Goal: Task Accomplishment & Management: Manage account settings

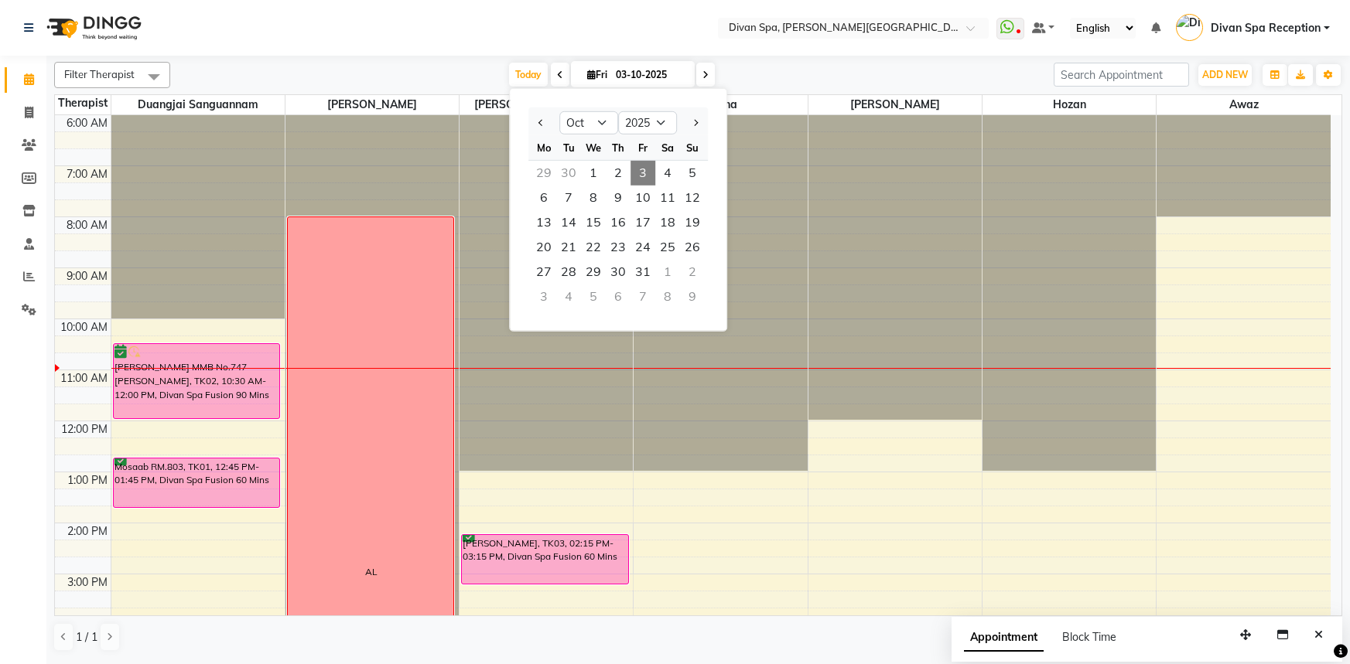
select select "10"
select select "2025"
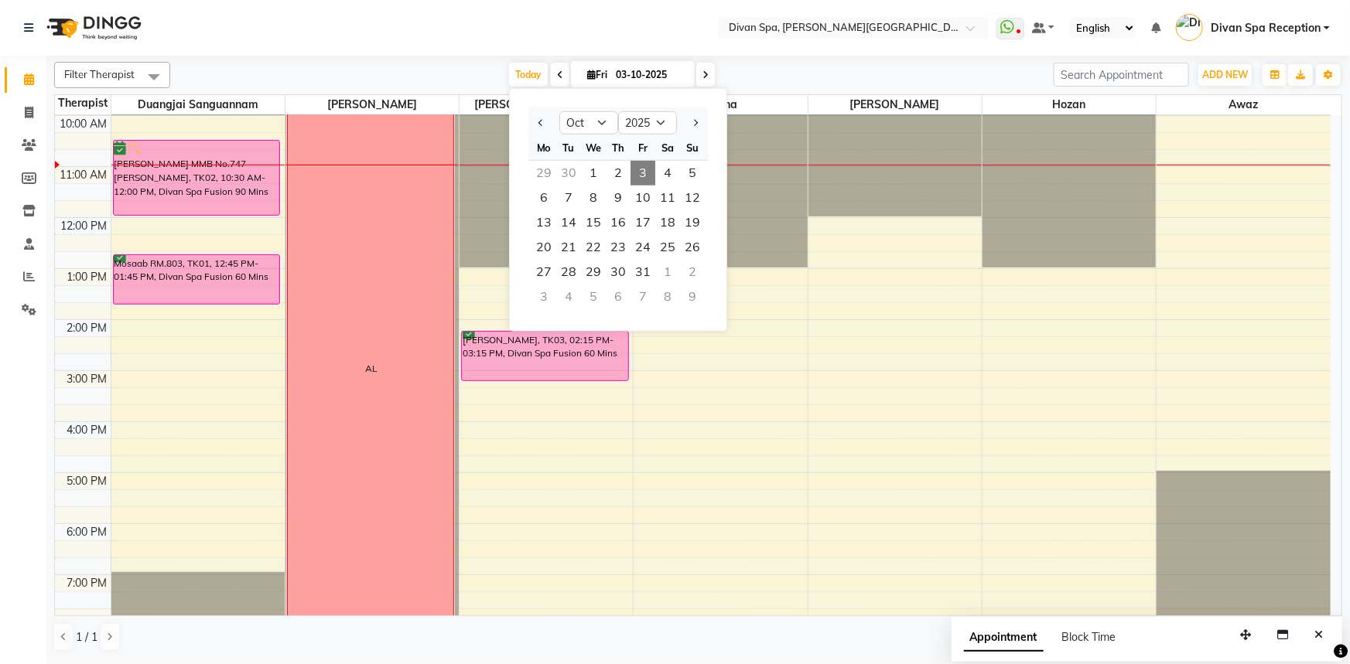
click at [544, 167] on div "29" at bounding box center [543, 173] width 25 height 25
type input "29-09-2025"
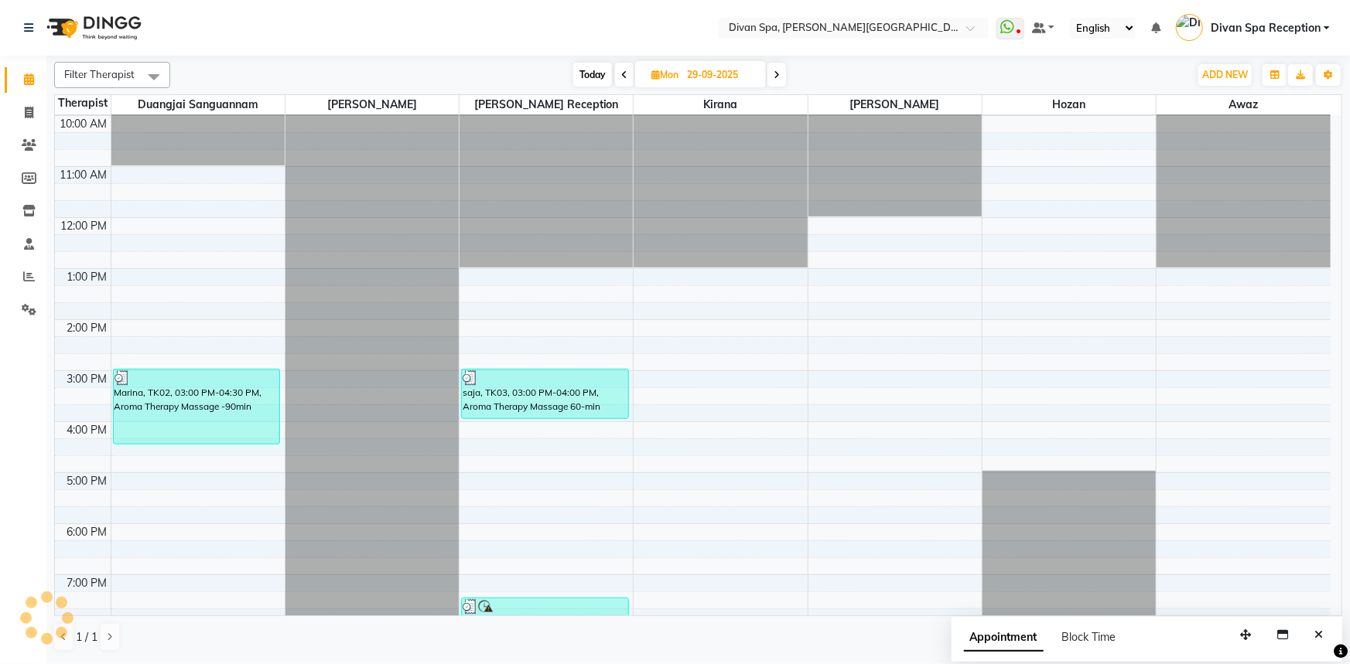
click at [653, 77] on icon at bounding box center [655, 75] width 9 height 10
select select "9"
select select "2025"
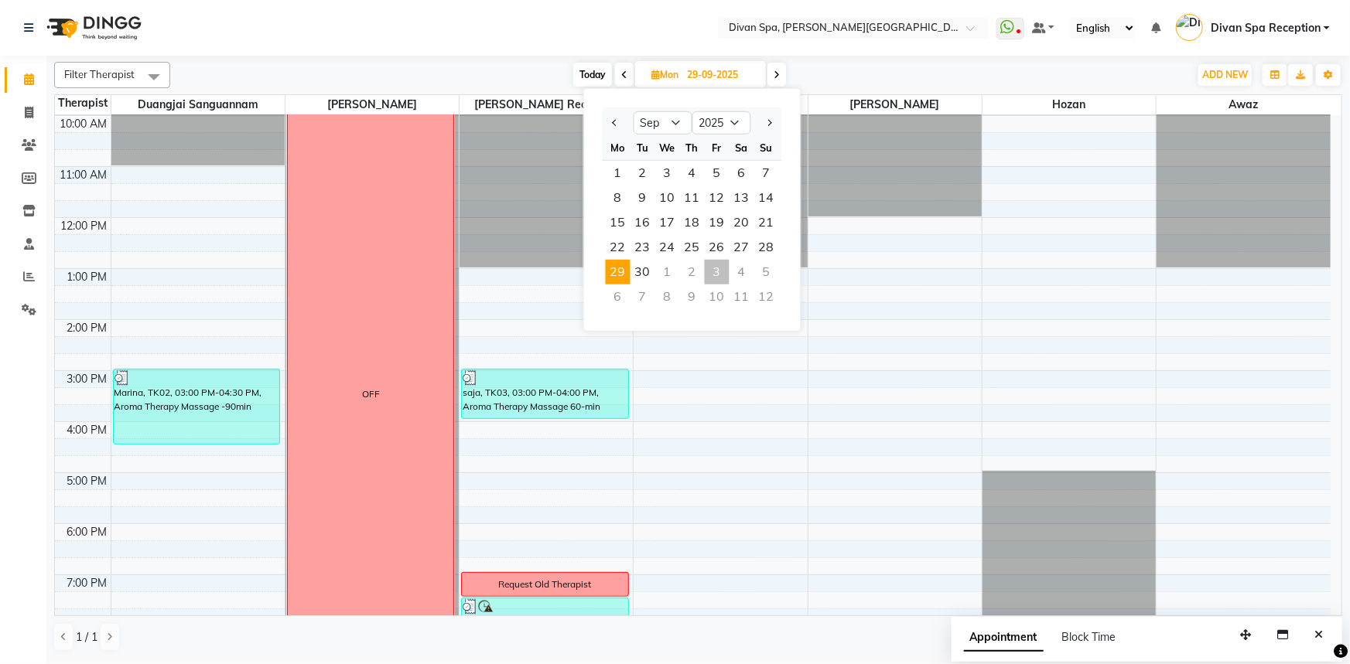
click at [580, 75] on span "Today" at bounding box center [592, 75] width 39 height 24
type input "03-10-2025"
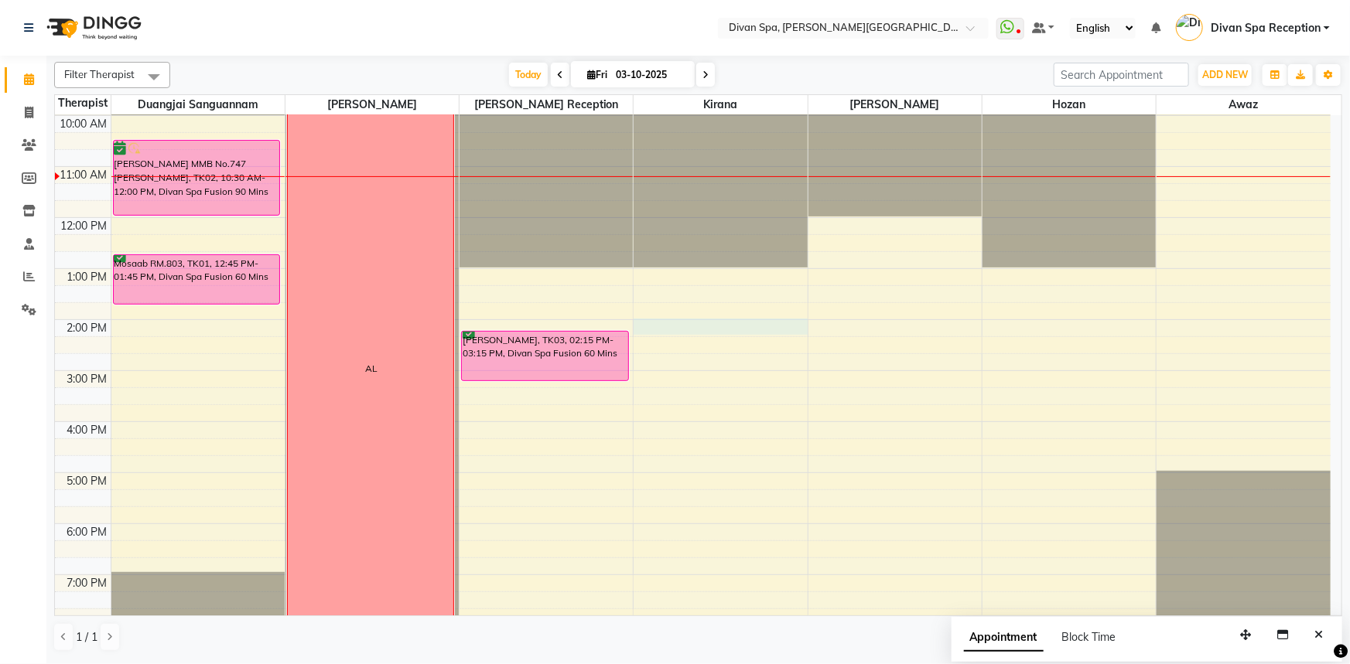
click at [679, 329] on div "6:00 AM 7:00 AM 8:00 AM 9:00 AM 10:00 AM 11:00 AM 12:00 PM 1:00 PM 2:00 PM 3:00…" at bounding box center [692, 345] width 1275 height 867
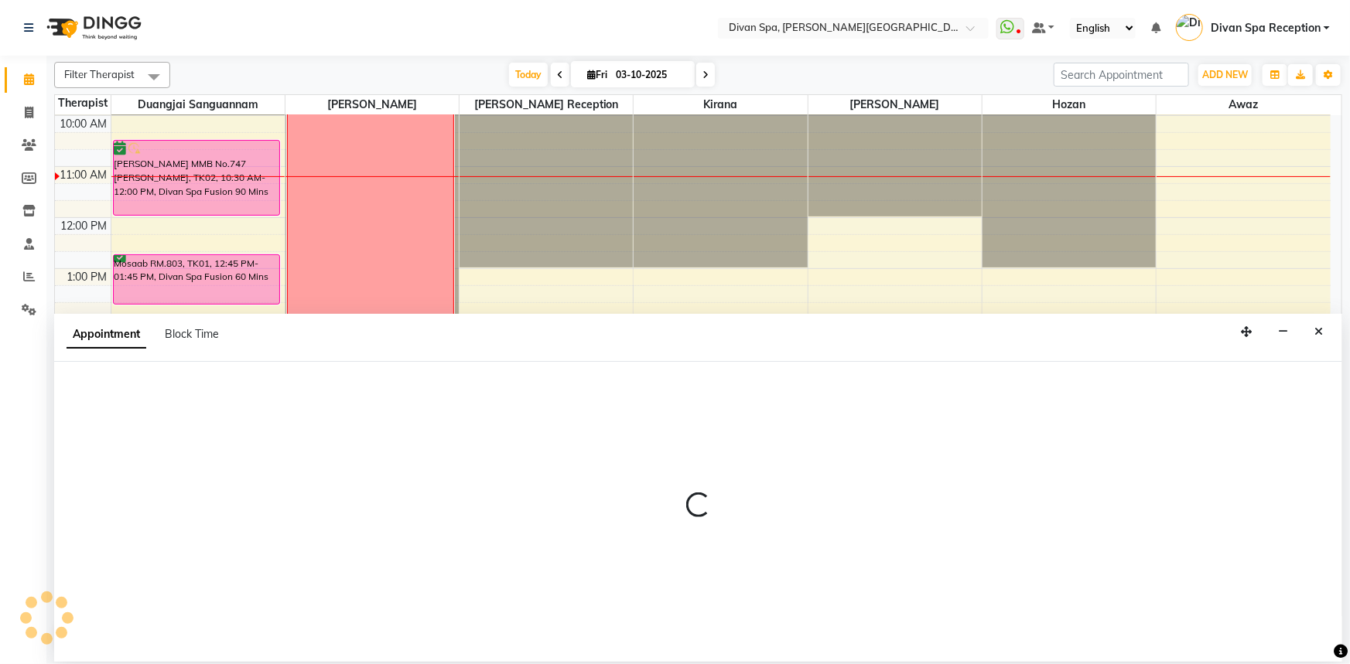
select select "85775"
select select "840"
select select "tentative"
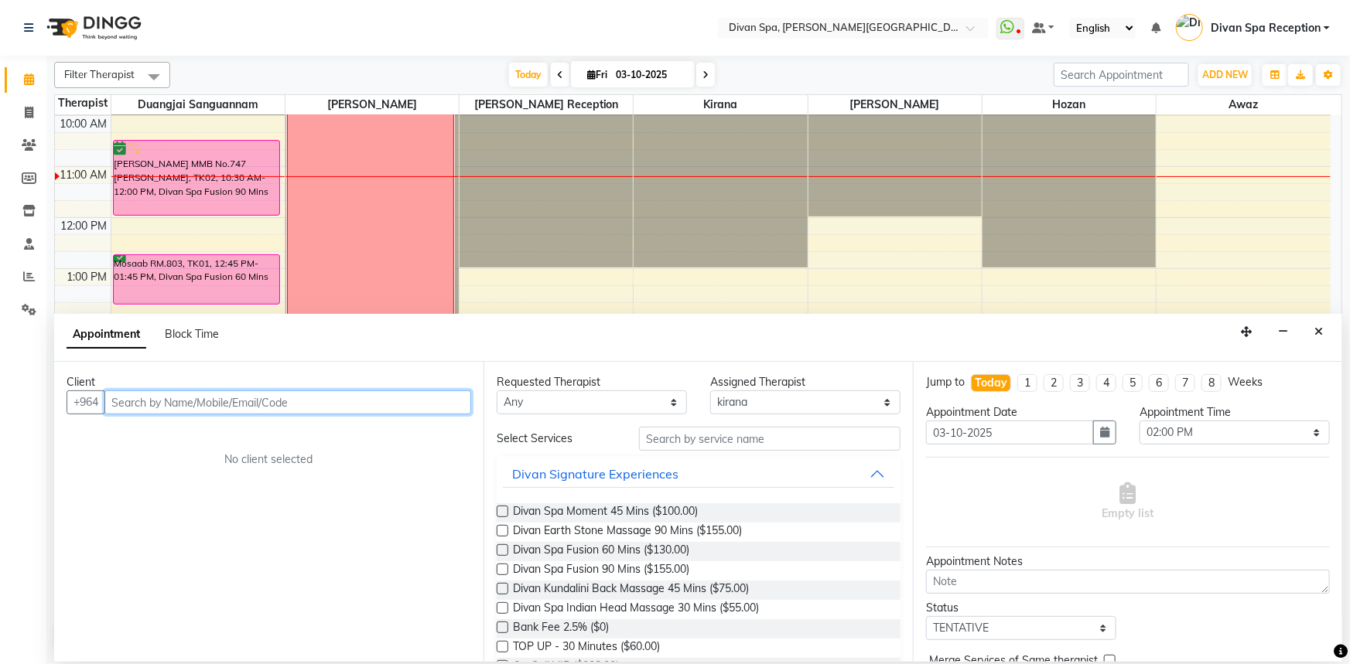
click at [275, 404] on input "text" at bounding box center [287, 403] width 367 height 24
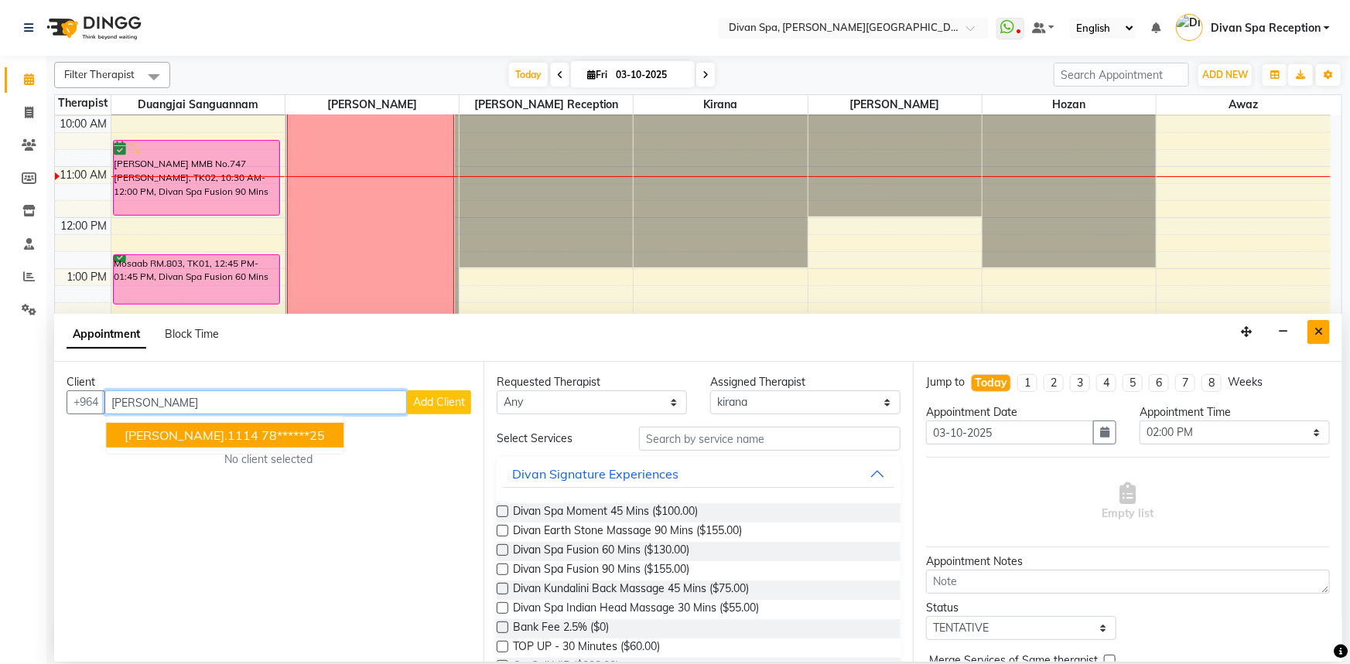
type input "[PERSON_NAME]"
click at [1322, 331] on icon "Close" at bounding box center [1318, 331] width 9 height 11
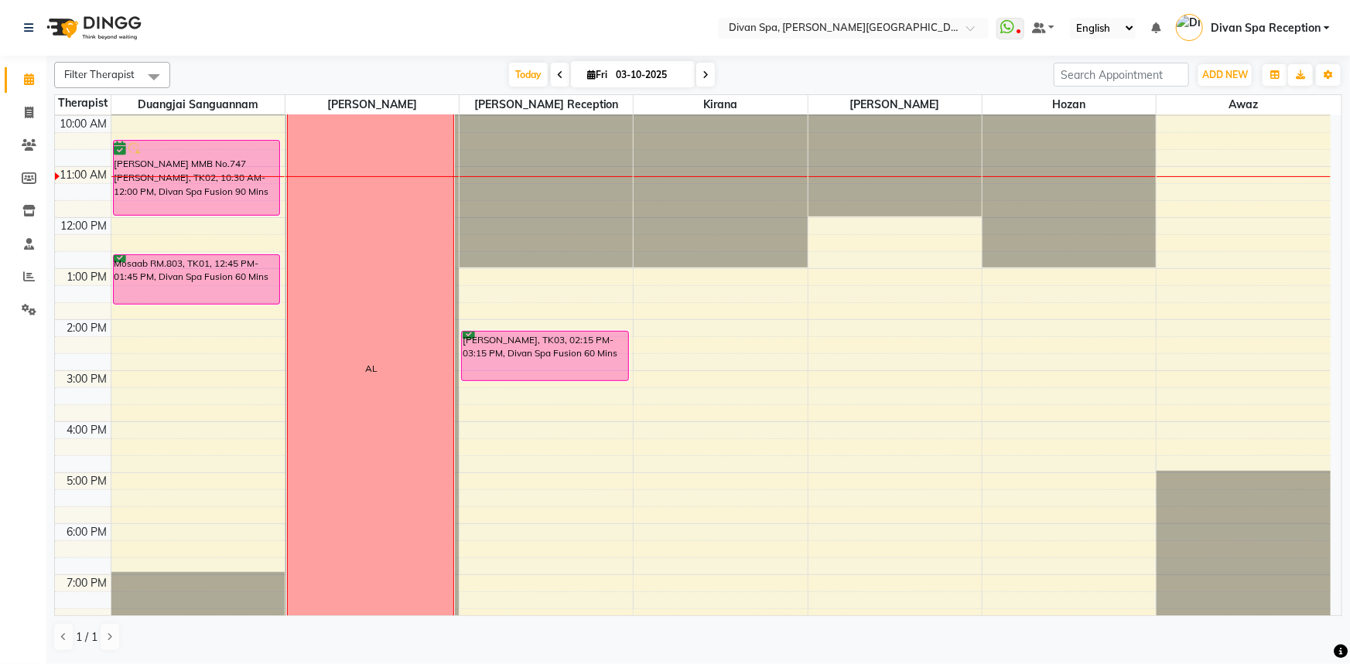
click at [696, 332] on div "6:00 AM 7:00 AM 8:00 AM 9:00 AM 10:00 AM 11:00 AM 12:00 PM 1:00 PM 2:00 PM 3:00…" at bounding box center [692, 345] width 1275 height 867
select select "85775"
select select "tentative"
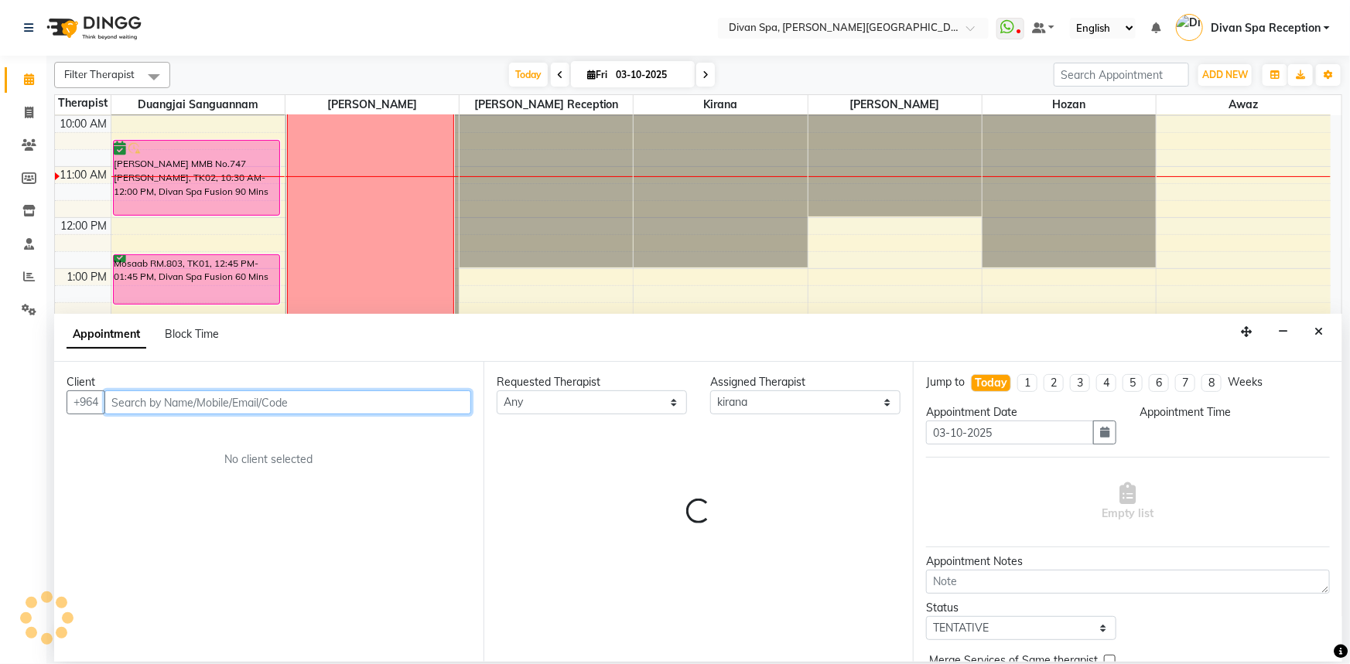
select select "840"
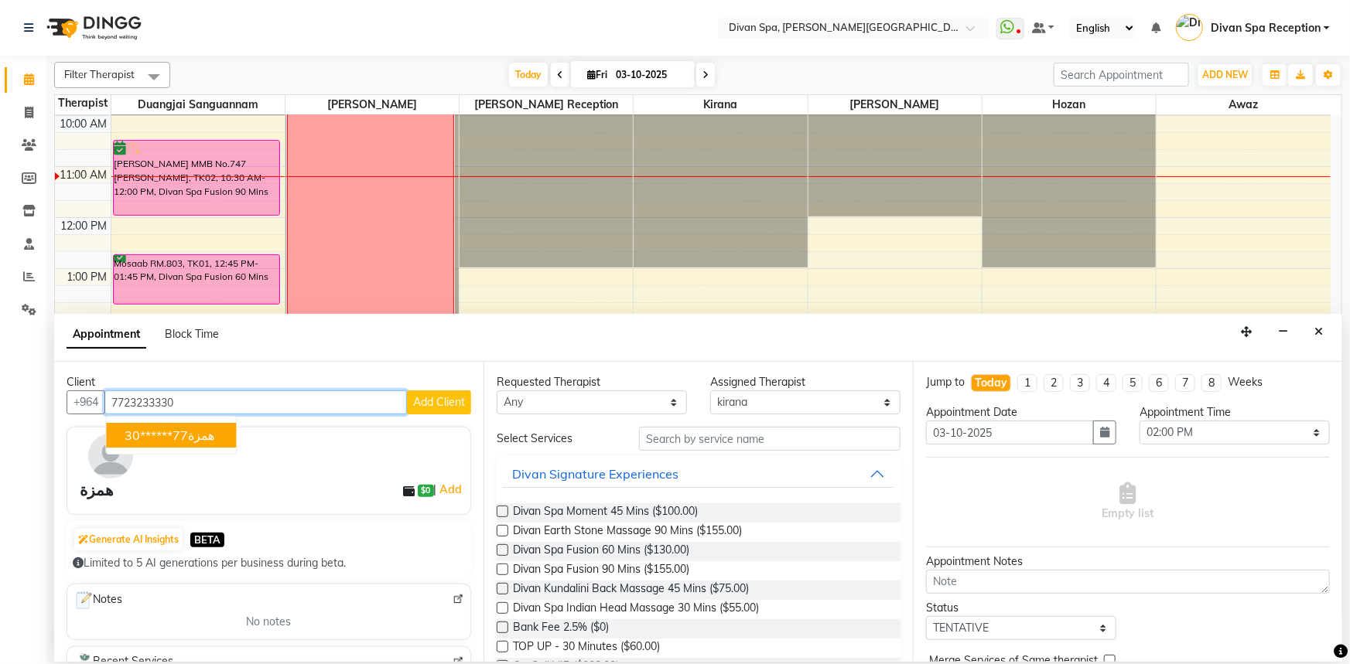
click at [132, 437] on ngb-highlight "77******30" at bounding box center [156, 435] width 63 height 15
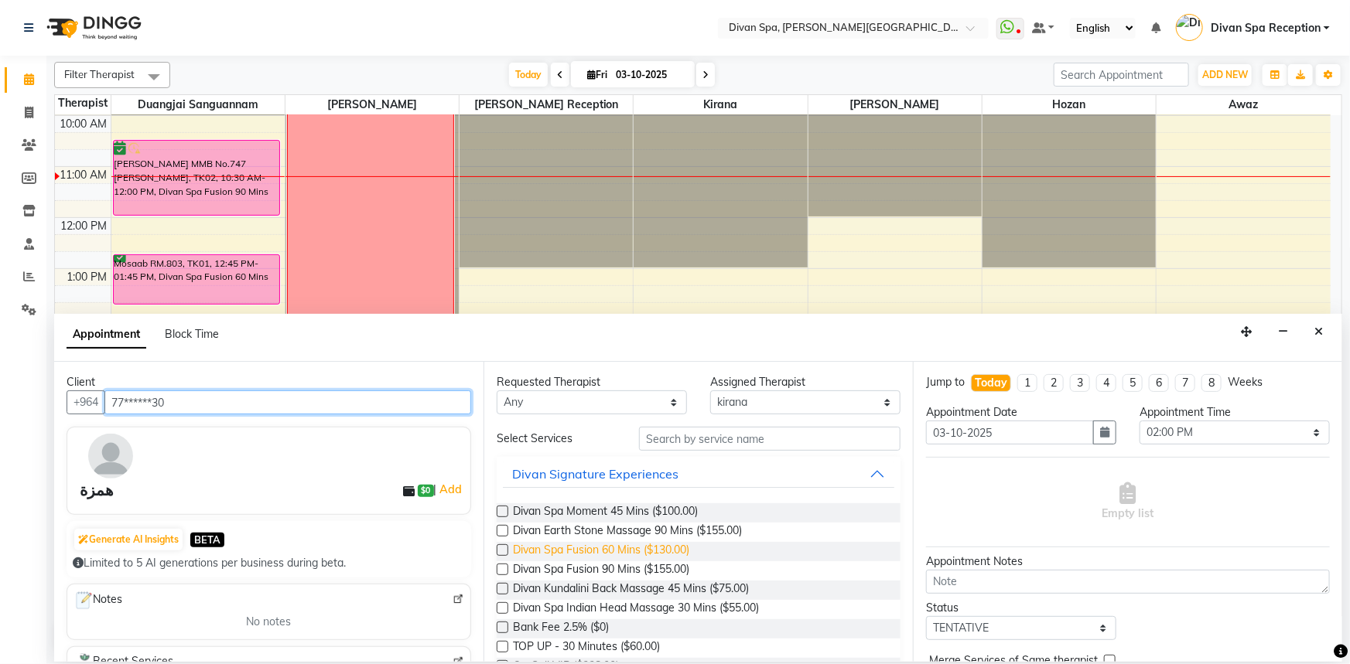
type input "77******30"
click at [666, 549] on span "Divan Spa Fusion 60 Mins ($130.00)" at bounding box center [601, 551] width 176 height 19
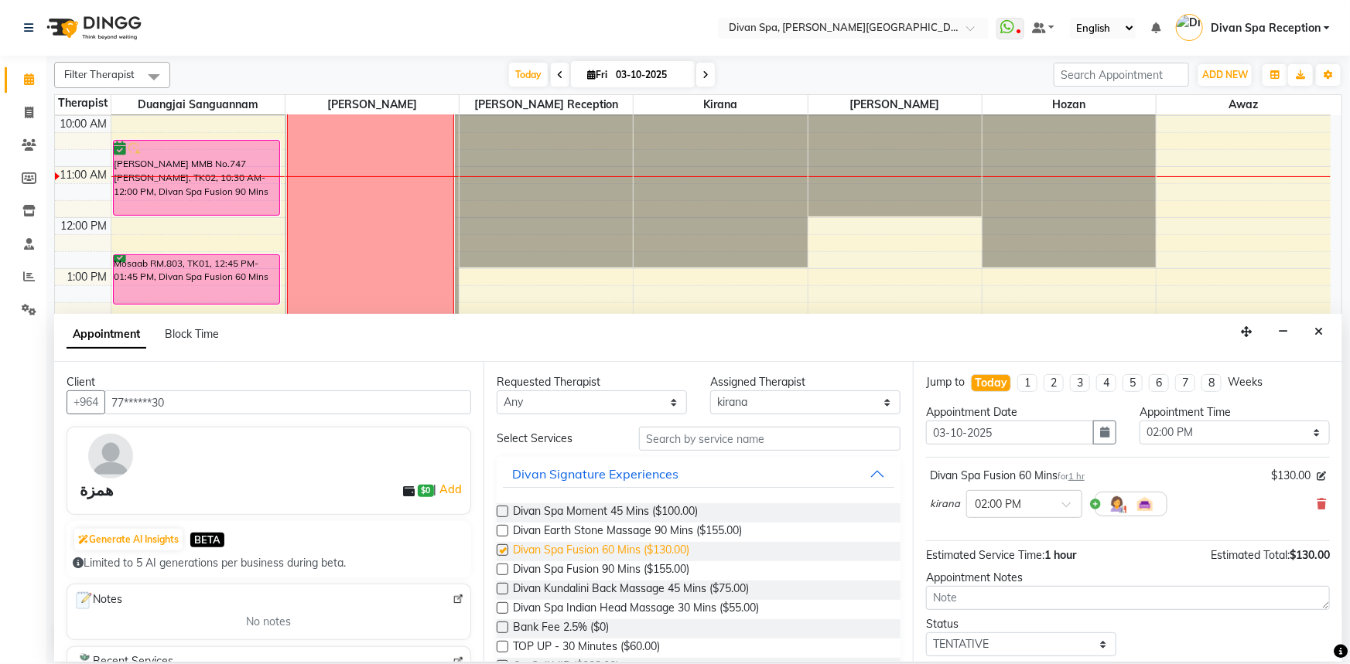
checkbox input "false"
click at [1297, 432] on select "Select 07:00 AM 07:15 AM 07:30 AM 07:45 AM 08:00 AM 08:15 AM 08:30 AM 08:45 AM …" at bounding box center [1234, 433] width 190 height 24
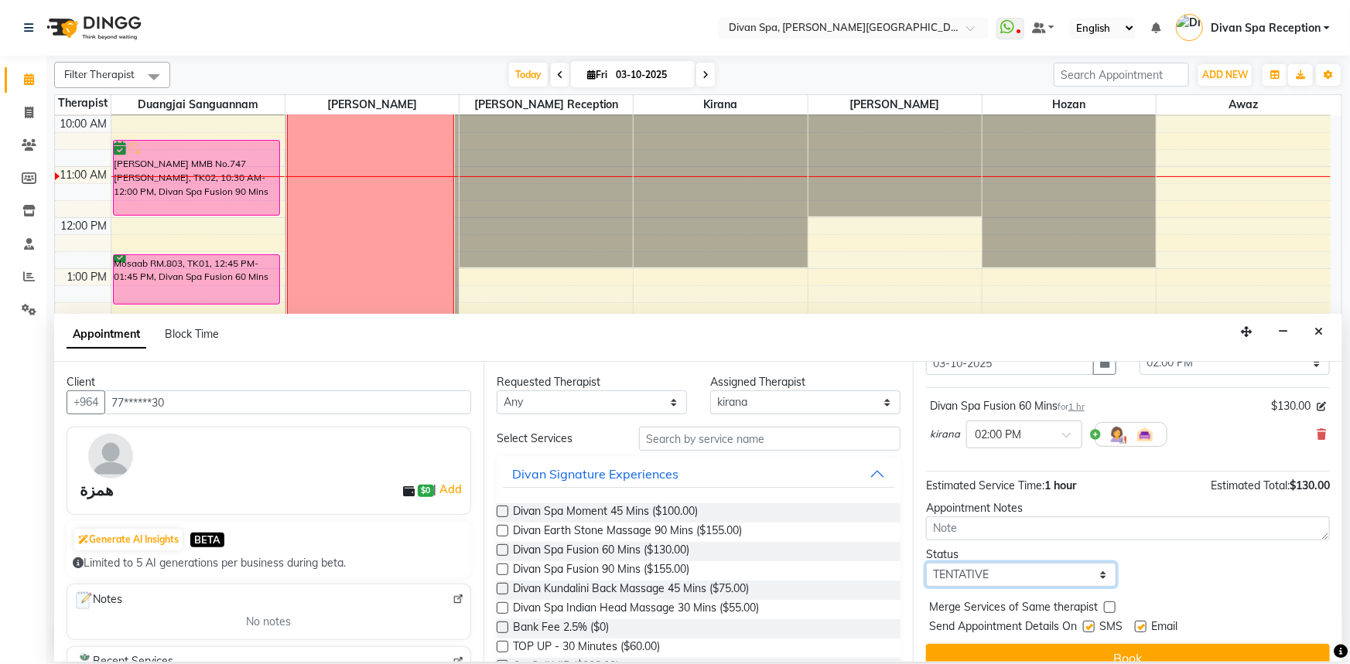
click at [1094, 572] on select "Select TENTATIVE CONFIRM CHECK-IN UPCOMING" at bounding box center [1021, 575] width 190 height 24
select select "confirm booking"
click at [926, 563] on select "Select TENTATIVE CONFIRM CHECK-IN UPCOMING" at bounding box center [1021, 575] width 190 height 24
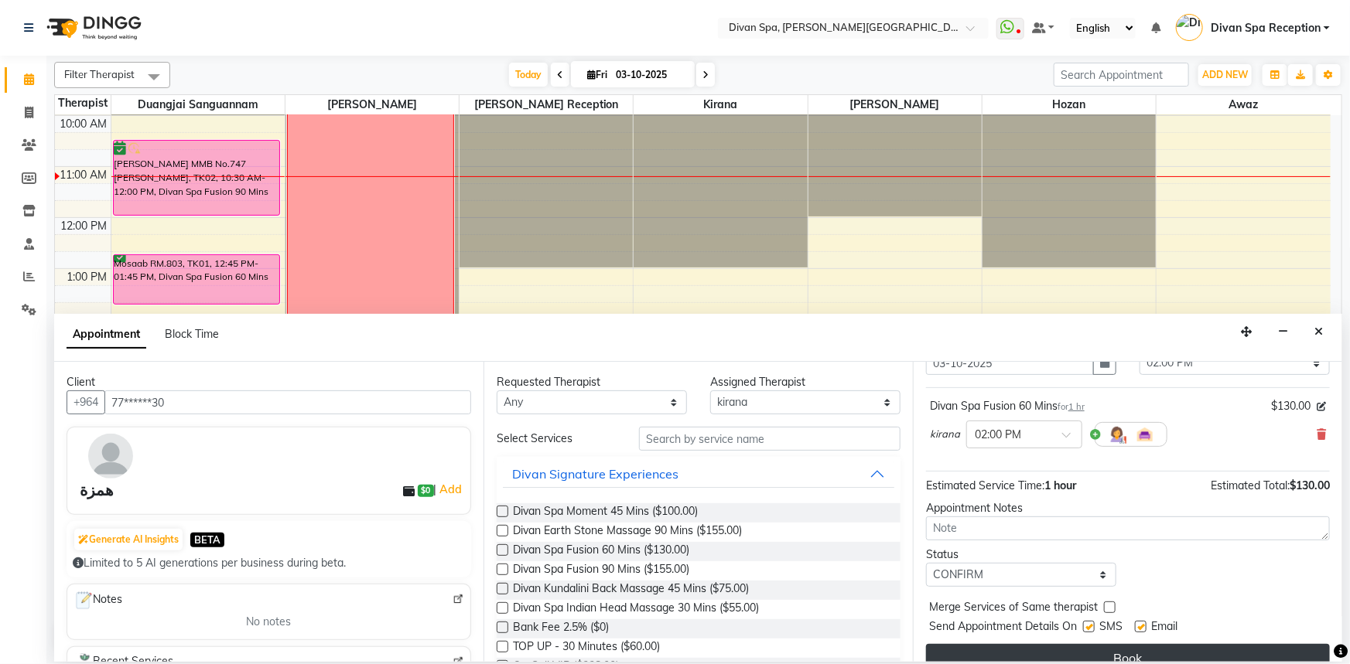
click at [1076, 657] on button "Book" at bounding box center [1128, 658] width 404 height 28
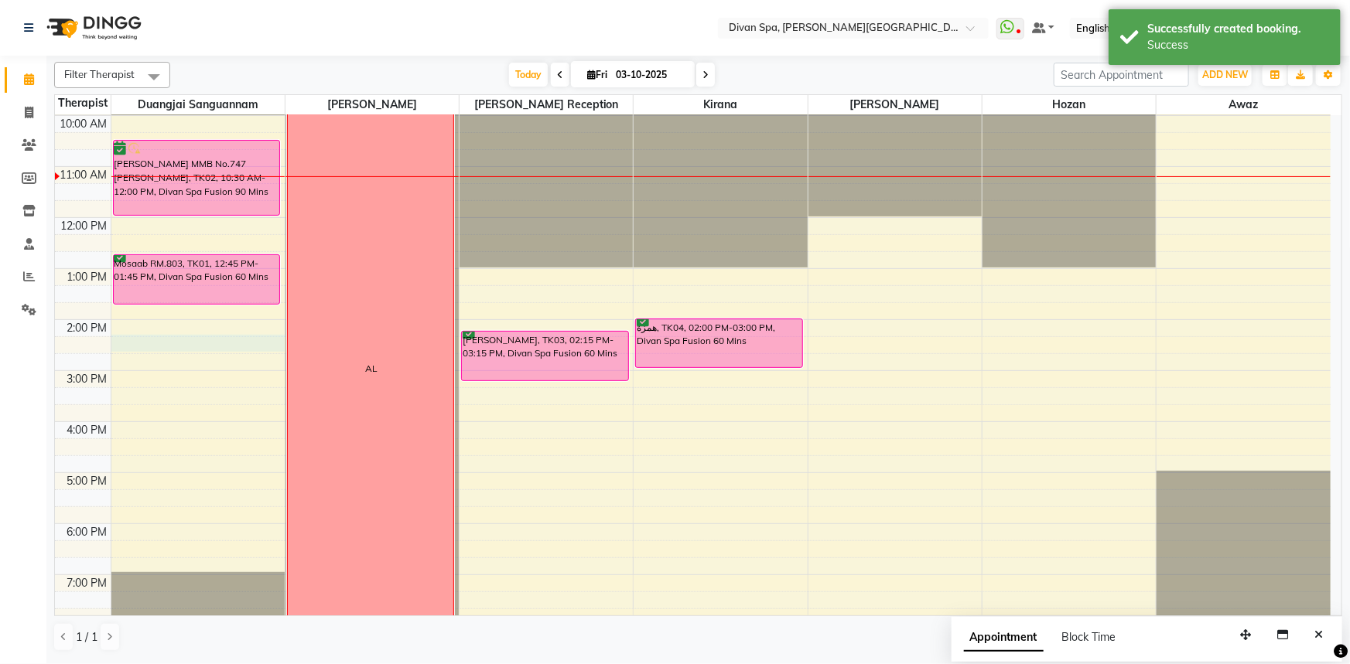
click at [162, 347] on div "6:00 AM 7:00 AM 8:00 AM 9:00 AM 10:00 AM 11:00 AM 12:00 PM 1:00 PM 2:00 PM 3:00…" at bounding box center [692, 345] width 1275 height 867
select select "17312"
select select "855"
select select "tentative"
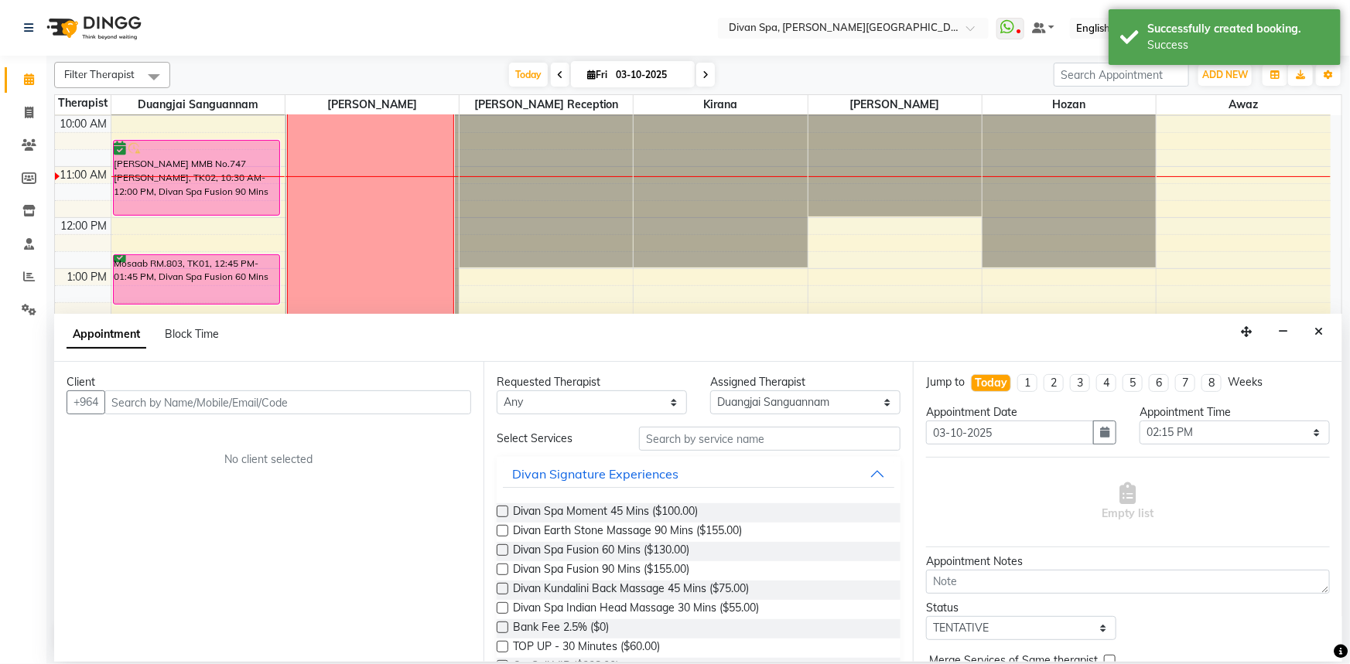
click at [152, 407] on input "text" at bounding box center [287, 403] width 367 height 24
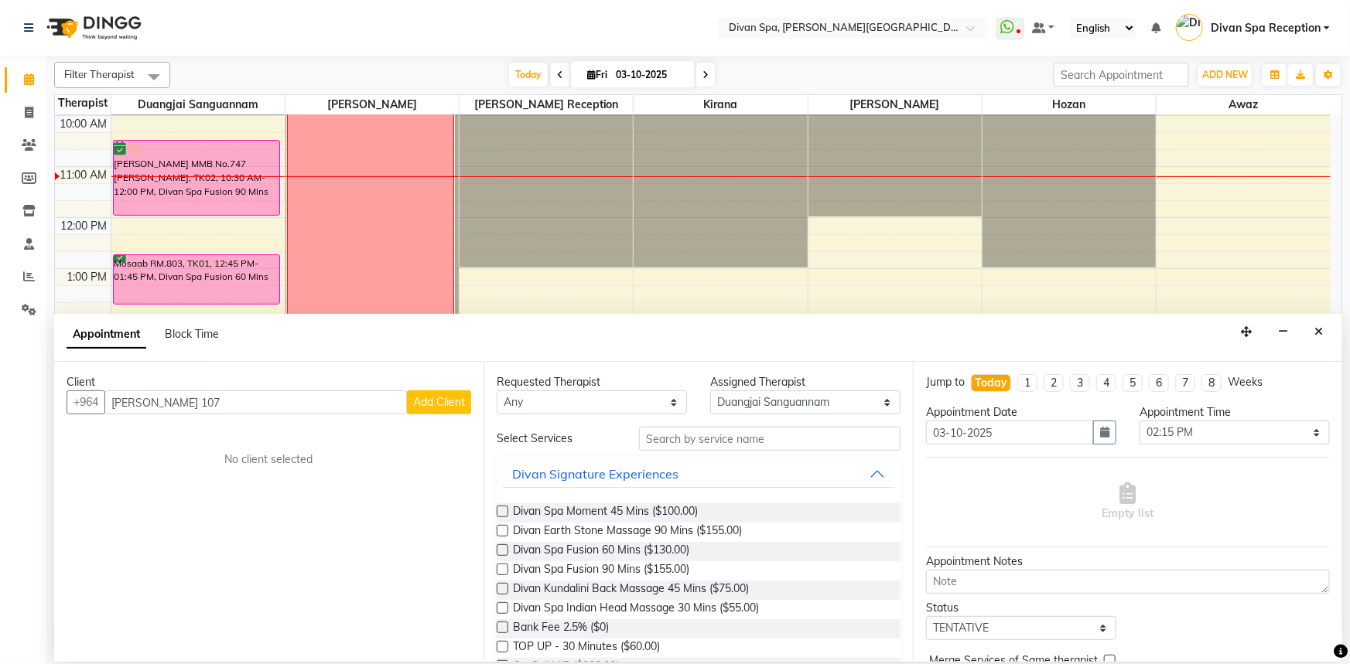
type input "[PERSON_NAME] 107"
click at [431, 394] on button "Add Client" at bounding box center [439, 403] width 64 height 24
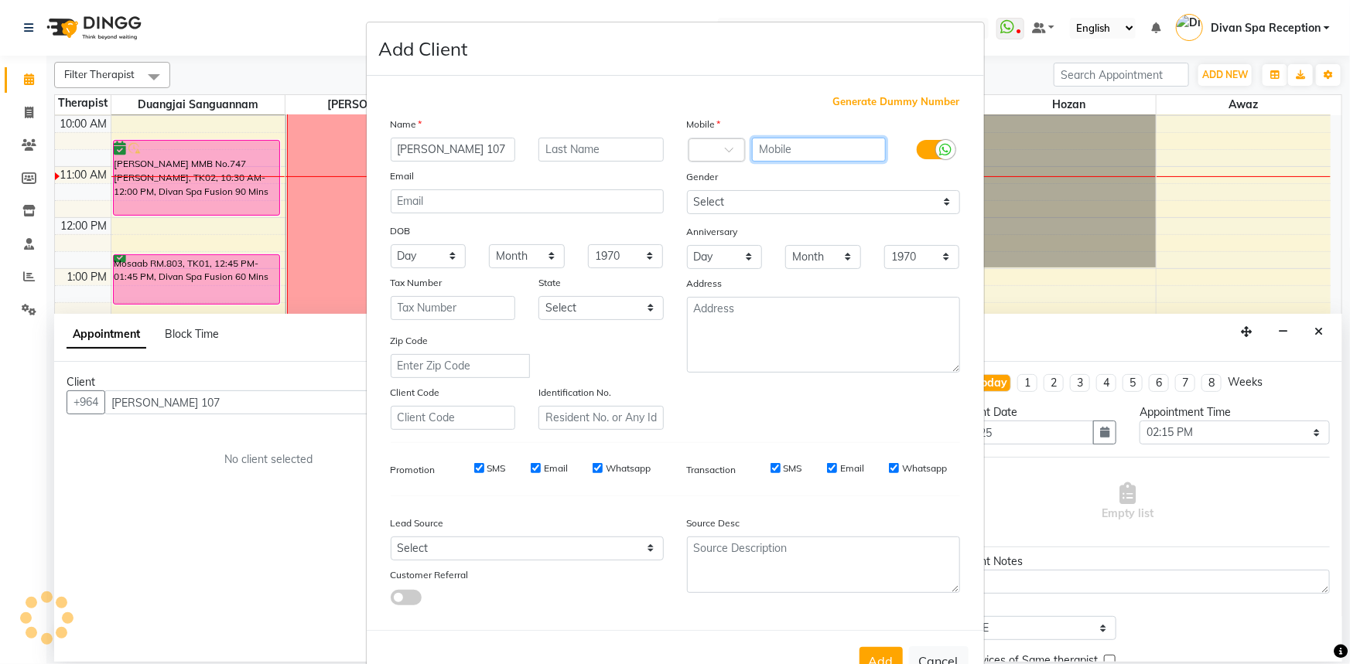
click at [808, 145] on input "text" at bounding box center [819, 150] width 134 height 24
type input "254875544"
click at [926, 152] on label at bounding box center [933, 149] width 35 height 19
click at [0, 0] on input "checkbox" at bounding box center [0, 0] width 0 height 0
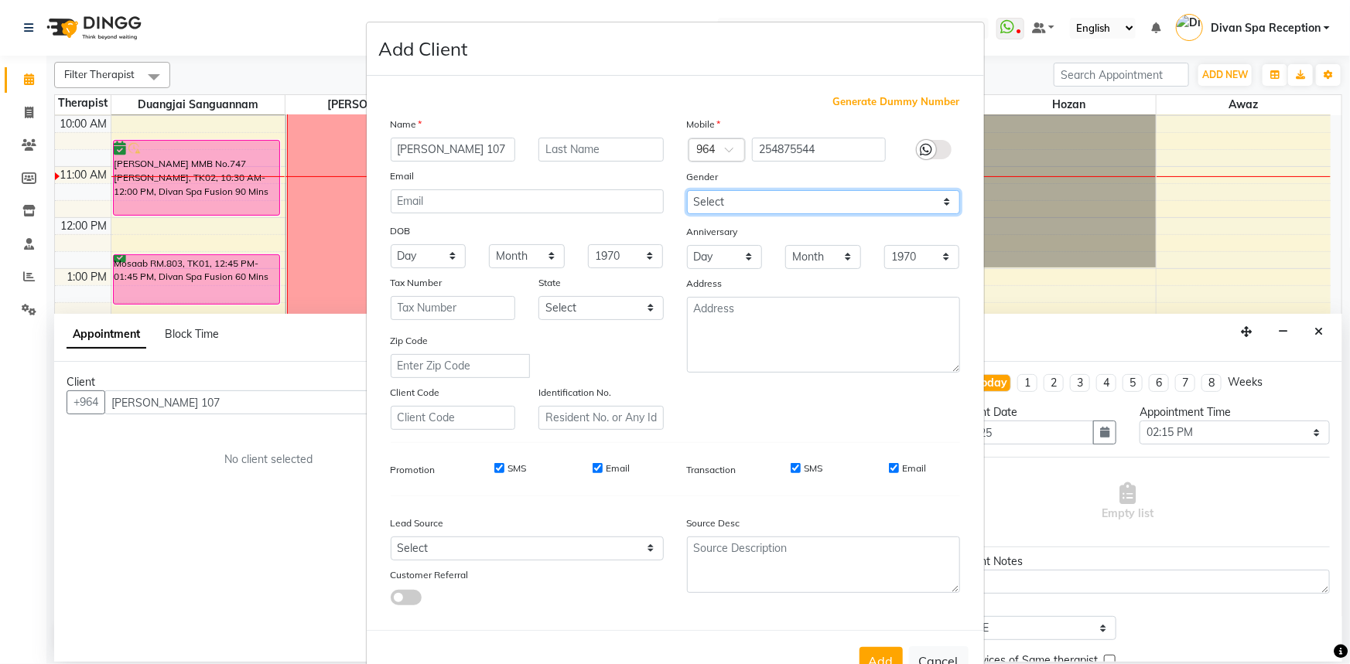
click at [938, 201] on select "Select [DEMOGRAPHIC_DATA] [DEMOGRAPHIC_DATA] Other Prefer Not To Say" at bounding box center [823, 202] width 273 height 24
select select "[DEMOGRAPHIC_DATA]"
click at [687, 190] on select "Select [DEMOGRAPHIC_DATA] [DEMOGRAPHIC_DATA] Other Prefer Not To Say" at bounding box center [823, 202] width 273 height 24
click at [872, 653] on button "Add" at bounding box center [880, 661] width 43 height 28
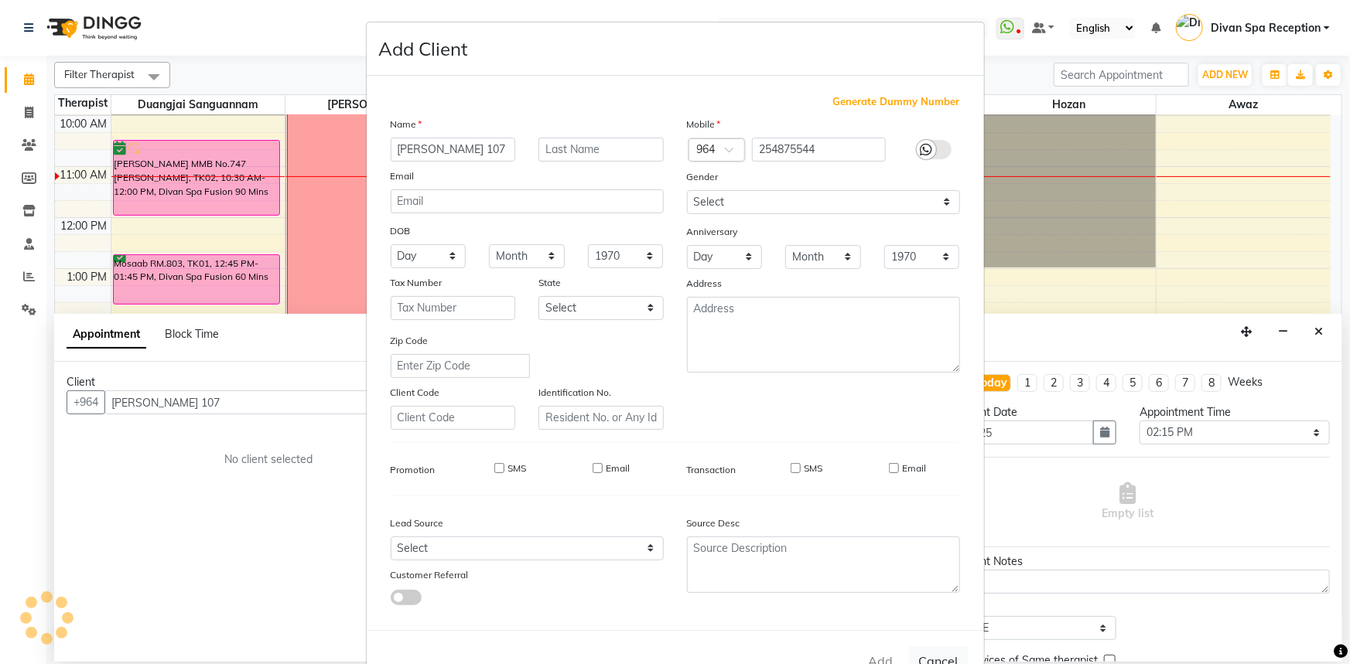
type input "25*****44"
select select
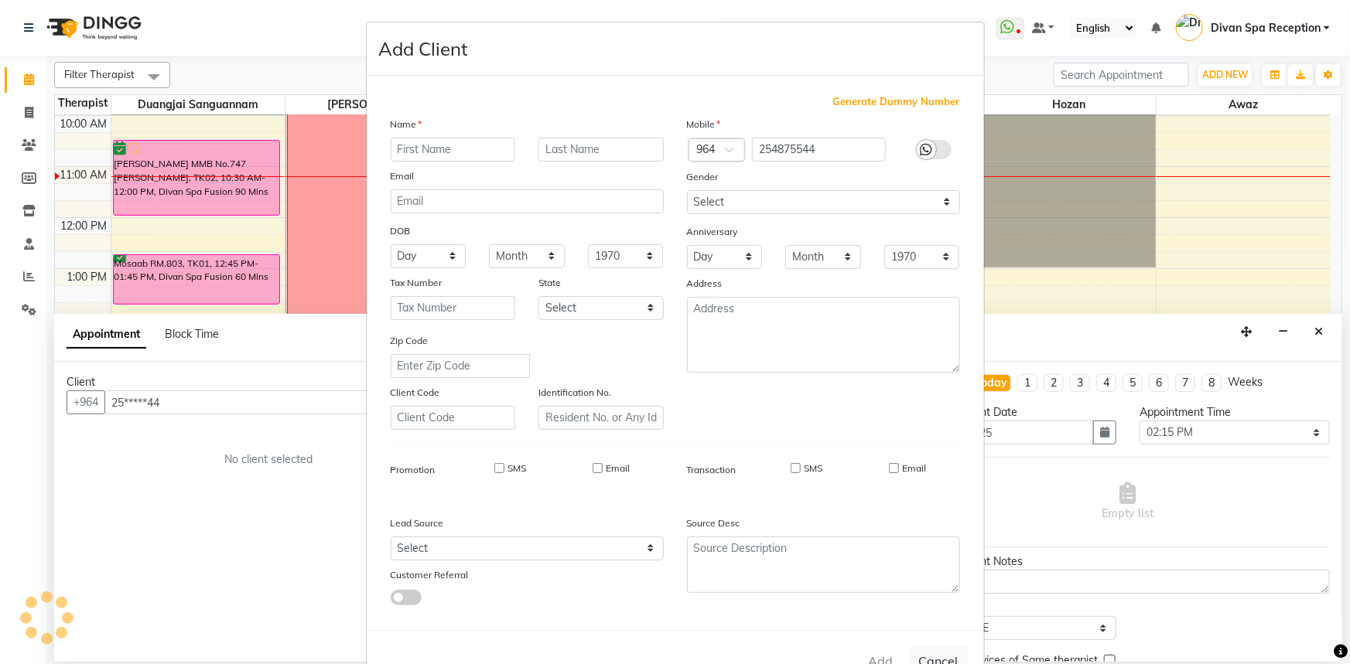
select select
checkbox input "false"
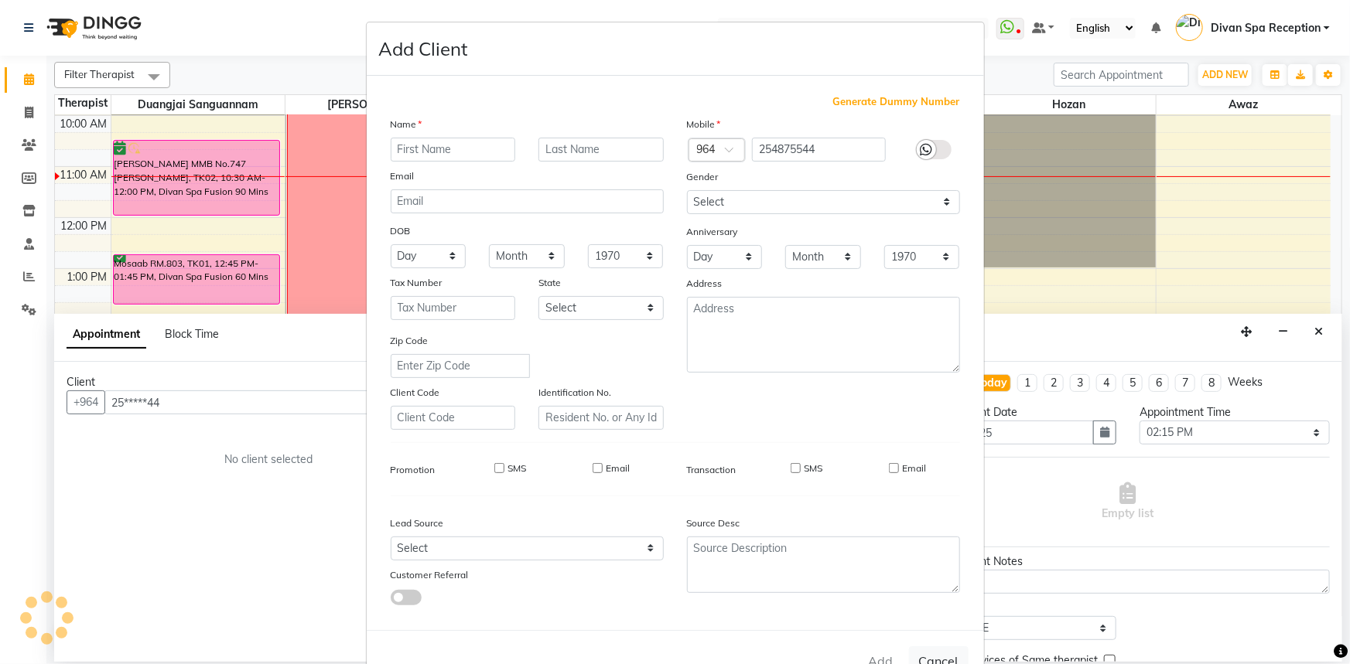
checkbox input "false"
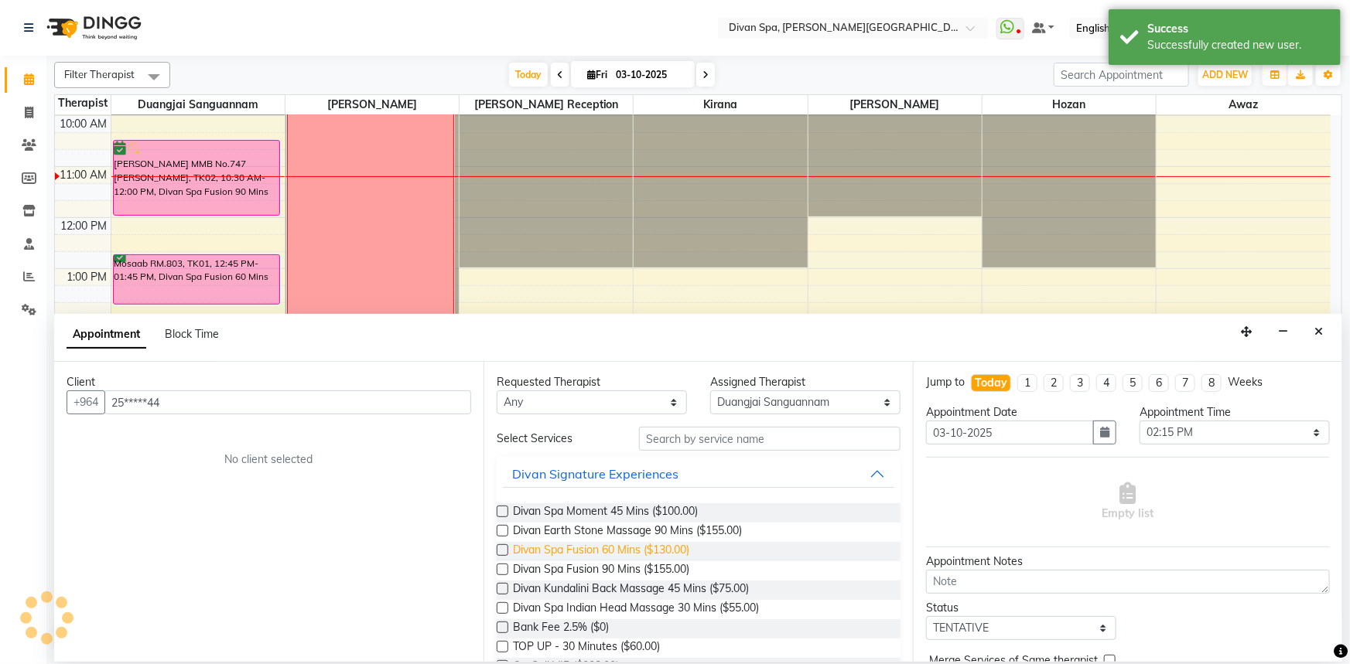
click at [674, 549] on span "Divan Spa Fusion 60 Mins ($130.00)" at bounding box center [601, 551] width 176 height 19
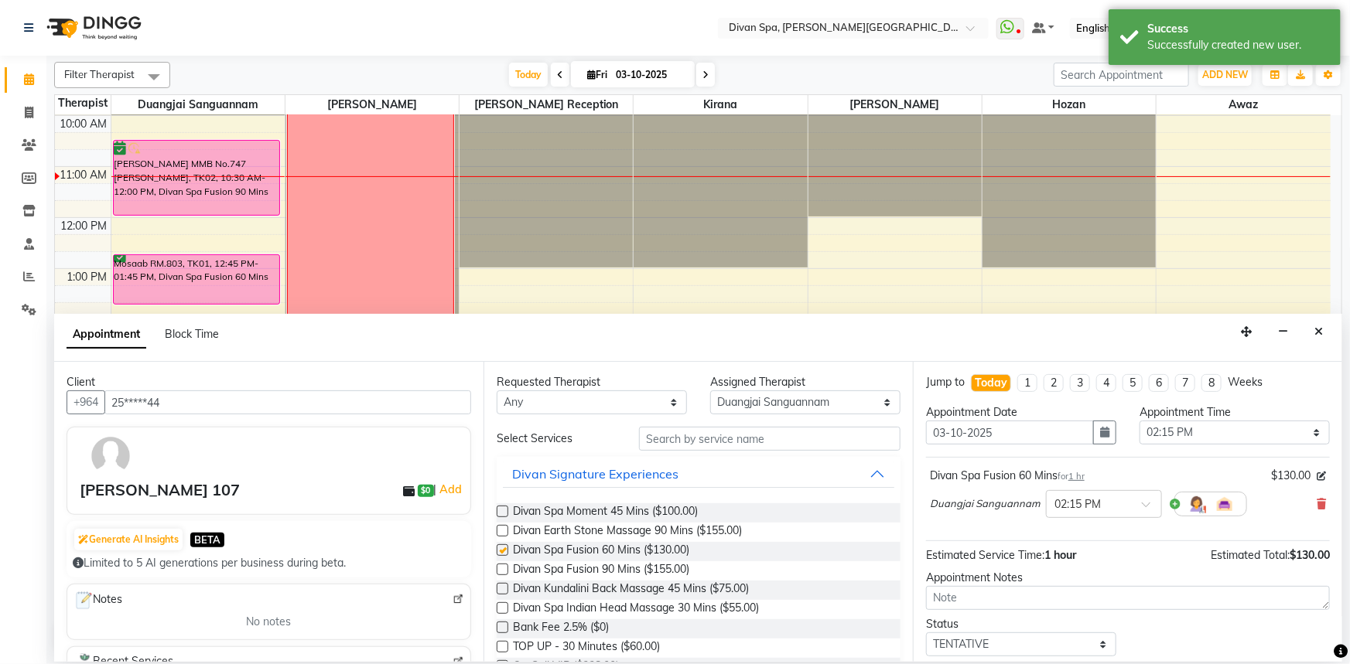
checkbox input "false"
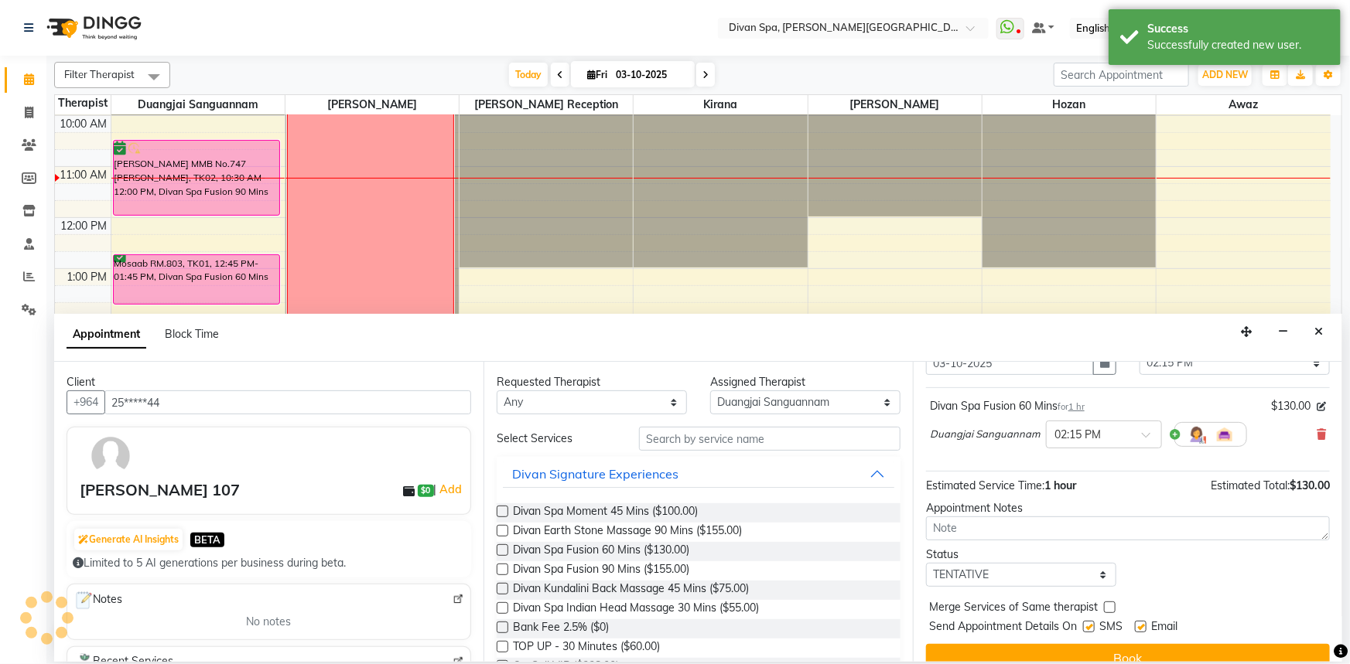
scroll to position [0, 0]
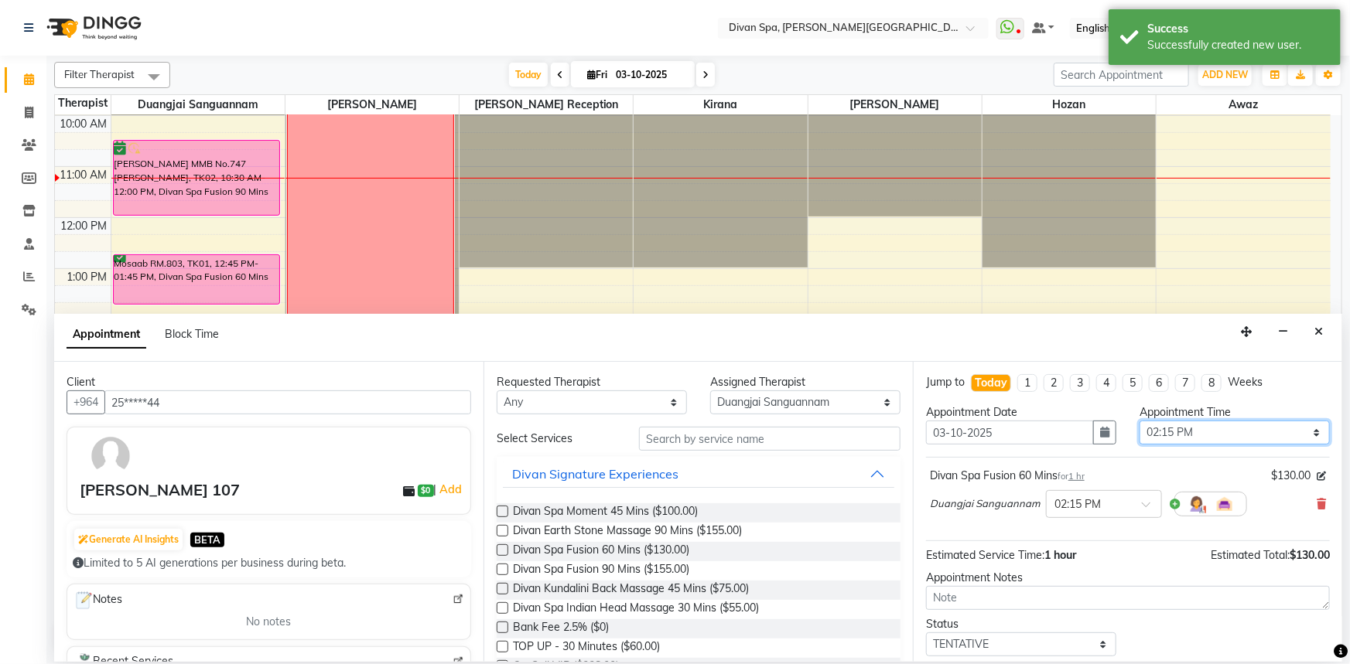
click at [1300, 433] on select "Select 07:00 AM 07:15 AM 07:30 AM 07:45 AM 08:00 AM 08:15 AM 08:30 AM 08:45 AM …" at bounding box center [1234, 433] width 190 height 24
select select "870"
click at [1139, 421] on select "Select 07:00 AM 07:15 AM 07:30 AM 07:45 AM 08:00 AM 08:15 AM 08:30 AM 08:45 AM …" at bounding box center [1234, 433] width 190 height 24
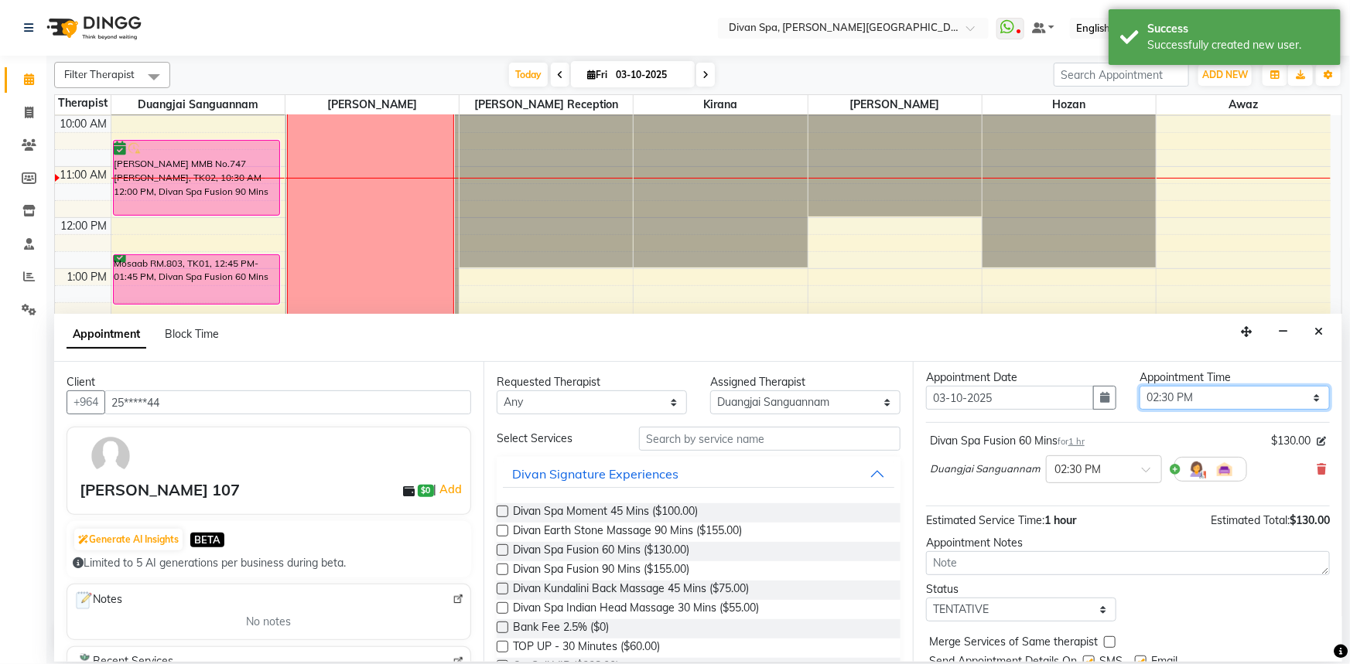
scroll to position [91, 0]
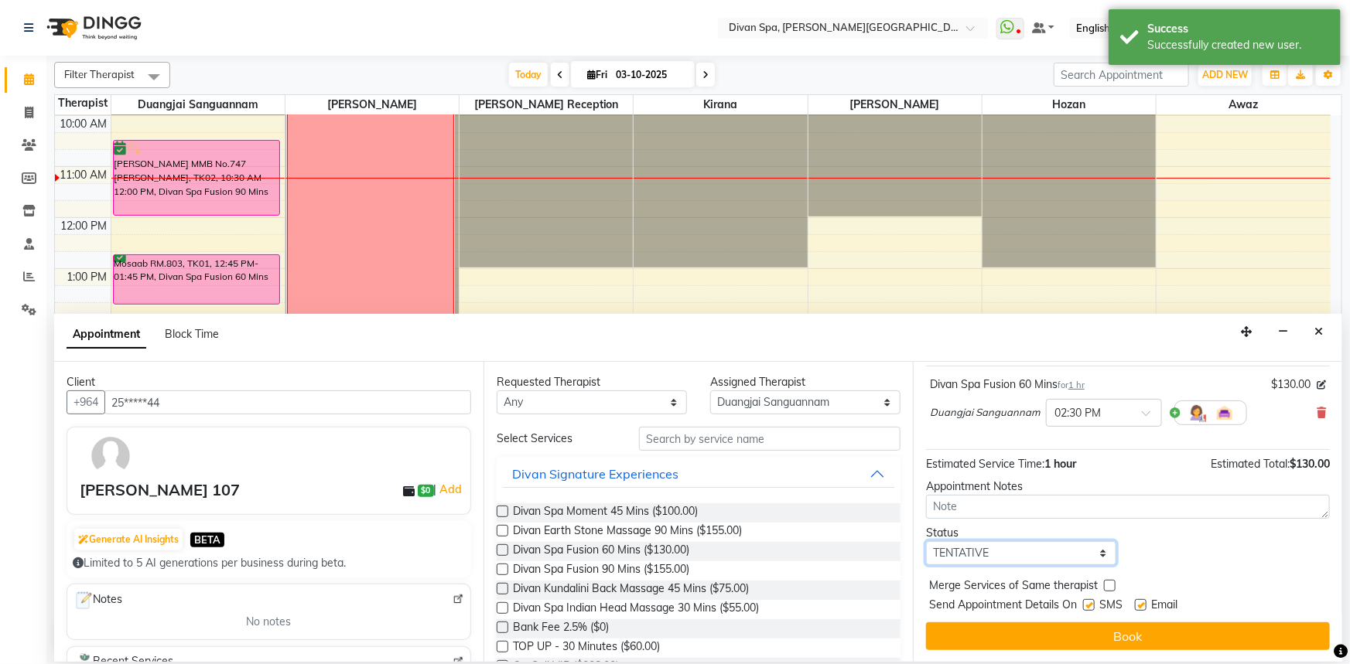
click at [1094, 548] on select "Select TENTATIVE CONFIRM CHECK-IN UPCOMING" at bounding box center [1021, 553] width 190 height 24
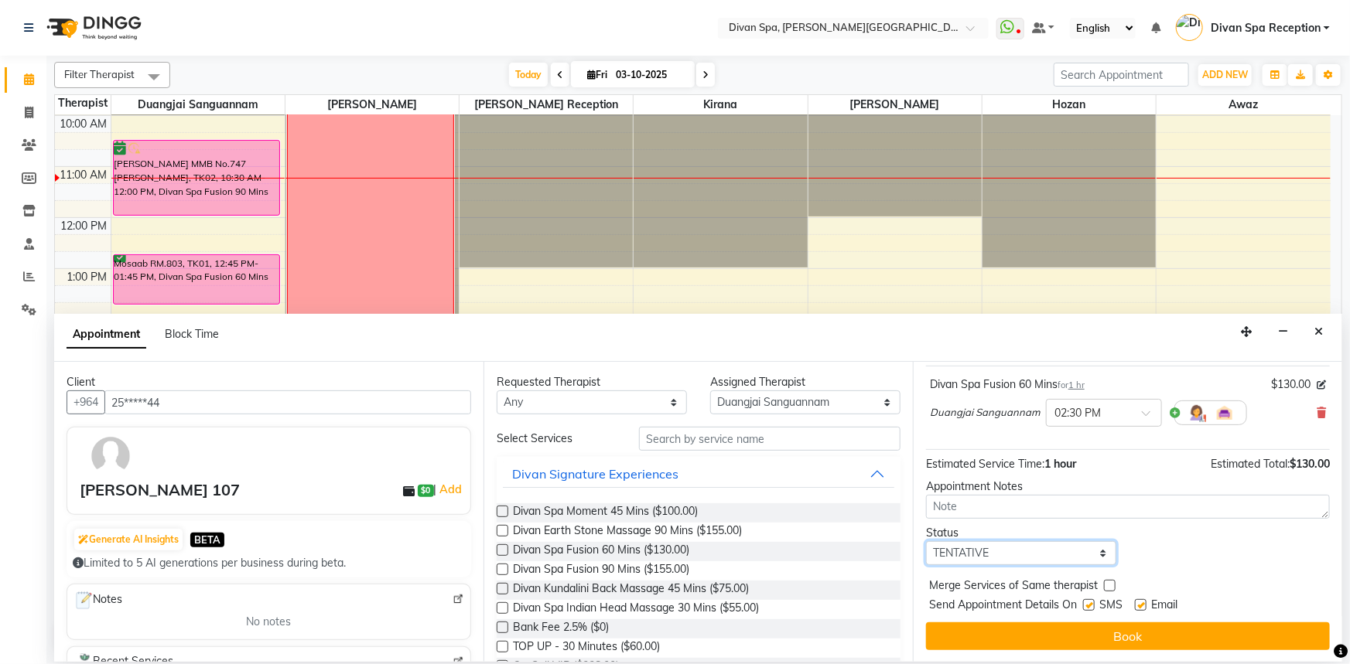
select select "confirm booking"
click at [926, 541] on select "Select TENTATIVE CONFIRM CHECK-IN UPCOMING" at bounding box center [1021, 553] width 190 height 24
click at [1087, 603] on label at bounding box center [1089, 605] width 12 height 12
click at [1087, 603] on input "checkbox" at bounding box center [1088, 607] width 10 height 10
checkbox input "false"
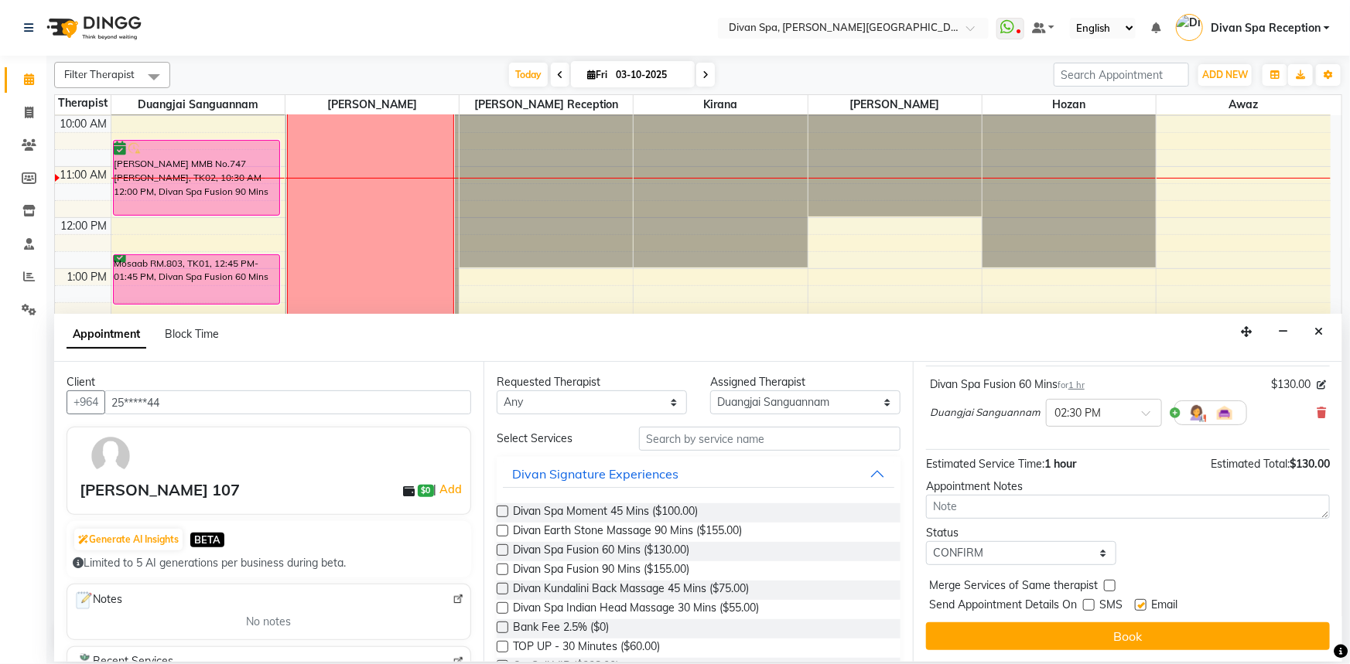
click at [1137, 602] on label at bounding box center [1141, 605] width 12 height 12
click at [1137, 602] on input "checkbox" at bounding box center [1140, 607] width 10 height 10
checkbox input "false"
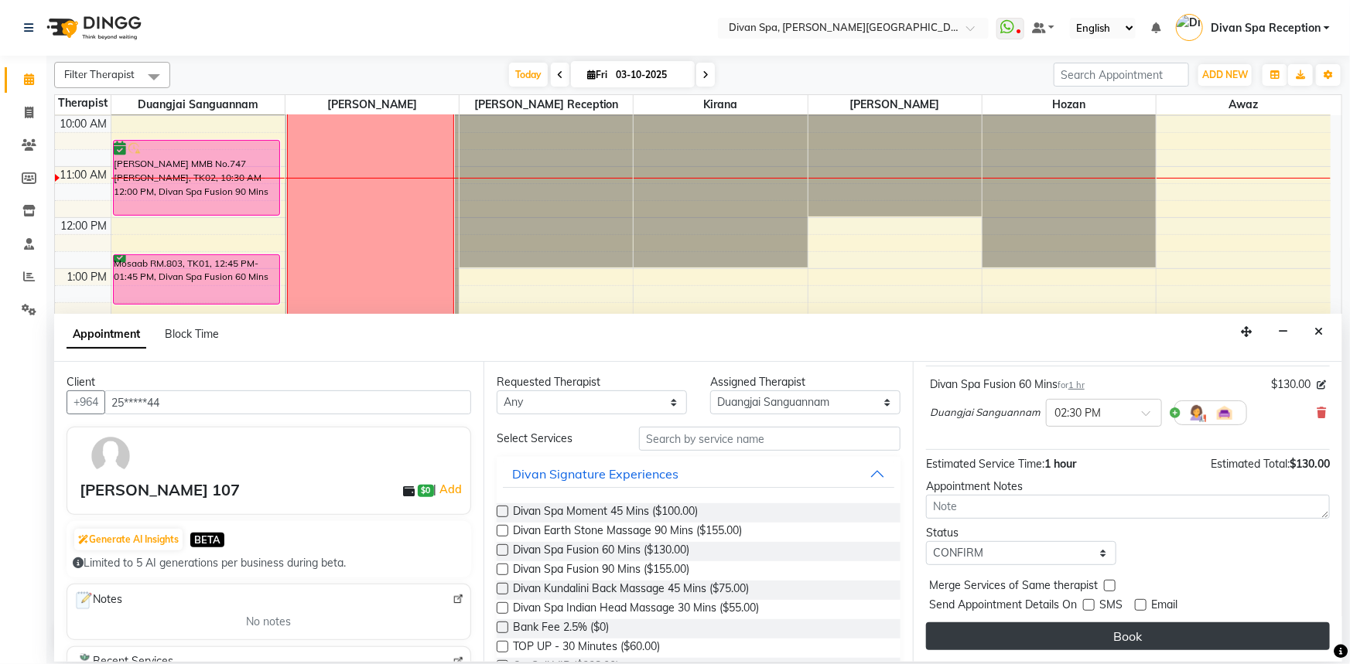
click at [1132, 624] on button "Book" at bounding box center [1128, 637] width 404 height 28
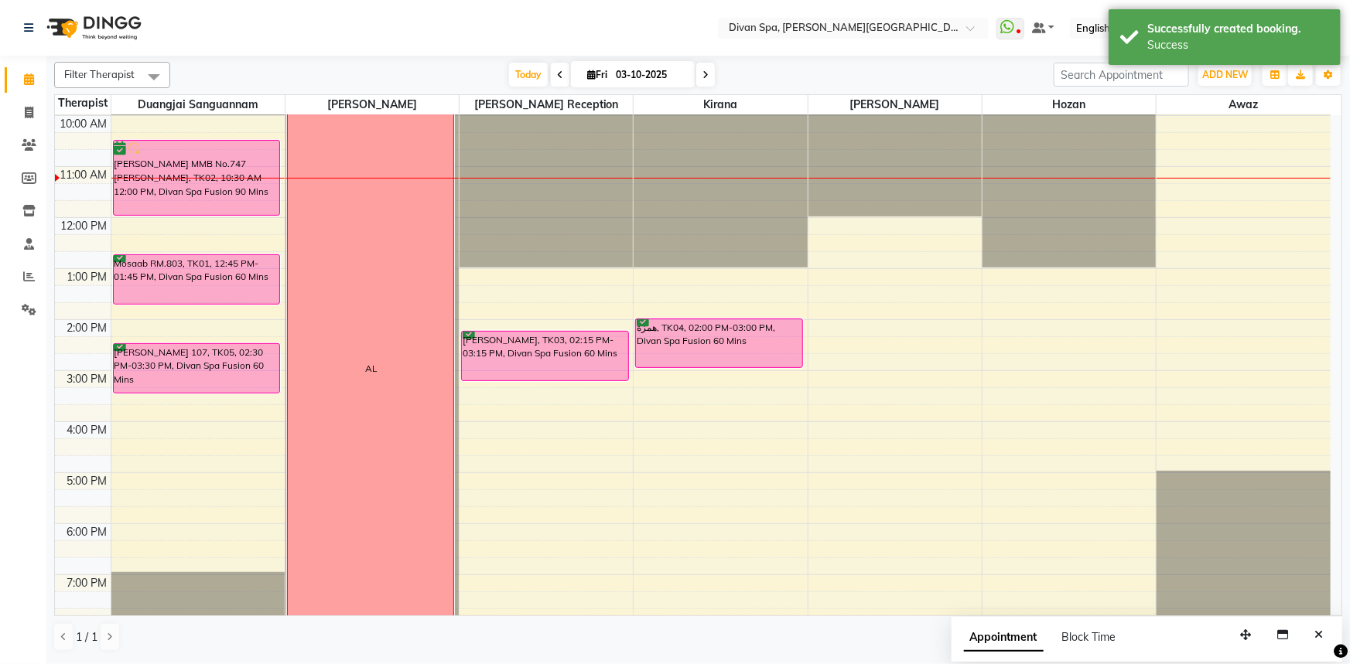
click at [126, 329] on div "6:00 AM 7:00 AM 8:00 AM 9:00 AM 10:00 AM 11:00 AM 12:00 PM 1:00 PM 2:00 PM 3:00…" at bounding box center [692, 345] width 1275 height 867
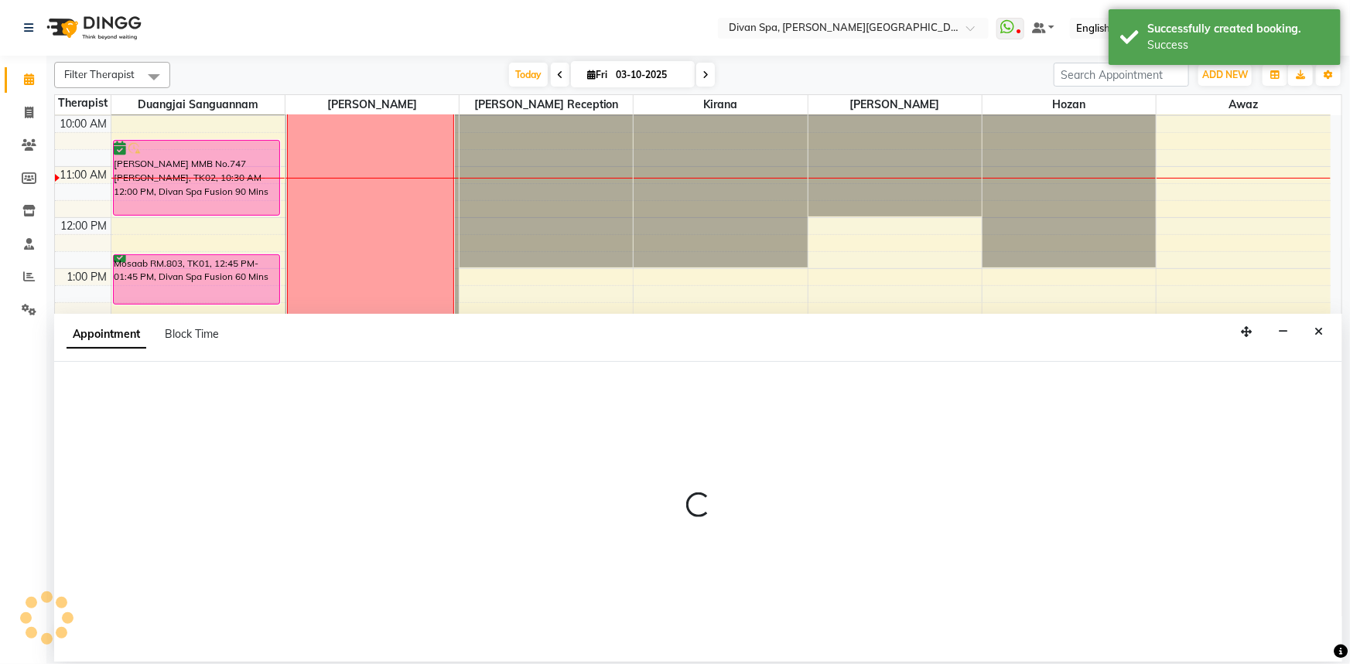
select select "17312"
select select "840"
select select "tentative"
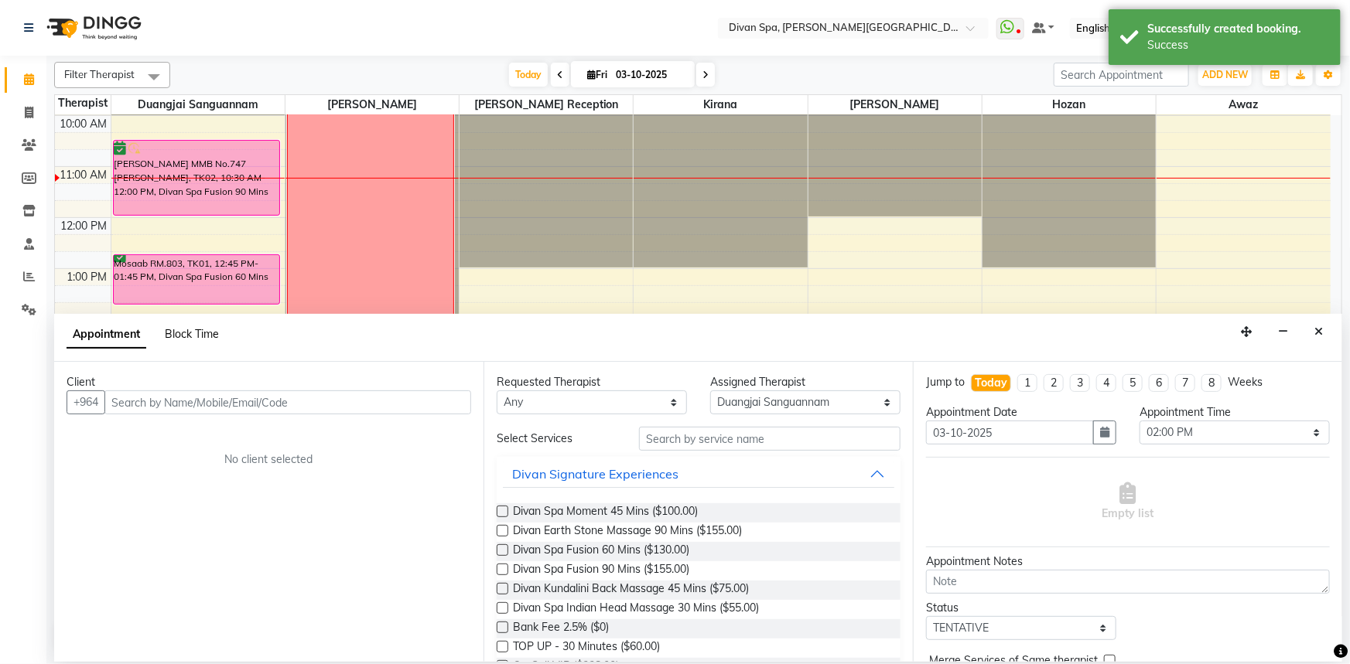
click at [174, 332] on span "Block Time" at bounding box center [192, 334] width 54 height 14
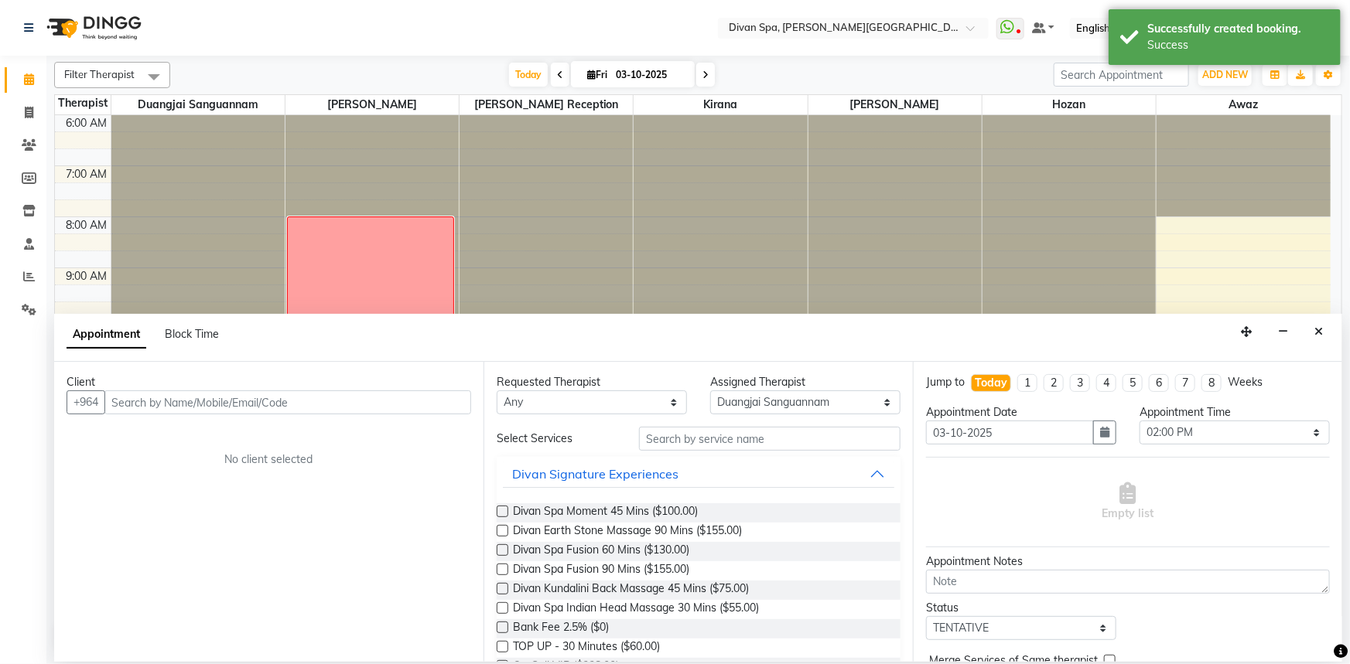
select select "17312"
select select "840"
select select "855"
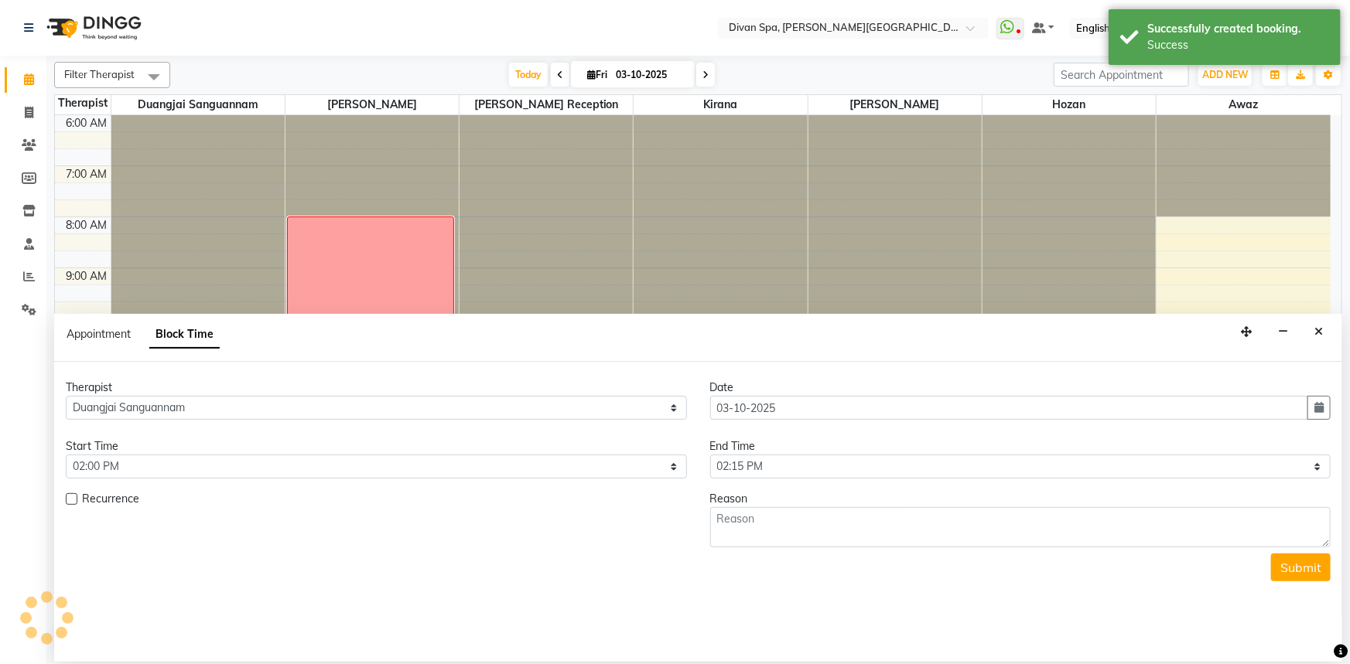
scroll to position [255, 0]
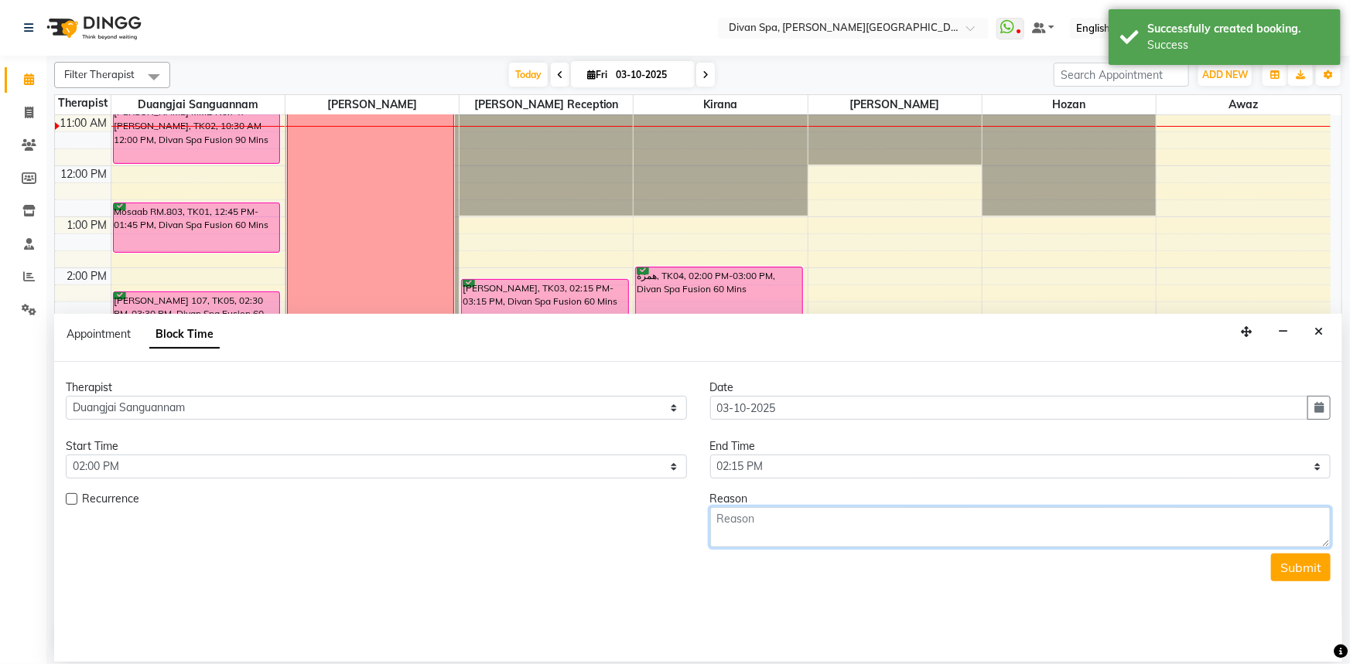
click at [739, 523] on textarea at bounding box center [1020, 527] width 621 height 40
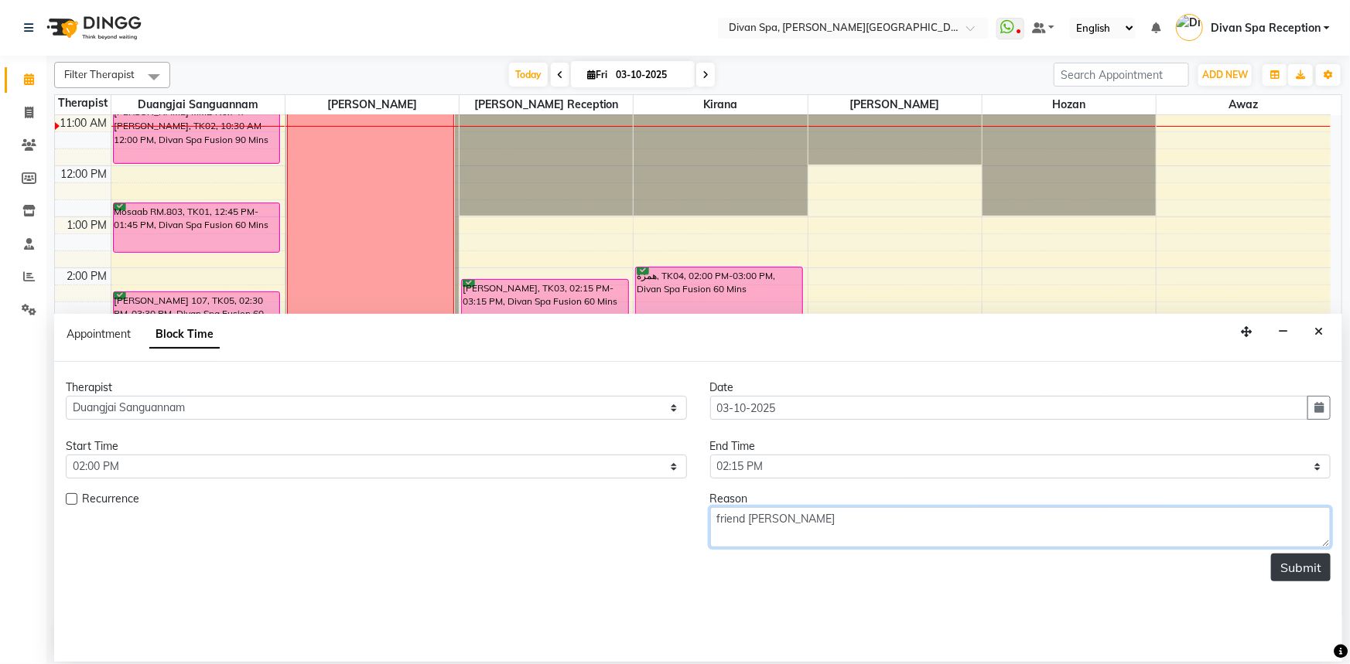
type textarea "friend [PERSON_NAME]"
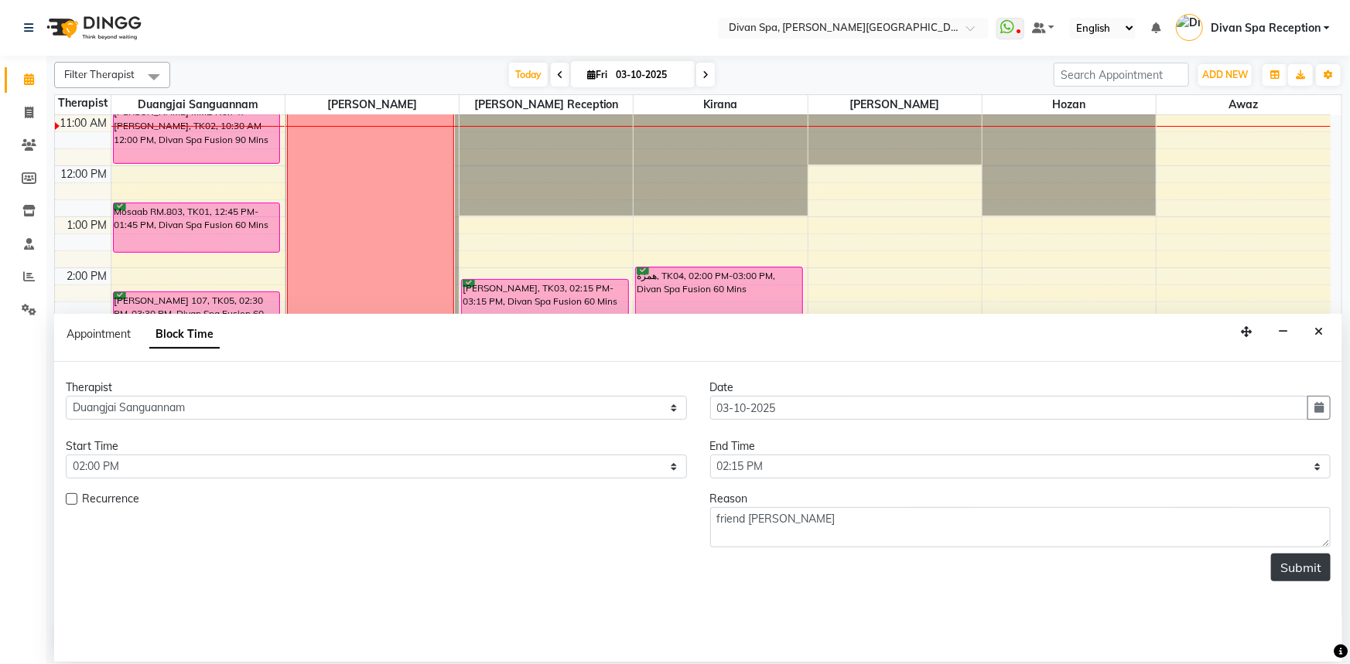
click at [1281, 570] on button "Submit" at bounding box center [1301, 568] width 60 height 28
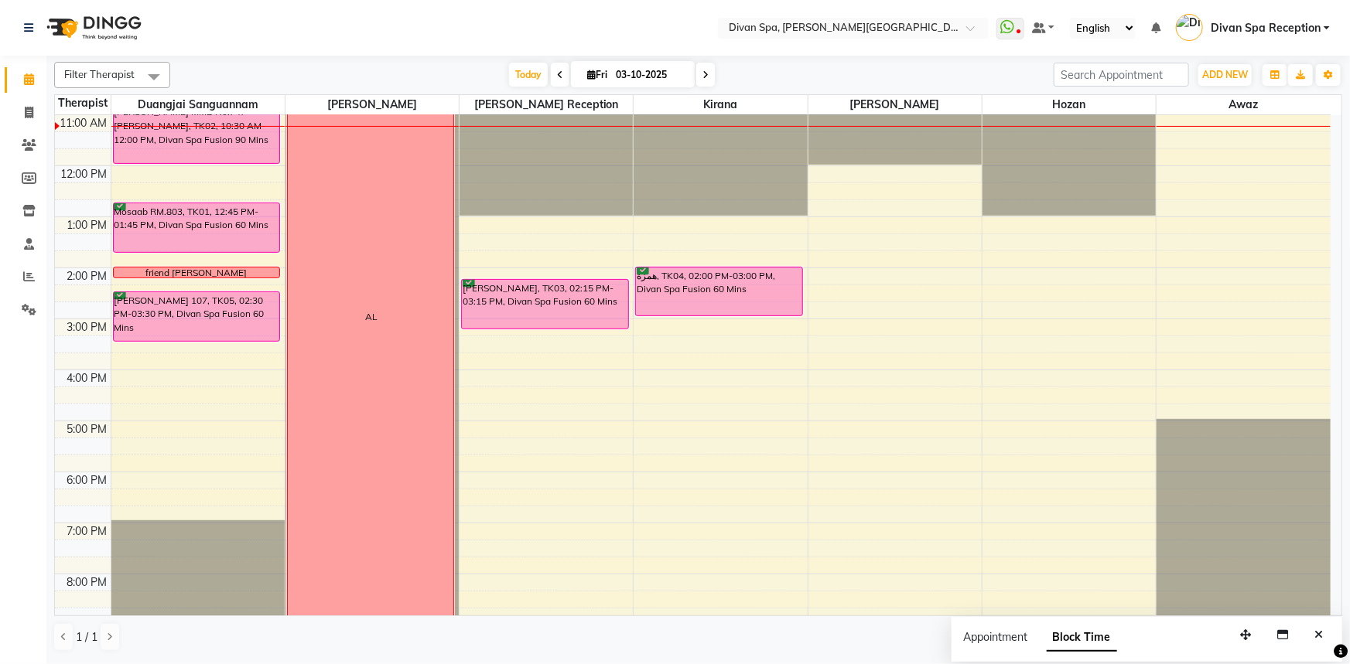
click at [151, 268] on div "friend [PERSON_NAME]" at bounding box center [197, 273] width 166 height 10
click at [180, 332] on span "Edit Block Time" at bounding box center [216, 338] width 74 height 16
select select "17312"
select select "840"
select select "855"
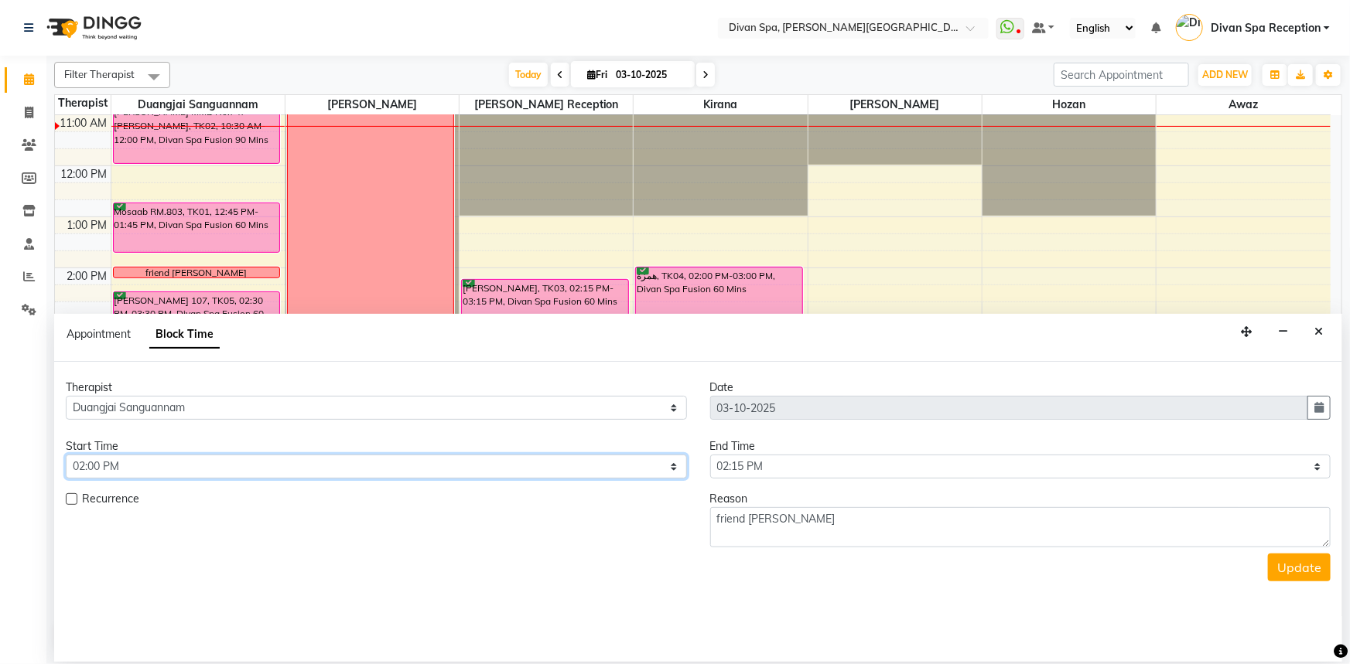
click at [671, 466] on select "Select 07:00 AM 07:15 AM 07:30 AM 07:45 AM 08:00 AM 08:15 AM 08:30 AM 08:45 AM …" at bounding box center [376, 467] width 621 height 24
select select "855"
click at [66, 455] on select "Select 07:00 AM 07:15 AM 07:30 AM 07:45 AM 08:00 AM 08:15 AM 08:30 AM 08:45 AM …" at bounding box center [376, 467] width 621 height 24
click at [1321, 466] on select "Select 07:00 AM 07:15 AM 07:30 AM 07:45 AM 08:00 AM 08:15 AM 08:30 AM 08:45 AM …" at bounding box center [1020, 467] width 621 height 24
select select "870"
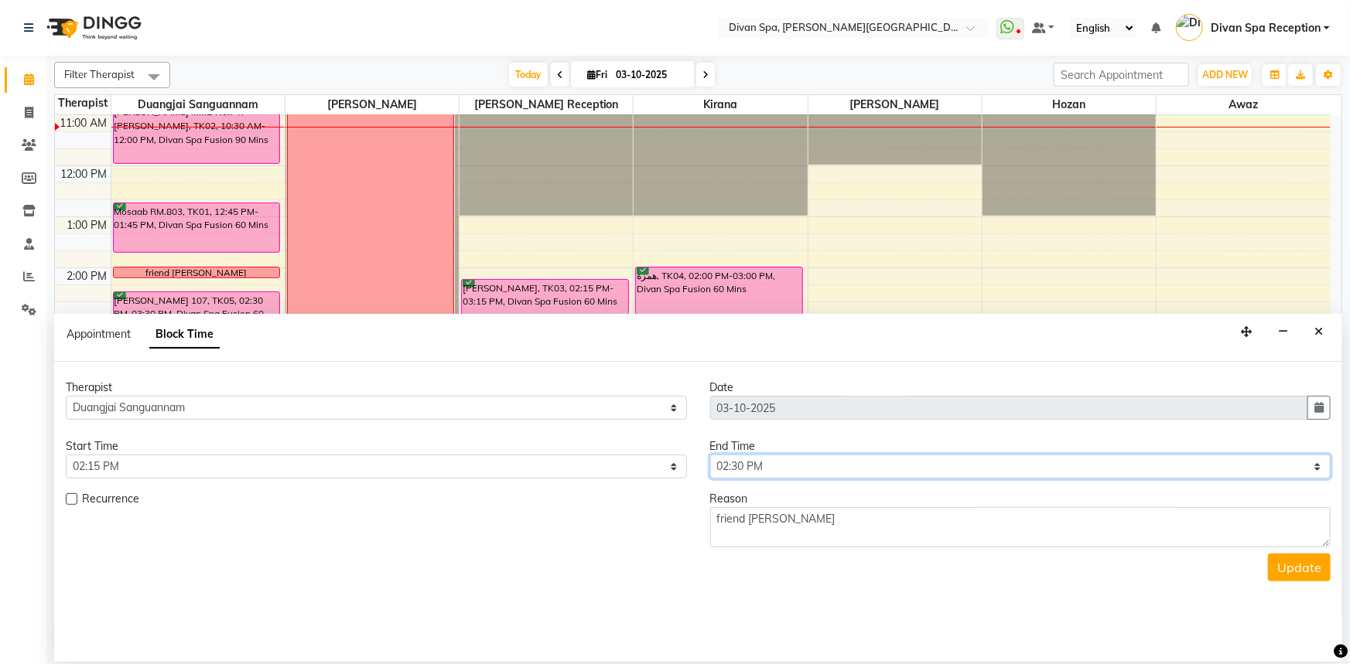
click at [710, 455] on select "Select 07:00 AM 07:15 AM 07:30 AM 07:45 AM 08:00 AM 08:15 AM 08:30 AM 08:45 AM …" at bounding box center [1020, 467] width 621 height 24
click at [1289, 567] on button "Update" at bounding box center [1299, 568] width 63 height 28
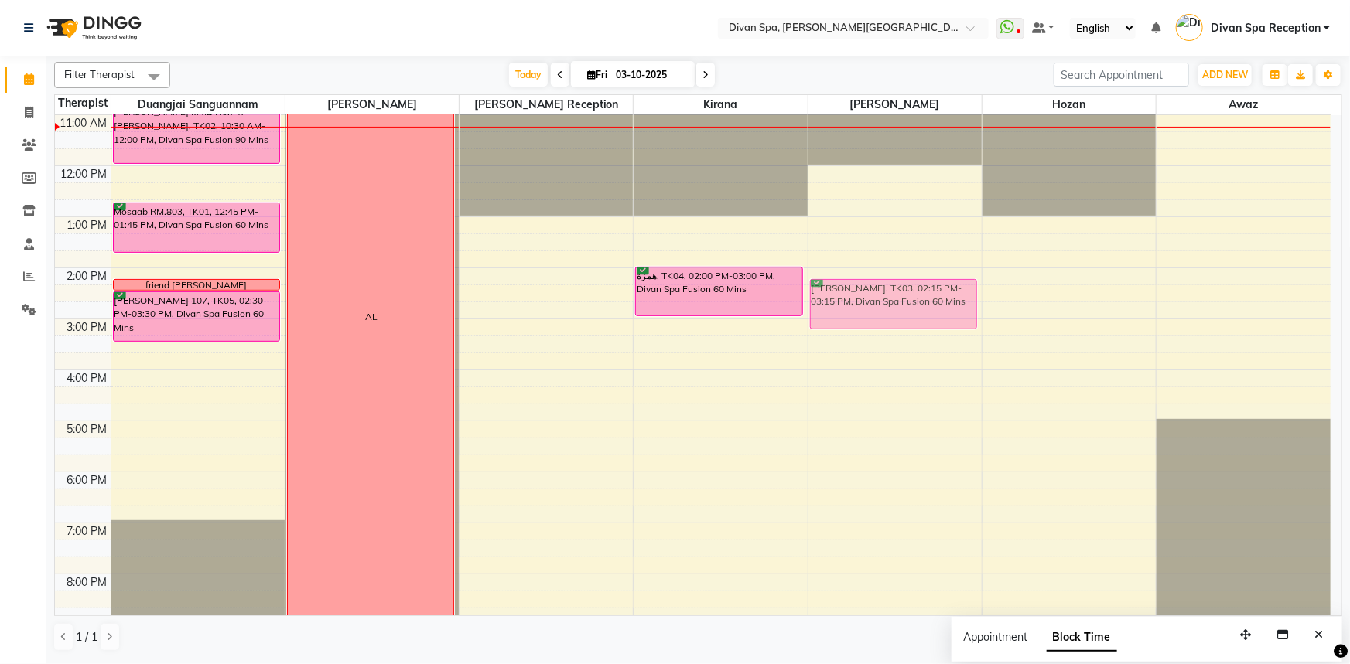
drag, startPoint x: 517, startPoint y: 304, endPoint x: 835, endPoint y: 311, distance: 318.7
click at [835, 311] on tr "[PERSON_NAME] MMB No.747 [PERSON_NAME], TK02, 10:30 AM-12:00 PM, Divan Spa Fusi…" at bounding box center [692, 293] width 1275 height 867
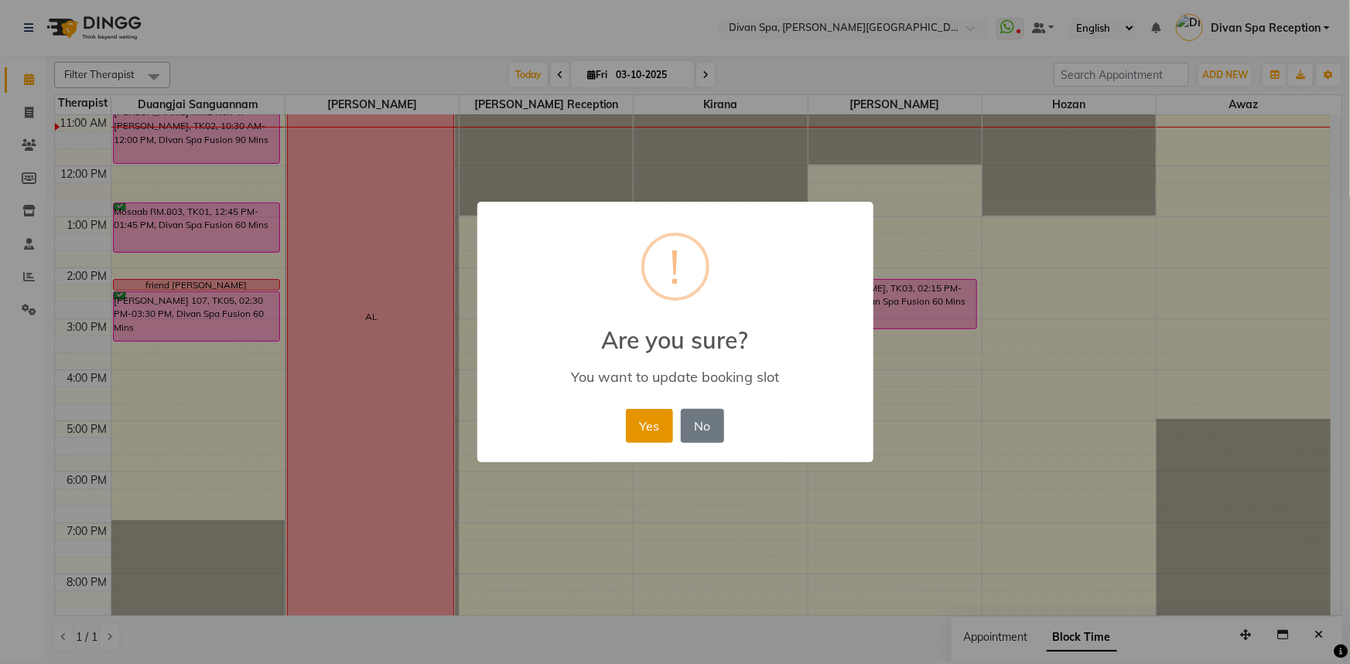
click at [647, 419] on button "Yes" at bounding box center [649, 426] width 47 height 34
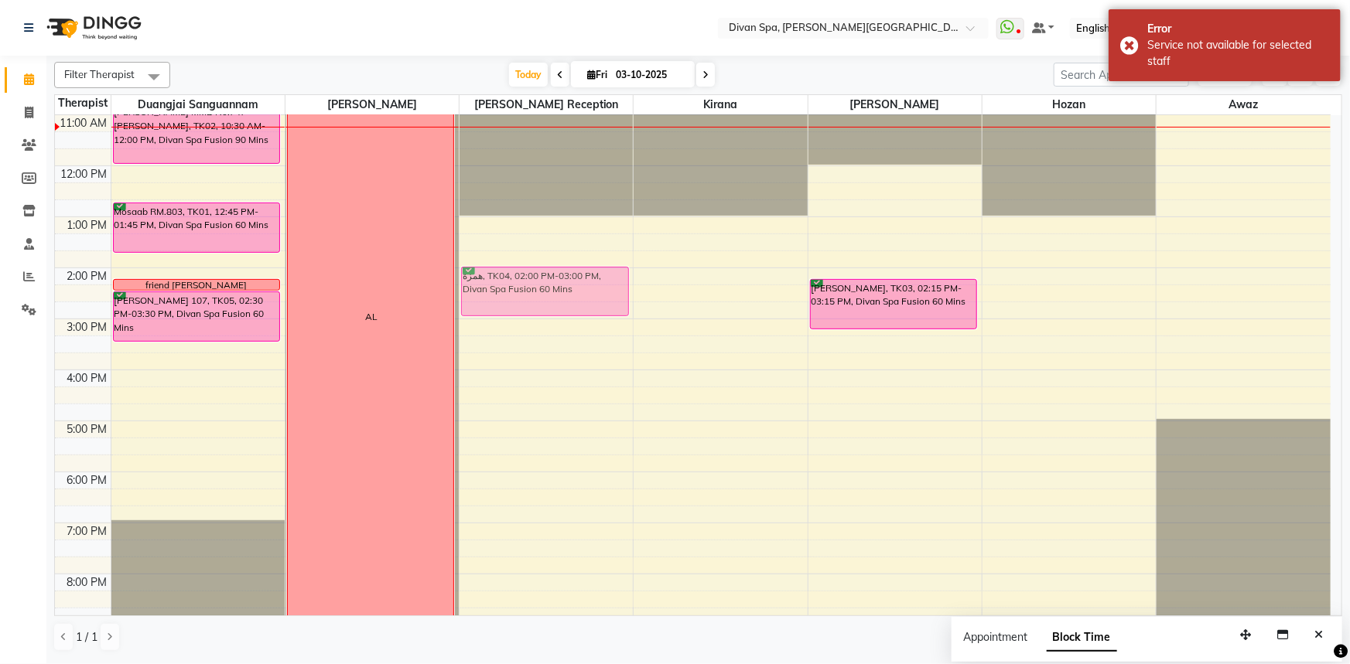
drag, startPoint x: 703, startPoint y: 286, endPoint x: 605, endPoint y: 291, distance: 98.3
click at [605, 291] on tr "[PERSON_NAME] MMB No.747 [PERSON_NAME], TK02, 10:30 AM-12:00 PM, Divan Spa Fusi…" at bounding box center [692, 293] width 1275 height 867
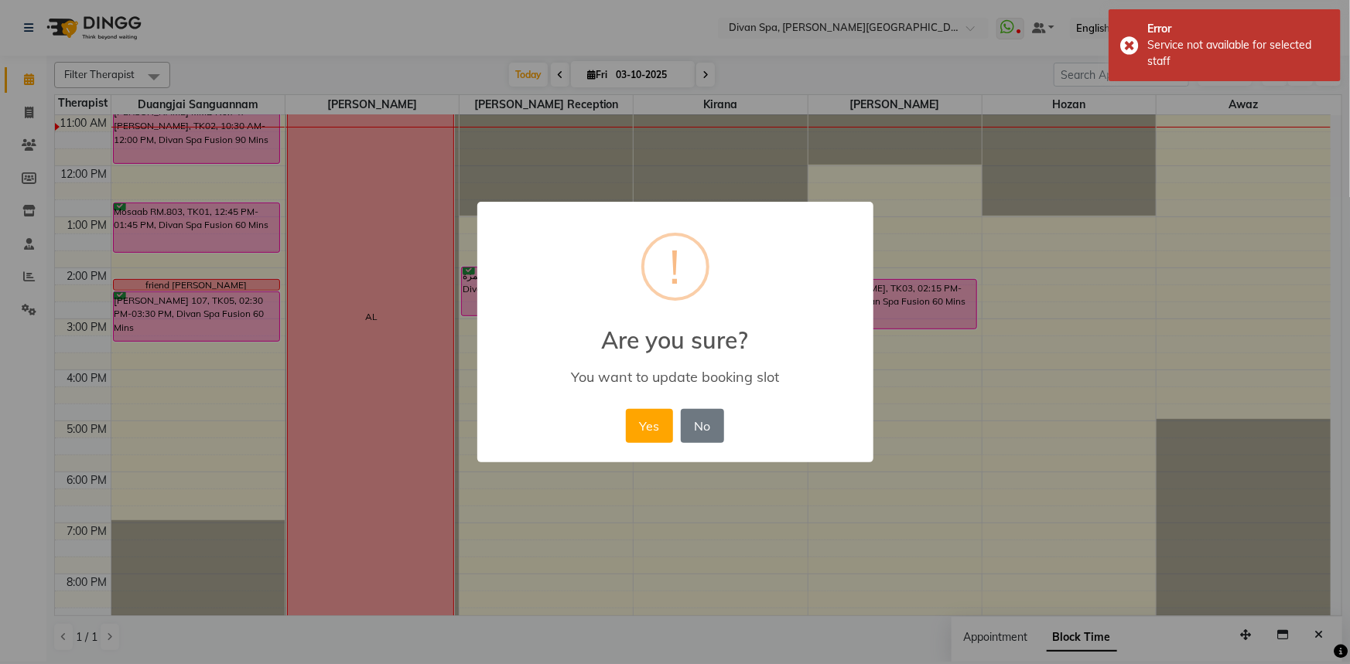
drag, startPoint x: 631, startPoint y: 418, endPoint x: 855, endPoint y: 339, distance: 238.0
click at [634, 418] on button "Yes" at bounding box center [649, 426] width 47 height 34
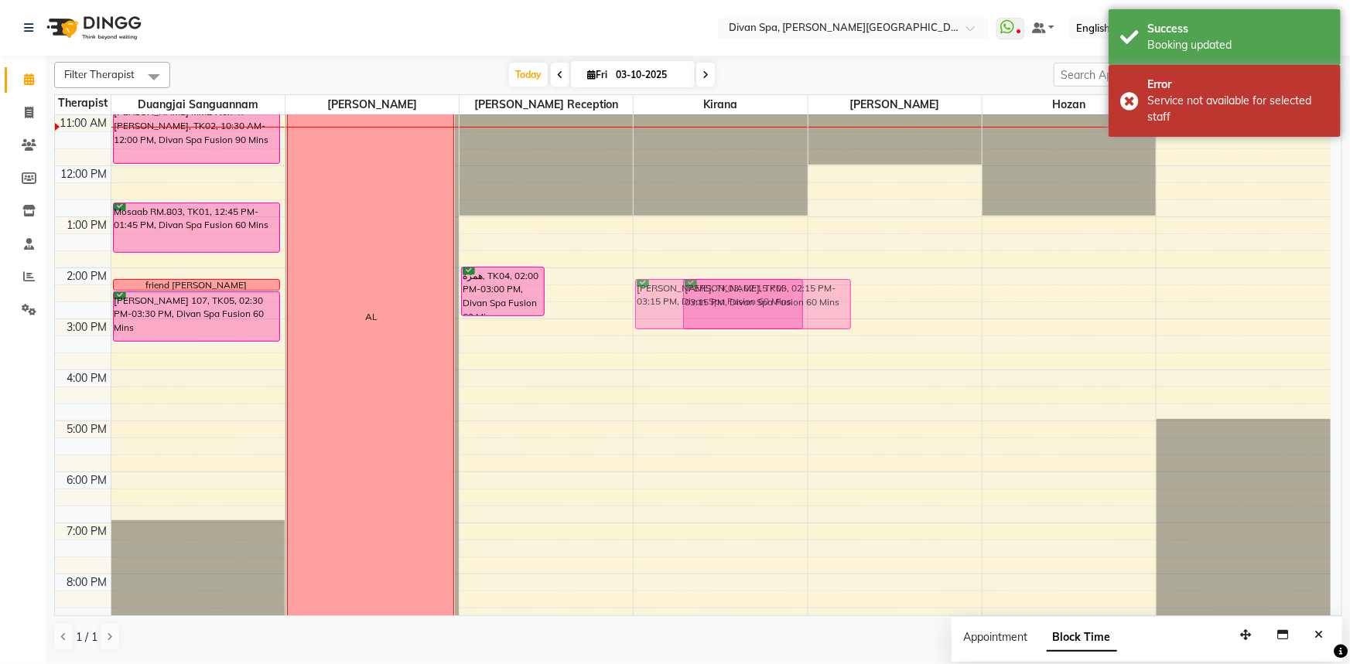
drag, startPoint x: 881, startPoint y: 295, endPoint x: 754, endPoint y: 295, distance: 126.8
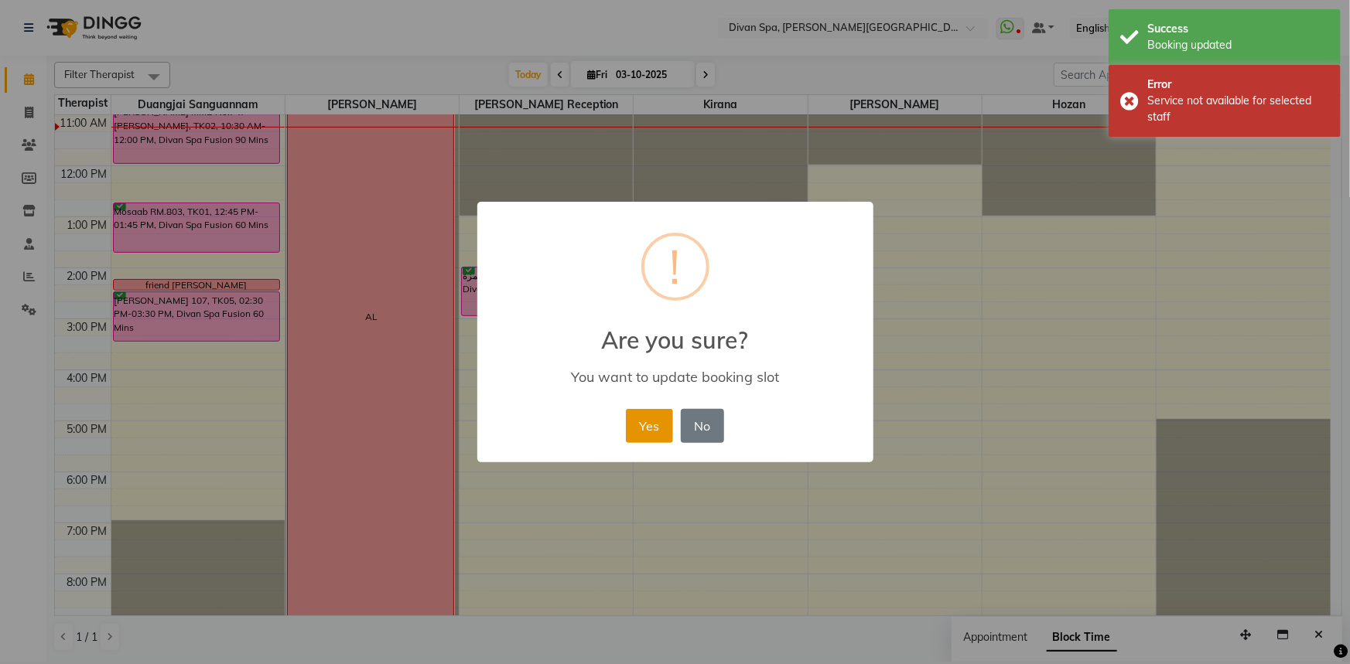
click at [657, 421] on button "Yes" at bounding box center [649, 426] width 47 height 34
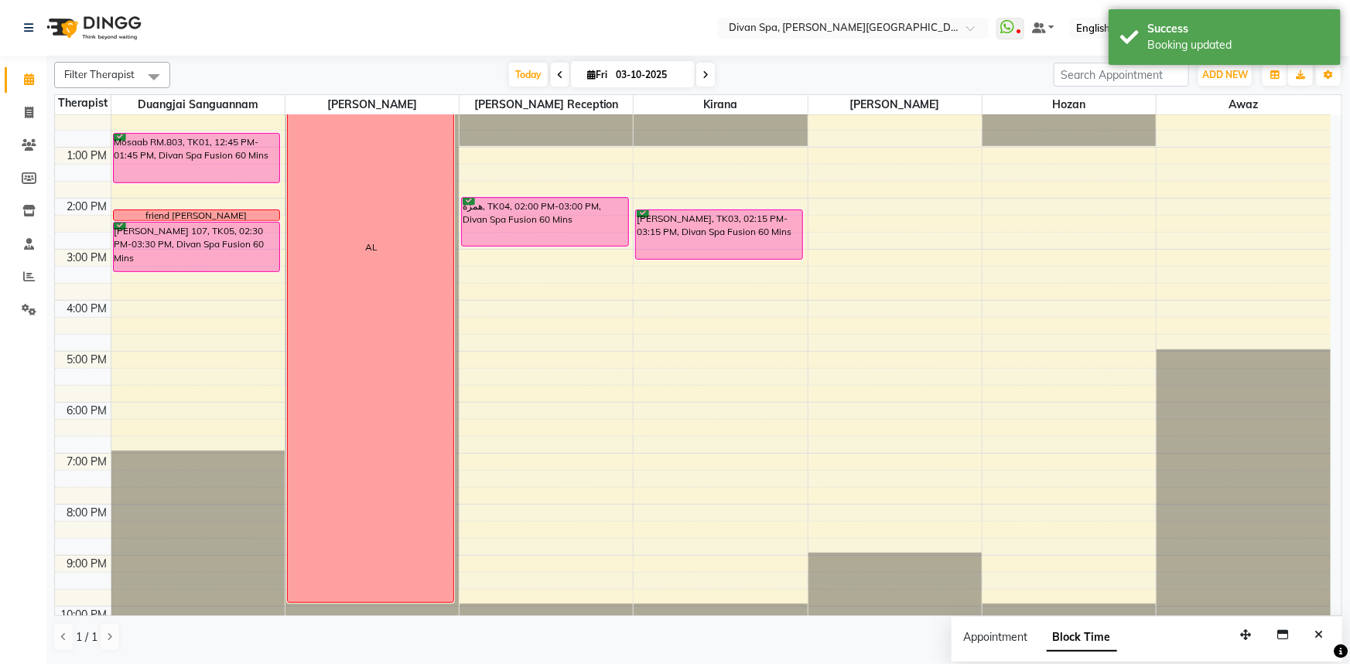
scroll to position [325, 0]
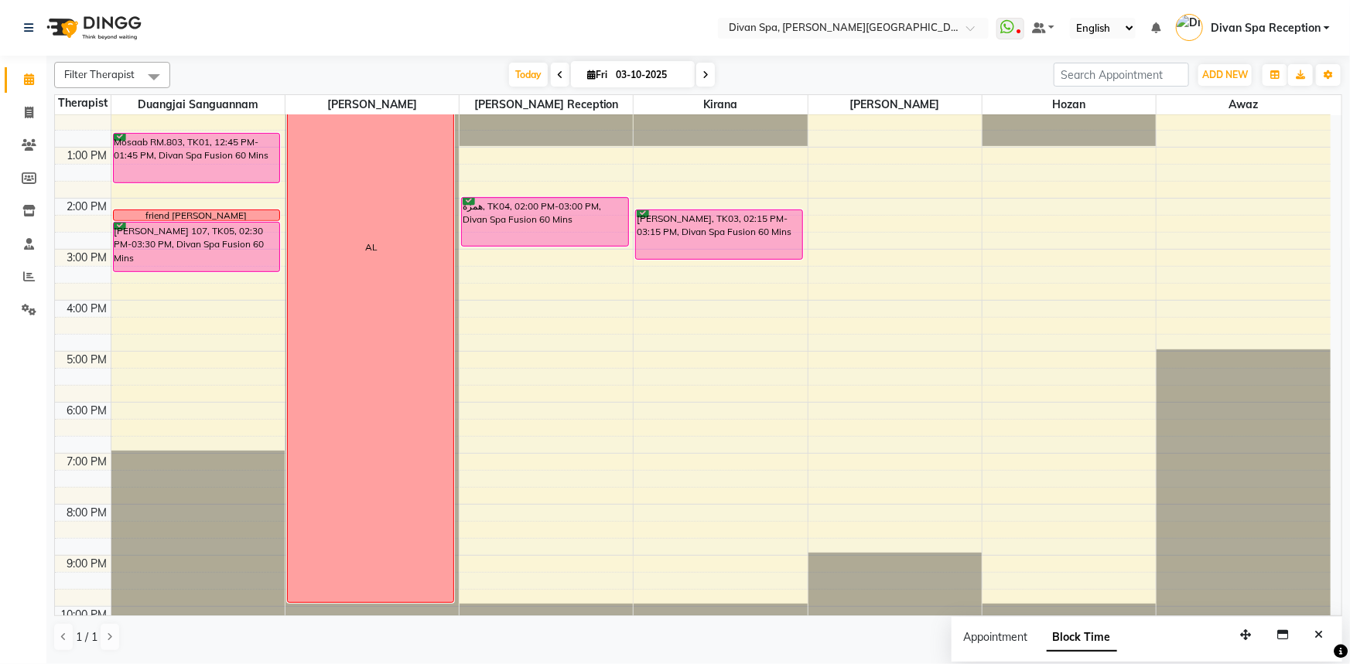
click at [704, 77] on icon at bounding box center [705, 74] width 6 height 9
type input "04-10-2025"
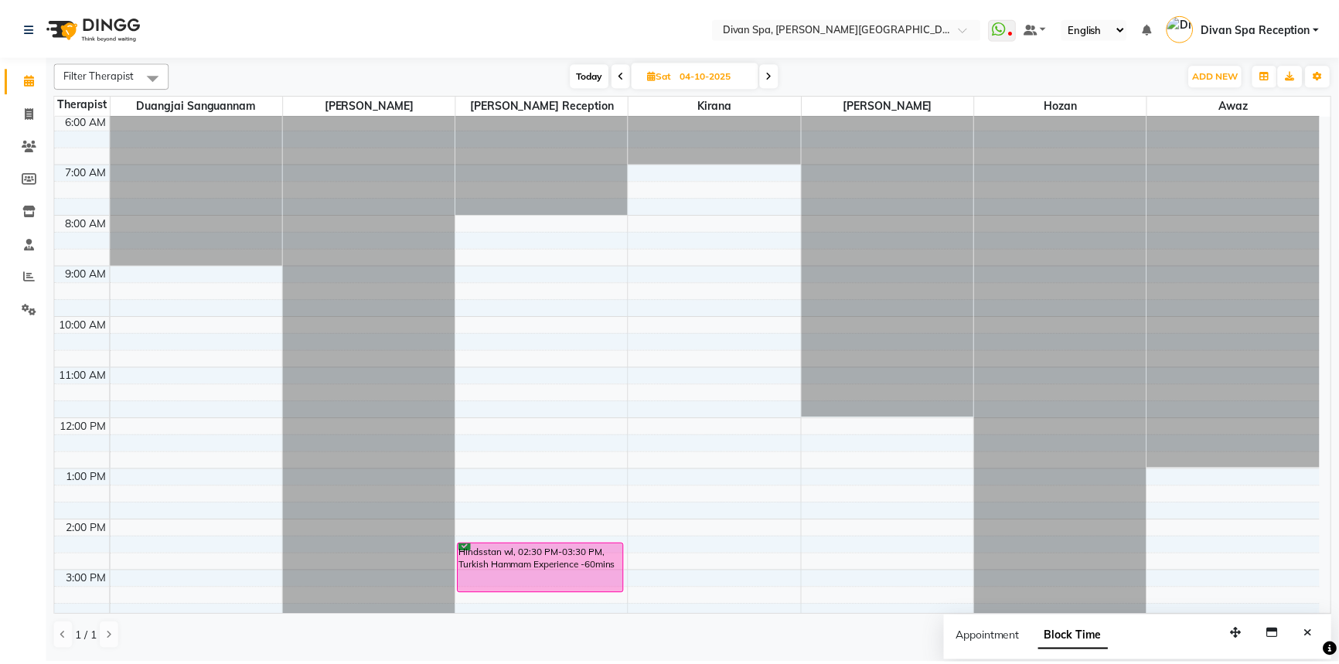
scroll to position [0, 0]
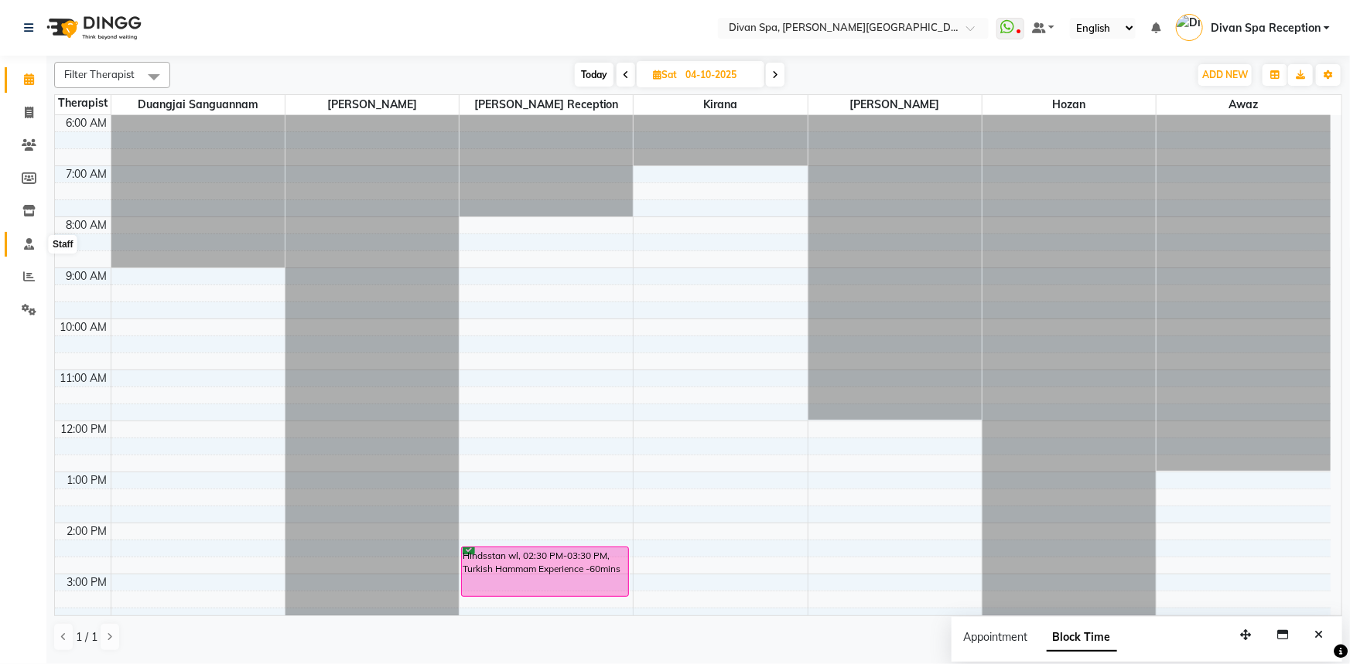
click at [24, 247] on icon at bounding box center [29, 244] width 10 height 12
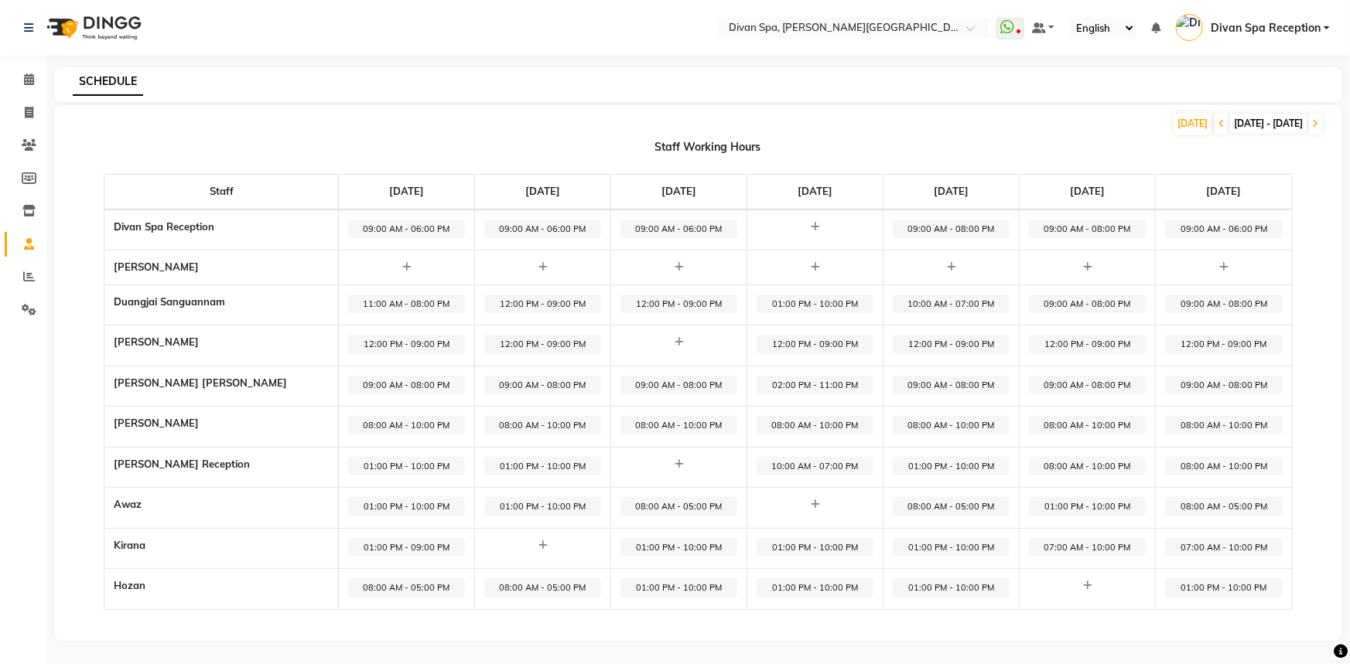
click at [1058, 549] on span "07:00 AM - 10:00 PM" at bounding box center [1087, 547] width 117 height 19
select select "07:00 AM"
select select "10:00 PM"
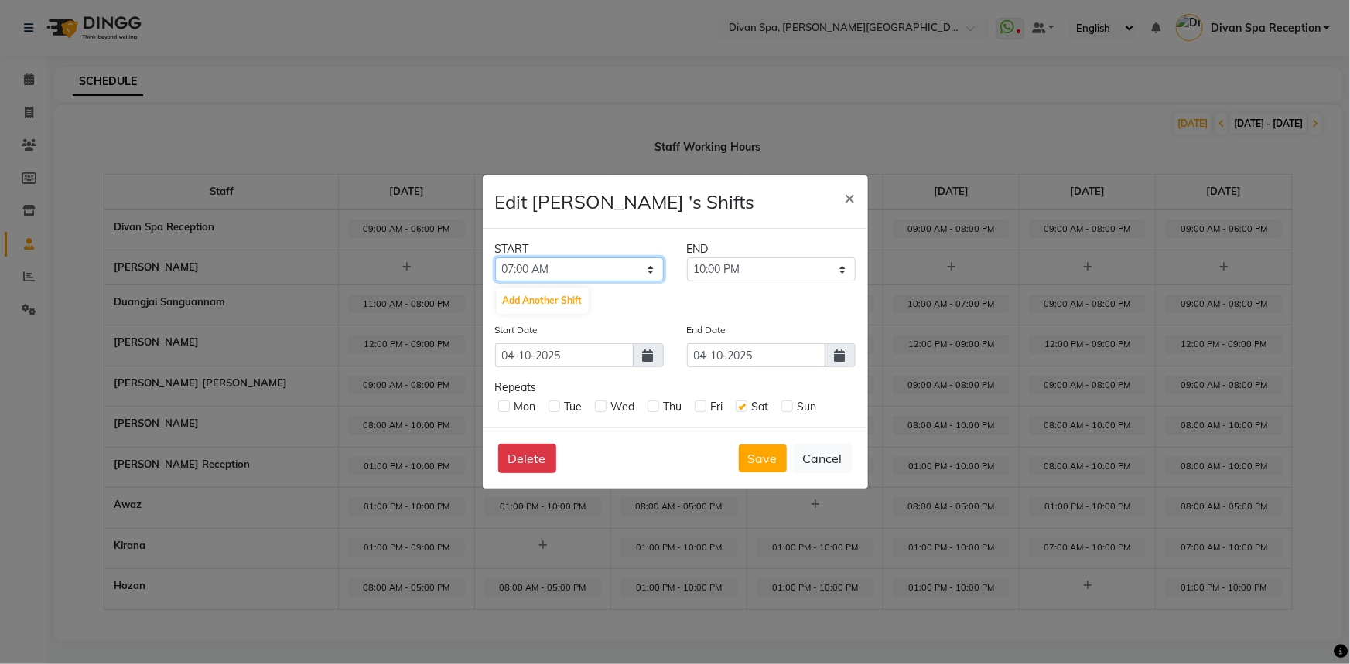
click at [651, 270] on select "12:00 AM 12:15 AM 12:30 AM 12:45 AM 01:00 AM 01:15 AM 01:30 AM 01:45 AM 02:00 A…" at bounding box center [579, 270] width 169 height 24
select select "12:00 PM"
click at [495, 258] on select "12:00 AM 12:15 AM 12:30 AM 12:45 AM 01:00 AM 01:15 AM 01:30 AM 01:45 AM 02:00 A…" at bounding box center [579, 270] width 169 height 24
click at [841, 265] on select "12:15 PM 12:30 PM 12:45 PM 01:00 PM 01:15 PM 01:30 PM 01:45 PM 02:00 PM 02:15 P…" at bounding box center [771, 270] width 169 height 24
select select "09:00 PM"
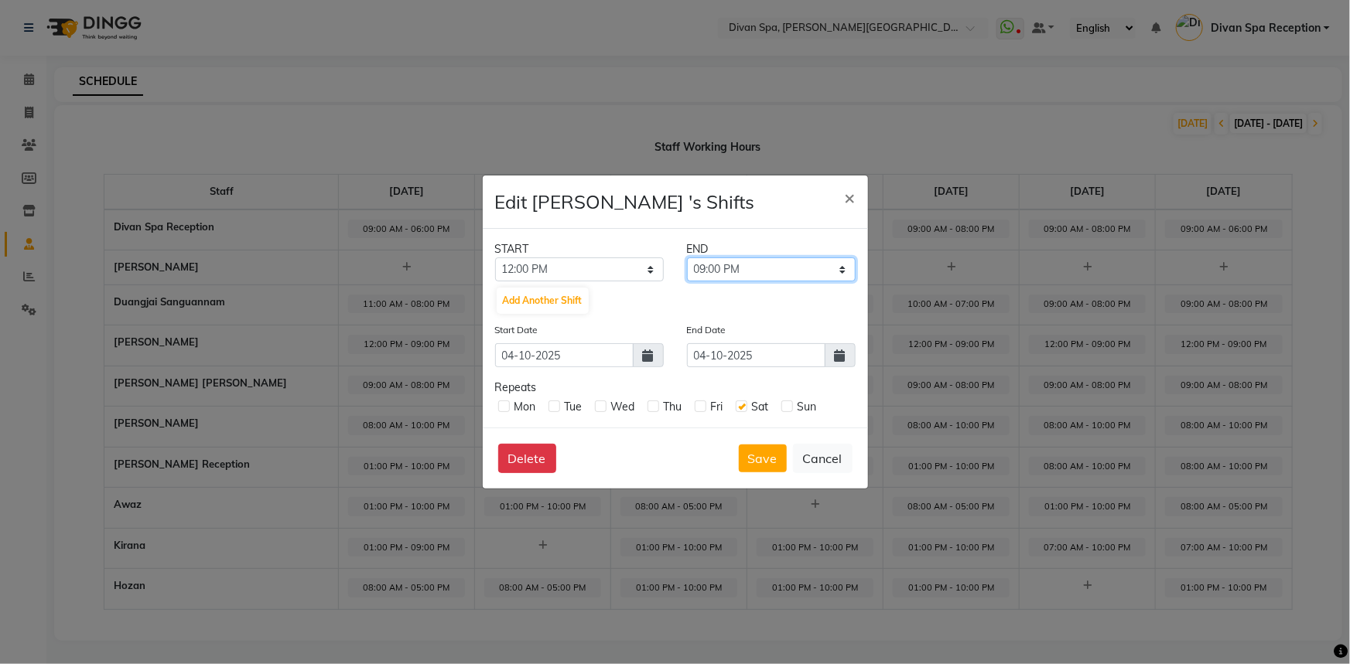
click at [687, 258] on select "12:15 PM 12:30 PM 12:45 PM 01:00 PM 01:15 PM 01:30 PM 01:45 PM 02:00 PM 02:15 P…" at bounding box center [771, 270] width 169 height 24
click at [757, 451] on button "Save" at bounding box center [763, 459] width 48 height 28
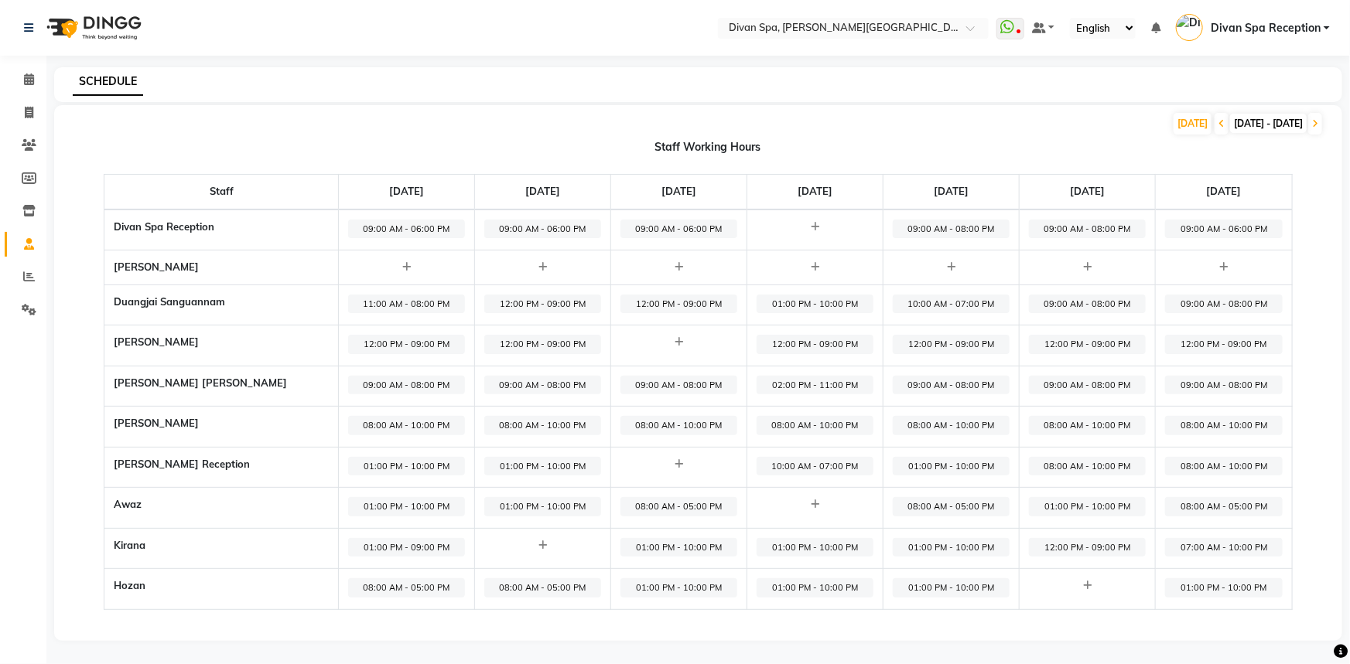
click at [1050, 297] on span "09:00 AM - 08:00 PM" at bounding box center [1087, 304] width 117 height 19
select select "09:00 AM"
select select "08:00 PM"
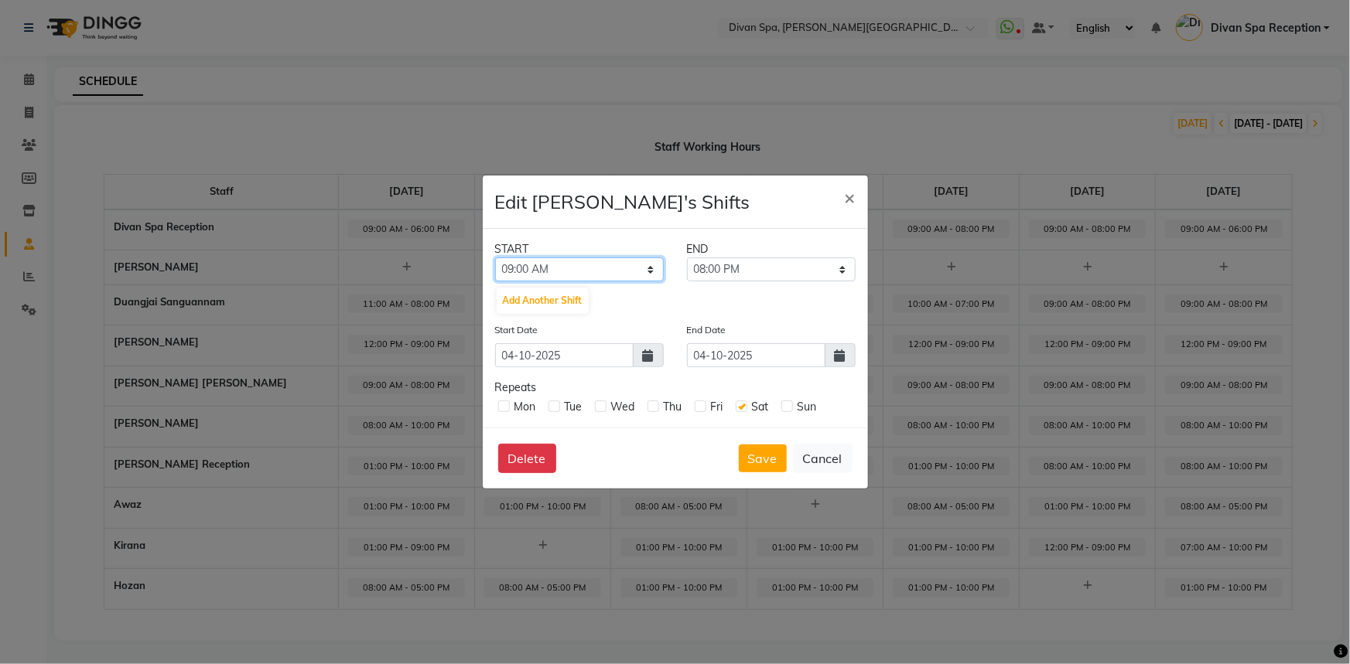
click at [643, 270] on select "12:00 AM 12:15 AM 12:30 AM 12:45 AM 01:00 AM 01:15 AM 01:30 AM 01:45 AM 02:00 A…" at bounding box center [579, 270] width 169 height 24
select select "01:00 PM"
click at [495, 258] on select "12:00 AM 12:15 AM 12:30 AM 12:45 AM 01:00 AM 01:15 AM 01:30 AM 01:45 AM 02:00 A…" at bounding box center [579, 270] width 169 height 24
click at [841, 268] on select "01:15 PM 01:30 PM 01:45 PM 02:00 PM 02:15 PM 02:30 PM 02:45 PM 03:00 PM 03:15 P…" at bounding box center [771, 270] width 169 height 24
select select "10:00 PM"
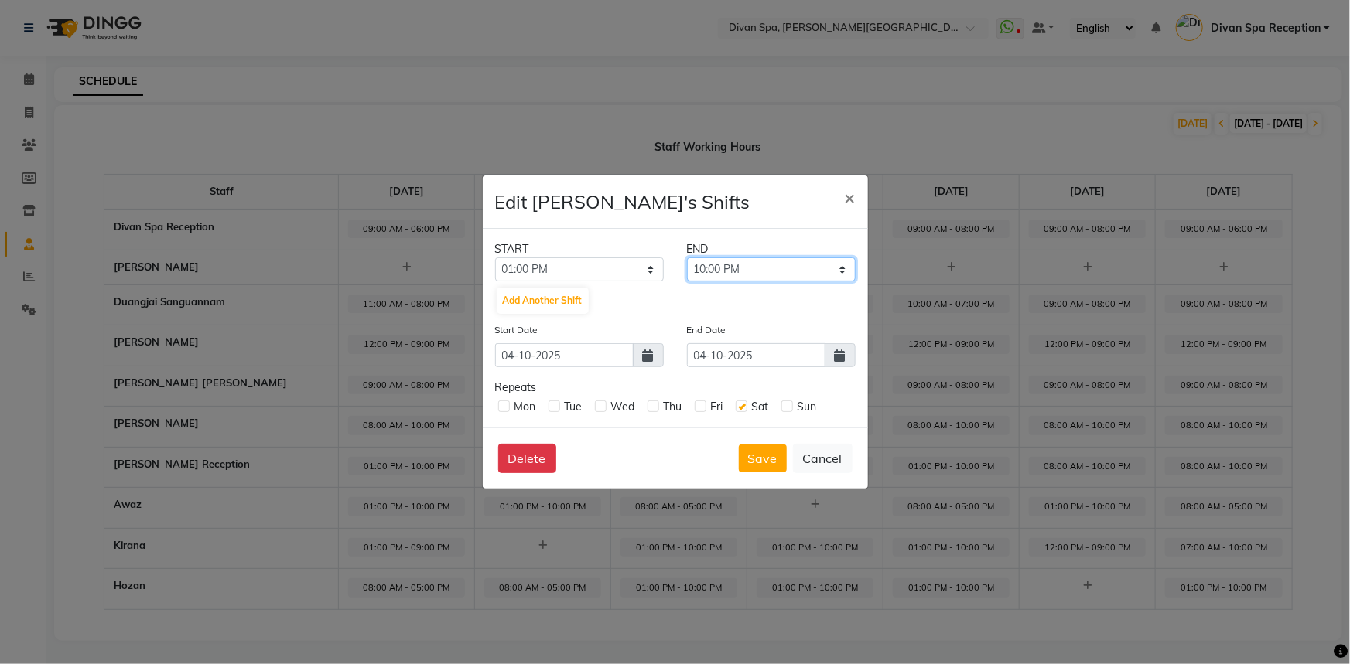
click at [687, 258] on select "01:15 PM 01:30 PM 01:45 PM 02:00 PM 02:15 PM 02:30 PM 02:45 PM 03:00 PM 03:15 P…" at bounding box center [771, 270] width 169 height 24
click at [757, 463] on button "Save" at bounding box center [763, 459] width 48 height 28
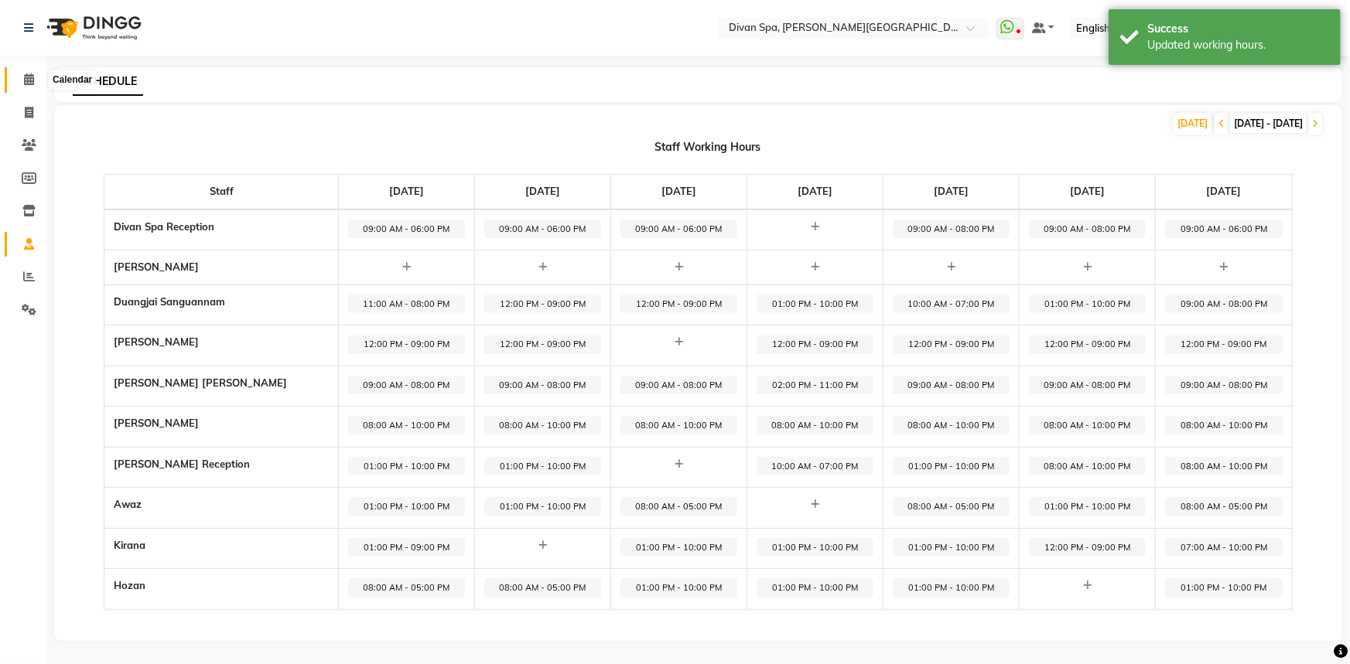
click at [26, 87] on span at bounding box center [28, 80] width 27 height 18
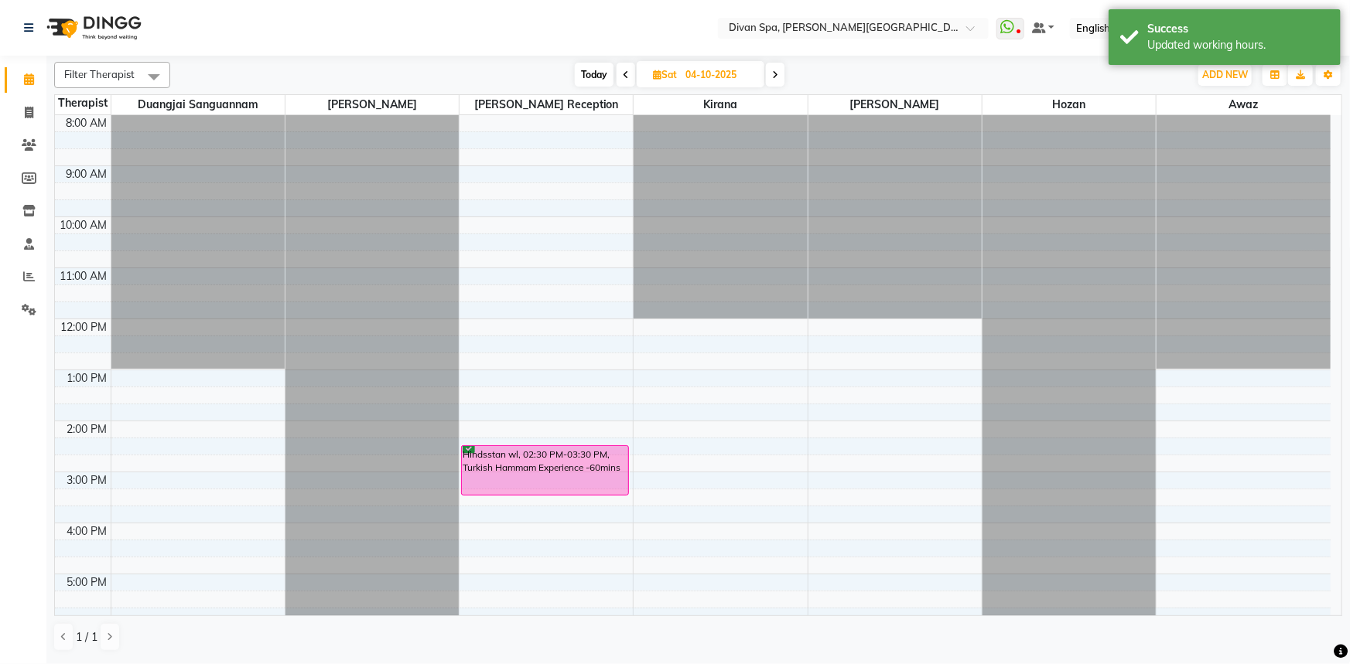
click at [1023, 115] on div at bounding box center [1068, 115] width 173 height 0
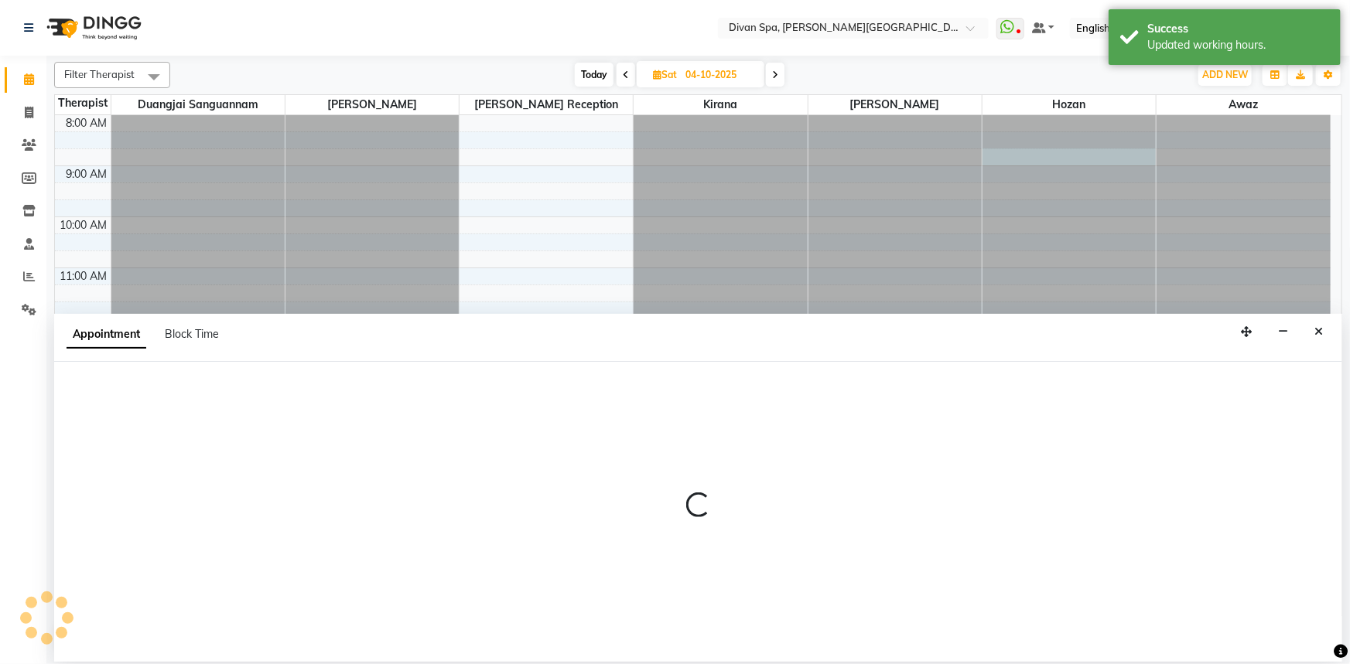
select select "85776"
select select "tentative"
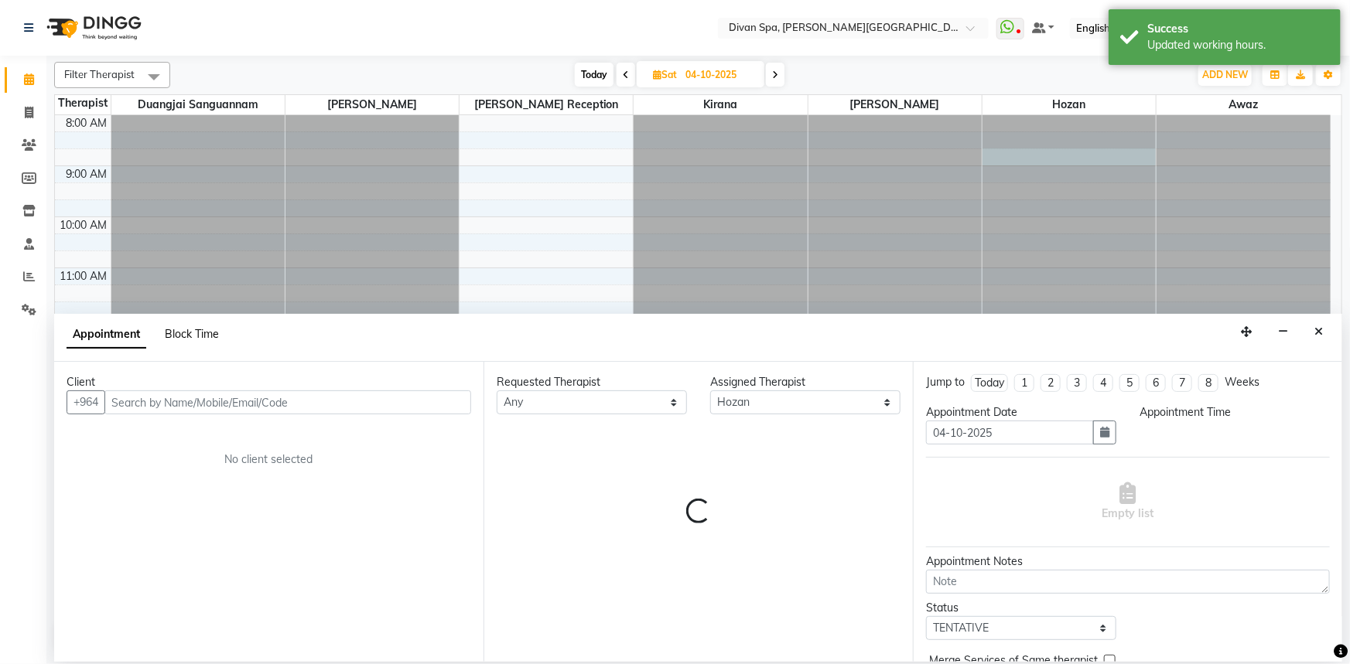
click at [200, 333] on span "Block Time" at bounding box center [192, 334] width 54 height 14
select select "85776"
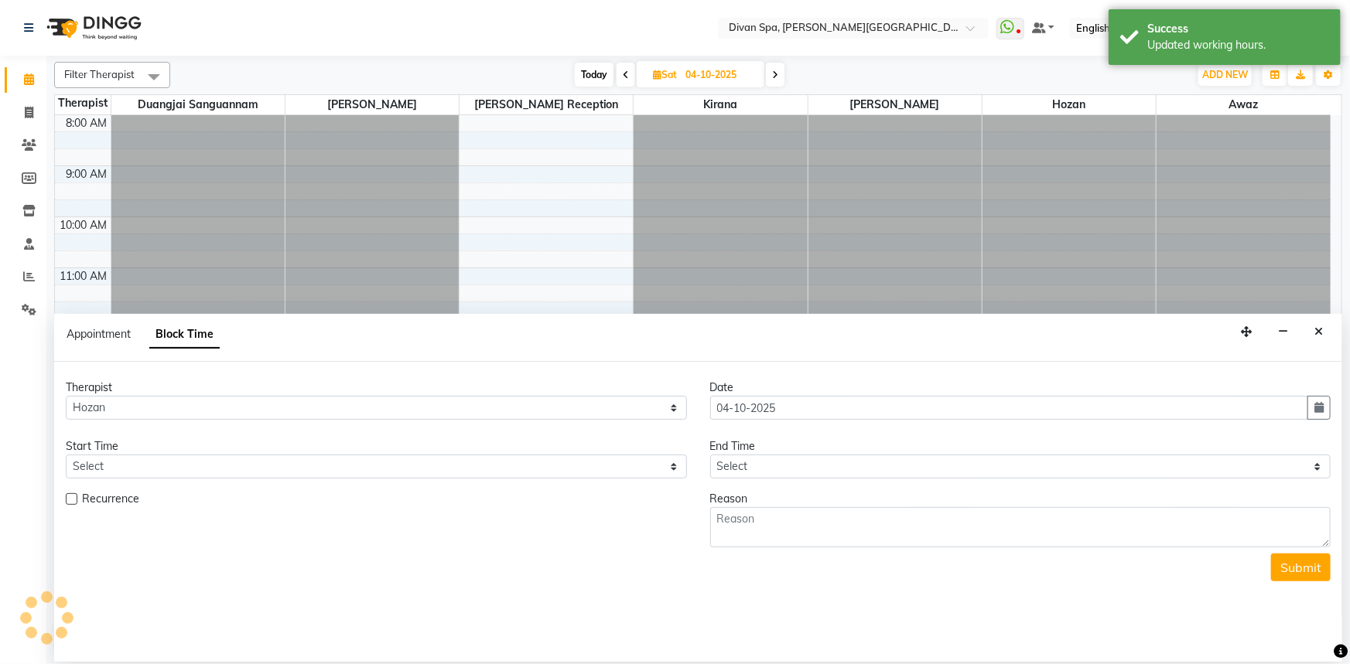
scroll to position [108, 0]
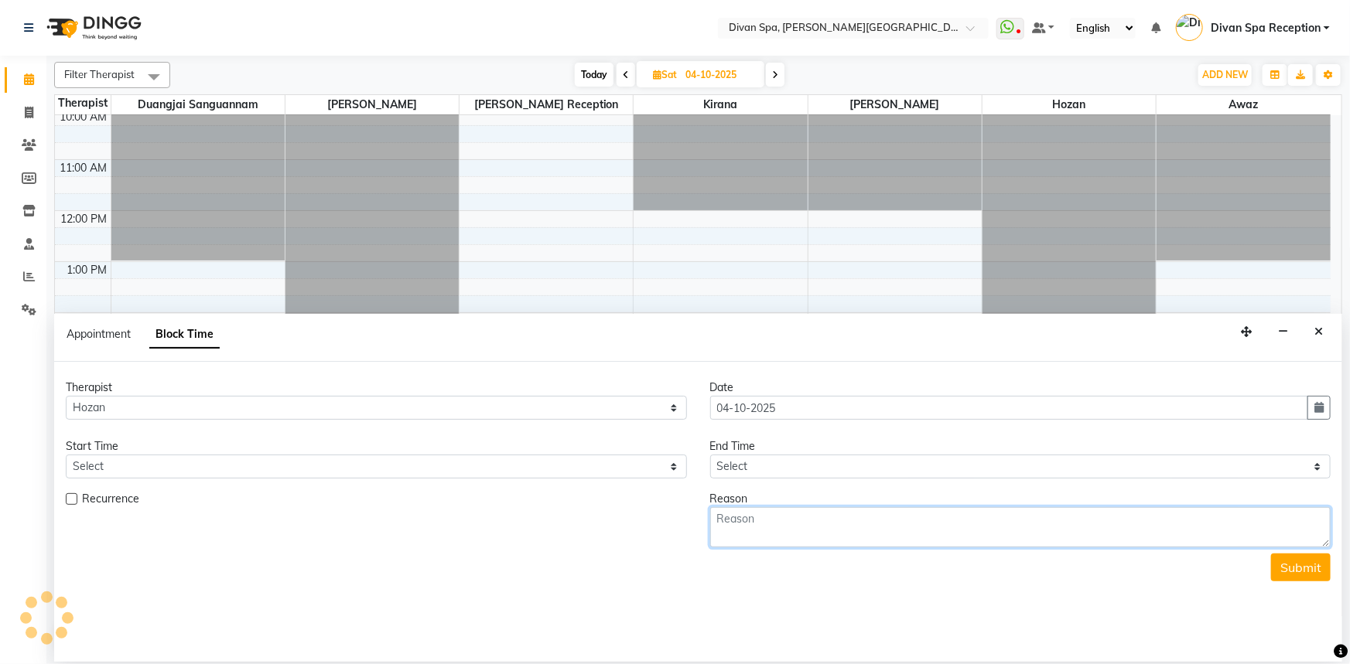
click at [1015, 545] on textarea at bounding box center [1020, 527] width 621 height 40
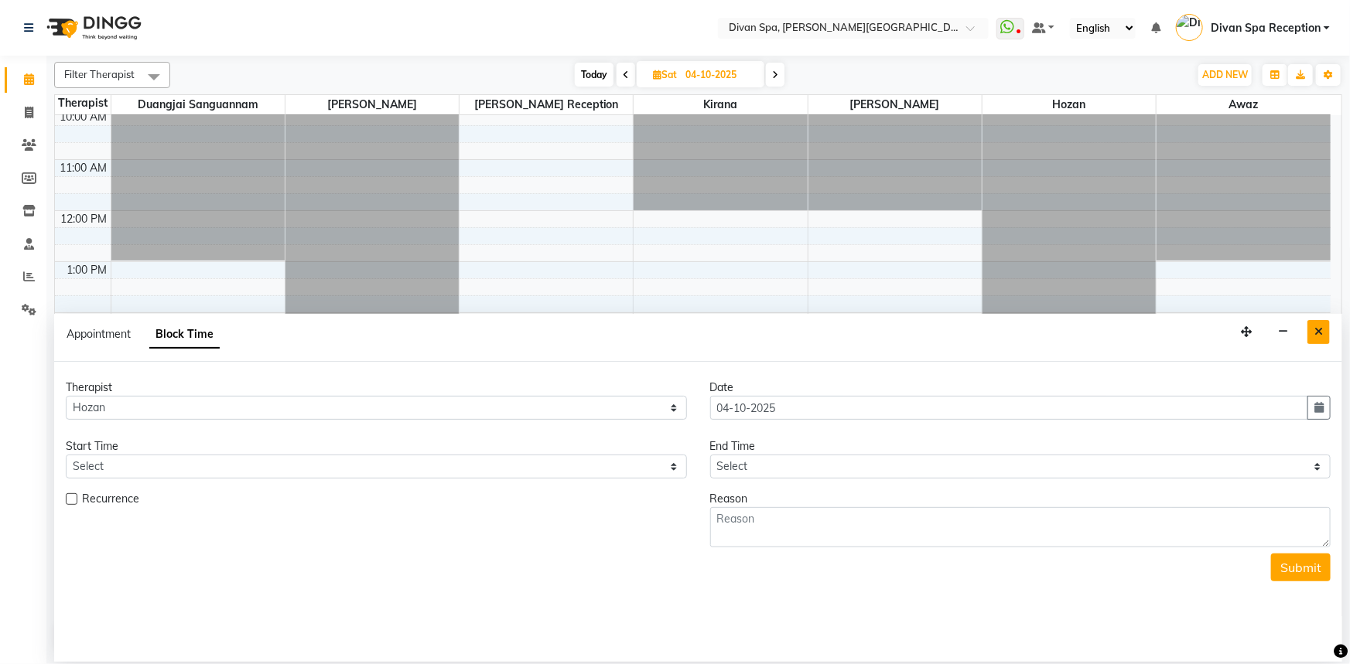
click at [1315, 328] on icon "Close" at bounding box center [1318, 331] width 9 height 11
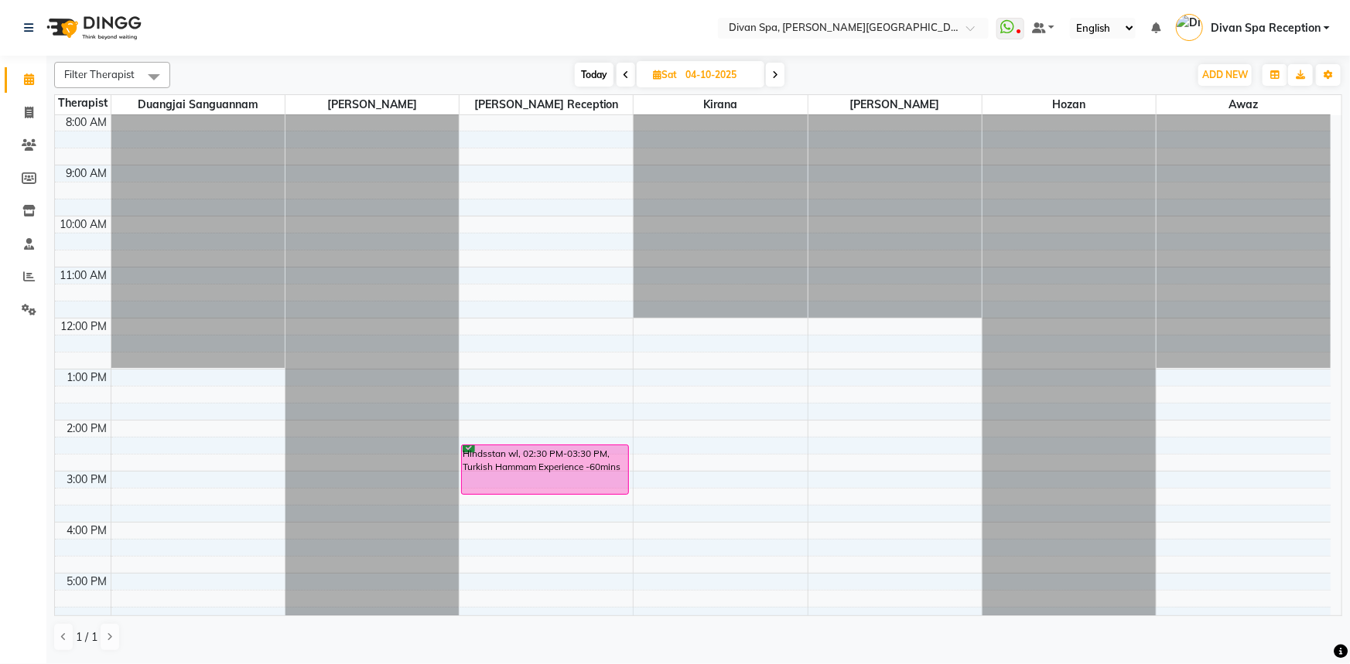
scroll to position [0, 0]
click at [1019, 115] on div at bounding box center [1068, 115] width 173 height 0
select select "85776"
select select "tentative"
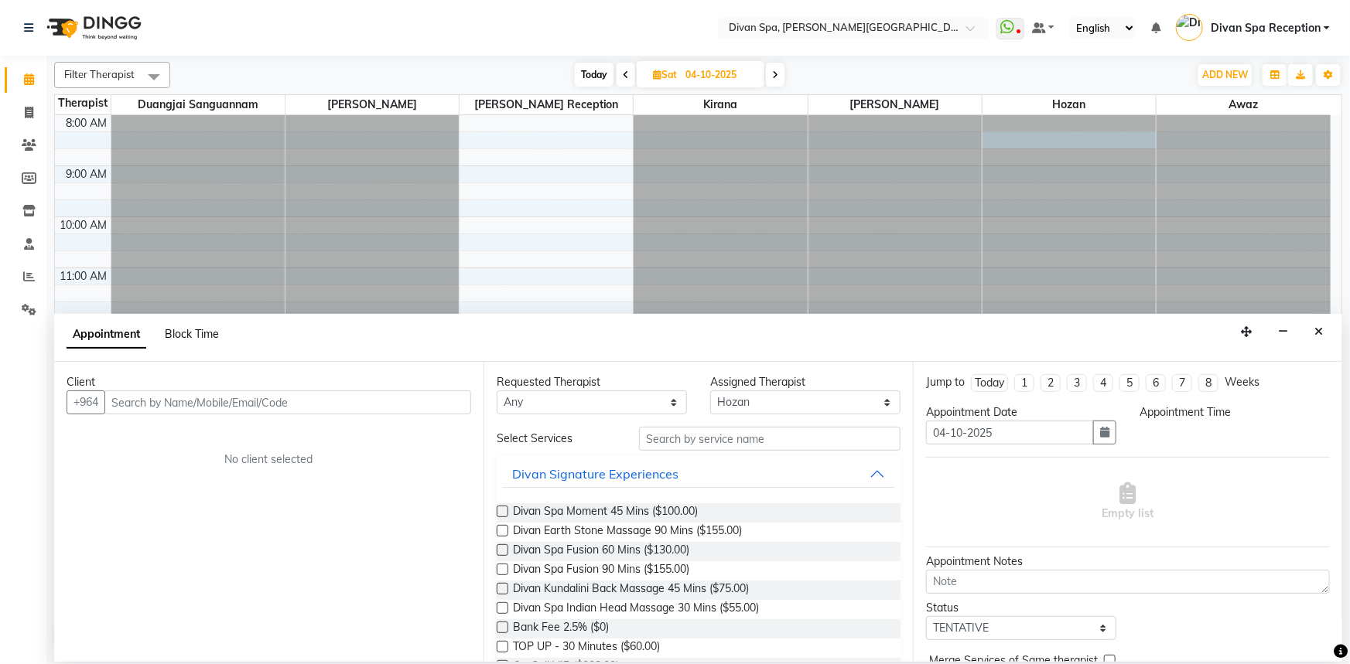
click at [203, 333] on span "Block Time" at bounding box center [192, 334] width 54 height 14
select select "85776"
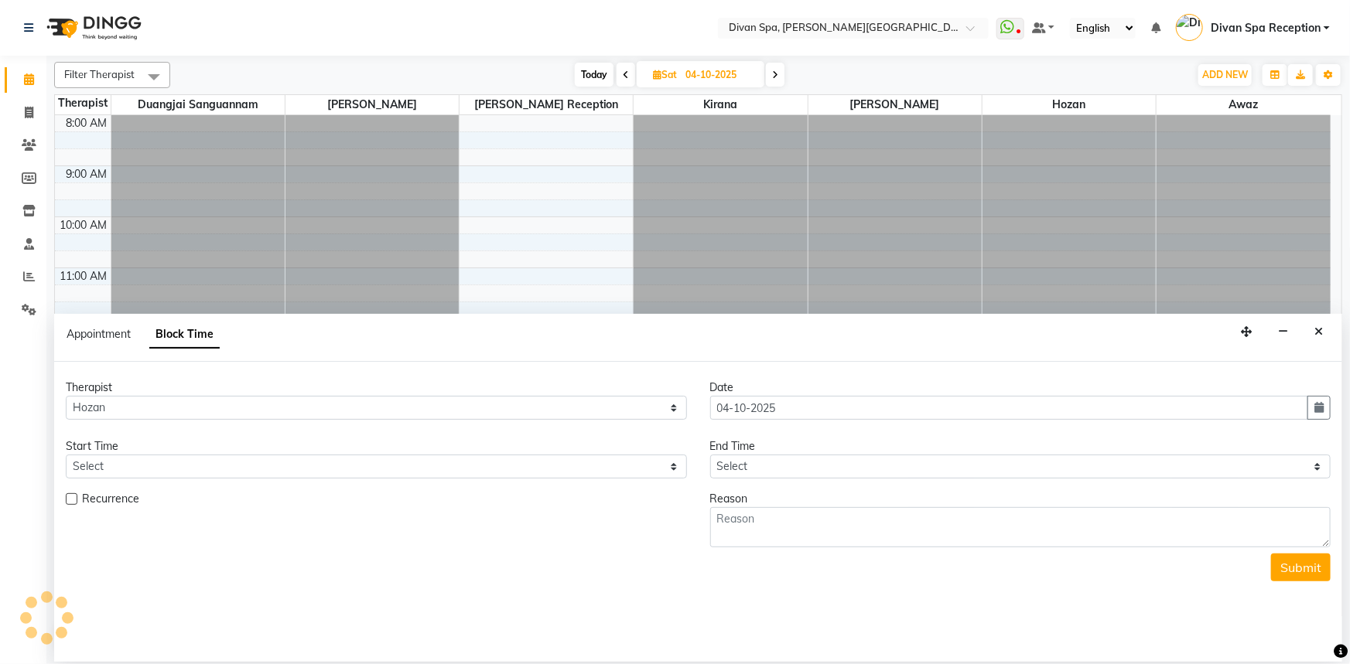
scroll to position [108, 0]
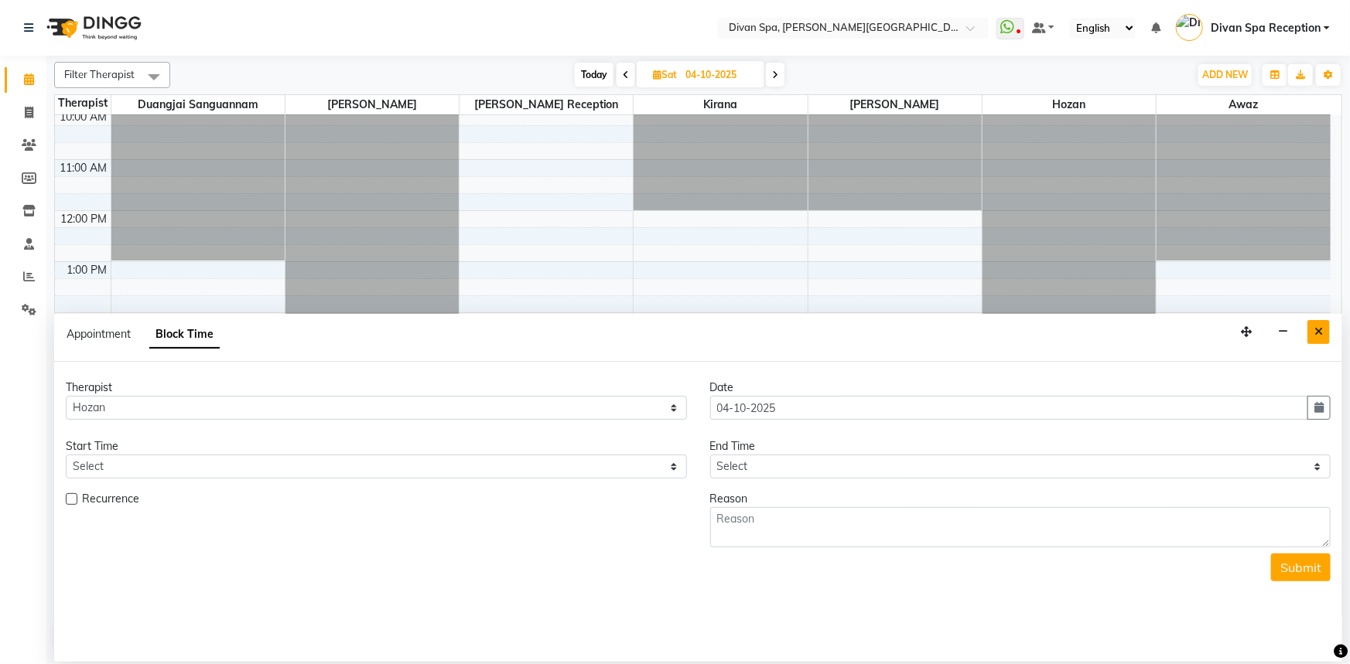
click at [1317, 336] on icon "Close" at bounding box center [1318, 331] width 9 height 11
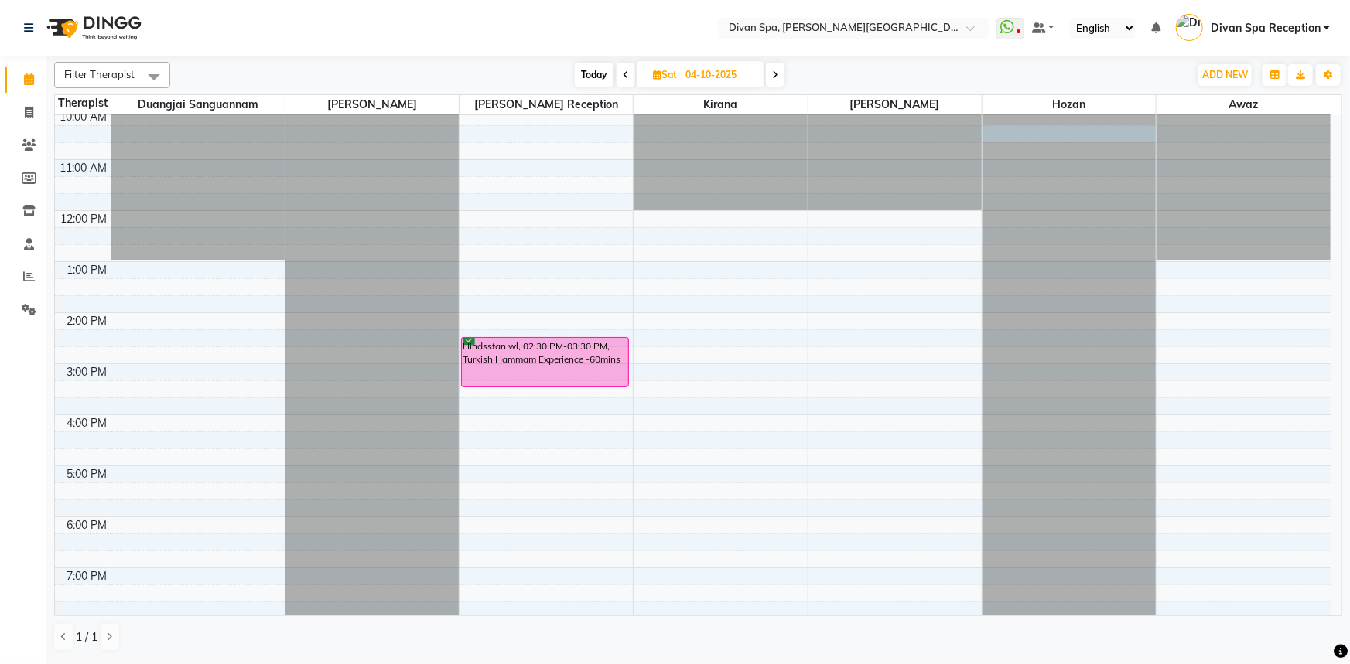
click at [1036, 7] on div at bounding box center [1068, 7] width 173 height 0
select select "85776"
select select "tentative"
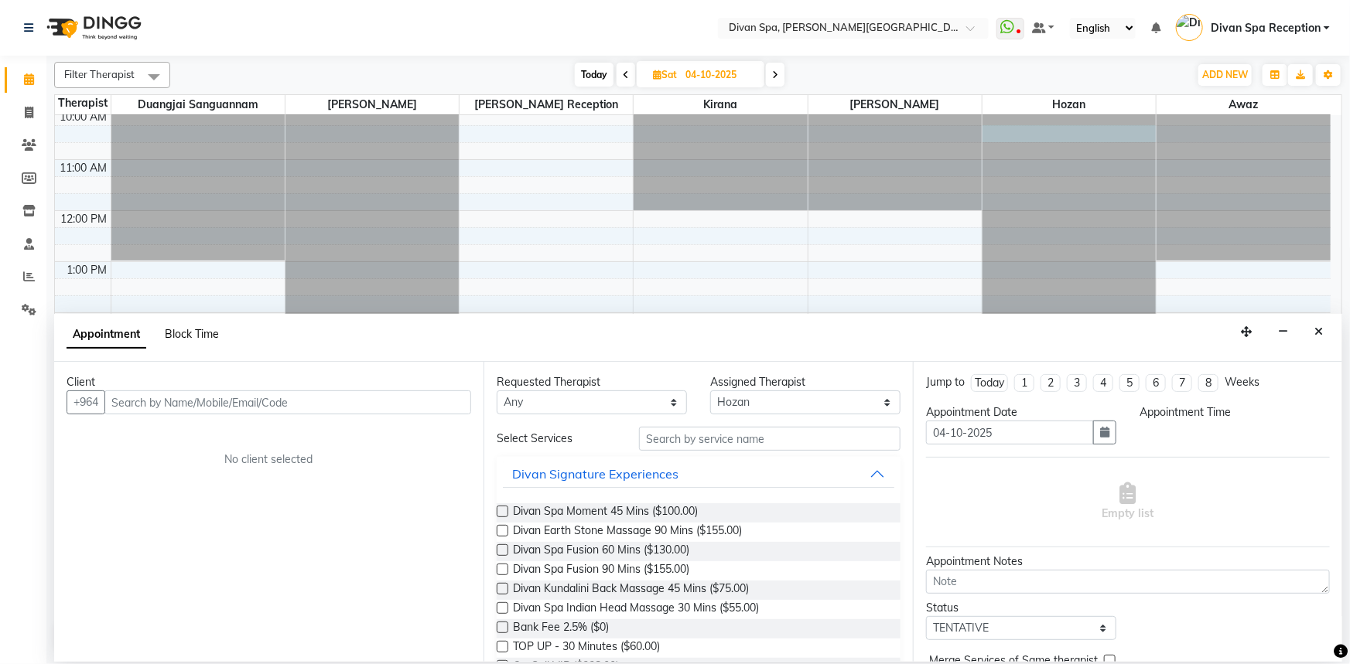
click at [186, 340] on span "Block Time" at bounding box center [192, 334] width 54 height 14
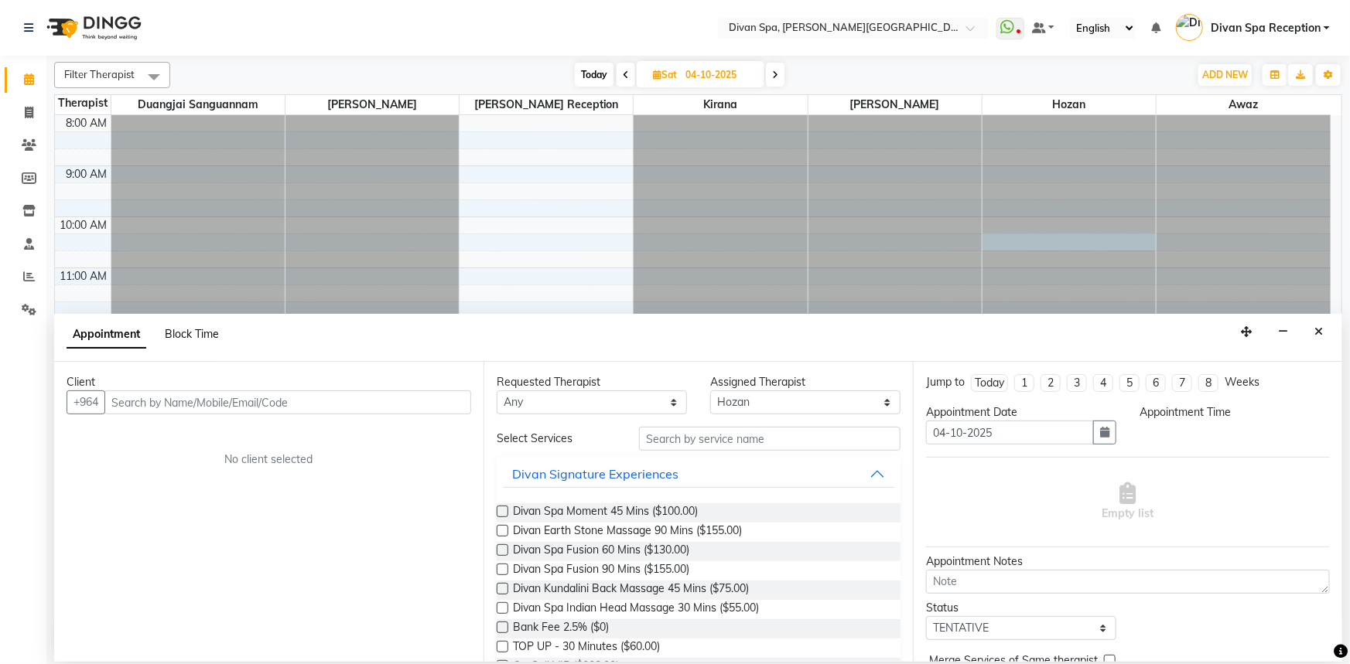
select select "85776"
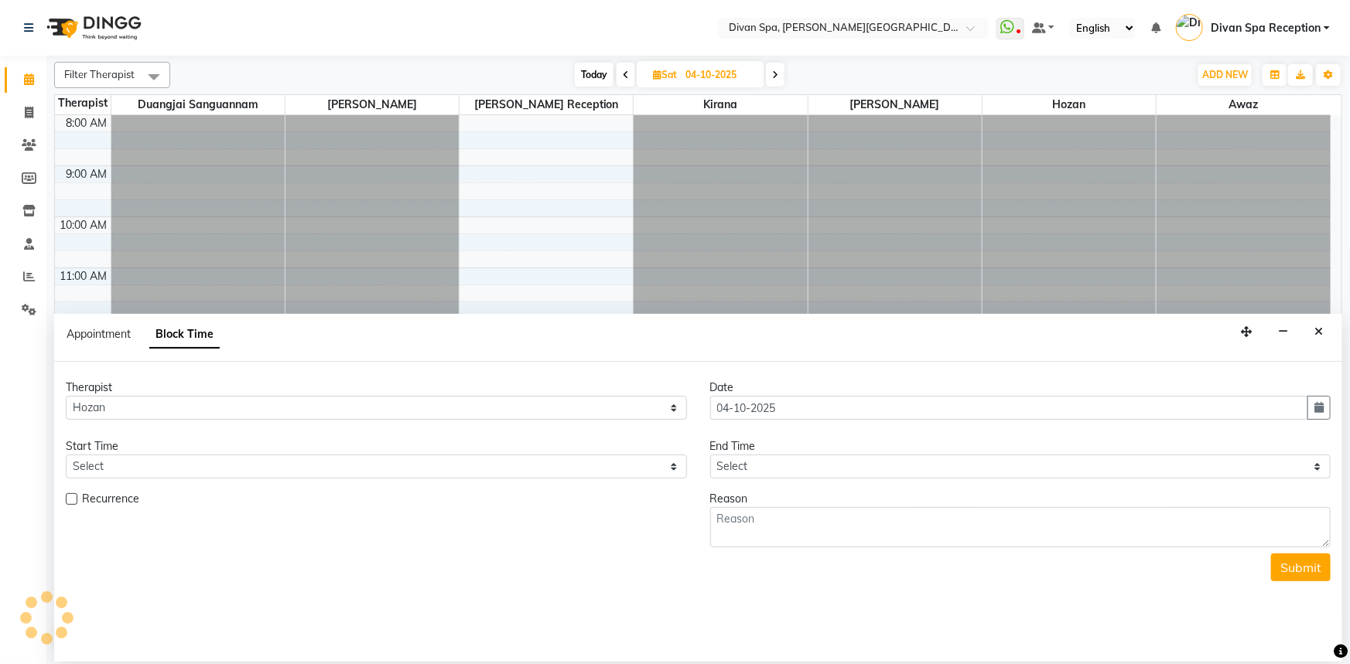
scroll to position [108, 0]
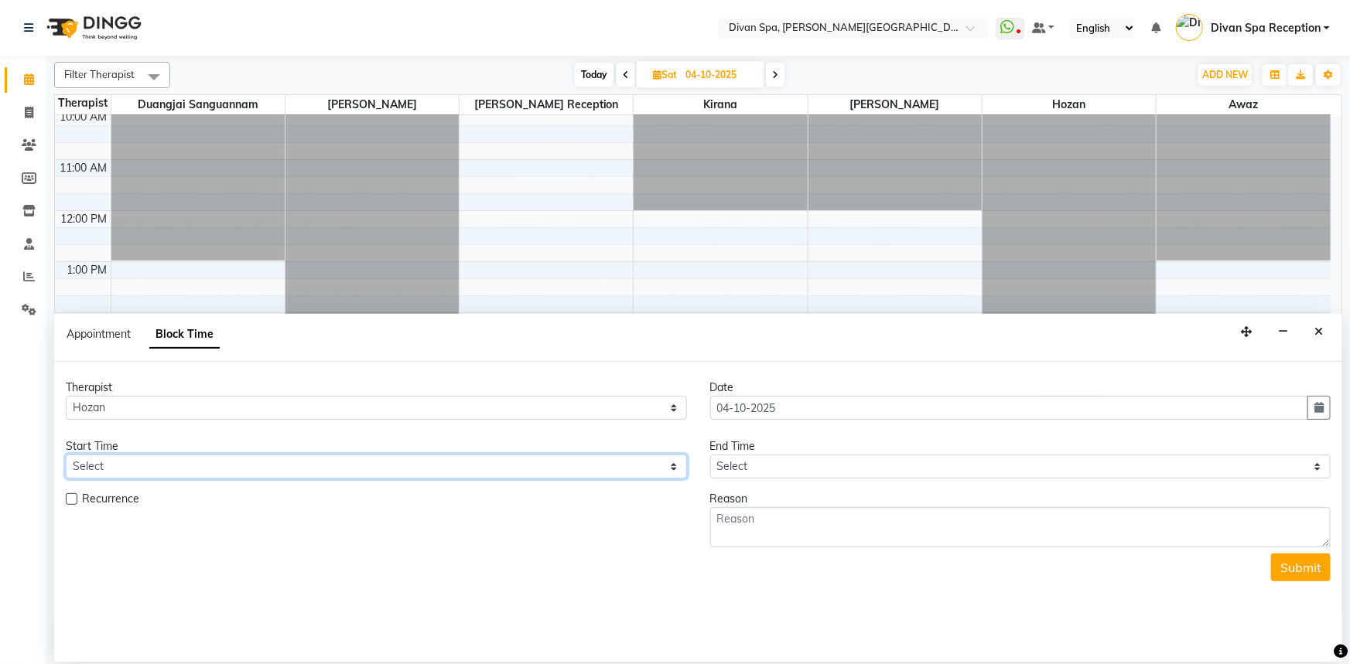
click at [671, 465] on select "Select" at bounding box center [376, 467] width 621 height 24
click at [1323, 329] on button "Close" at bounding box center [1318, 332] width 22 height 24
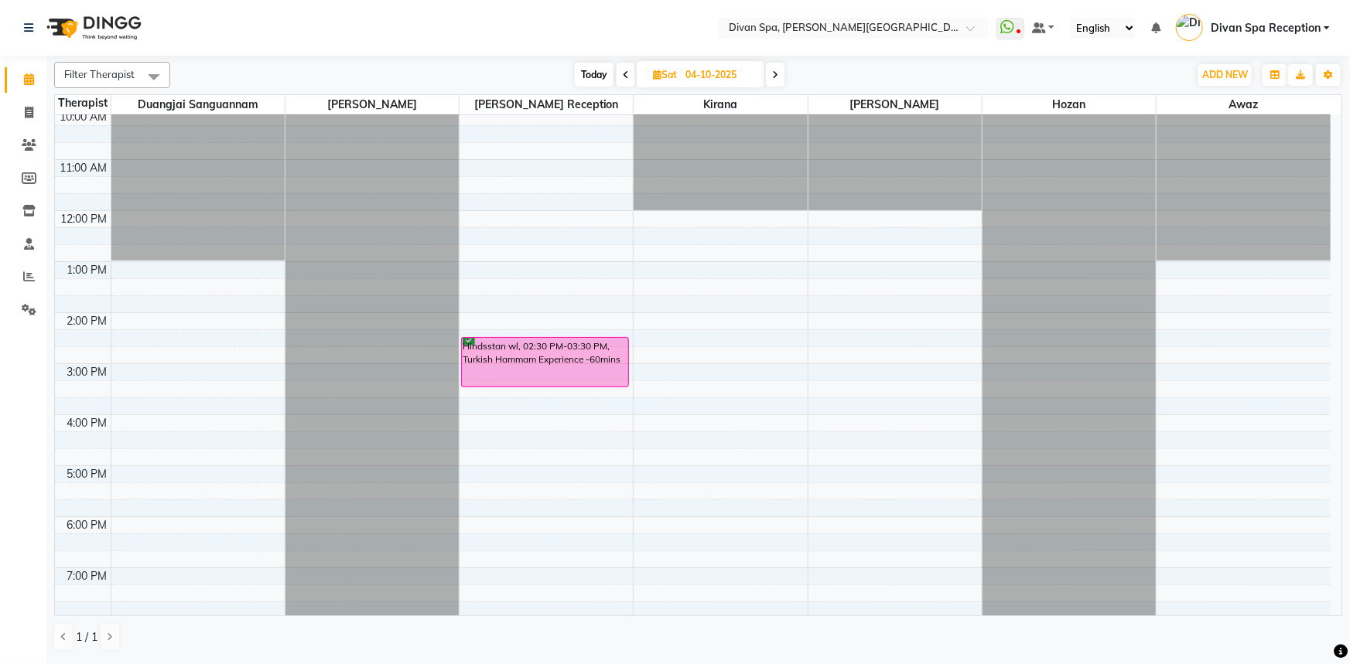
click at [1008, 7] on div at bounding box center [1068, 7] width 173 height 0
select select "85776"
select select "tentative"
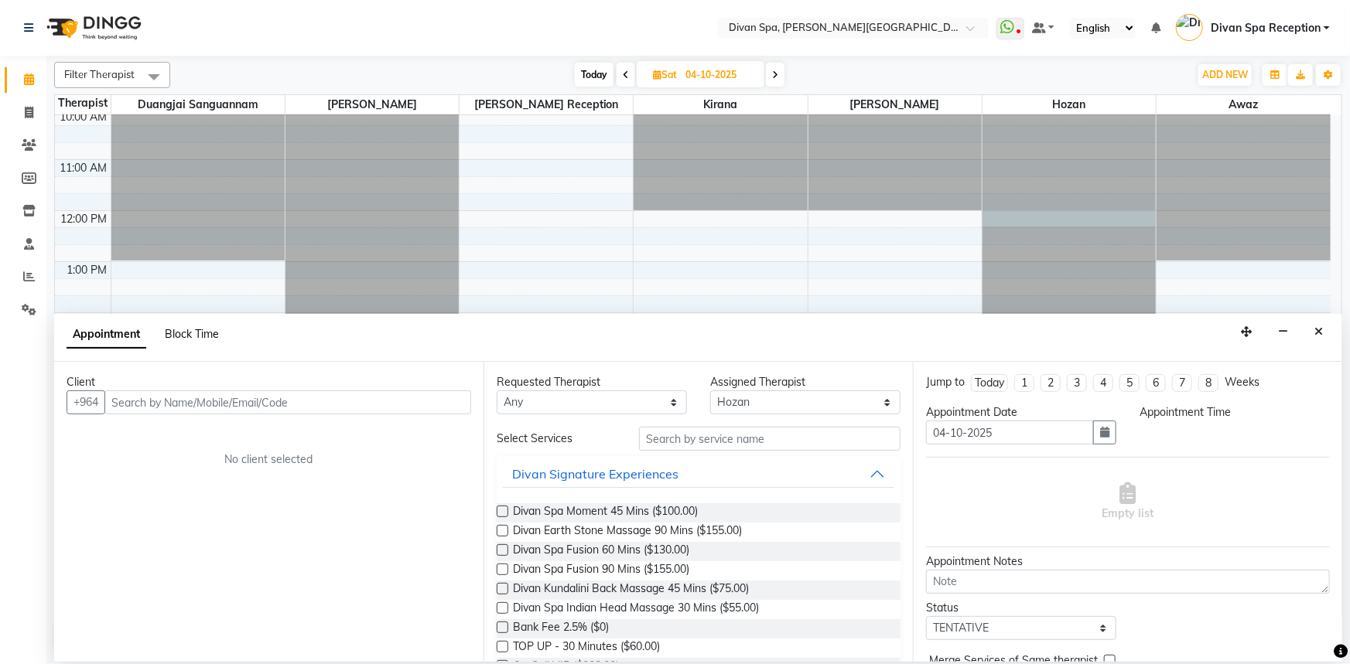
click at [193, 339] on span "Block Time" at bounding box center [192, 334] width 54 height 14
select select "85776"
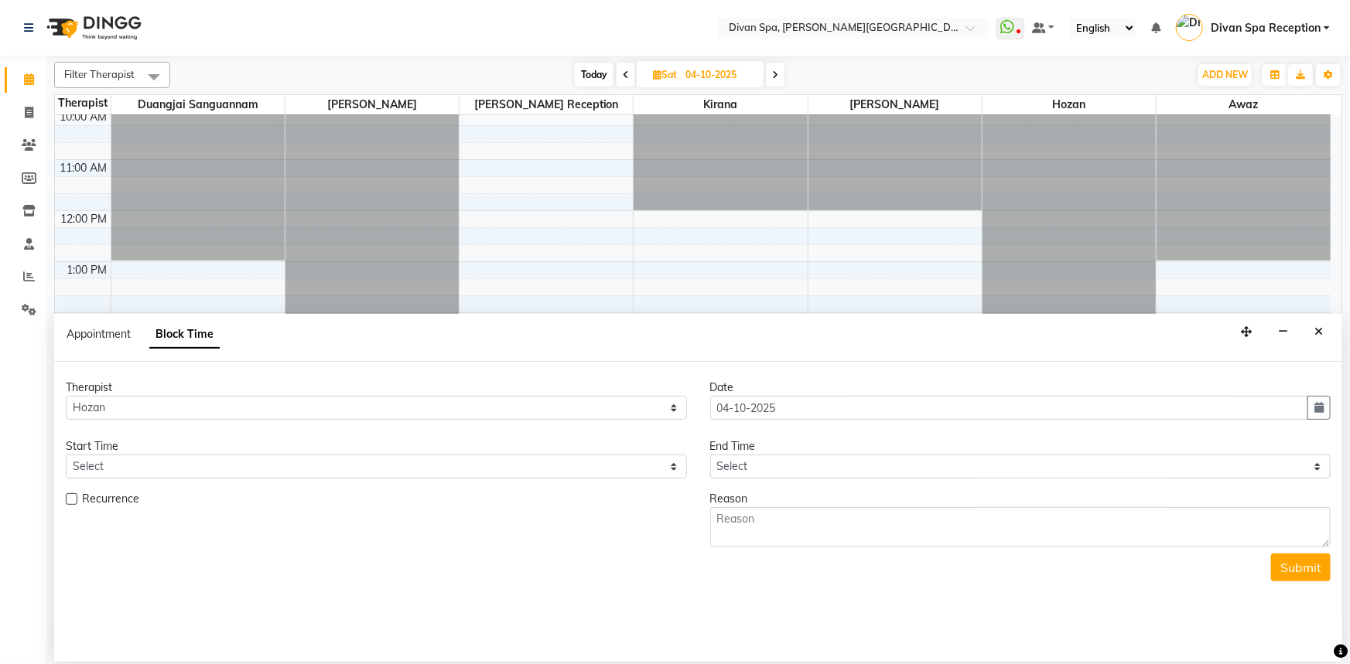
click at [742, 218] on div "8:00 AM 9:00 AM 10:00 AM 11:00 AM 12:00 PM 1:00 PM 2:00 PM 3:00 PM 4:00 PM 5:00…" at bounding box center [692, 313] width 1275 height 612
select select "85775"
select select "tentative"
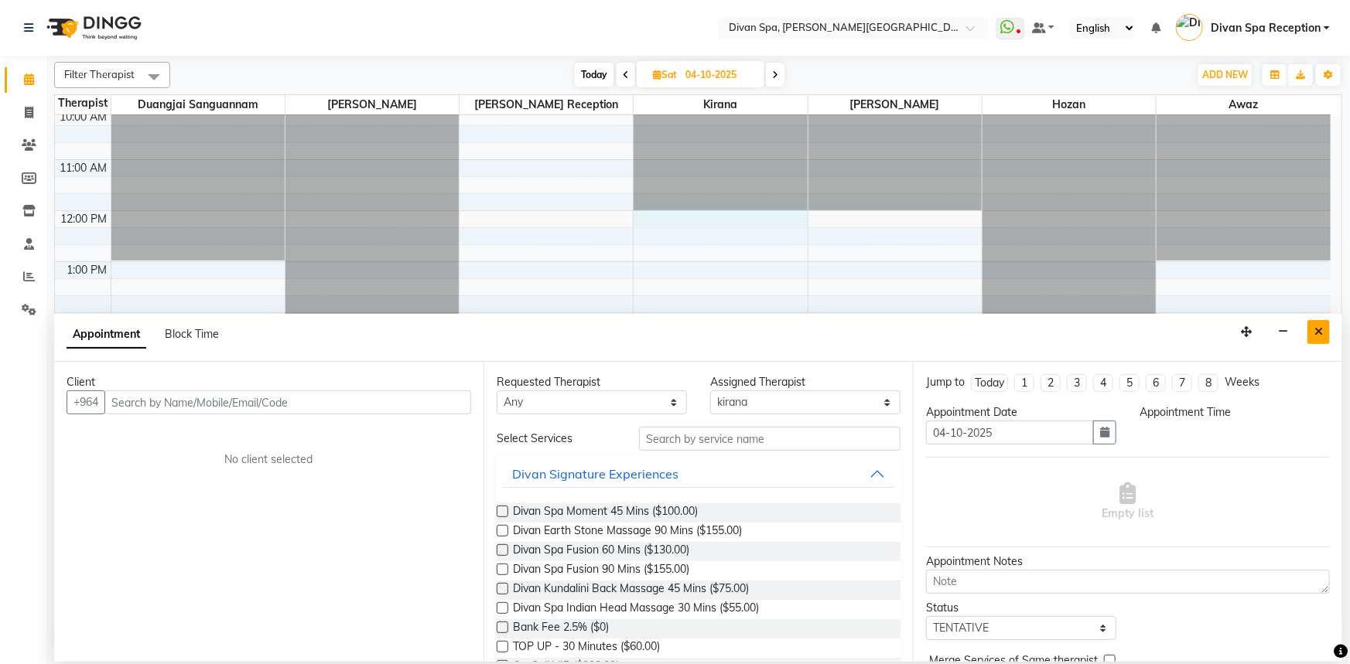
click at [1317, 333] on icon "Close" at bounding box center [1318, 331] width 9 height 11
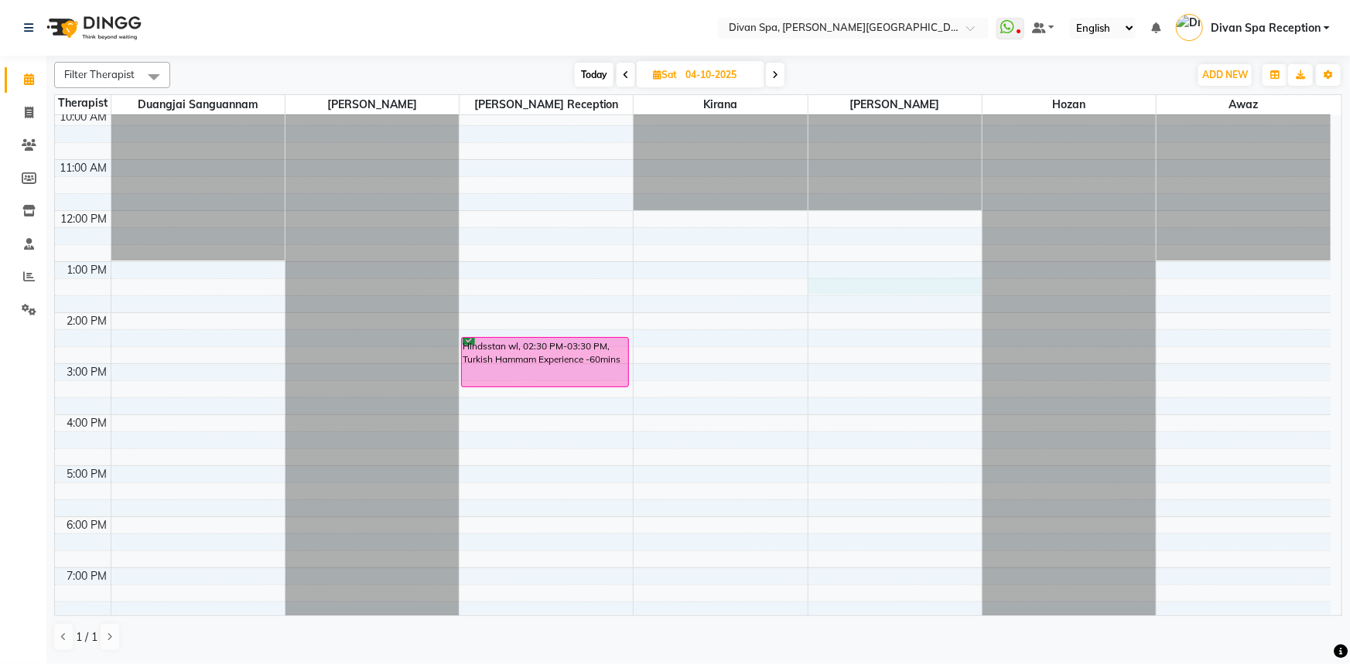
click at [910, 292] on div "8:00 AM 9:00 AM 10:00 AM 11:00 AM 12:00 PM 1:00 PM 2:00 PM 3:00 PM 4:00 PM 5:00…" at bounding box center [692, 313] width 1275 height 612
select select "17314"
select select "tentative"
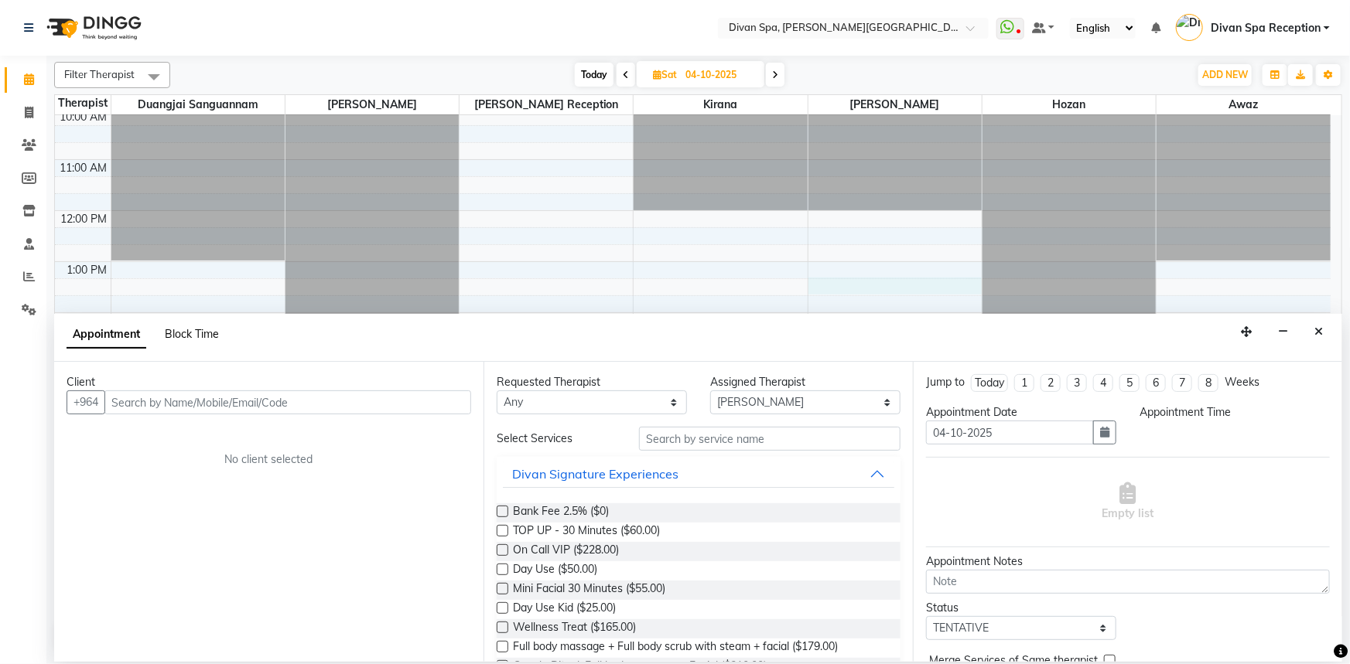
click at [177, 332] on span "Block Time" at bounding box center [192, 334] width 54 height 14
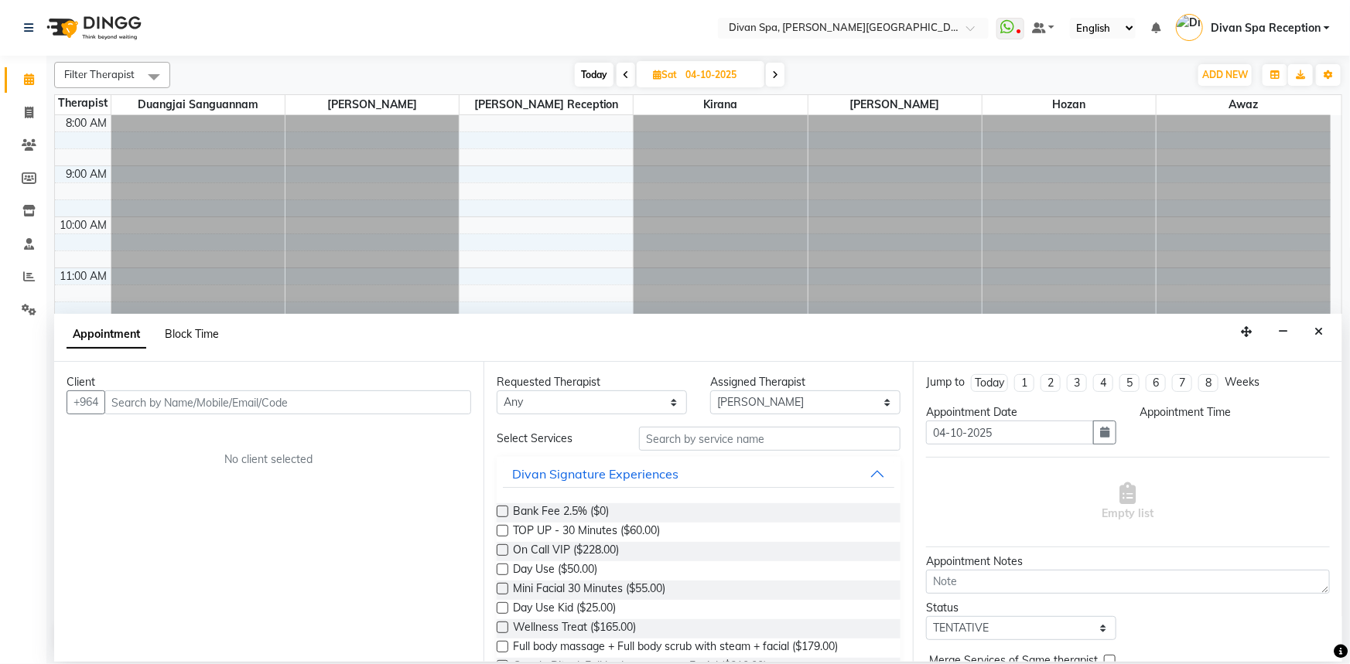
select select "17314"
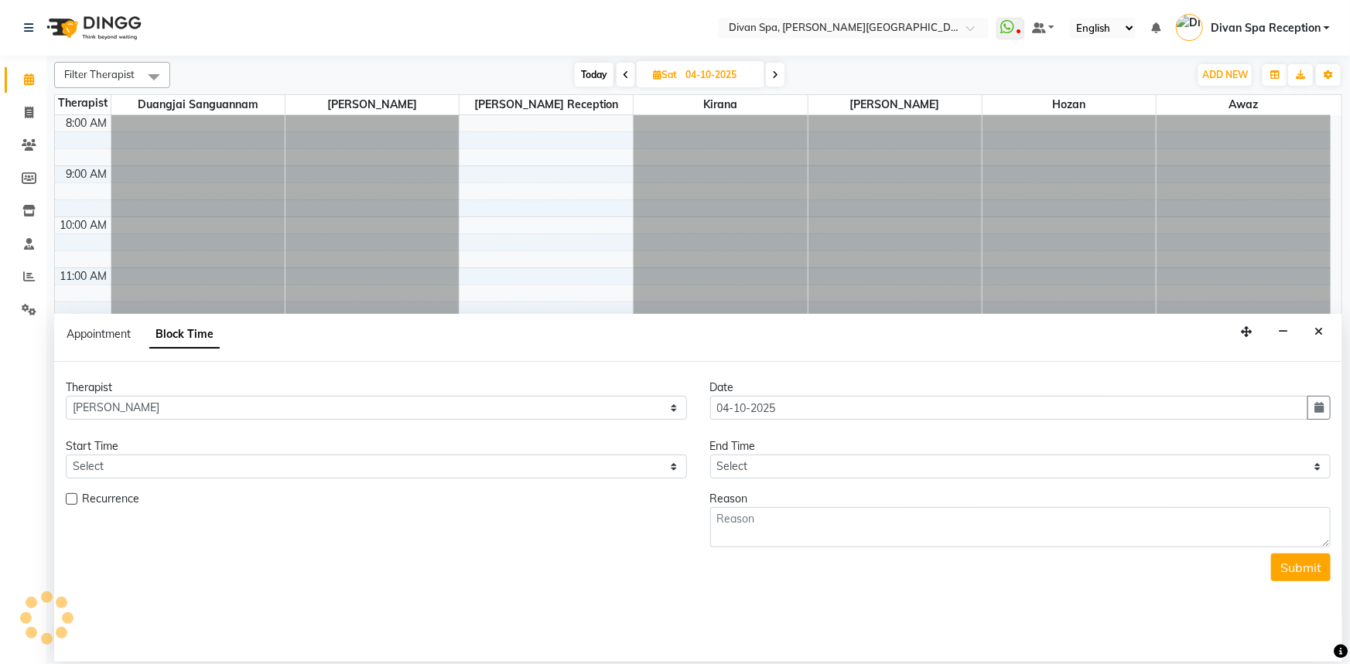
scroll to position [108, 0]
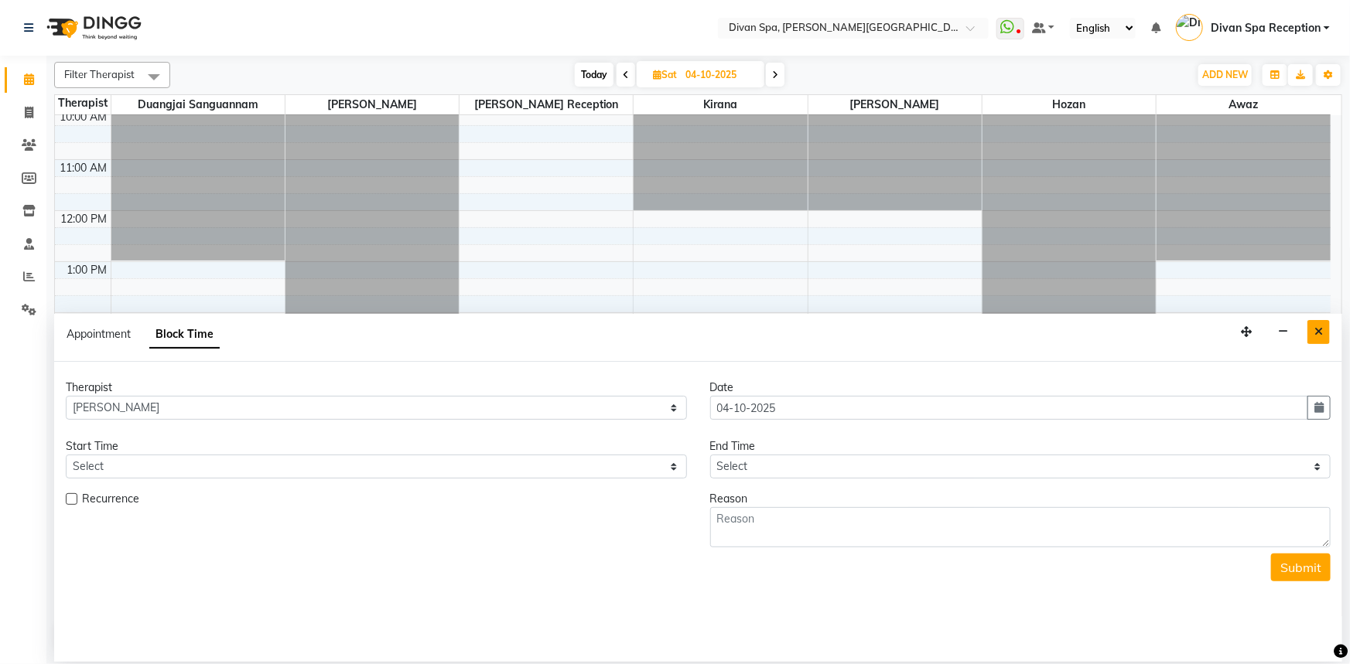
click at [1324, 333] on button "Close" at bounding box center [1318, 332] width 22 height 24
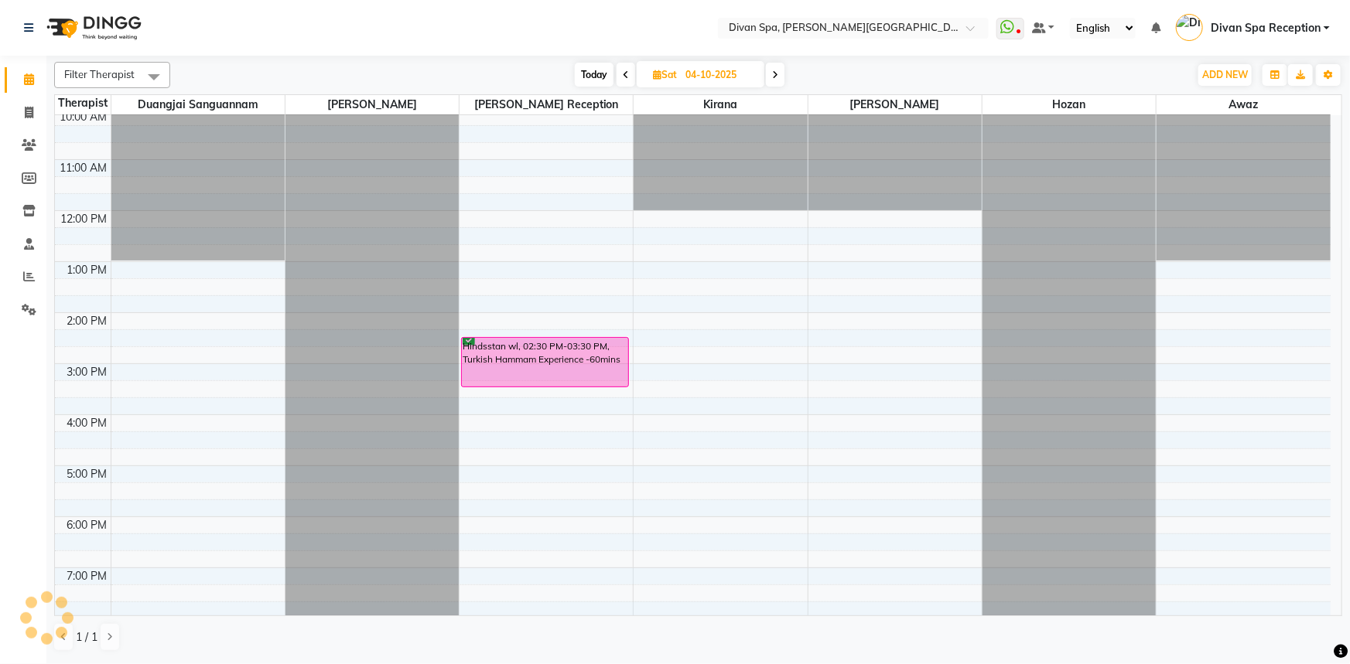
click at [630, 73] on span at bounding box center [625, 75] width 19 height 24
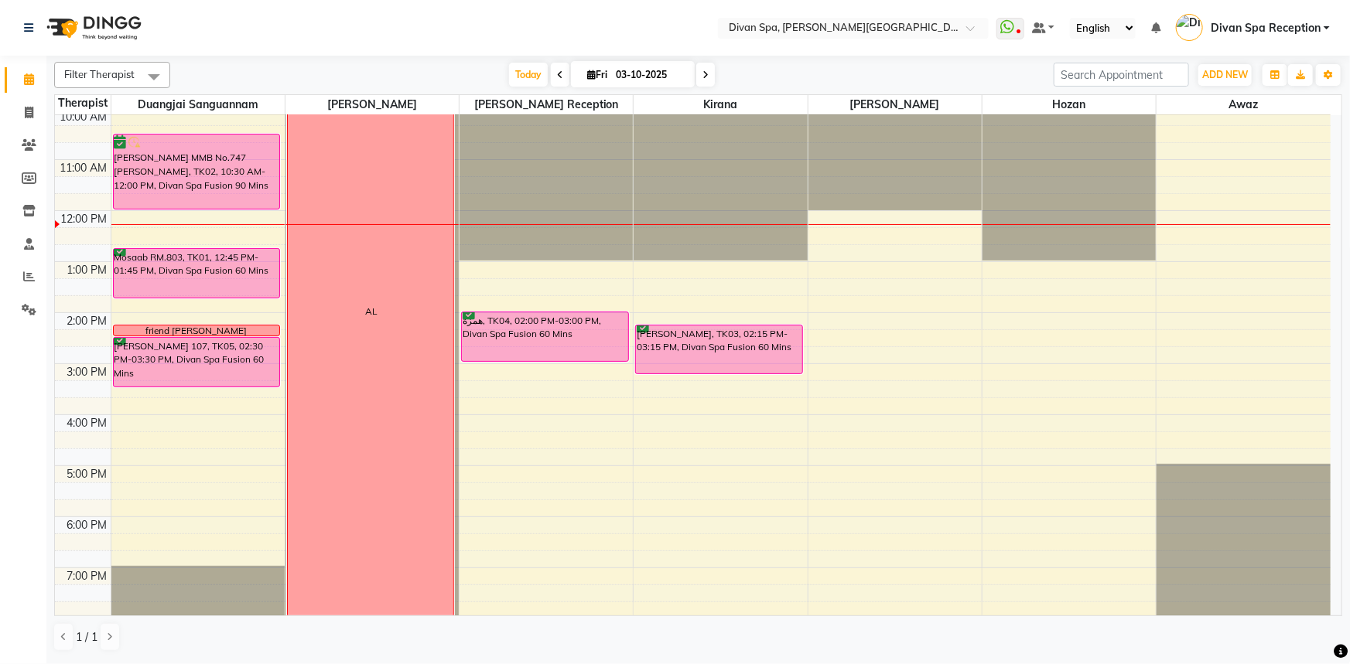
click at [705, 81] on span at bounding box center [705, 75] width 19 height 24
type input "04-10-2025"
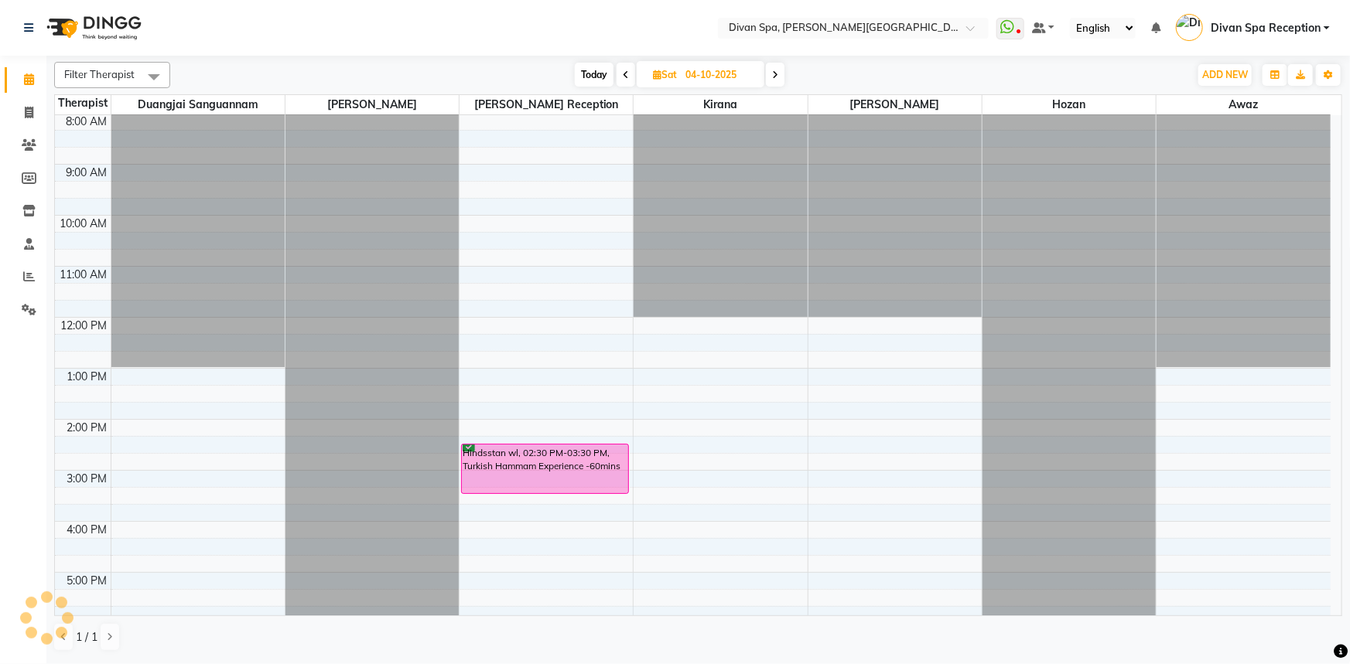
scroll to position [0, 0]
click at [1012, 115] on div at bounding box center [1068, 115] width 173 height 0
select select "85776"
select select "tentative"
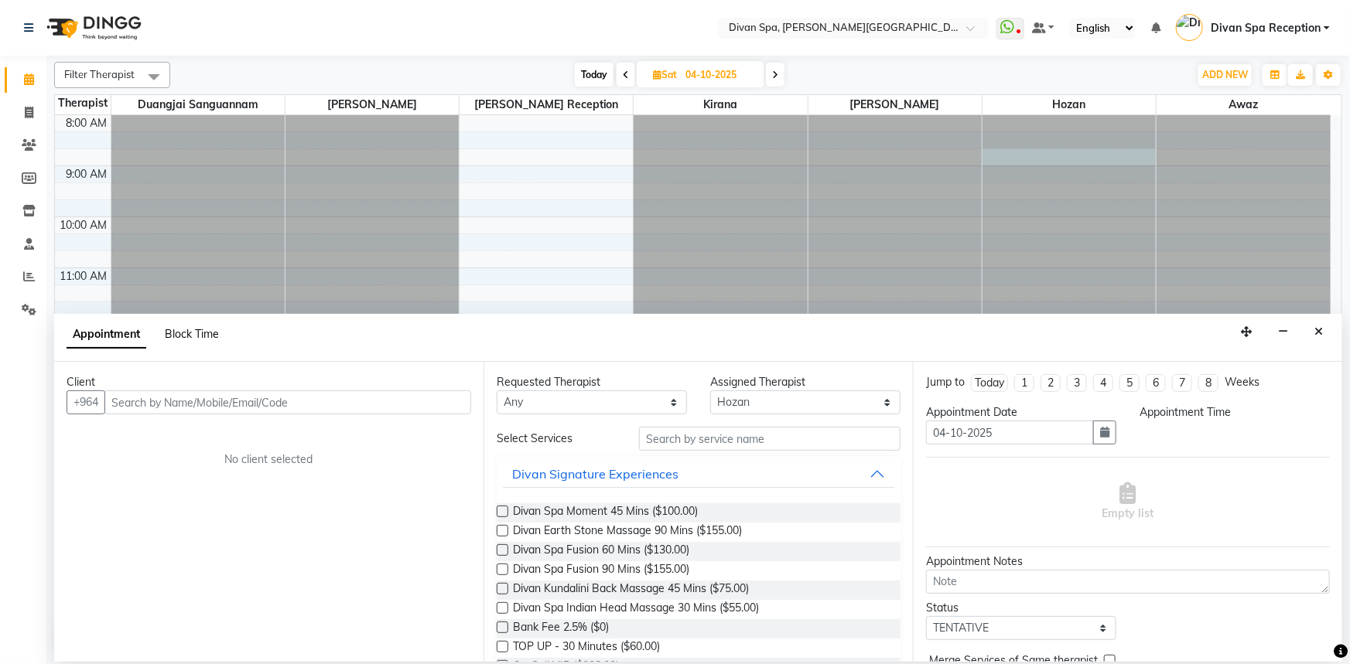
click at [188, 333] on span "Block Time" at bounding box center [192, 334] width 54 height 14
select select "85776"
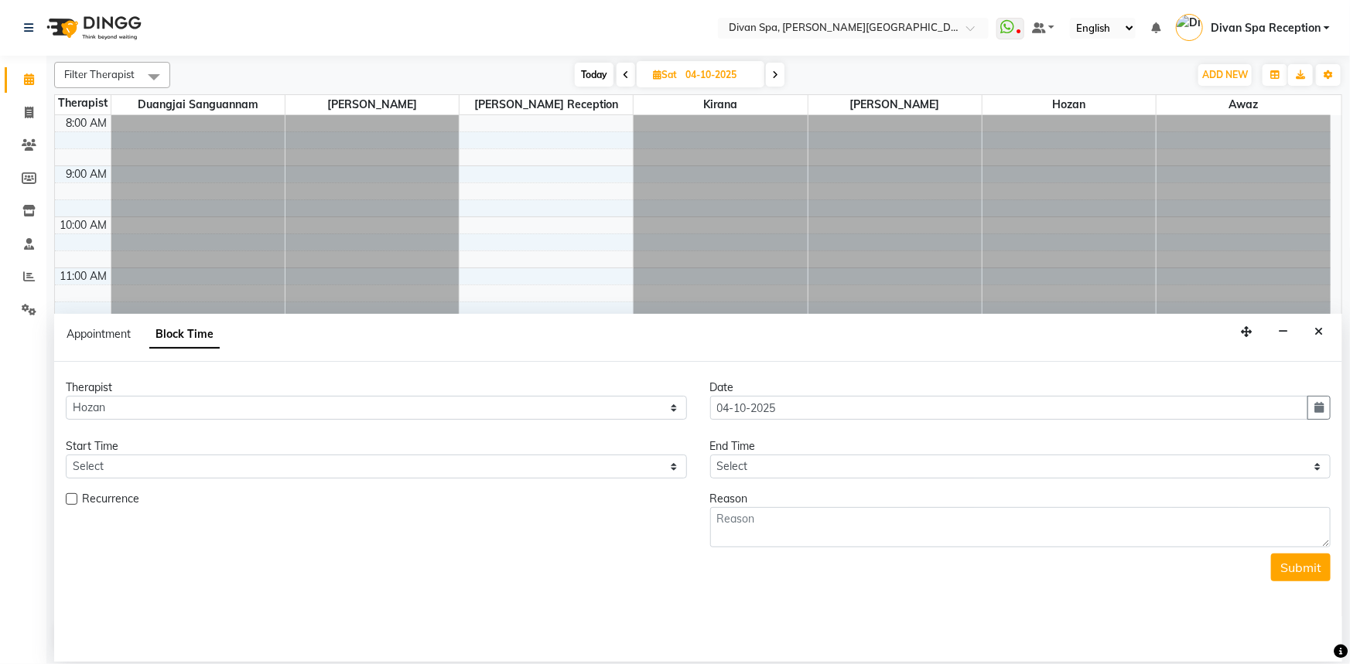
scroll to position [108, 0]
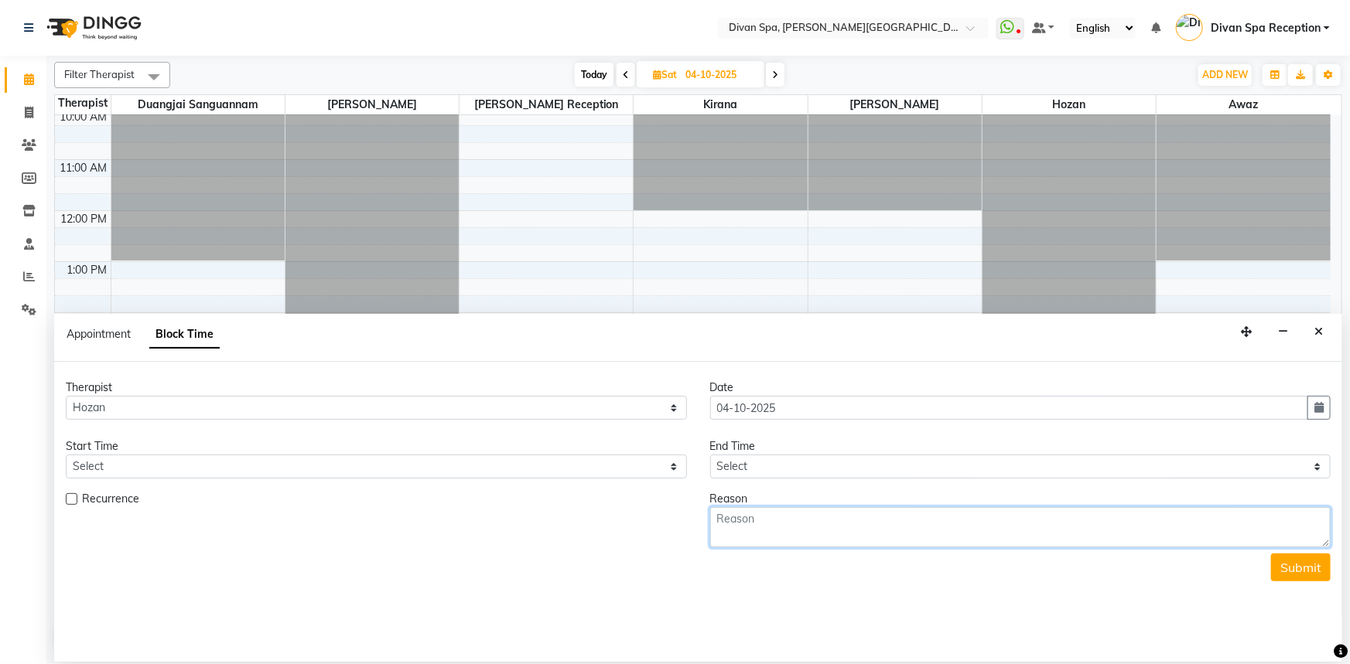
click at [772, 526] on textarea at bounding box center [1020, 527] width 621 height 40
type textarea "off"
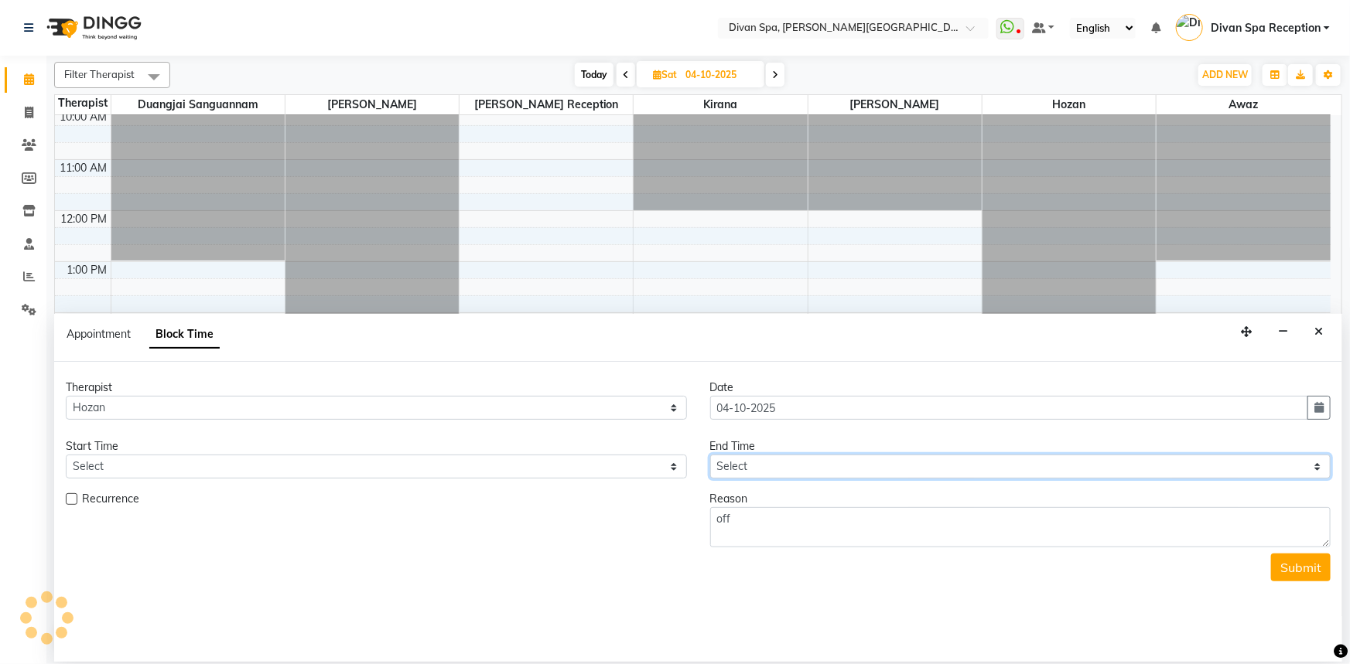
click at [1318, 471] on select "Select" at bounding box center [1020, 467] width 621 height 24
click at [1310, 404] on button "button" at bounding box center [1318, 408] width 23 height 24
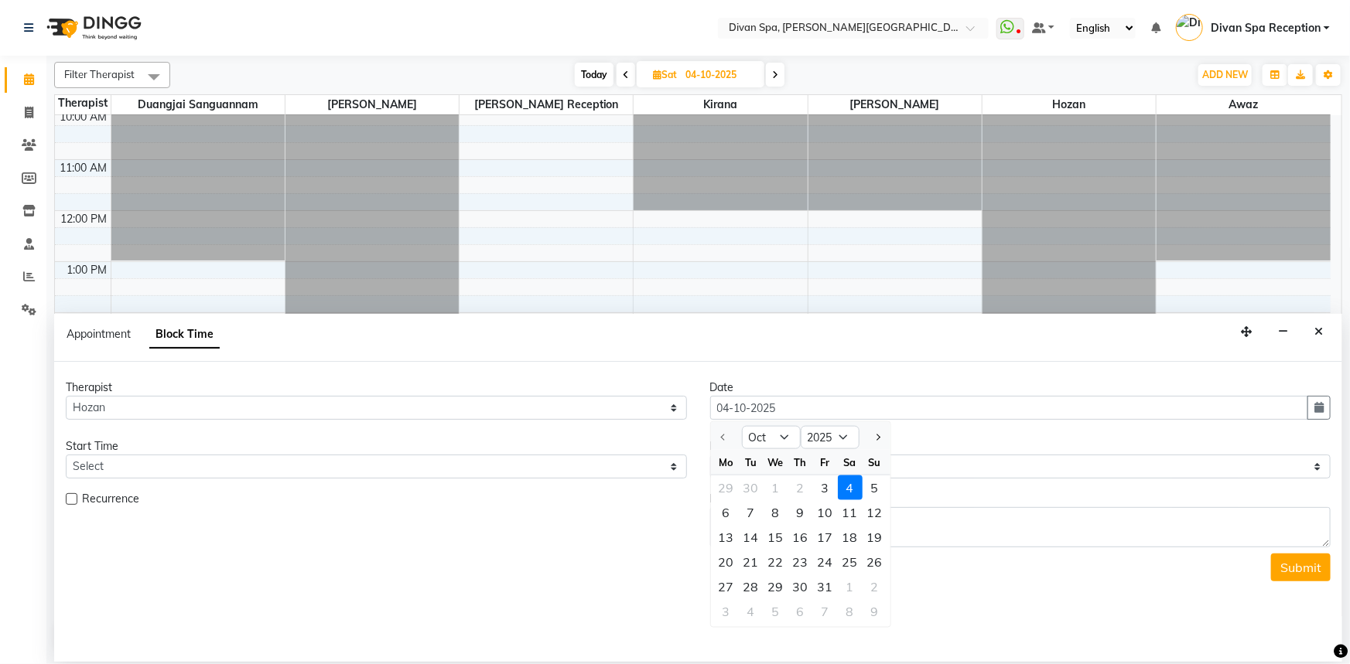
click at [845, 491] on div "4" at bounding box center [850, 488] width 25 height 25
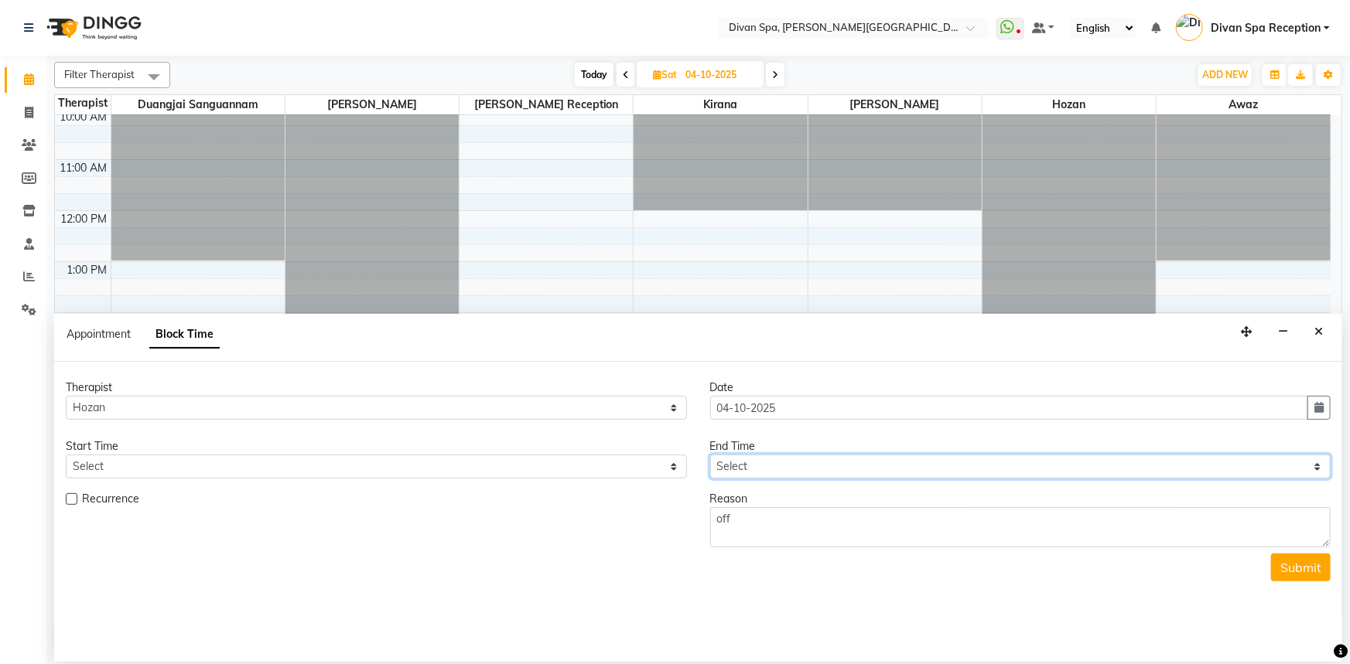
click at [1319, 471] on select "Select" at bounding box center [1020, 467] width 621 height 24
click at [1137, 226] on div at bounding box center [1068, 311] width 173 height 609
select select "85776"
select select "tentative"
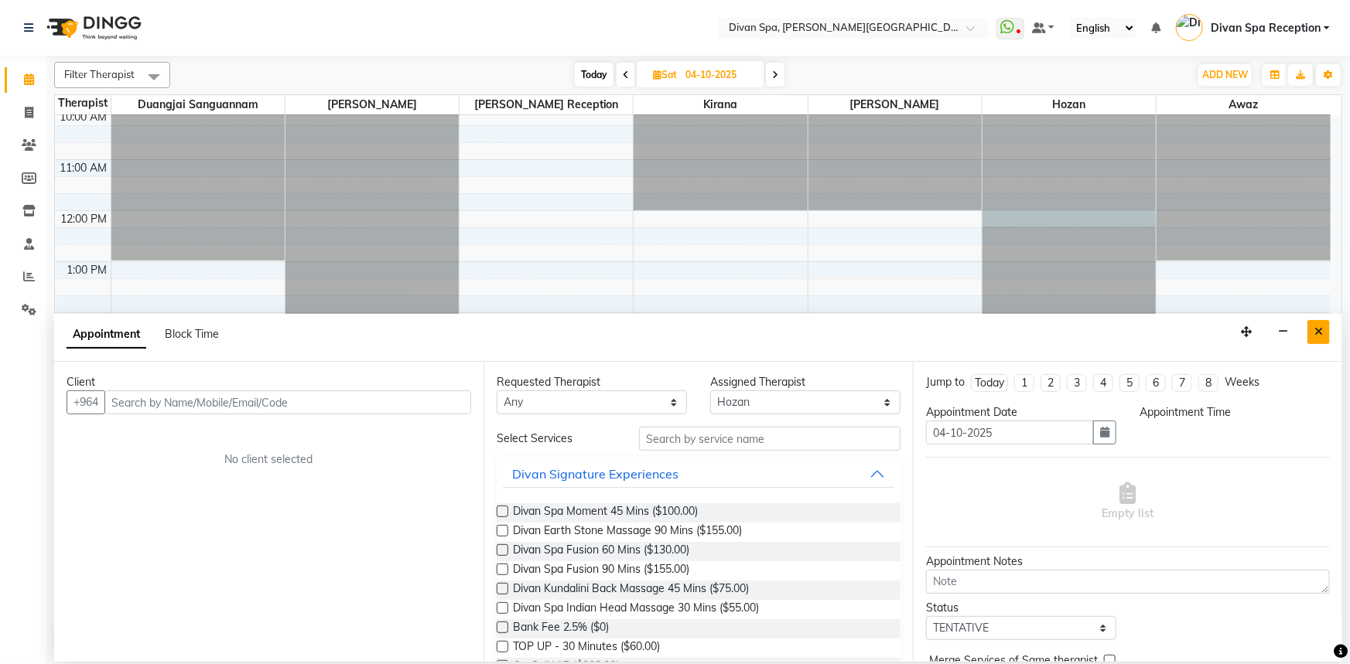
click at [1319, 334] on icon "Close" at bounding box center [1318, 331] width 9 height 11
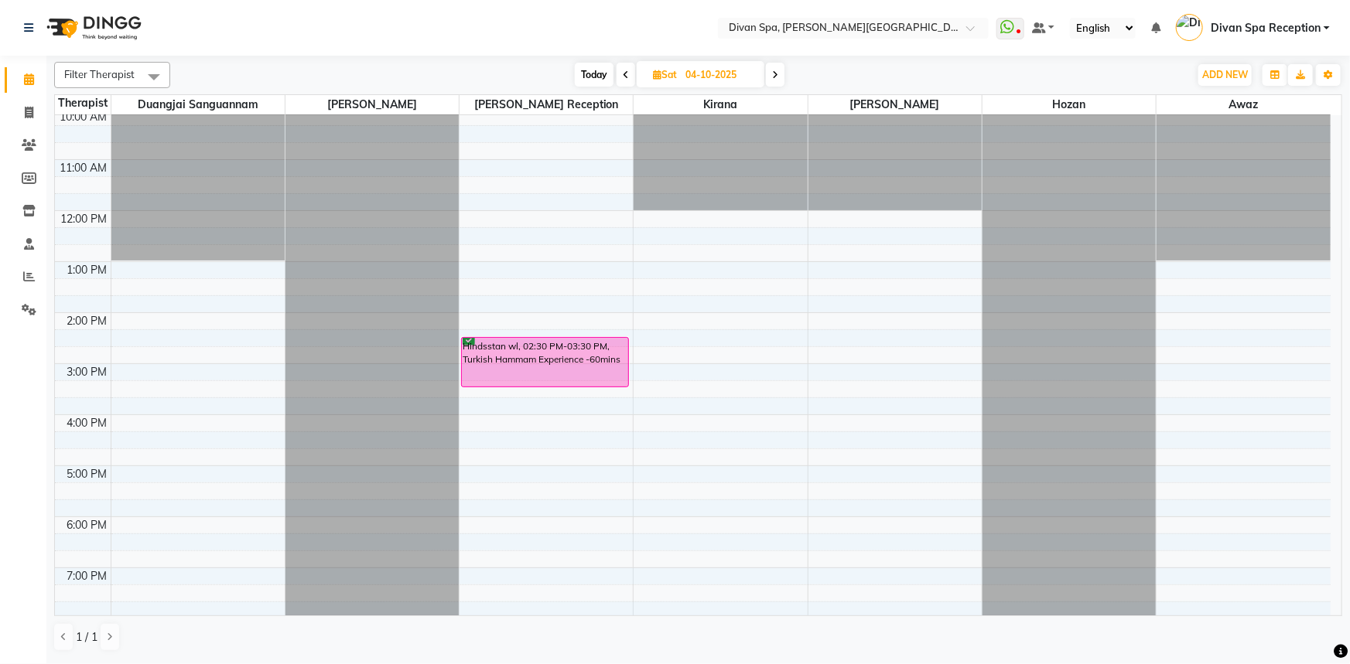
click at [626, 73] on icon at bounding box center [626, 74] width 6 height 9
type input "03-10-2025"
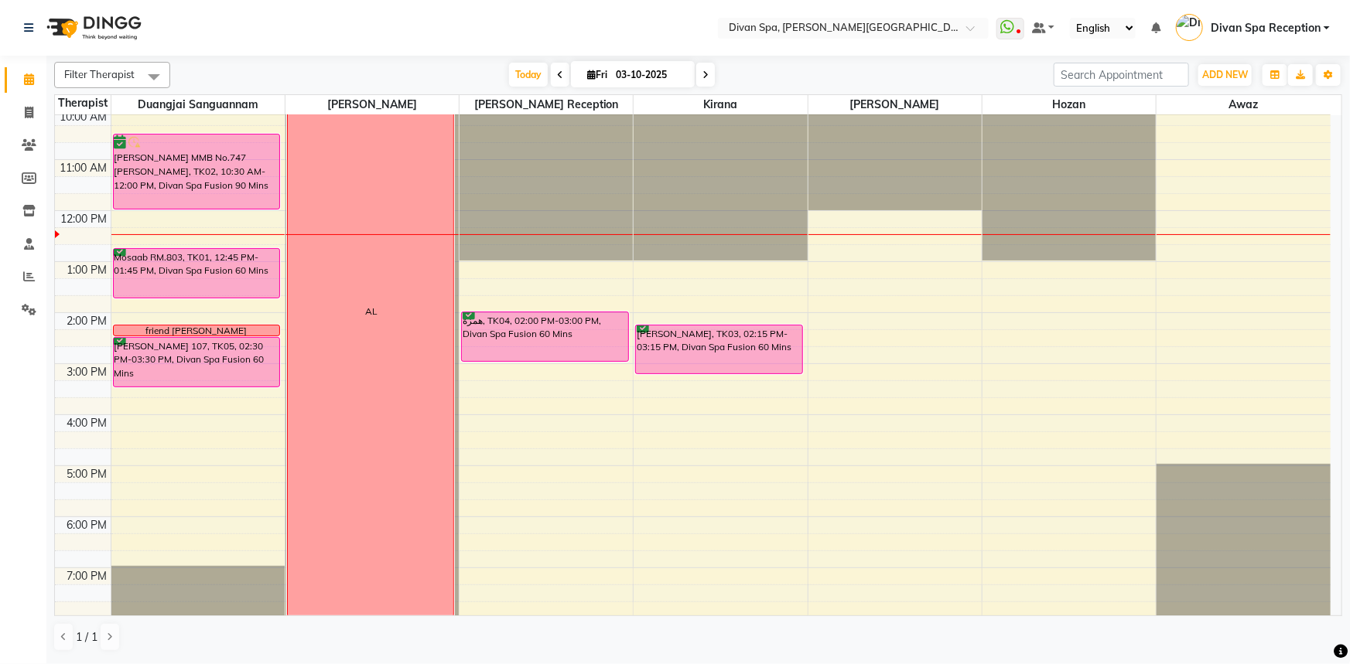
click at [174, 264] on div "Mosaab RM.803, TK01, 12:45 PM-01:45 PM, Divan Spa Fusion 60 Mins" at bounding box center [197, 273] width 166 height 49
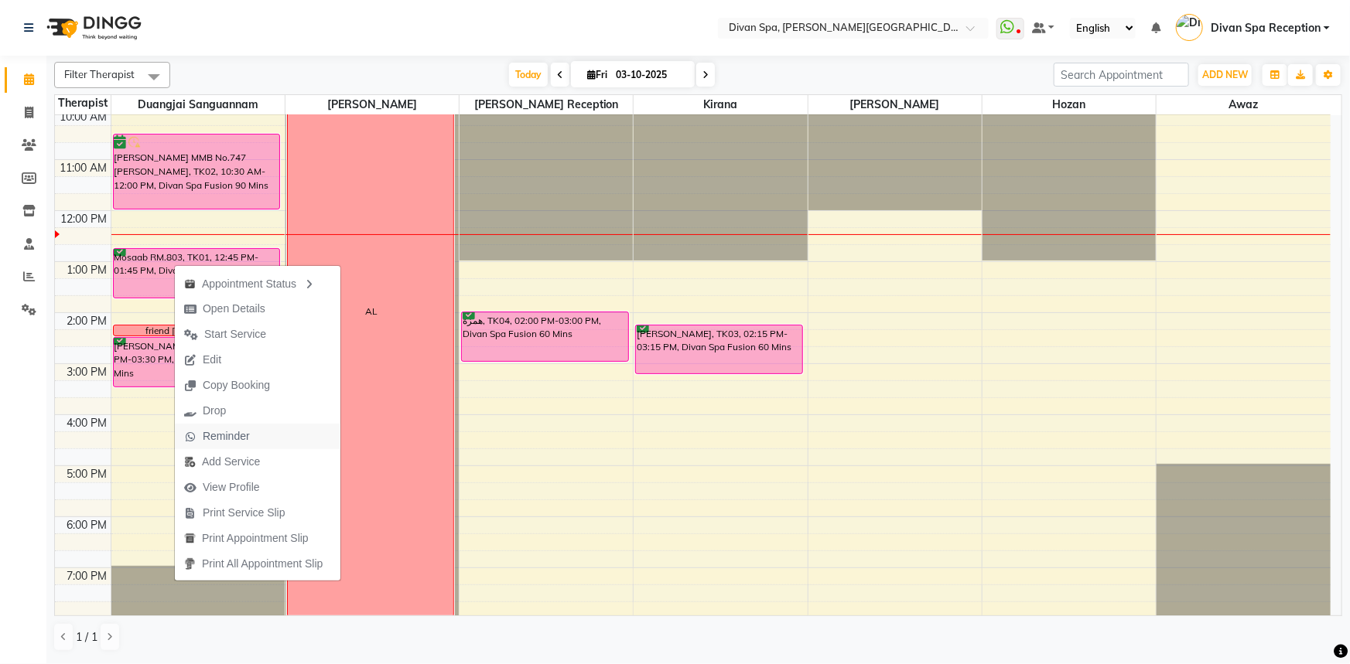
click at [224, 438] on span "Reminder" at bounding box center [226, 436] width 47 height 16
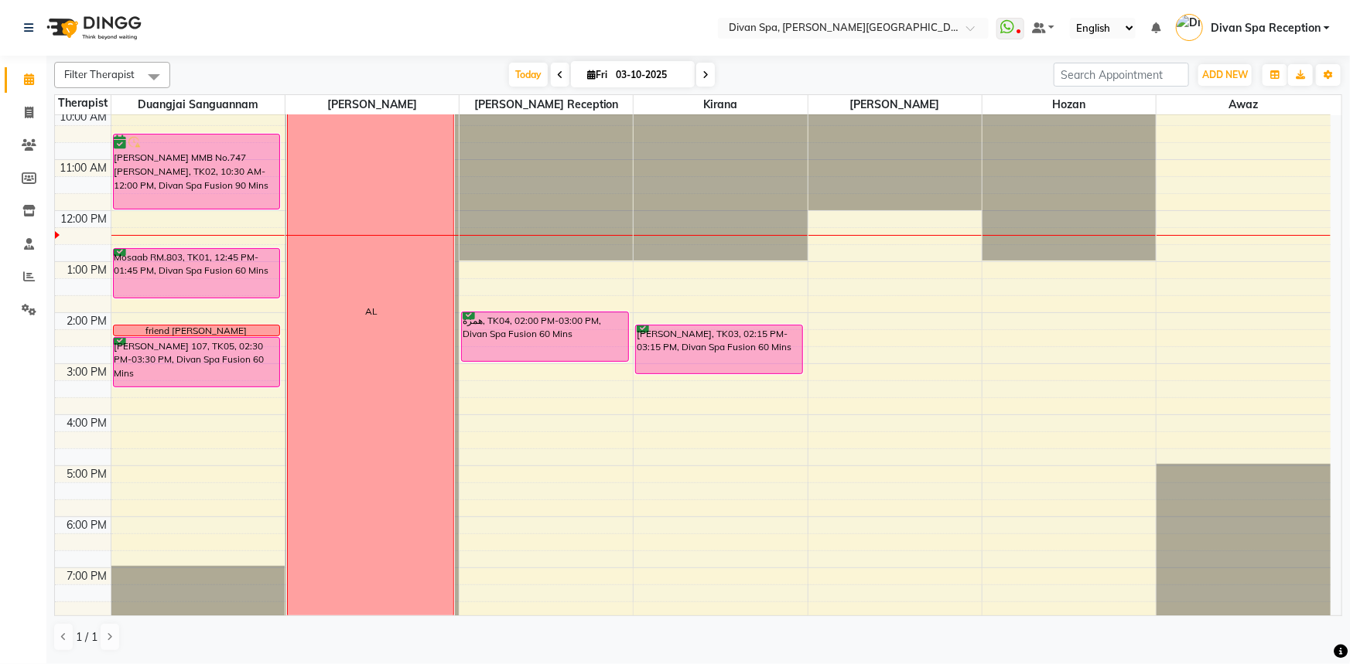
click at [135, 261] on div "[PERSON_NAME] MMB No.747 [PERSON_NAME], TK02, 10:30 AM-12:00 PM, Divan Spa Fusi…" at bounding box center [197, 313] width 173 height 612
click at [135, 261] on div "Mosaab RM.803, TK01, 12:45 PM-01:45 PM, Divan Spa Fusion 60 Mins" at bounding box center [197, 273] width 166 height 49
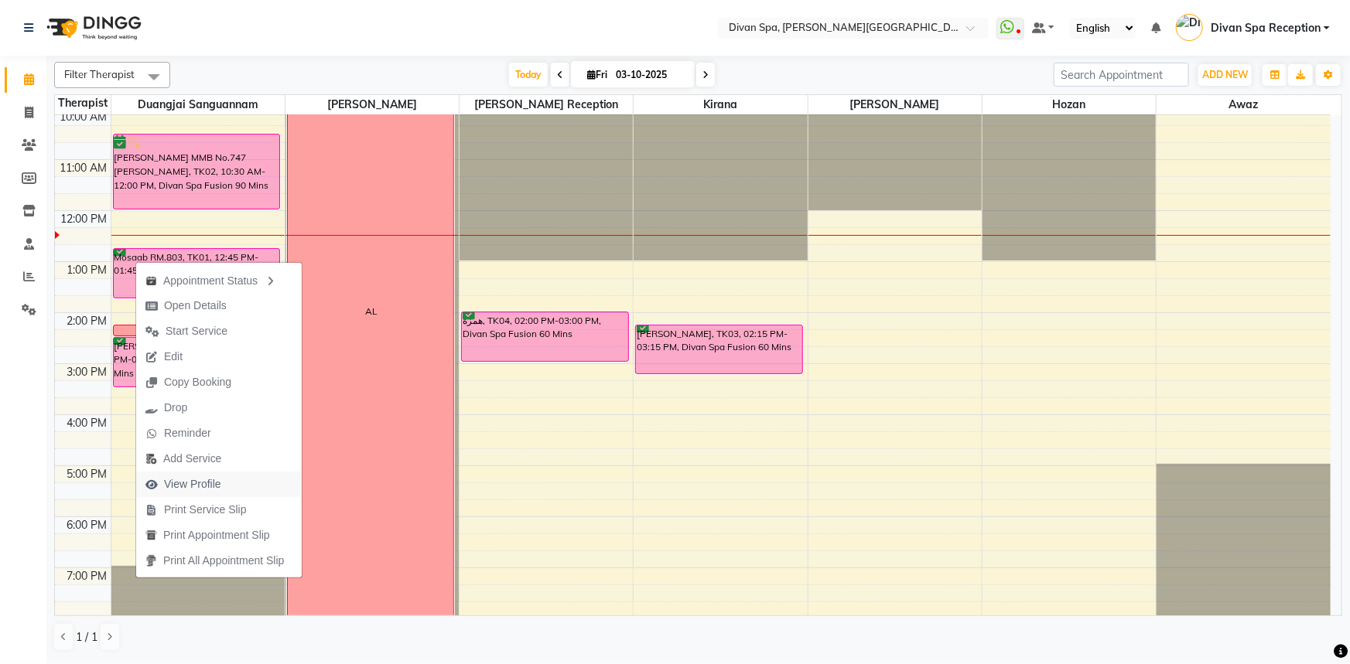
click at [218, 493] on span "View Profile" at bounding box center [183, 485] width 94 height 26
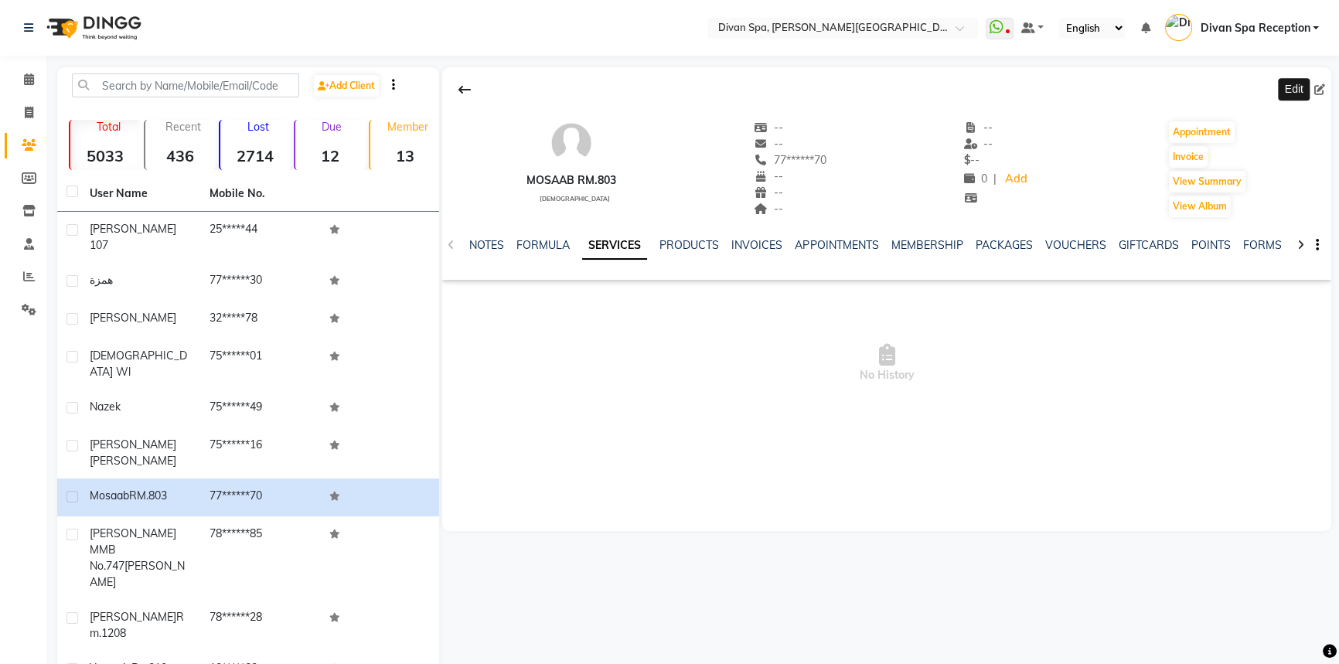
click at [1324, 87] on icon at bounding box center [1320, 89] width 11 height 11
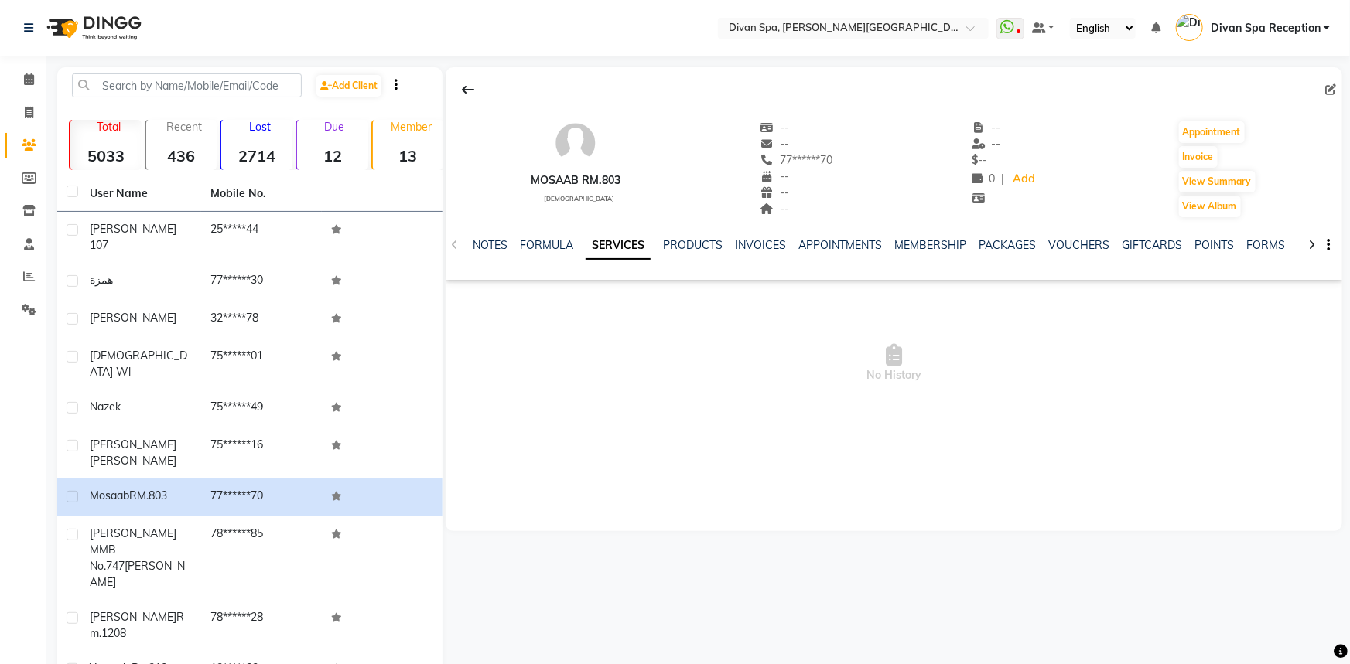
select select "[DEMOGRAPHIC_DATA]"
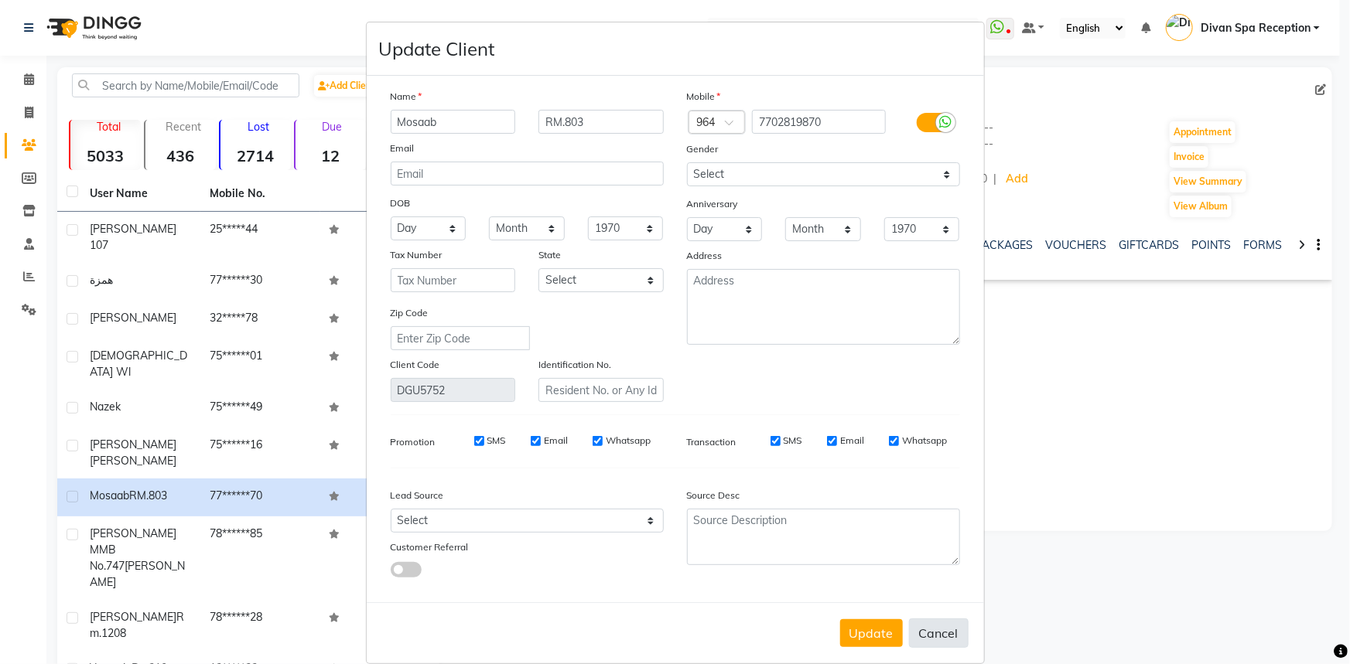
click at [937, 647] on button "Cancel" at bounding box center [939, 633] width 60 height 29
select select
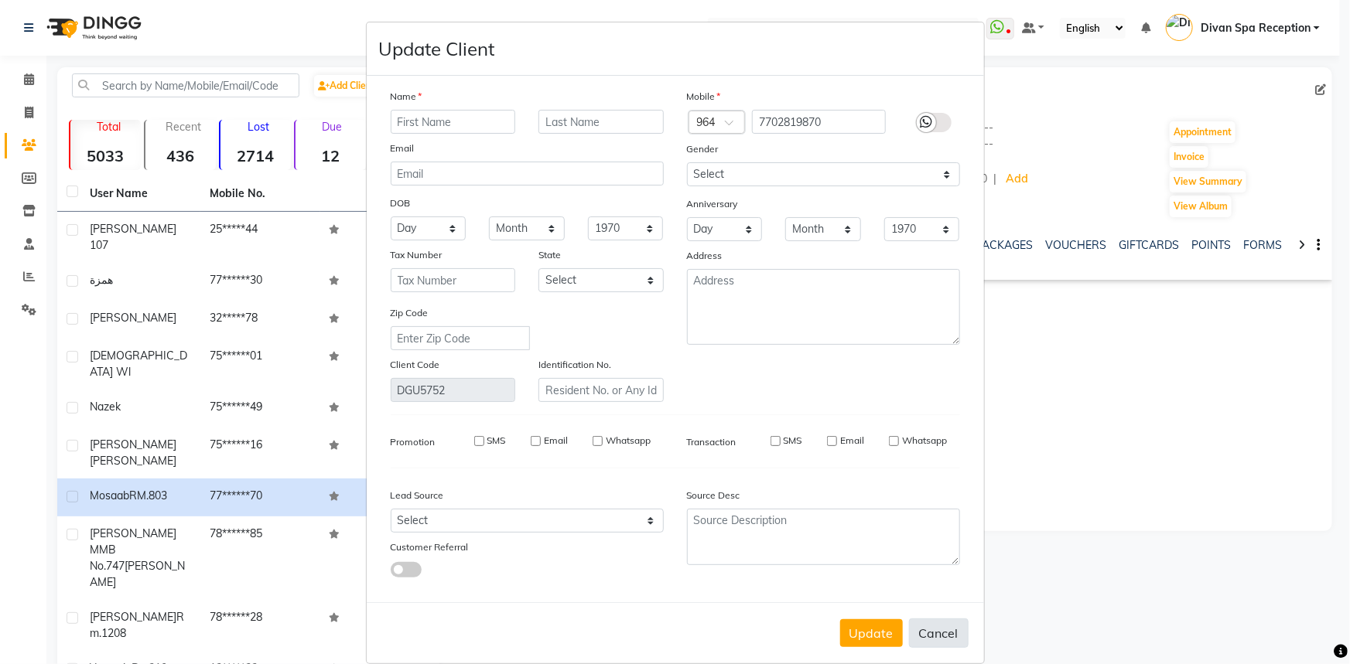
select select
checkbox input "false"
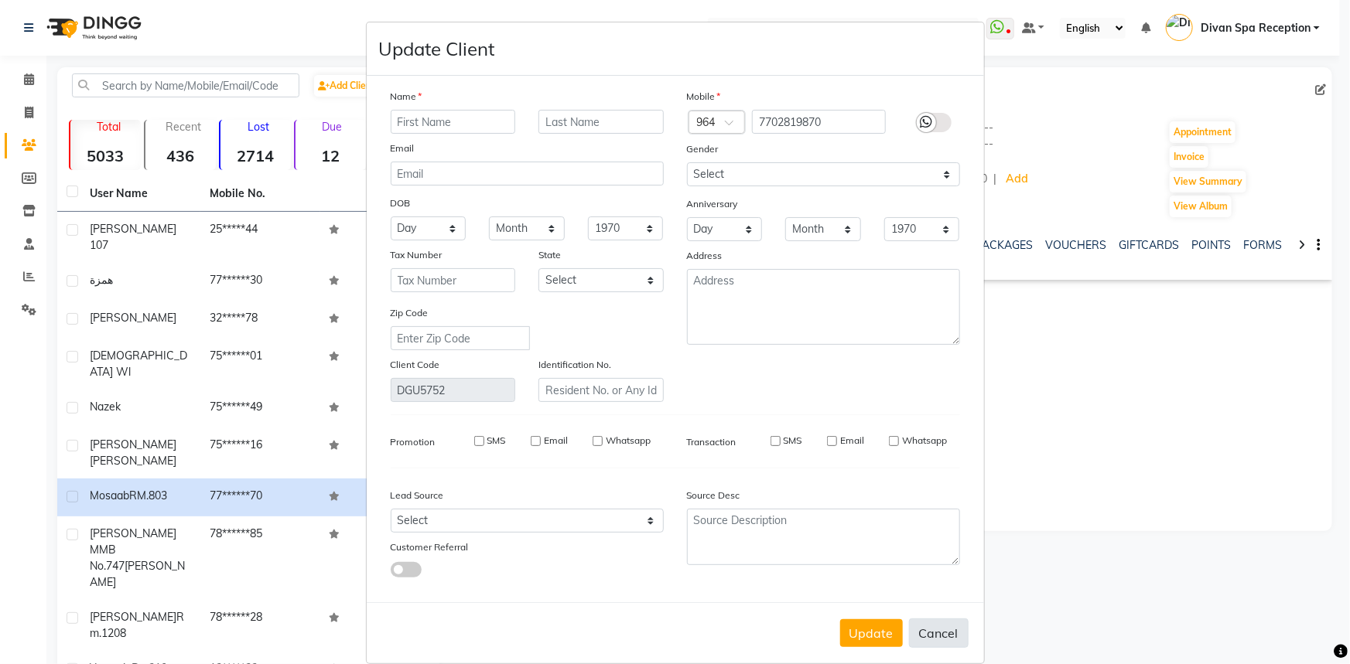
checkbox input "false"
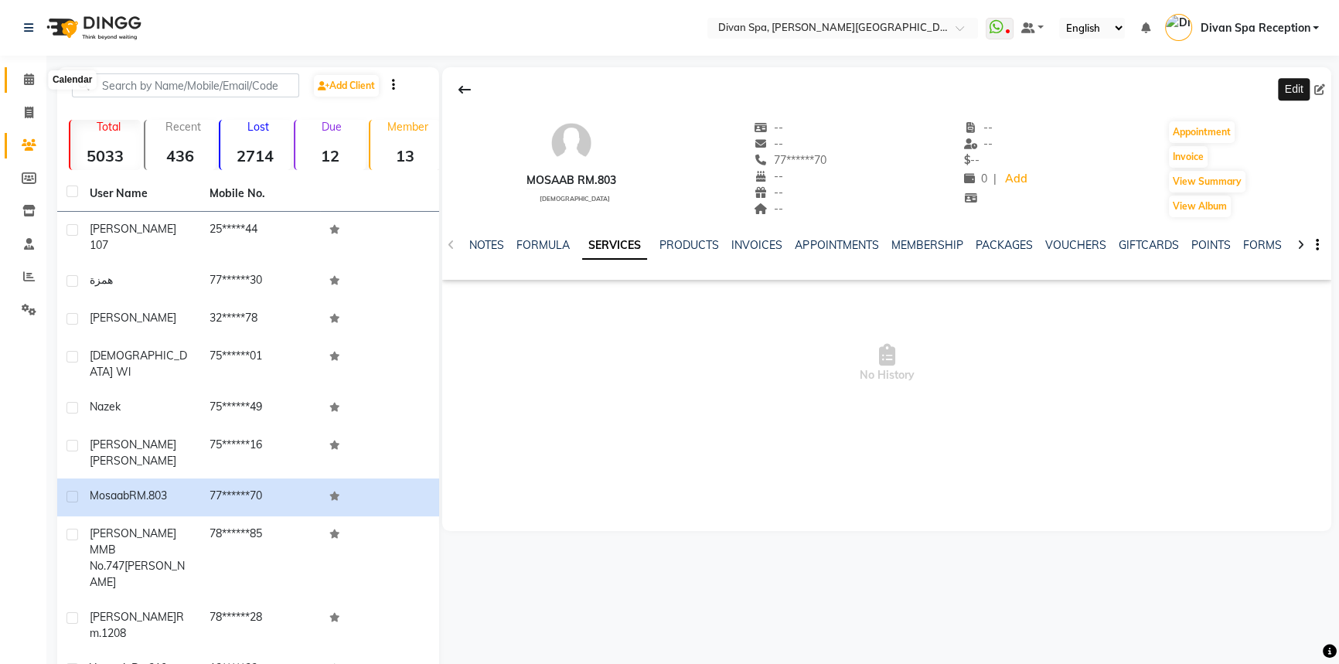
click at [33, 77] on icon at bounding box center [29, 79] width 10 height 12
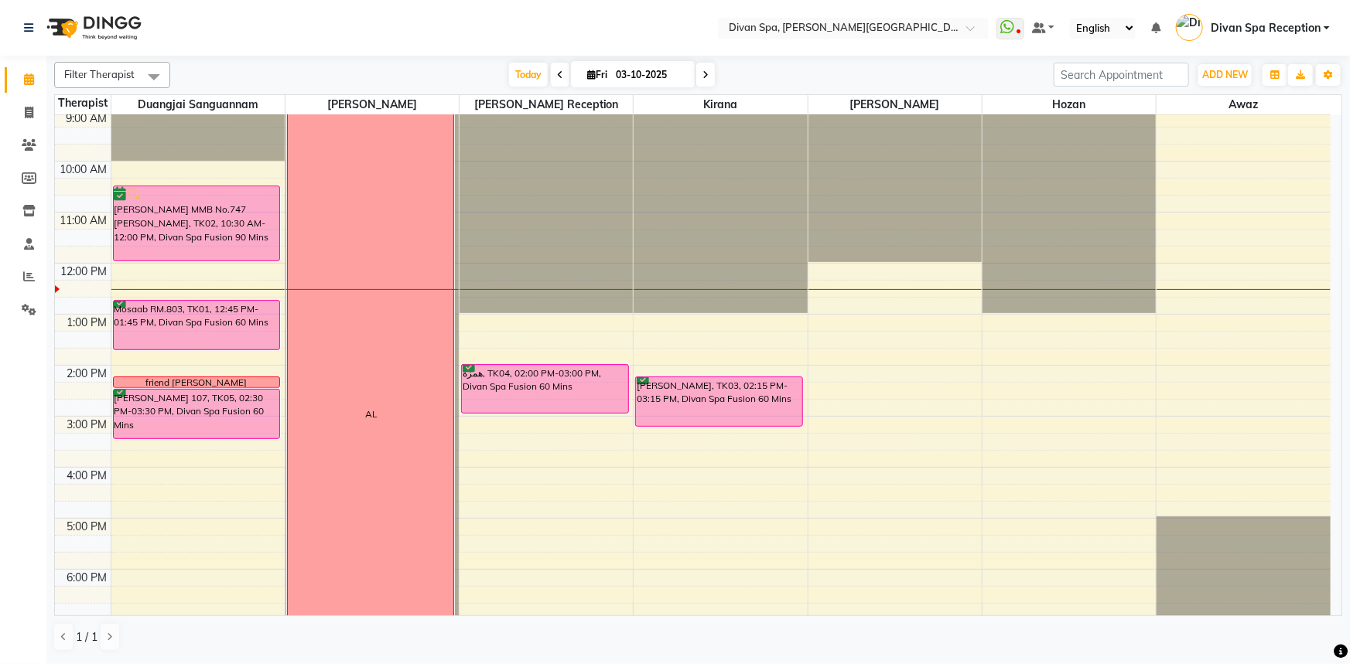
scroll to position [140, 0]
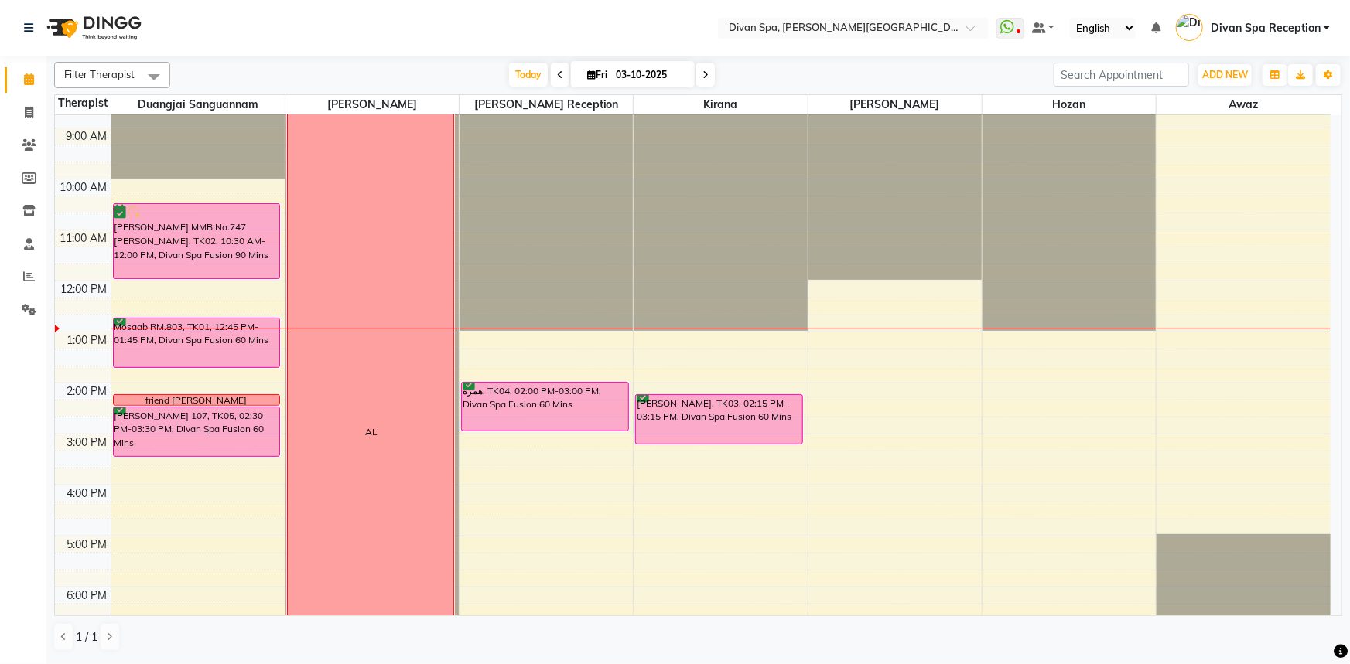
click at [207, 353] on div "Mosaab RM.803, TK01, 12:45 PM-01:45 PM, Divan Spa Fusion 60 Mins" at bounding box center [197, 343] width 166 height 49
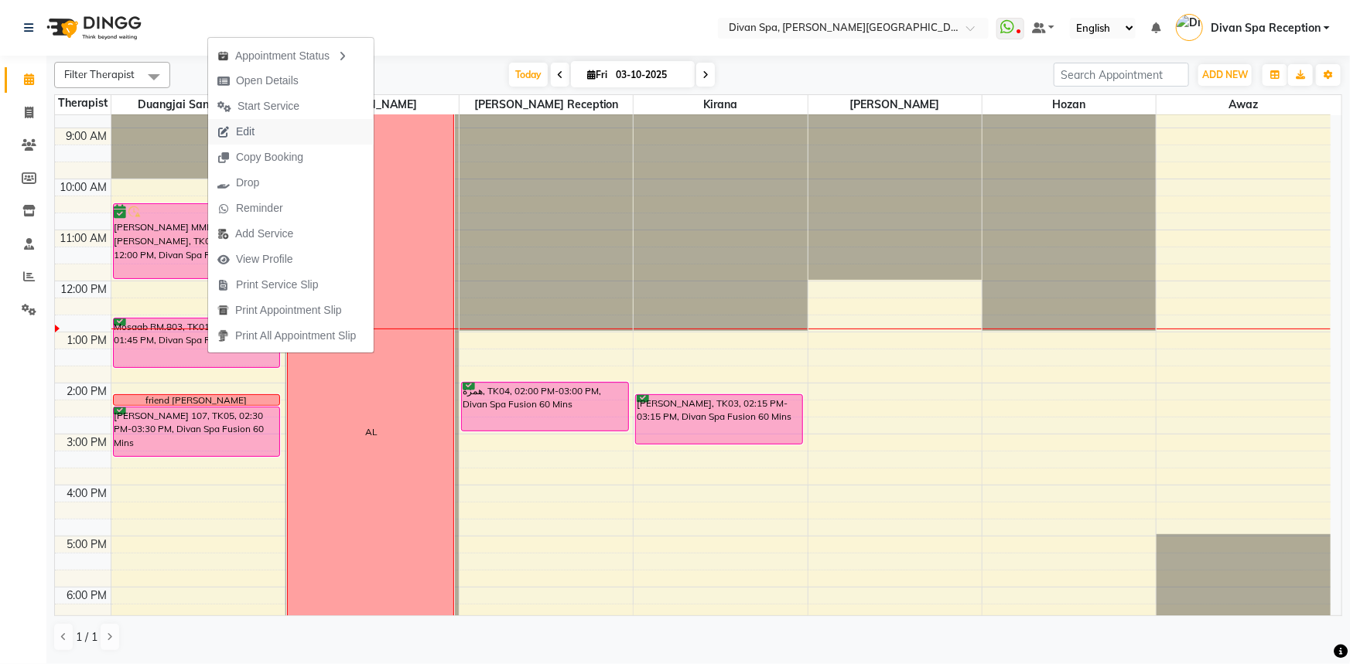
click at [256, 128] on span "Edit" at bounding box center [236, 132] width 56 height 26
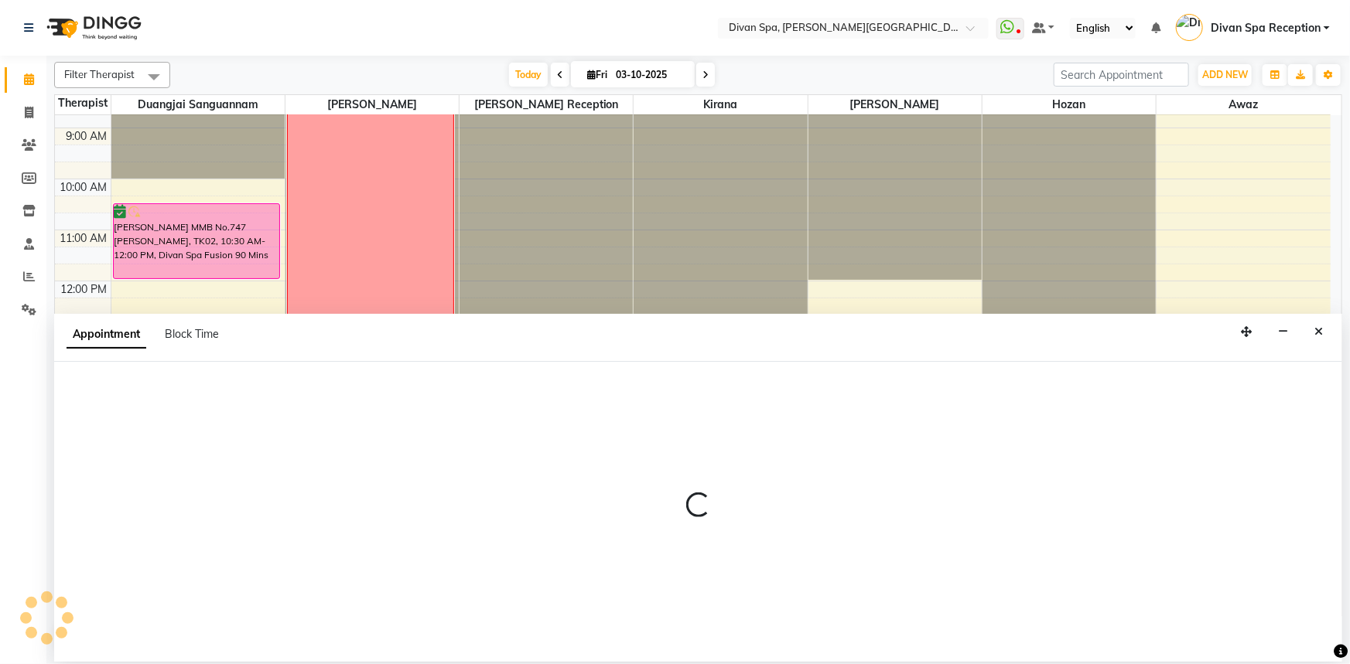
select select "tentative"
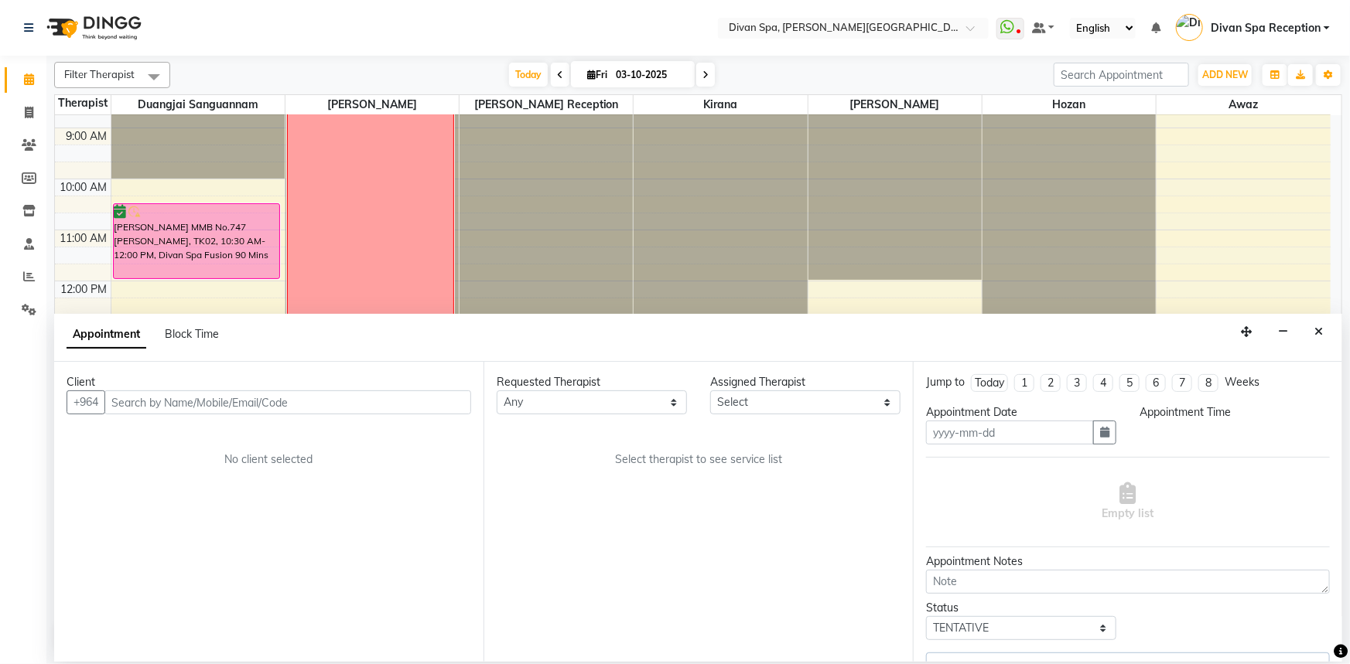
type input "03-10-2025"
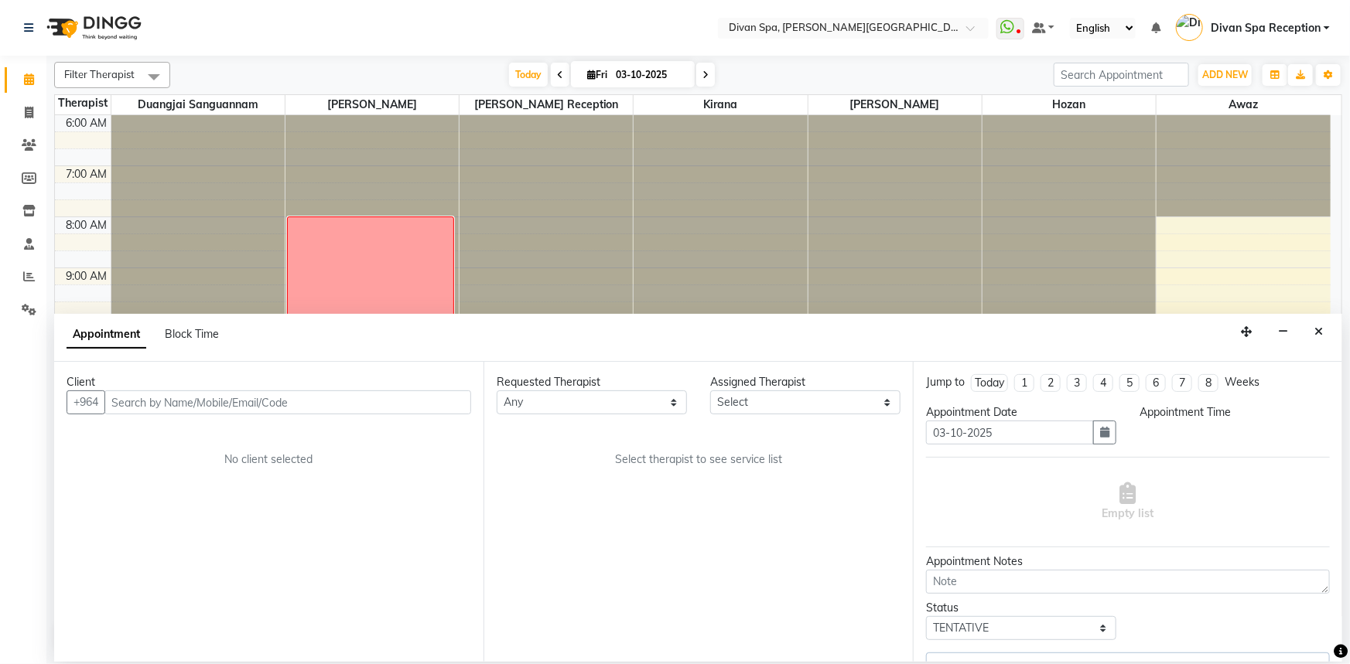
select select "confirm booking"
select select "765"
select select "17312"
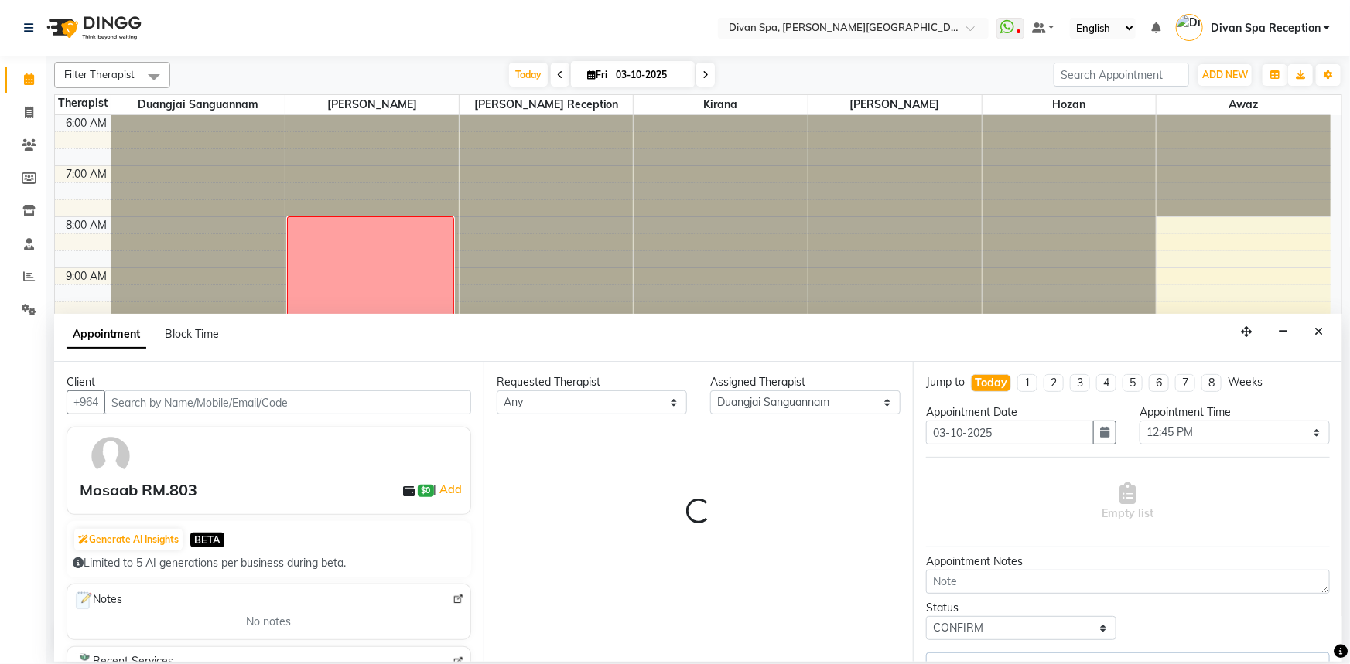
scroll to position [306, 0]
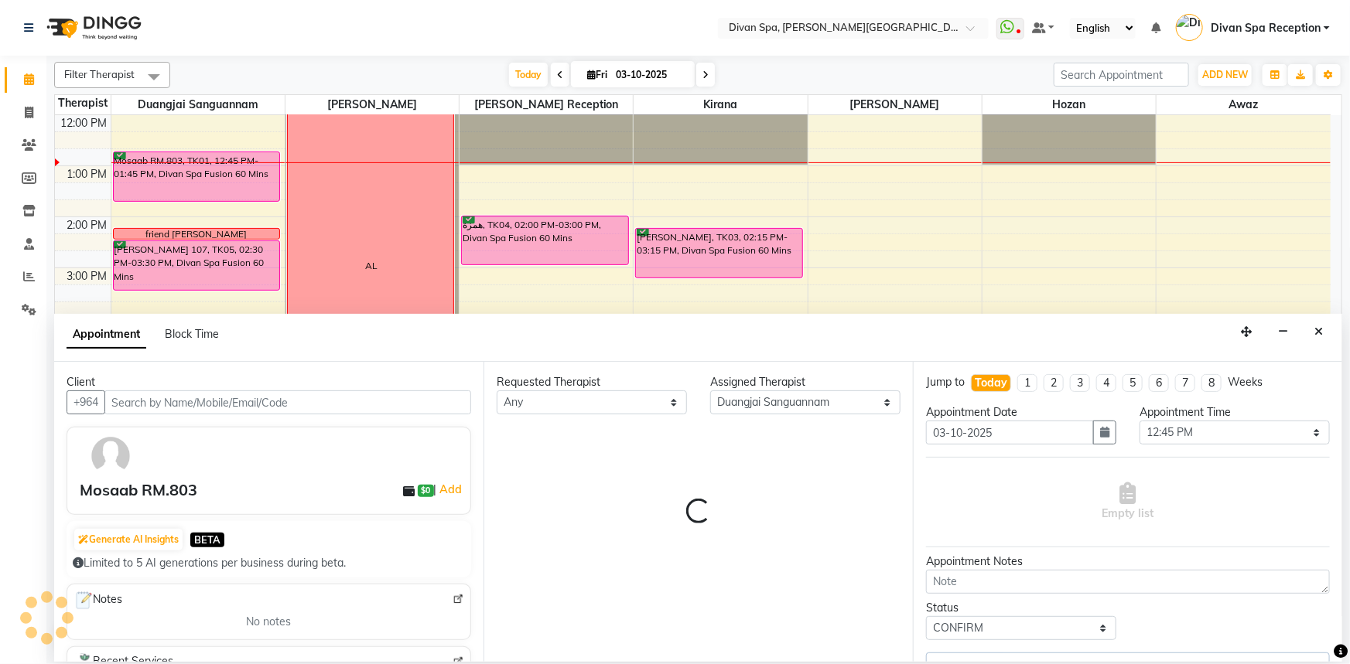
select select "1379"
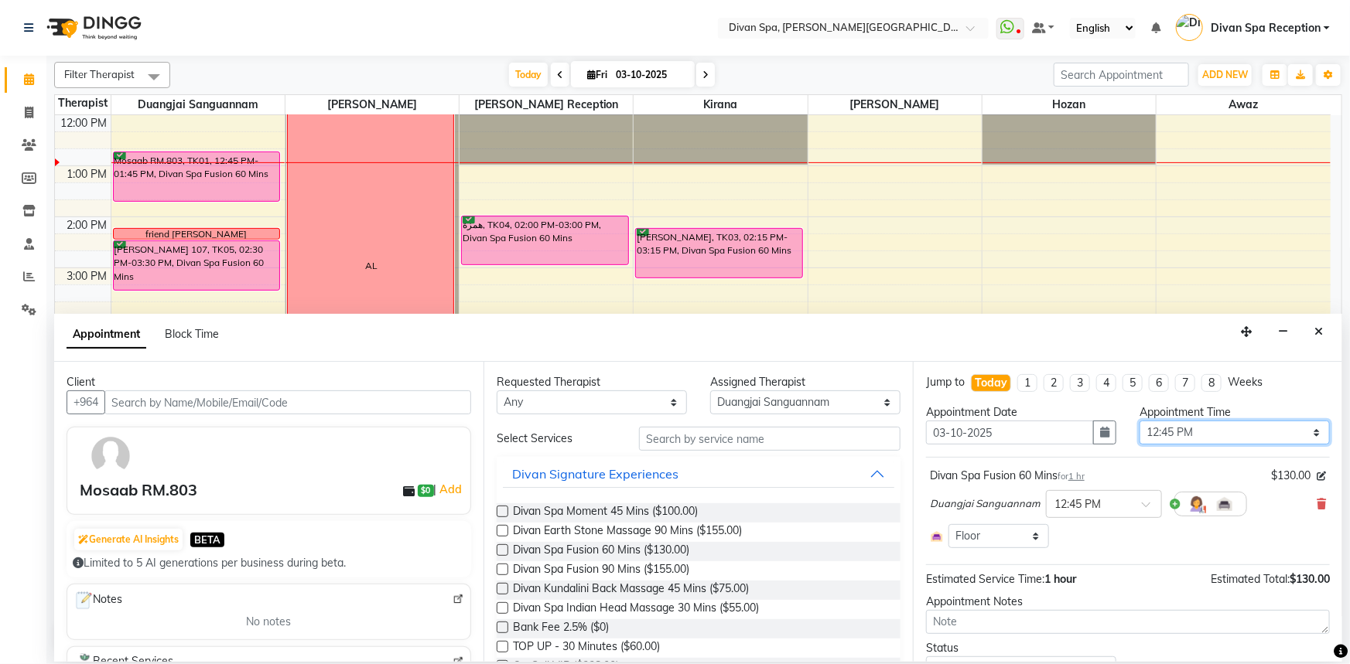
click at [1303, 431] on select "Select 07:00 AM 07:15 AM 07:30 AM 07:45 AM 08:00 AM 08:15 AM 08:30 AM 08:45 AM …" at bounding box center [1234, 433] width 190 height 24
select select "780"
click at [1139, 421] on select "Select 07:00 AM 07:15 AM 07:30 AM 07:45 AM 08:00 AM 08:15 AM 08:30 AM 08:45 AM …" at bounding box center [1234, 433] width 190 height 24
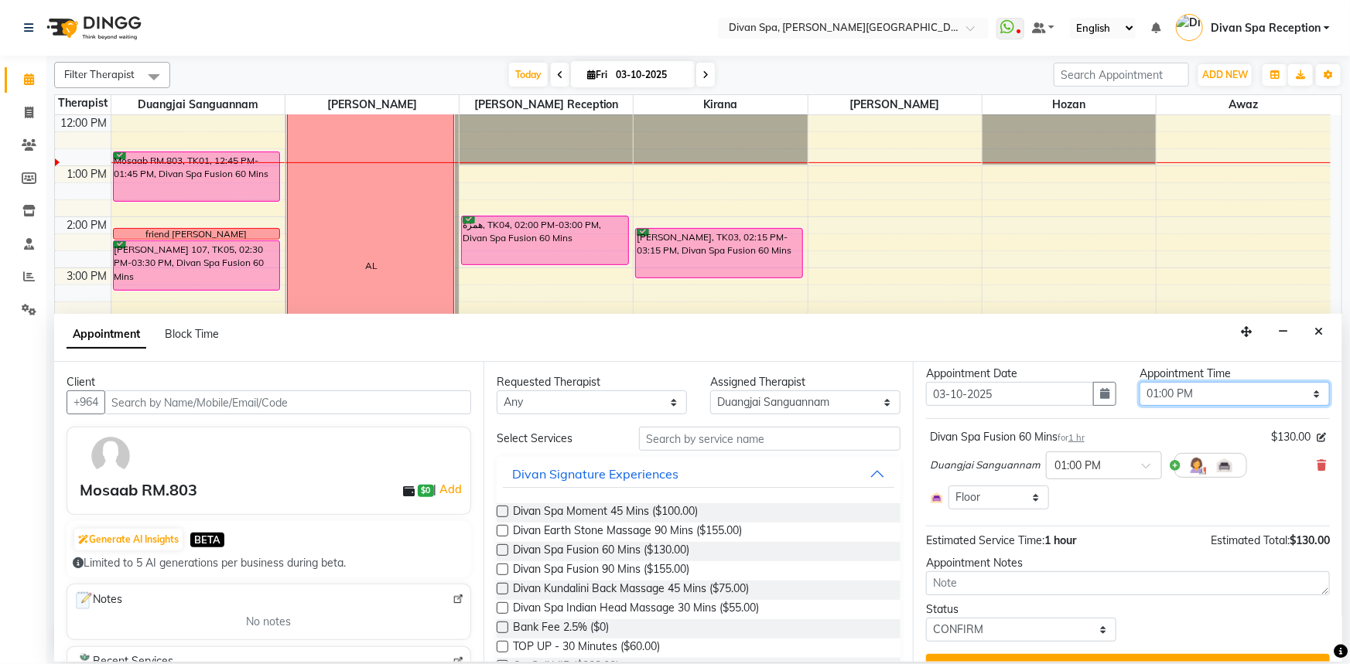
scroll to position [70, 0]
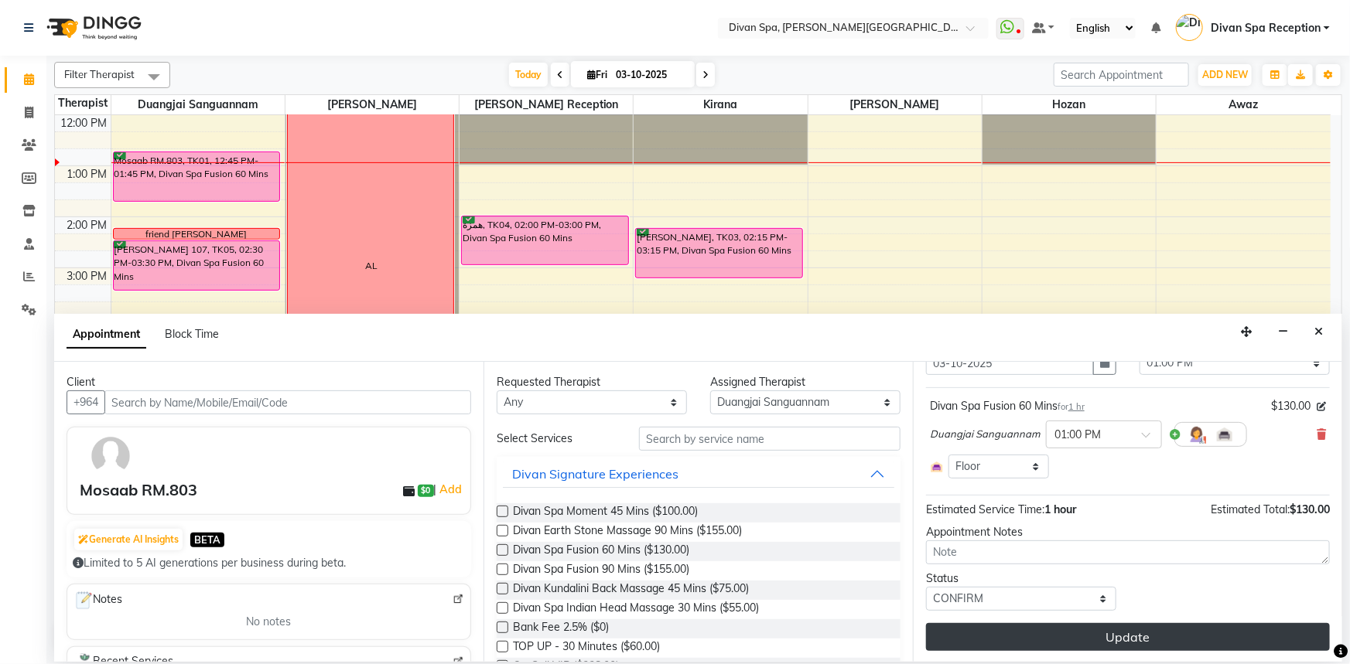
click at [1083, 632] on button "Update" at bounding box center [1128, 637] width 404 height 28
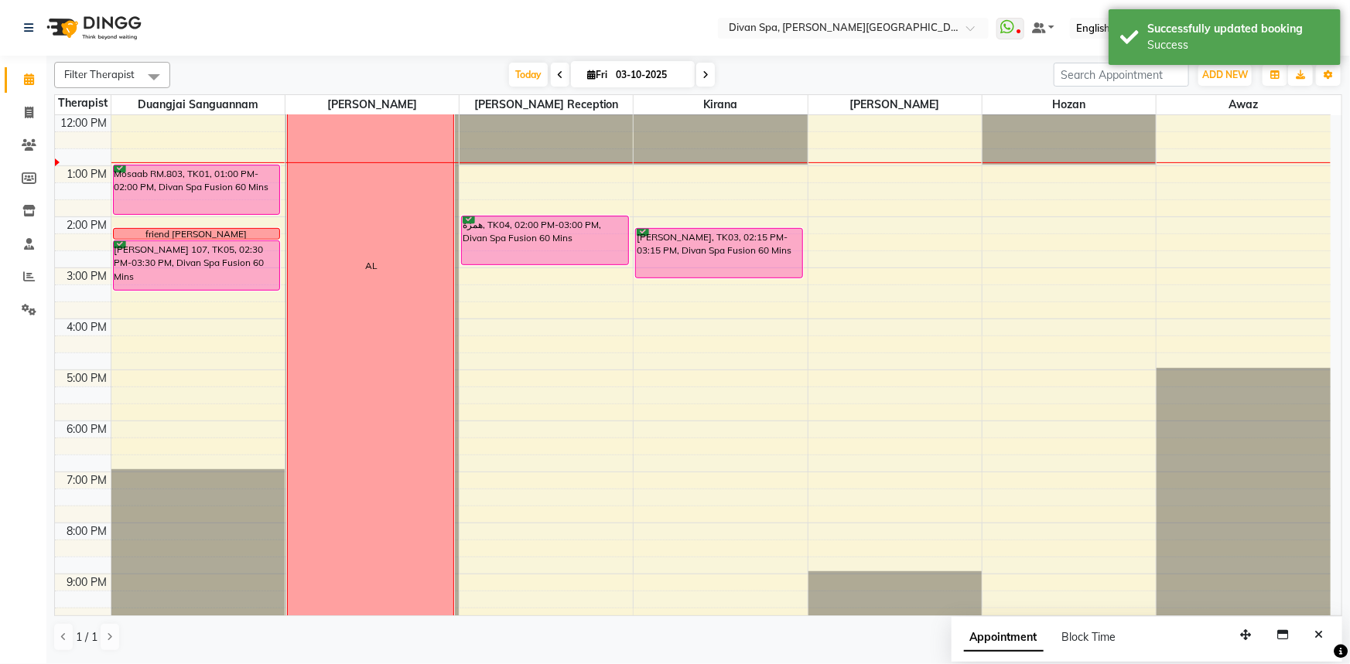
click at [206, 183] on div "Mosaab RM.803, TK01, 01:00 PM-02:00 PM, Divan Spa Fusion 60 Mins" at bounding box center [197, 189] width 166 height 49
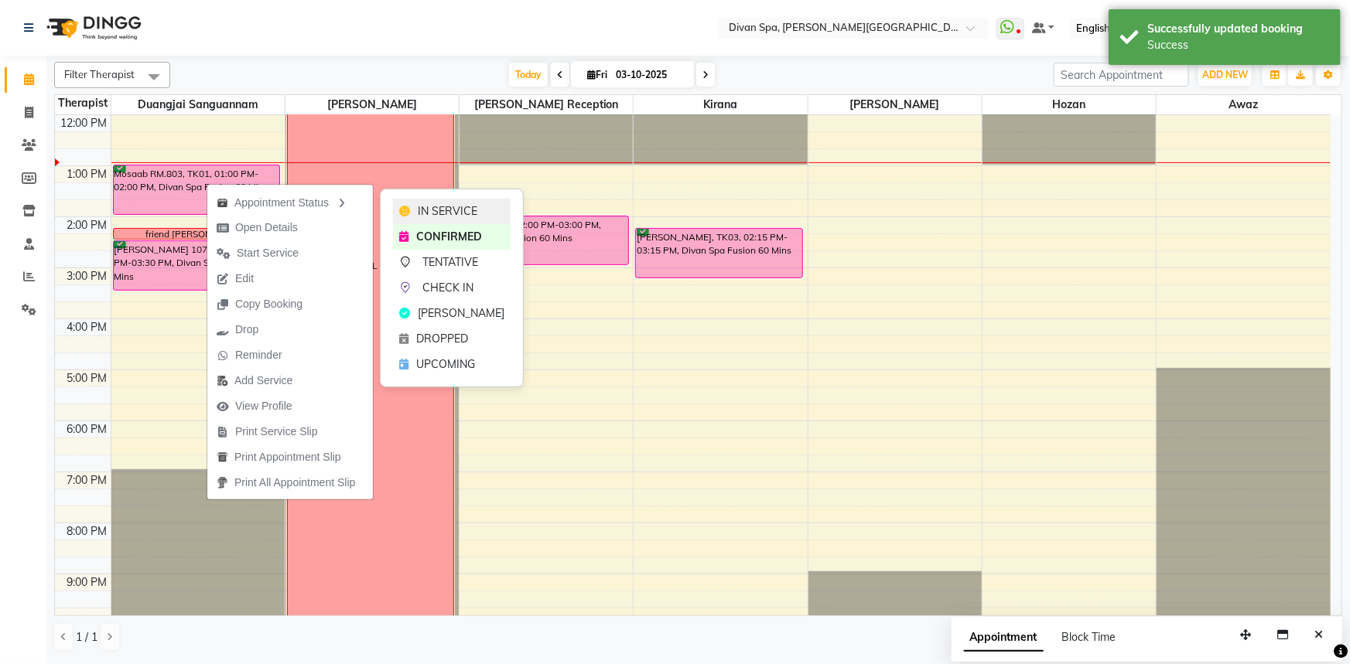
click at [450, 222] on div "IN SERVICE" at bounding box center [452, 212] width 118 height 26
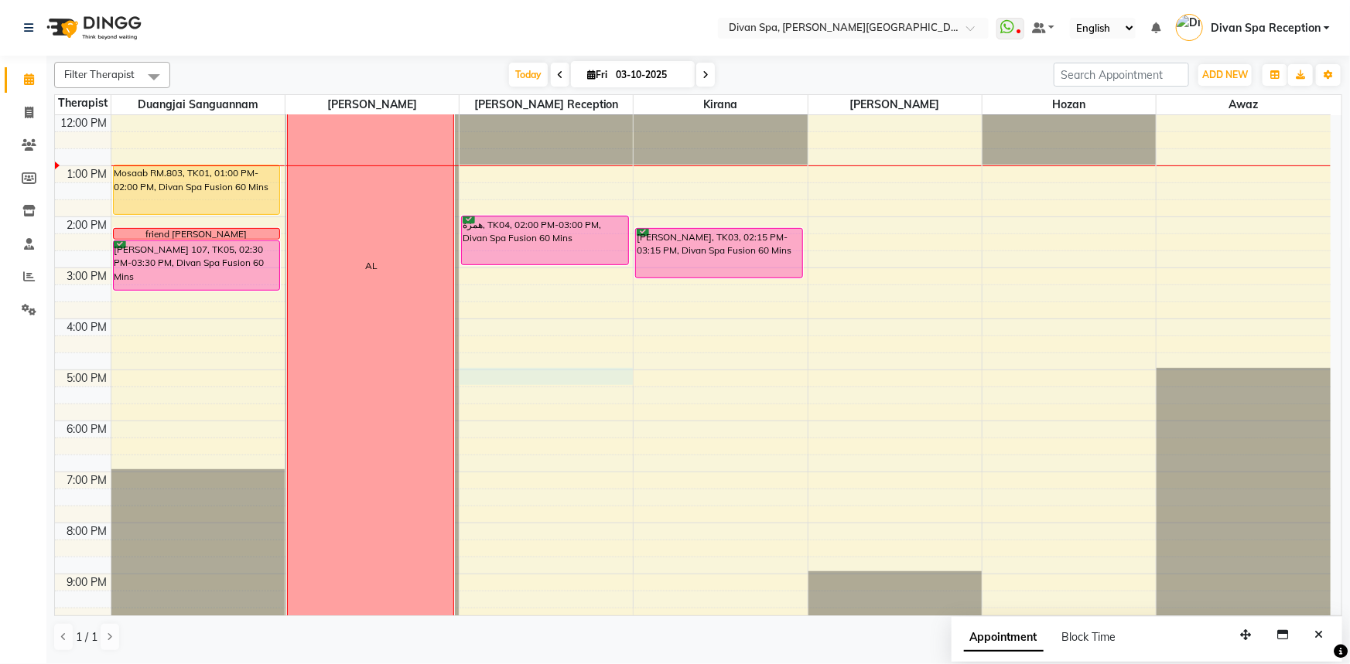
click at [541, 383] on div "6:00 AM 7:00 AM 8:00 AM 9:00 AM 10:00 AM 11:00 AM 12:00 PM 1:00 PM 2:00 PM 3:00…" at bounding box center [692, 242] width 1275 height 867
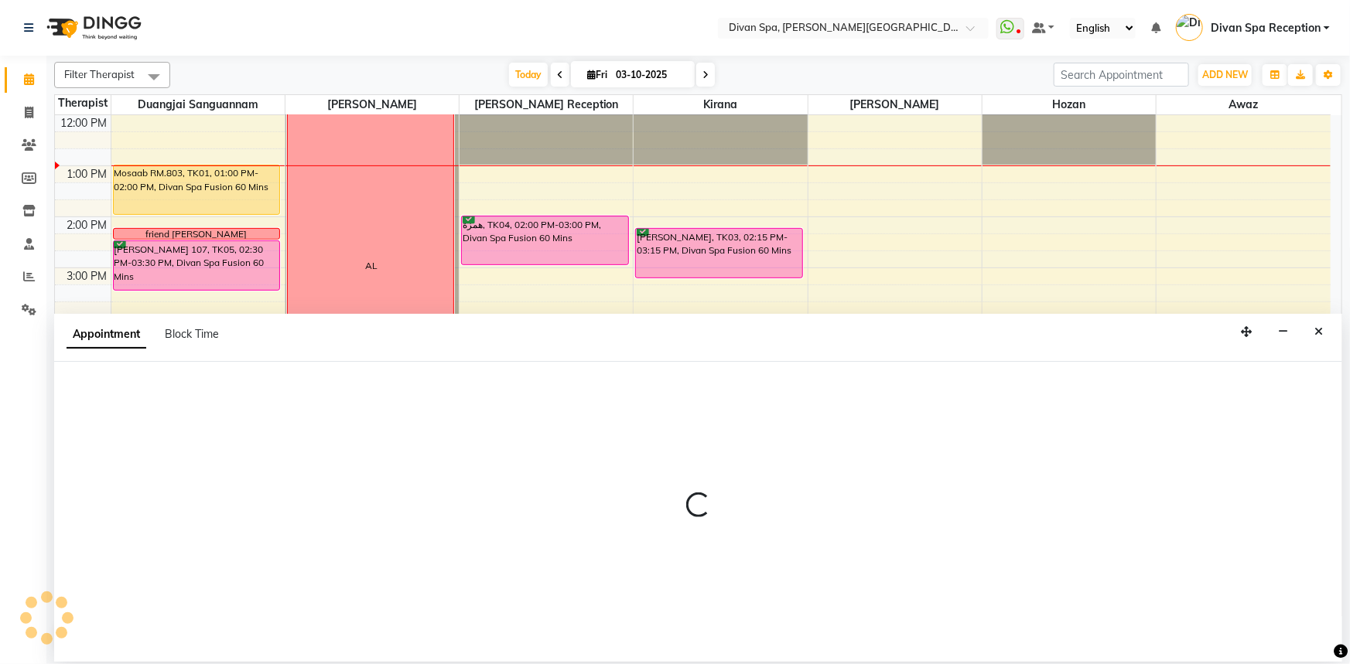
select select "28726"
select select "1020"
select select "tentative"
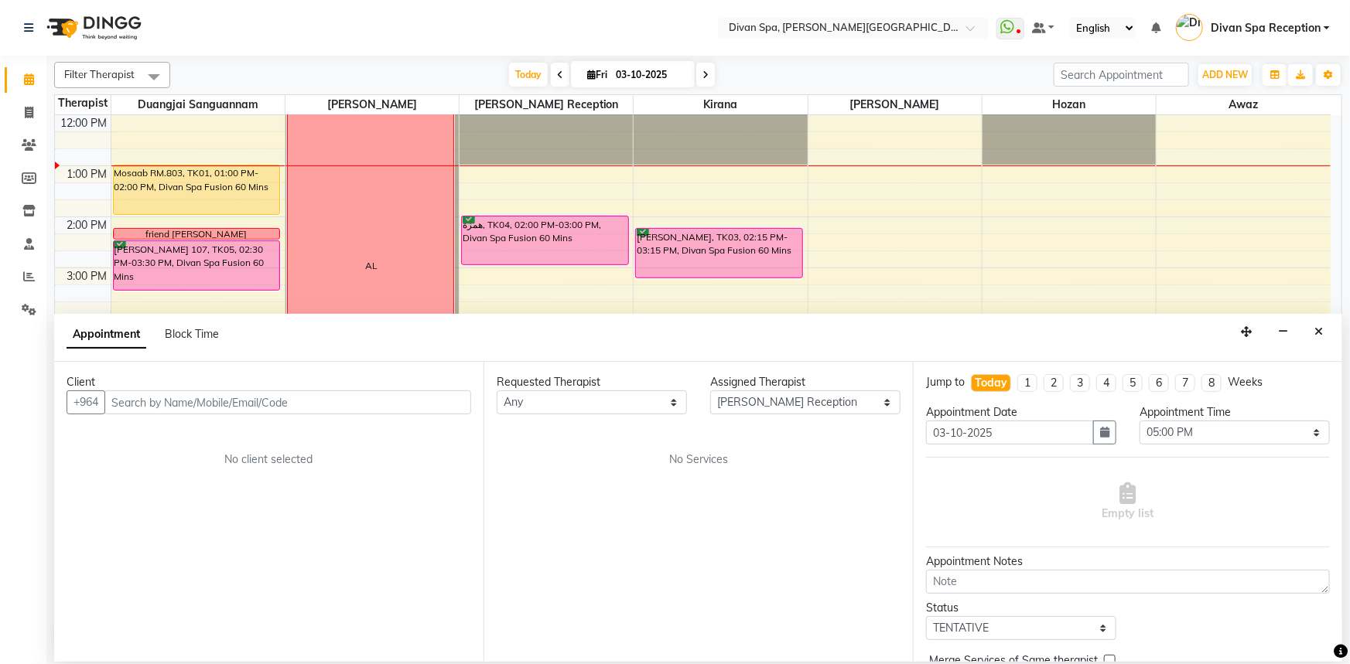
click at [384, 405] on input "text" at bounding box center [287, 403] width 367 height 24
click at [1312, 333] on button "Close" at bounding box center [1318, 332] width 22 height 24
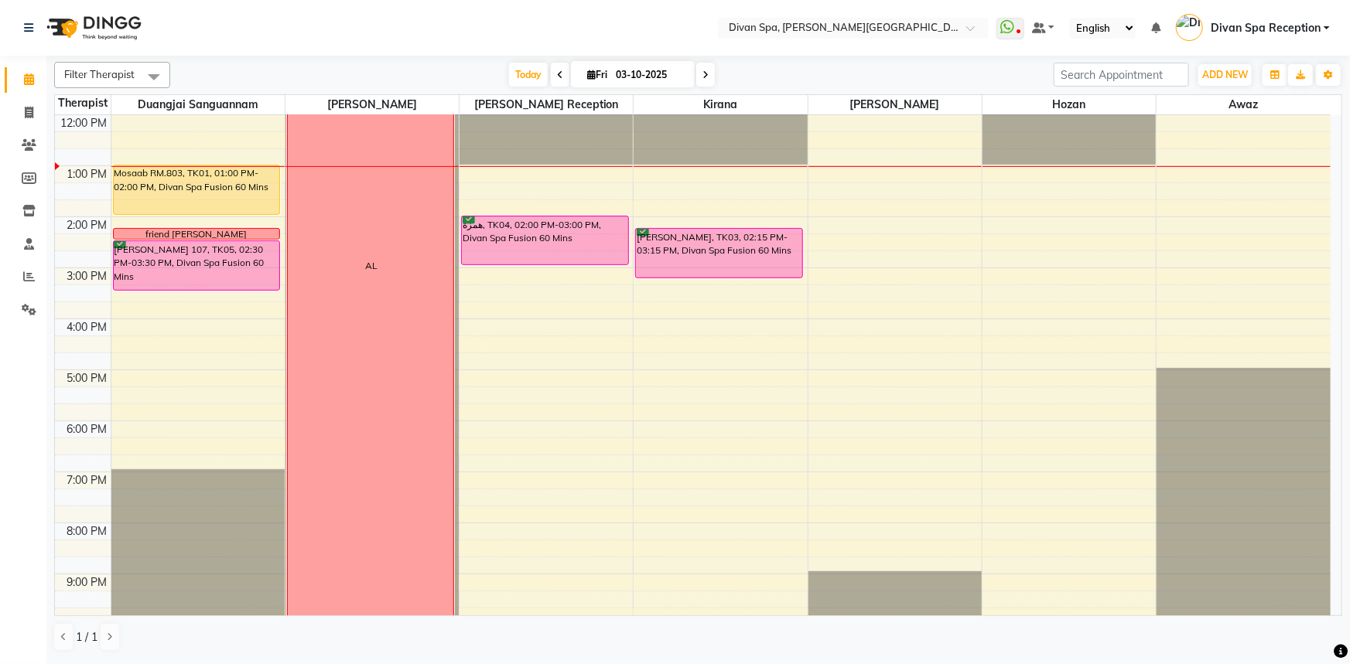
click at [691, 218] on div "6:00 AM 7:00 AM 8:00 AM 9:00 AM 10:00 AM 11:00 AM 12:00 PM 1:00 PM 2:00 PM 3:00…" at bounding box center [692, 242] width 1275 height 867
select select "85775"
select select "tentative"
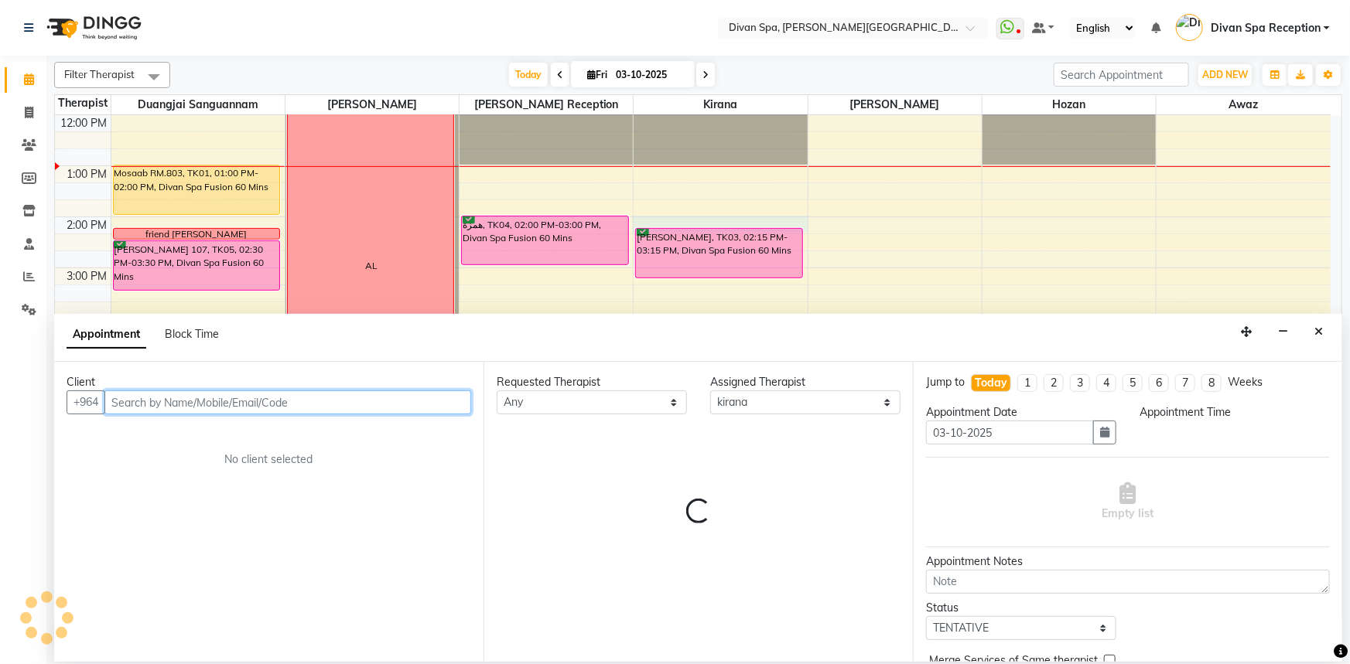
select select "840"
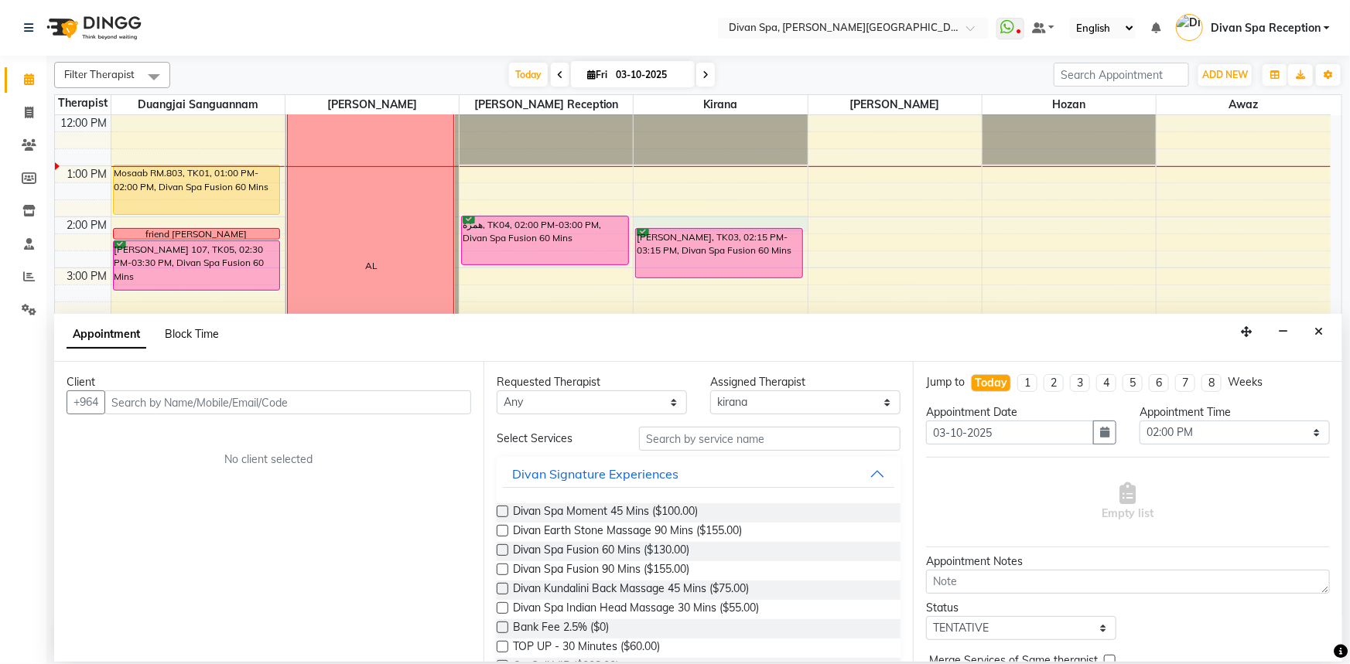
click at [196, 332] on span "Block Time" at bounding box center [192, 334] width 54 height 14
select select "85775"
select select "840"
select select "855"
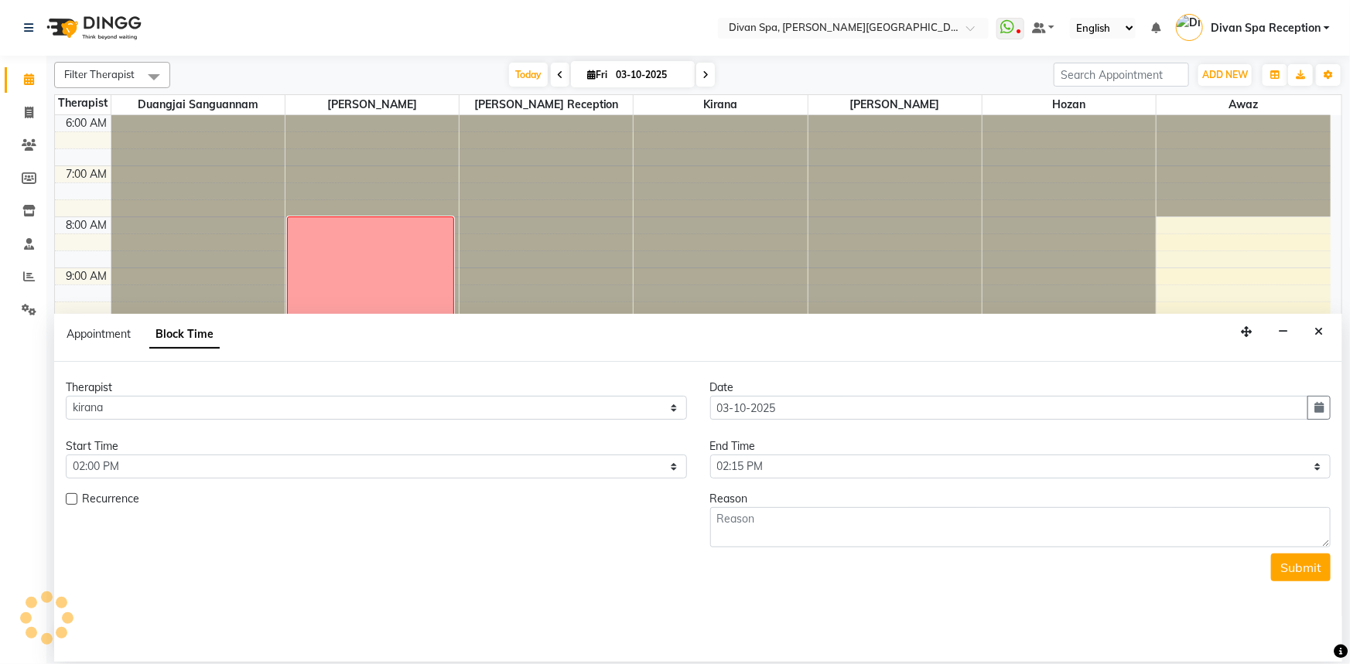
scroll to position [356, 0]
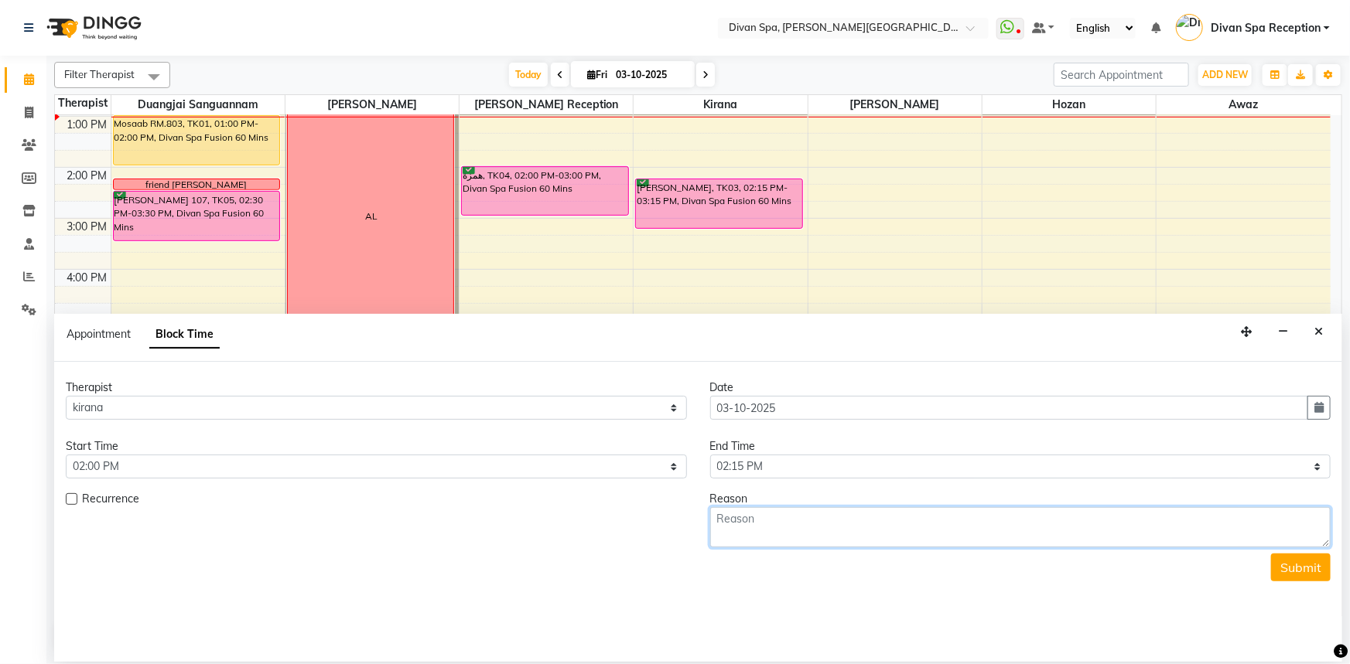
click at [779, 521] on textarea at bounding box center [1020, 527] width 621 height 40
type textarea "810"
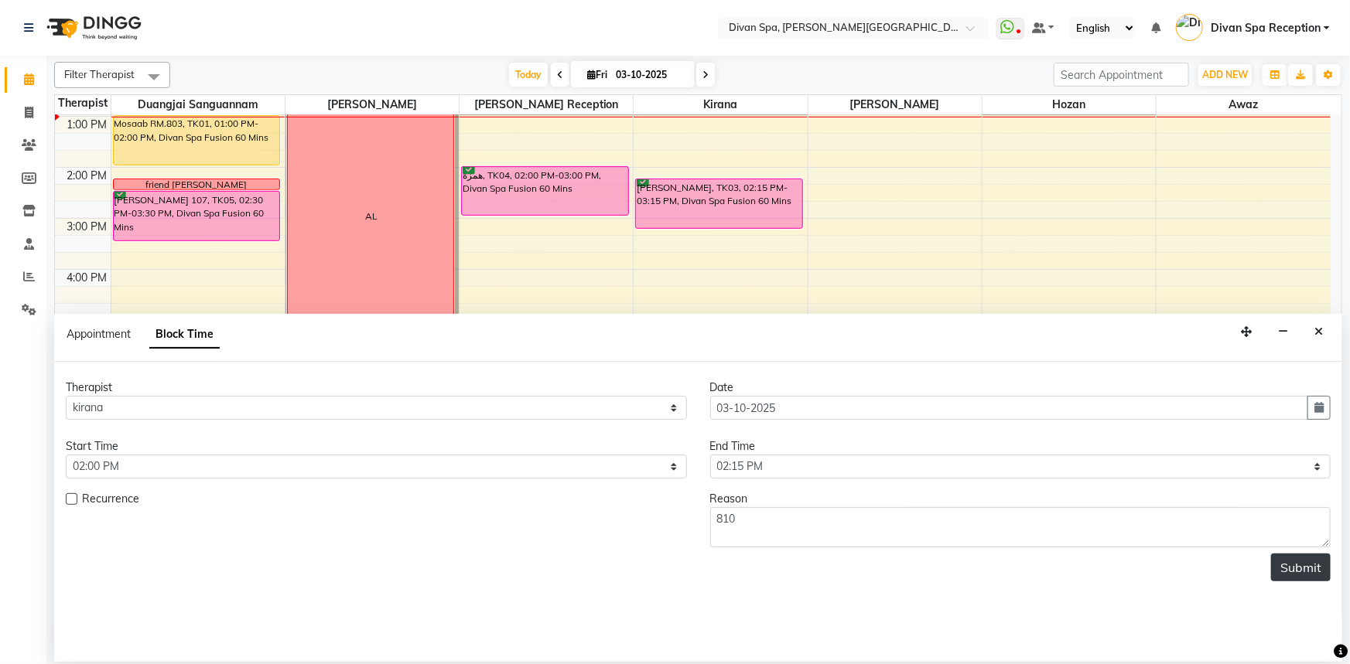
click at [1295, 563] on button "Submit" at bounding box center [1301, 568] width 60 height 28
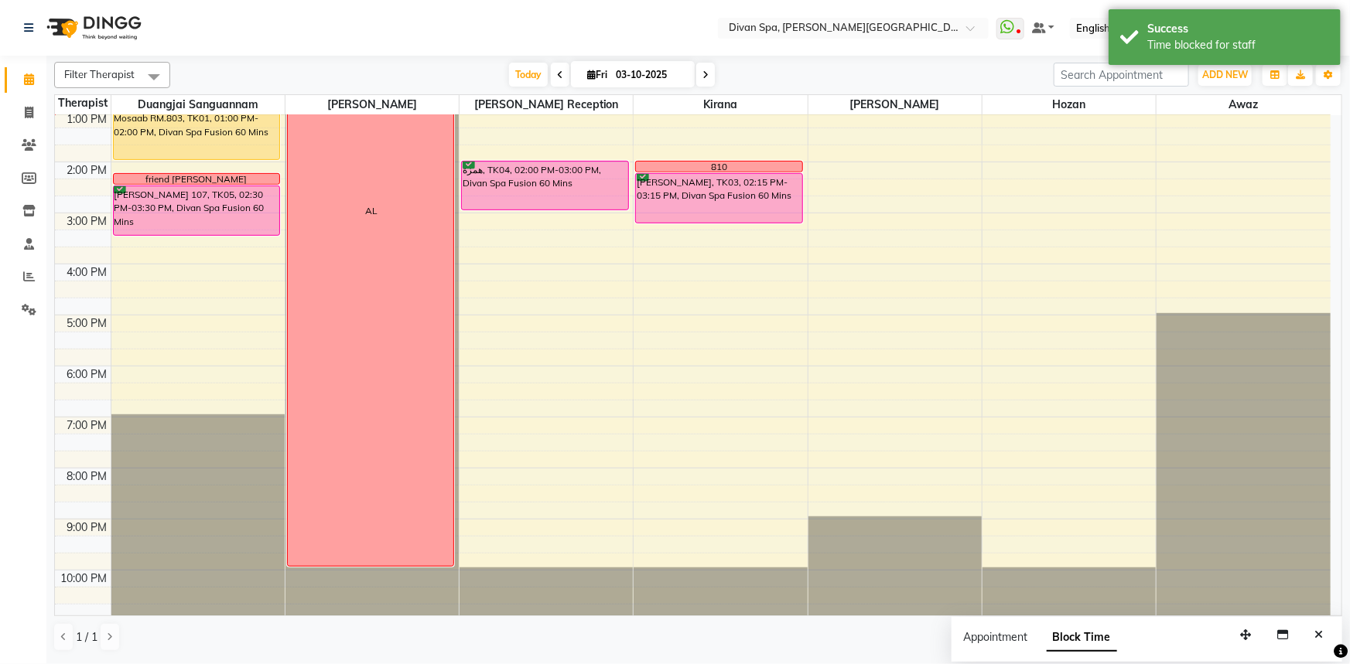
scroll to position [363, 0]
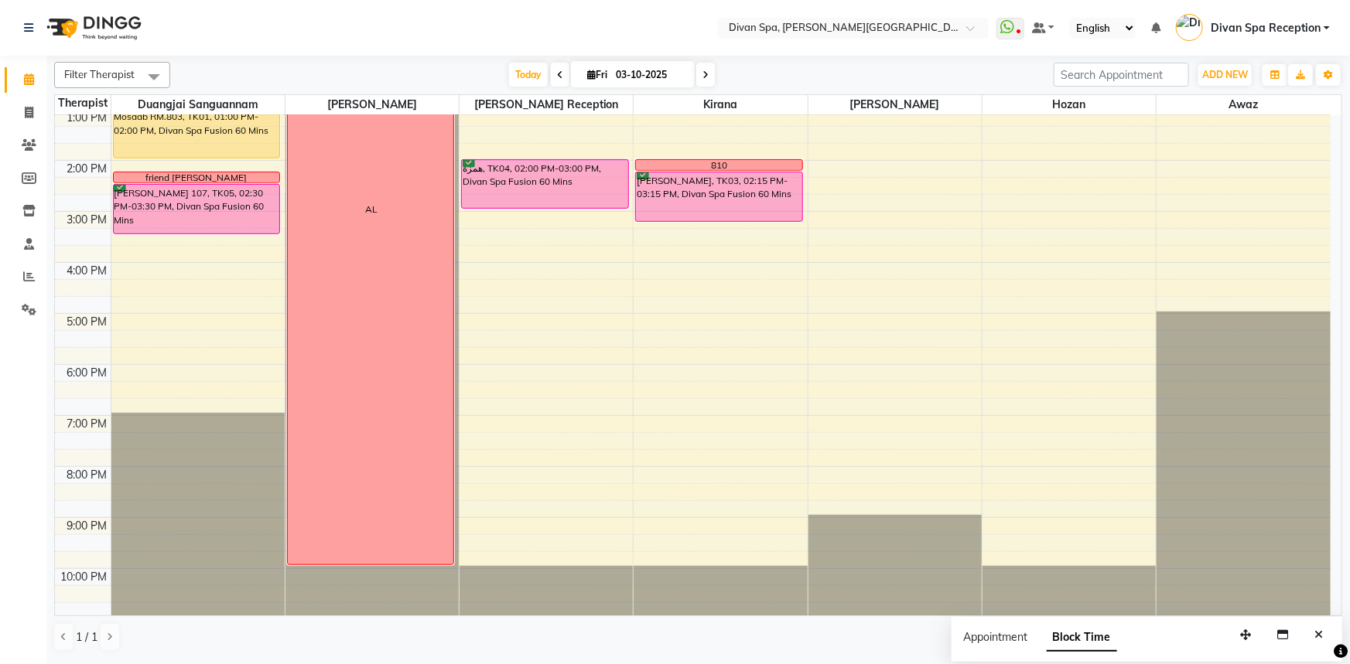
click at [705, 75] on icon at bounding box center [705, 74] width 6 height 9
type input "04-10-2025"
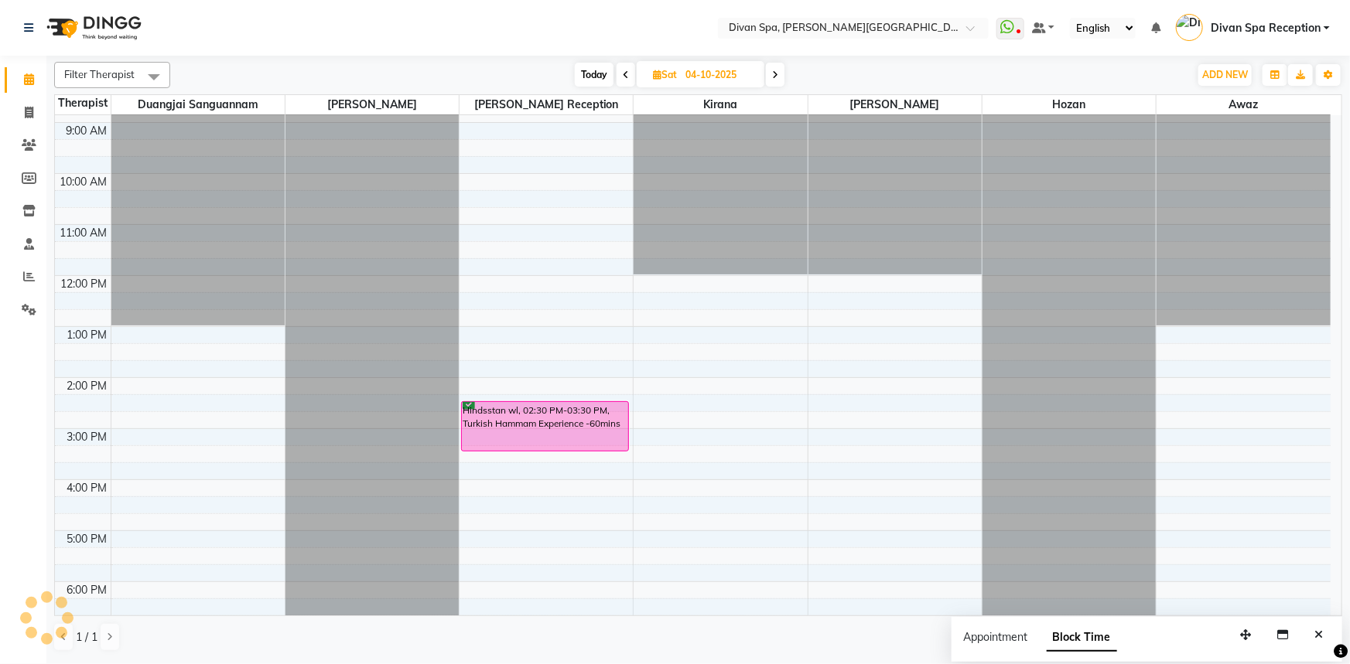
scroll to position [75, 0]
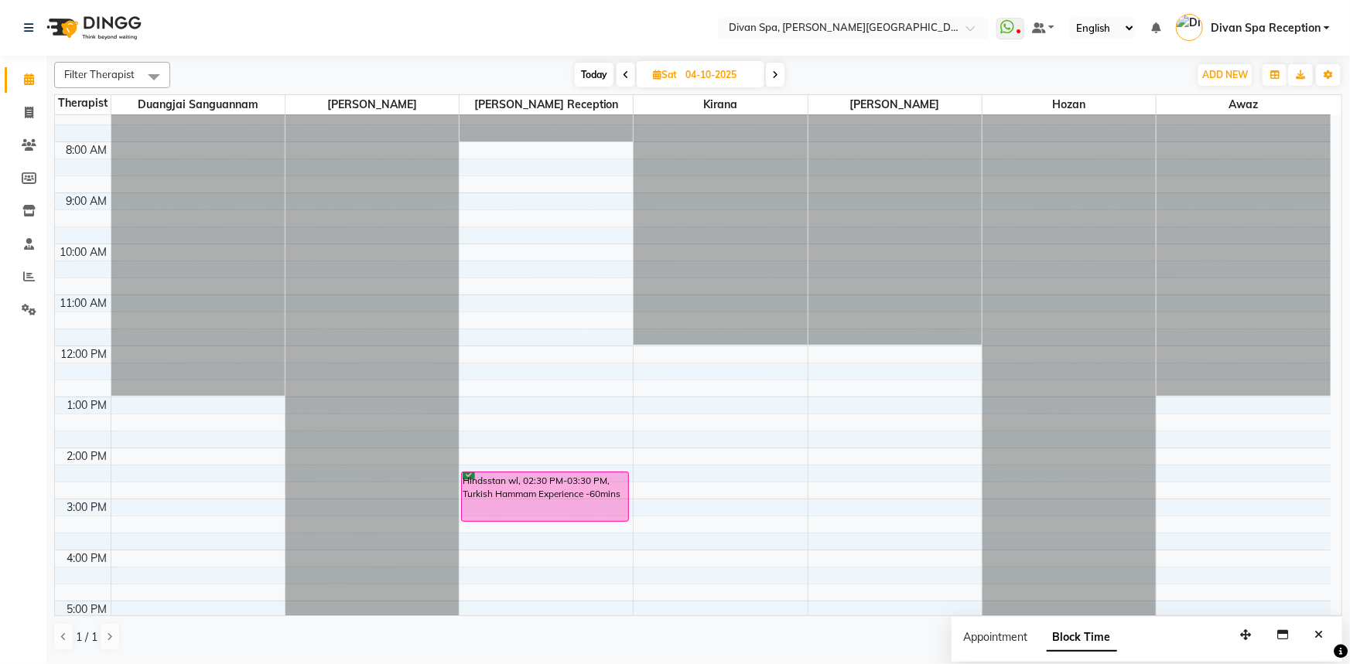
click at [1014, 40] on div at bounding box center [1068, 40] width 173 height 0
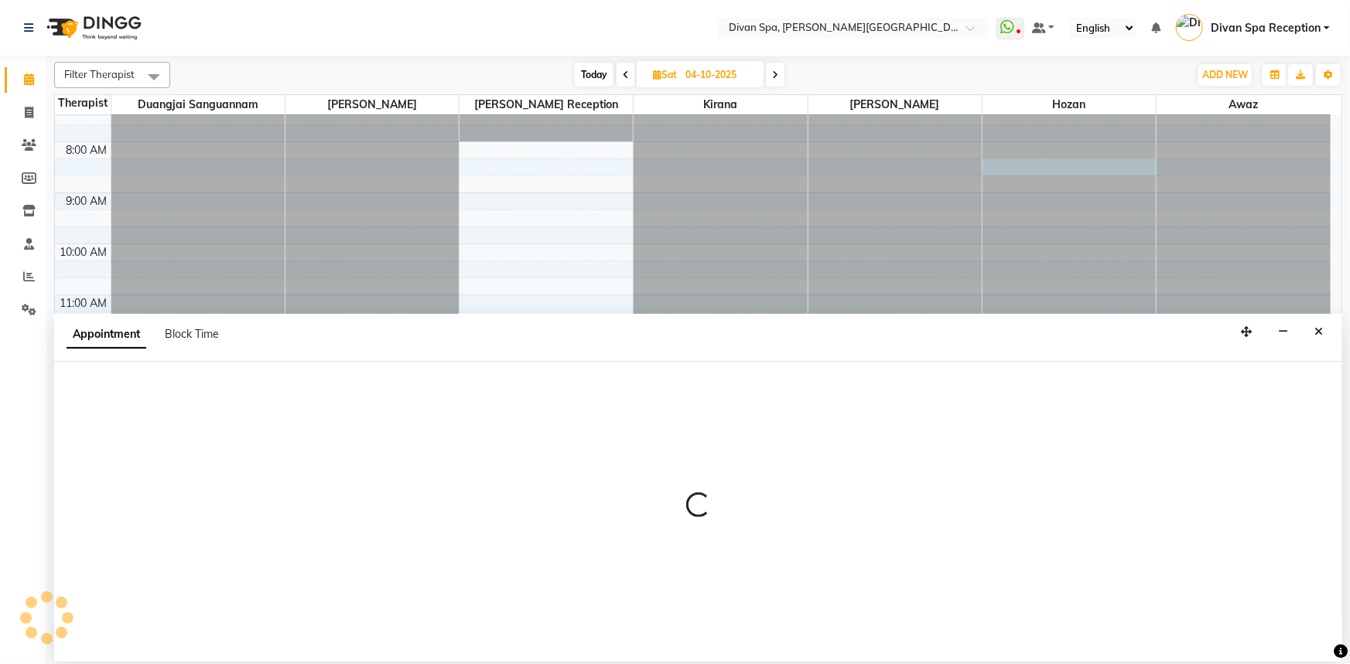
select select "85776"
select select "495"
select select "tentative"
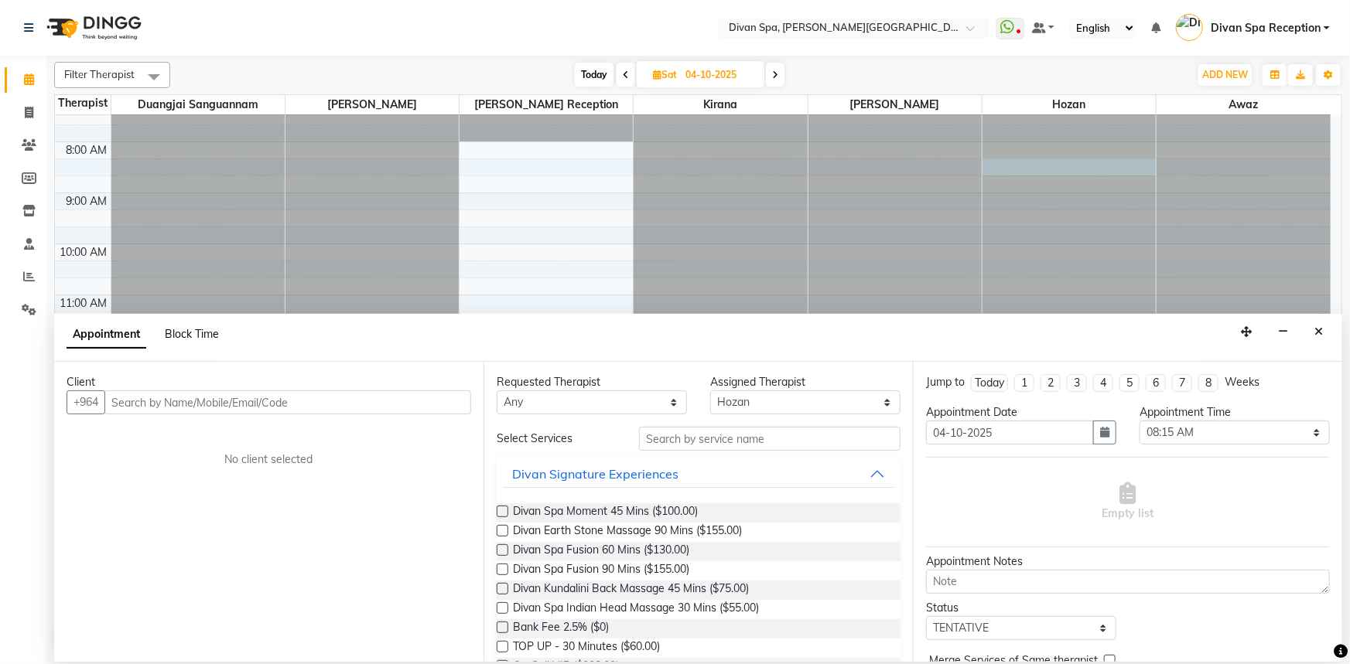
click at [184, 338] on span "Block Time" at bounding box center [192, 334] width 54 height 14
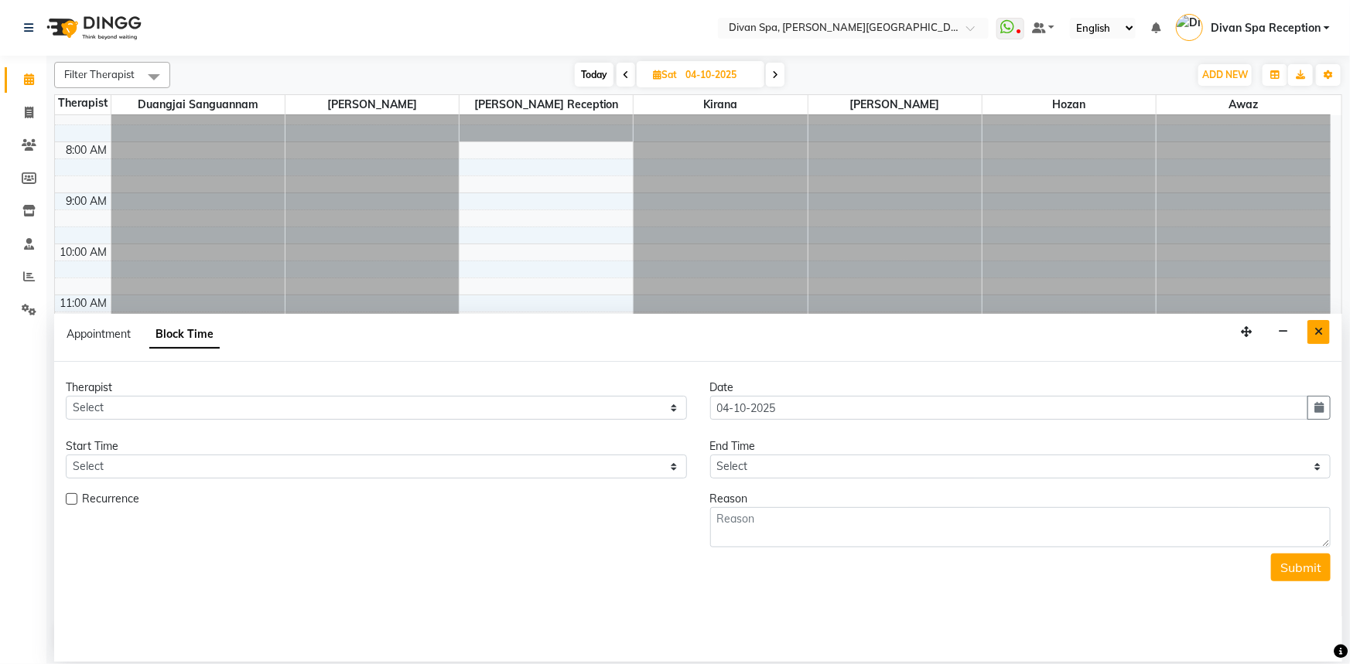
click at [1327, 324] on button "Close" at bounding box center [1318, 332] width 22 height 24
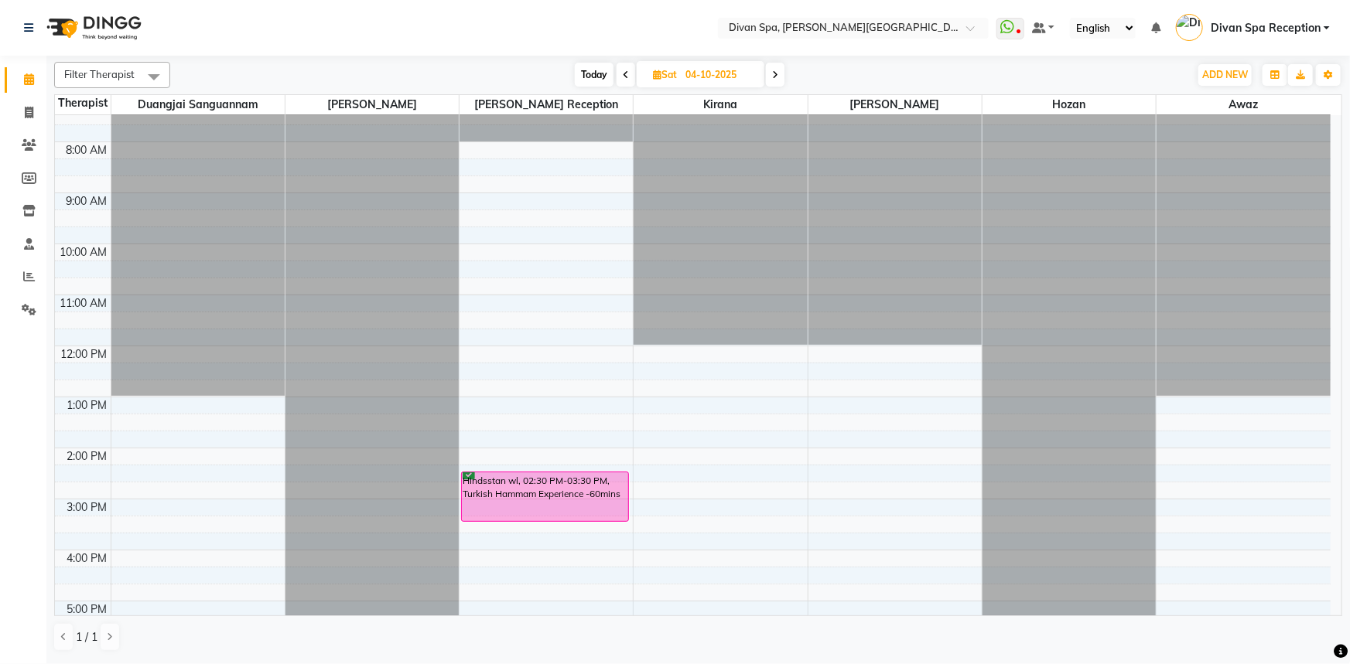
click at [1044, 40] on div at bounding box center [1068, 40] width 173 height 0
select select "85776"
select select "tentative"
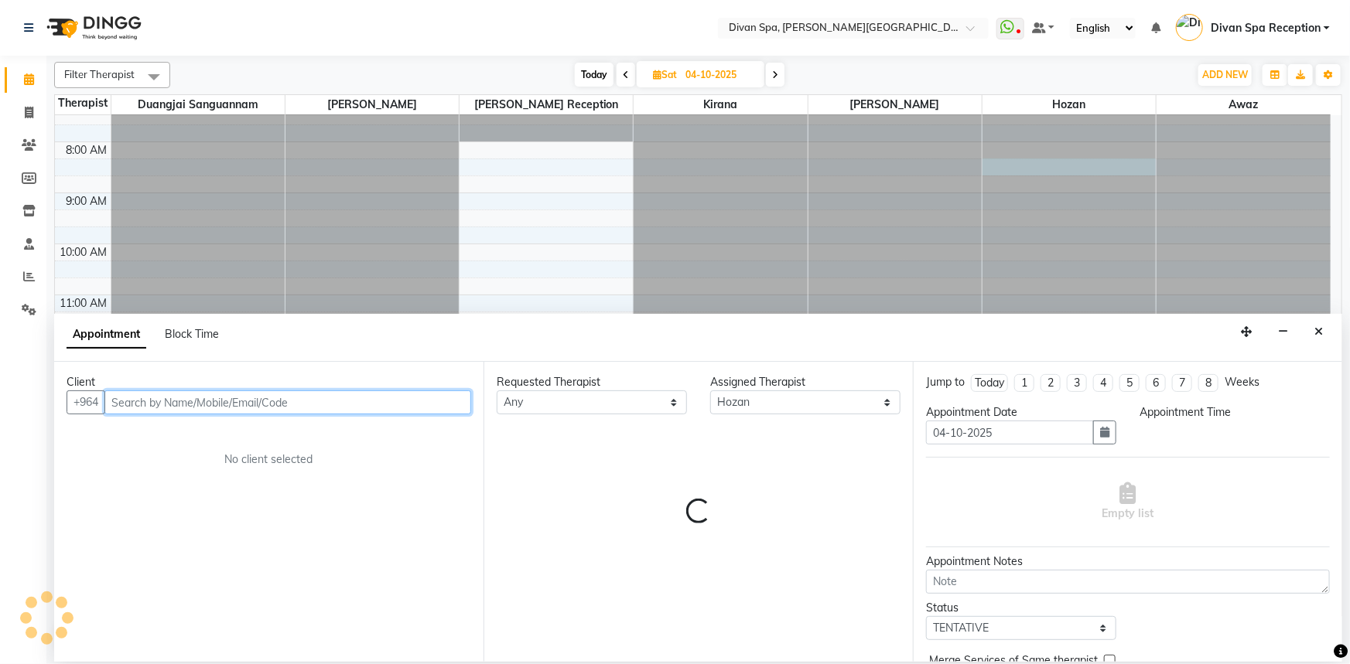
select select "495"
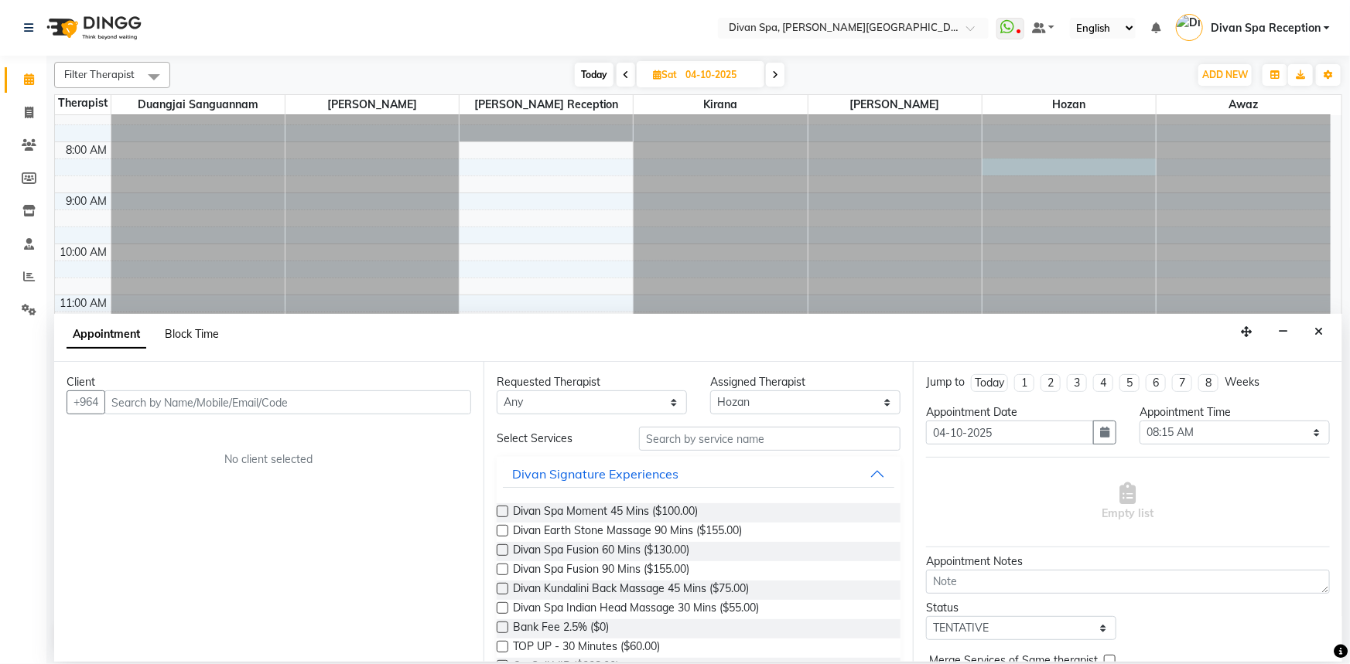
click at [199, 338] on span "Block Time" at bounding box center [192, 334] width 54 height 14
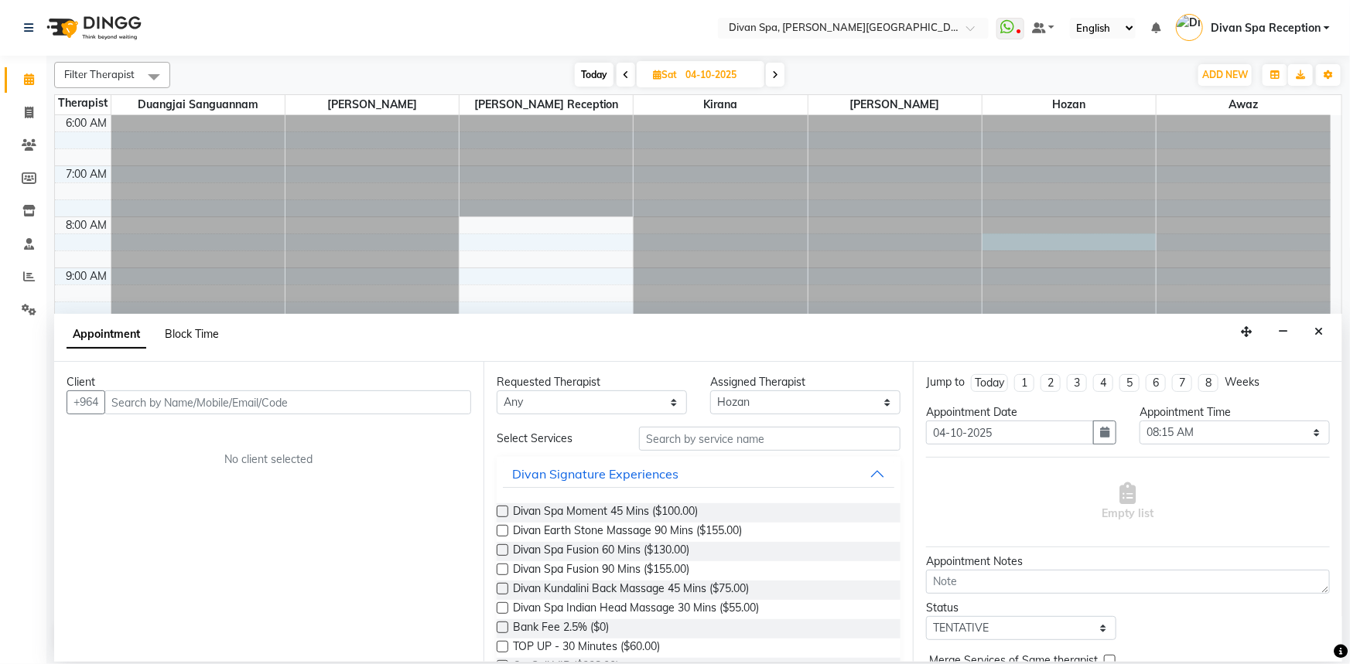
select select "85776"
select select "495"
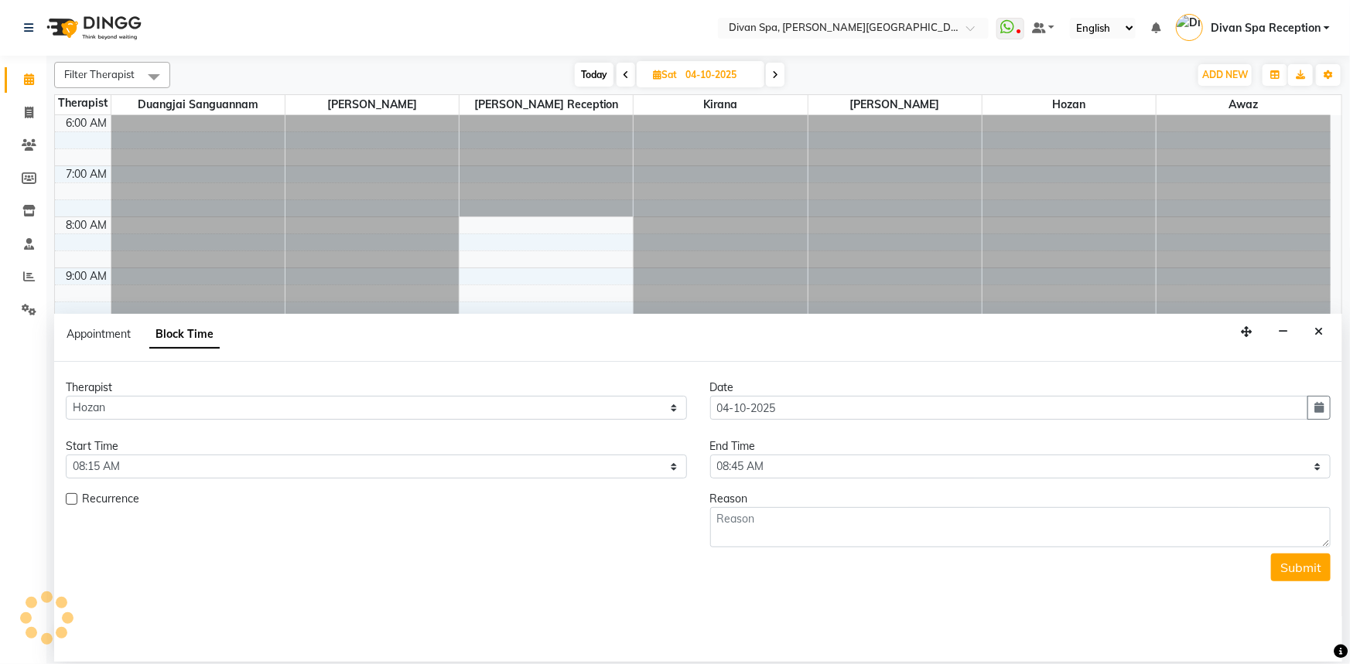
scroll to position [356, 0]
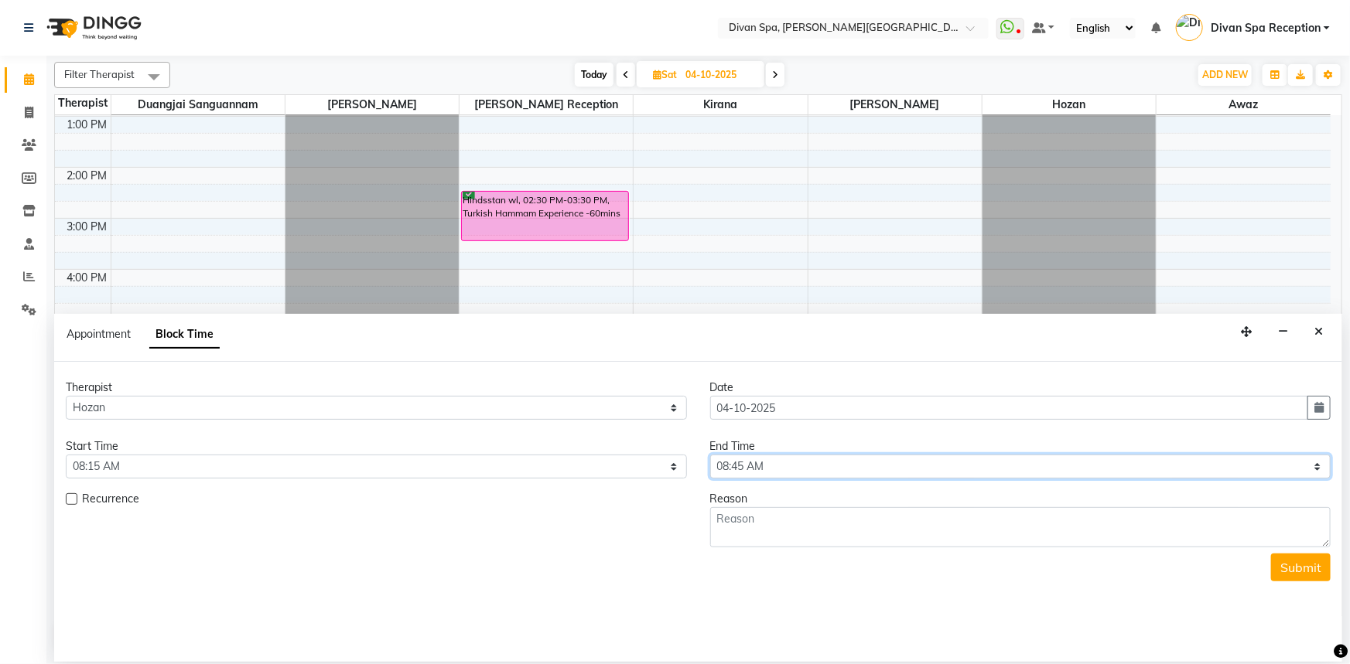
drag, startPoint x: 1319, startPoint y: 466, endPoint x: 1300, endPoint y: 459, distance: 20.5
click at [1319, 466] on select "Select 07:00 AM 07:15 AM 07:30 AM 07:45 AM 08:00 AM 08:15 AM 08:30 AM 08:45 AM …" at bounding box center [1020, 467] width 621 height 24
select select "1320"
click at [710, 455] on select "Select 07:00 AM 07:15 AM 07:30 AM 07:45 AM 08:00 AM 08:15 AM 08:30 AM 08:45 AM …" at bounding box center [1020, 467] width 621 height 24
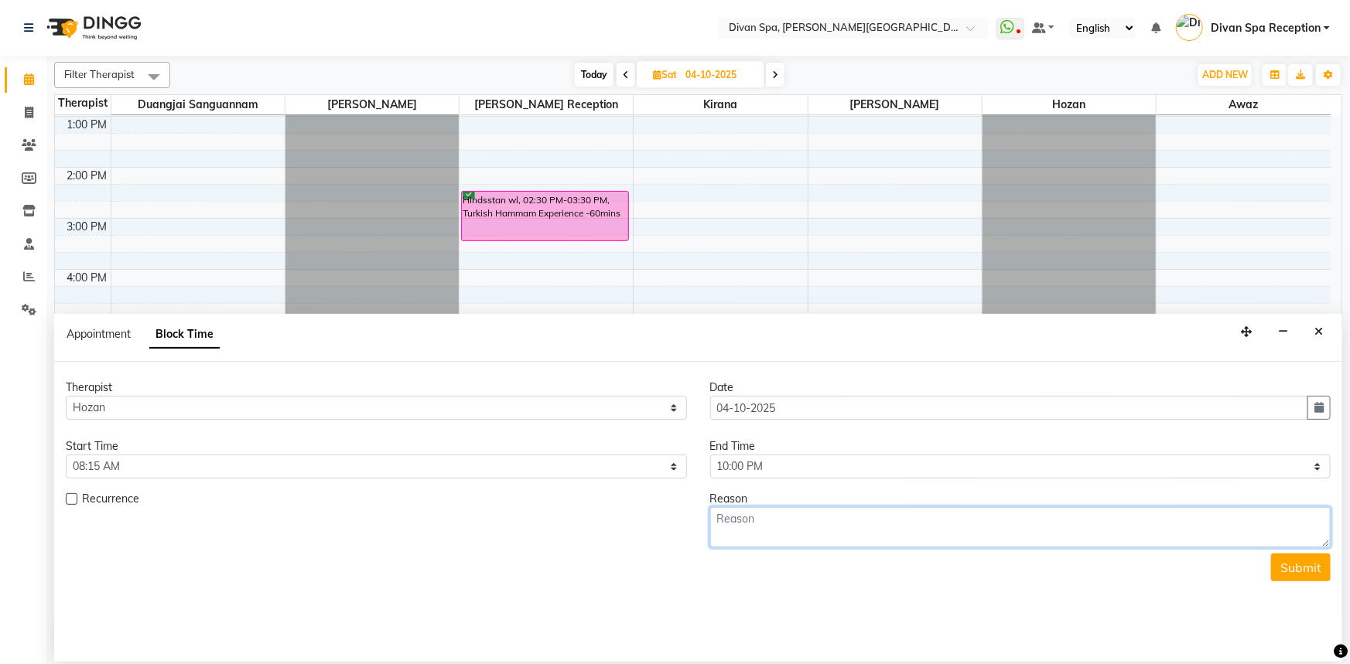
click at [776, 531] on textarea at bounding box center [1020, 527] width 621 height 40
type textarea "OFF"
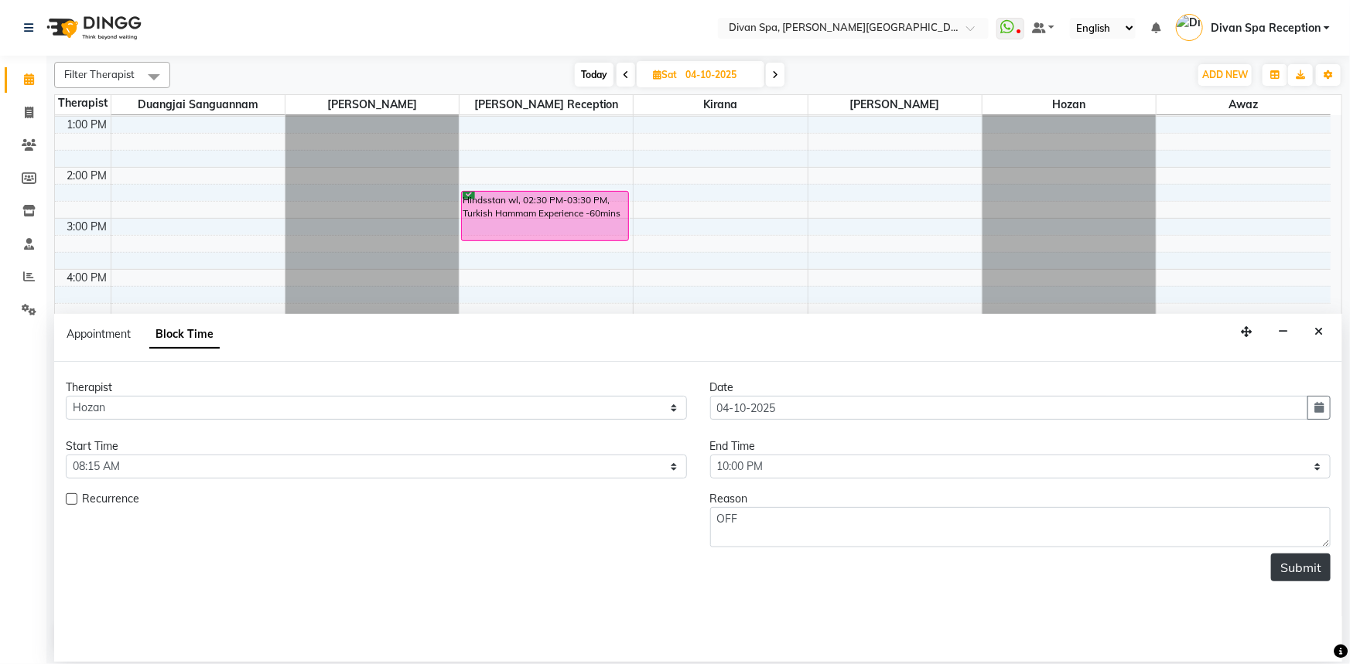
click at [1290, 568] on button "Submit" at bounding box center [1301, 568] width 60 height 28
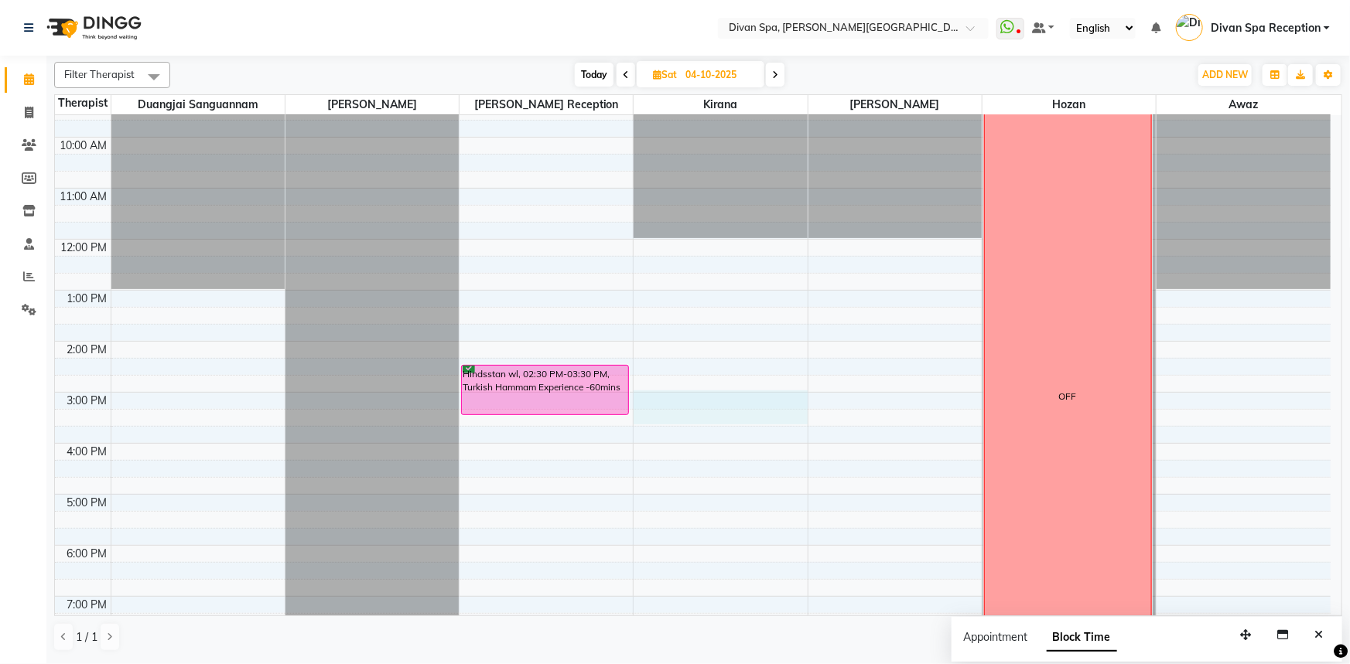
scroll to position [178, 0]
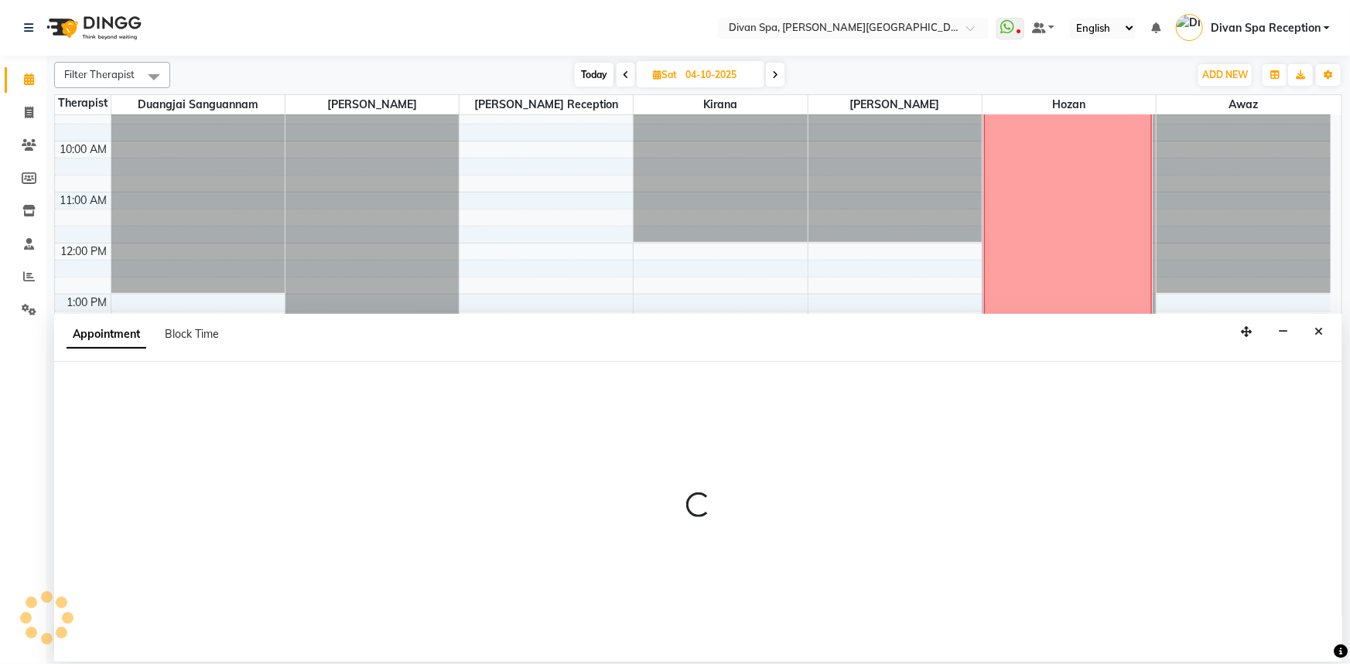
select select "85775"
select select "tentative"
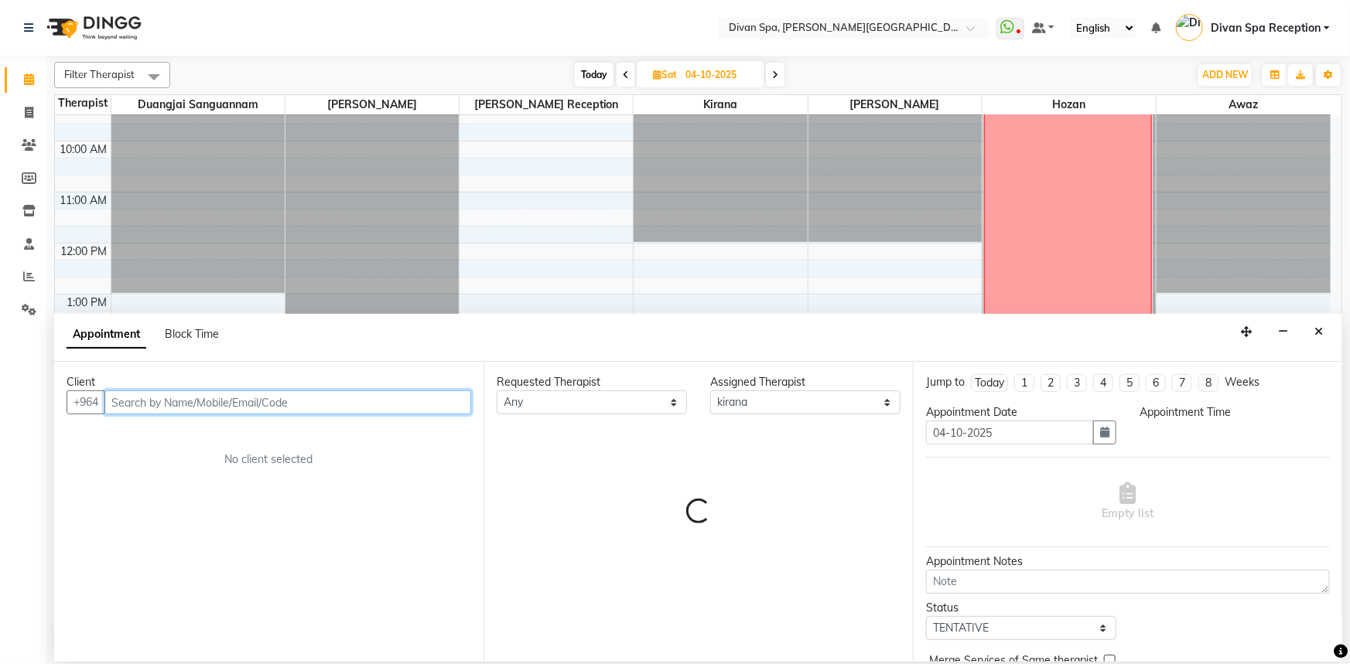
select select "900"
click at [595, 77] on span "Today" at bounding box center [594, 75] width 39 height 24
type input "03-10-2025"
select select "900"
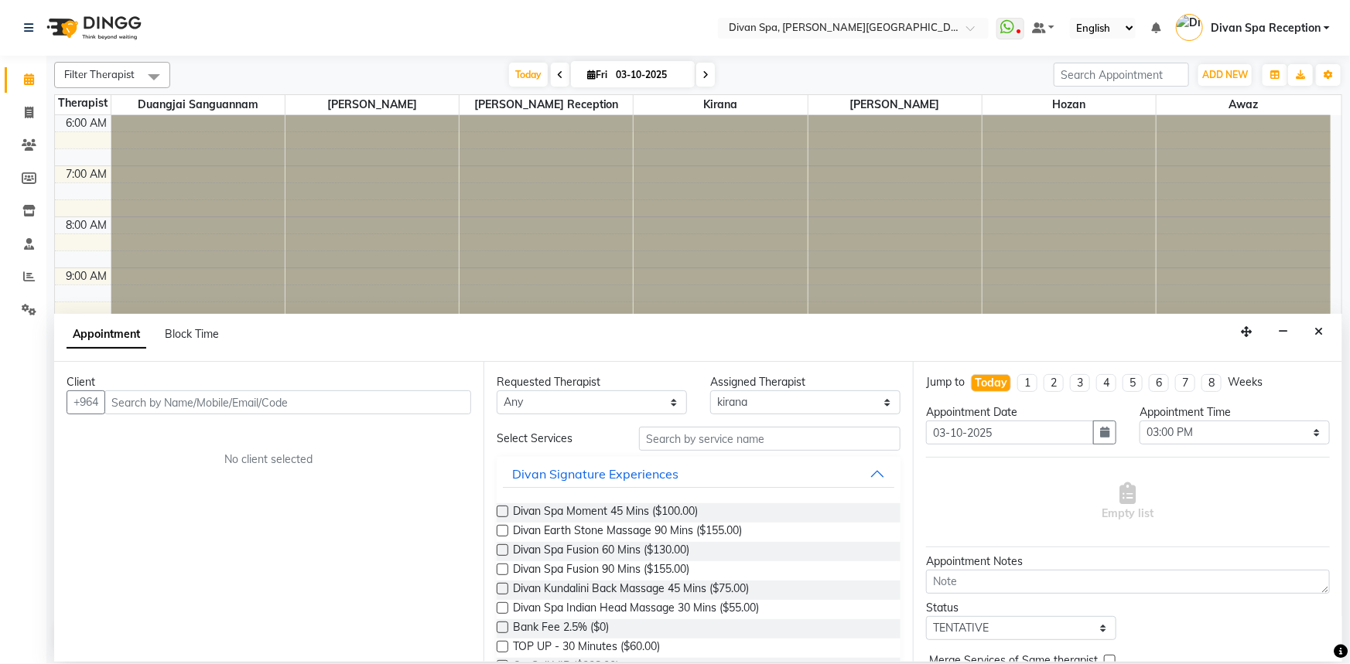
scroll to position [356, 0]
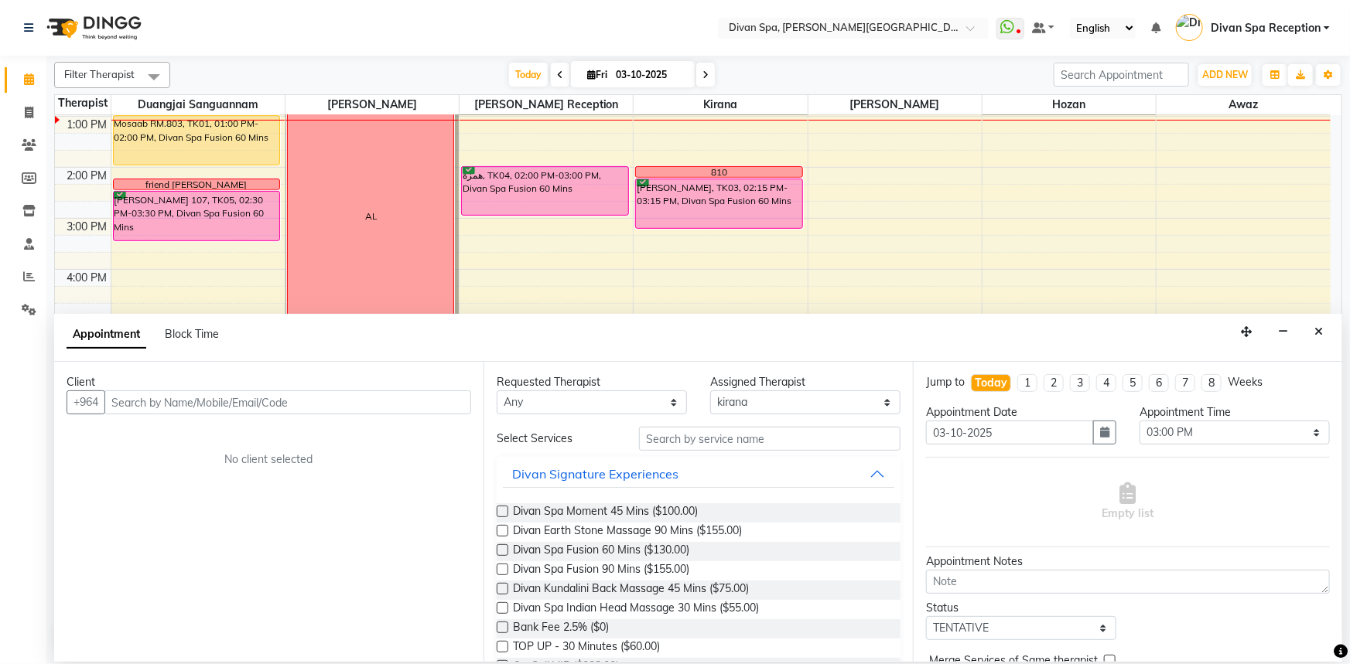
click at [1332, 333] on div "Appointment Block Time" at bounding box center [698, 338] width 1288 height 48
click at [1321, 330] on icon "Close" at bounding box center [1318, 331] width 9 height 11
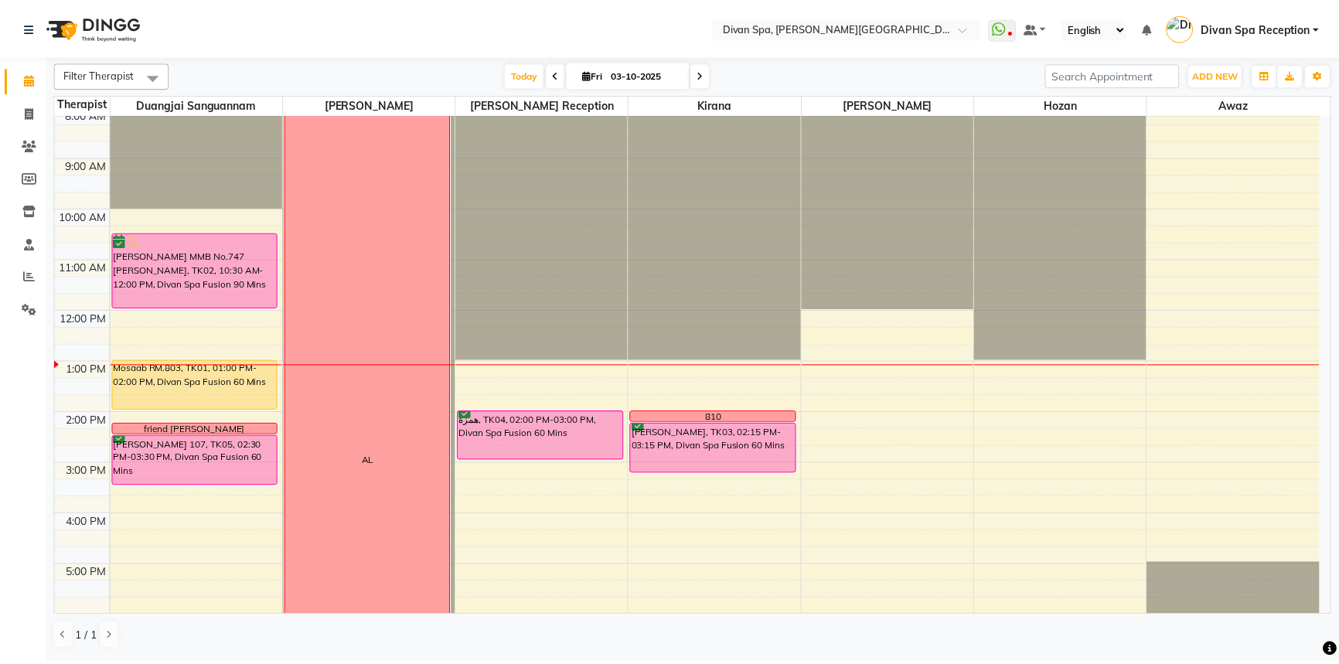
scroll to position [145, 0]
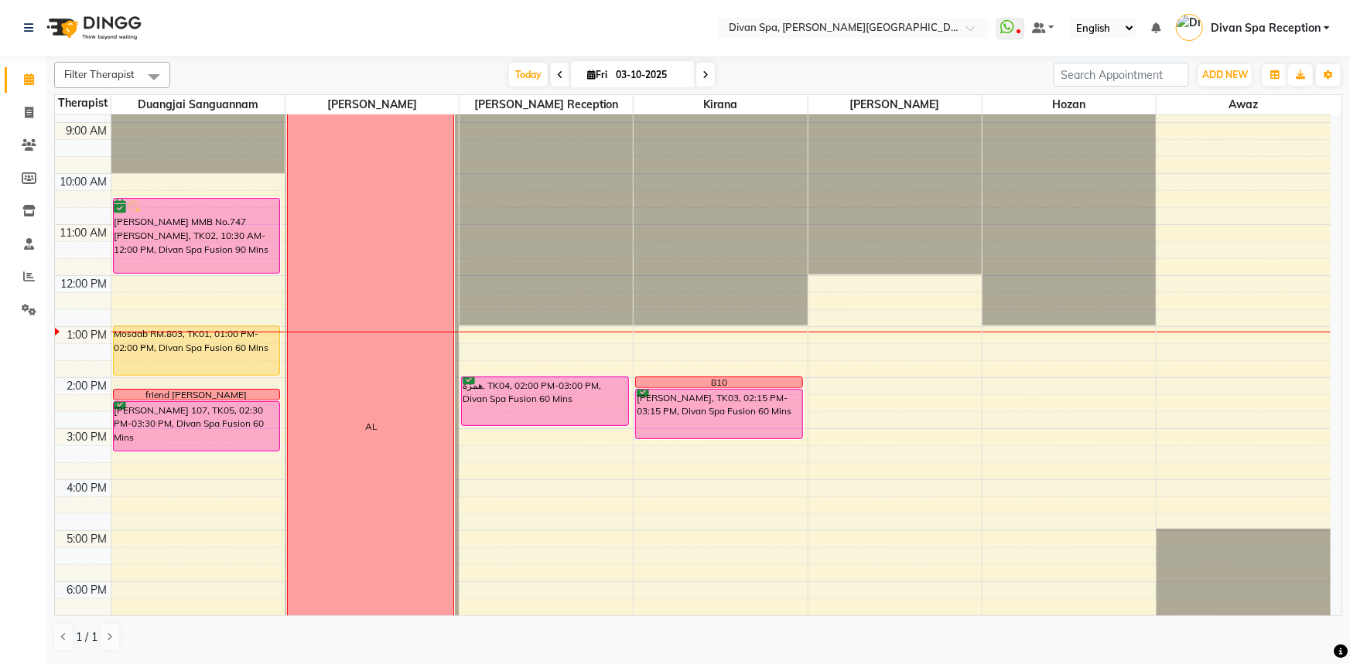
click at [130, 247] on div "[PERSON_NAME] MMB No.747 [PERSON_NAME], TK02, 10:30 AM-12:00 PM, Divan Spa Fusi…" at bounding box center [197, 236] width 166 height 74
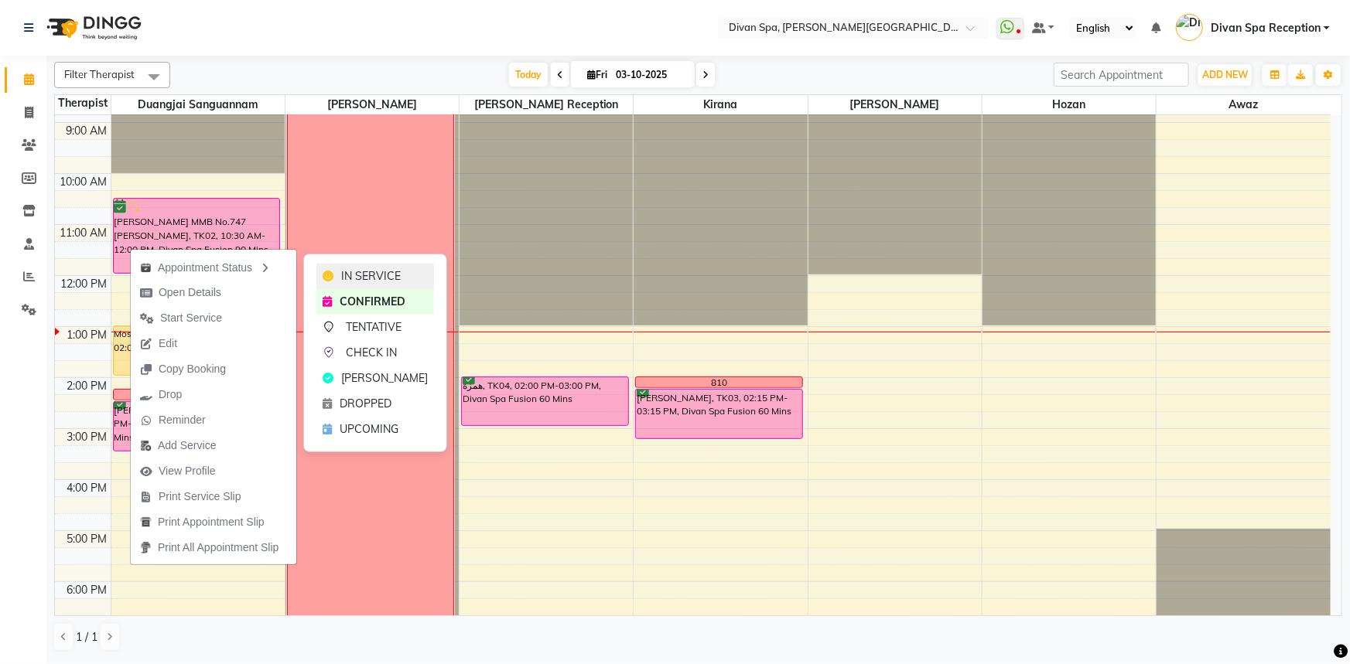
click at [335, 271] on div "IN SERVICE" at bounding box center [375, 277] width 118 height 26
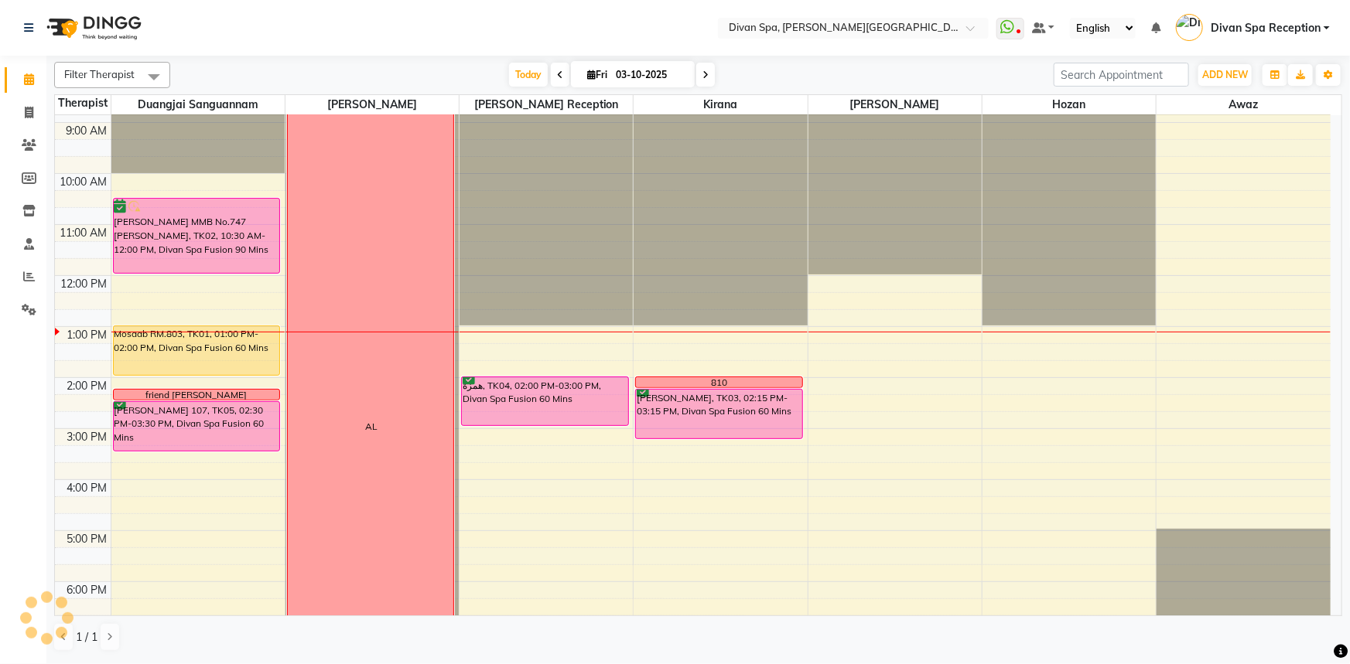
click at [193, 235] on div "[PERSON_NAME] MMB No.747 [PERSON_NAME], TK02, 10:30 AM-12:00 PM, Divan Spa Fusi…" at bounding box center [197, 236] width 166 height 74
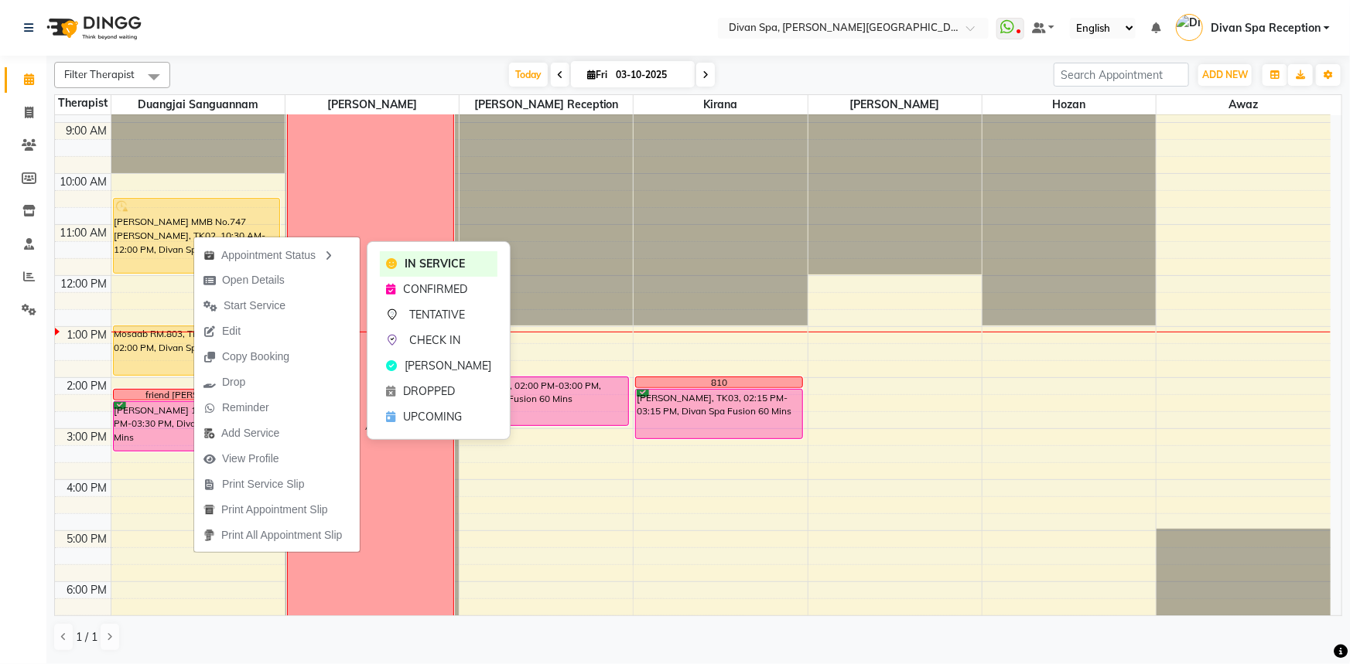
drag, startPoint x: 398, startPoint y: 368, endPoint x: 332, endPoint y: 331, distance: 76.2
click at [398, 369] on div "[PERSON_NAME]" at bounding box center [439, 366] width 118 height 26
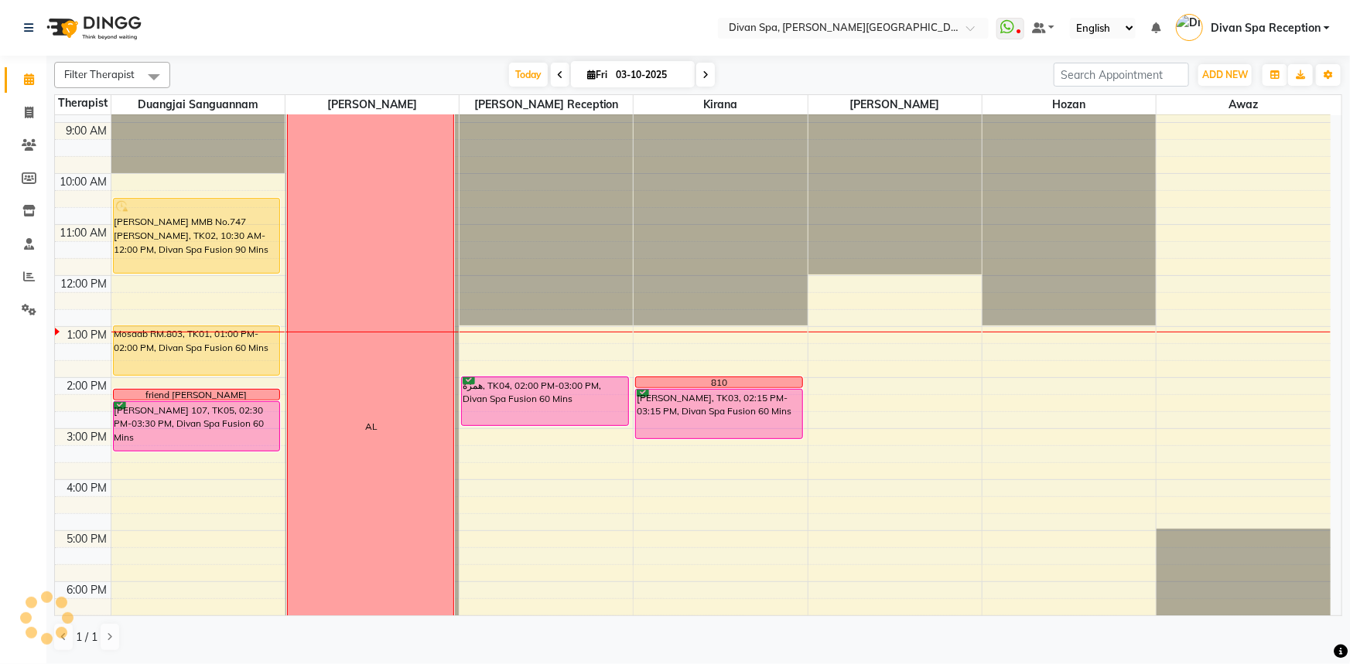
click at [197, 247] on div "[PERSON_NAME] MMB No.747 [PERSON_NAME], TK02, 10:30 AM-12:00 PM, Divan Spa Fusi…" at bounding box center [197, 236] width 166 height 74
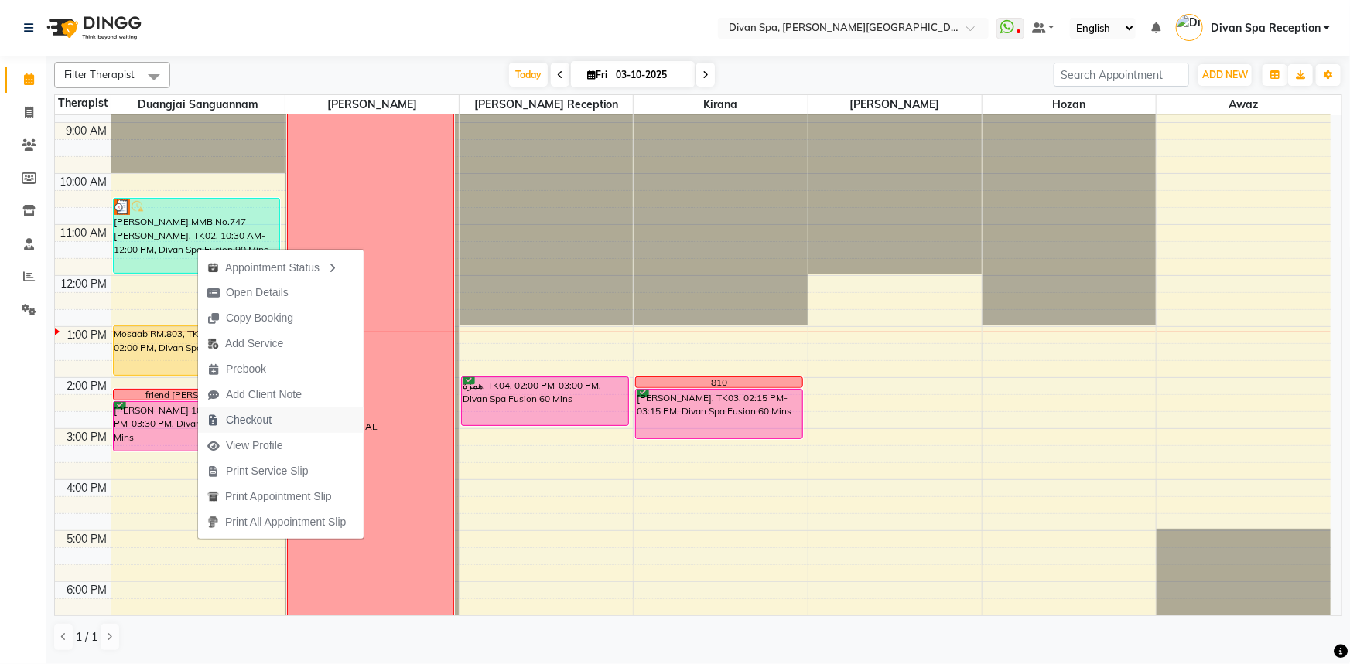
click at [265, 422] on span "Checkout" at bounding box center [249, 420] width 46 height 16
select select "service"
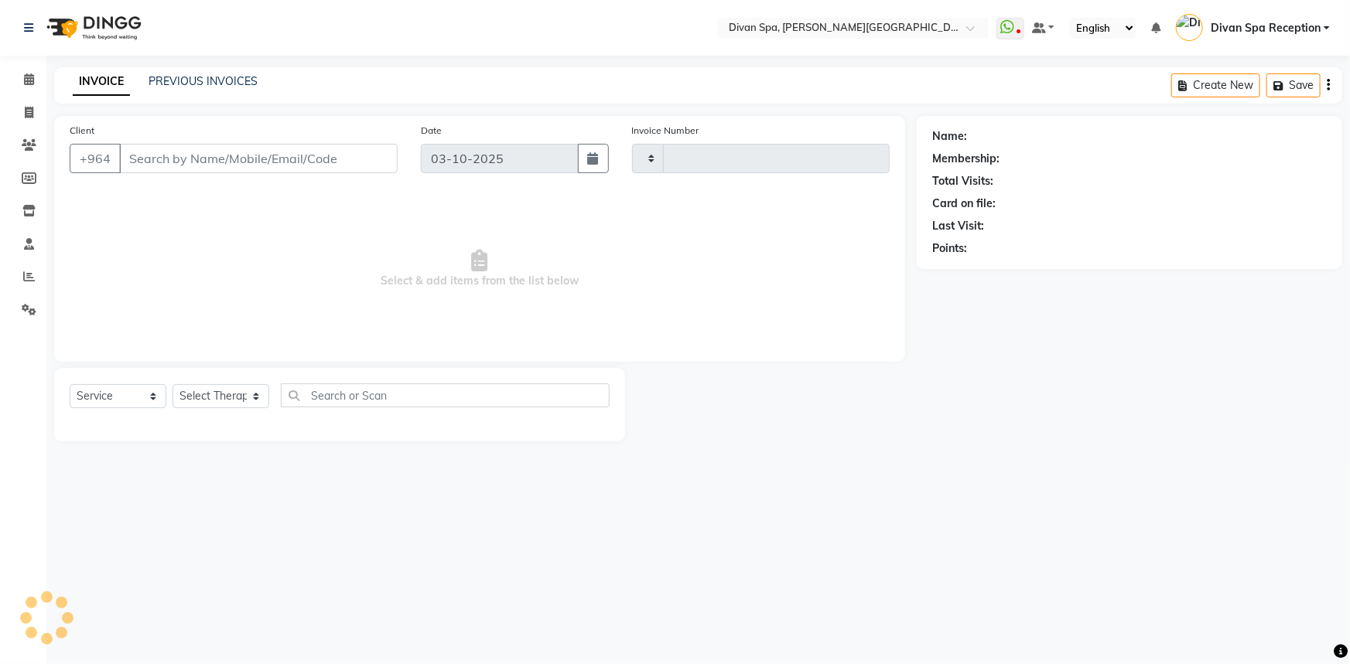
type input "1298"
select select "3515"
type input "78******85"
select select "17312"
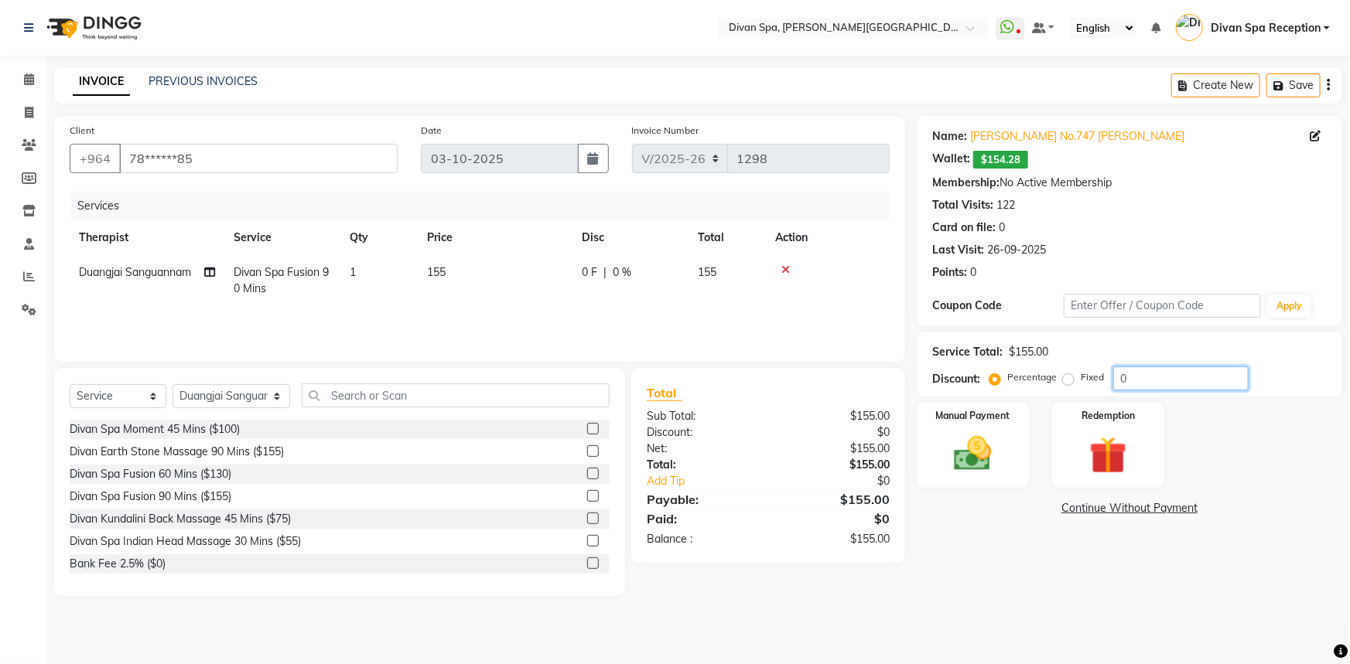
click at [1155, 378] on input "0" at bounding box center [1180, 379] width 135 height 24
type input "30"
click at [990, 450] on img at bounding box center [972, 454] width 63 height 45
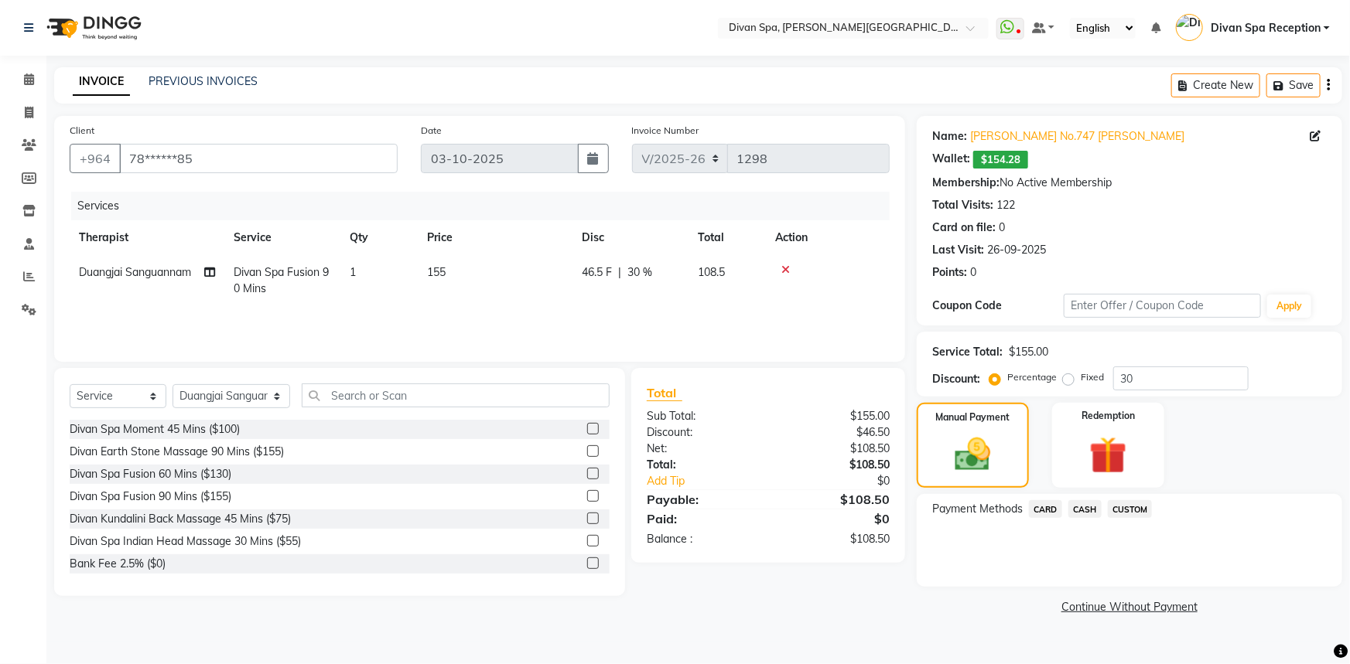
click at [1080, 512] on span "CASH" at bounding box center [1084, 509] width 33 height 18
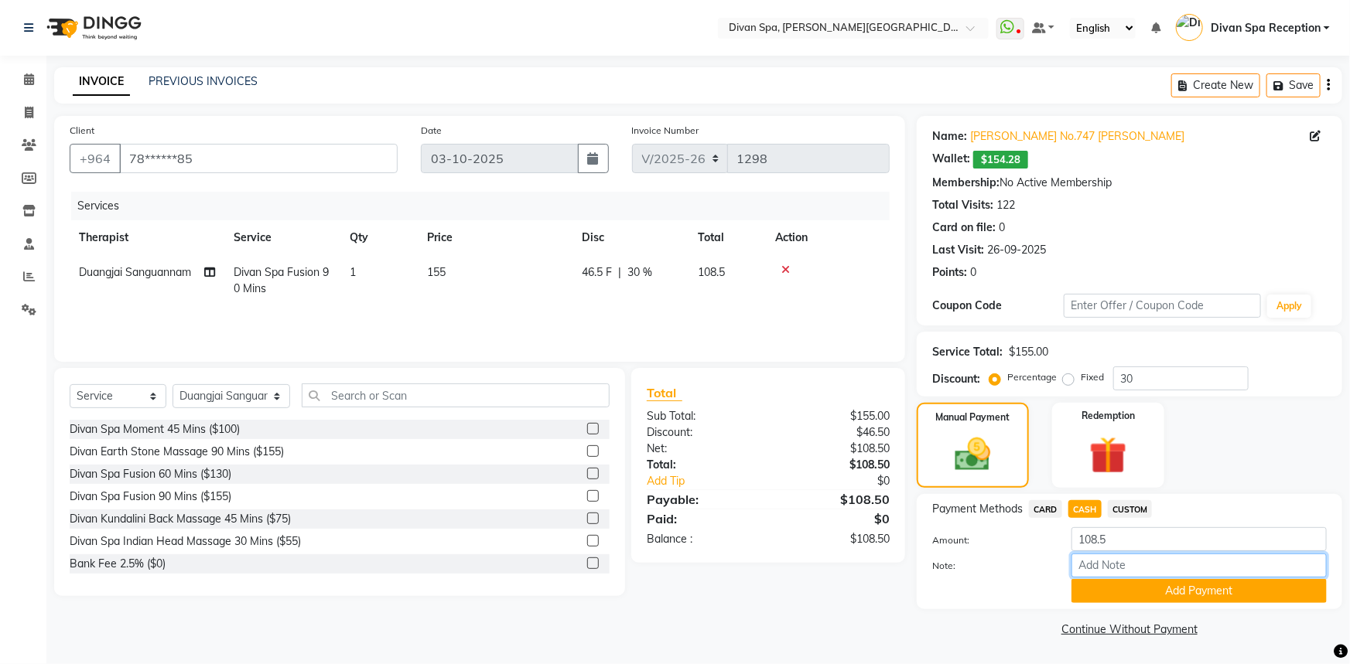
click at [1076, 566] on input "Note:" at bounding box center [1198, 566] width 255 height 24
type input "Cash"
drag, startPoint x: 1122, startPoint y: 564, endPoint x: 1065, endPoint y: 561, distance: 57.3
click at [1065, 561] on div "Cash" at bounding box center [1199, 566] width 278 height 24
click at [1109, 582] on button "Add Payment" at bounding box center [1198, 591] width 255 height 24
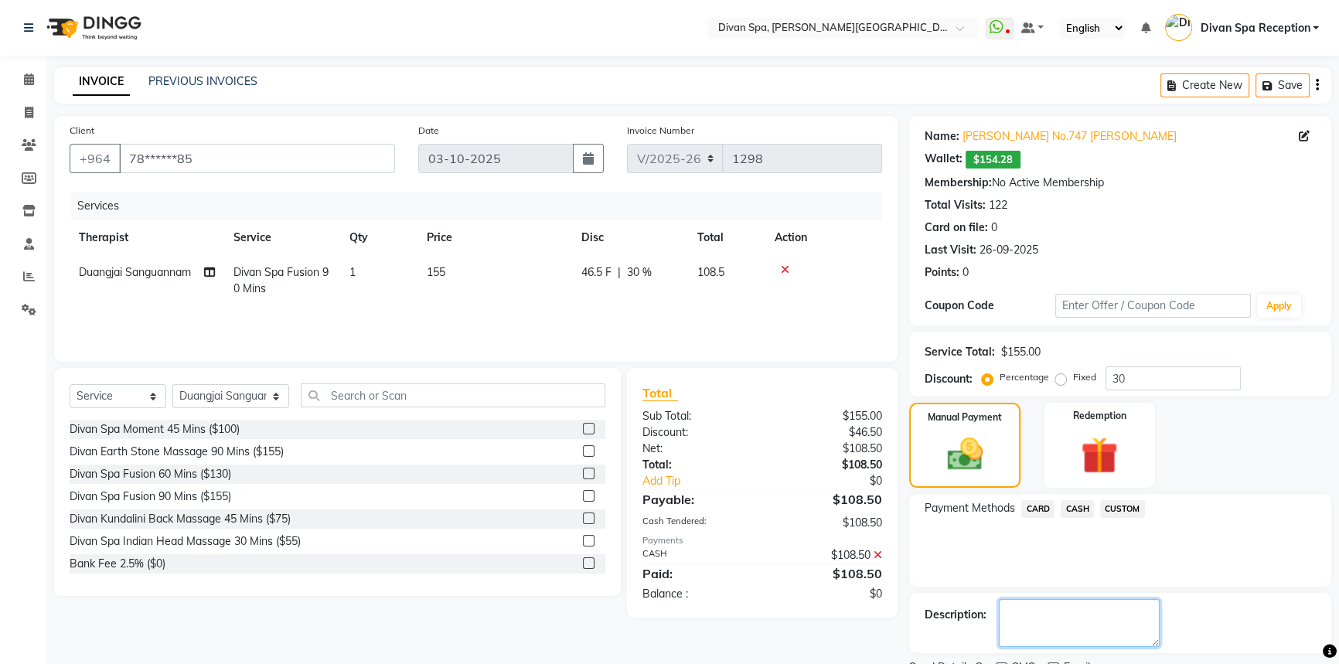
click at [1075, 610] on textarea at bounding box center [1079, 623] width 161 height 48
paste textarea "Cash"
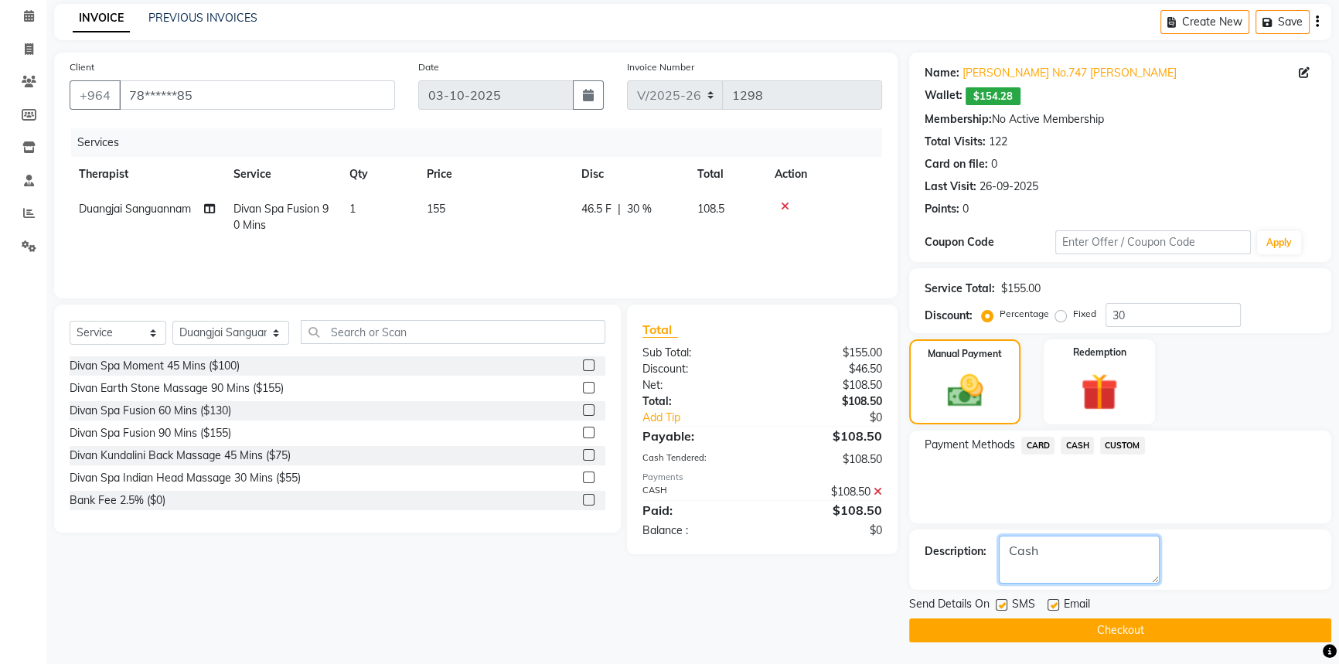
type textarea "Cash"
click at [998, 605] on label at bounding box center [1002, 605] width 12 height 12
click at [998, 605] on input "checkbox" at bounding box center [1001, 606] width 10 height 10
checkbox input "false"
click at [1056, 605] on label at bounding box center [1054, 605] width 12 height 12
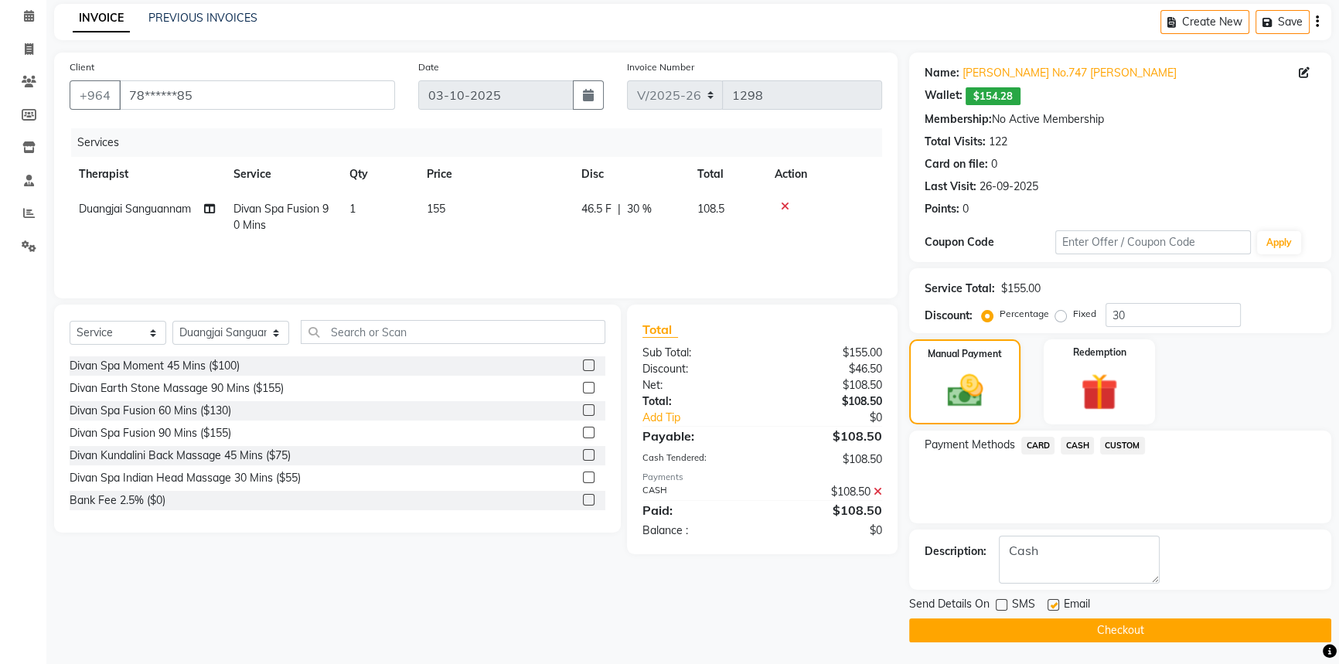
click at [1056, 605] on input "checkbox" at bounding box center [1053, 606] width 10 height 10
checkbox input "false"
drag, startPoint x: 1042, startPoint y: 626, endPoint x: 1029, endPoint y: 621, distance: 14.2
click at [1040, 626] on button "Checkout" at bounding box center [1120, 631] width 422 height 24
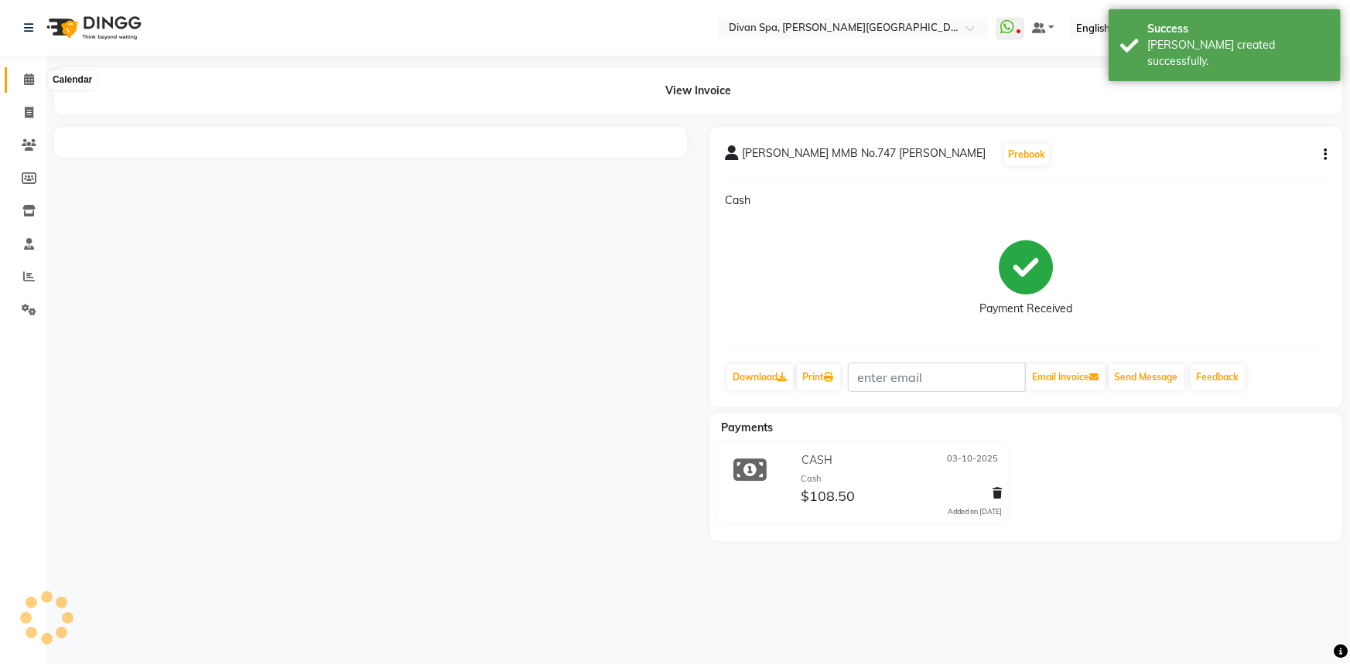
click at [26, 73] on icon at bounding box center [29, 79] width 10 height 12
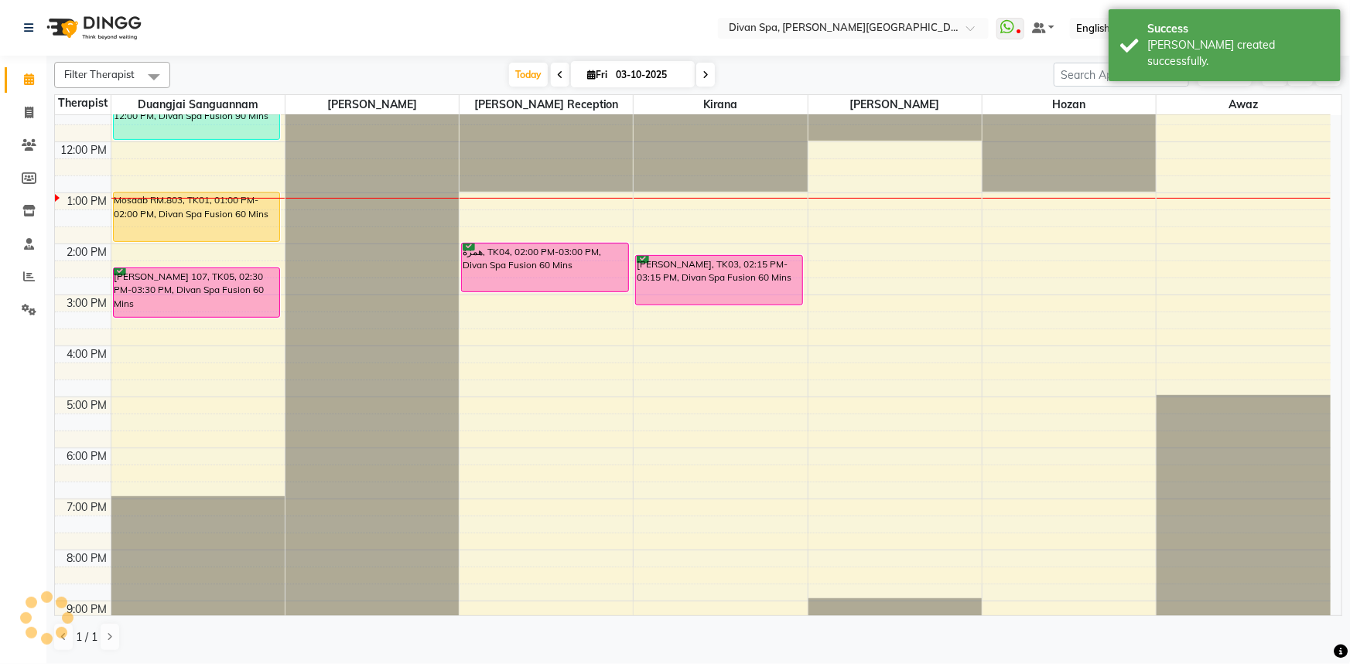
scroll to position [281, 0]
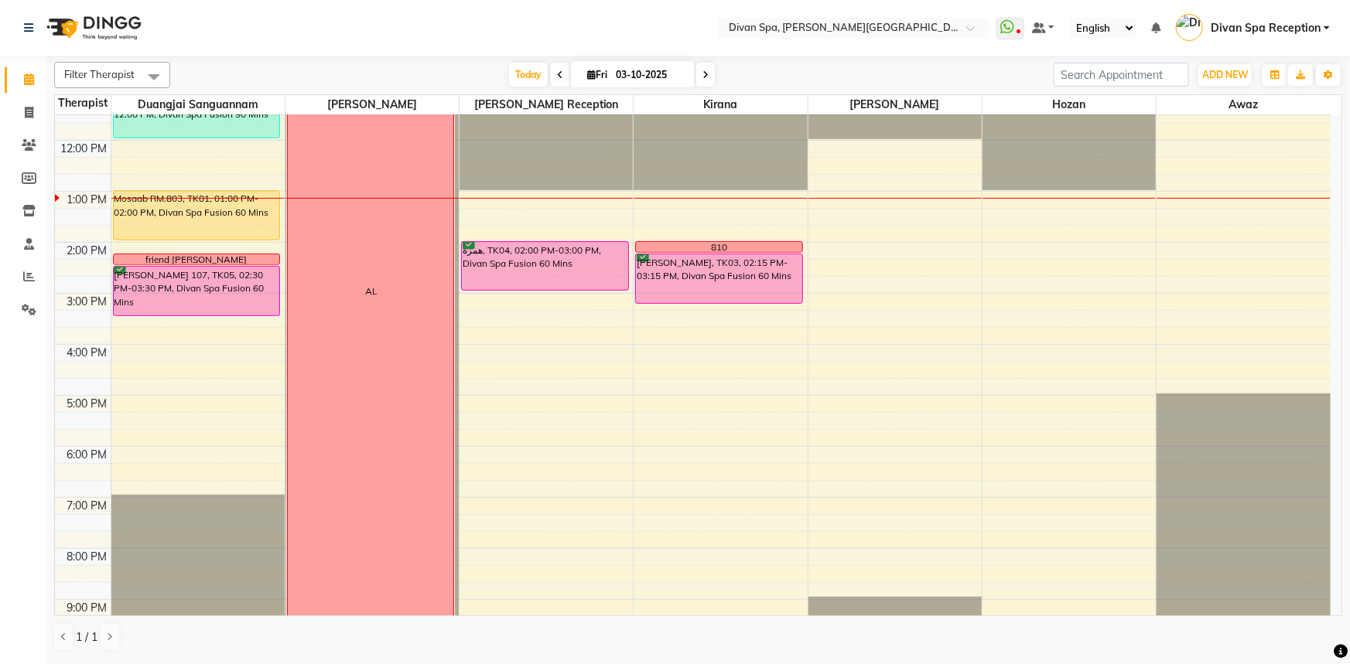
click at [594, 72] on span "Fri" at bounding box center [597, 75] width 28 height 12
select select "10"
select select "2025"
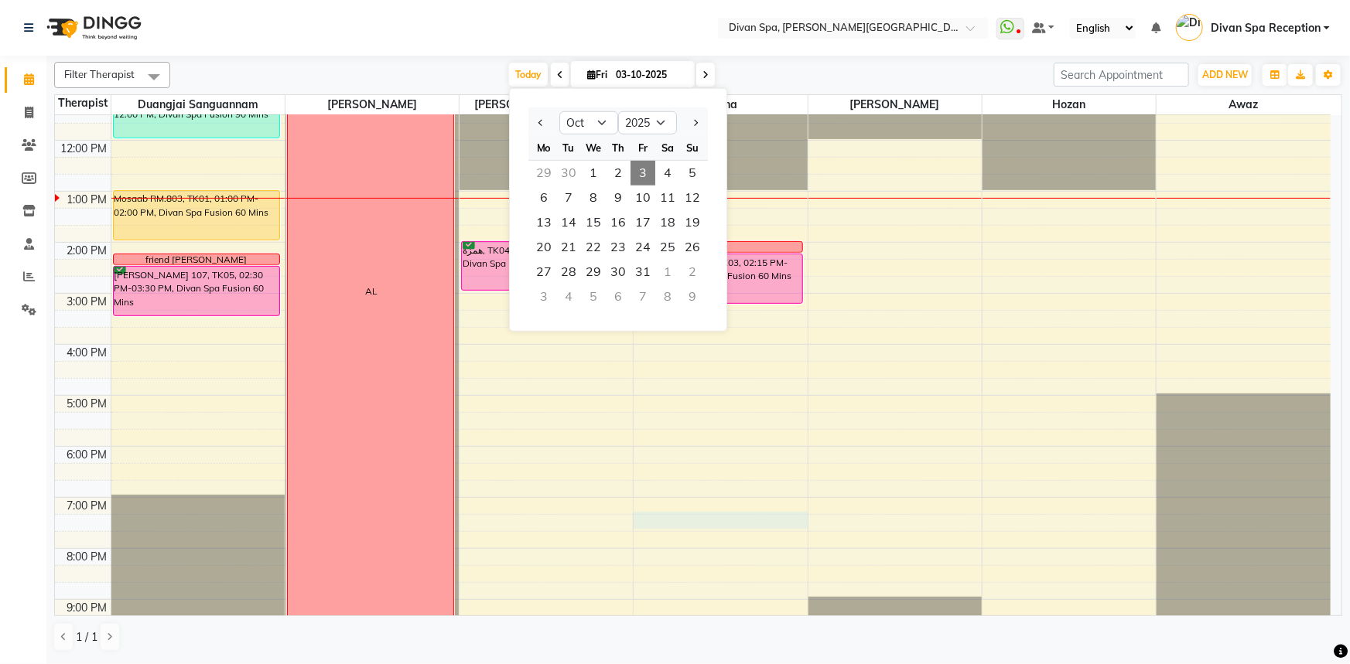
click at [634, 520] on div "6:00 AM 7:00 AM 8:00 AM 9:00 AM 10:00 AM 11:00 AM 12:00 PM 1:00 PM 2:00 PM 3:00…" at bounding box center [692, 268] width 1275 height 867
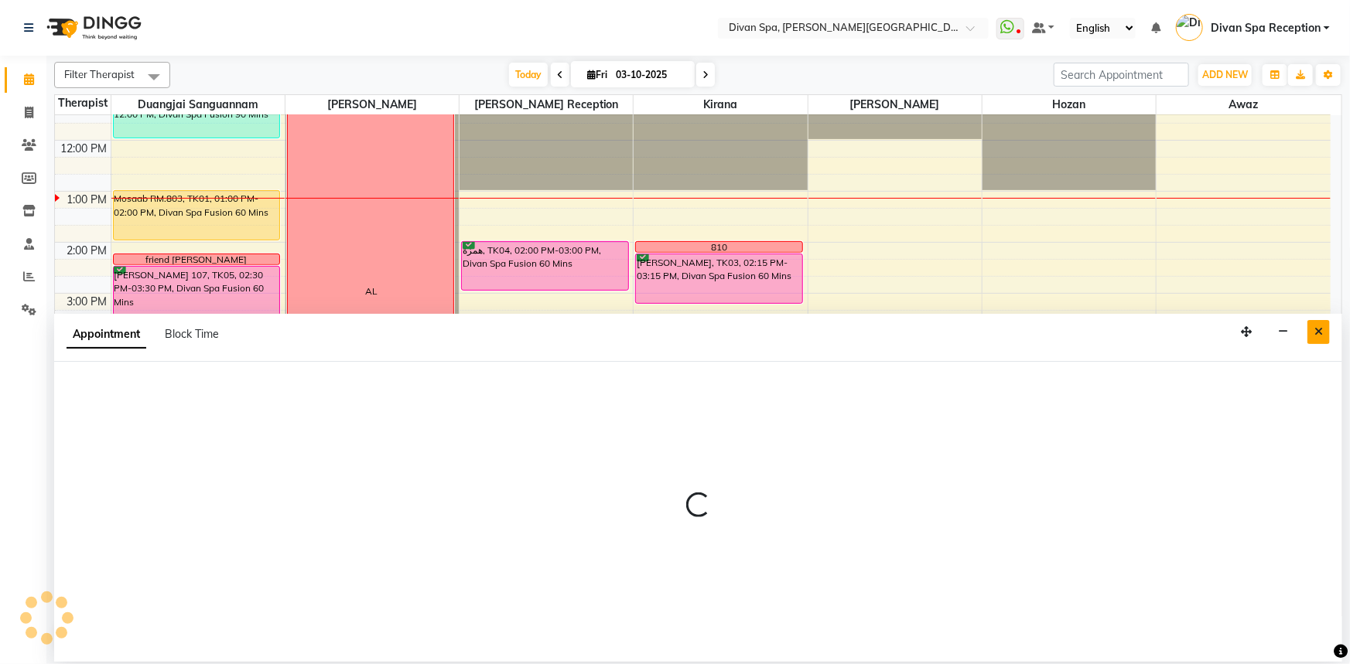
select select "85775"
select select "1155"
select select "tentative"
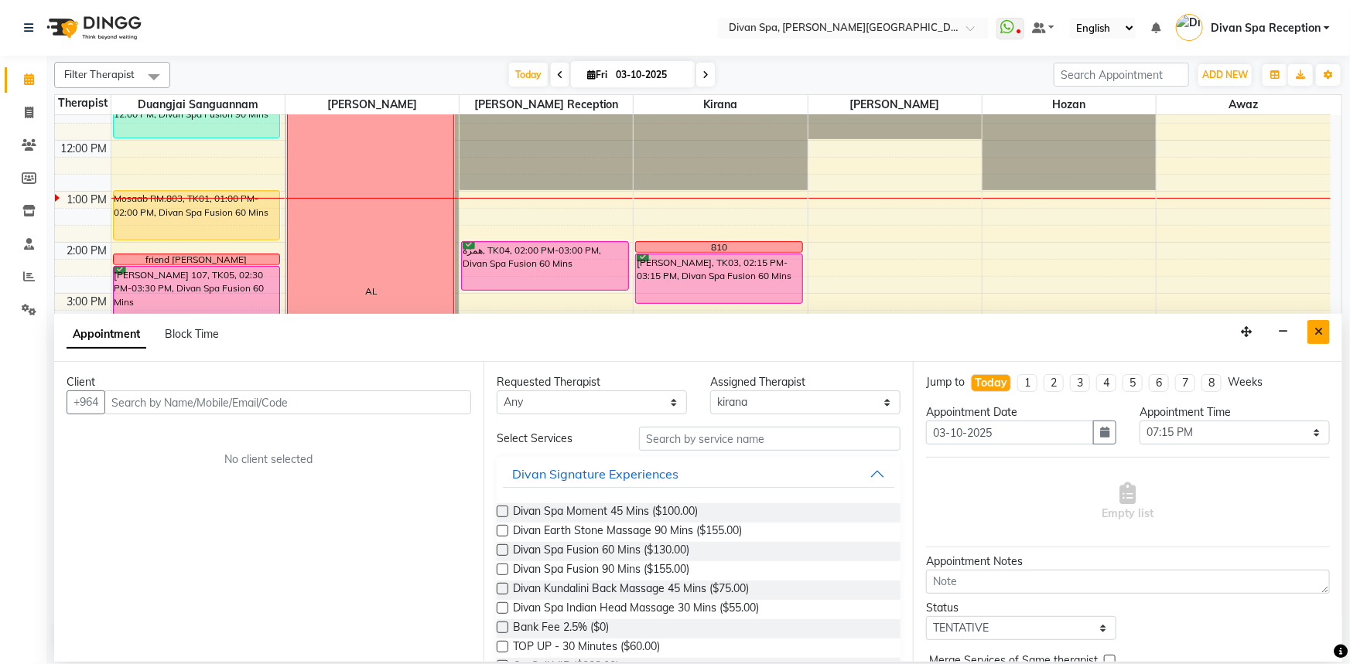
click at [1322, 329] on icon "Close" at bounding box center [1318, 331] width 9 height 11
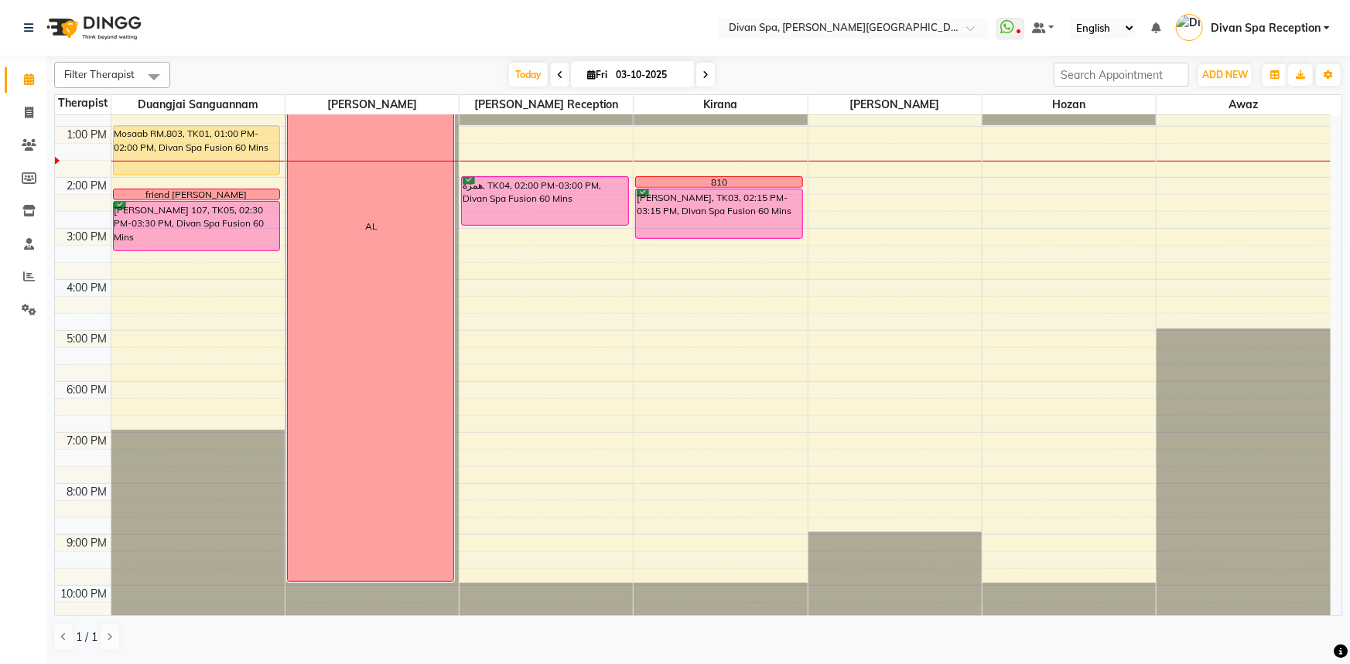
scroll to position [351, 0]
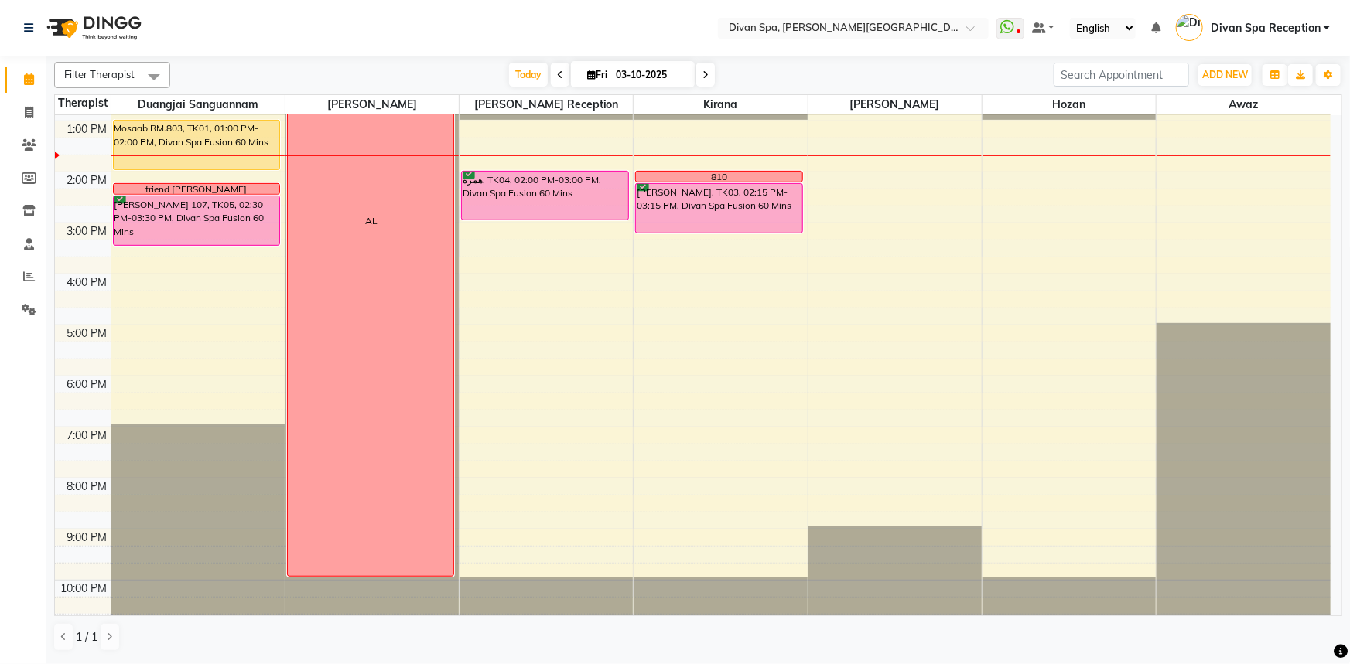
click at [558, 76] on icon at bounding box center [560, 74] width 6 height 9
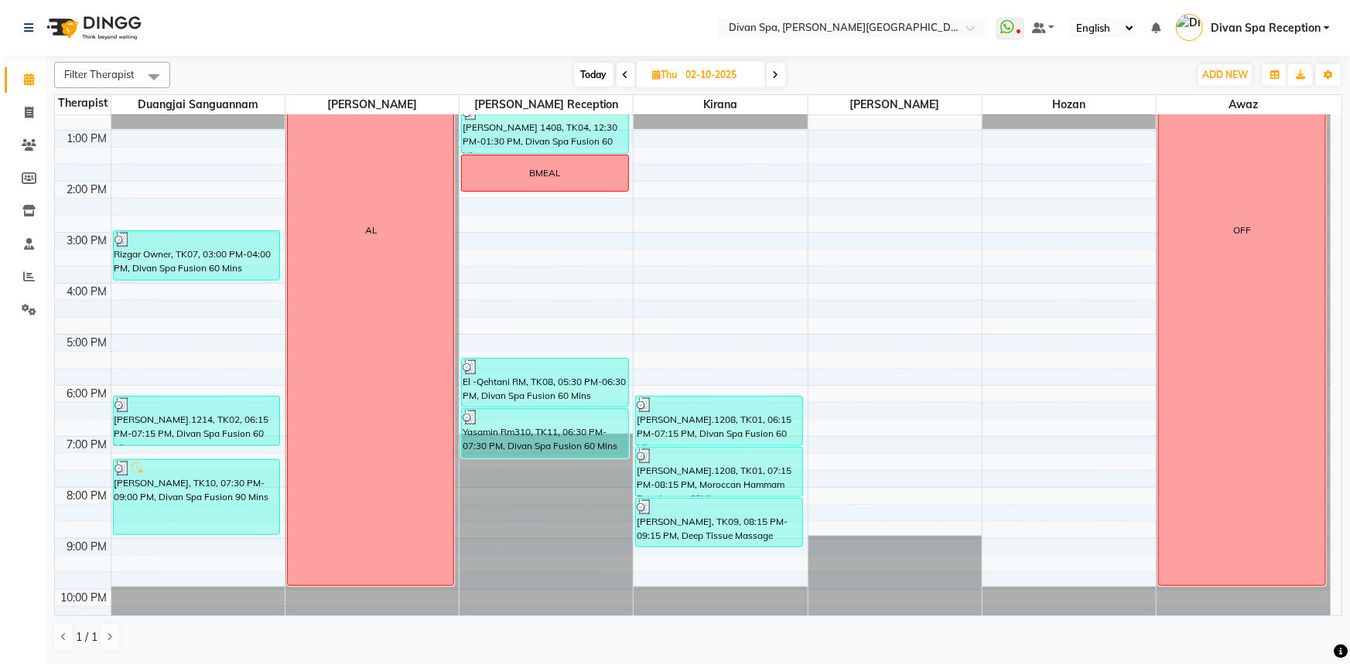
scroll to position [356, 0]
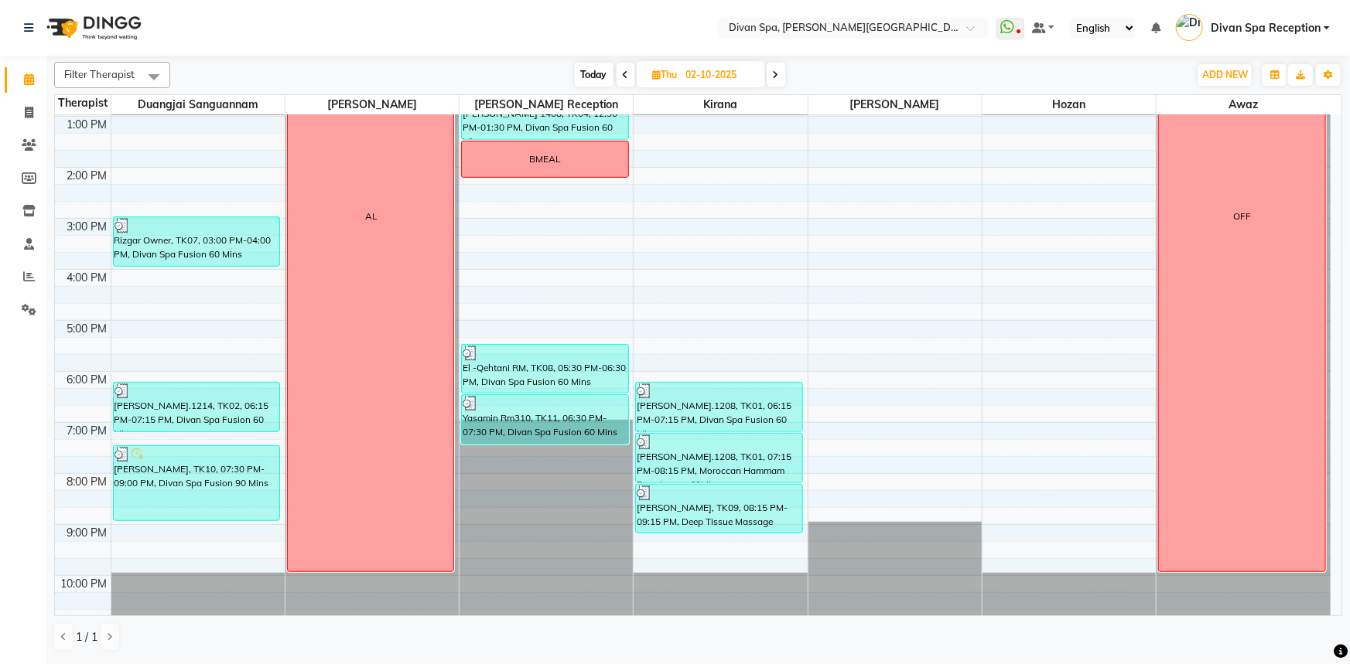
click at [773, 73] on icon at bounding box center [776, 74] width 6 height 9
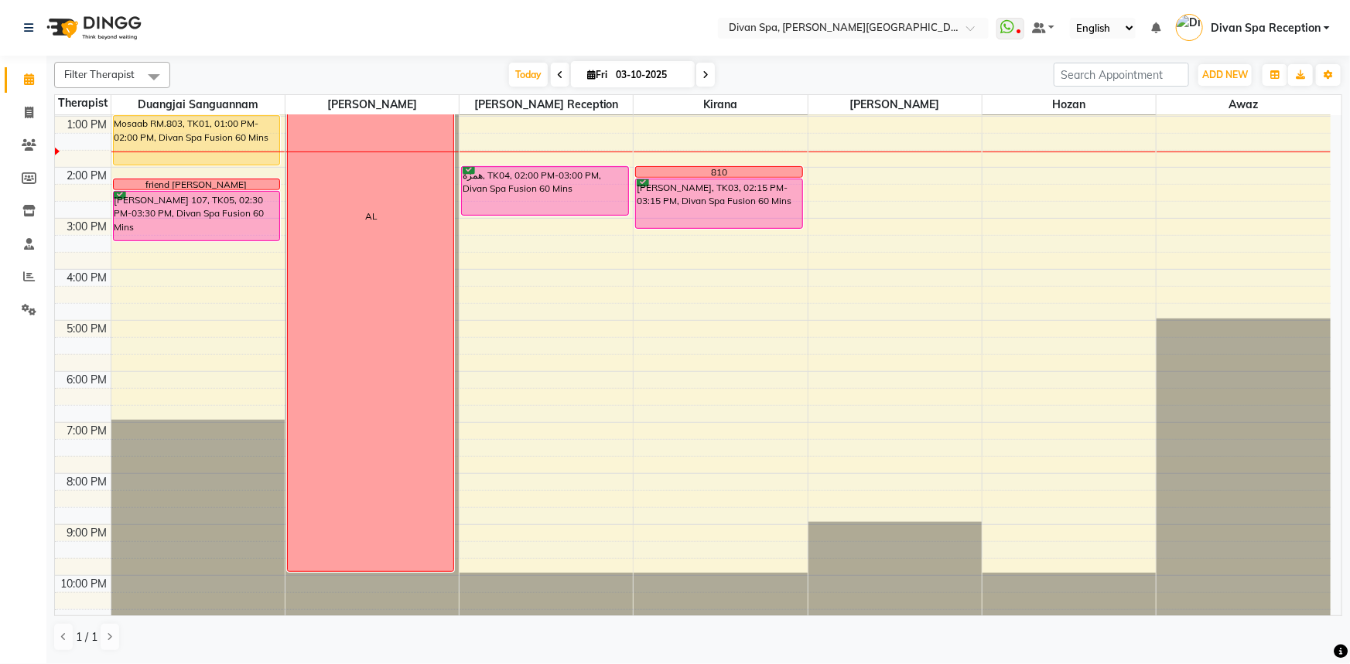
click at [708, 79] on span at bounding box center [705, 75] width 19 height 24
type input "04-10-2025"
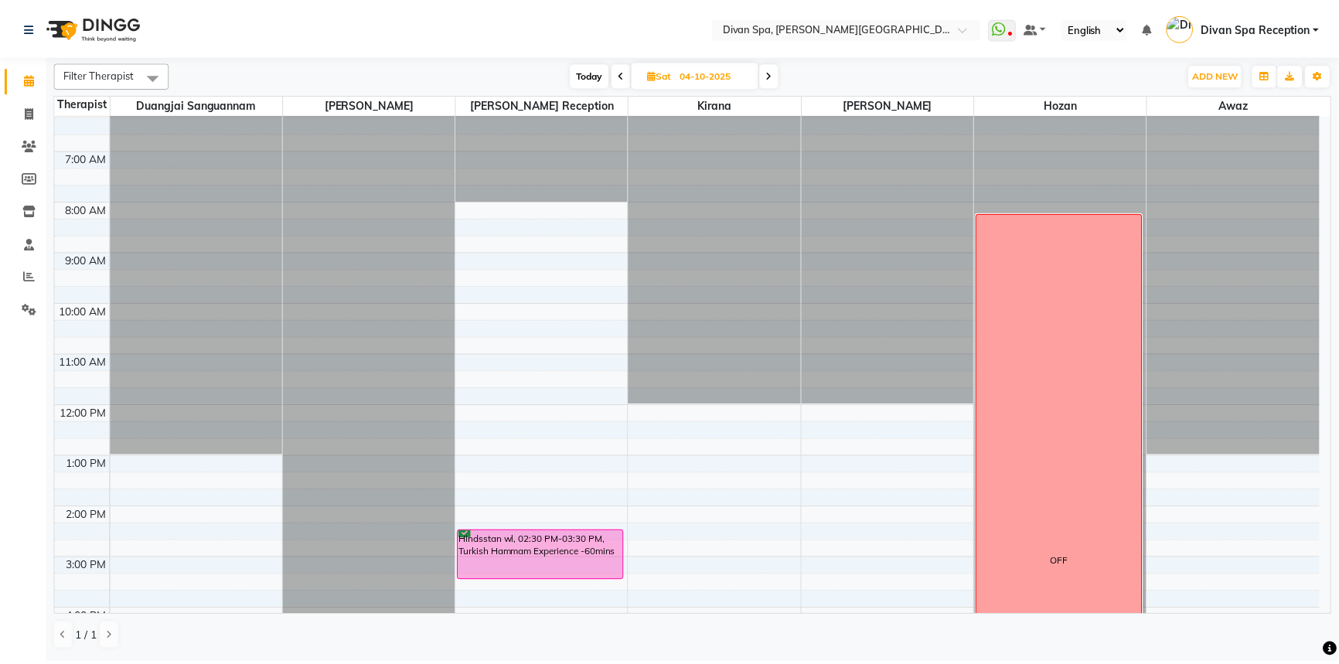
scroll to position [11, 0]
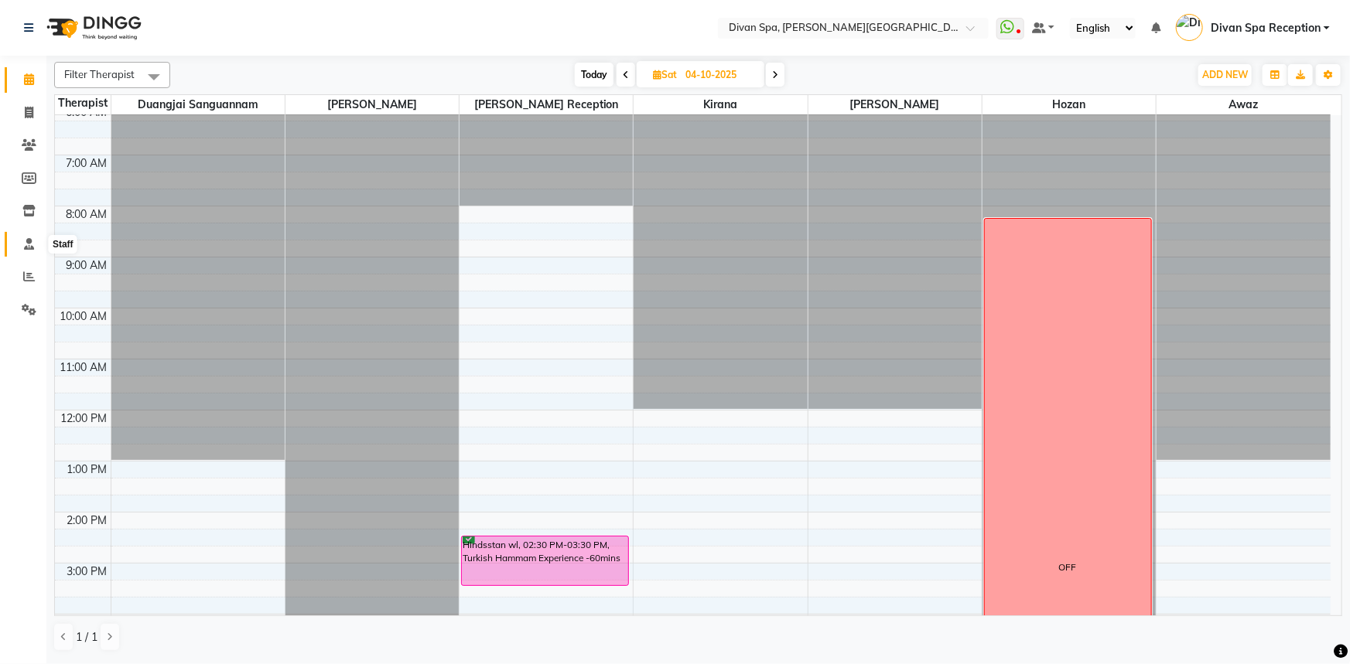
click at [29, 240] on icon at bounding box center [29, 244] width 10 height 12
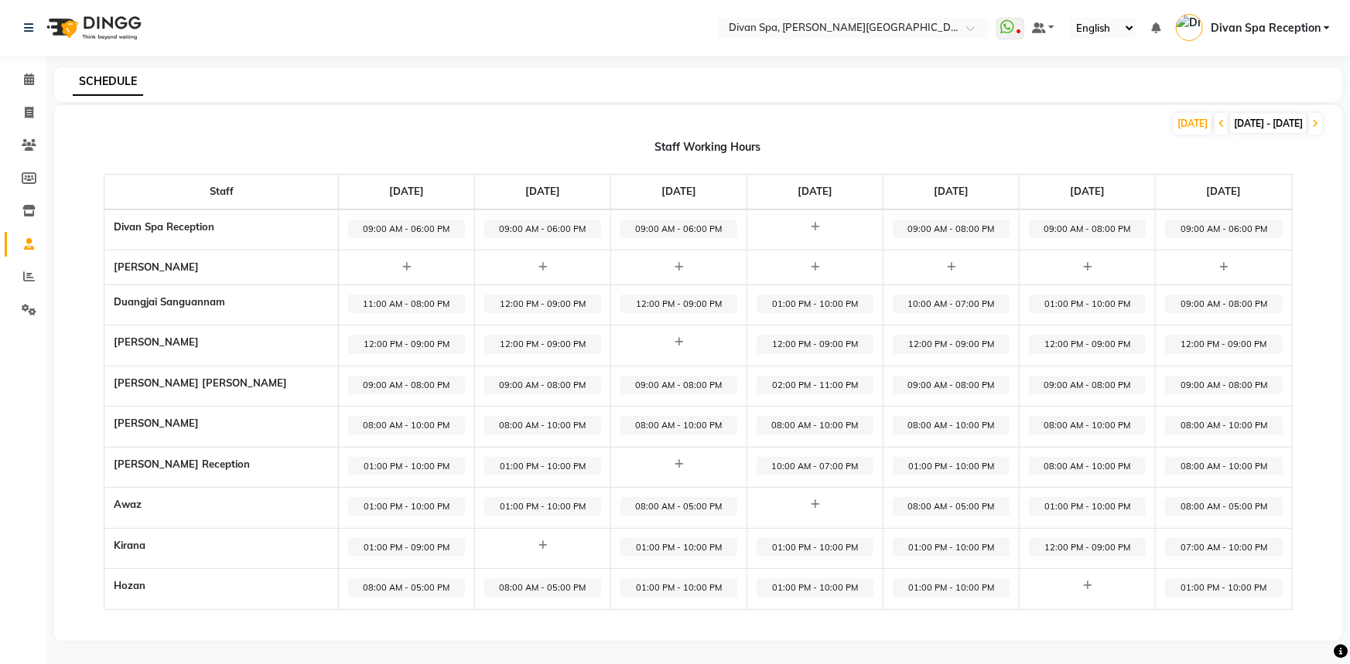
click at [1079, 457] on span "08:00 AM - 10:00 PM" at bounding box center [1087, 466] width 117 height 19
select select "08:00 AM"
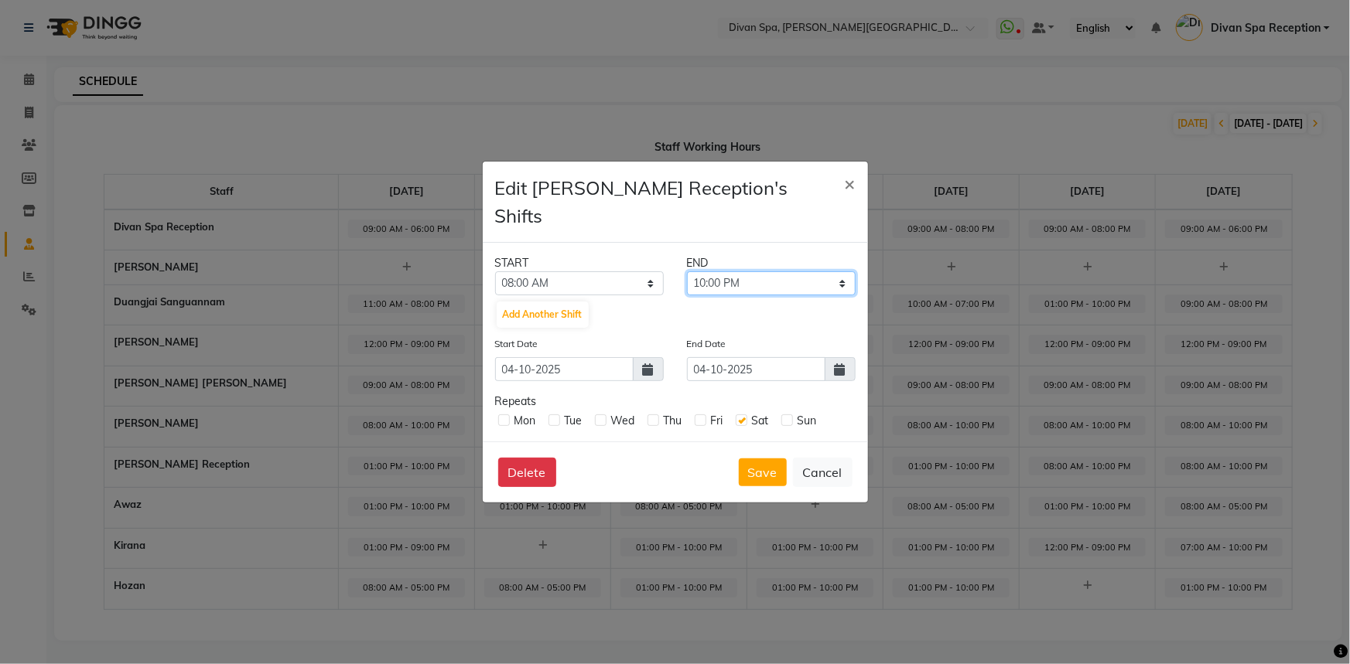
click at [839, 271] on select "08:15 AM 08:30 AM 08:45 AM 09:00 AM 09:15 AM 09:30 AM 09:45 AM 10:00 AM 10:15 A…" at bounding box center [771, 283] width 169 height 24
select select "05:00 PM"
click at [687, 271] on select "08:15 AM 08:30 AM 08:45 AM 09:00 AM 09:15 AM 09:30 AM 09:45 AM 10:00 AM 10:15 A…" at bounding box center [771, 283] width 169 height 24
click at [752, 460] on button "Save" at bounding box center [763, 473] width 48 height 28
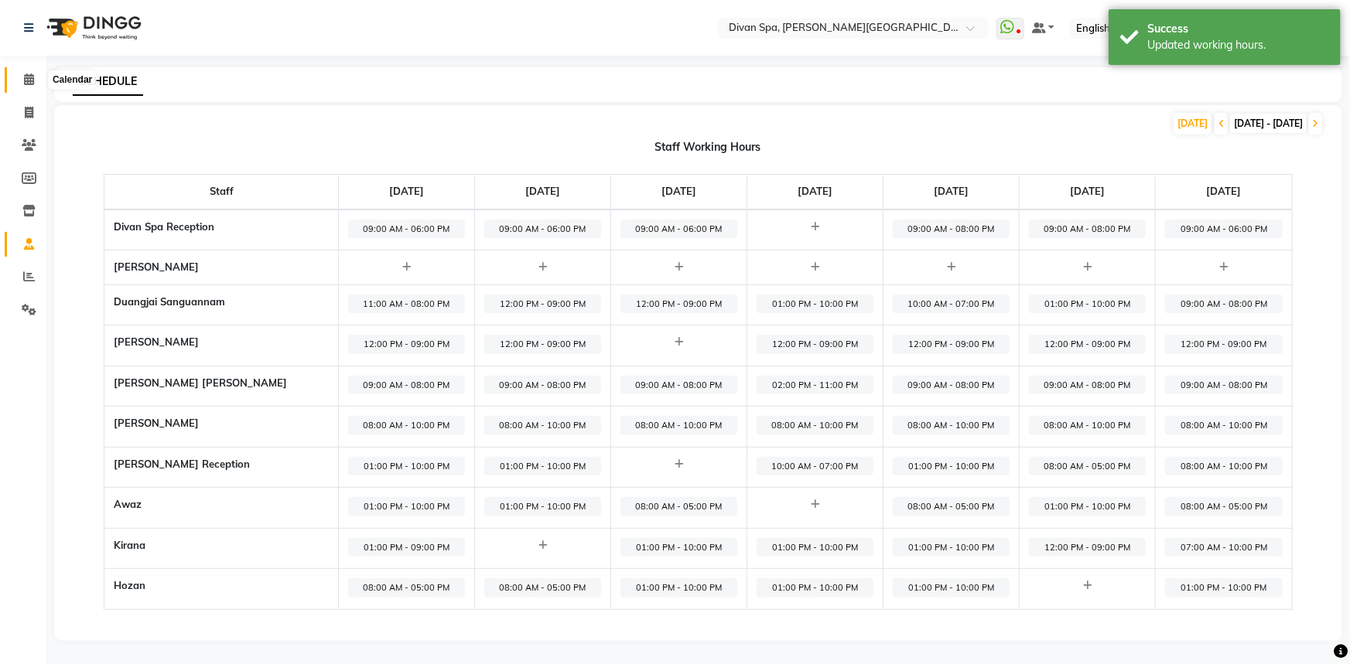
click at [29, 71] on span at bounding box center [28, 80] width 27 height 18
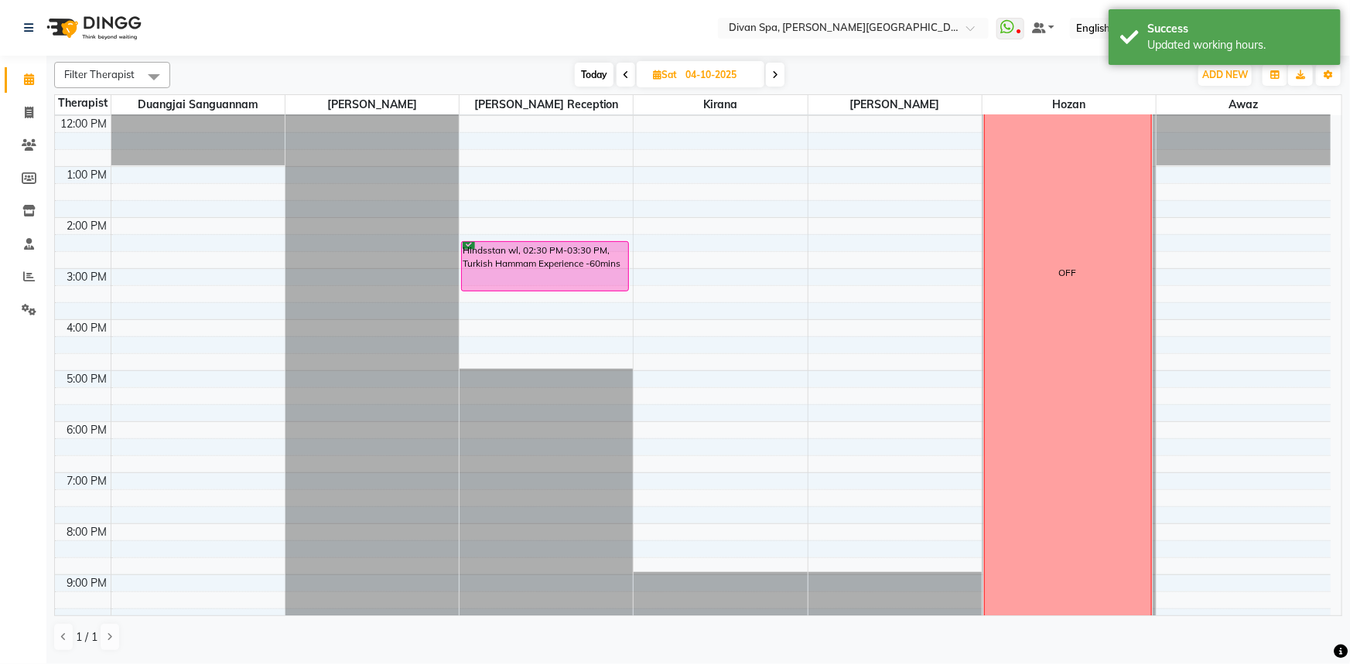
scroll to position [351, 0]
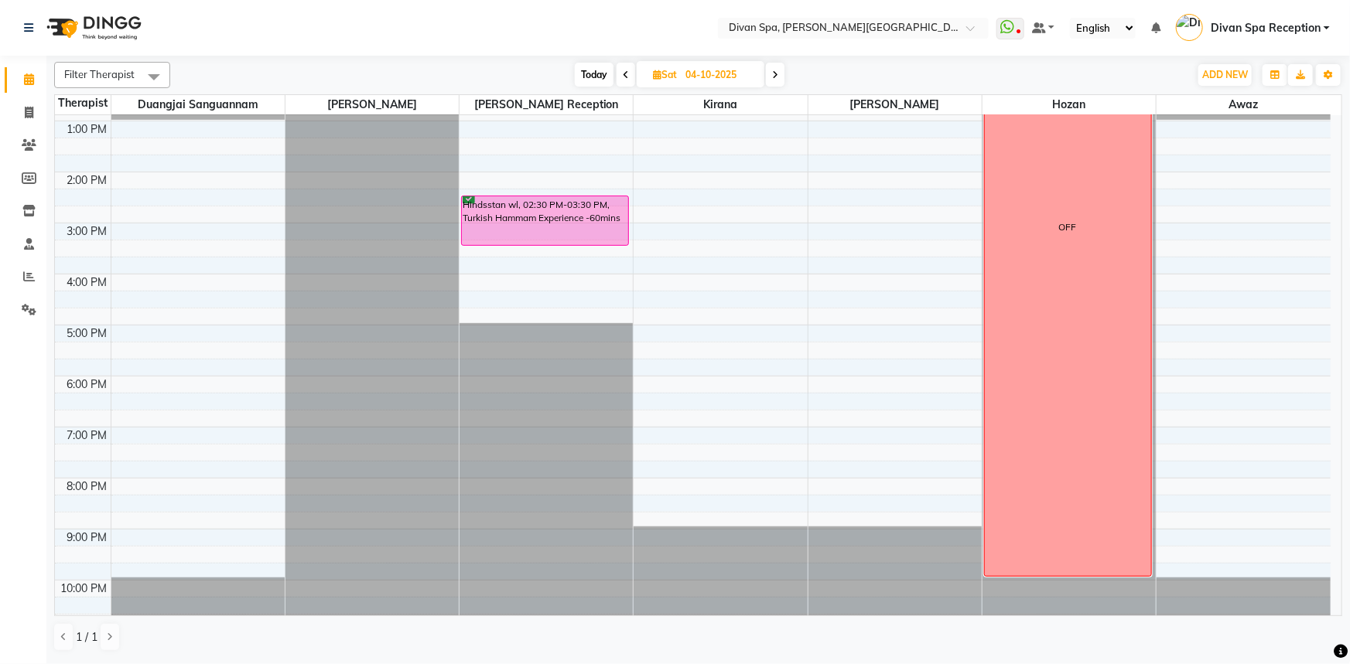
click at [771, 77] on span at bounding box center [775, 75] width 19 height 24
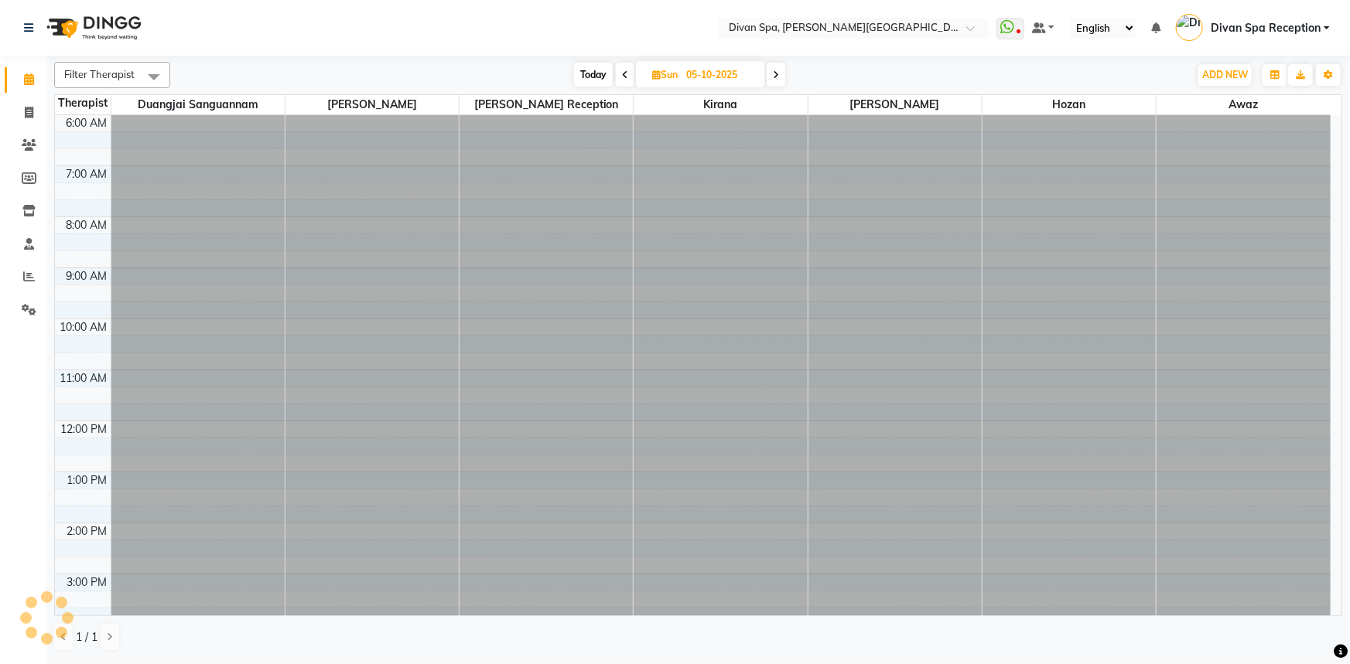
scroll to position [356, 0]
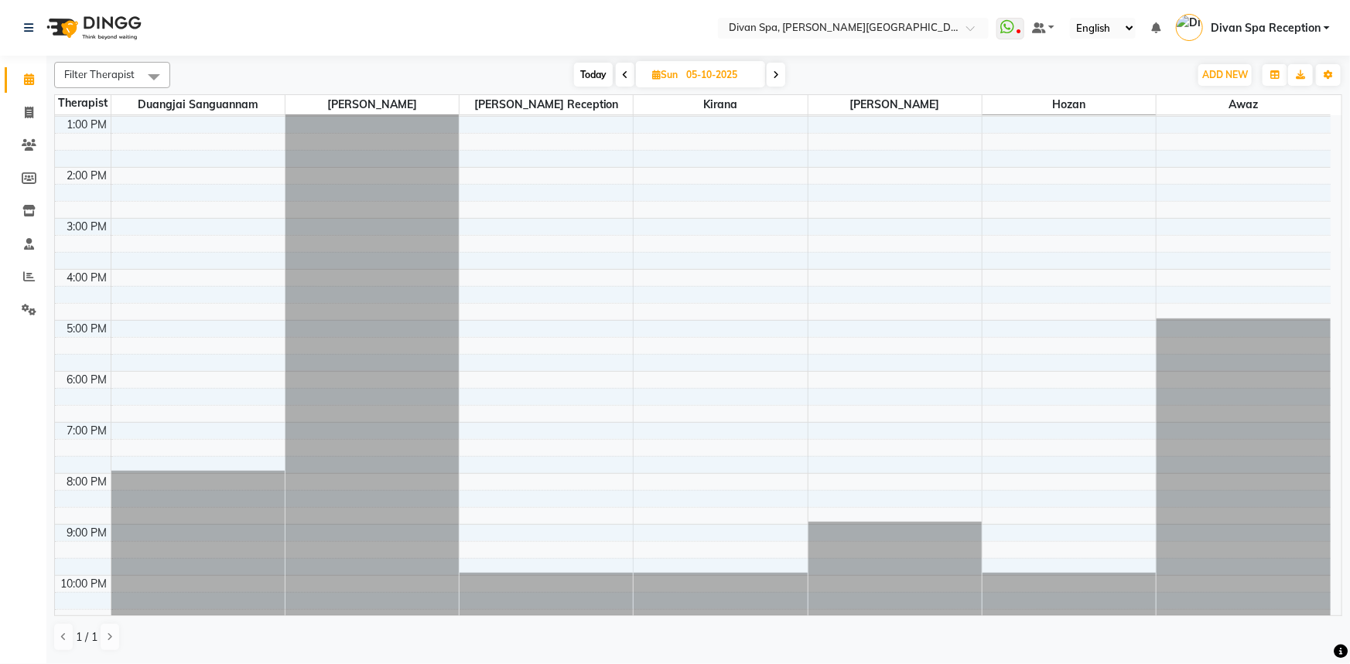
click at [589, 77] on span "Today" at bounding box center [593, 75] width 39 height 24
type input "03-10-2025"
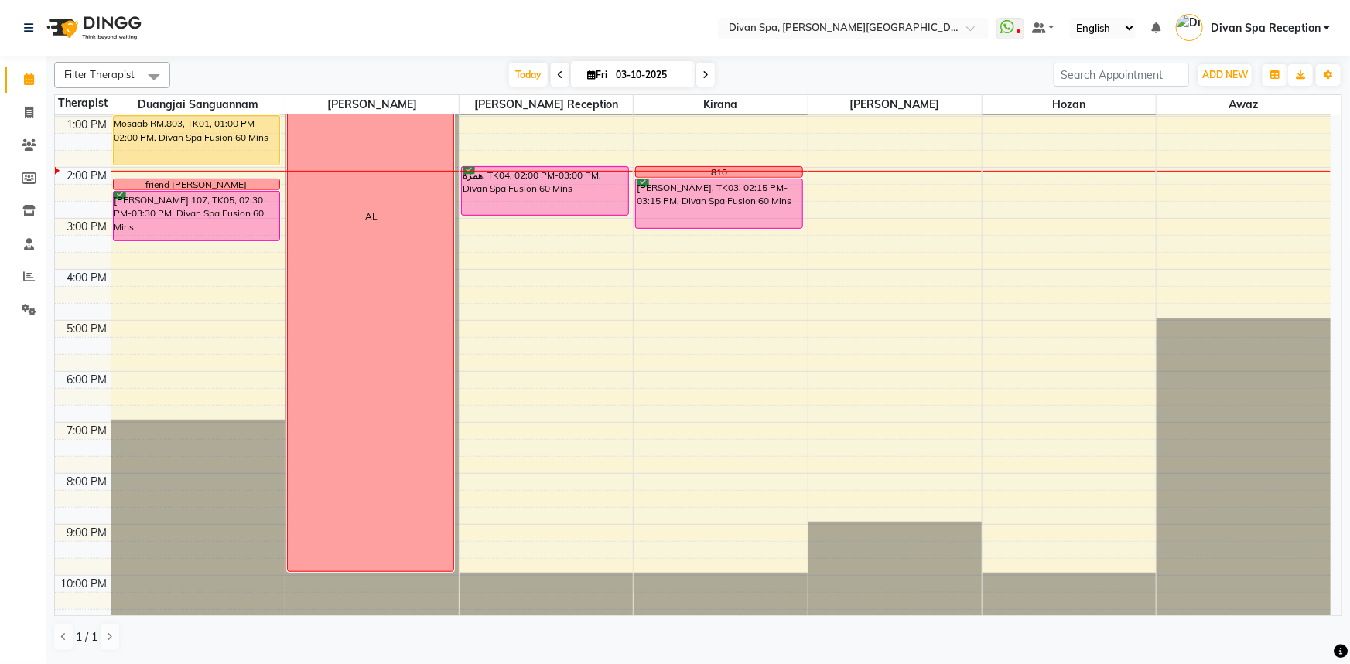
click at [169, 219] on div "[PERSON_NAME] 107, TK05, 02:30 PM-03:30 PM, Divan Spa Fusion 60 Mins" at bounding box center [197, 216] width 166 height 49
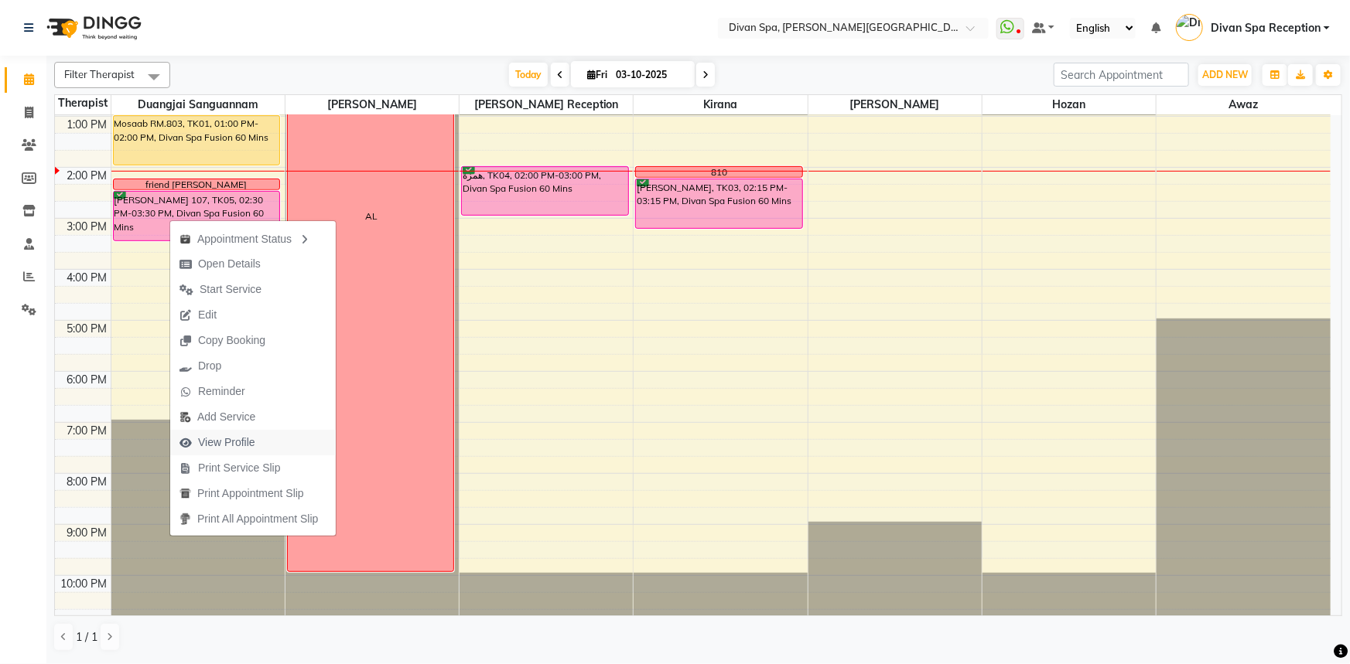
click at [224, 441] on span "View Profile" at bounding box center [226, 443] width 57 height 16
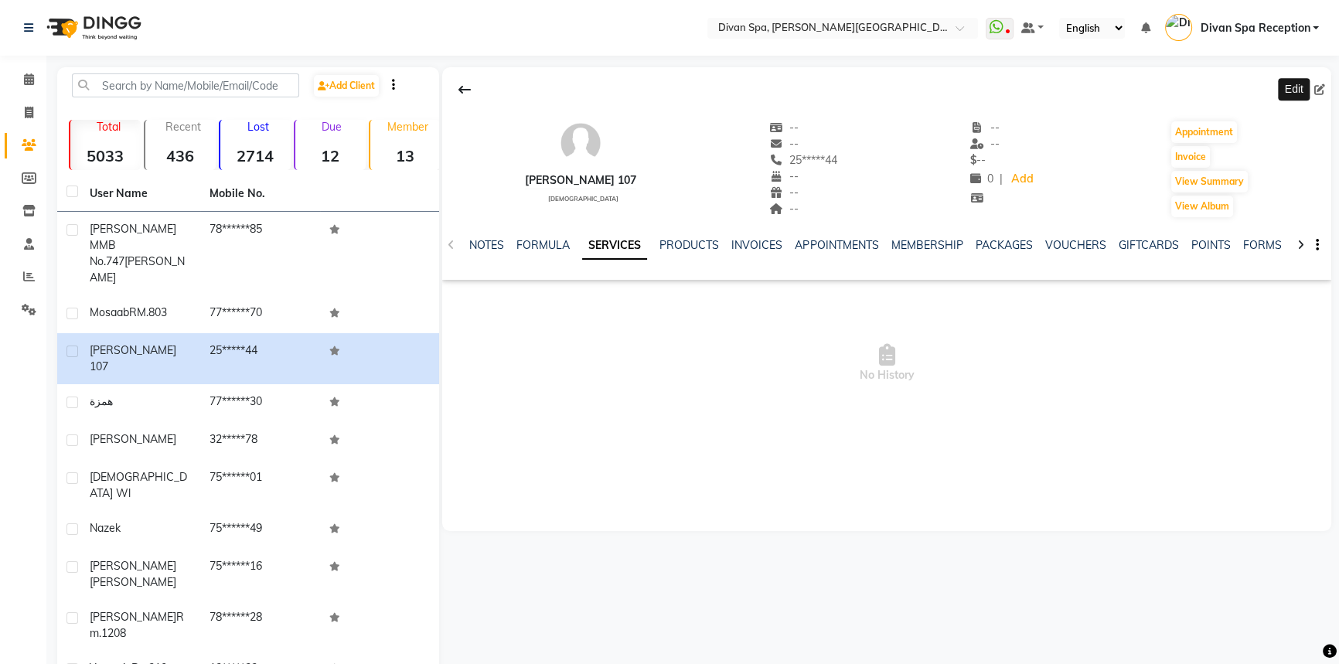
click at [1322, 87] on icon at bounding box center [1320, 89] width 11 height 11
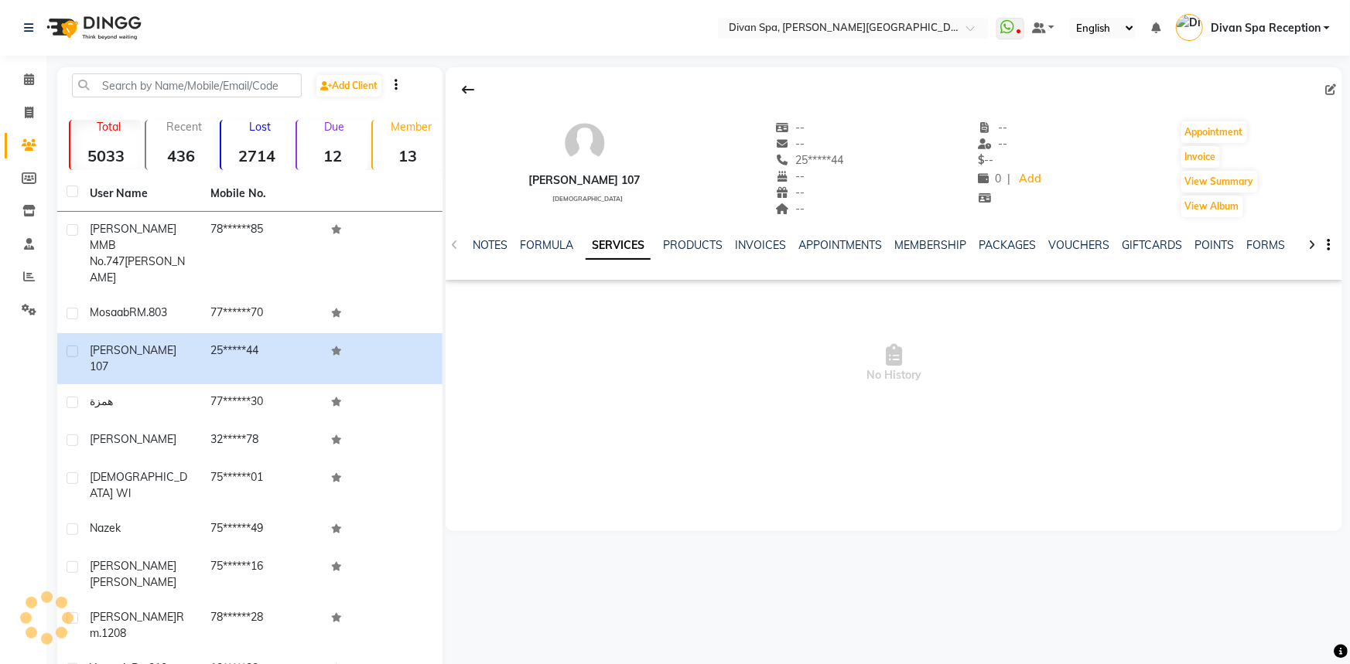
select select "[DEMOGRAPHIC_DATA]"
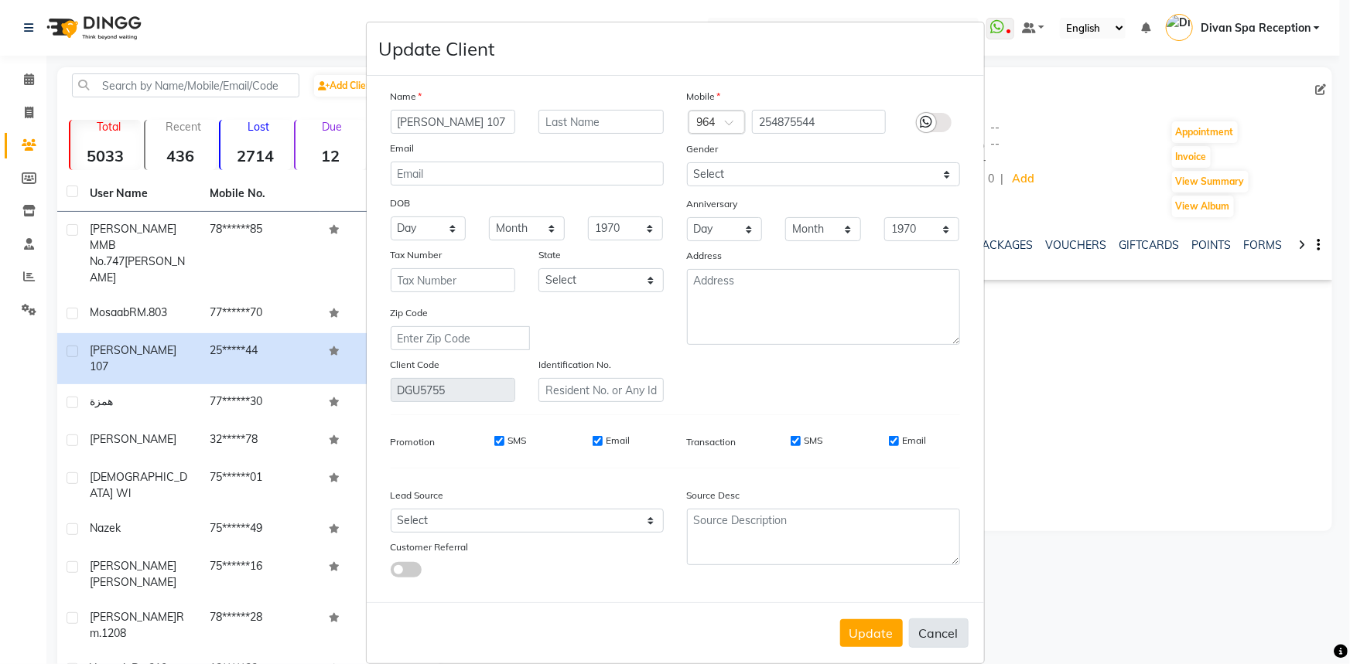
click at [911, 634] on button "Cancel" at bounding box center [939, 633] width 60 height 29
select select
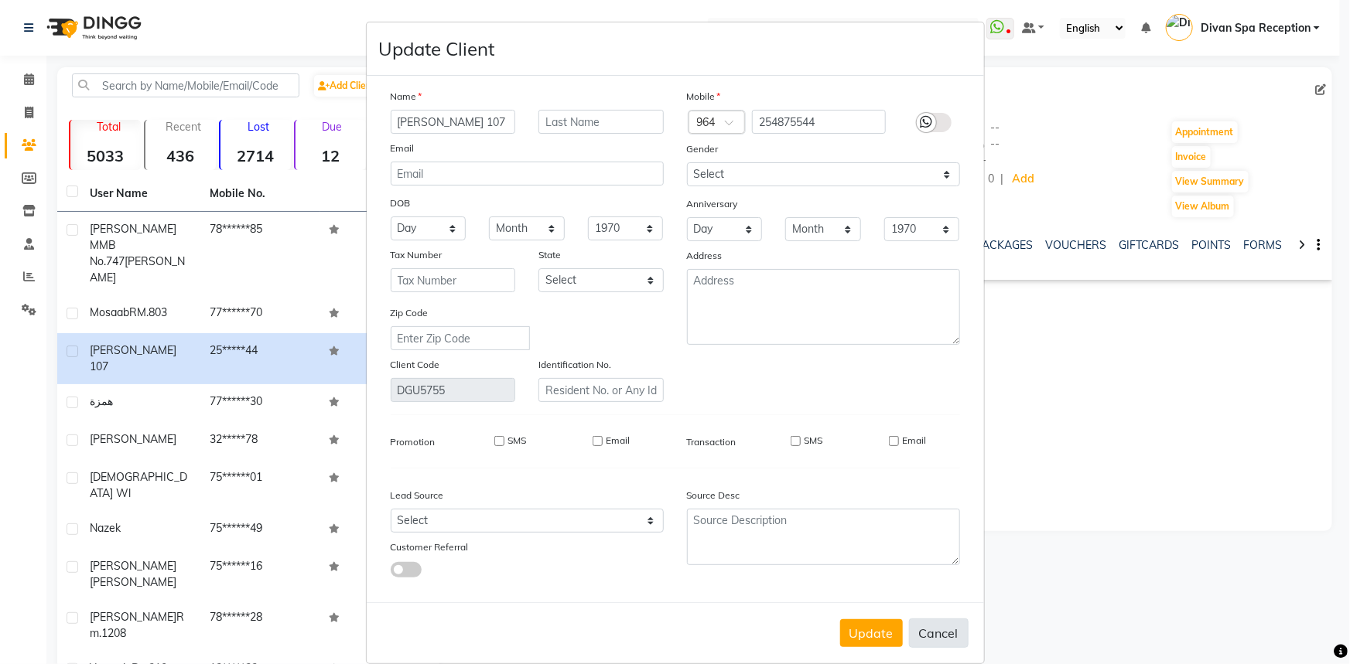
select select
checkbox input "false"
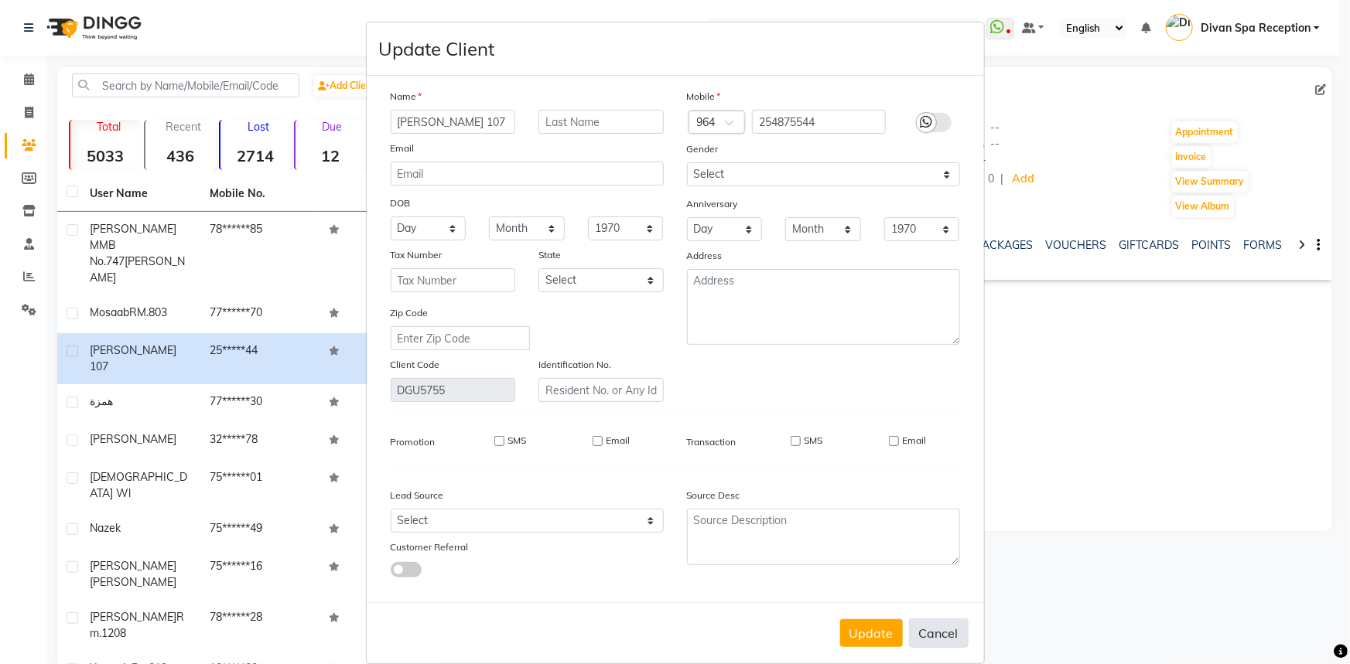
checkbox input "false"
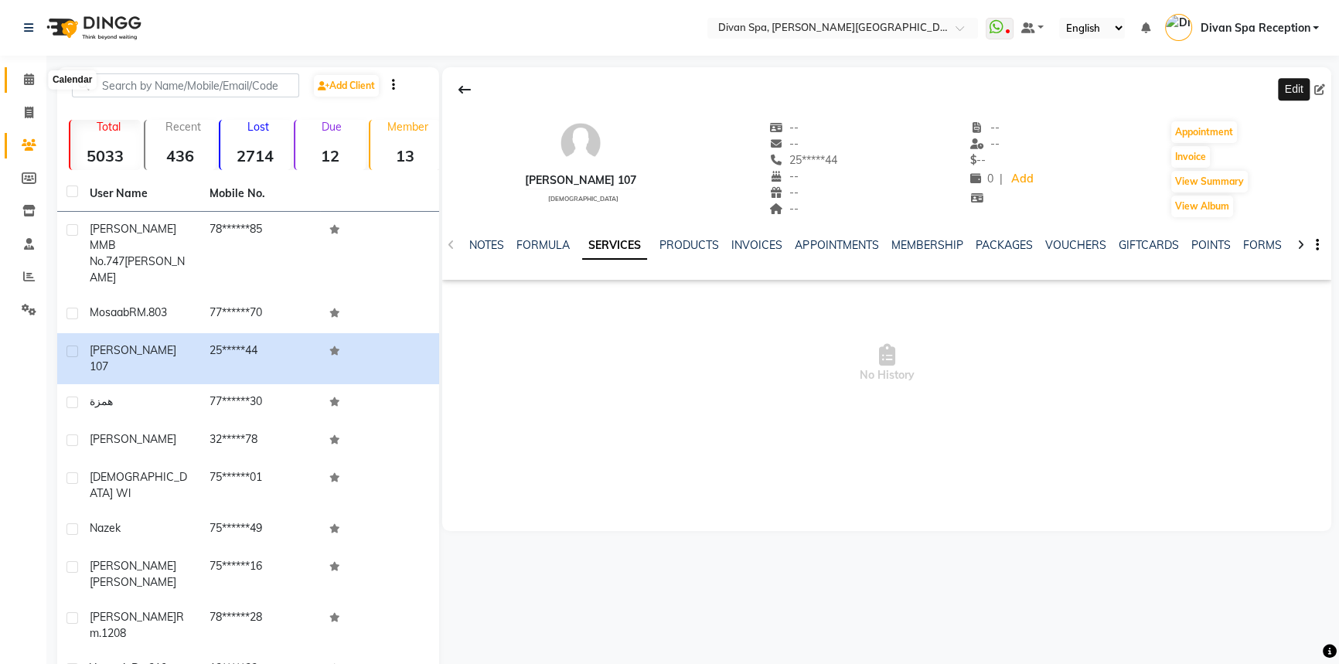
click at [30, 80] on icon at bounding box center [29, 79] width 10 height 12
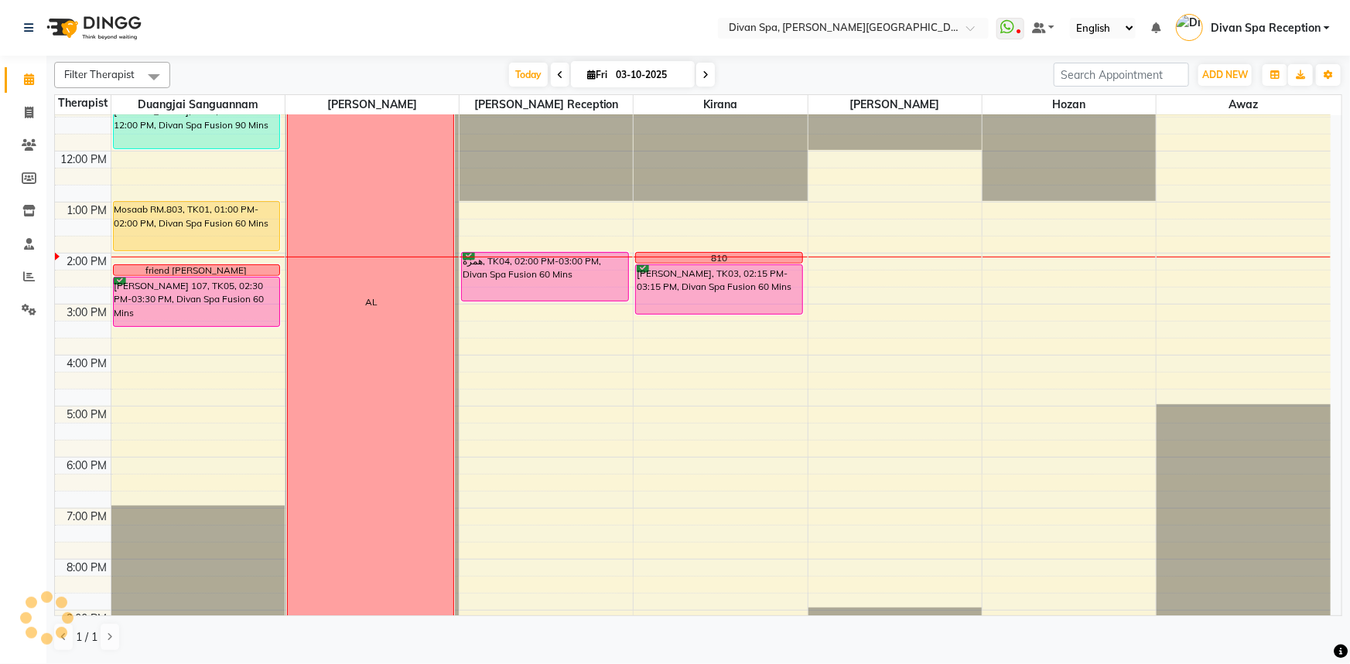
scroll to position [281, 0]
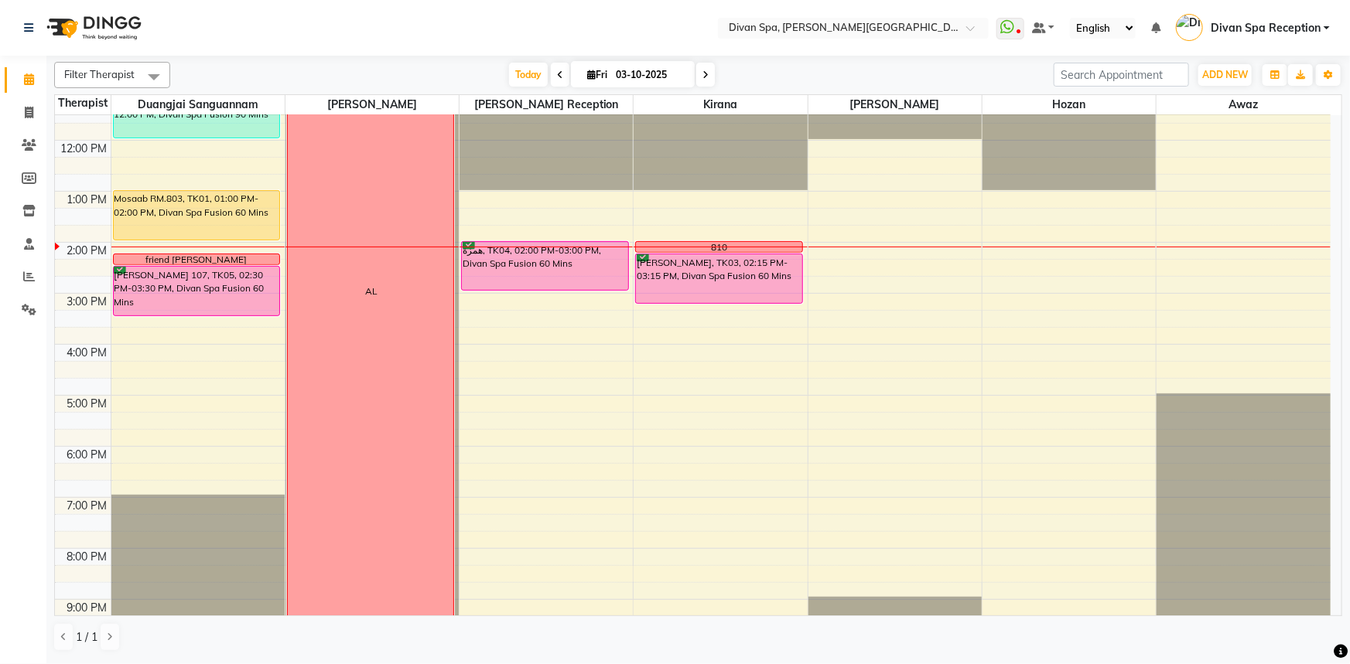
click at [199, 303] on div "[PERSON_NAME] 107, TK05, 02:30 PM-03:30 PM, Divan Spa Fusion 60 Mins" at bounding box center [197, 291] width 166 height 49
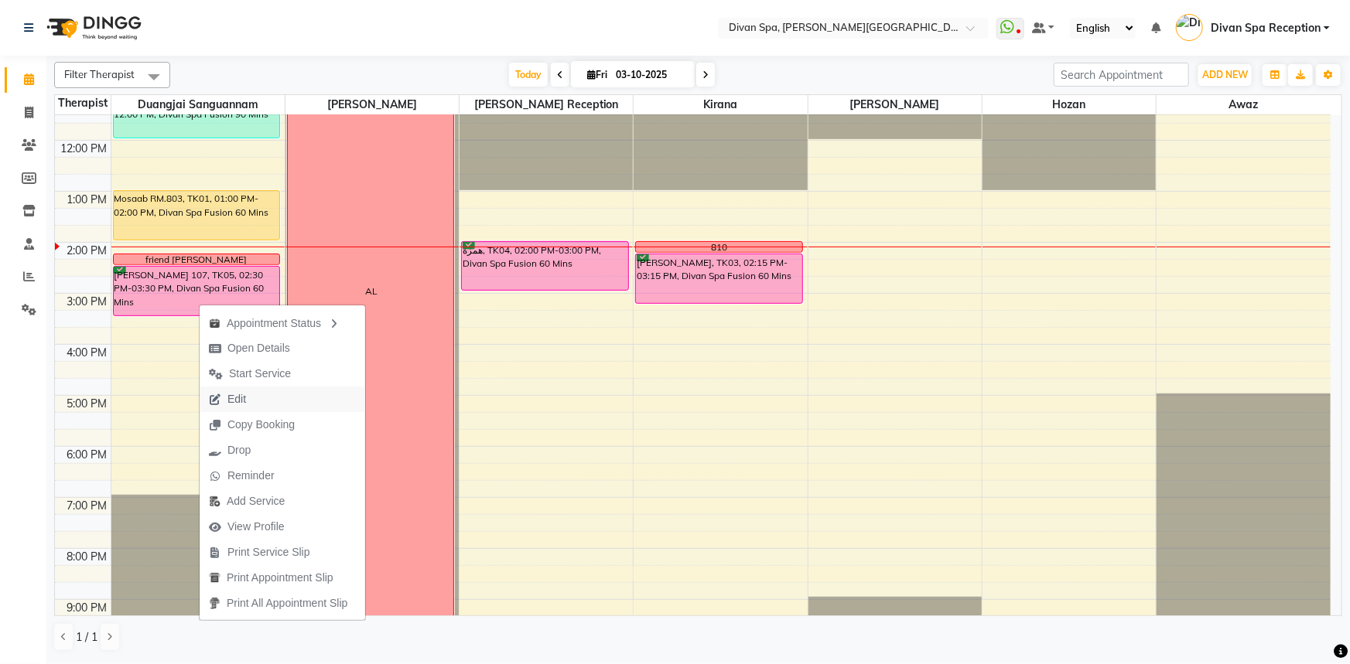
click at [241, 396] on span "Edit" at bounding box center [236, 399] width 19 height 16
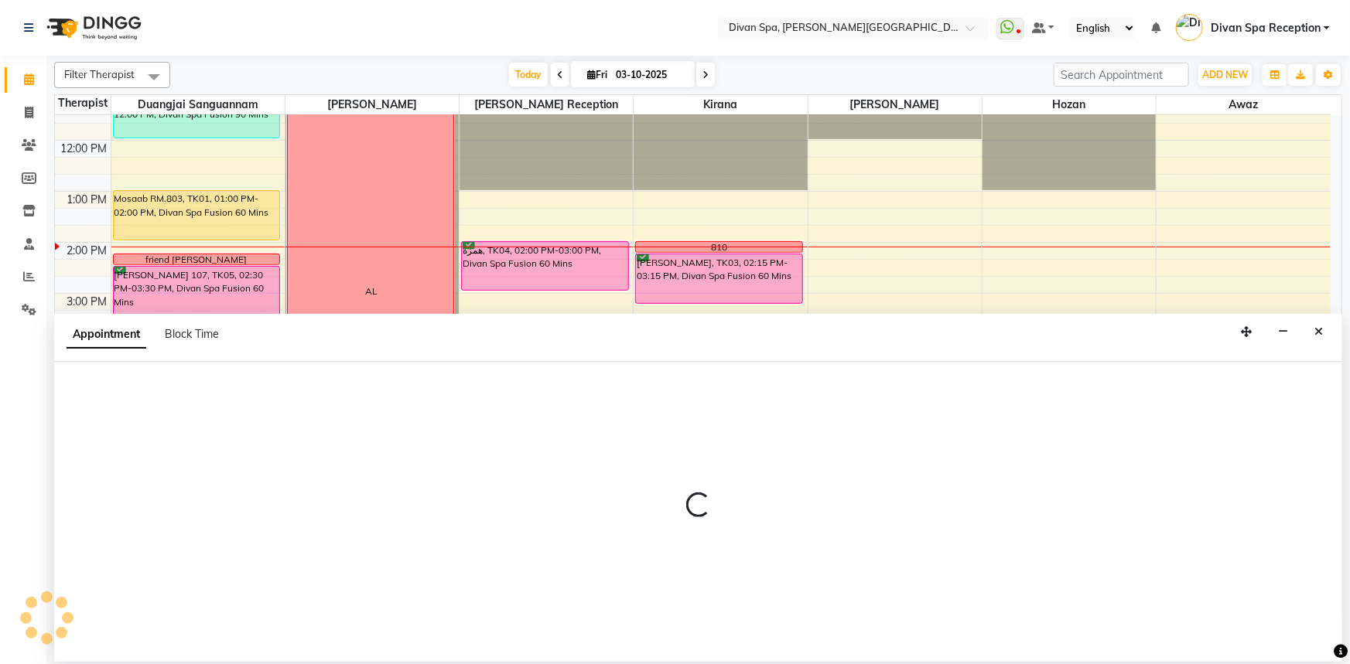
select select "tentative"
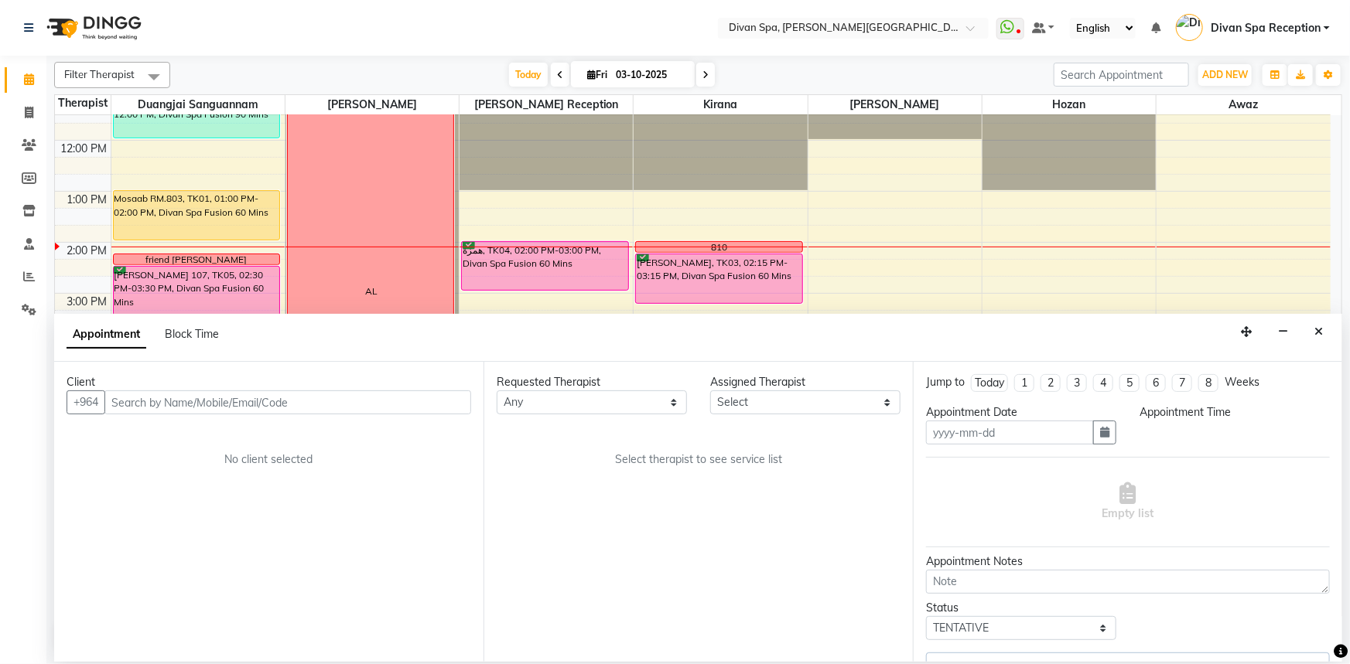
type input "03-10-2025"
select select "confirm booking"
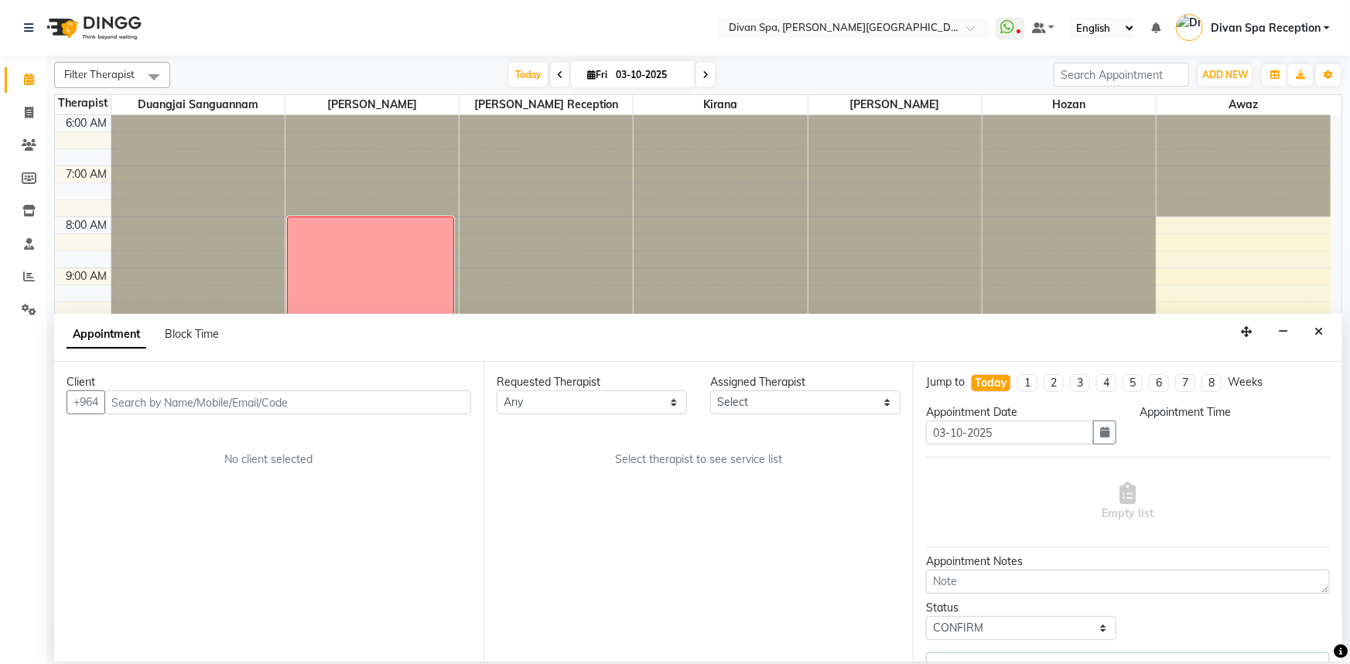
select select "870"
select select "17312"
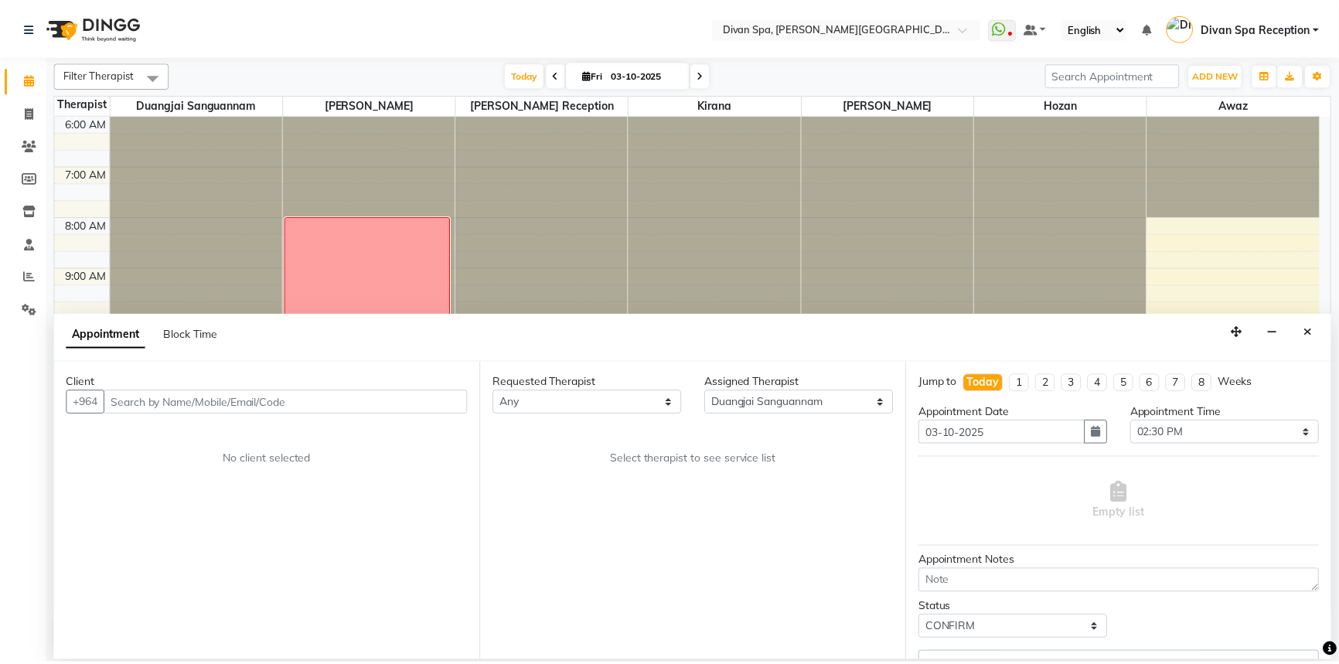
scroll to position [363, 0]
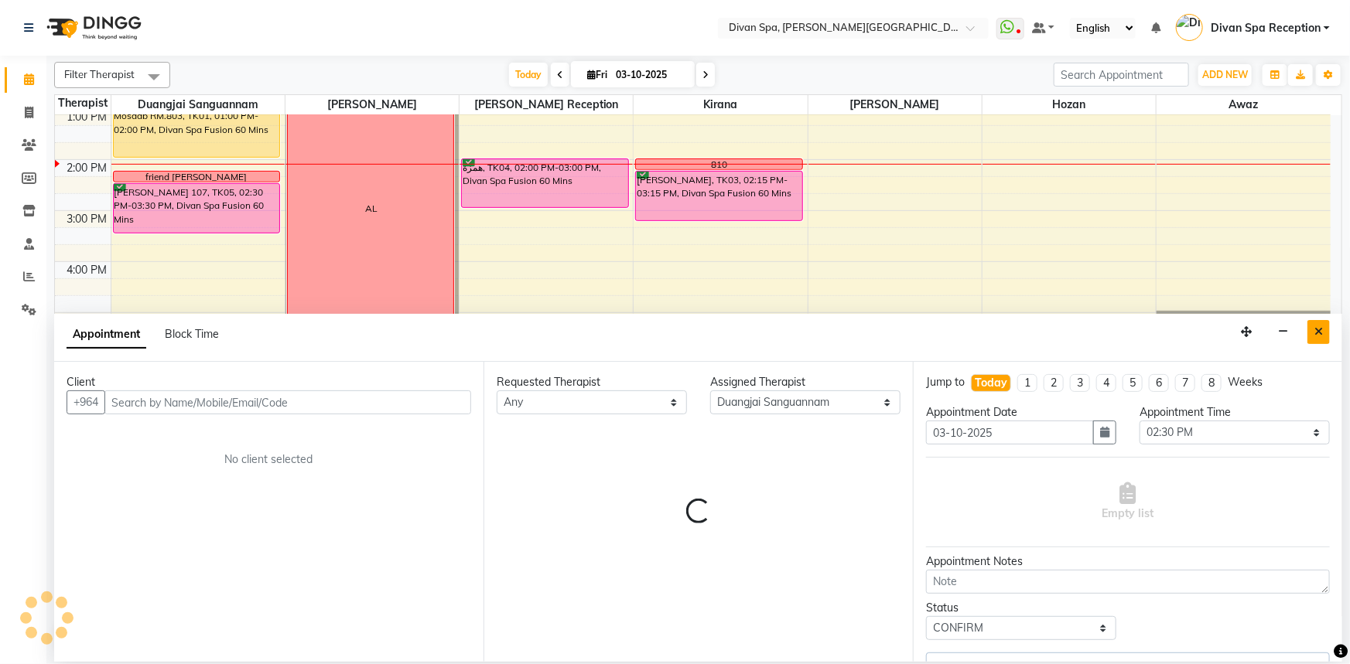
select select "1379"
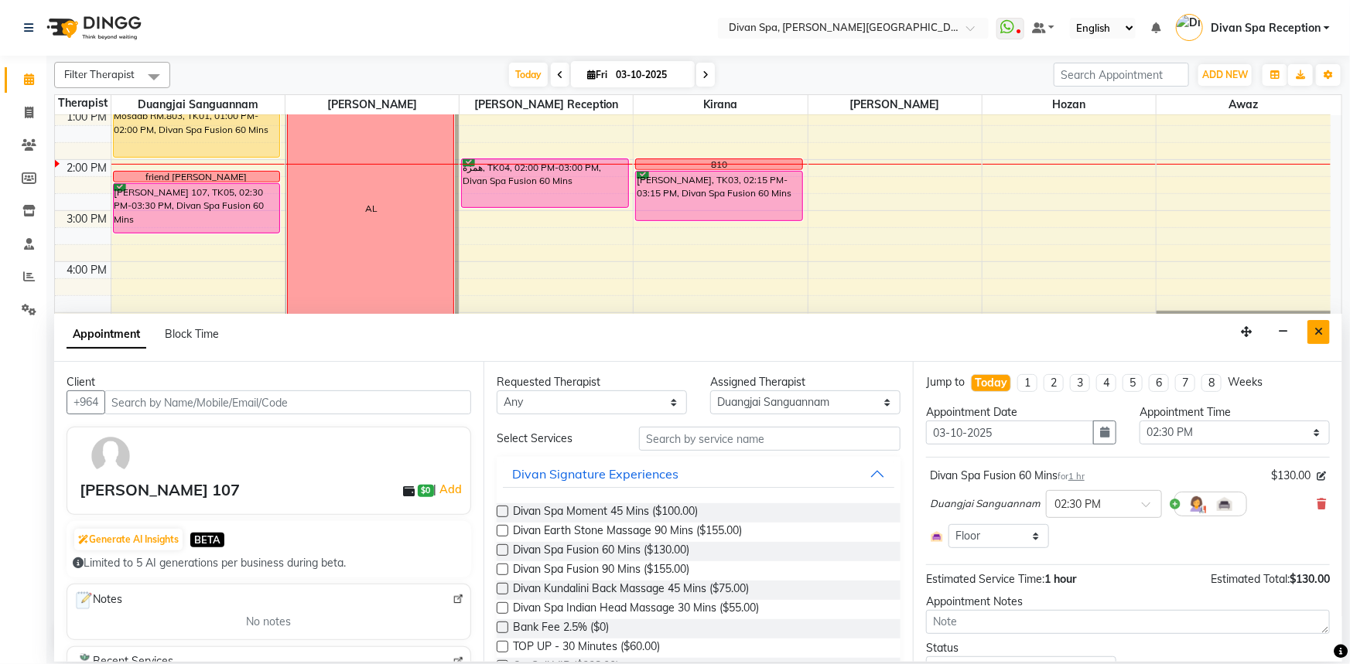
click at [1322, 336] on icon "Close" at bounding box center [1318, 331] width 9 height 11
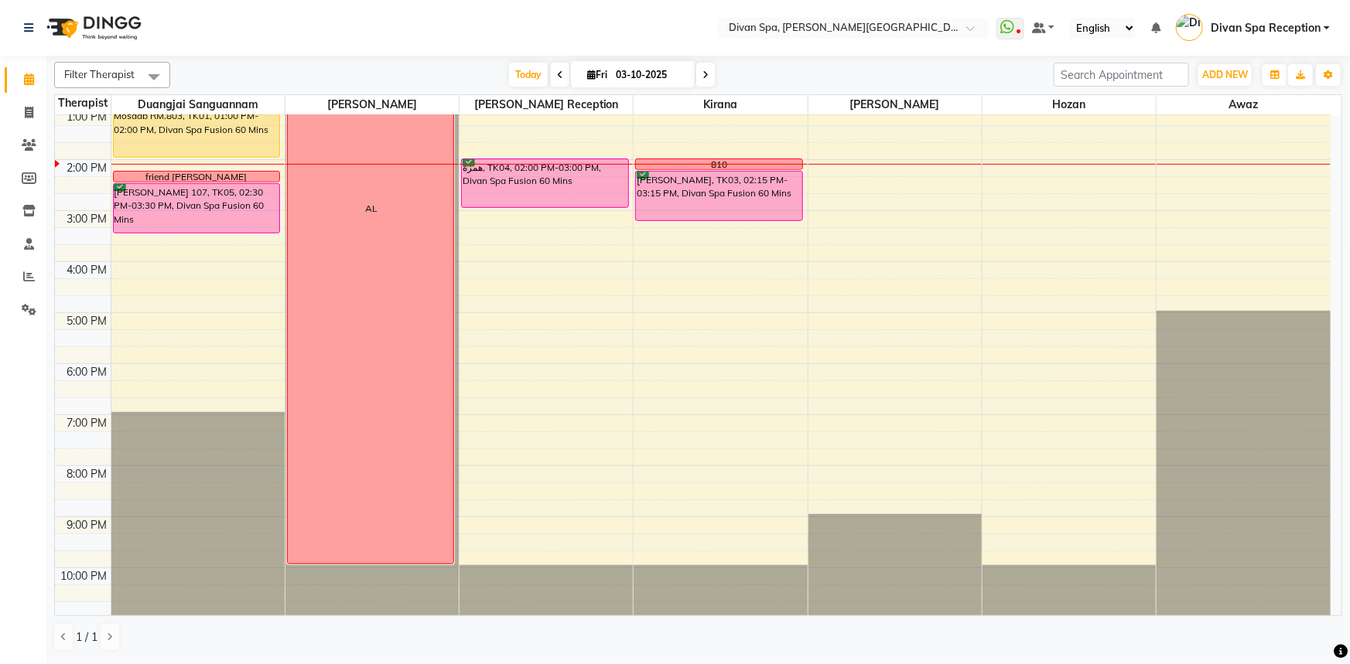
click at [193, 214] on div "[PERSON_NAME] 107, TK05, 02:30 PM-03:30 PM, Divan Spa Fusion 60 Mins" at bounding box center [197, 208] width 166 height 49
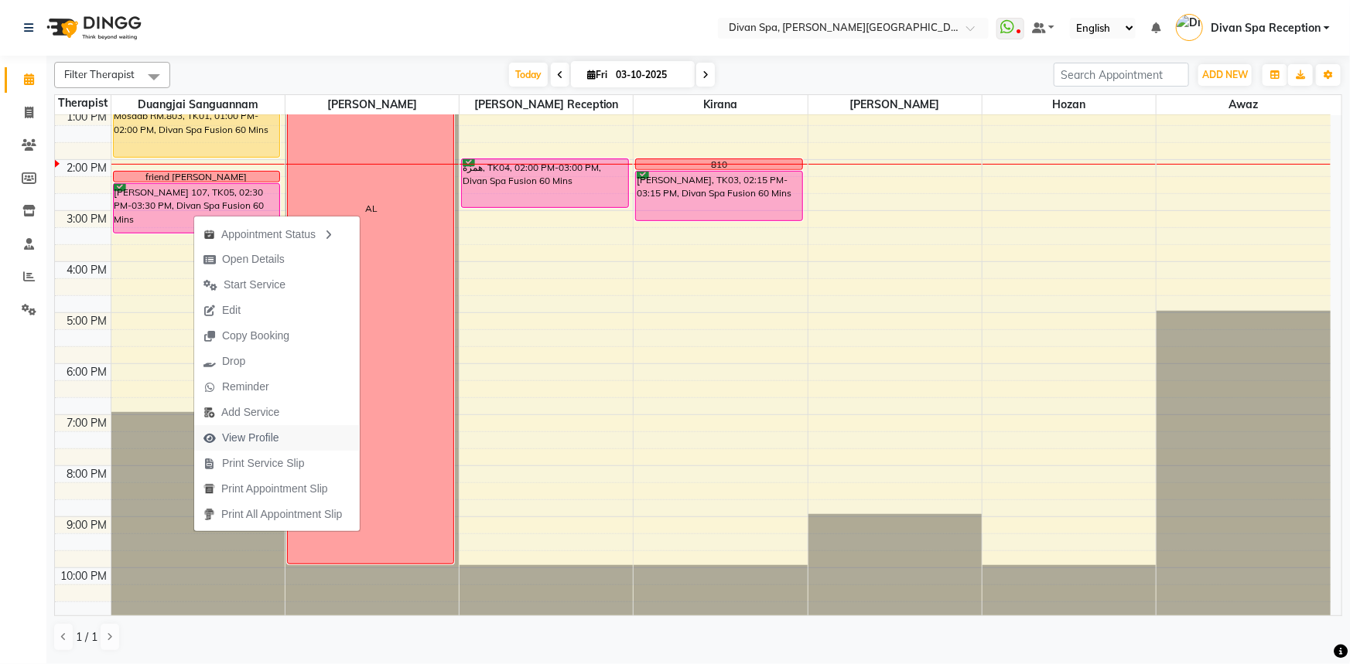
click at [237, 432] on span "View Profile" at bounding box center [250, 438] width 57 height 16
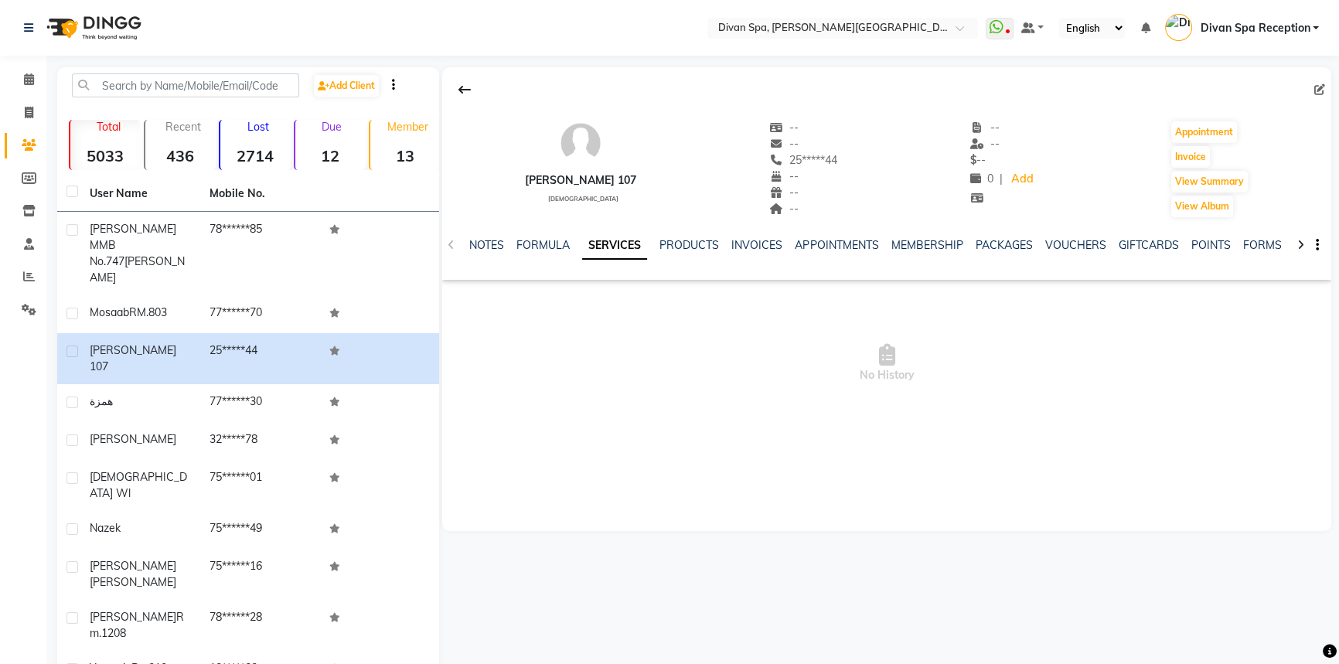
click at [1318, 87] on icon at bounding box center [1320, 89] width 11 height 11
select select "[DEMOGRAPHIC_DATA]"
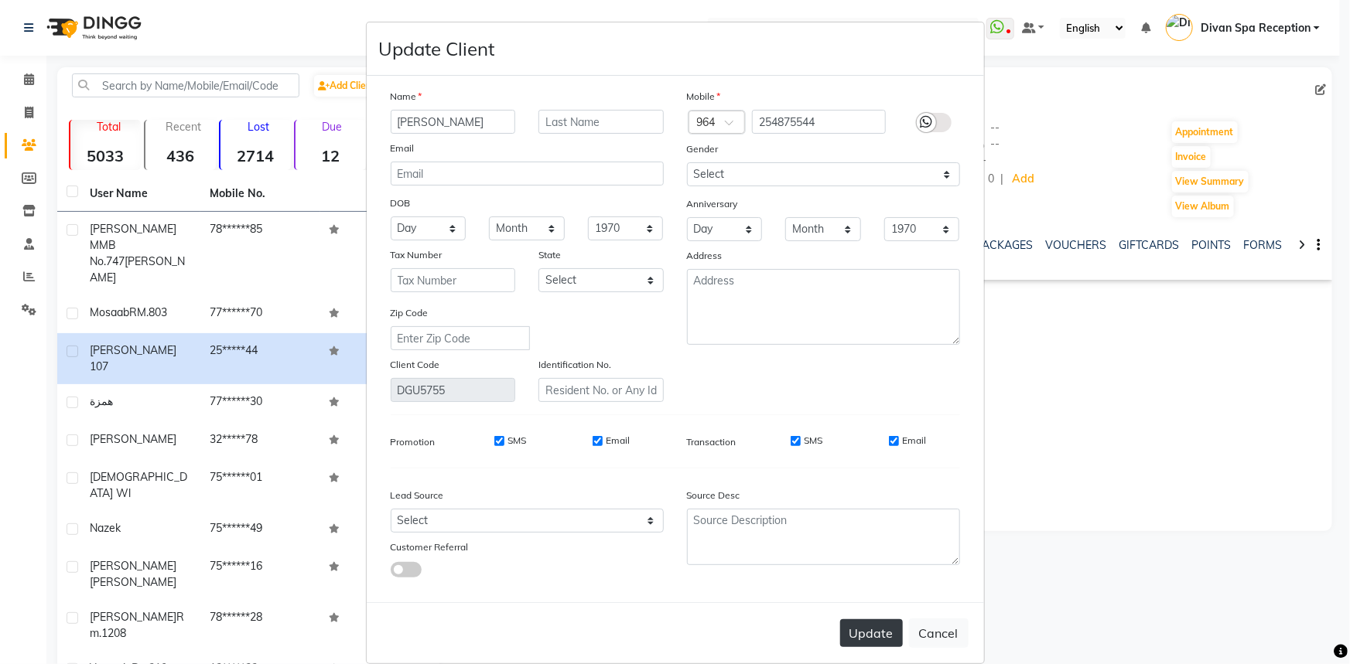
type input "[PERSON_NAME]"
click at [879, 642] on button "Update" at bounding box center [871, 633] width 63 height 28
select select
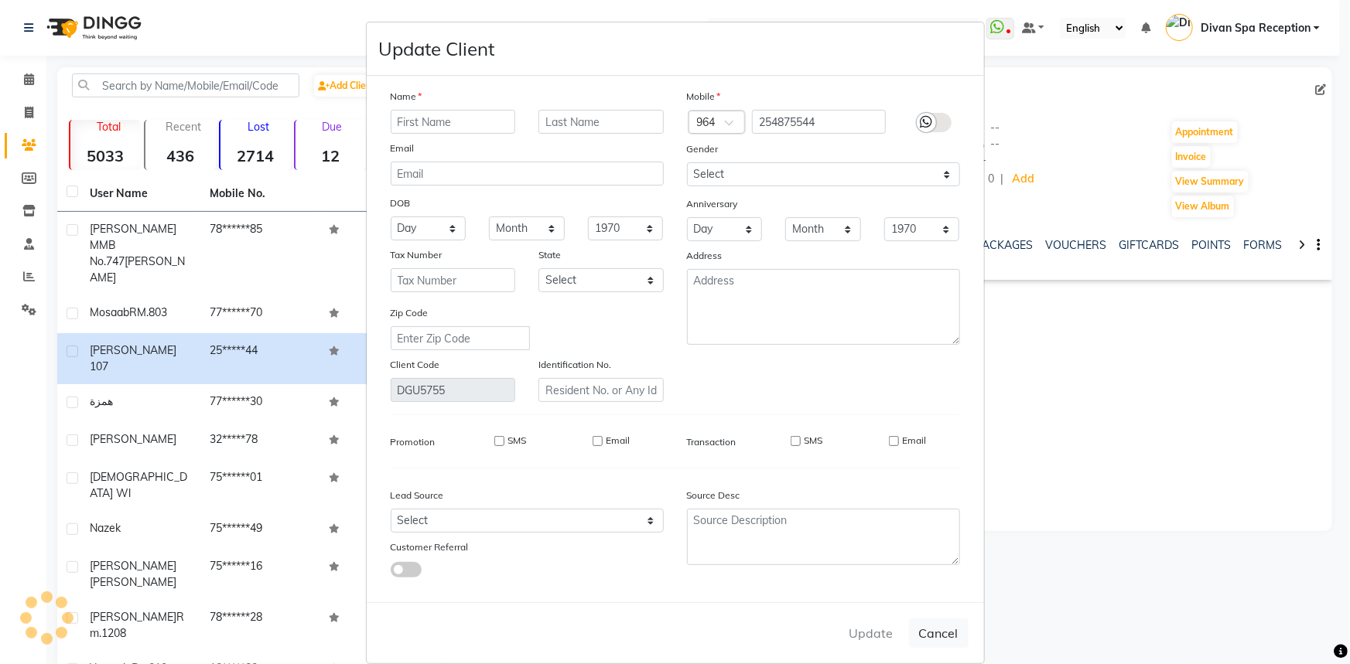
select select
checkbox input "false"
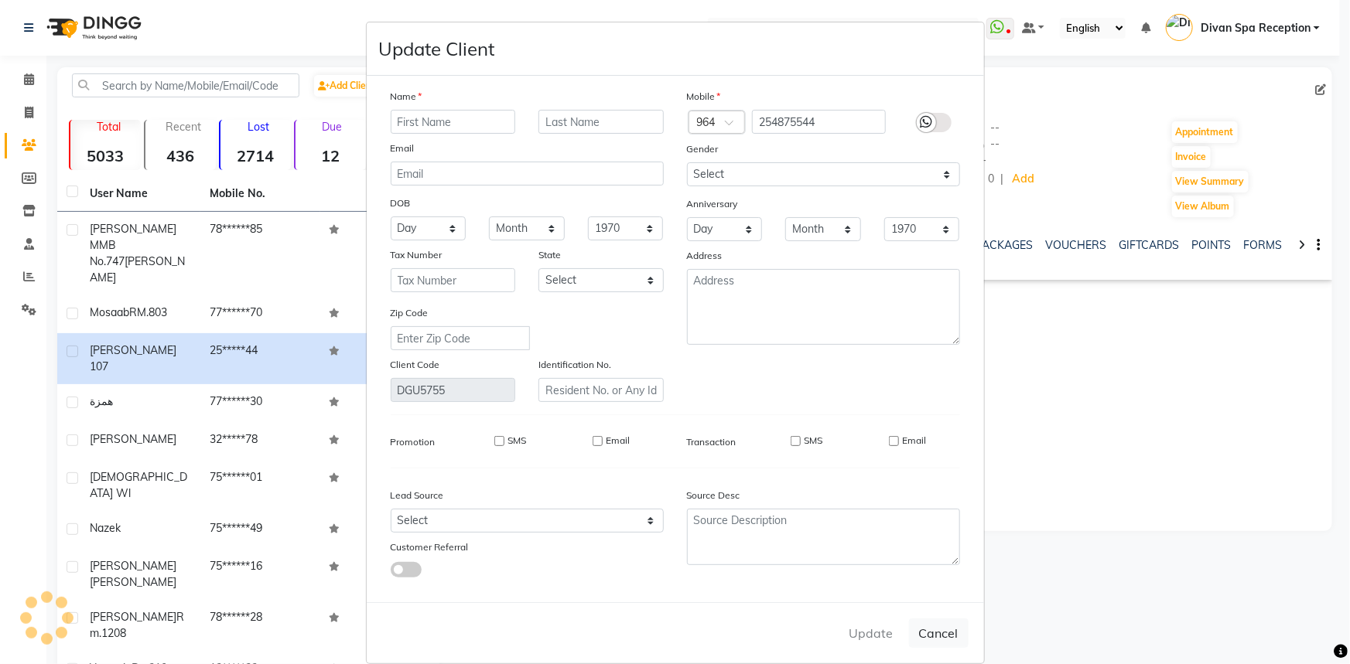
checkbox input "false"
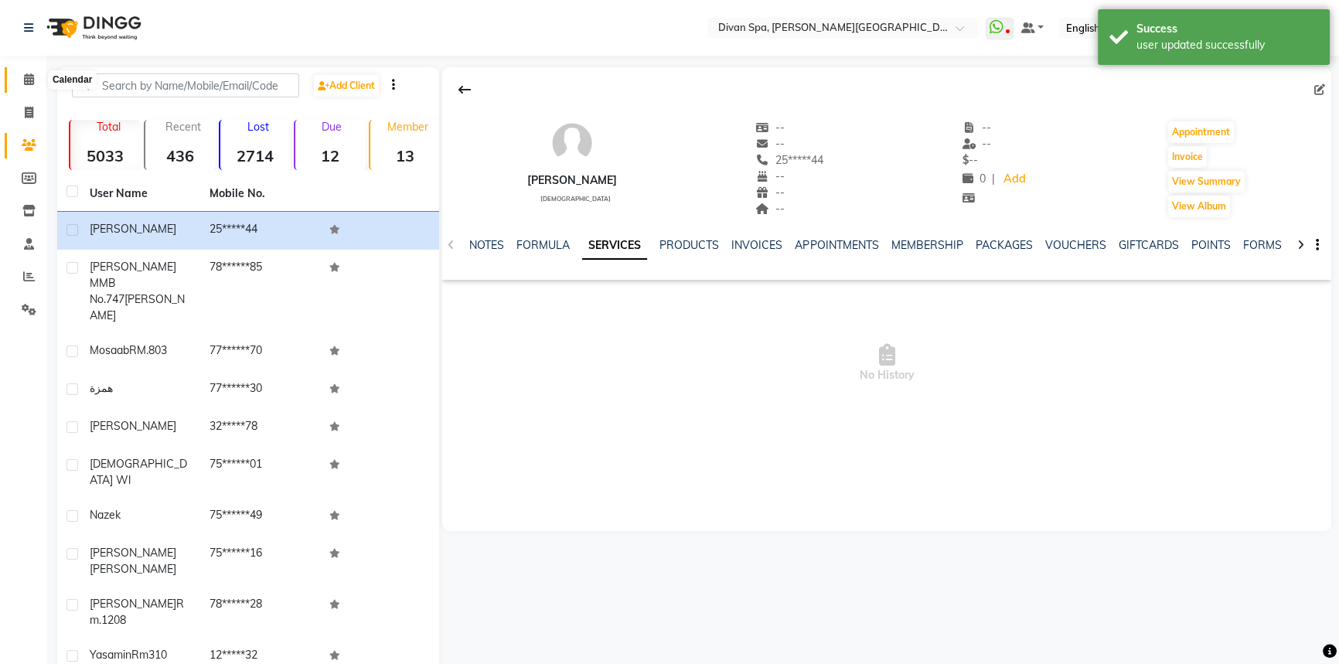
click at [32, 84] on icon at bounding box center [29, 79] width 10 height 12
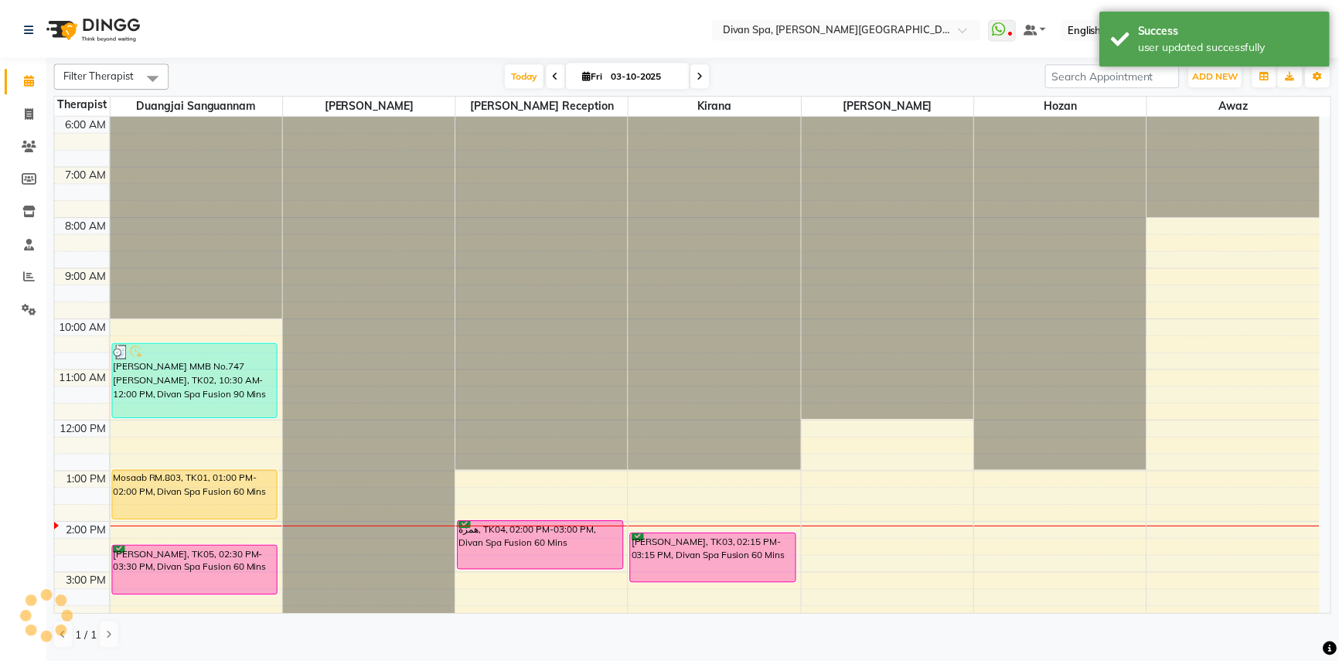
scroll to position [70, 0]
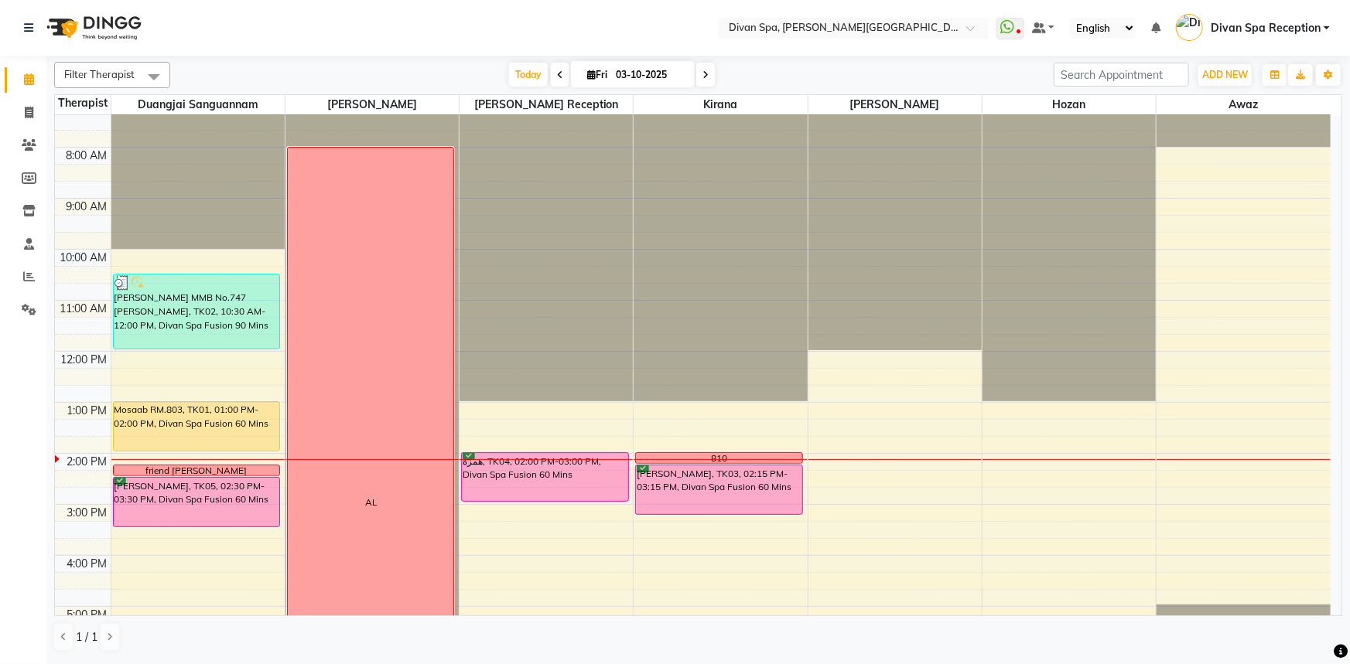
click at [524, 479] on div "همزة, TK04, 02:00 PM-03:00 PM, Divan Spa Fusion 60 Mins" at bounding box center [545, 477] width 166 height 48
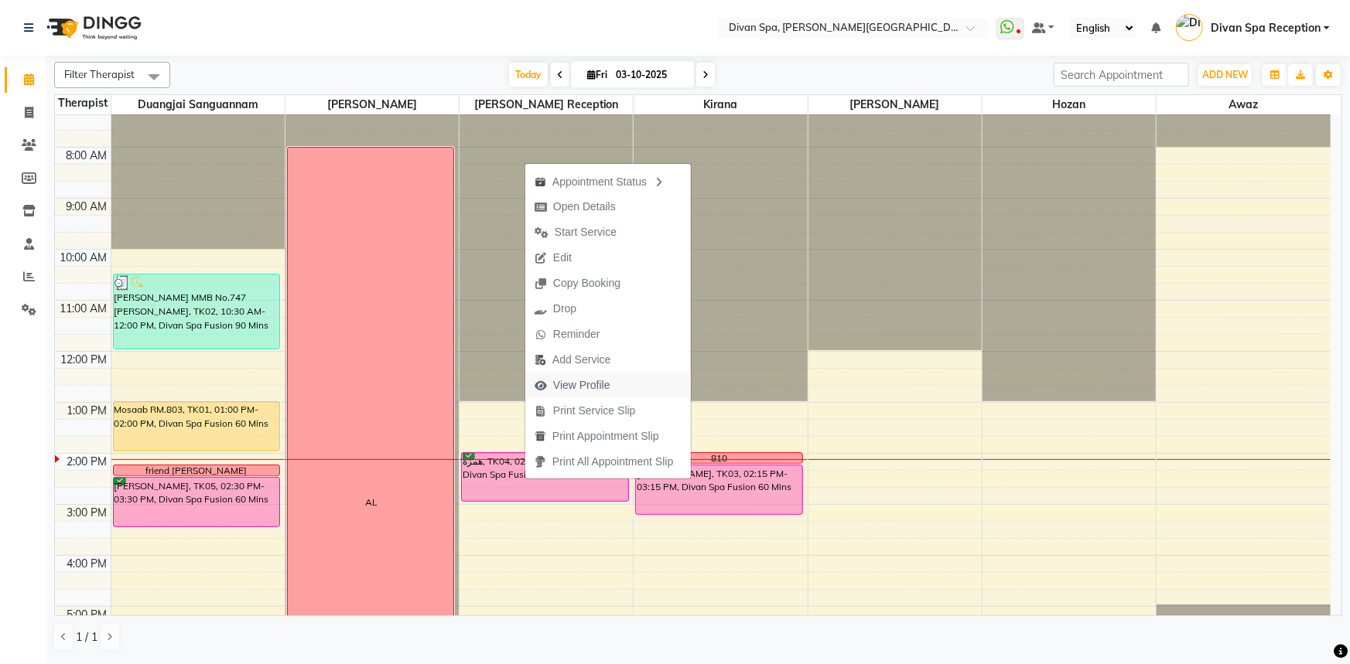
click at [581, 382] on span "View Profile" at bounding box center [581, 385] width 57 height 16
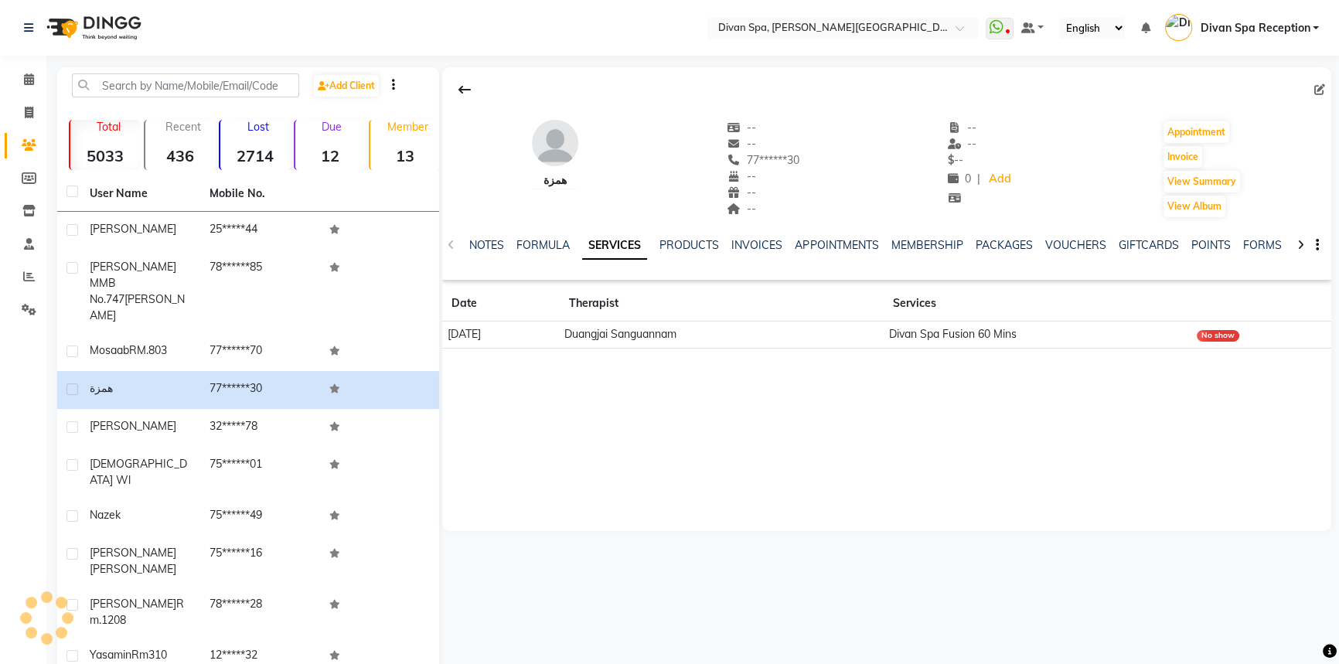
click at [1317, 87] on icon at bounding box center [1320, 89] width 11 height 11
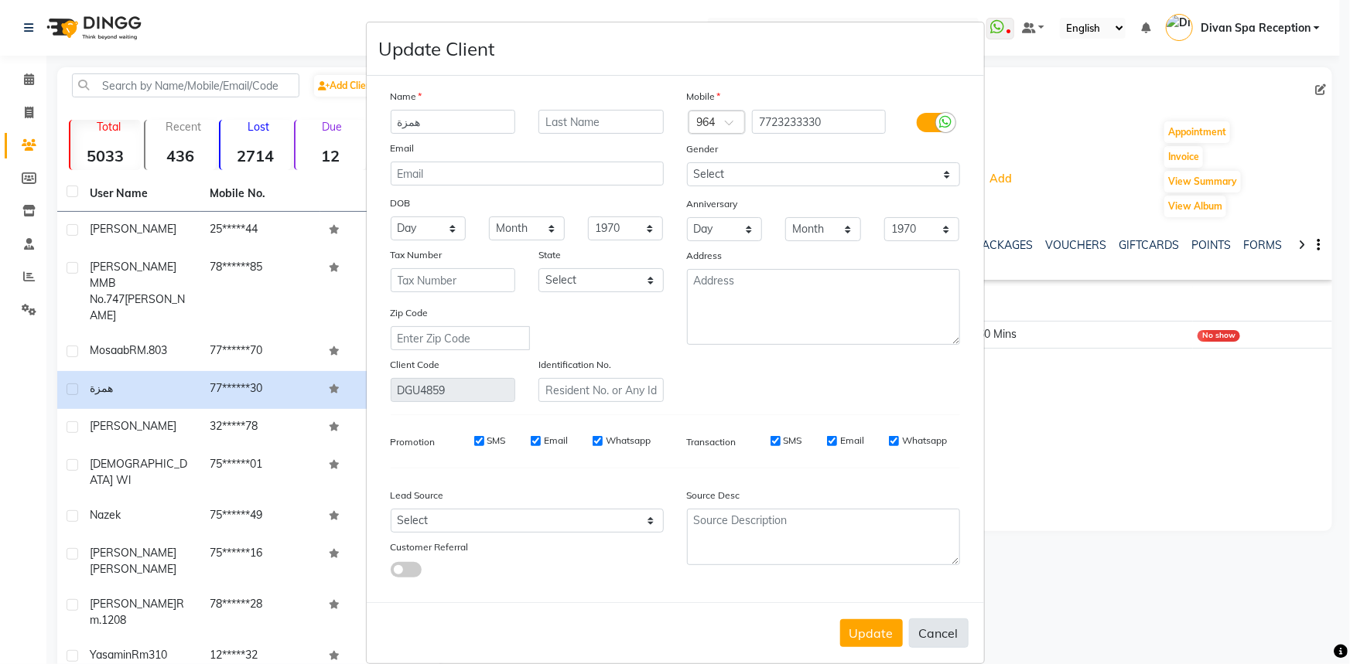
click at [941, 626] on button "Cancel" at bounding box center [939, 633] width 60 height 29
select select
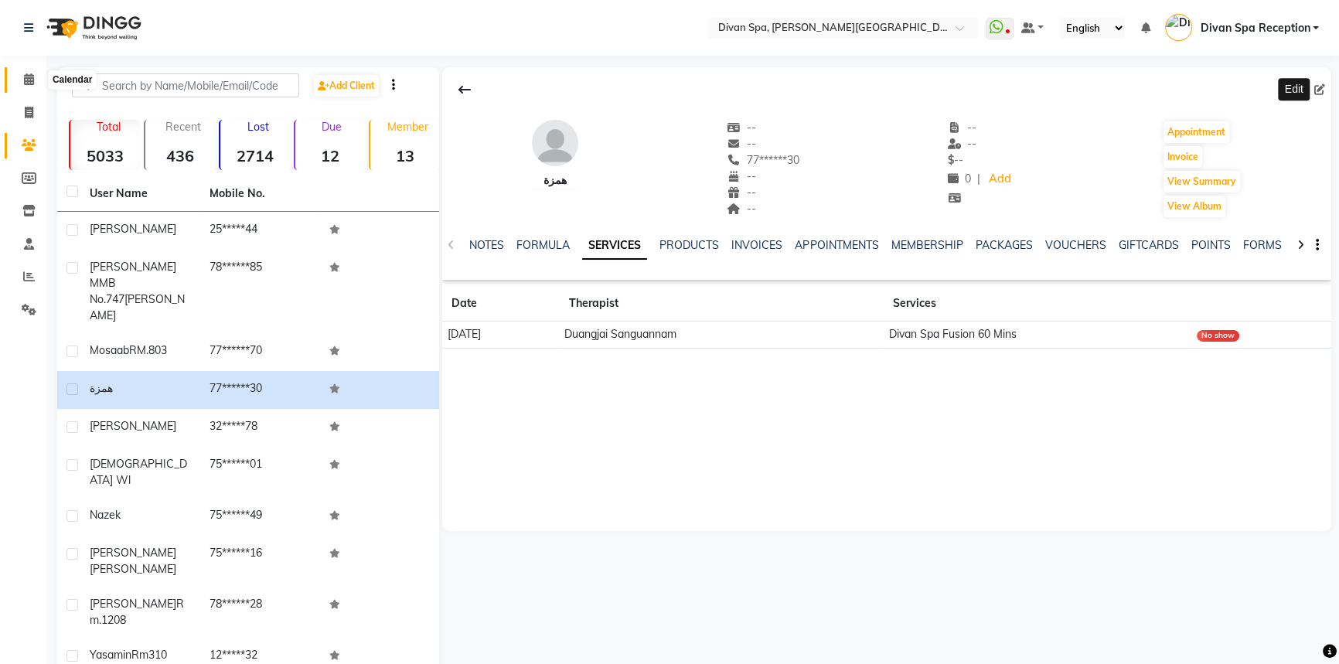
click at [27, 80] on icon at bounding box center [29, 79] width 10 height 12
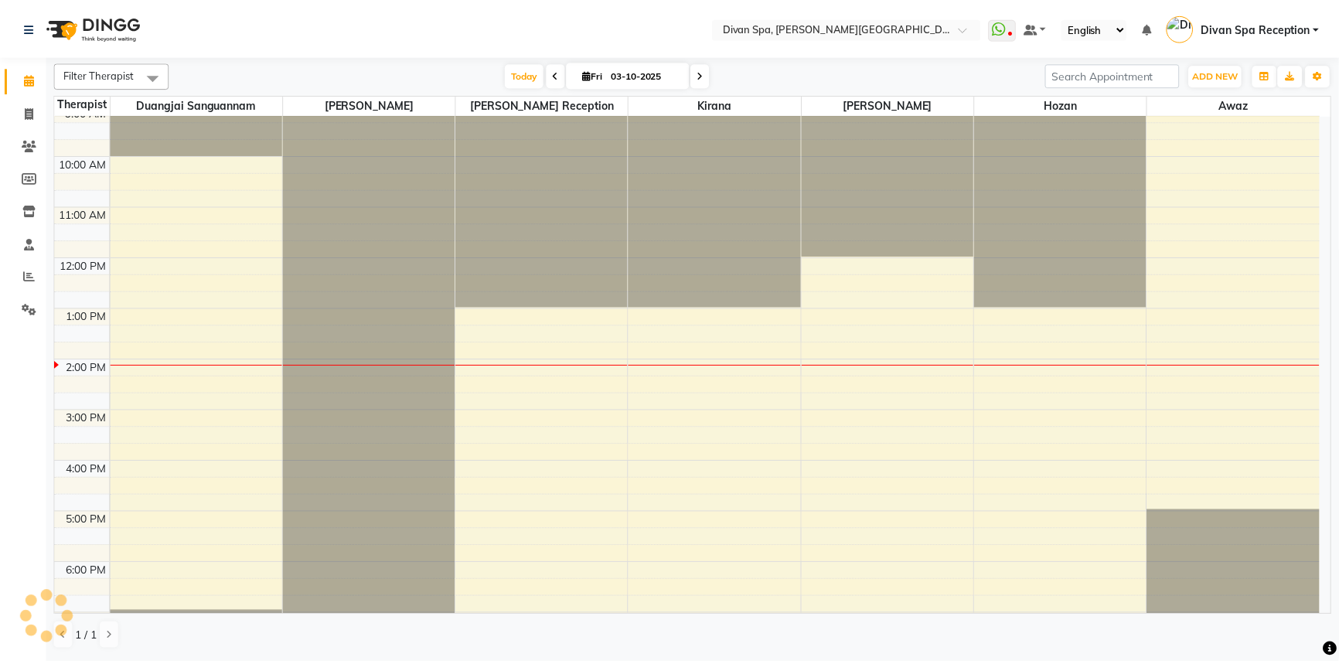
scroll to position [210, 0]
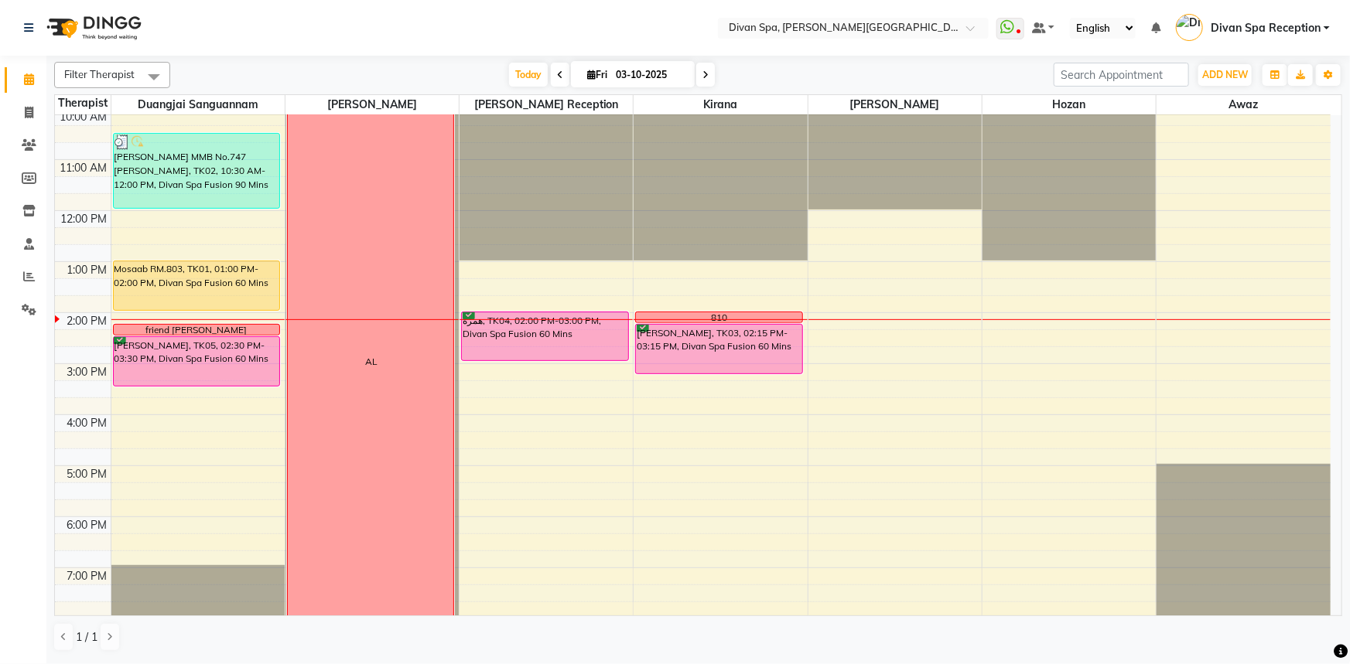
click at [557, 324] on div "همزة, TK04, 02:00 PM-03:00 PM, Divan Spa Fusion 60 Mins" at bounding box center [545, 336] width 166 height 48
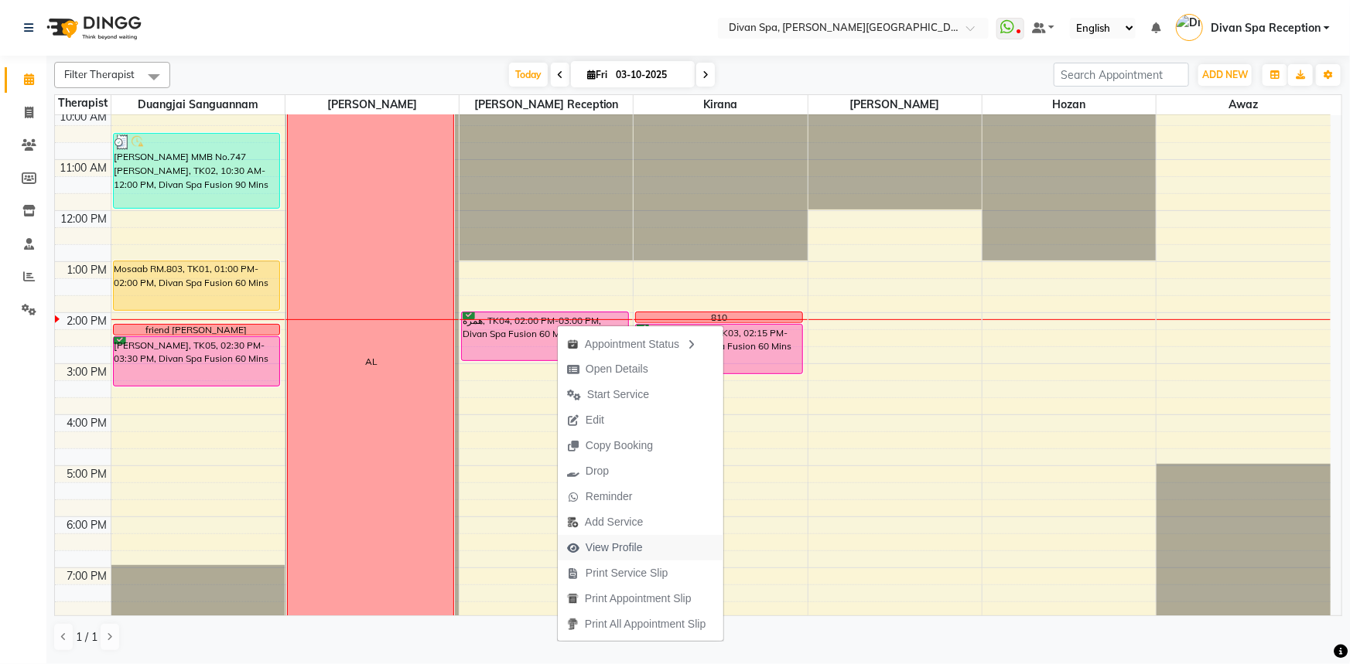
click at [640, 551] on span "View Profile" at bounding box center [613, 548] width 57 height 16
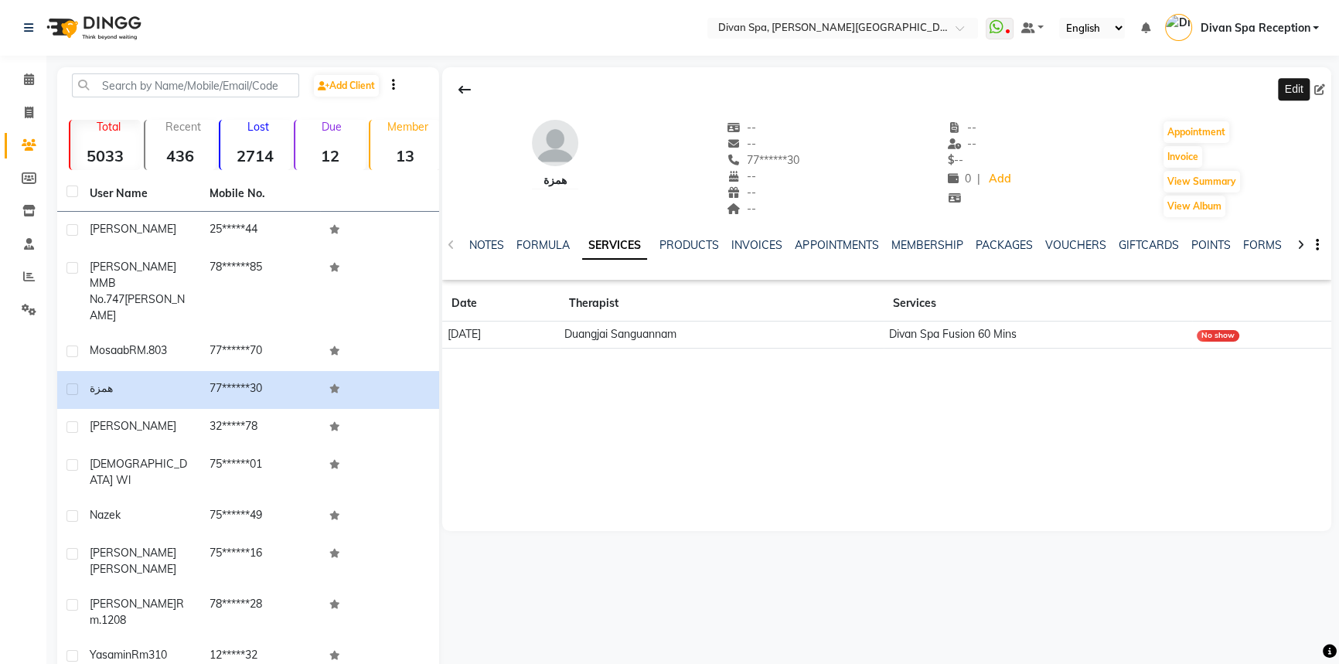
click at [1322, 87] on icon at bounding box center [1320, 89] width 11 height 11
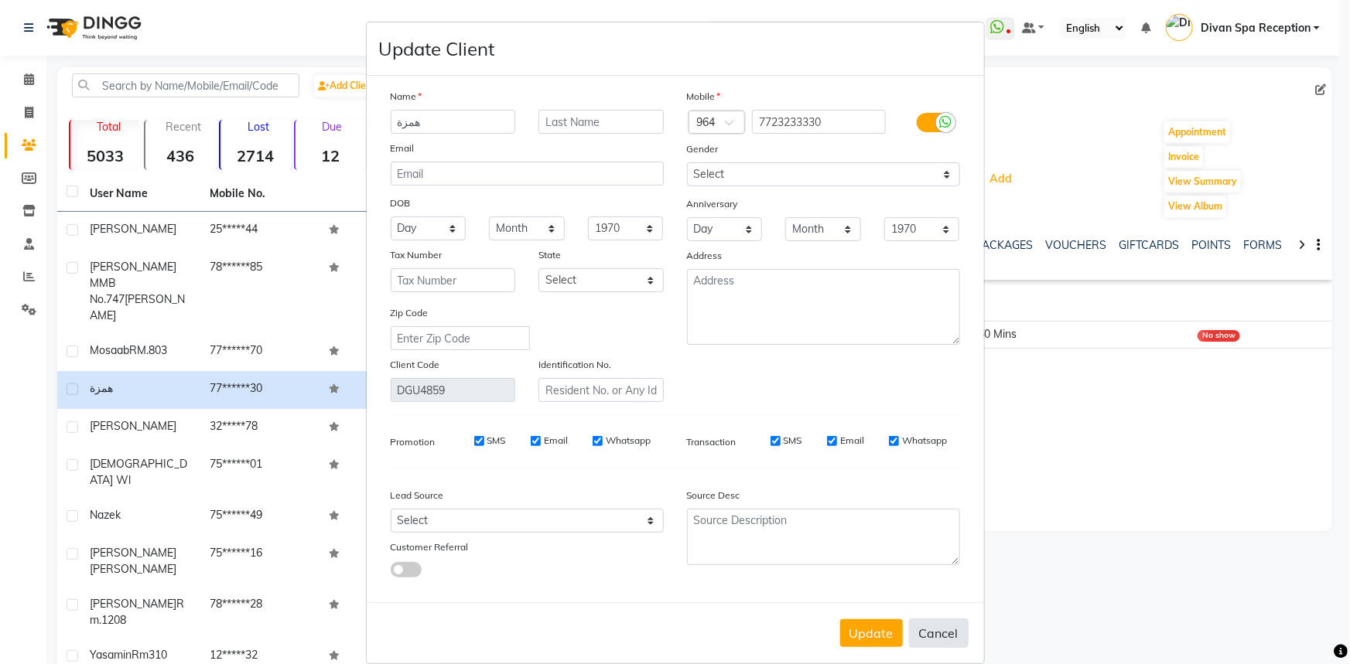
click at [923, 642] on button "Cancel" at bounding box center [939, 633] width 60 height 29
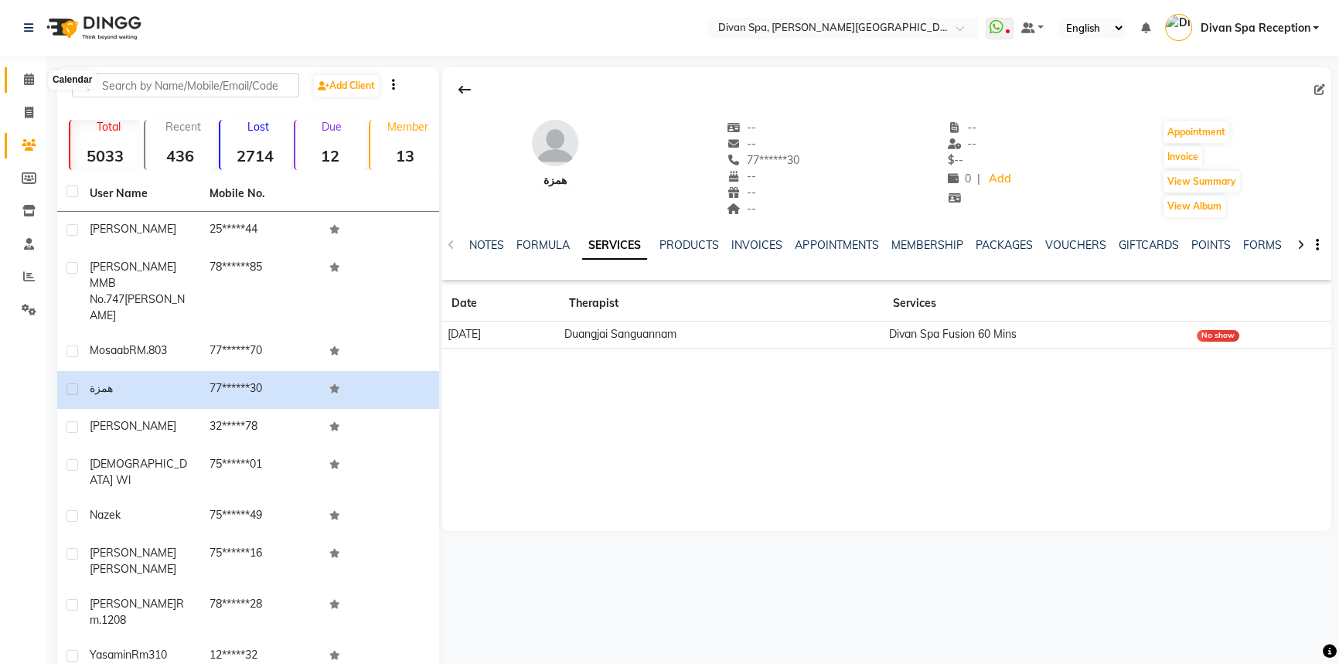
click at [36, 77] on span at bounding box center [28, 80] width 27 height 18
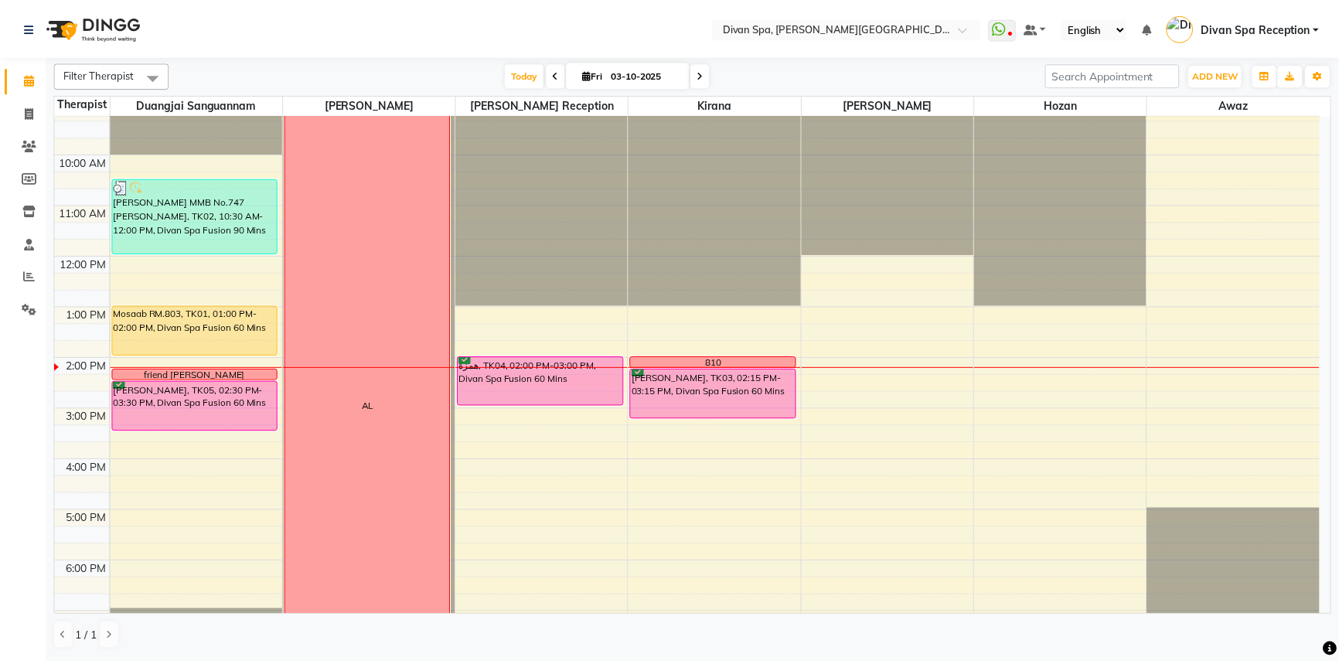
scroll to position [140, 0]
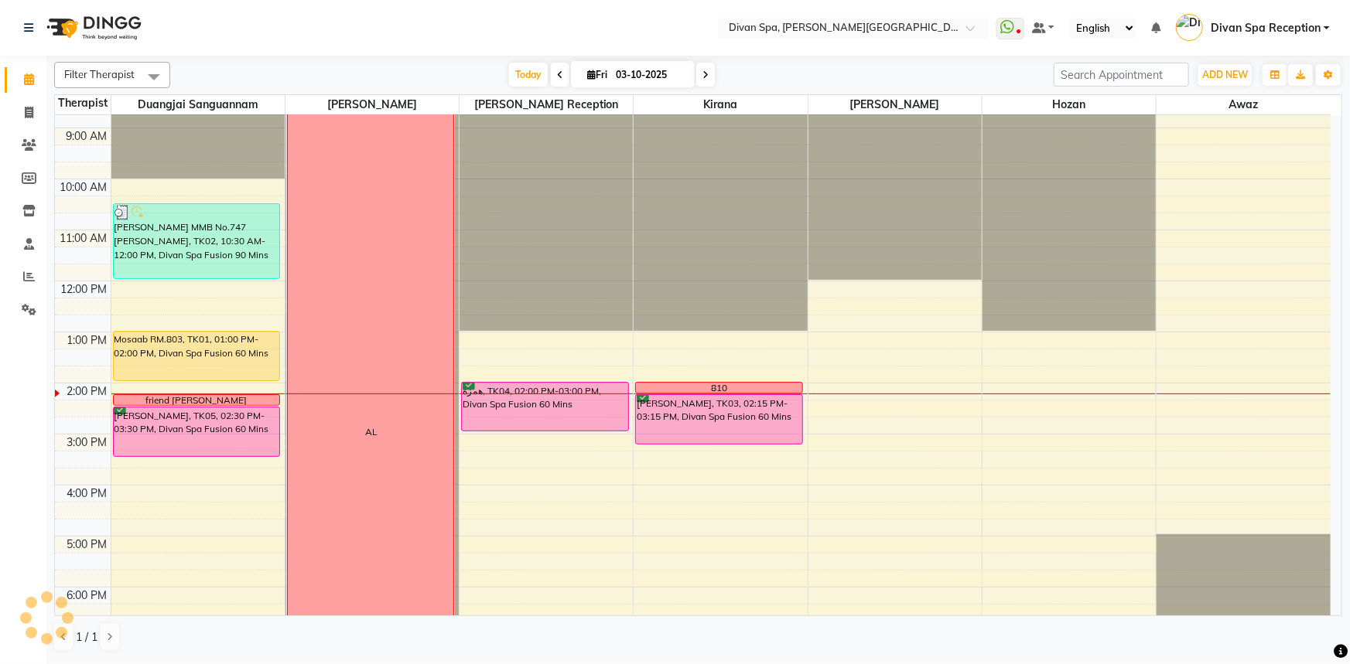
click at [226, 350] on div "Mosaab RM.803, TK01, 01:00 PM-02:00 PM, Divan Spa Fusion 60 Mins" at bounding box center [197, 356] width 166 height 49
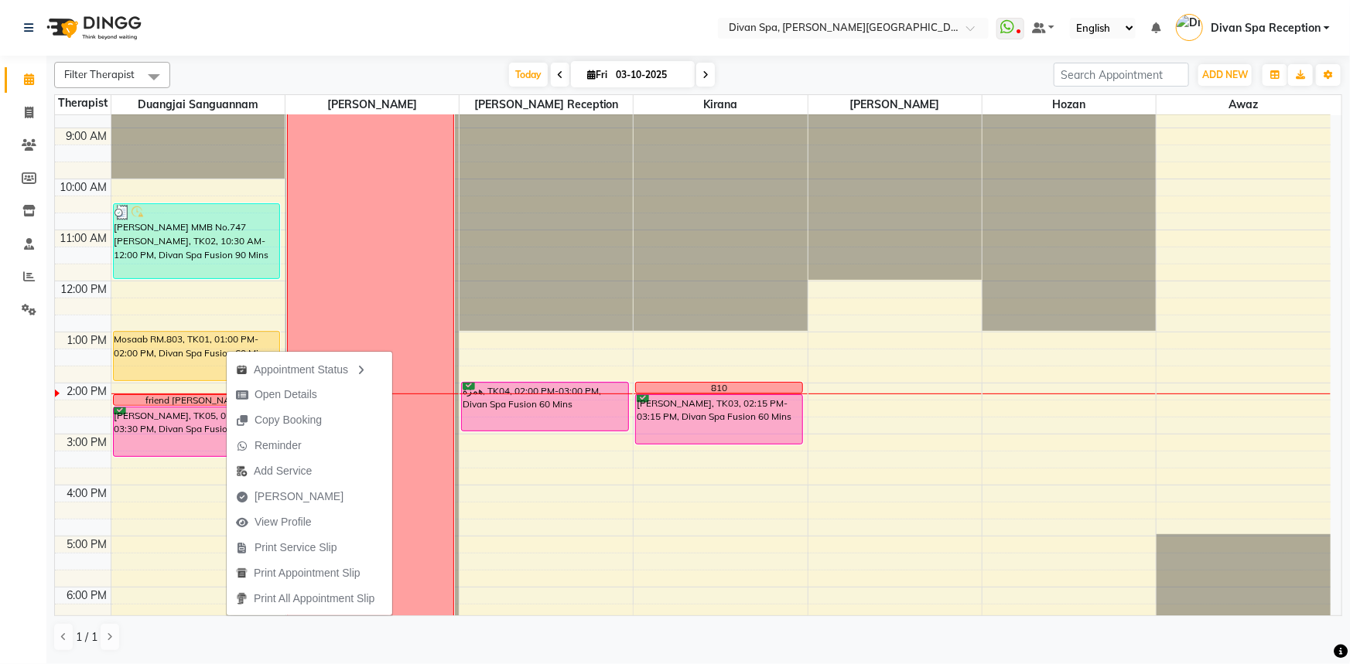
click at [195, 350] on div "Mosaab RM.803, TK01, 01:00 PM-02:00 PM, Divan Spa Fusion 60 Mins" at bounding box center [197, 356] width 166 height 49
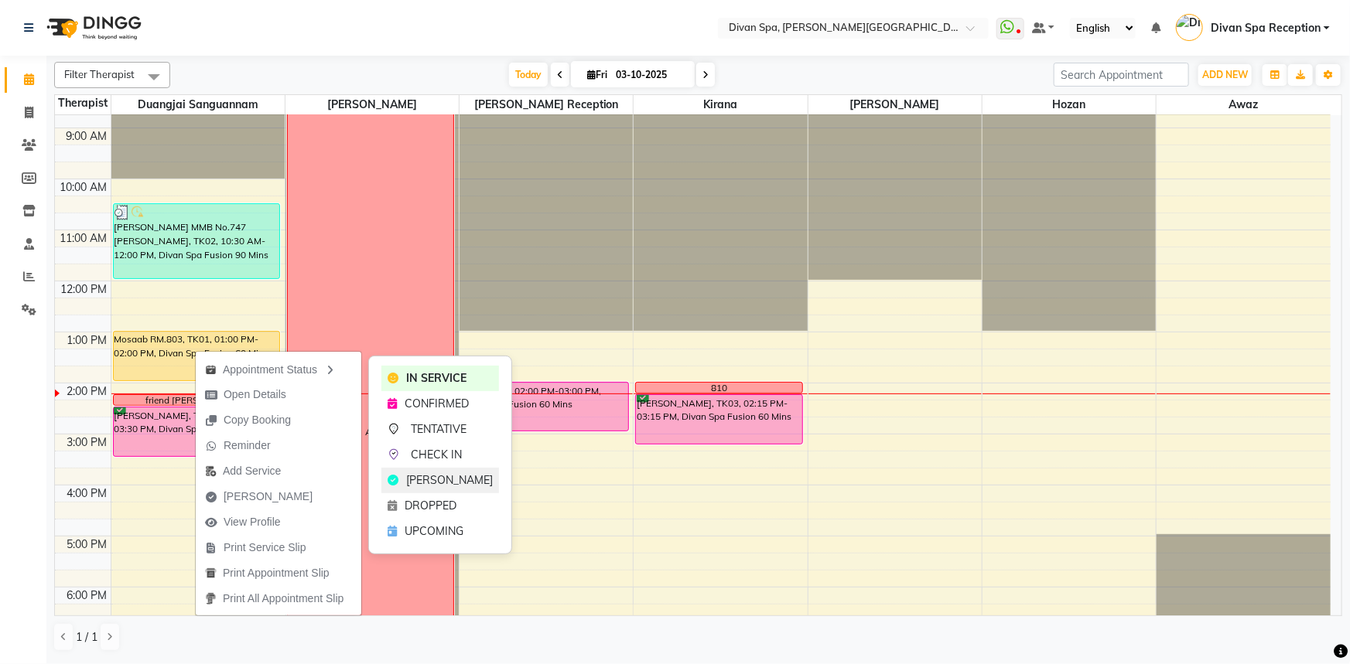
click at [412, 483] on span "[PERSON_NAME]" at bounding box center [449, 481] width 87 height 16
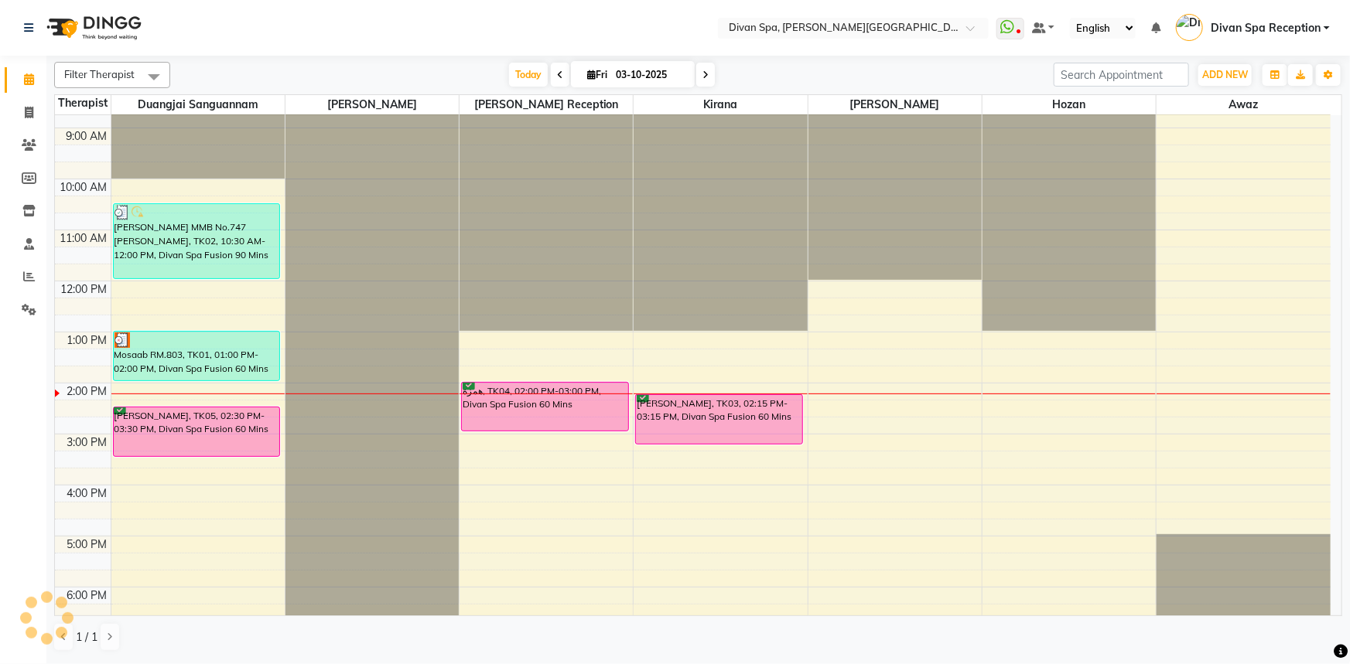
click at [169, 359] on div "Mosaab RM.803, TK01, 01:00 PM-02:00 PM, Divan Spa Fusion 60 Mins" at bounding box center [197, 356] width 166 height 49
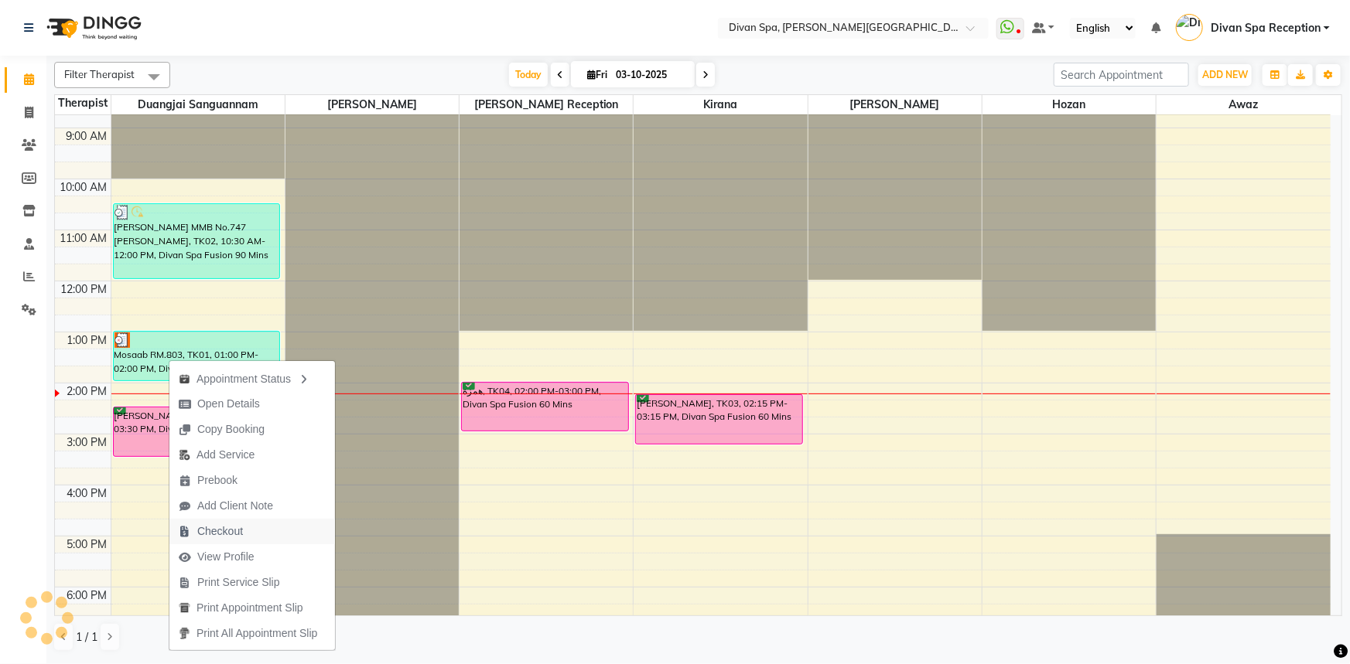
click at [213, 534] on span "Checkout" at bounding box center [220, 532] width 46 height 16
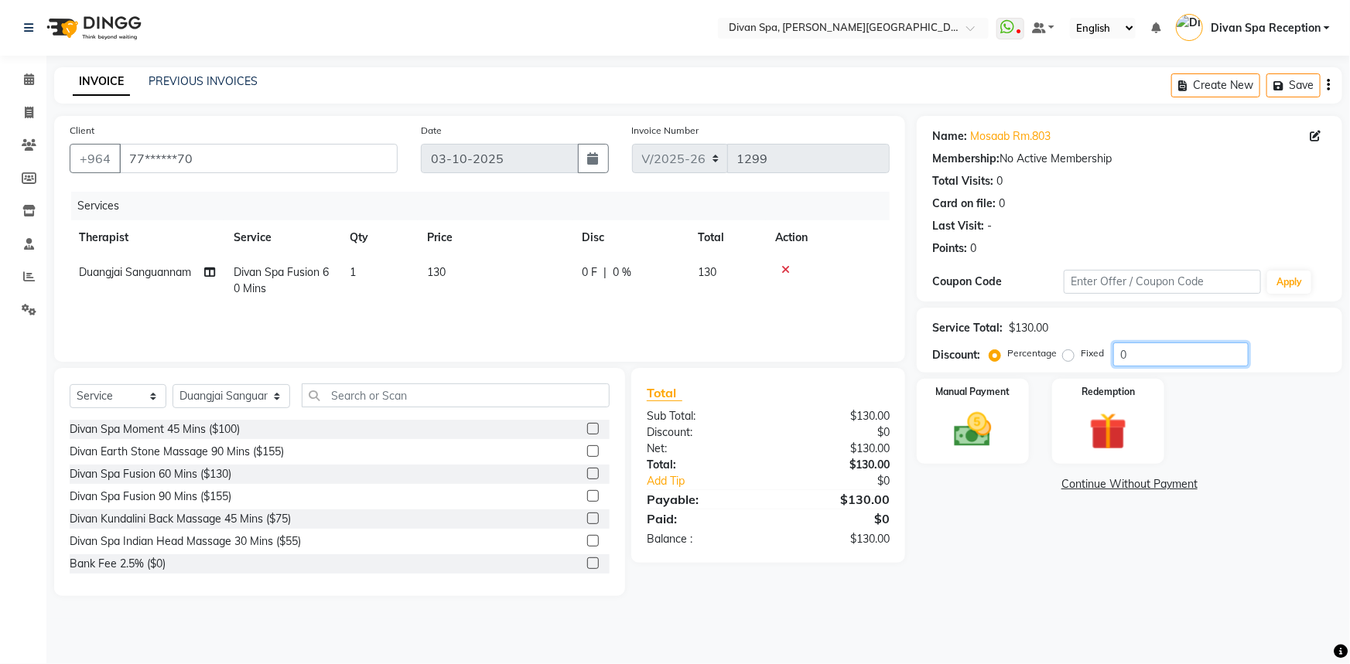
click at [1159, 351] on input "0" at bounding box center [1180, 355] width 135 height 24
click at [982, 421] on img at bounding box center [972, 430] width 63 height 45
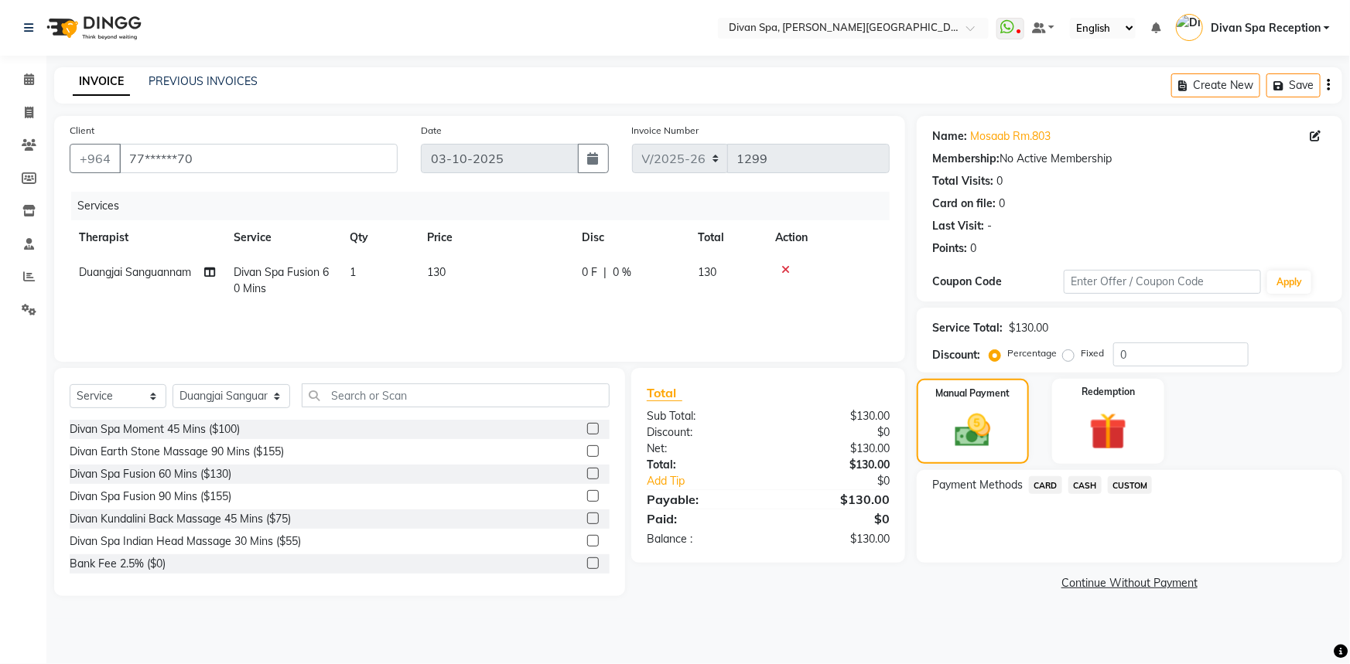
click at [1044, 481] on span "CARD" at bounding box center [1045, 485] width 33 height 18
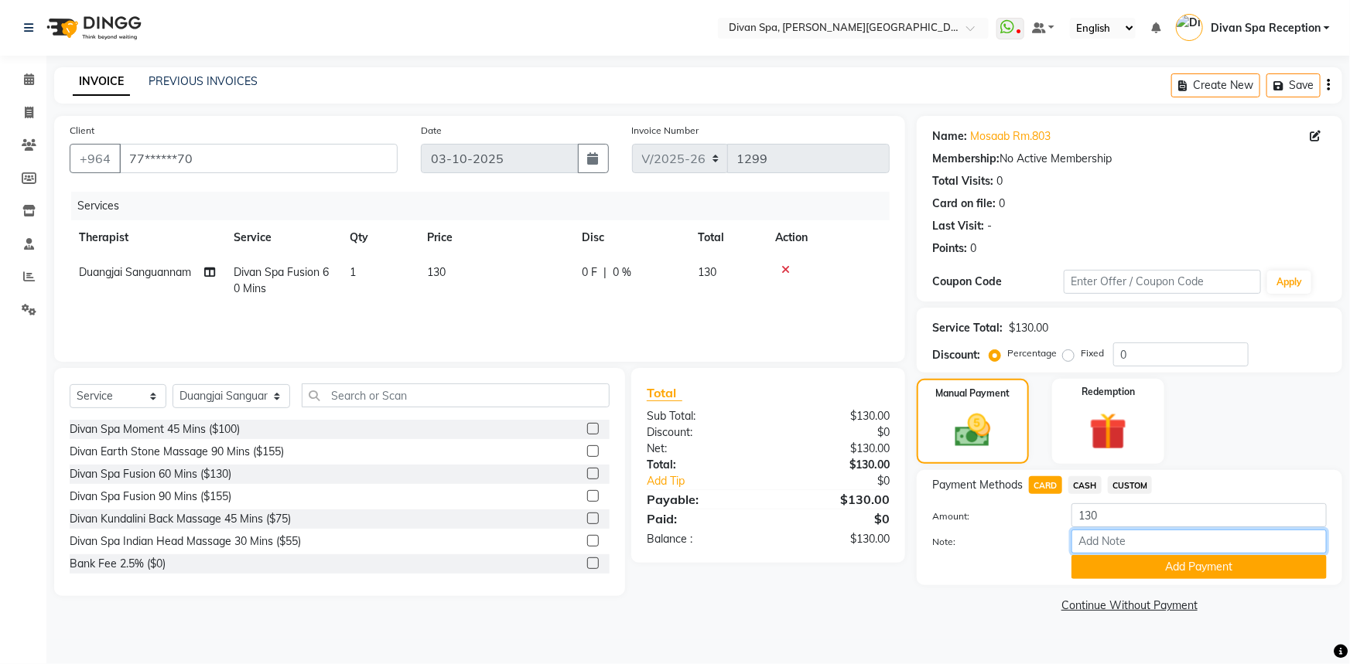
click at [1080, 541] on input "Note:" at bounding box center [1198, 542] width 255 height 24
click at [1044, 490] on span "CARD" at bounding box center [1045, 485] width 33 height 18
click at [1089, 570] on button "Add Payment" at bounding box center [1198, 567] width 255 height 24
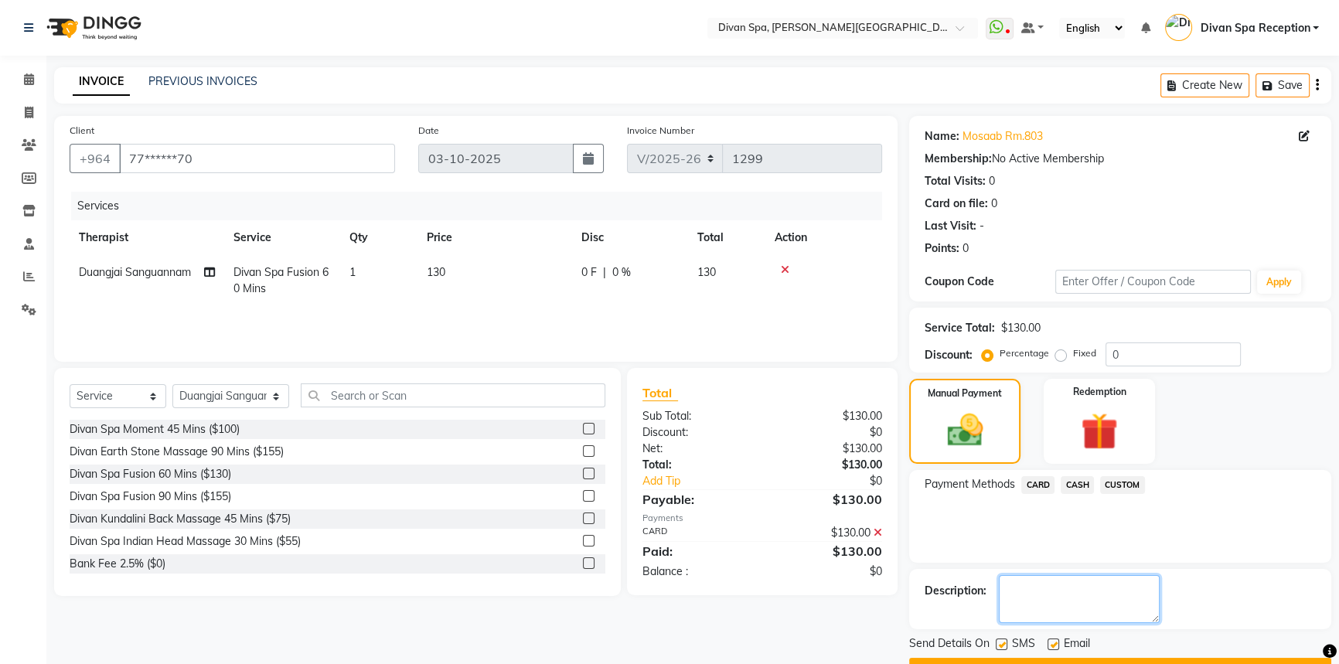
click at [1049, 588] on textarea at bounding box center [1079, 599] width 161 height 48
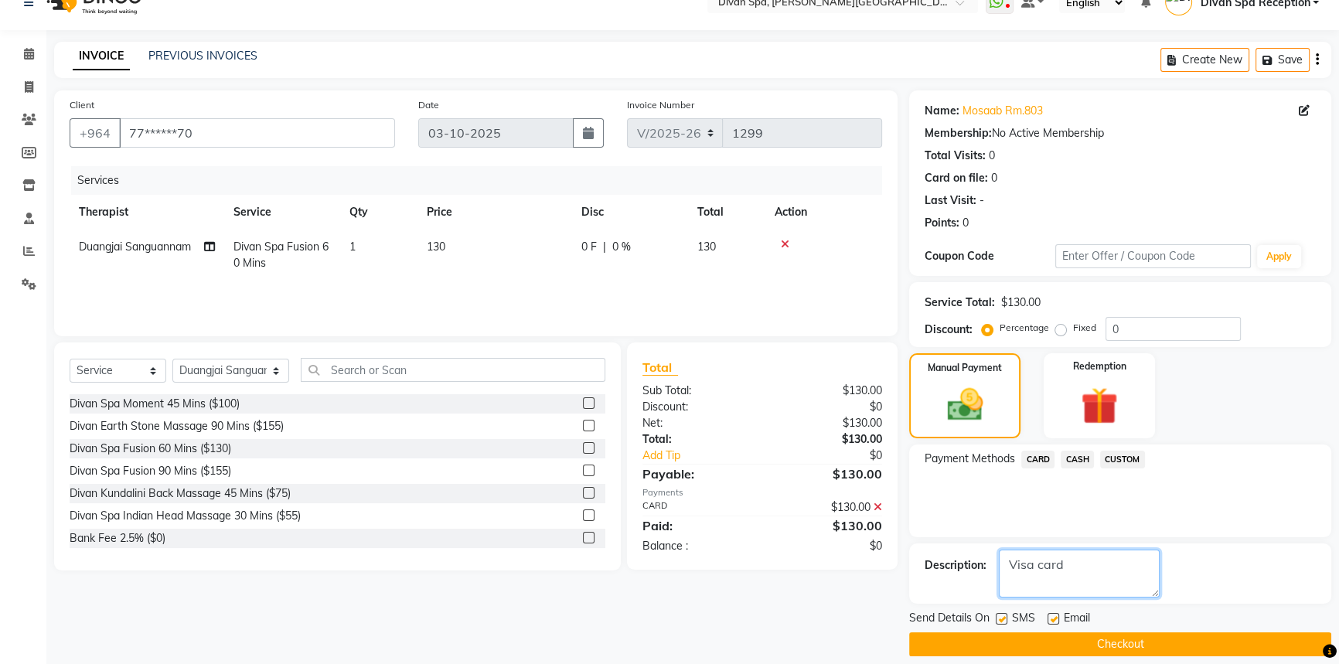
scroll to position [39, 0]
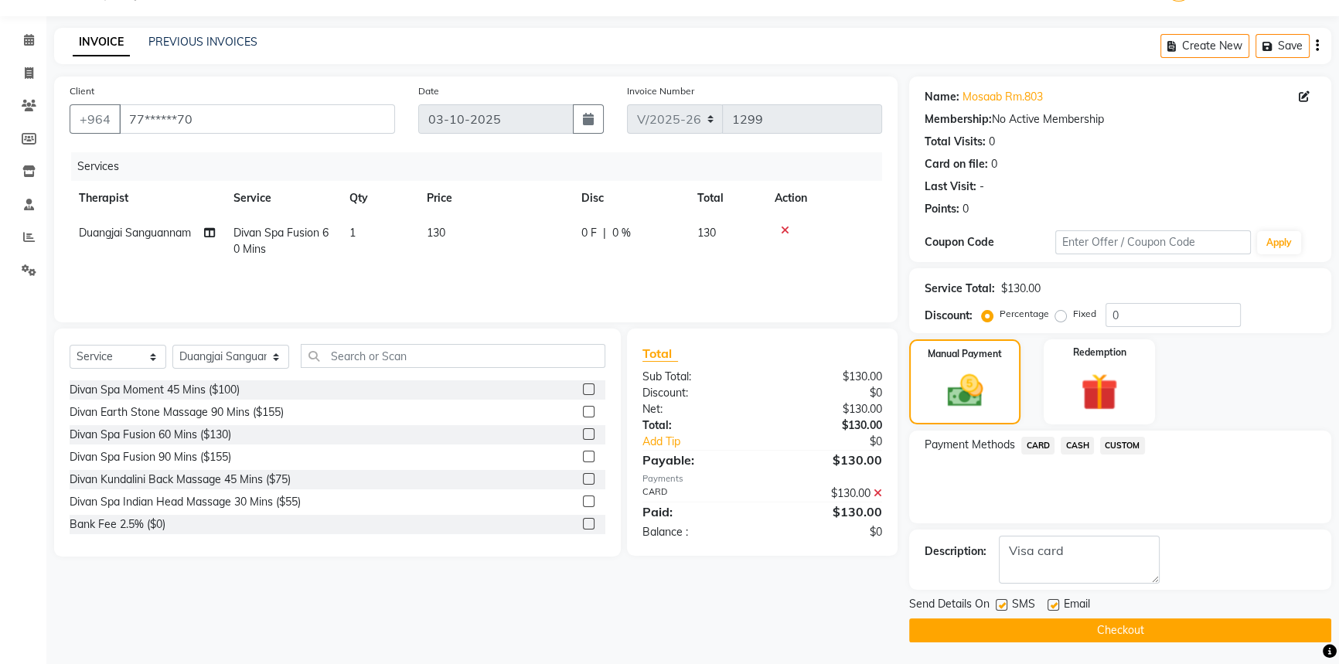
click at [997, 596] on div "SMS" at bounding box center [1022, 605] width 52 height 19
click at [997, 603] on label at bounding box center [1002, 605] width 12 height 12
click at [997, 603] on input "checkbox" at bounding box center [1001, 606] width 10 height 10
click at [1052, 605] on label at bounding box center [1054, 605] width 12 height 12
click at [1052, 605] on input "checkbox" at bounding box center [1053, 606] width 10 height 10
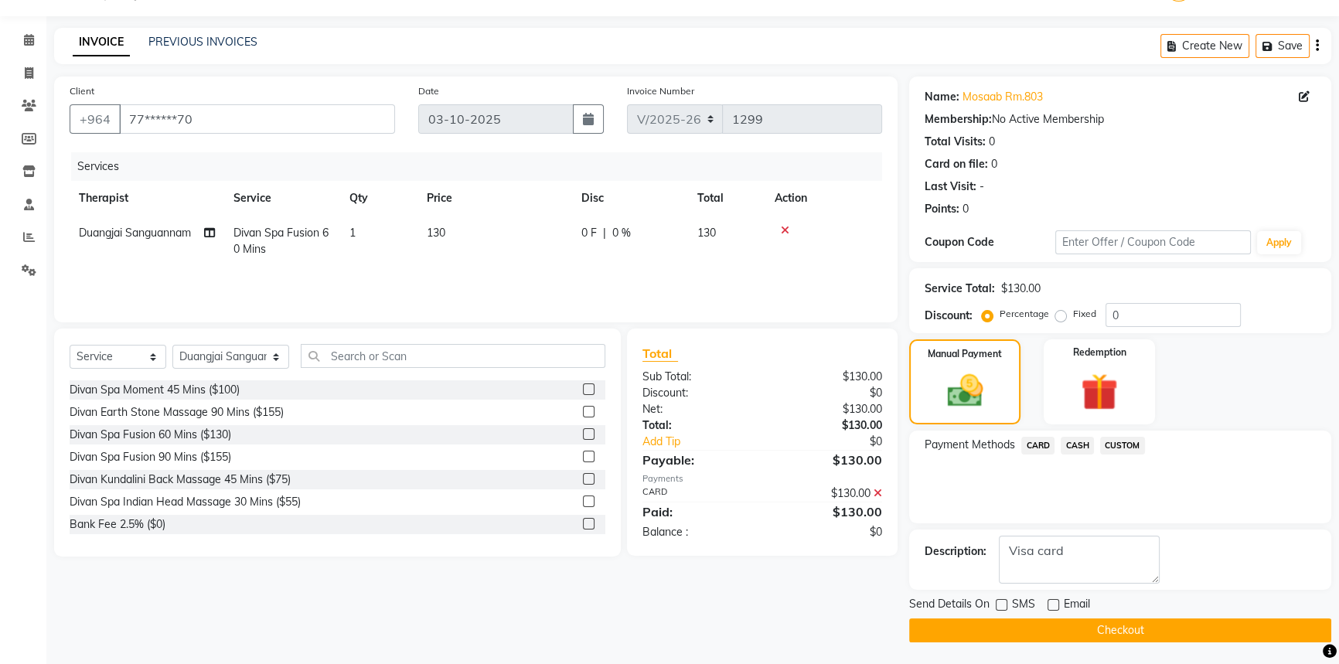
click at [1053, 615] on div "Send Details On SMS Email Checkout" at bounding box center [1120, 619] width 422 height 46
click at [1053, 623] on button "Checkout" at bounding box center [1120, 631] width 422 height 24
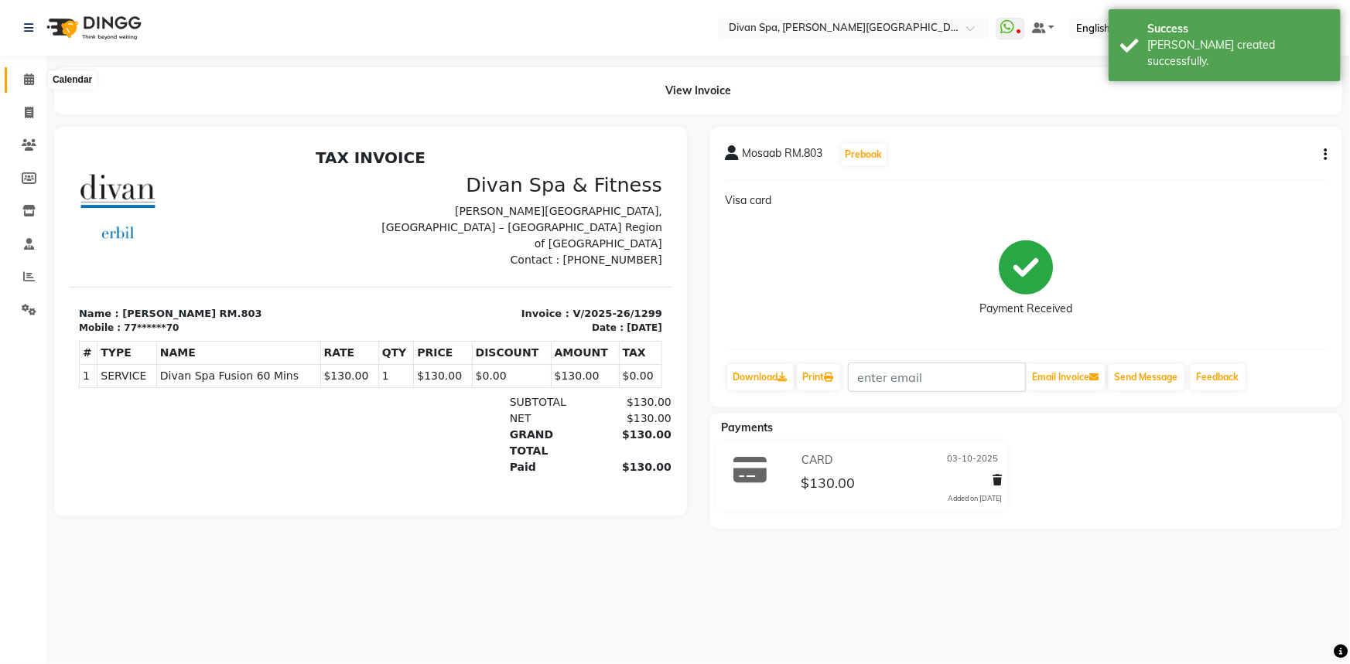
click at [29, 84] on icon at bounding box center [29, 79] width 10 height 12
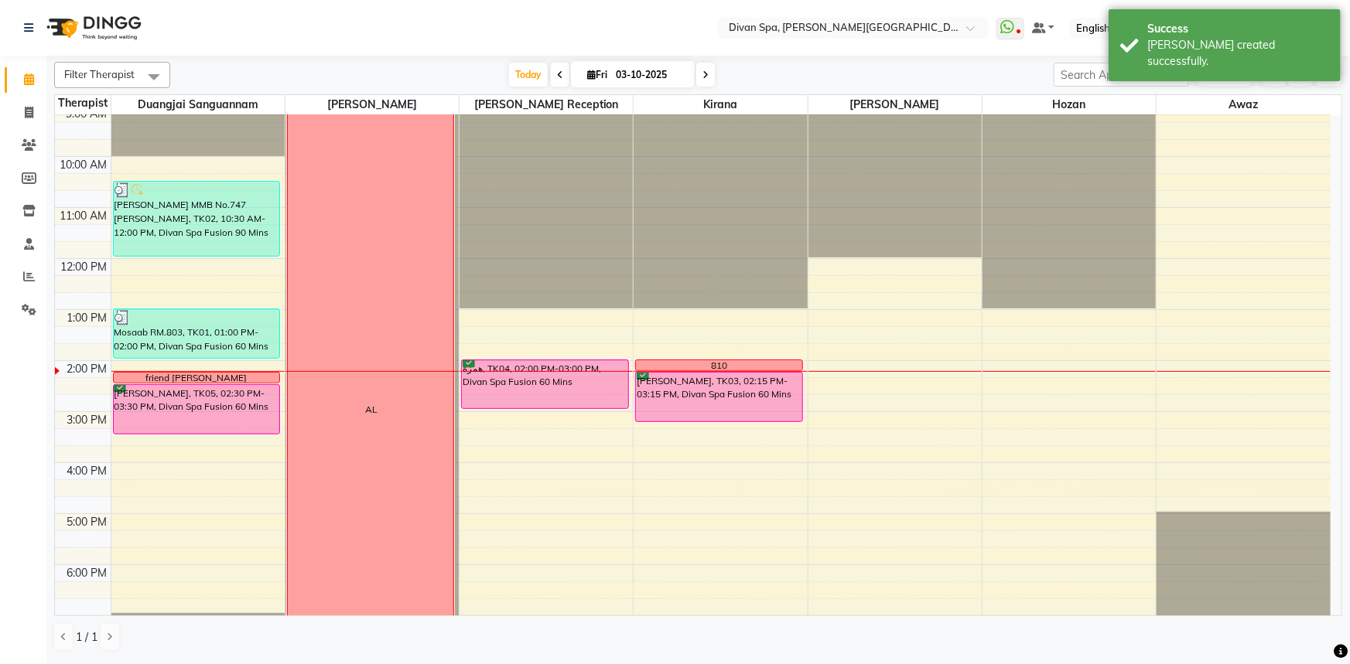
scroll to position [210, 0]
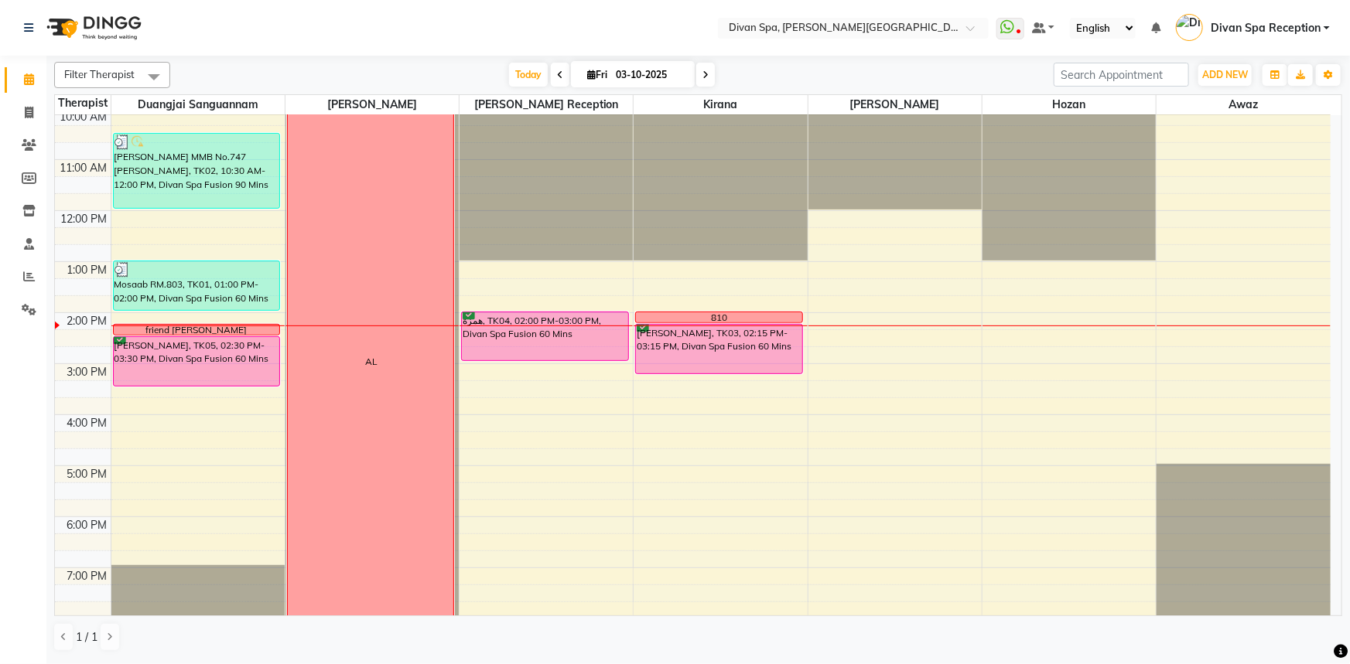
click at [139, 295] on div "Mosaab RM.803, TK01, 01:00 PM-02:00 PM, Divan Spa Fusion 60 Mins" at bounding box center [197, 285] width 166 height 49
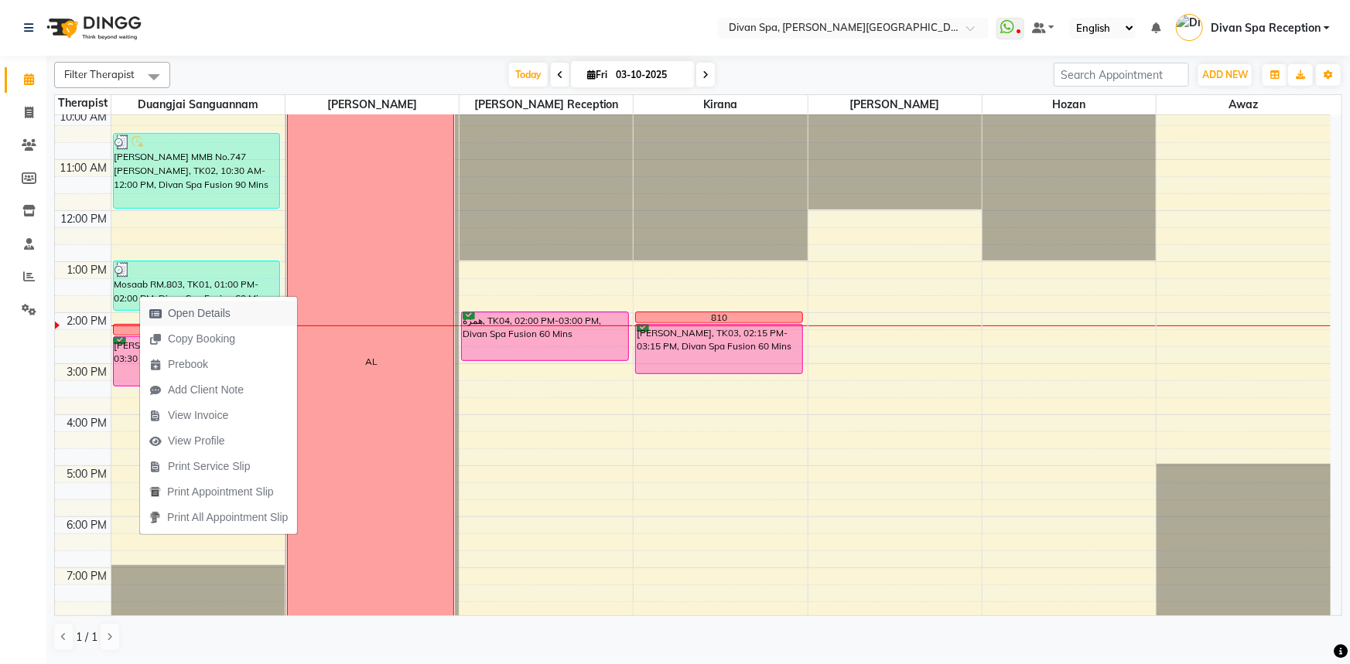
click at [207, 319] on span "Open Details" at bounding box center [199, 313] width 63 height 16
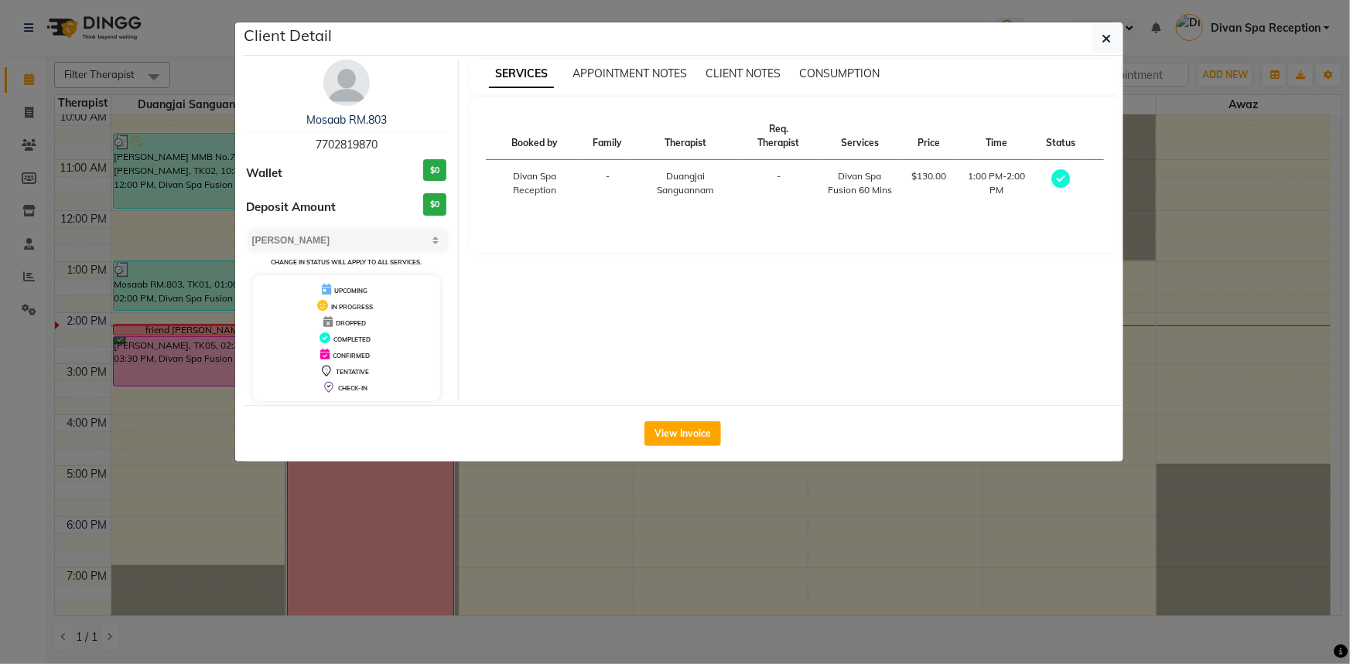
drag, startPoint x: 332, startPoint y: 353, endPoint x: 425, endPoint y: 234, distance: 151.0
click at [340, 350] on div "CONFIRMED" at bounding box center [347, 354] width 176 height 16
click at [692, 432] on button "View Invoice" at bounding box center [682, 433] width 77 height 25
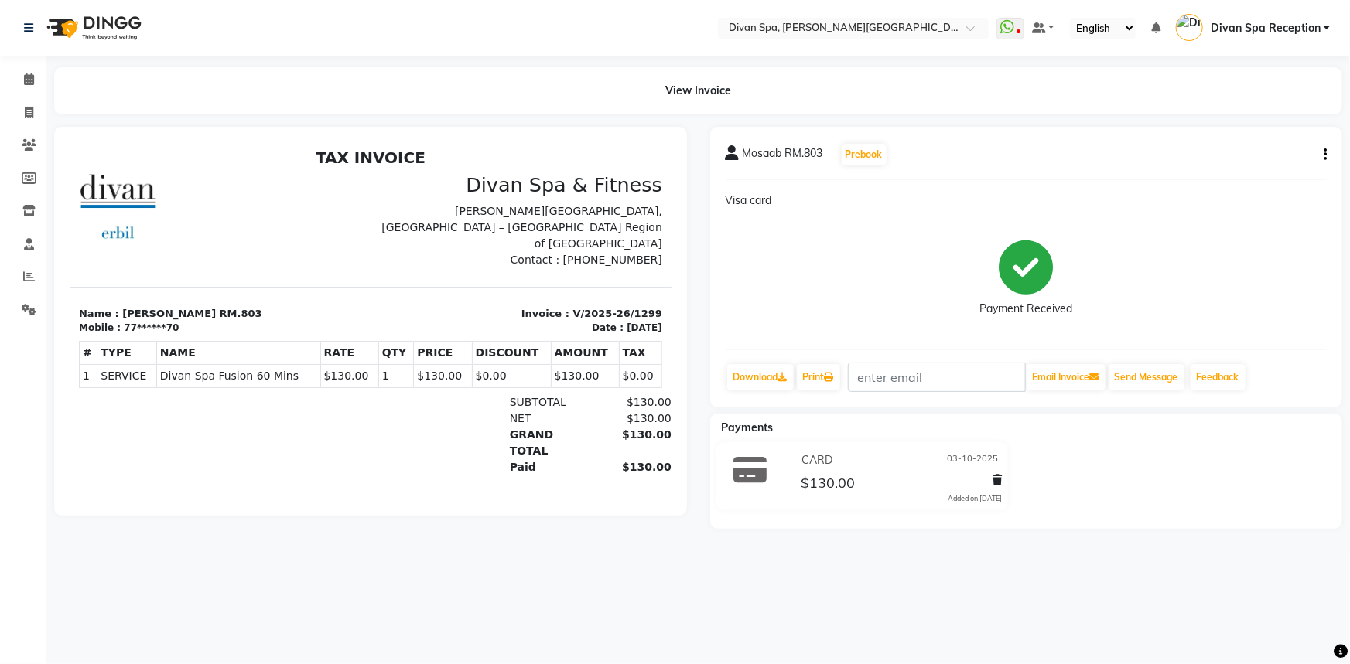
click at [1324, 155] on icon "button" at bounding box center [1324, 155] width 3 height 1
click at [1268, 163] on div "Edit Invoice" at bounding box center [1261, 164] width 77 height 19
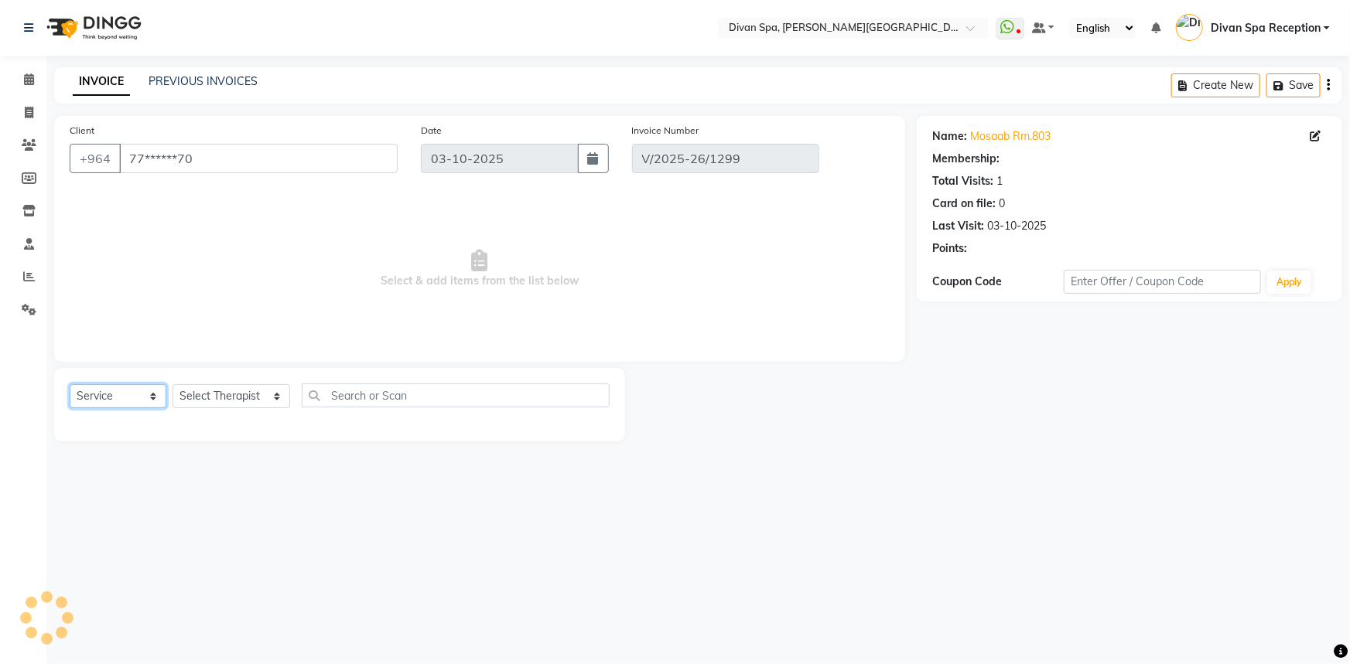
click at [151, 395] on select "Select Service Product Membership Package Voucher Prepaid Gift Card" at bounding box center [118, 396] width 97 height 24
click at [70, 384] on select "Select Service Product Membership Package Voucher Prepaid Gift Card" at bounding box center [118, 396] width 97 height 24
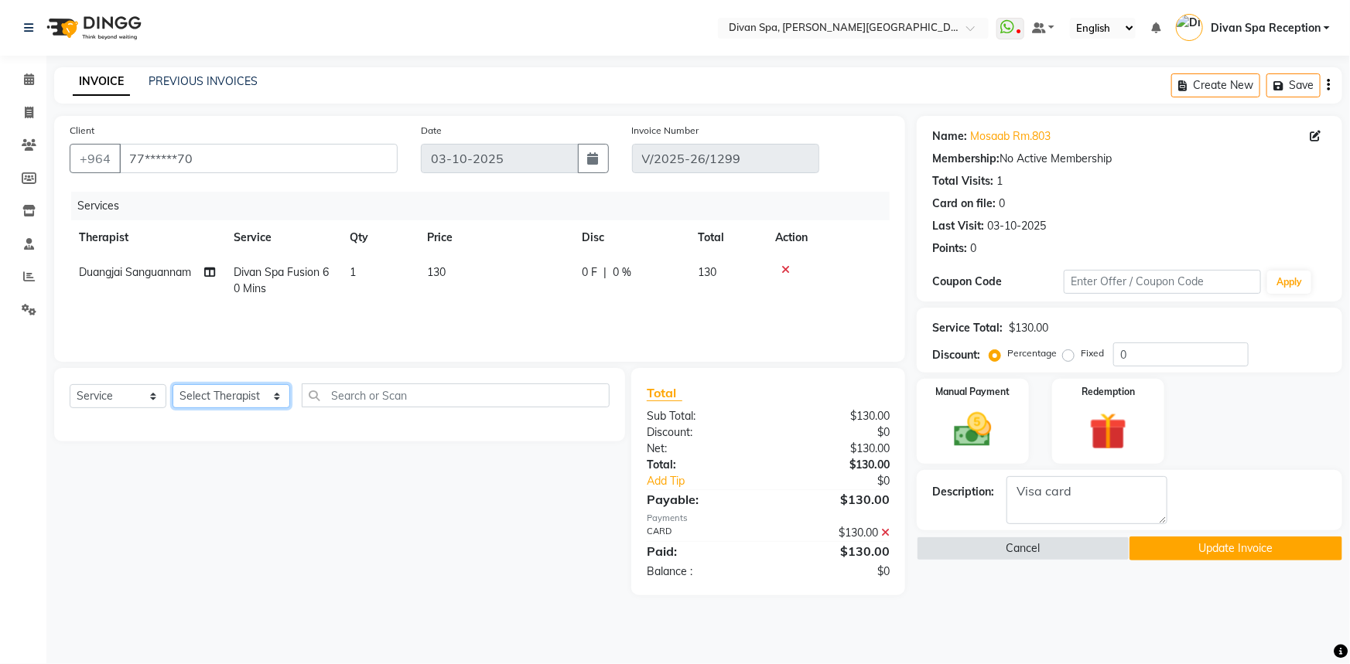
click at [268, 394] on select "Select Therapist [PERSON_NAME] [PERSON_NAME] Divan Spa Reception Duangjai Sangu…" at bounding box center [231, 396] width 118 height 24
click at [172, 384] on select "Select Therapist [PERSON_NAME] [PERSON_NAME] Divan Spa Reception Duangjai Sangu…" at bounding box center [231, 396] width 118 height 24
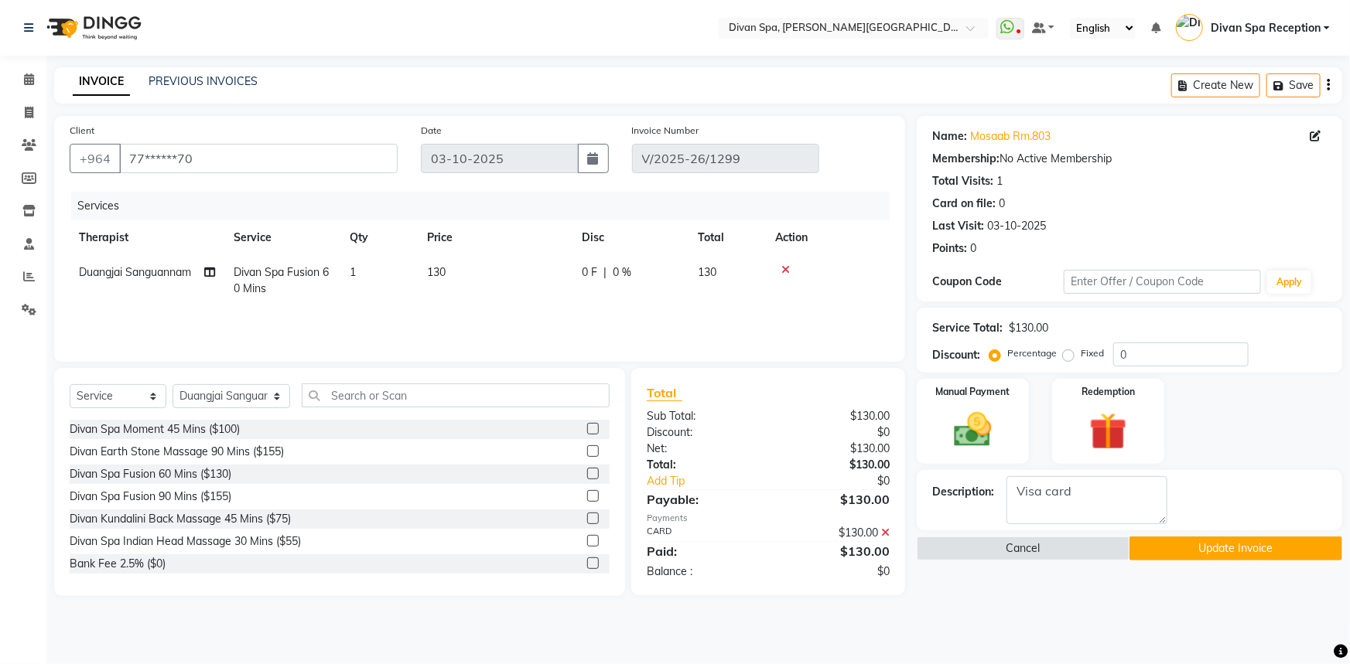
click at [782, 268] on icon at bounding box center [785, 269] width 9 height 11
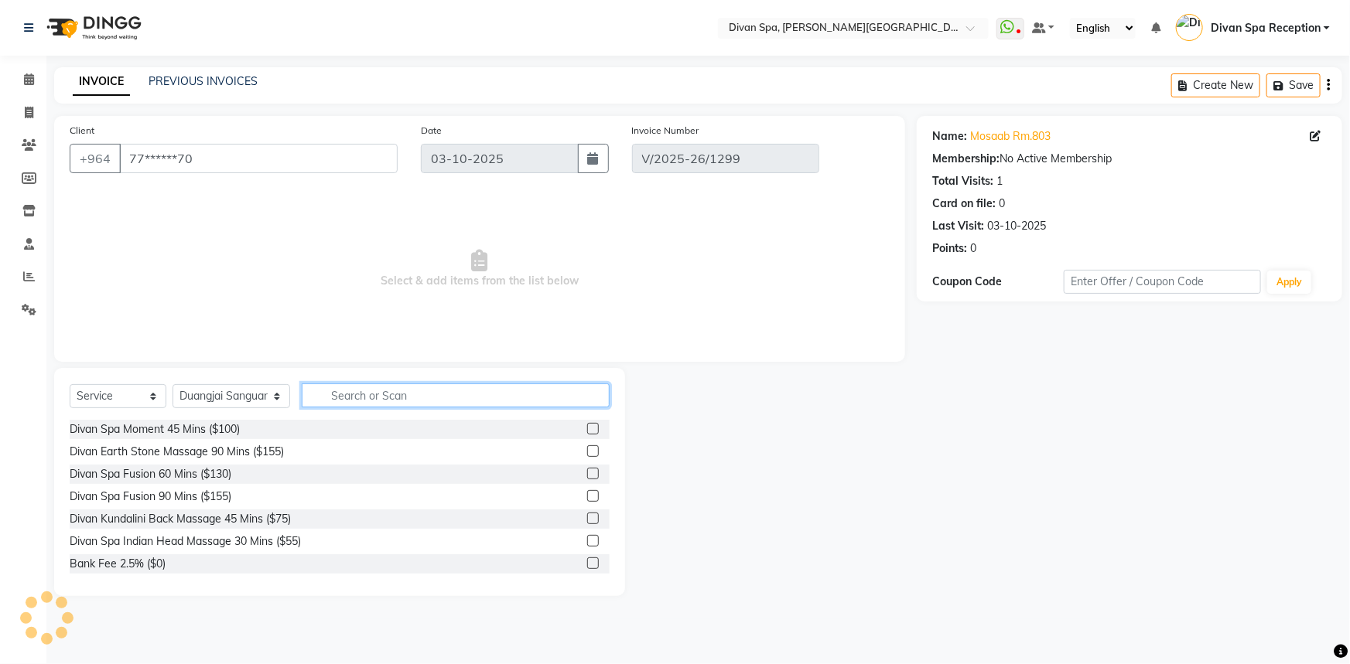
click at [473, 397] on input "text" at bounding box center [456, 396] width 309 height 24
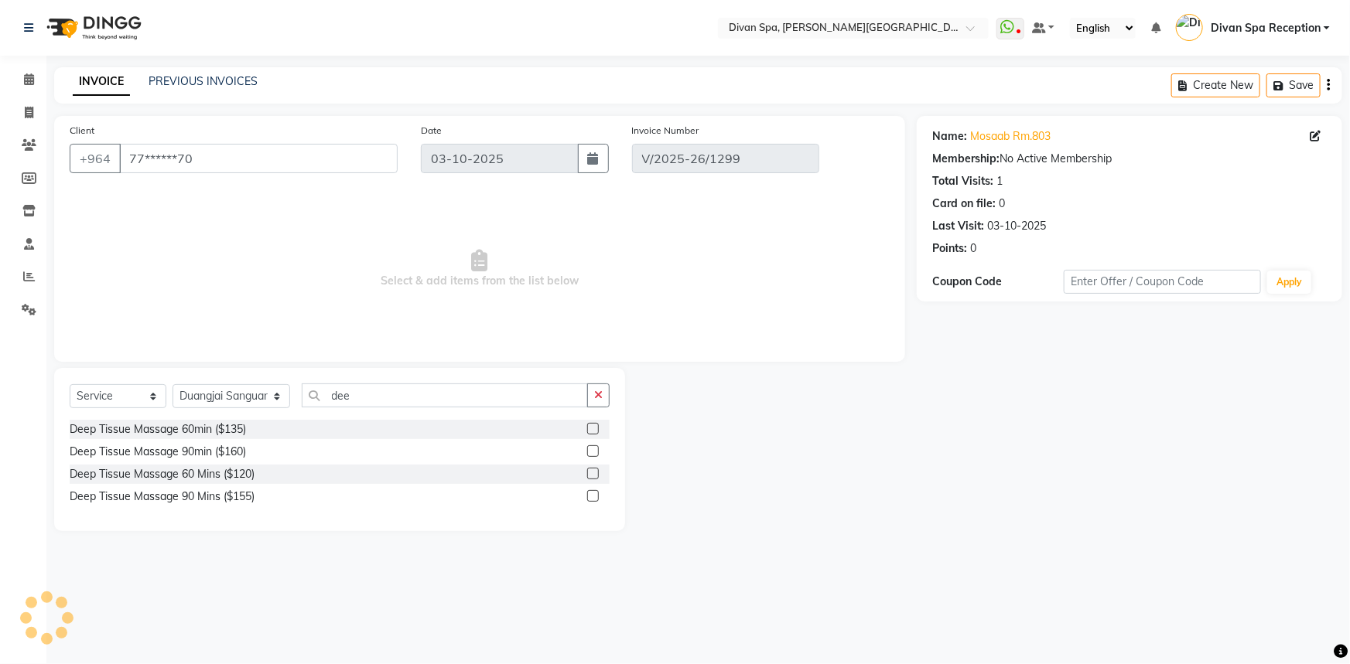
click at [600, 430] on div at bounding box center [598, 429] width 22 height 19
click at [592, 429] on label at bounding box center [593, 429] width 12 height 12
click at [592, 429] on input "checkbox" at bounding box center [592, 430] width 10 height 10
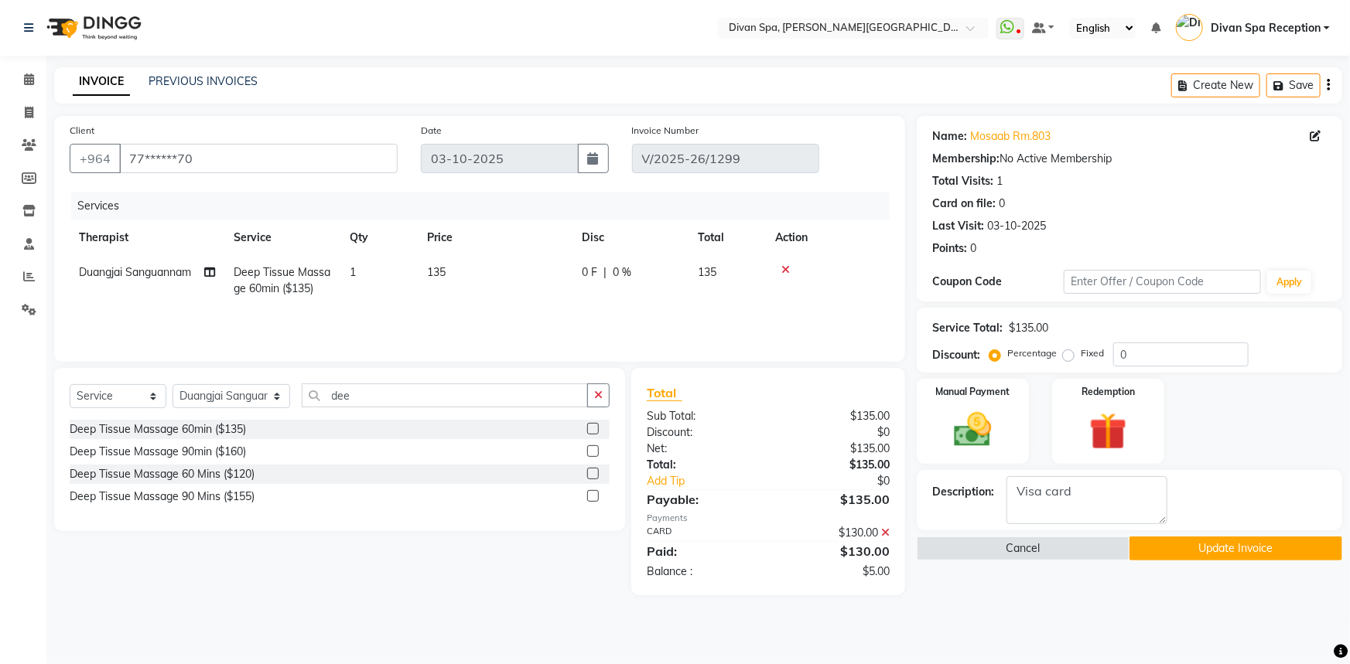
click at [1160, 548] on button "Update Invoice" at bounding box center [1235, 549] width 213 height 24
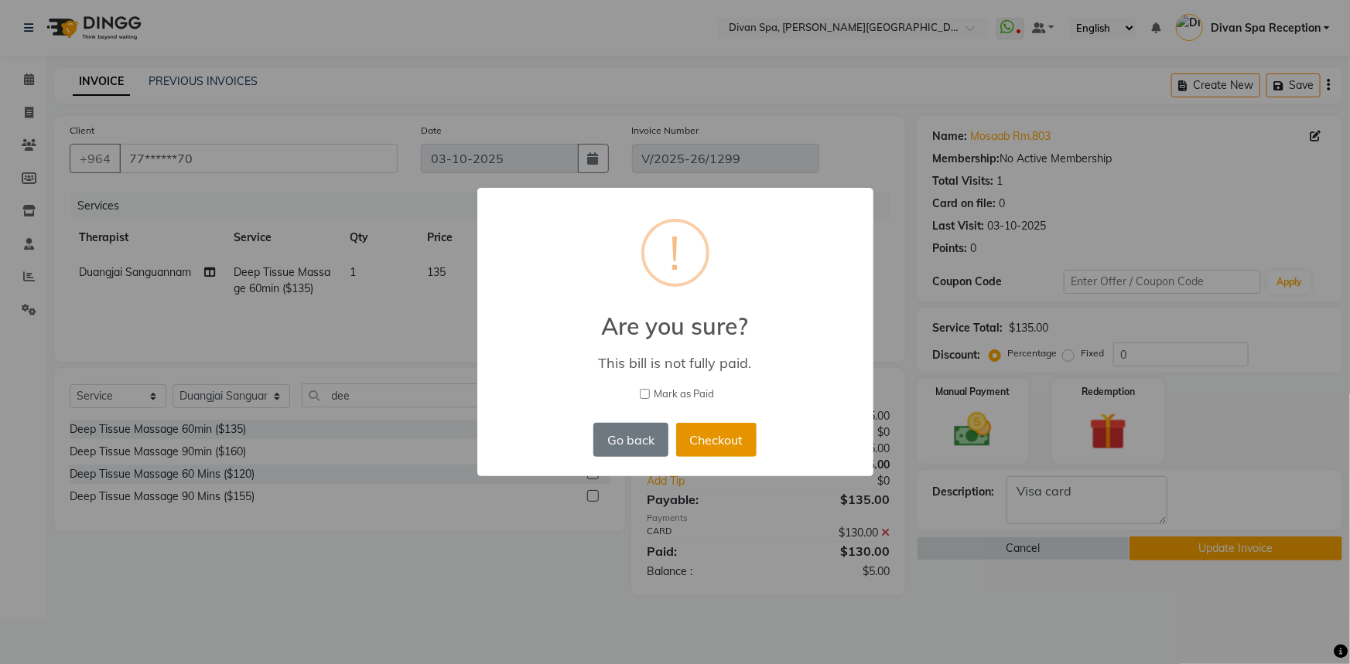
click at [714, 425] on button "Checkout" at bounding box center [716, 440] width 80 height 34
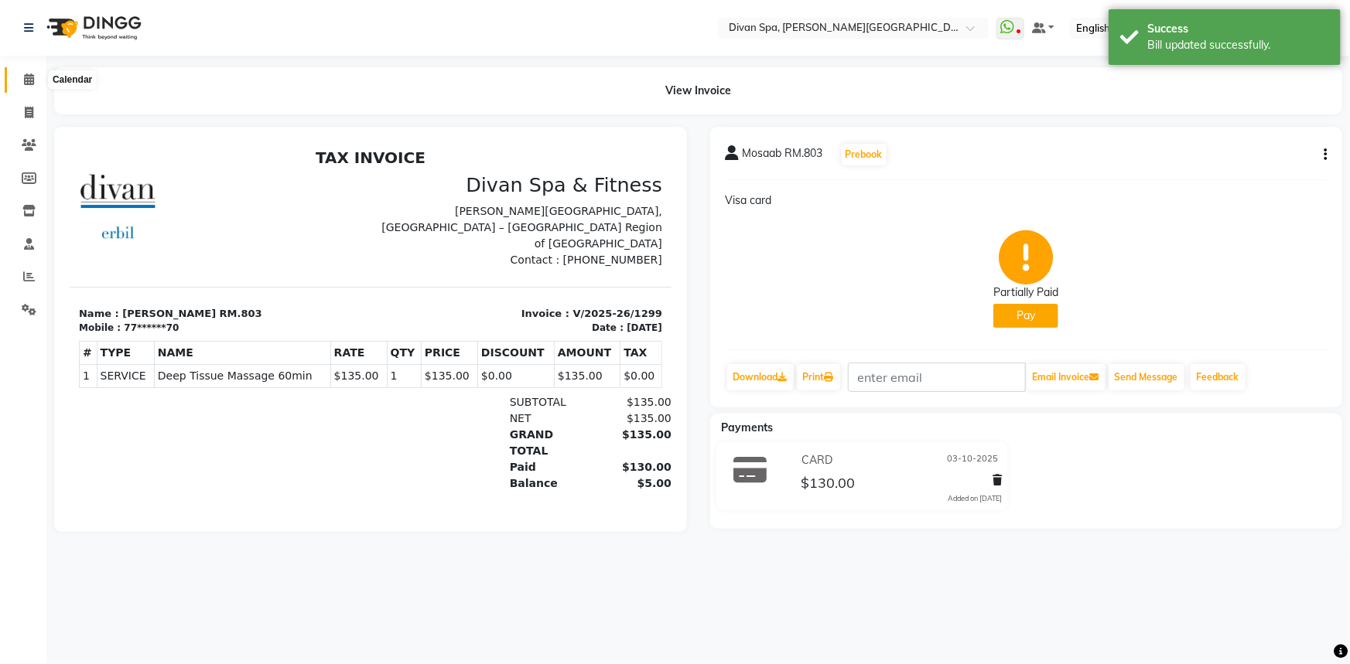
click at [37, 73] on span at bounding box center [28, 80] width 27 height 18
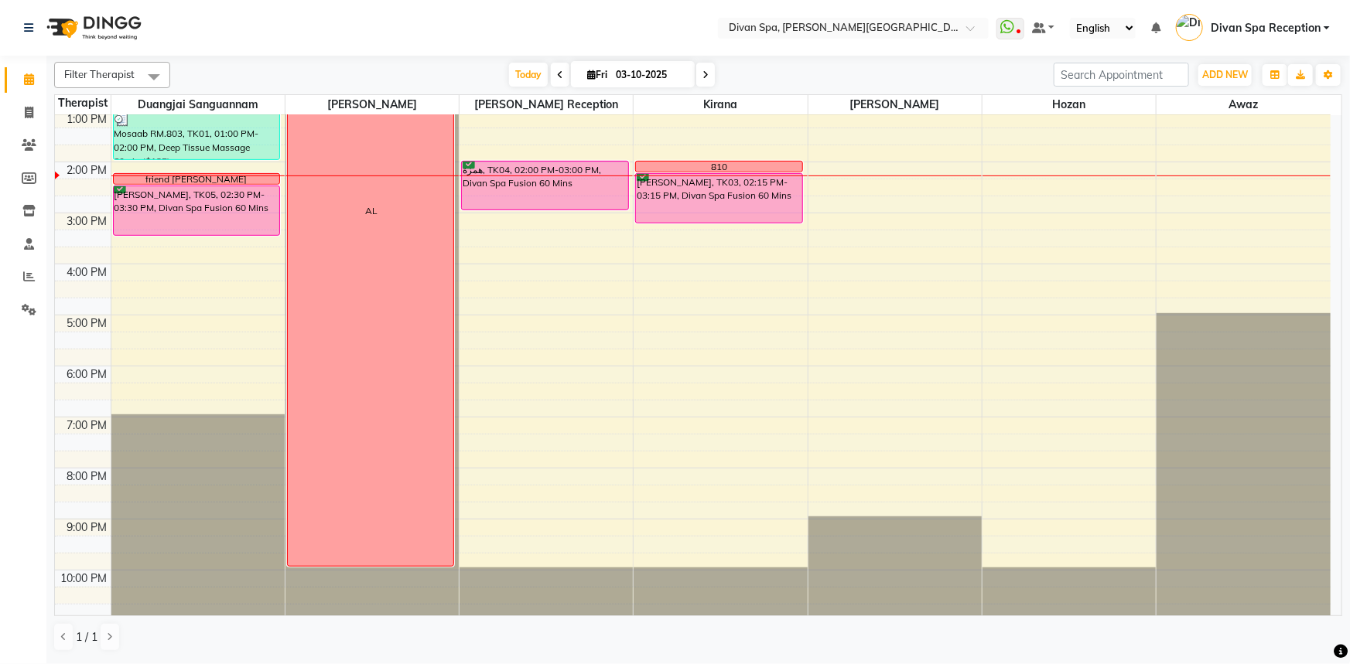
scroll to position [363, 0]
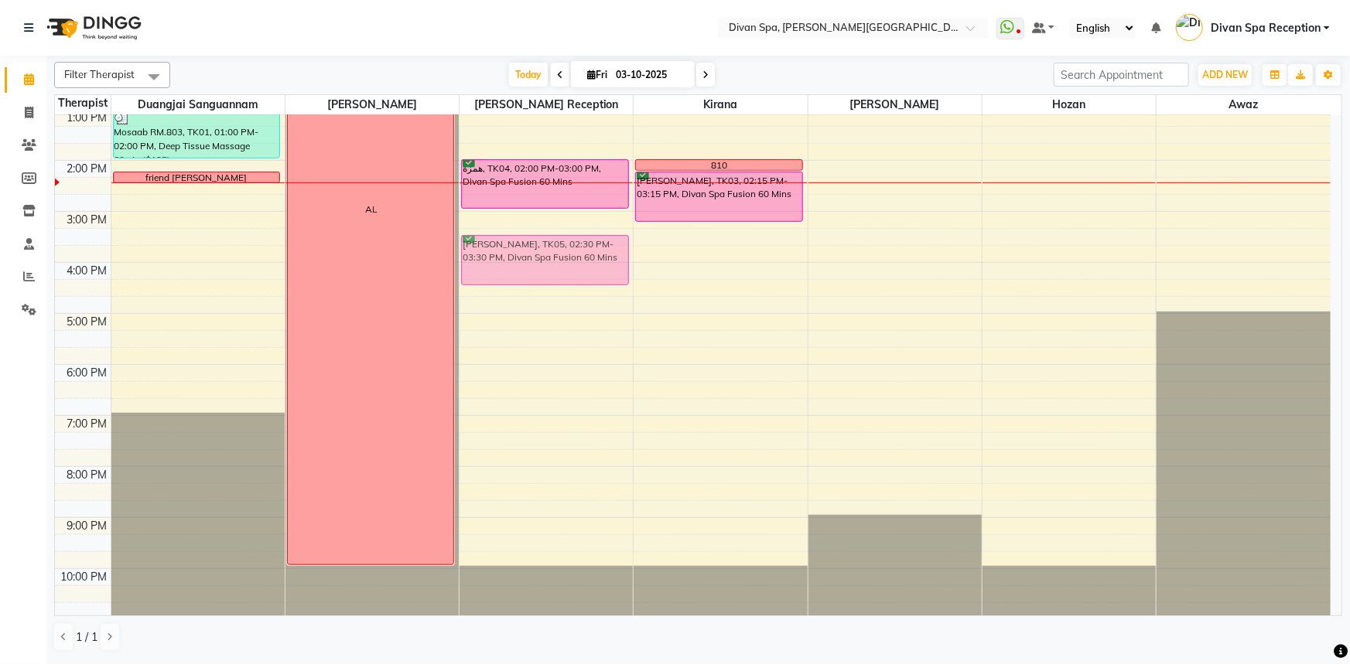
drag, startPoint x: 159, startPoint y: 200, endPoint x: 592, endPoint y: 247, distance: 435.0
click at [592, 247] on tr "[PERSON_NAME] MMB No.747 [PERSON_NAME], TK02, 10:30 AM-12:00 PM, Divan Spa Fusi…" at bounding box center [692, 186] width 1275 height 867
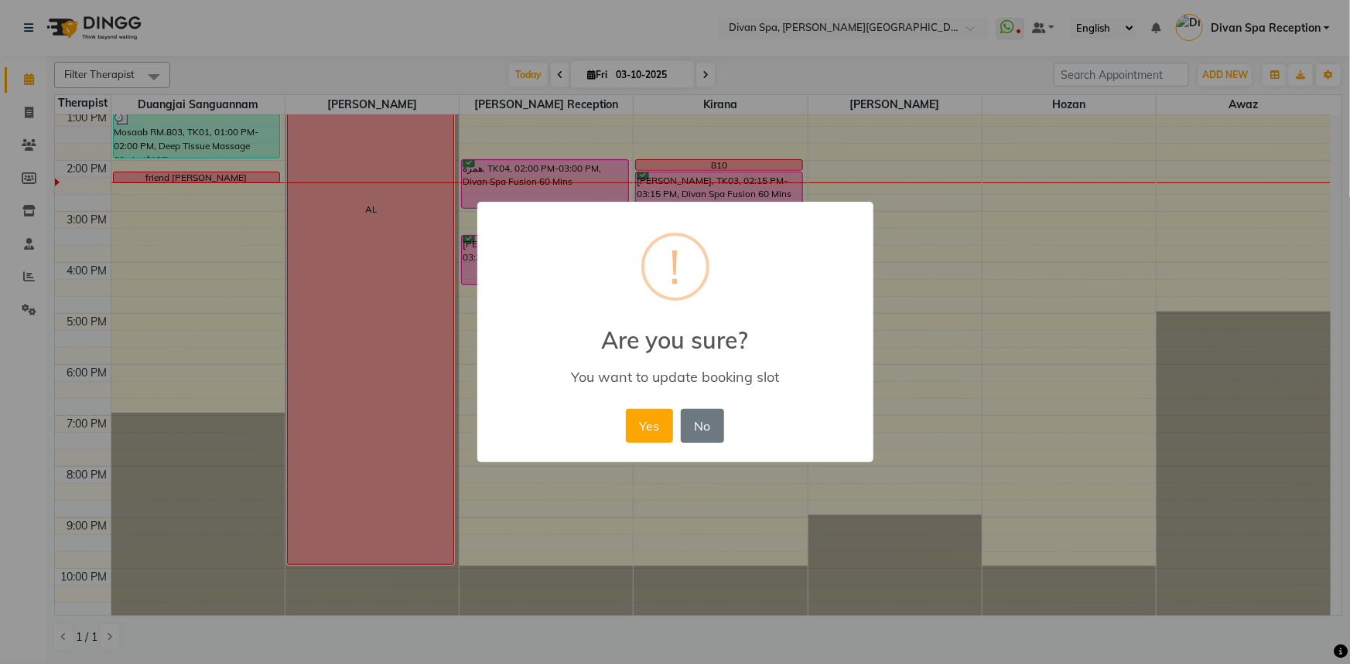
drag, startPoint x: 640, startPoint y: 419, endPoint x: 636, endPoint y: 292, distance: 126.9
click at [636, 401] on div "× ! Are you sure? You want to update booking slot Yes No No" at bounding box center [675, 332] width 396 height 261
drag, startPoint x: 650, startPoint y: 427, endPoint x: 648, endPoint y: 285, distance: 142.3
click at [647, 415] on button "Yes" at bounding box center [649, 426] width 47 height 34
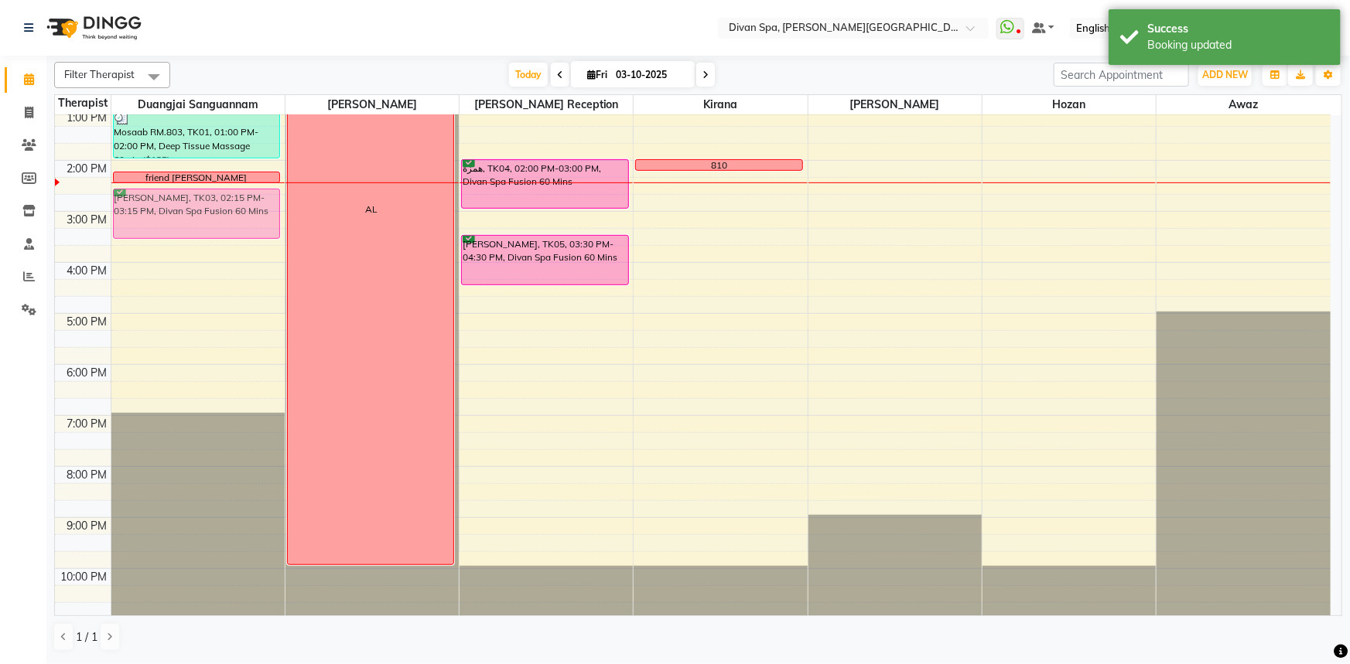
drag, startPoint x: 664, startPoint y: 191, endPoint x: 177, endPoint y: 215, distance: 487.0
click at [177, 215] on tr "[PERSON_NAME] MMB No.747 [PERSON_NAME], TK02, 10:30 AM-12:00 PM, Divan Spa Fusi…" at bounding box center [692, 186] width 1275 height 867
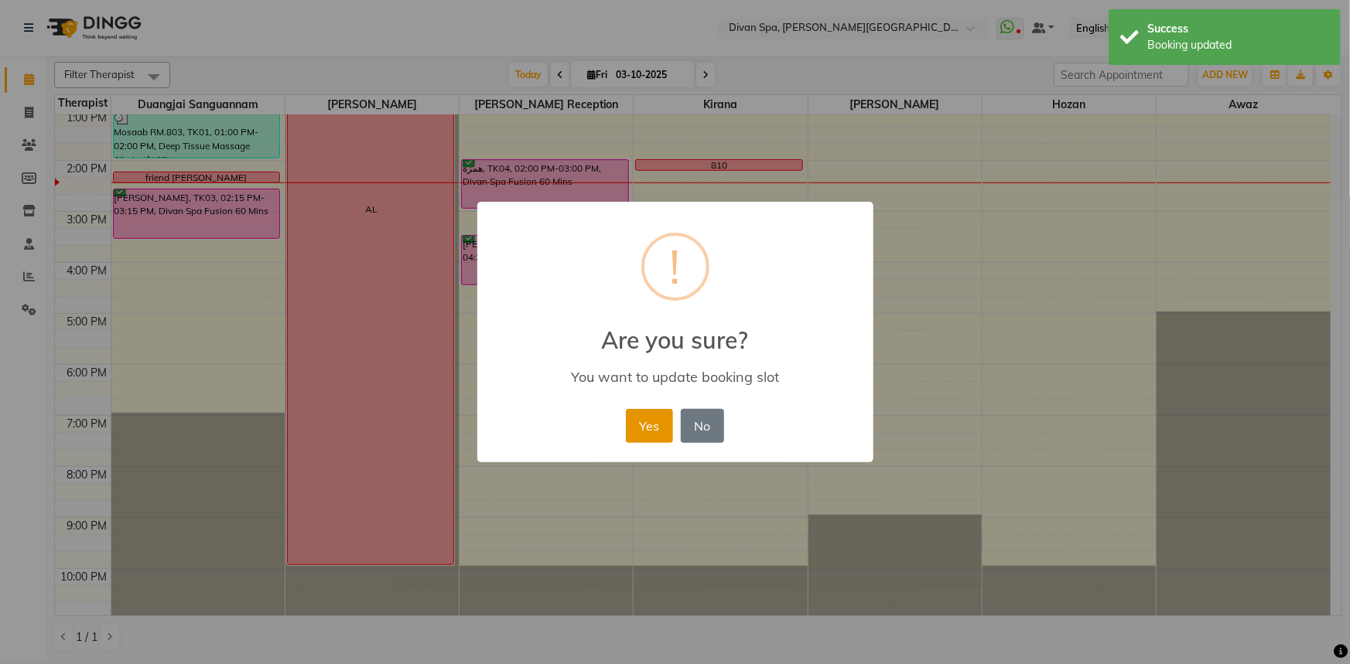
click at [643, 431] on button "Yes" at bounding box center [649, 426] width 47 height 34
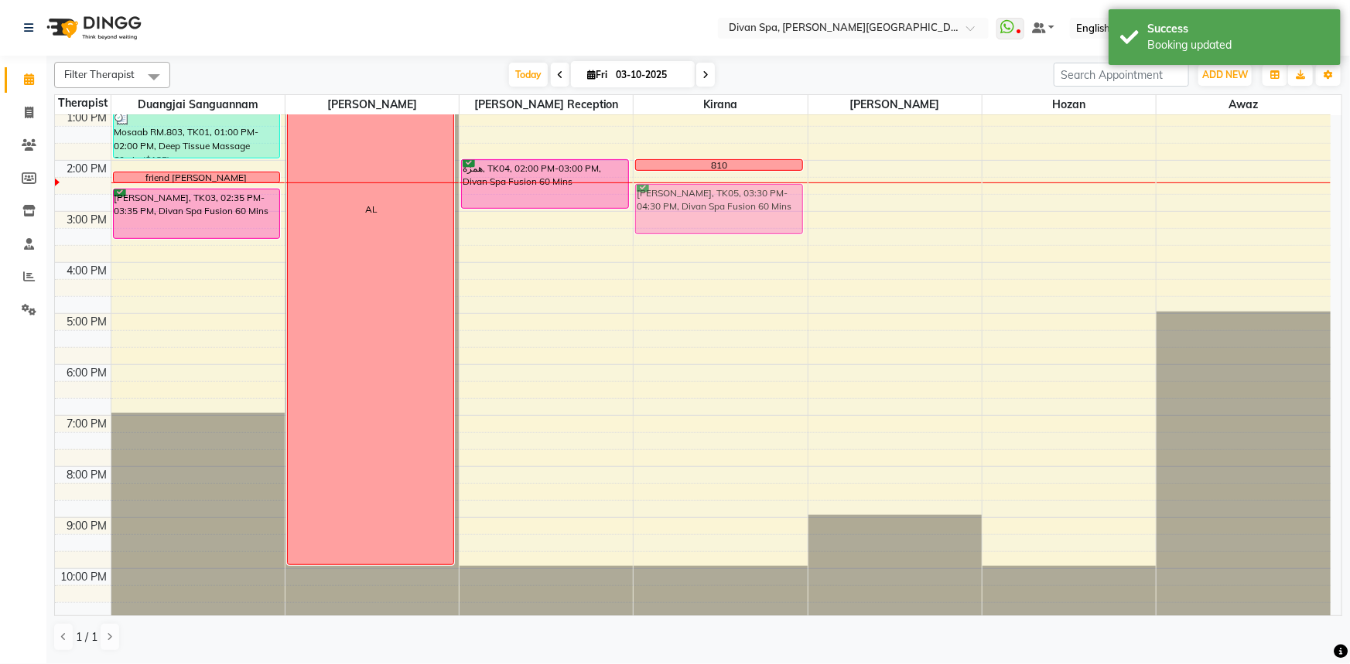
drag, startPoint x: 507, startPoint y: 261, endPoint x: 646, endPoint y: 204, distance: 149.5
click at [646, 204] on tr "[PERSON_NAME] MMB No.747 [PERSON_NAME], TK02, 10:30 AM-12:00 PM, Divan Spa Fusi…" at bounding box center [692, 186] width 1275 height 867
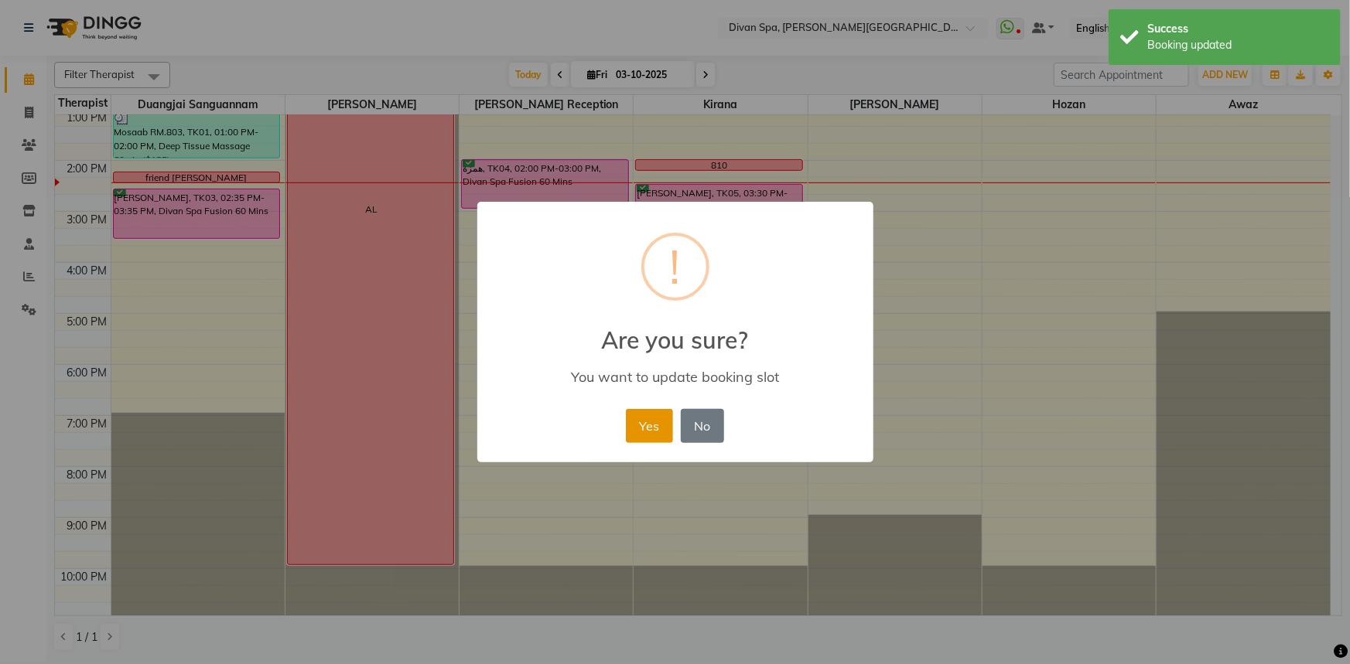
click at [642, 421] on button "Yes" at bounding box center [649, 426] width 47 height 34
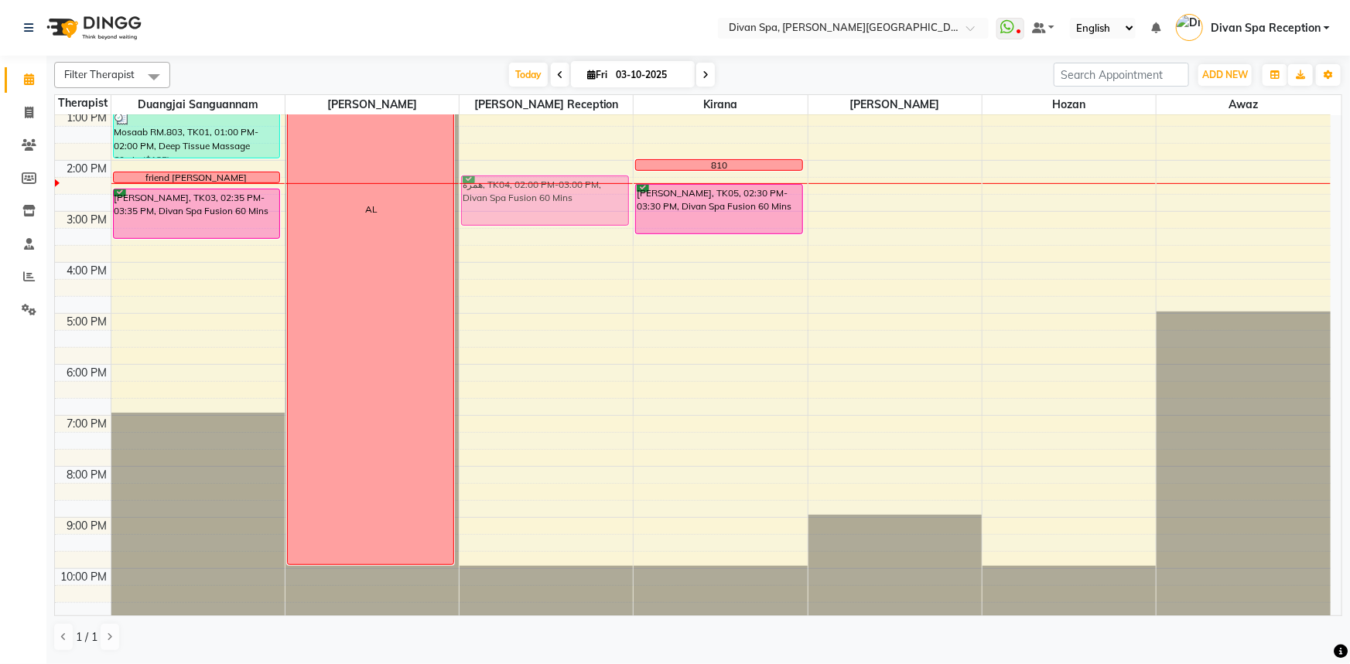
drag, startPoint x: 498, startPoint y: 177, endPoint x: 501, endPoint y: 199, distance: 21.9
click at [501, 199] on div "همزة, TK04, 02:00 PM-03:00 PM, Divan Spa Fusion 60 Mins همزة, TK04, 02:00 PM-03…" at bounding box center [545, 186] width 173 height 867
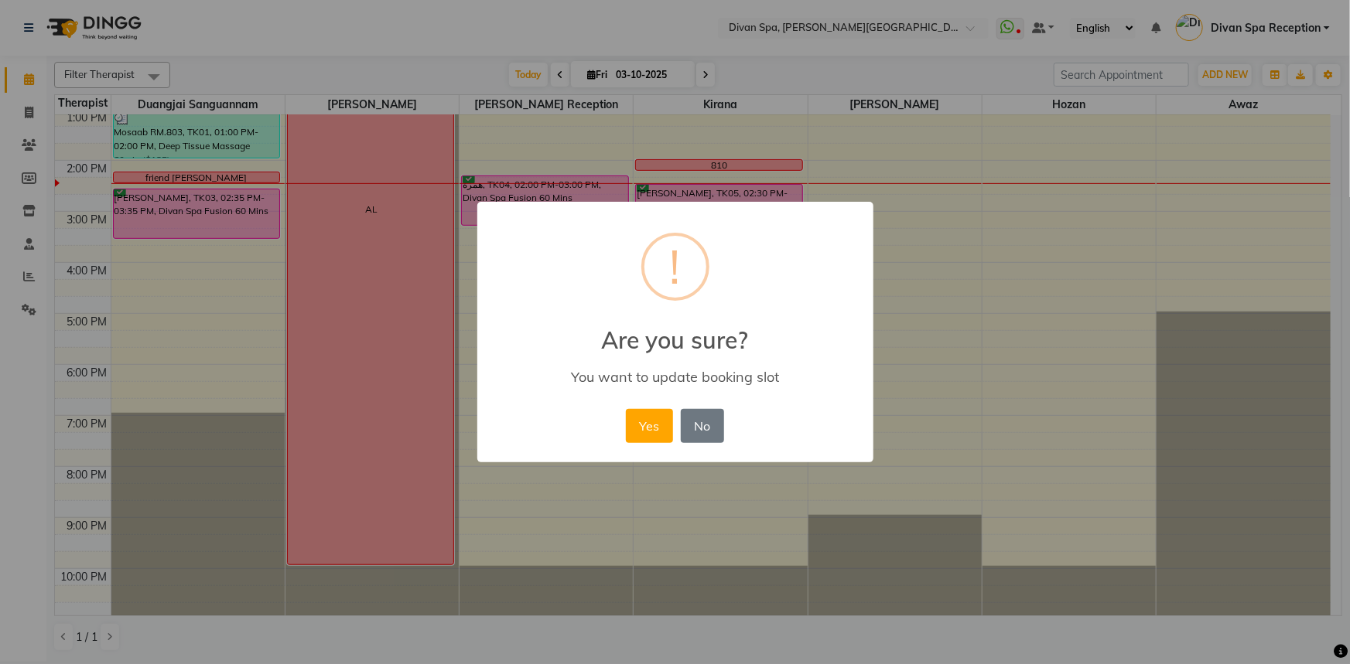
drag, startPoint x: 635, startPoint y: 425, endPoint x: 611, endPoint y: 125, distance: 301.0
click at [634, 423] on button "Yes" at bounding box center [649, 426] width 47 height 34
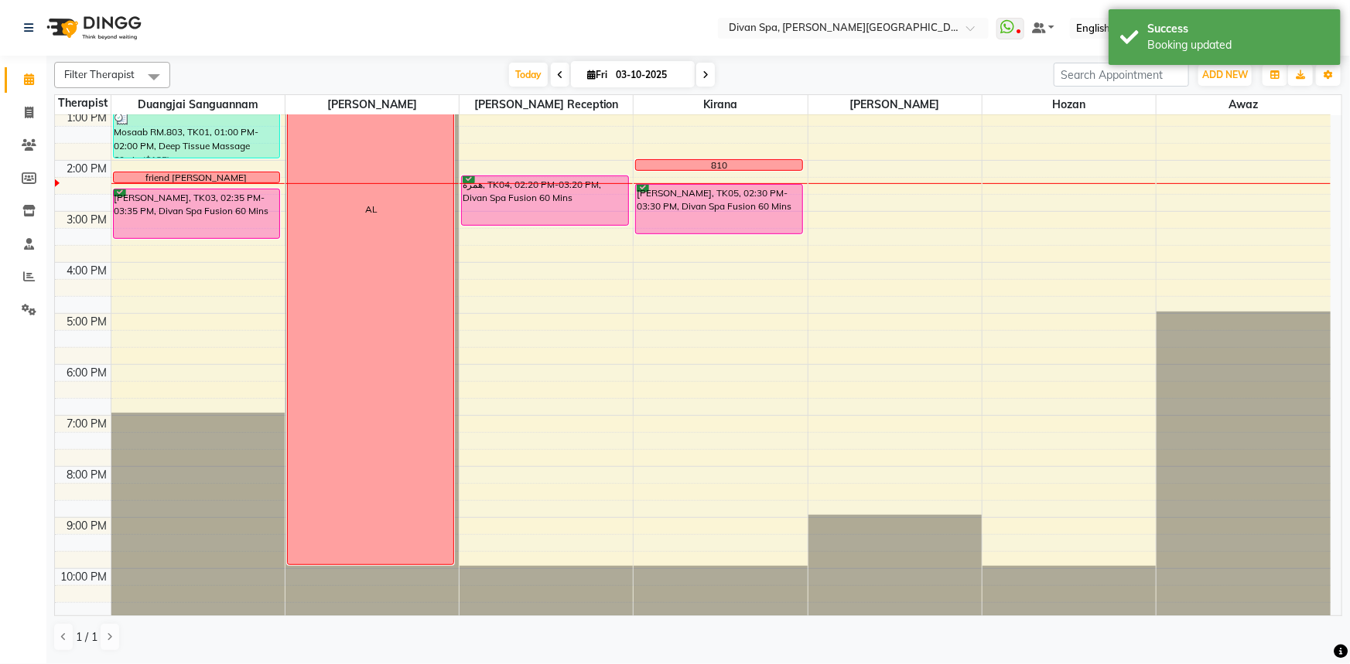
click at [646, 165] on div "810" at bounding box center [719, 165] width 166 height 10
click at [173, 172] on div "friend [PERSON_NAME]" at bounding box center [195, 178] width 101 height 14
click at [206, 221] on span "Delete Block Time" at bounding box center [245, 216] width 87 height 16
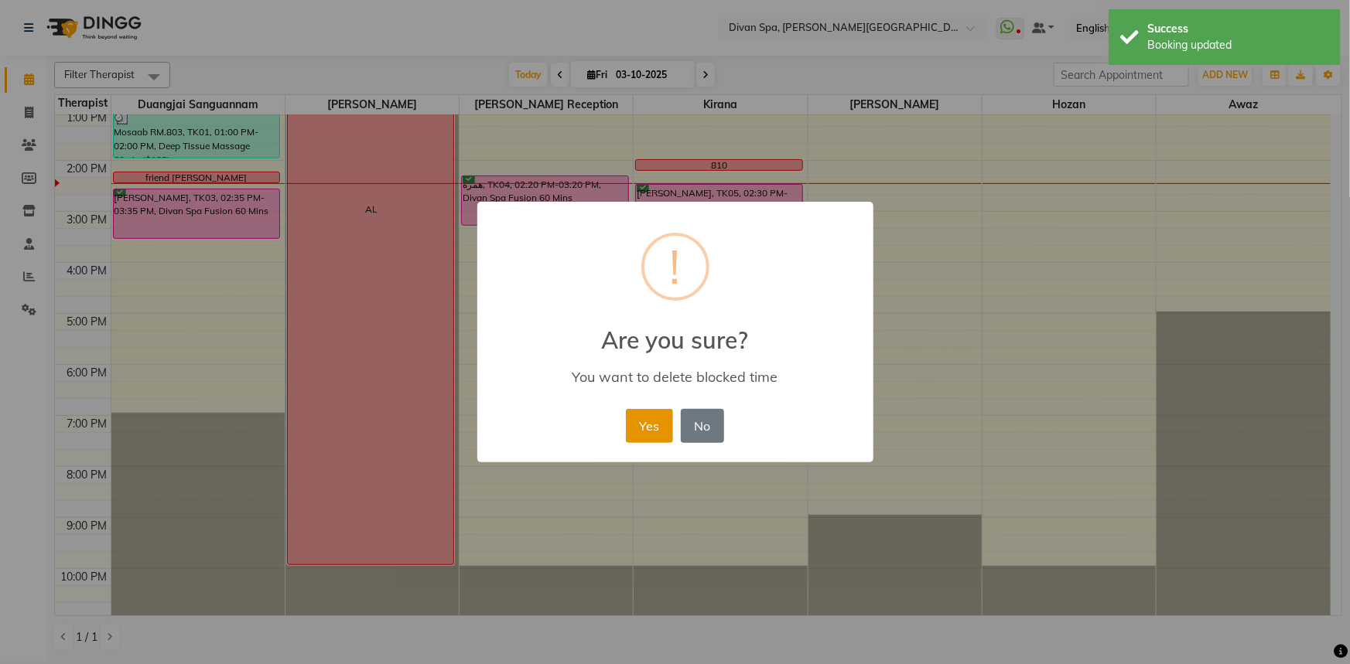
click at [636, 419] on button "Yes" at bounding box center [649, 426] width 47 height 34
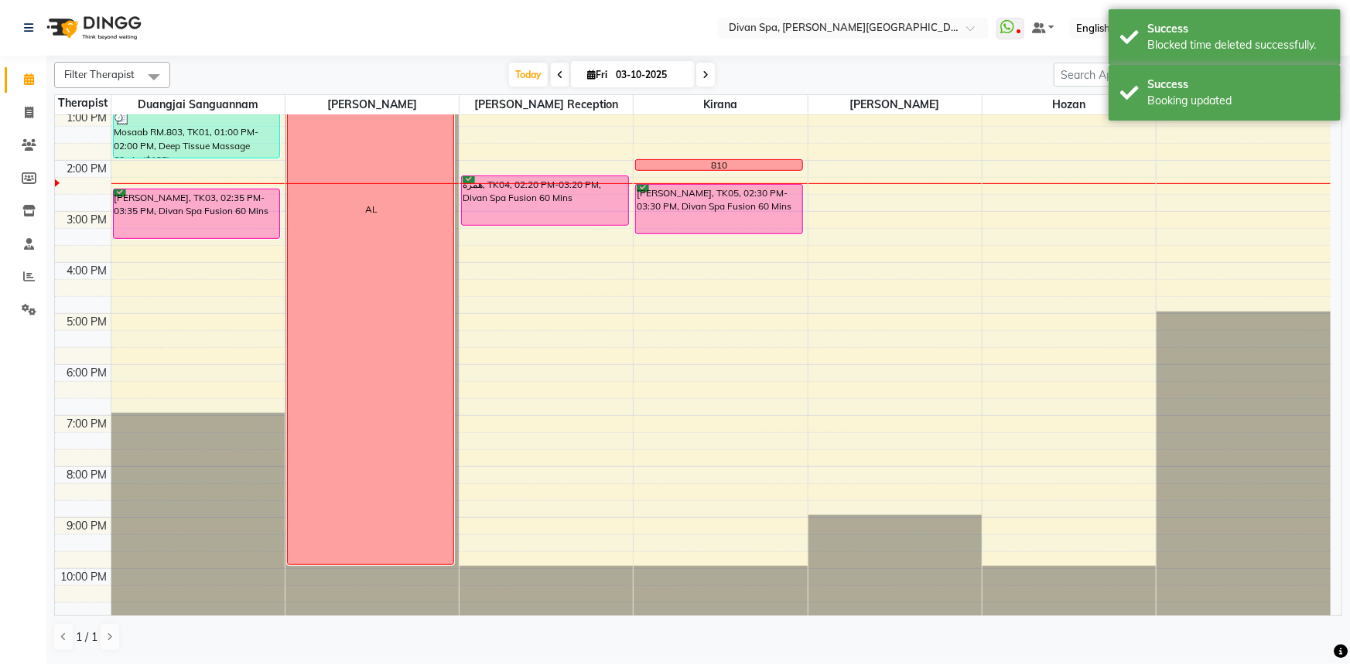
click at [650, 162] on div "810" at bounding box center [719, 165] width 166 height 10
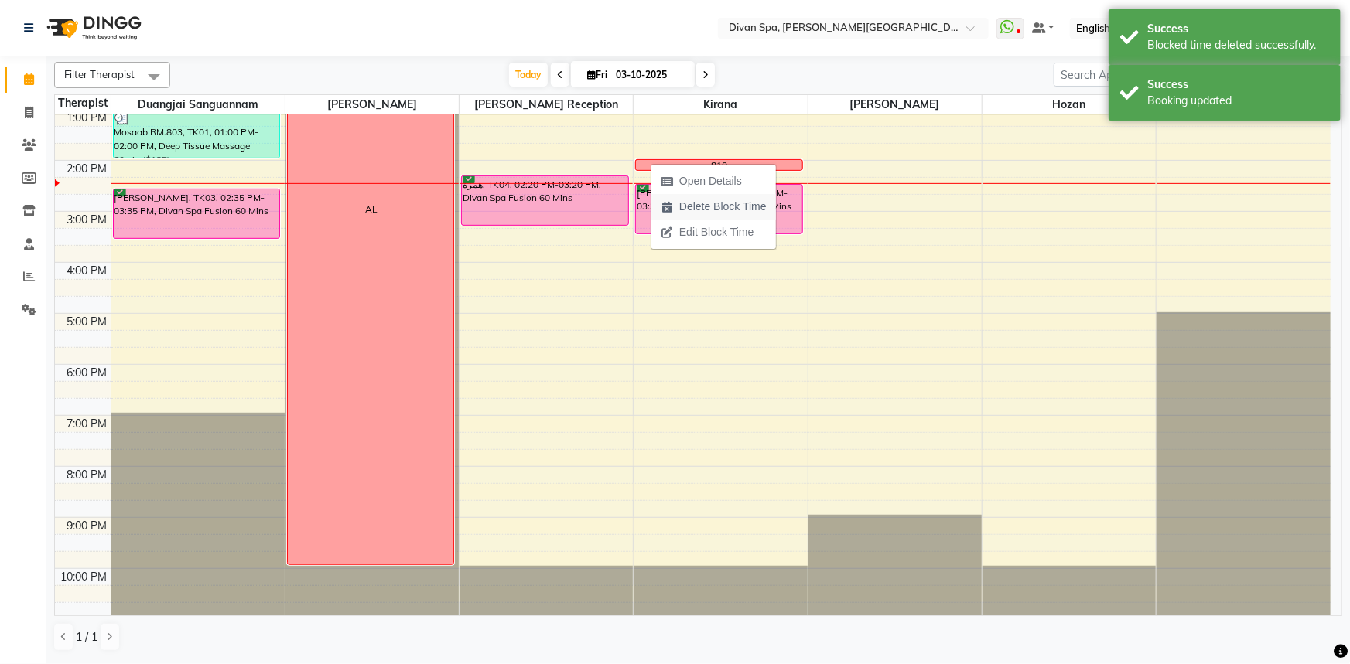
click at [684, 206] on span "Delete Block Time" at bounding box center [722, 207] width 87 height 16
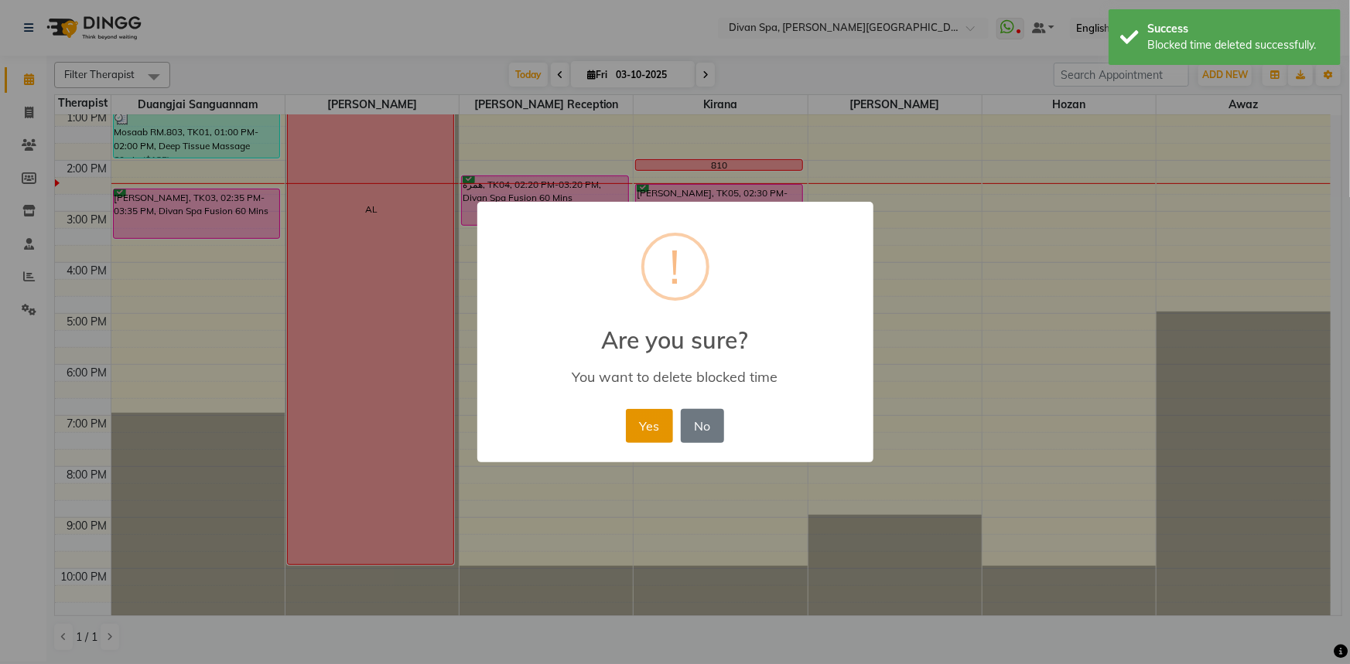
click at [640, 423] on button "Yes" at bounding box center [649, 426] width 47 height 34
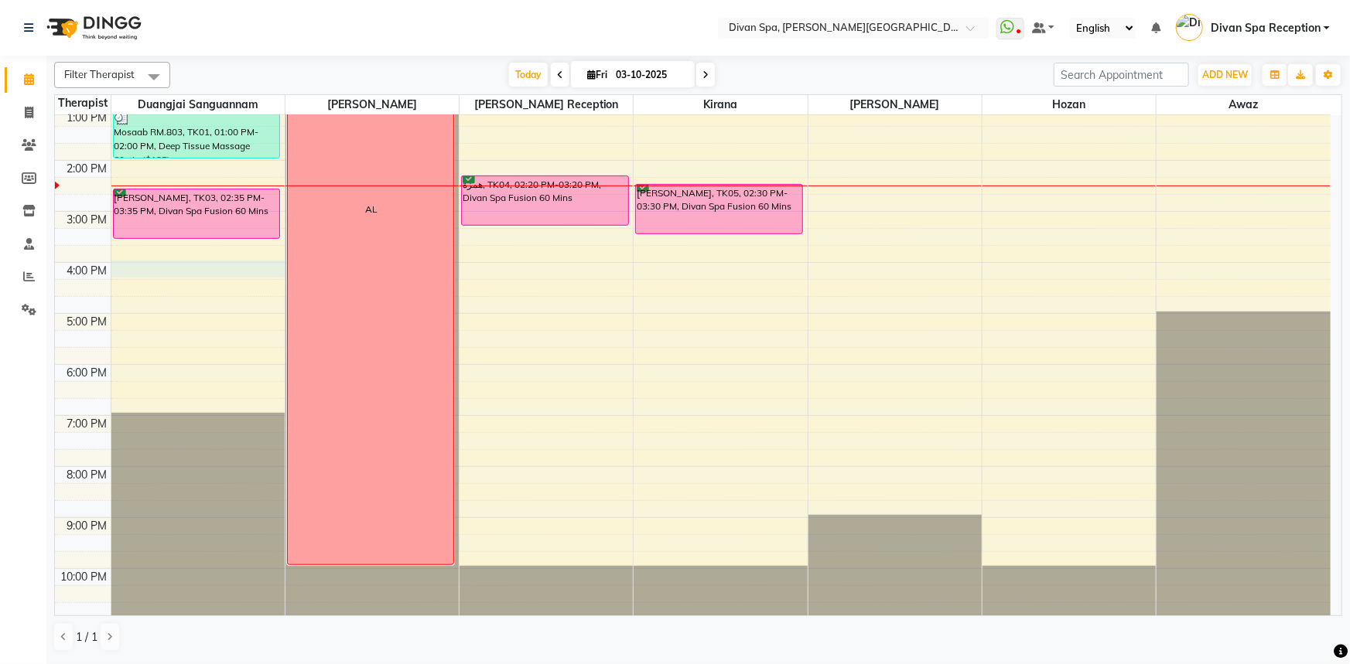
click at [192, 263] on div "6:00 AM 7:00 AM 8:00 AM 9:00 AM 10:00 AM 11:00 AM 12:00 PM 1:00 PM 2:00 PM 3:00…" at bounding box center [692, 186] width 1275 height 867
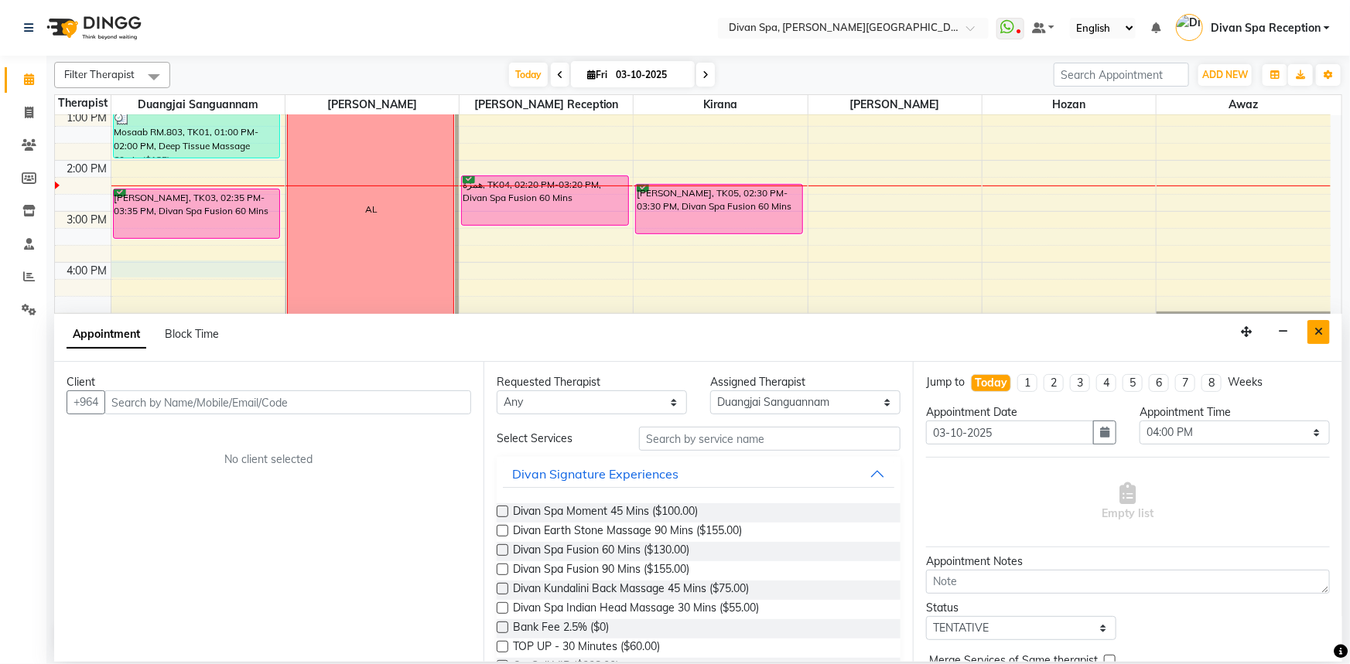
click at [1319, 328] on icon "Close" at bounding box center [1318, 331] width 9 height 11
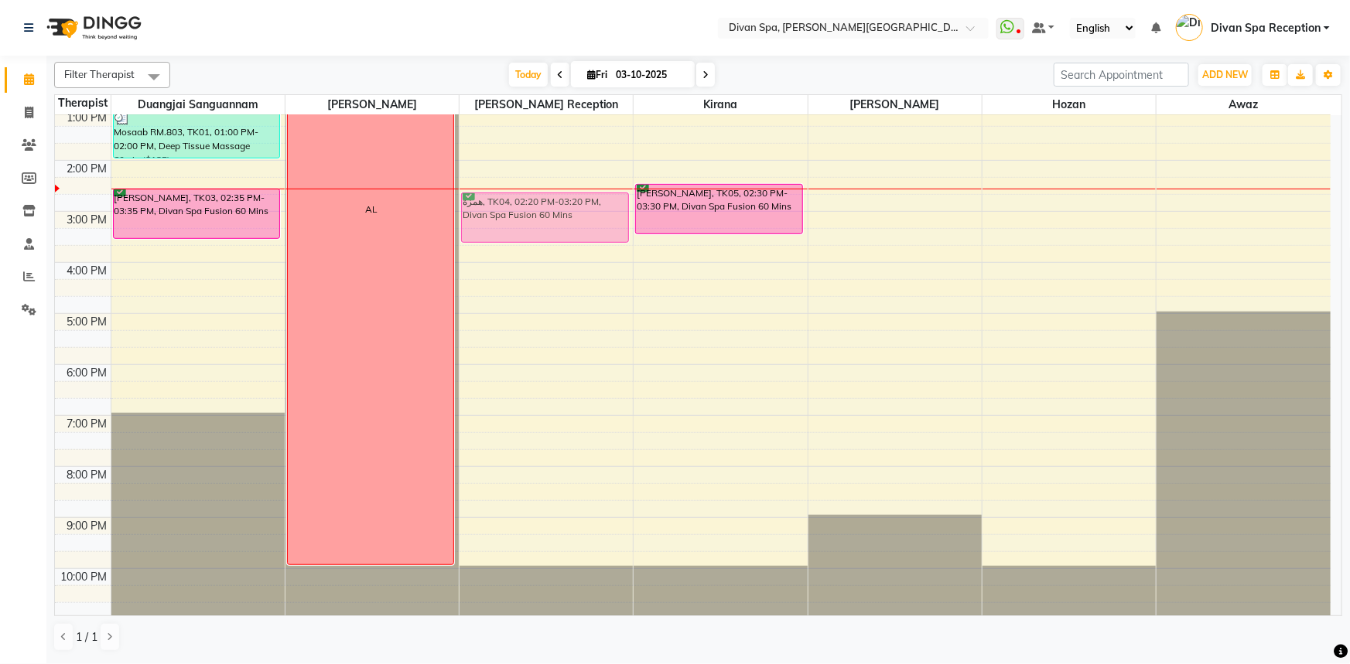
drag, startPoint x: 575, startPoint y: 189, endPoint x: 575, endPoint y: 210, distance: 20.9
click at [575, 210] on div "همزة, TK04, 02:20 PM-03:20 PM, Divan Spa Fusion 60 Mins همزة, TK04, 02:20 PM-03…" at bounding box center [545, 186] width 173 height 867
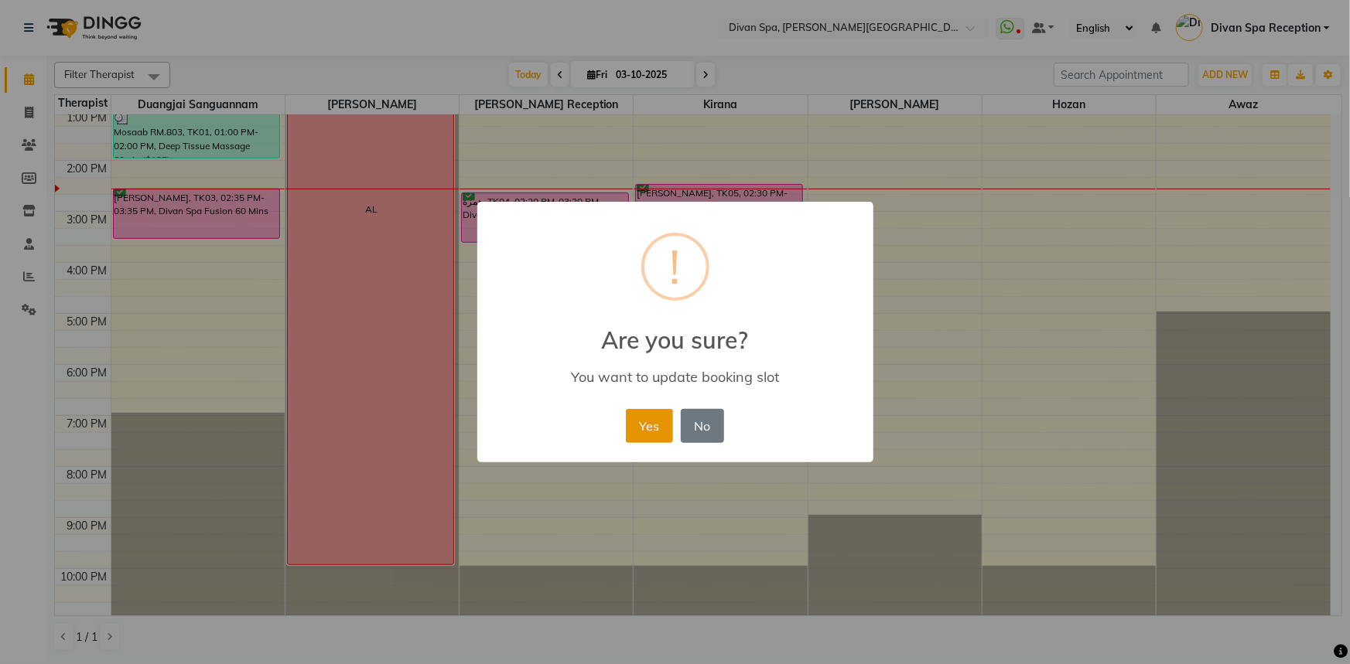
click at [636, 442] on button "Yes" at bounding box center [649, 426] width 47 height 34
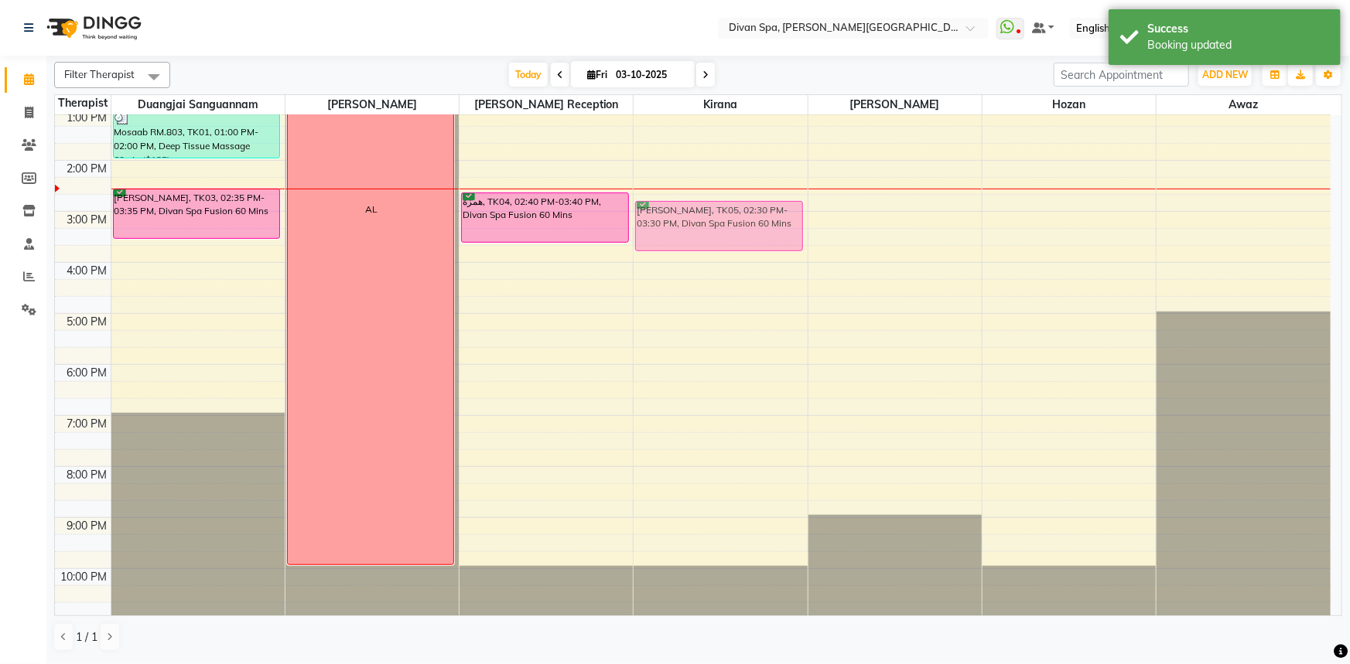
click at [688, 221] on div "[PERSON_NAME], TK05, 02:30 PM-03:30 PM, Divan Spa Fusion 60 Mins [PERSON_NAME],…" at bounding box center [719, 186] width 173 height 867
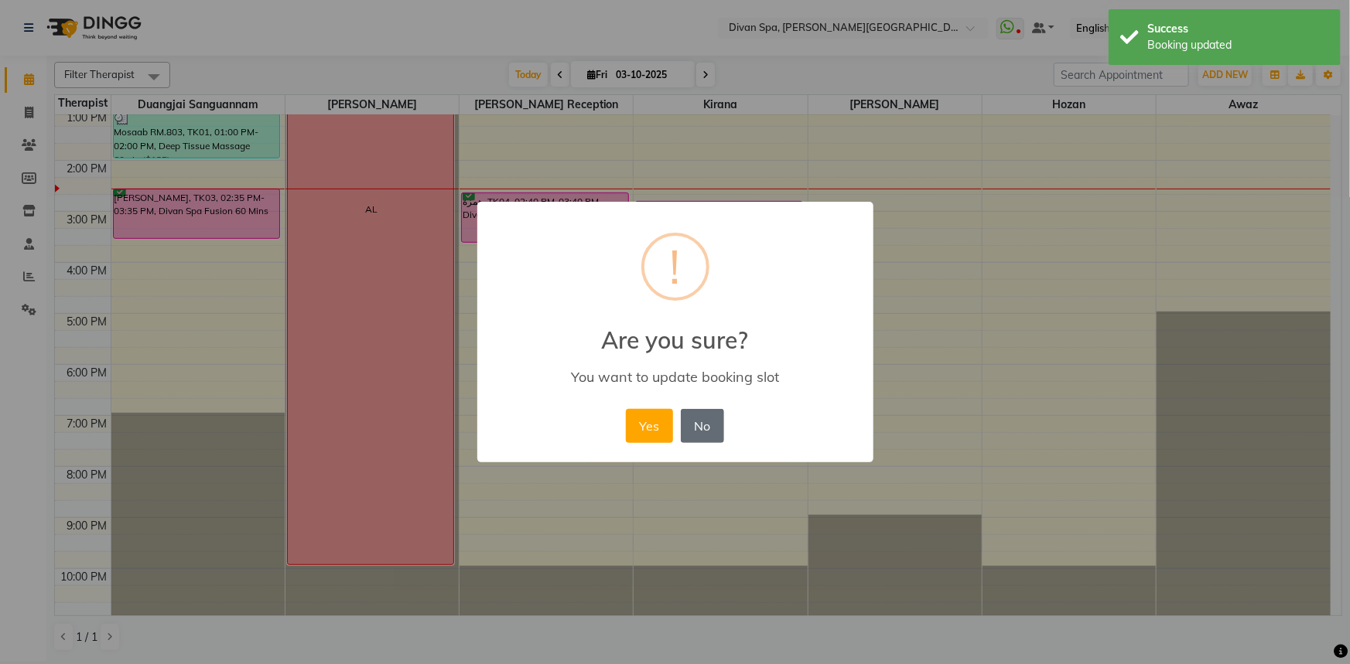
click at [685, 428] on button "No" at bounding box center [702, 426] width 43 height 34
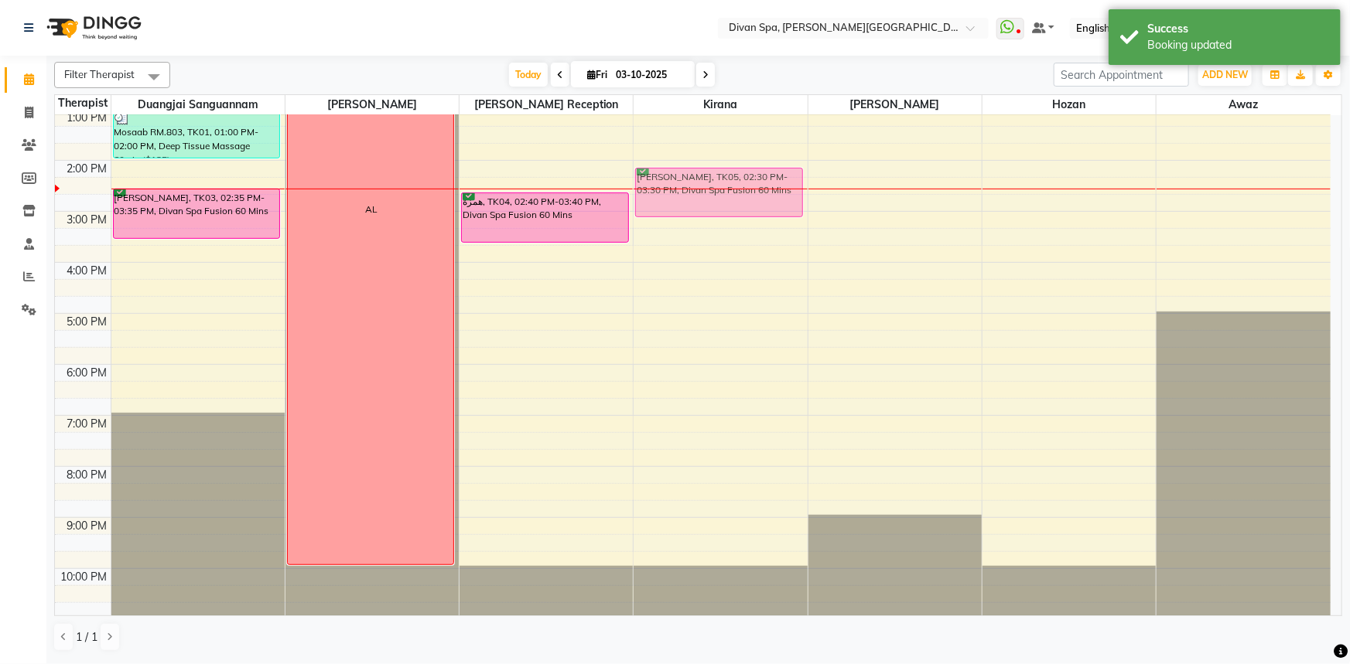
drag, startPoint x: 733, startPoint y: 219, endPoint x: 730, endPoint y: 206, distance: 12.8
click at [730, 206] on div "[PERSON_NAME], TK05, 02:30 PM-03:30 PM, Divan Spa Fusion 60 Mins [PERSON_NAME],…" at bounding box center [719, 186] width 173 height 867
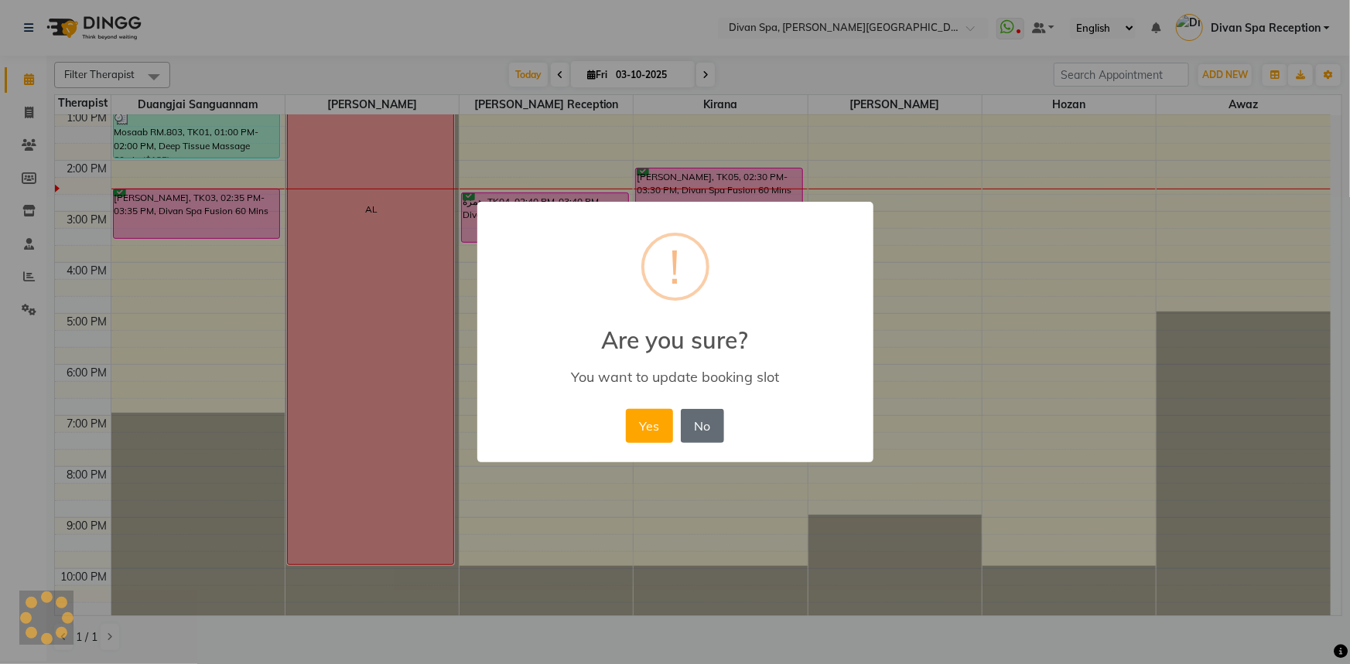
click at [694, 423] on button "No" at bounding box center [702, 426] width 43 height 34
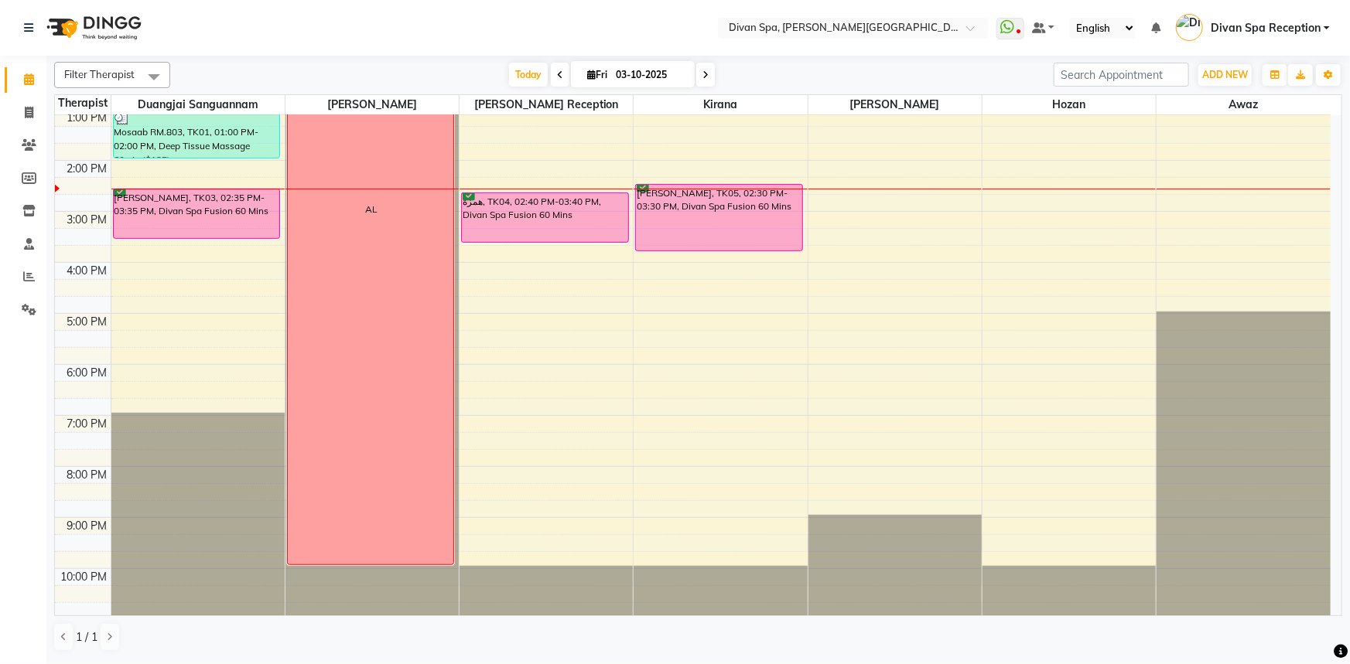
drag, startPoint x: 694, startPoint y: 230, endPoint x: 696, endPoint y: 245, distance: 14.9
click at [696, 245] on div "[PERSON_NAME], TK05, 02:30 PM-03:30 PM, Divan Spa Fusion 60 Mins [PERSON_NAME],…" at bounding box center [719, 186] width 173 height 867
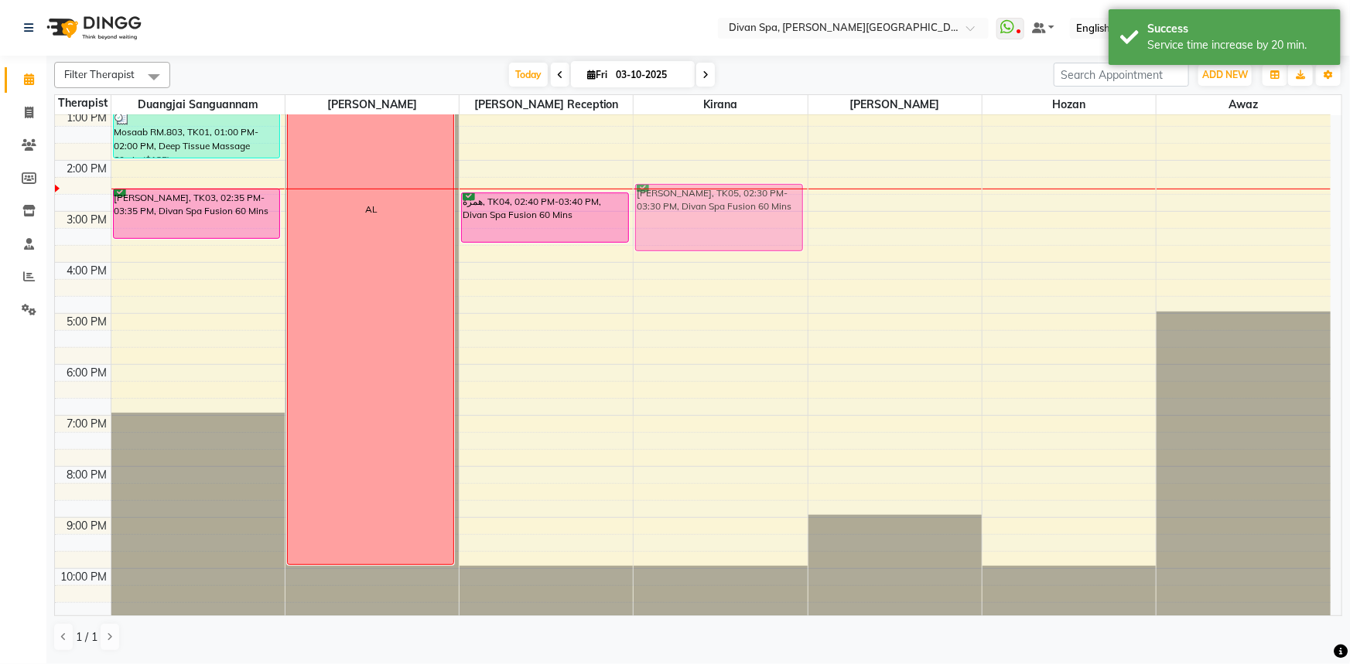
drag, startPoint x: 696, startPoint y: 246, endPoint x: 694, endPoint y: 255, distance: 9.4
click at [694, 255] on div "6:00 AM 7:00 AM 8:00 AM 9:00 AM 10:00 AM 11:00 AM 12:00 PM 1:00 PM 2:00 PM 3:00…" at bounding box center [692, 186] width 1275 height 867
drag, startPoint x: 735, startPoint y: 249, endPoint x: 734, endPoint y: 241, distance: 7.8
click at [734, 241] on div "6:00 AM 7:00 AM 8:00 AM 9:00 AM 10:00 AM 11:00 AM 12:00 PM 1:00 PM 2:00 PM 3:00…" at bounding box center [692, 186] width 1275 height 867
drag, startPoint x: 732, startPoint y: 201, endPoint x: 730, endPoint y: 209, distance: 8.1
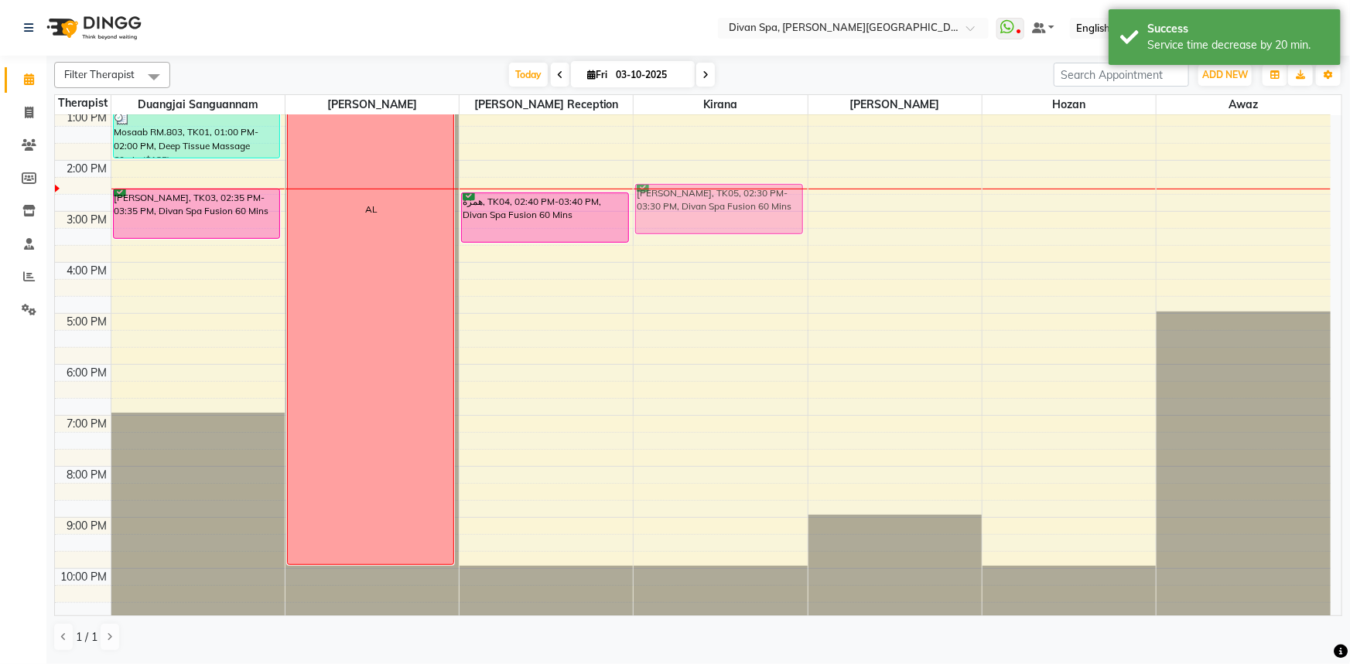
click at [730, 209] on div "[PERSON_NAME], TK05, 02:30 PM-03:30 PM, Divan Spa Fusion 60 Mins [PERSON_NAME],…" at bounding box center [719, 186] width 173 height 867
click at [730, 209] on div "[PERSON_NAME], TK05, 02:30 PM-03:30 PM, Divan Spa Fusion 60 Mins" at bounding box center [719, 209] width 166 height 49
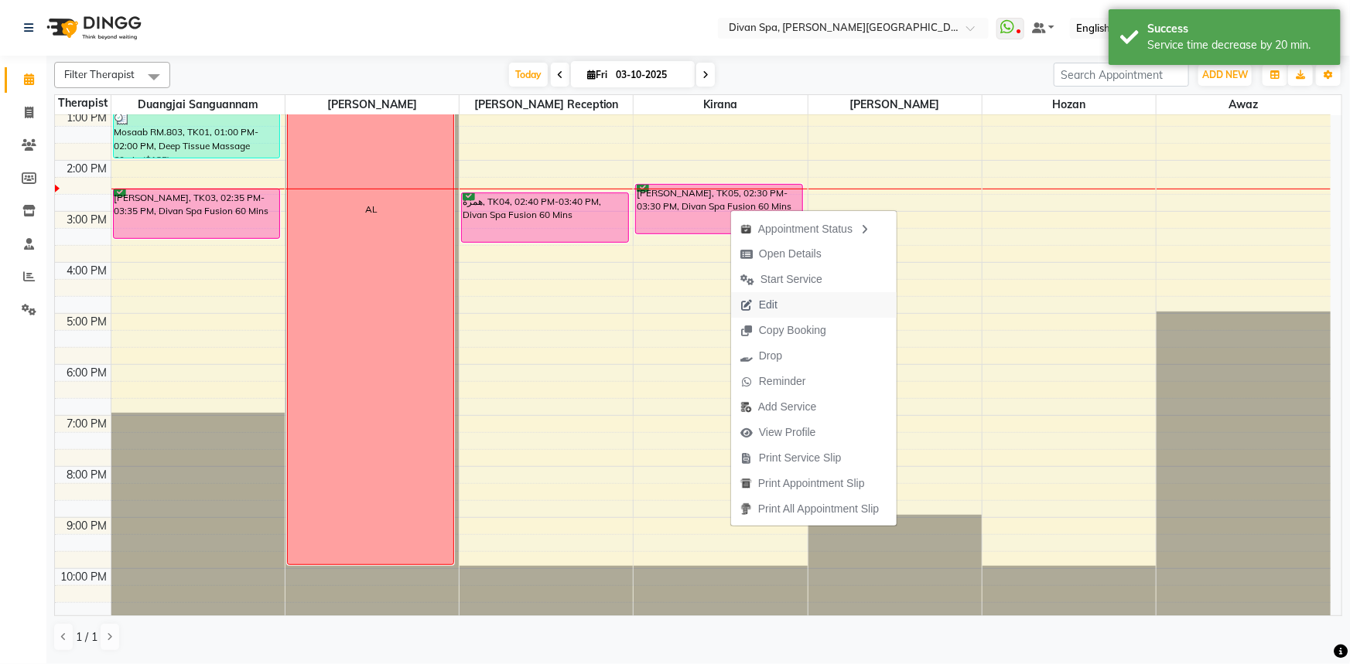
click at [786, 303] on span "Edit" at bounding box center [759, 305] width 56 height 26
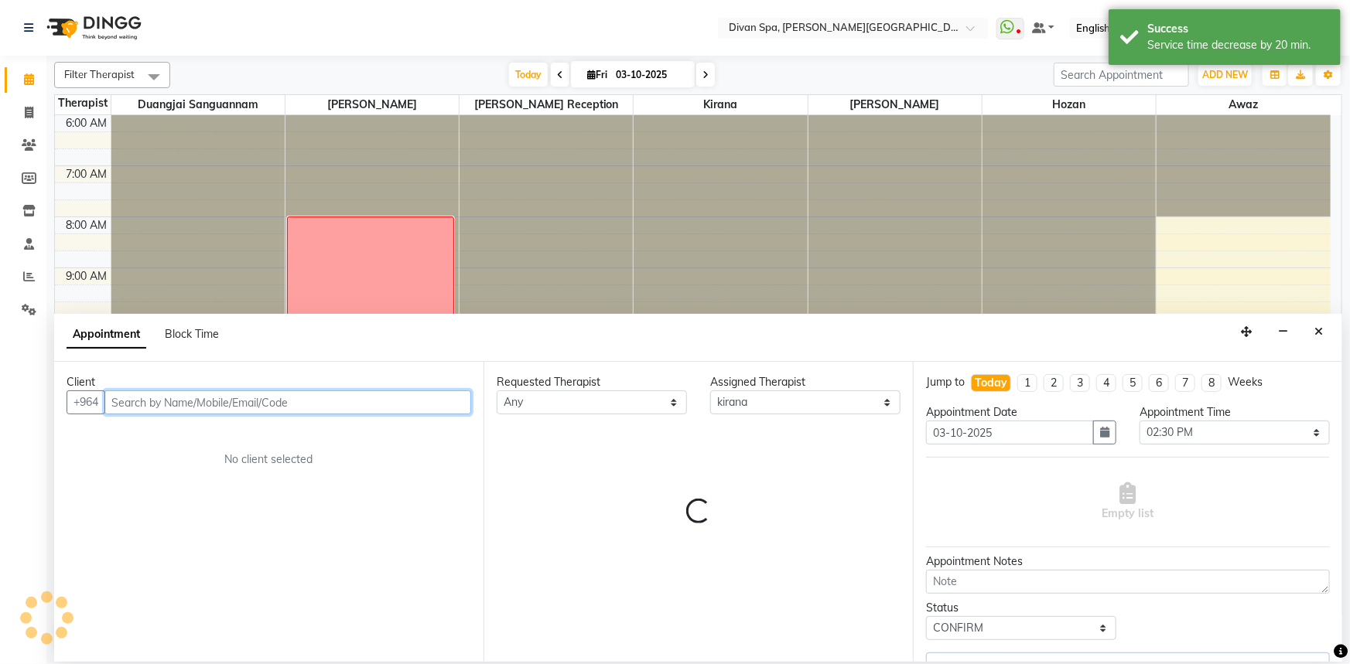
scroll to position [363, 0]
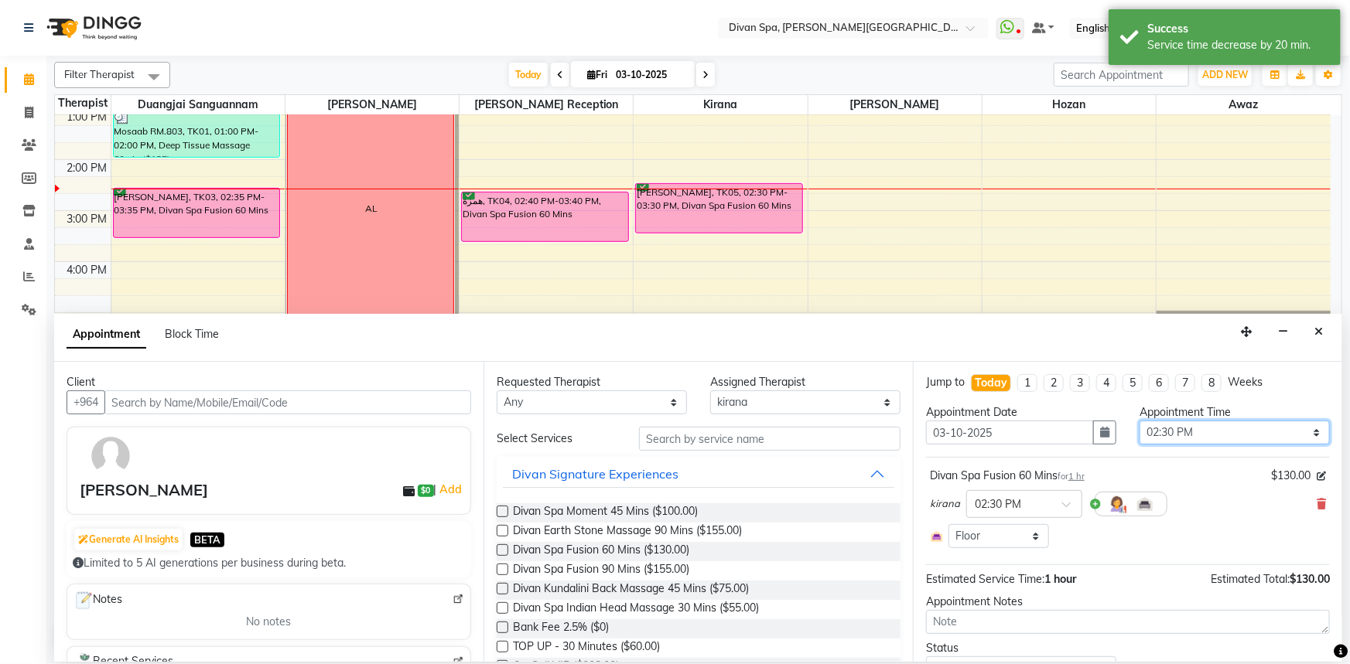
click at [1184, 432] on select "Select 07:00 AM 07:15 AM 07:30 AM 07:45 AM 08:00 AM 08:15 AM 08:30 AM 08:45 AM …" at bounding box center [1234, 433] width 190 height 24
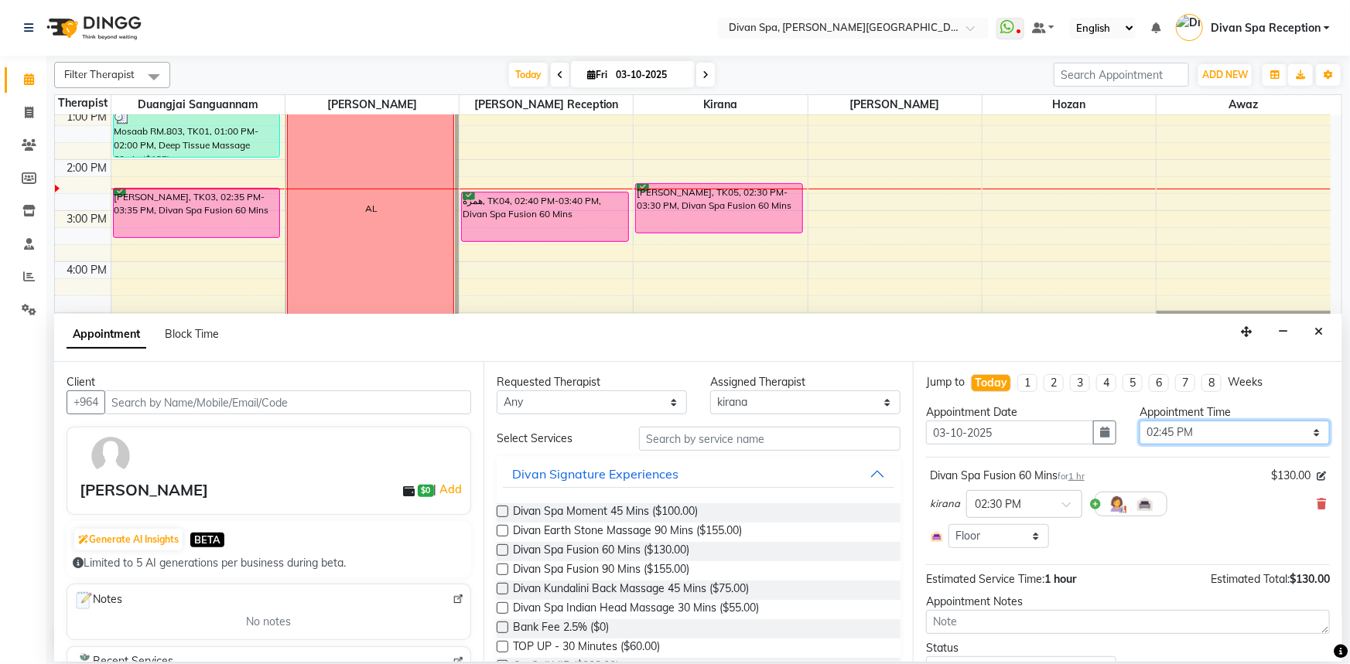
click at [1139, 421] on select "Select 07:00 AM 07:15 AM 07:30 AM 07:45 AM 08:00 AM 08:15 AM 08:30 AM 08:45 AM …" at bounding box center [1234, 433] width 190 height 24
click at [1319, 336] on icon "Close" at bounding box center [1318, 331] width 9 height 11
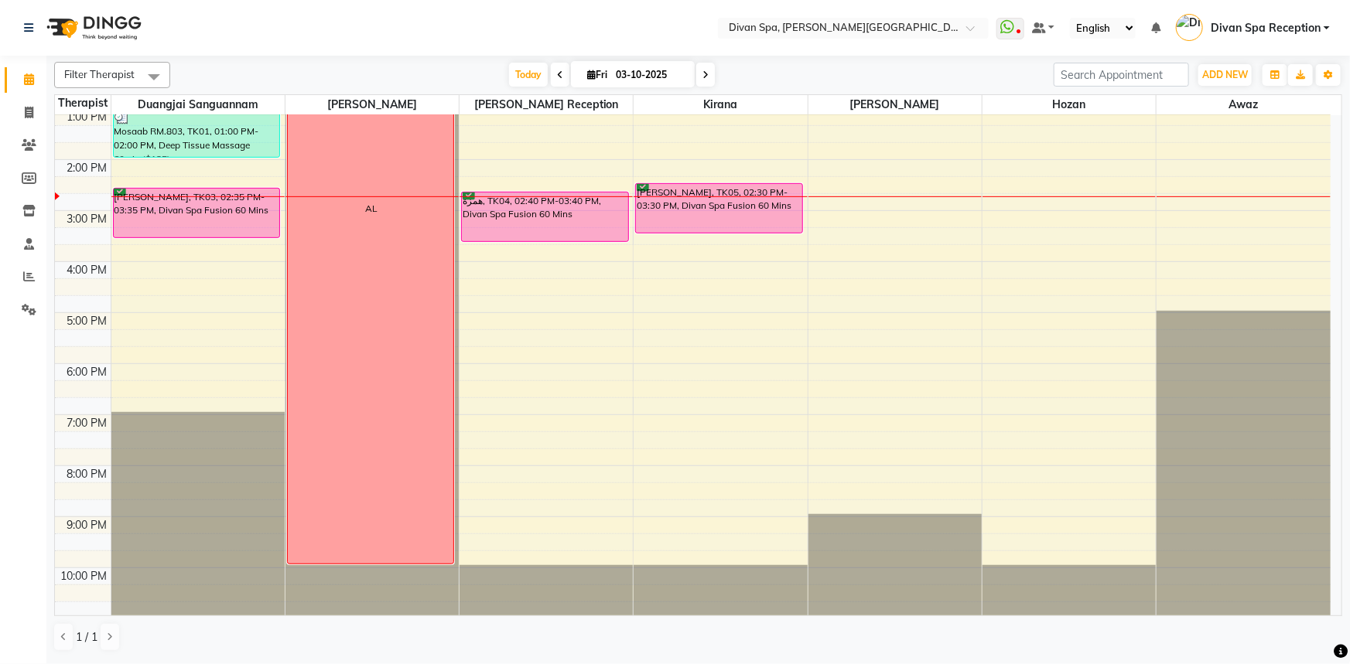
click at [691, 185] on div "[PERSON_NAME], TK05, 02:30 PM-03:30 PM, Divan Spa Fusion 60 Mins" at bounding box center [719, 208] width 166 height 49
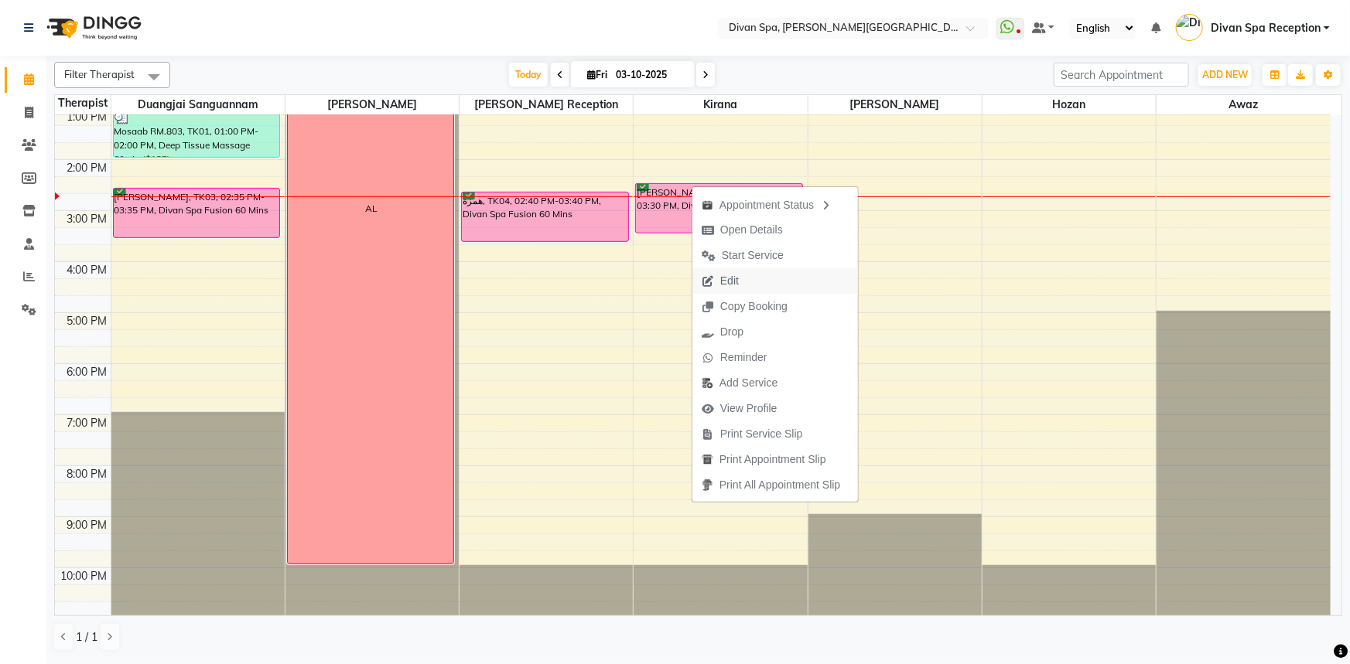
click at [730, 282] on span "Edit" at bounding box center [729, 281] width 19 height 16
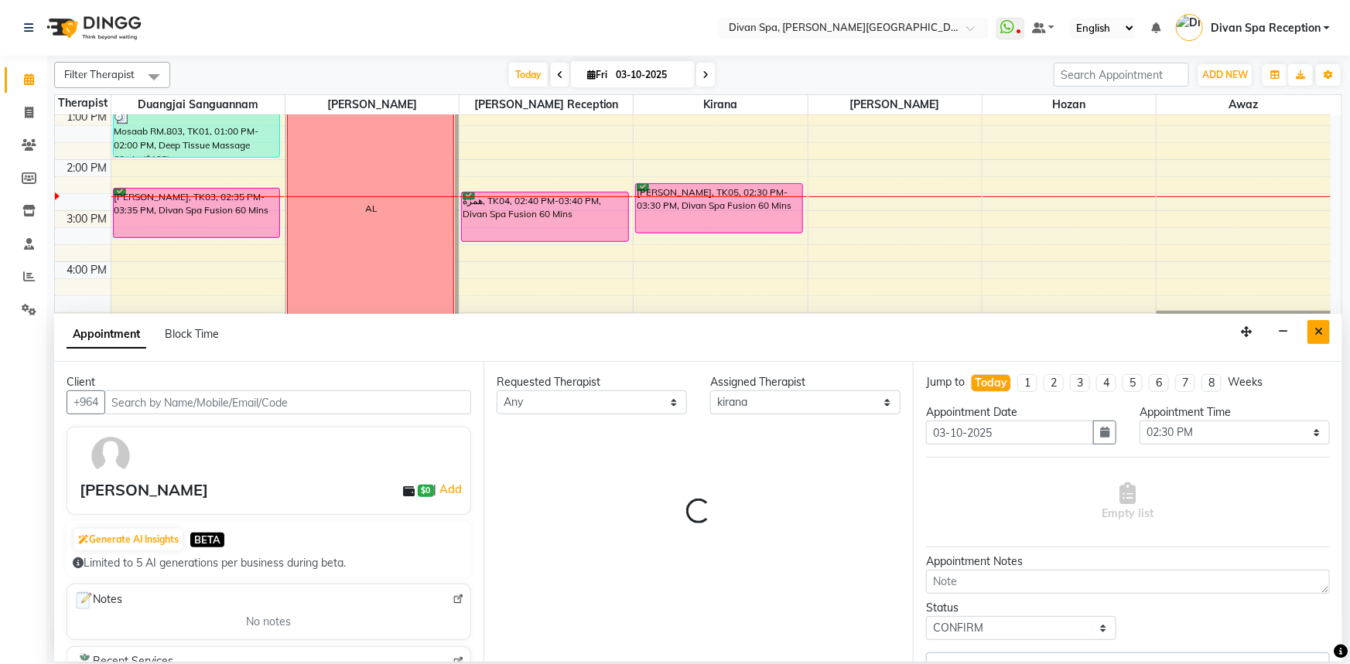
click at [1324, 329] on button "Close" at bounding box center [1318, 332] width 22 height 24
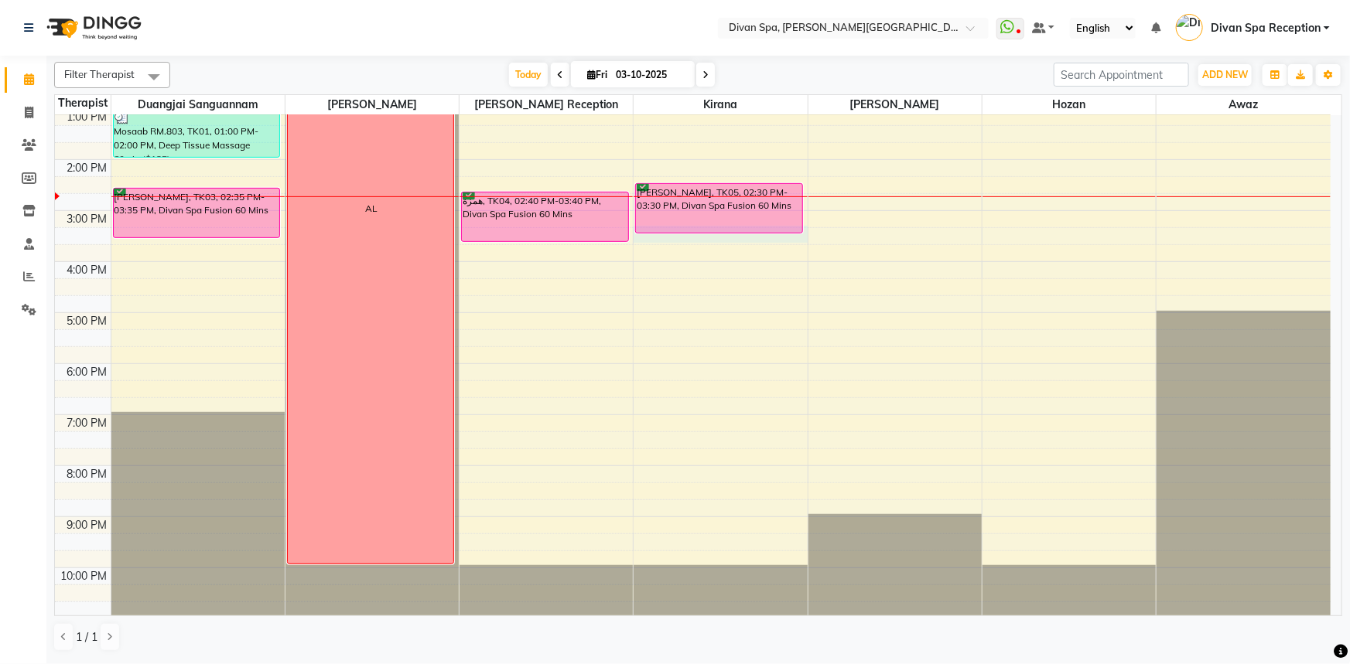
click at [773, 235] on div "6:00 AM 7:00 AM 8:00 AM 9:00 AM 10:00 AM 11:00 AM 12:00 PM 1:00 PM 2:00 PM 3:00…" at bounding box center [692, 185] width 1275 height 867
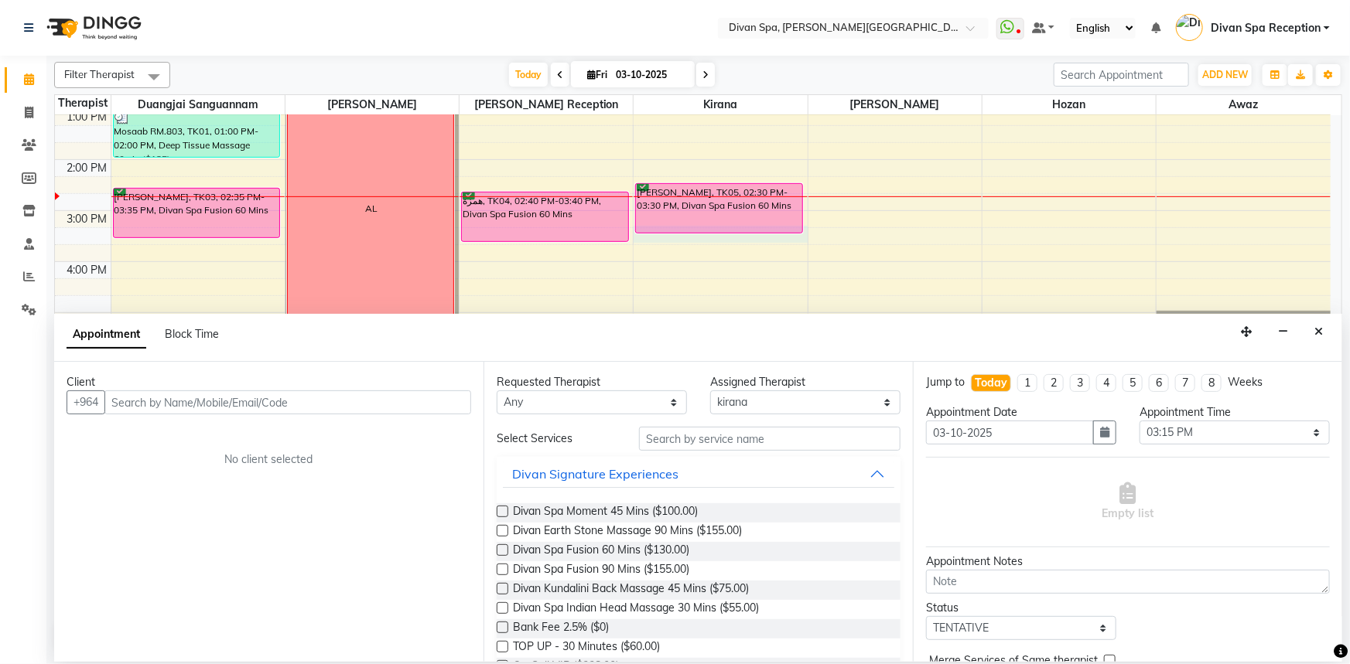
click at [1303, 331] on div "Appointment Block Time" at bounding box center [698, 338] width 1288 height 48
click at [1328, 326] on button "Close" at bounding box center [1318, 332] width 22 height 24
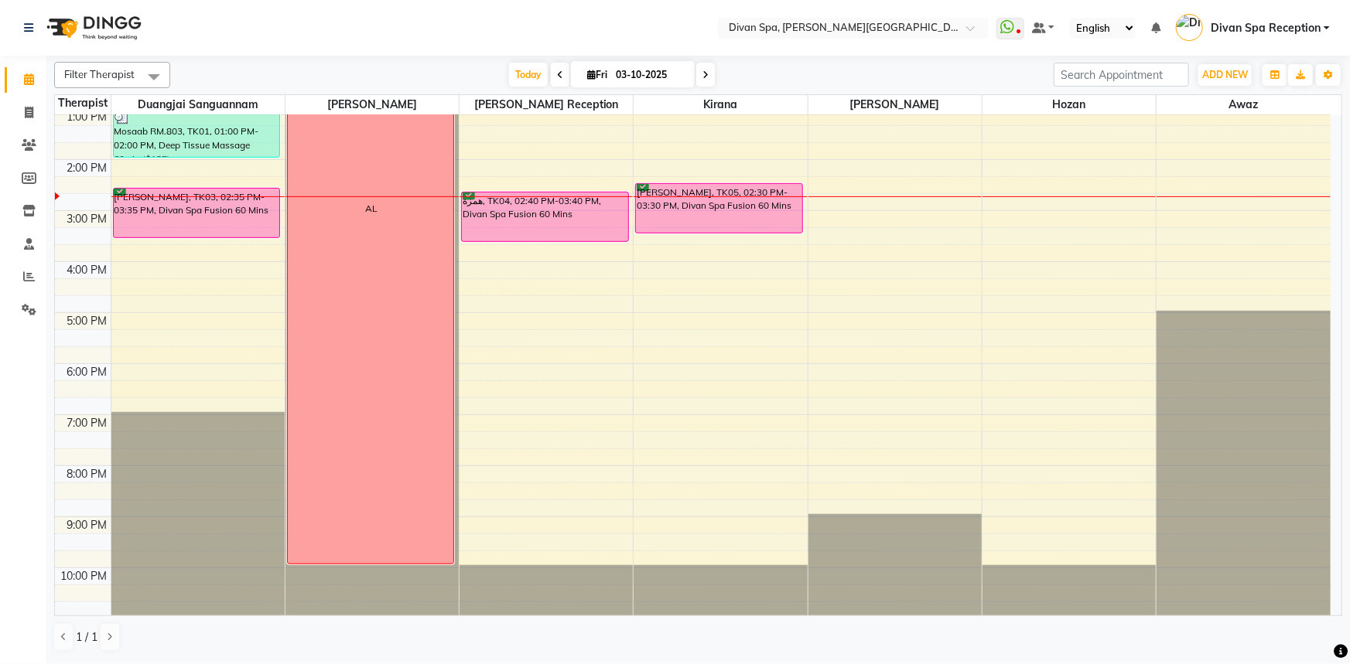
click at [674, 203] on div "[PERSON_NAME], TK05, 02:30 PM-03:30 PM, Divan Spa Fusion 60 Mins" at bounding box center [719, 208] width 166 height 49
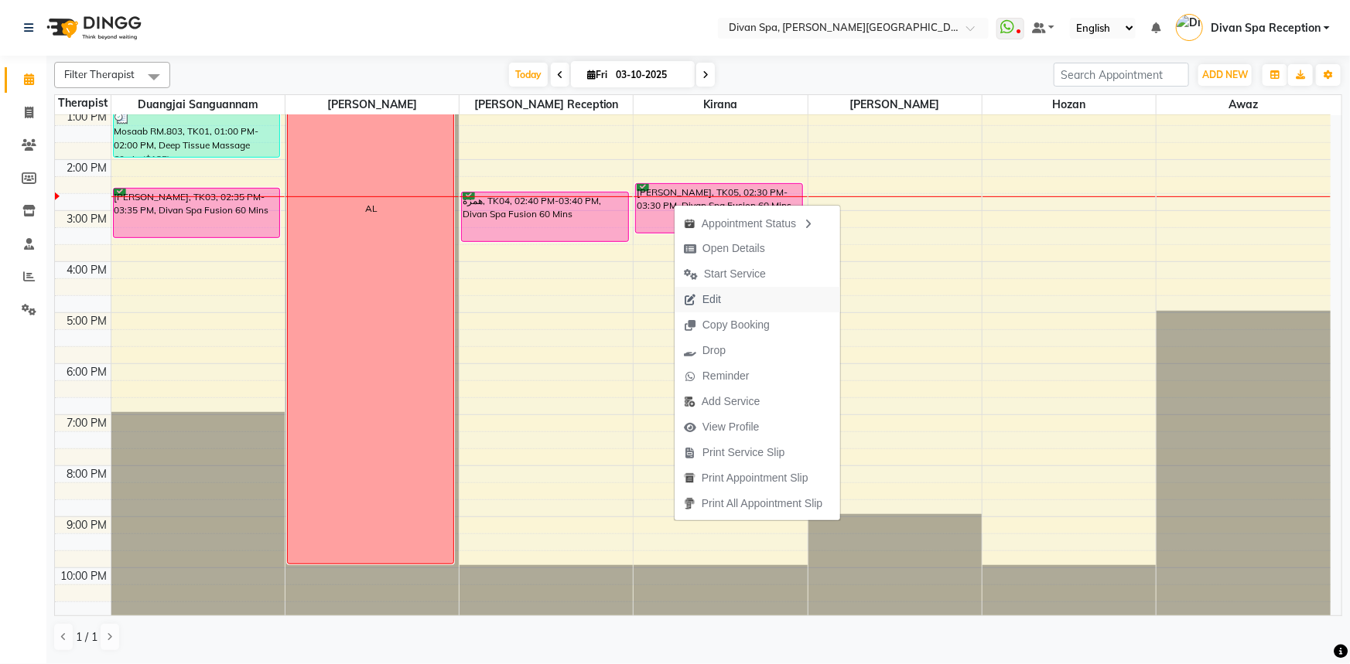
click at [725, 305] on span "Edit" at bounding box center [702, 300] width 56 height 26
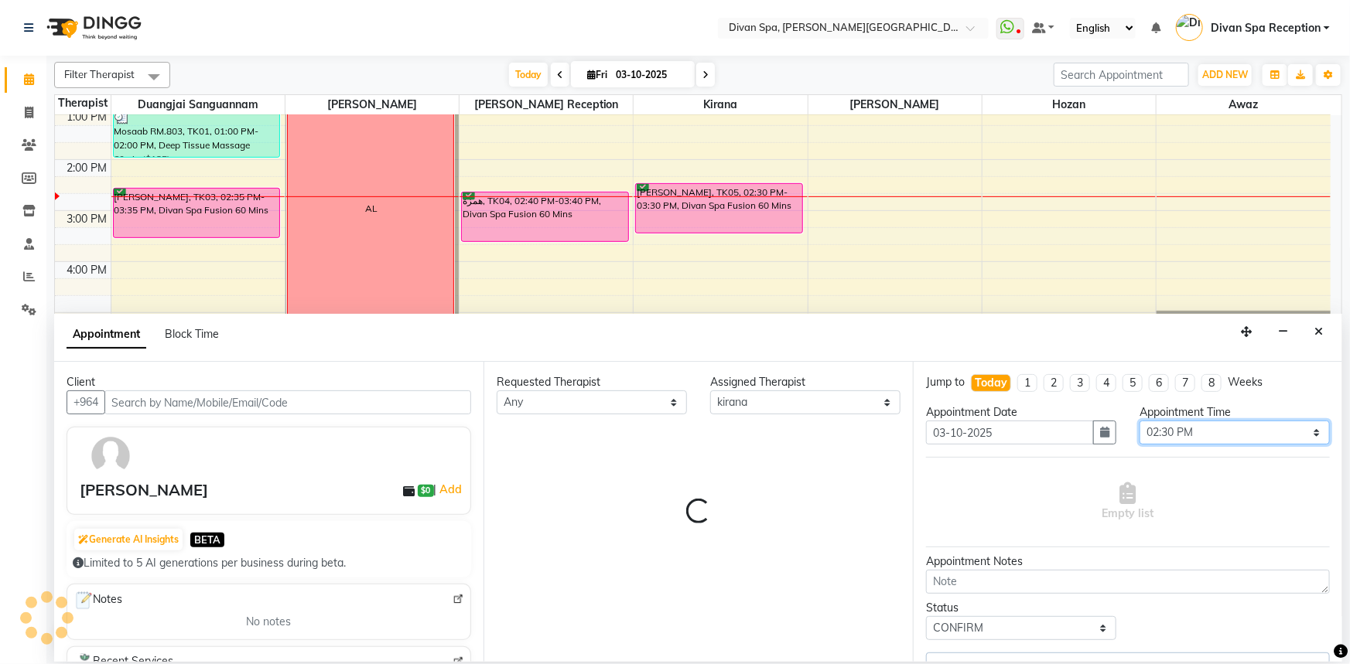
click at [1234, 432] on select "Select 07:00 AM 07:15 AM 07:30 AM 07:45 AM 08:00 AM 08:15 AM 08:30 AM 08:45 AM …" at bounding box center [1234, 433] width 190 height 24
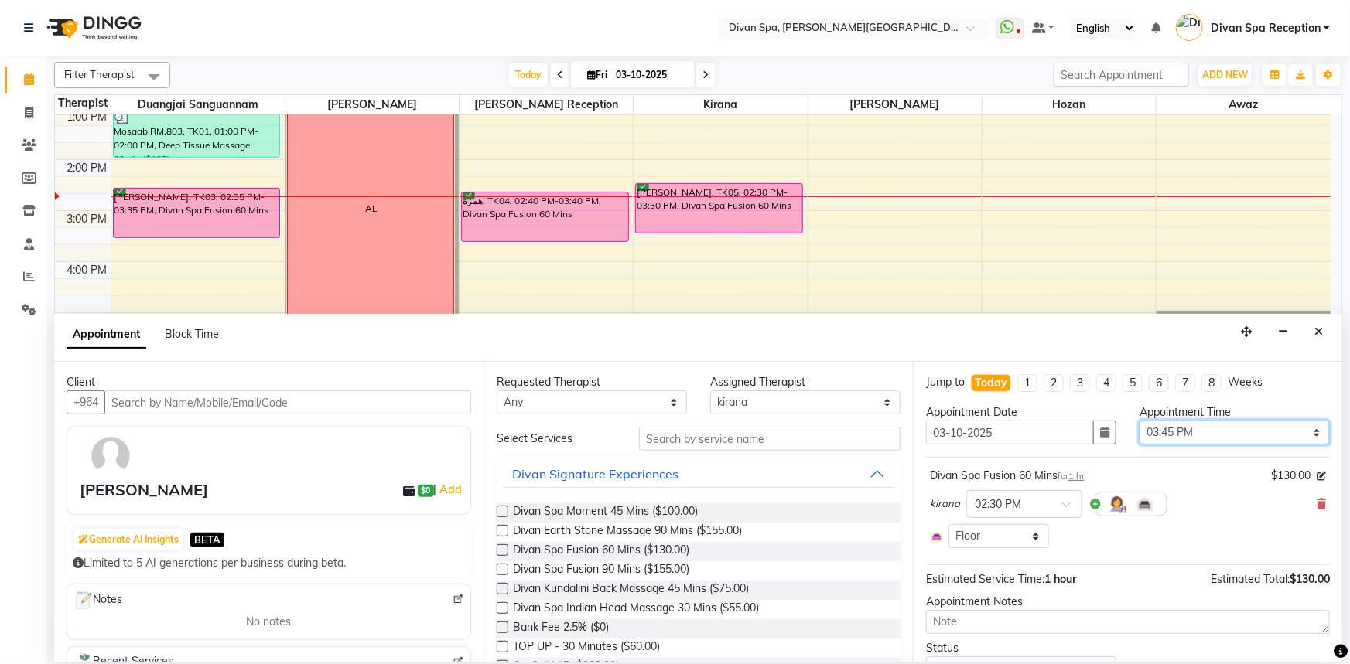
click at [1139, 421] on select "Select 07:00 AM 07:15 AM 07:30 AM 07:45 AM 08:00 AM 08:15 AM 08:30 AM 08:45 AM …" at bounding box center [1234, 433] width 190 height 24
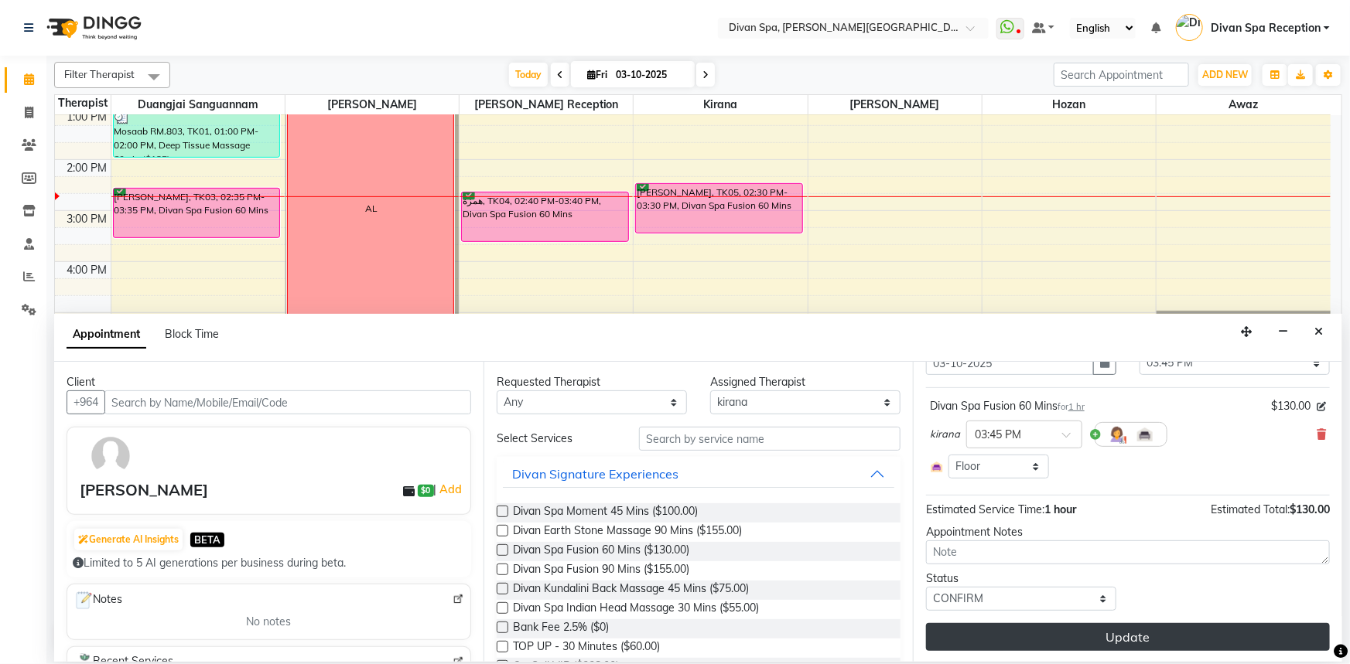
click at [1114, 632] on button "Update" at bounding box center [1128, 637] width 404 height 28
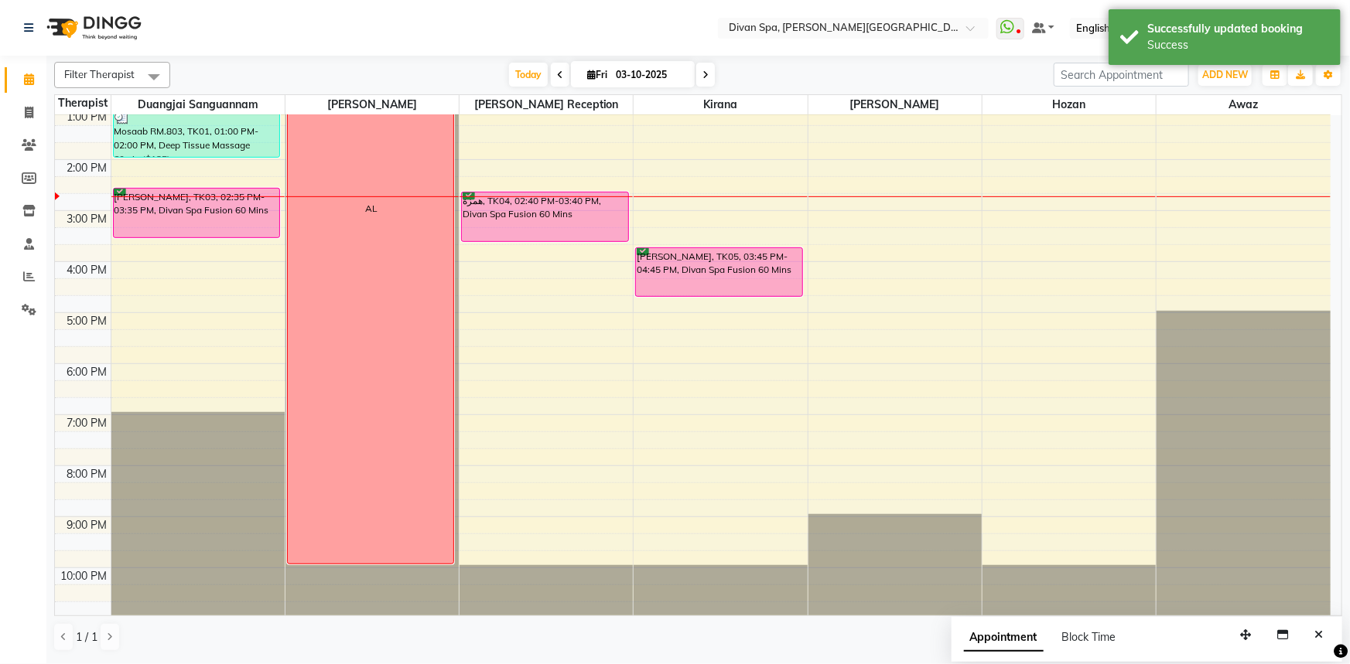
click at [573, 220] on div "همزة, TK04, 02:40 PM-03:40 PM, Divan Spa Fusion 60 Mins" at bounding box center [545, 217] width 166 height 49
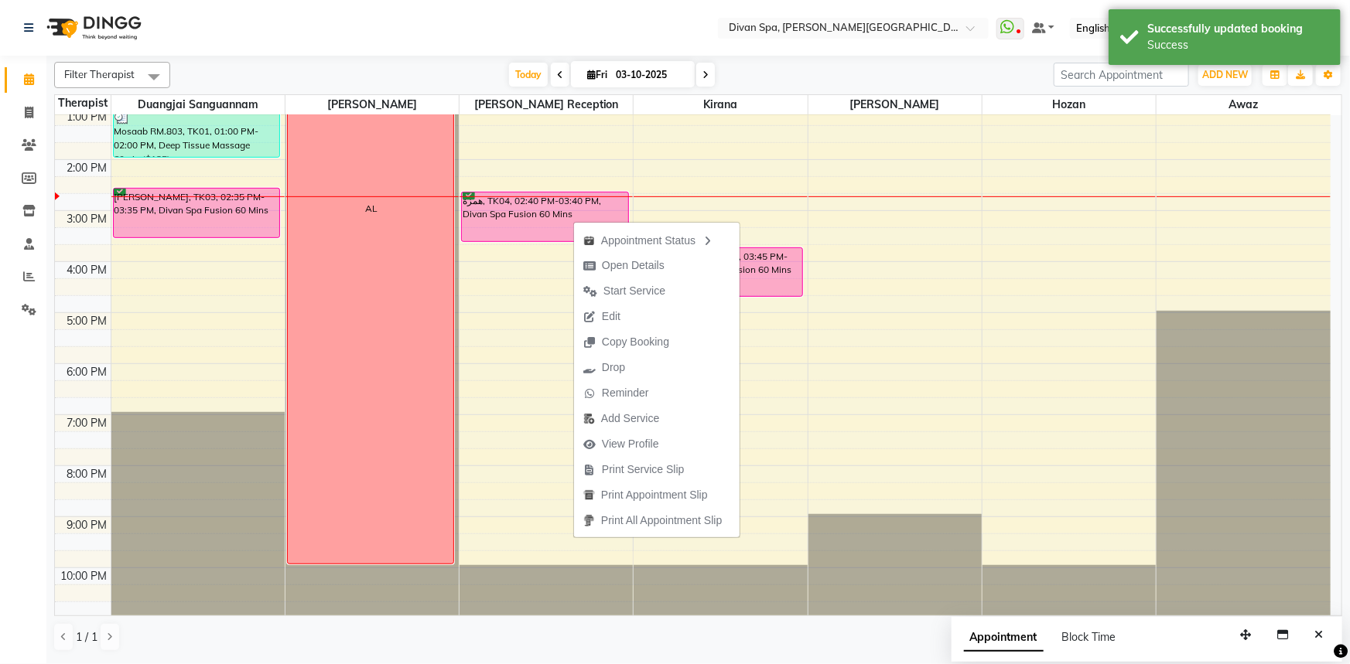
click at [749, 196] on div "6:00 AM 7:00 AM 8:00 AM 9:00 AM 10:00 AM 11:00 AM 12:00 PM 1:00 PM 2:00 PM 3:00…" at bounding box center [692, 185] width 1275 height 867
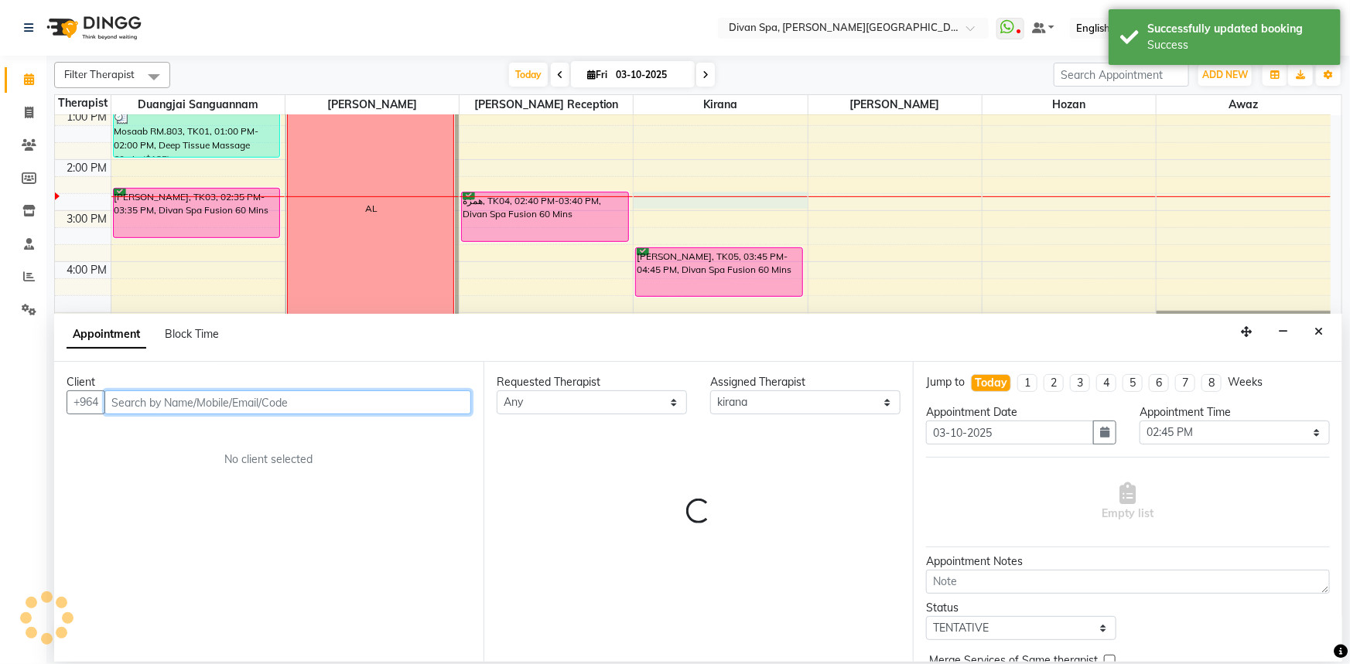
click at [777, 276] on div "[PERSON_NAME], TK05, 03:45 PM-04:45 PM, Divan Spa Fusion 60 Mins" at bounding box center [719, 272] width 166 height 48
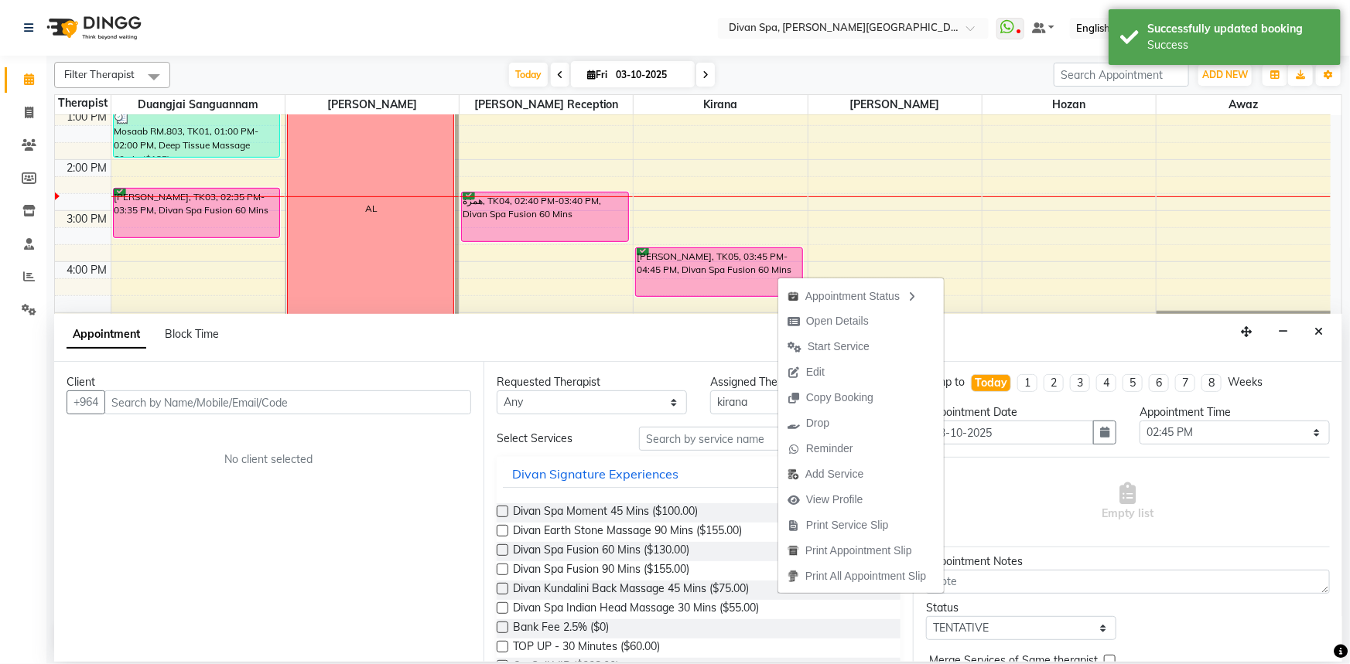
click at [1313, 339] on button "Close" at bounding box center [1318, 332] width 22 height 24
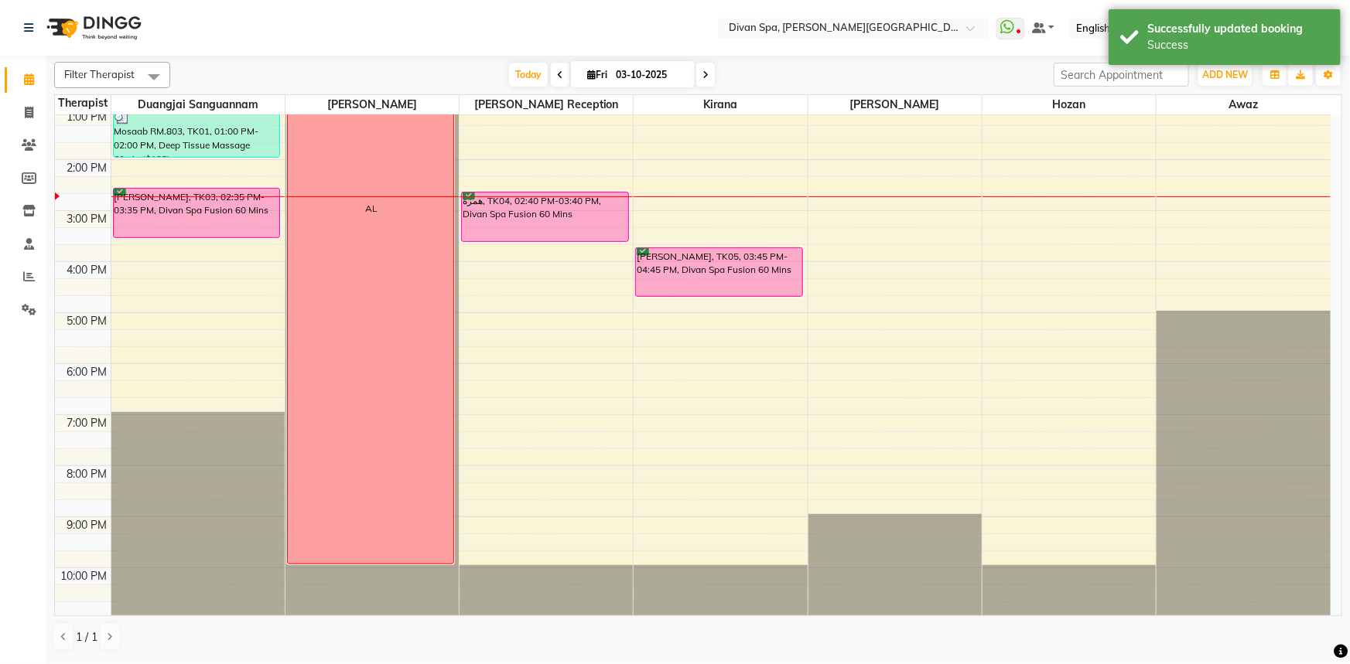
click at [756, 282] on div "[PERSON_NAME], TK05, 03:45 PM-04:45 PM, Divan Spa Fusion 60 Mins" at bounding box center [719, 272] width 166 height 48
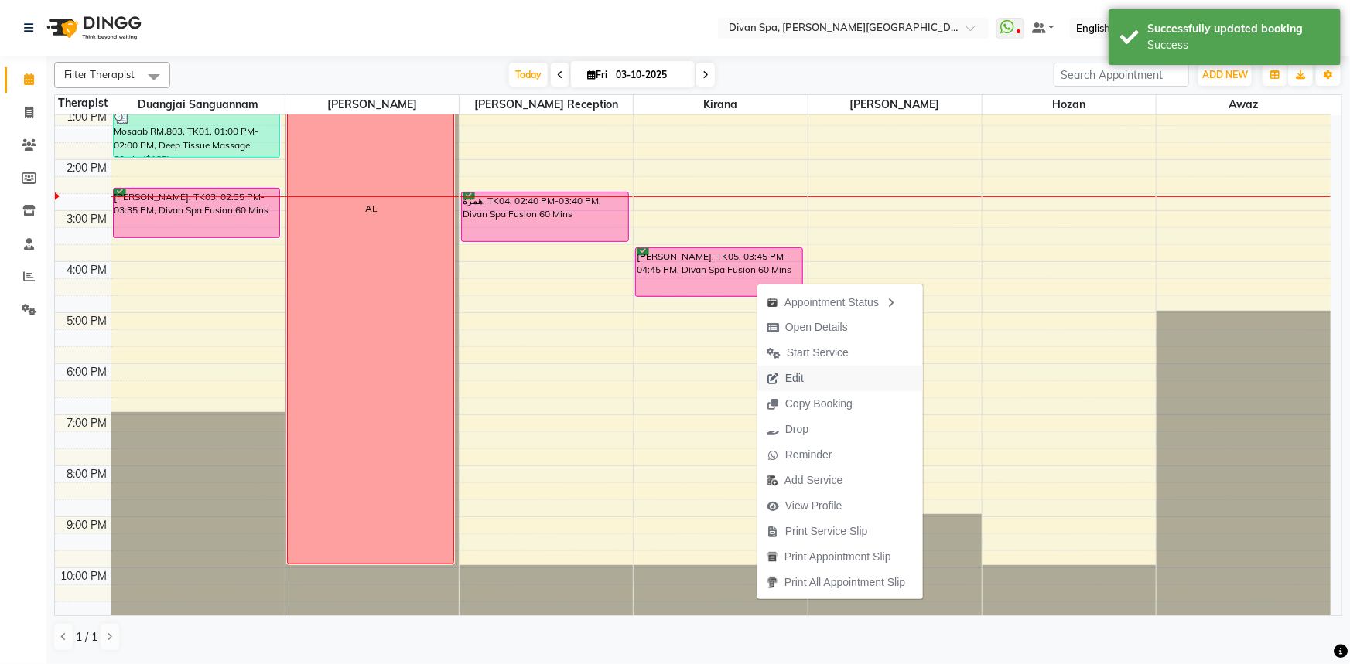
click at [814, 370] on button "Edit" at bounding box center [839, 379] width 165 height 26
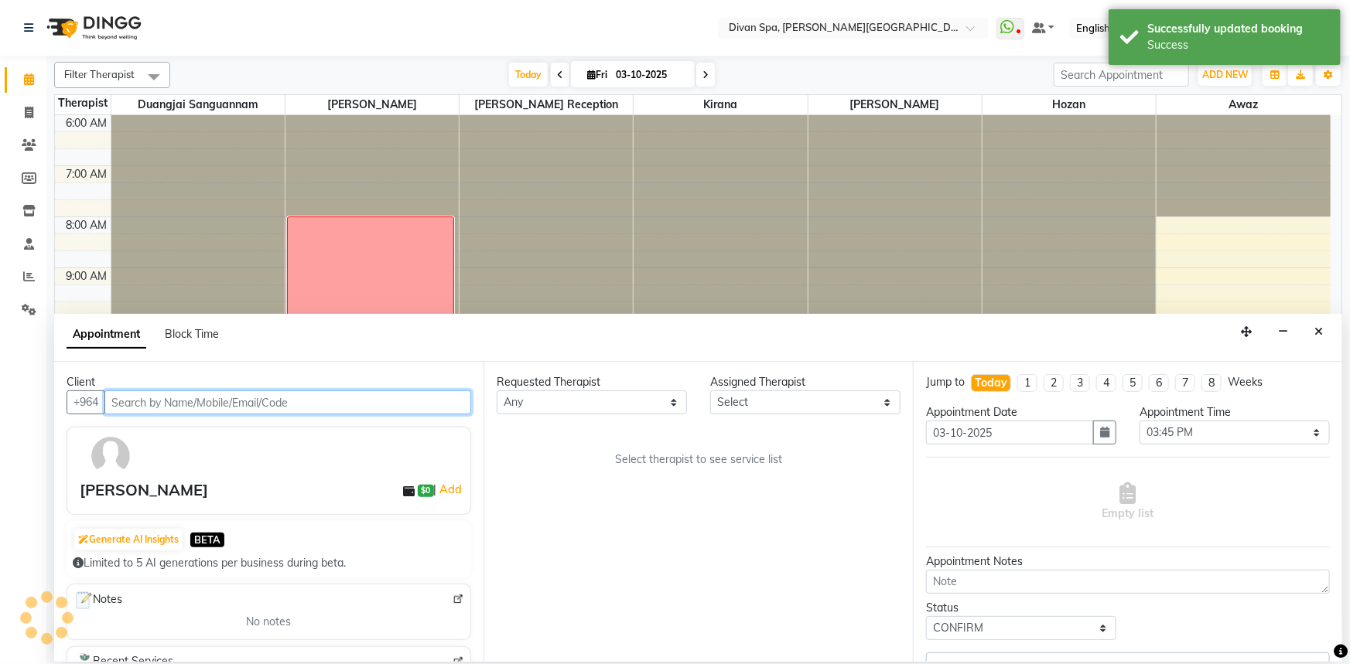
scroll to position [363, 0]
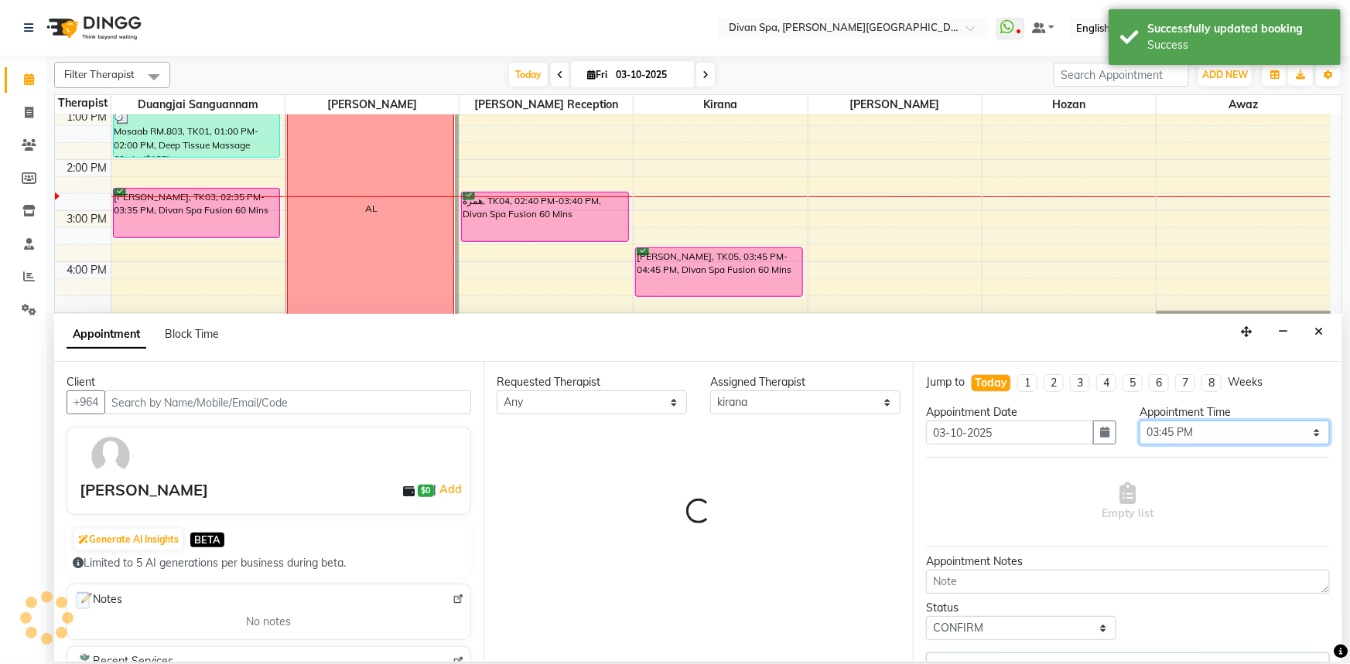
click at [1184, 432] on select "Select 07:00 AM 07:15 AM 07:30 AM 07:45 AM 08:00 AM 08:15 AM 08:30 AM 08:45 AM …" at bounding box center [1234, 433] width 190 height 24
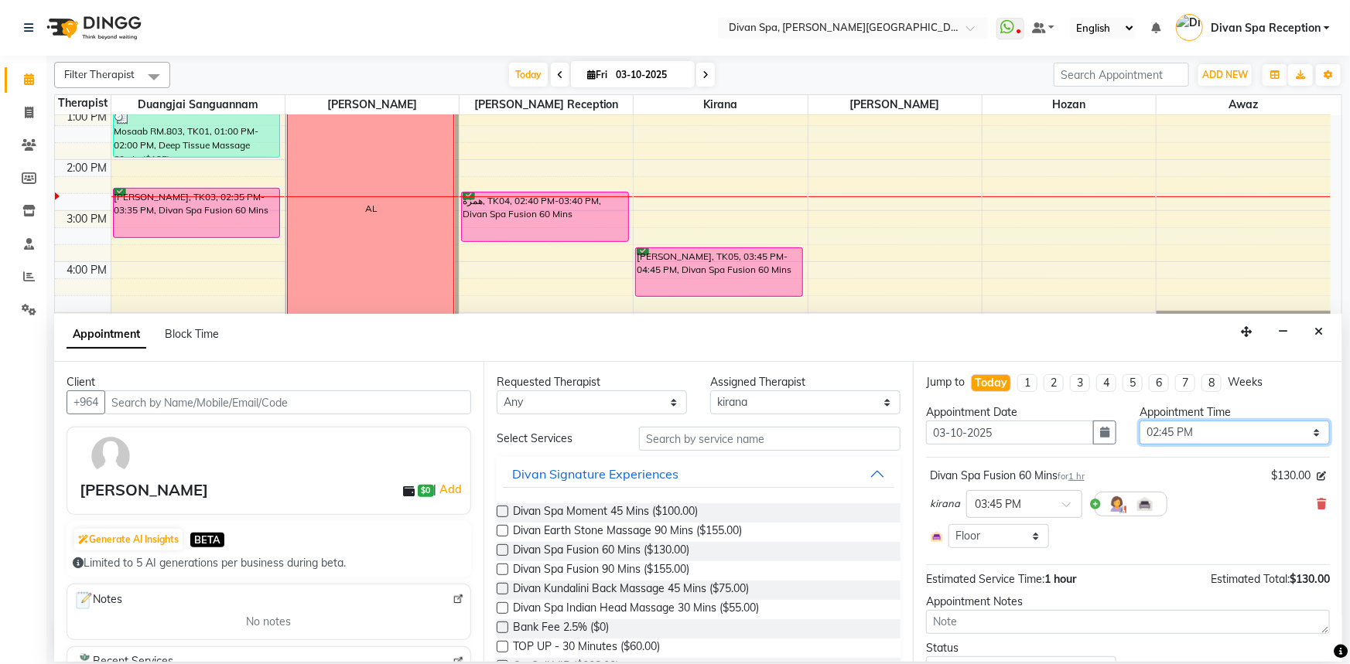
click at [1139, 421] on select "Select 07:00 AM 07:15 AM 07:30 AM 07:45 AM 08:00 AM 08:15 AM 08:30 AM 08:45 AM …" at bounding box center [1234, 433] width 190 height 24
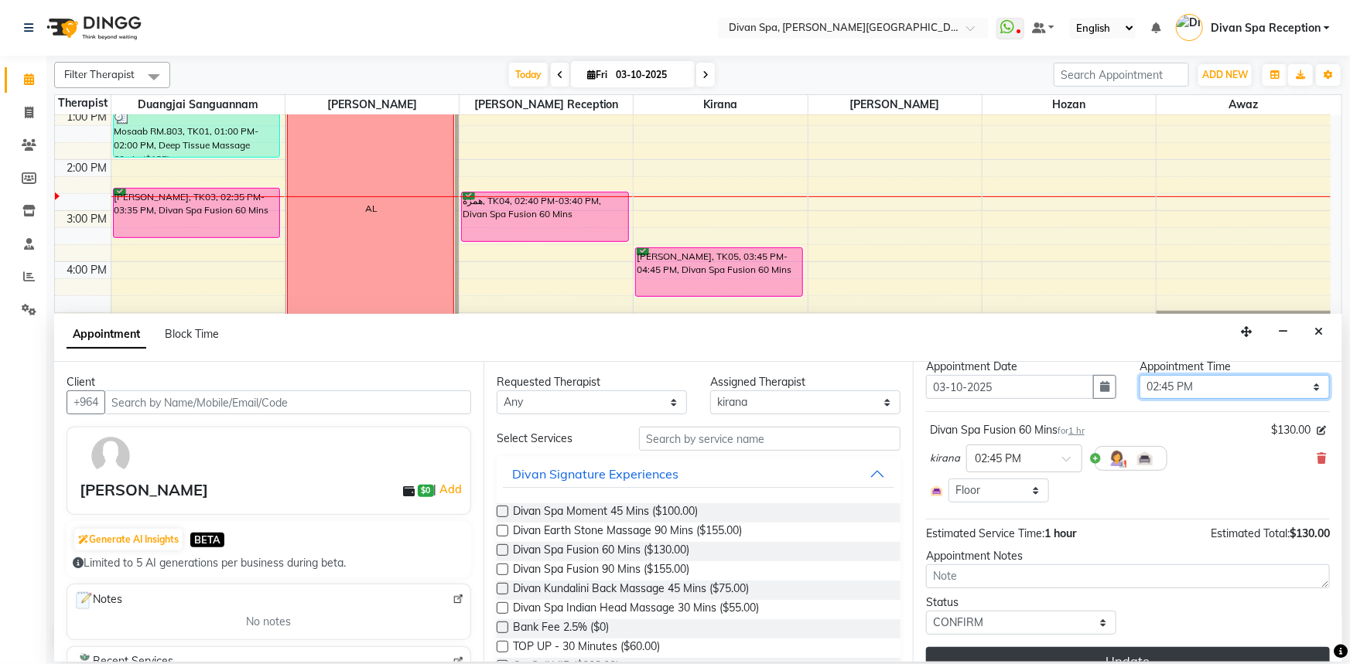
scroll to position [70, 0]
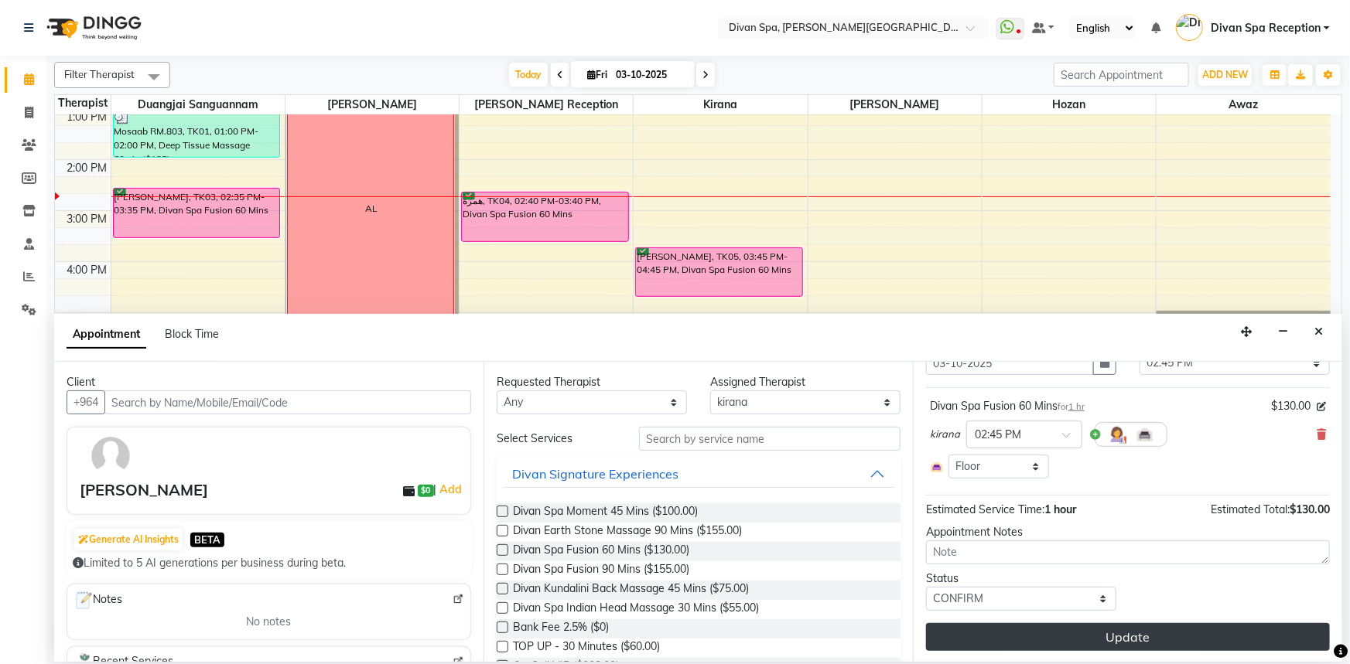
click at [1118, 634] on button "Update" at bounding box center [1128, 637] width 404 height 28
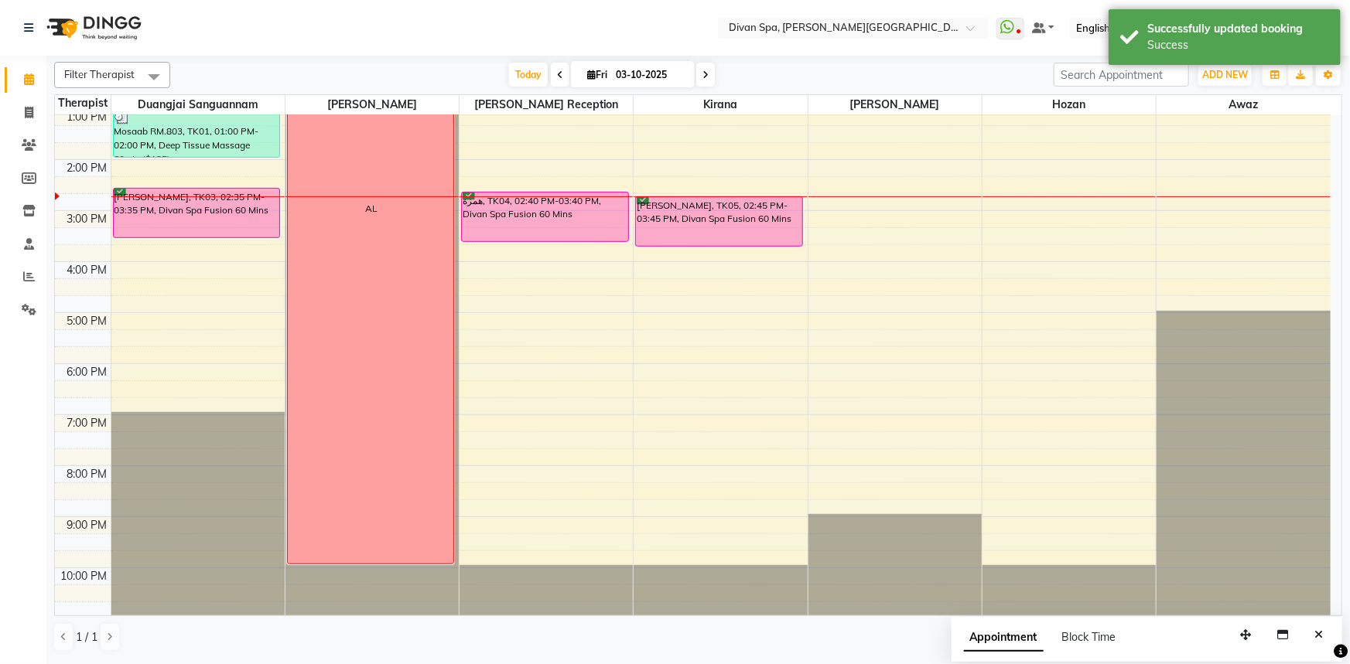
click at [592, 221] on div "همزة, TK04, 02:40 PM-03:40 PM, Divan Spa Fusion 60 Mins" at bounding box center [545, 217] width 166 height 49
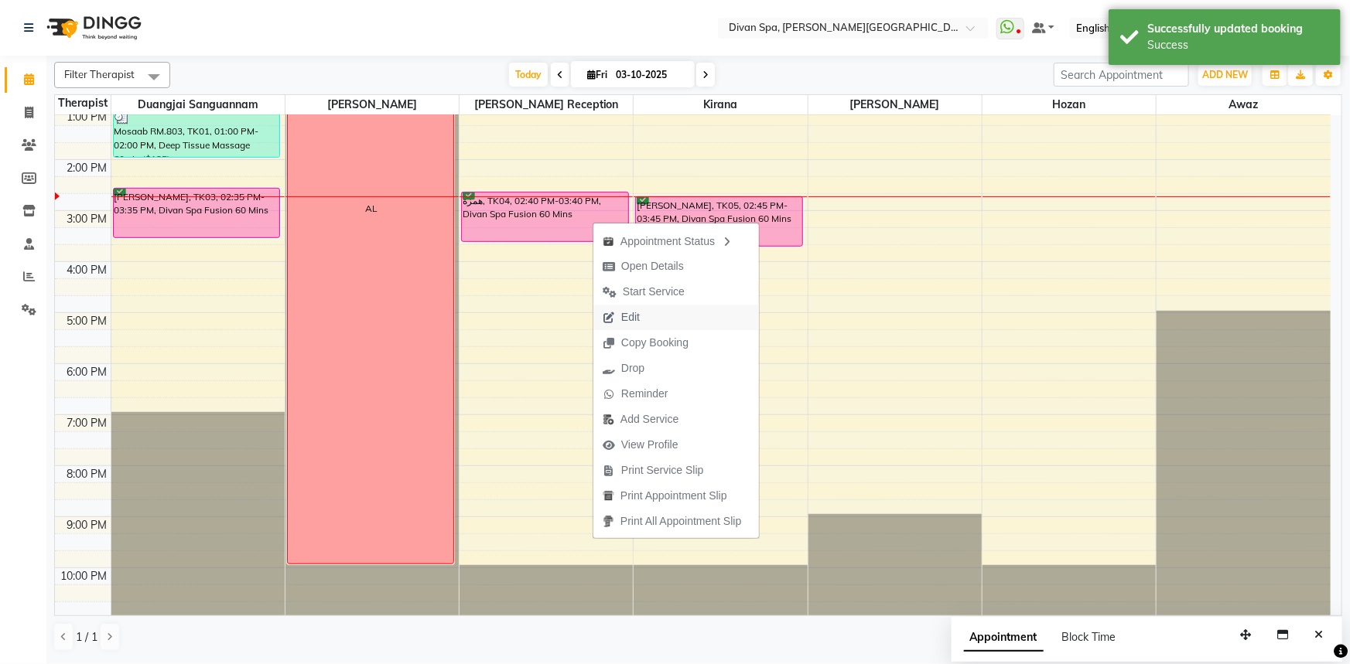
click at [619, 310] on span "Edit" at bounding box center [621, 318] width 56 height 26
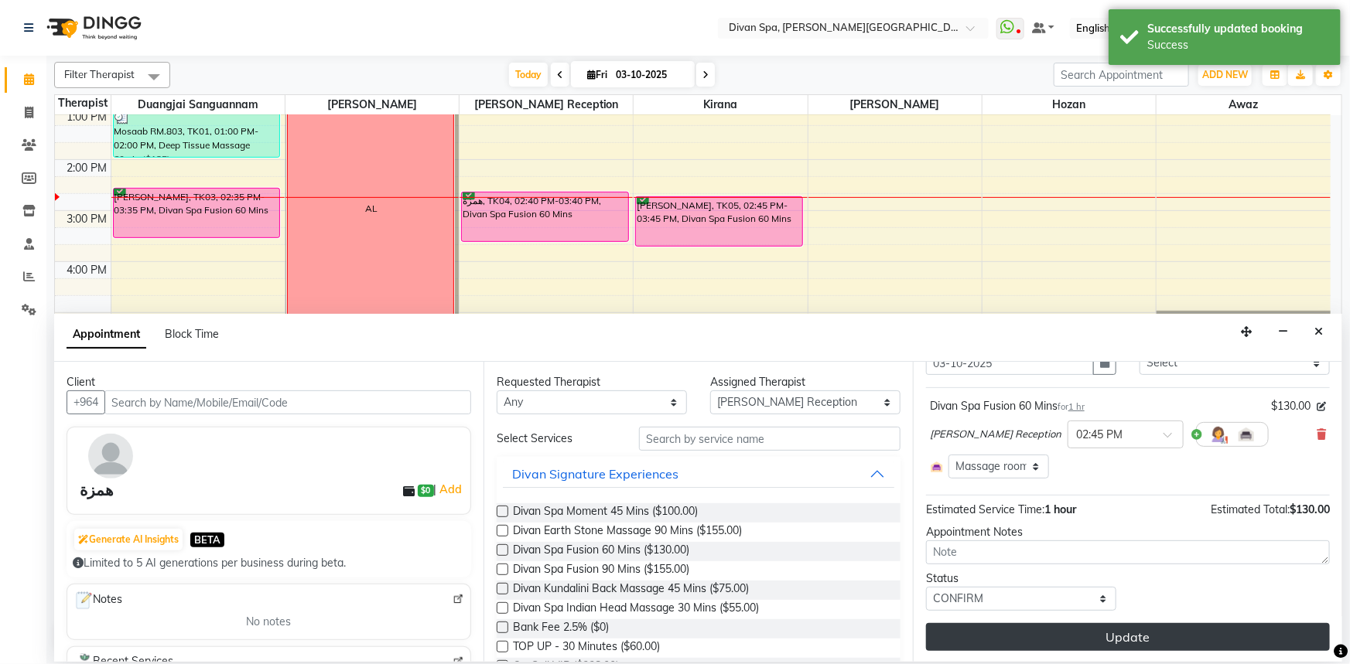
click at [1137, 639] on button "Update" at bounding box center [1128, 637] width 404 height 28
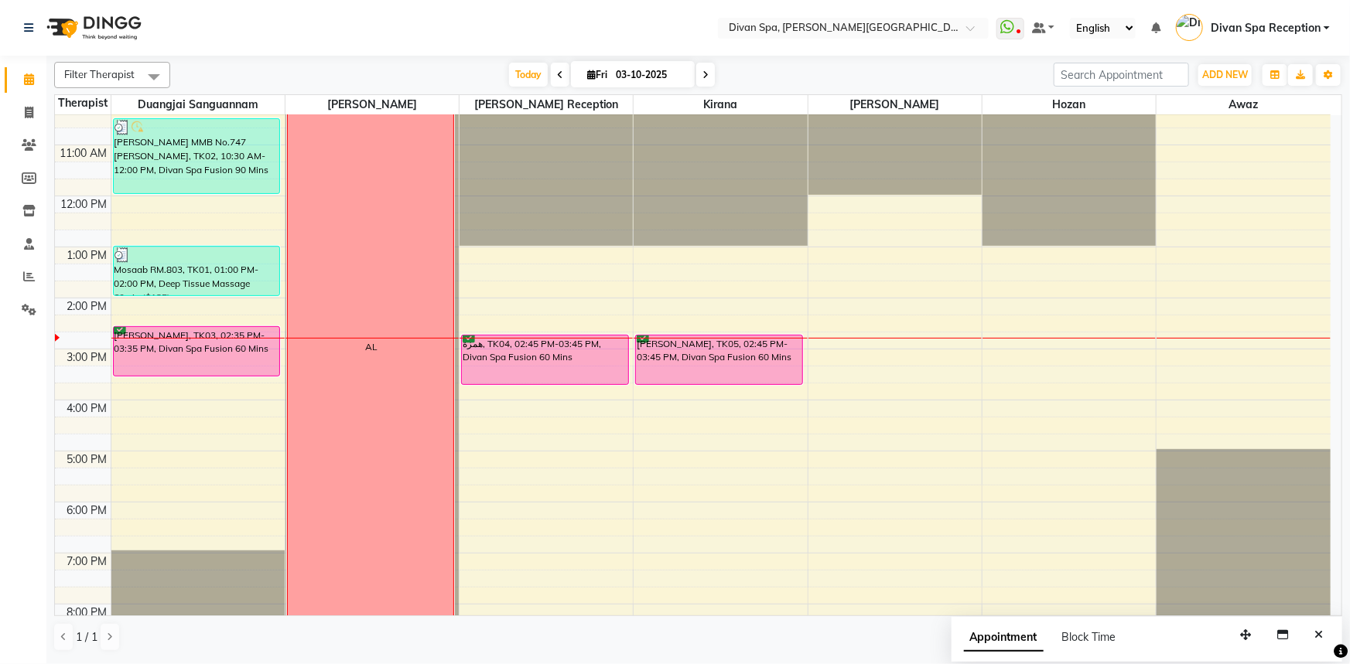
scroll to position [223, 0]
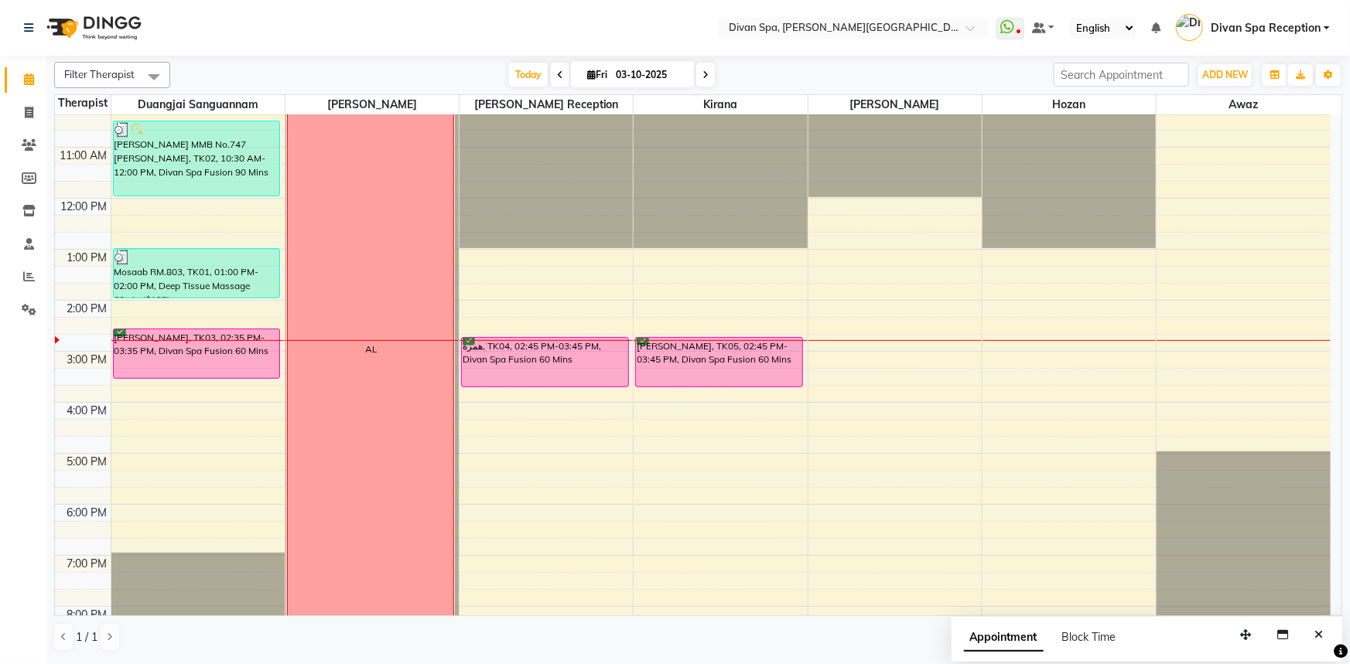
click at [704, 73] on icon at bounding box center [705, 74] width 6 height 9
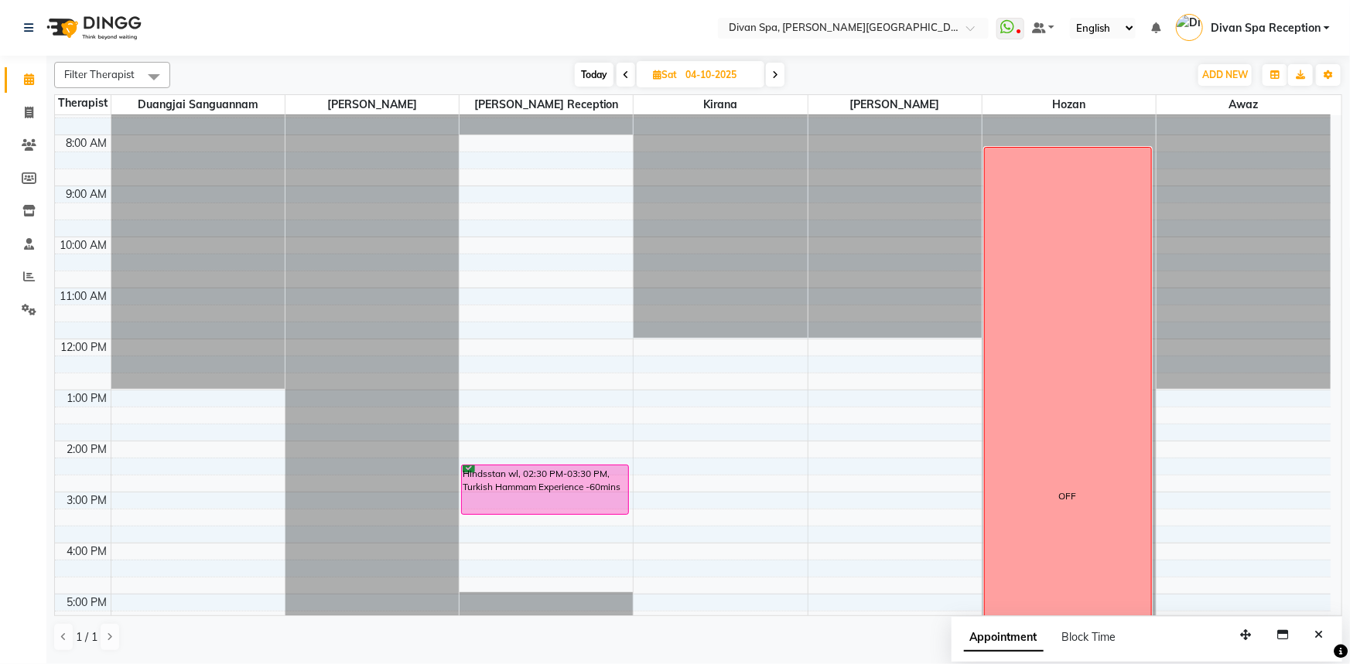
scroll to position [12, 0]
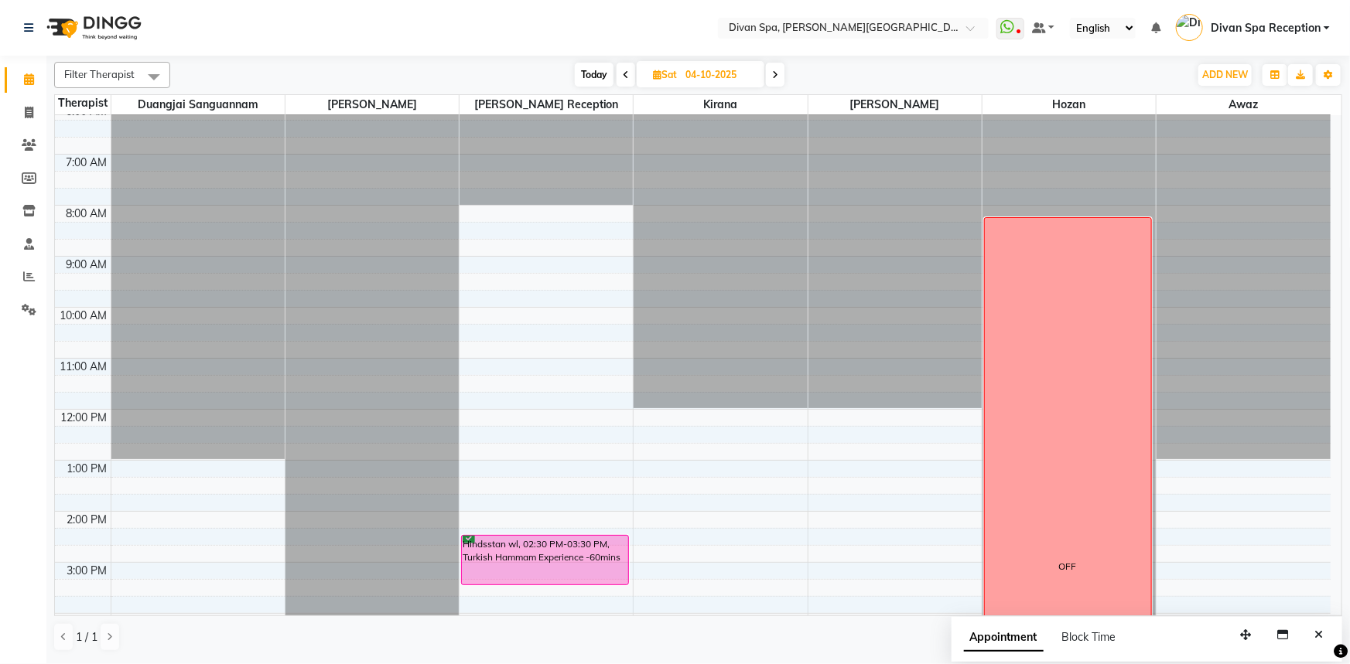
click at [590, 70] on span "Today" at bounding box center [594, 75] width 39 height 24
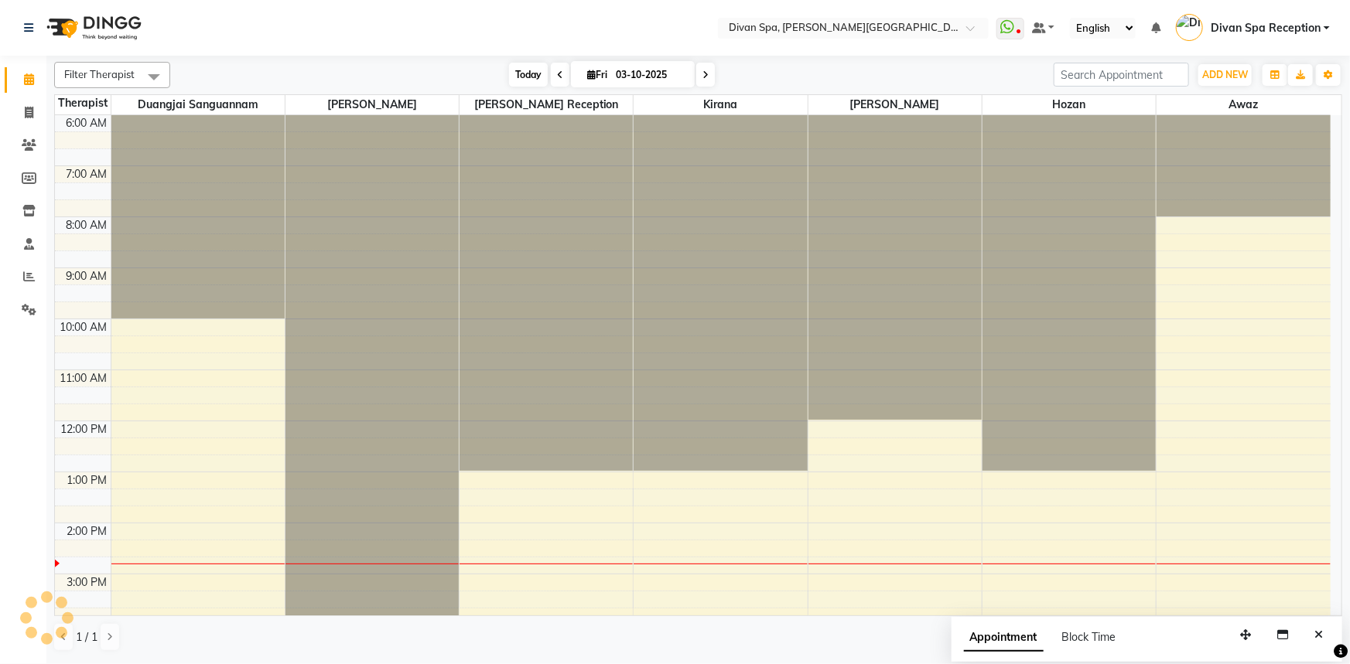
scroll to position [363, 0]
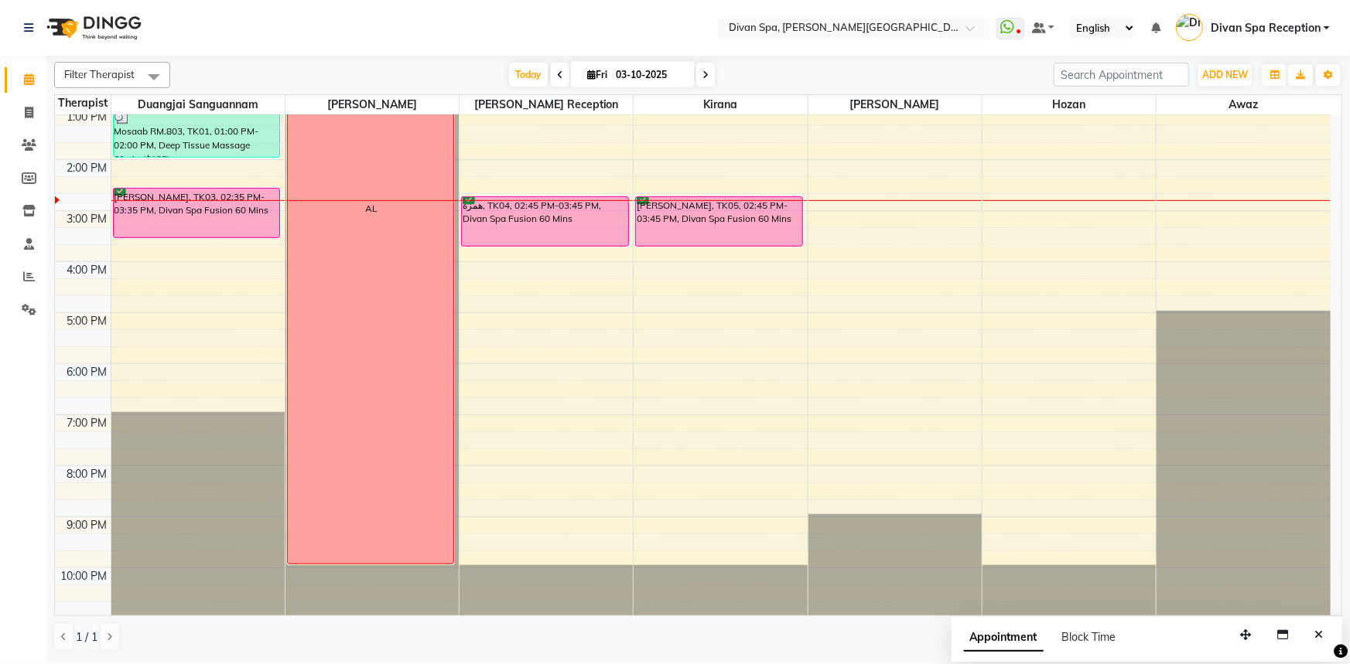
click at [703, 70] on icon at bounding box center [705, 74] width 6 height 9
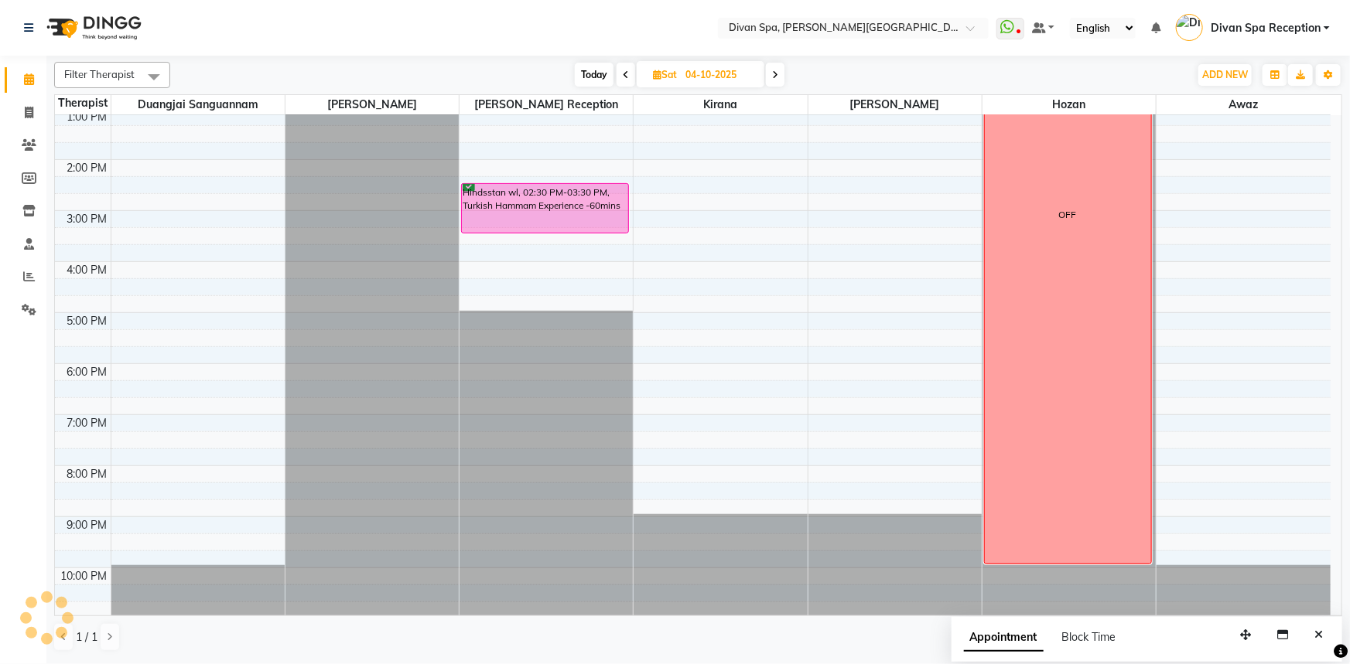
click at [775, 78] on icon at bounding box center [775, 74] width 6 height 9
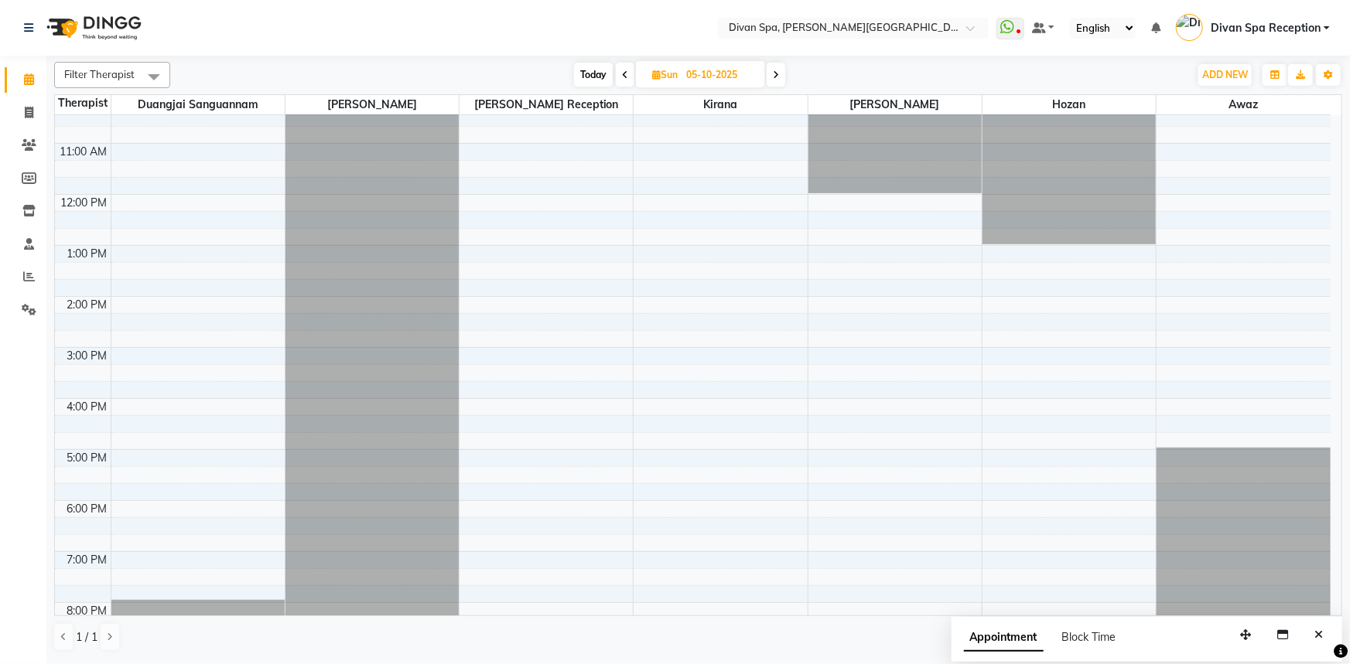
scroll to position [281, 0]
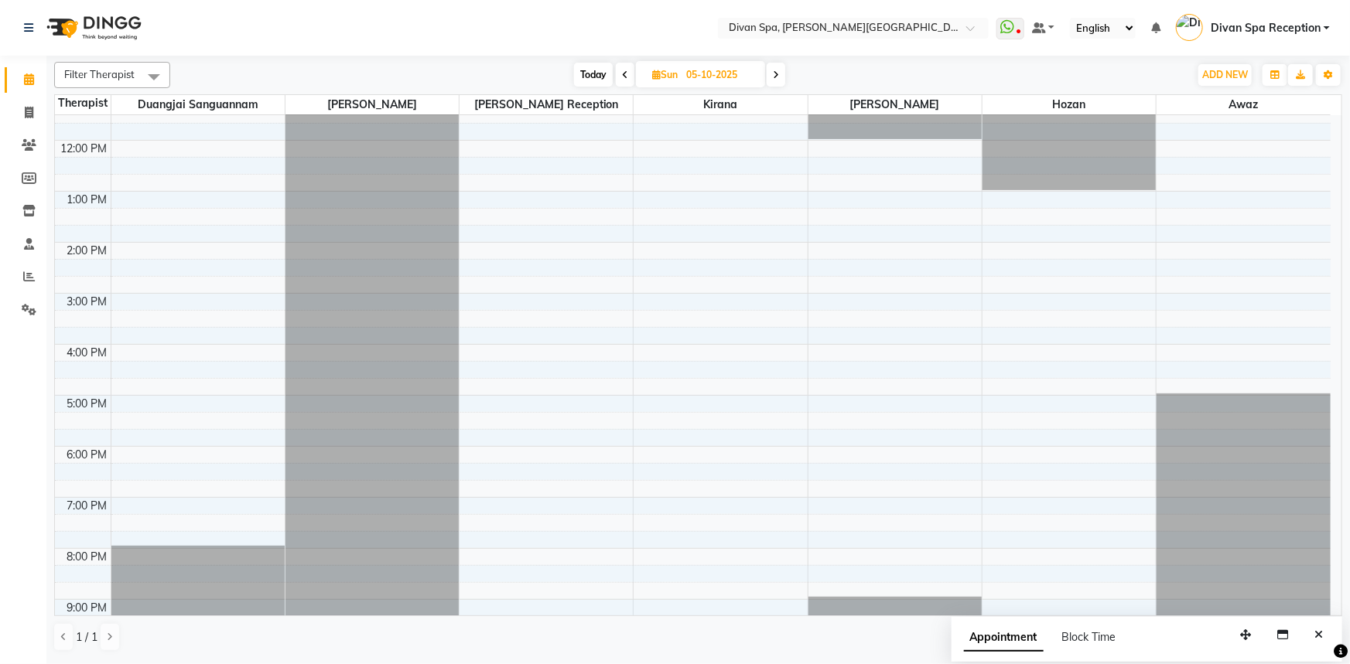
click at [625, 76] on icon at bounding box center [625, 74] width 6 height 9
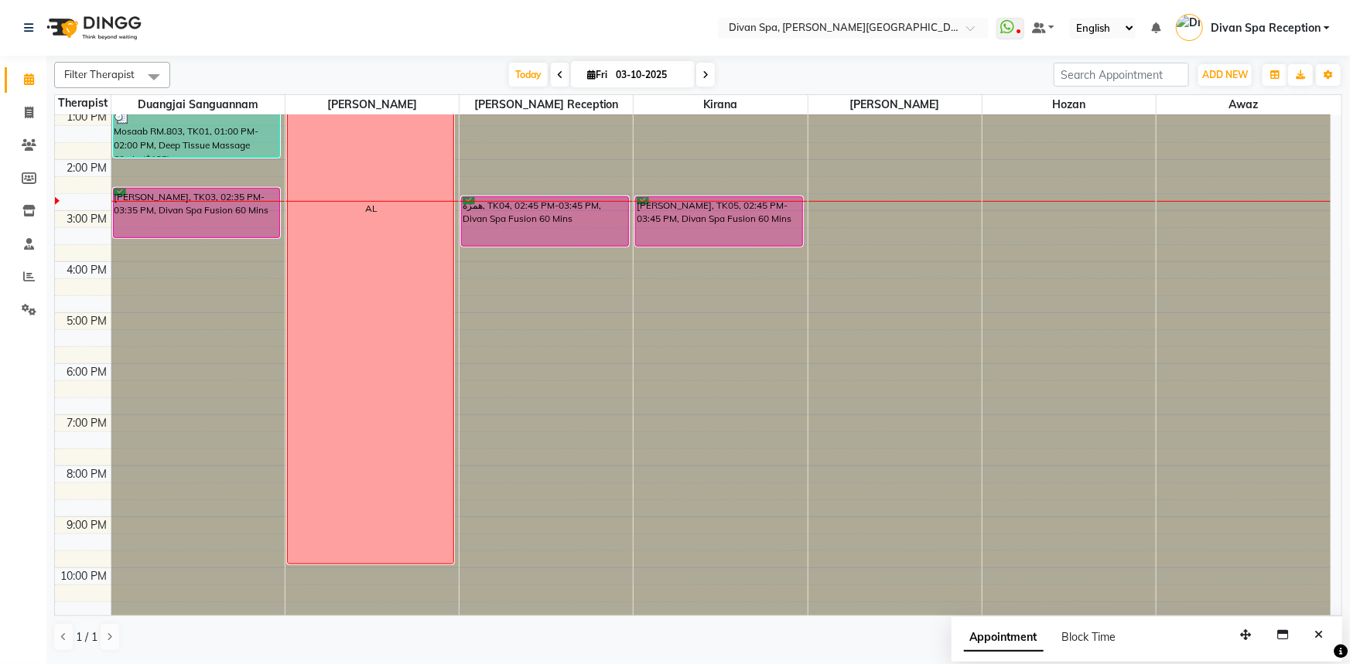
scroll to position [293, 0]
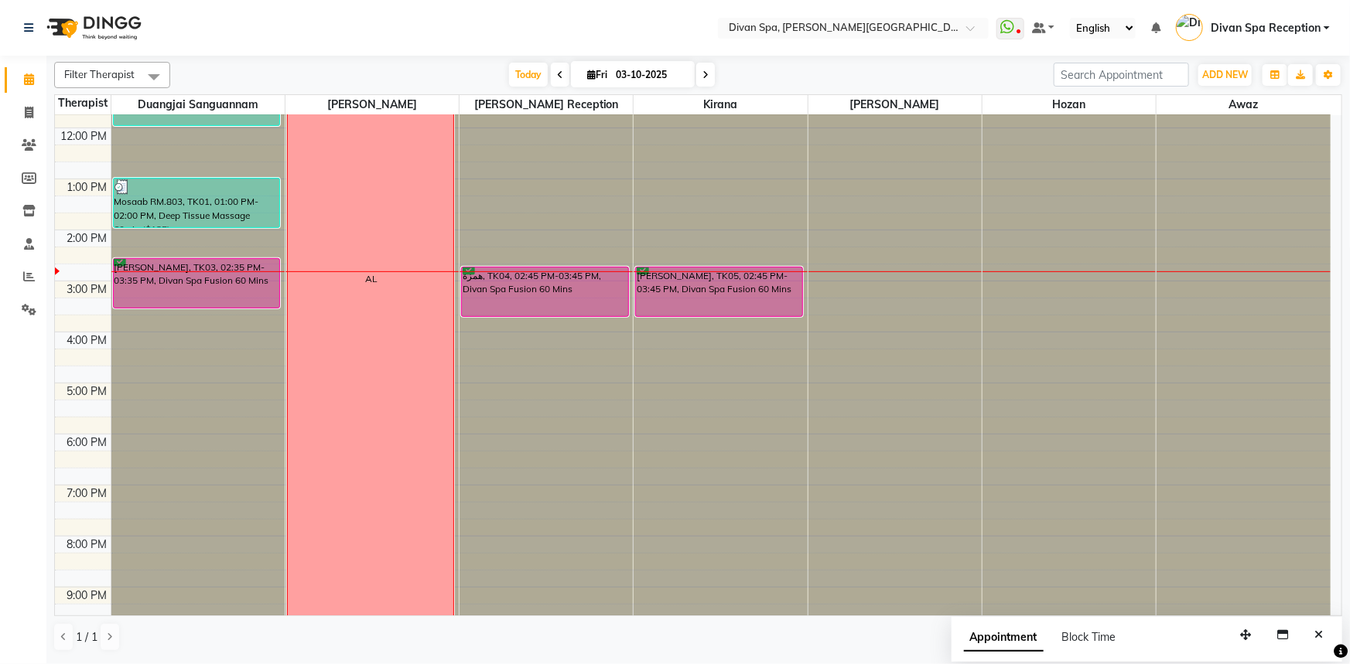
click at [703, 69] on span at bounding box center [705, 75] width 19 height 24
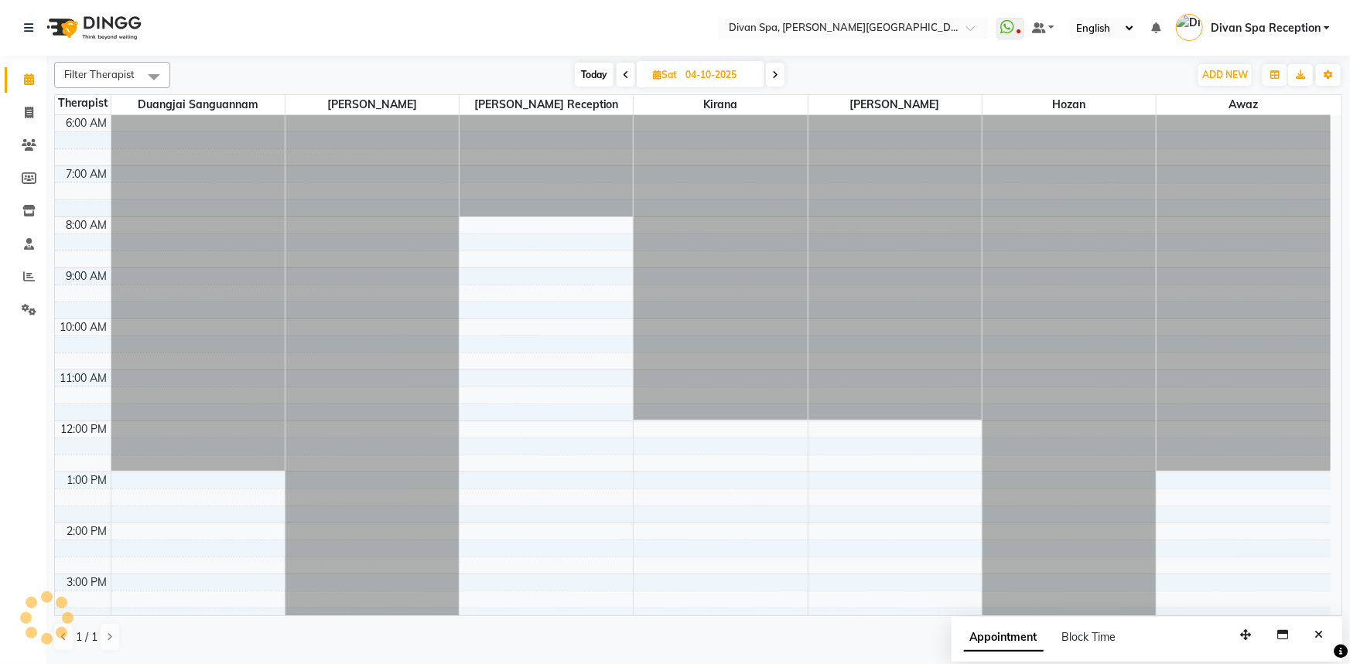
scroll to position [363, 0]
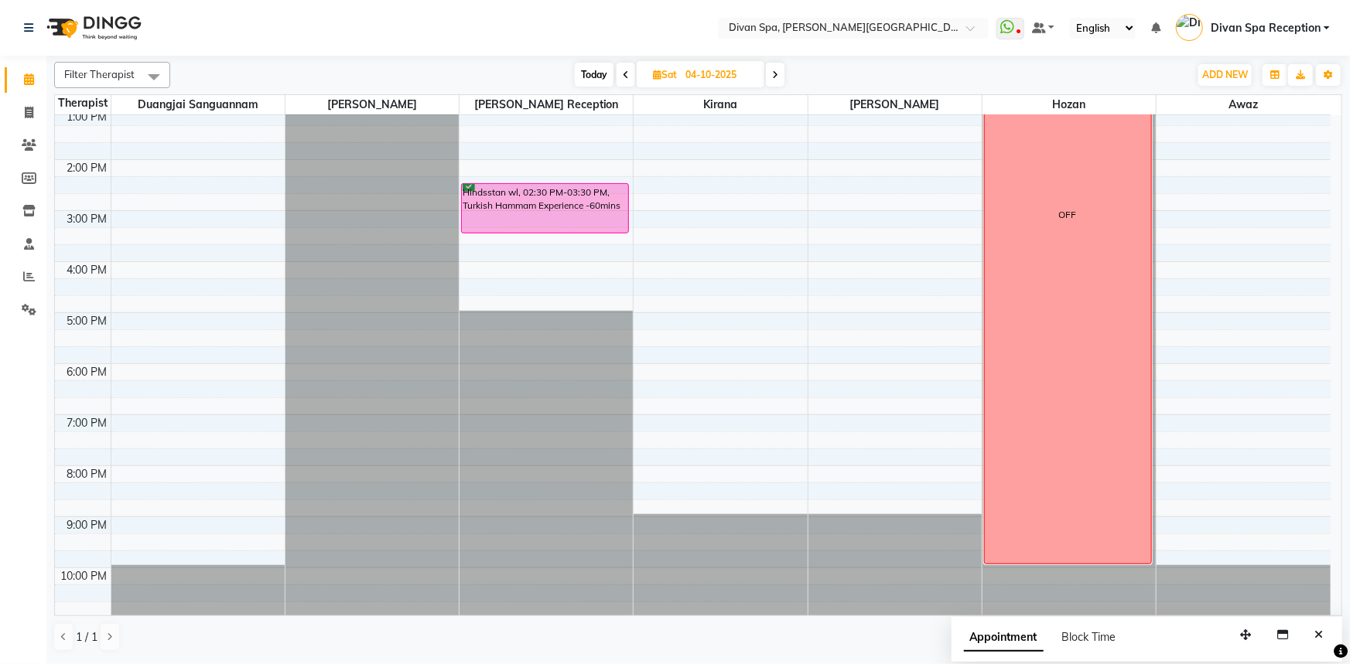
click at [625, 76] on icon at bounding box center [626, 74] width 6 height 9
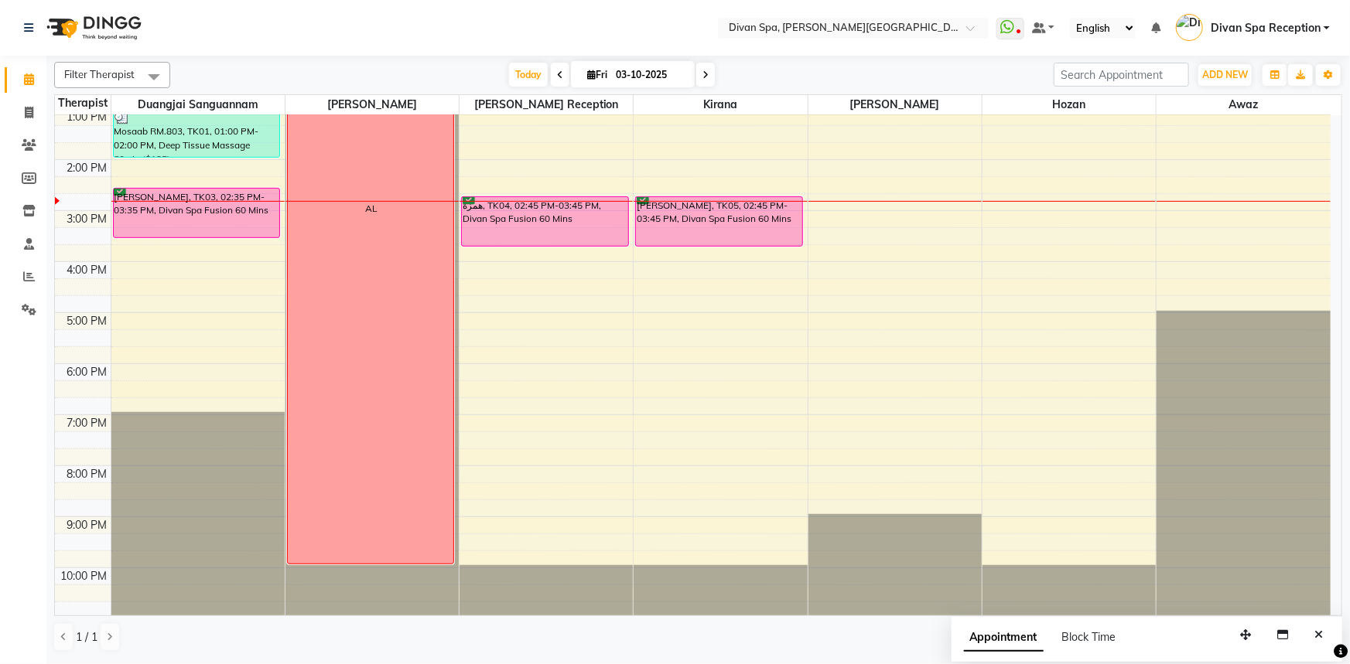
click at [237, 218] on div "[PERSON_NAME], TK03, 02:35 PM-03:35 PM, Divan Spa Fusion 60 Mins" at bounding box center [197, 213] width 166 height 49
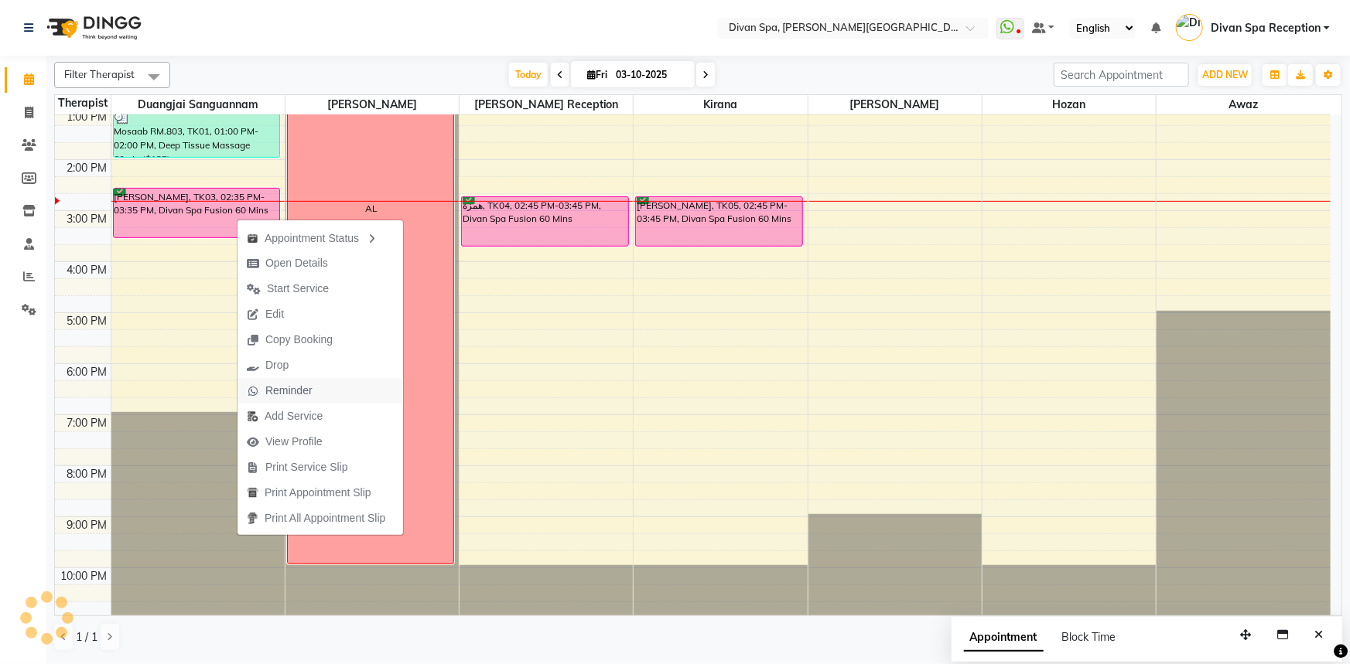
click at [310, 399] on span "Reminder" at bounding box center [279, 391] width 84 height 26
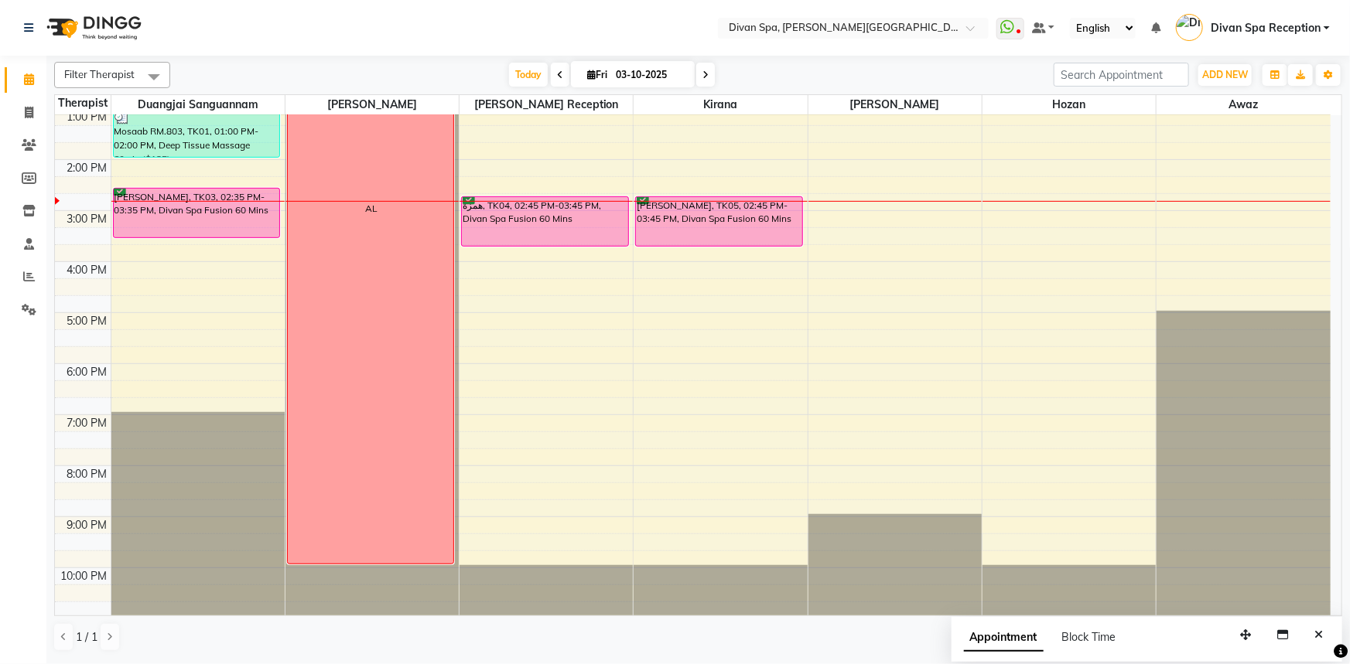
click at [210, 215] on div "[PERSON_NAME], TK03, 02:35 PM-03:35 PM, Divan Spa Fusion 60 Mins" at bounding box center [197, 213] width 166 height 49
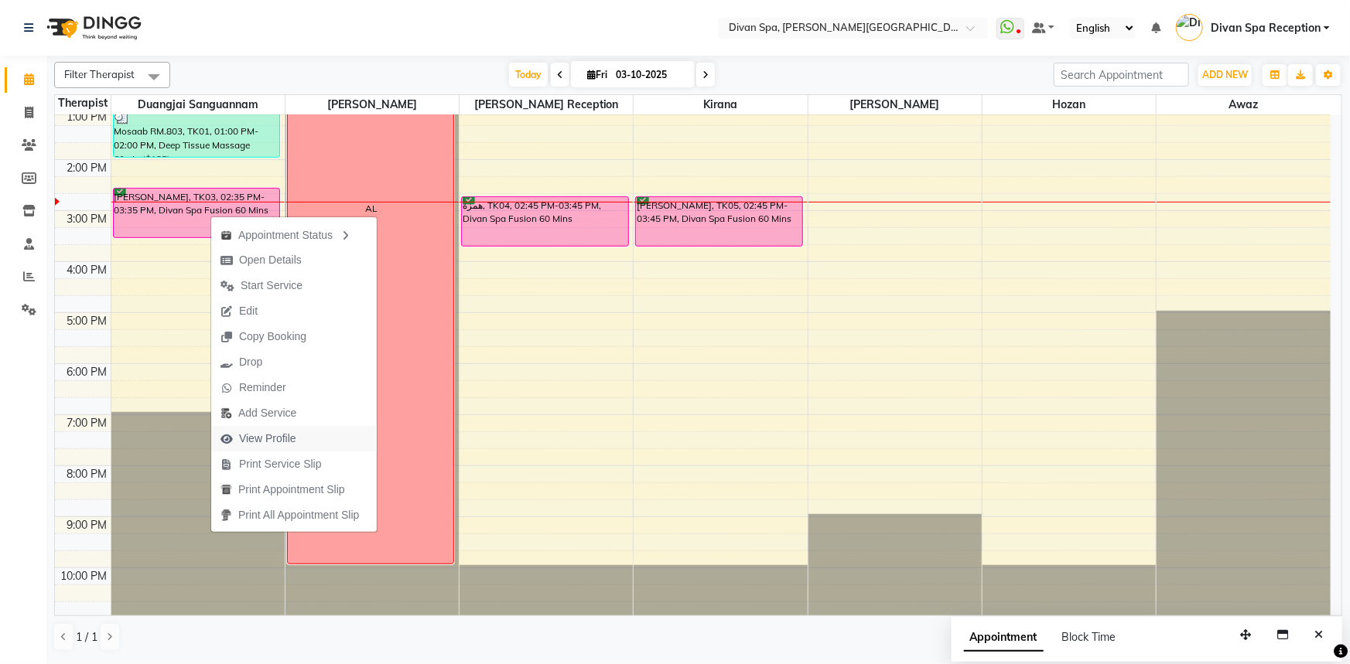
click at [271, 444] on span "View Profile" at bounding box center [267, 439] width 57 height 16
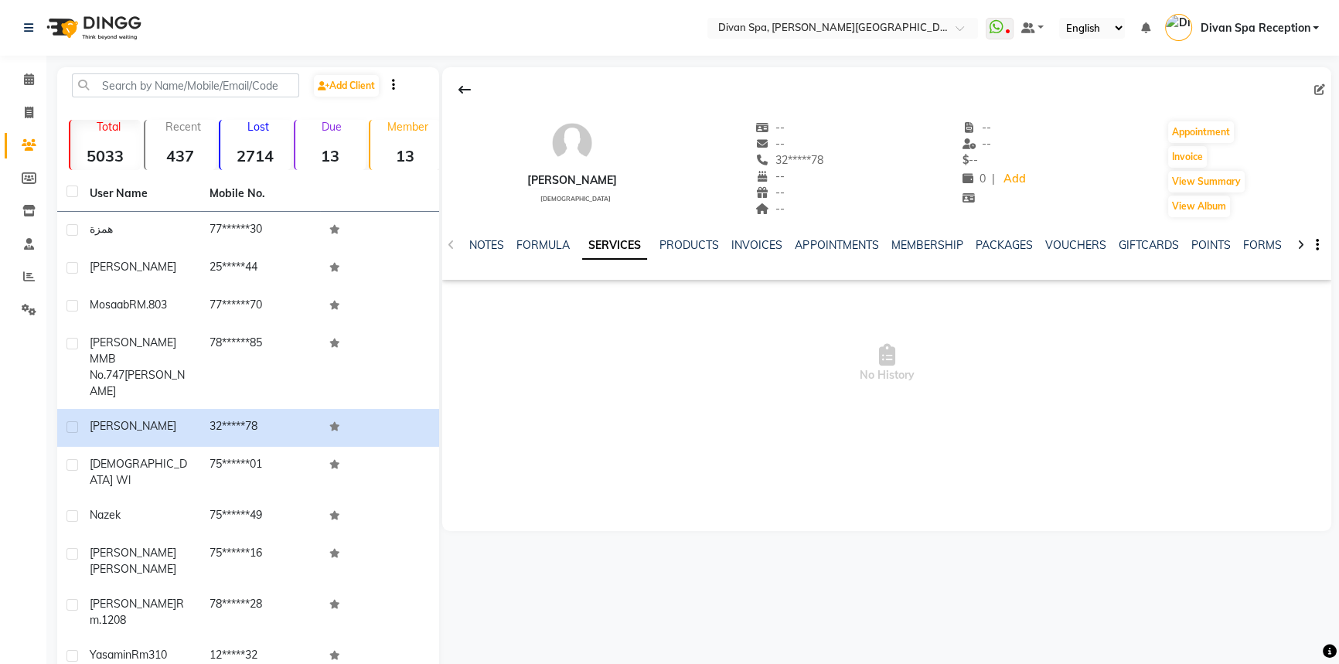
click at [1319, 90] on icon at bounding box center [1320, 89] width 11 height 11
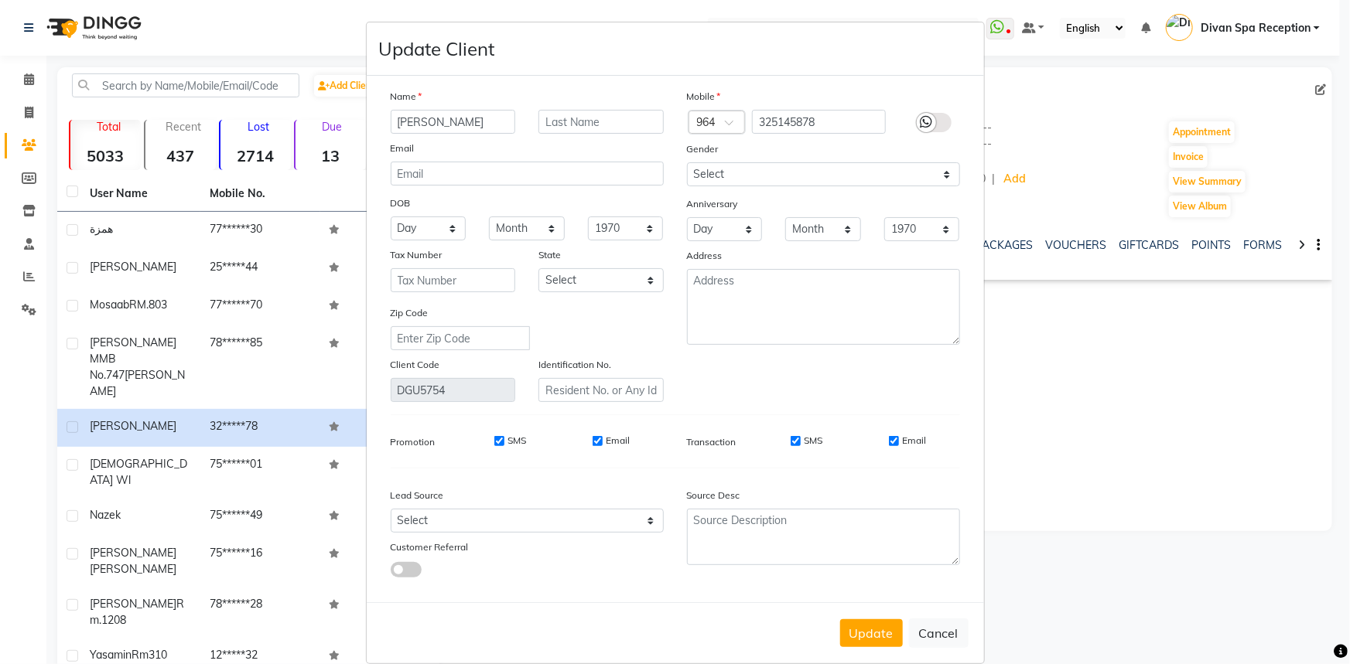
drag, startPoint x: 940, startPoint y: 626, endPoint x: 923, endPoint y: 617, distance: 18.3
click at [934, 624] on button "Cancel" at bounding box center [939, 633] width 60 height 29
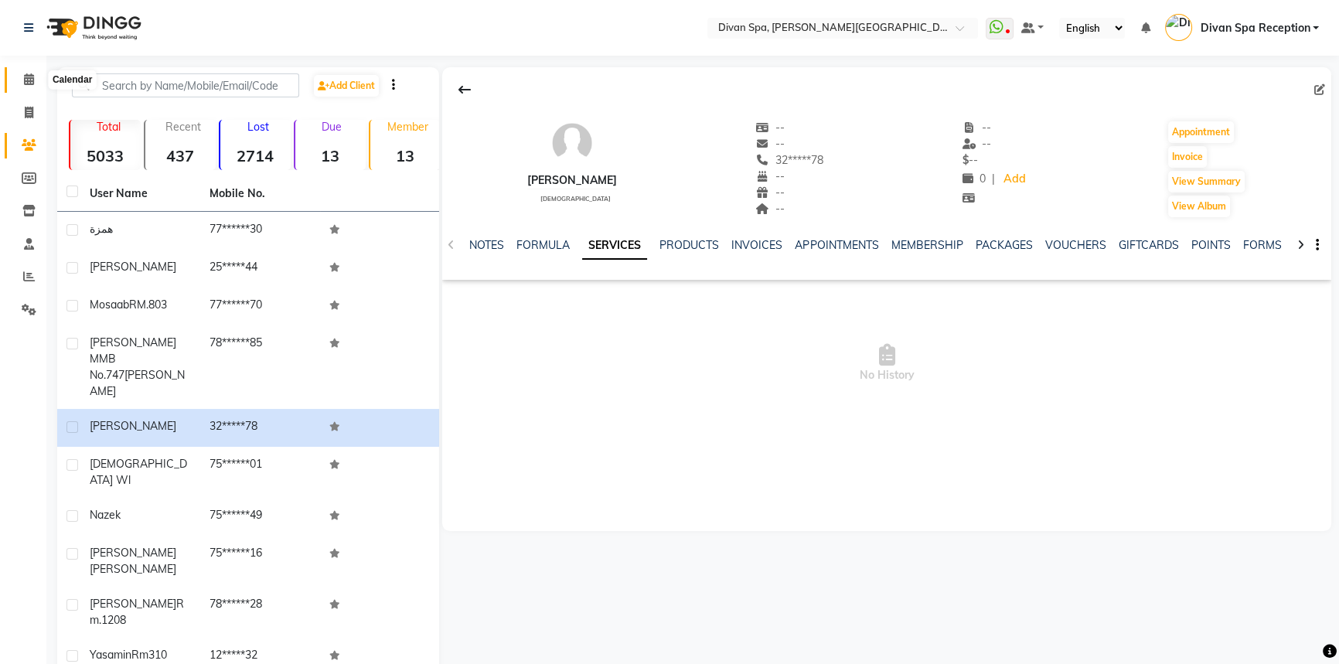
click at [18, 81] on span at bounding box center [28, 80] width 27 height 18
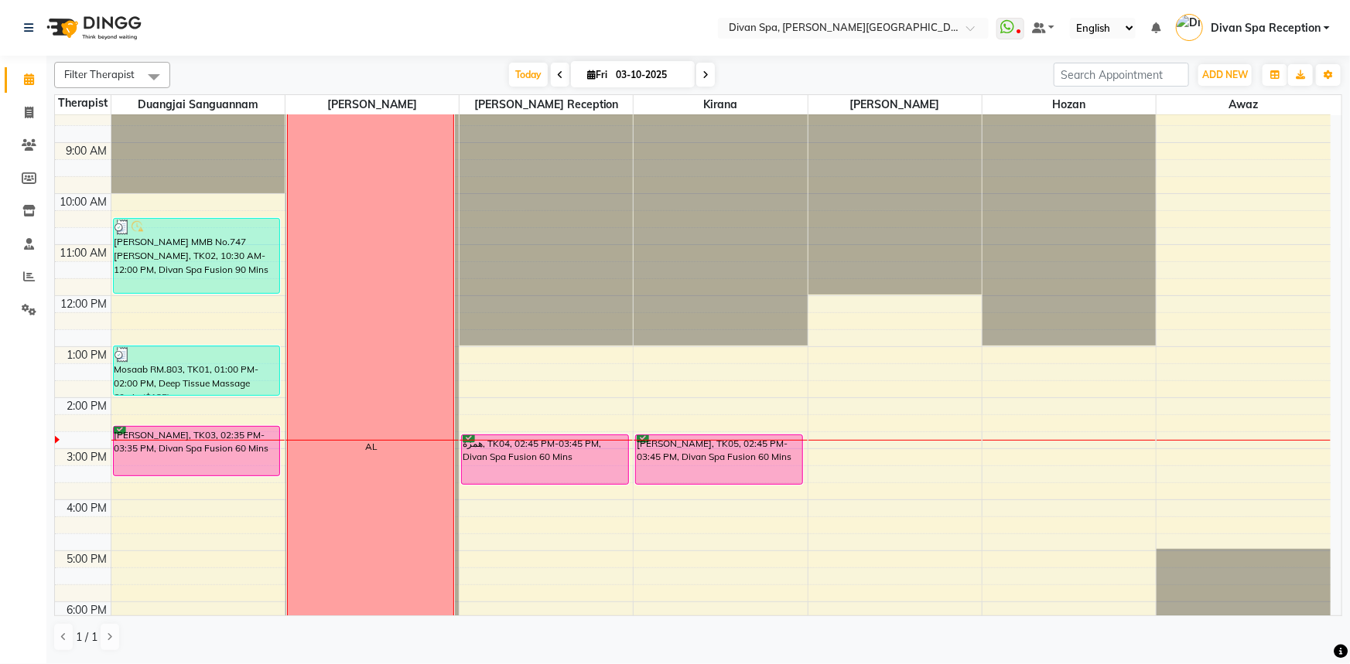
scroll to position [140, 0]
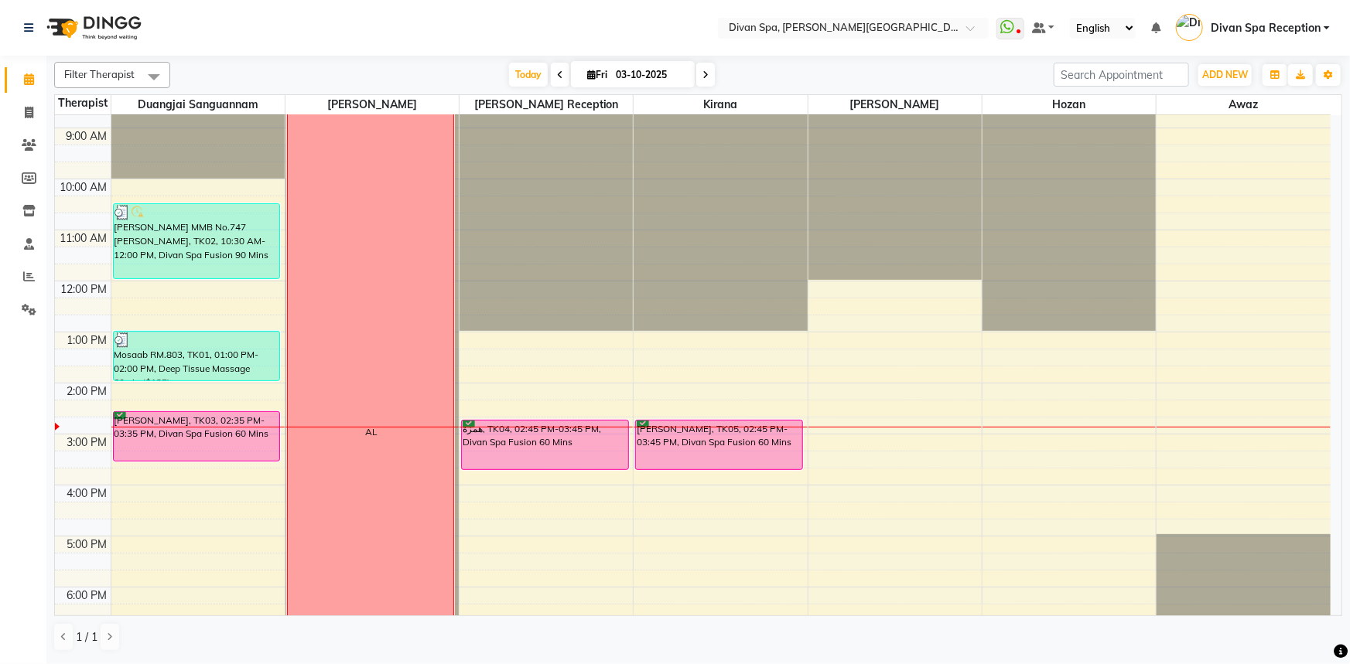
click at [585, 428] on div "همزة, TK04, 02:45 PM-03:45 PM, Divan Spa Fusion 60 Mins" at bounding box center [545, 445] width 166 height 49
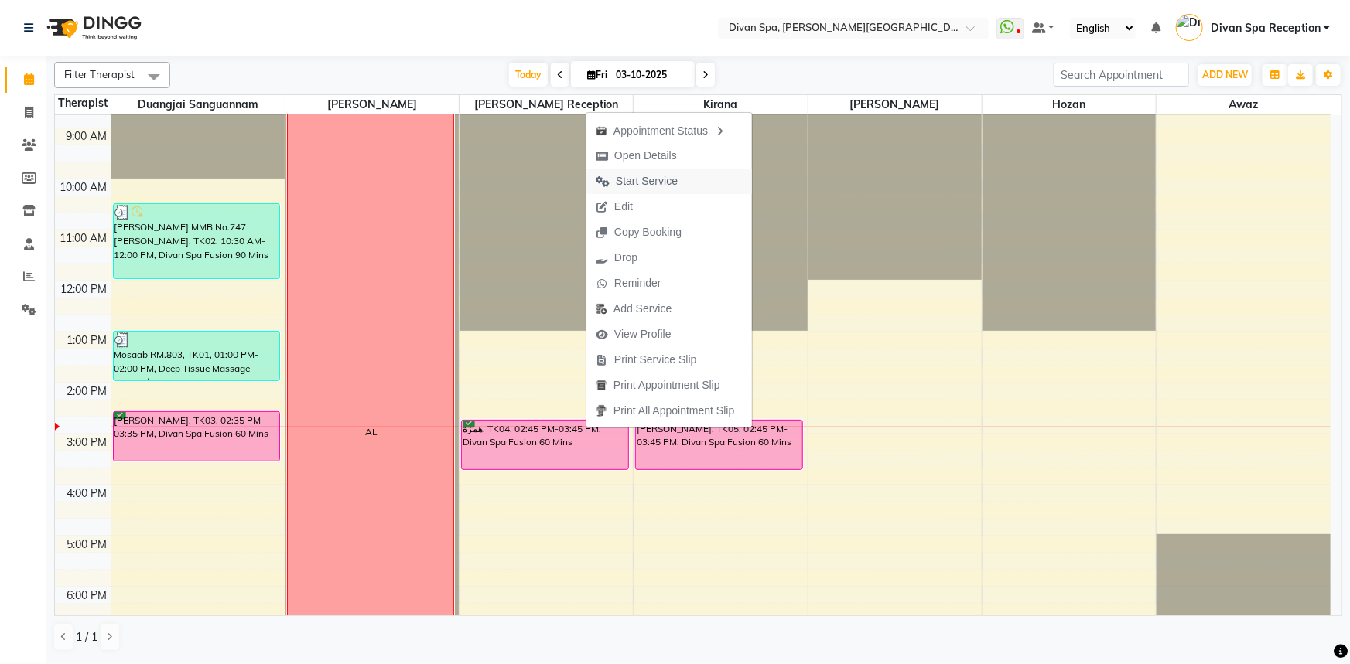
click at [662, 183] on span "Start Service" at bounding box center [647, 181] width 62 height 16
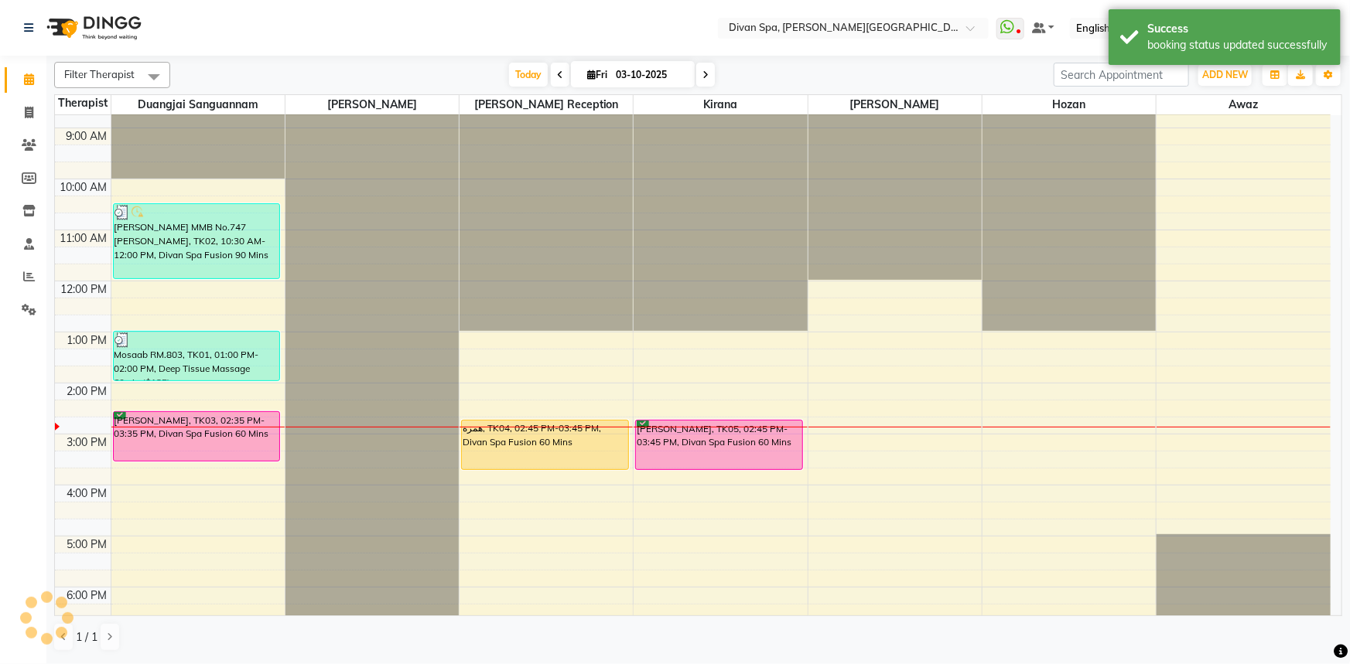
click at [665, 428] on div "[PERSON_NAME], TK05, 02:45 PM-03:45 PM, Divan Spa Fusion 60 Mins" at bounding box center [719, 445] width 166 height 49
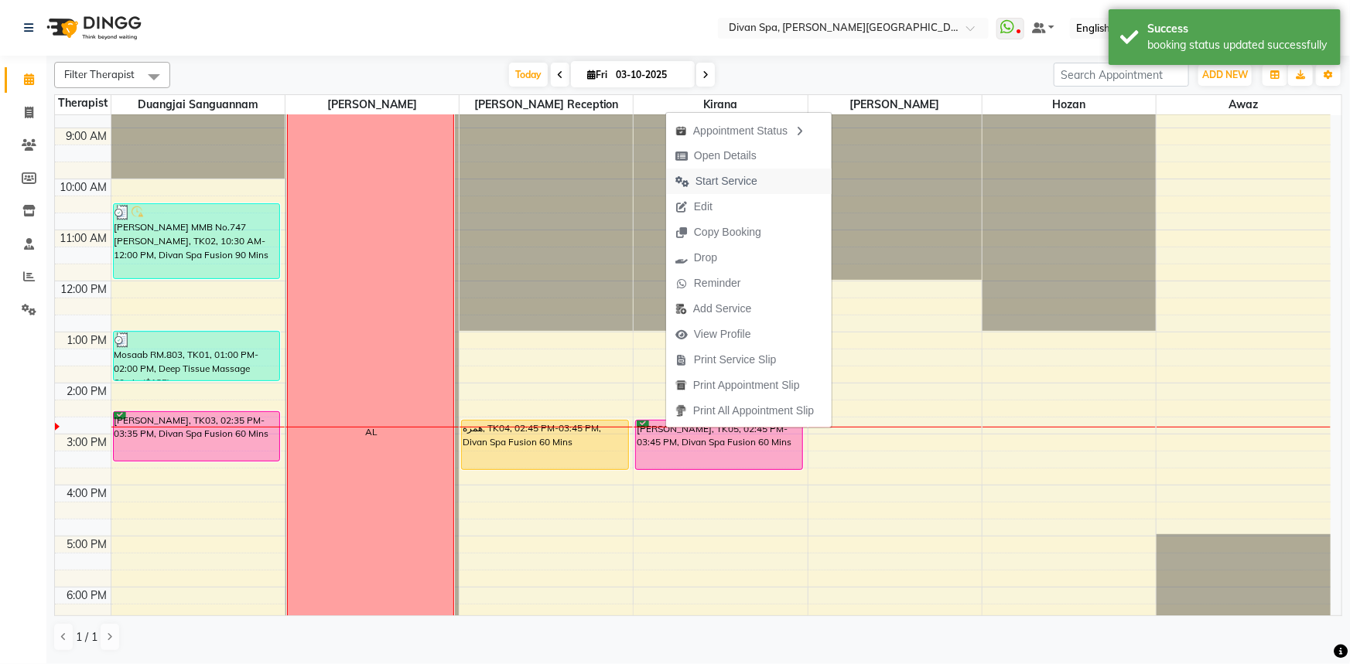
click at [716, 173] on span "Start Service" at bounding box center [726, 181] width 62 height 16
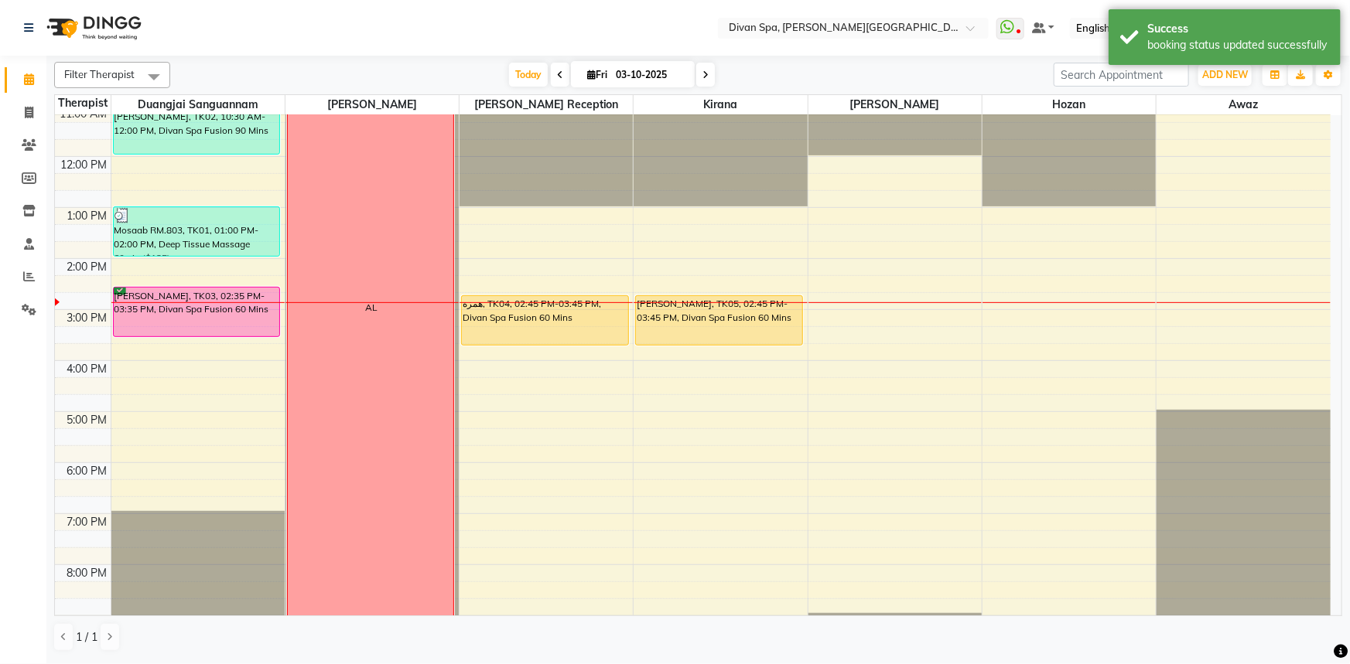
scroll to position [351, 0]
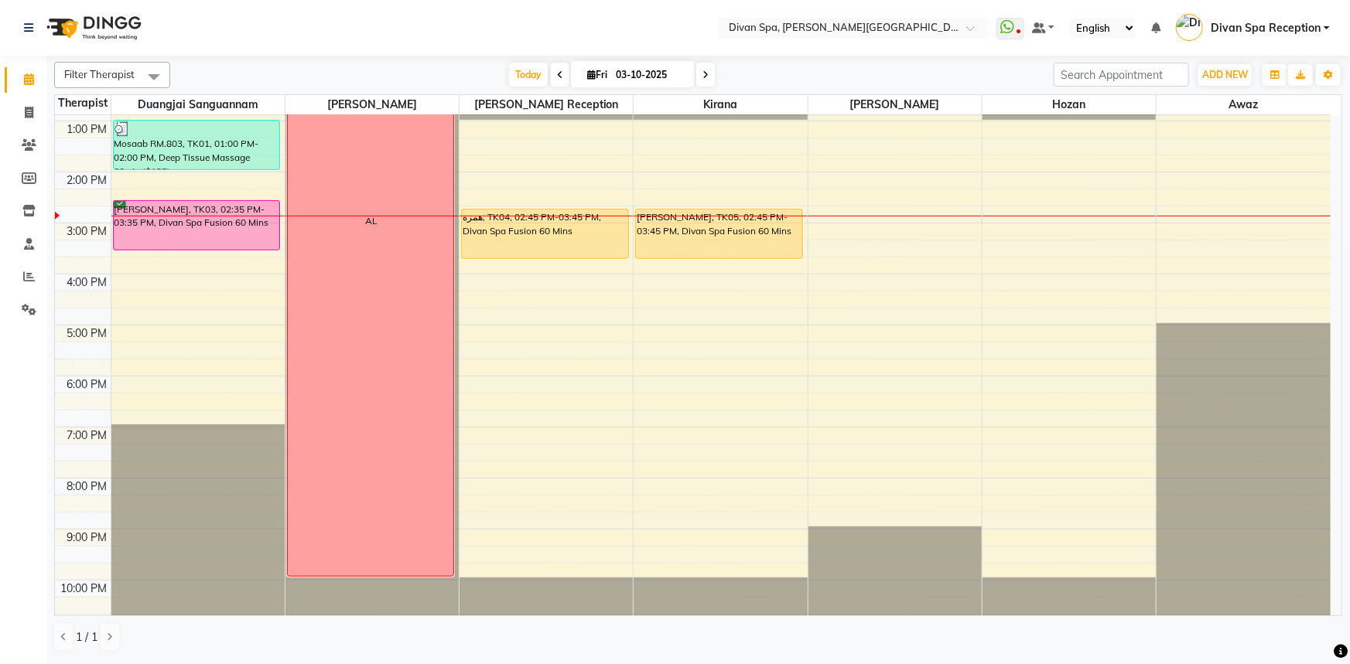
click at [241, 234] on div "[PERSON_NAME], TK03, 02:35 PM-03:35 PM, Divan Spa Fusion 60 Mins" at bounding box center [197, 225] width 166 height 49
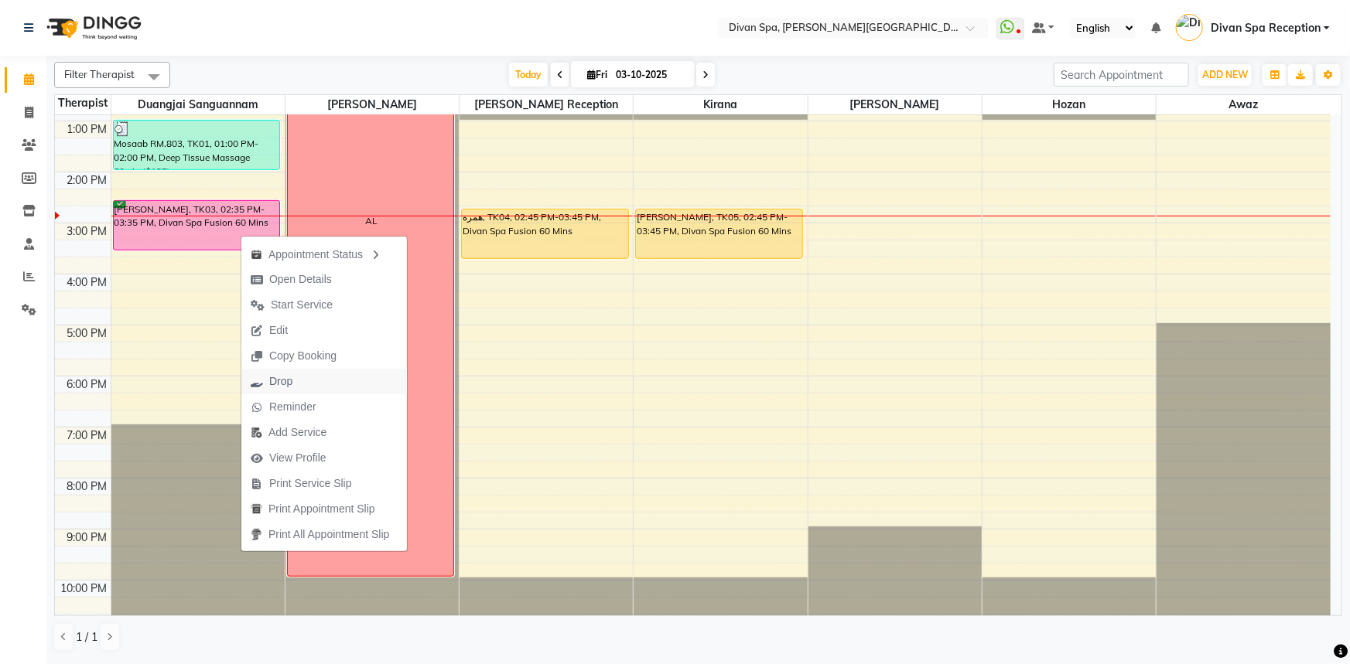
click at [271, 387] on span "Drop" at bounding box center [280, 382] width 23 height 16
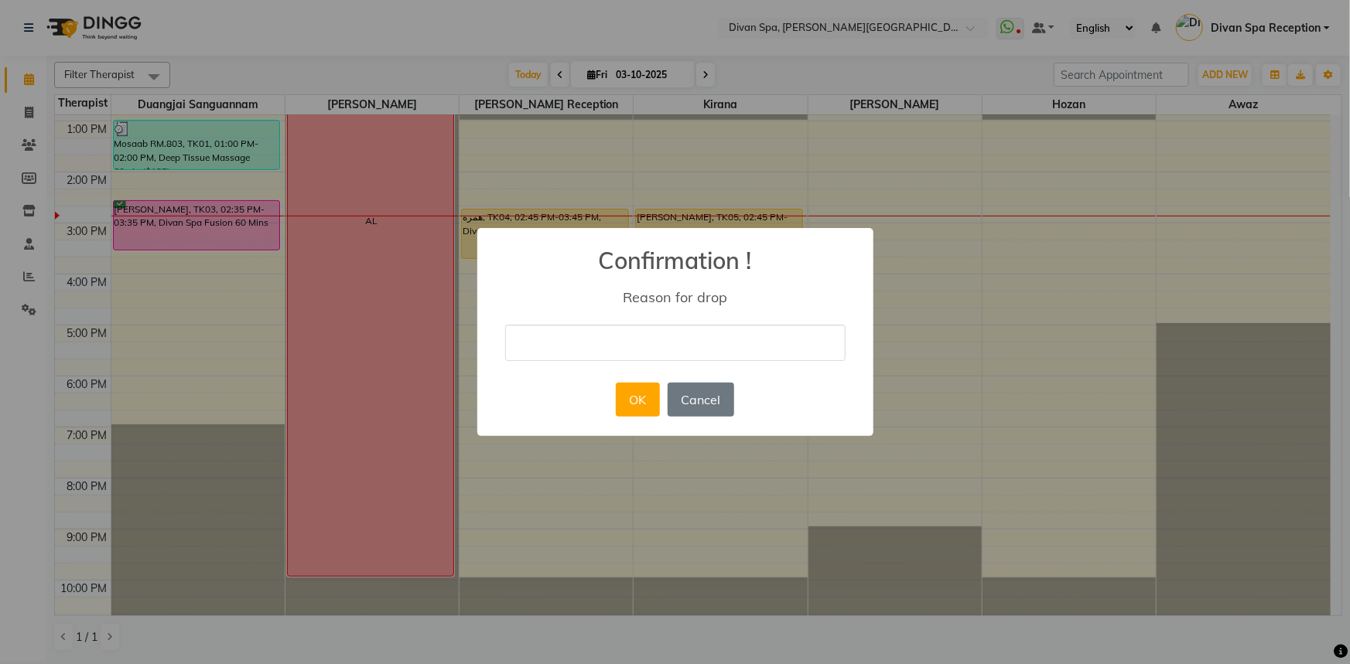
click at [624, 336] on input "text" at bounding box center [675, 343] width 340 height 36
click at [619, 397] on button "OK" at bounding box center [638, 400] width 44 height 34
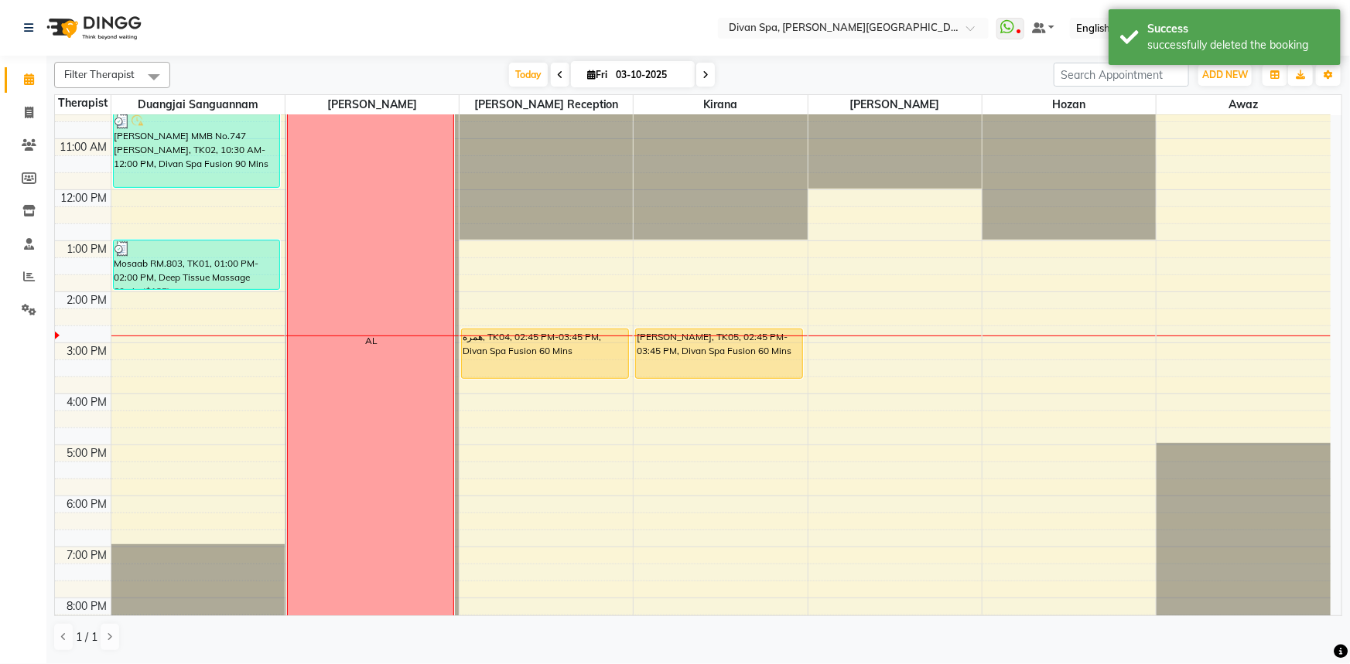
scroll to position [210, 0]
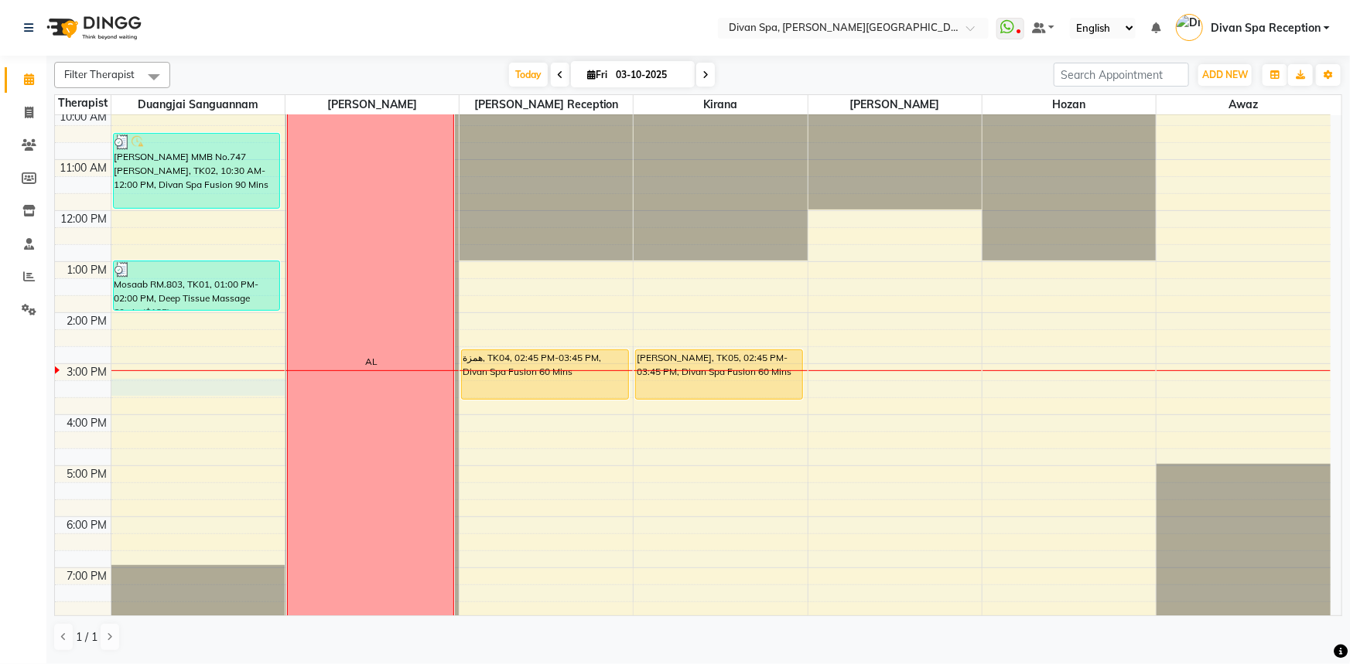
click at [188, 386] on div "6:00 AM 7:00 AM 8:00 AM 9:00 AM 10:00 AM 11:00 AM 12:00 PM 1:00 PM 2:00 PM 3:00…" at bounding box center [692, 338] width 1275 height 867
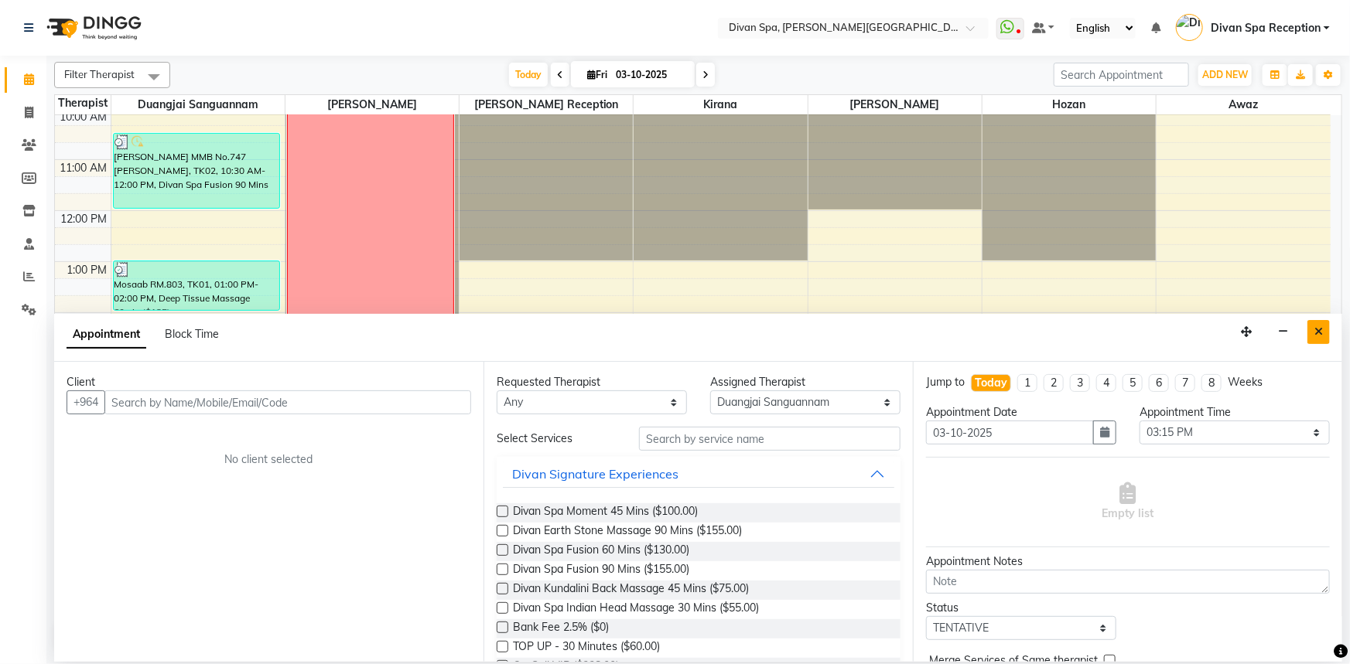
click at [1319, 328] on icon "Close" at bounding box center [1318, 331] width 9 height 11
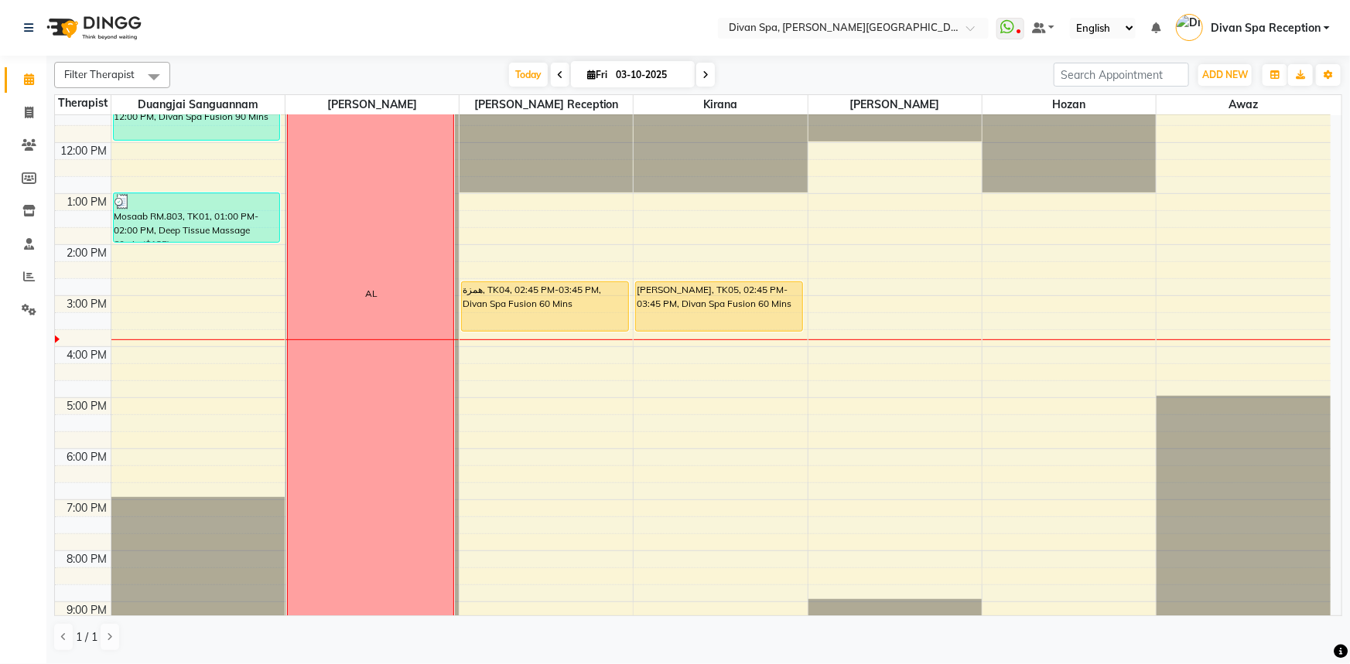
scroll to position [281, 0]
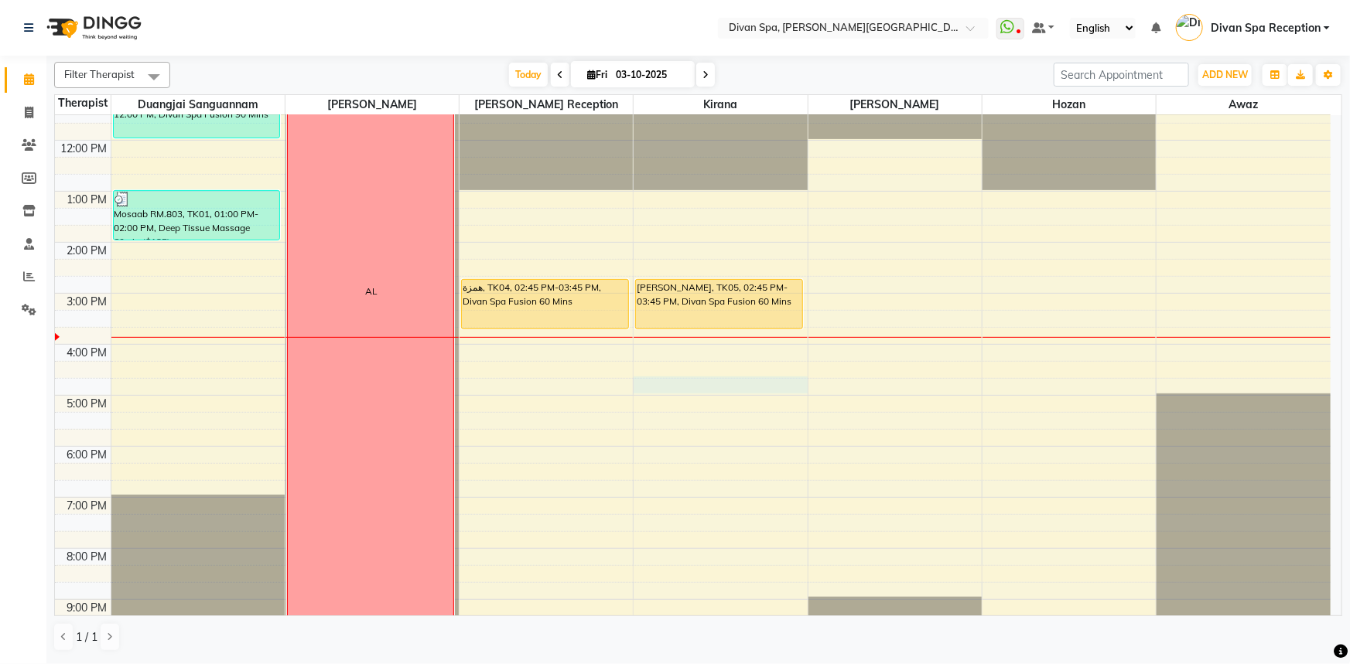
click at [660, 388] on div "6:00 AM 7:00 AM 8:00 AM 9:00 AM 10:00 AM 11:00 AM 12:00 PM 1:00 PM 2:00 PM 3:00…" at bounding box center [692, 268] width 1275 height 867
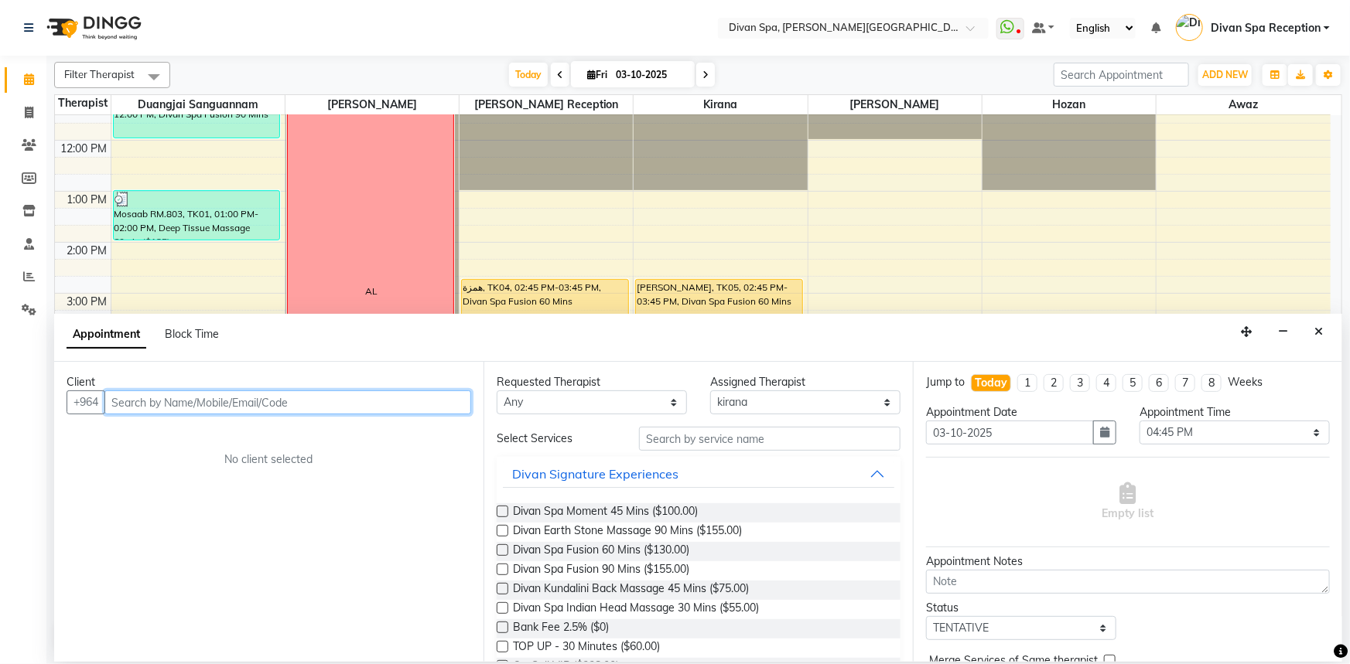
click at [188, 404] on input "text" at bounding box center [287, 403] width 367 height 24
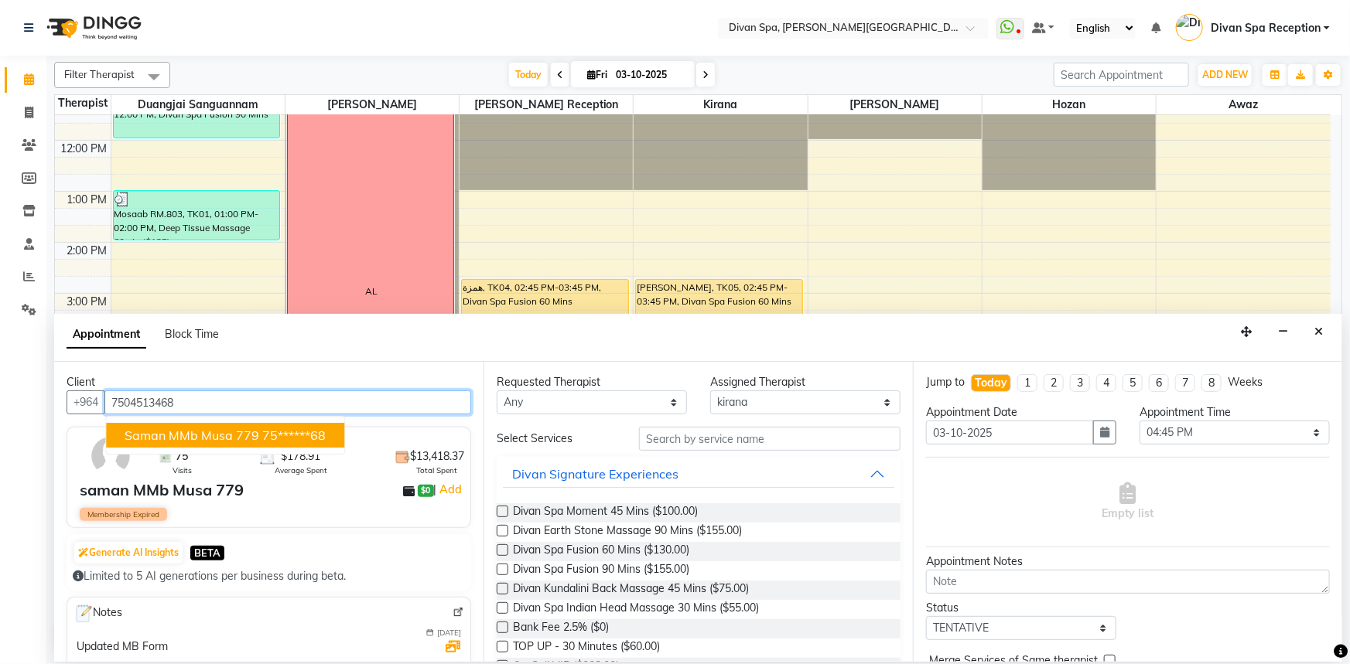
click at [183, 434] on span "saman MMb Musa 779" at bounding box center [192, 435] width 135 height 15
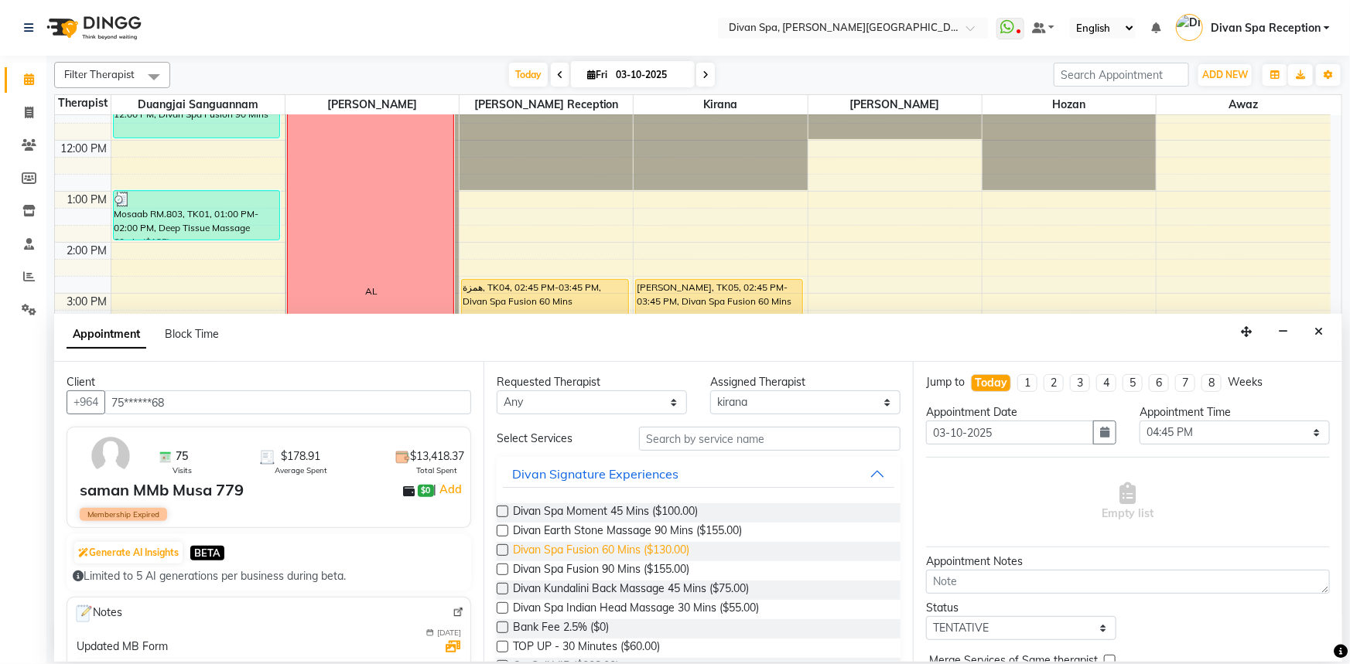
click at [657, 552] on span "Divan Spa Fusion 60 Mins ($130.00)" at bounding box center [601, 551] width 176 height 19
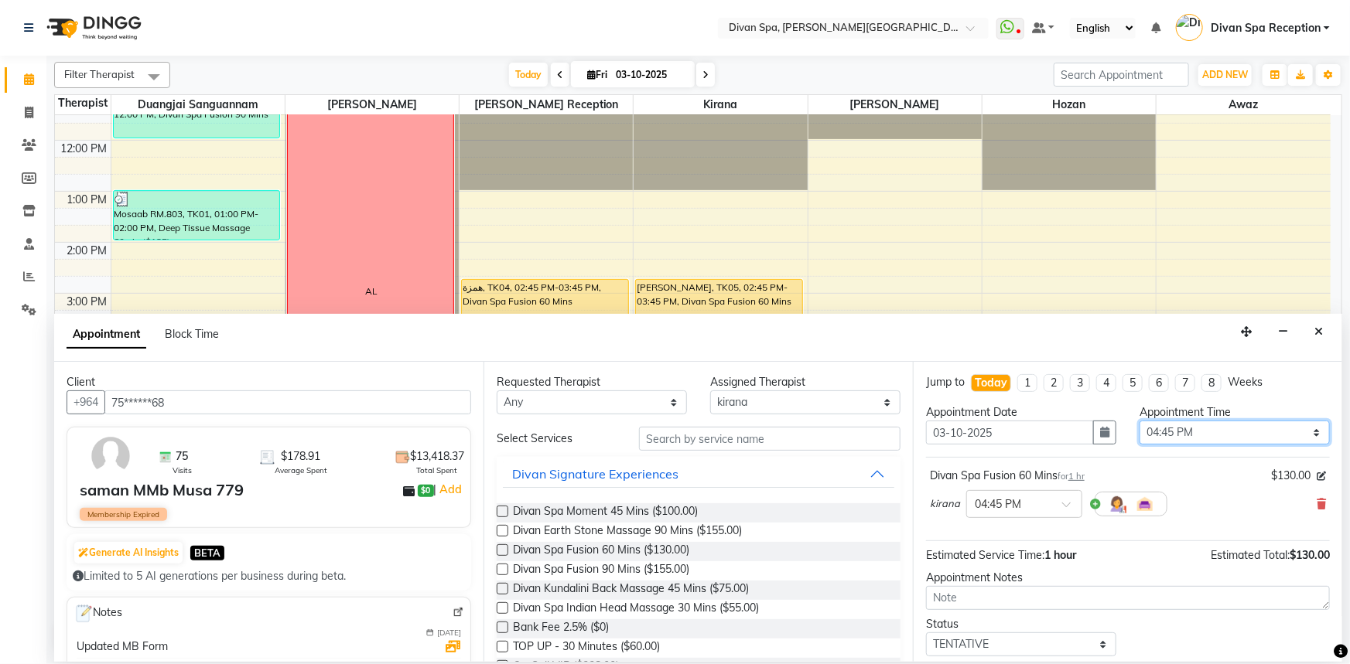
click at [1309, 436] on select "Select 07:00 AM 07:15 AM 07:30 AM 07:45 AM 08:00 AM 08:15 AM 08:30 AM 08:45 AM …" at bounding box center [1234, 433] width 190 height 24
click at [1139, 421] on select "Select 07:00 AM 07:15 AM 07:30 AM 07:45 AM 08:00 AM 08:15 AM 08:30 AM 08:45 AM …" at bounding box center [1234, 433] width 190 height 24
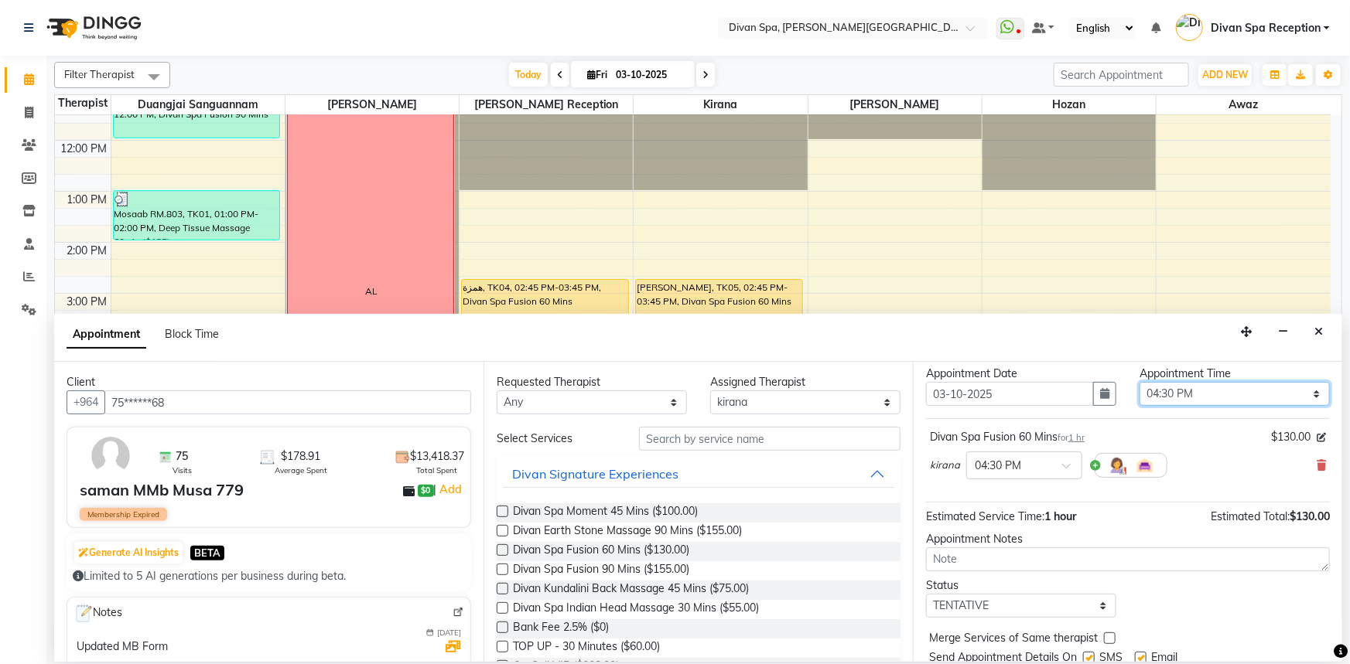
scroll to position [70, 0]
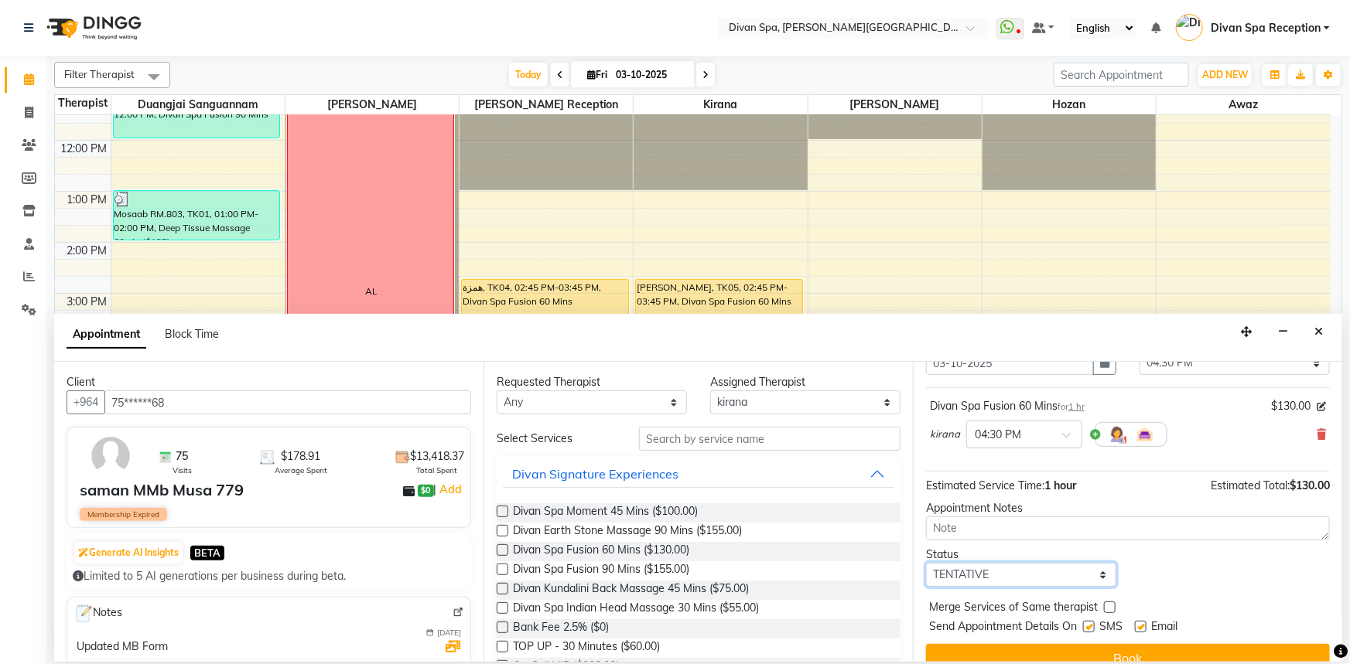
click at [1098, 572] on select "Select TENTATIVE CONFIRM CHECK-IN UPCOMING" at bounding box center [1021, 575] width 190 height 24
click at [926, 563] on select "Select TENTATIVE CONFIRM CHECK-IN UPCOMING" at bounding box center [1021, 575] width 190 height 24
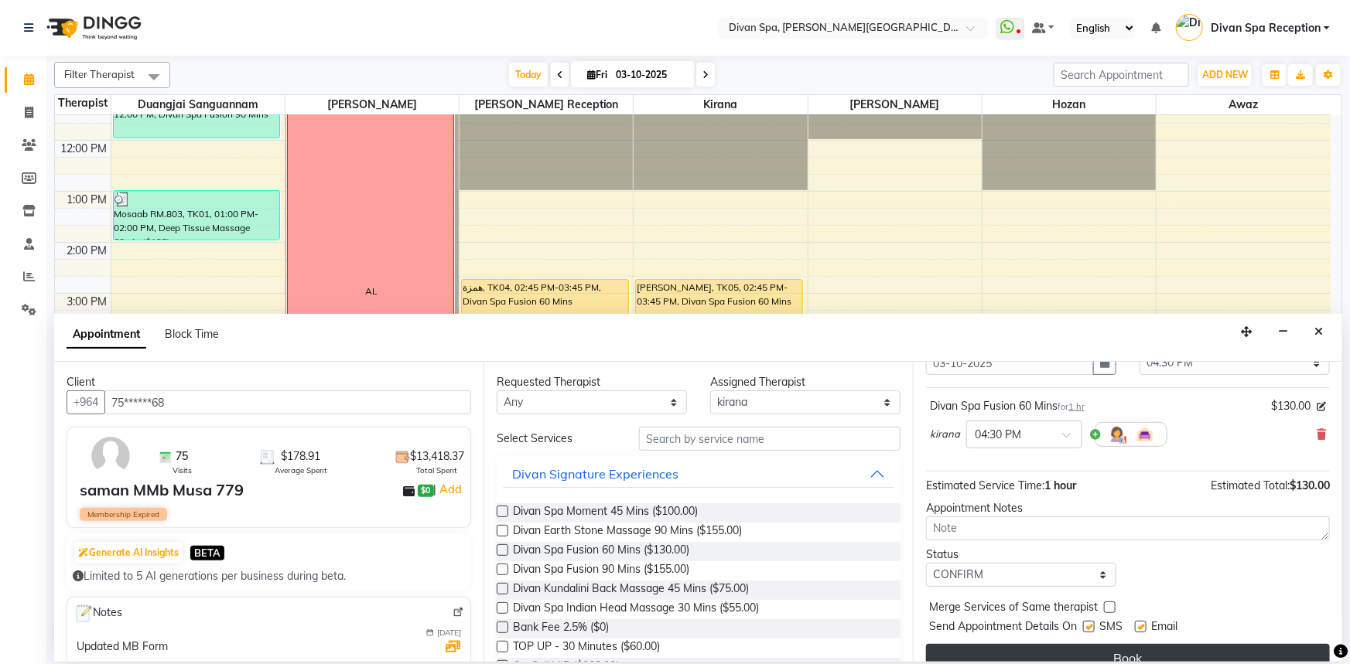
click at [1083, 652] on button "Book" at bounding box center [1128, 658] width 404 height 28
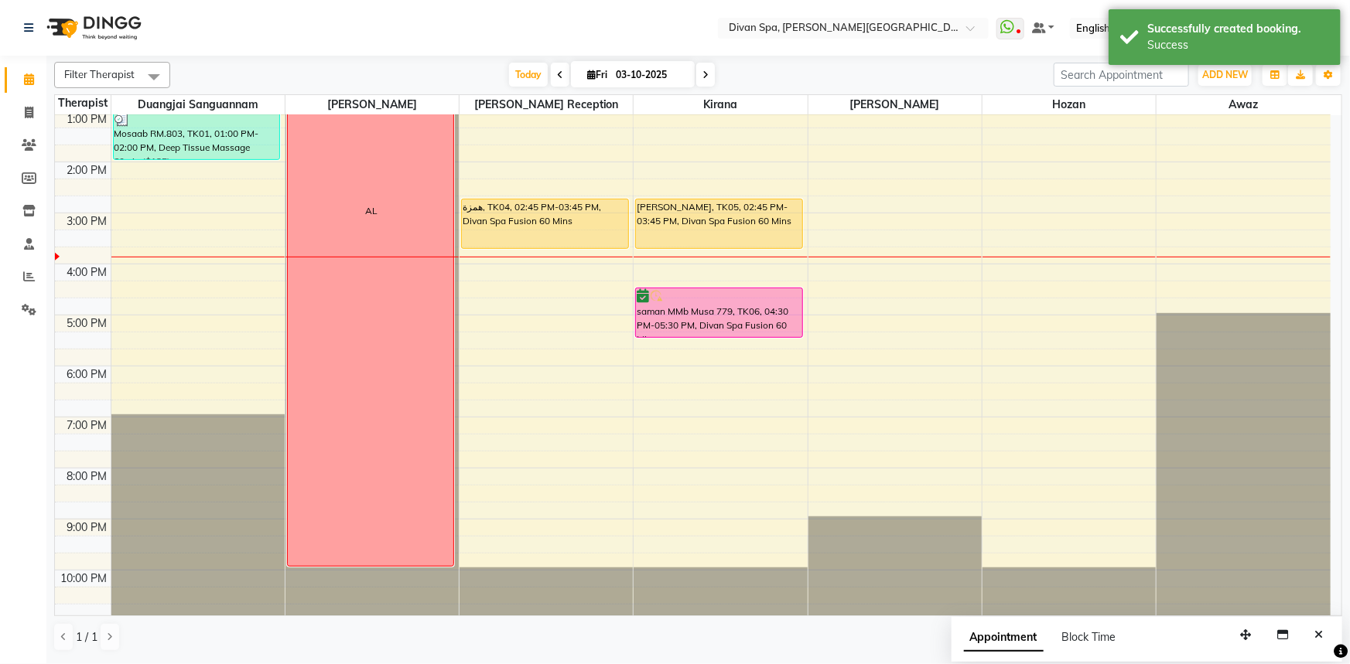
scroll to position [363, 0]
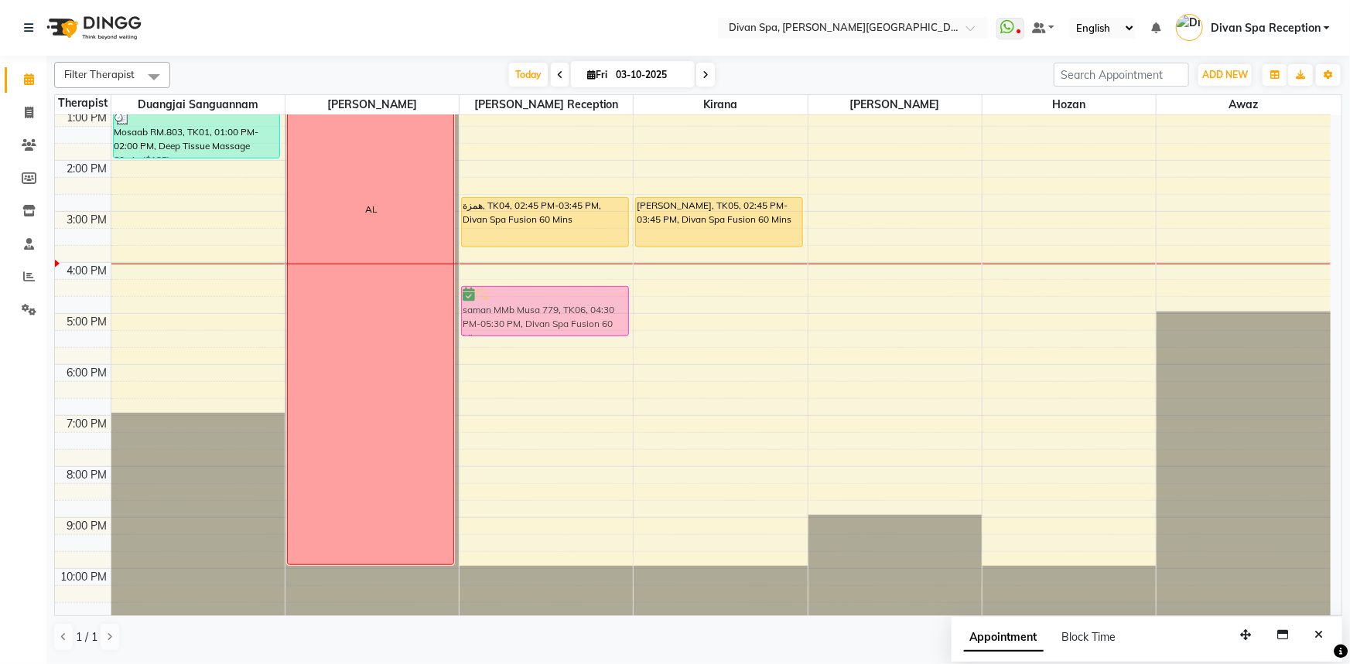
drag, startPoint x: 707, startPoint y: 297, endPoint x: 621, endPoint y: 299, distance: 85.9
click at [603, 299] on tr "[PERSON_NAME] MMB No.747 [PERSON_NAME], TK02, 10:30 AM-12:00 PM, Divan Spa Fusi…" at bounding box center [692, 186] width 1275 height 867
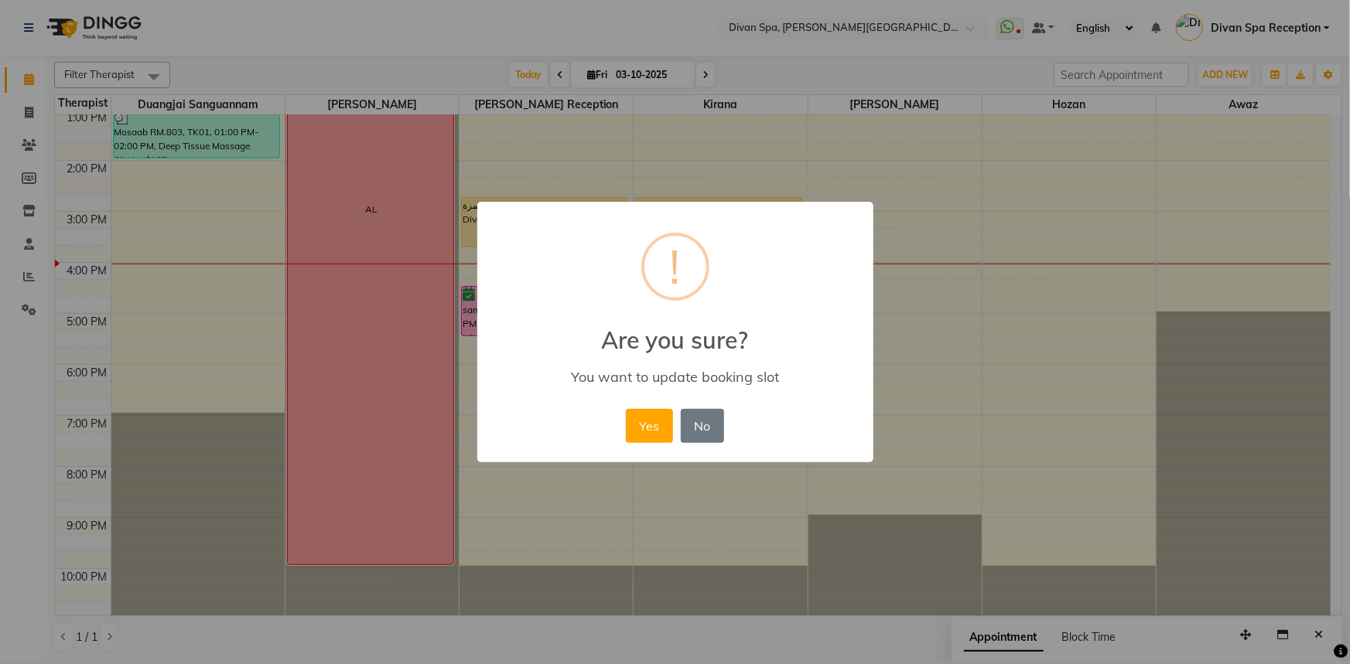
click at [636, 446] on div "Yes No No" at bounding box center [675, 426] width 106 height 42
click at [718, 412] on button "No" at bounding box center [702, 426] width 43 height 34
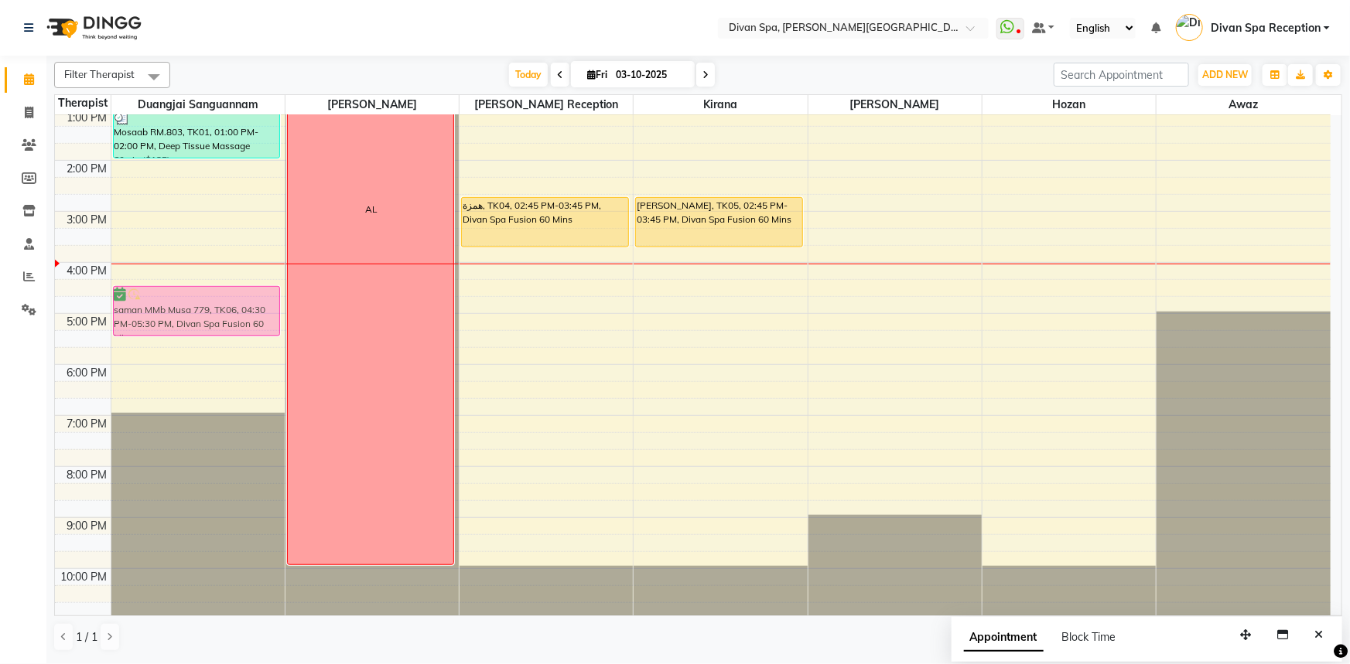
drag, startPoint x: 680, startPoint y: 302, endPoint x: 223, endPoint y: 297, distance: 457.1
click at [223, 297] on tr "[PERSON_NAME] MMB No.747 [PERSON_NAME], TK02, 10:30 AM-12:00 PM, Divan Spa Fusi…" at bounding box center [692, 186] width 1275 height 867
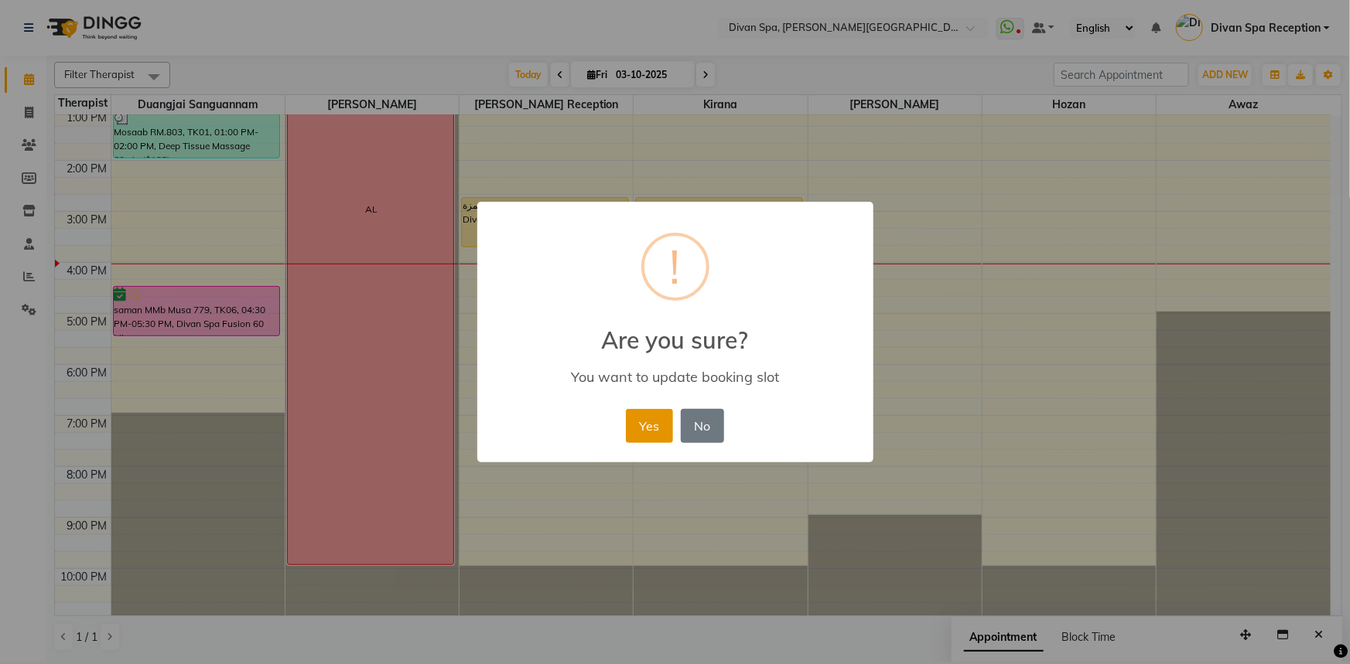
click at [650, 432] on button "Yes" at bounding box center [649, 426] width 47 height 34
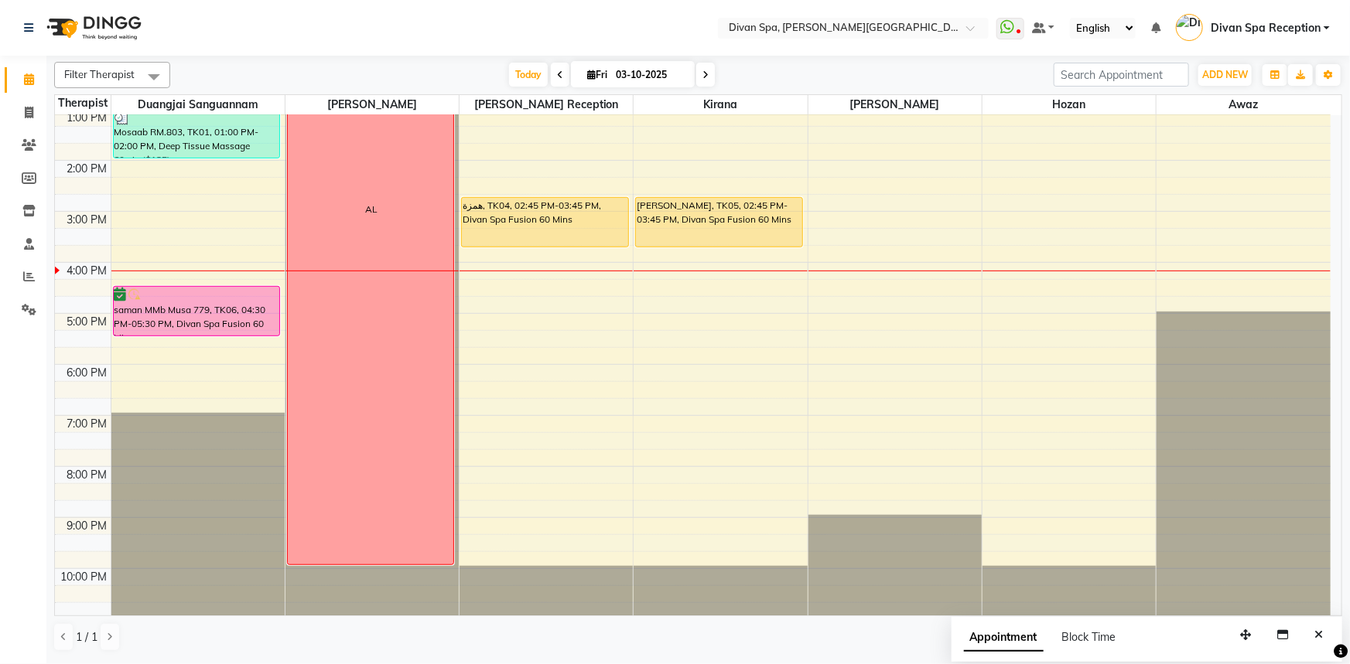
click at [518, 276] on div "6:00 AM 7:00 AM 8:00 AM 9:00 AM 10:00 AM 11:00 AM 12:00 PM 1:00 PM 2:00 PM 3:00…" at bounding box center [692, 186] width 1275 height 867
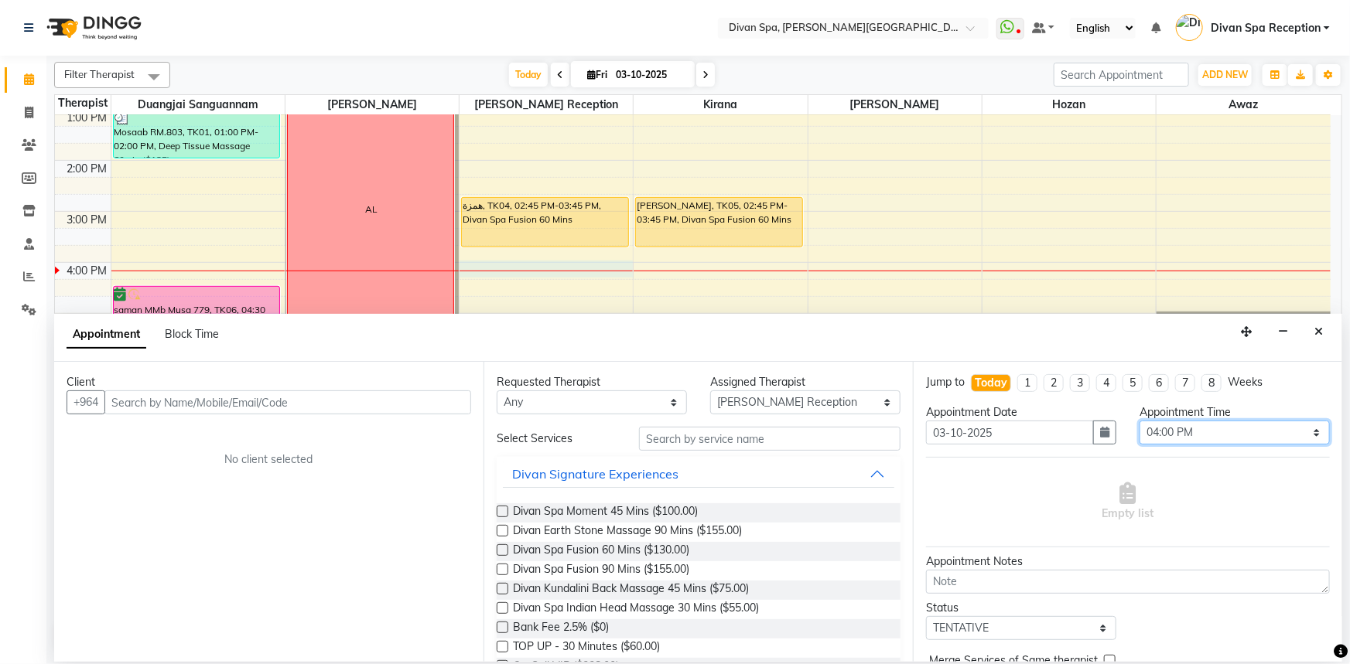
click at [1213, 433] on select "Select 07:00 AM 07:15 AM 07:30 AM 07:45 AM 08:00 AM 08:15 AM 08:30 AM 08:45 AM …" at bounding box center [1234, 433] width 190 height 24
click at [1139, 421] on select "Select 07:00 AM 07:15 AM 07:30 AM 07:45 AM 08:00 AM 08:15 AM 08:30 AM 08:45 AM …" at bounding box center [1234, 433] width 190 height 24
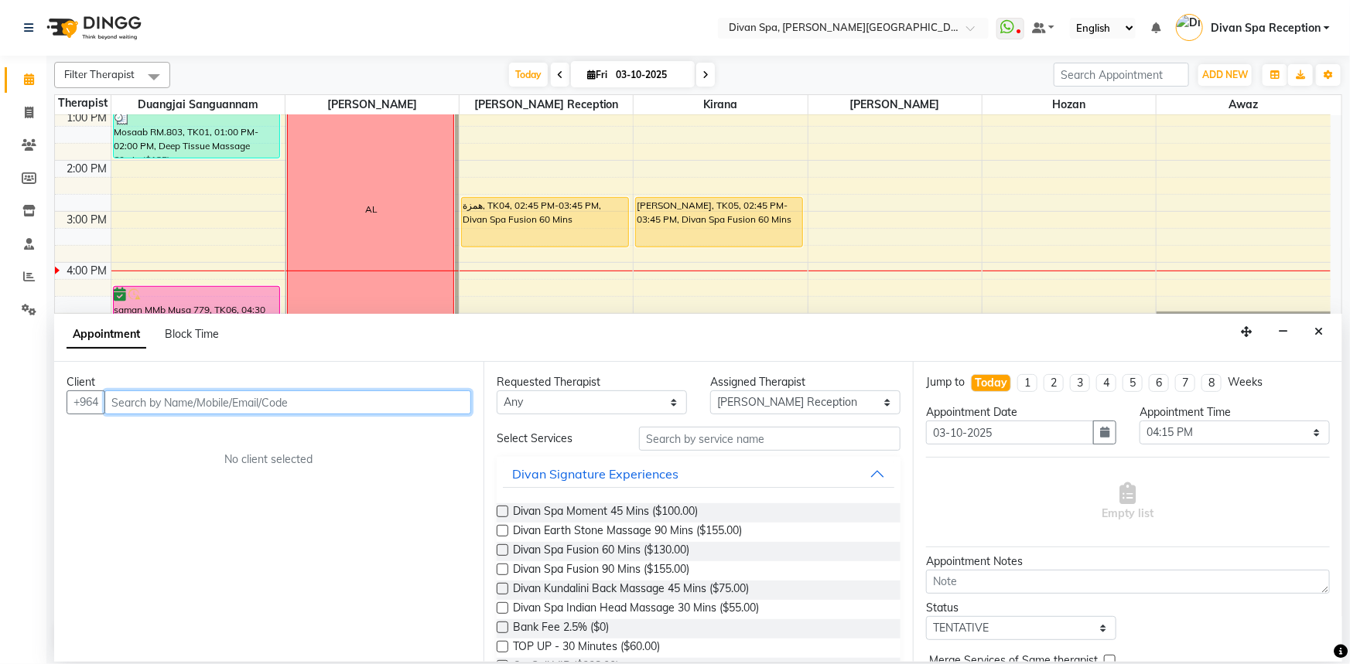
click at [309, 397] on input "text" at bounding box center [287, 403] width 367 height 24
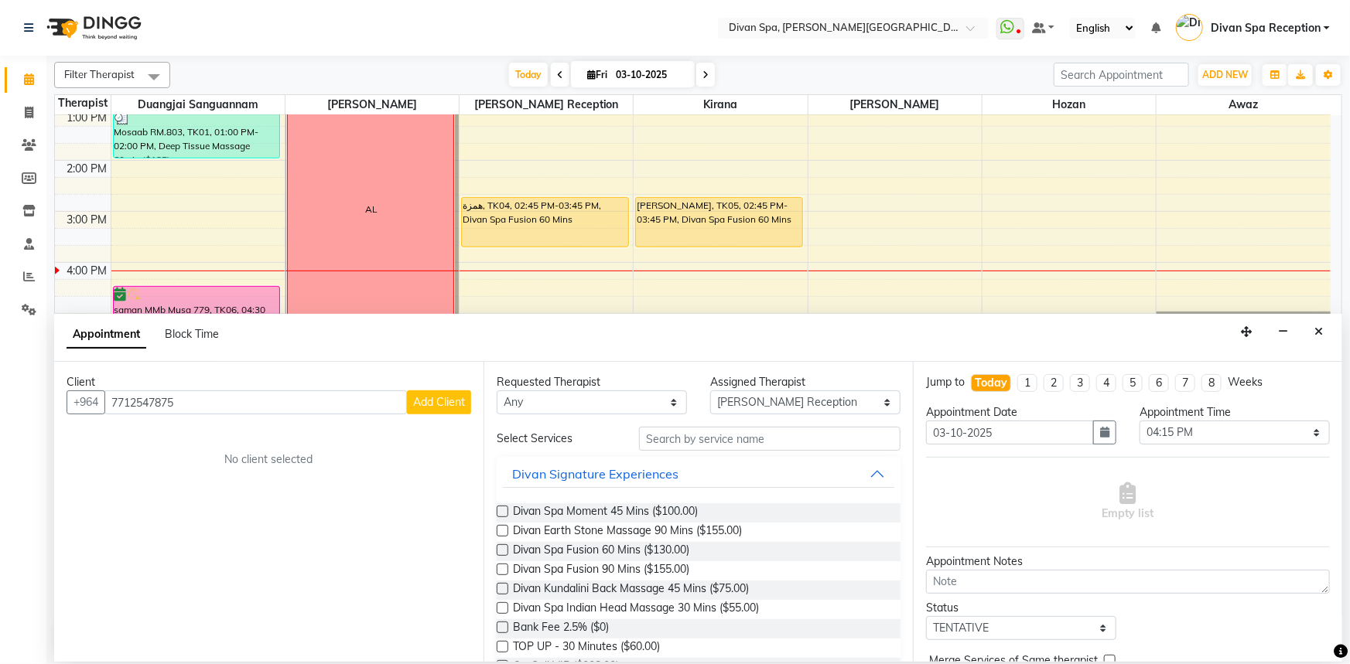
click at [418, 400] on span "Add Client" at bounding box center [439, 402] width 52 height 14
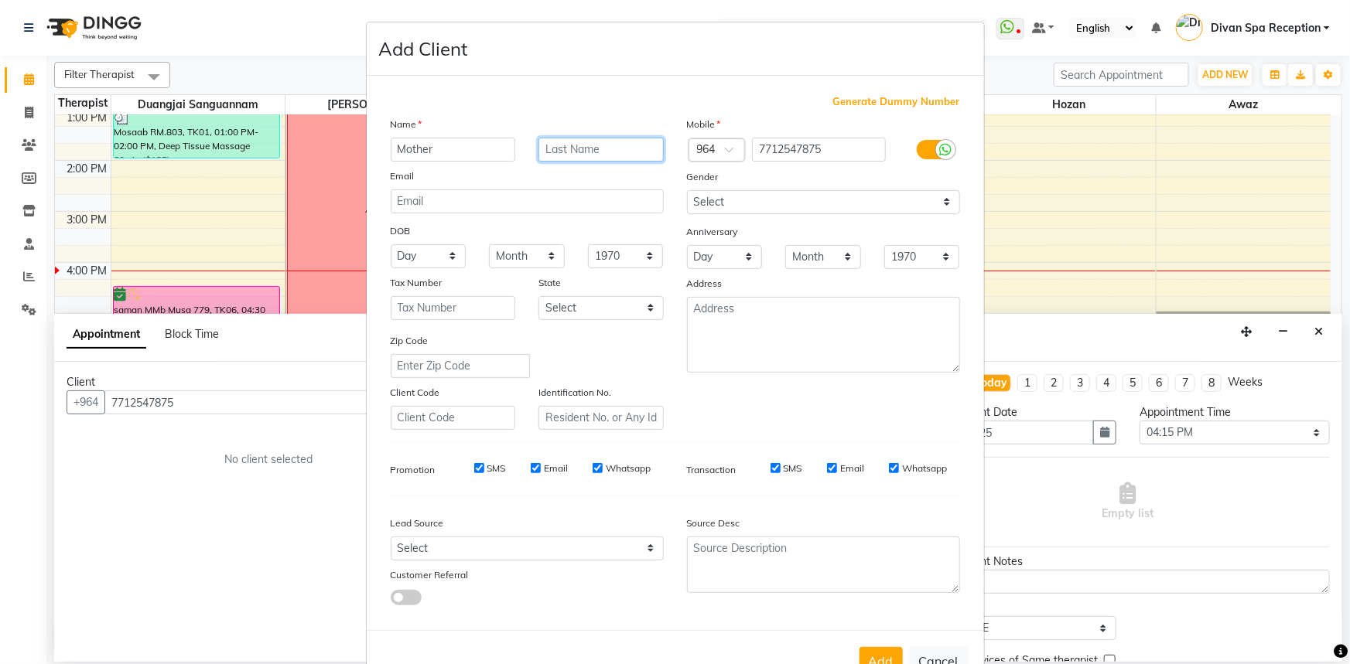
click at [585, 139] on input "text" at bounding box center [600, 150] width 125 height 24
click at [804, 202] on select "Select [DEMOGRAPHIC_DATA] [DEMOGRAPHIC_DATA] Other Prefer Not To Say" at bounding box center [823, 202] width 273 height 24
click at [687, 190] on select "Select [DEMOGRAPHIC_DATA] [DEMOGRAPHIC_DATA] Other Prefer Not To Say" at bounding box center [823, 202] width 273 height 24
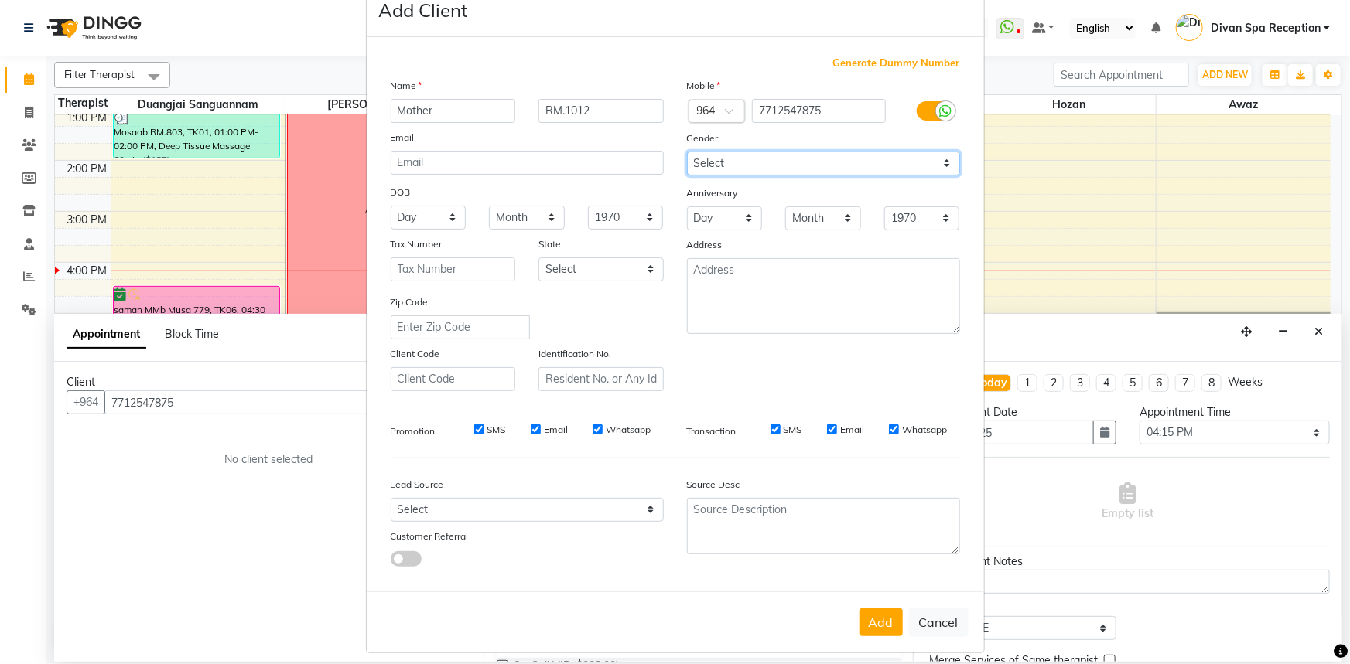
scroll to position [54, 0]
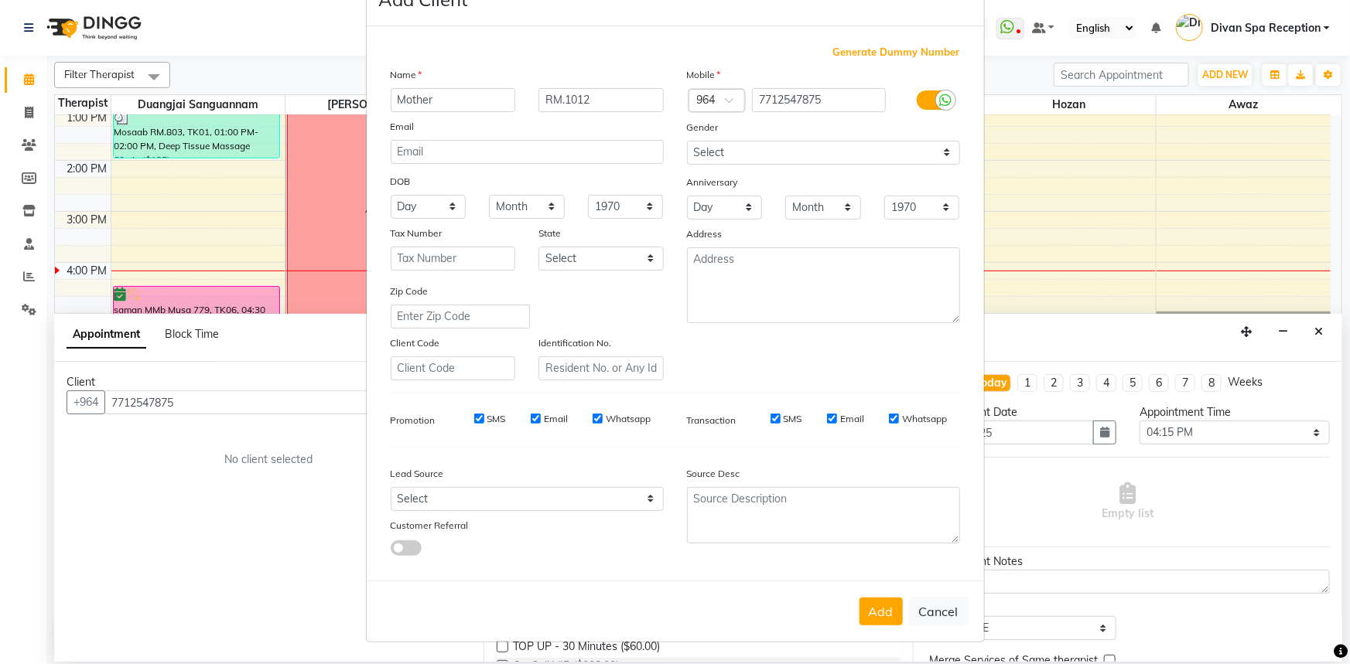
click at [865, 603] on button "Add" at bounding box center [880, 612] width 43 height 28
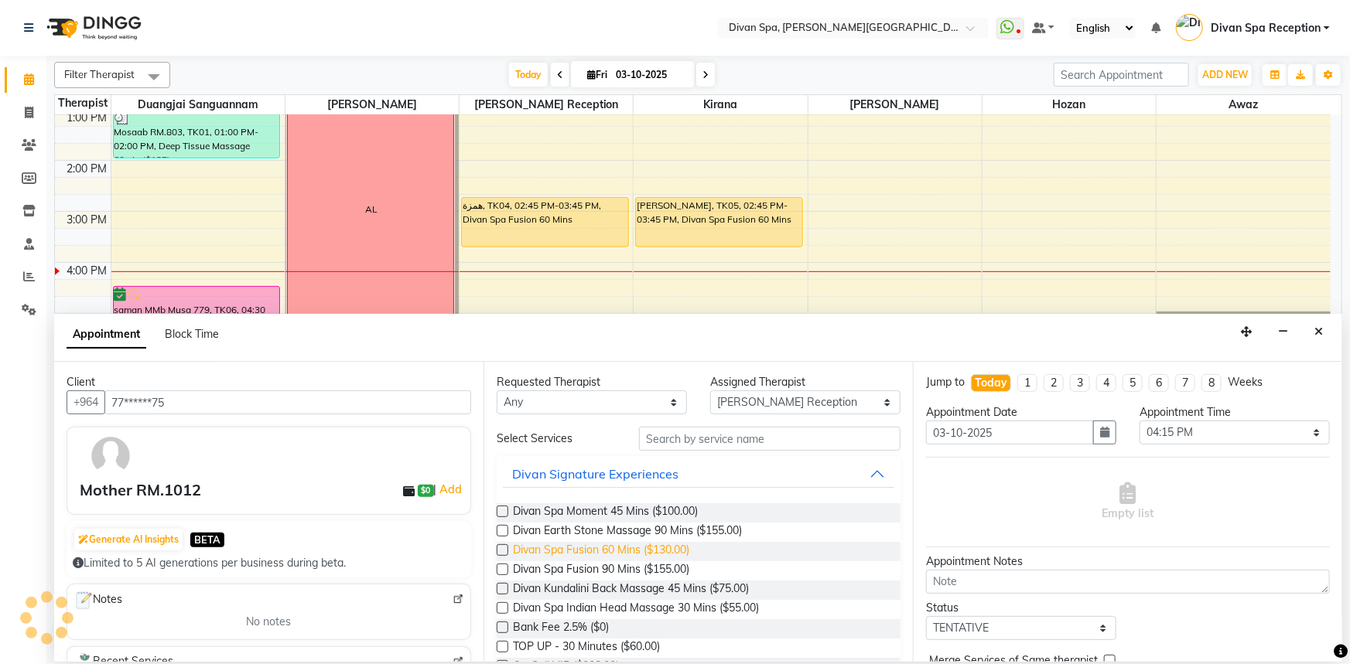
click at [626, 555] on span "Divan Spa Fusion 60 Mins ($130.00)" at bounding box center [601, 551] width 176 height 19
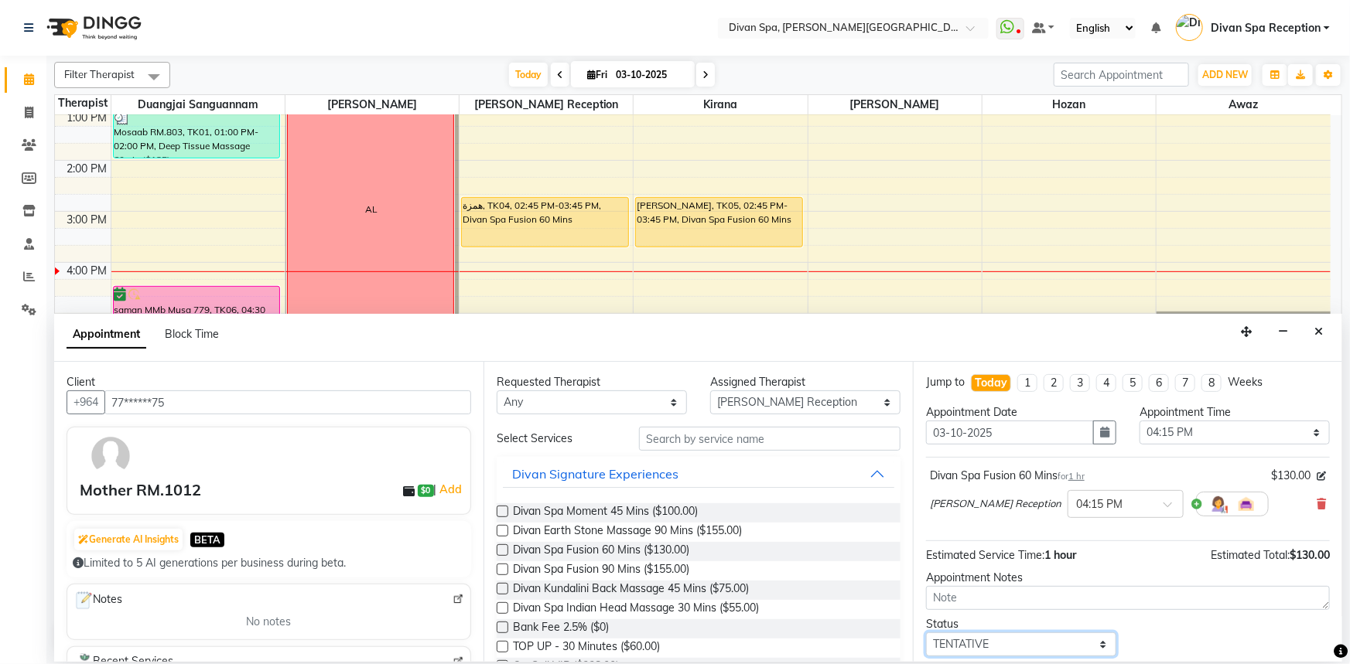
click at [935, 645] on select "Select TENTATIVE CONFIRM CHECK-IN UPCOMING" at bounding box center [1021, 645] width 190 height 24
click at [926, 633] on select "Select TENTATIVE CONFIRM CHECK-IN UPCOMING" at bounding box center [1021, 645] width 190 height 24
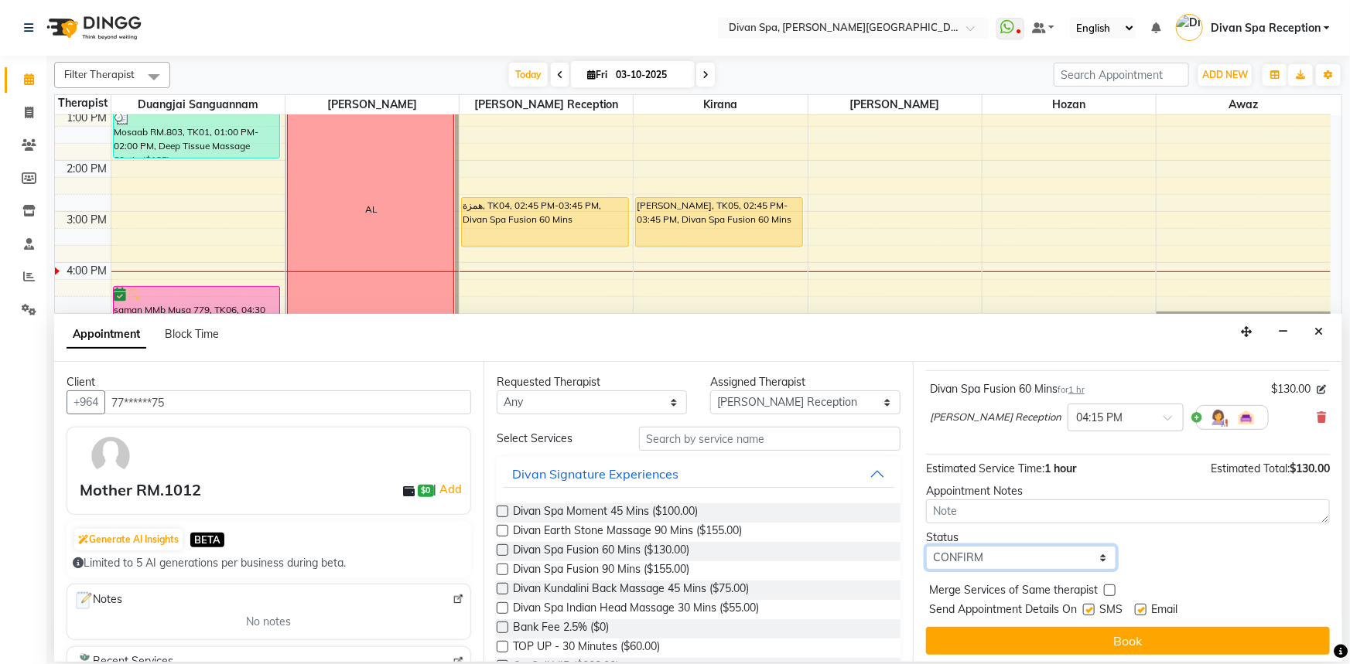
scroll to position [91, 0]
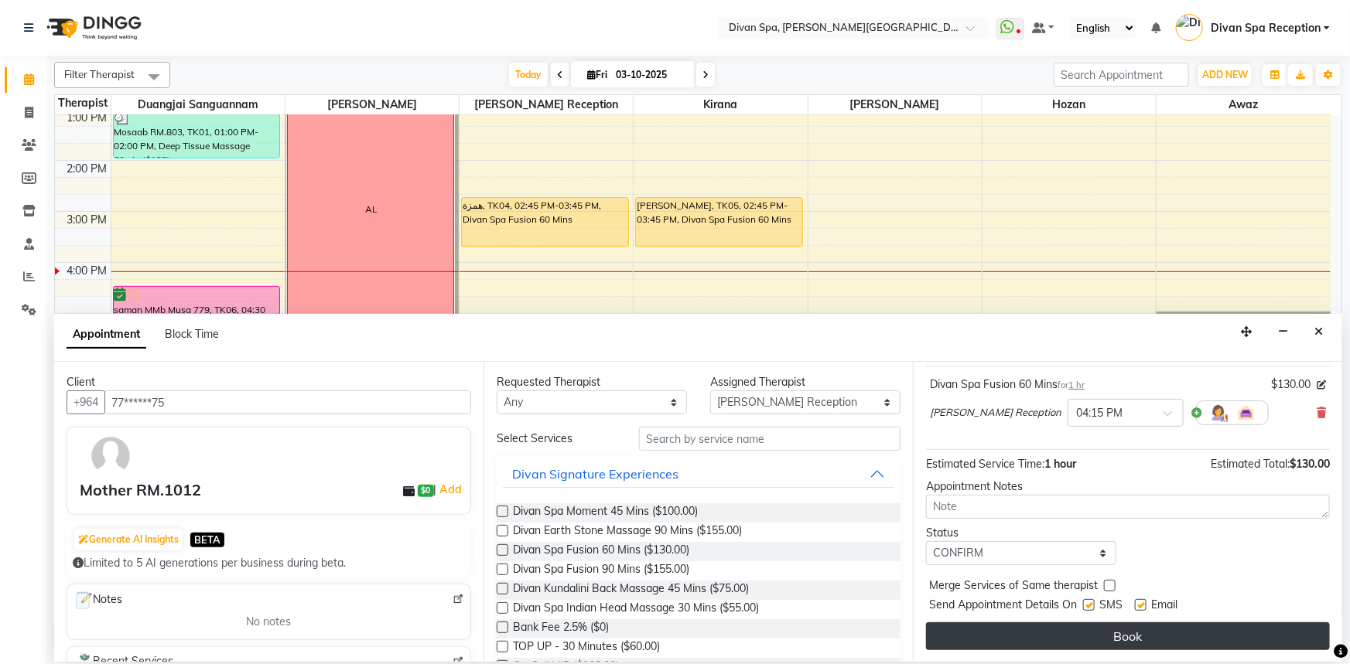
click at [1099, 623] on button "Book" at bounding box center [1128, 637] width 404 height 28
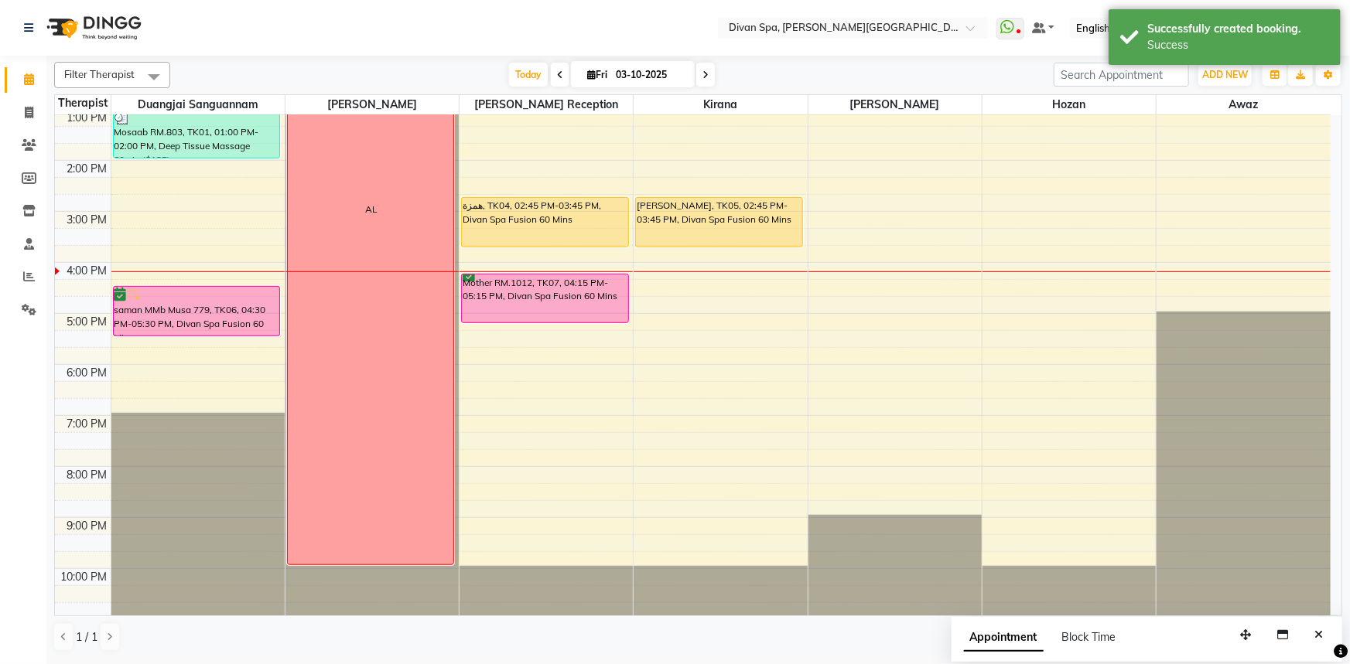
click at [686, 285] on div "6:00 AM 7:00 AM 8:00 AM 9:00 AM 10:00 AM 11:00 AM 12:00 PM 1:00 PM 2:00 PM 3:00…" at bounding box center [692, 186] width 1275 height 867
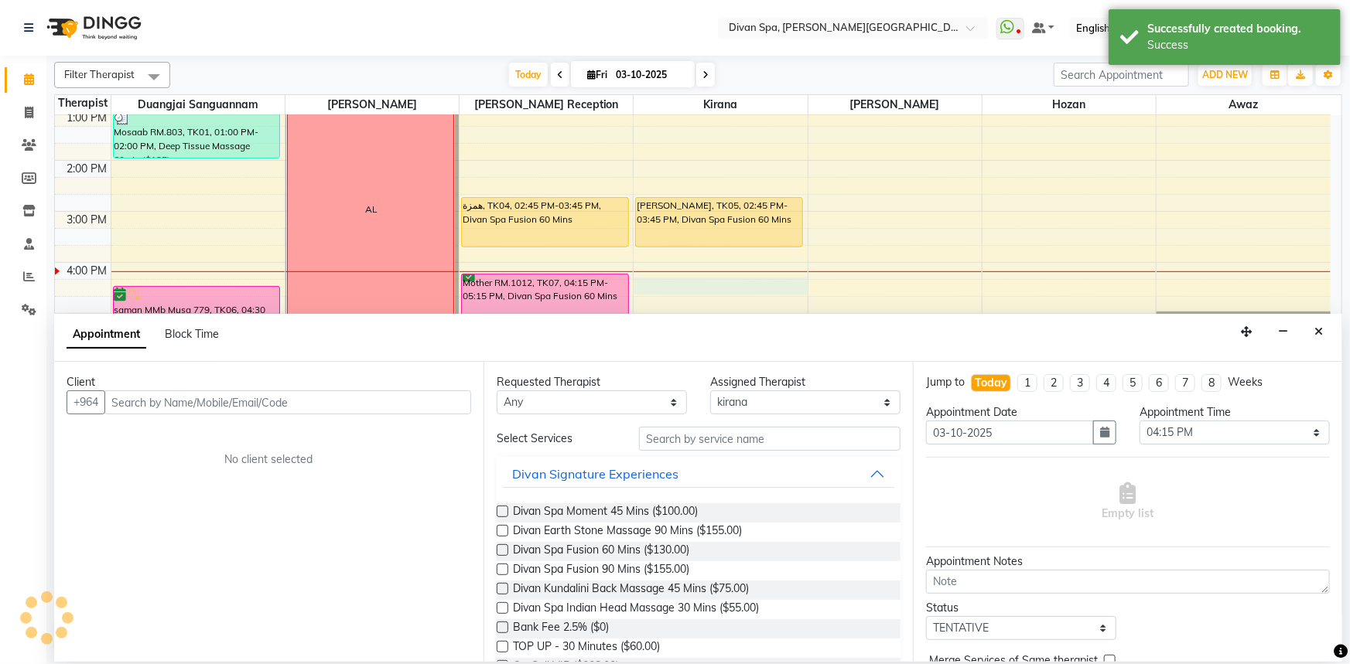
click at [355, 407] on input "text" at bounding box center [287, 403] width 367 height 24
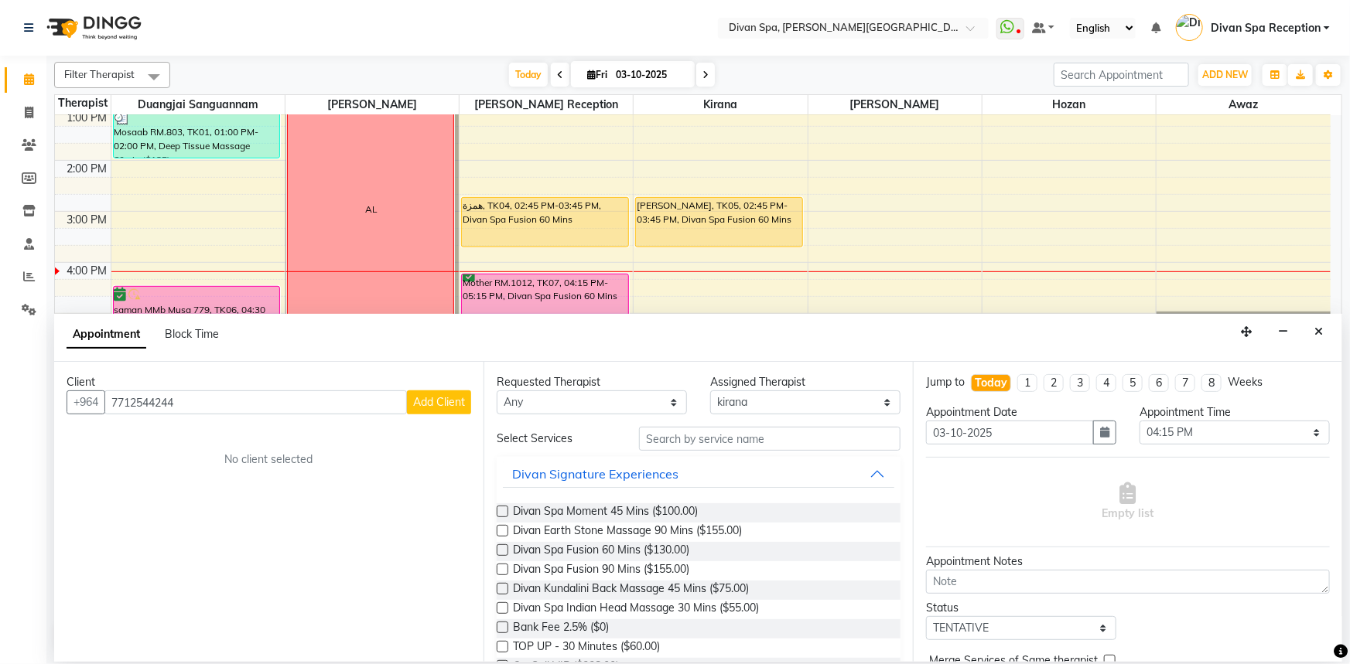
click at [437, 398] on span "Add Client" at bounding box center [439, 402] width 52 height 14
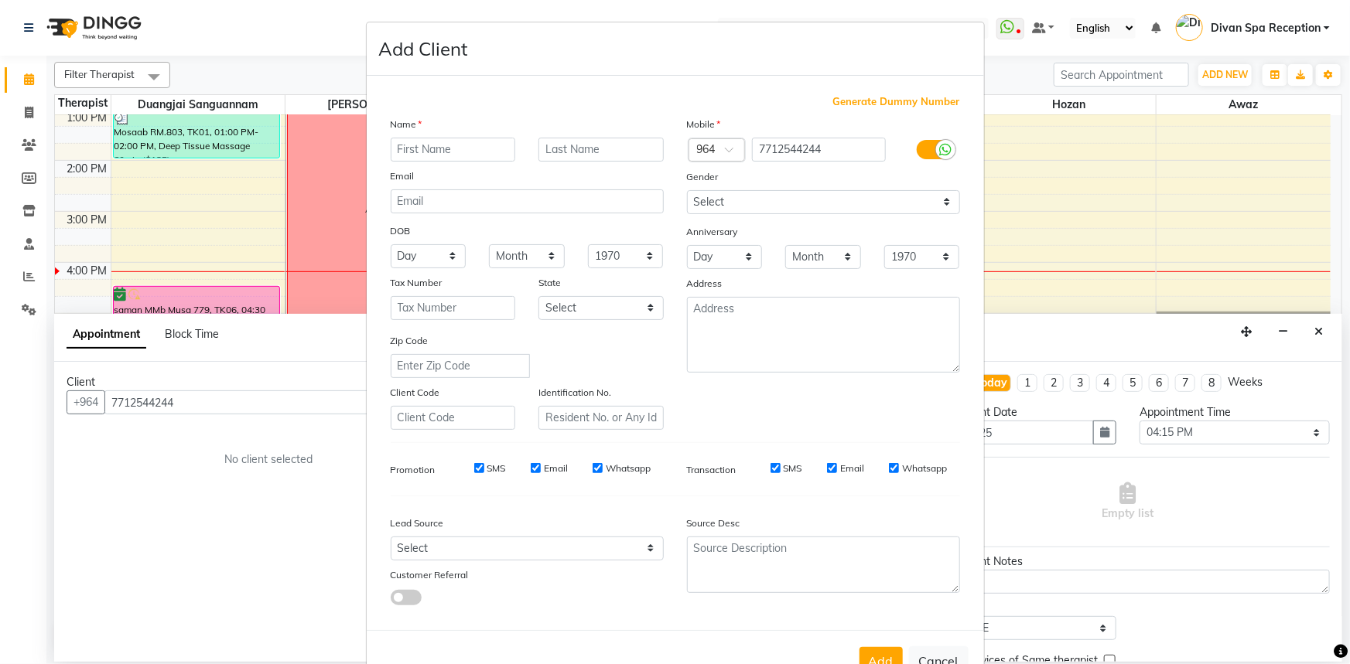
click at [464, 150] on input "text" at bounding box center [453, 150] width 125 height 24
click at [618, 152] on input "text" at bounding box center [600, 150] width 125 height 24
click at [809, 192] on select "Select [DEMOGRAPHIC_DATA] [DEMOGRAPHIC_DATA] Other Prefer Not To Say" at bounding box center [823, 202] width 273 height 24
click at [687, 190] on select "Select [DEMOGRAPHIC_DATA] [DEMOGRAPHIC_DATA] Other Prefer Not To Say" at bounding box center [823, 202] width 273 height 24
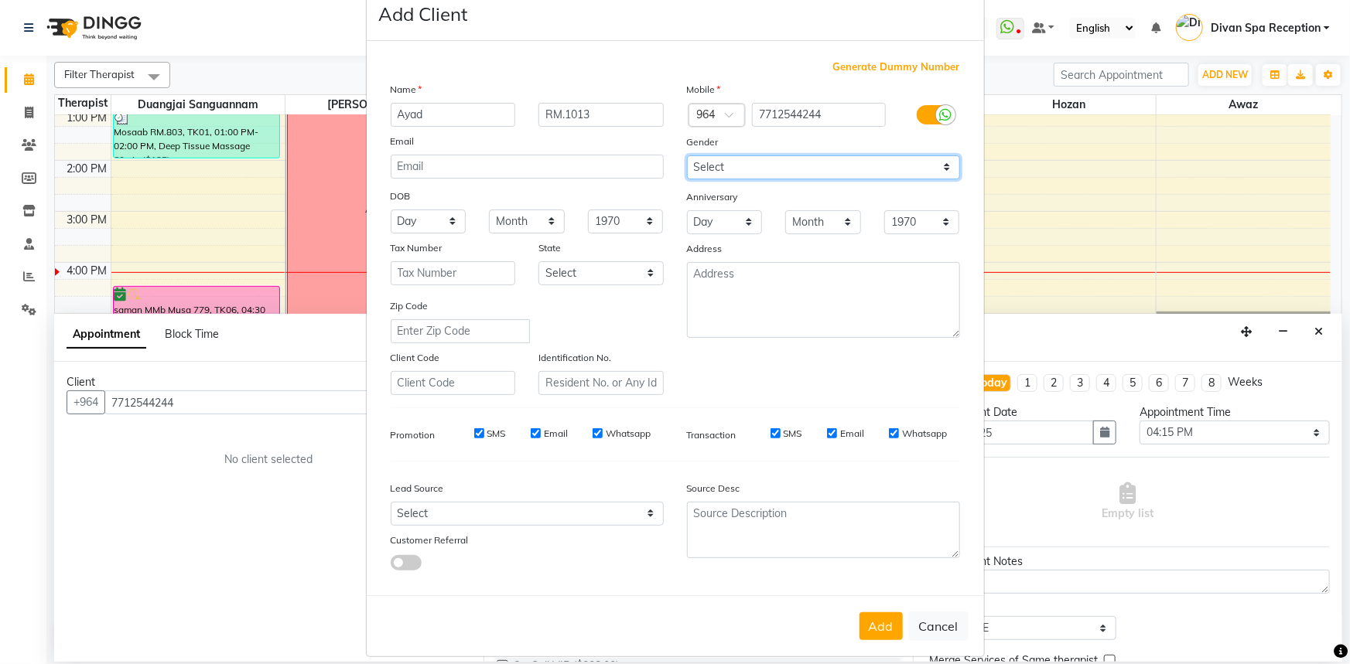
scroll to position [54, 0]
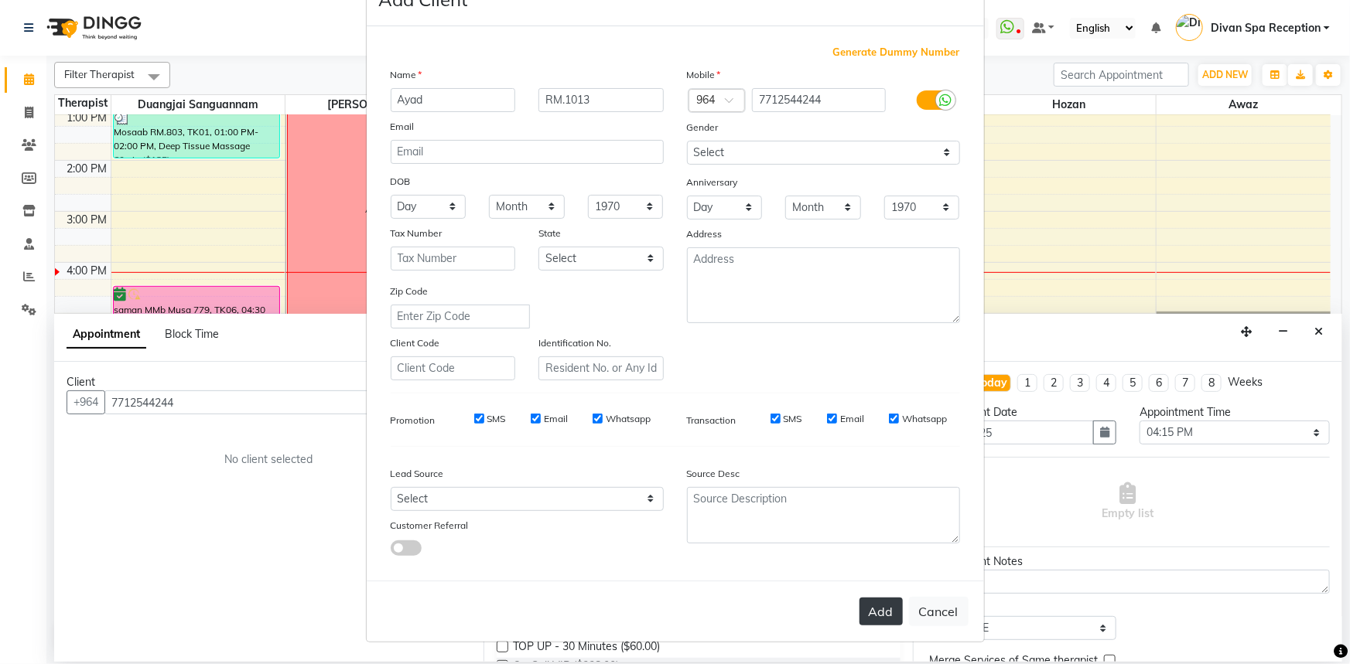
click at [865, 615] on button "Add" at bounding box center [880, 612] width 43 height 28
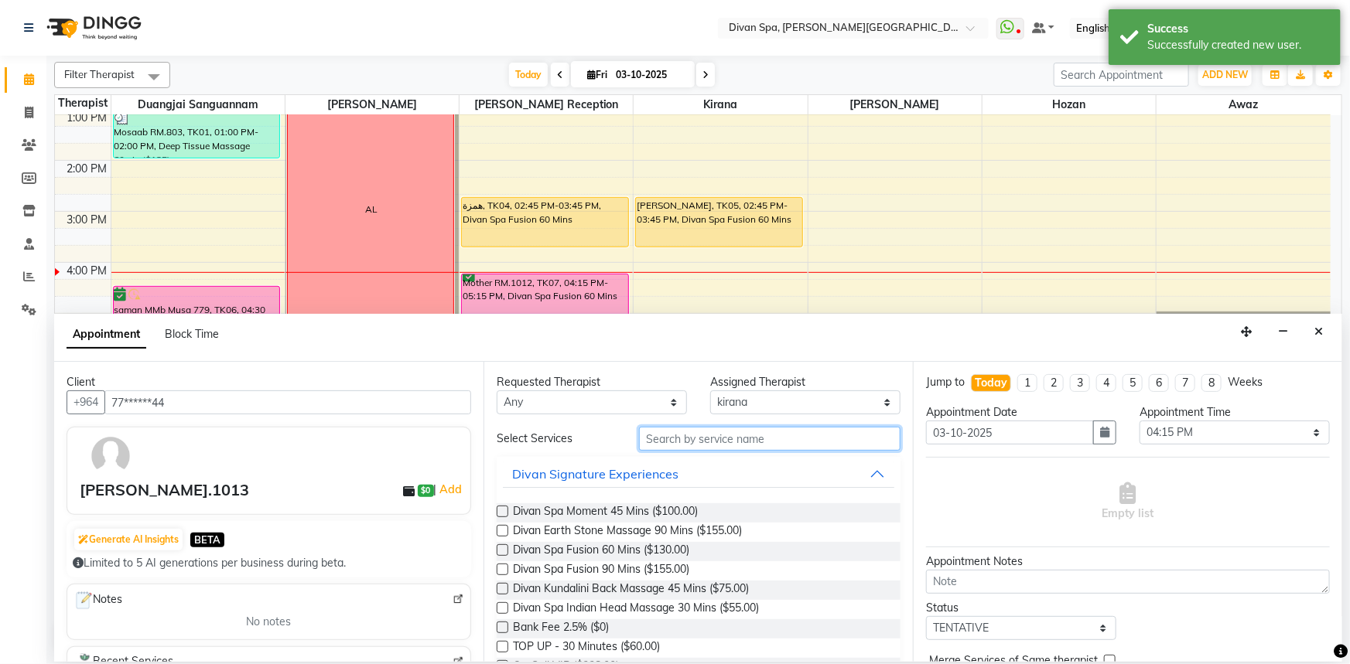
click at [685, 444] on input "text" at bounding box center [769, 439] width 261 height 24
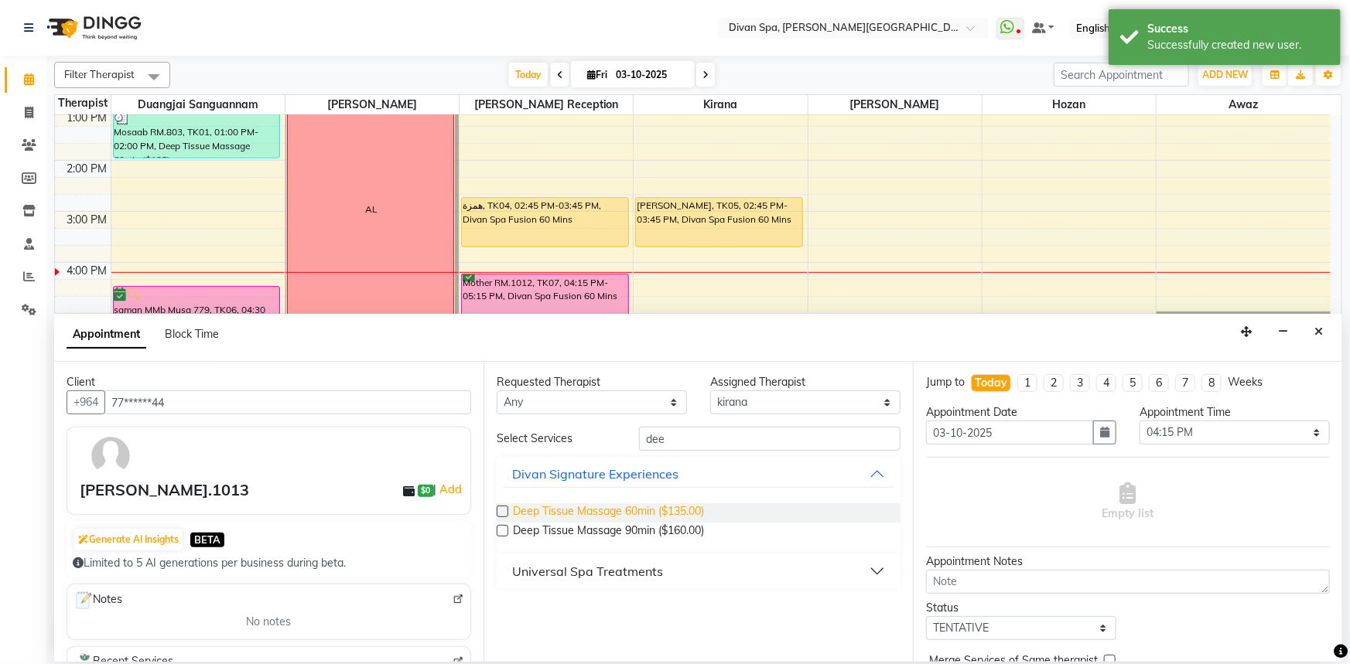
click at [611, 515] on span "Deep Tissue Massage 60min ($135.00)" at bounding box center [608, 512] width 191 height 19
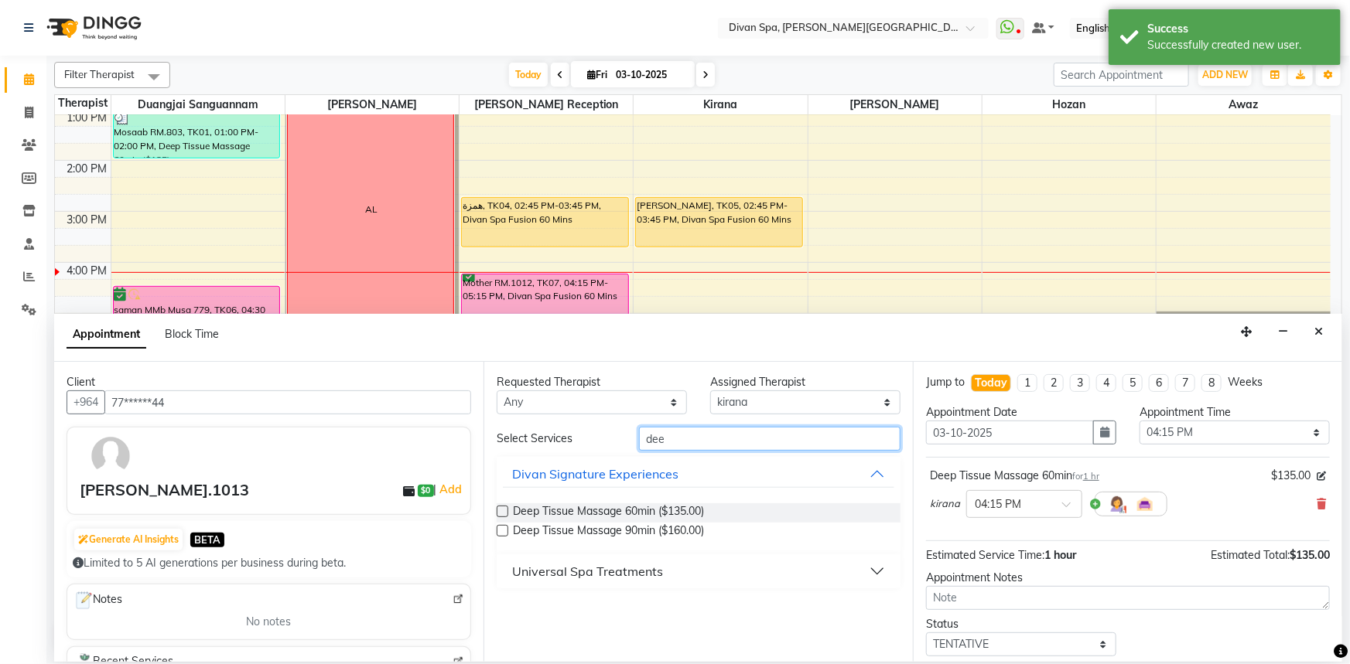
click at [688, 433] on input "dee" at bounding box center [769, 439] width 261 height 24
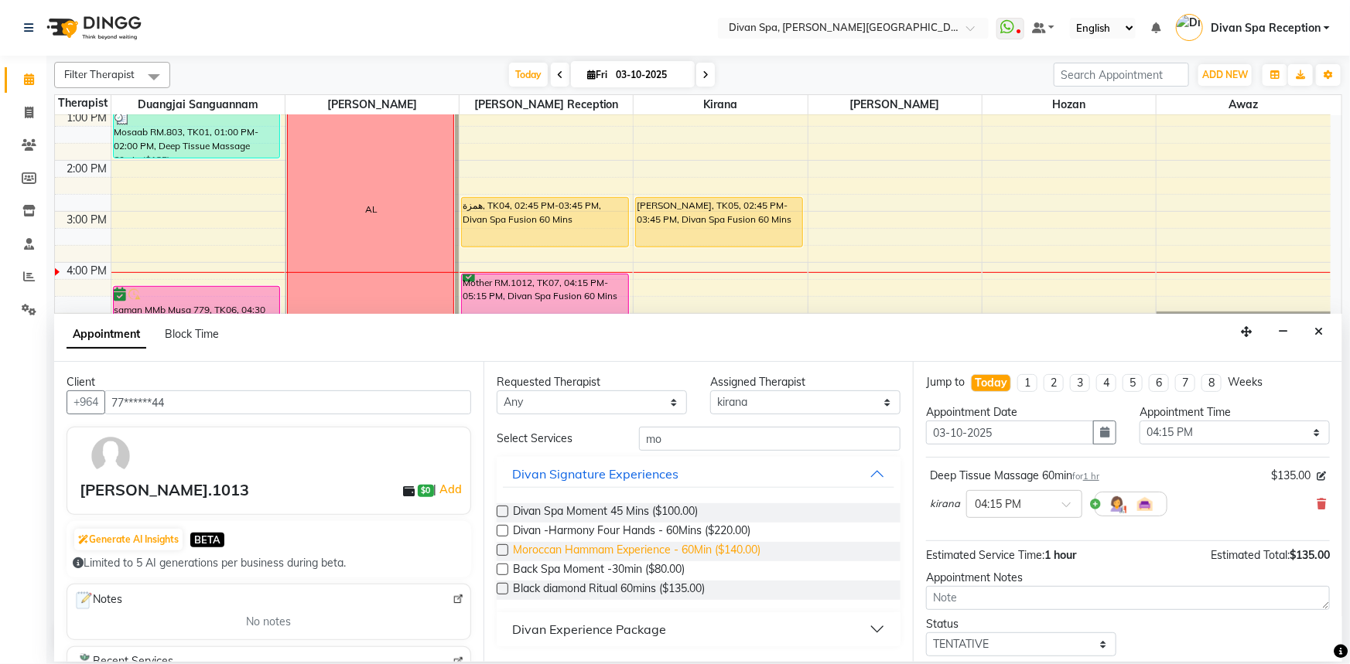
click at [589, 551] on span "Moroccan Hammam Experience - 60Min ($140.00)" at bounding box center [636, 551] width 247 height 19
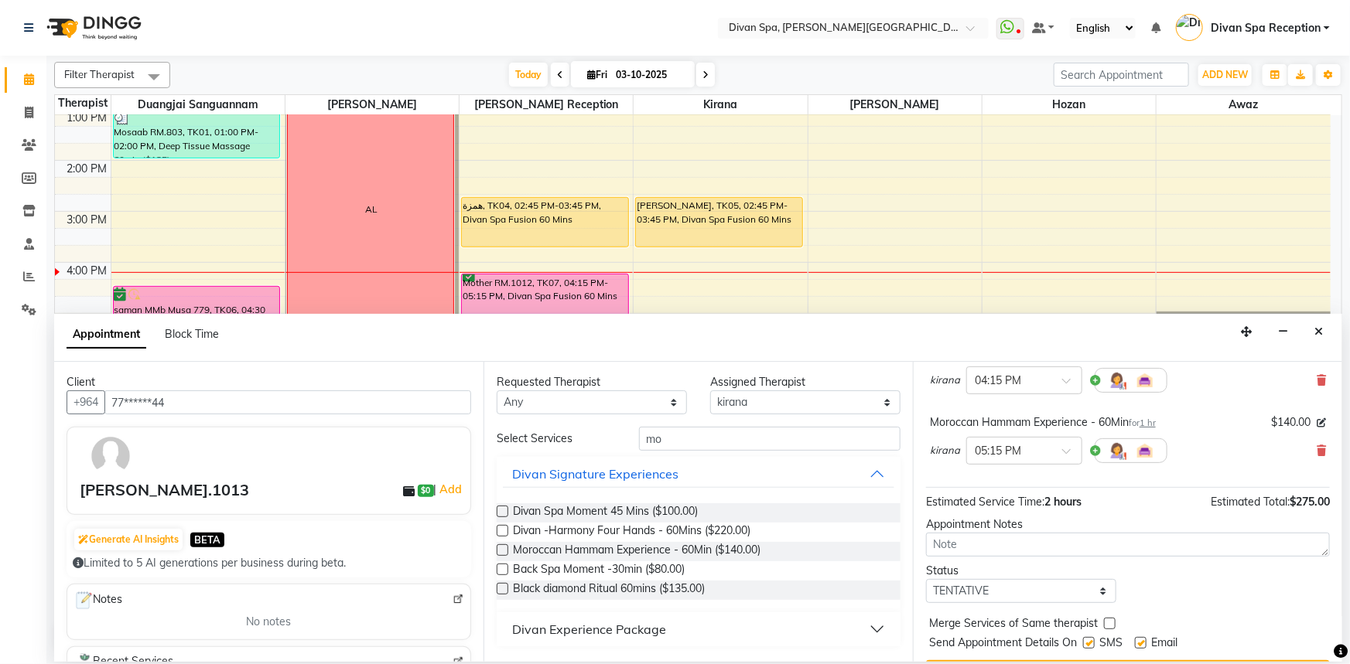
scroll to position [140, 0]
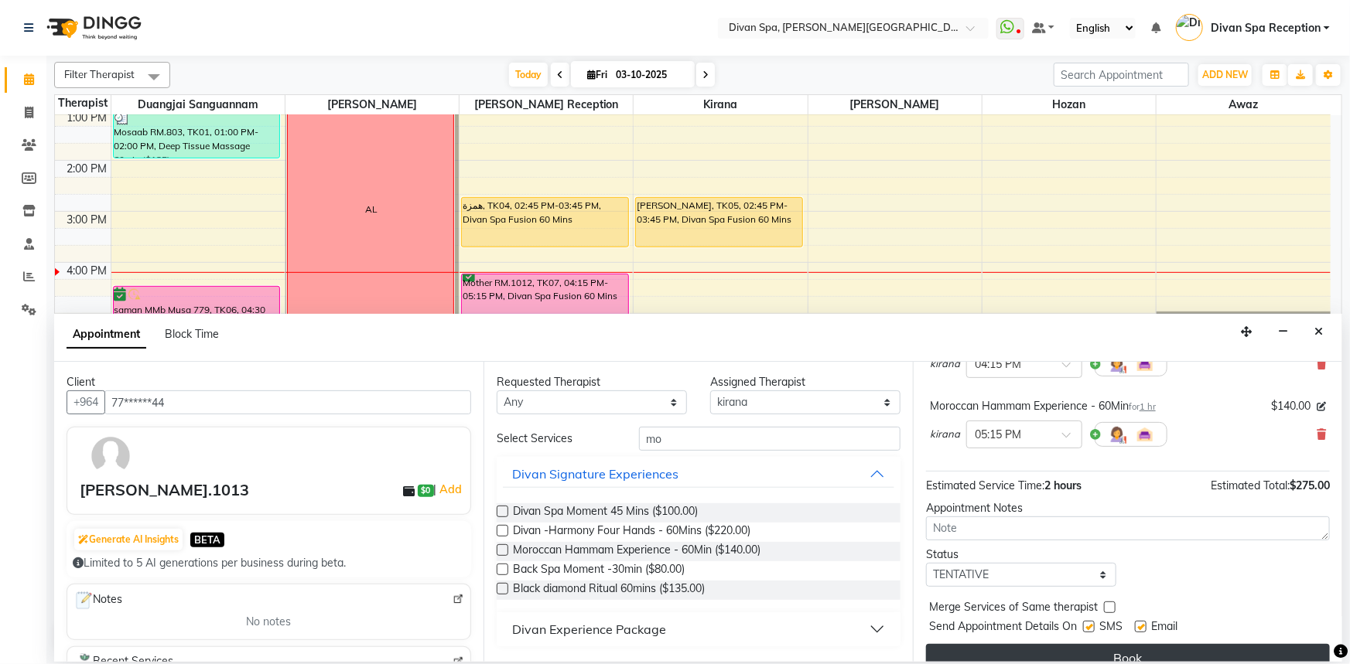
click at [1060, 653] on button "Book" at bounding box center [1128, 658] width 404 height 28
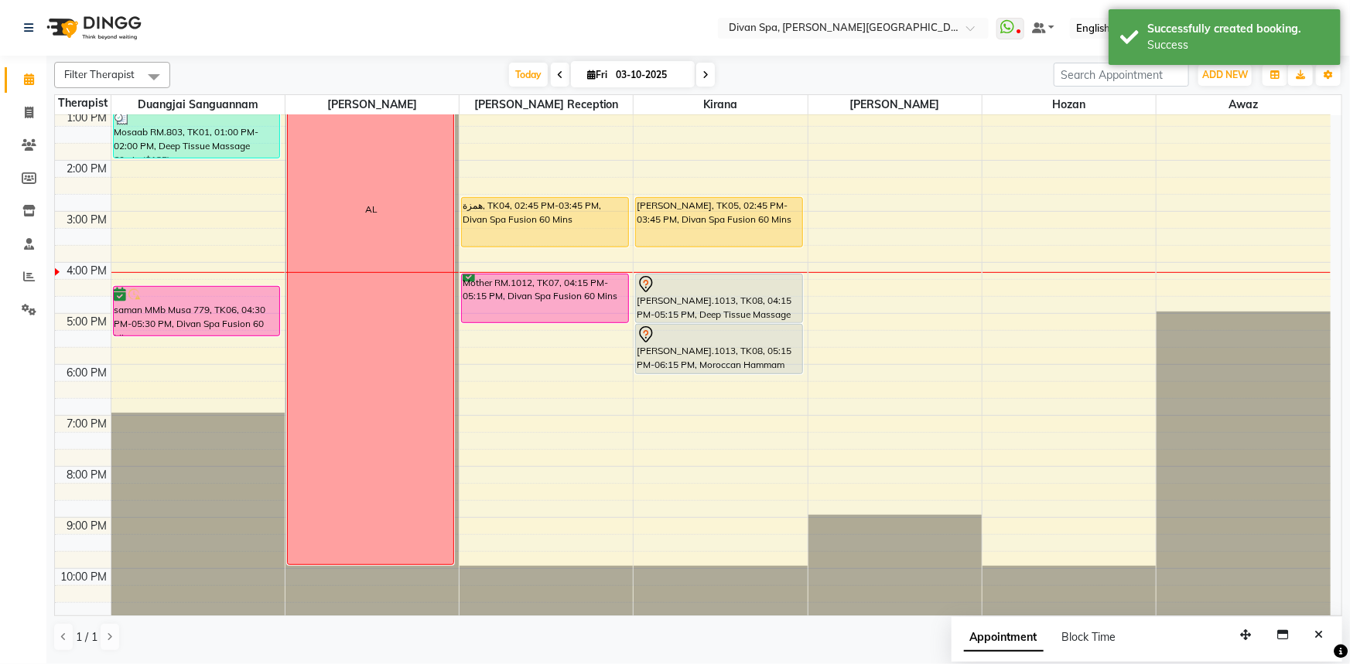
click at [722, 322] on div at bounding box center [719, 322] width 166 height 6
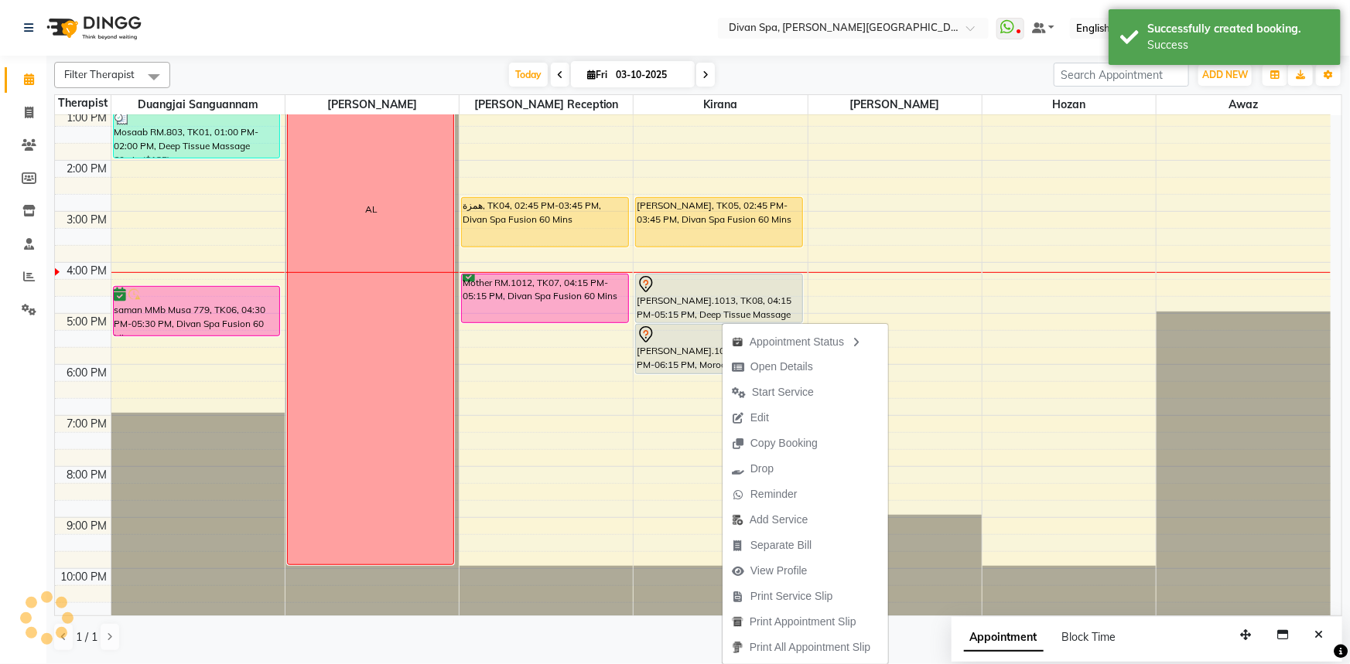
click at [718, 313] on div "[PERSON_NAME].1013, TK08, 04:15 PM-05:15 PM, Deep Tissue Massage 60min" at bounding box center [719, 299] width 166 height 48
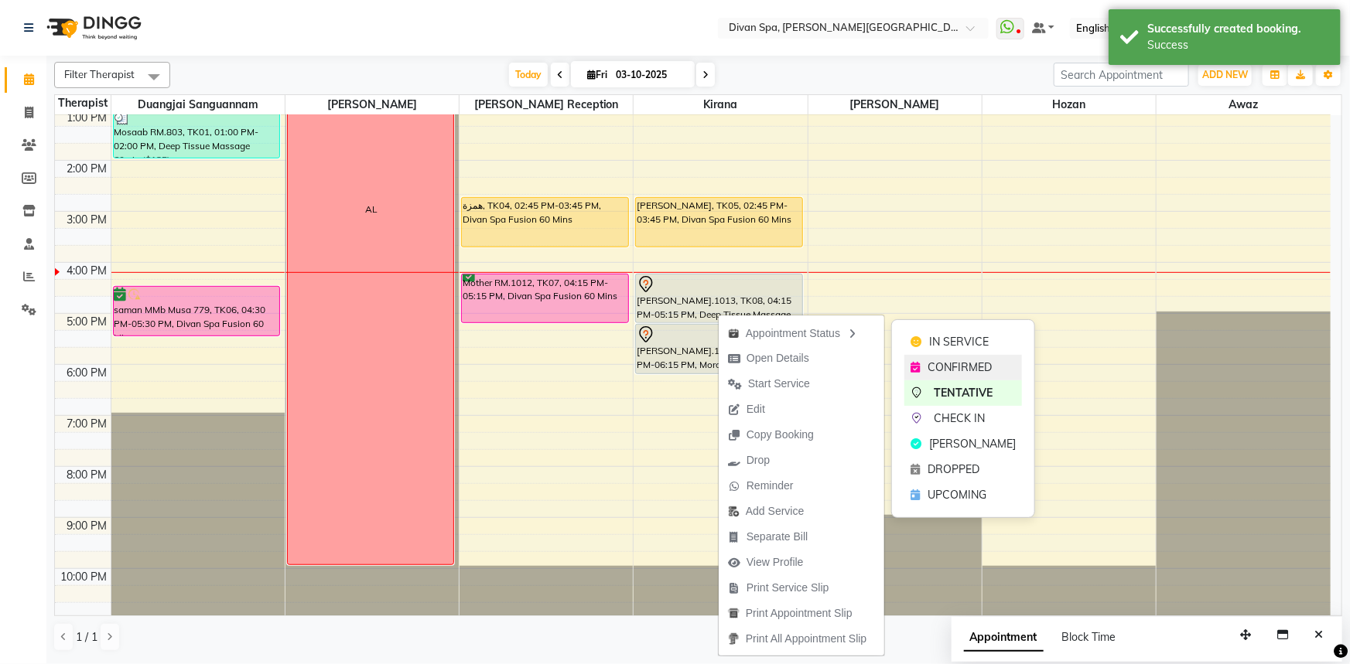
click at [910, 363] on icon at bounding box center [914, 367] width 9 height 11
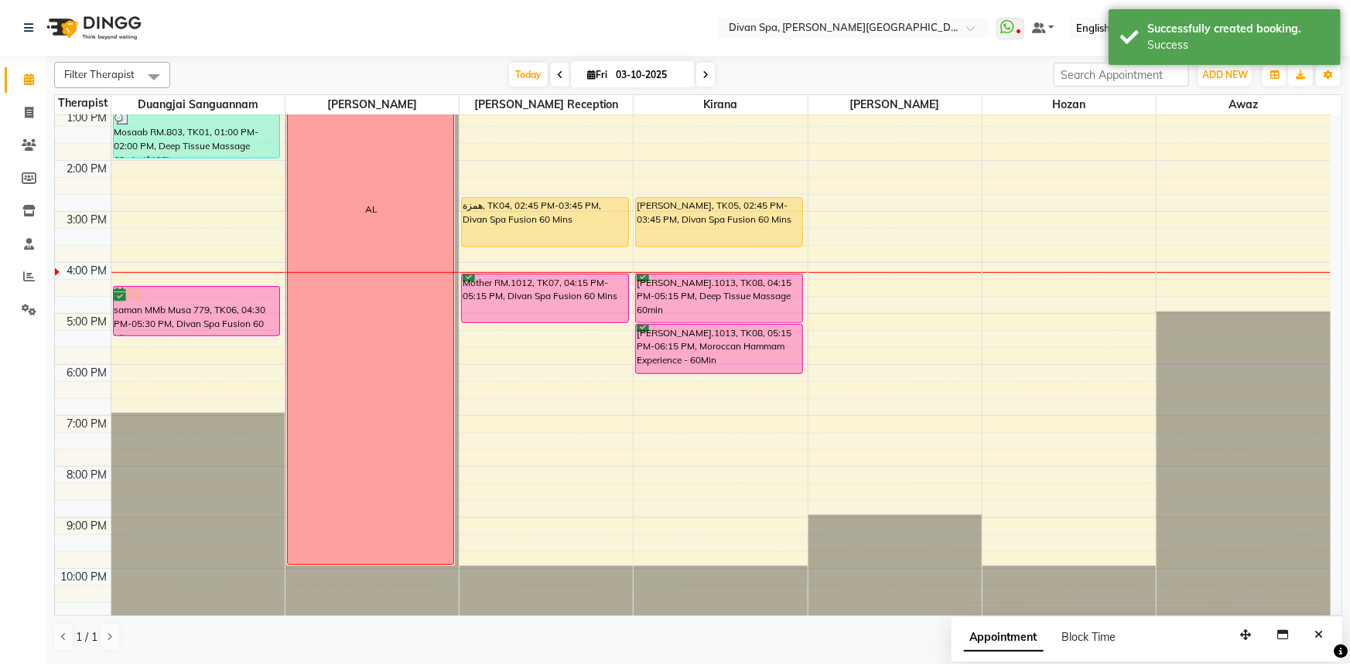
click at [565, 305] on div "Mother RM.1012, TK07, 04:15 PM-05:15 PM, Divan Spa Fusion 60 Mins" at bounding box center [545, 299] width 166 height 48
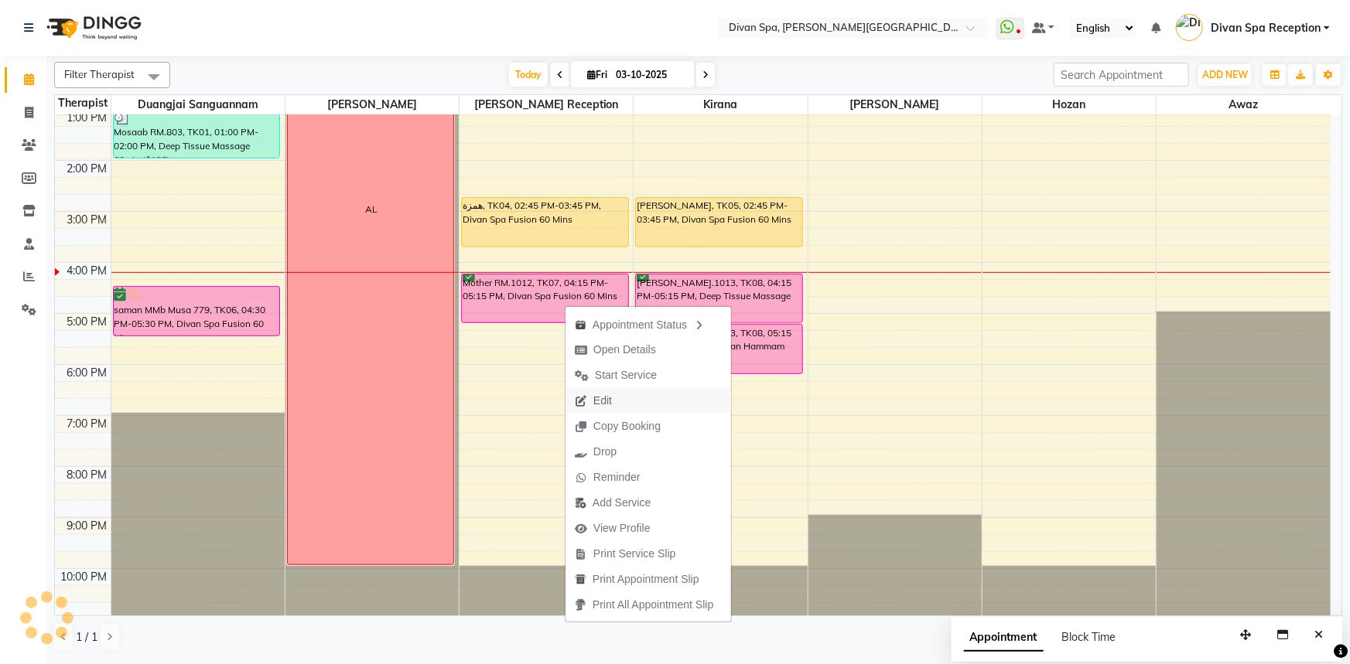
click at [606, 408] on span "Edit" at bounding box center [602, 401] width 19 height 16
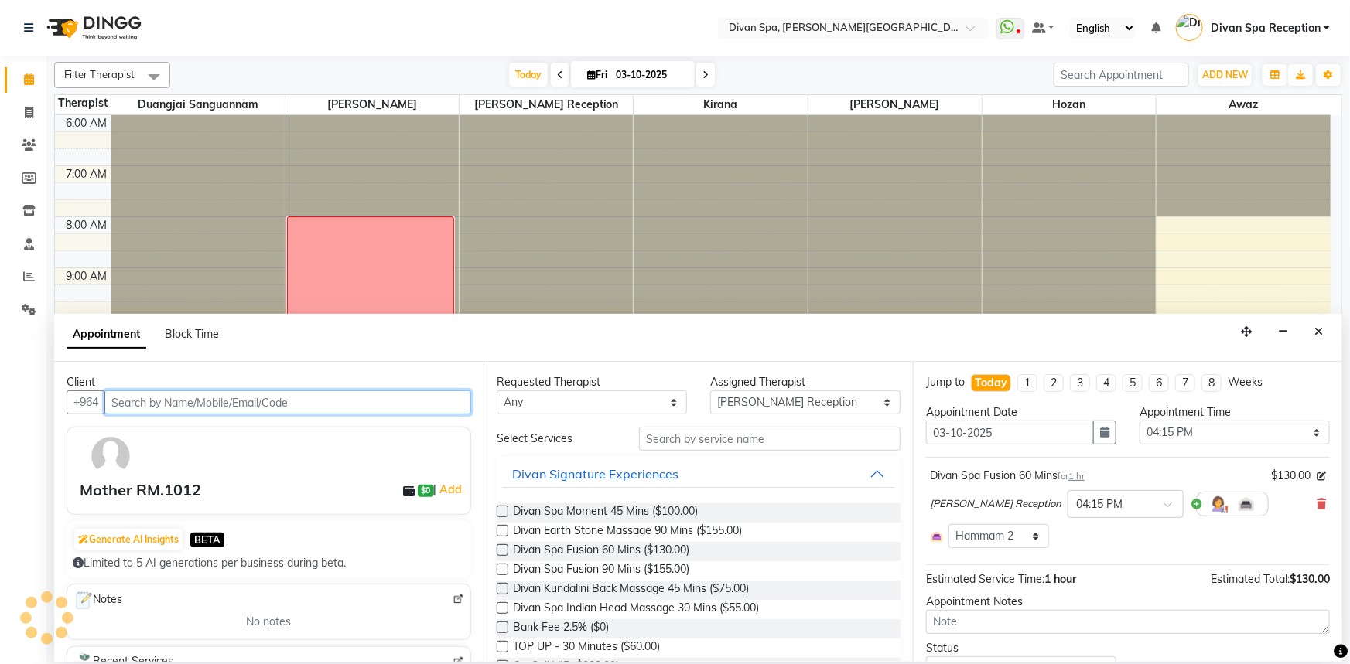
scroll to position [363, 0]
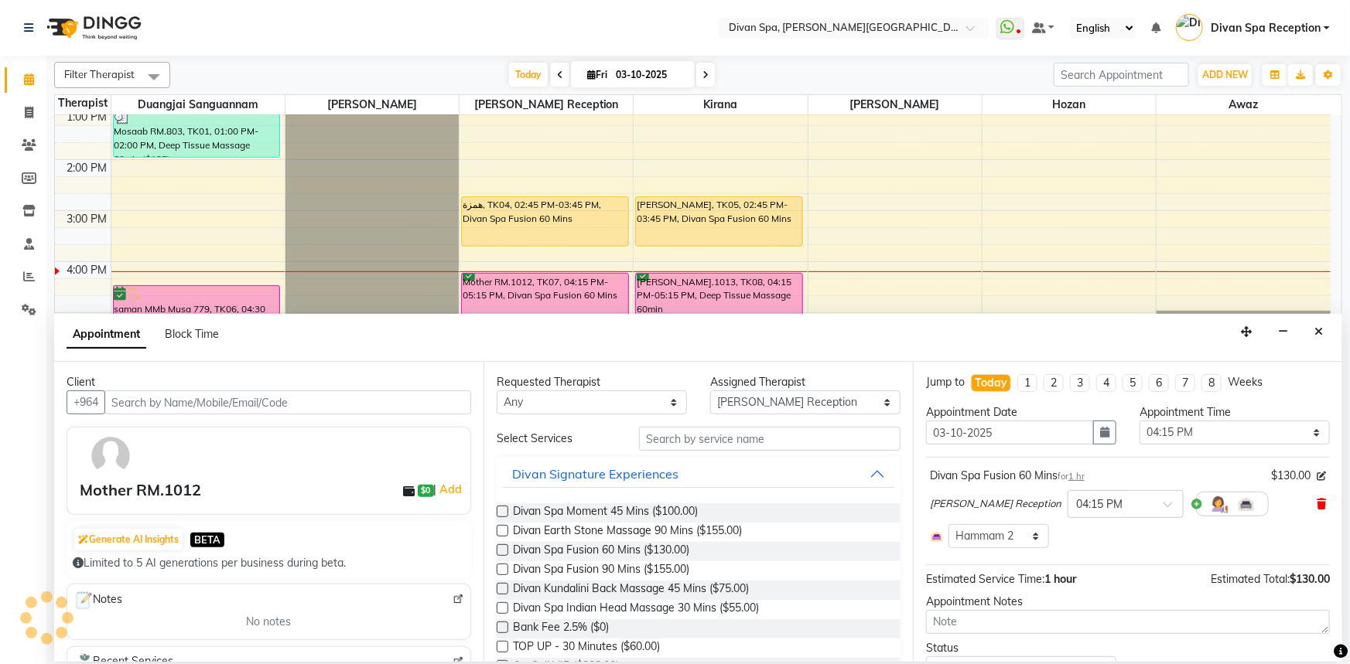
click at [1316, 503] on icon at bounding box center [1320, 504] width 9 height 11
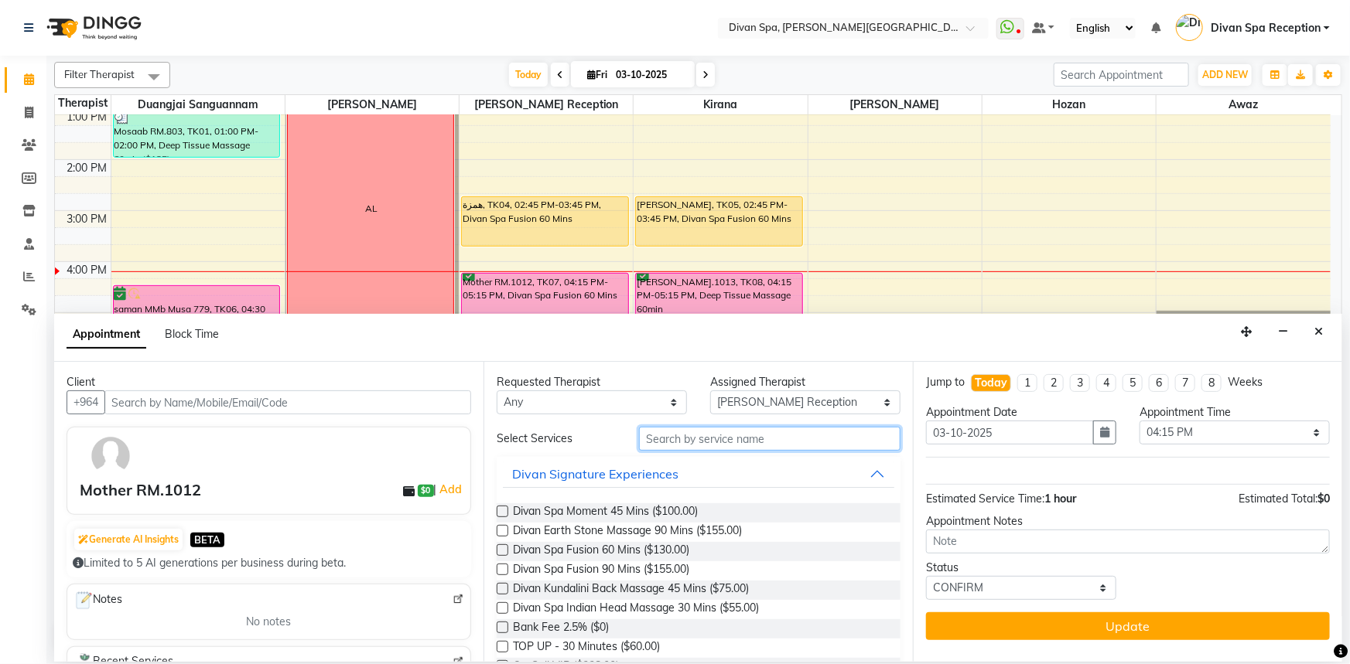
click at [664, 433] on input "text" at bounding box center [769, 439] width 261 height 24
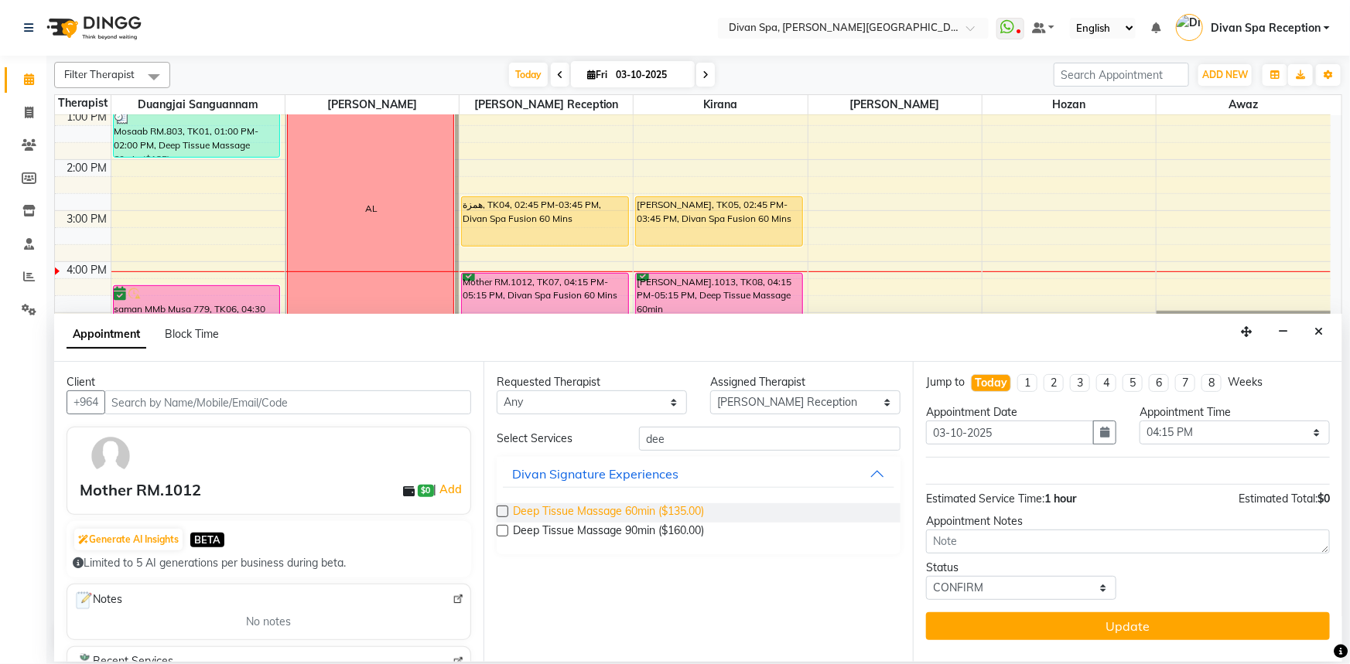
click at [623, 516] on span "Deep Tissue Massage 60min ($135.00)" at bounding box center [608, 512] width 191 height 19
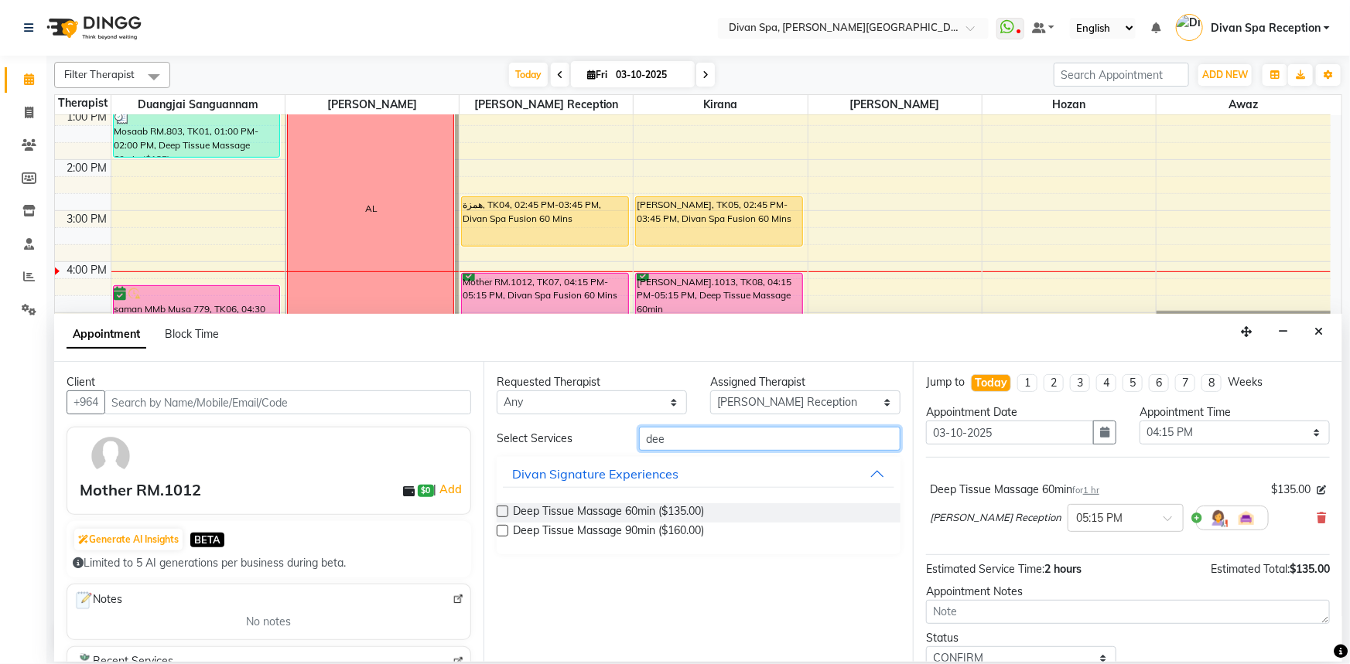
click at [774, 441] on input "dee" at bounding box center [769, 439] width 261 height 24
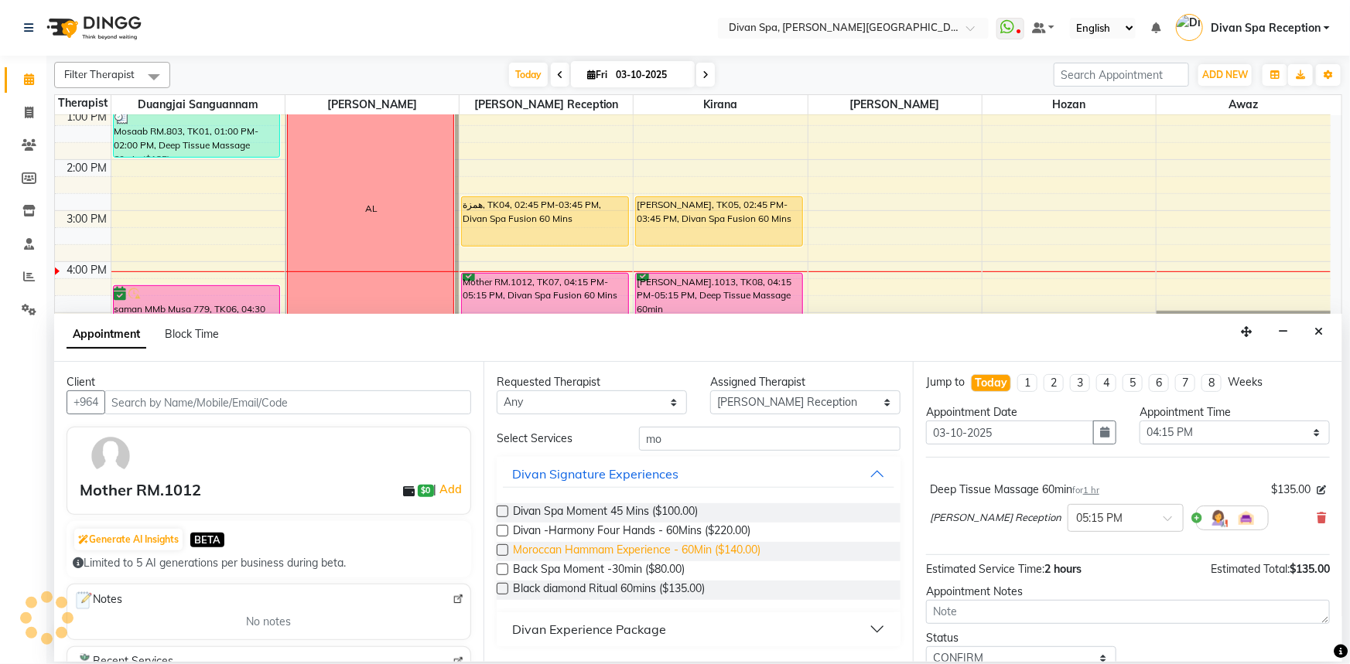
click at [698, 548] on span "Moroccan Hammam Experience - 60Min ($140.00)" at bounding box center [636, 551] width 247 height 19
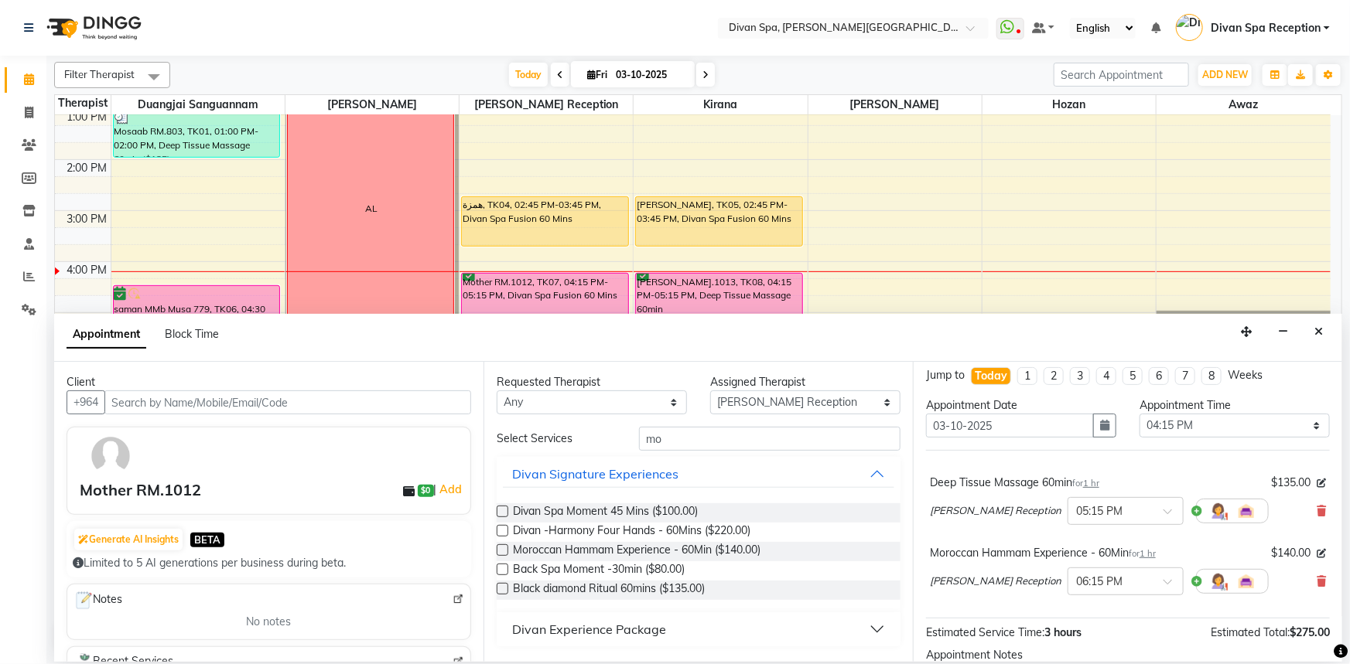
scroll to position [0, 0]
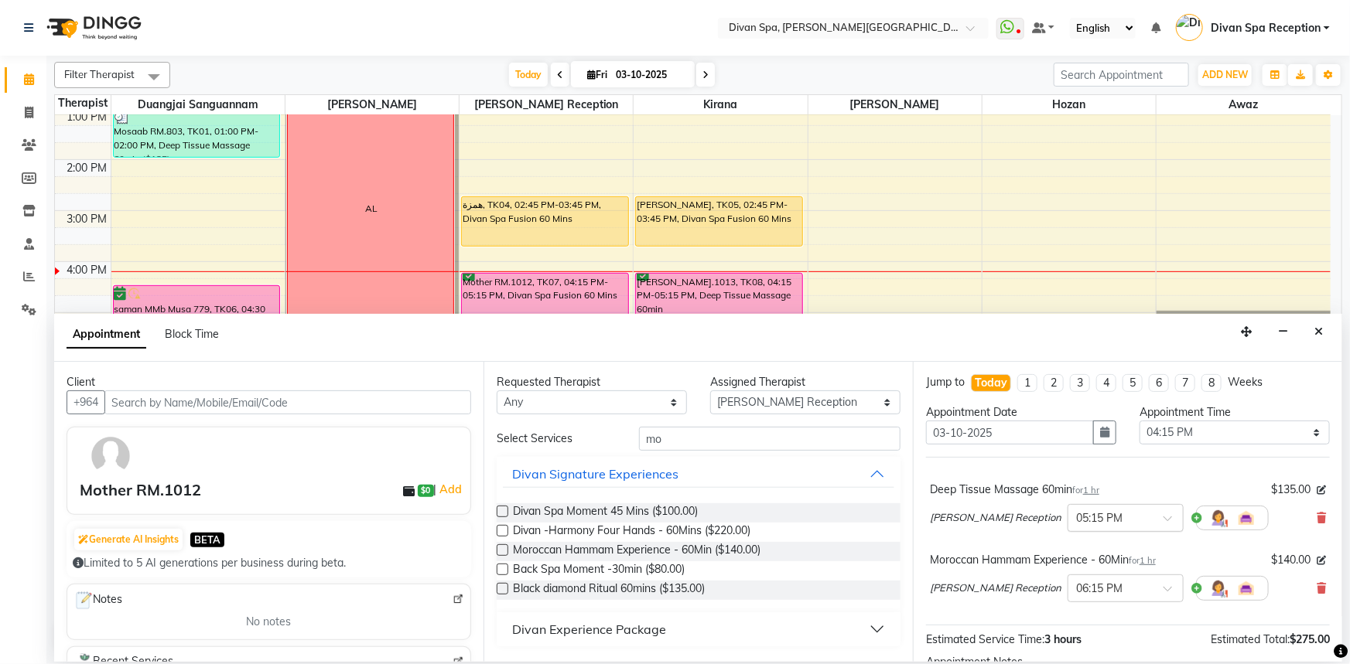
click at [1108, 516] on input "text" at bounding box center [1110, 517] width 68 height 16
click at [1111, 572] on div "04:15 PM" at bounding box center [1125, 576] width 114 height 29
click at [1121, 587] on input "text" at bounding box center [1110, 587] width 68 height 16
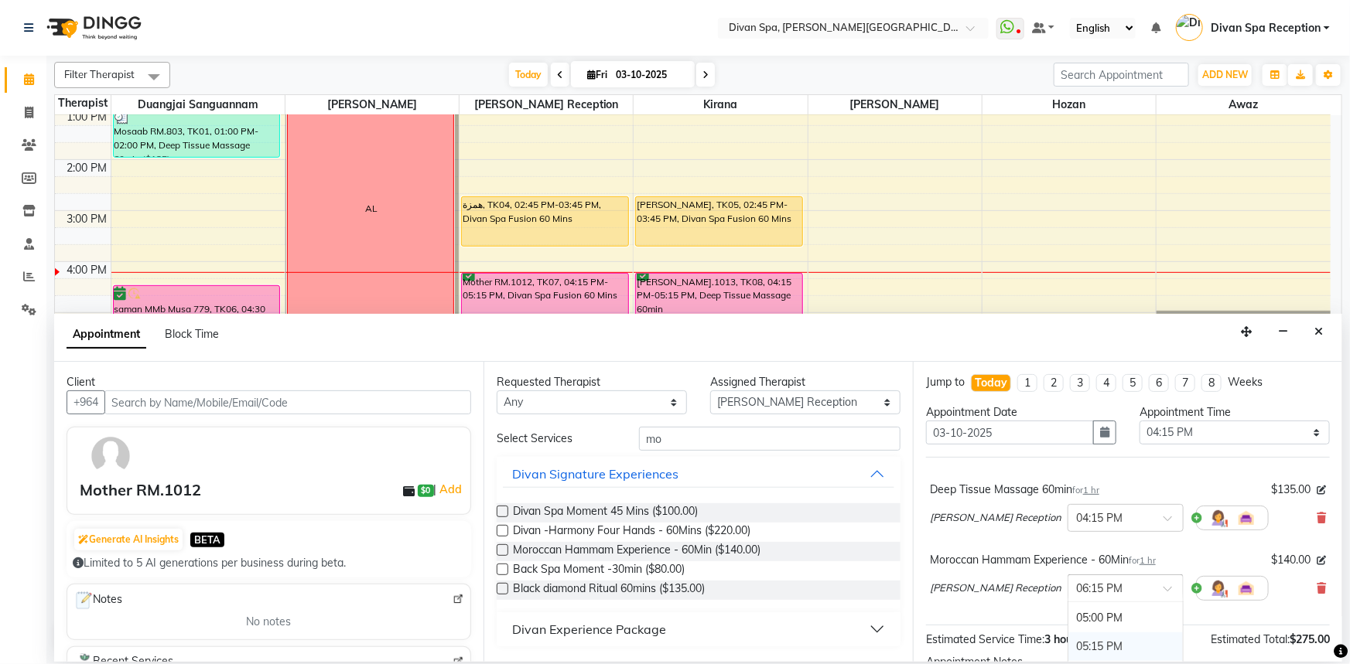
click at [1106, 640] on div "05:15 PM" at bounding box center [1125, 647] width 114 height 29
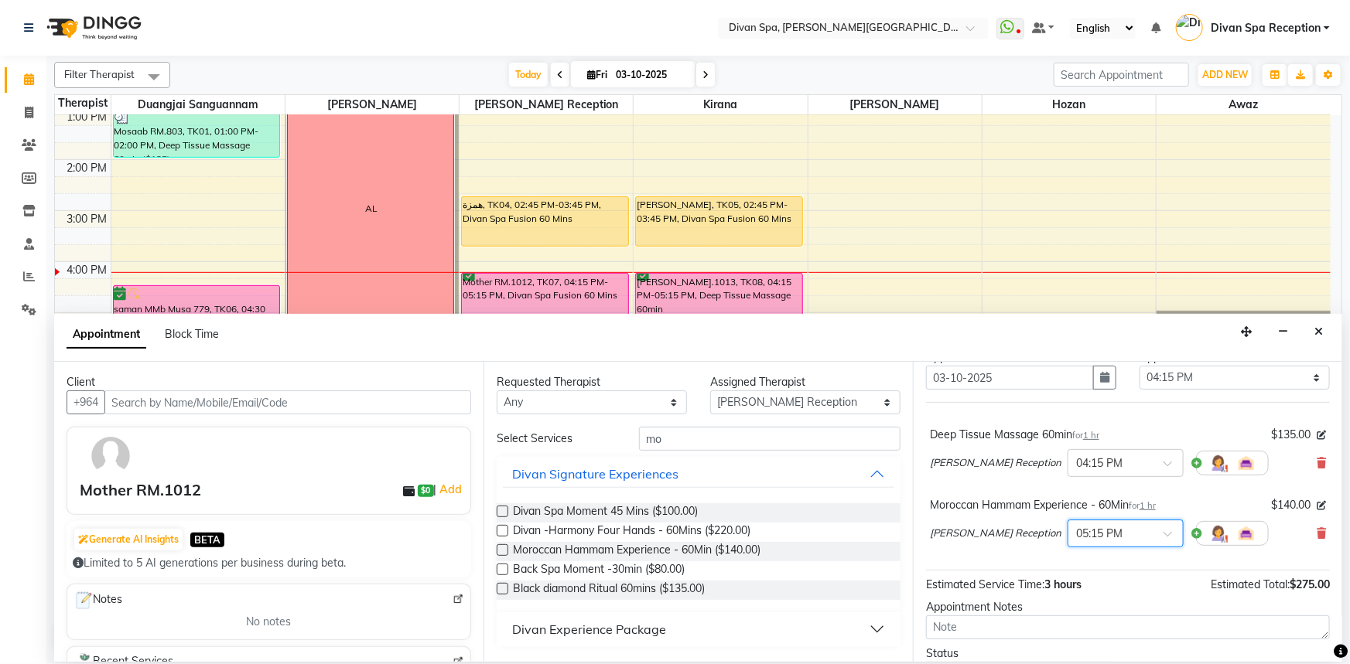
scroll to position [131, 0]
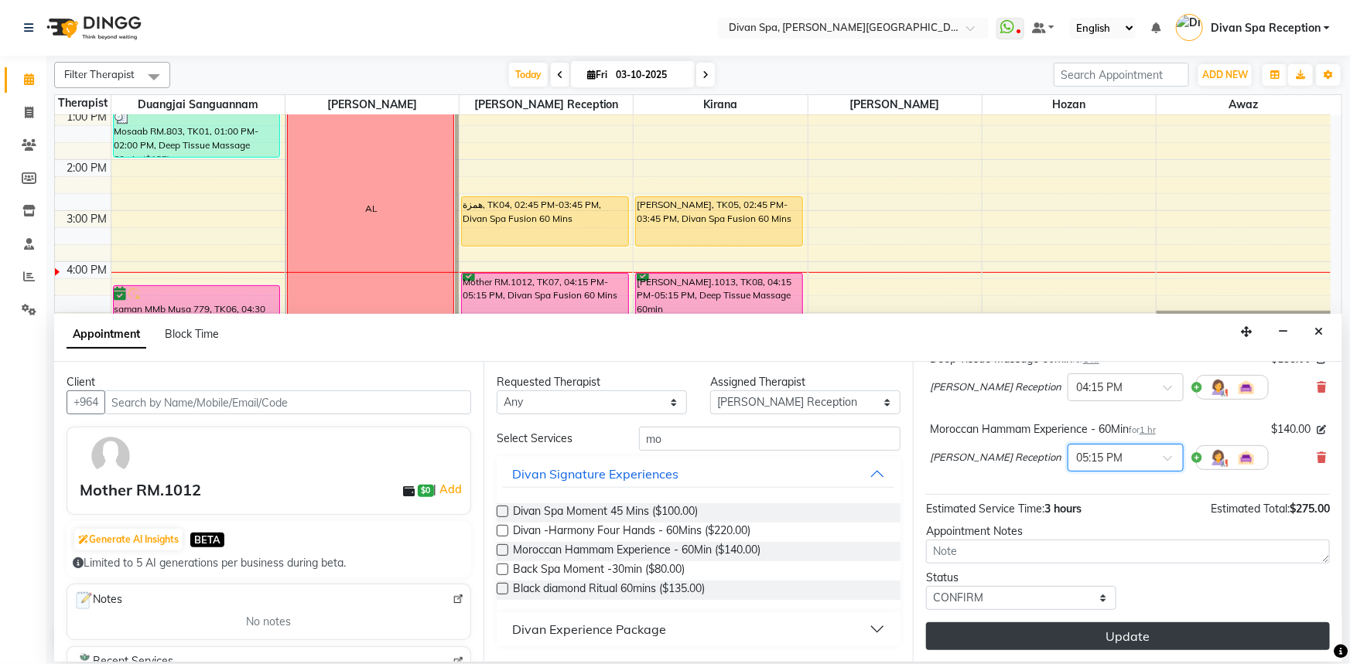
click at [1059, 626] on button "Update" at bounding box center [1128, 637] width 404 height 28
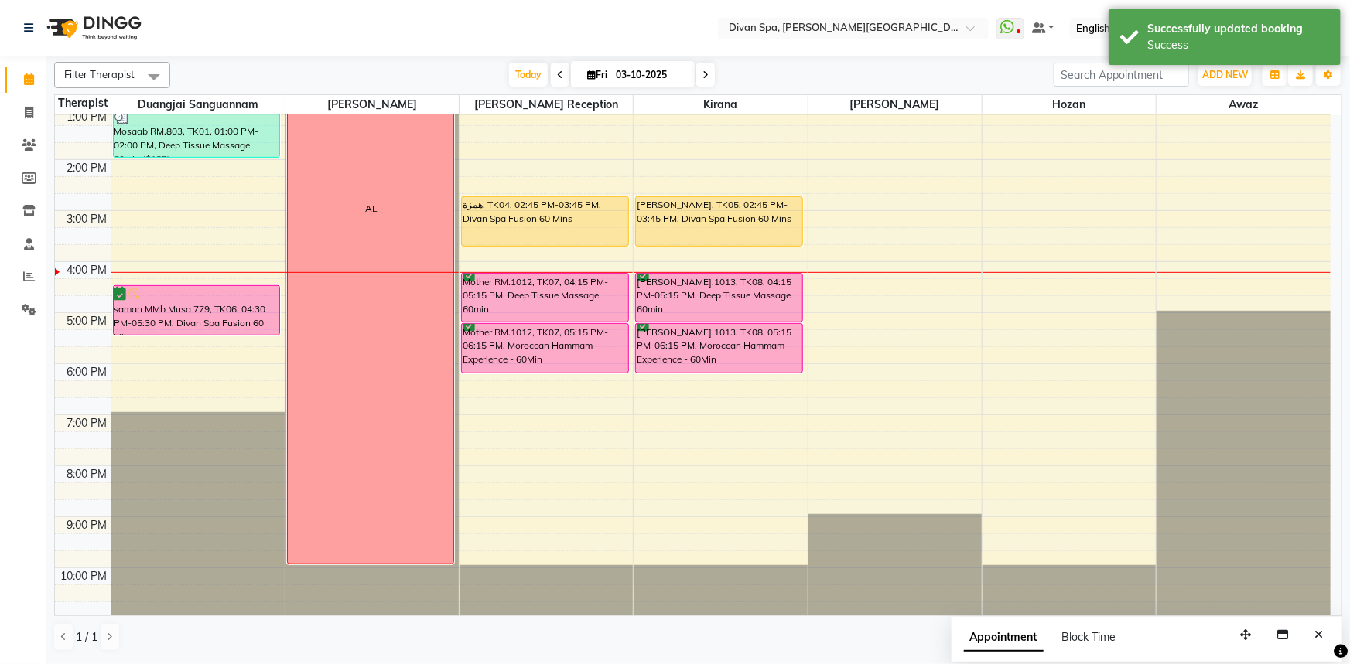
click at [197, 302] on div "saman MMb Musa 779, TK06, 04:30 PM-05:30 PM, Divan Spa Fusion 60 Mins" at bounding box center [197, 310] width 166 height 49
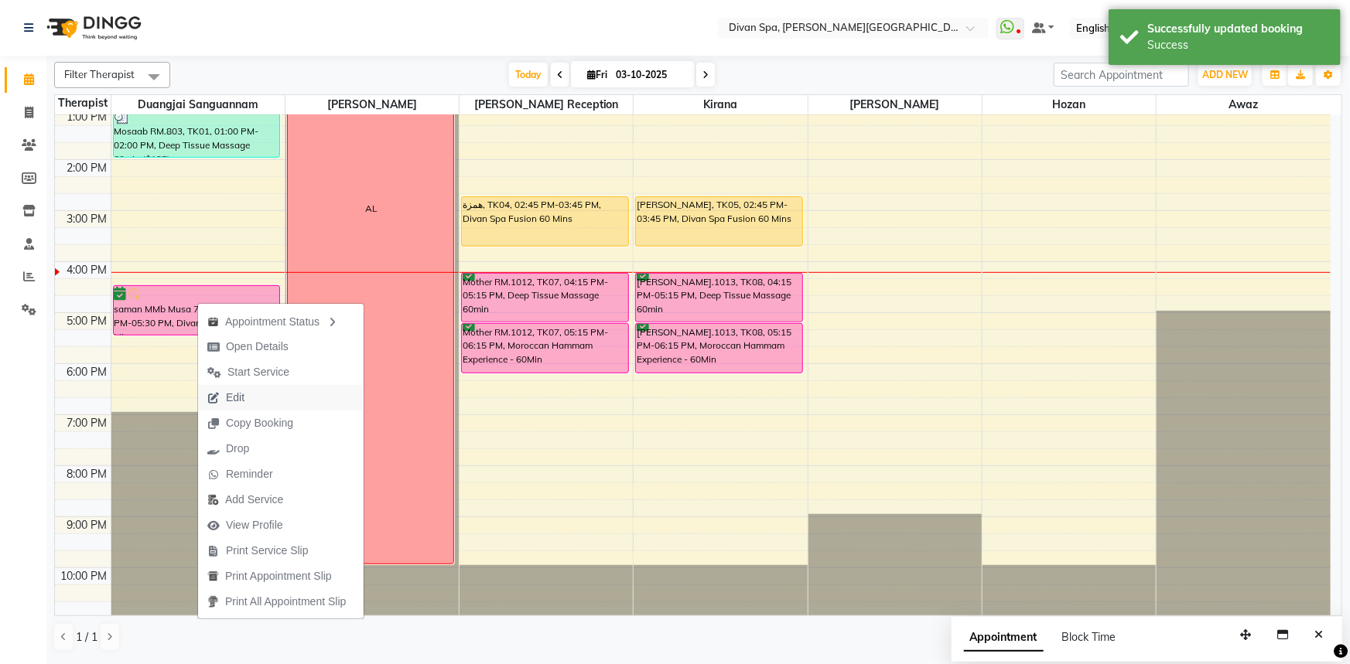
click at [271, 394] on button "Edit" at bounding box center [280, 398] width 165 height 26
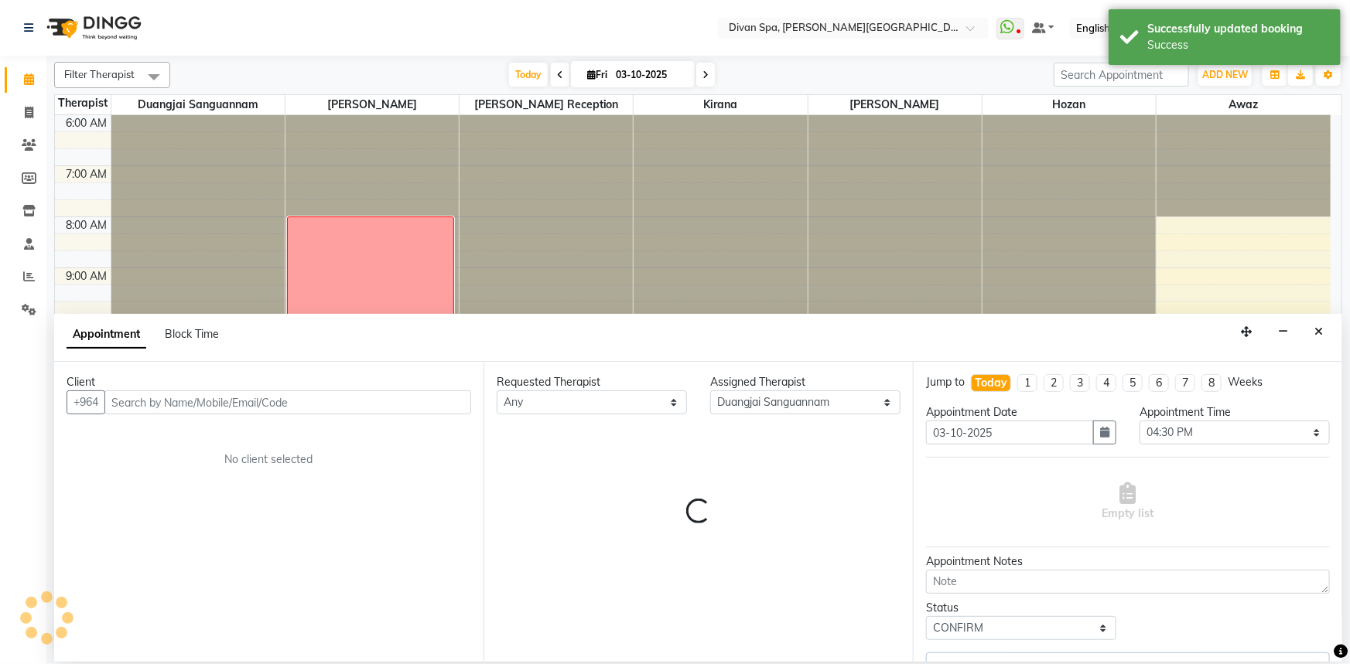
scroll to position [363, 0]
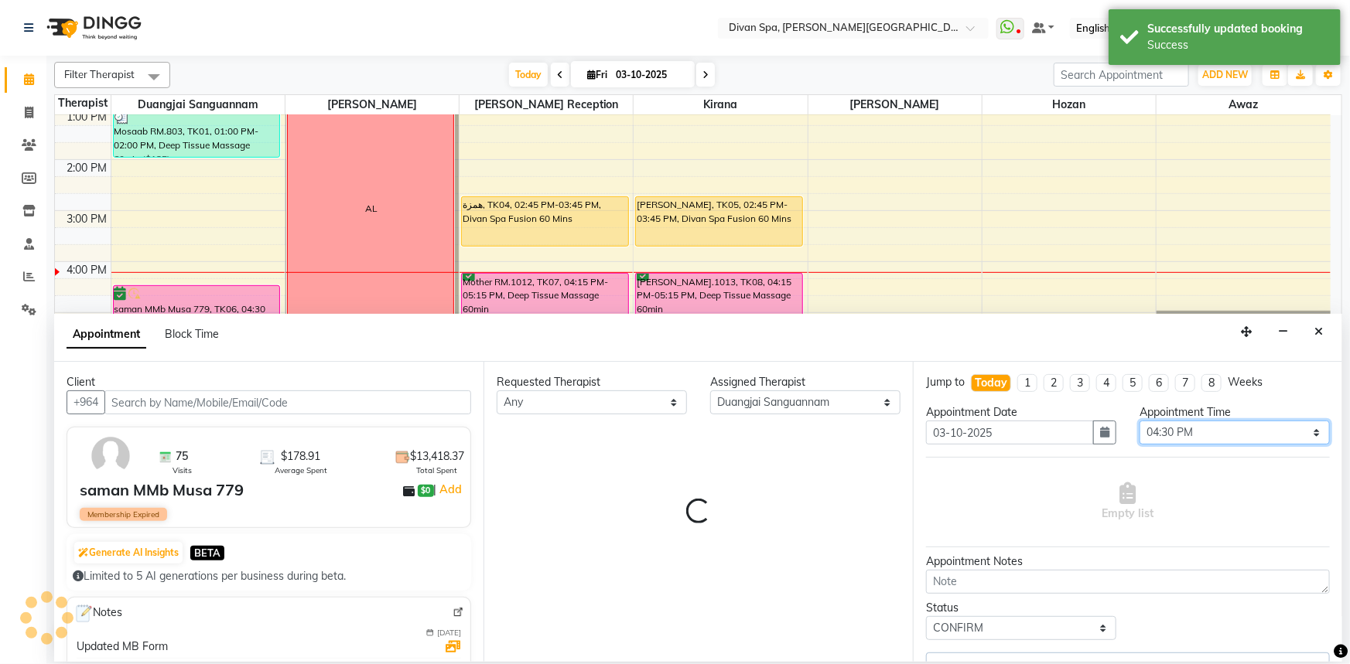
click at [1199, 432] on select "Select 07:00 AM 07:15 AM 07:30 AM 07:45 AM 08:00 AM 08:15 AM 08:30 AM 08:45 AM …" at bounding box center [1234, 433] width 190 height 24
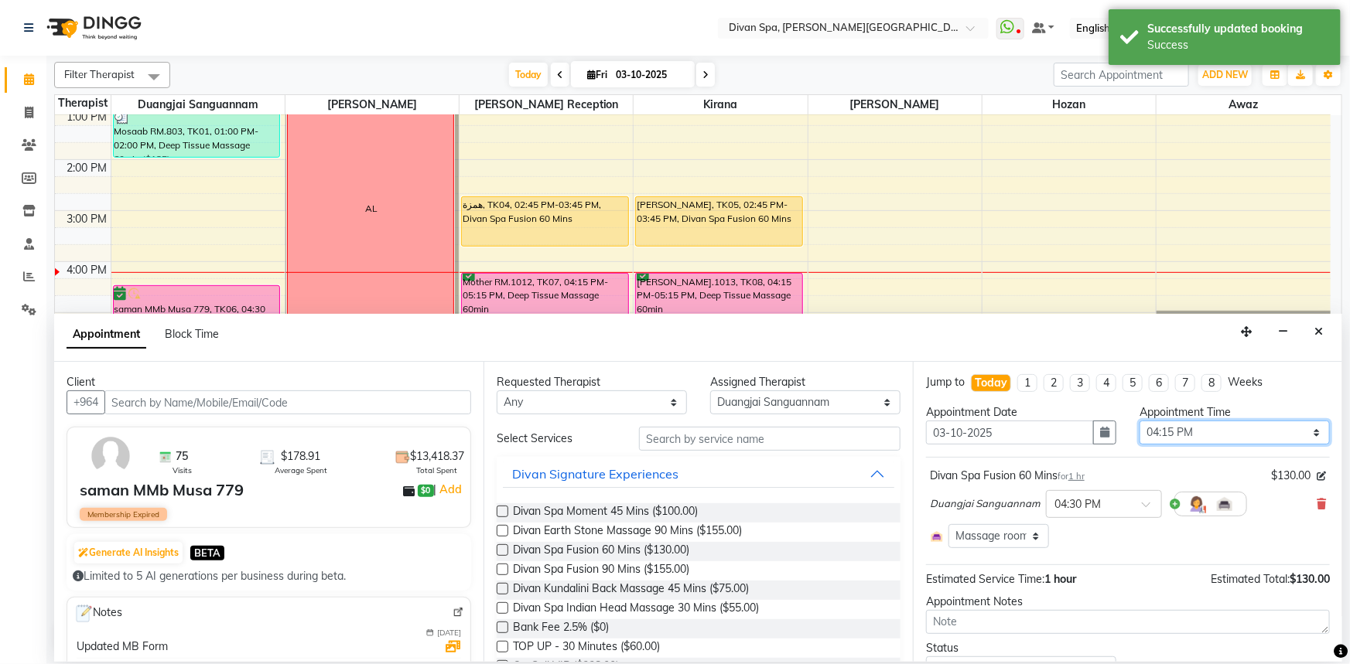
click at [1139, 421] on select "Select 07:00 AM 07:15 AM 07:30 AM 07:45 AM 08:00 AM 08:15 AM 08:30 AM 08:45 AM …" at bounding box center [1234, 433] width 190 height 24
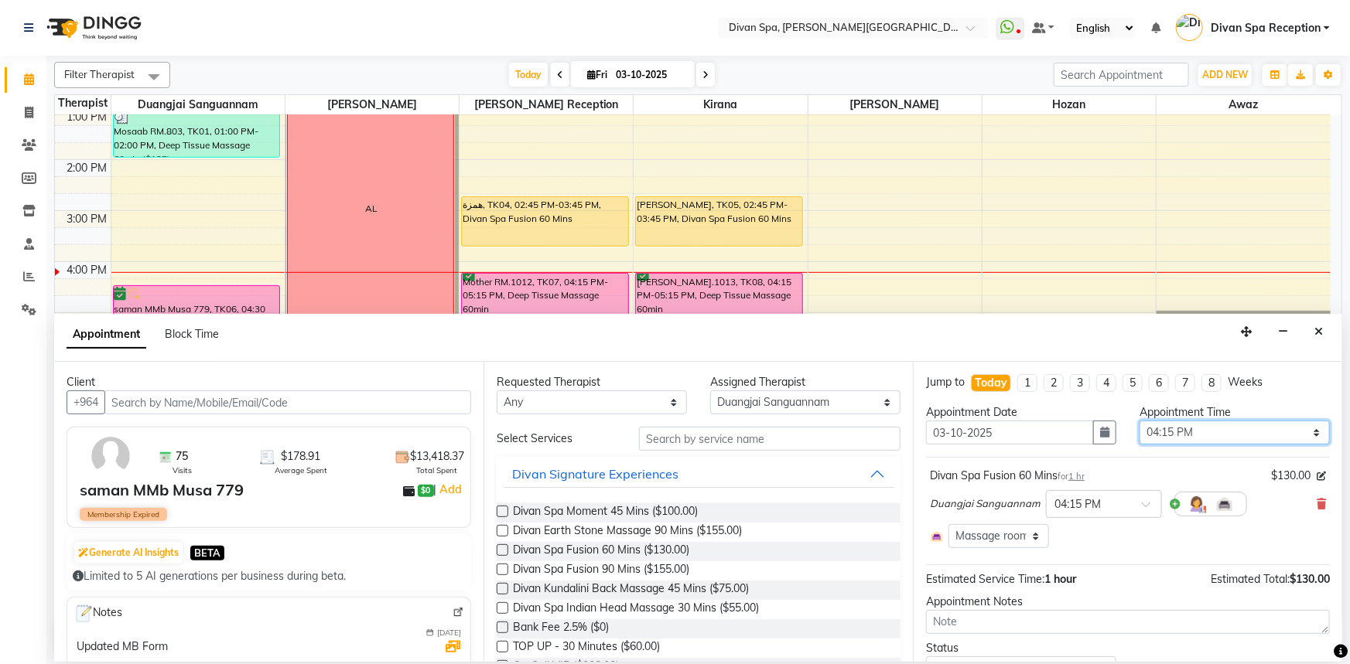
scroll to position [70, 0]
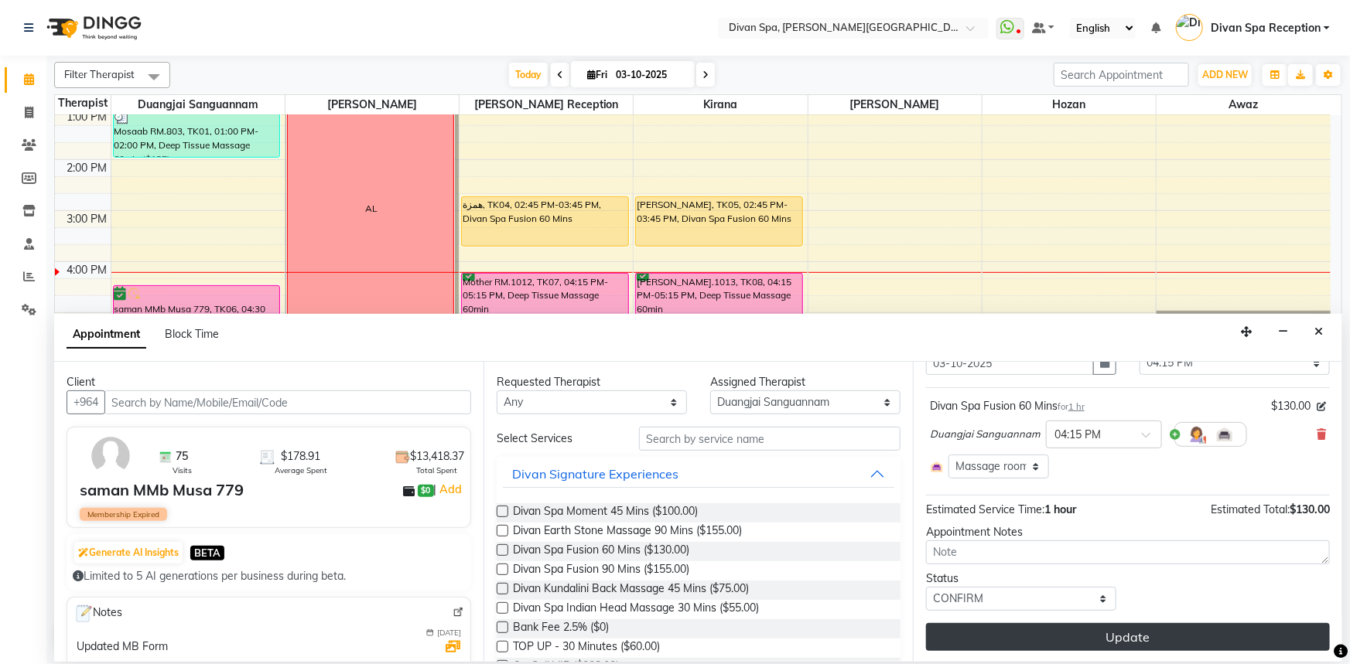
click at [1169, 631] on button "Update" at bounding box center [1128, 637] width 404 height 28
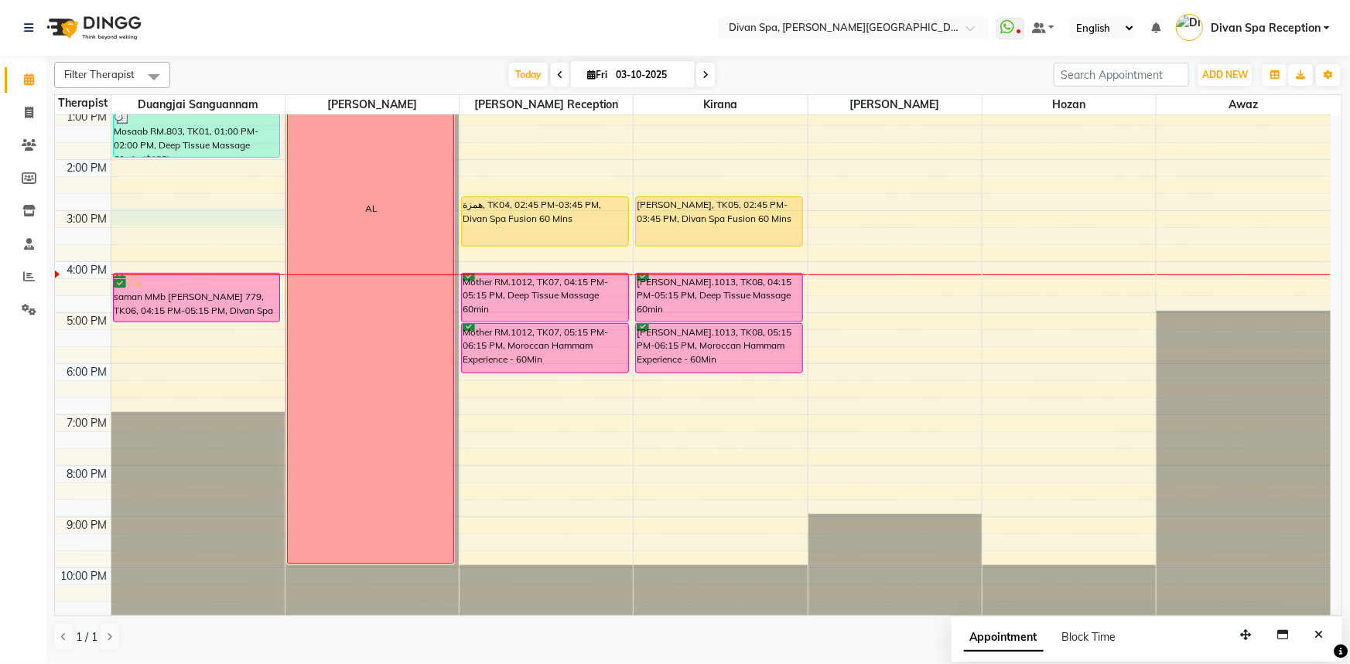
click at [186, 224] on div "6:00 AM 7:00 AM 8:00 AM 9:00 AM 10:00 AM 11:00 AM 12:00 PM 1:00 PM 2:00 PM 3:00…" at bounding box center [692, 185] width 1275 height 867
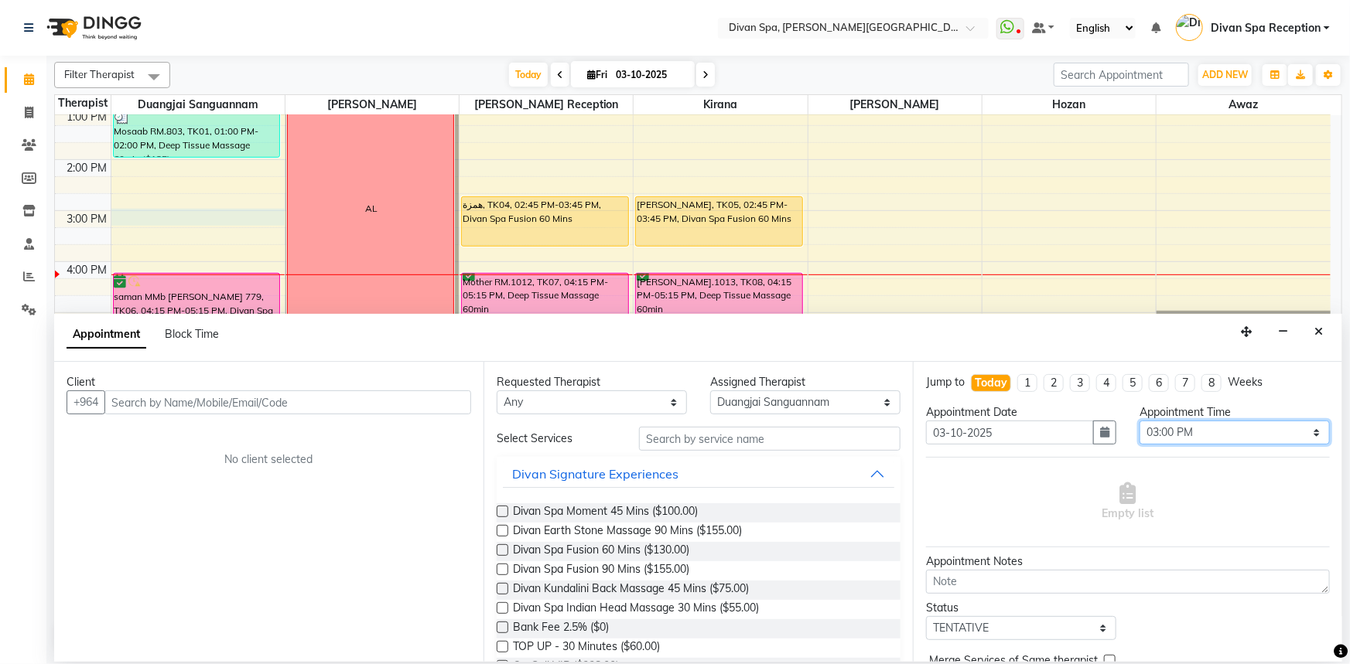
click at [1214, 433] on select "Select 07:00 AM 07:15 AM 07:30 AM 07:45 AM 08:00 AM 08:15 AM 08:30 AM 08:45 AM …" at bounding box center [1234, 433] width 190 height 24
click at [1139, 421] on select "Select 07:00 AM 07:15 AM 07:30 AM 07:45 AM 08:00 AM 08:15 AM 08:30 AM 08:45 AM …" at bounding box center [1234, 433] width 190 height 24
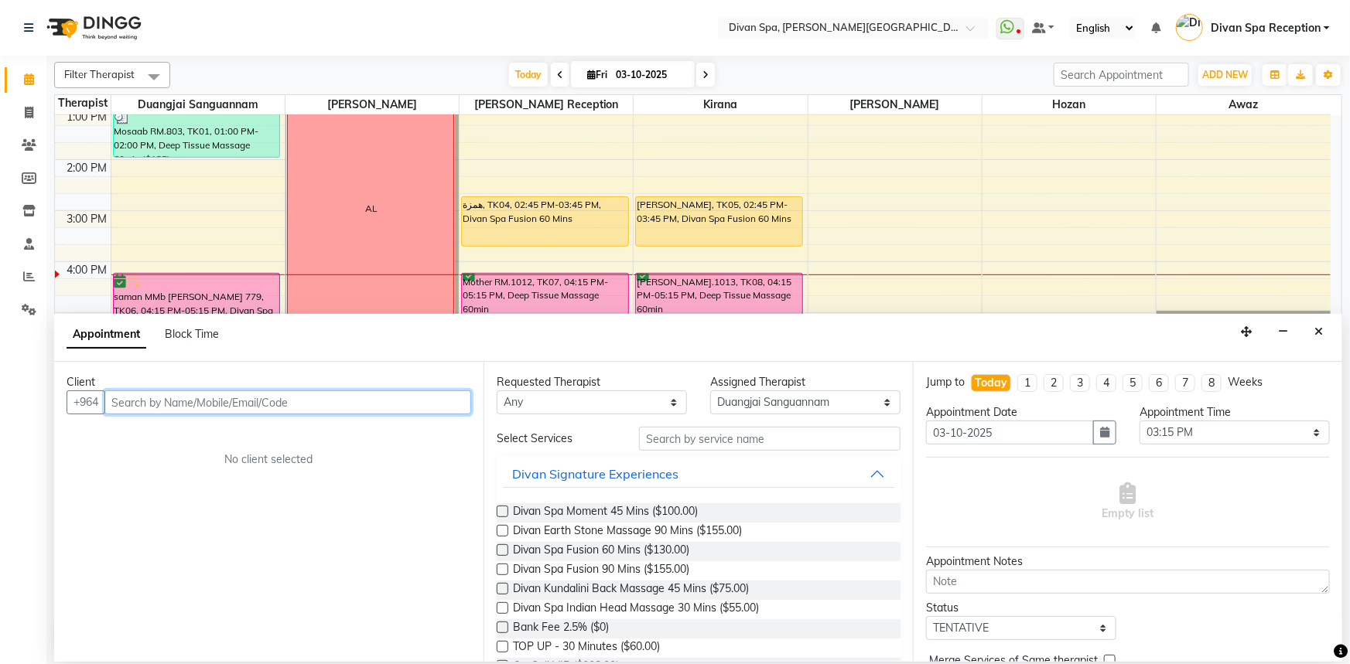
click at [343, 393] on input "text" at bounding box center [287, 403] width 367 height 24
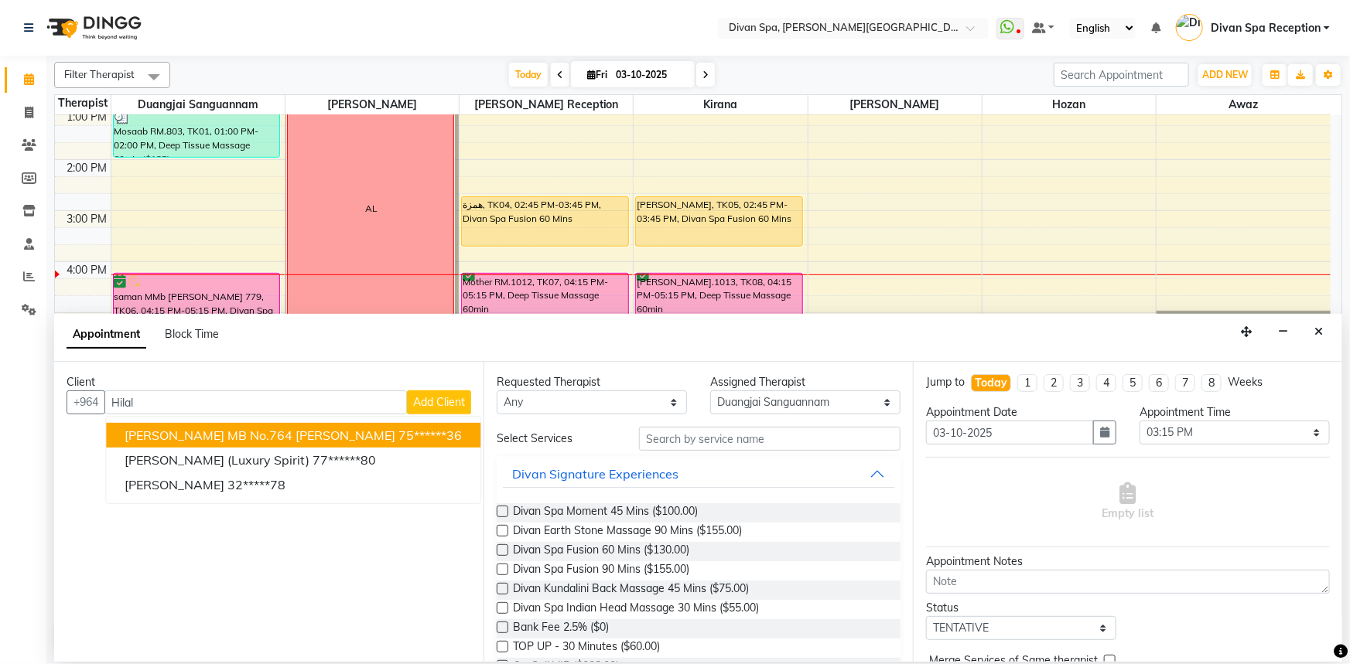
click at [422, 404] on span "Add Client" at bounding box center [439, 402] width 52 height 14
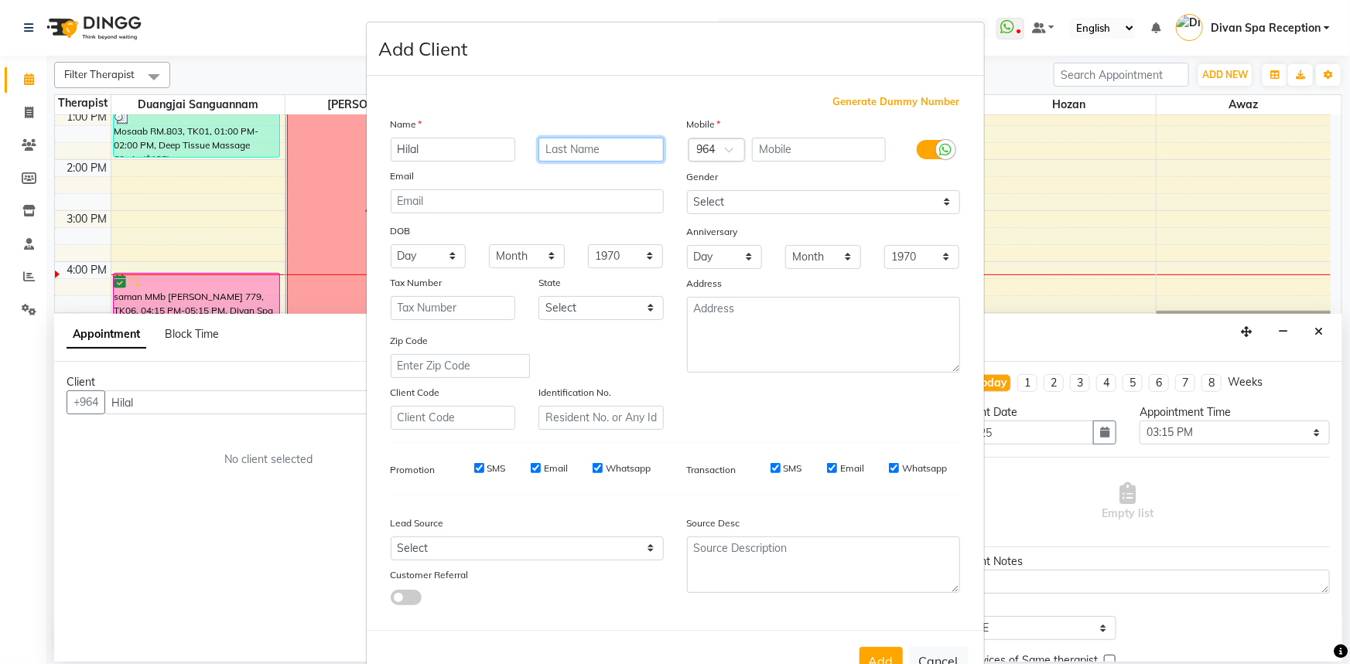
click at [568, 155] on input "text" at bounding box center [600, 150] width 125 height 24
click at [920, 148] on label at bounding box center [933, 149] width 35 height 19
click at [0, 0] on input "checkbox" at bounding box center [0, 0] width 0 height 0
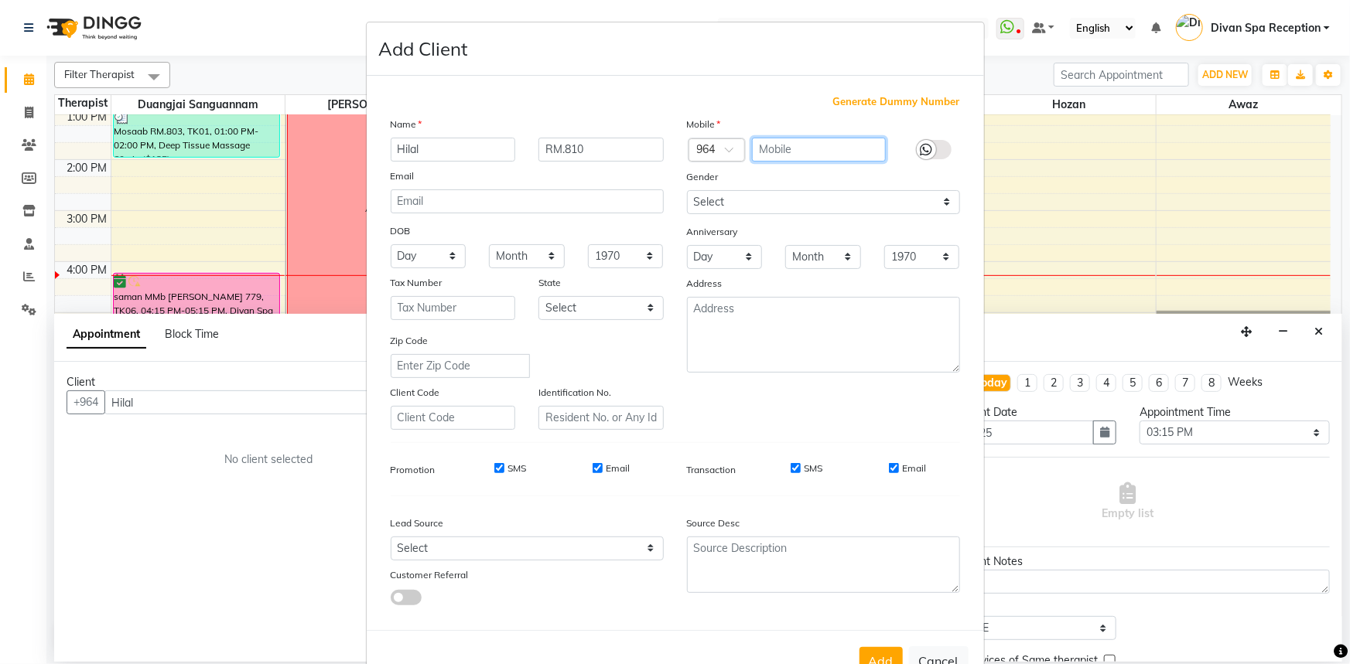
click at [786, 143] on input "text" at bounding box center [819, 150] width 134 height 24
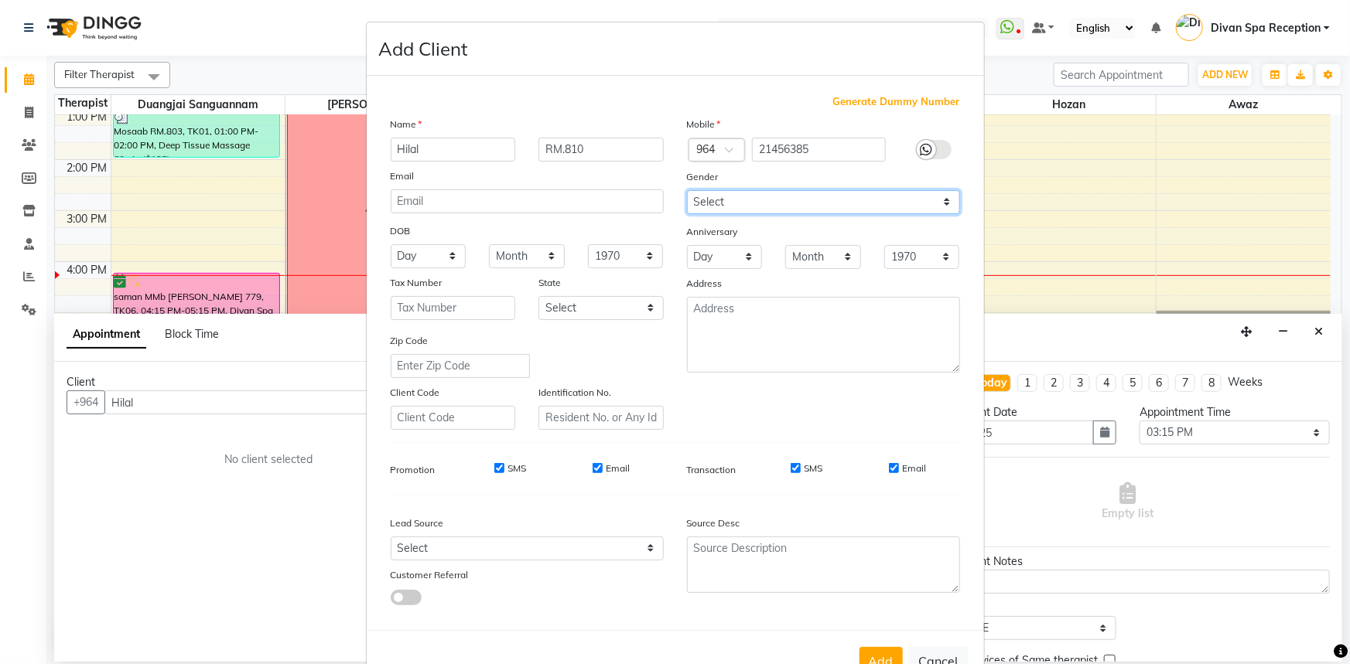
click at [814, 206] on select "Select [DEMOGRAPHIC_DATA] [DEMOGRAPHIC_DATA] Other Prefer Not To Say" at bounding box center [823, 202] width 273 height 24
click at [687, 190] on select "Select [DEMOGRAPHIC_DATA] [DEMOGRAPHIC_DATA] Other Prefer Not To Say" at bounding box center [823, 202] width 273 height 24
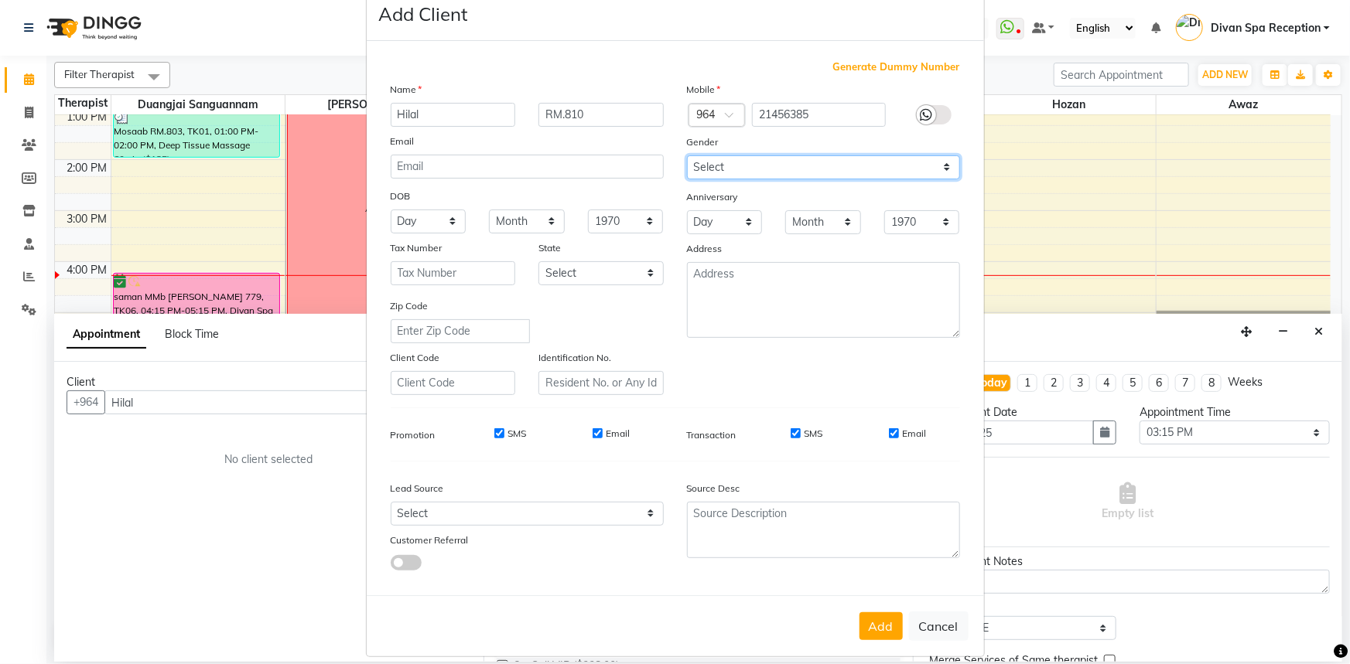
scroll to position [54, 0]
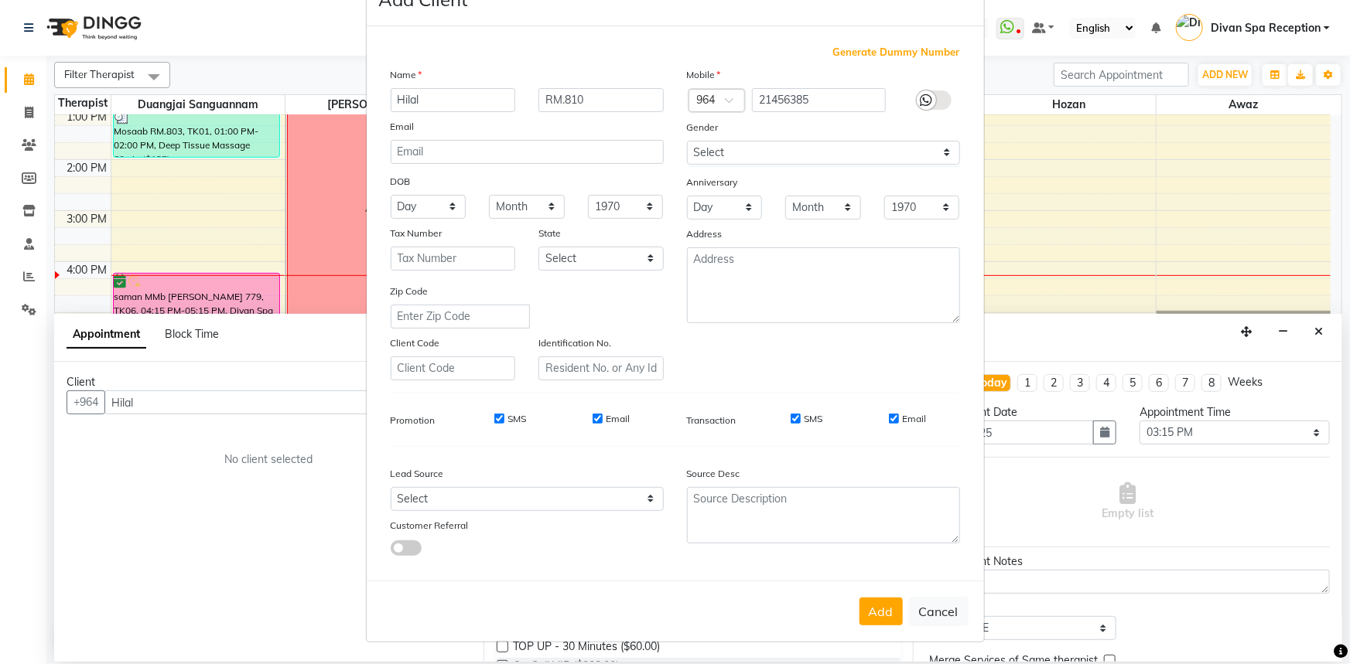
drag, startPoint x: 887, startPoint y: 587, endPoint x: 889, endPoint y: 596, distance: 9.4
click at [889, 596] on div "Add Cancel" at bounding box center [675, 611] width 617 height 61
click at [882, 618] on button "Add" at bounding box center [880, 612] width 43 height 28
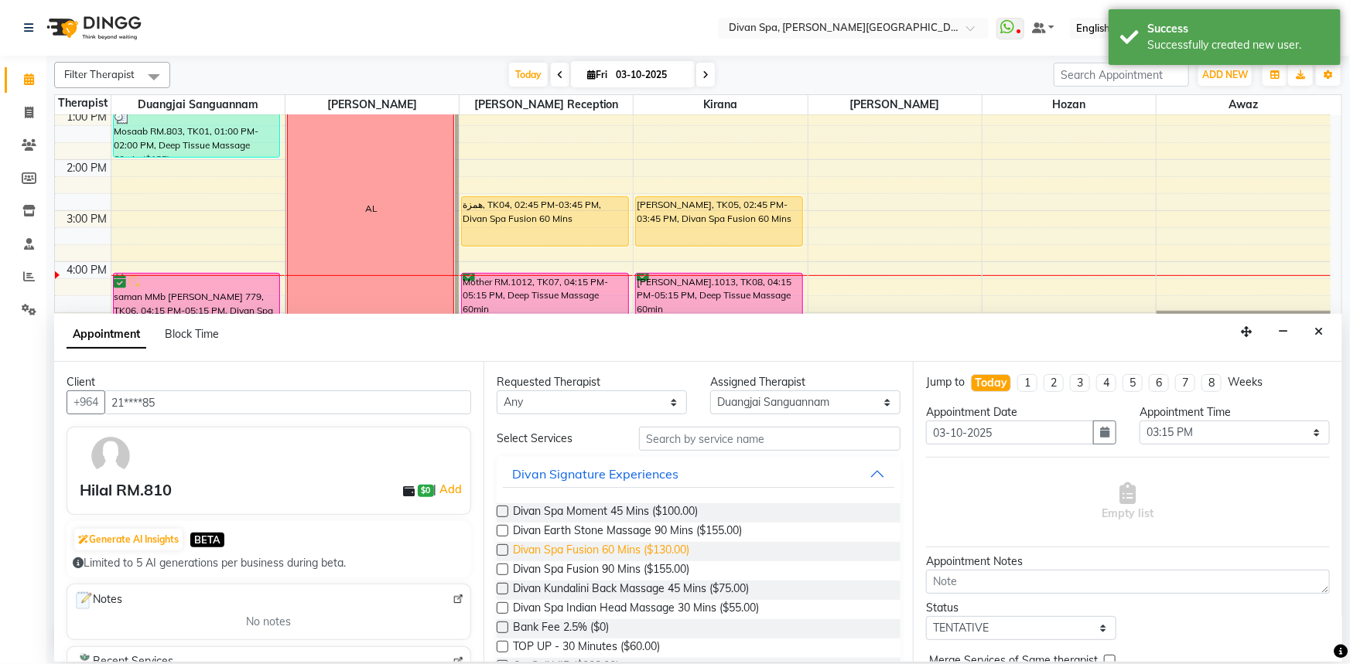
click at [610, 548] on span "Divan Spa Fusion 60 Mins ($130.00)" at bounding box center [601, 551] width 176 height 19
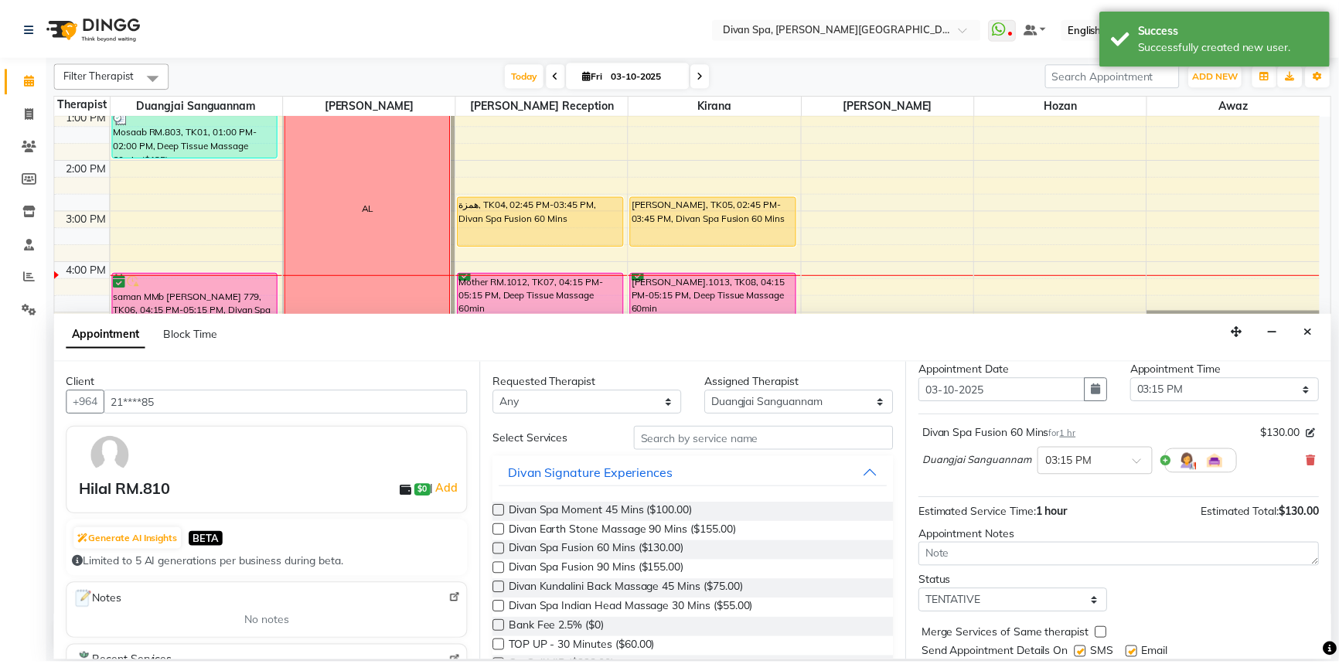
scroll to position [91, 0]
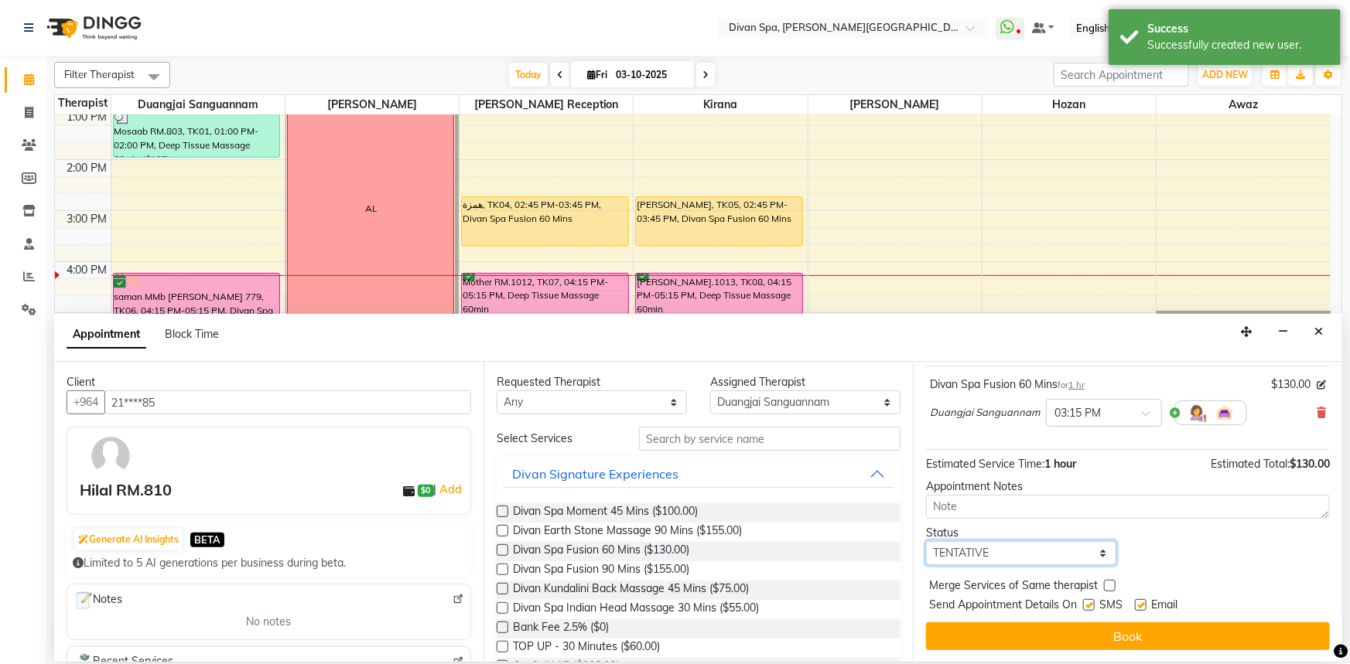
click at [1015, 541] on select "Select TENTATIVE CONFIRM CHECK-IN UPCOMING" at bounding box center [1021, 553] width 190 height 24
click at [926, 541] on select "Select TENTATIVE CONFIRM CHECK-IN UPCOMING" at bounding box center [1021, 553] width 190 height 24
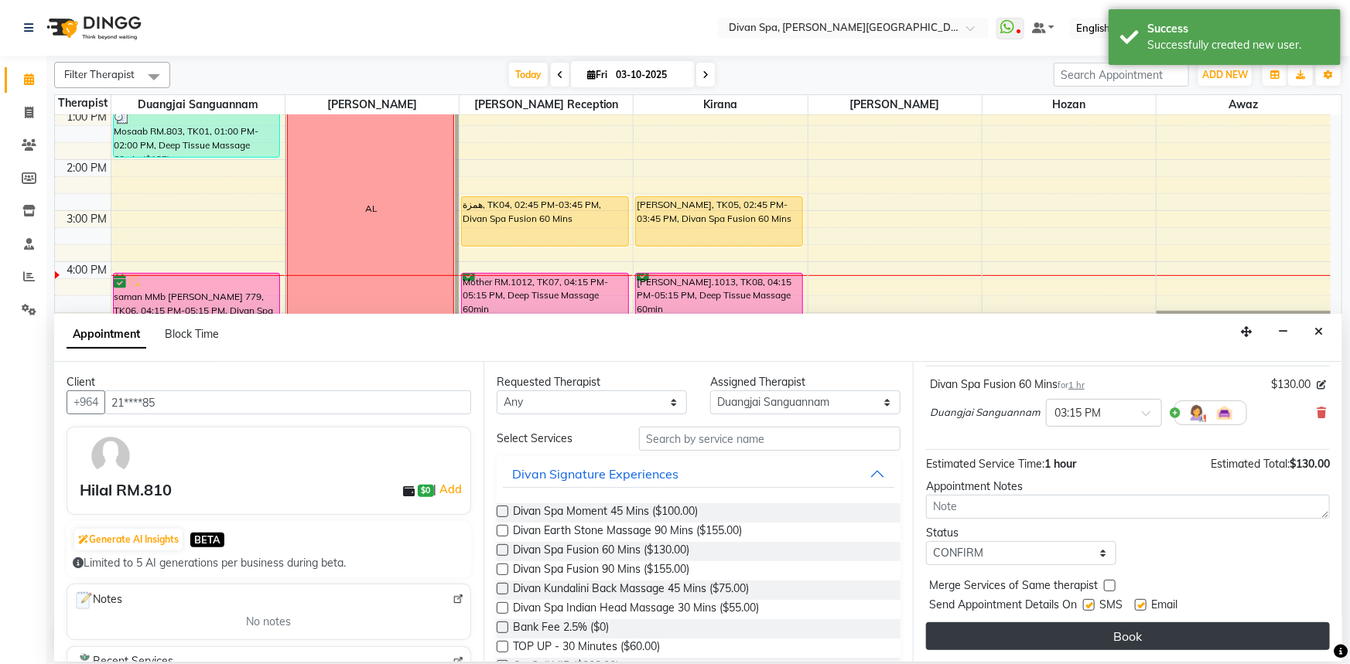
click at [1002, 647] on button "Book" at bounding box center [1128, 637] width 404 height 28
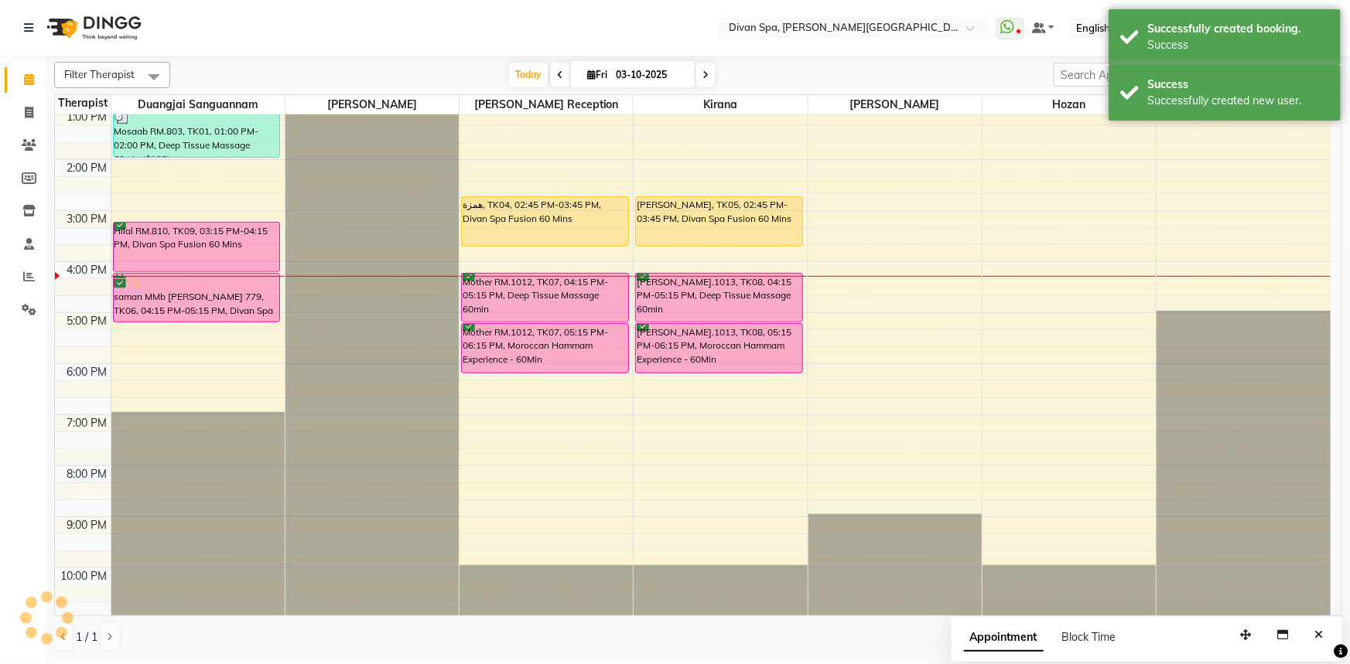
click at [193, 238] on div "Hilal RM.810, TK09, 03:15 PM-04:15 PM, Divan Spa Fusion 60 Mins" at bounding box center [197, 247] width 166 height 49
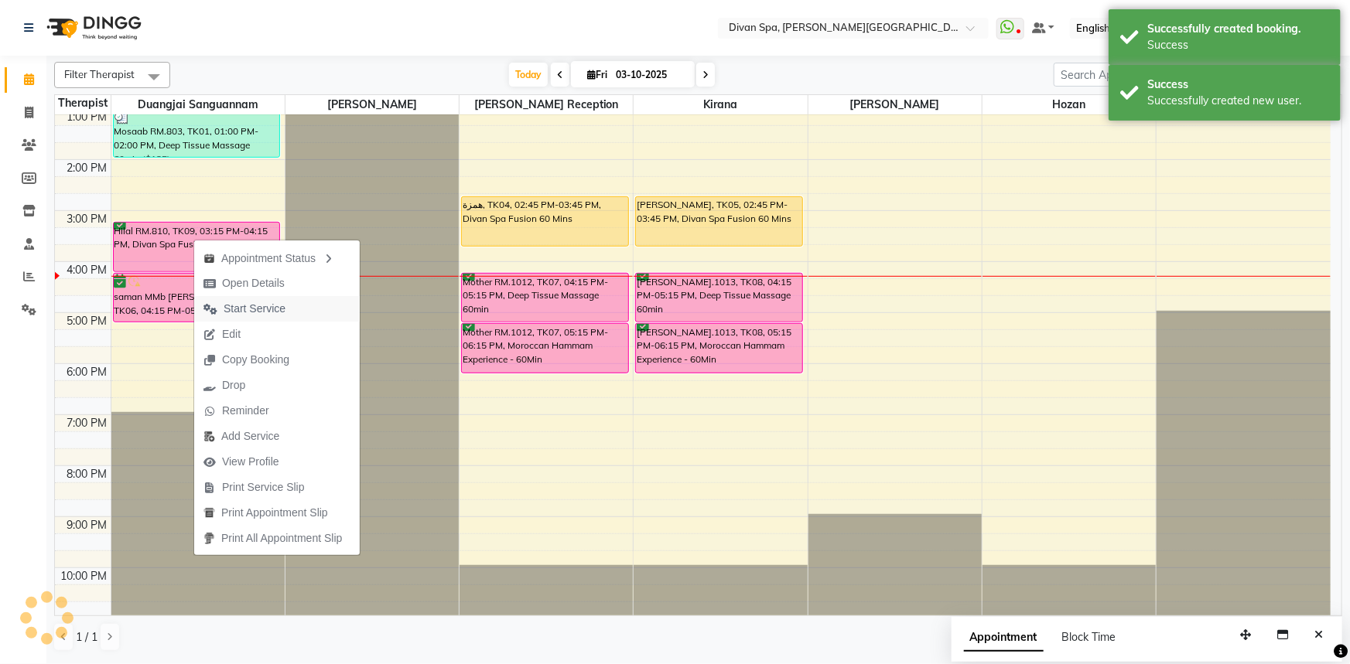
click at [260, 312] on span "Start Service" at bounding box center [255, 309] width 62 height 16
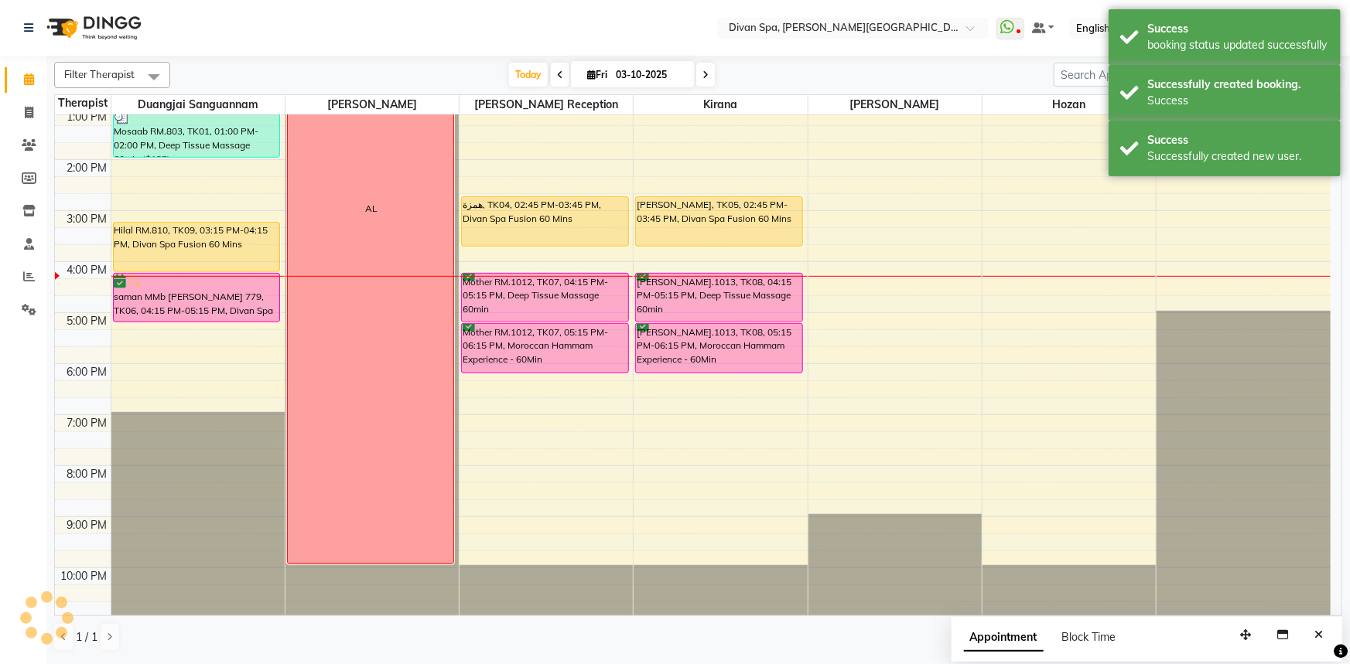
click at [203, 246] on div "Hilal RM.810, TK09, 03:15 PM-04:15 PM, Divan Spa Fusion 60 Mins" at bounding box center [197, 247] width 166 height 49
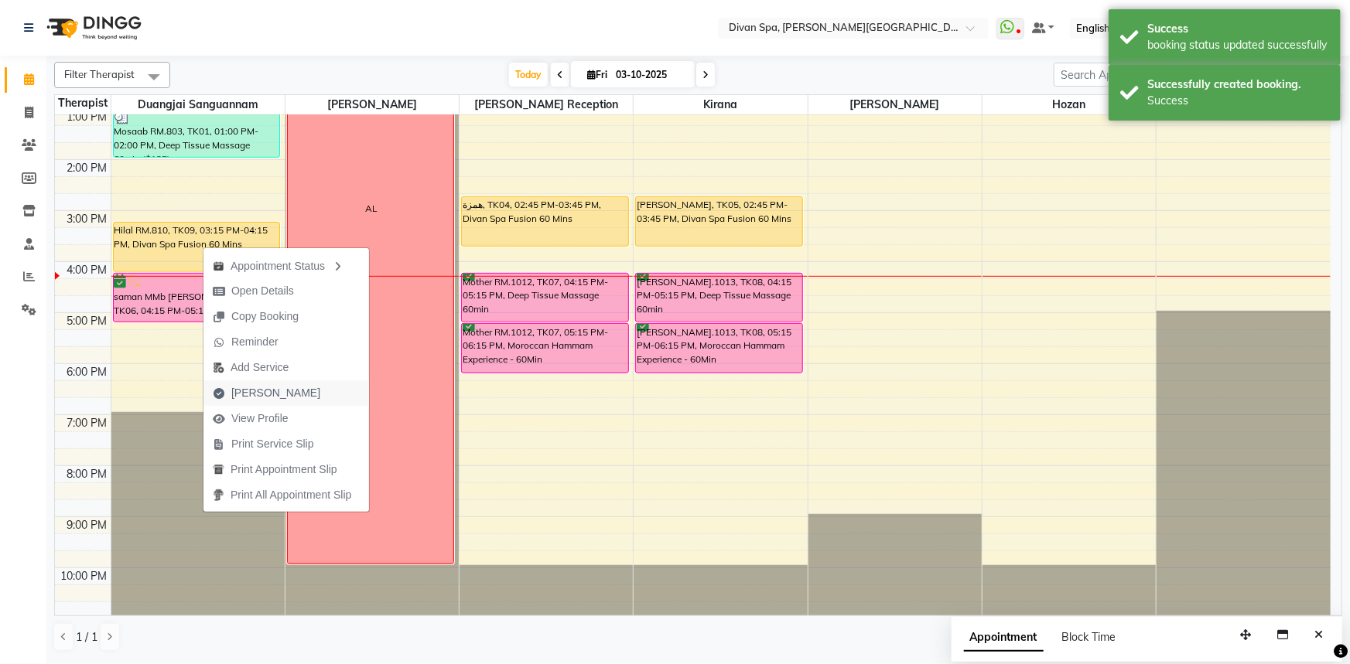
click at [272, 395] on span "[PERSON_NAME]" at bounding box center [275, 393] width 89 height 16
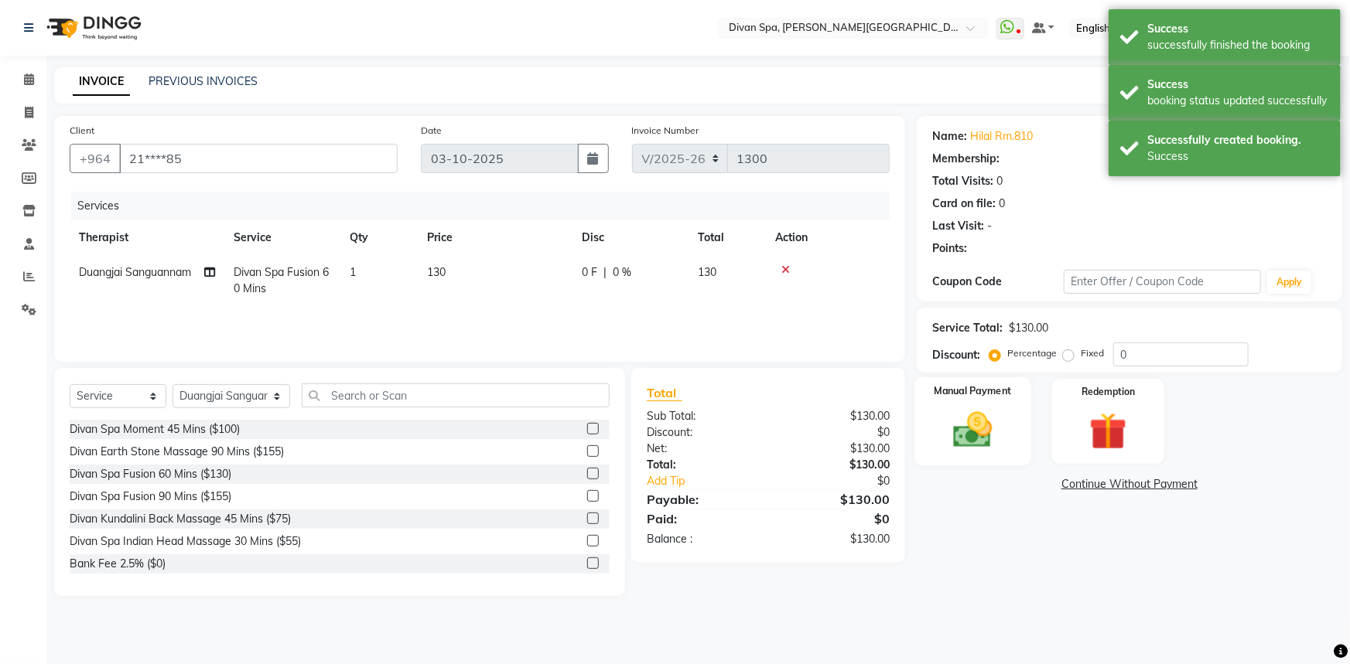
click at [974, 445] on img at bounding box center [972, 430] width 63 height 45
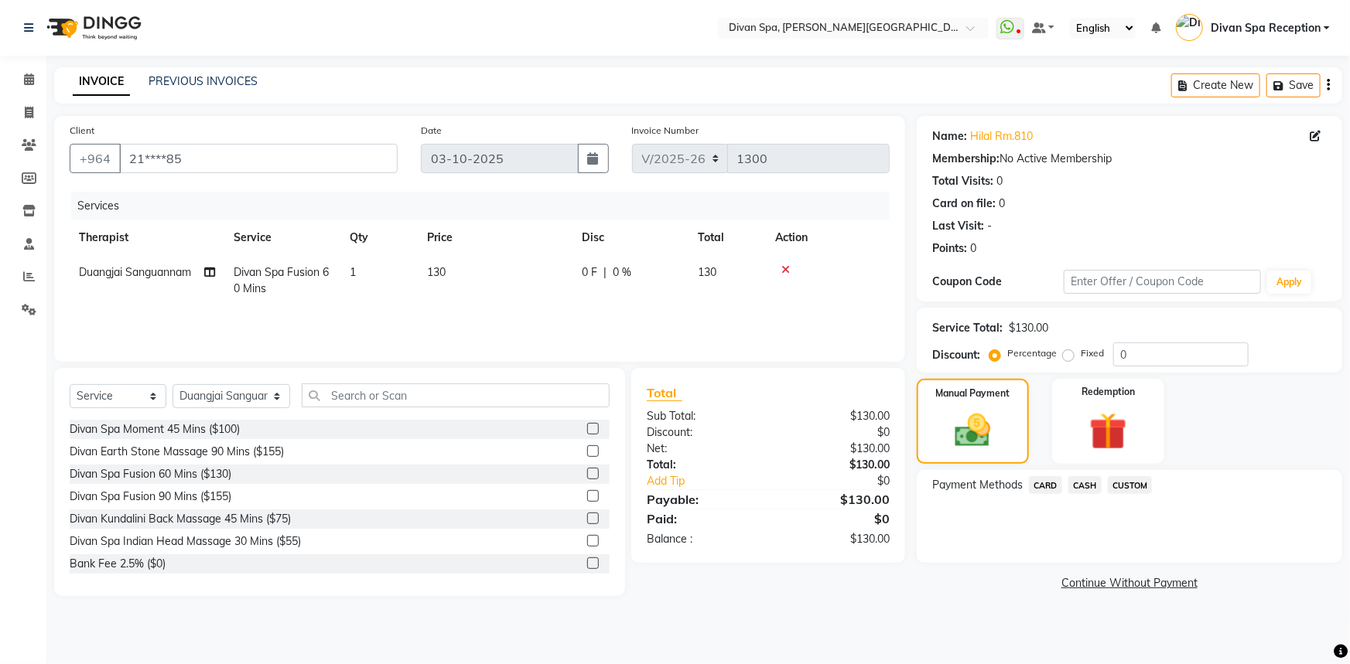
click at [1081, 490] on span "CASH" at bounding box center [1084, 485] width 33 height 18
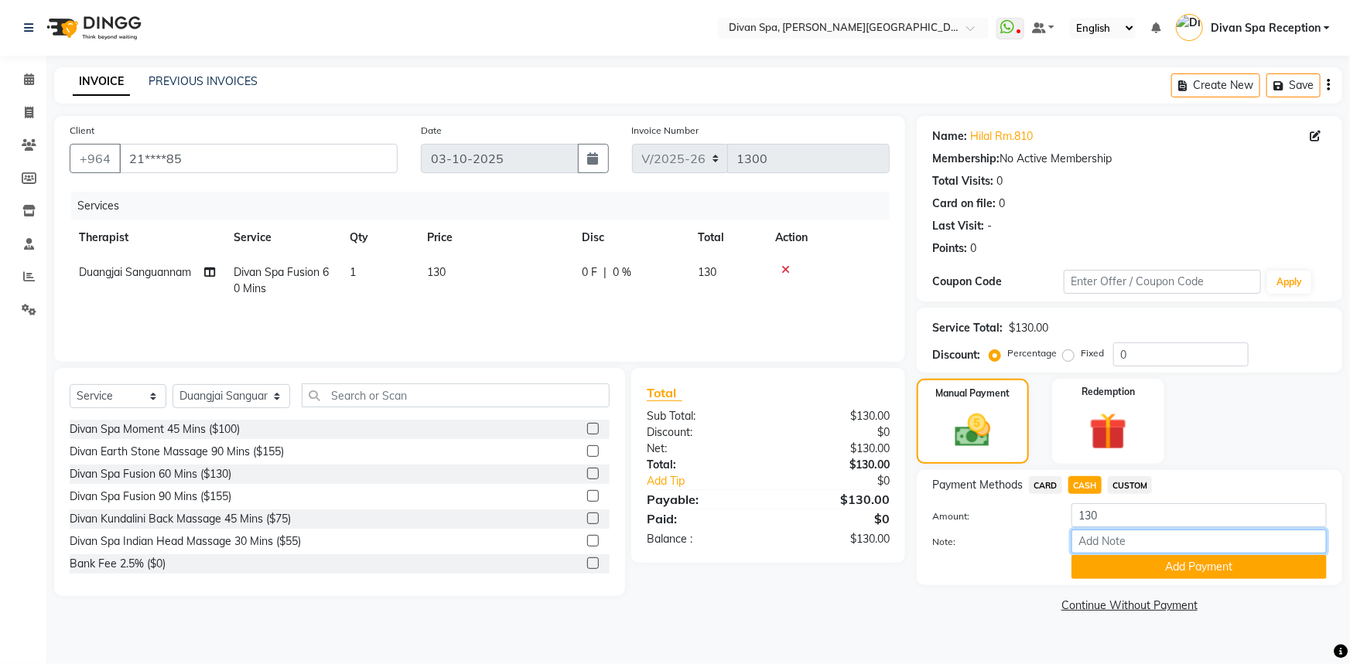
click at [1107, 548] on input "Note:" at bounding box center [1198, 542] width 255 height 24
drag, startPoint x: 1083, startPoint y: 532, endPoint x: 1060, endPoint y: 531, distance: 23.2
click at [1060, 531] on div "Cash" at bounding box center [1199, 542] width 278 height 24
click at [1121, 572] on button "Add Payment" at bounding box center [1198, 567] width 255 height 24
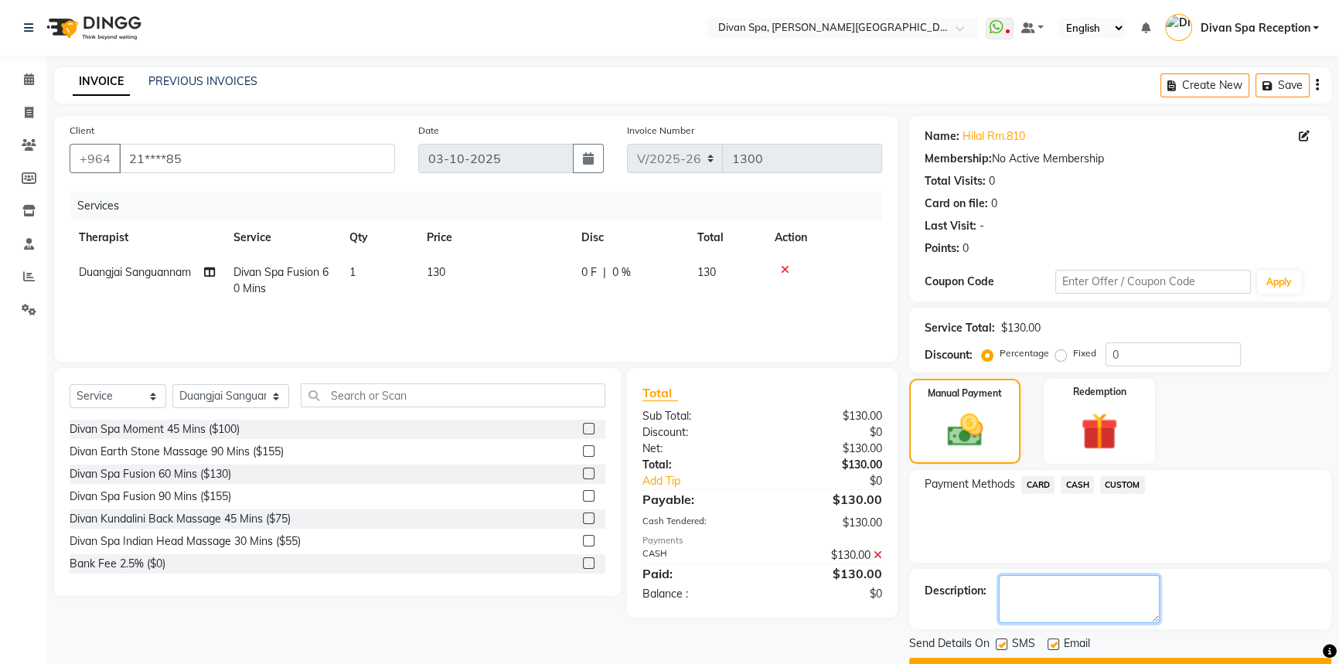
click at [1042, 586] on textarea at bounding box center [1079, 599] width 161 height 48
paste textarea "Cash"
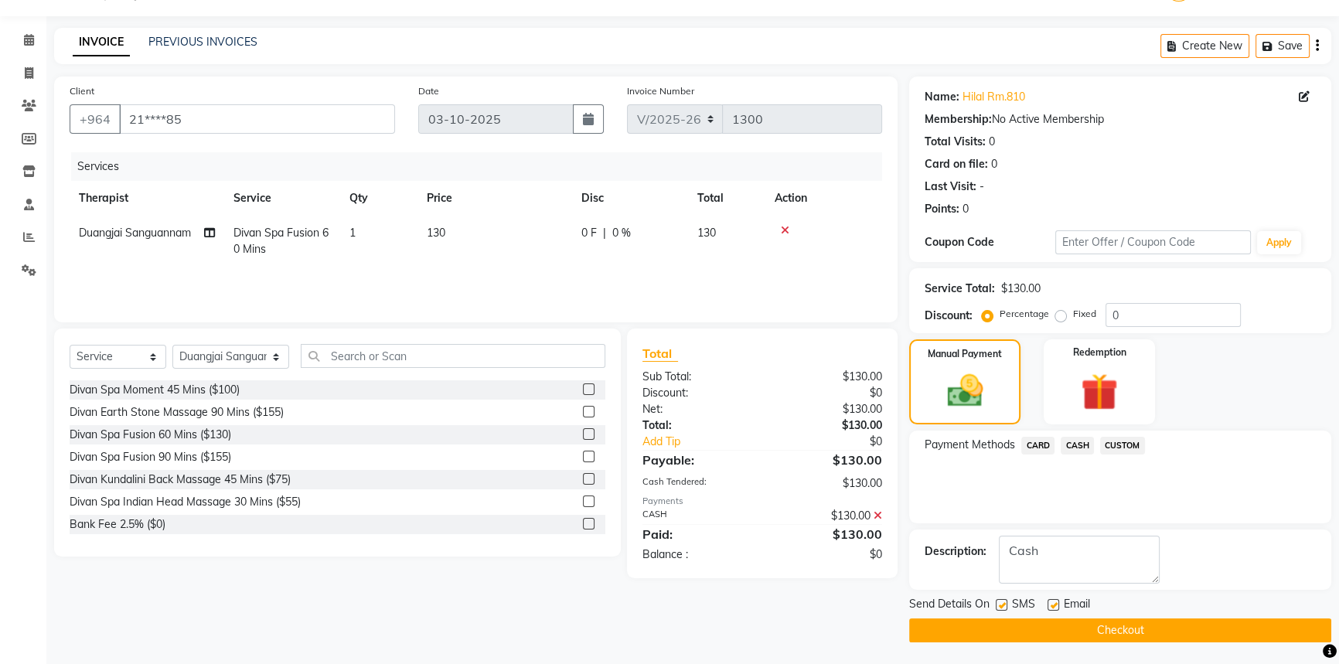
click at [1090, 640] on button "Checkout" at bounding box center [1120, 631] width 422 height 24
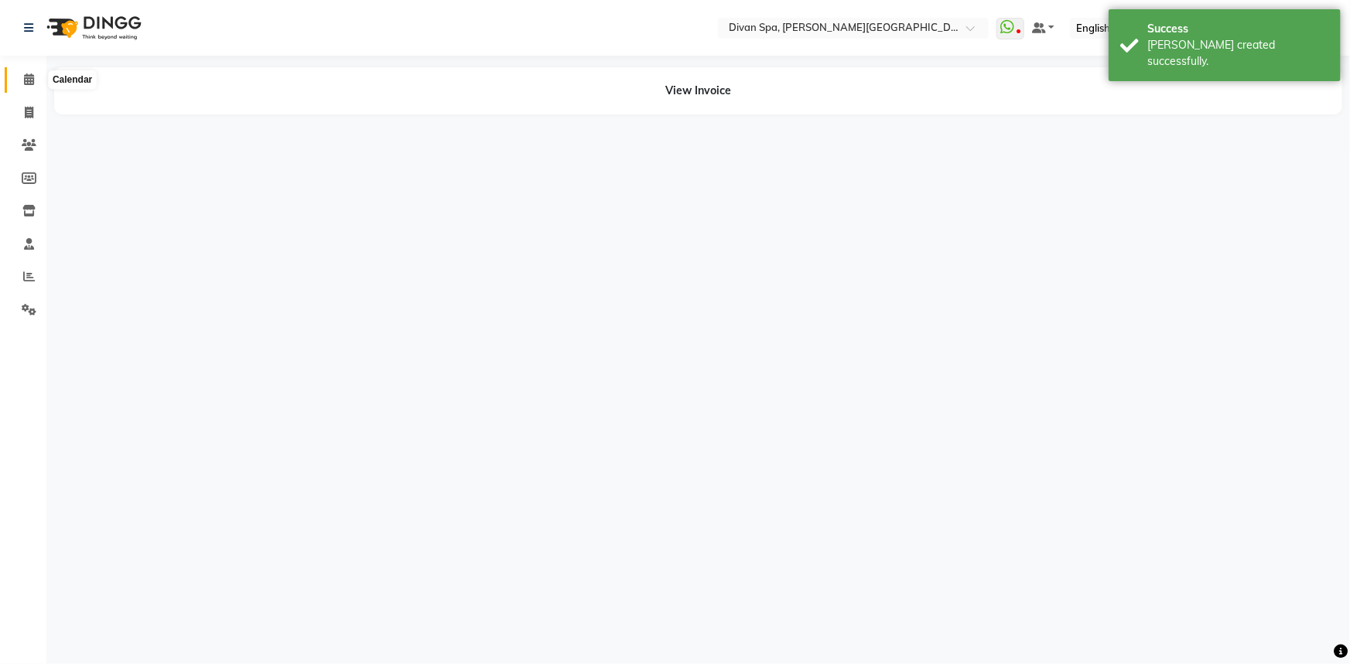
click at [26, 77] on icon at bounding box center [29, 79] width 10 height 12
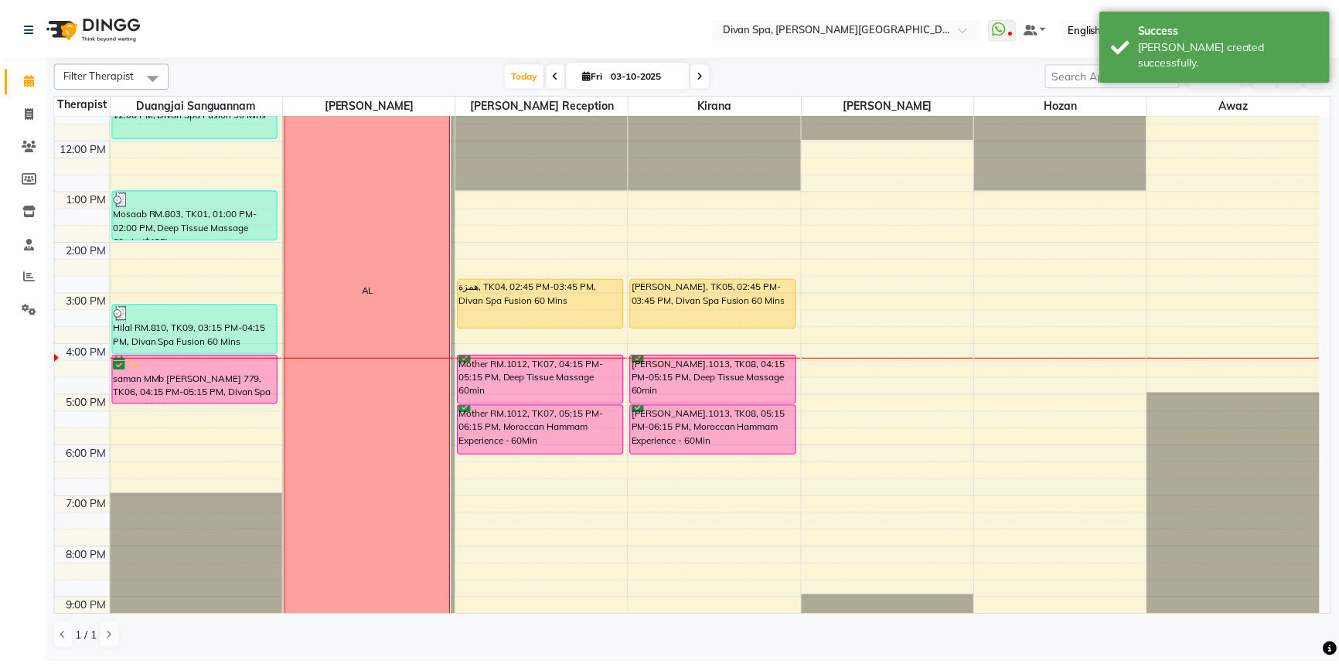
scroll to position [294, 0]
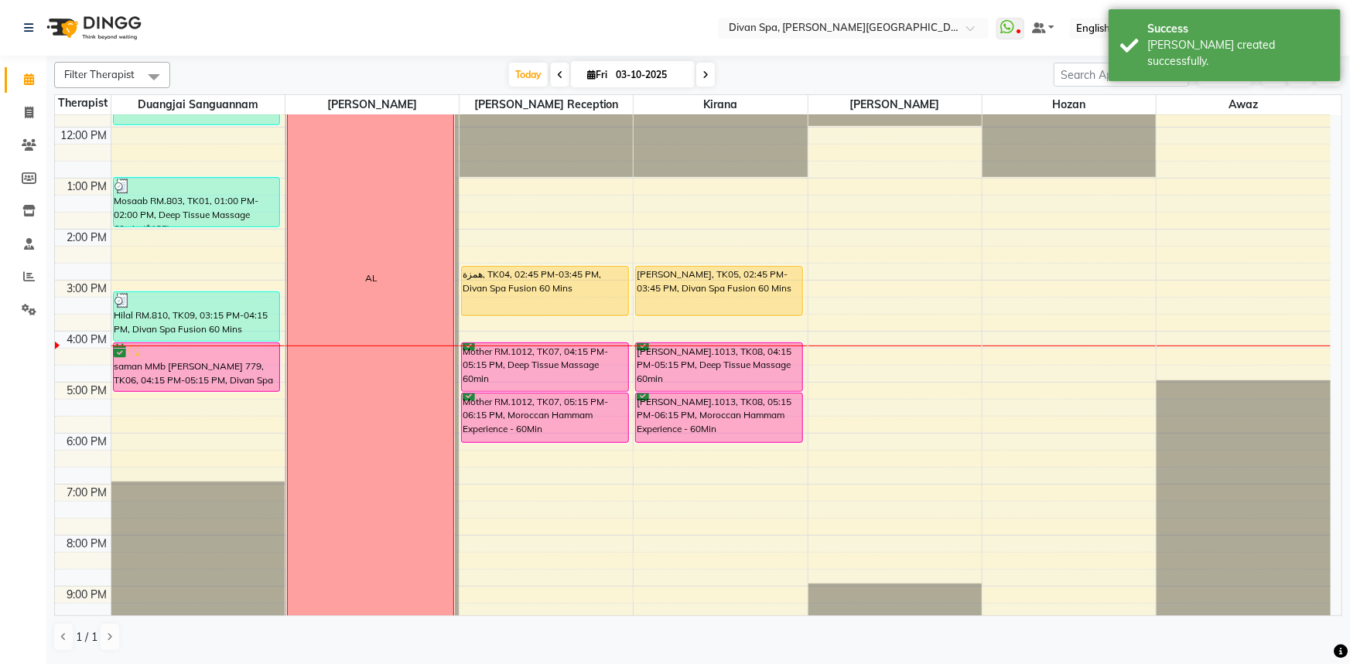
click at [561, 275] on div "همزة, TK04, 02:45 PM-03:45 PM, Divan Spa Fusion 60 Mins" at bounding box center [545, 291] width 166 height 49
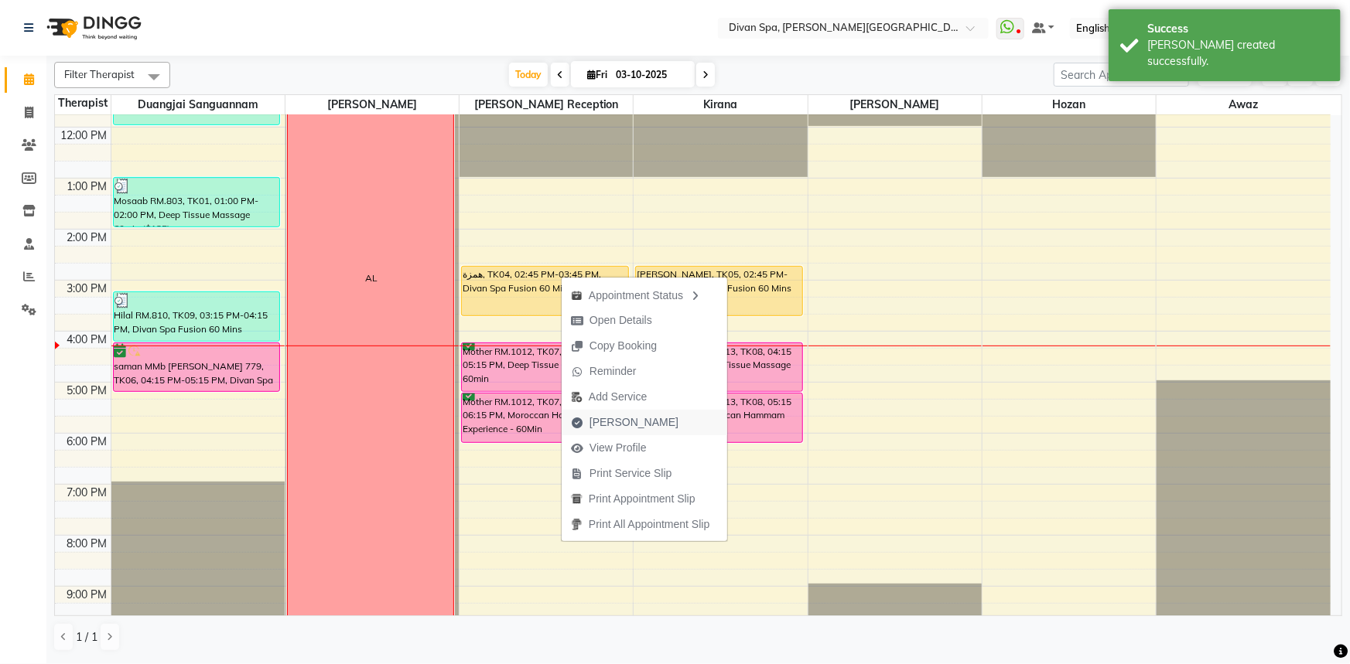
click at [623, 422] on span "[PERSON_NAME]" at bounding box center [633, 423] width 89 height 16
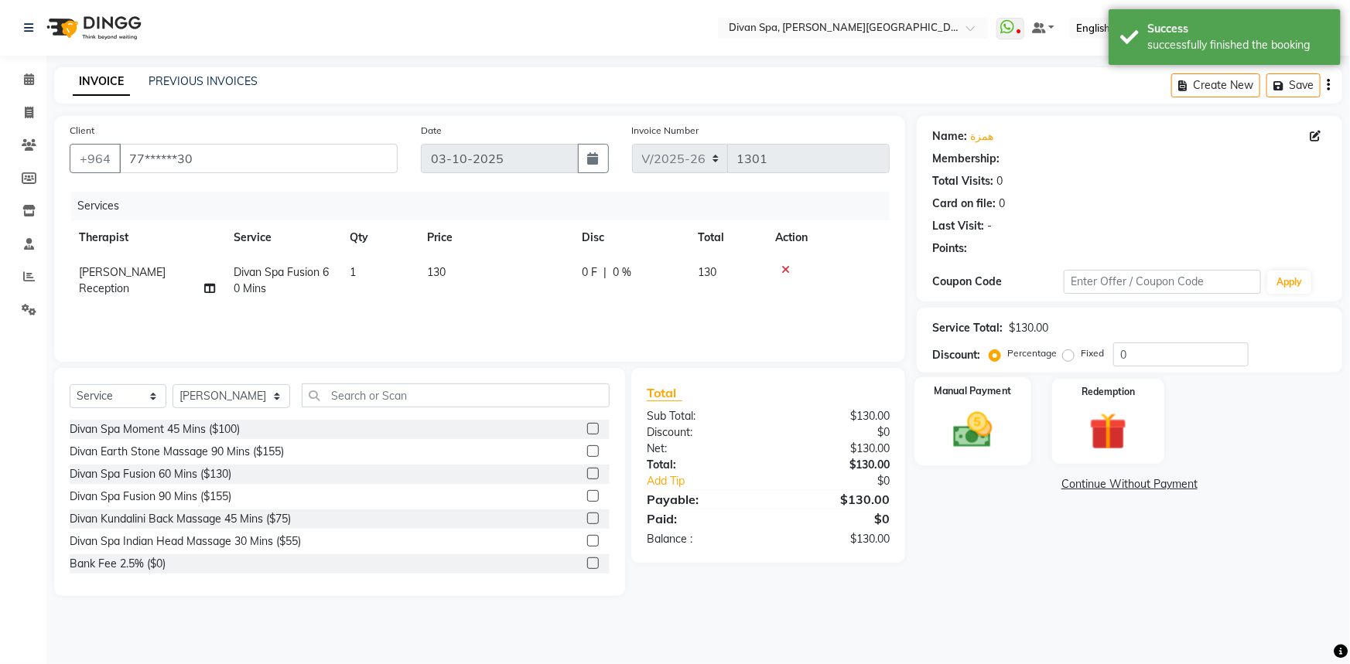
click at [998, 409] on img at bounding box center [972, 430] width 63 height 45
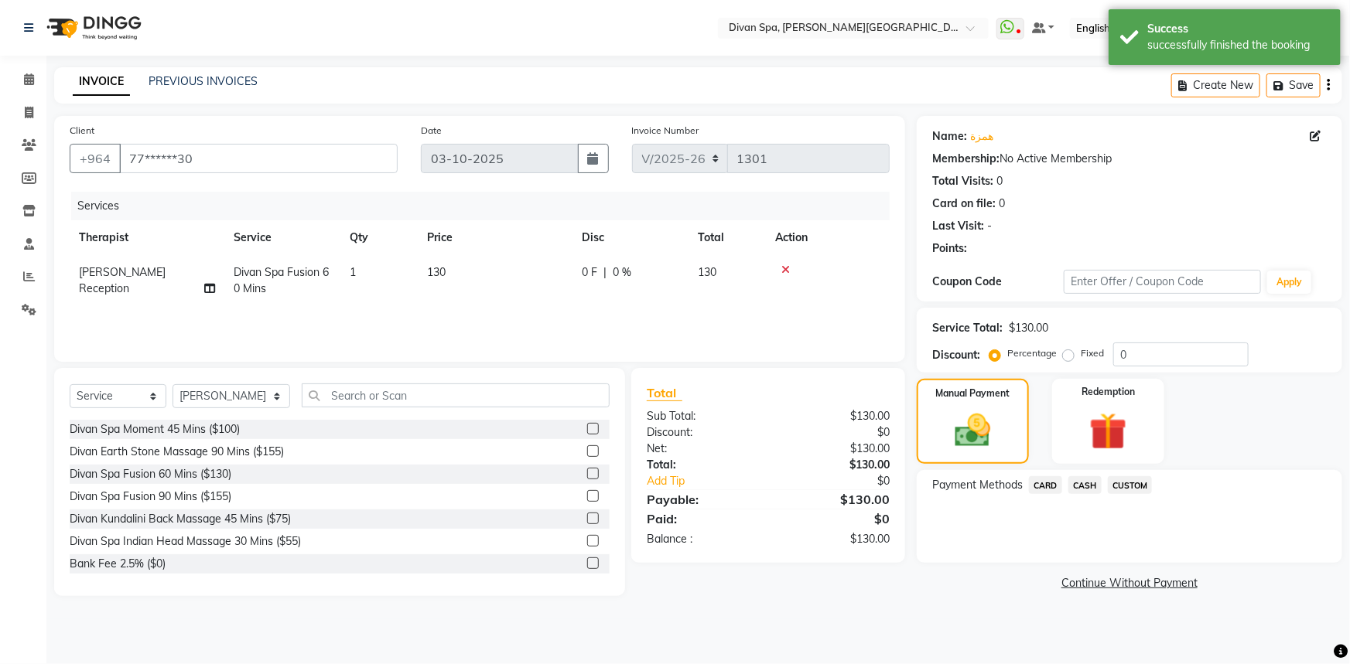
click at [1087, 483] on span "CASH" at bounding box center [1084, 485] width 33 height 18
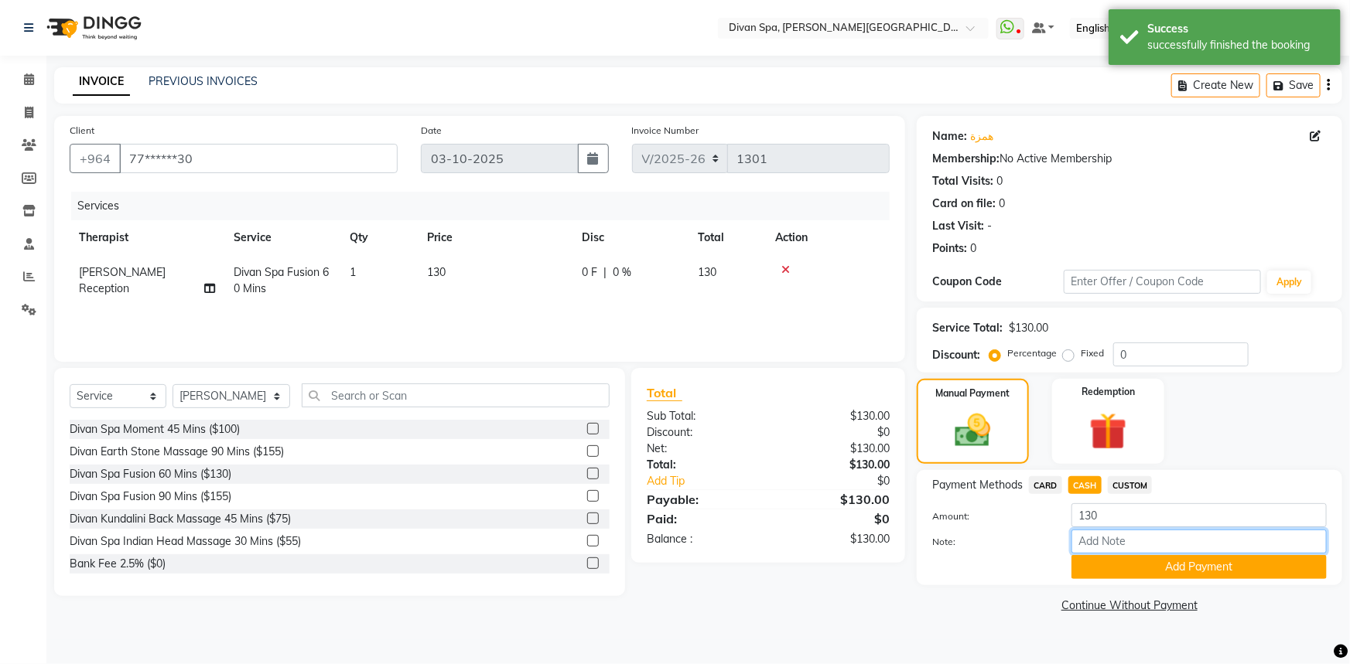
drag, startPoint x: 1116, startPoint y: 551, endPoint x: 1124, endPoint y: 547, distance: 9.3
click at [1116, 551] on input "Note:" at bounding box center [1198, 542] width 255 height 24
drag, startPoint x: 1118, startPoint y: 544, endPoint x: 1044, endPoint y: 528, distance: 76.0
click at [1044, 530] on div "Note: Cash" at bounding box center [1129, 543] width 418 height 26
click at [1108, 563] on button "Add Payment" at bounding box center [1198, 567] width 255 height 24
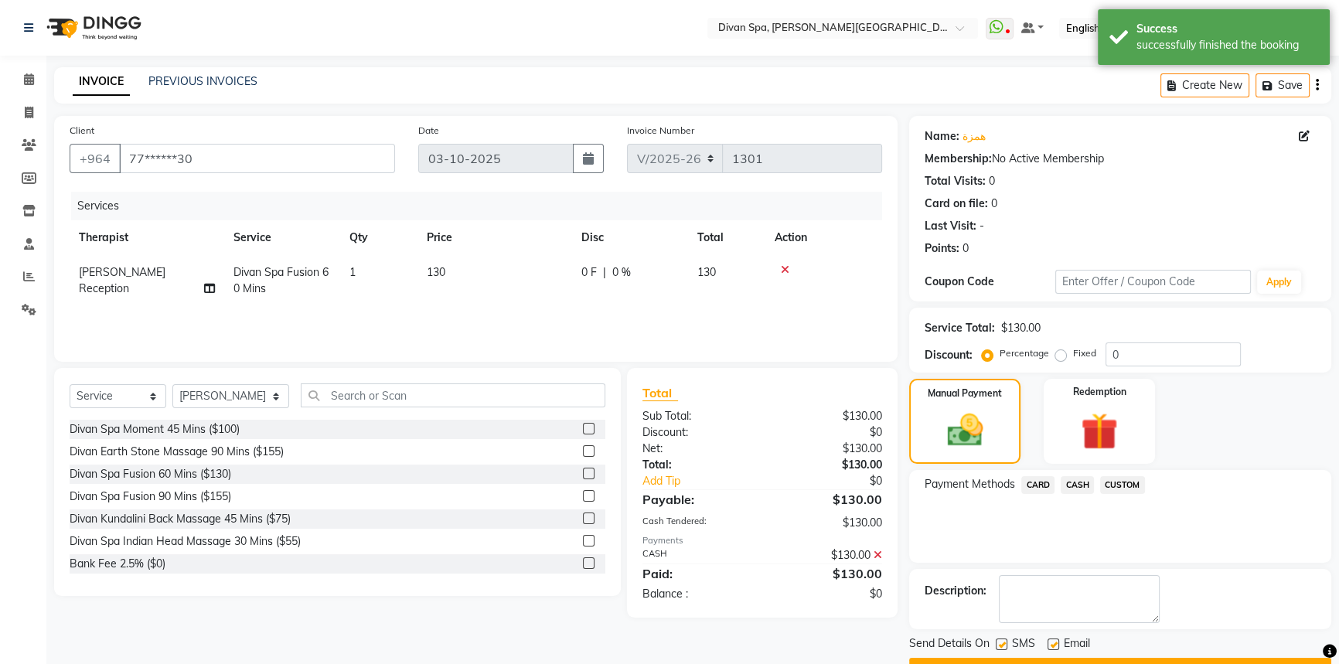
click at [1069, 572] on div "Description:" at bounding box center [1120, 599] width 422 height 60
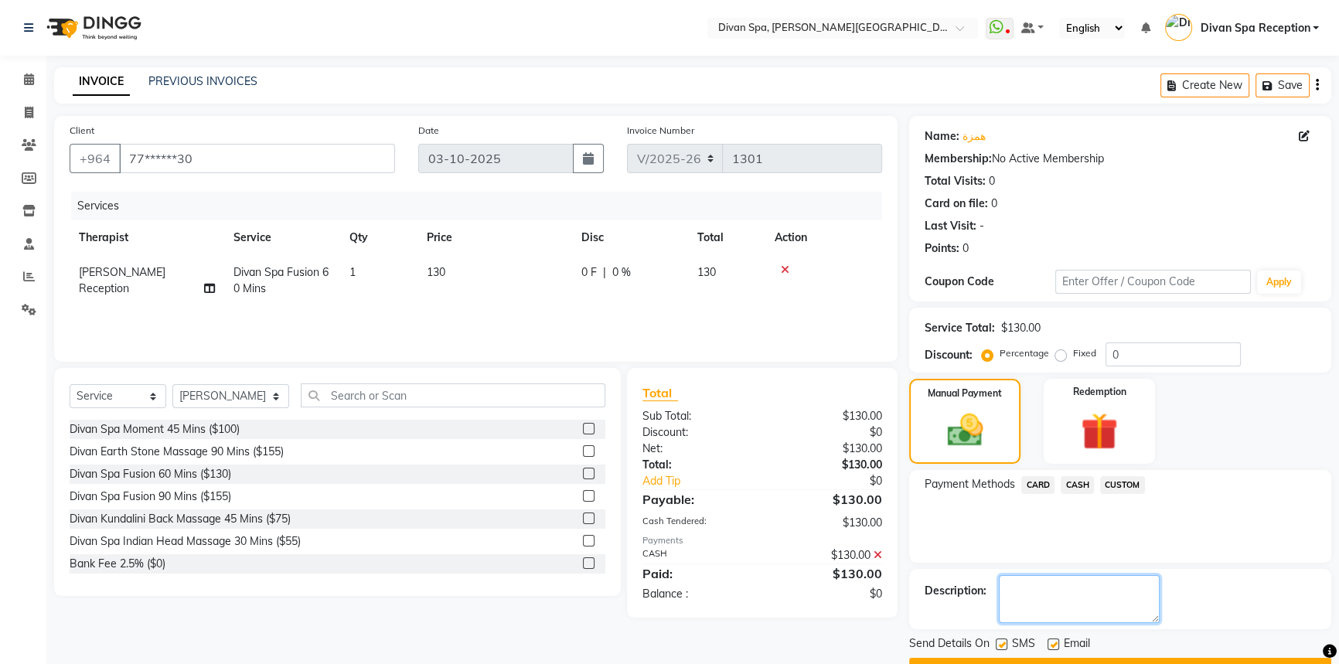
click at [1070, 592] on textarea at bounding box center [1079, 599] width 161 height 48
paste textarea "Cash"
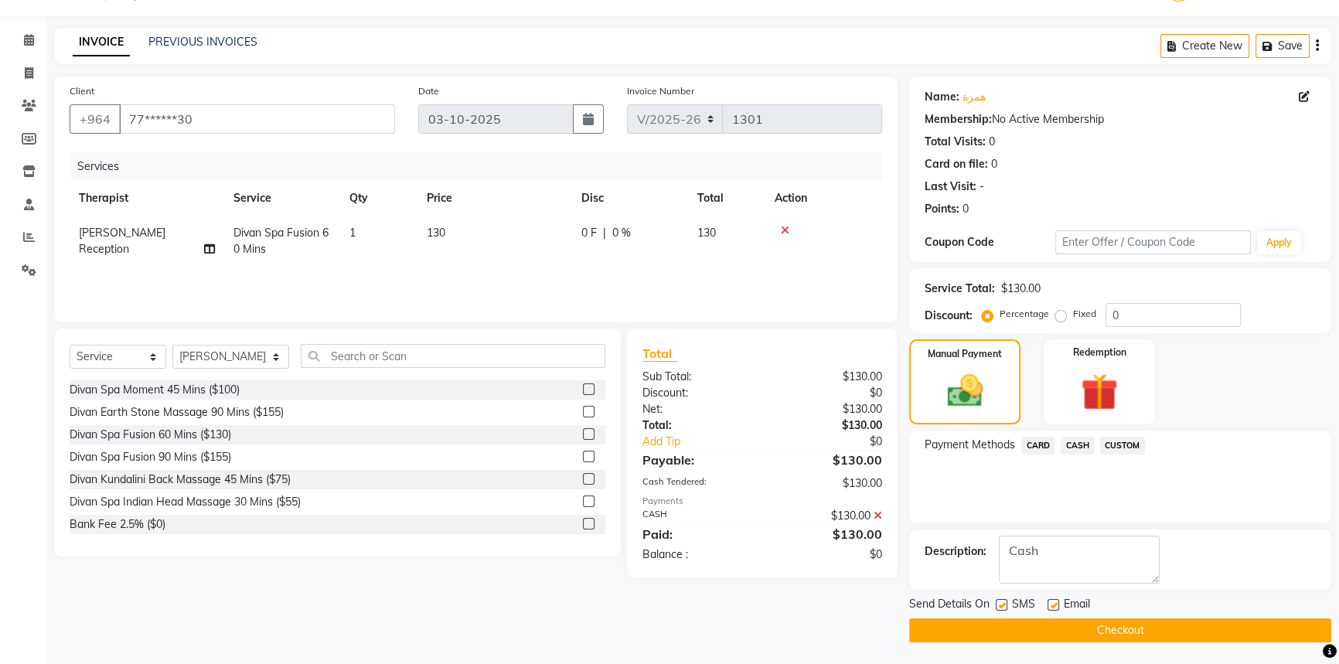
click at [1075, 630] on button "Checkout" at bounding box center [1120, 631] width 422 height 24
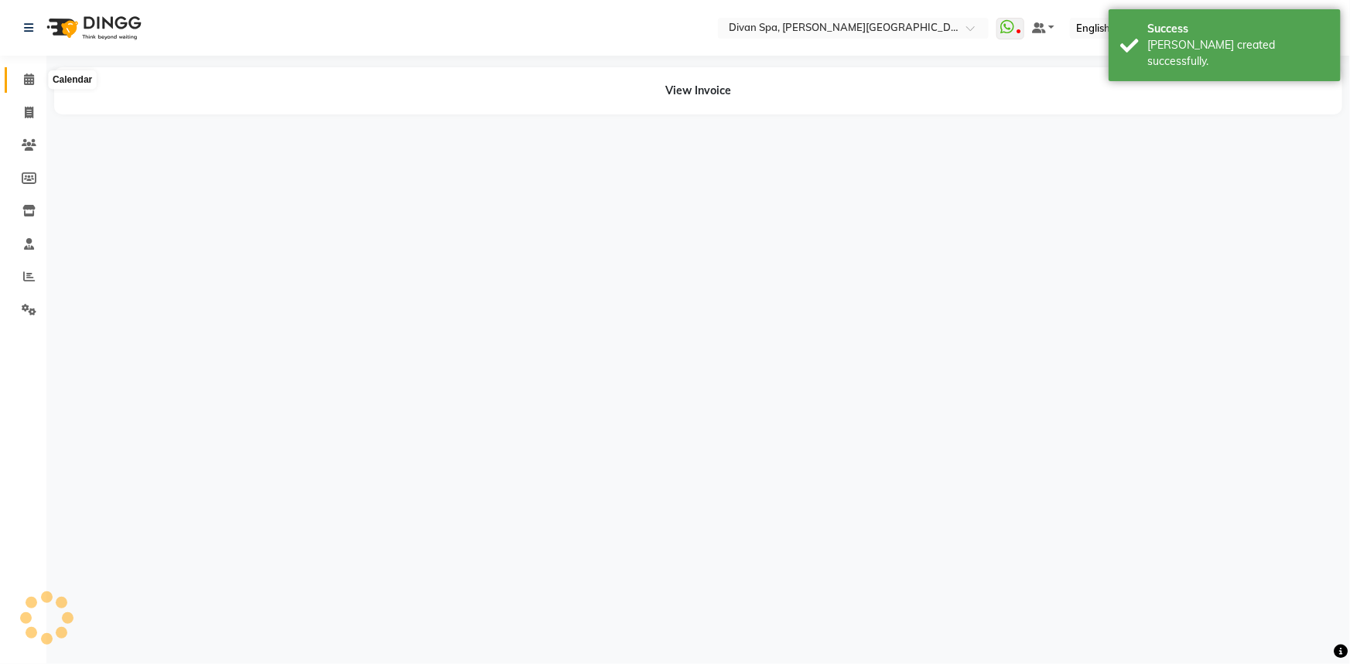
drag, startPoint x: 34, startPoint y: 82, endPoint x: 71, endPoint y: 92, distance: 38.5
click at [34, 82] on span at bounding box center [28, 80] width 27 height 18
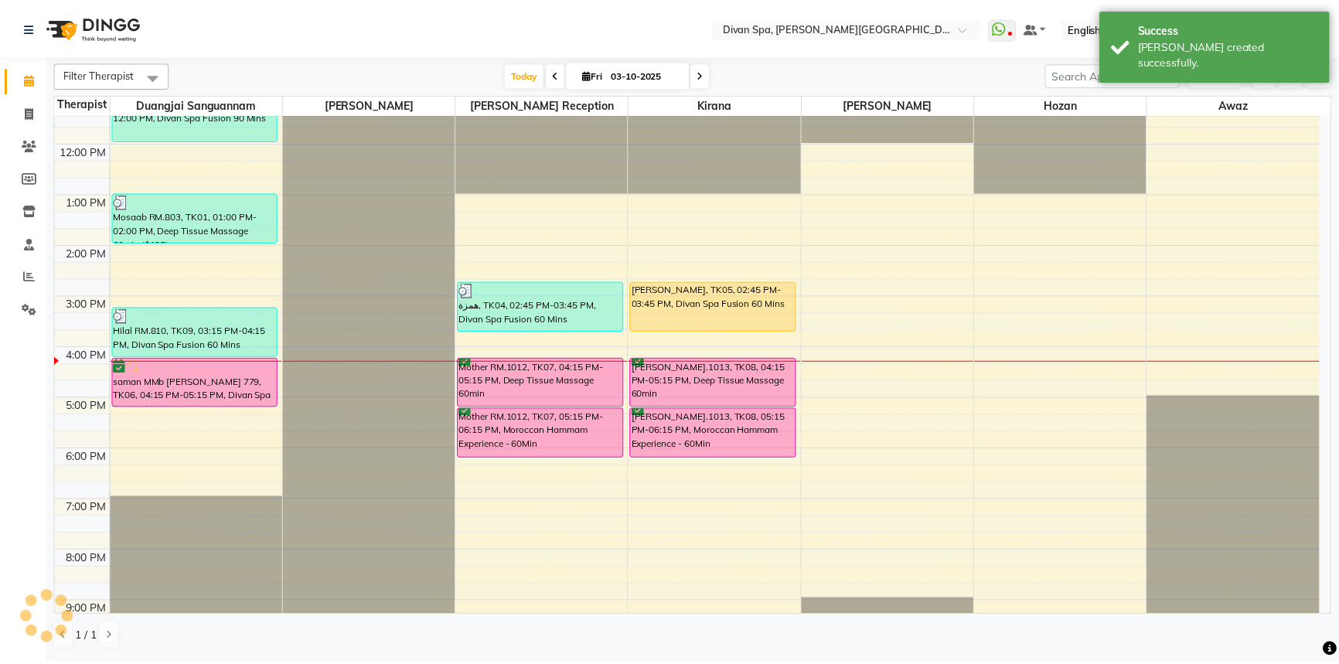
scroll to position [281, 0]
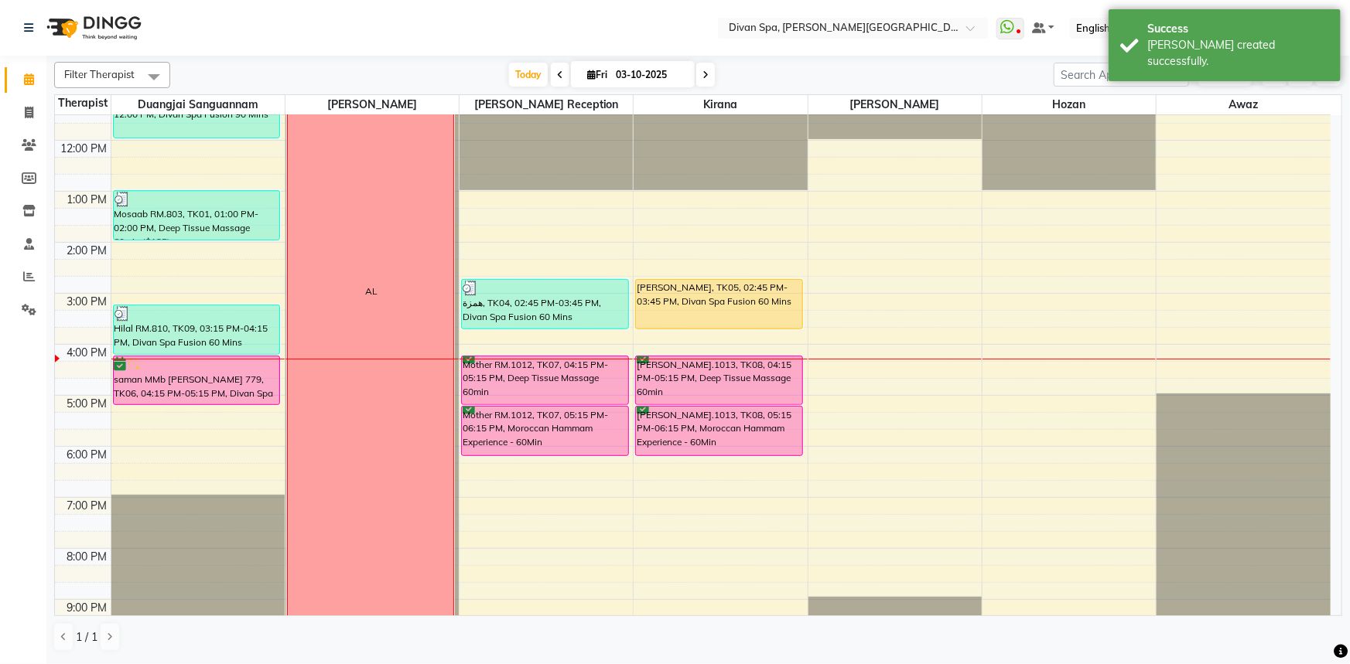
click at [725, 295] on div "[PERSON_NAME], TK05, 02:45 PM-03:45 PM, Divan Spa Fusion 60 Mins" at bounding box center [719, 304] width 166 height 49
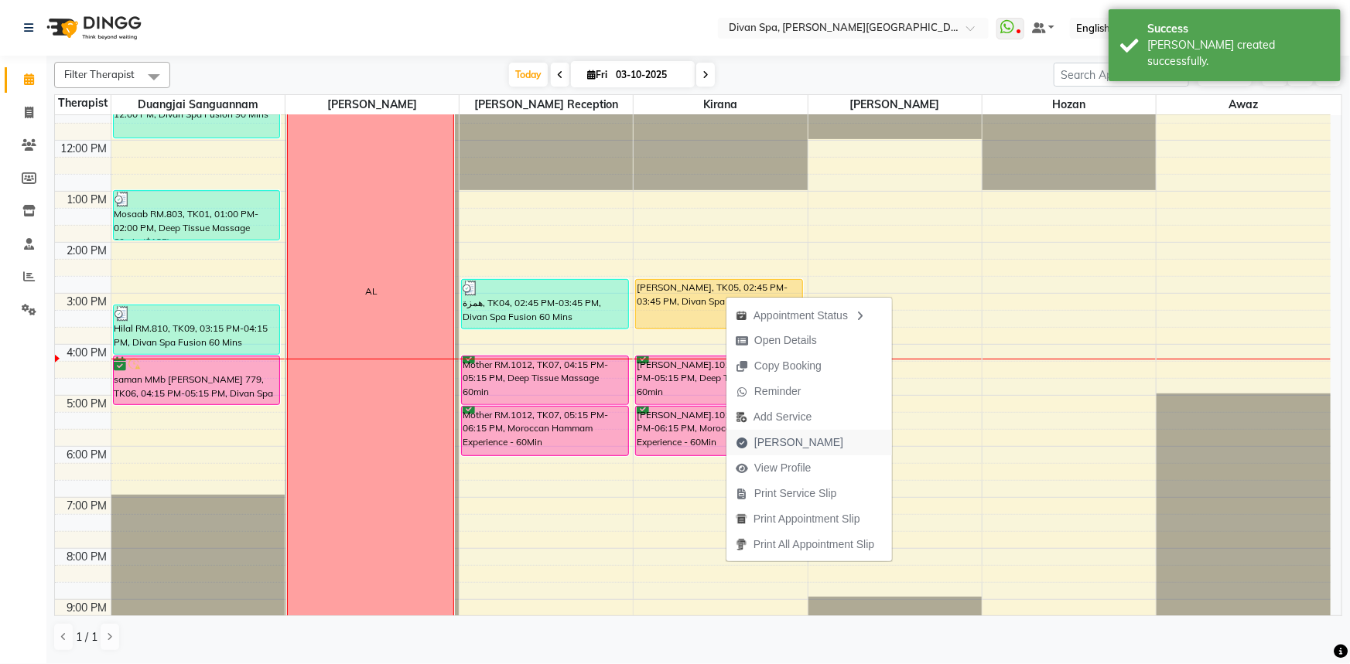
click at [797, 431] on span "[PERSON_NAME]" at bounding box center [789, 443] width 126 height 26
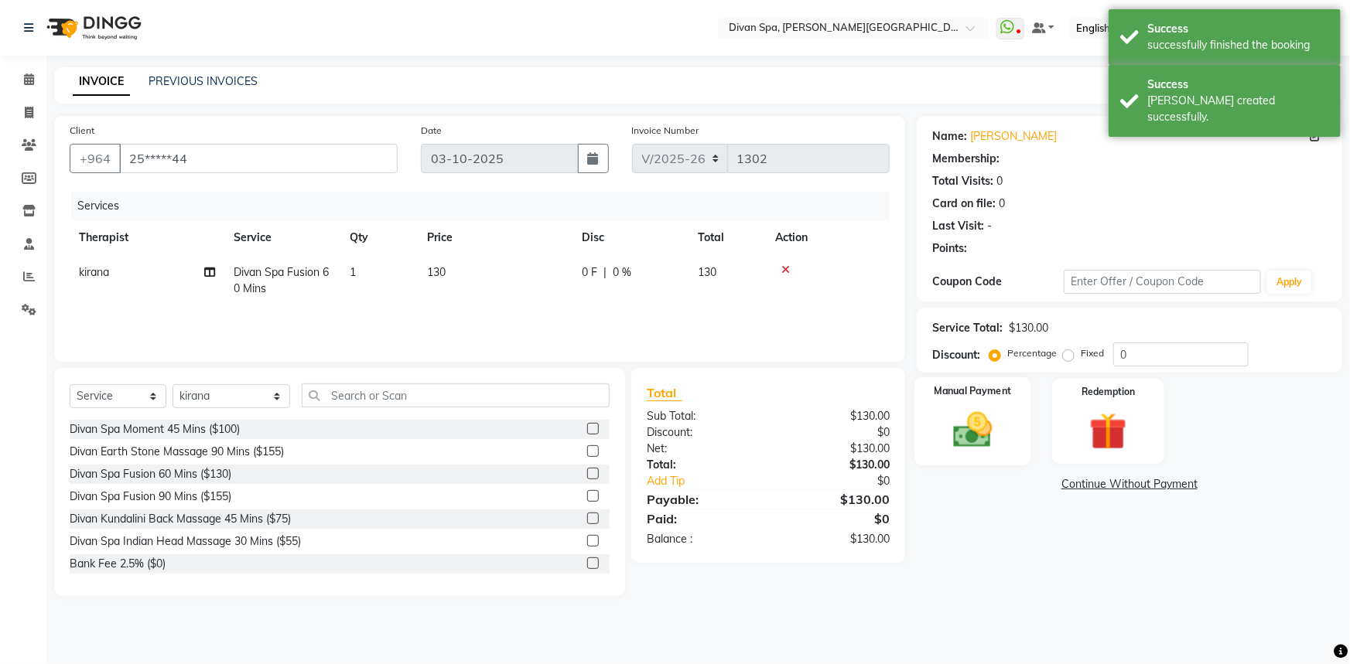
click at [1005, 433] on div "Manual Payment" at bounding box center [972, 421] width 117 height 89
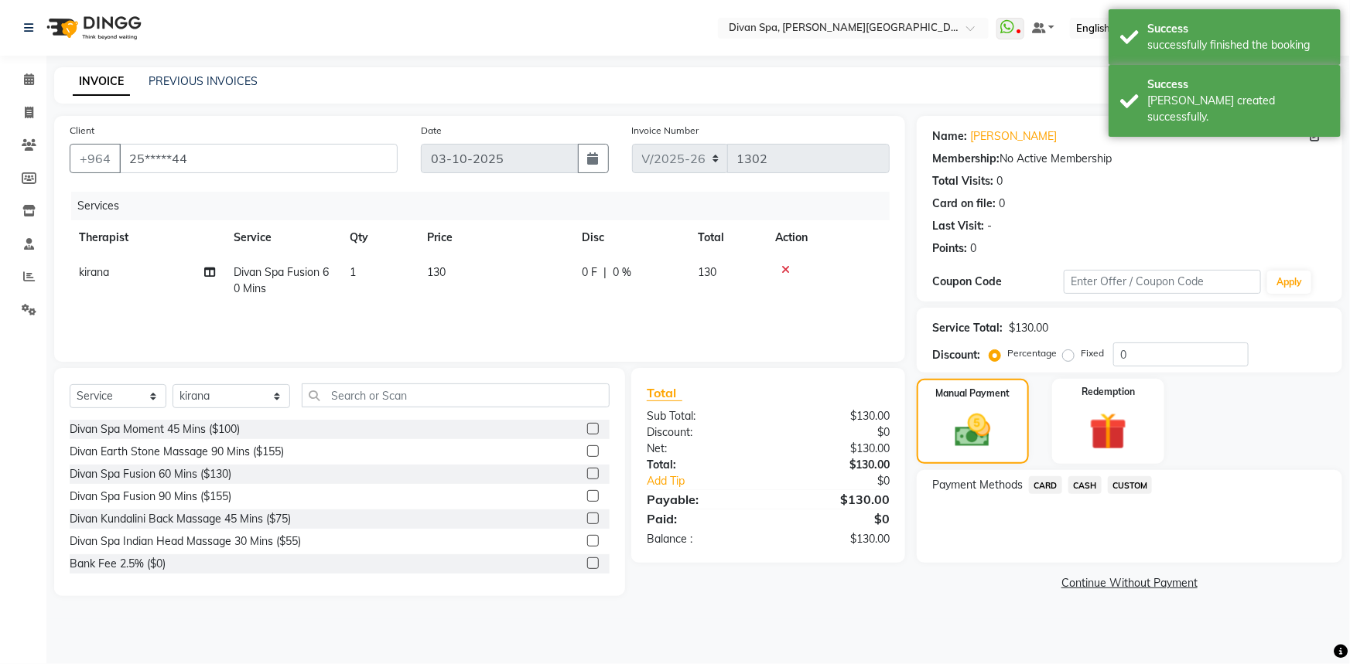
click at [1073, 489] on span "CASH" at bounding box center [1084, 485] width 33 height 18
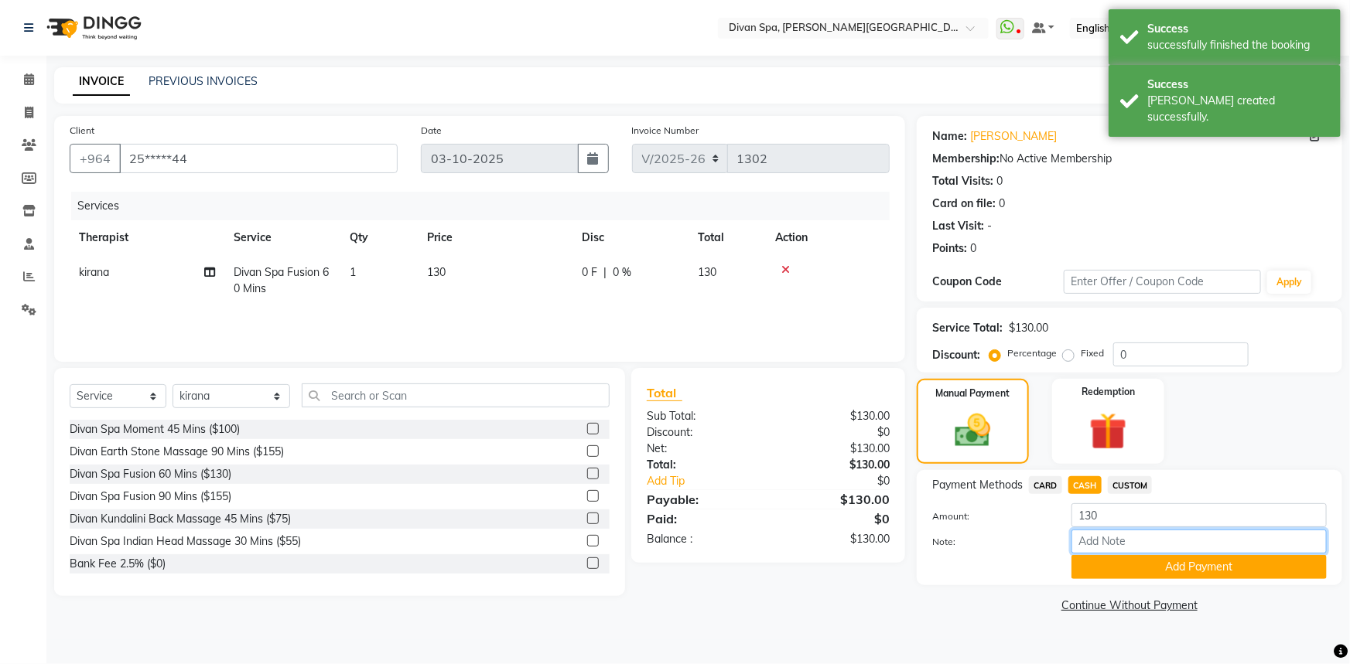
click at [1088, 550] on input "Note:" at bounding box center [1198, 542] width 255 height 24
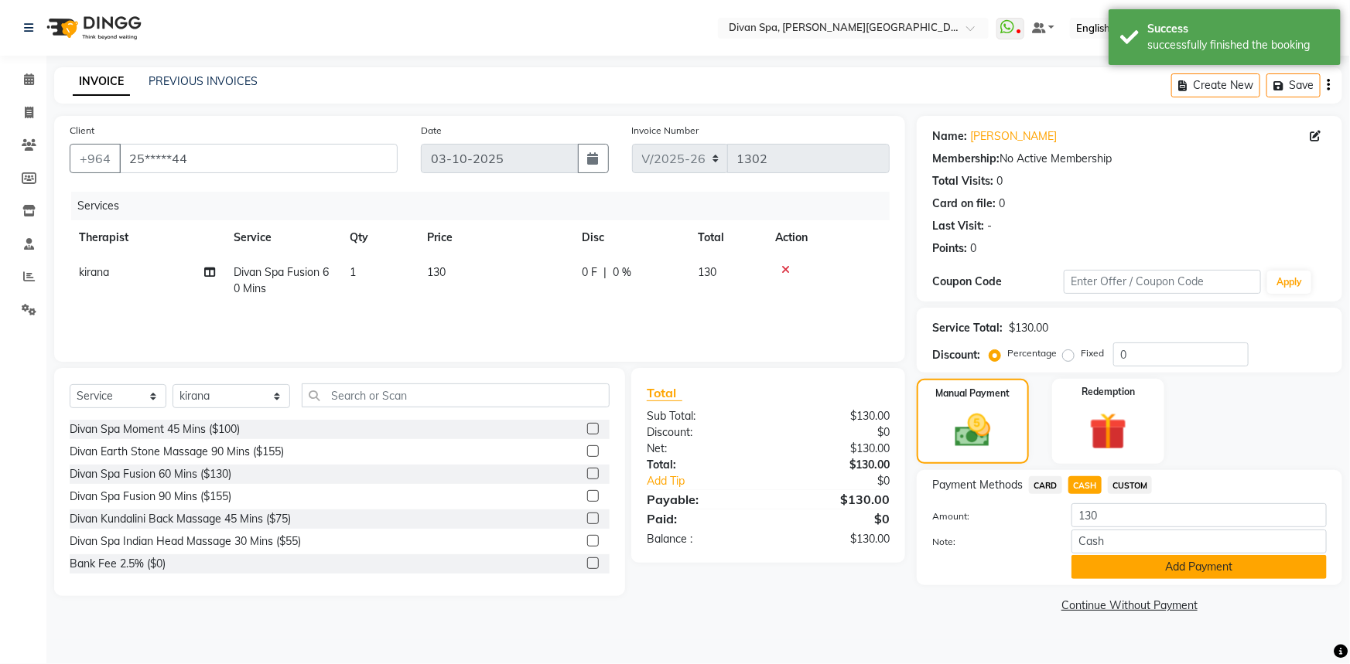
drag, startPoint x: 1121, startPoint y: 560, endPoint x: 1092, endPoint y: 566, distance: 29.3
click at [1121, 561] on button "Add Payment" at bounding box center [1198, 567] width 255 height 24
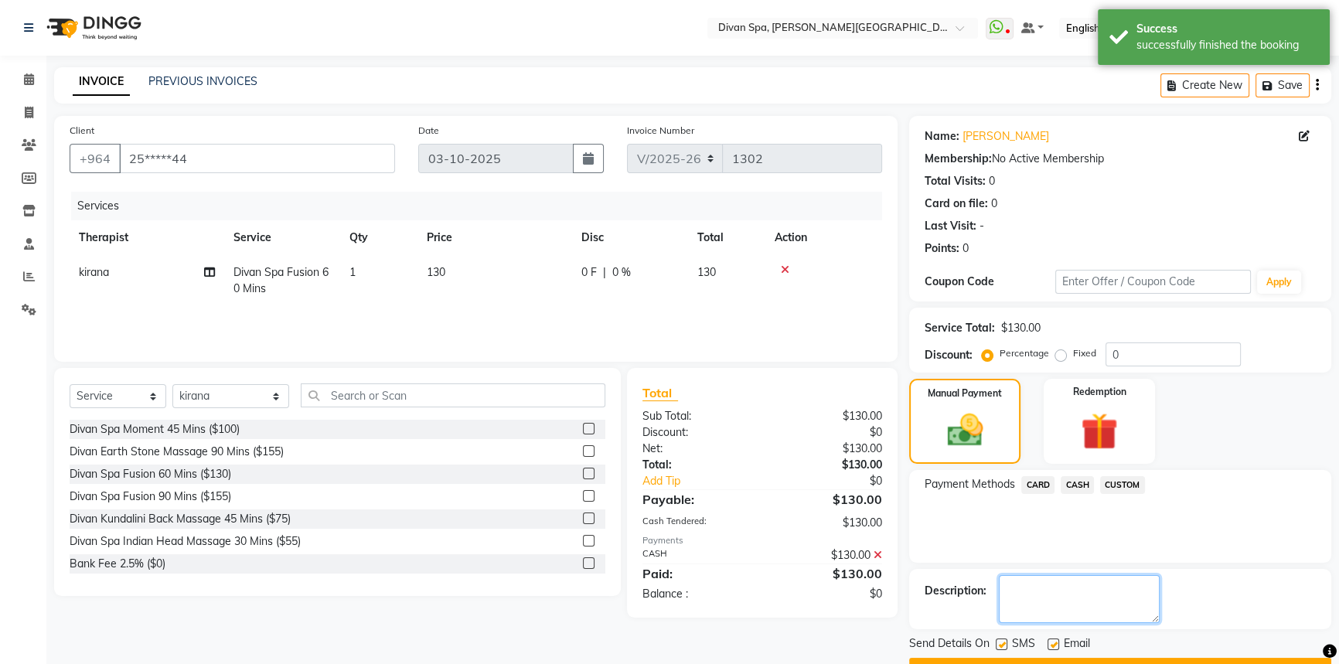
click at [1044, 600] on textarea at bounding box center [1079, 599] width 161 height 48
paste textarea "Cash"
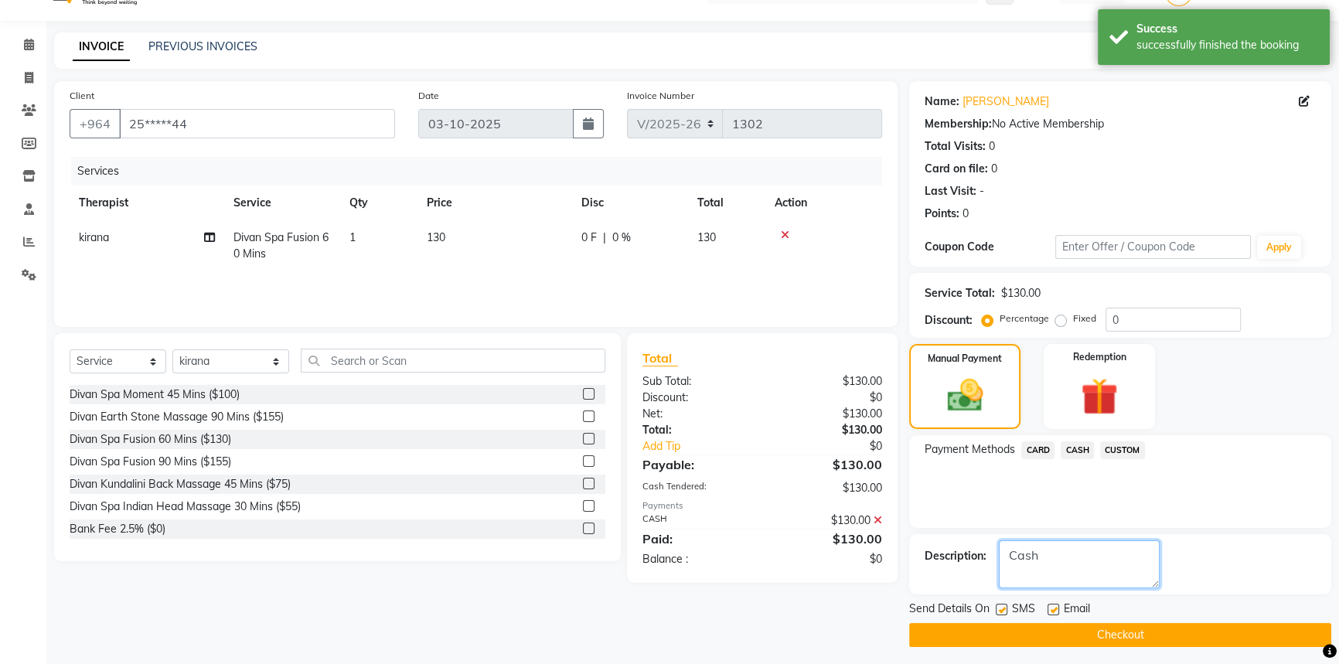
scroll to position [39, 0]
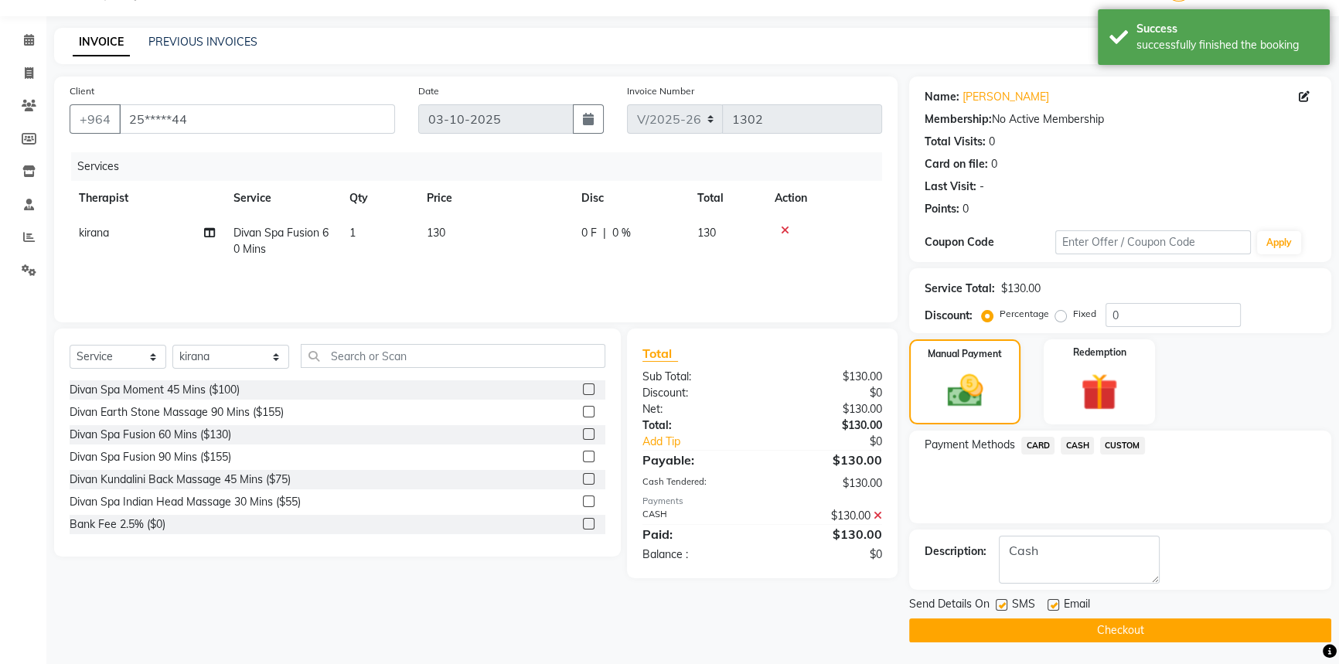
click at [1074, 630] on button "Checkout" at bounding box center [1120, 631] width 422 height 24
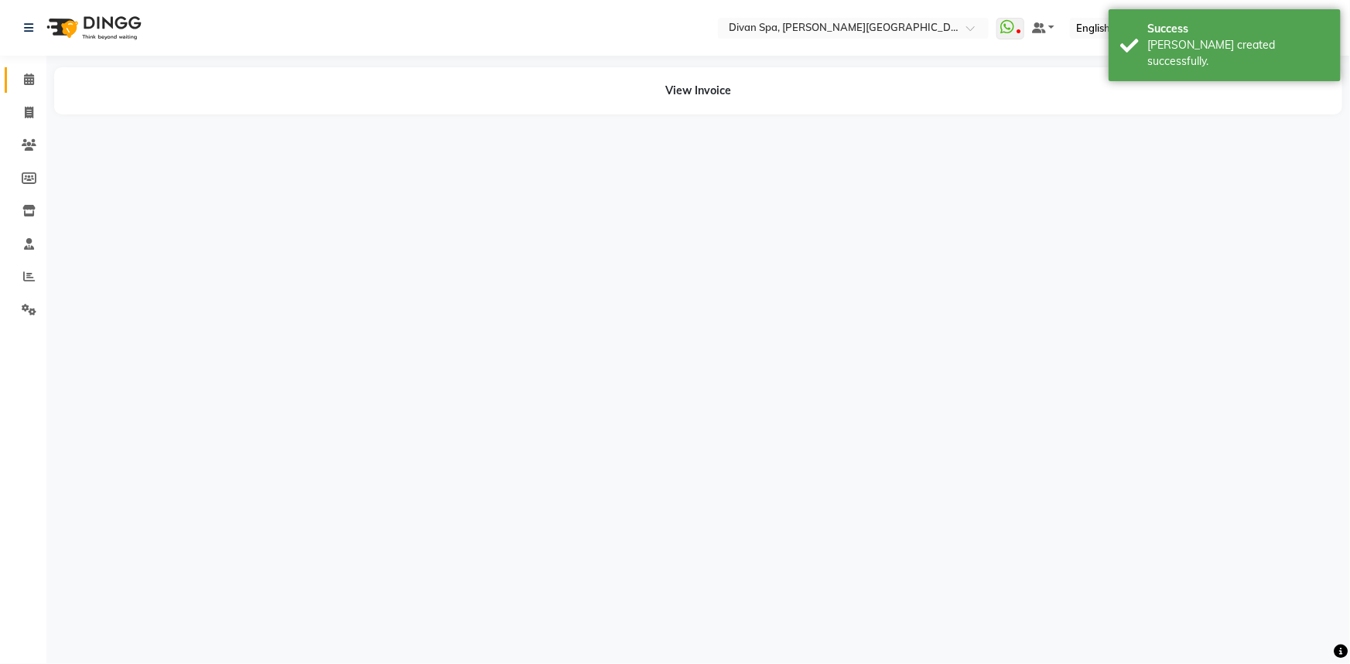
click at [35, 82] on span at bounding box center [28, 80] width 27 height 18
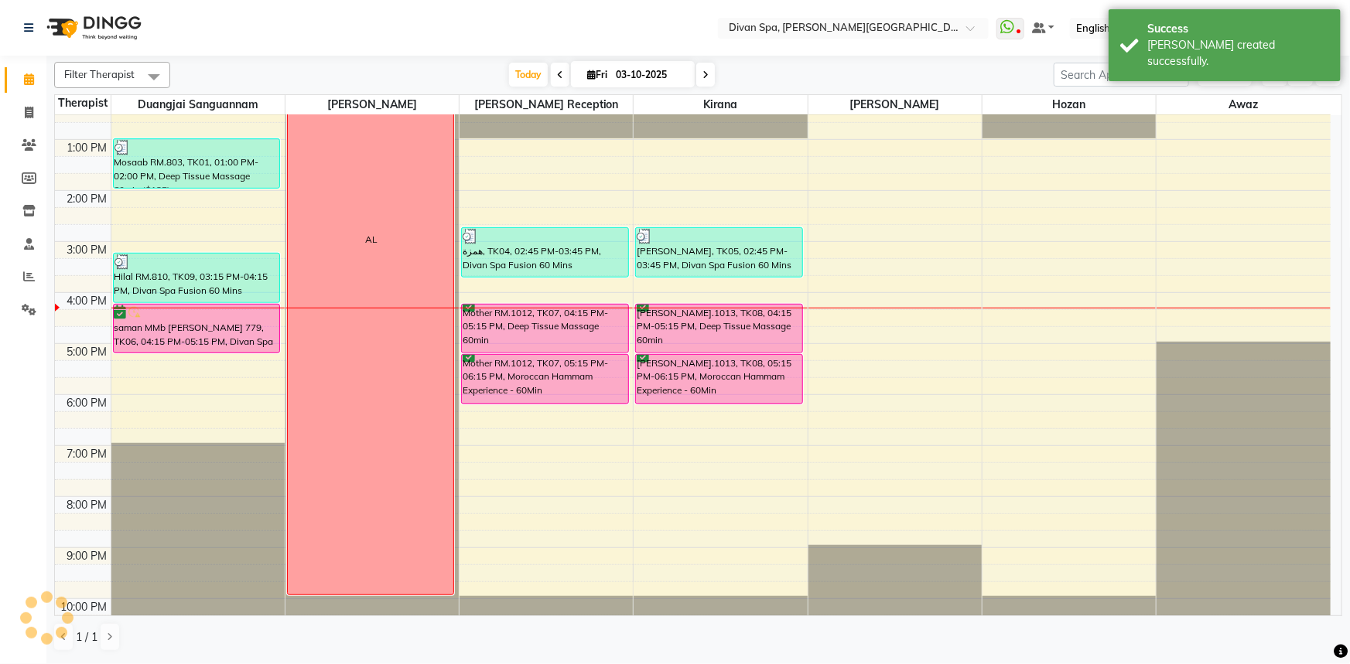
scroll to position [363, 0]
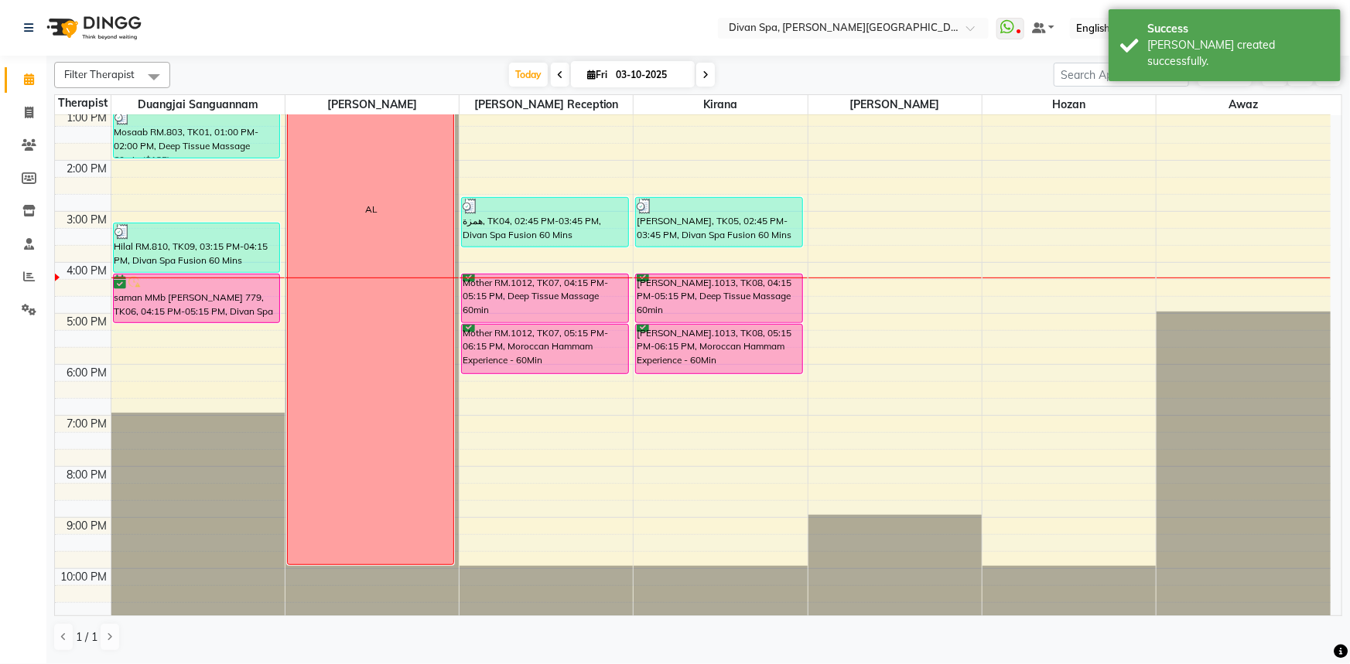
click at [525, 279] on div "Mother RM.1012, TK07, 04:15 PM-05:15 PM, Deep Tissue Massage 60min" at bounding box center [545, 299] width 166 height 48
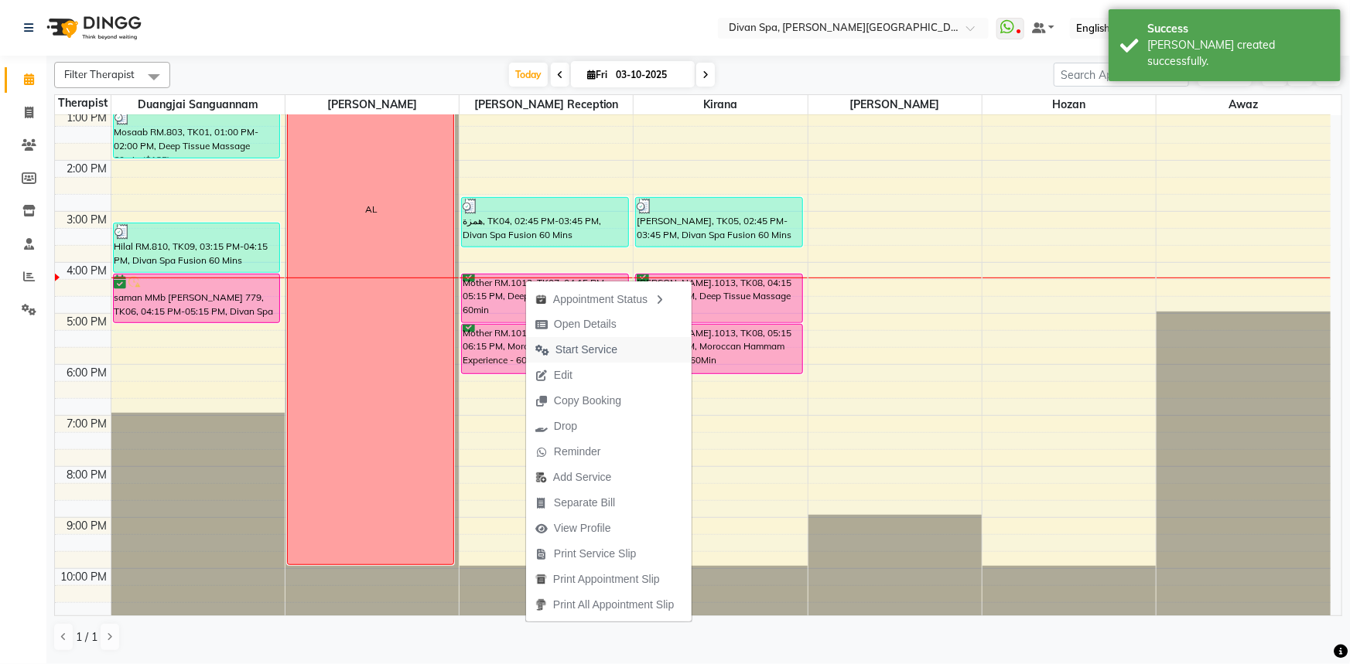
click at [588, 351] on span "Start Service" at bounding box center [586, 350] width 62 height 16
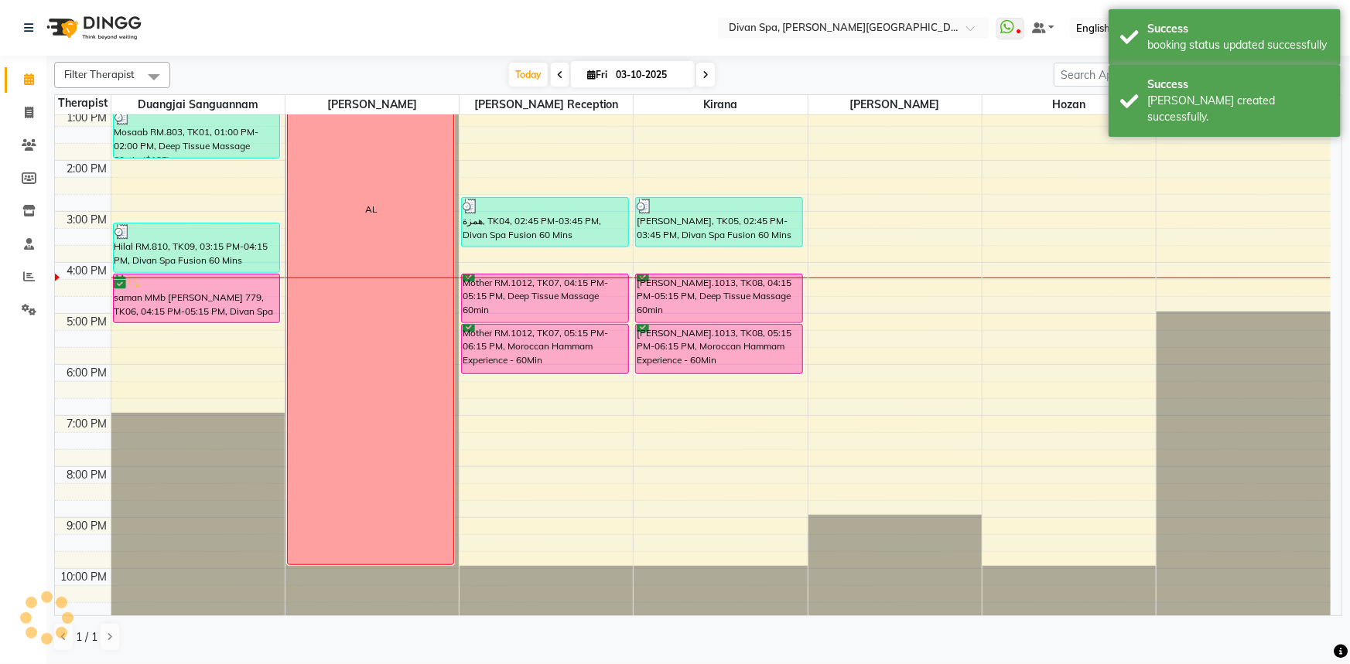
click at [702, 283] on div "[PERSON_NAME].1013, TK08, 04:15 PM-05:15 PM, Deep Tissue Massage 60min" at bounding box center [719, 299] width 166 height 48
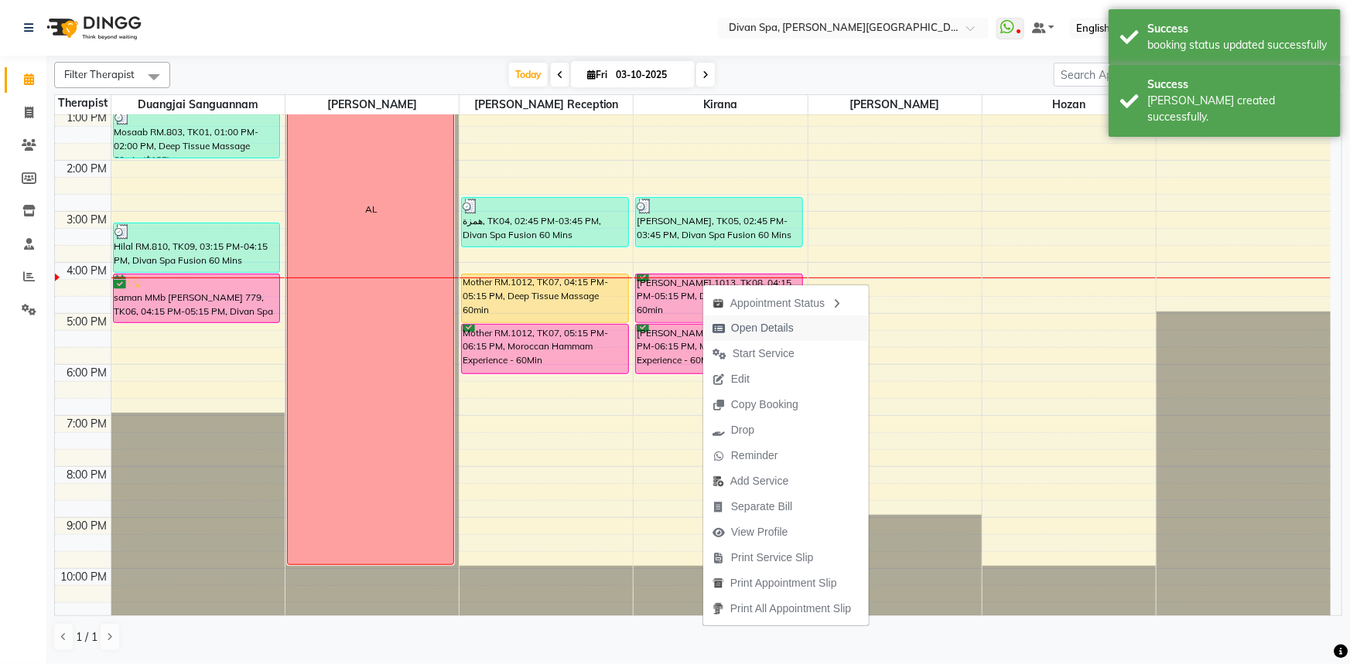
click at [718, 323] on icon "button" at bounding box center [718, 328] width 12 height 11
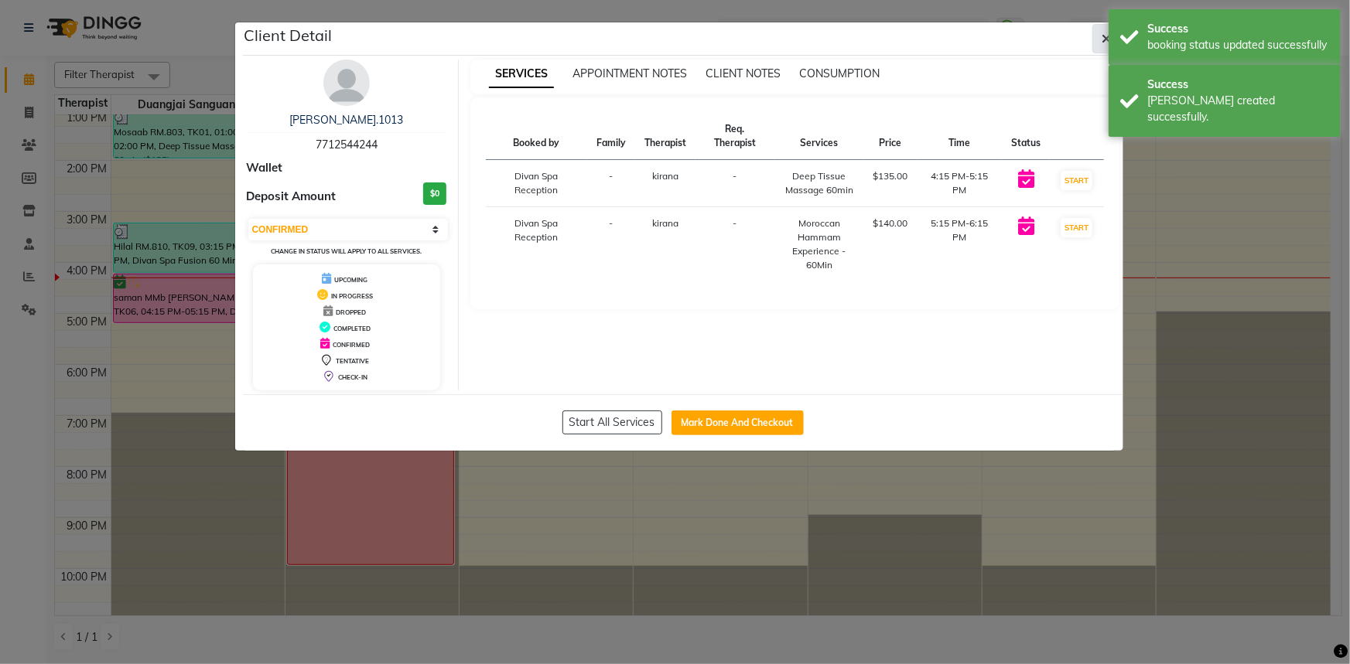
click at [1105, 32] on icon "button" at bounding box center [1106, 38] width 9 height 12
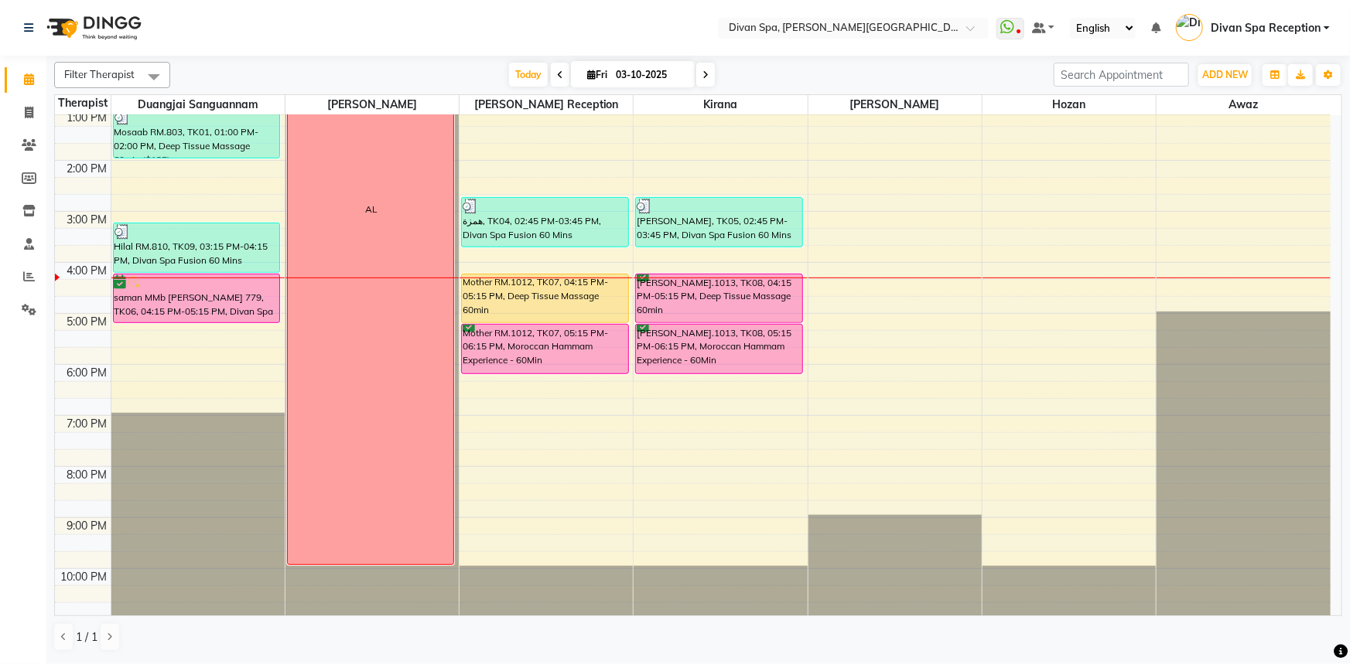
click at [681, 289] on div "[PERSON_NAME].1013, TK08, 04:15 PM-05:15 PM, Deep Tissue Massage 60min" at bounding box center [719, 299] width 166 height 48
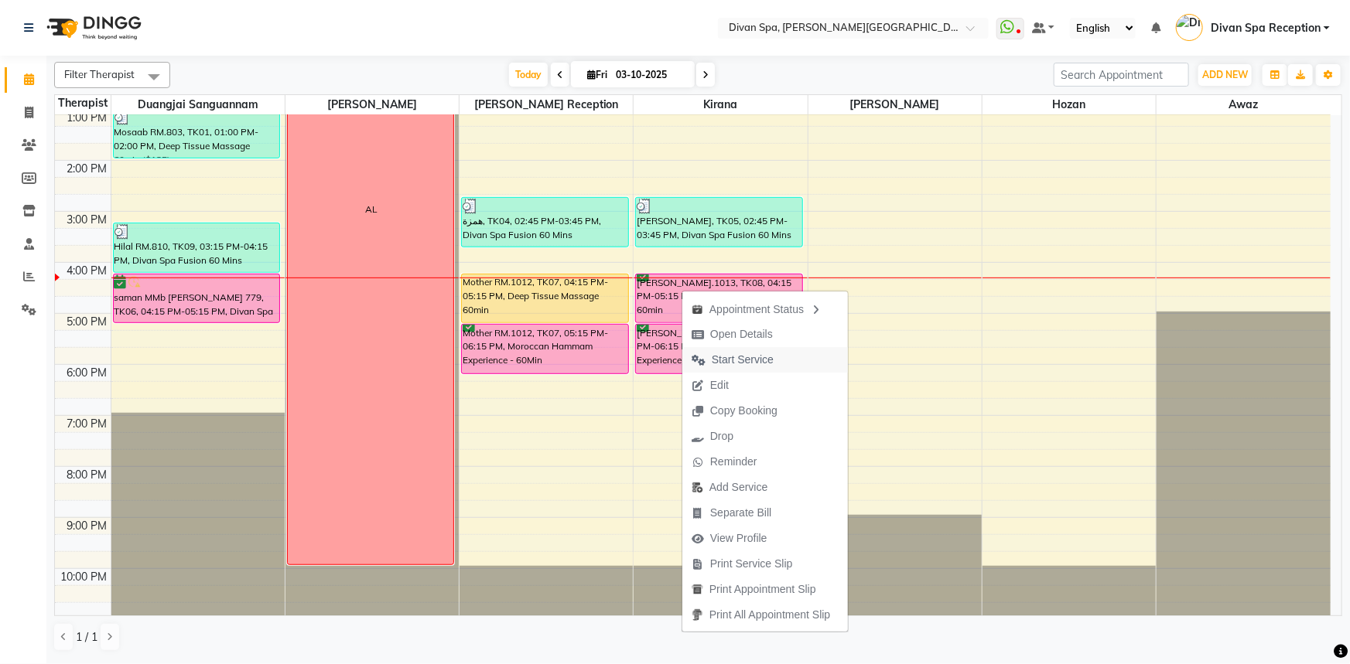
click at [724, 356] on span "Start Service" at bounding box center [742, 360] width 62 height 16
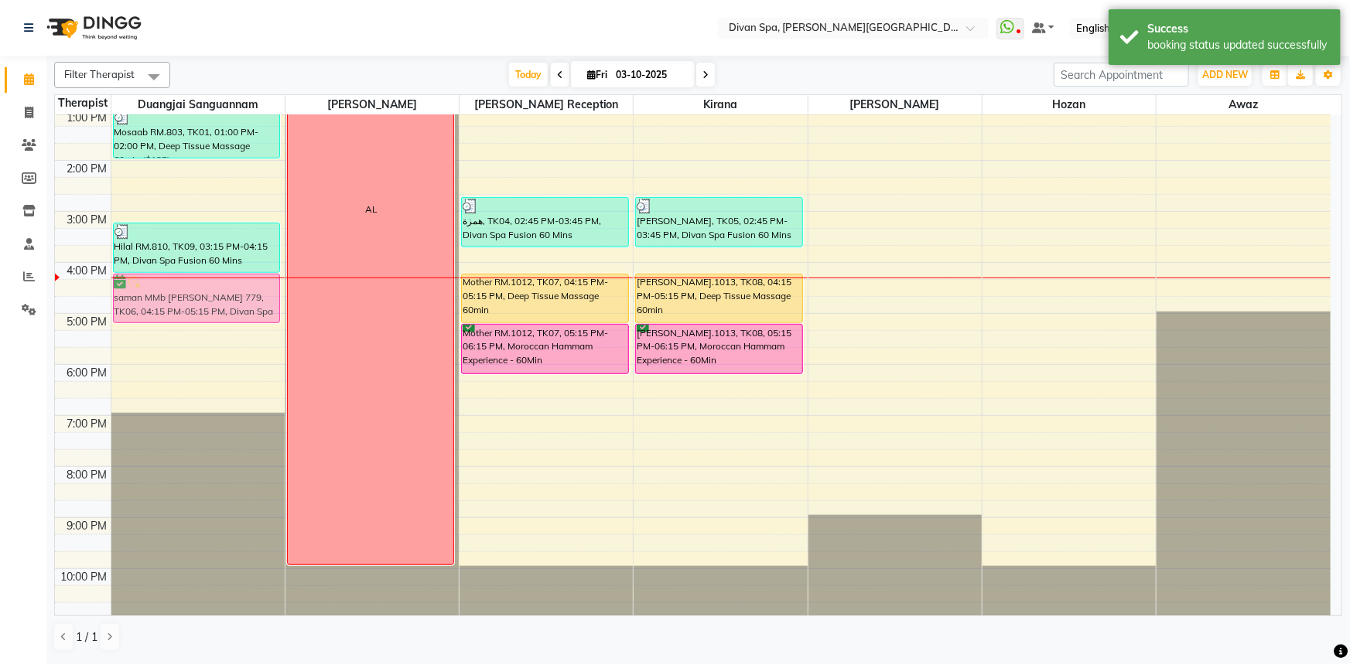
click at [174, 293] on div "[PERSON_NAME] MMB No.747 [PERSON_NAME], TK02, 10:30 AM-12:00 PM, Divan Spa Fusi…" at bounding box center [197, 186] width 173 height 867
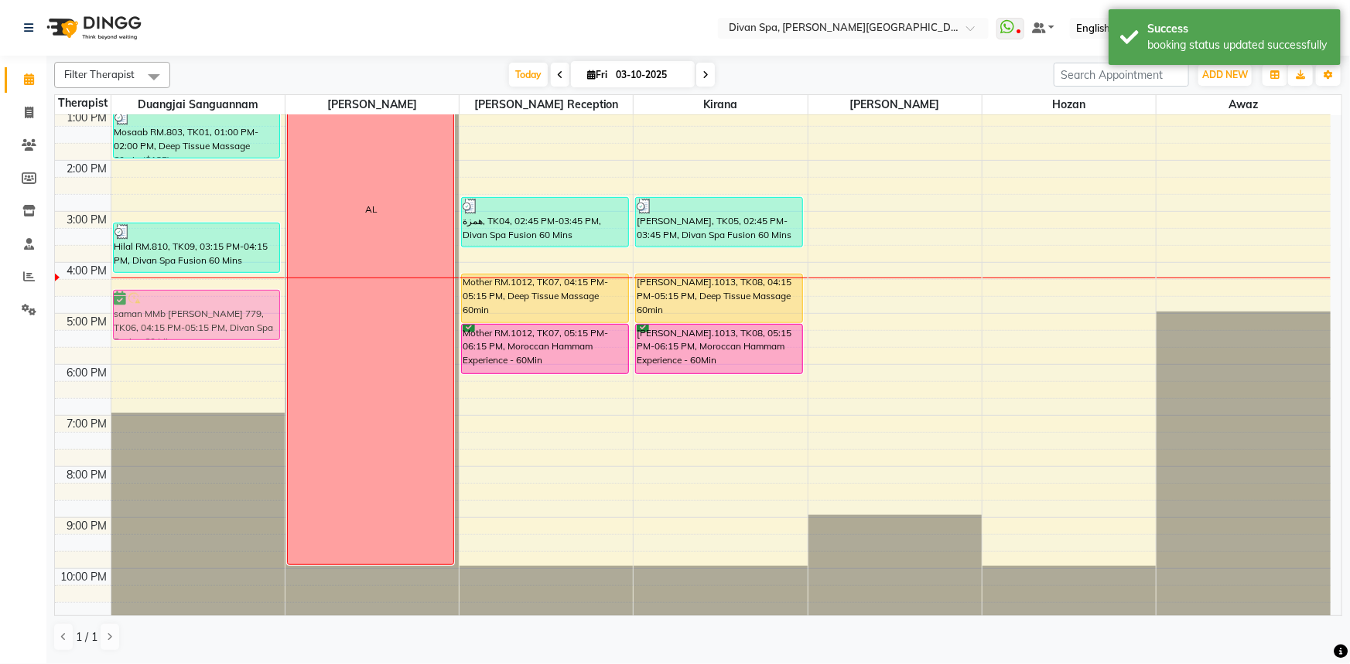
drag, startPoint x: 174, startPoint y: 293, endPoint x: 172, endPoint y: 302, distance: 9.6
click at [172, 302] on div "[PERSON_NAME] MMB No.747 [PERSON_NAME], TK02, 10:30 AM-12:00 PM, Divan Spa Fusi…" at bounding box center [197, 186] width 173 height 867
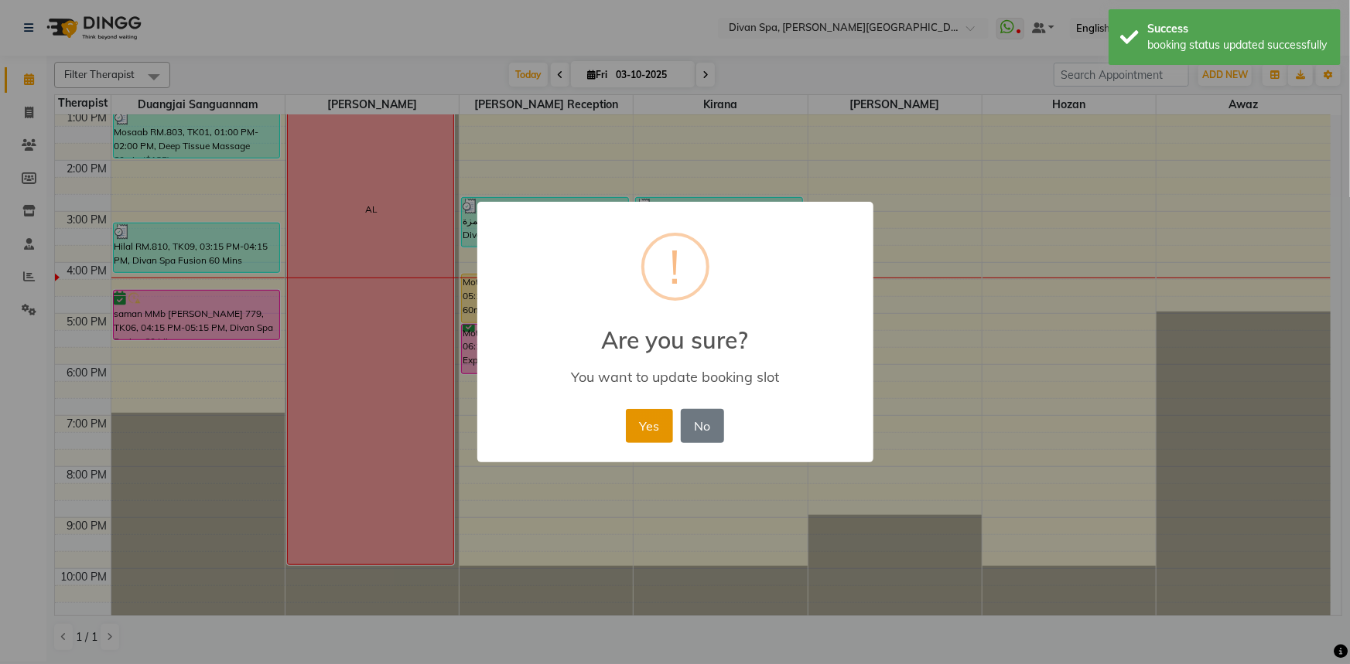
click at [651, 438] on button "Yes" at bounding box center [649, 426] width 47 height 34
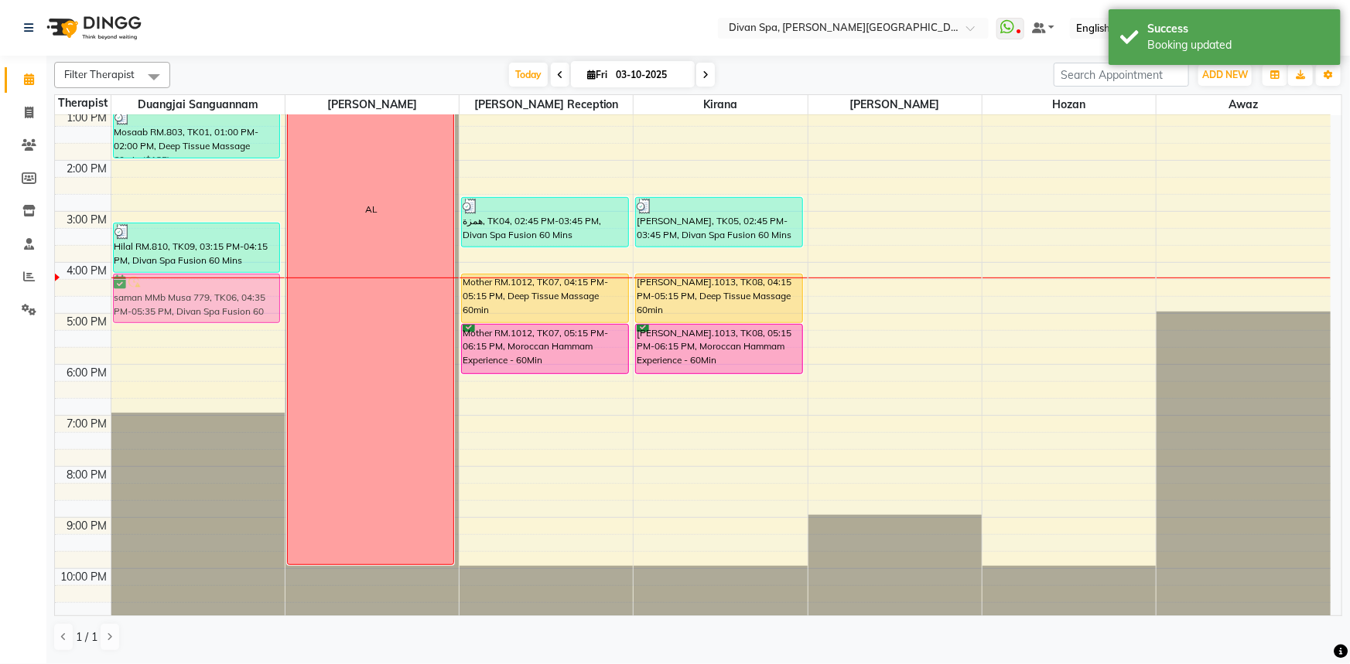
drag, startPoint x: 147, startPoint y: 317, endPoint x: 147, endPoint y: 304, distance: 13.1
click at [147, 304] on div "[PERSON_NAME] MMB No.747 [PERSON_NAME], TK02, 10:30 AM-12:00 PM, Divan Spa Fusi…" at bounding box center [197, 186] width 173 height 867
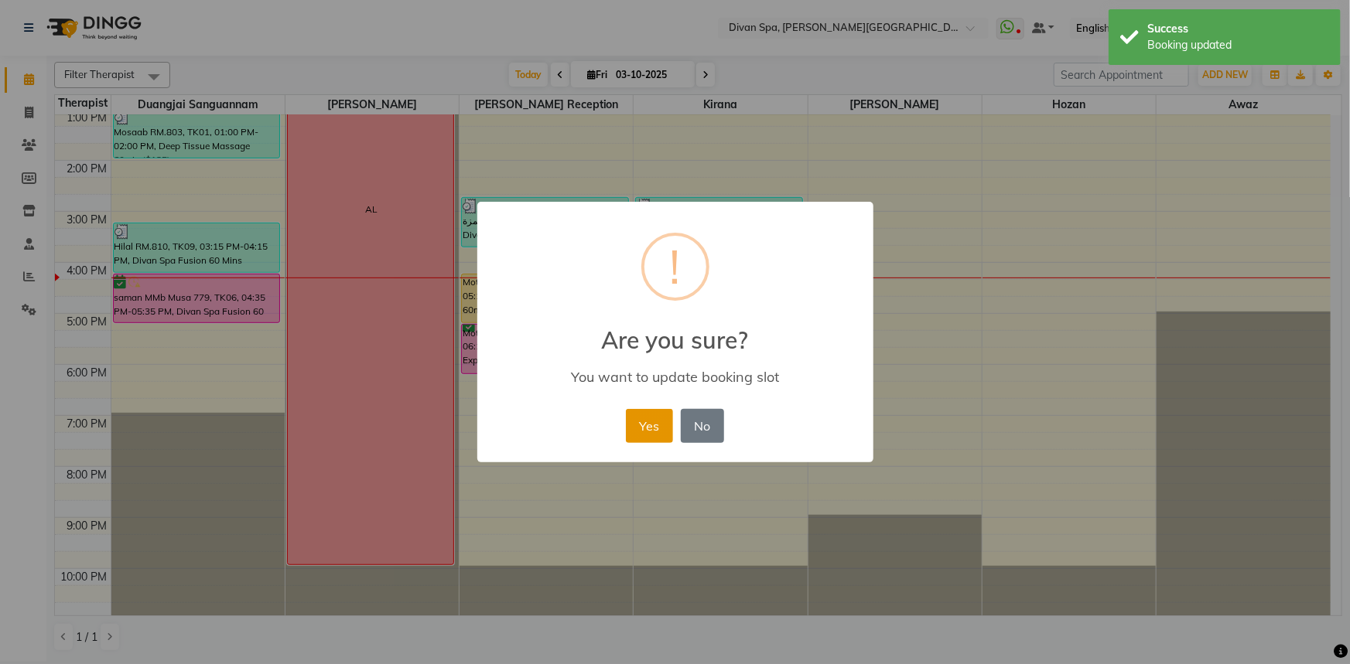
click at [634, 416] on button "Yes" at bounding box center [649, 426] width 47 height 34
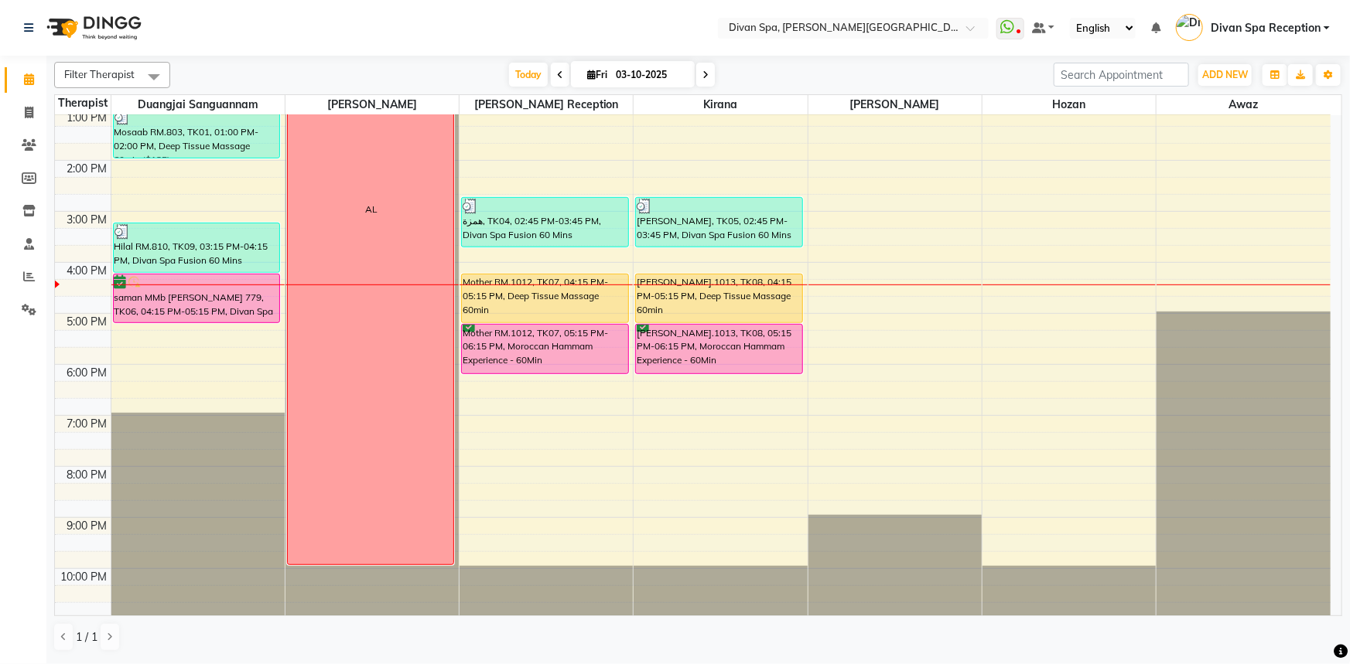
click at [710, 84] on span at bounding box center [705, 75] width 19 height 24
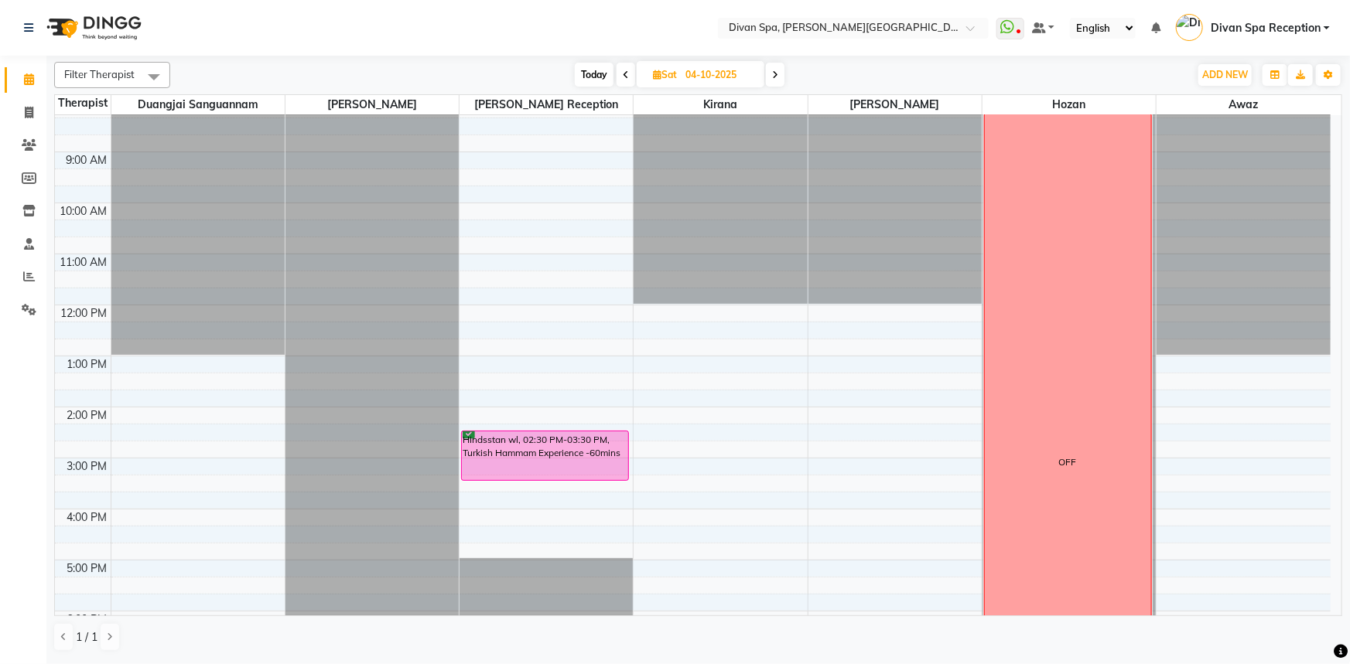
scroll to position [82, 0]
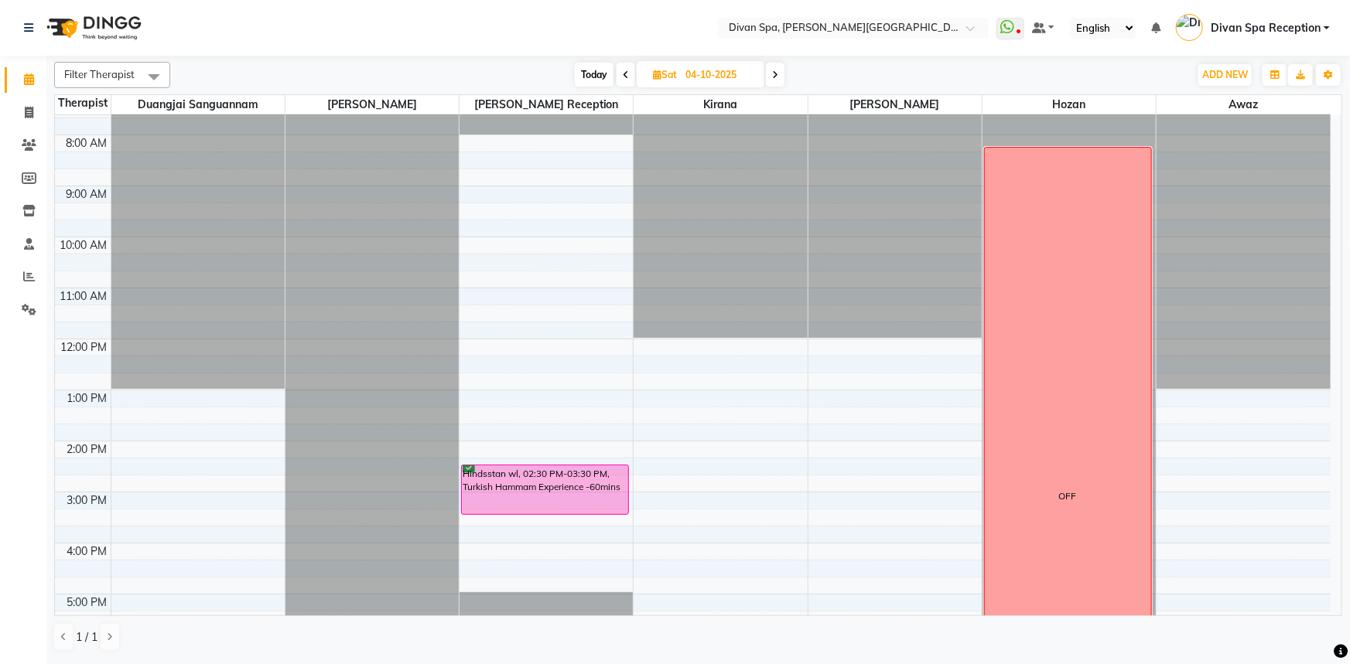
click at [225, 443] on div "6:00 AM 7:00 AM 8:00 AM 9:00 AM 10:00 AM 11:00 AM 12:00 PM 1:00 PM 2:00 PM 3:00…" at bounding box center [692, 466] width 1275 height 867
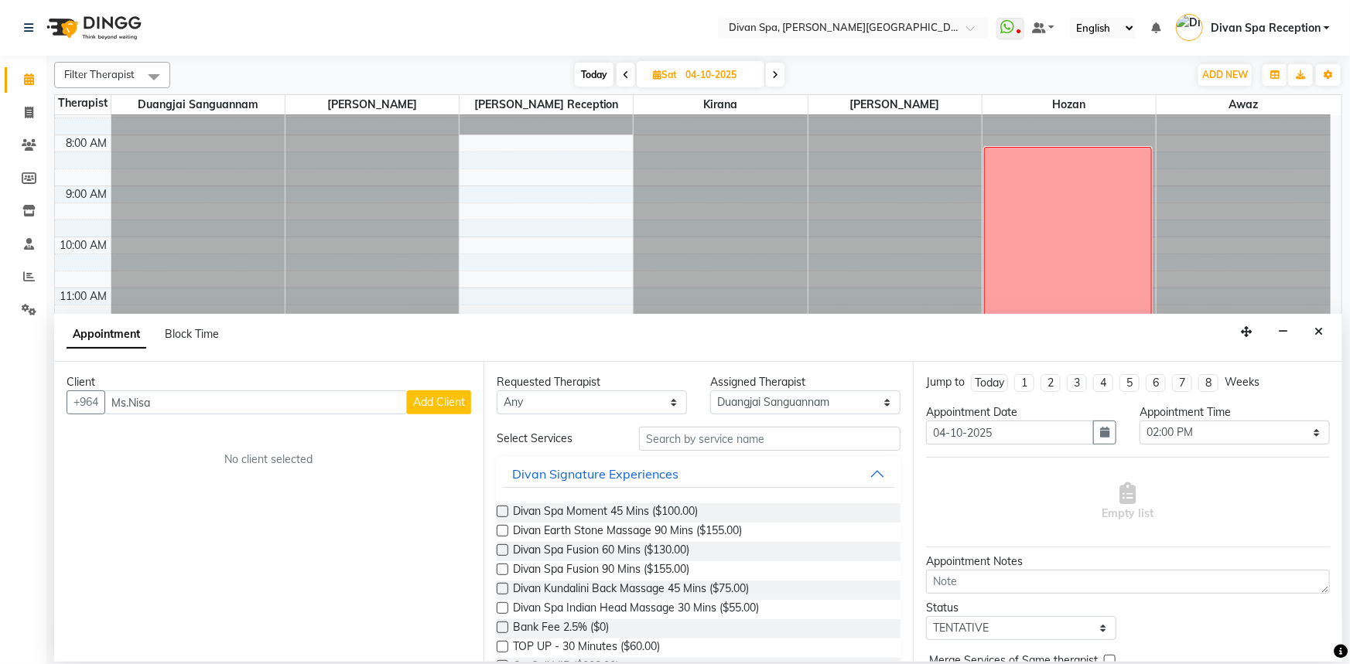
click at [426, 400] on span "Add Client" at bounding box center [439, 402] width 52 height 14
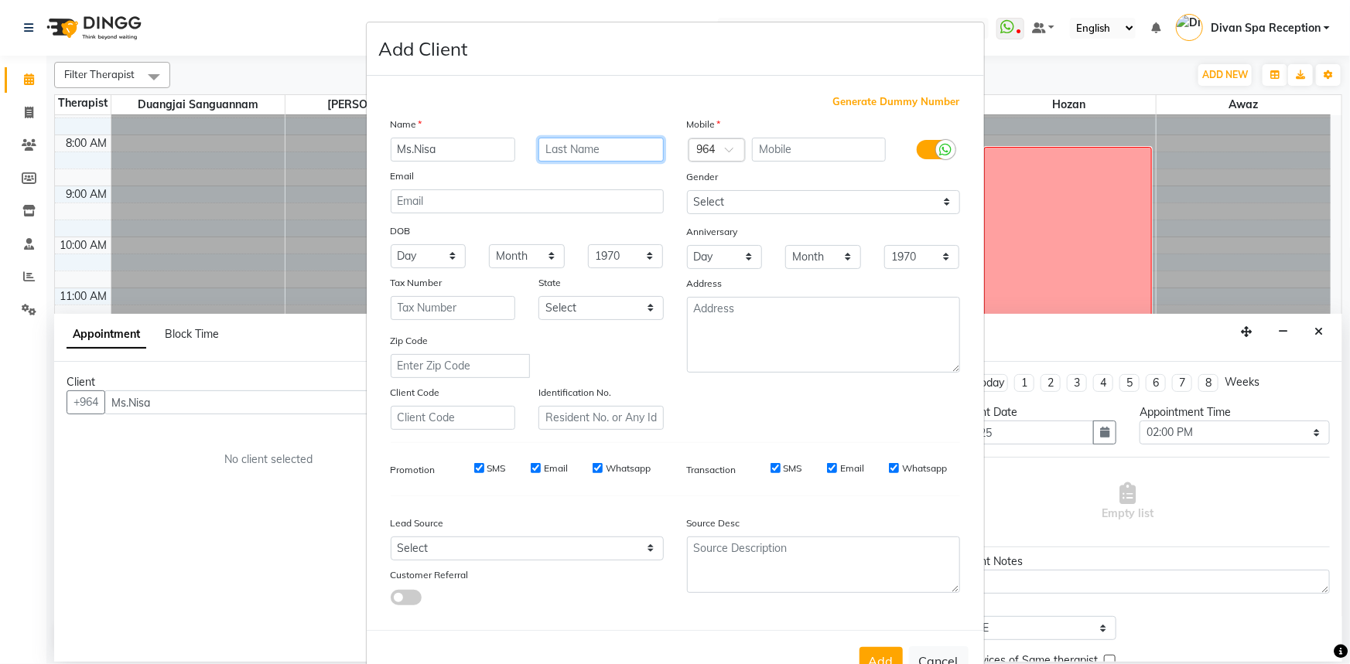
click at [609, 148] on input "text" at bounding box center [600, 150] width 125 height 24
click at [927, 155] on label at bounding box center [933, 149] width 35 height 19
click at [0, 0] on input "checkbox" at bounding box center [0, 0] width 0 height 0
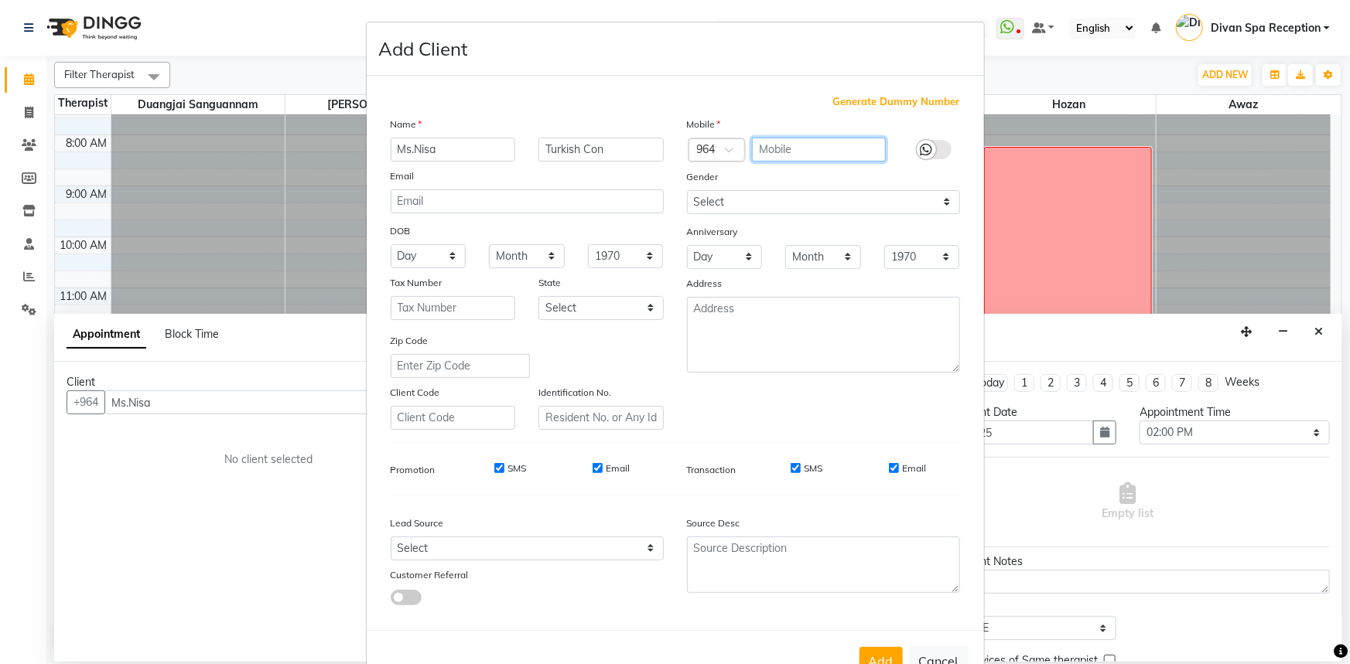
click at [773, 145] on input "text" at bounding box center [819, 150] width 134 height 24
click at [875, 660] on button "Add" at bounding box center [880, 661] width 43 height 28
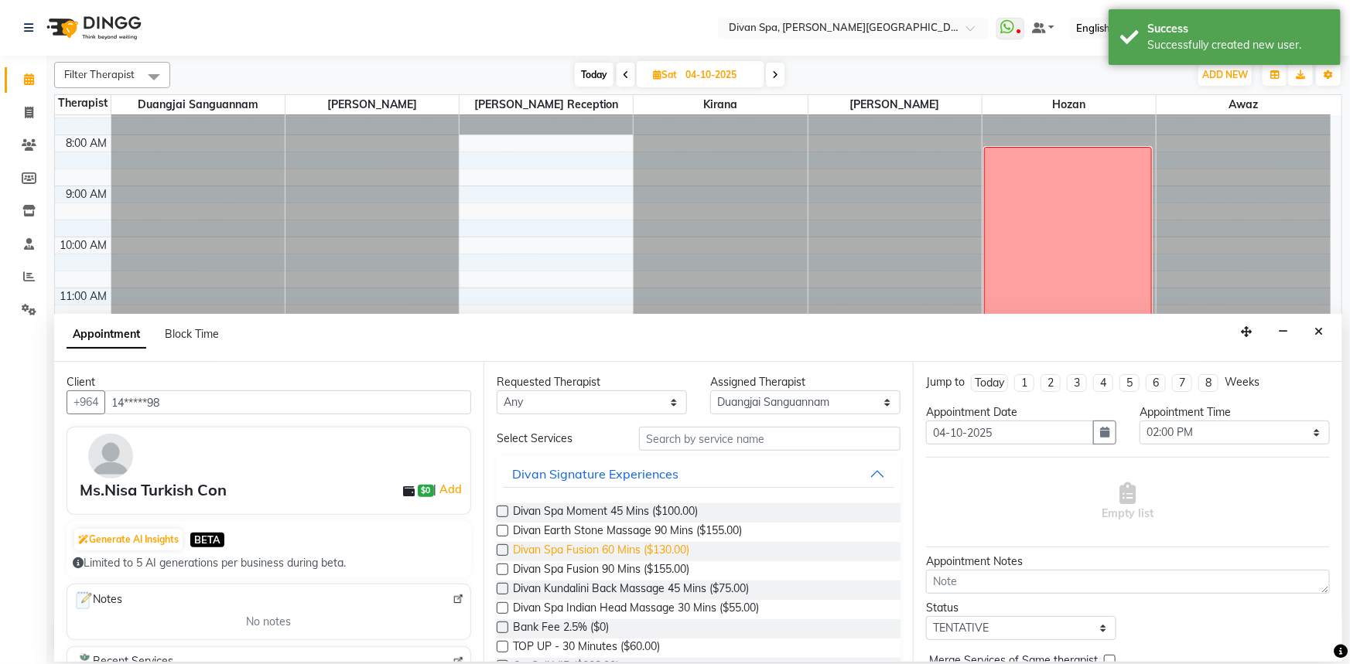
click at [619, 556] on span "Divan Spa Fusion 60 Mins ($130.00)" at bounding box center [601, 551] width 176 height 19
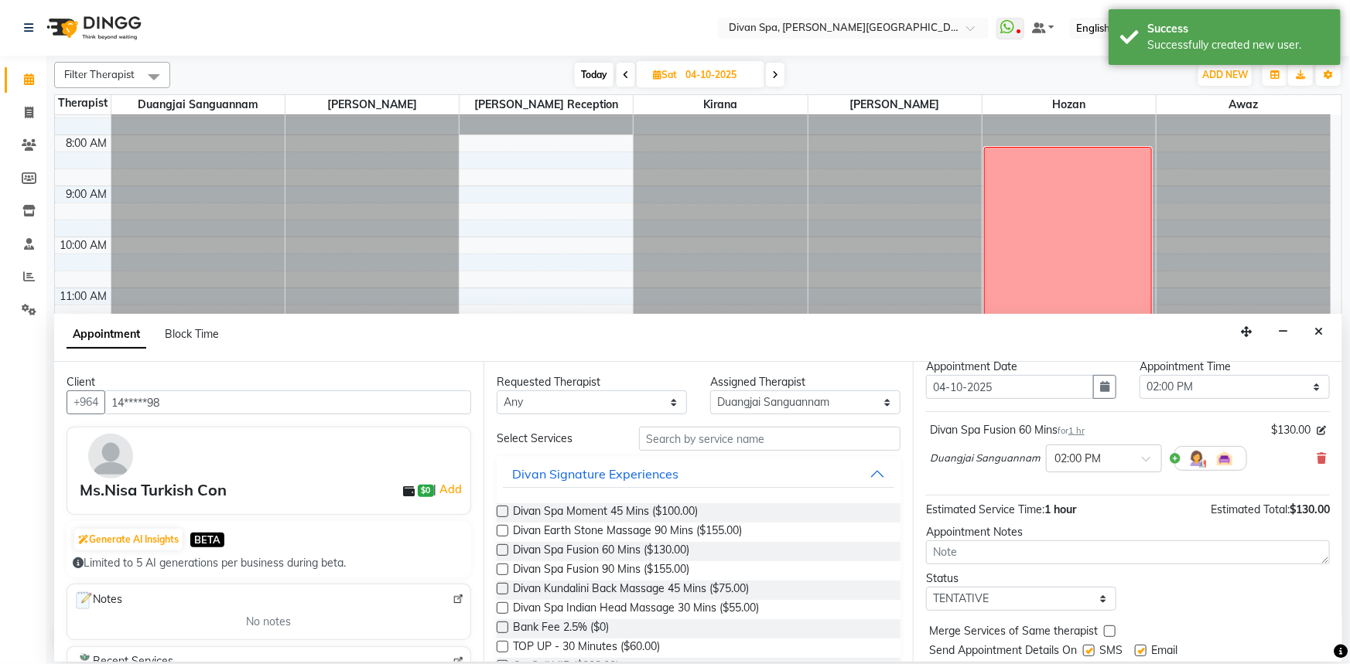
scroll to position [70, 0]
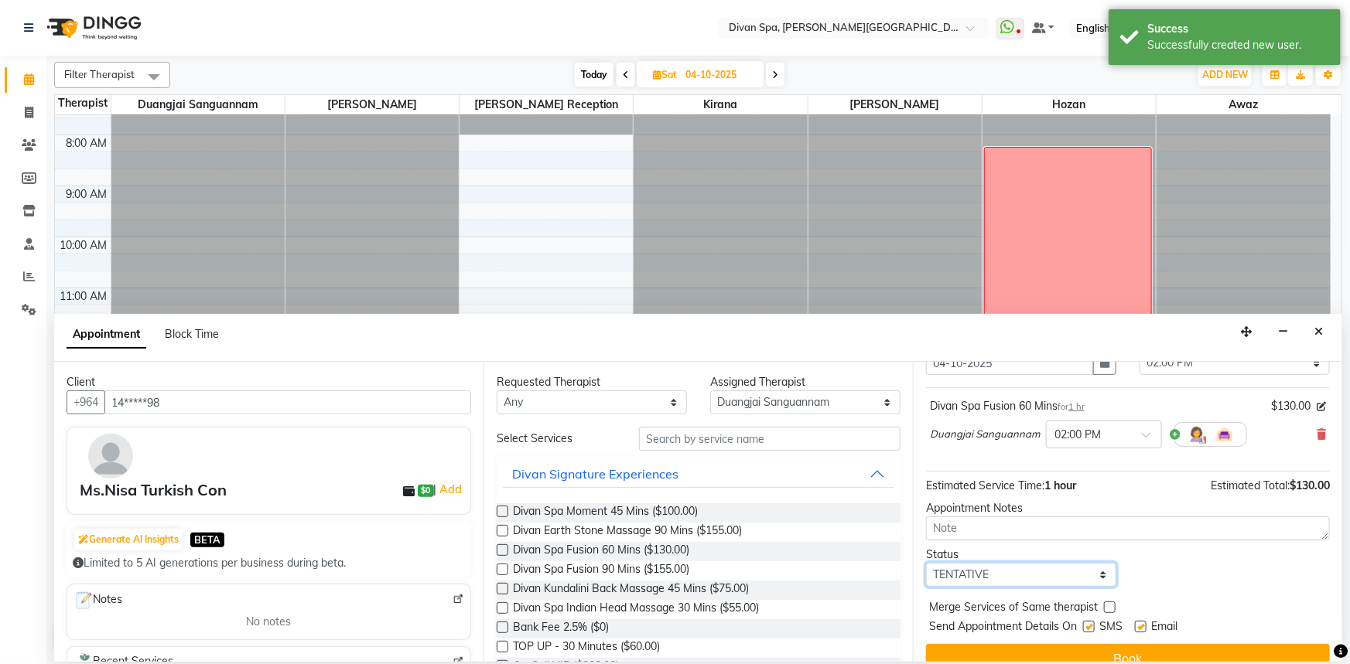
click at [988, 576] on select "Select TENTATIVE CONFIRM UPCOMING" at bounding box center [1021, 575] width 190 height 24
click at [926, 563] on select "Select TENTATIVE CONFIRM UPCOMING" at bounding box center [1021, 575] width 190 height 24
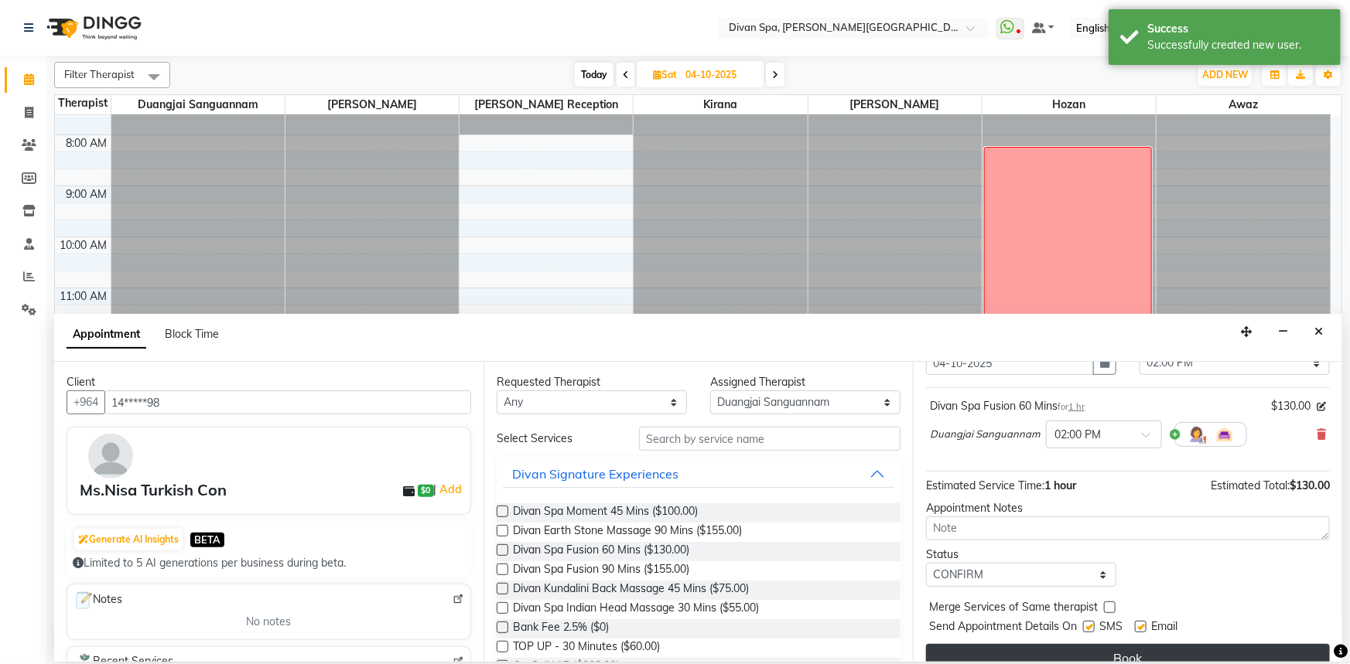
click at [955, 644] on button "Book" at bounding box center [1128, 658] width 404 height 28
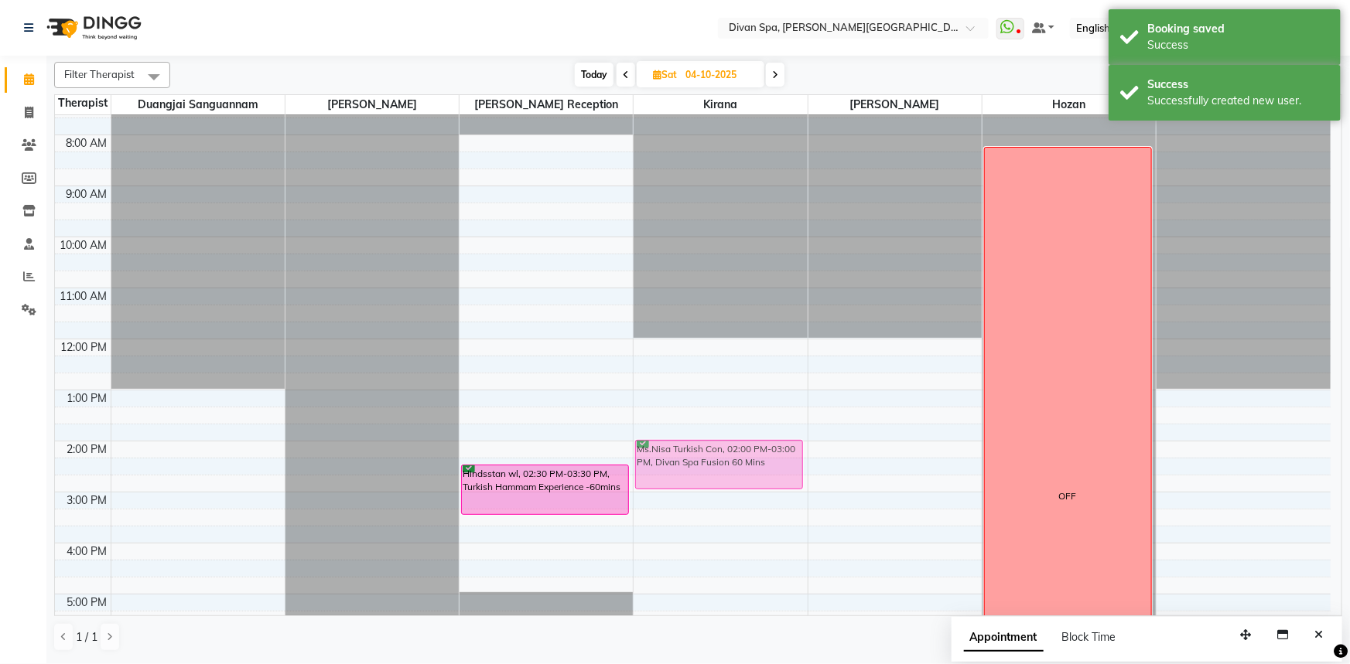
drag, startPoint x: 176, startPoint y: 458, endPoint x: 712, endPoint y: 462, distance: 536.0
click at [712, 462] on tr "Ms.Nisa Turkish Con, 02:00 PM-03:00 PM, Divan Spa Fusion 60 Mins Hindsstan wl, …" at bounding box center [692, 466] width 1275 height 867
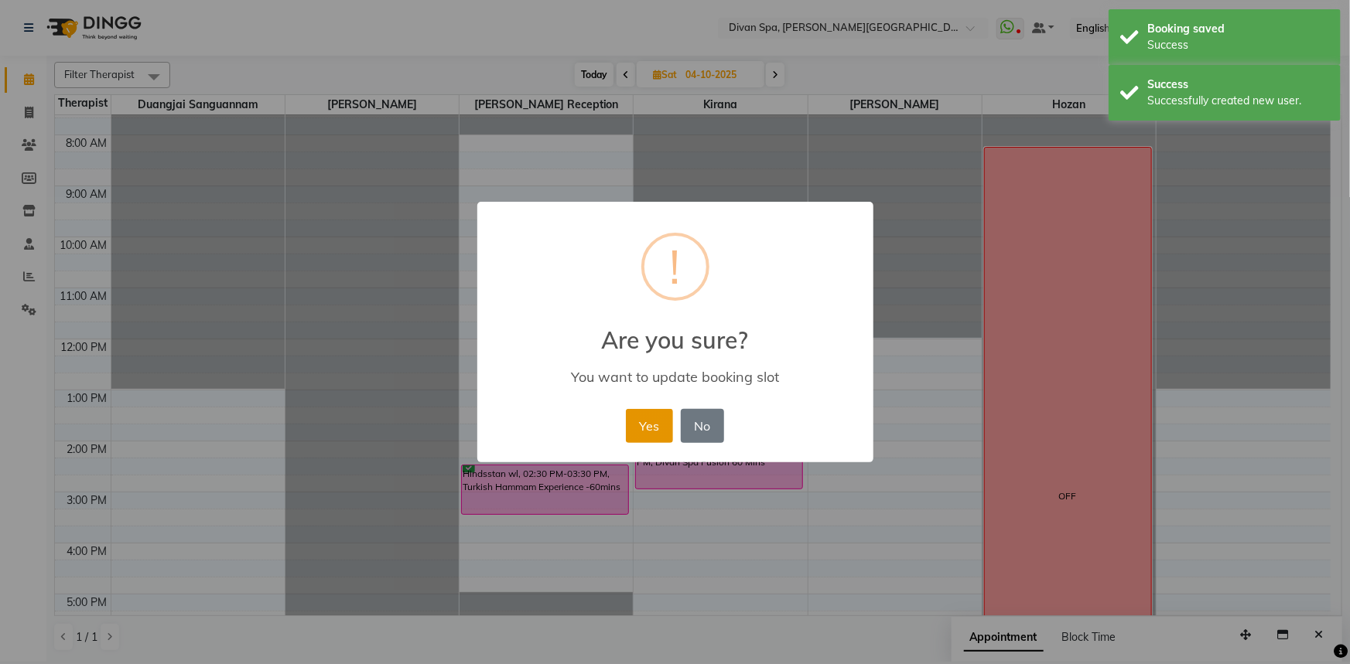
click at [642, 433] on button "Yes" at bounding box center [649, 426] width 47 height 34
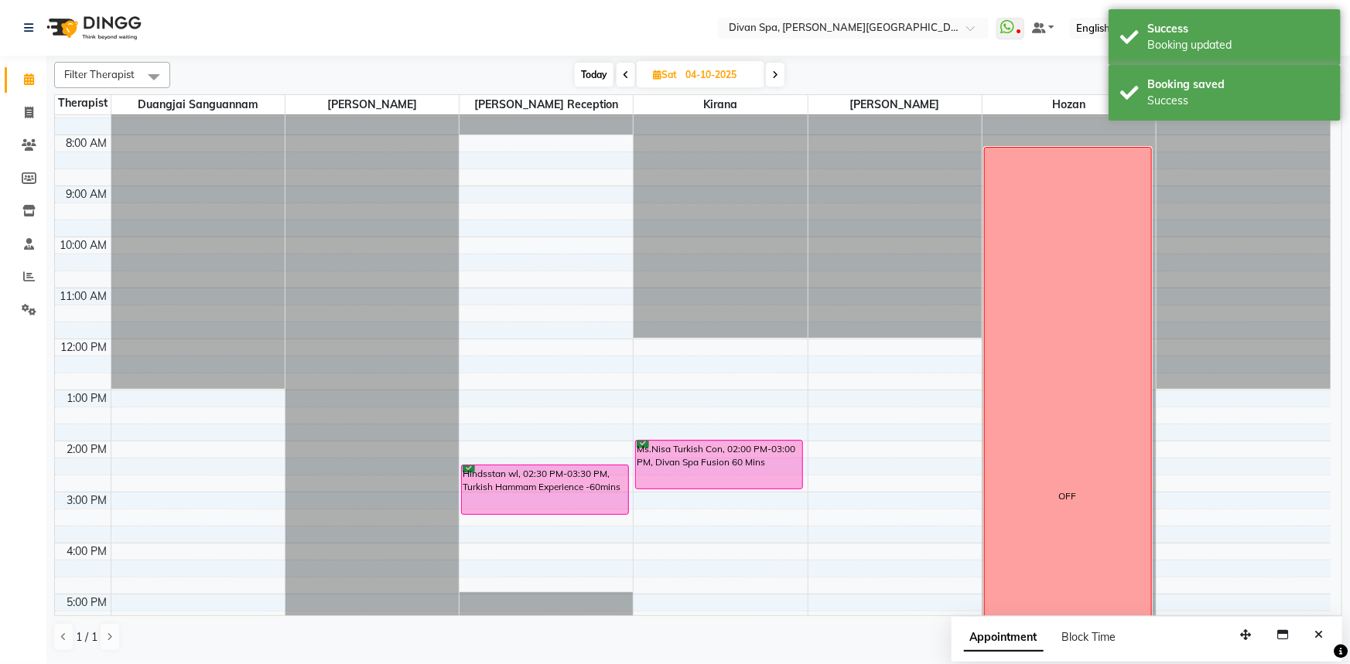
click at [693, 425] on div "6:00 AM 7:00 AM 8:00 AM 9:00 AM 10:00 AM 11:00 AM 12:00 PM 1:00 PM 2:00 PM 3:00…" at bounding box center [692, 466] width 1275 height 867
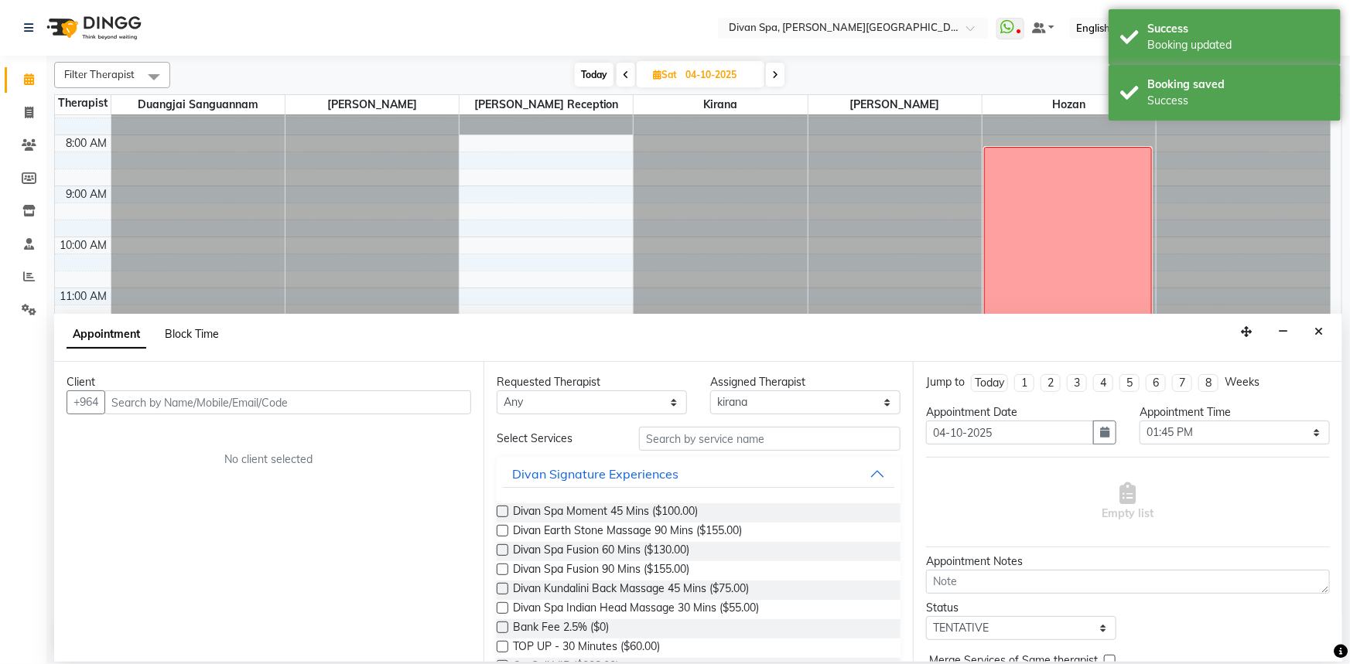
click at [200, 332] on span "Block Time" at bounding box center [192, 334] width 54 height 14
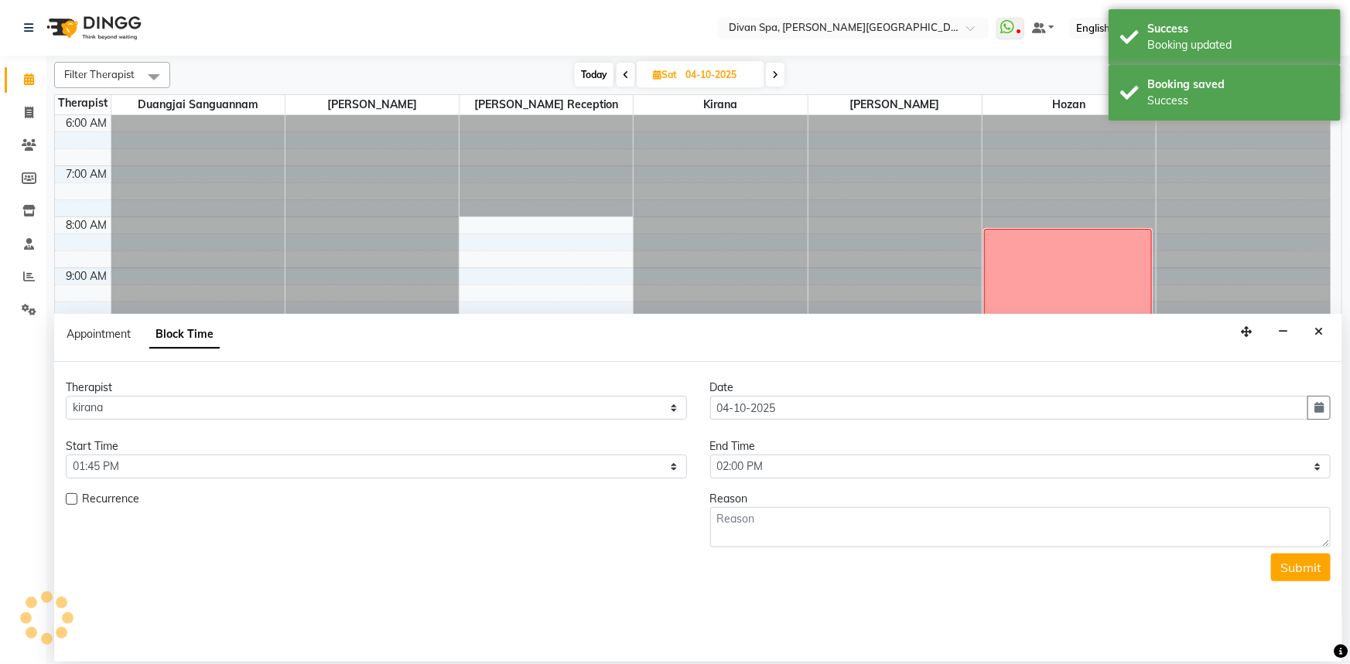
scroll to position [363, 0]
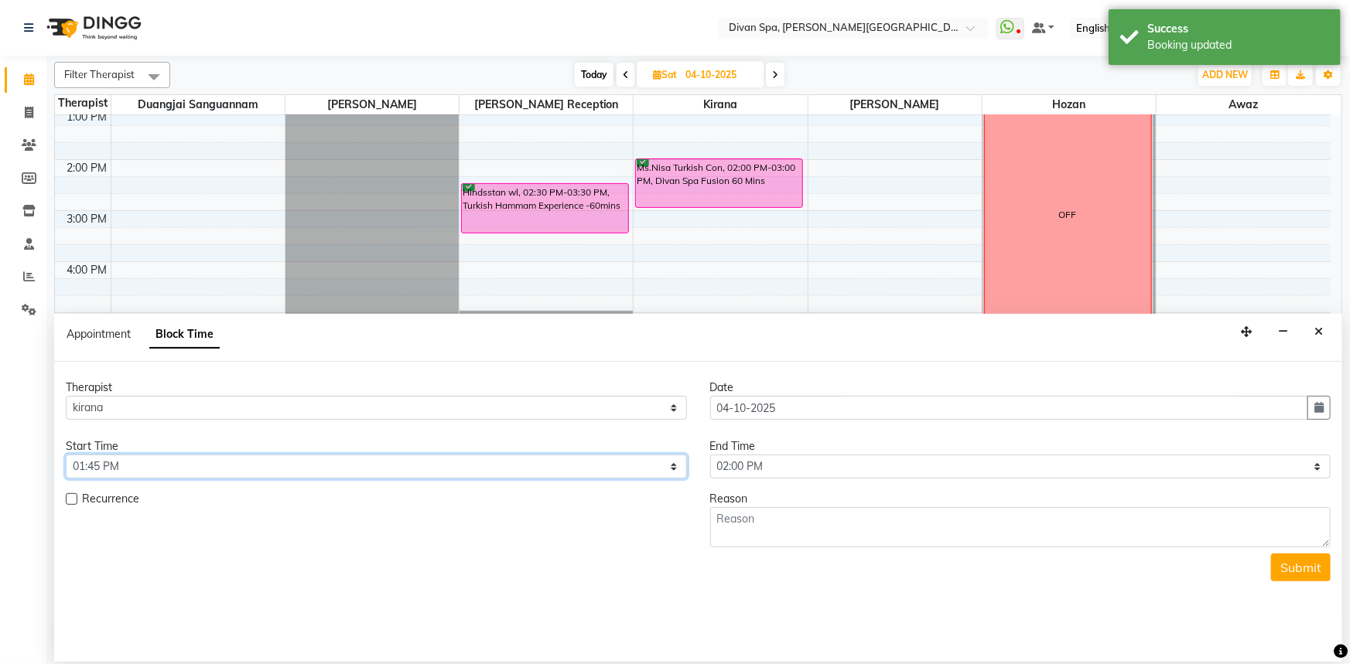
click at [569, 475] on select "Select 07:00 AM 07:15 AM 07:30 AM 07:45 AM 08:00 AM 08:15 AM 08:30 AM 08:45 AM …" at bounding box center [376, 467] width 621 height 24
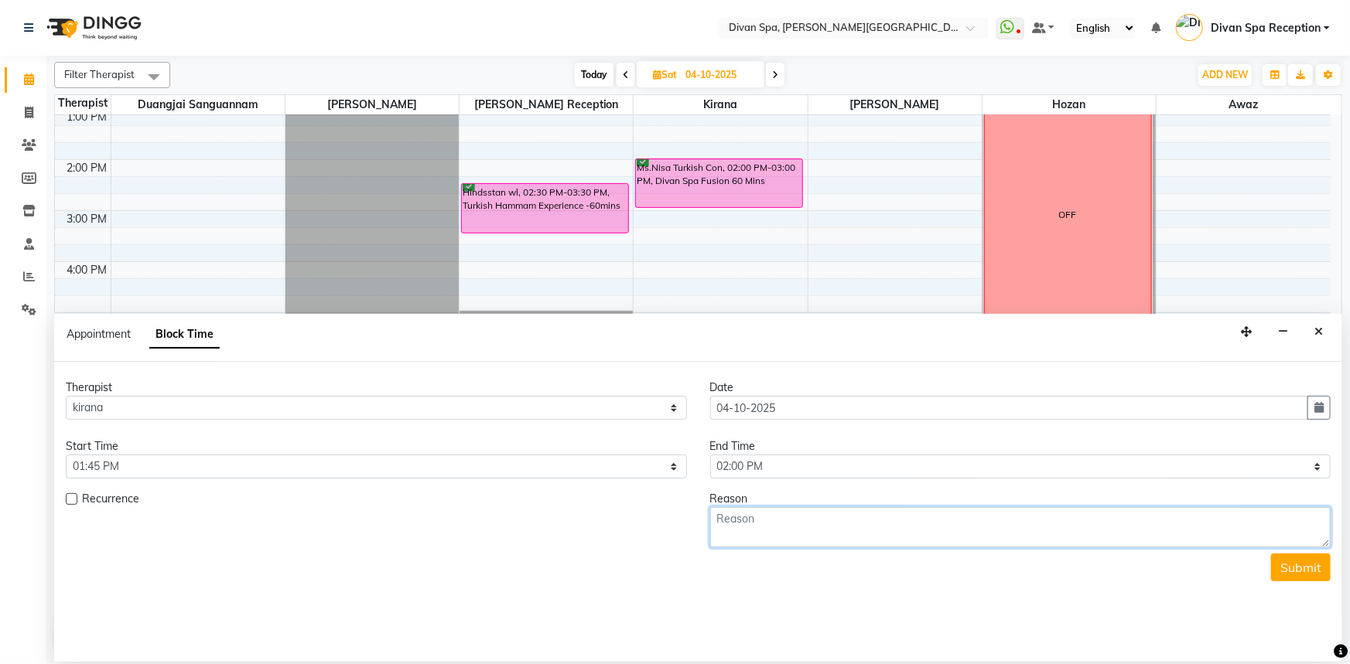
click at [793, 513] on textarea at bounding box center [1020, 527] width 621 height 40
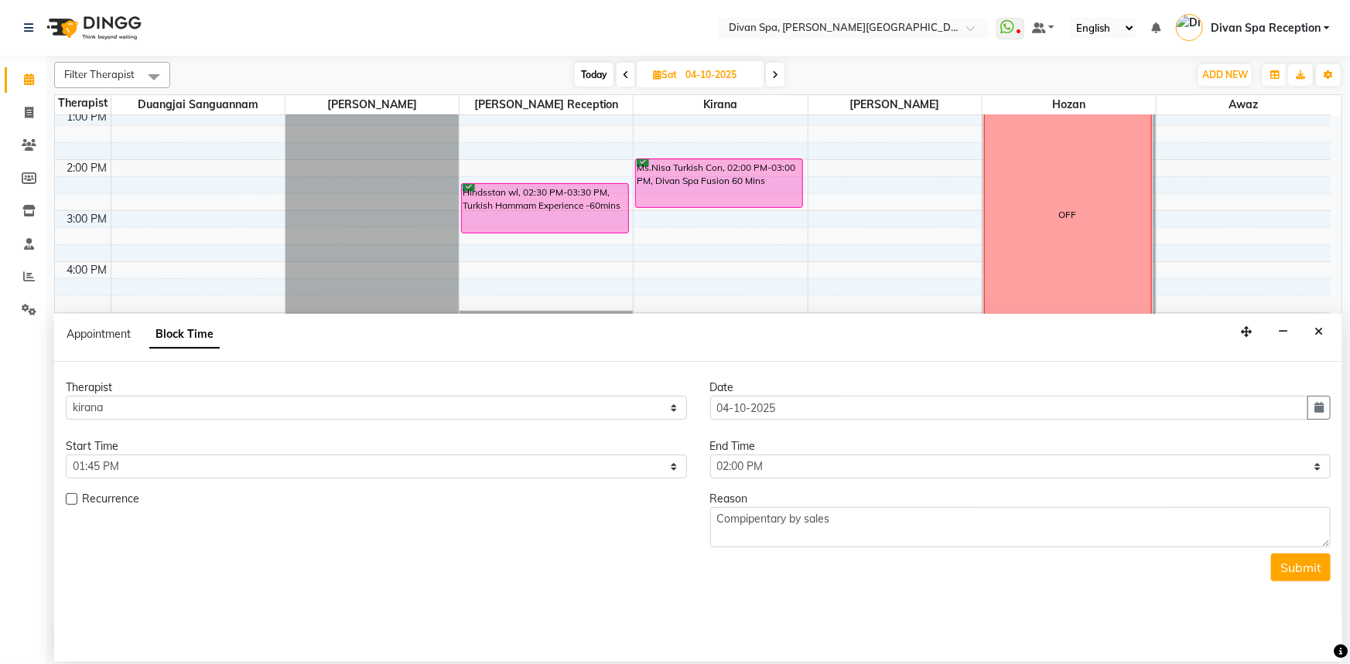
click at [1316, 566] on button "Submit" at bounding box center [1301, 568] width 60 height 28
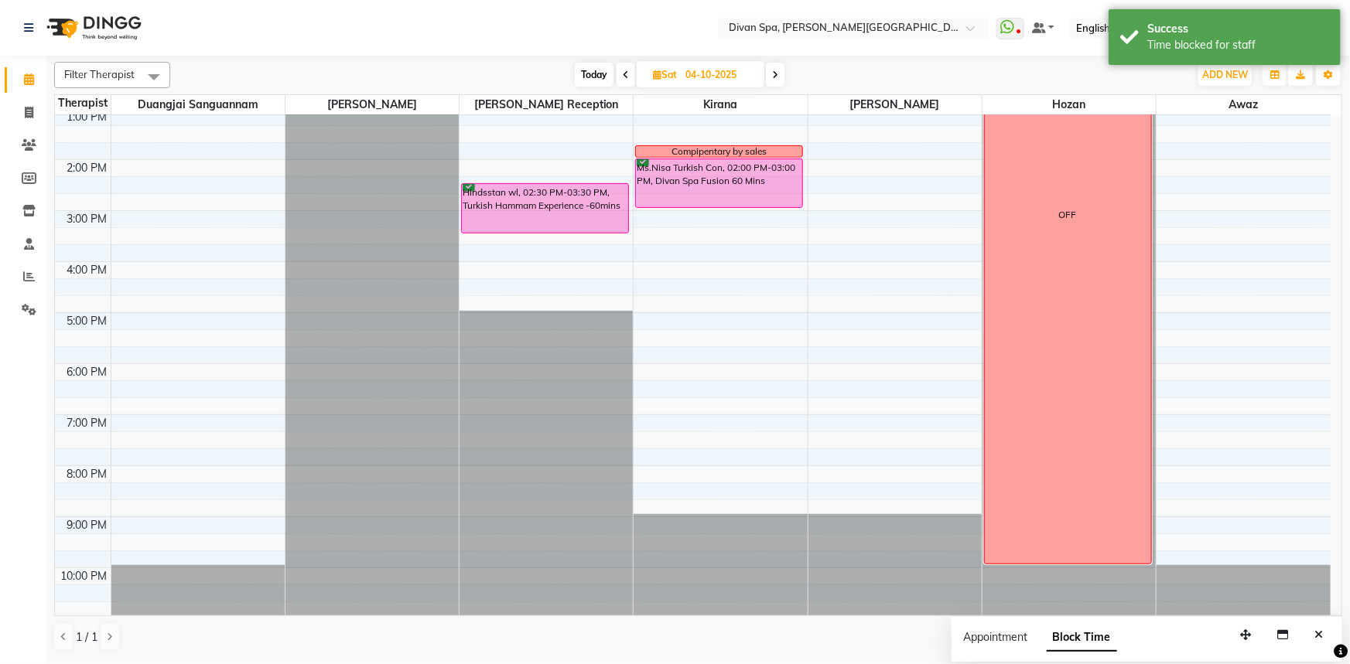
click at [650, 149] on div "Compipentary by sales" at bounding box center [719, 151] width 166 height 11
click at [650, 149] on div "Open Details Delete Block Time Edit Block Time" at bounding box center [713, 192] width 126 height 87
click at [662, 196] on icon "button" at bounding box center [666, 194] width 12 height 11
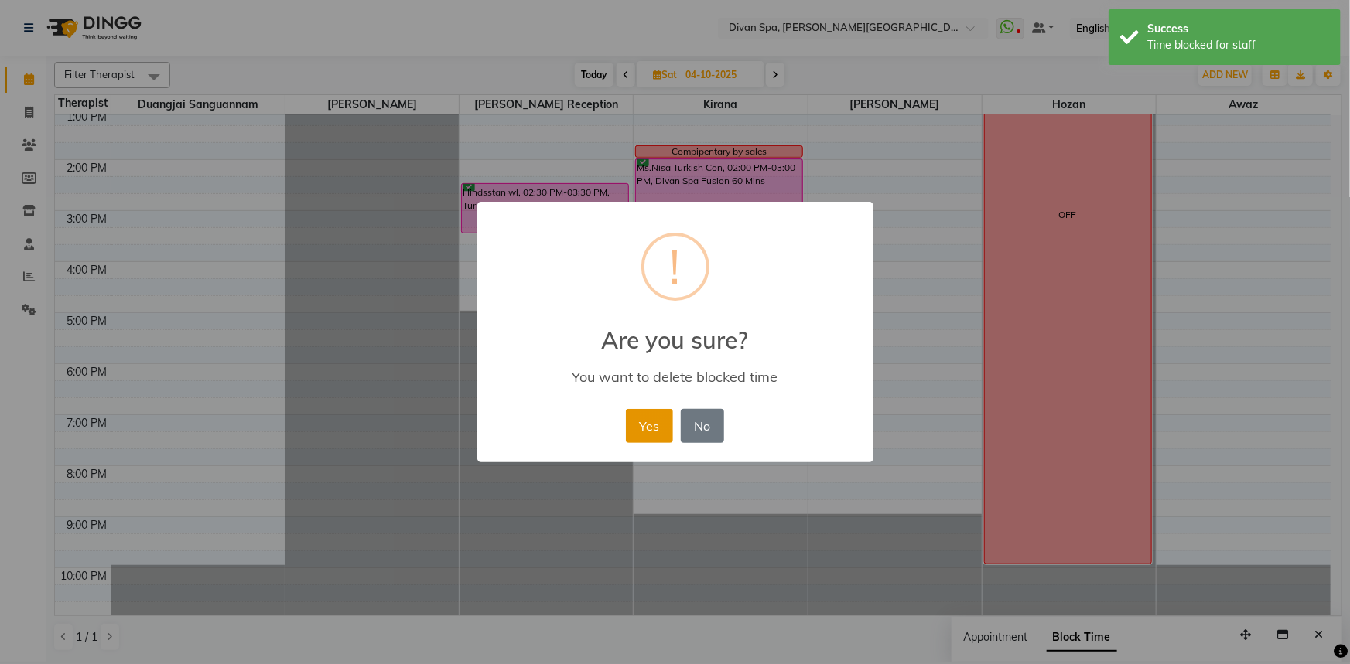
click at [647, 441] on button "Yes" at bounding box center [649, 426] width 47 height 34
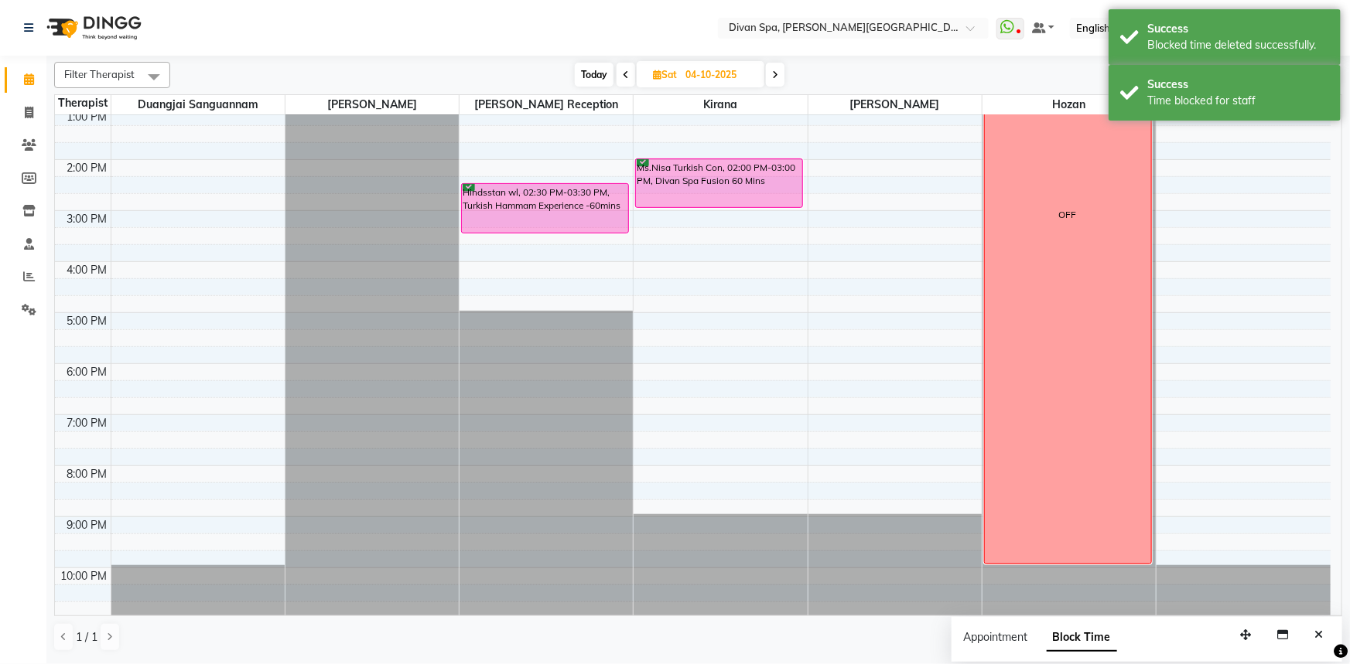
click at [684, 142] on div "6:00 AM 7:00 AM 8:00 AM 9:00 AM 10:00 AM 11:00 AM 12:00 PM 1:00 PM 2:00 PM 3:00…" at bounding box center [692, 185] width 1275 height 867
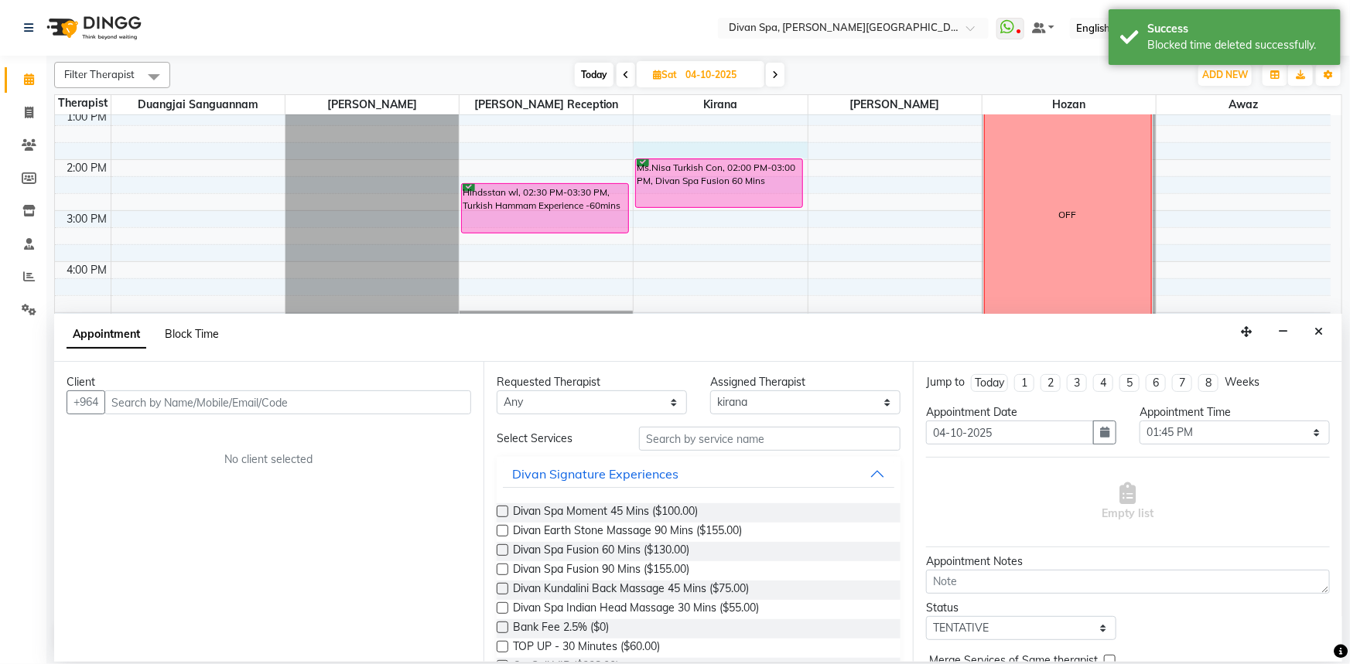
click at [186, 332] on span "Block Time" at bounding box center [192, 334] width 54 height 14
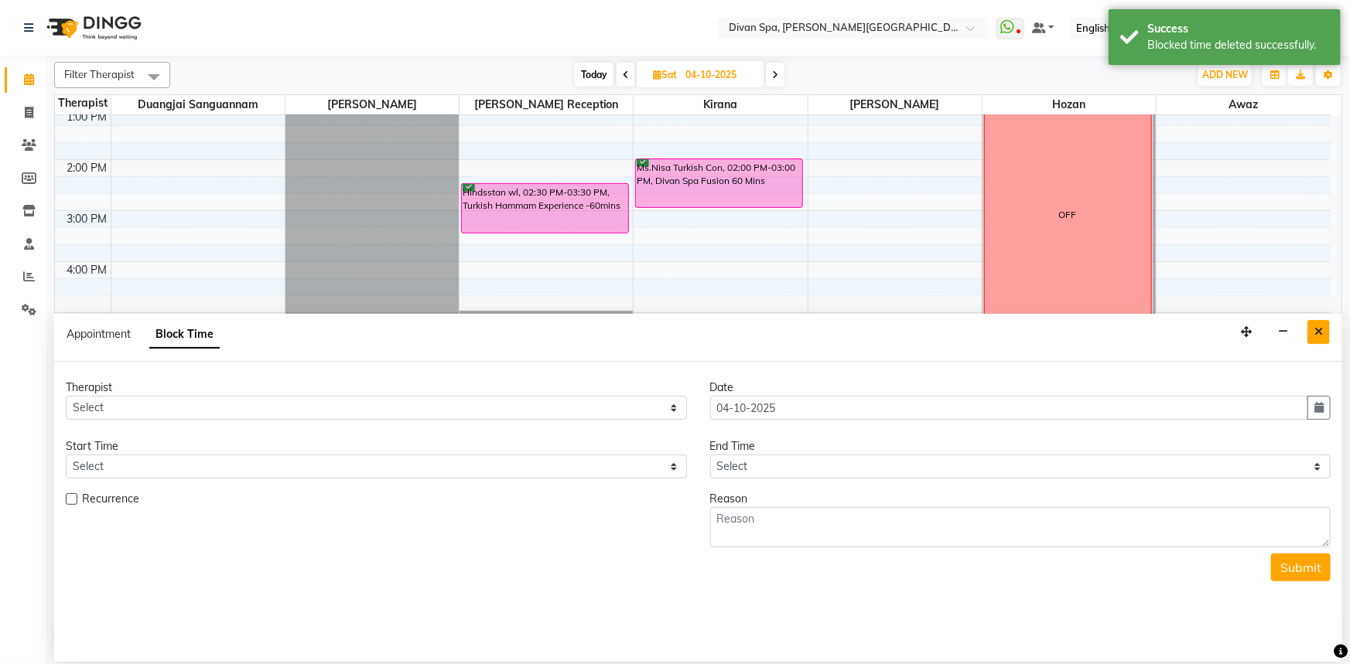
click at [1311, 333] on button "Close" at bounding box center [1318, 332] width 22 height 24
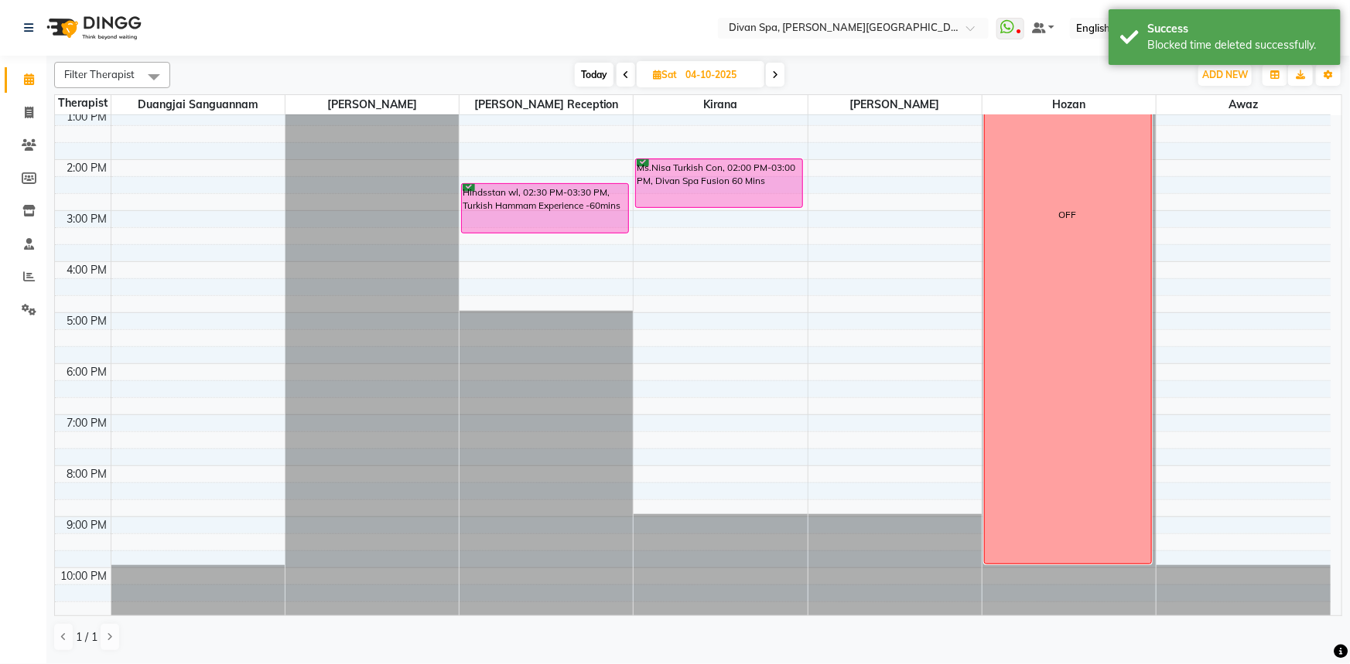
click at [660, 144] on div "6:00 AM 7:00 AM 8:00 AM 9:00 AM 10:00 AM 11:00 AM 12:00 PM 1:00 PM 2:00 PM 3:00…" at bounding box center [692, 185] width 1275 height 867
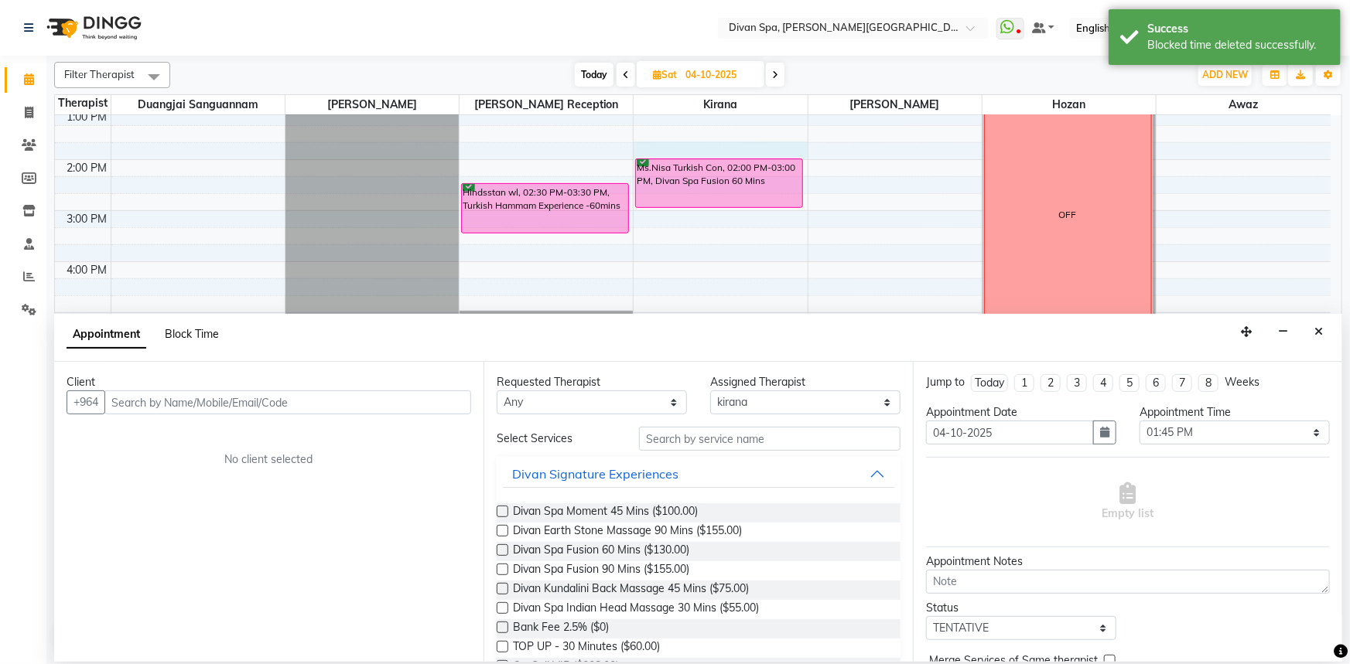
click at [186, 335] on span "Block Time" at bounding box center [192, 334] width 54 height 14
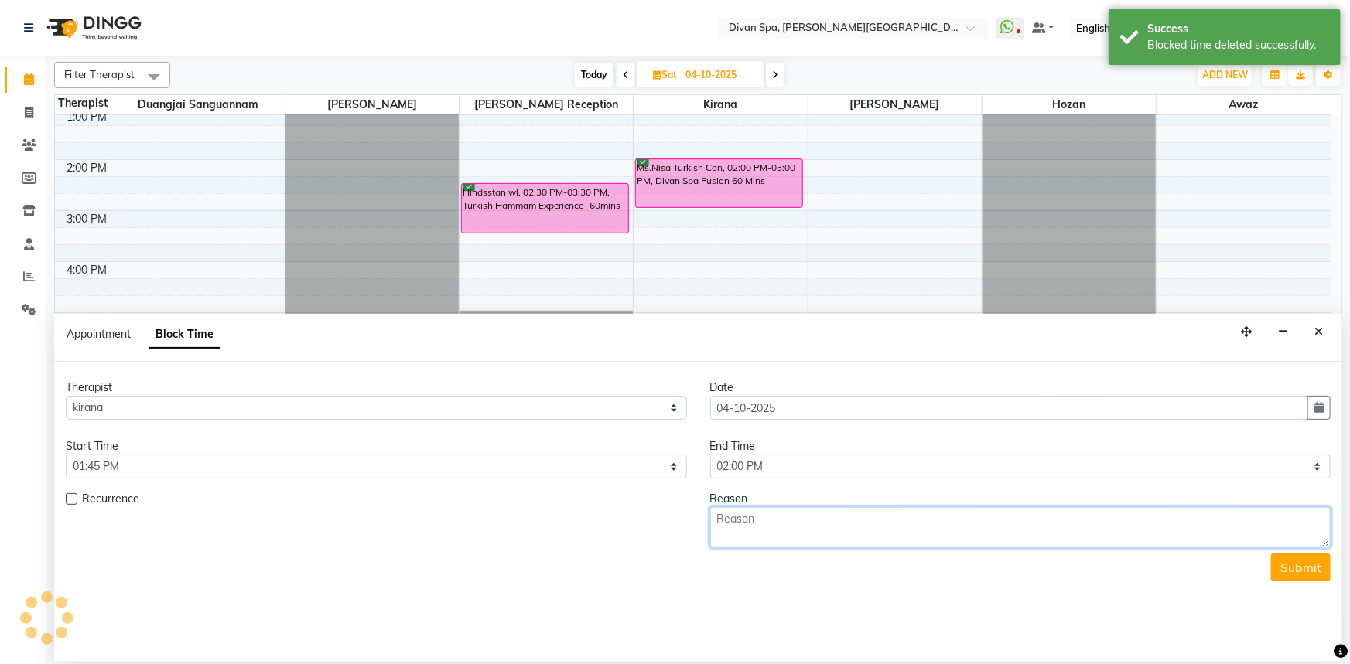
click at [785, 530] on textarea at bounding box center [1020, 527] width 621 height 40
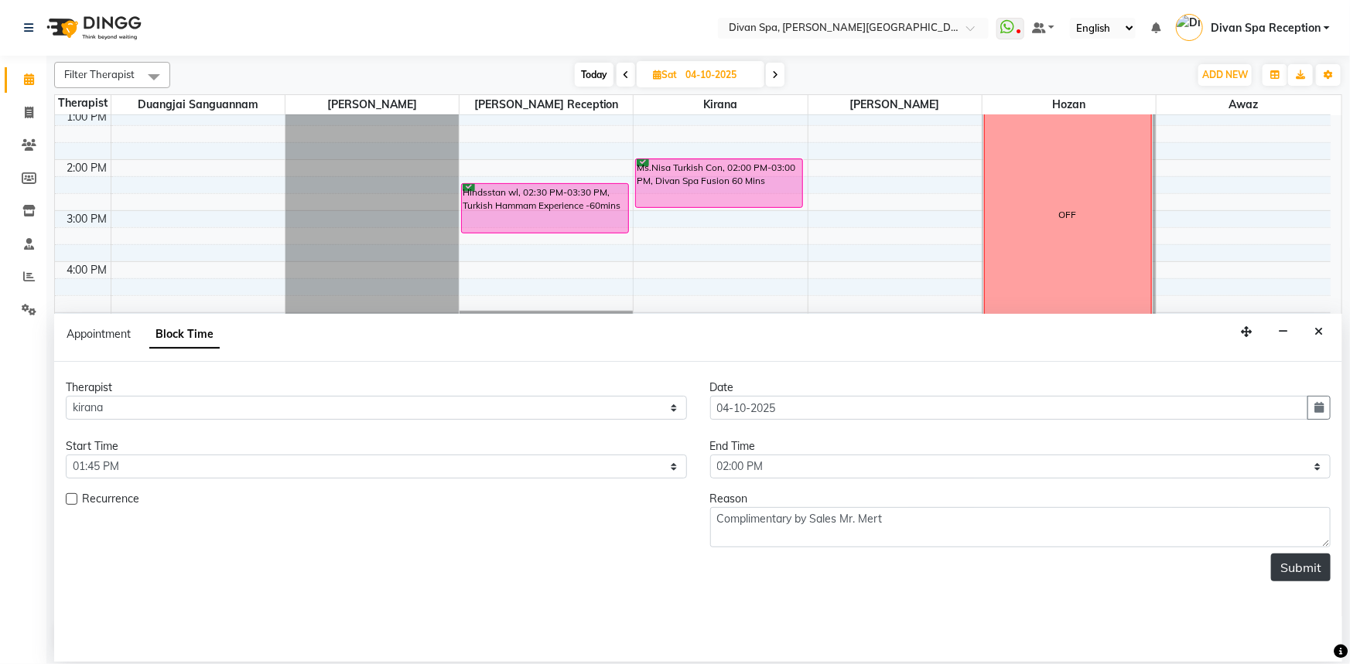
click at [1280, 564] on button "Submit" at bounding box center [1301, 568] width 60 height 28
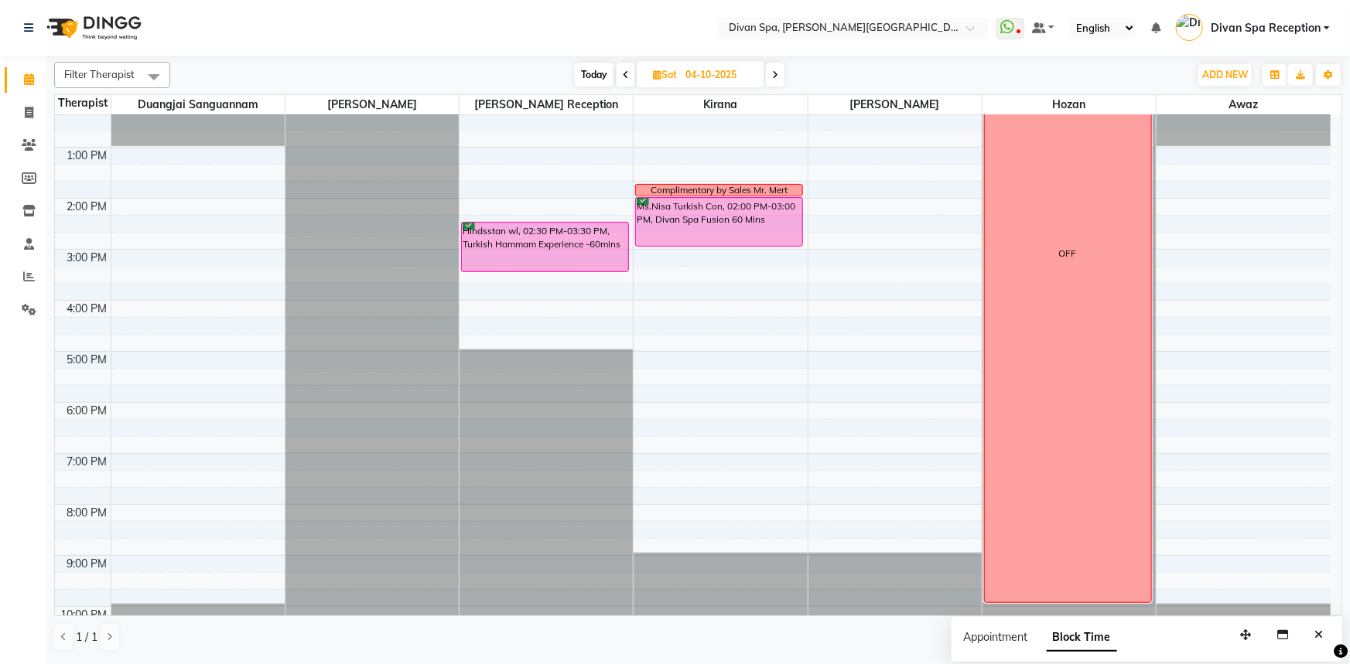
scroll to position [293, 0]
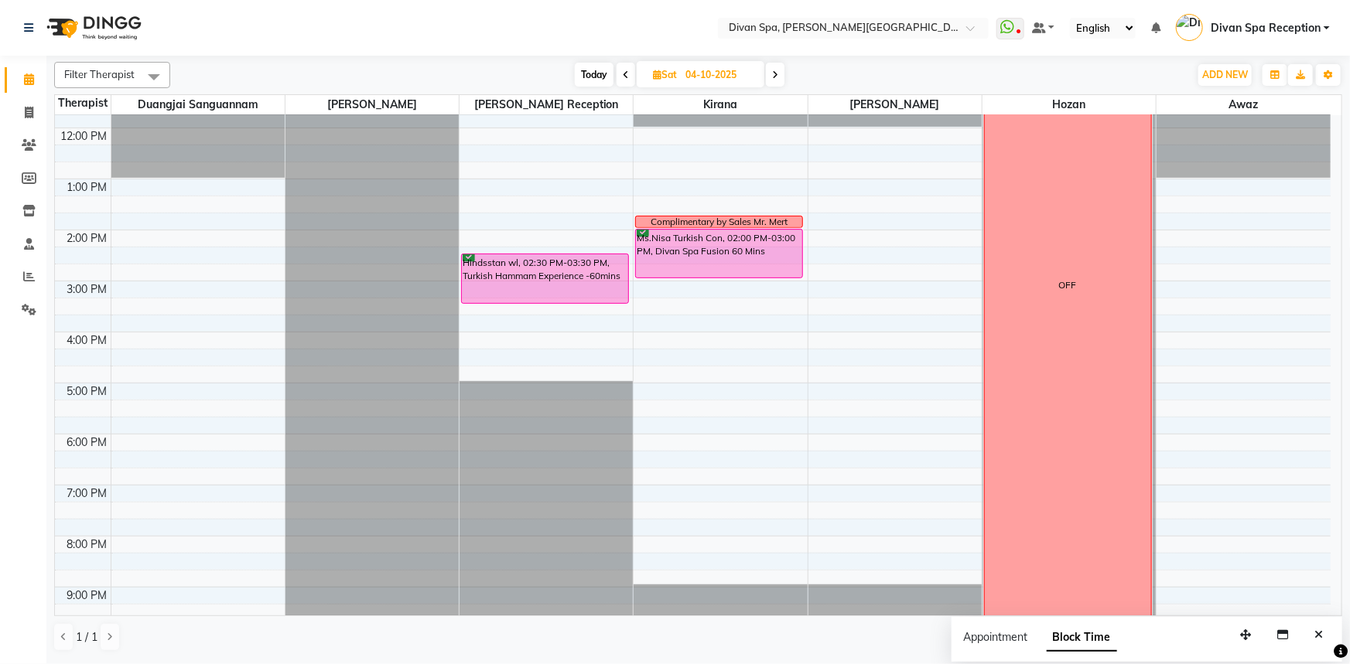
click at [626, 73] on icon at bounding box center [626, 74] width 6 height 9
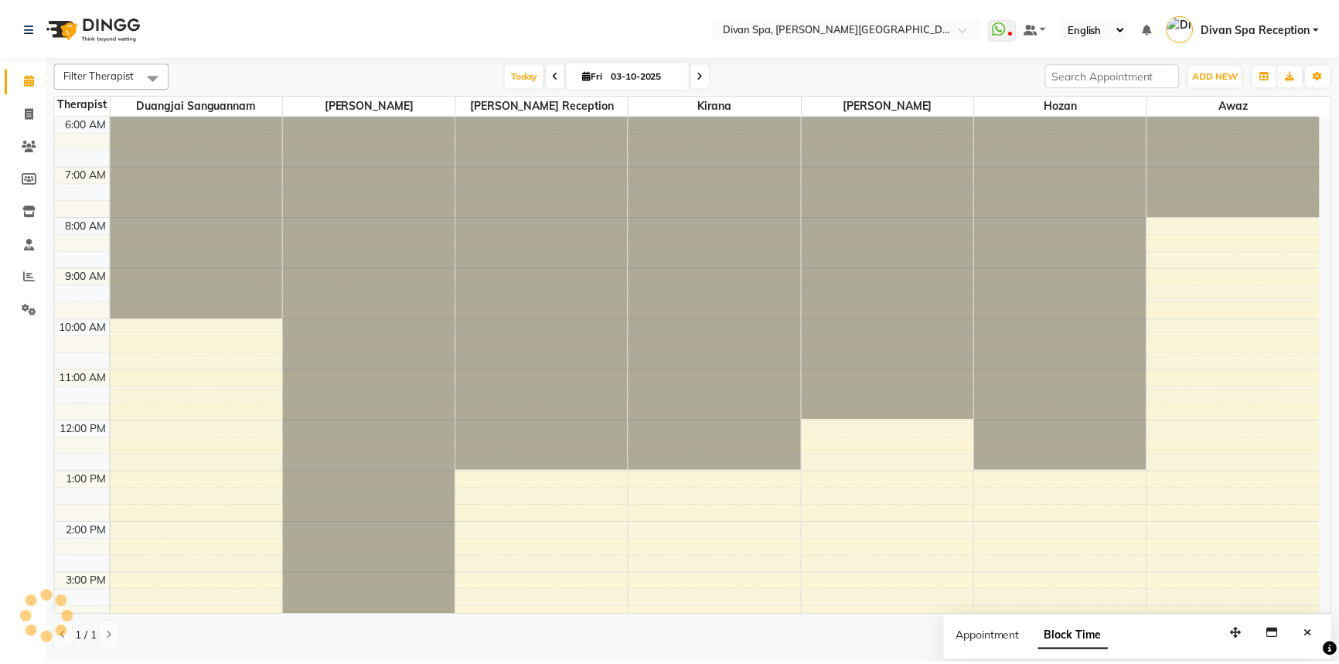
scroll to position [363, 0]
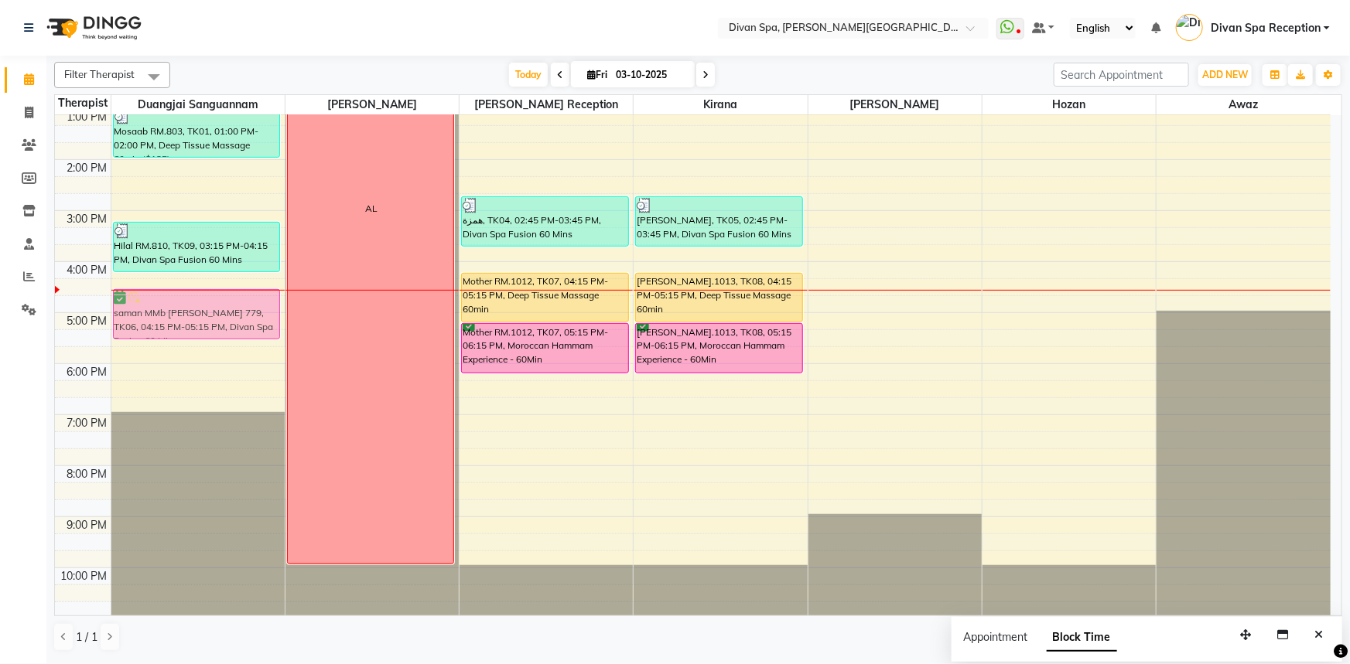
click at [164, 310] on div "[PERSON_NAME] MMB No.747 [PERSON_NAME], TK02, 10:30 AM-12:00 PM, Divan Spa Fusi…" at bounding box center [197, 185] width 173 height 867
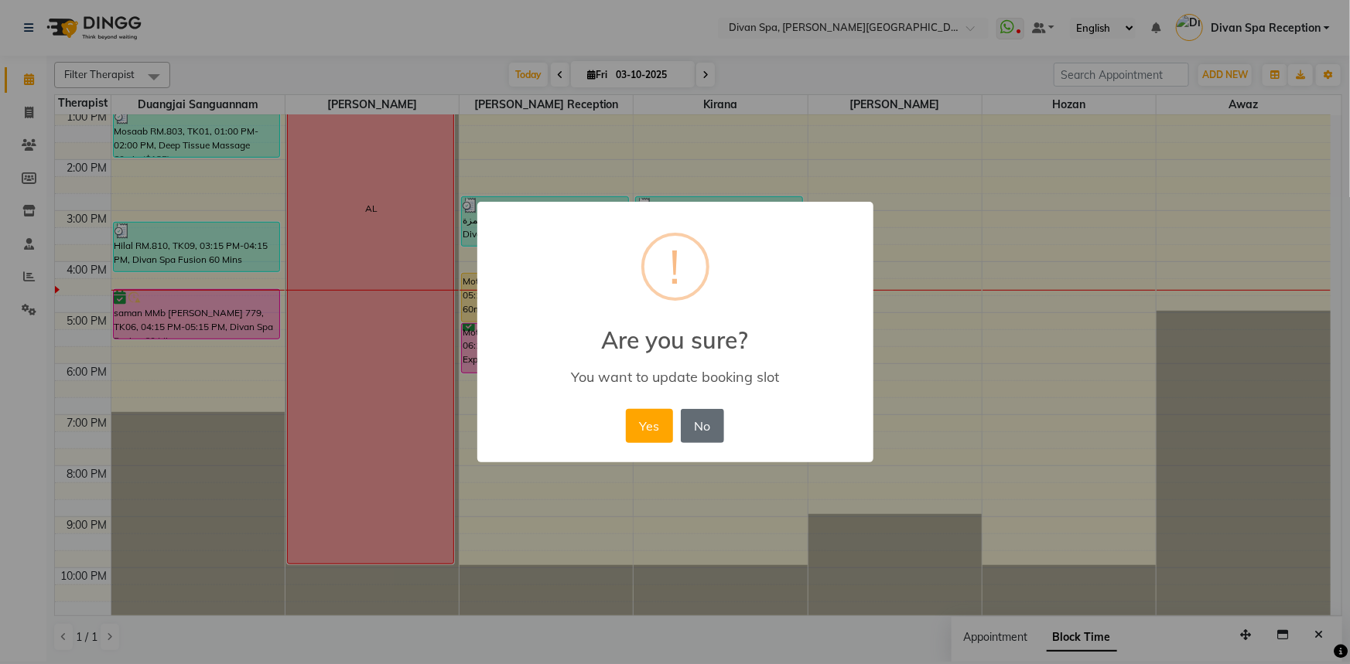
click at [706, 442] on button "No" at bounding box center [702, 426] width 43 height 34
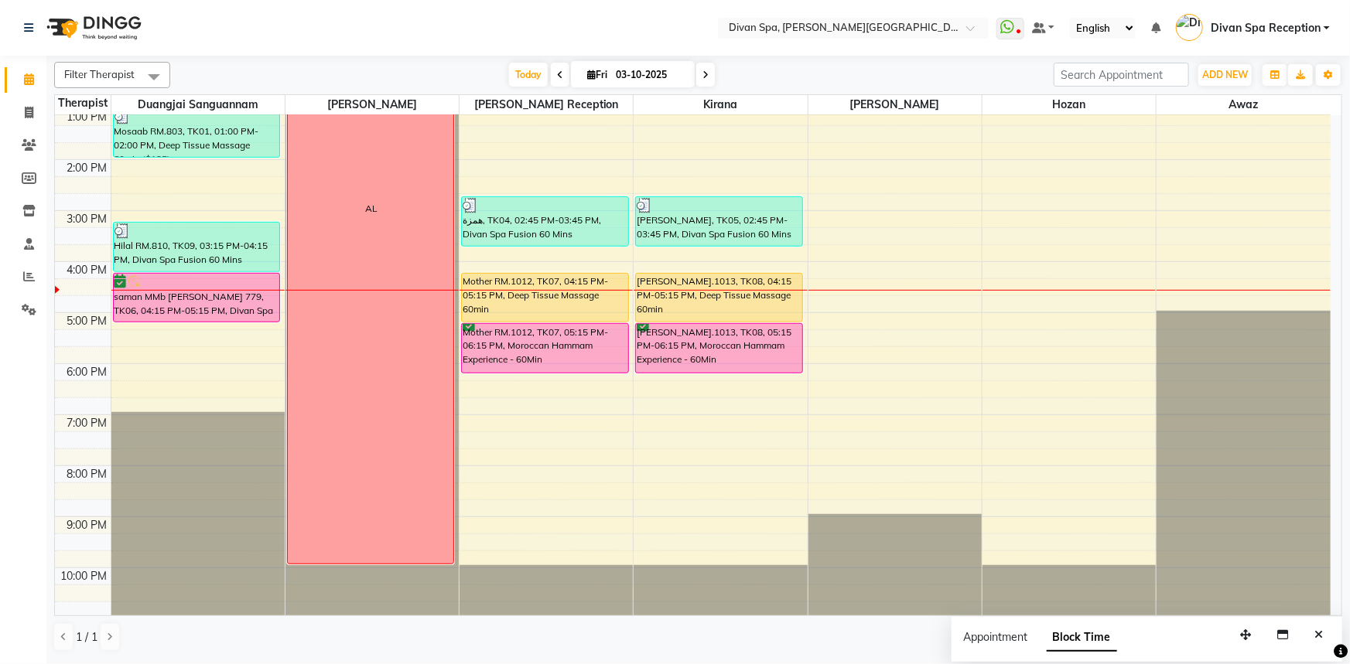
click at [210, 299] on div "saman MMb [PERSON_NAME] 779, TK06, 04:15 PM-05:15 PM, Divan Spa Fusion 60 Mins" at bounding box center [197, 298] width 166 height 48
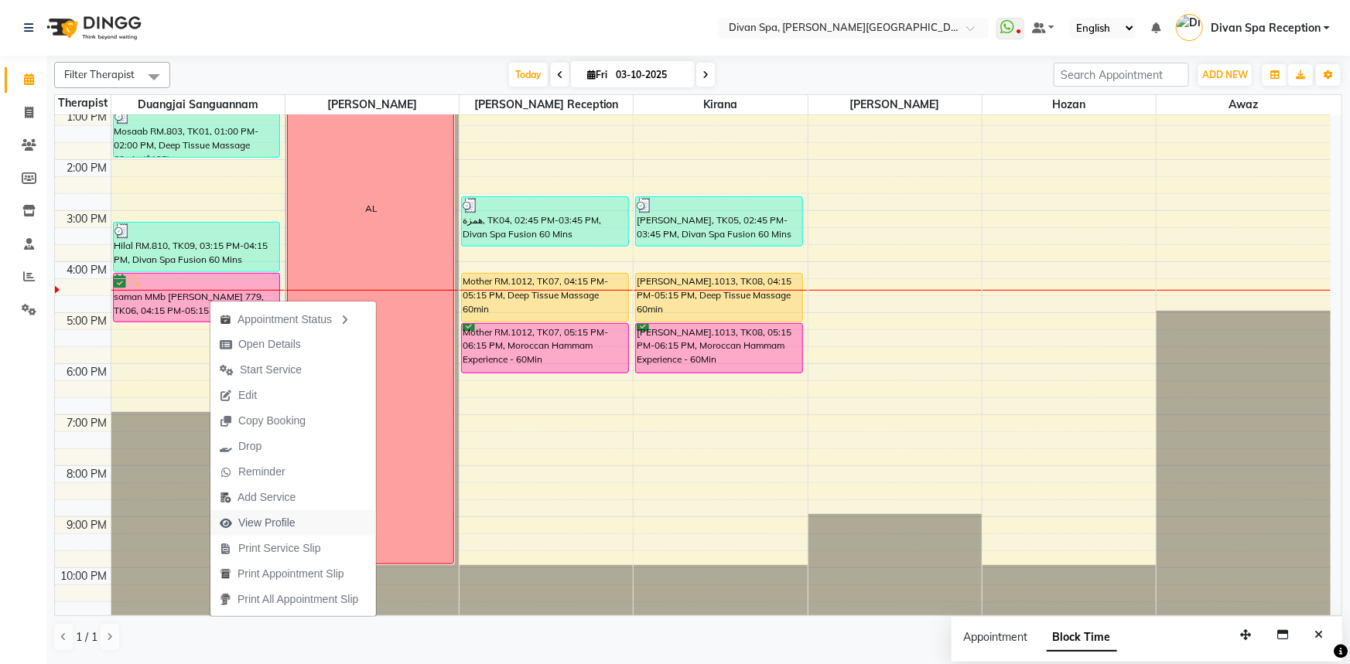
click at [262, 521] on span "View Profile" at bounding box center [266, 523] width 57 height 16
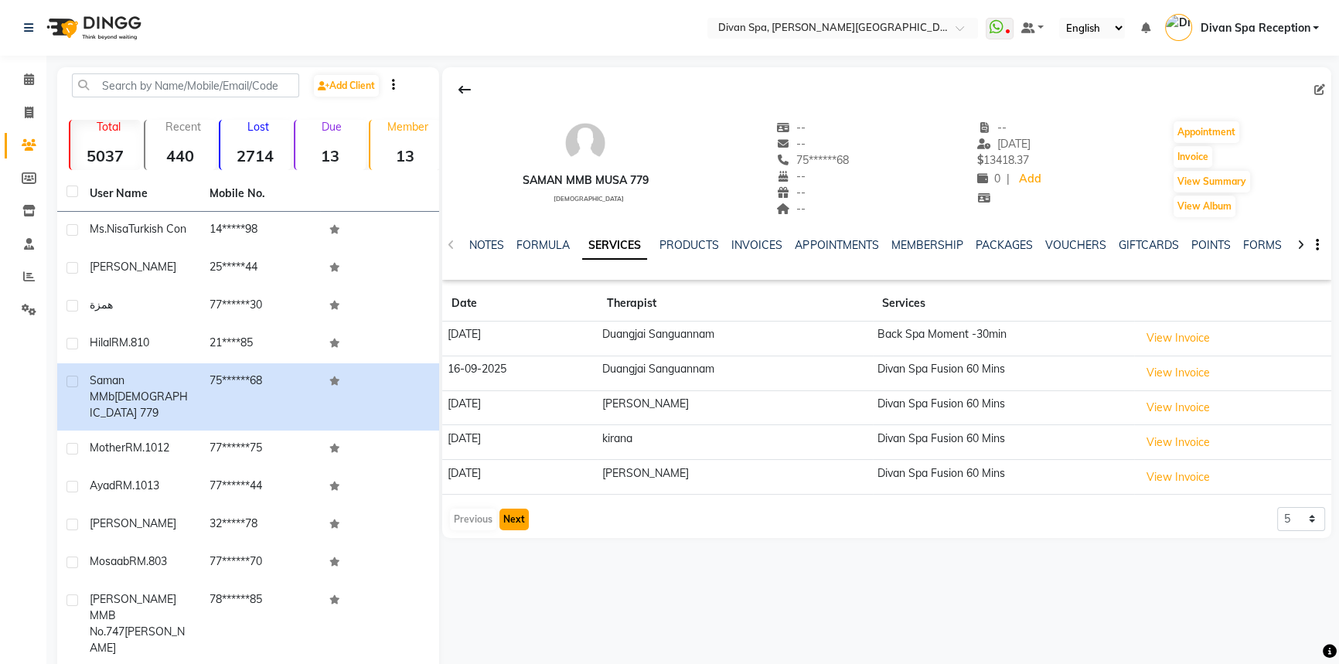
click at [520, 519] on button "Next" at bounding box center [514, 520] width 29 height 22
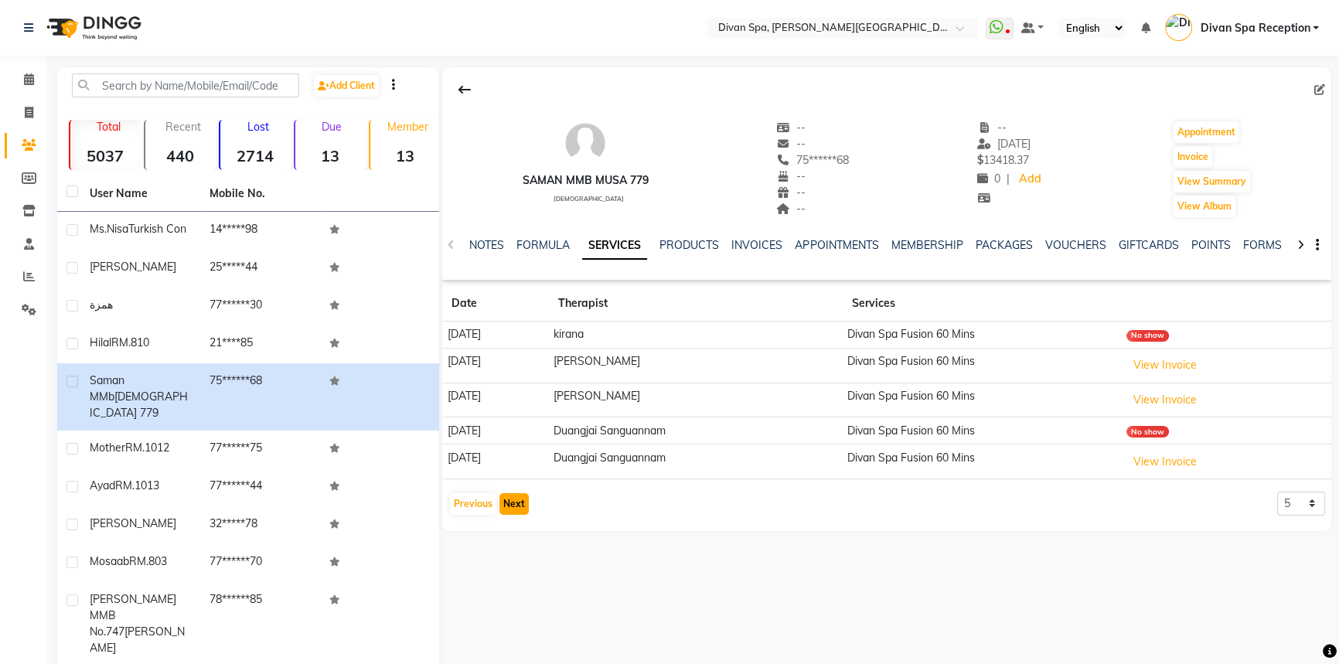
click at [519, 503] on button "Next" at bounding box center [514, 504] width 29 height 22
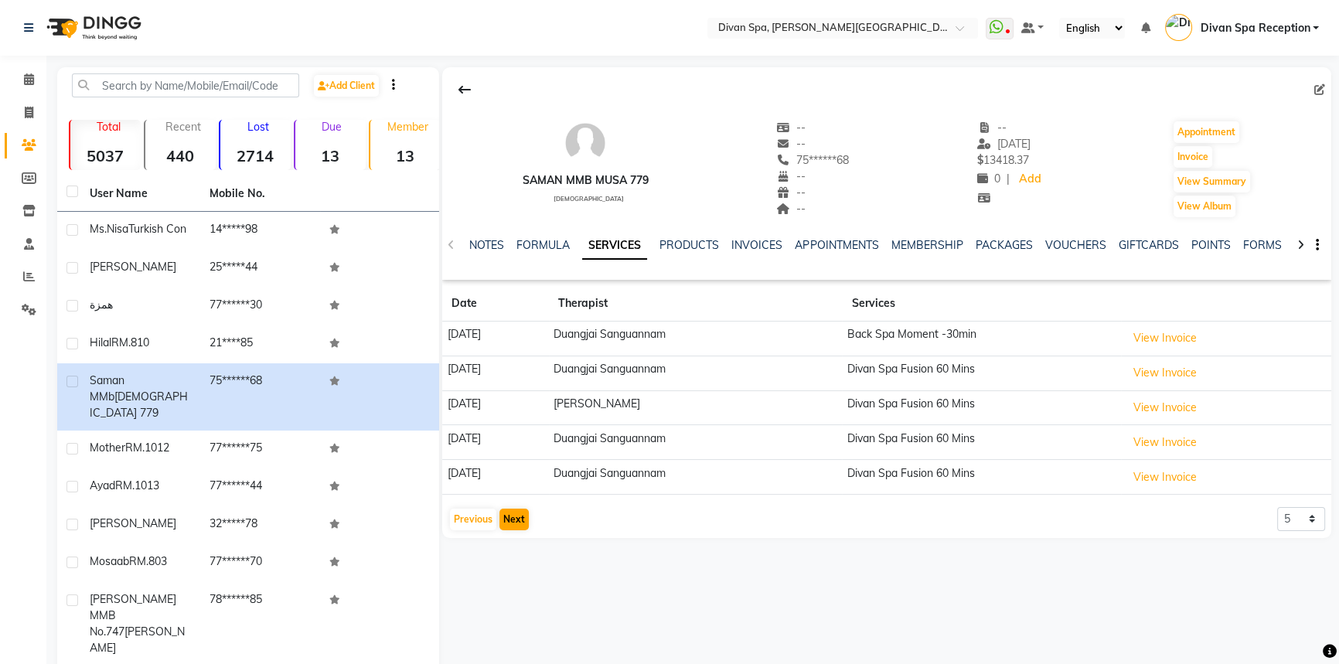
click at [519, 503] on app-client-history "Date Therapist Services [DATE] Duangjai Sanguannam Back Spa Moment -30min View …" at bounding box center [886, 409] width 889 height 246
click at [504, 522] on button "Next" at bounding box center [514, 520] width 29 height 22
click at [505, 523] on button "Next" at bounding box center [514, 520] width 29 height 22
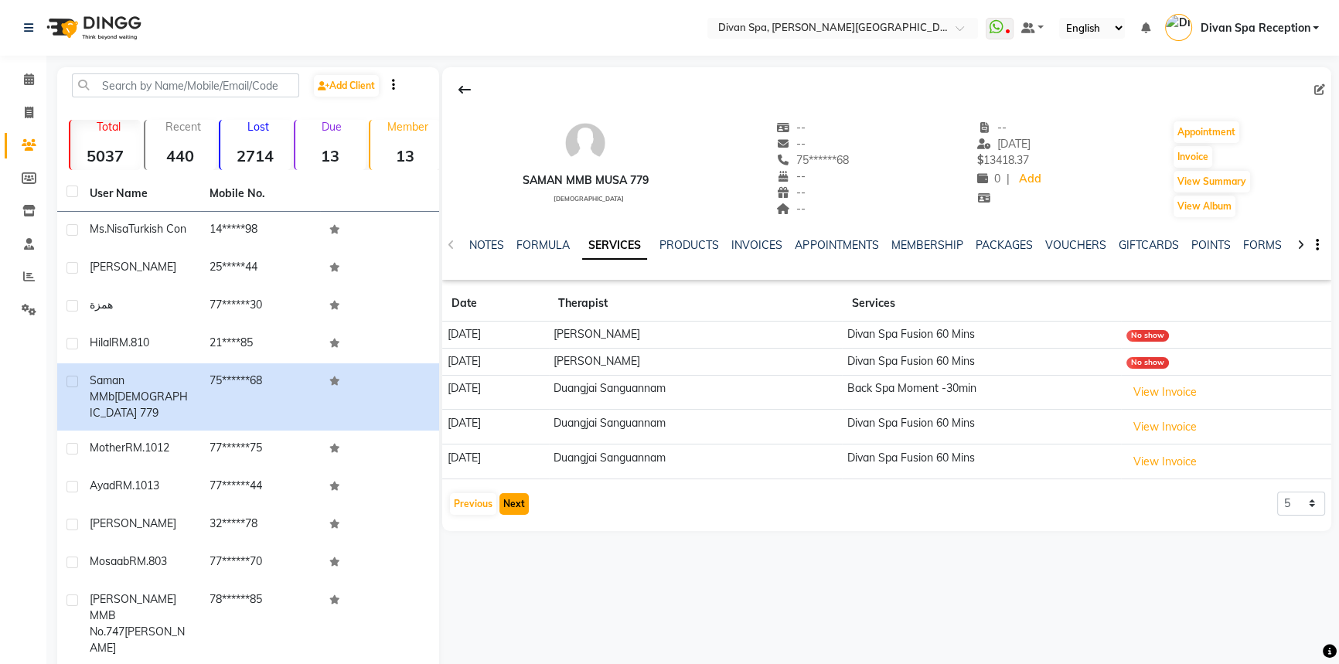
click at [517, 507] on button "Next" at bounding box center [514, 504] width 29 height 22
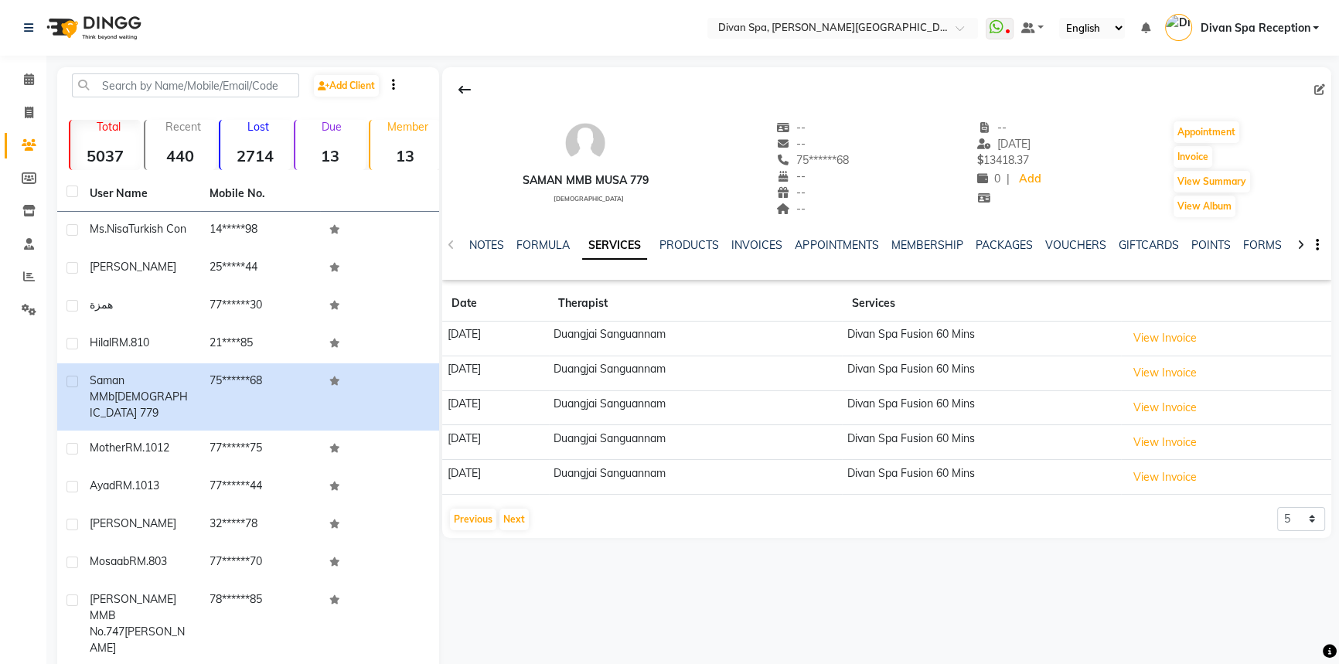
click at [520, 501] on app-client-history "Date Therapist Services [DATE] Duangjai Sanguannam Divan Spa Fusion 60 Mins Vie…" at bounding box center [886, 409] width 889 height 246
click at [514, 517] on button "Next" at bounding box center [514, 520] width 29 height 22
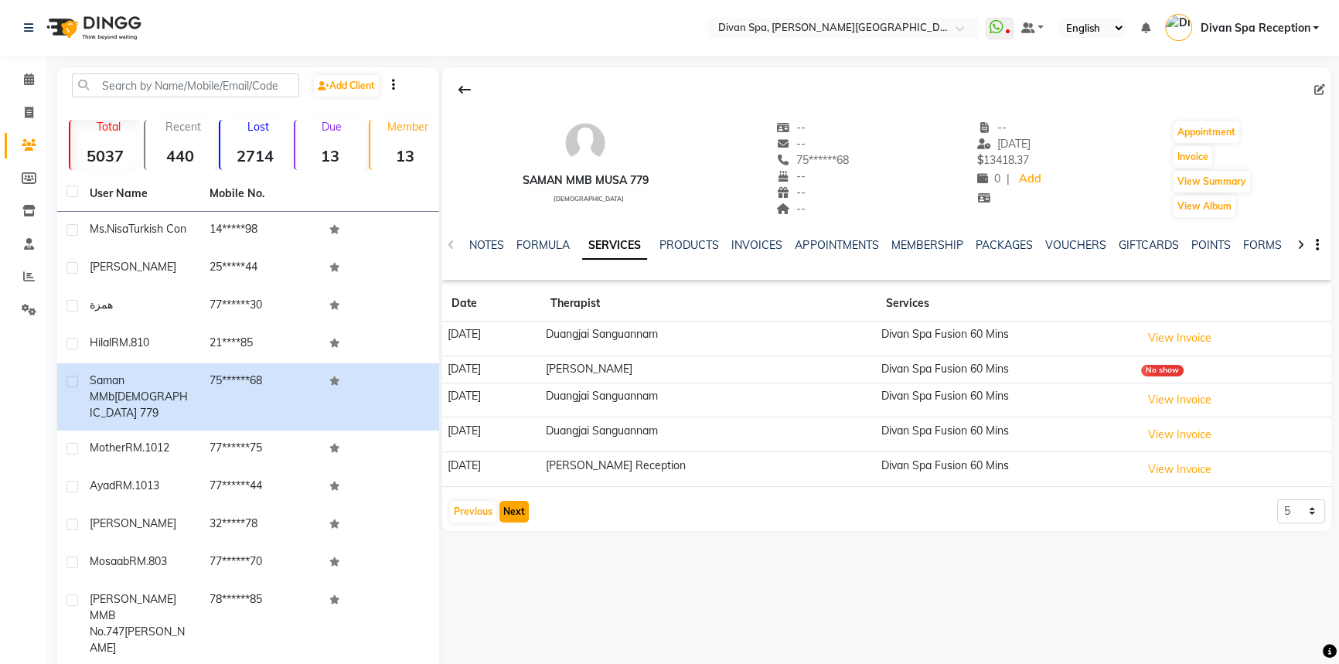
click at [514, 517] on button "Next" at bounding box center [514, 512] width 29 height 22
click at [514, 517] on div "saman MMb Musa 779 [DEMOGRAPHIC_DATA] -- -- 75******68 -- -- -- -- [DATE] $ 134…" at bounding box center [886, 299] width 889 height 464
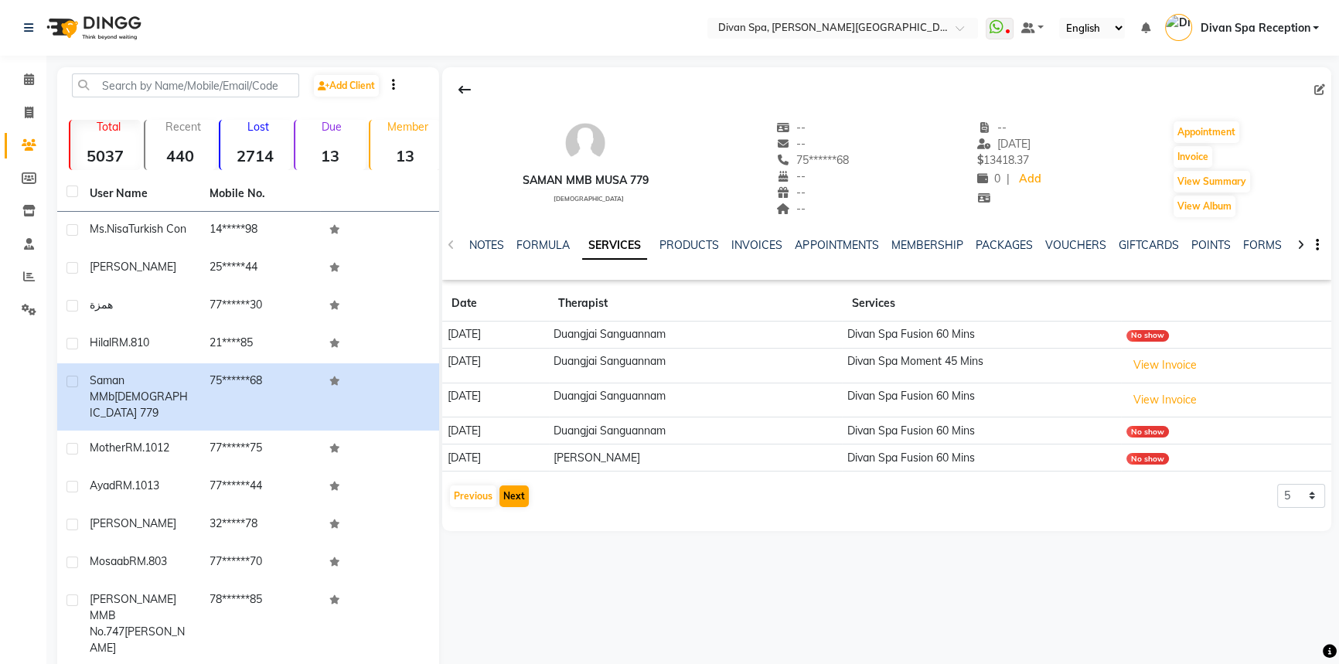
click at [514, 517] on div "saman MMb Musa 779 [DEMOGRAPHIC_DATA] -- -- 75******68 -- -- -- -- [DATE] $ 134…" at bounding box center [886, 299] width 889 height 464
click at [24, 77] on icon at bounding box center [29, 79] width 10 height 12
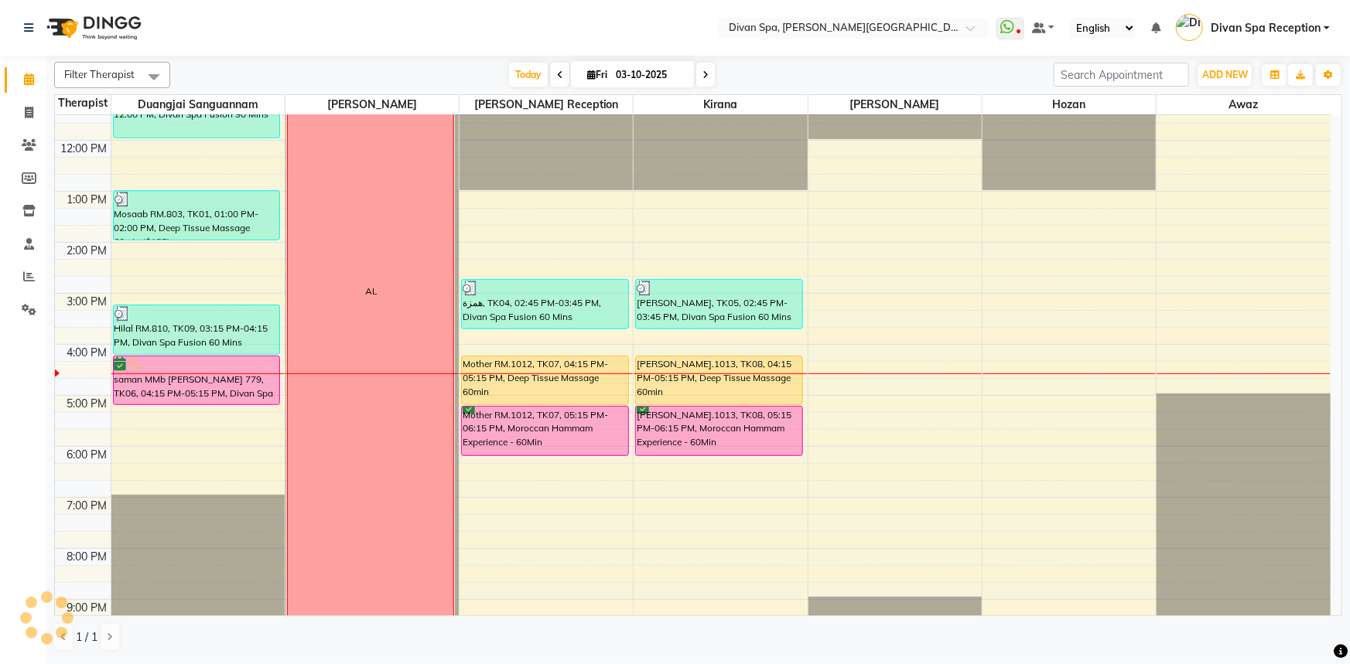
scroll to position [351, 0]
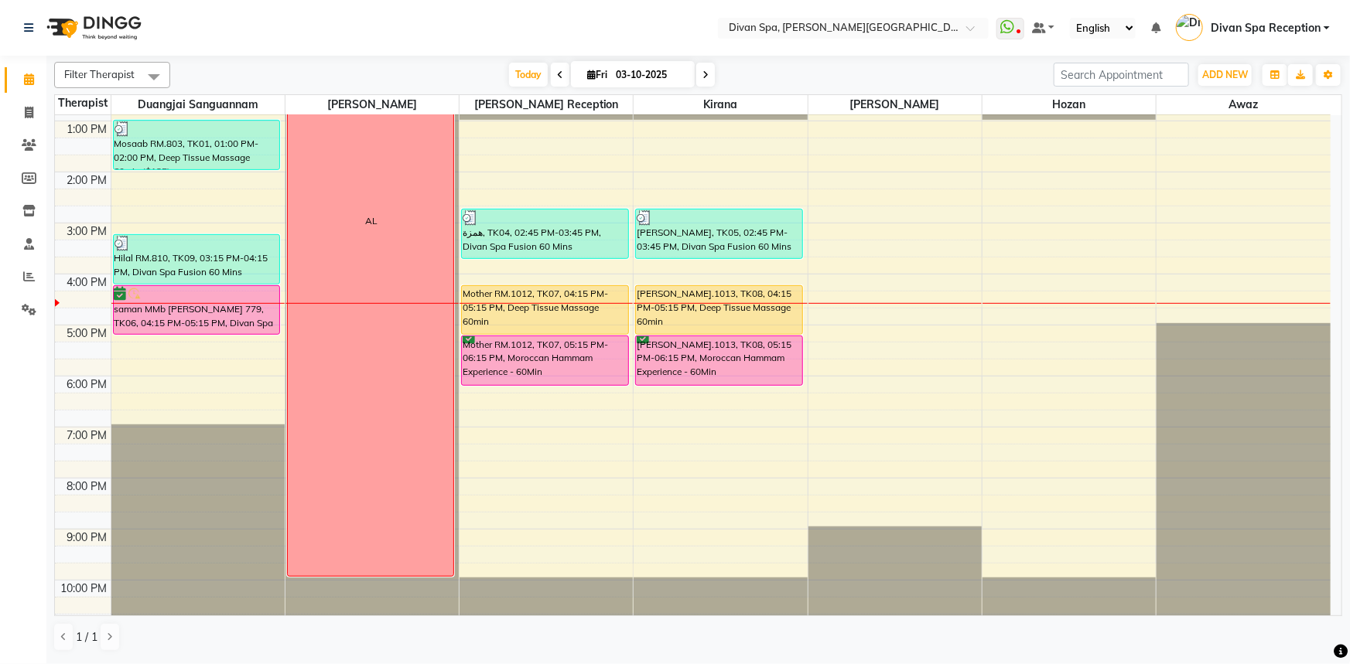
click at [135, 314] on div "saman MMb [PERSON_NAME] 779, TK06, 04:15 PM-05:15 PM, Divan Spa Fusion 60 Mins" at bounding box center [197, 310] width 166 height 48
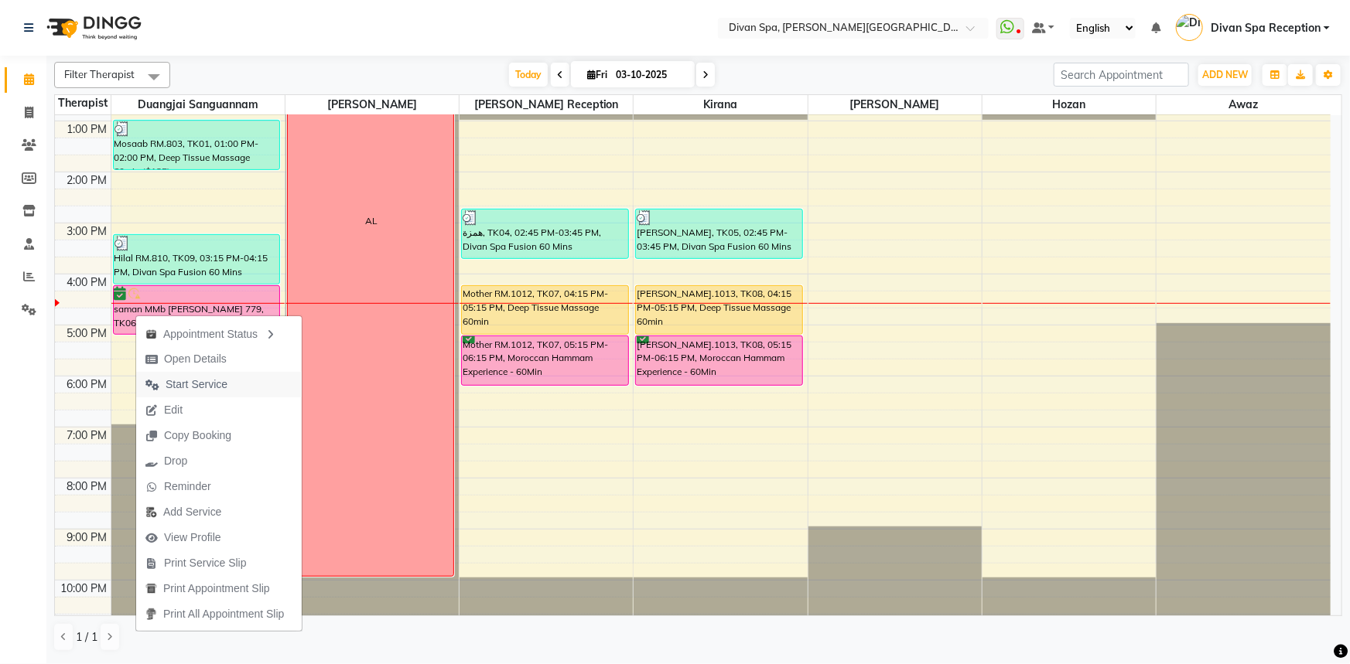
click at [179, 390] on span "Start Service" at bounding box center [196, 385] width 62 height 16
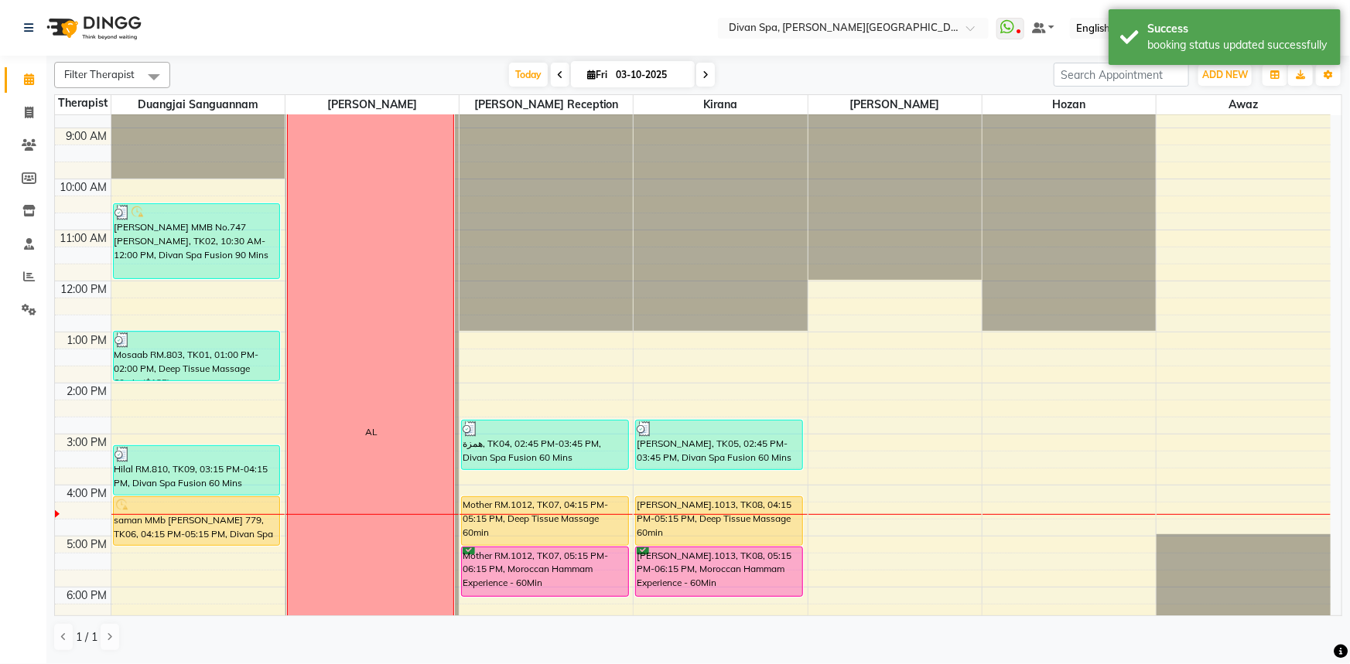
scroll to position [210, 0]
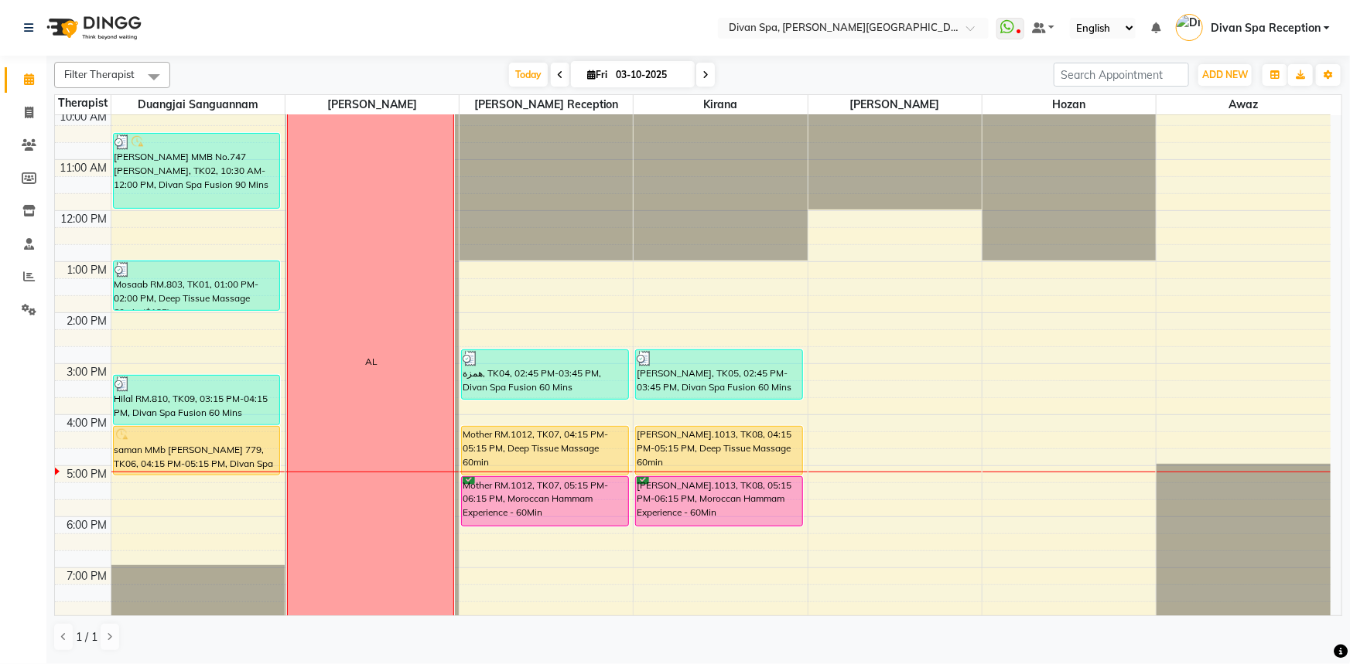
click at [561, 64] on span at bounding box center [560, 75] width 19 height 24
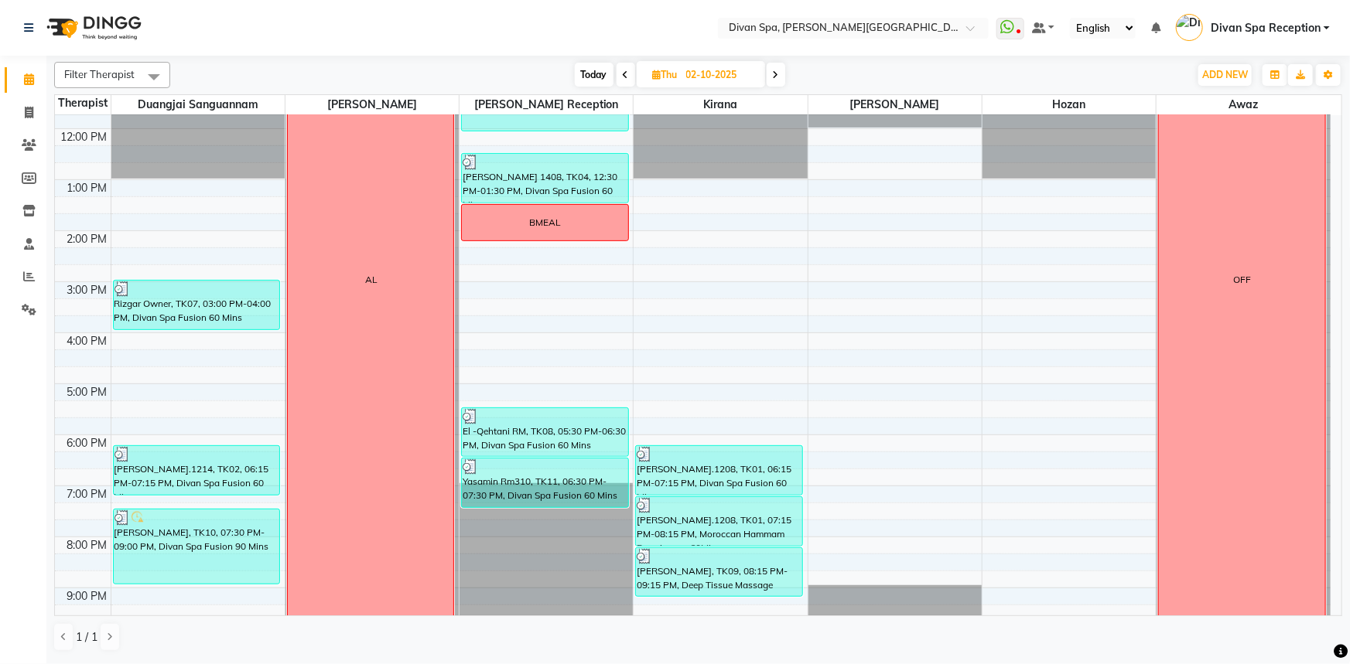
scroll to position [293, 0]
click at [590, 65] on span "Today" at bounding box center [594, 75] width 39 height 24
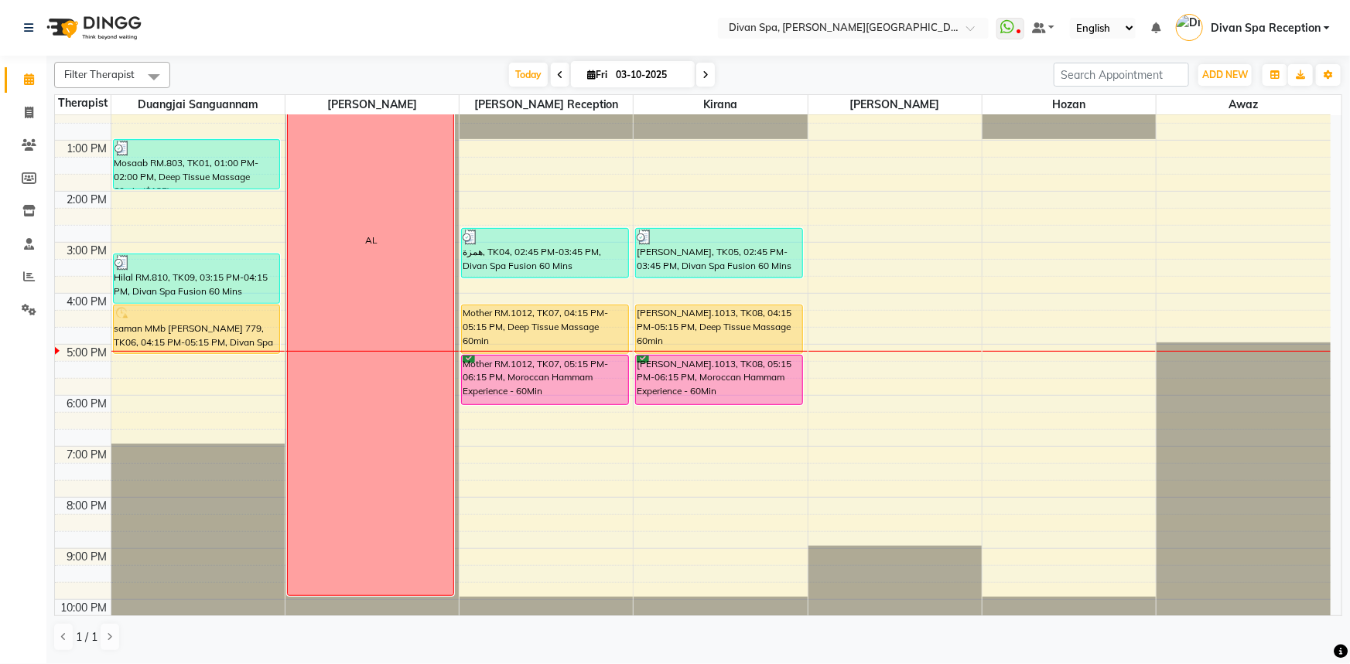
scroll to position [363, 0]
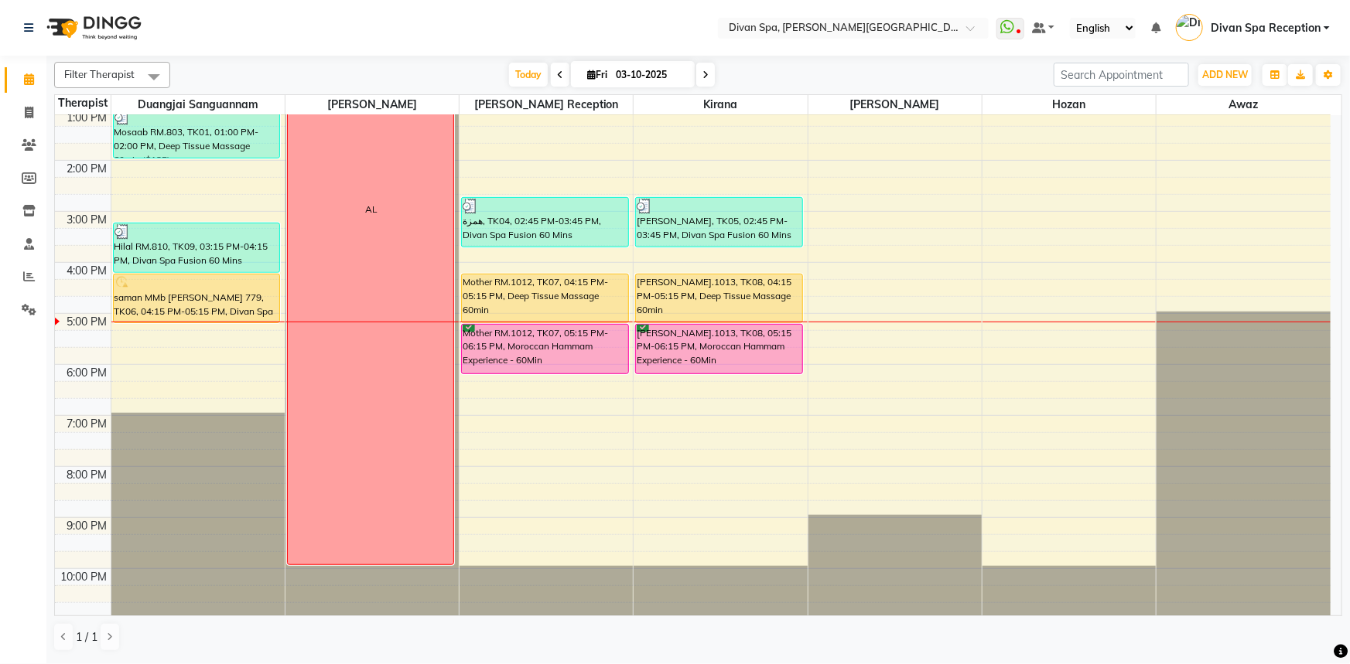
click at [542, 404] on div "6:00 AM 7:00 AM 8:00 AM 9:00 AM 10:00 AM 11:00 AM 12:00 PM 1:00 PM 2:00 PM 3:00…" at bounding box center [692, 186] width 1275 height 867
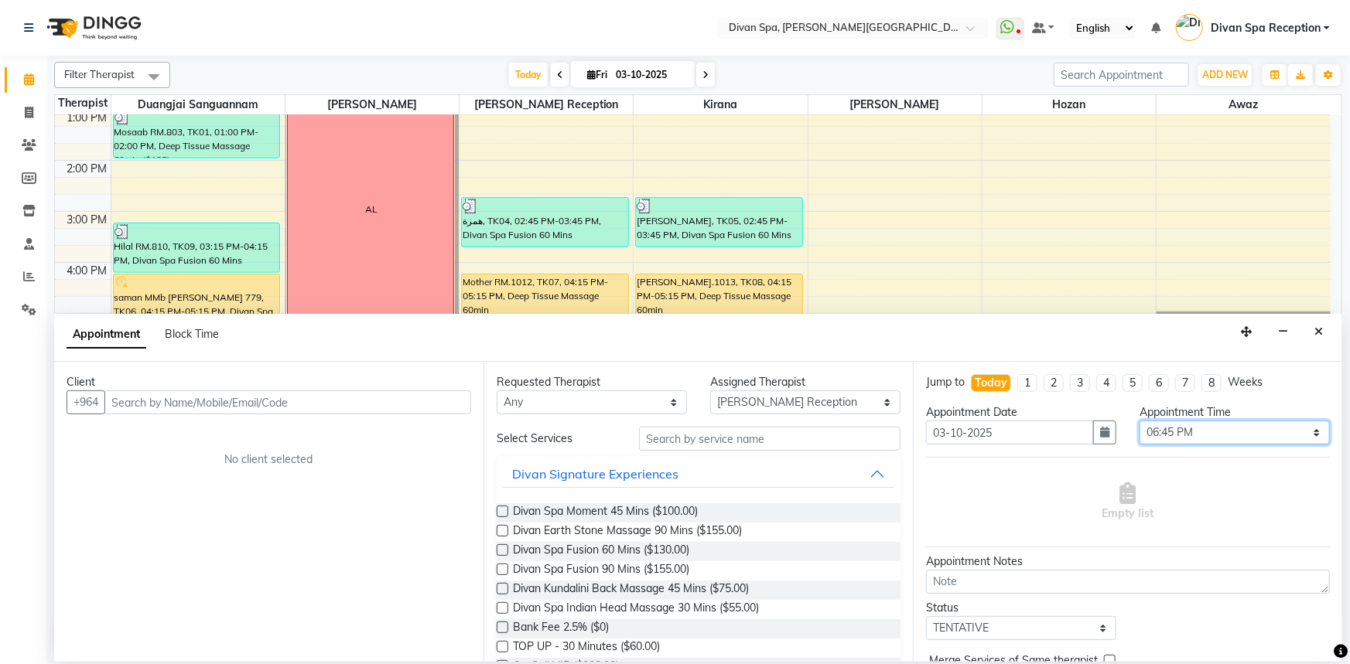
click at [1168, 437] on select "Select 07:00 AM 07:15 AM 07:30 AM 07:45 AM 08:00 AM 08:15 AM 08:30 AM 08:45 AM …" at bounding box center [1234, 433] width 190 height 24
click at [1139, 421] on select "Select 07:00 AM 07:15 AM 07:30 AM 07:45 AM 08:00 AM 08:15 AM 08:30 AM 08:45 AM …" at bounding box center [1234, 433] width 190 height 24
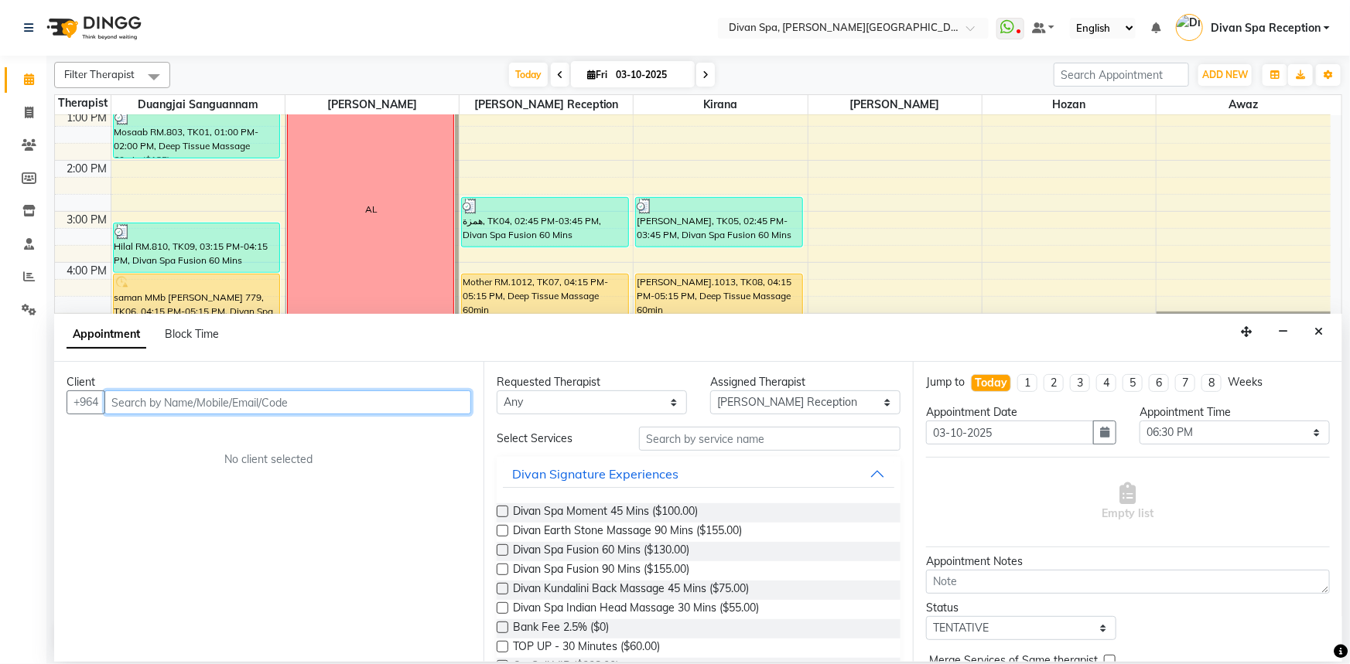
click at [360, 399] on input "text" at bounding box center [287, 403] width 367 height 24
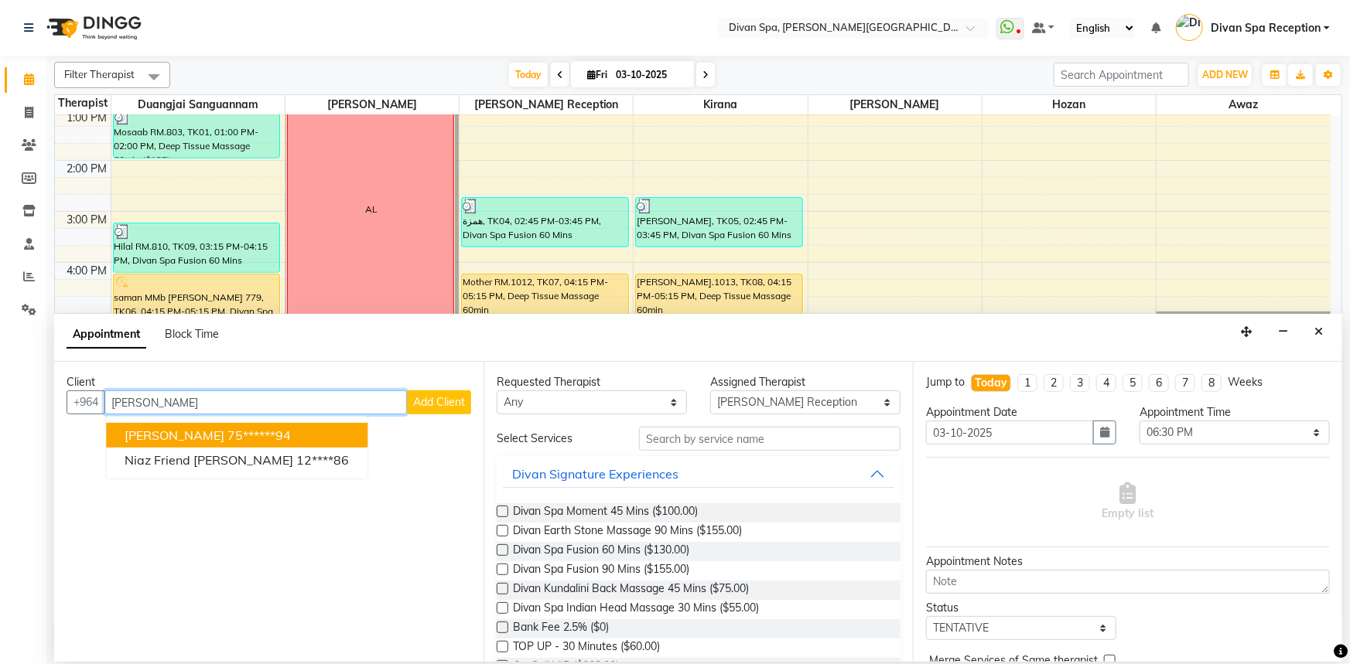
click at [161, 433] on span "[PERSON_NAME]" at bounding box center [175, 435] width 100 height 15
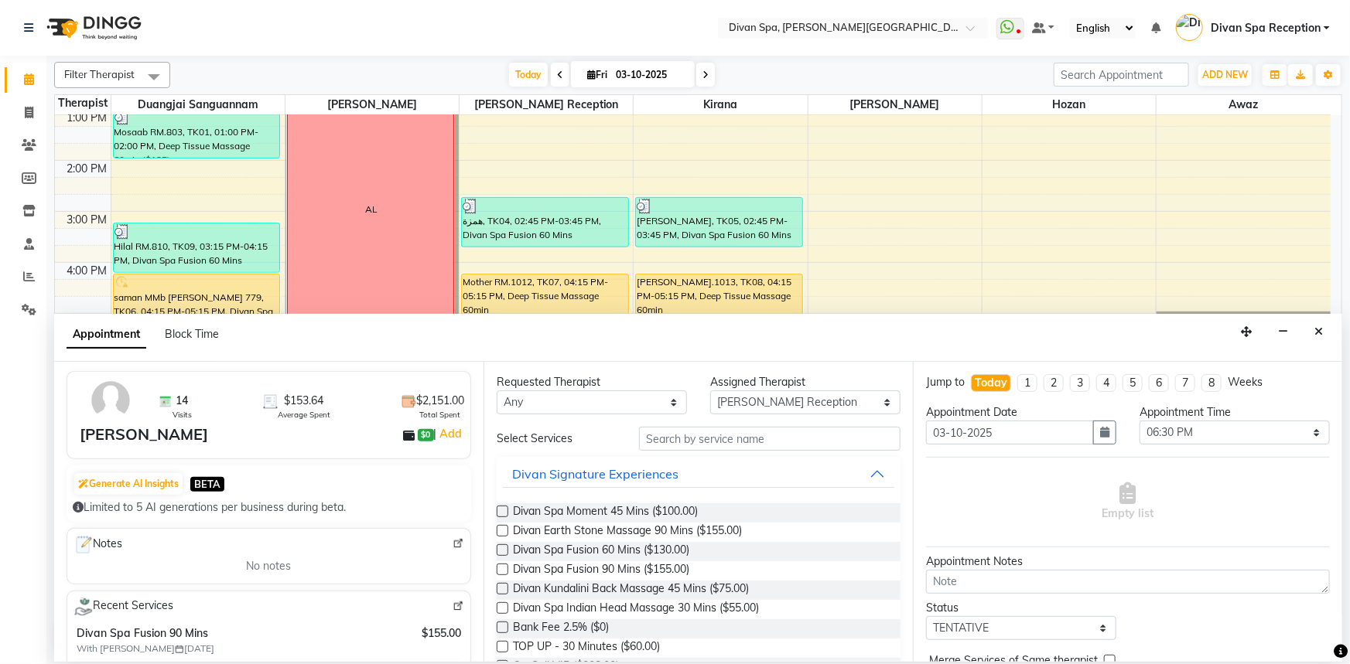
scroll to position [140, 0]
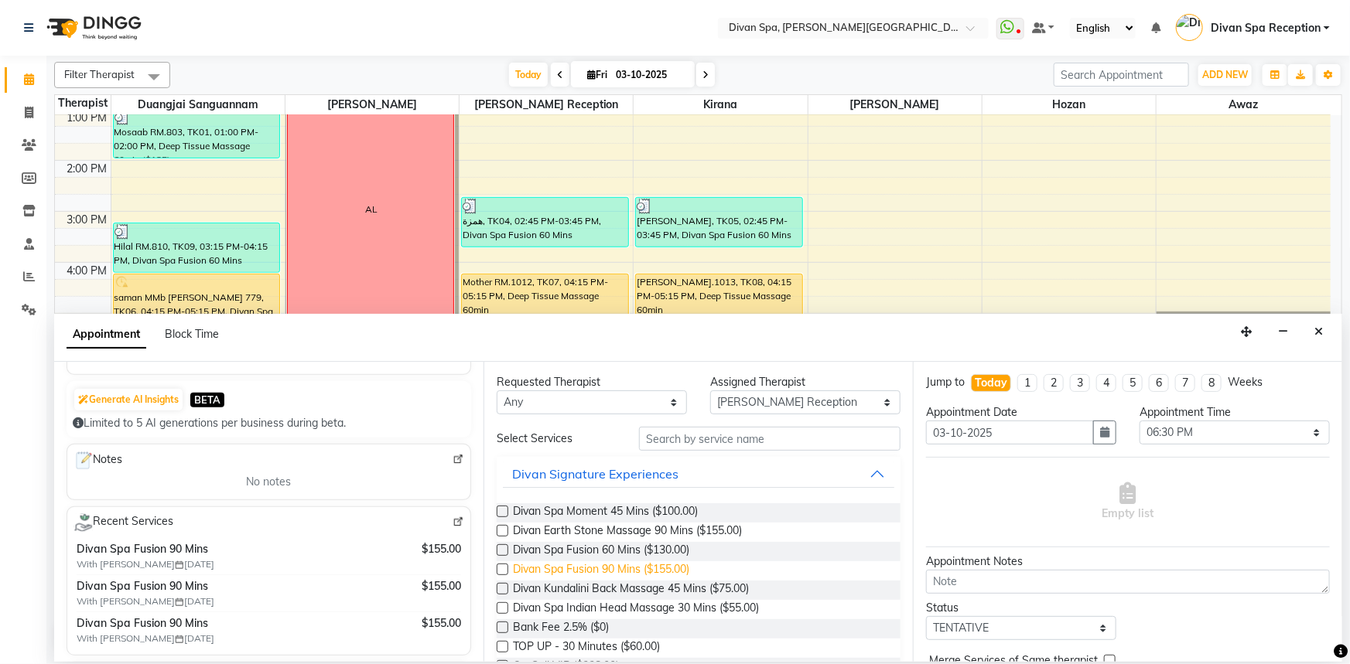
click at [688, 568] on span "Divan Spa Fusion 90 Mins ($155.00)" at bounding box center [601, 570] width 176 height 19
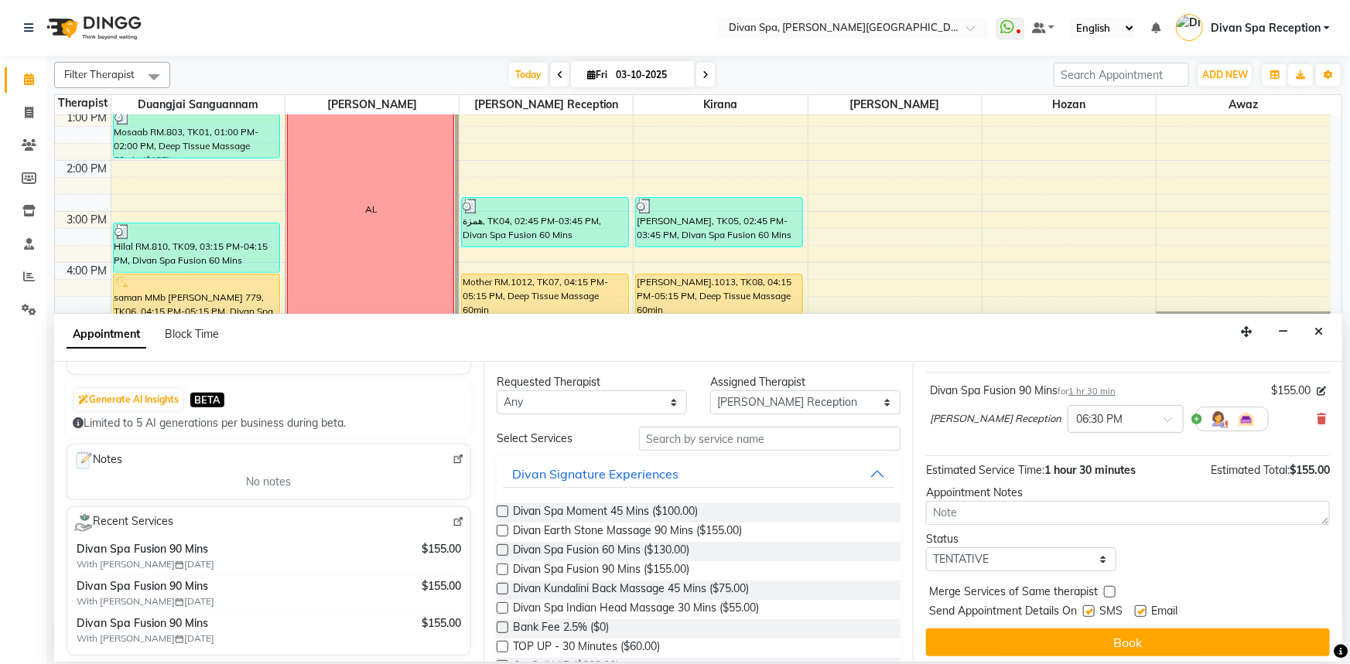
scroll to position [91, 0]
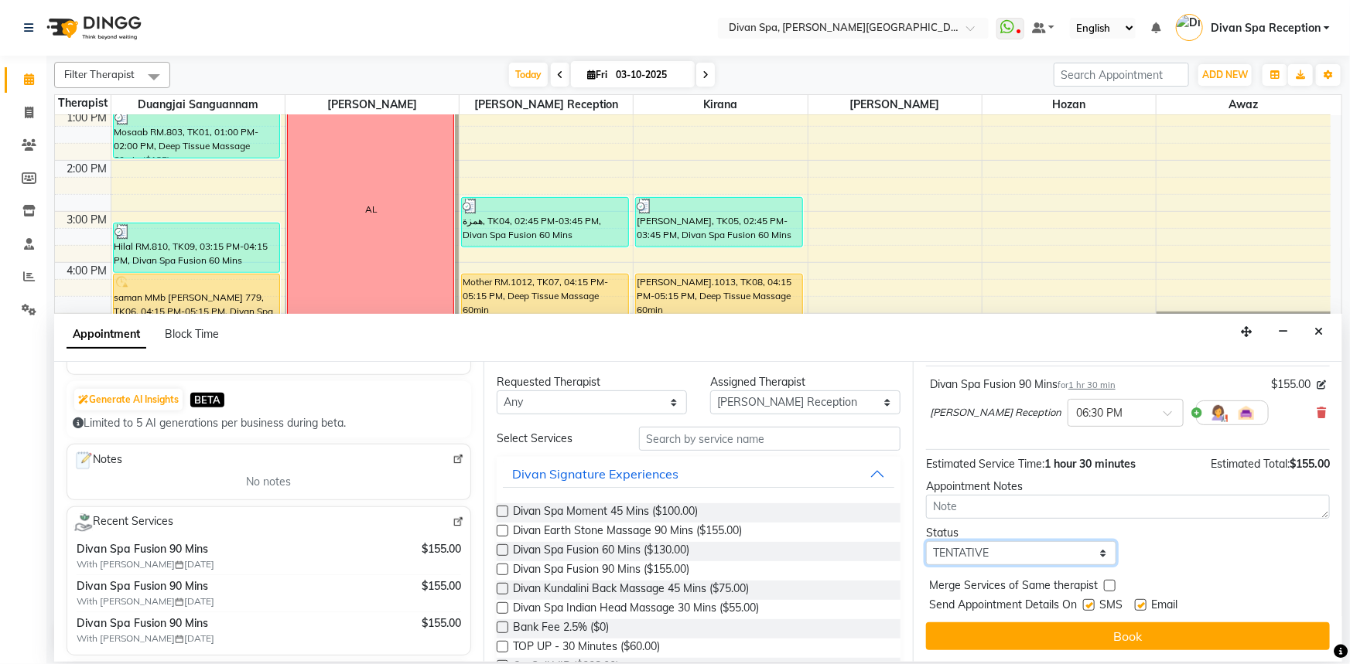
click at [1060, 558] on select "Select TENTATIVE CONFIRM CHECK-IN UPCOMING" at bounding box center [1021, 553] width 190 height 24
click at [926, 541] on select "Select TENTATIVE CONFIRM CHECK-IN UPCOMING" at bounding box center [1021, 553] width 190 height 24
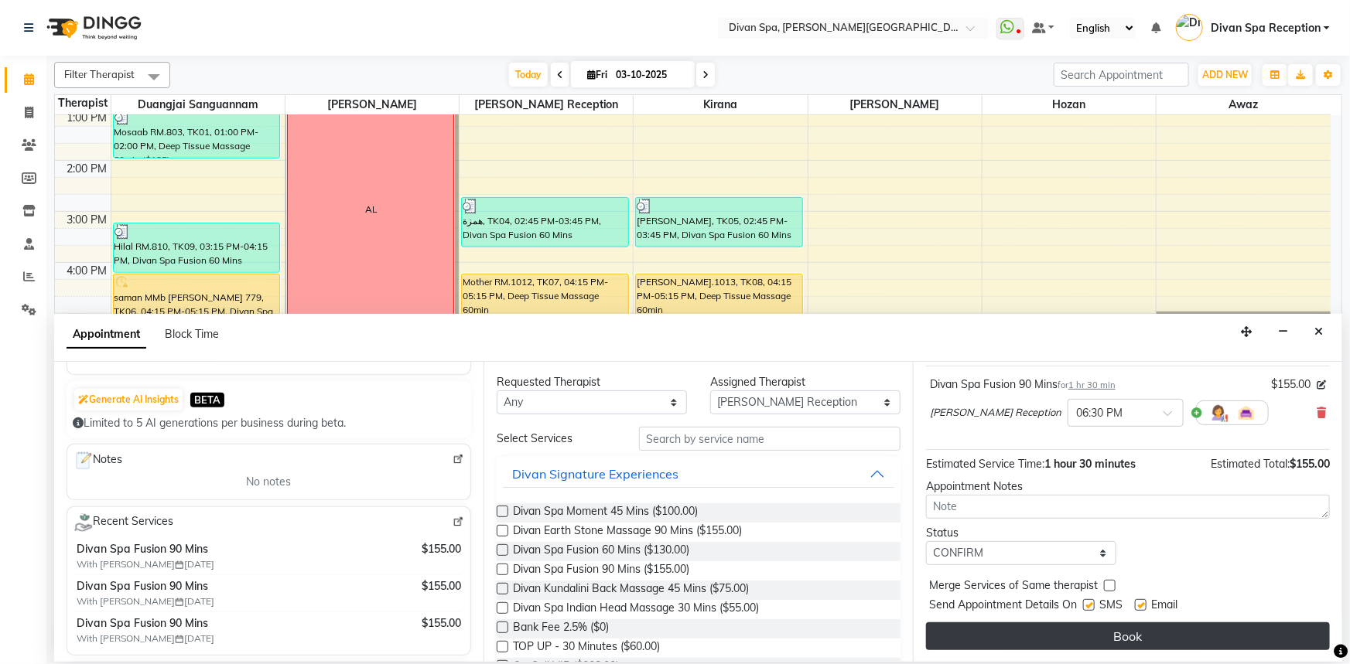
click at [1025, 631] on button "Book" at bounding box center [1128, 637] width 404 height 28
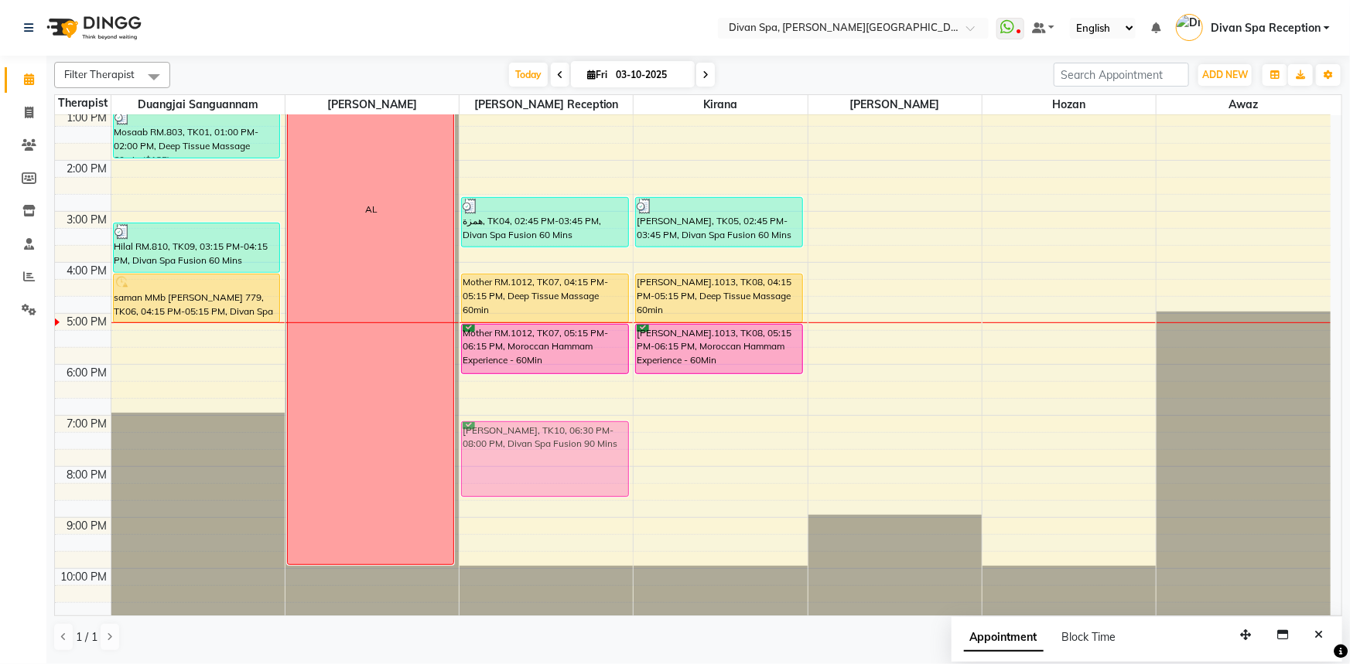
drag, startPoint x: 571, startPoint y: 419, endPoint x: 577, endPoint y: 446, distance: 27.8
click at [577, 446] on div "همزة, TK04, 02:45 PM-03:45 PM, Divan Spa Fusion 60 Mins Mother RM.1012, TK07, 0…" at bounding box center [545, 186] width 173 height 867
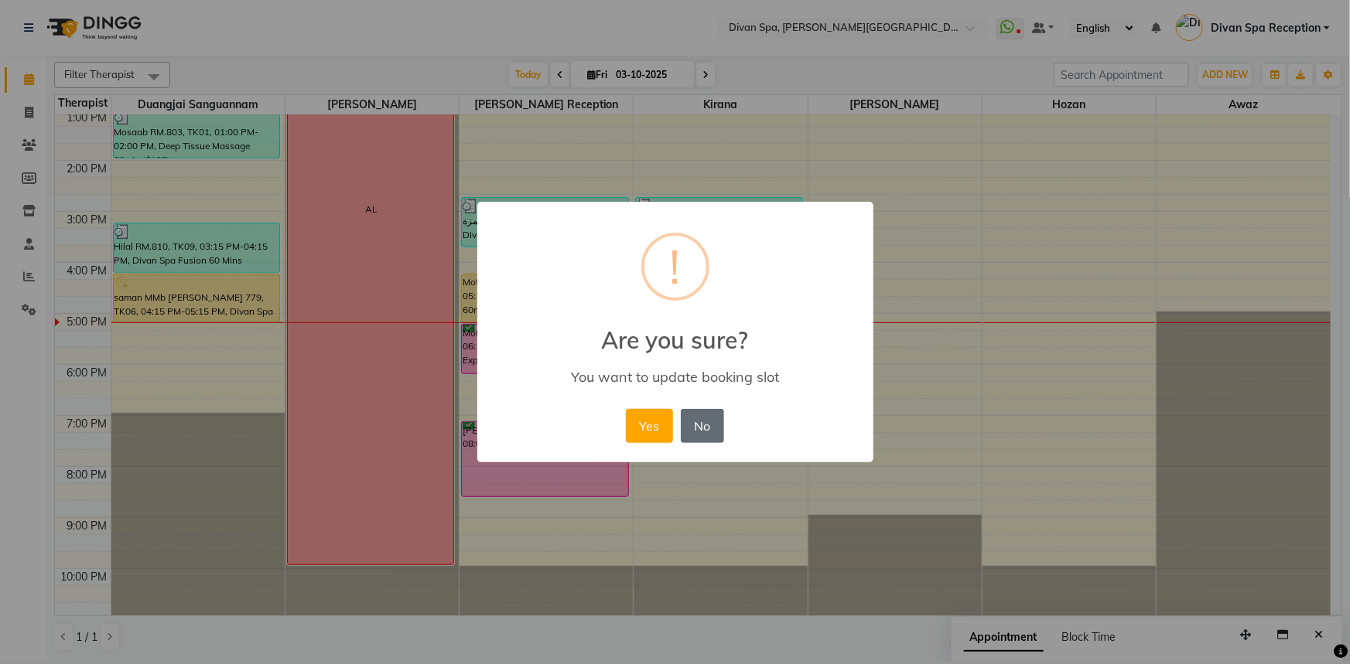
click at [691, 425] on button "No" at bounding box center [702, 426] width 43 height 34
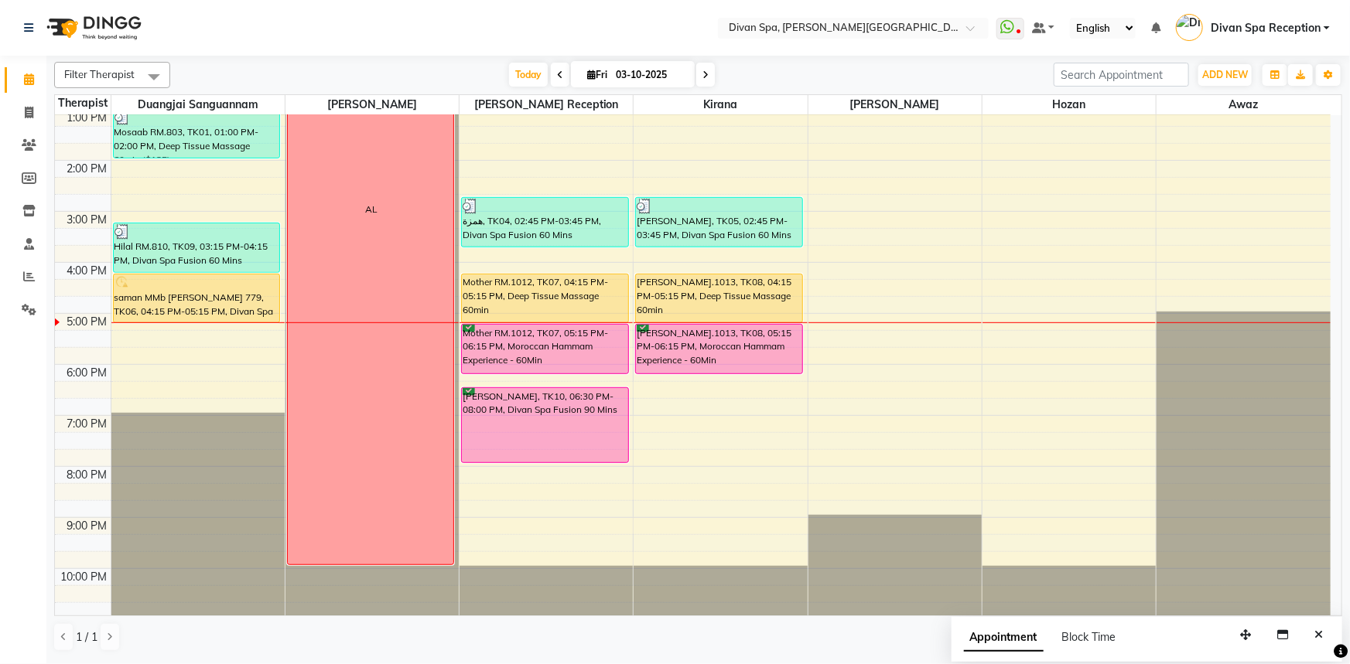
click at [539, 445] on div "[PERSON_NAME], TK10, 06:30 PM-08:00 PM, Divan Spa Fusion 90 Mins" at bounding box center [545, 425] width 166 height 74
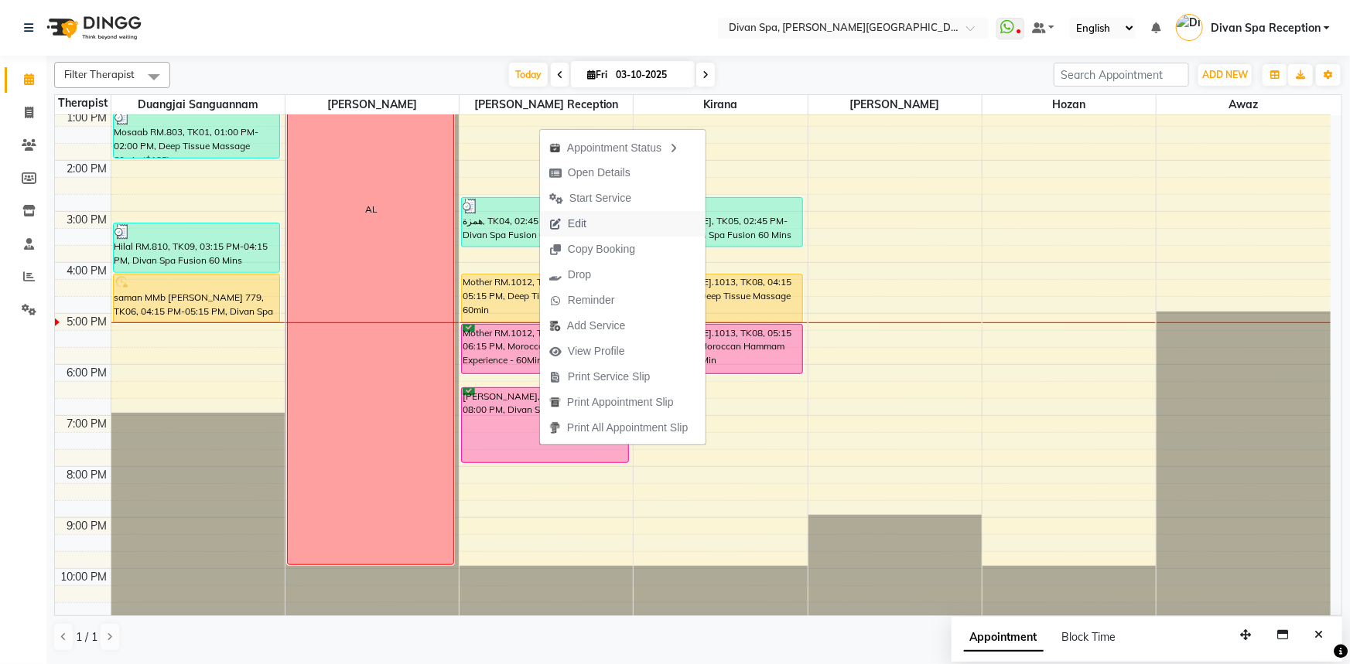
click at [555, 216] on span "Edit" at bounding box center [568, 224] width 56 height 26
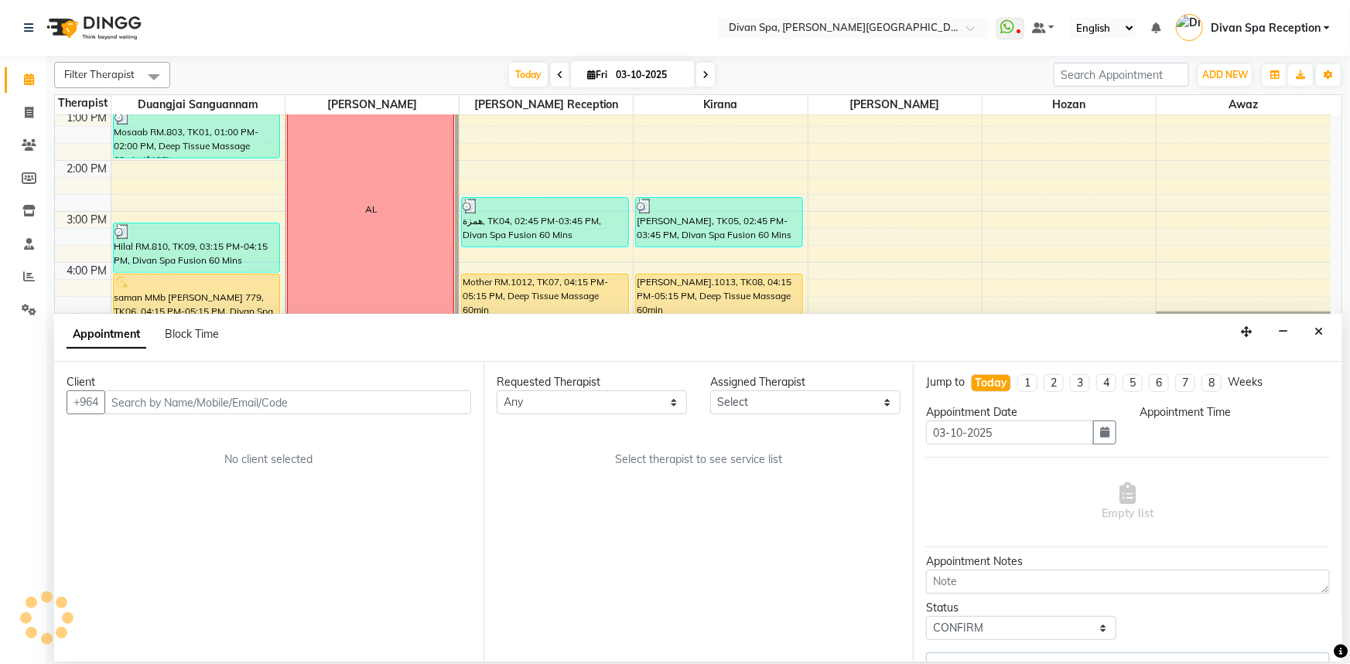
scroll to position [0, 0]
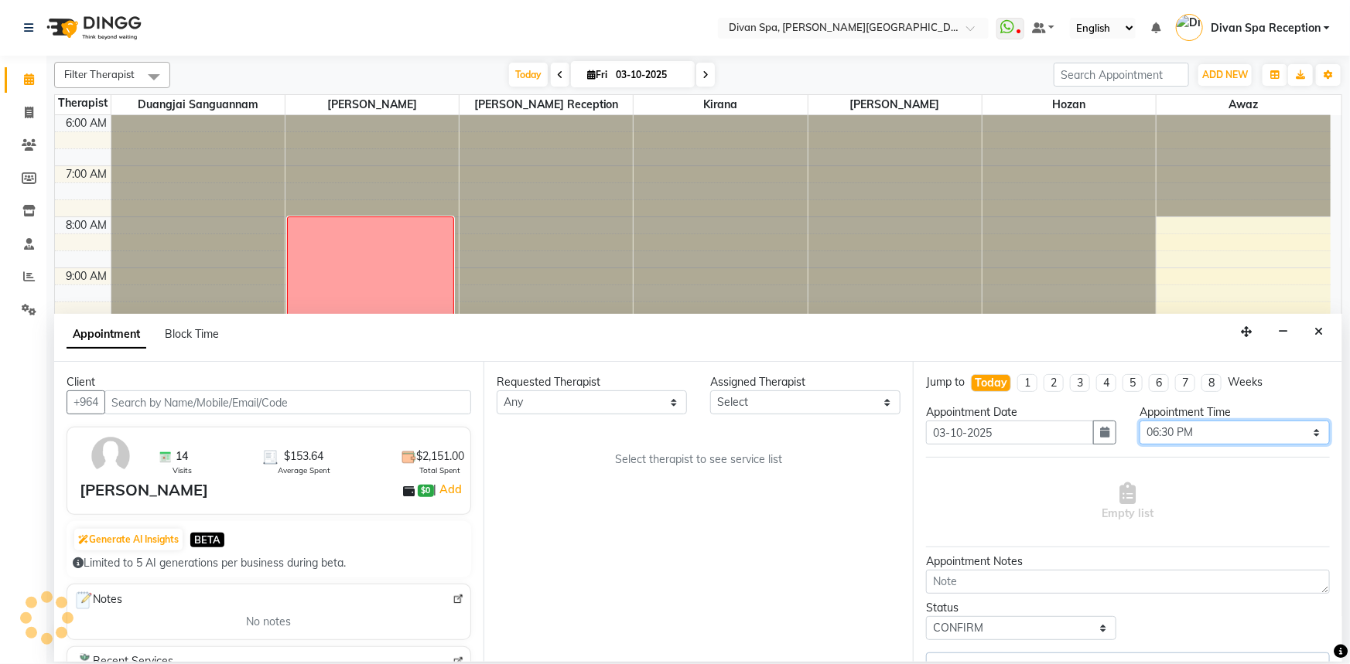
click at [1191, 428] on select "Select 07:00 AM 07:15 AM 07:30 AM 07:45 AM 08:00 AM 08:15 AM 08:30 AM 08:45 AM …" at bounding box center [1234, 433] width 190 height 24
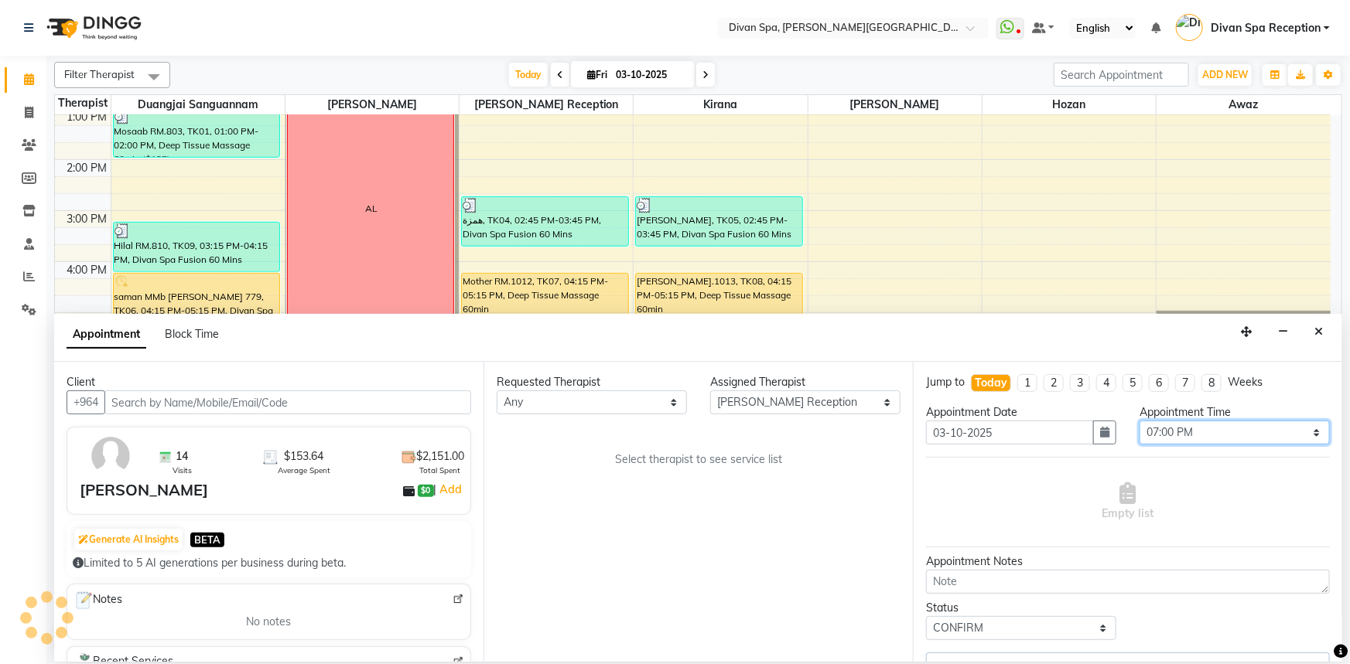
click at [1139, 421] on select "Select 07:00 AM 07:15 AM 07:30 AM 07:45 AM 08:00 AM 08:15 AM 08:30 AM 08:45 AM …" at bounding box center [1234, 433] width 190 height 24
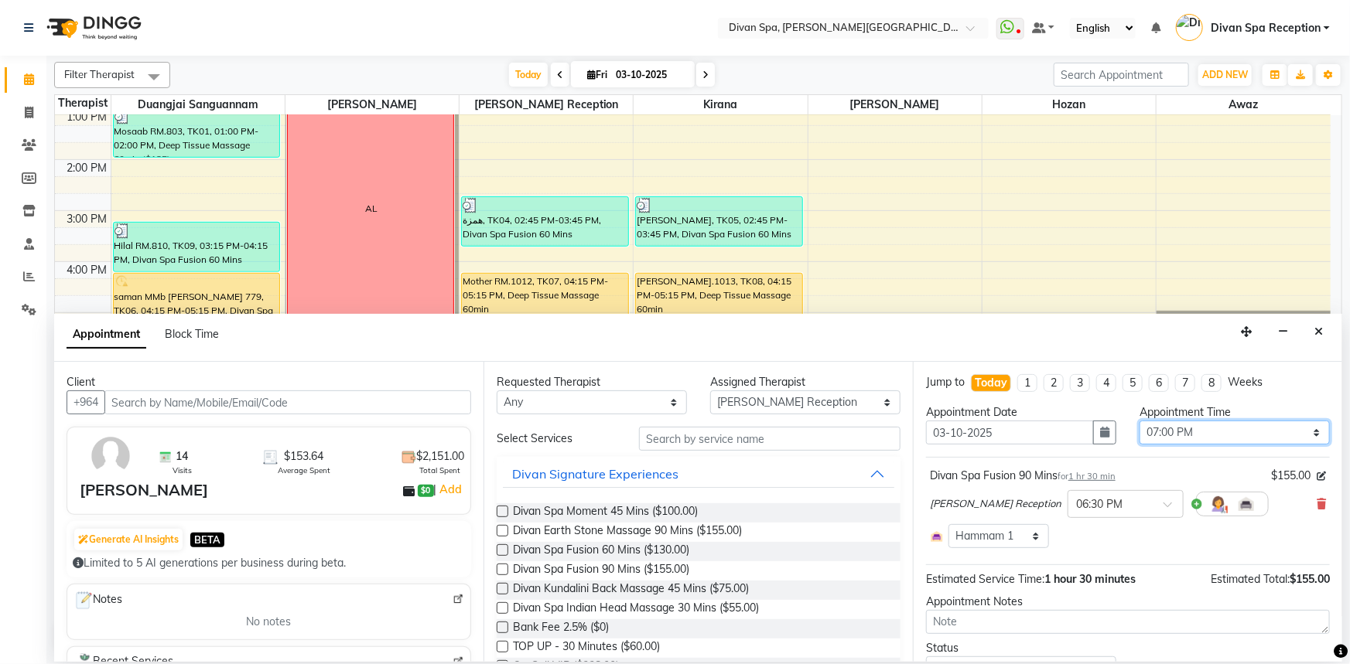
scroll to position [70, 0]
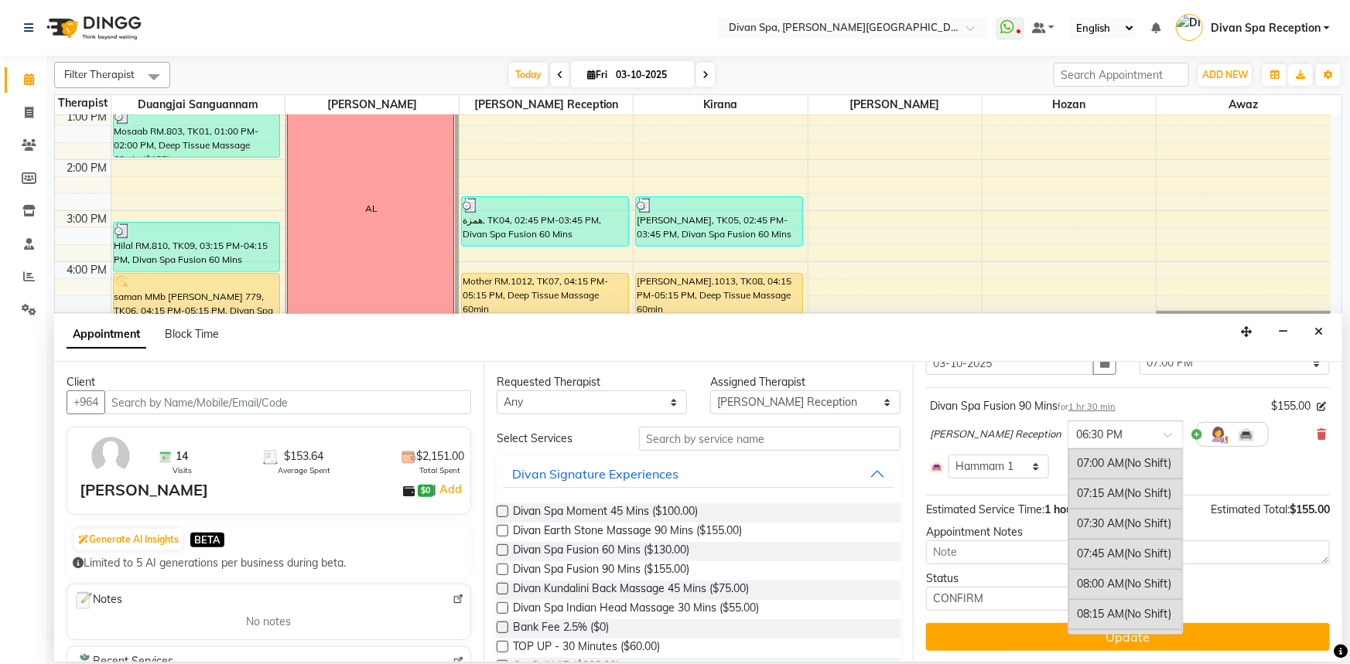
click at [1128, 428] on div at bounding box center [1125, 433] width 114 height 16
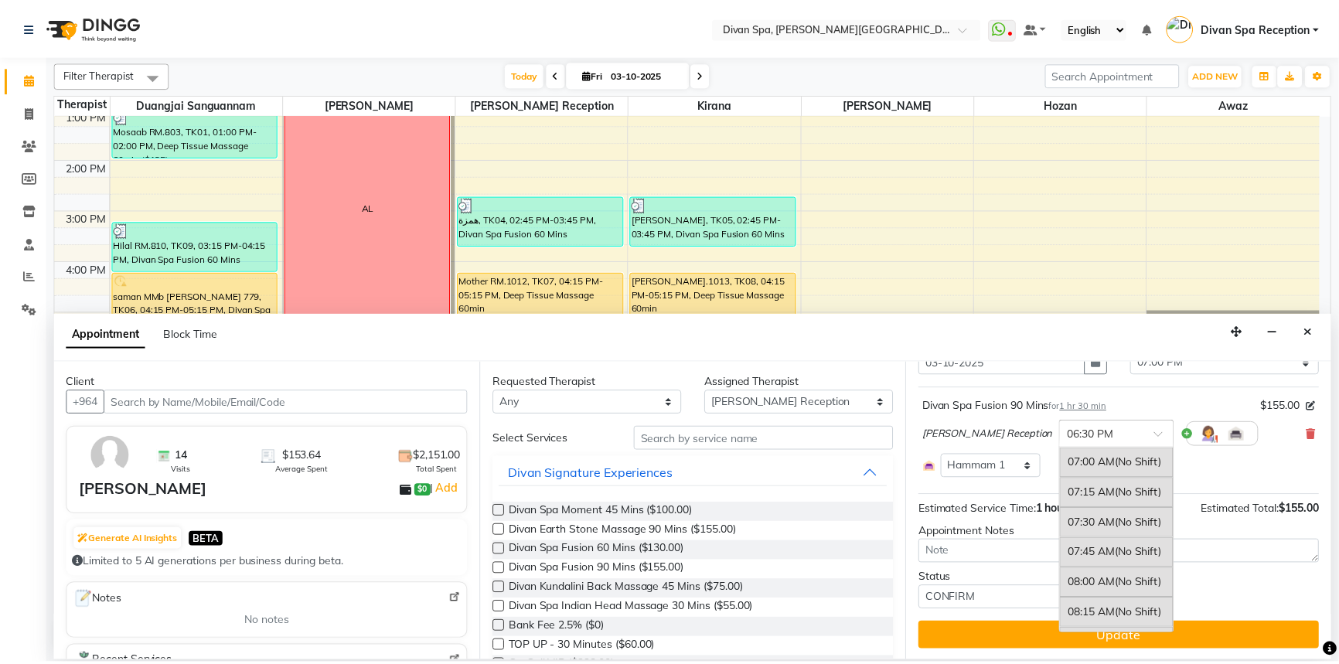
scroll to position [1367, 0]
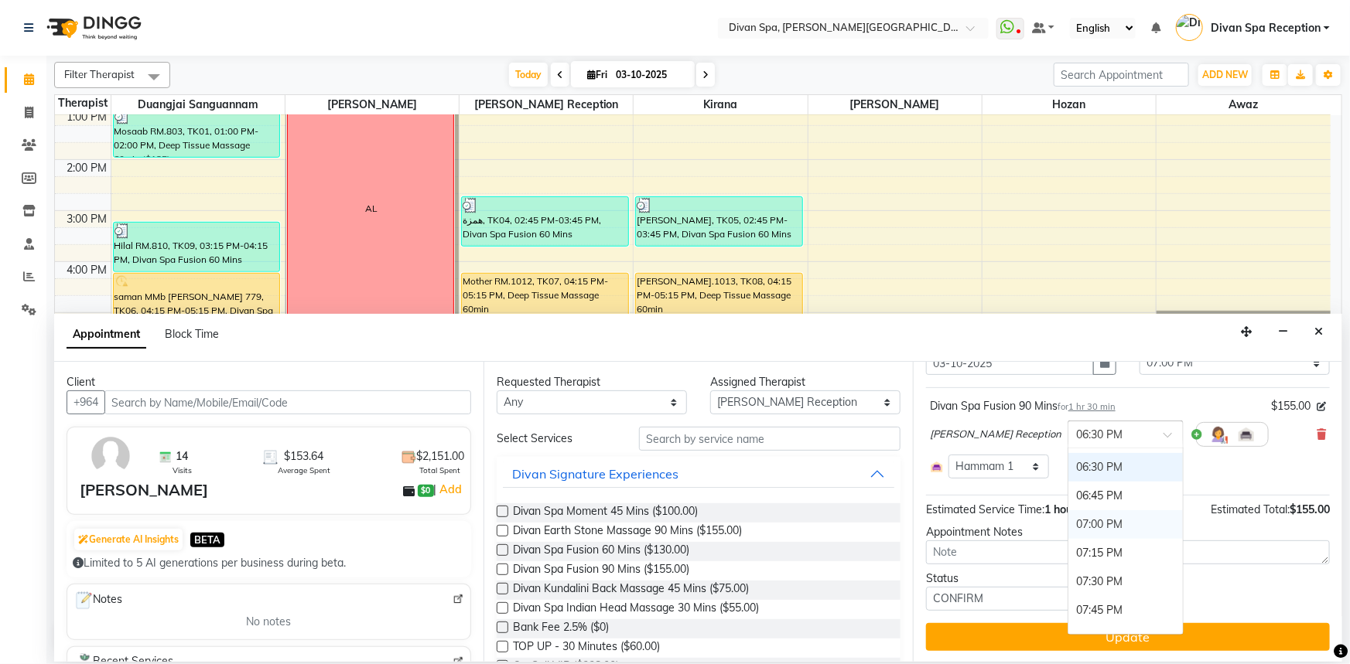
drag, startPoint x: 1098, startPoint y: 510, endPoint x: 1056, endPoint y: 524, distance: 43.8
click at [1098, 511] on div "07:00 PM" at bounding box center [1125, 524] width 114 height 29
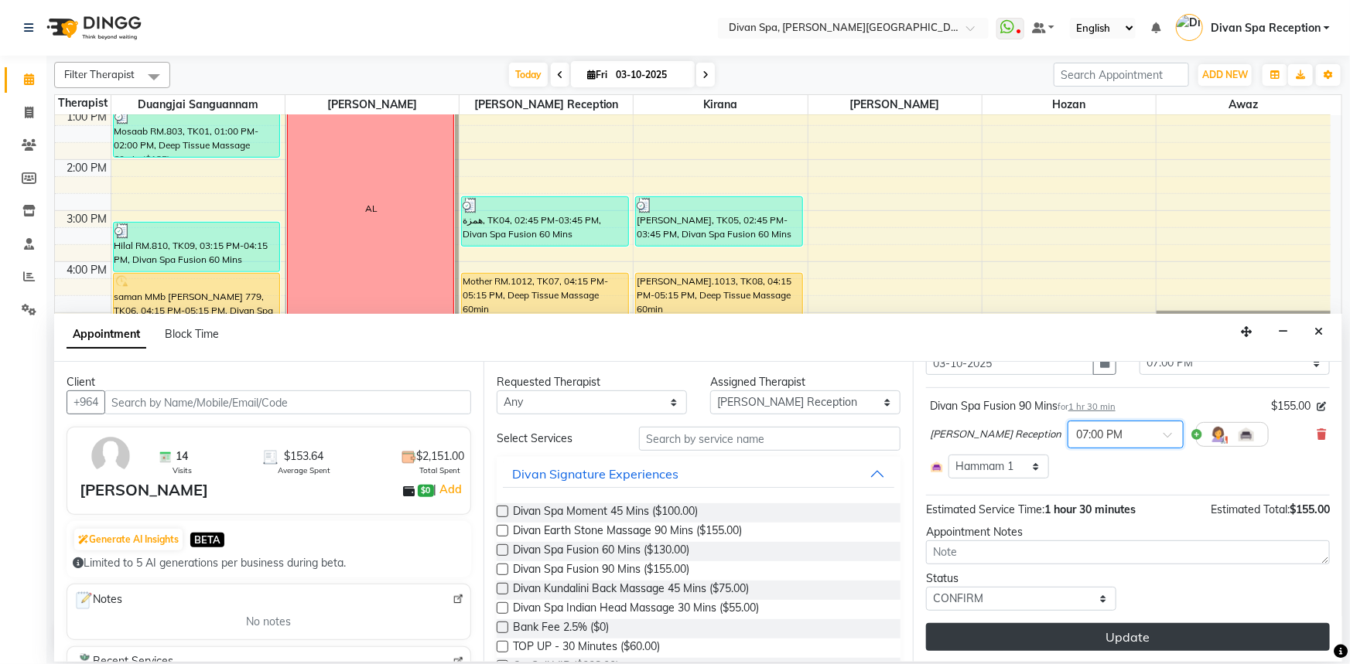
click at [1025, 623] on button "Update" at bounding box center [1128, 637] width 404 height 28
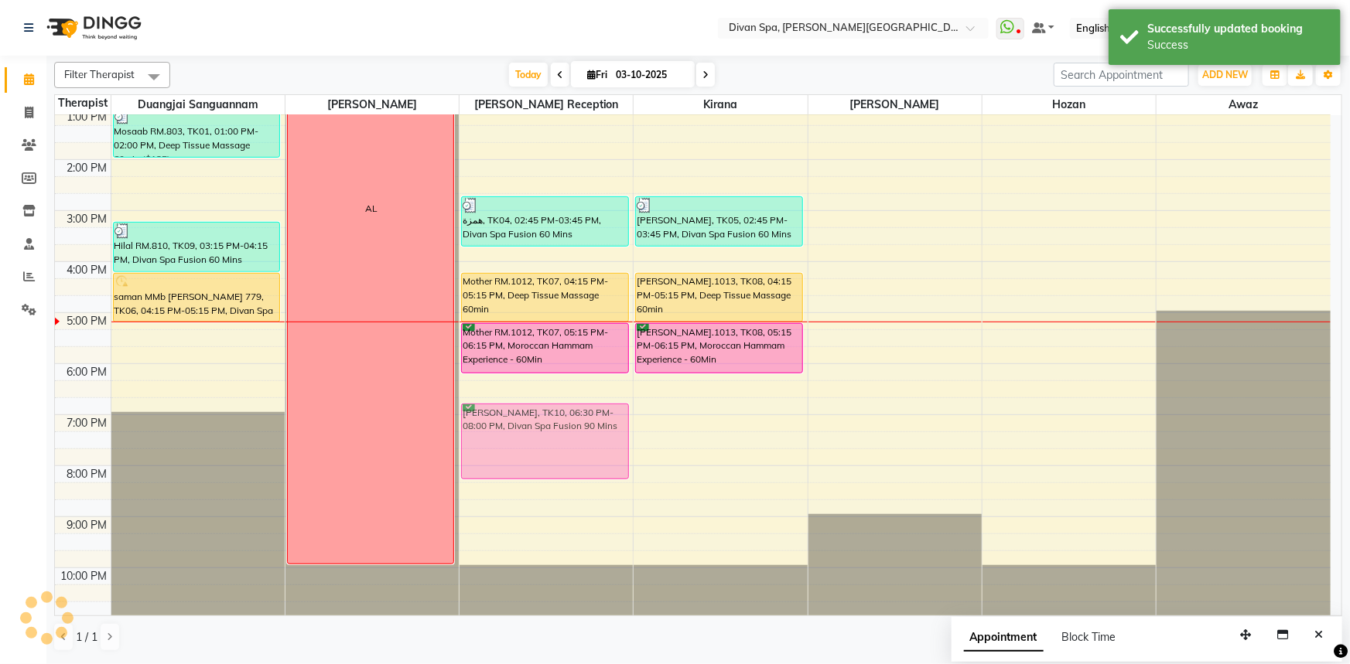
click at [538, 433] on div "همزة, TK04, 02:45 PM-03:45 PM, Divan Spa Fusion 60 Mins Mother RM.1012, TK07, 0…" at bounding box center [545, 185] width 173 height 867
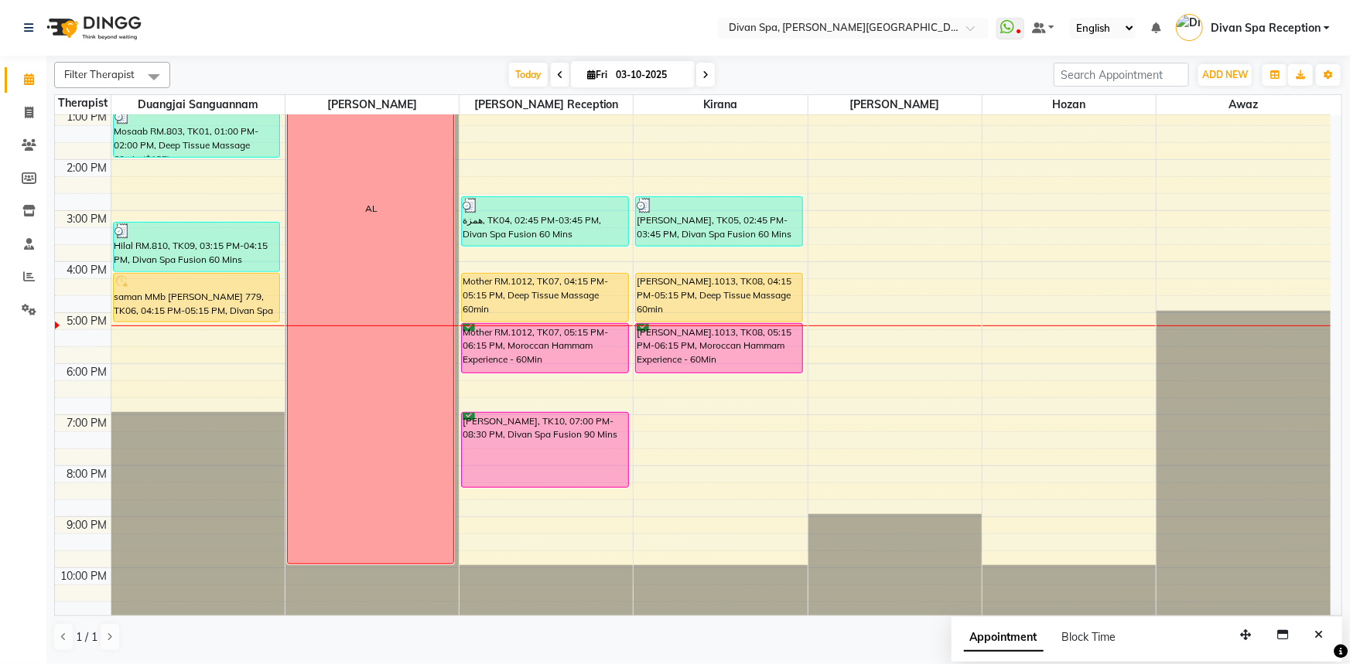
click at [607, 346] on div "Mother RM.1012, TK07, 05:15 PM-06:15 PM, Moroccan Hammam Experience - 60Min" at bounding box center [545, 348] width 166 height 49
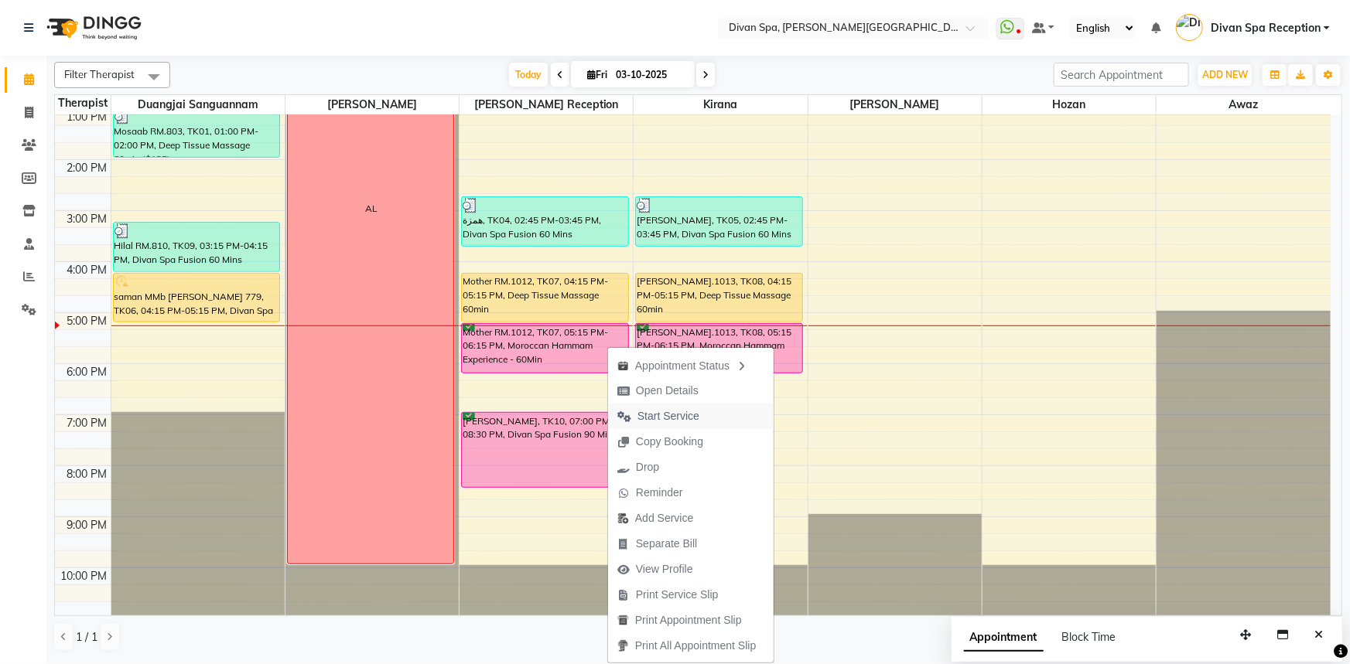
click at [623, 415] on icon "button" at bounding box center [624, 416] width 14 height 11
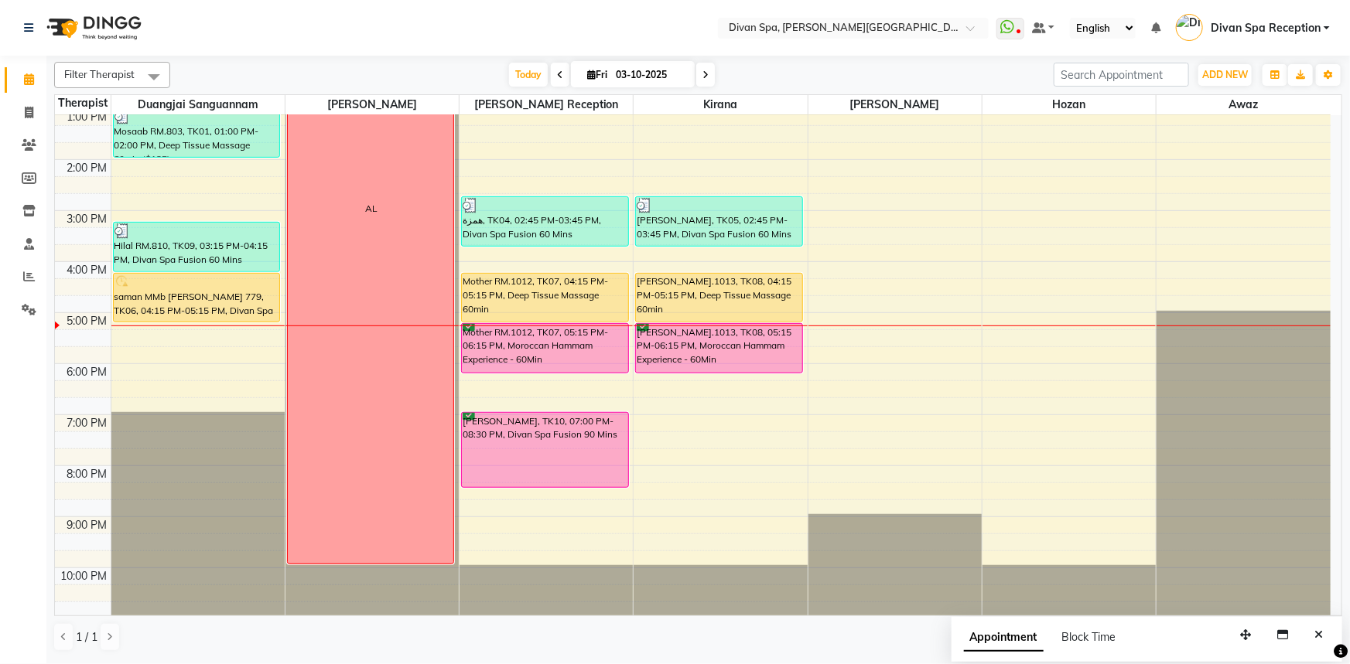
click at [667, 355] on div "[PERSON_NAME].1013, TK08, 05:15 PM-06:15 PM, Moroccan Hammam Experience - 60Min" at bounding box center [719, 348] width 166 height 49
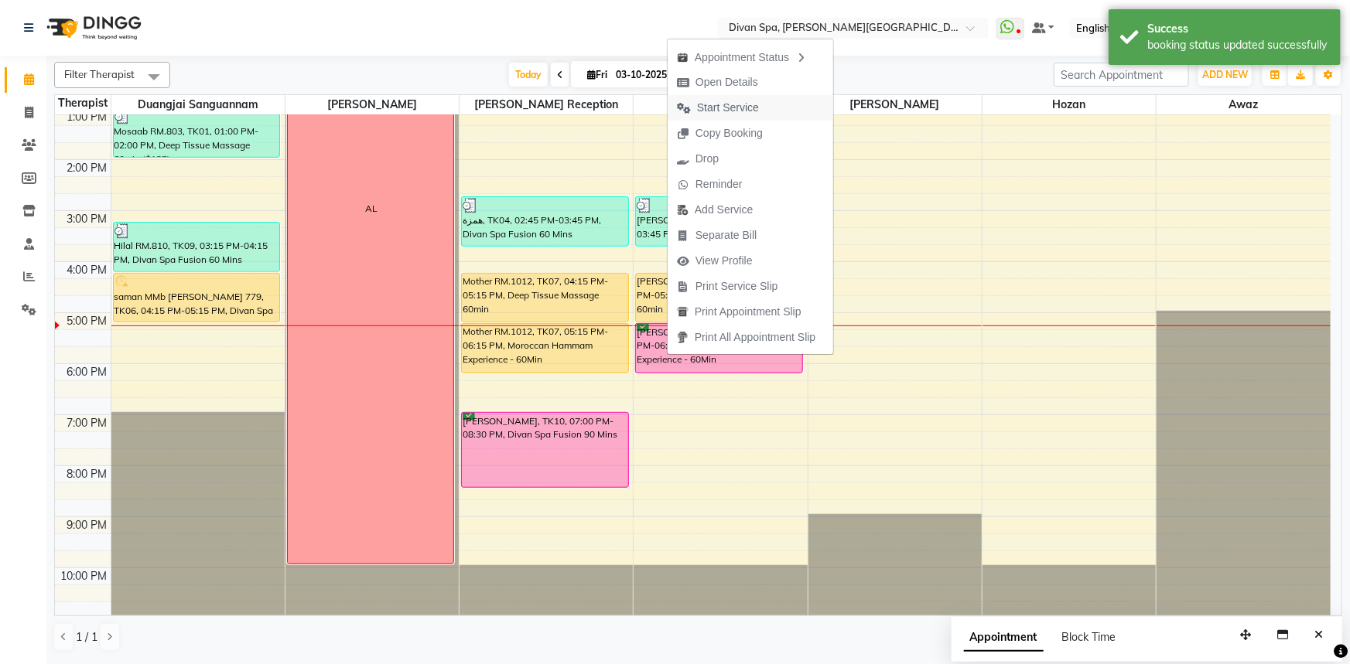
click at [711, 99] on span "Start Service" at bounding box center [717, 108] width 101 height 26
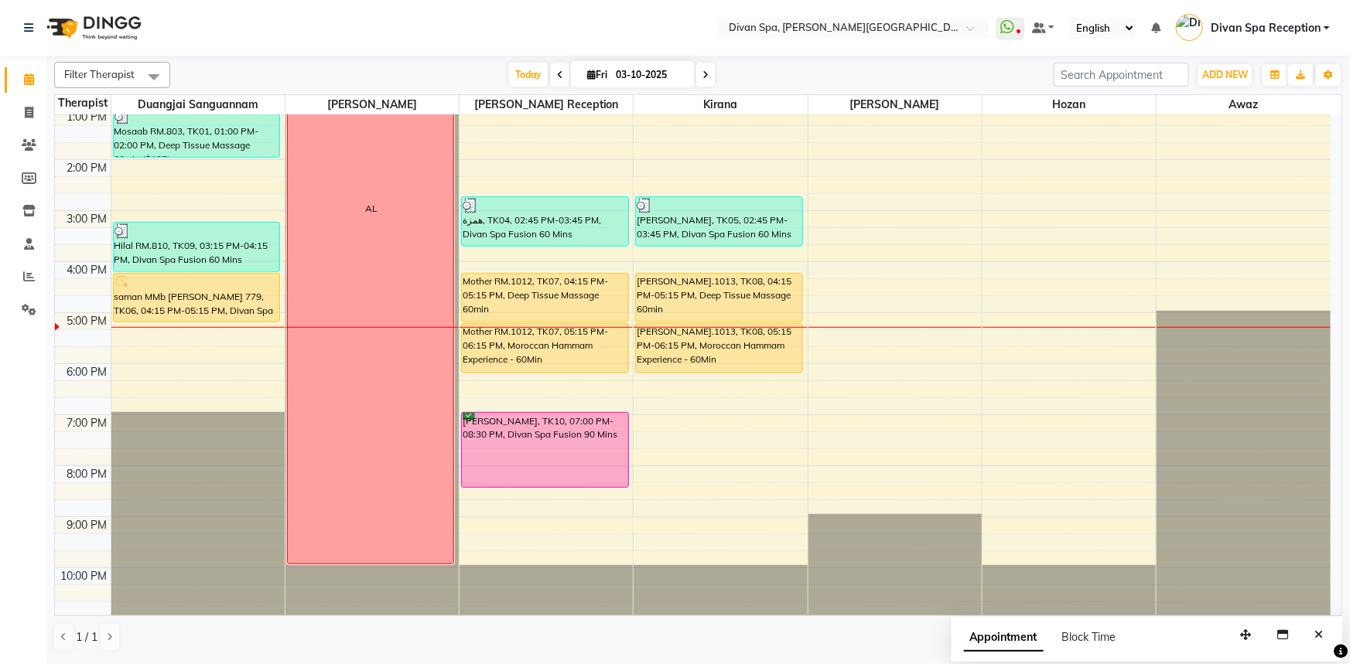
click at [594, 336] on div "Mother RM.1012, TK07, 05:15 PM-06:15 PM, Moroccan Hammam Experience - 60Min" at bounding box center [545, 348] width 166 height 49
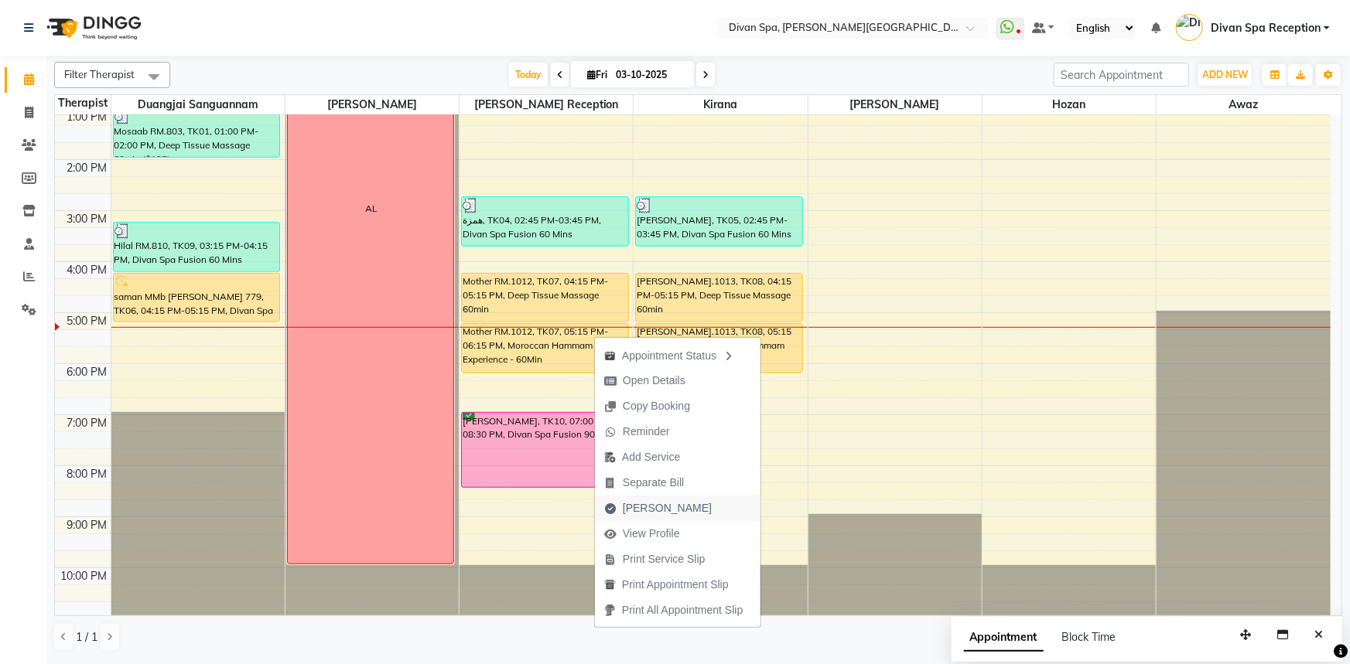
click at [634, 506] on span "[PERSON_NAME]" at bounding box center [667, 508] width 89 height 16
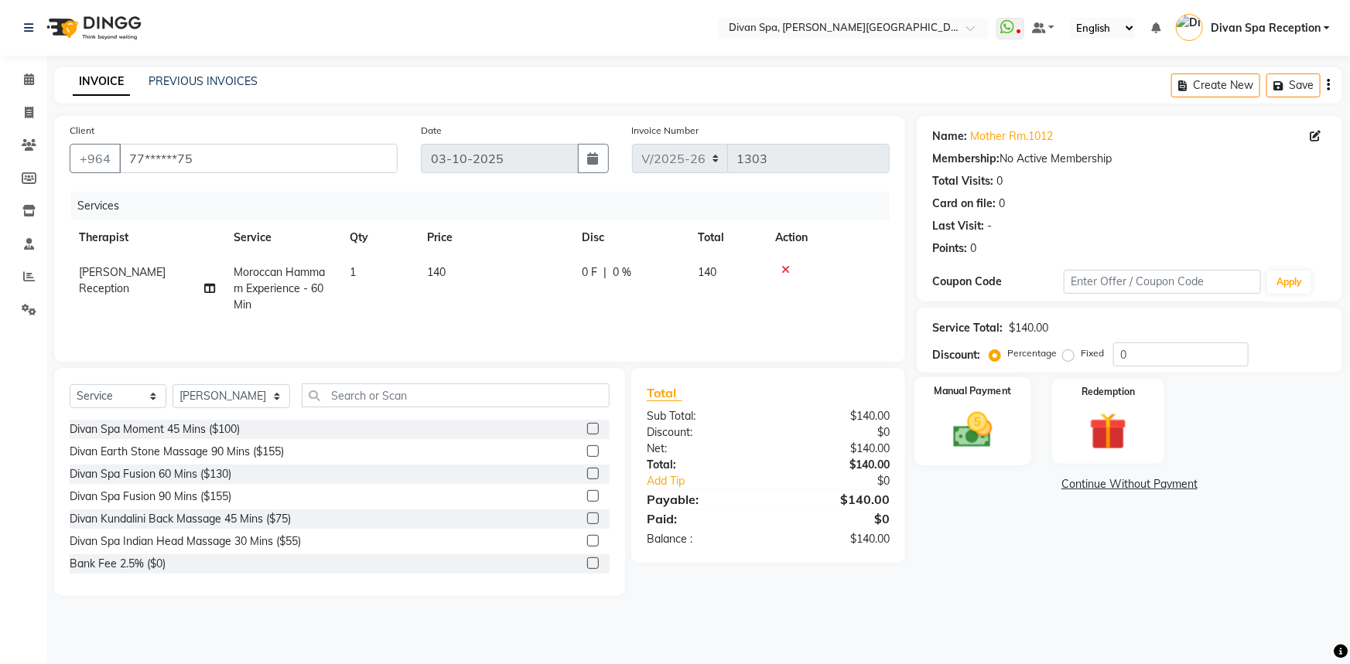
click at [982, 433] on img at bounding box center [972, 430] width 63 height 45
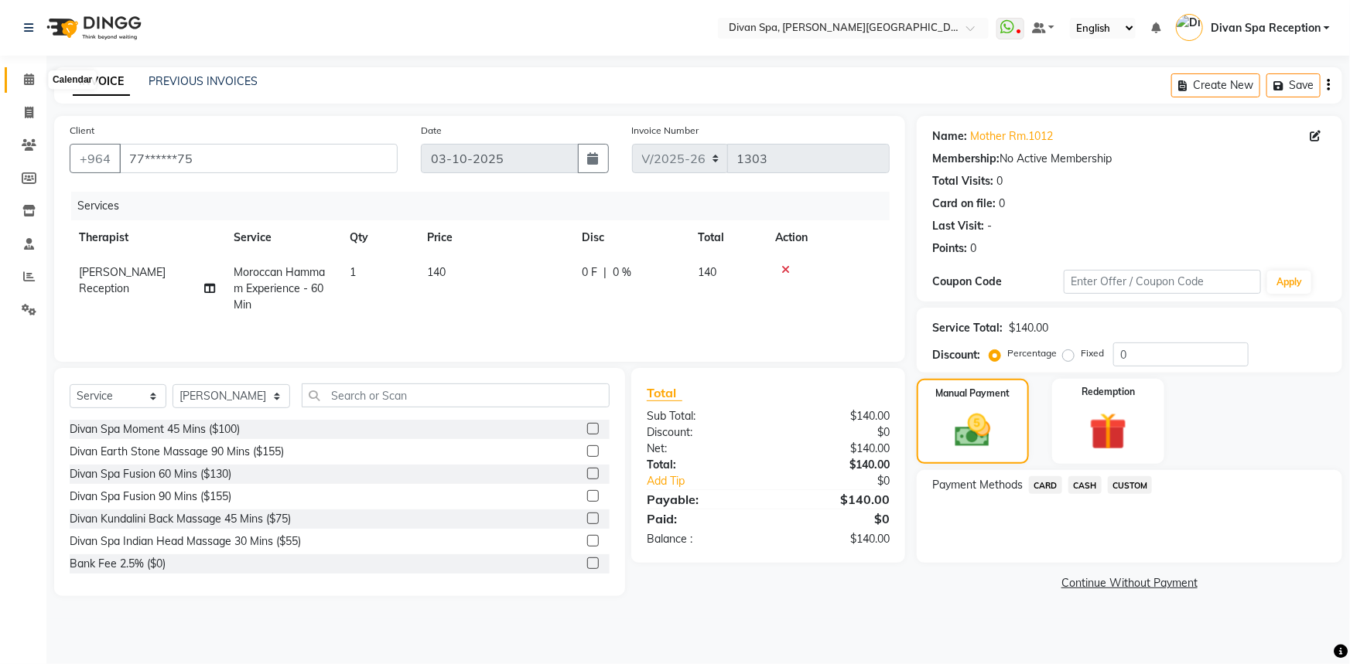
click at [24, 79] on icon at bounding box center [29, 79] width 10 height 12
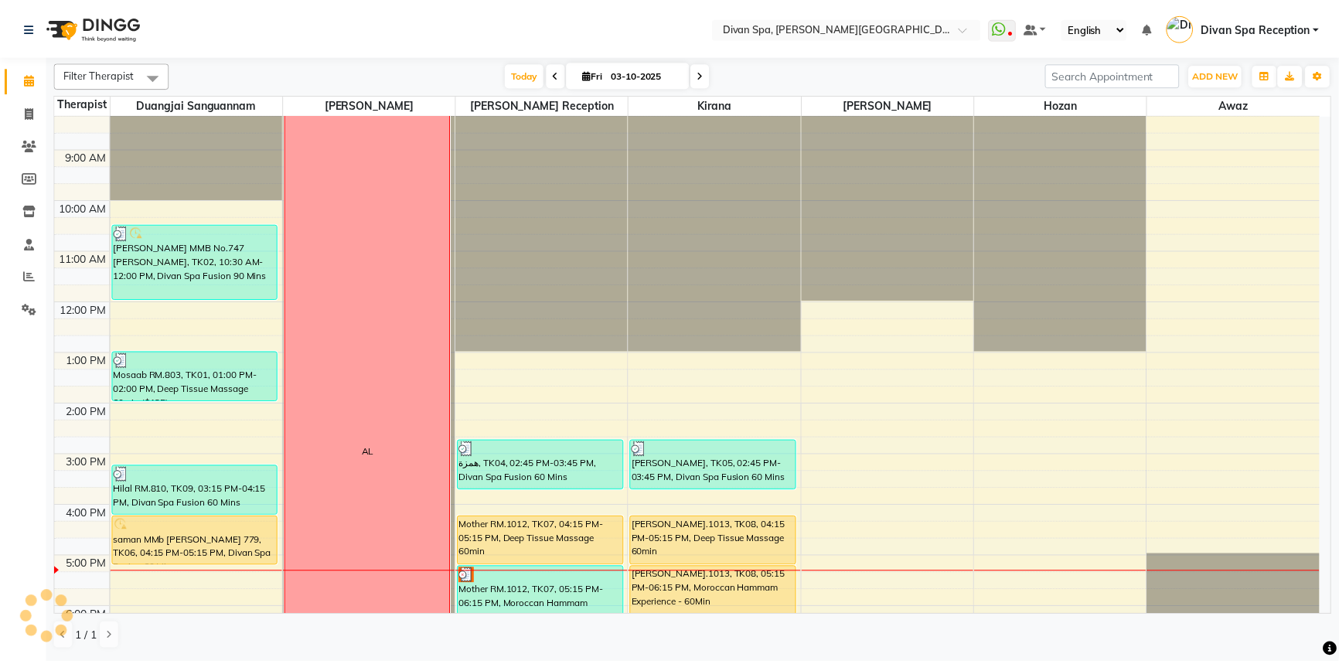
scroll to position [281, 0]
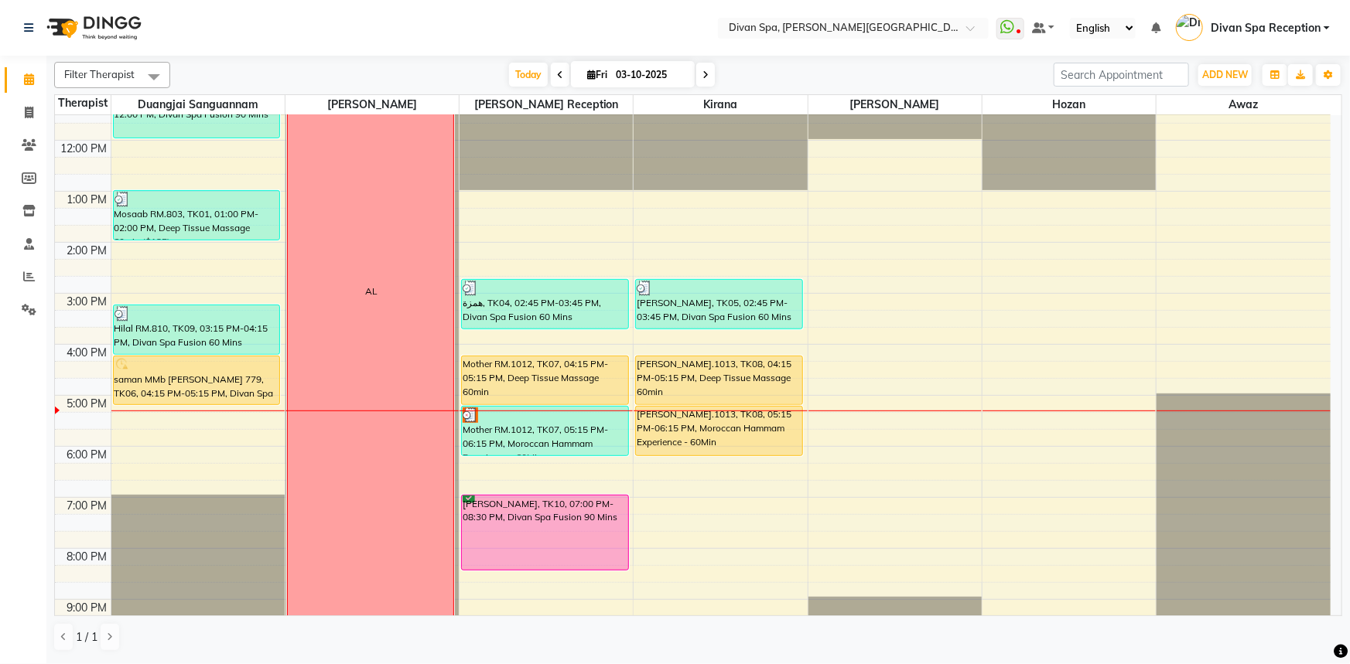
click at [565, 390] on div "Mother RM.1012, TK07, 04:15 PM-05:15 PM, Deep Tissue Massage 60min" at bounding box center [545, 381] width 166 height 48
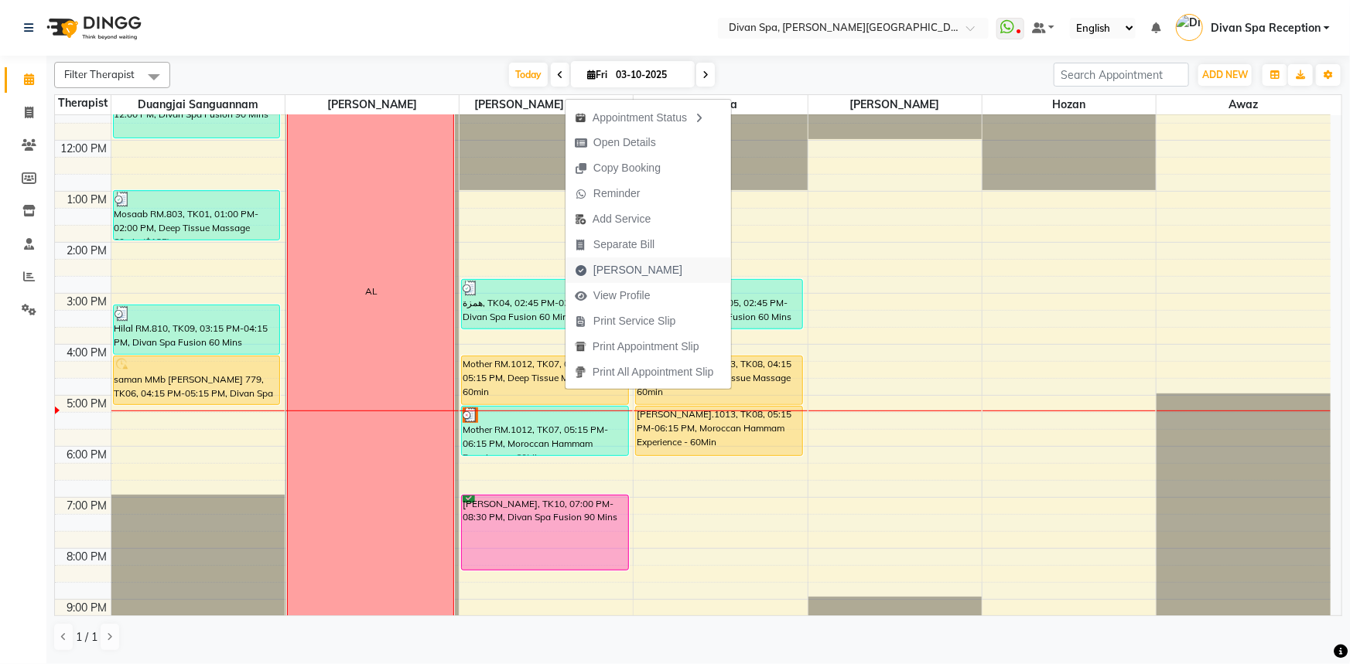
click at [630, 271] on span "[PERSON_NAME]" at bounding box center [637, 270] width 89 height 16
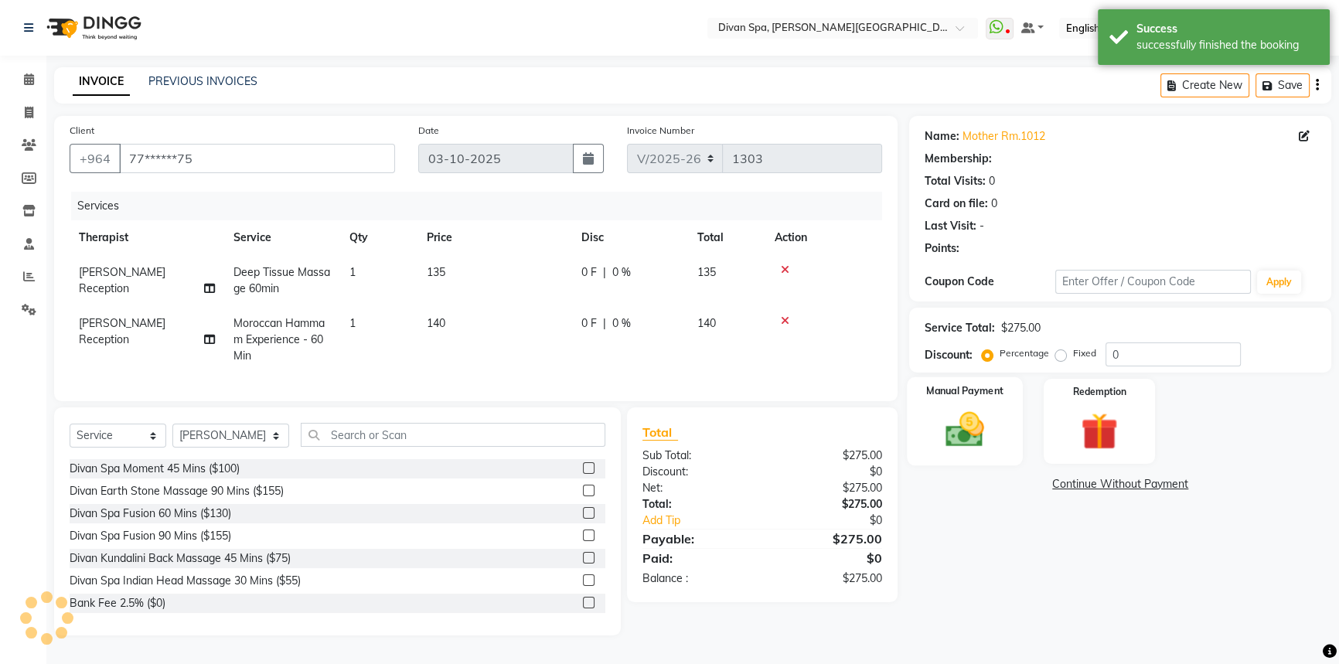
click at [998, 413] on div "Manual Payment" at bounding box center [965, 421] width 116 height 88
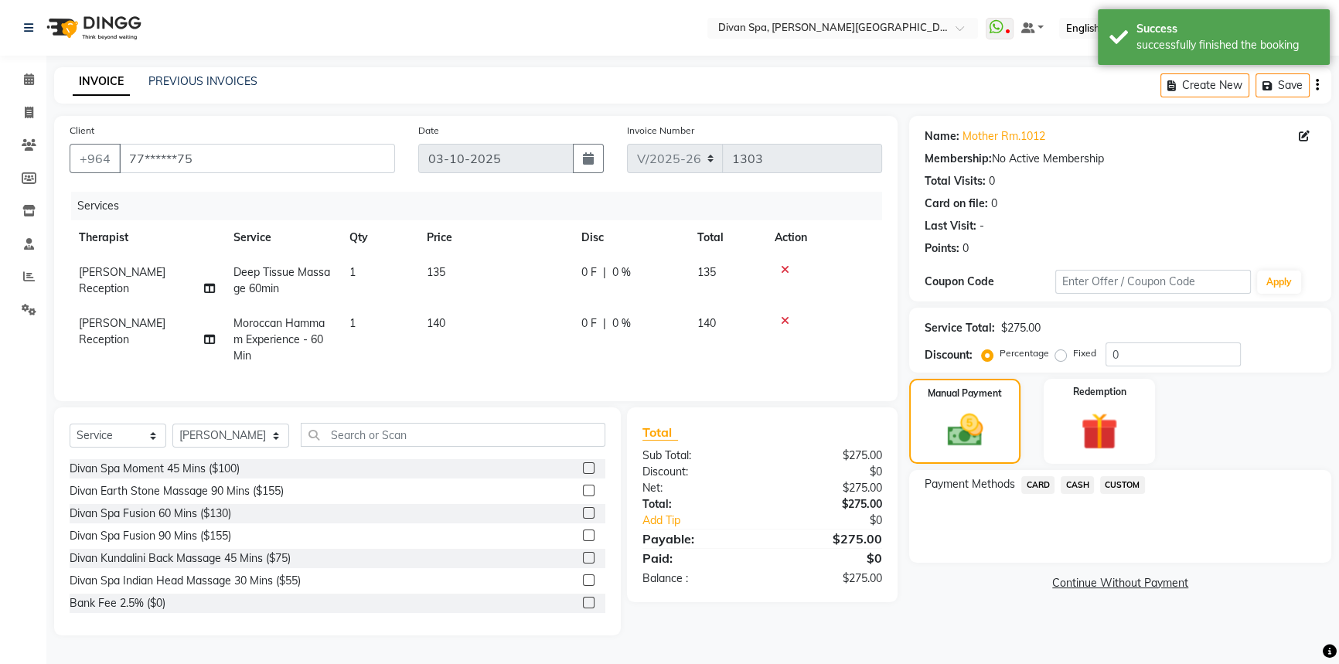
click at [1092, 484] on span "CASH" at bounding box center [1077, 485] width 33 height 18
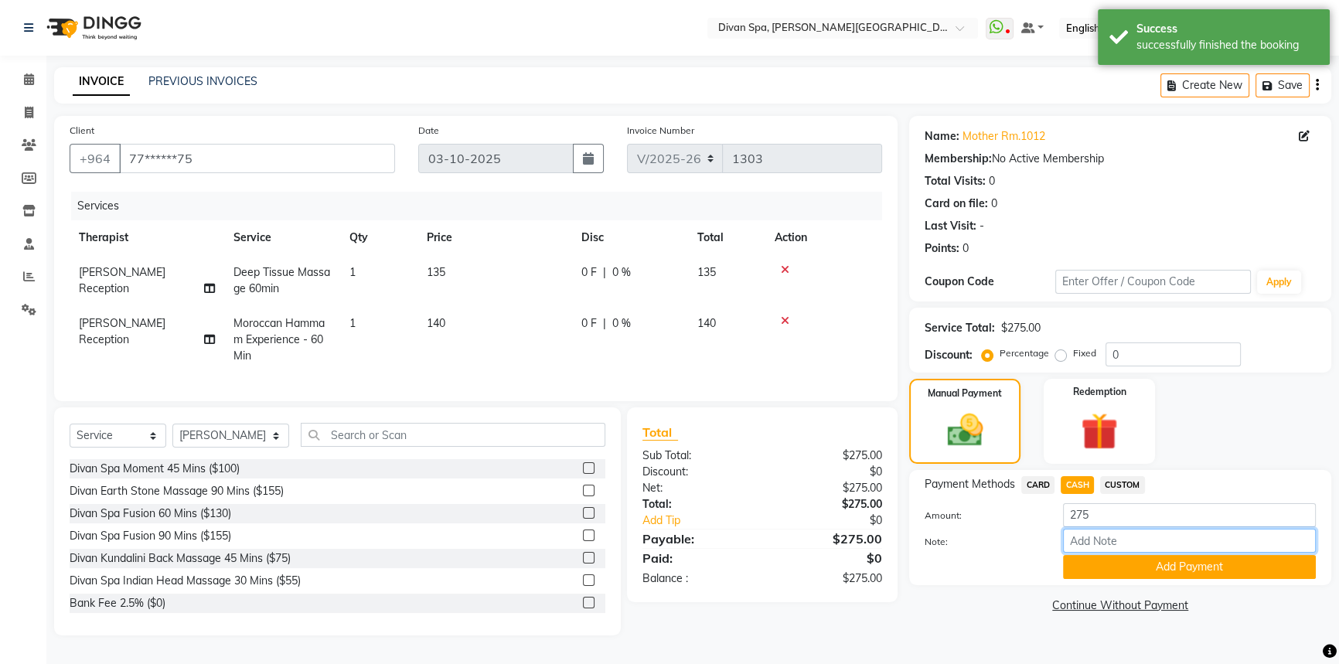
click at [1093, 543] on input "Note:" at bounding box center [1189, 541] width 253 height 24
drag, startPoint x: 1139, startPoint y: 541, endPoint x: 1068, endPoint y: 541, distance: 71.1
click at [1068, 541] on input "Room Charge" at bounding box center [1189, 541] width 253 height 24
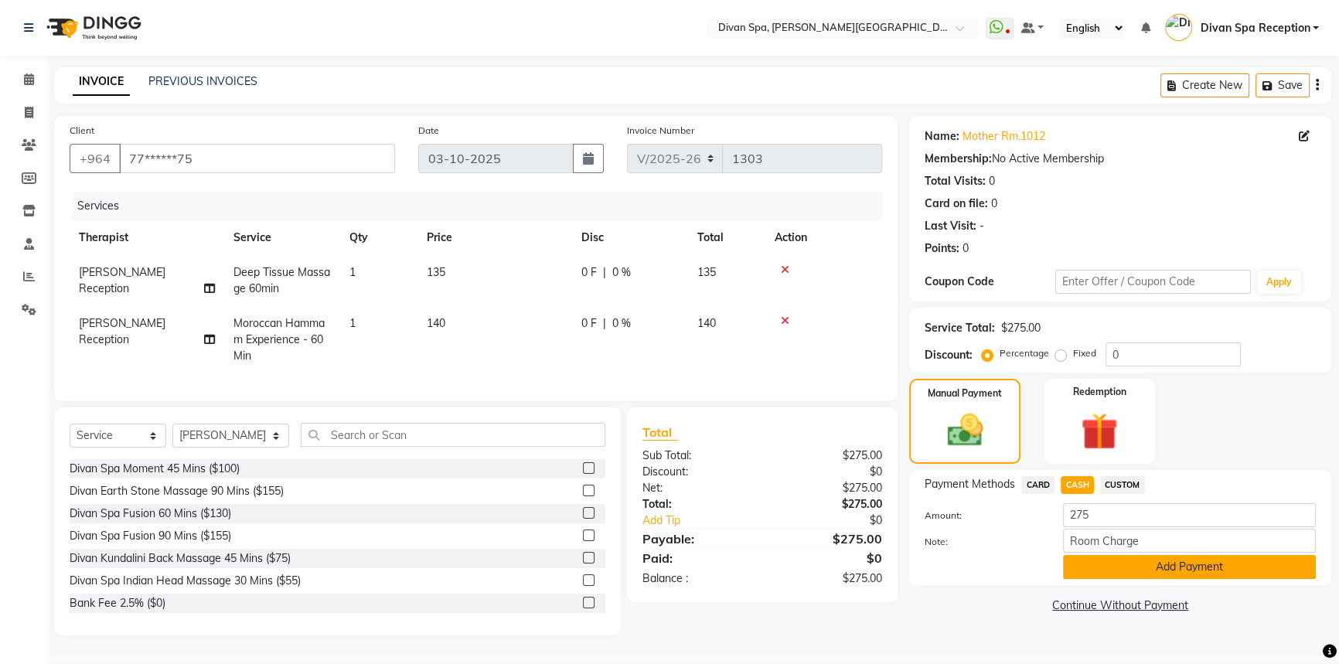
click at [1156, 563] on button "Add Payment" at bounding box center [1189, 567] width 253 height 24
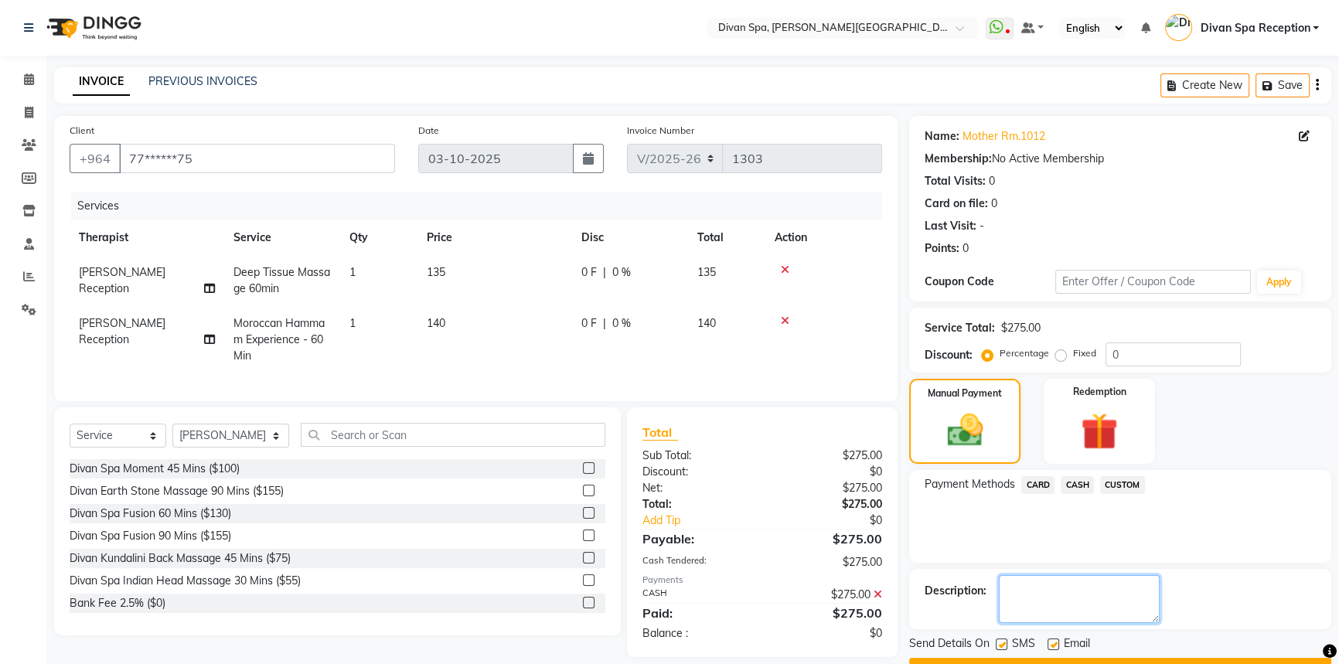
click at [1079, 588] on textarea at bounding box center [1079, 599] width 161 height 48
paste textarea "Room Charge"
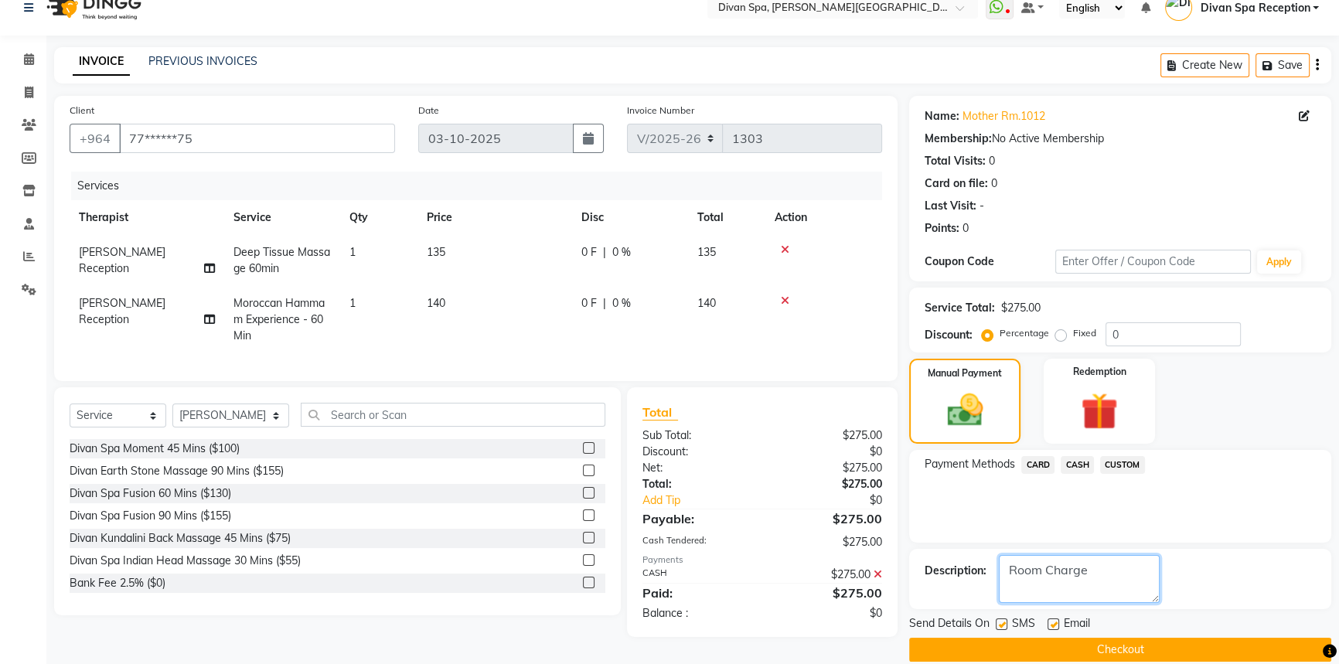
scroll to position [39, 0]
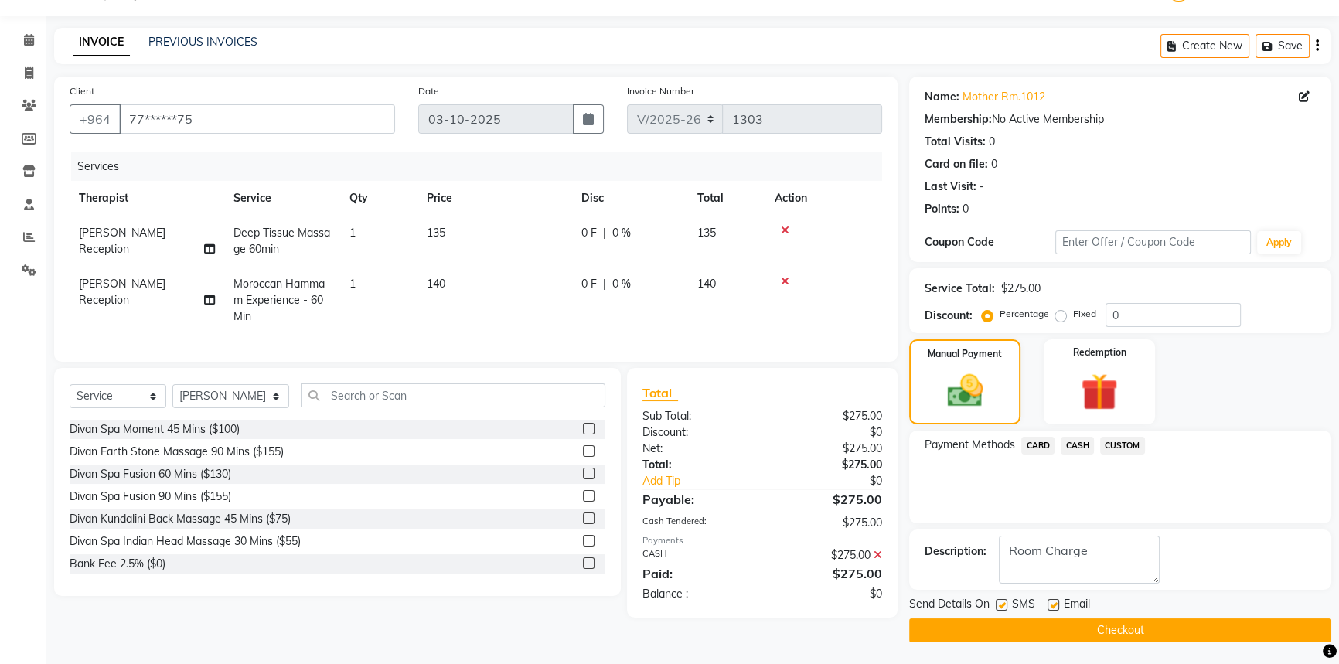
click at [1150, 633] on button "Checkout" at bounding box center [1120, 631] width 422 height 24
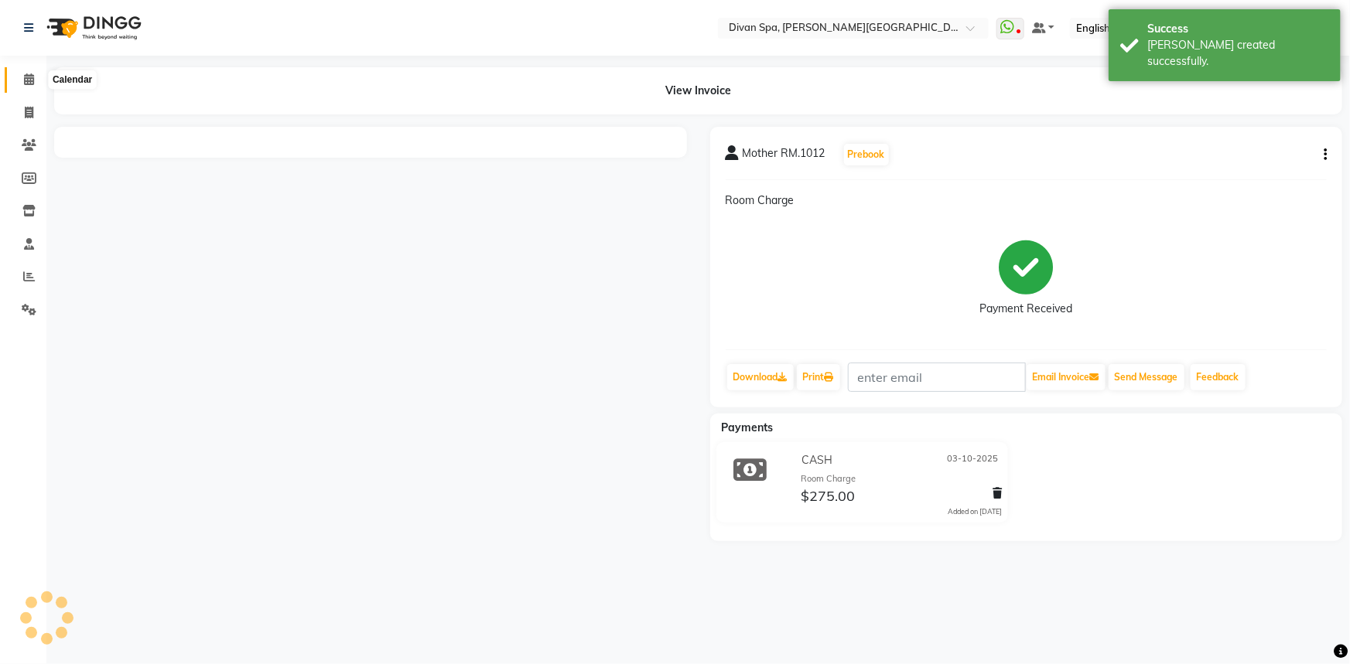
click at [19, 84] on span at bounding box center [28, 80] width 27 height 18
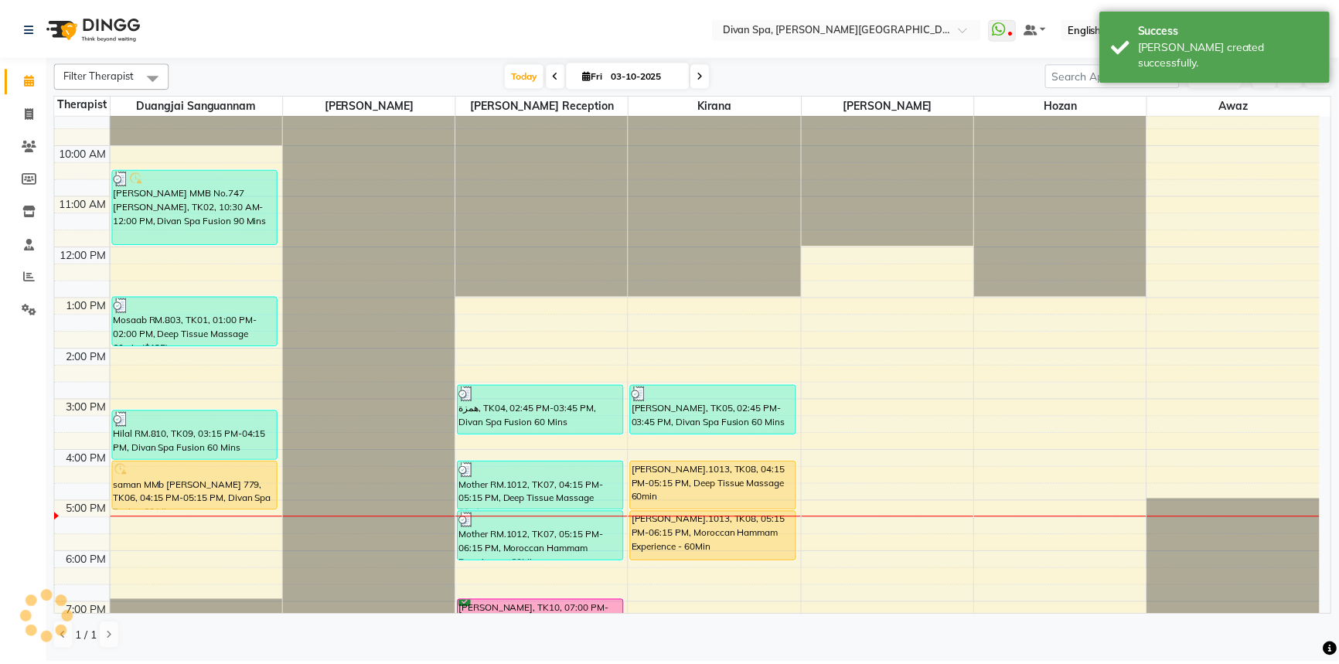
scroll to position [210, 0]
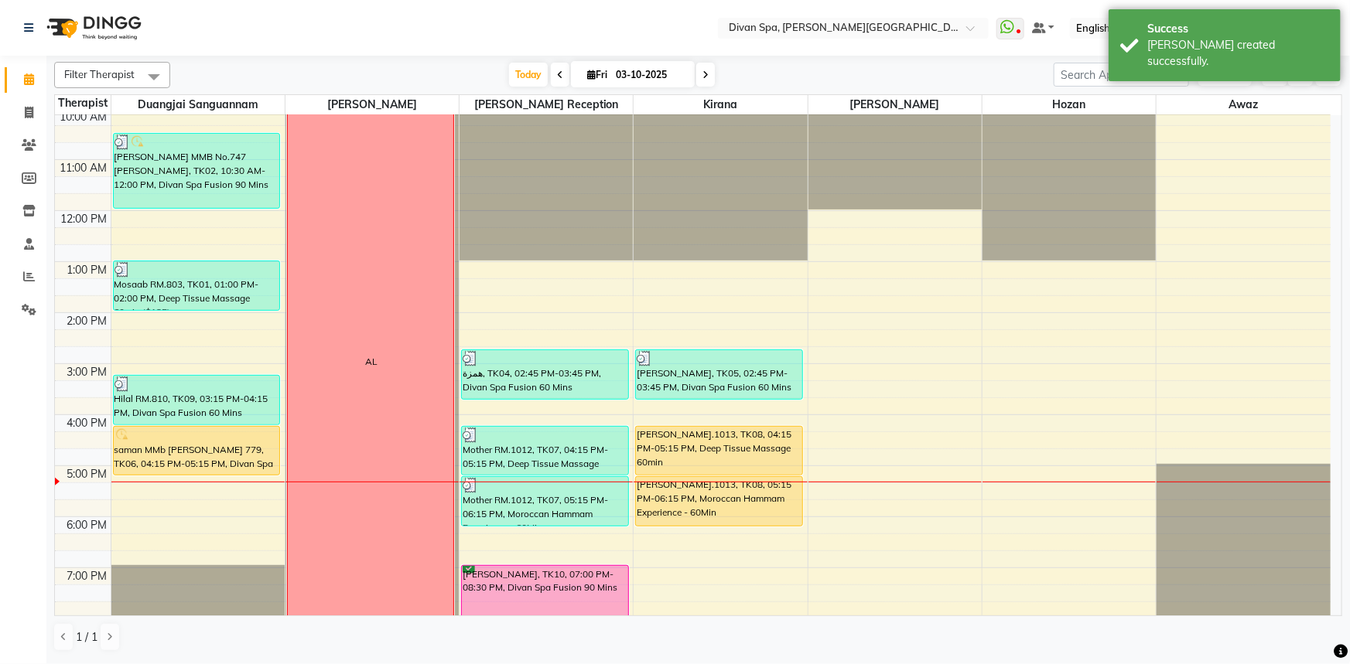
click at [722, 442] on div "[PERSON_NAME].1013, TK08, 04:15 PM-05:15 PM, Deep Tissue Massage 60min" at bounding box center [719, 451] width 166 height 48
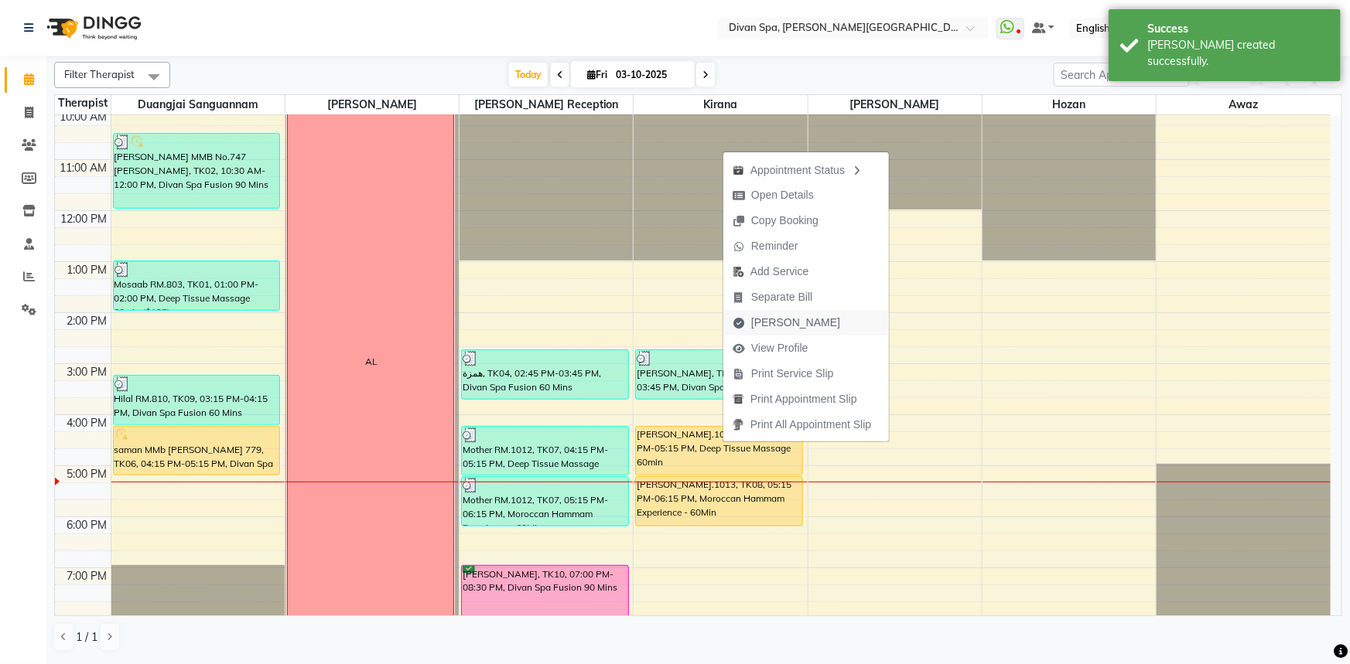
click at [755, 322] on span "[PERSON_NAME]" at bounding box center [795, 323] width 89 height 16
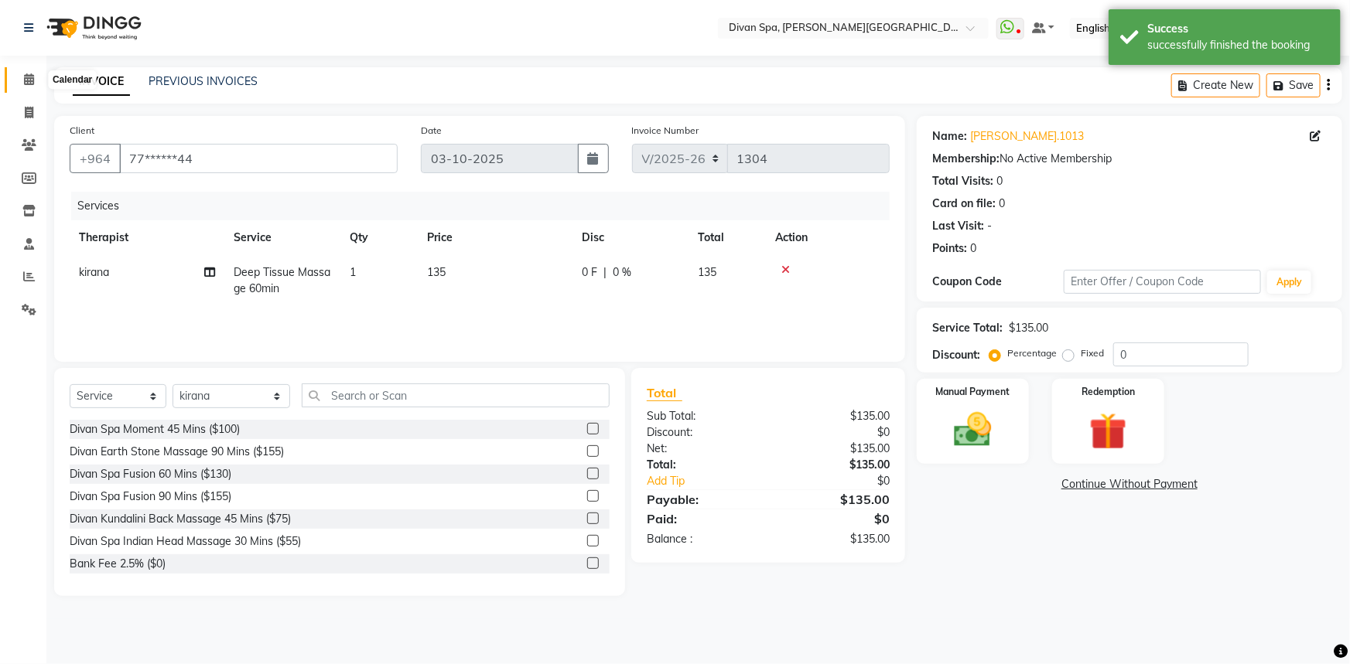
click at [15, 79] on span at bounding box center [28, 80] width 27 height 18
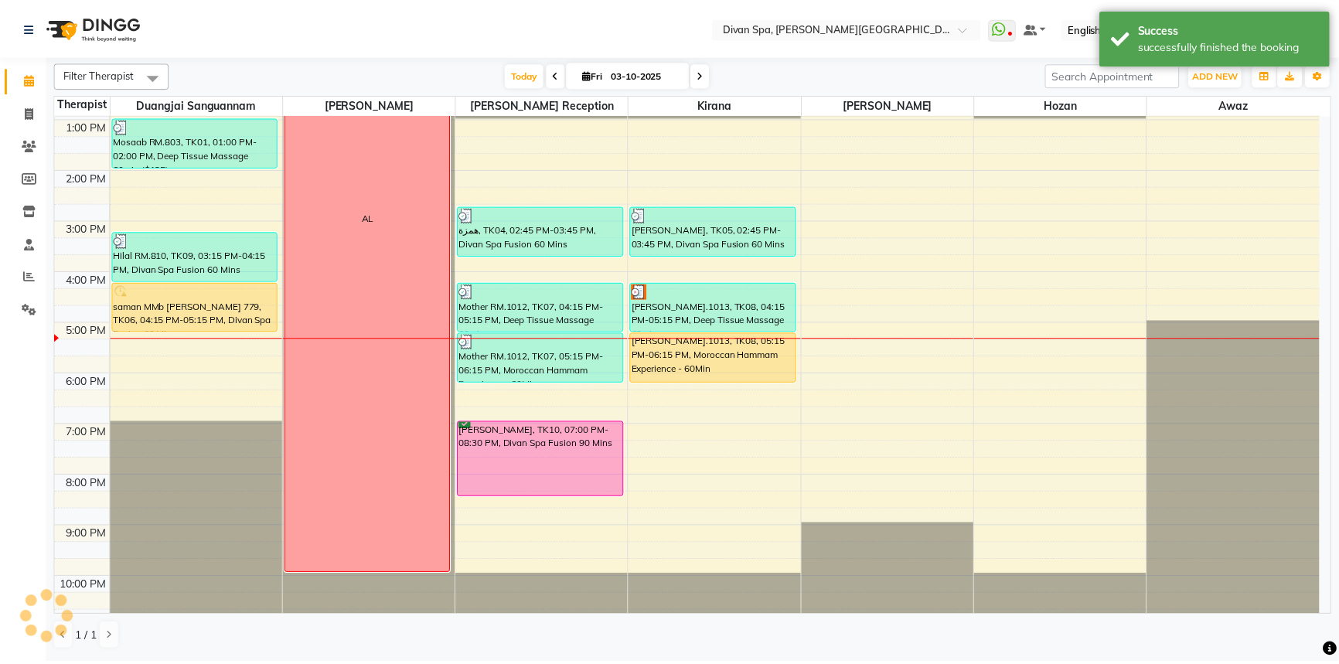
scroll to position [363, 0]
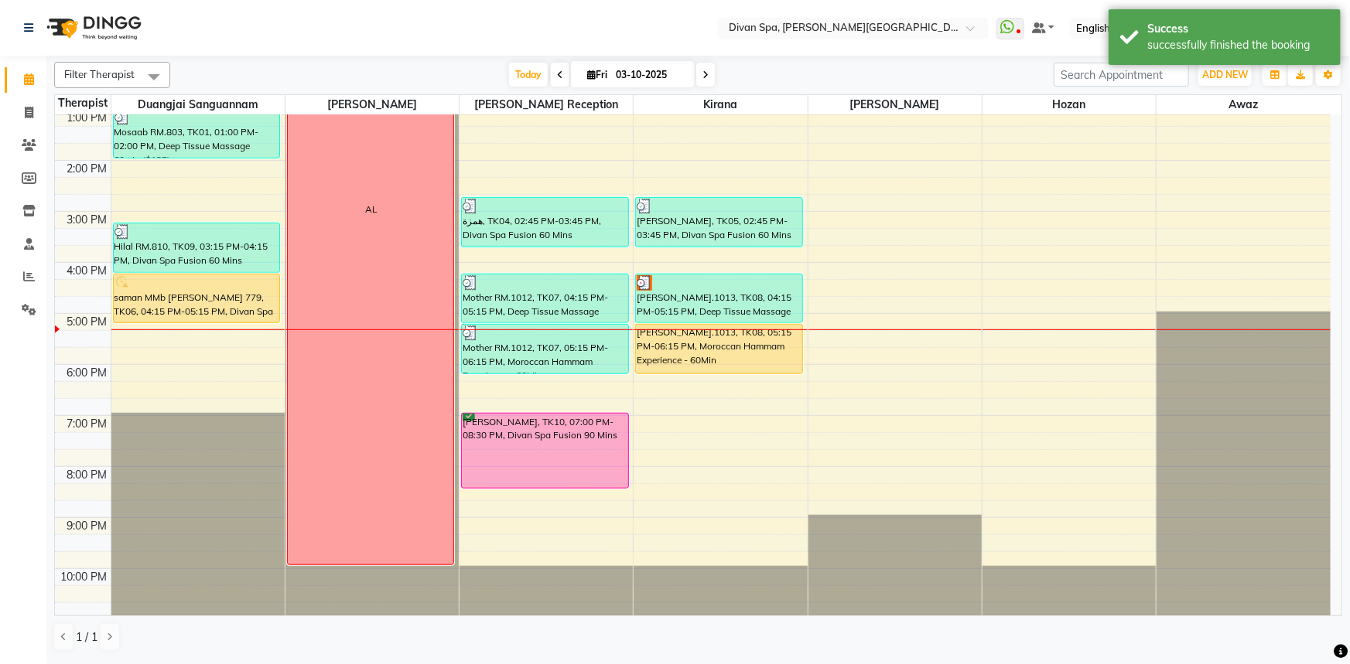
click at [675, 337] on div "[PERSON_NAME].1013, TK08, 05:15 PM-06:15 PM, Moroccan Hammam Experience - 60Min" at bounding box center [719, 349] width 166 height 49
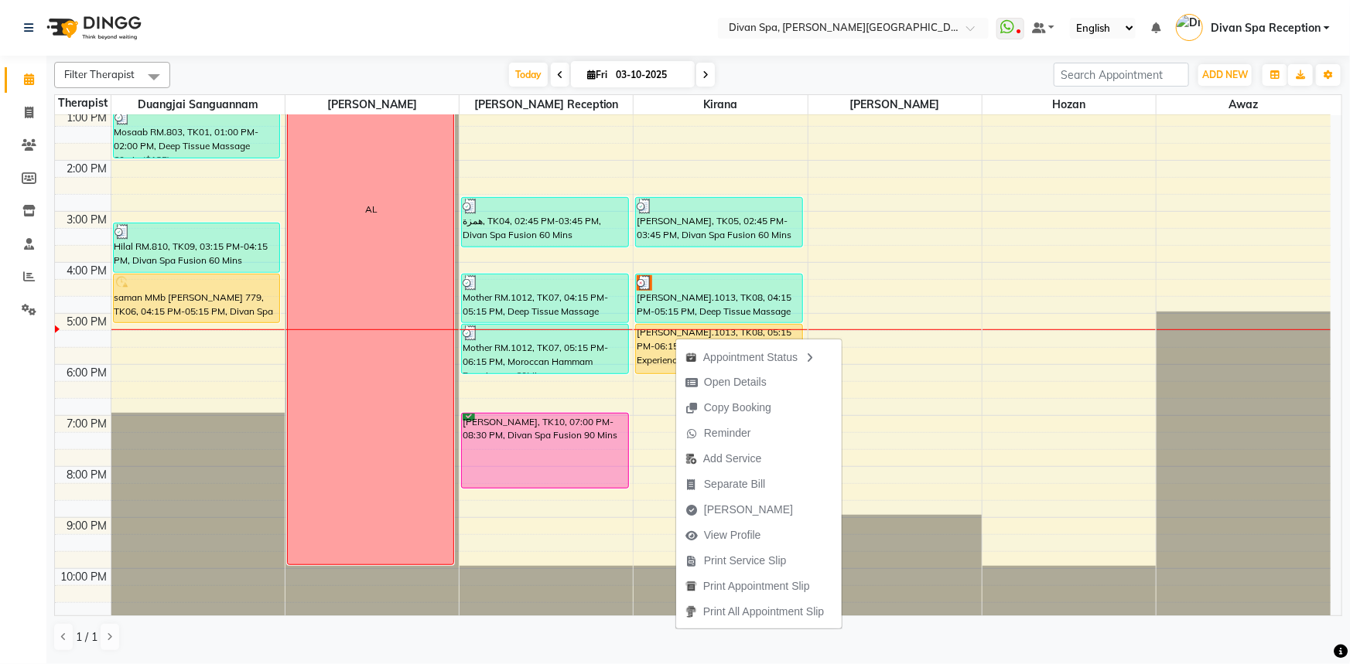
click at [730, 507] on span "[PERSON_NAME]" at bounding box center [748, 510] width 89 height 16
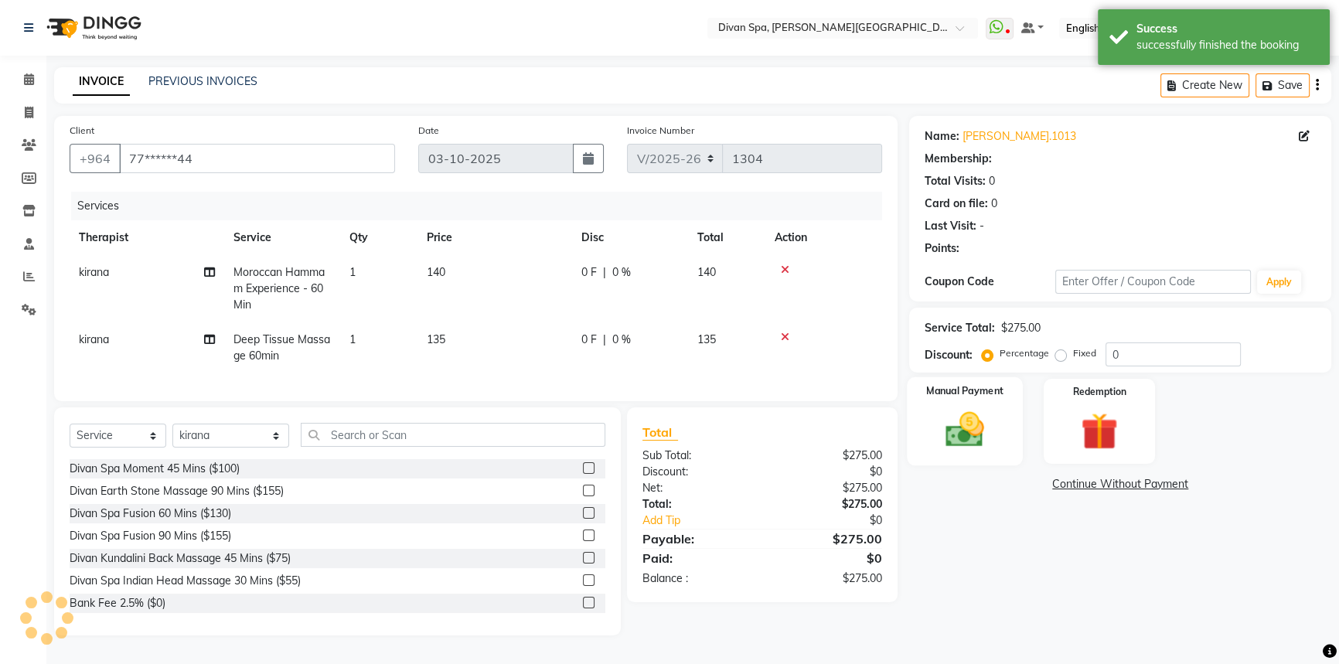
scroll to position [5, 0]
click at [990, 427] on img at bounding box center [965, 430] width 63 height 44
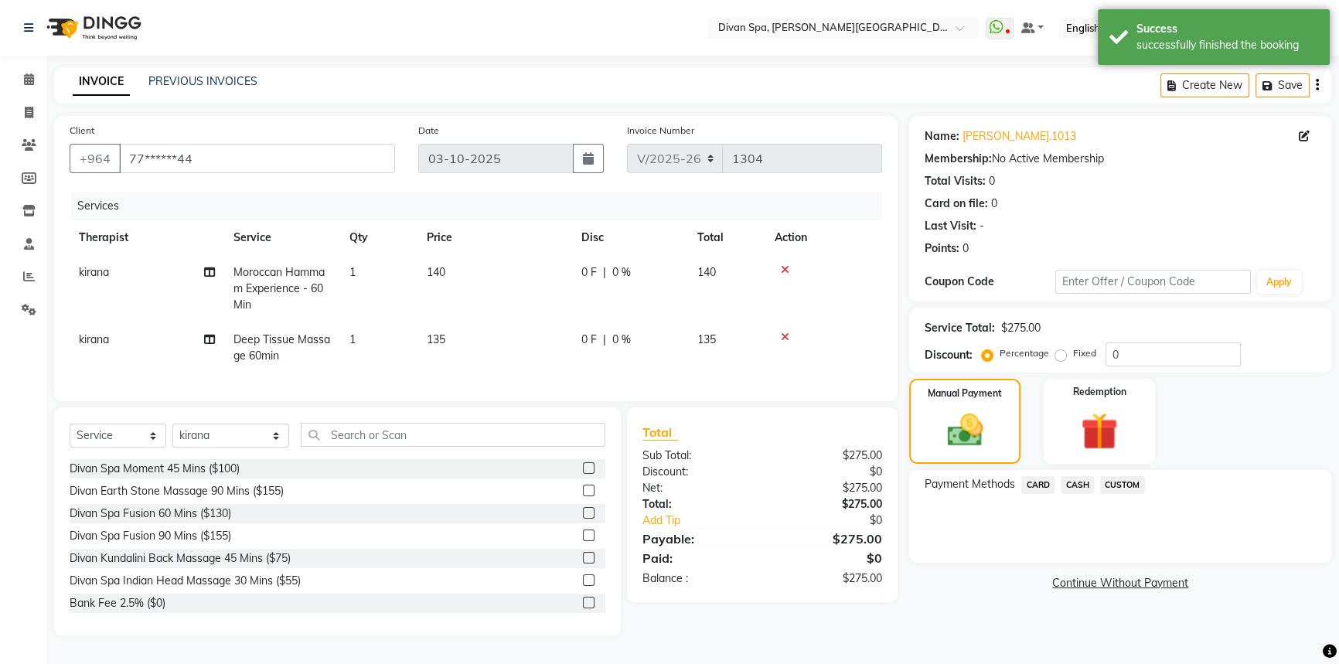
click at [1083, 476] on span "CASH" at bounding box center [1077, 485] width 33 height 18
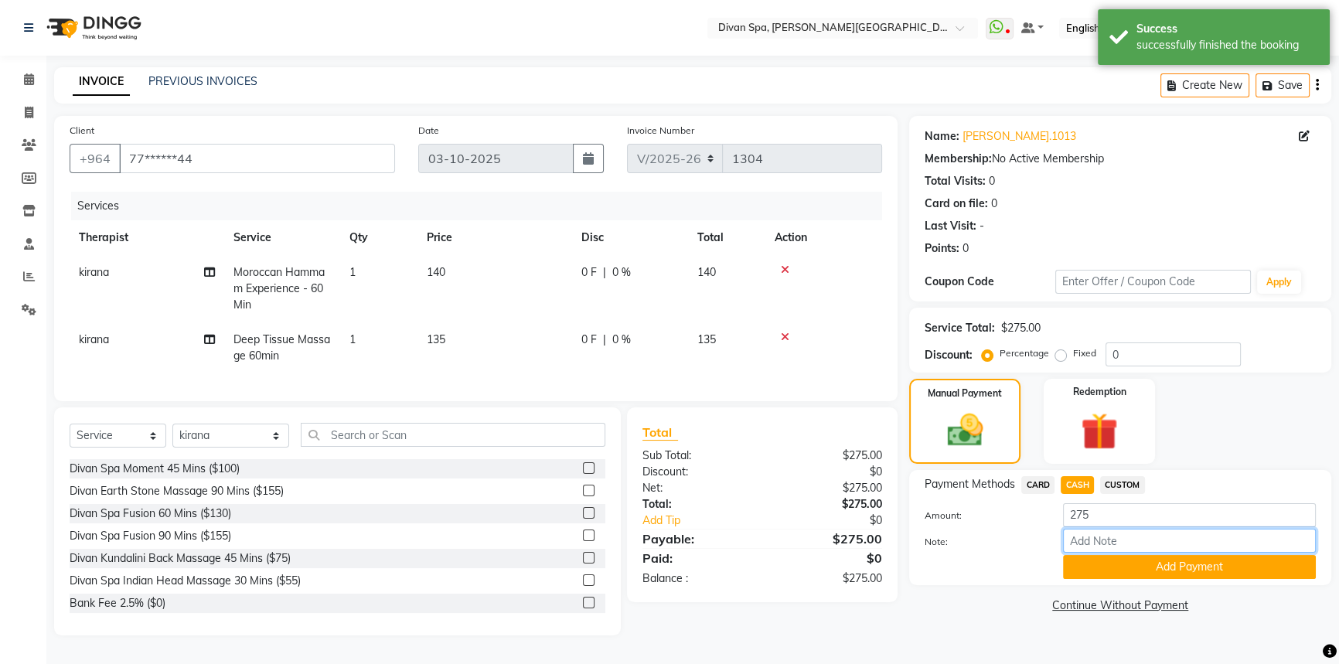
drag, startPoint x: 1071, startPoint y: 530, endPoint x: 1085, endPoint y: 518, distance: 18.1
click at [1071, 530] on input "Note:" at bounding box center [1189, 541] width 253 height 24
click at [1121, 560] on button "Add Payment" at bounding box center [1189, 567] width 253 height 24
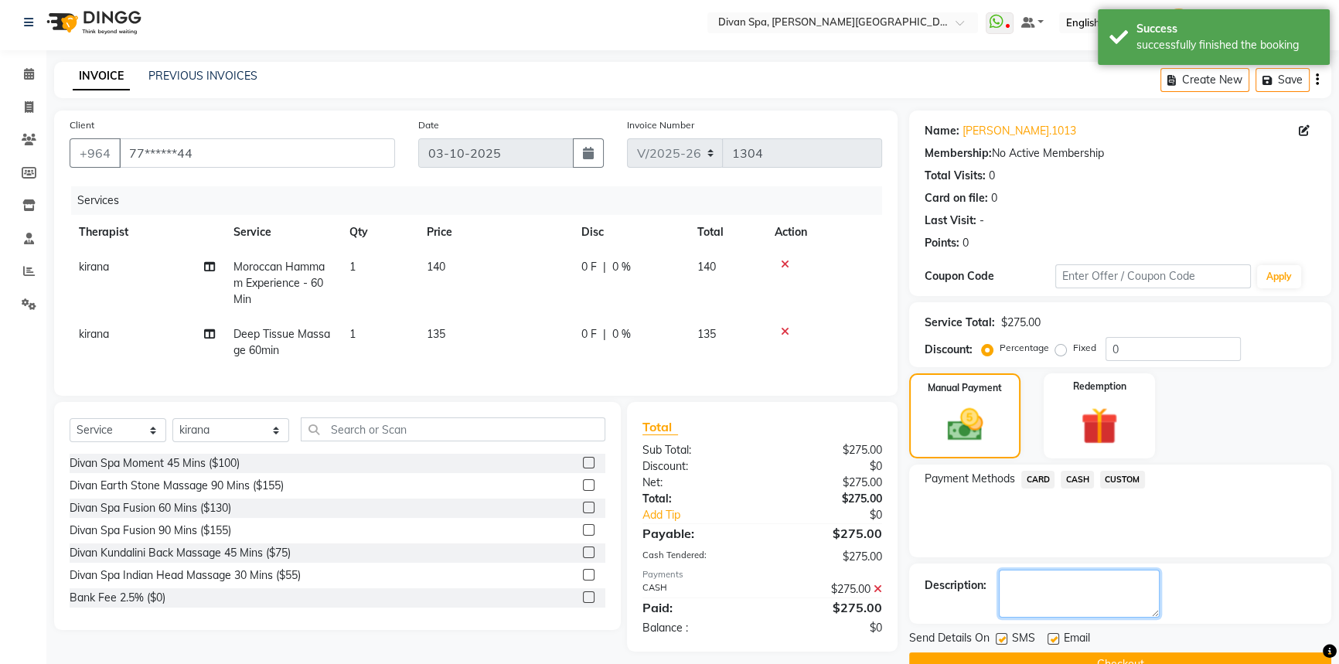
click at [1083, 585] on textarea at bounding box center [1079, 594] width 161 height 48
paste textarea "Room Charge"
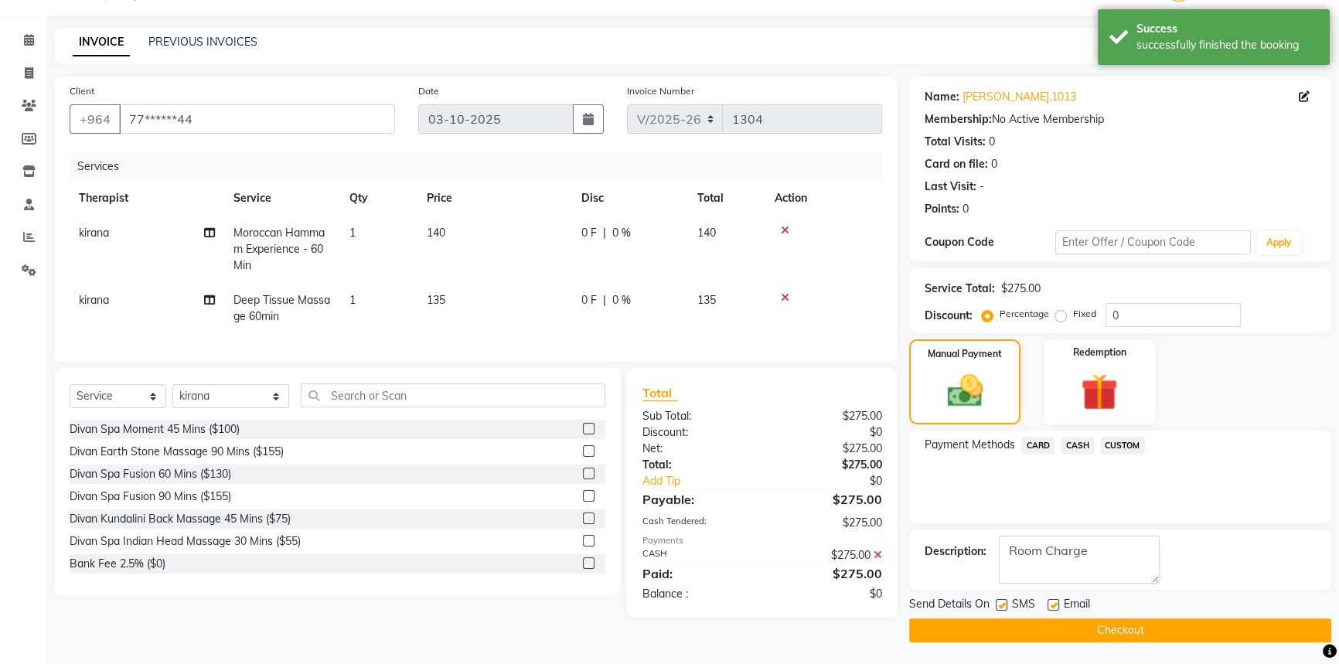
click at [1008, 627] on button "Checkout" at bounding box center [1120, 631] width 422 height 24
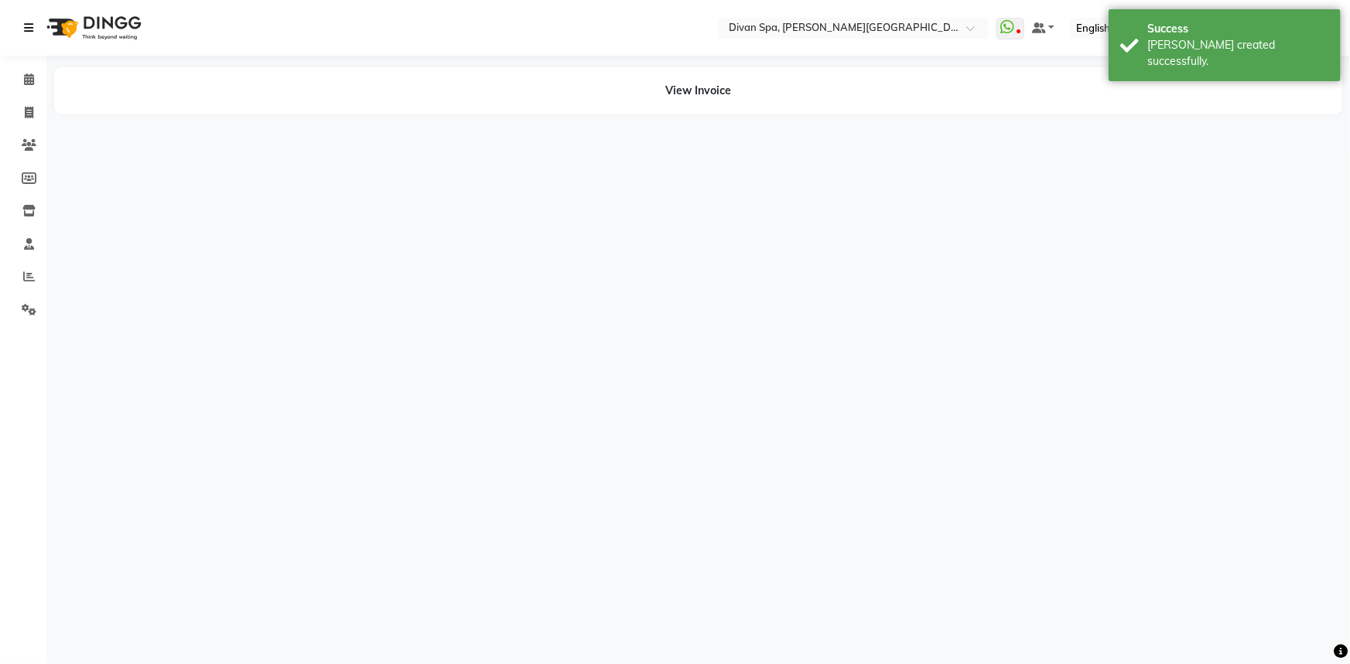
click at [32, 45] on link at bounding box center [31, 27] width 15 height 43
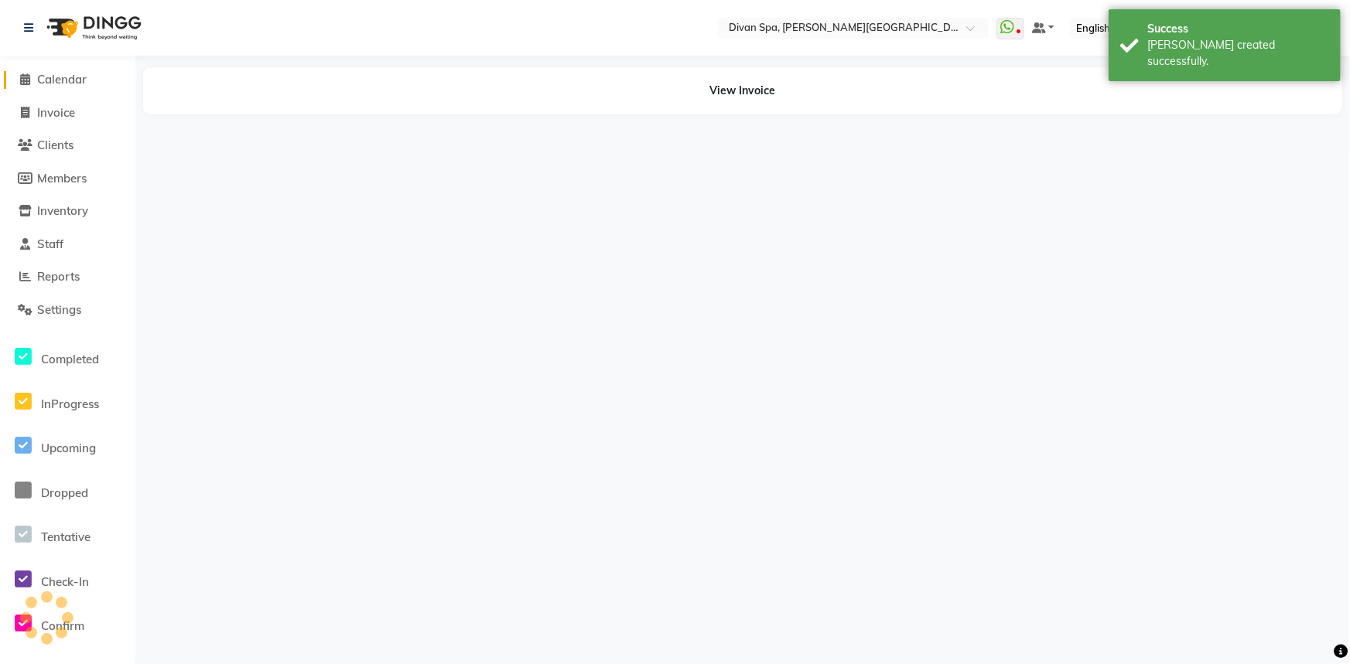
click at [32, 87] on span at bounding box center [25, 80] width 23 height 18
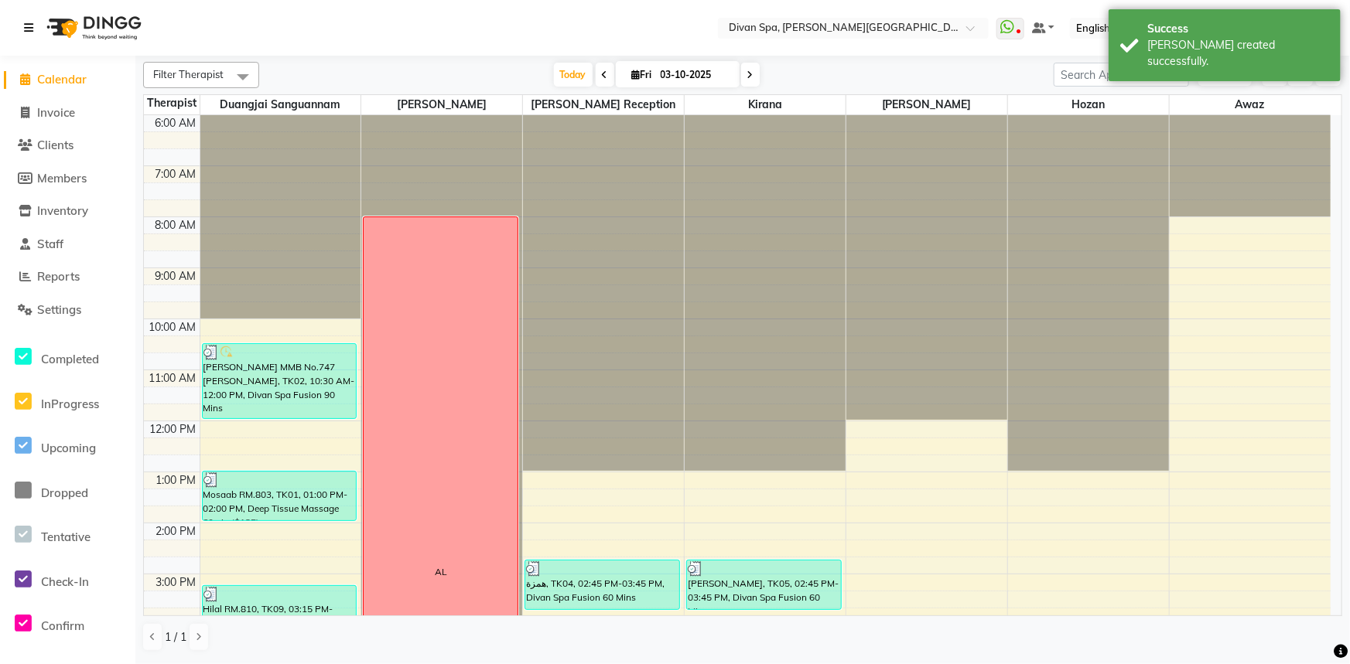
click at [29, 25] on icon at bounding box center [28, 27] width 9 height 11
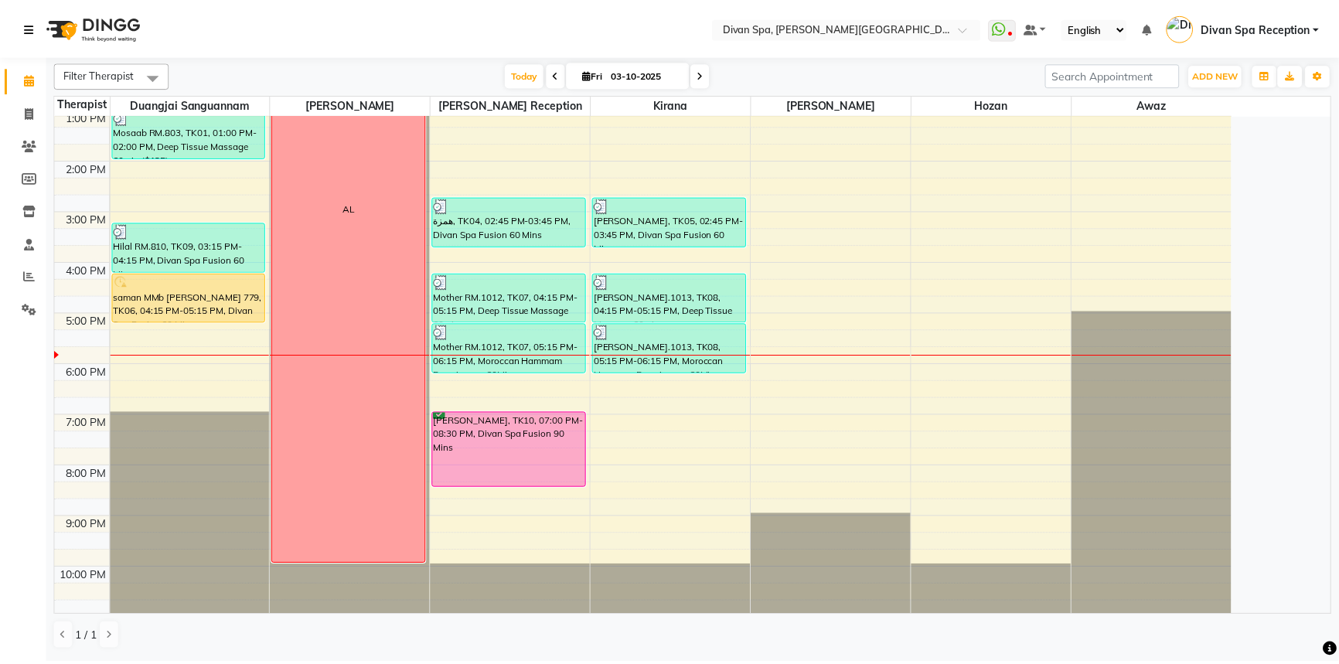
scroll to position [292, 0]
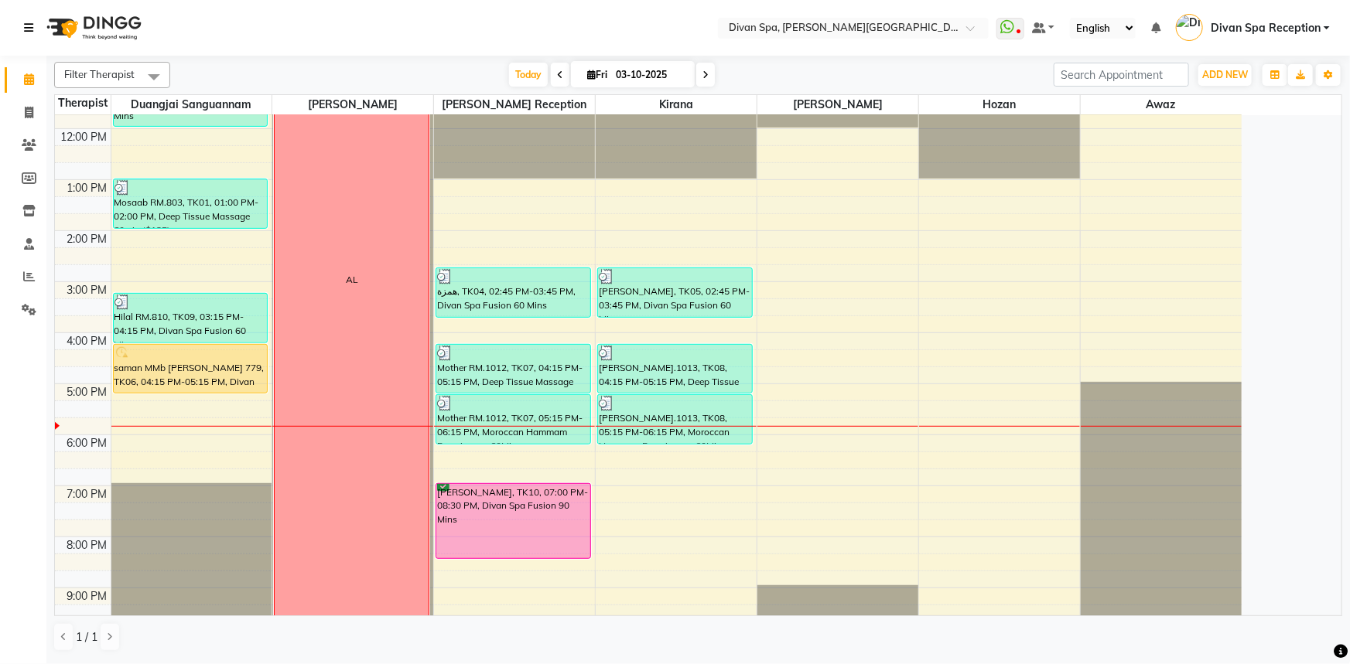
click at [169, 374] on div "saman MMb [PERSON_NAME] 779, TK06, 04:15 PM-05:15 PM, Divan Spa Fusion 60 Mins" at bounding box center [191, 369] width 154 height 48
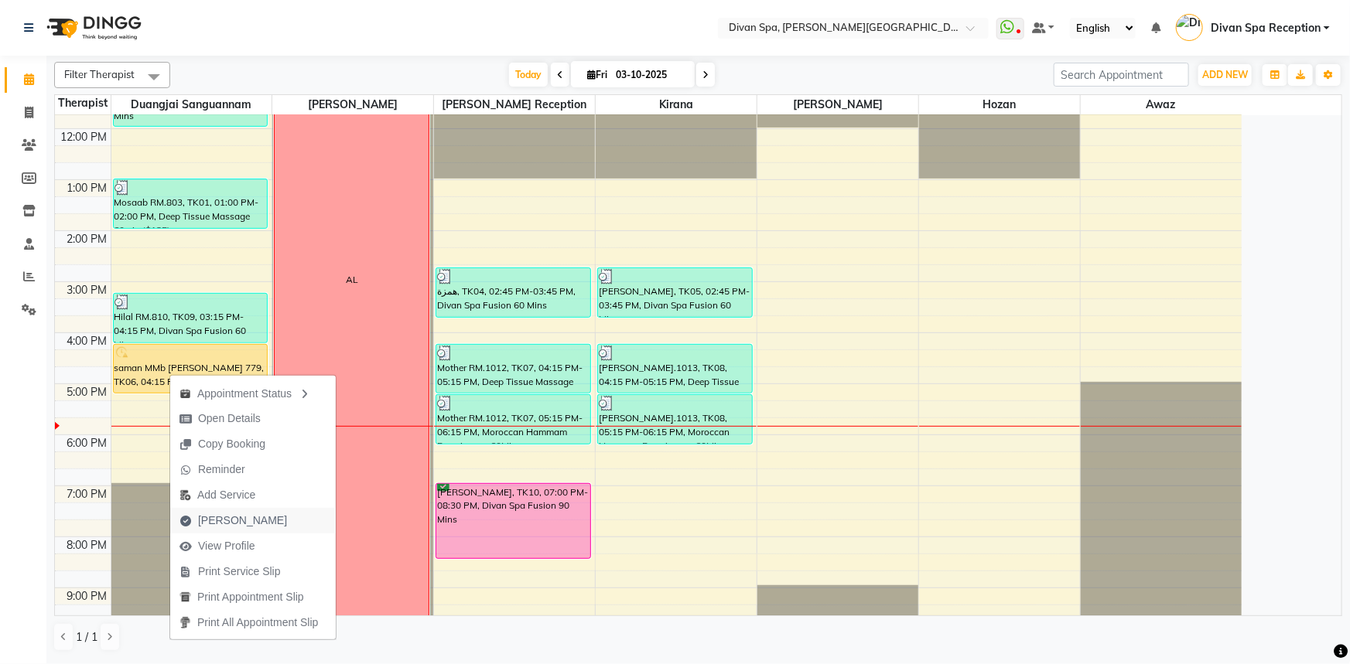
click at [219, 526] on span "[PERSON_NAME]" at bounding box center [242, 521] width 89 height 16
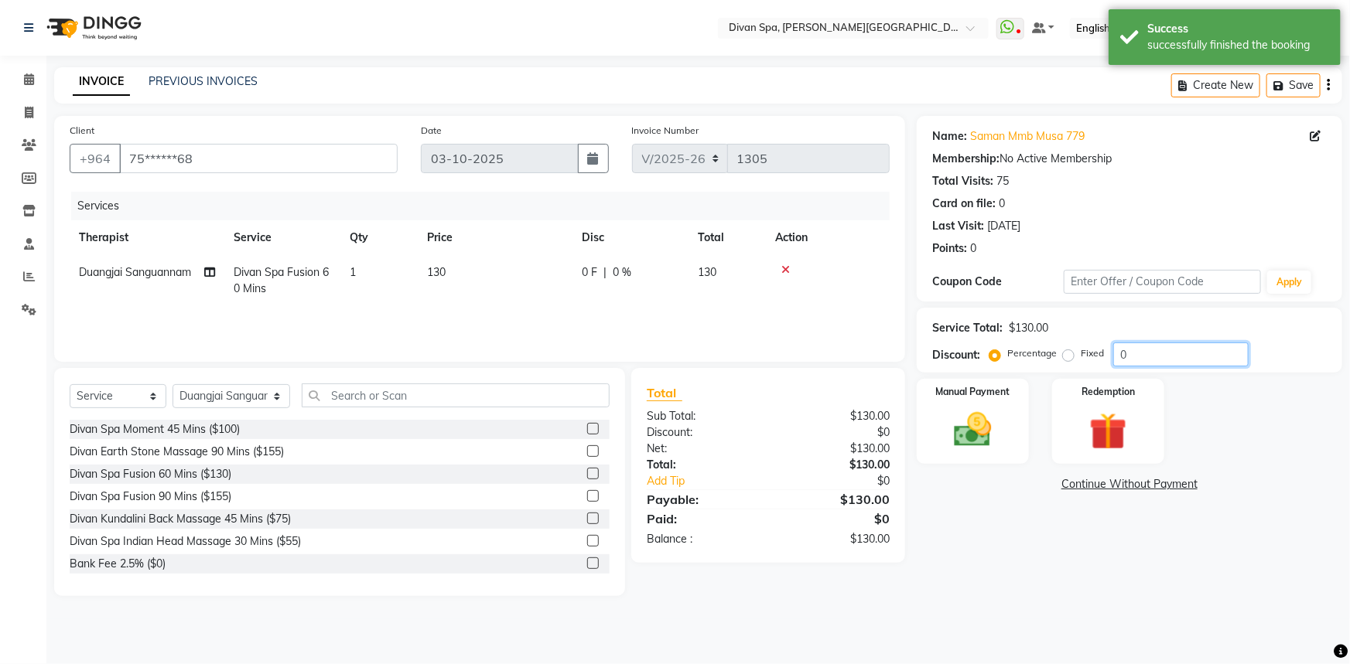
click at [1137, 358] on input "0" at bounding box center [1180, 355] width 135 height 24
click at [1021, 425] on div "Manual Payment" at bounding box center [972, 421] width 117 height 89
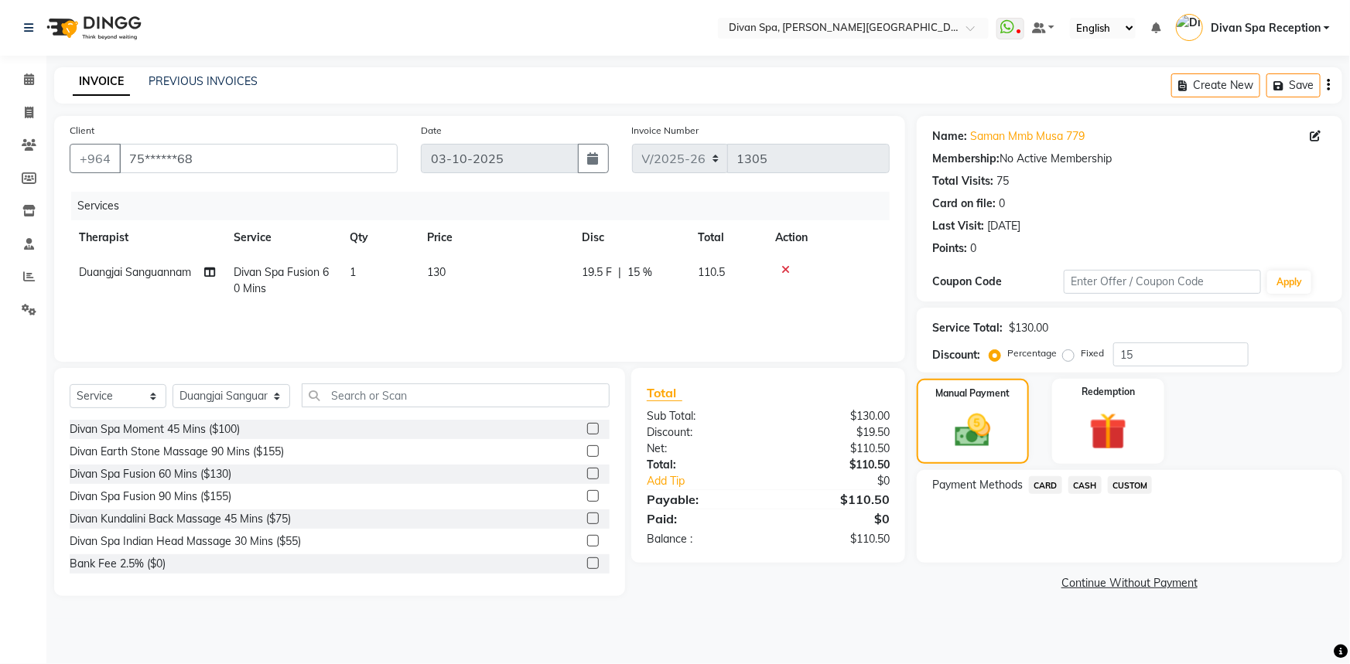
click at [1084, 483] on span "CASH" at bounding box center [1084, 485] width 33 height 18
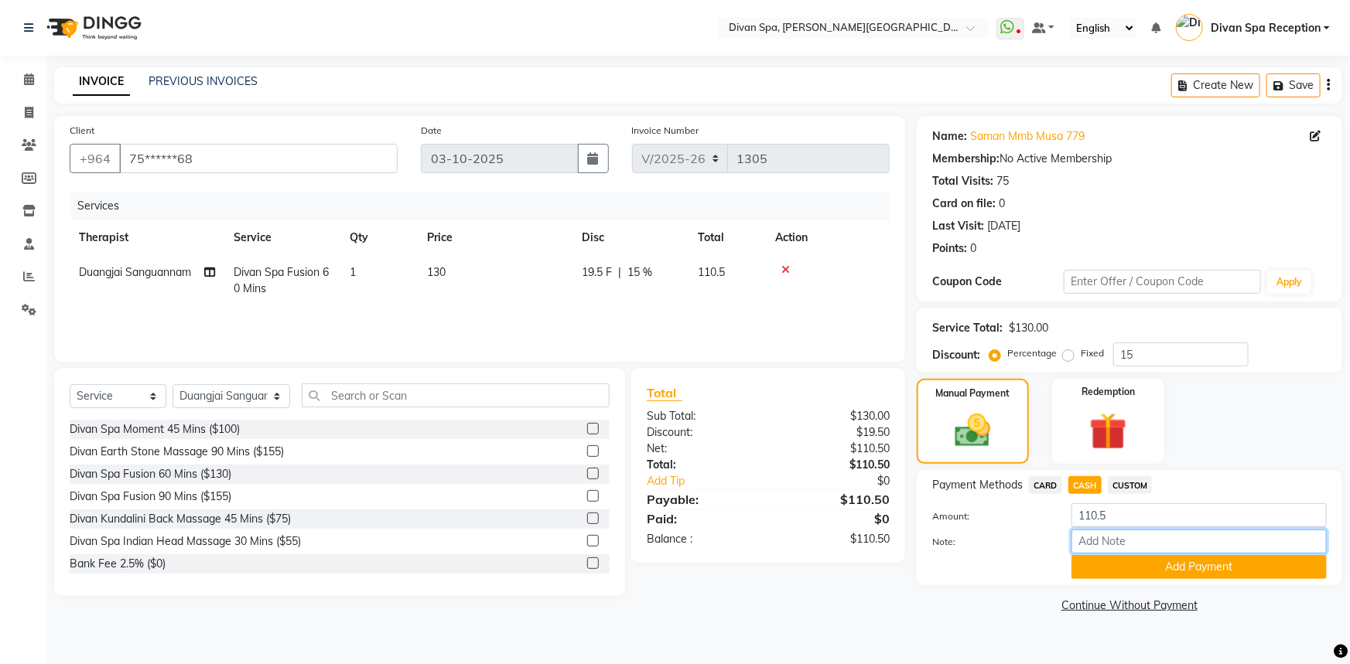
click at [1097, 544] on input "Note:" at bounding box center [1198, 542] width 255 height 24
drag, startPoint x: 1127, startPoint y: 541, endPoint x: 1049, endPoint y: 536, distance: 78.3
click at [1049, 536] on div "Note: Cash" at bounding box center [1129, 543] width 418 height 26
click at [1124, 571] on button "Add Payment" at bounding box center [1198, 567] width 255 height 24
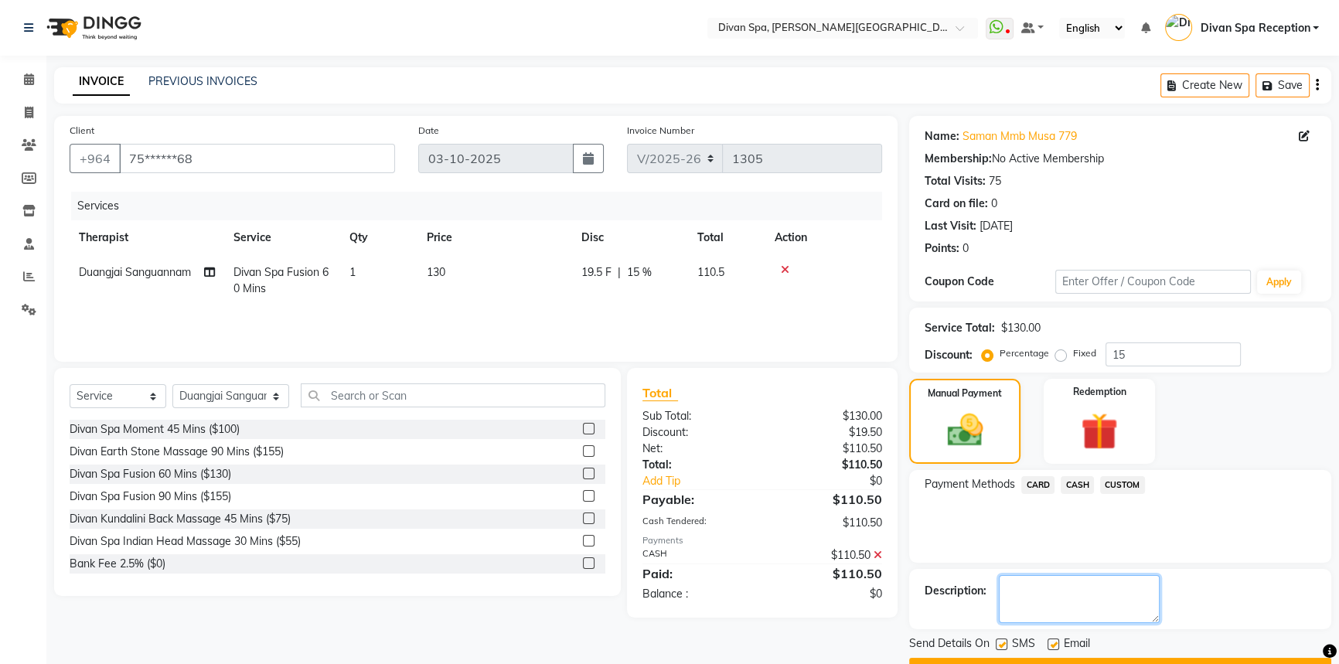
click at [1046, 595] on textarea at bounding box center [1079, 599] width 161 height 48
paste textarea "Cash"
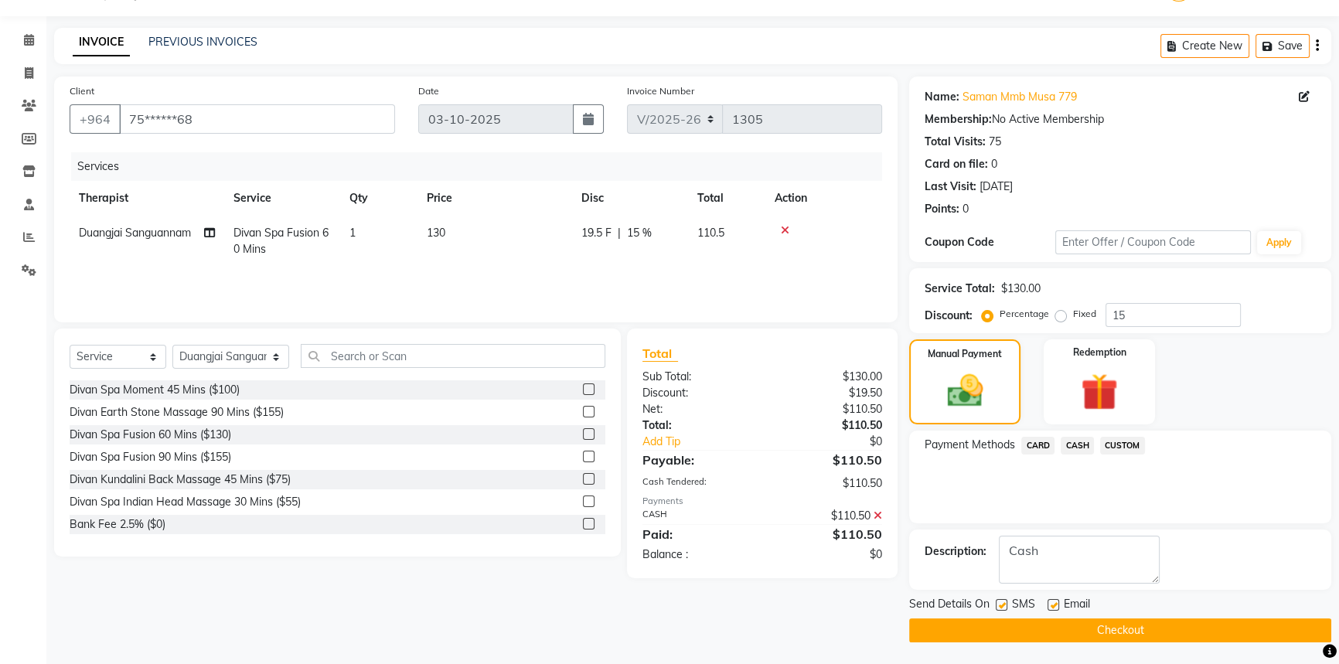
click at [1029, 641] on main "INVOICE PREVIOUS INVOICES Create New Save Client +964 75******68 Date [DATE] In…" at bounding box center [692, 347] width 1293 height 638
click at [1026, 629] on button "Checkout" at bounding box center [1120, 631] width 422 height 24
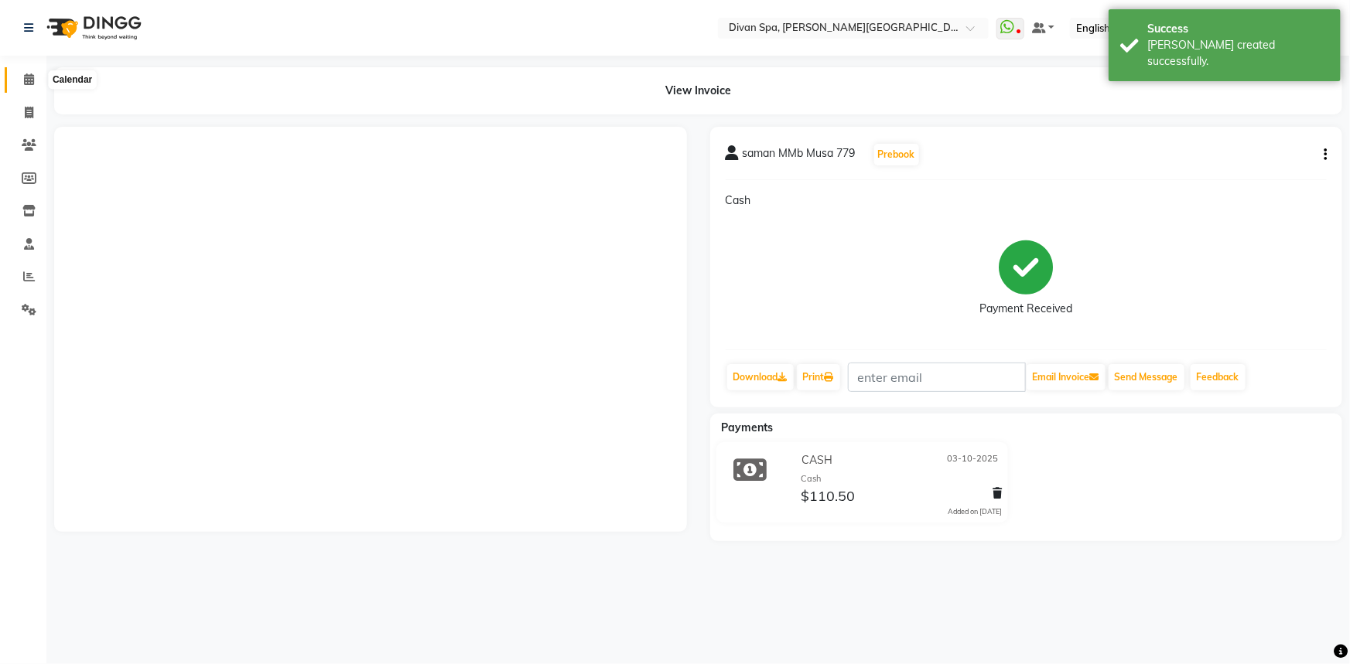
click at [33, 80] on icon at bounding box center [29, 79] width 10 height 12
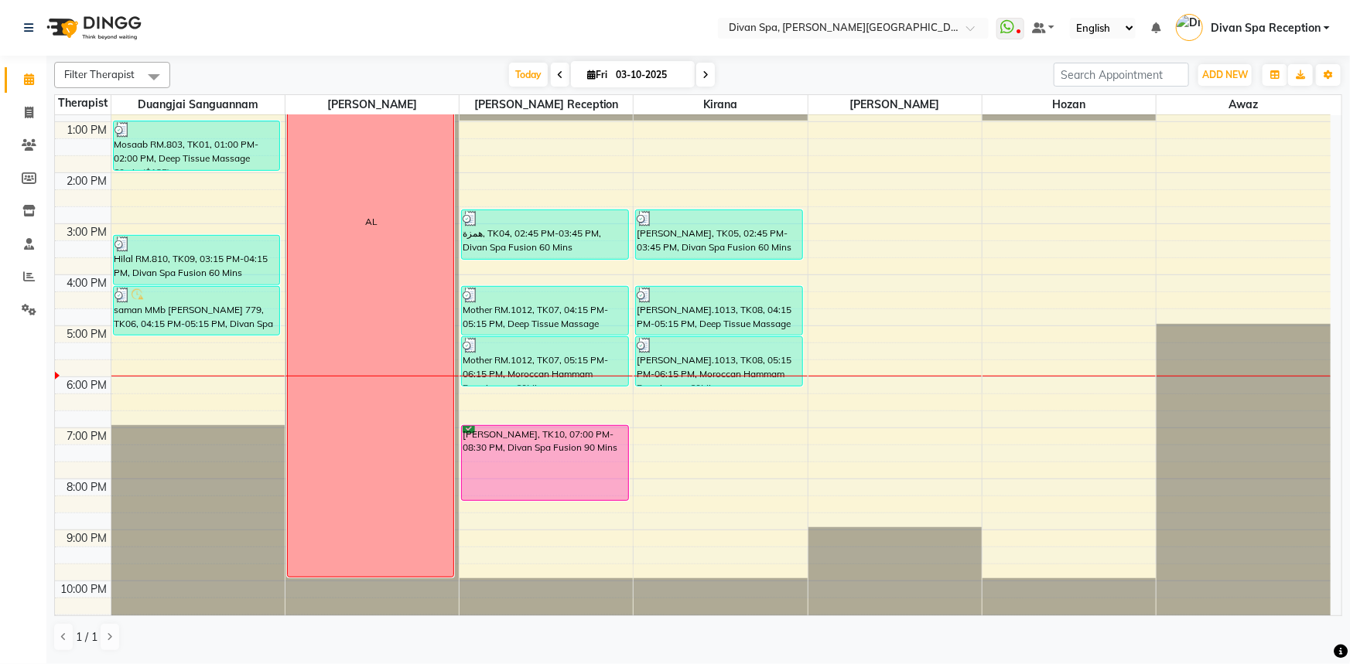
scroll to position [351, 0]
click at [701, 82] on span at bounding box center [705, 75] width 19 height 24
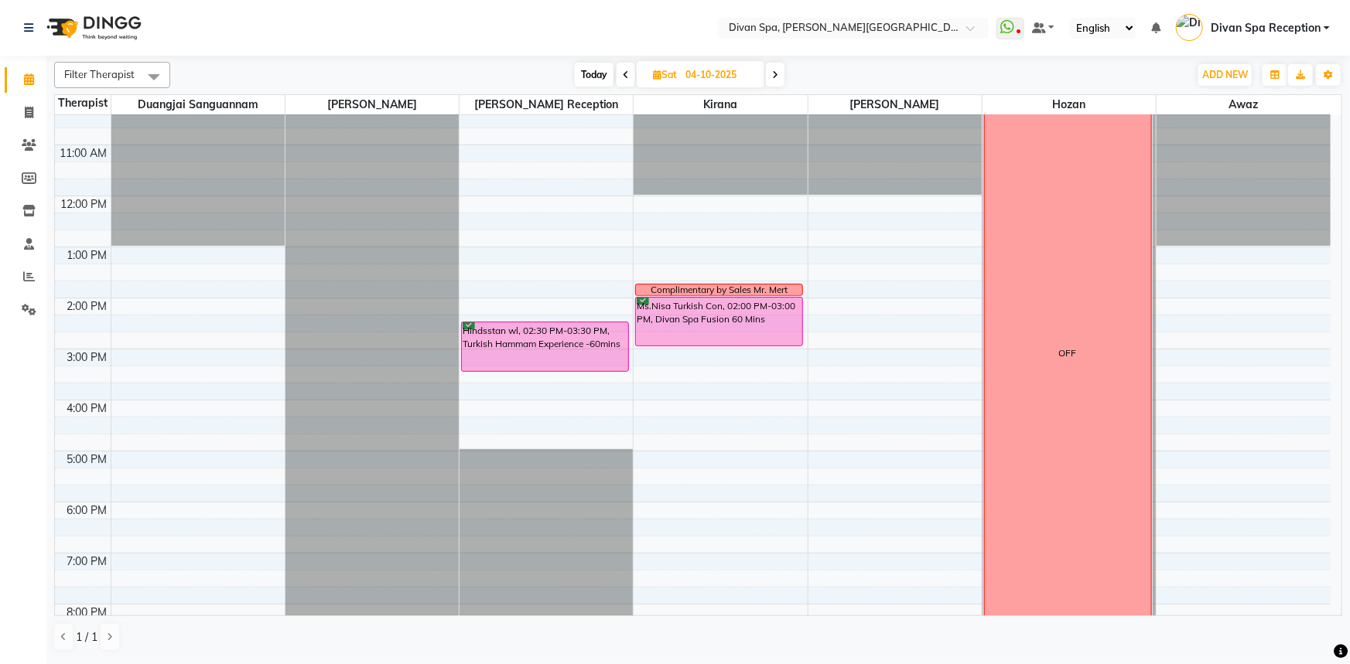
scroll to position [223, 0]
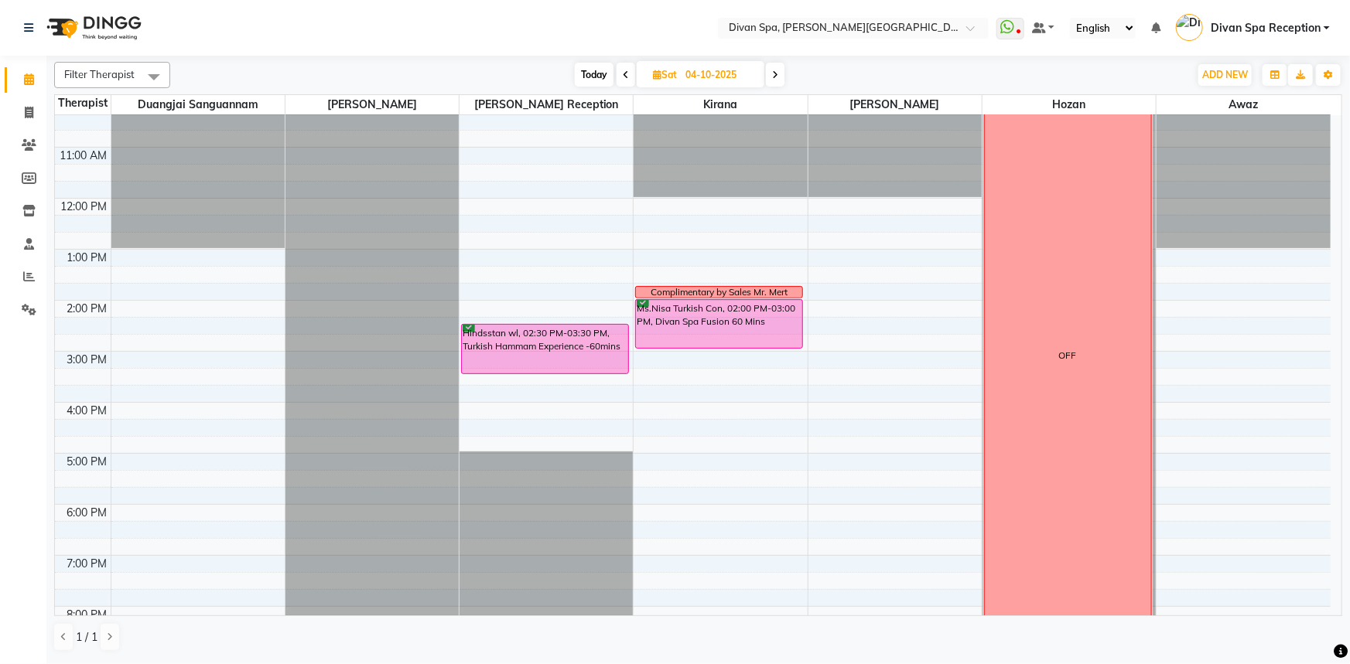
click at [620, 73] on span at bounding box center [625, 75] width 19 height 24
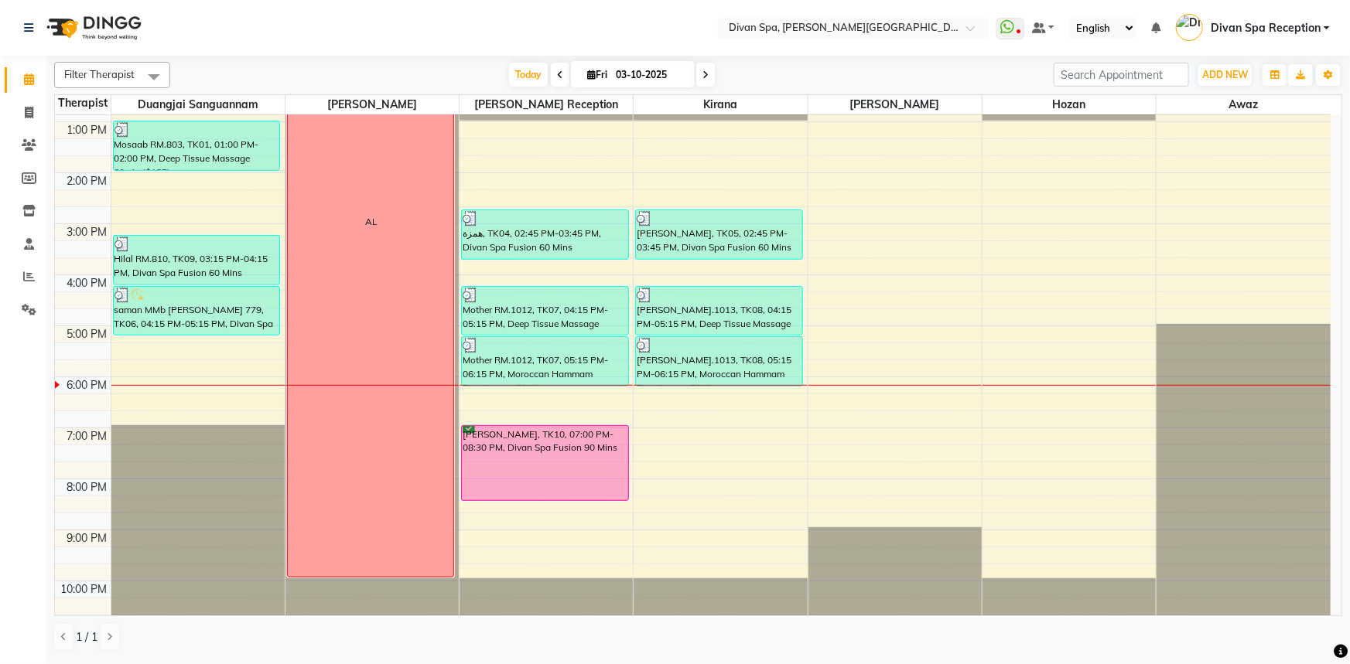
scroll to position [363, 0]
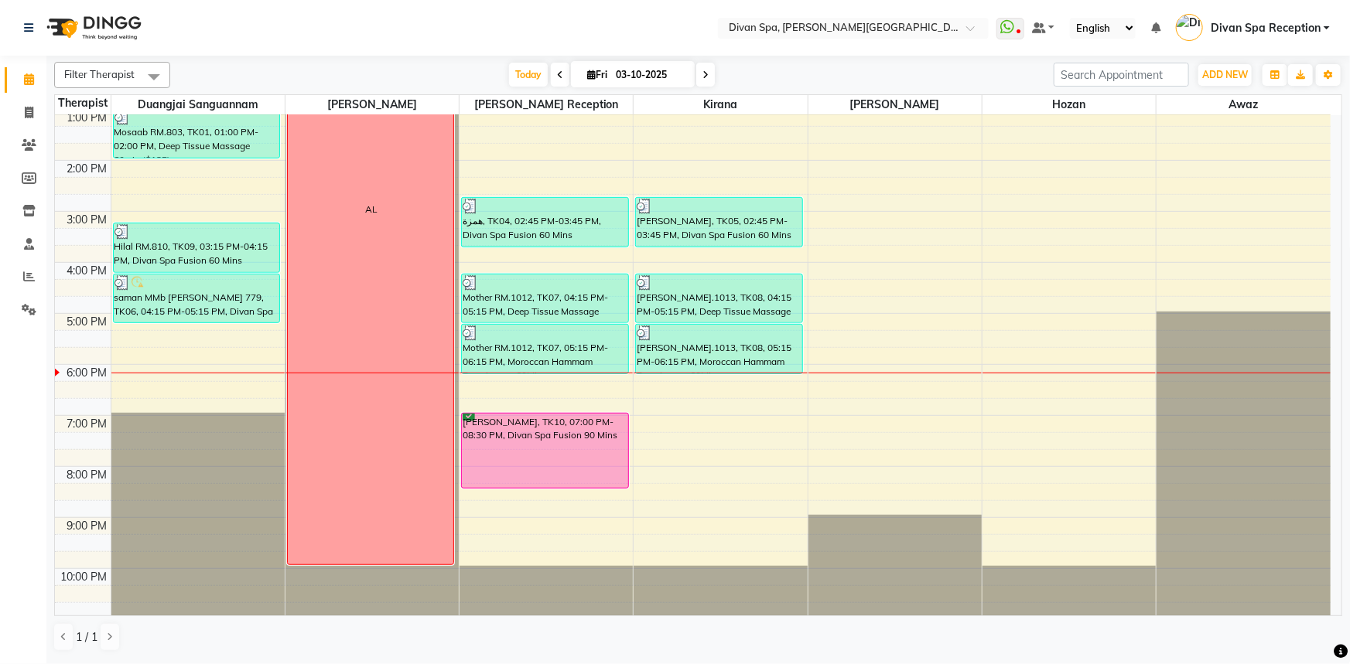
click at [702, 75] on icon at bounding box center [705, 74] width 6 height 9
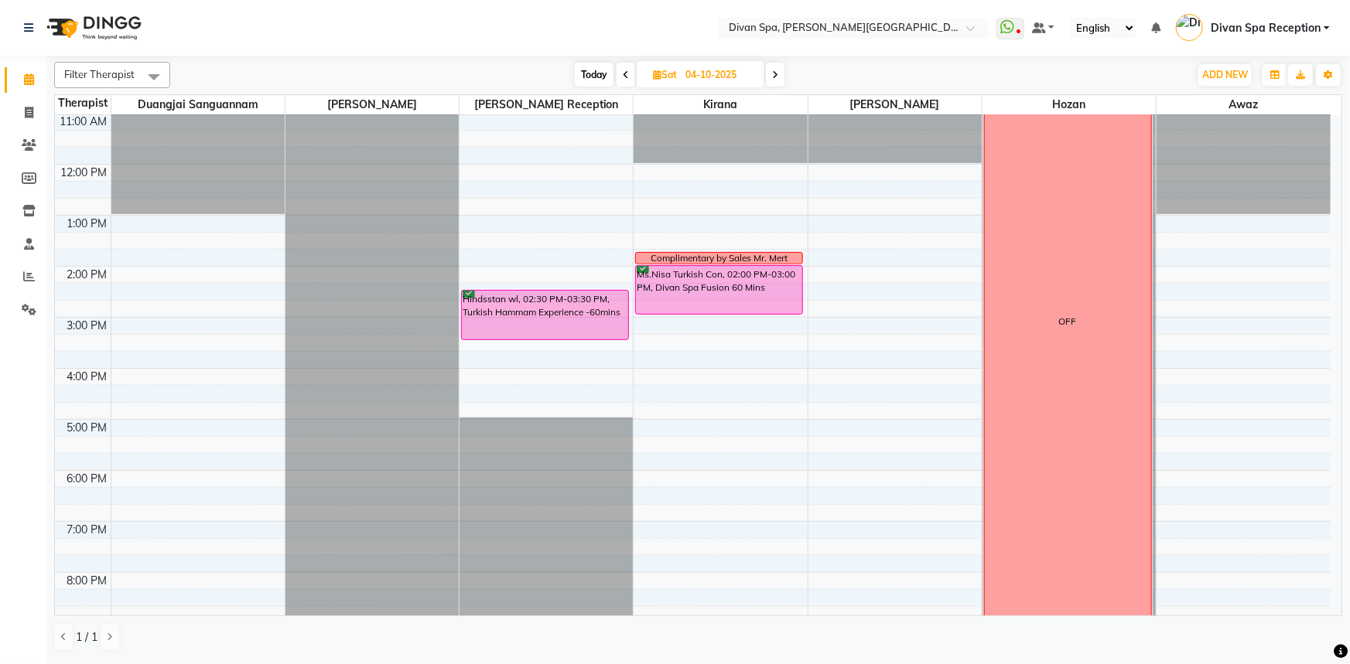
scroll to position [223, 0]
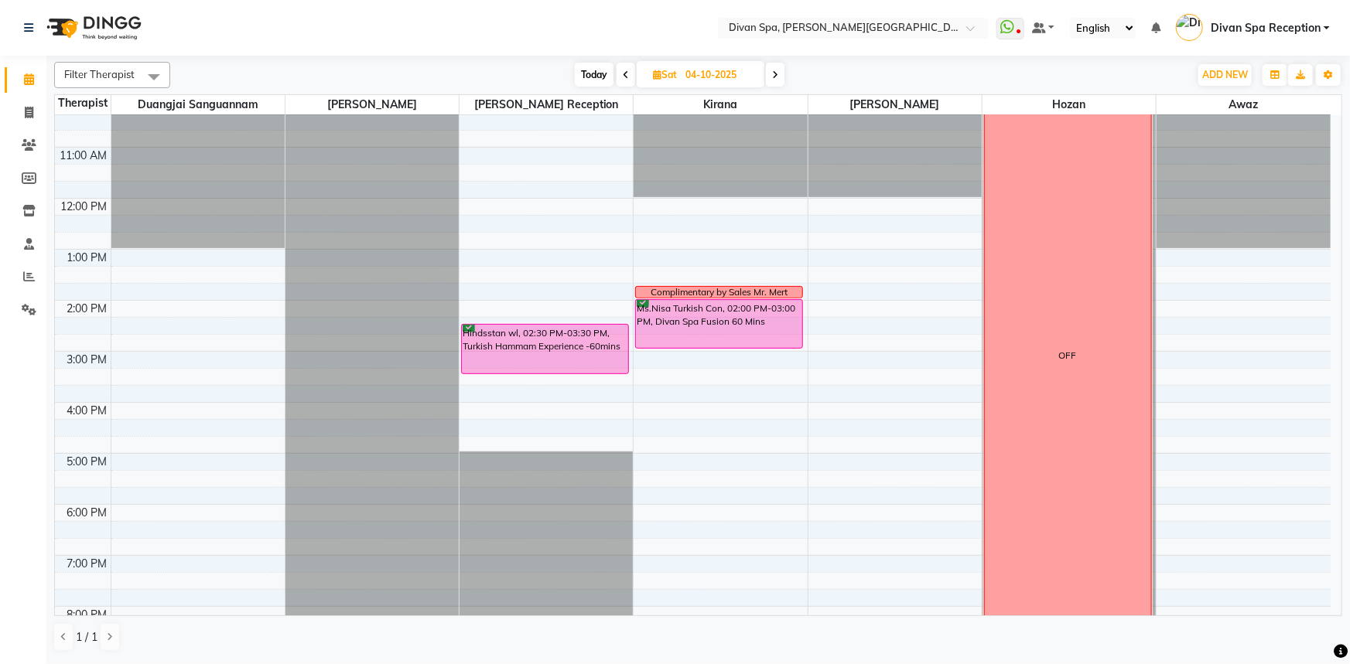
click at [623, 70] on icon at bounding box center [626, 74] width 6 height 9
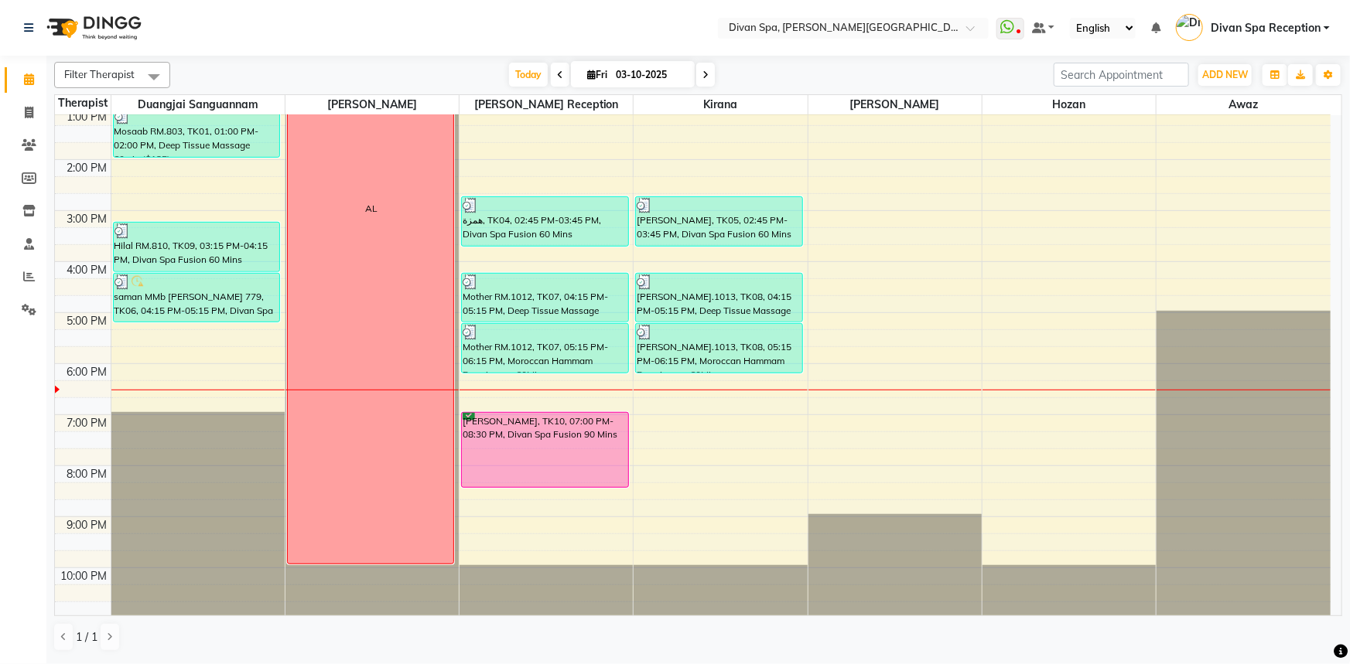
scroll to position [363, 0]
click at [642, 31] on nav "Select Location × Divan Spa, [PERSON_NAME] Street WhatsApp Status ✕ Status: Dis…" at bounding box center [675, 28] width 1350 height 56
click at [707, 73] on span at bounding box center [705, 75] width 19 height 24
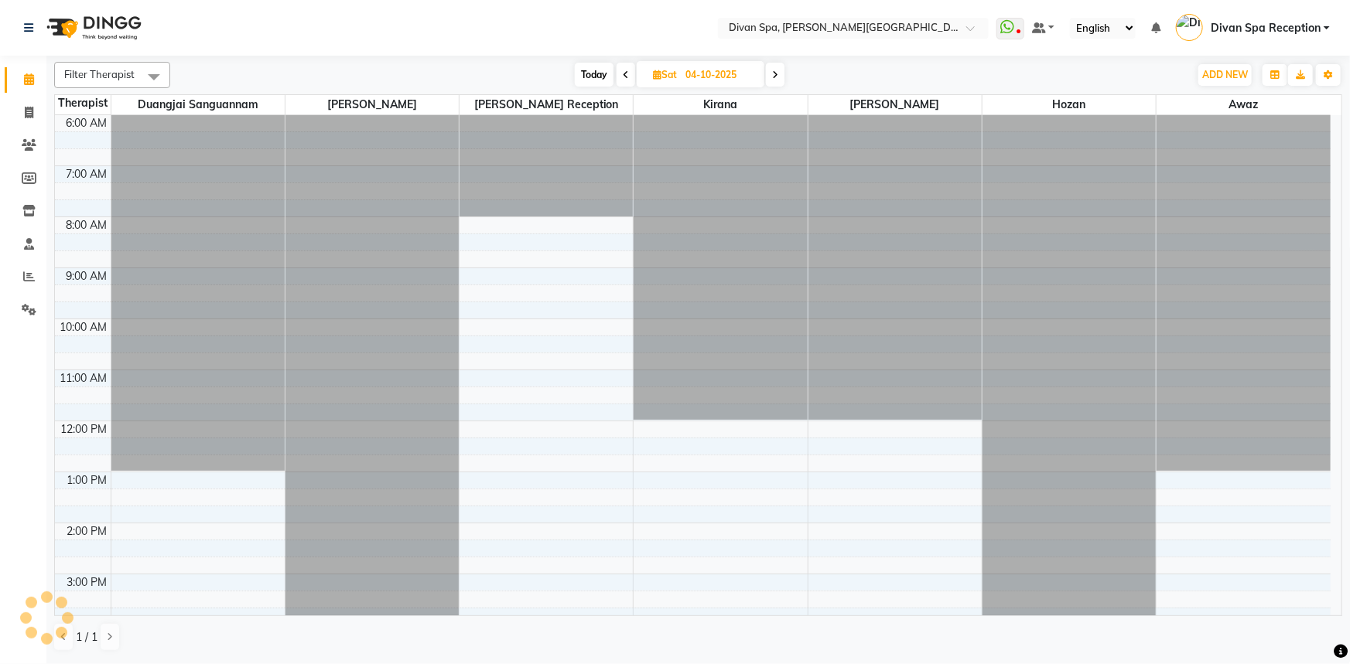
scroll to position [363, 0]
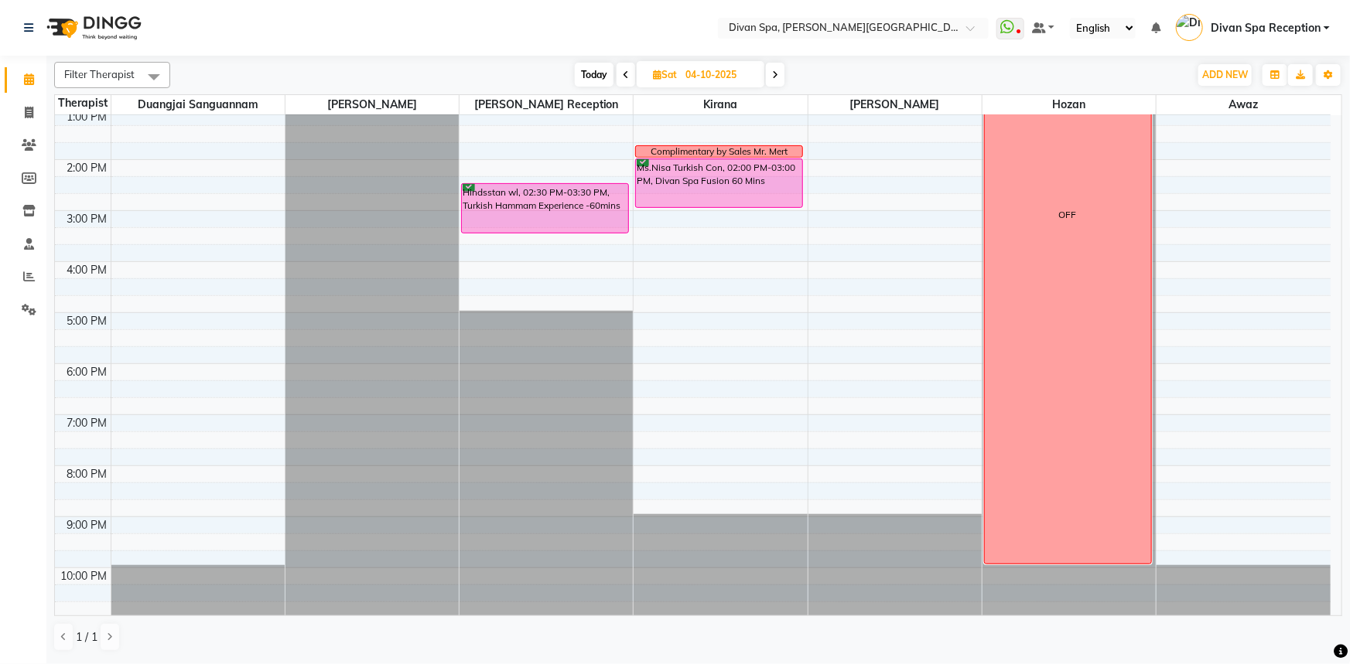
click at [623, 73] on icon at bounding box center [626, 74] width 6 height 9
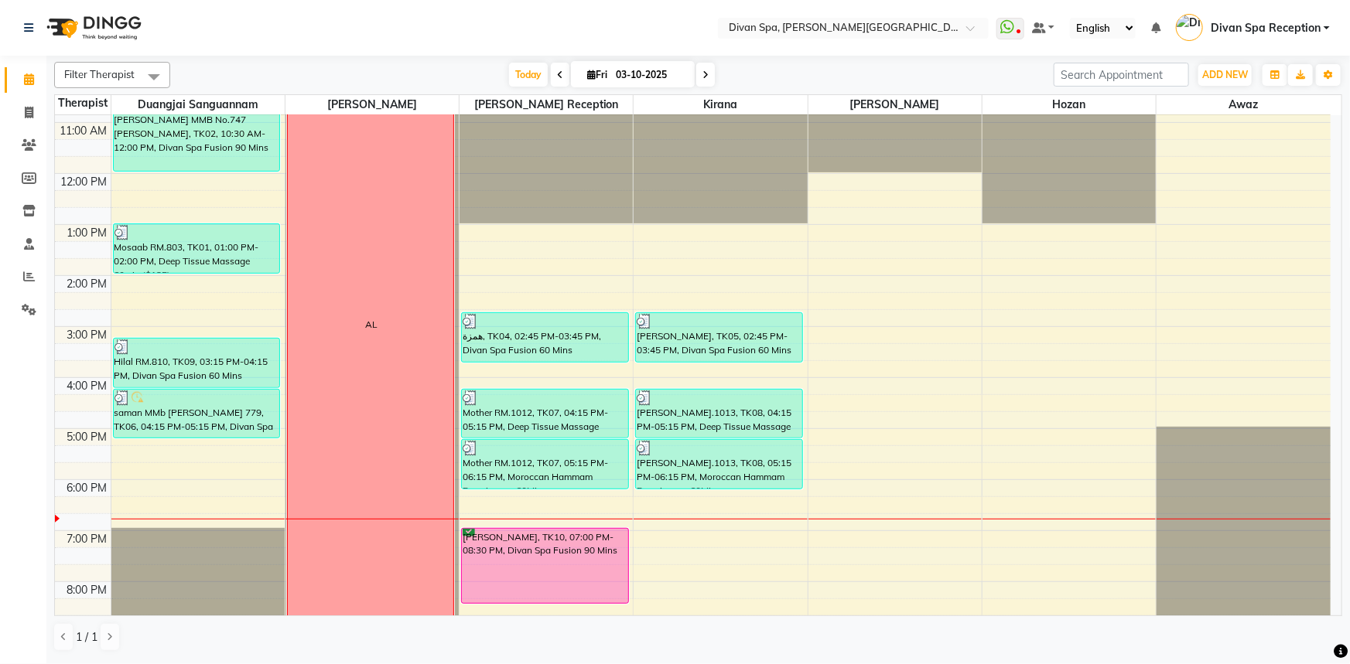
scroll to position [223, 0]
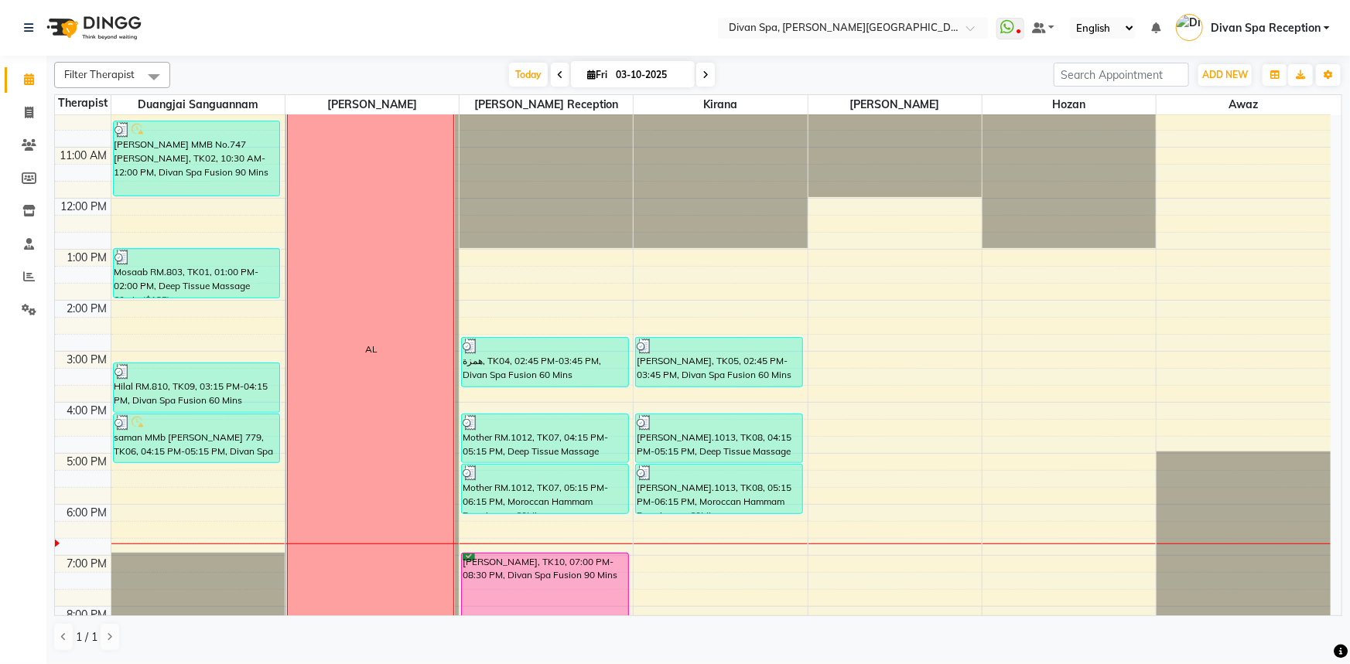
click at [557, 76] on icon at bounding box center [560, 74] width 6 height 9
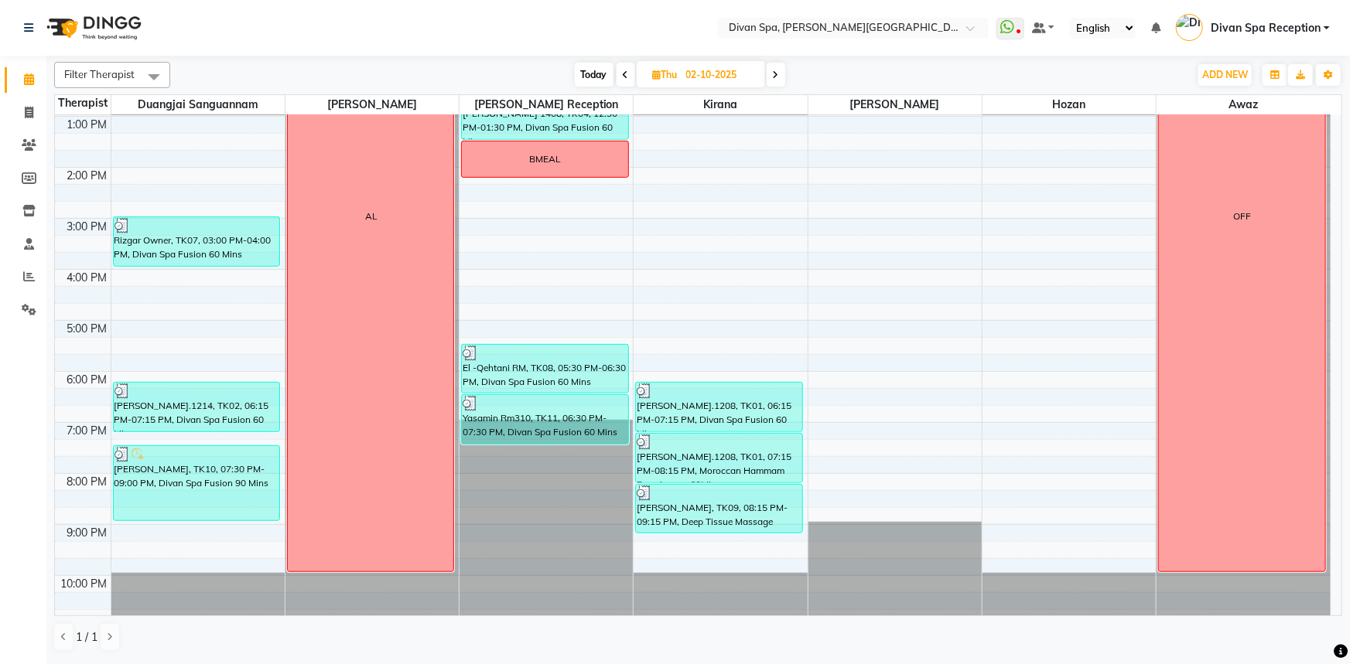
scroll to position [363, 0]
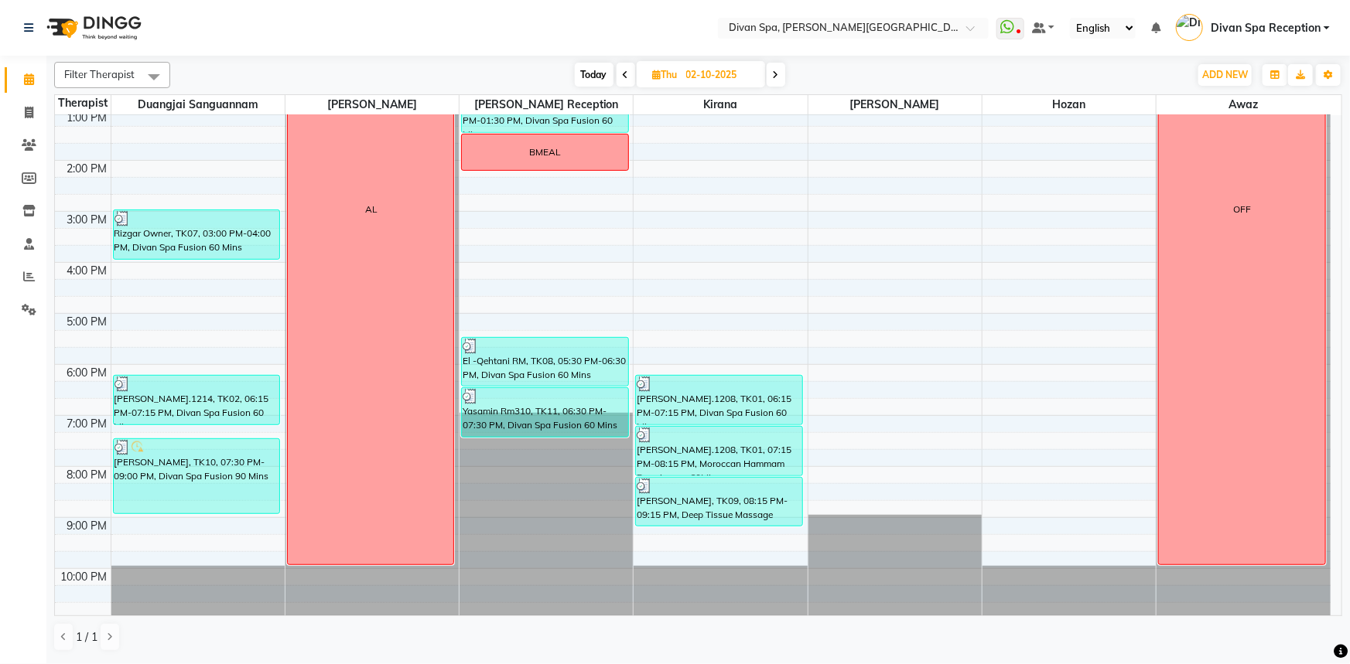
click at [623, 77] on icon at bounding box center [626, 74] width 6 height 9
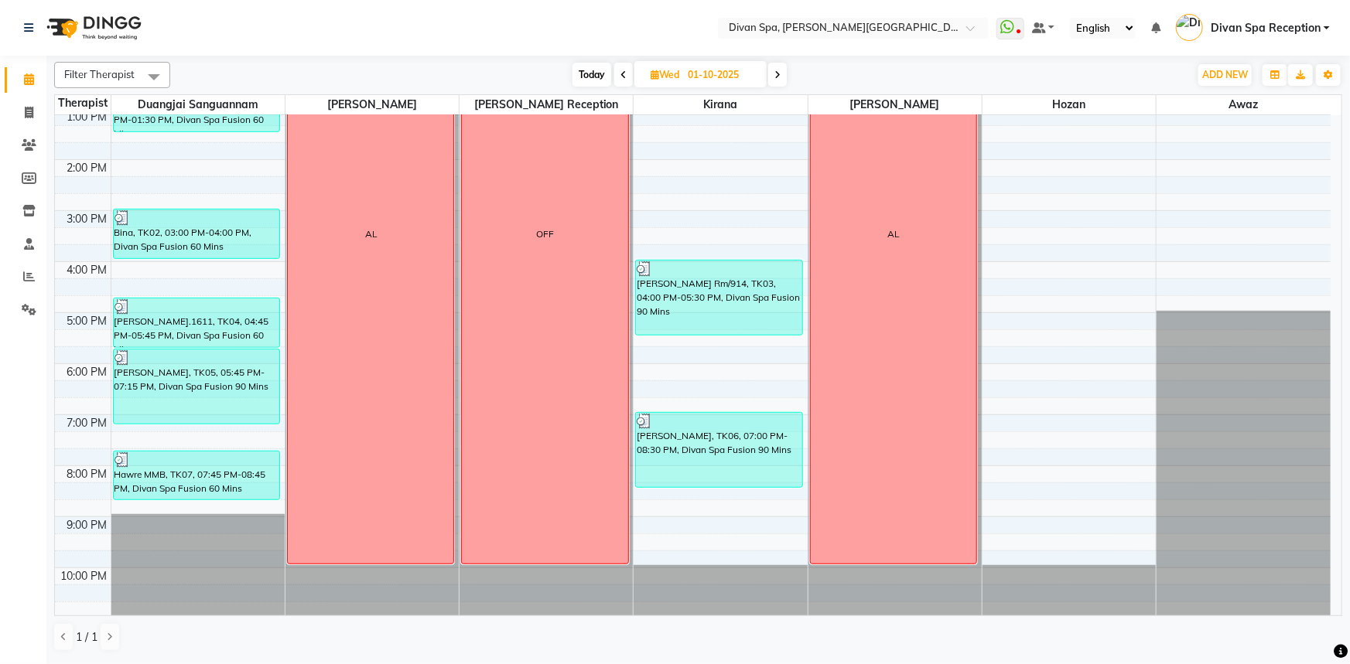
scroll to position [293, 0]
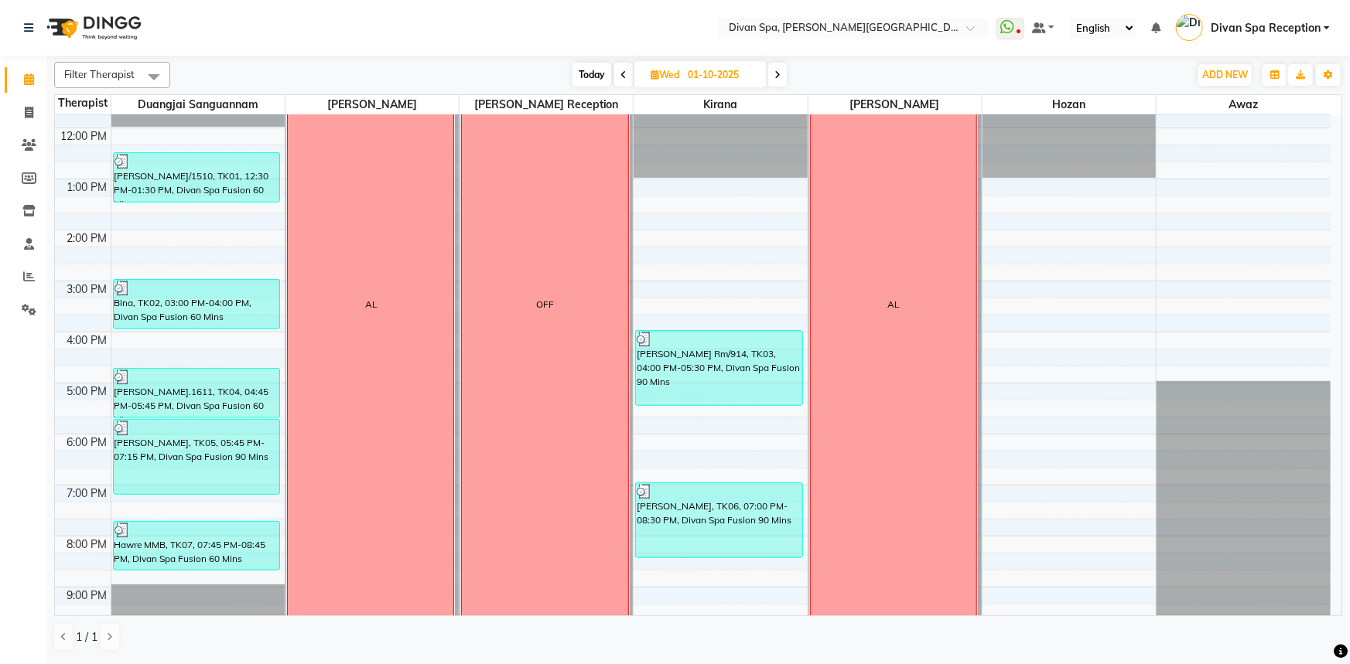
click at [620, 74] on icon at bounding box center [623, 74] width 6 height 9
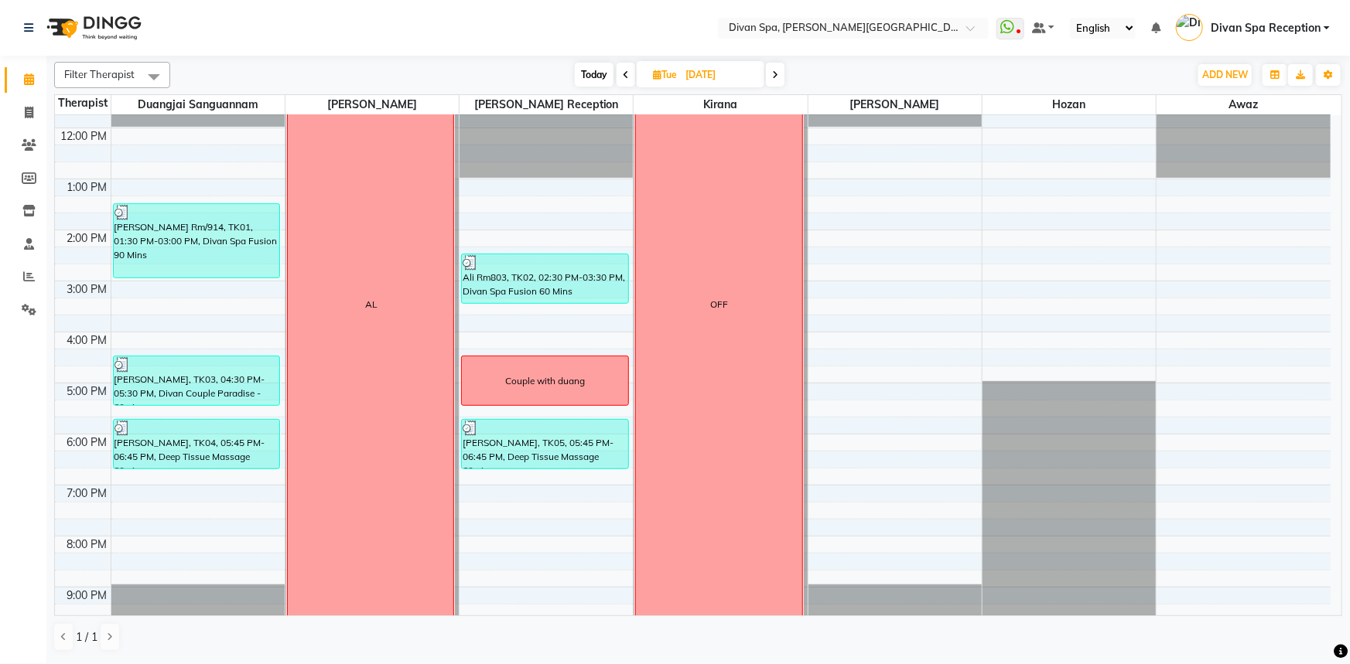
scroll to position [223, 0]
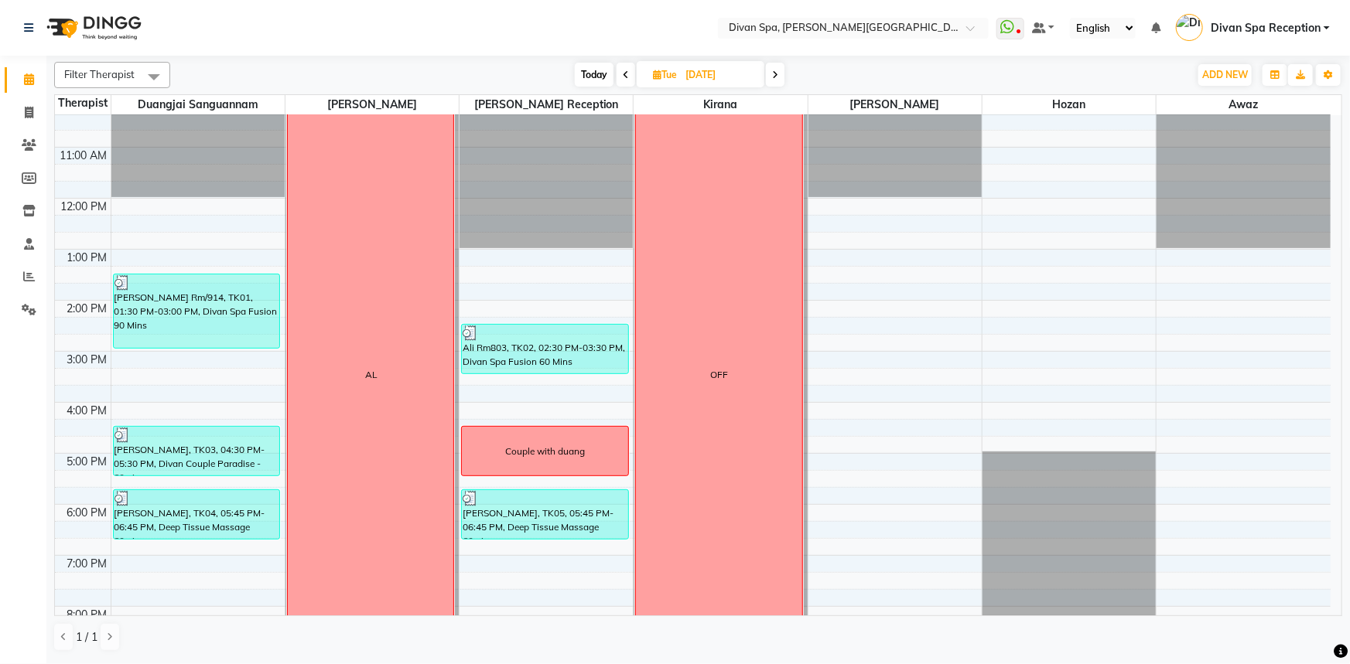
click at [623, 78] on icon at bounding box center [626, 74] width 6 height 9
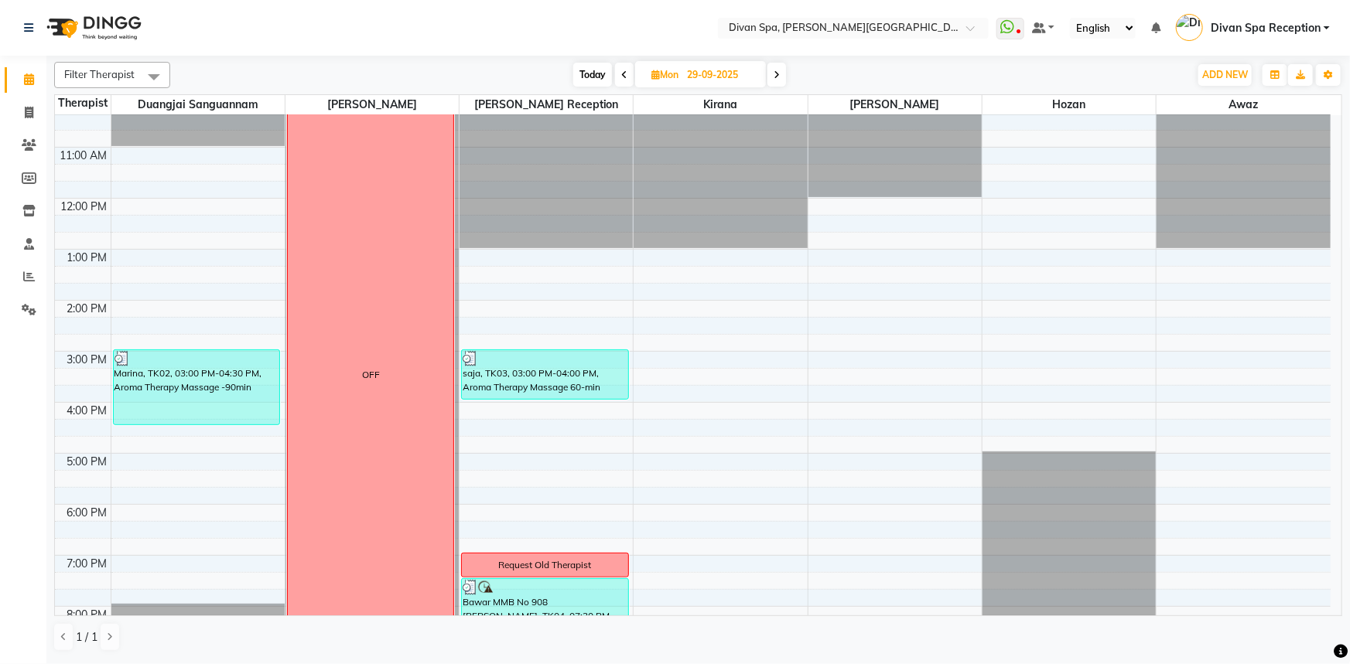
click at [626, 73] on span at bounding box center [624, 75] width 19 height 24
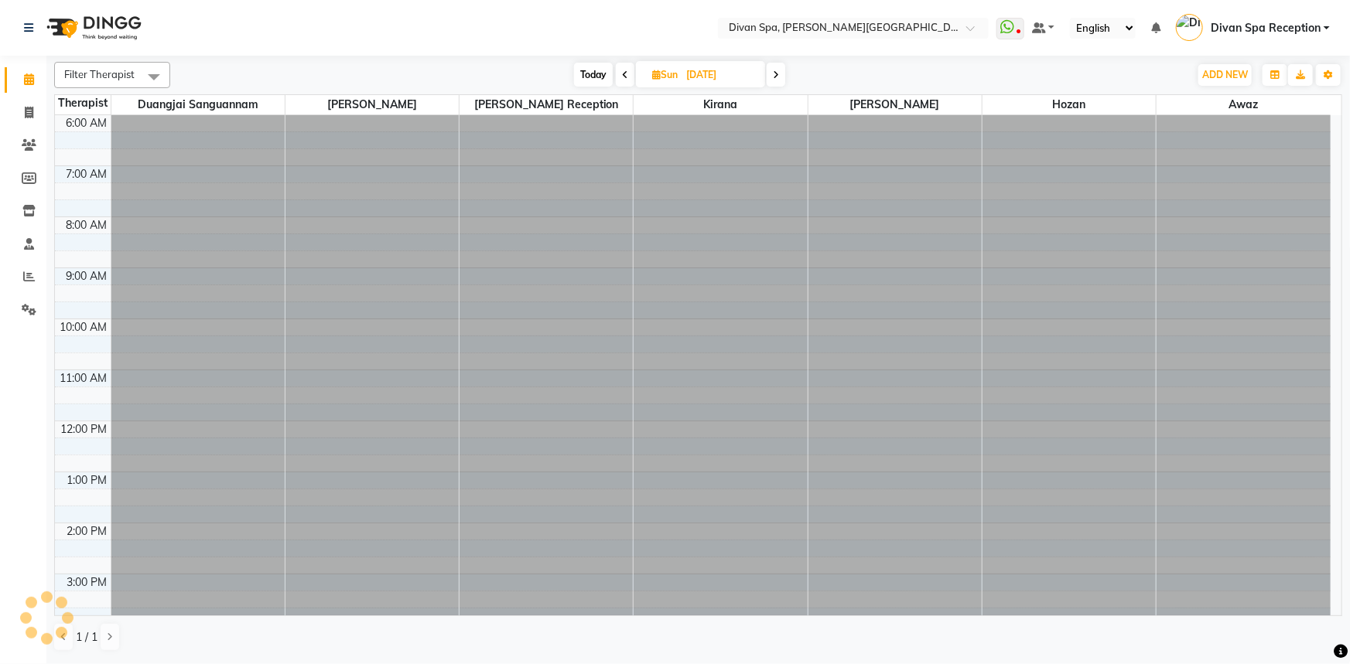
scroll to position [363, 0]
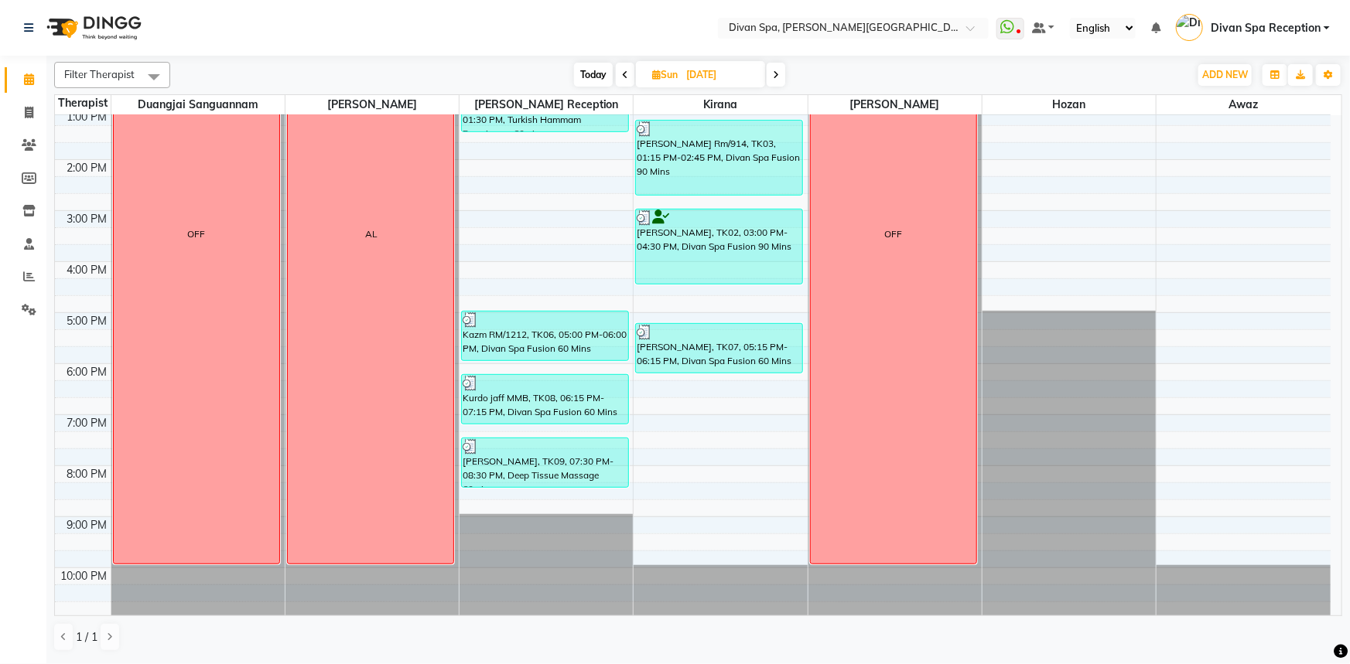
click at [776, 73] on icon at bounding box center [776, 74] width 6 height 9
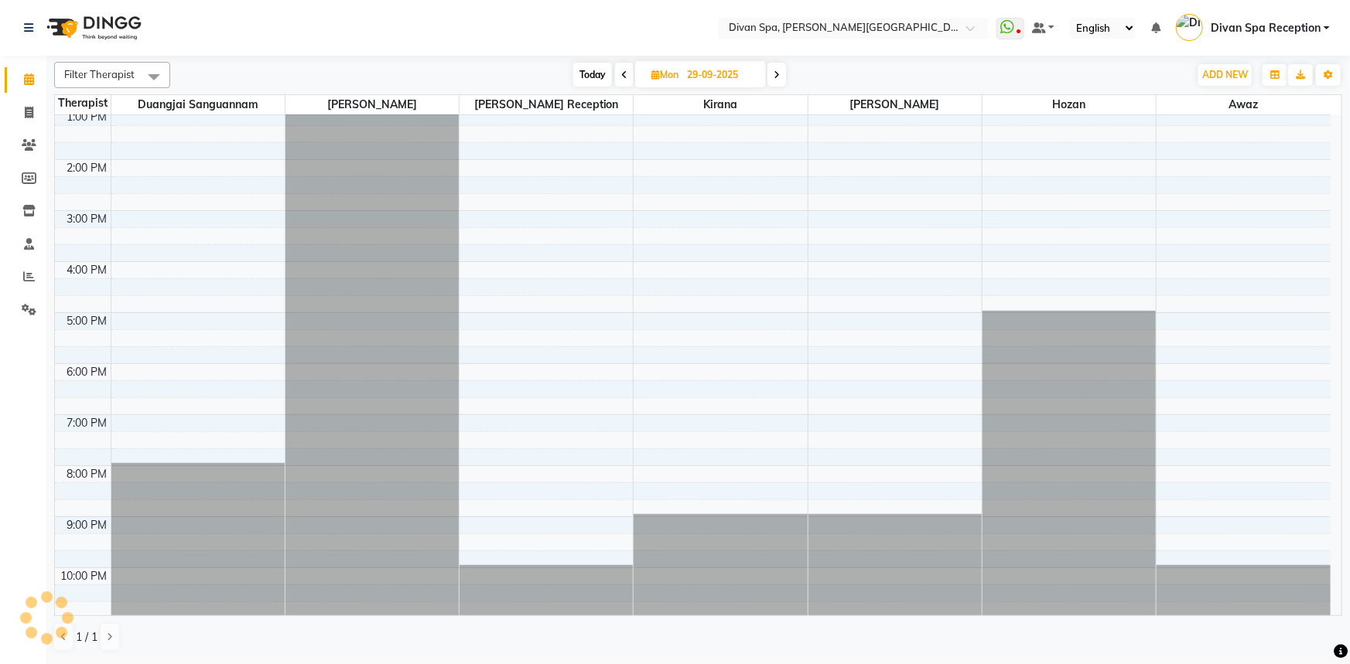
click at [776, 73] on icon at bounding box center [776, 74] width 6 height 9
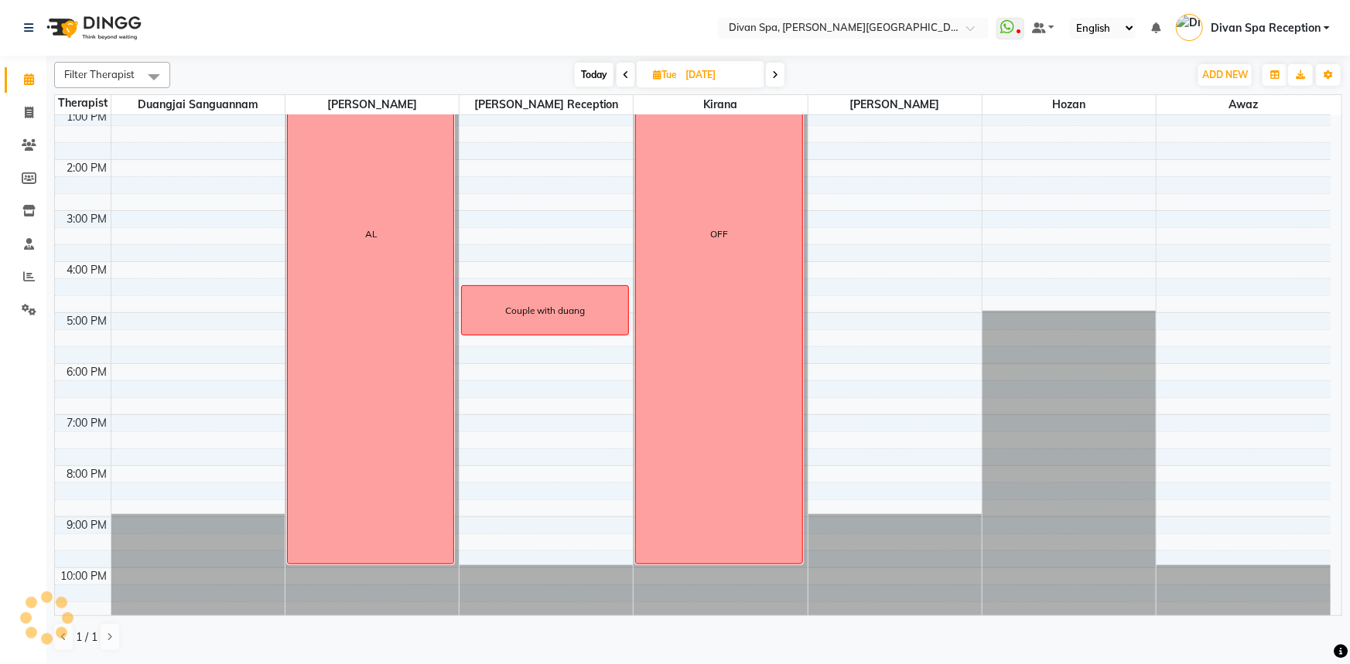
click at [776, 73] on icon at bounding box center [775, 74] width 6 height 9
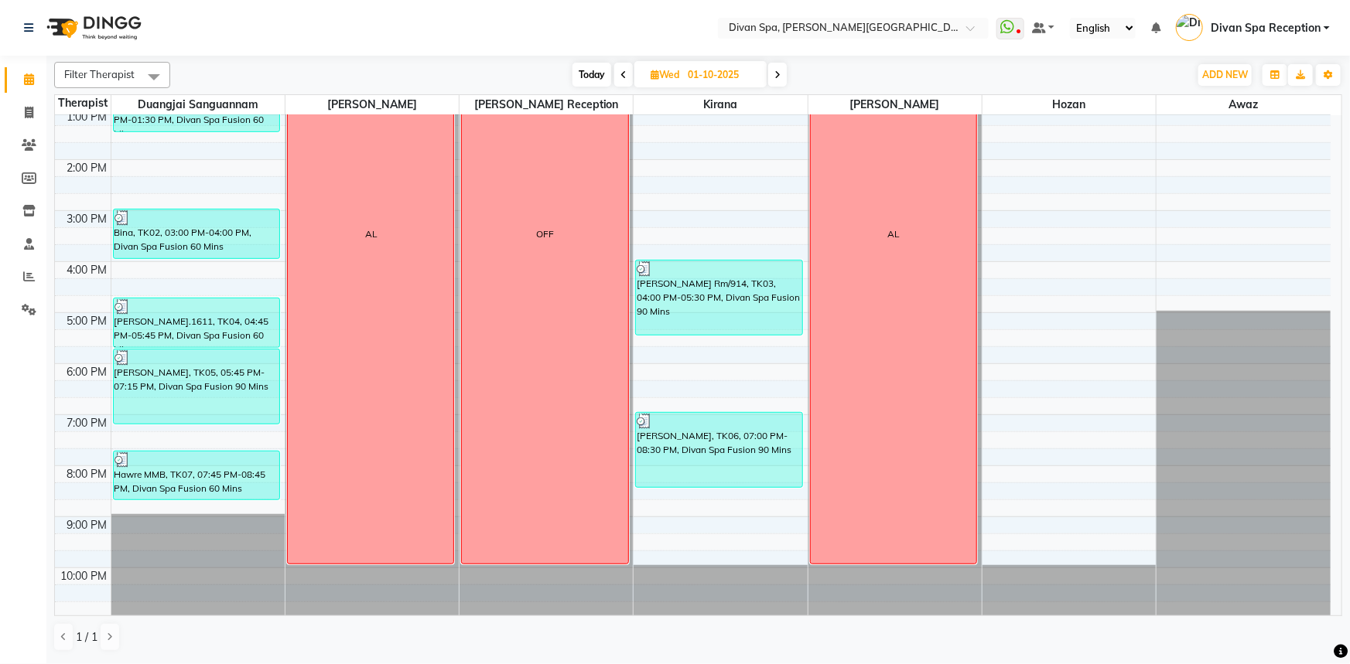
click at [778, 70] on icon at bounding box center [777, 74] width 6 height 9
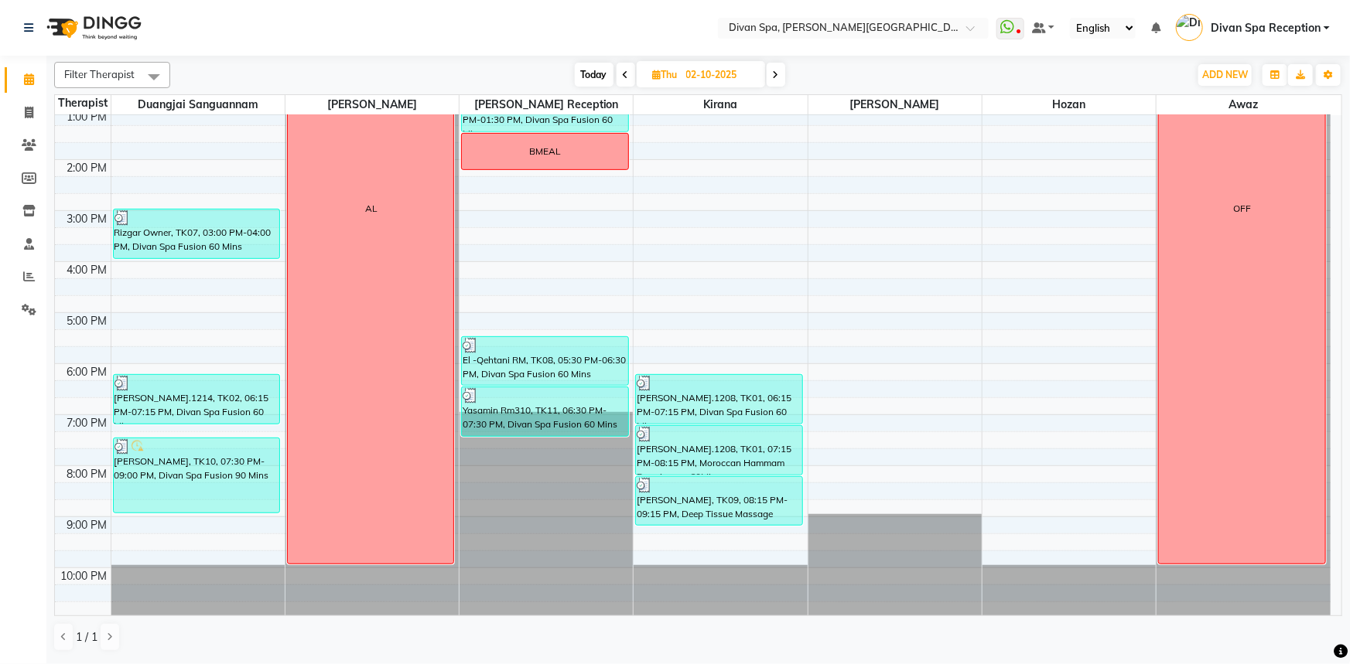
click at [778, 75] on icon at bounding box center [776, 74] width 6 height 9
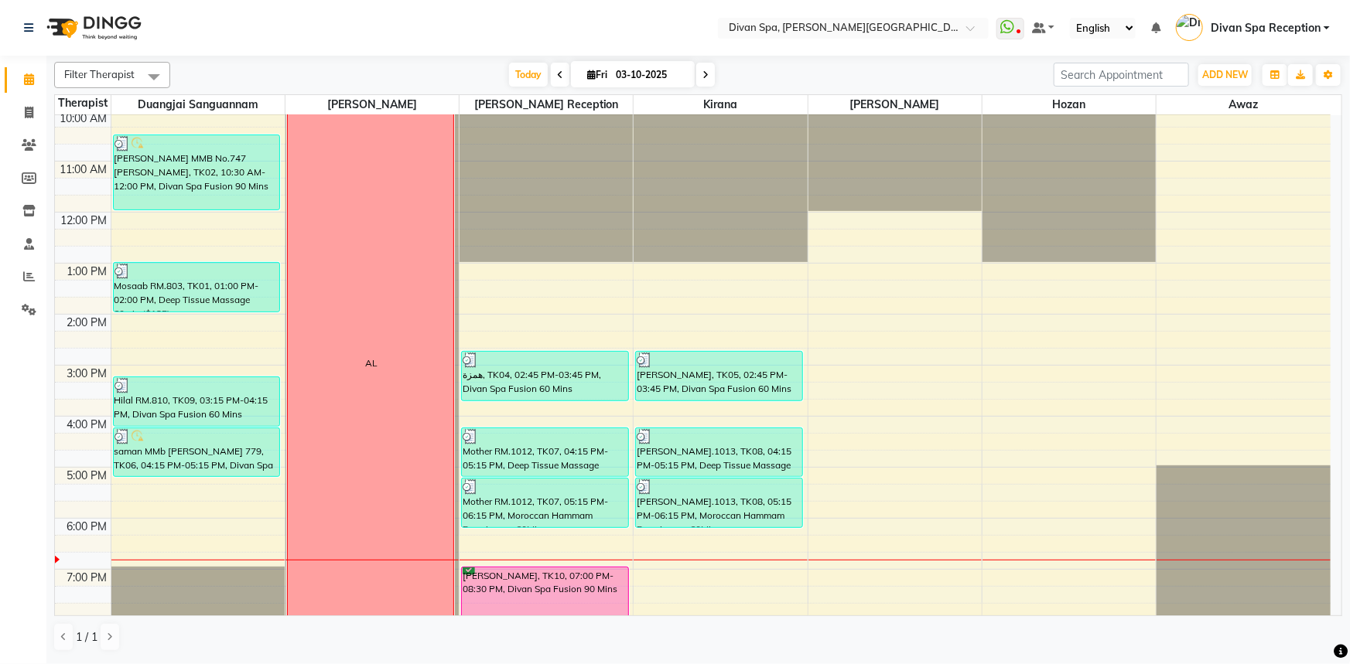
scroll to position [293, 0]
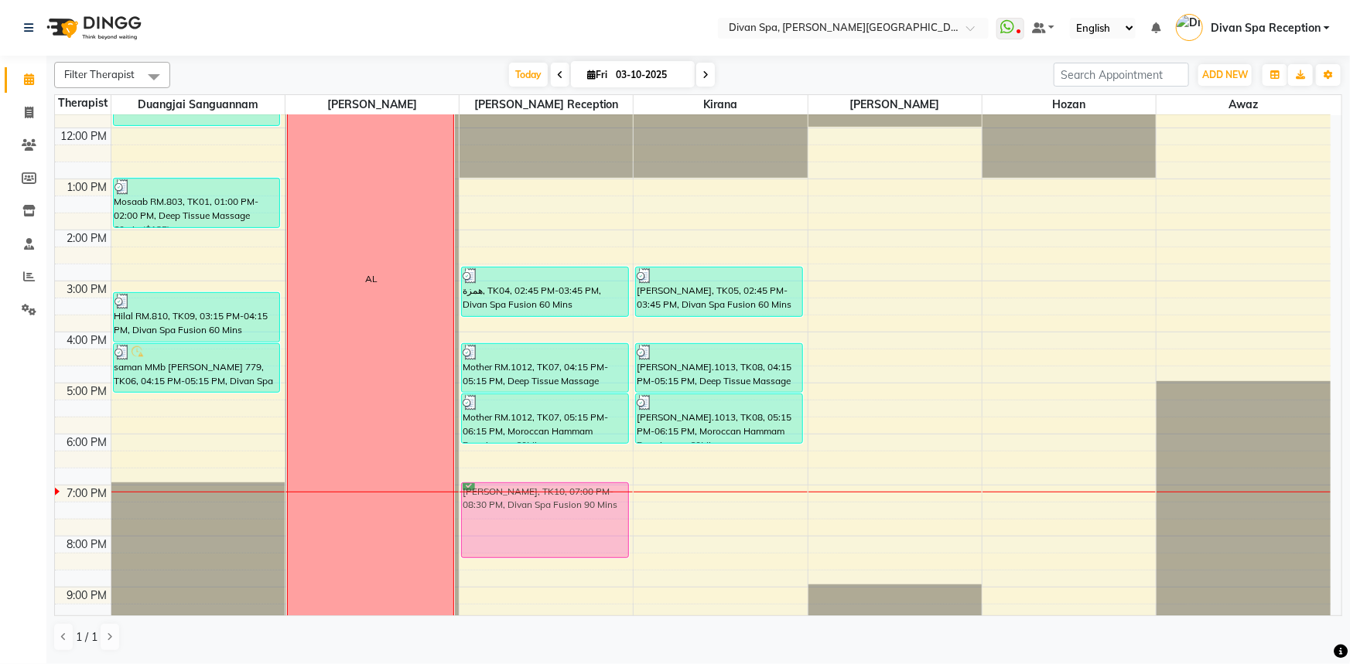
click at [570, 496] on div "همزة, TK04, 02:45 PM-03:45 PM, Divan Spa Fusion 60 Mins Mother RM.1012, TK07, 0…" at bounding box center [545, 255] width 173 height 867
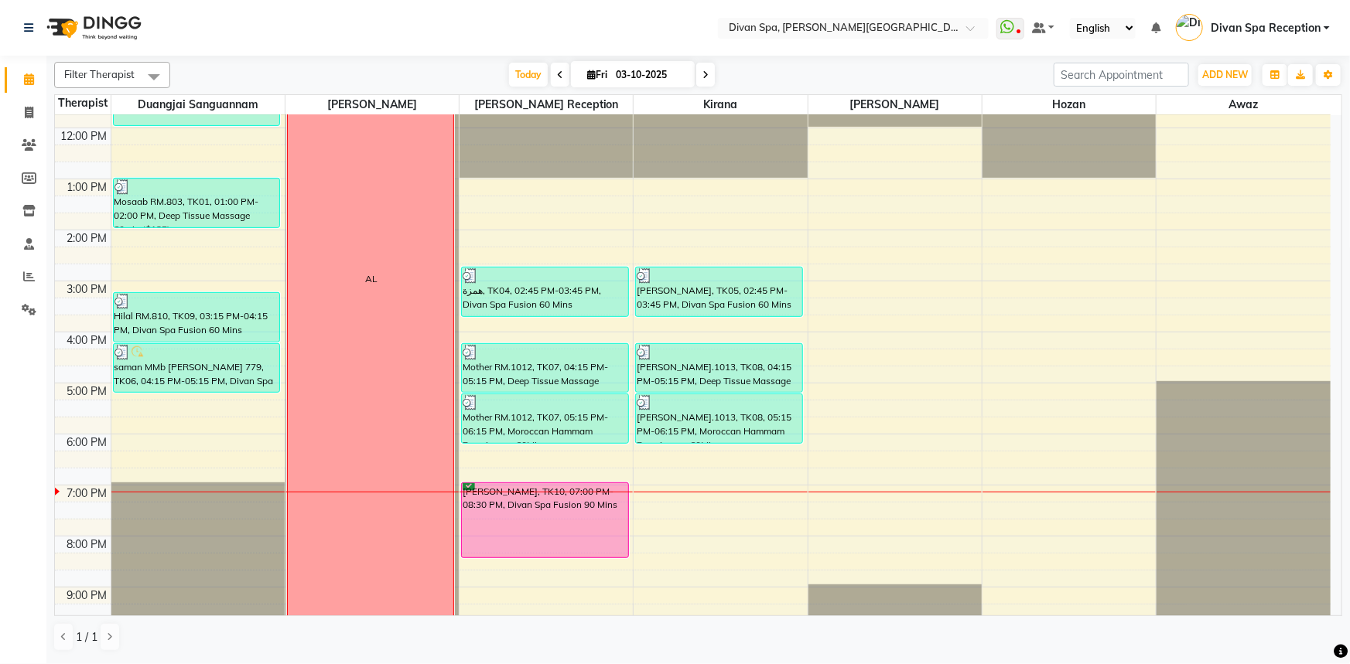
click at [570, 496] on div "[PERSON_NAME], TK10, 07:00 PM-08:30 PM, Divan Spa Fusion 90 Mins" at bounding box center [545, 520] width 166 height 74
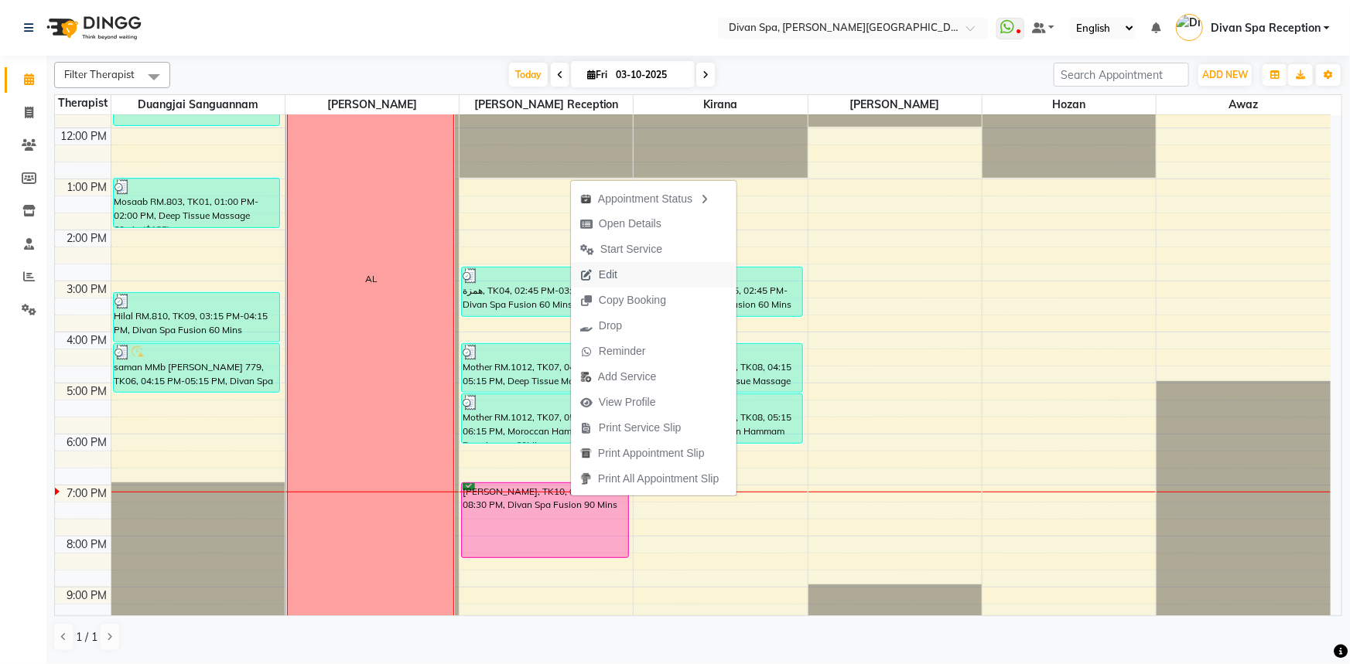
click at [634, 276] on button "Edit" at bounding box center [653, 275] width 165 height 26
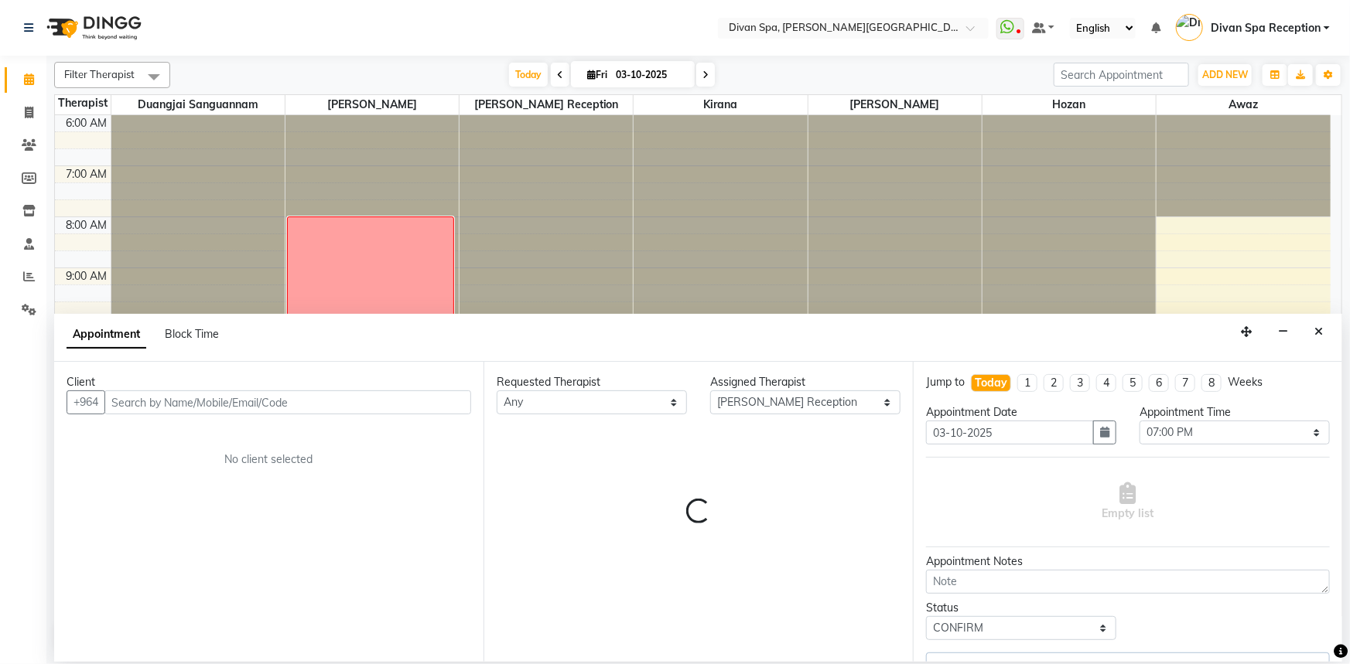
scroll to position [363, 0]
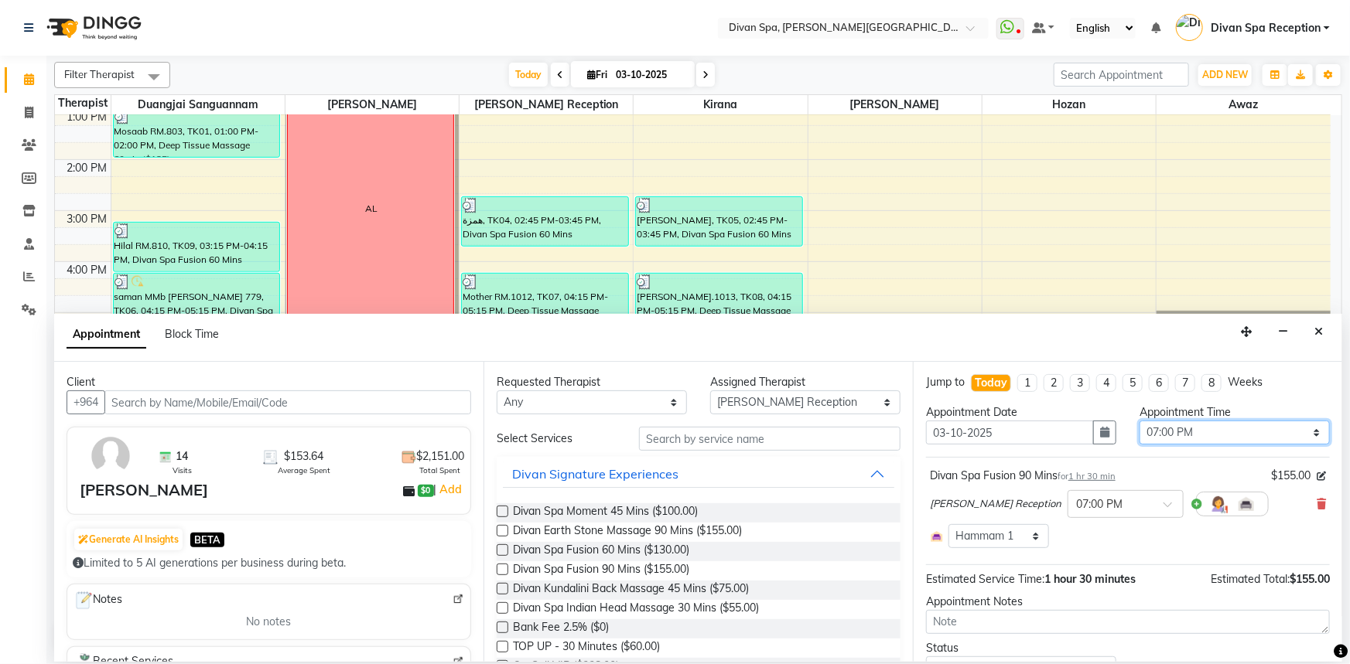
click at [1209, 434] on select "Select 07:00 AM 07:15 AM 07:30 AM 07:45 AM 08:00 AM 08:15 AM 08:30 AM 08:45 AM …" at bounding box center [1234, 433] width 190 height 24
click at [1139, 421] on select "Select 07:00 AM 07:15 AM 07:30 AM 07:45 AM 08:00 AM 08:15 AM 08:30 AM 08:45 AM …" at bounding box center [1234, 433] width 190 height 24
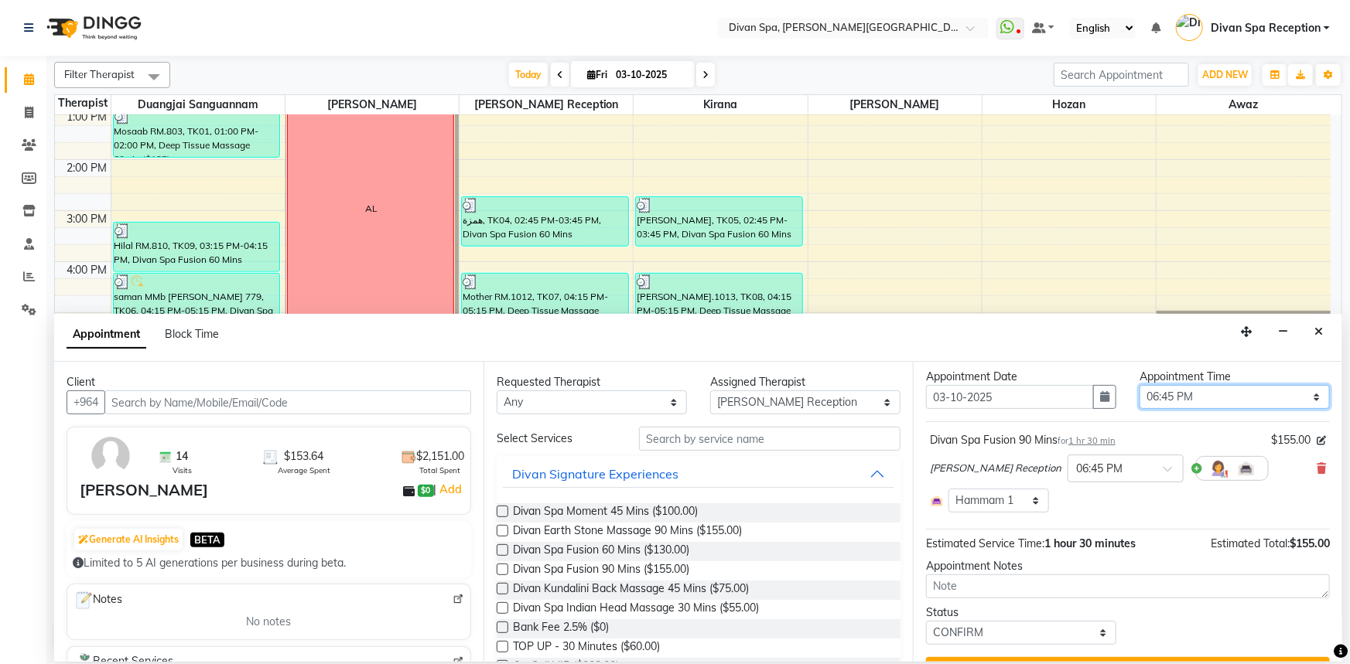
scroll to position [70, 0]
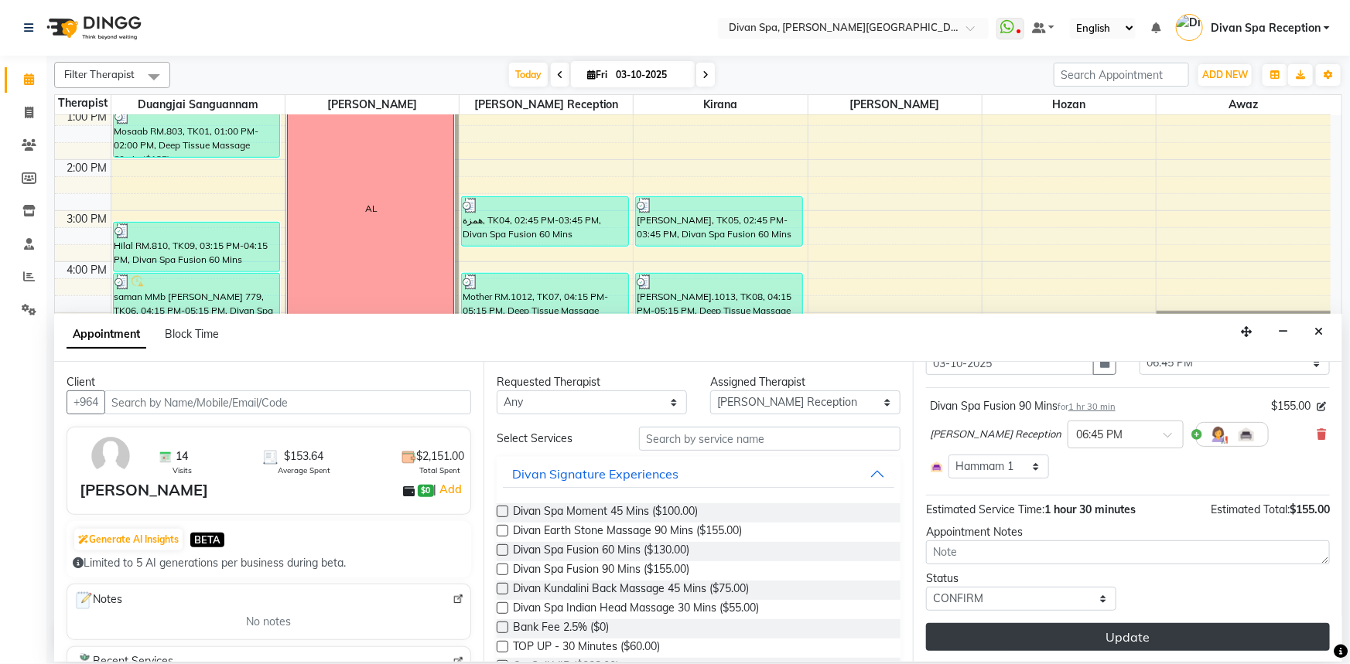
click at [1073, 640] on button "Update" at bounding box center [1128, 637] width 404 height 28
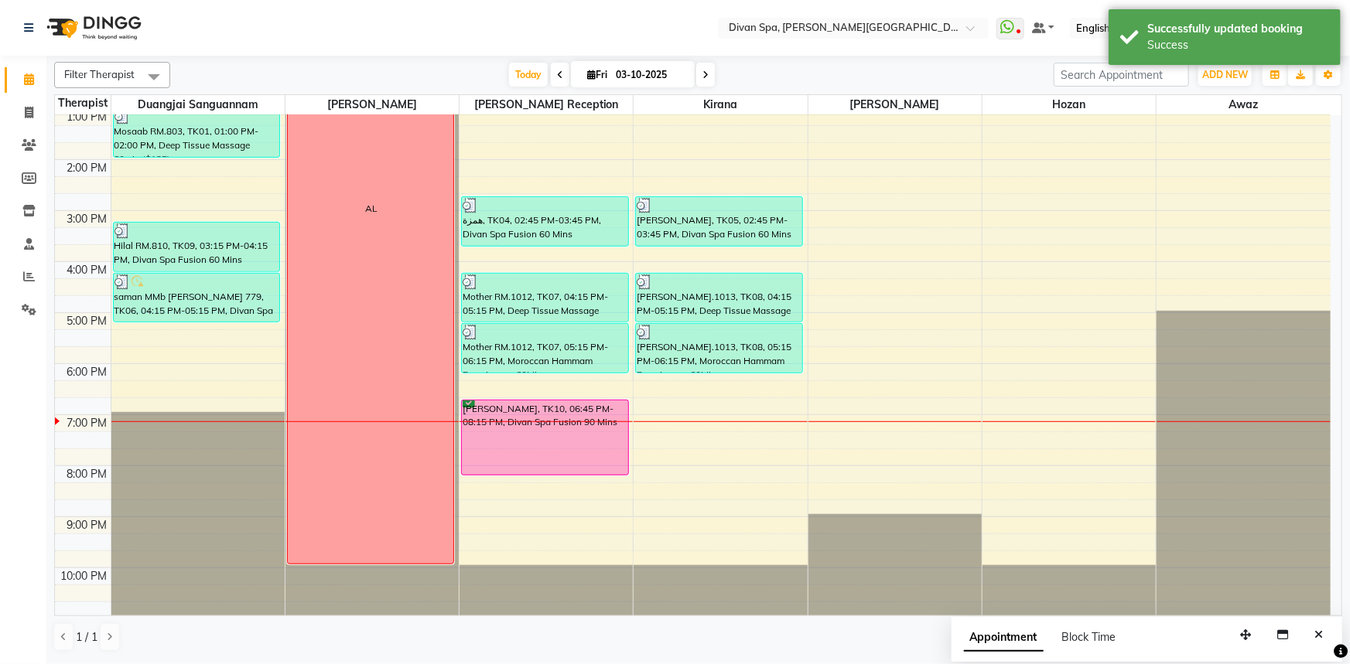
click at [582, 453] on div "[PERSON_NAME], TK10, 06:45 PM-08:15 PM, Divan Spa Fusion 90 Mins" at bounding box center [545, 438] width 166 height 74
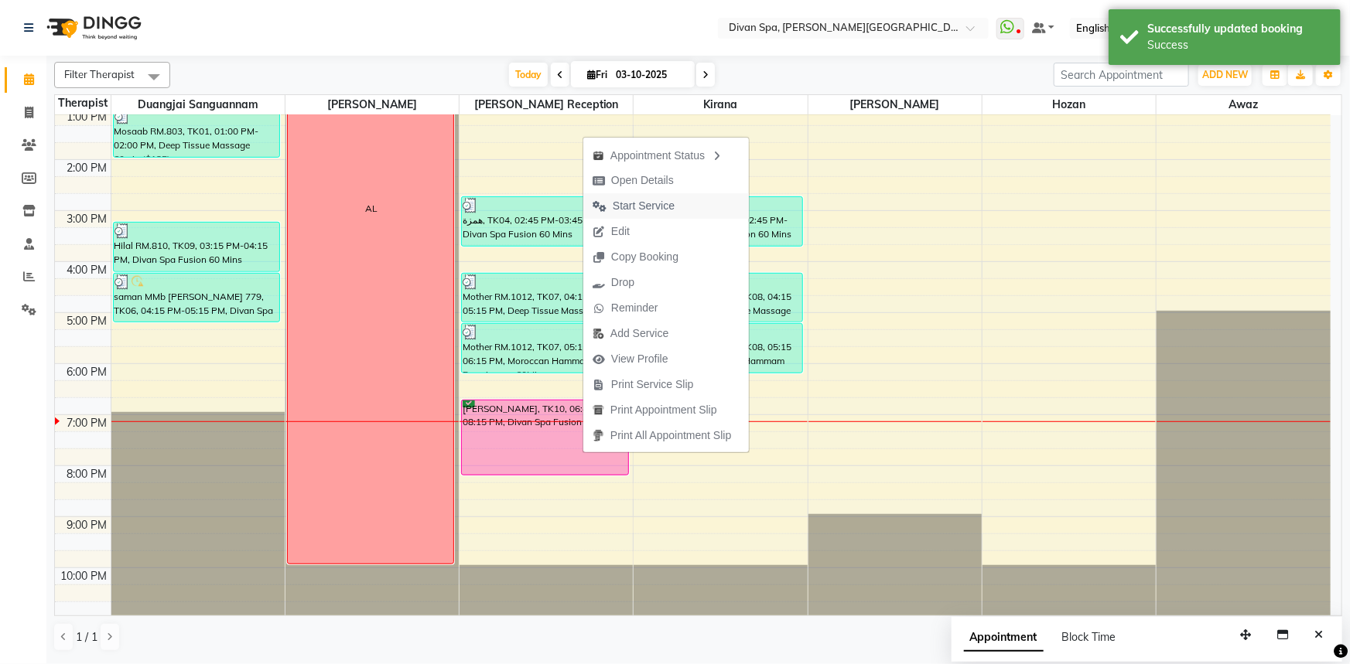
click at [613, 205] on span "Start Service" at bounding box center [643, 206] width 62 height 16
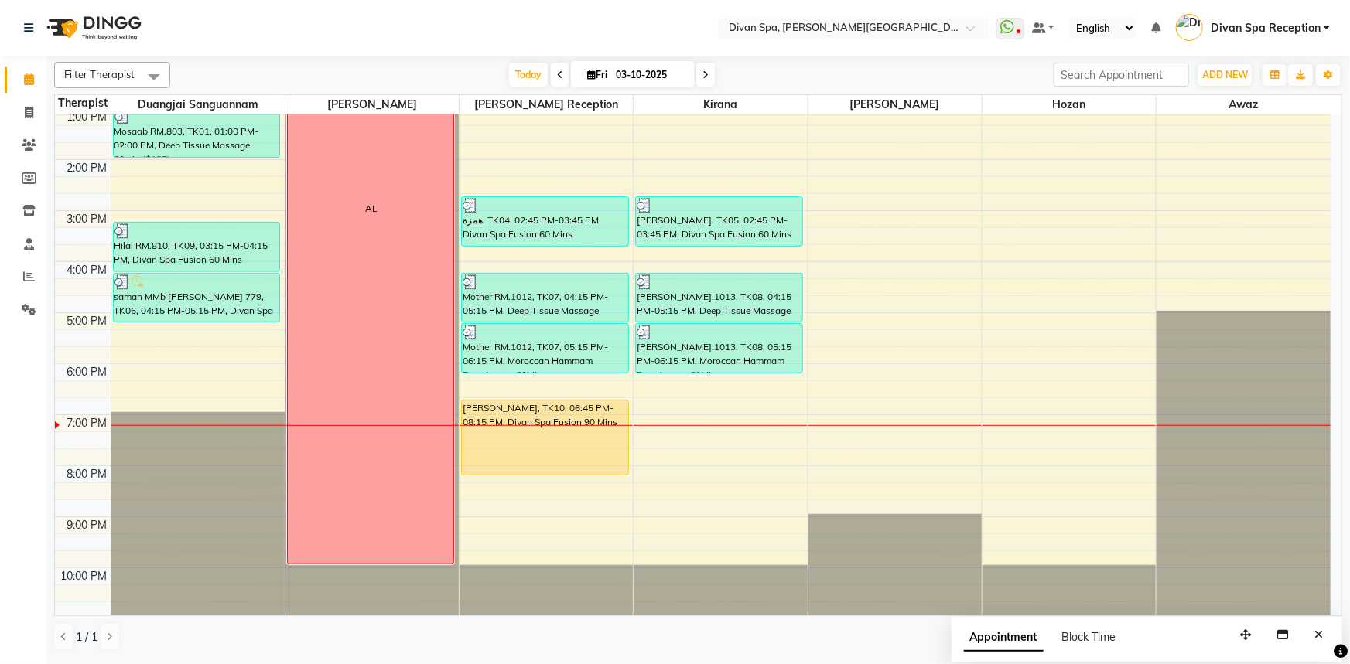
click at [722, 443] on div "6:00 AM 7:00 AM 8:00 AM 9:00 AM 10:00 AM 11:00 AM 12:00 PM 1:00 PM 2:00 PM 3:00…" at bounding box center [692, 185] width 1275 height 867
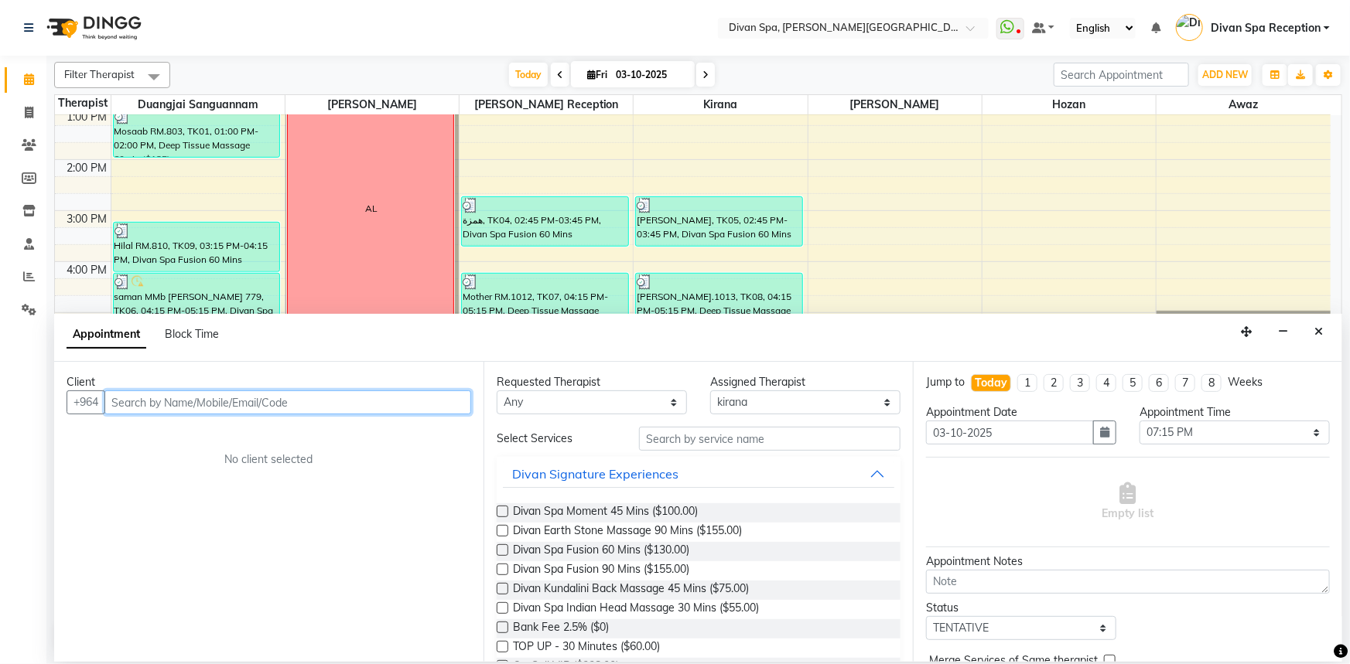
click at [274, 404] on input "text" at bounding box center [287, 403] width 367 height 24
paste input "[PHONE_NUMBER]"
click at [139, 401] on input "[PHONE_NUMBER]" at bounding box center [255, 403] width 302 height 24
click at [135, 401] on input "[PHONE_NUMBER]" at bounding box center [255, 403] width 302 height 24
click at [153, 402] on input "770436 0333" at bounding box center [255, 403] width 302 height 24
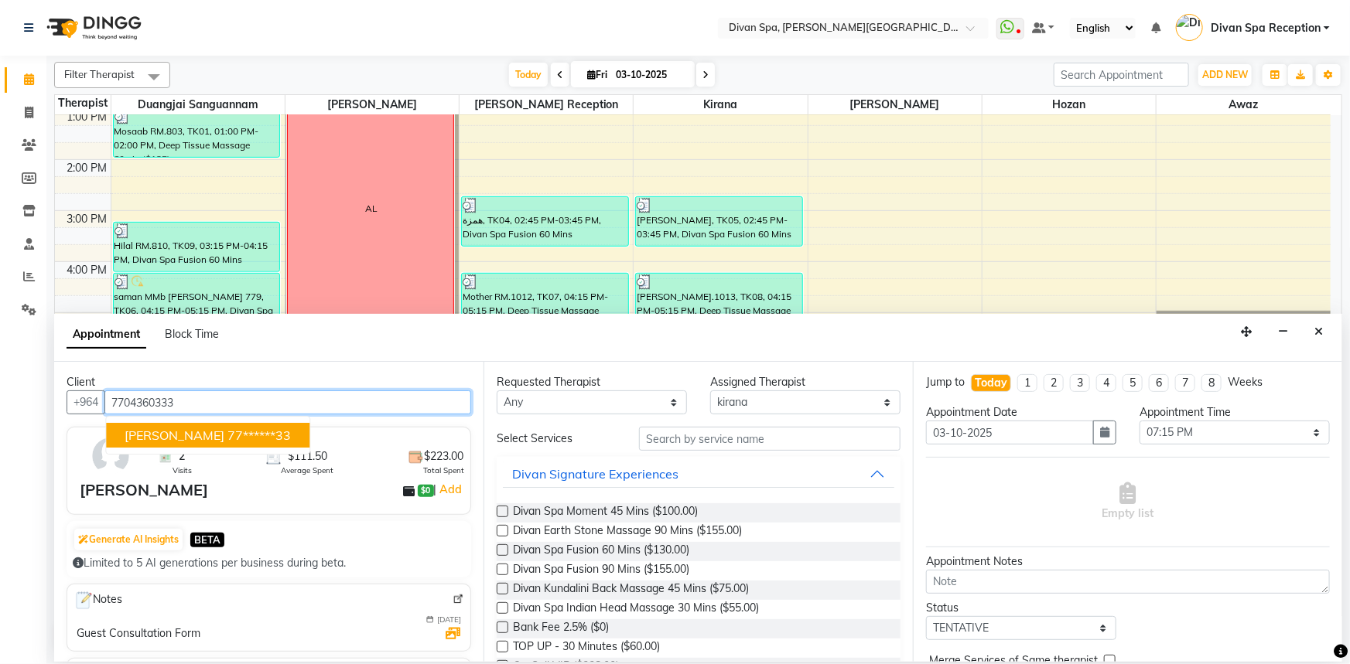
click at [177, 434] on span "[PERSON_NAME]" at bounding box center [175, 435] width 100 height 15
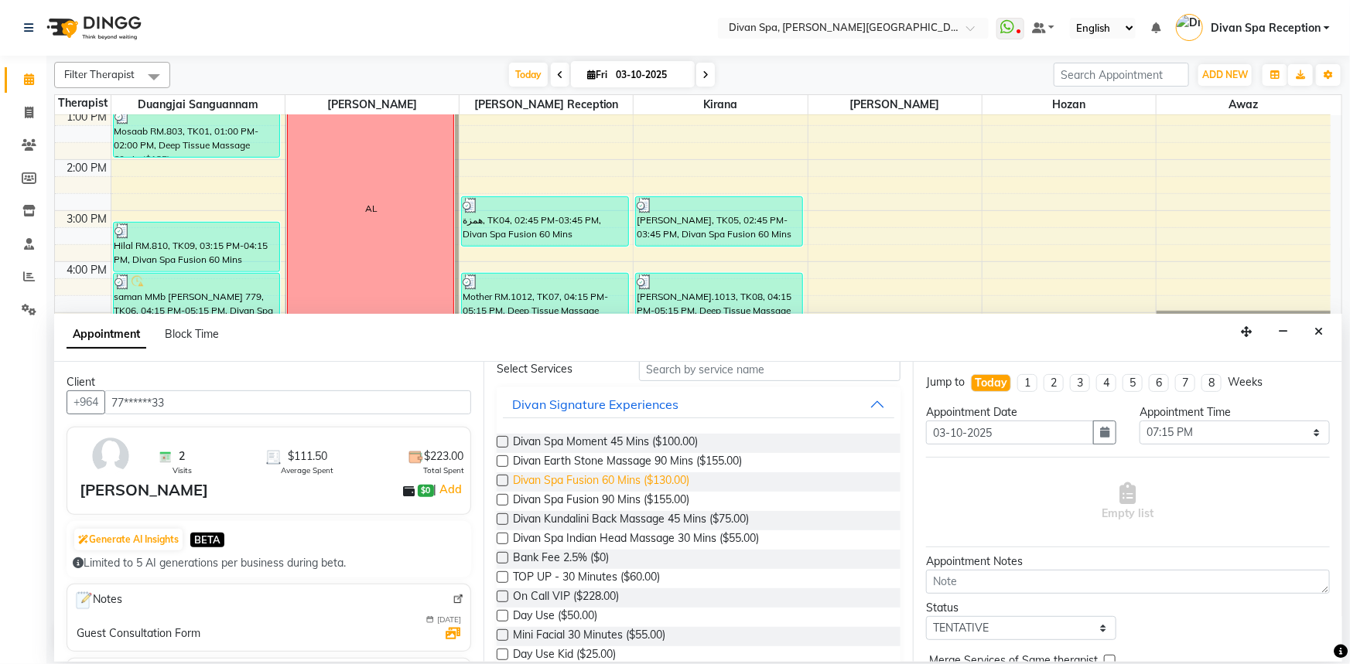
click at [645, 482] on span "Divan Spa Fusion 60 Mins ($130.00)" at bounding box center [601, 482] width 176 height 19
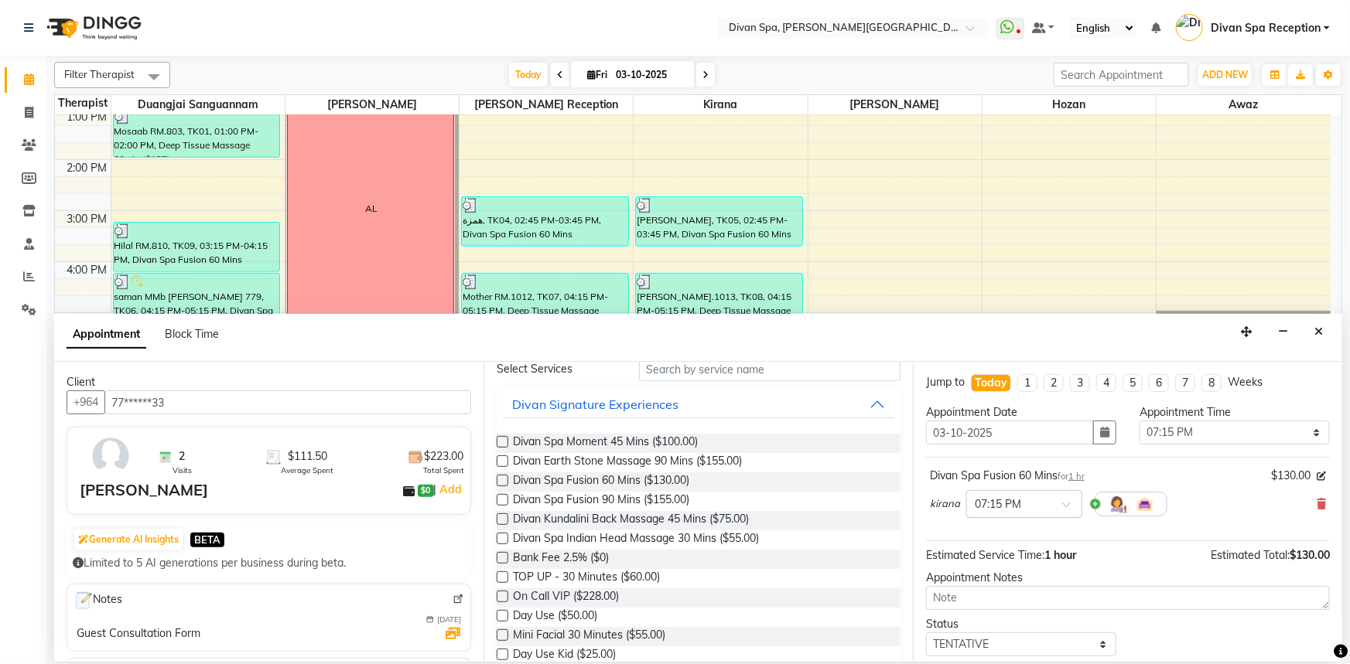
click at [1039, 510] on input "text" at bounding box center [1008, 503] width 68 height 16
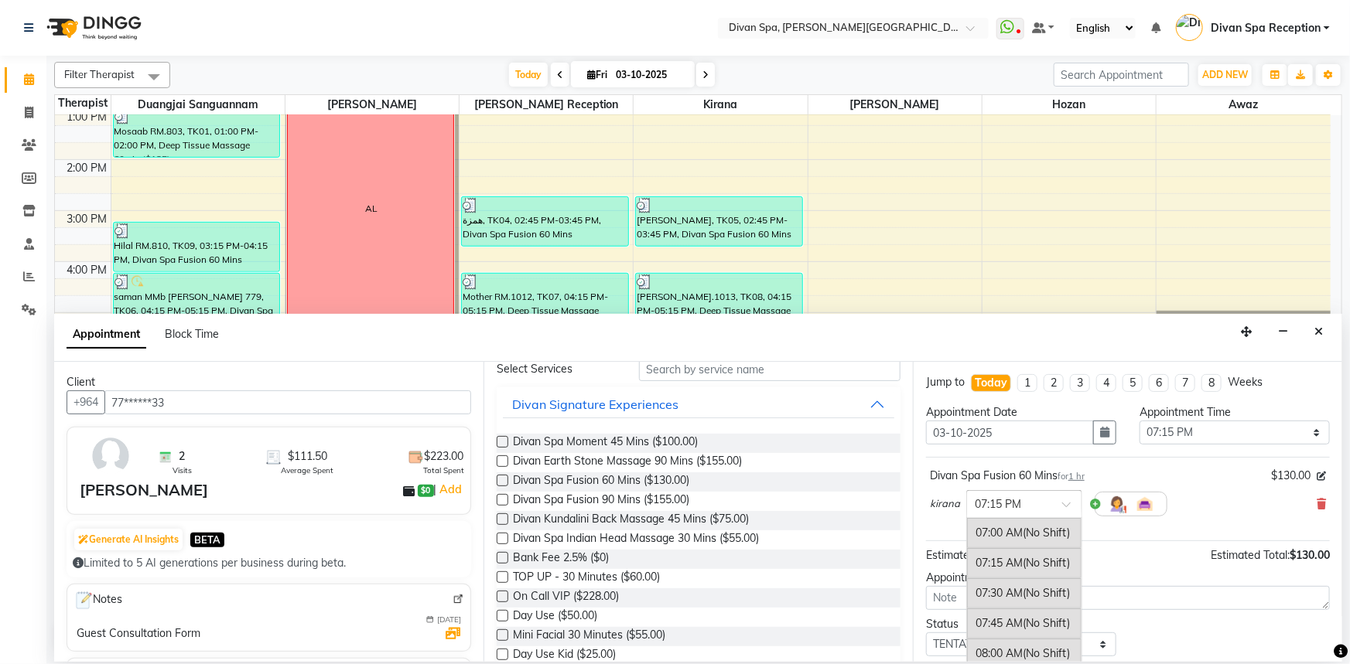
scroll to position [1453, 0]
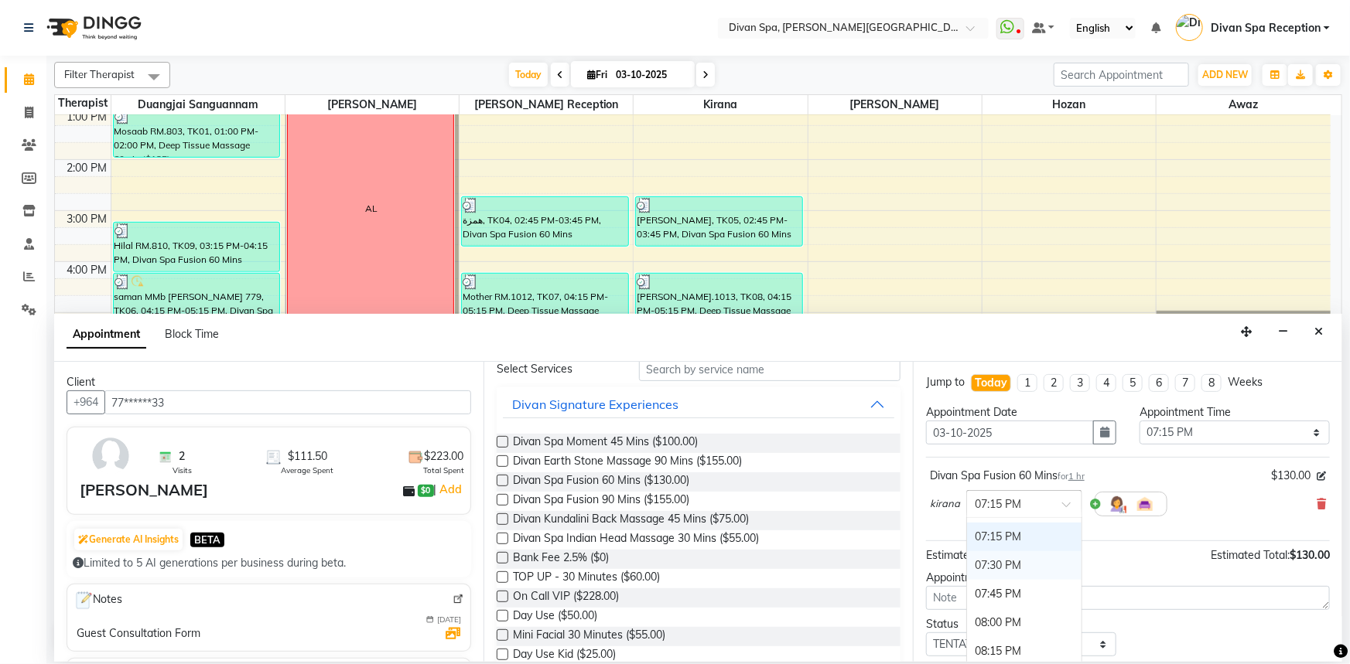
click at [1016, 565] on div "07:30 PM" at bounding box center [1024, 565] width 114 height 29
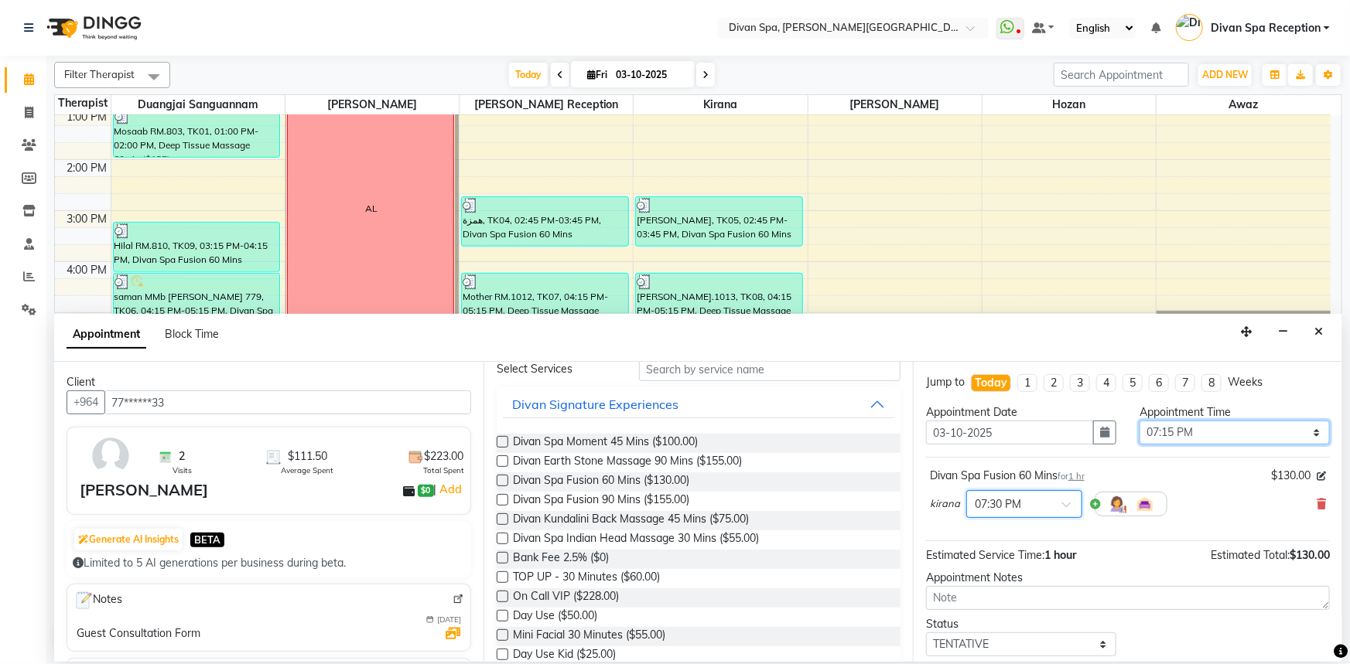
click at [1206, 435] on select "Select 07:00 AM 07:15 AM 07:30 AM 07:45 AM 08:00 AM 08:15 AM 08:30 AM 08:45 AM …" at bounding box center [1234, 433] width 190 height 24
click at [1139, 421] on select "Select 07:00 AM 07:15 AM 07:30 AM 07:45 AM 08:00 AM 08:15 AM 08:30 AM 08:45 AM …" at bounding box center [1234, 433] width 190 height 24
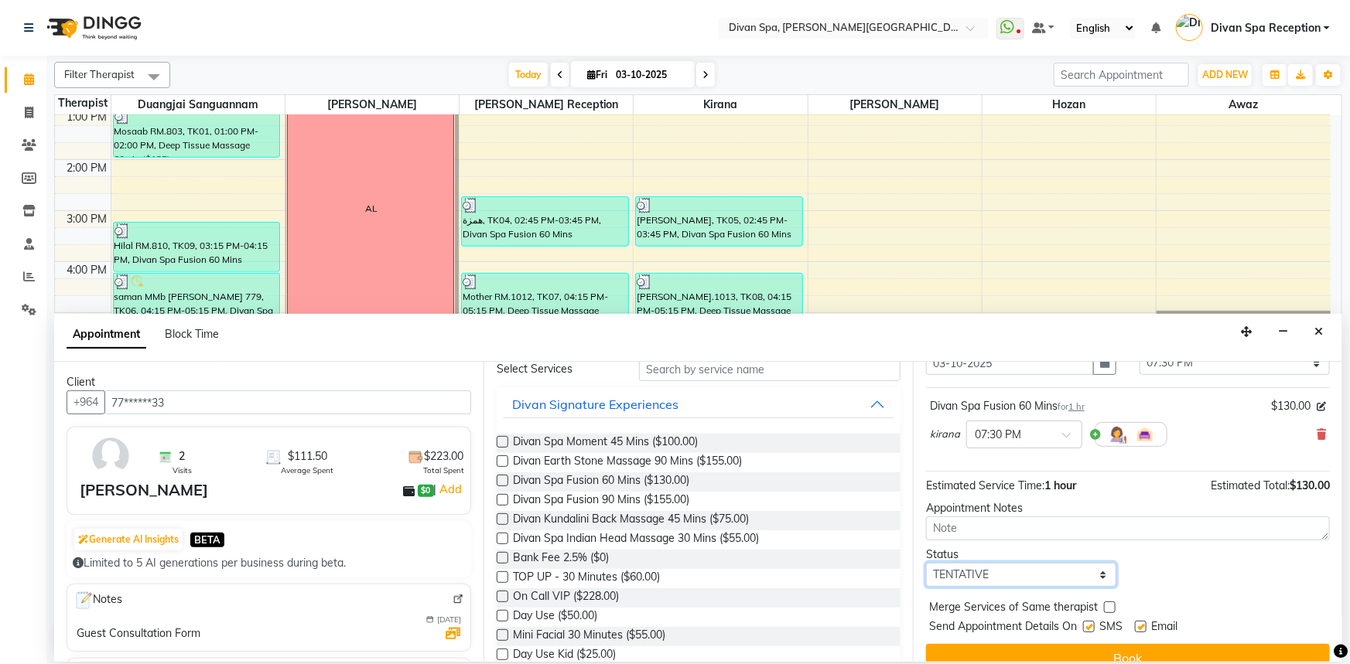
click at [1028, 568] on select "Select TENTATIVE CONFIRM CHECK-IN UPCOMING" at bounding box center [1021, 575] width 190 height 24
click at [926, 563] on select "Select TENTATIVE CONFIRM CHECK-IN UPCOMING" at bounding box center [1021, 575] width 190 height 24
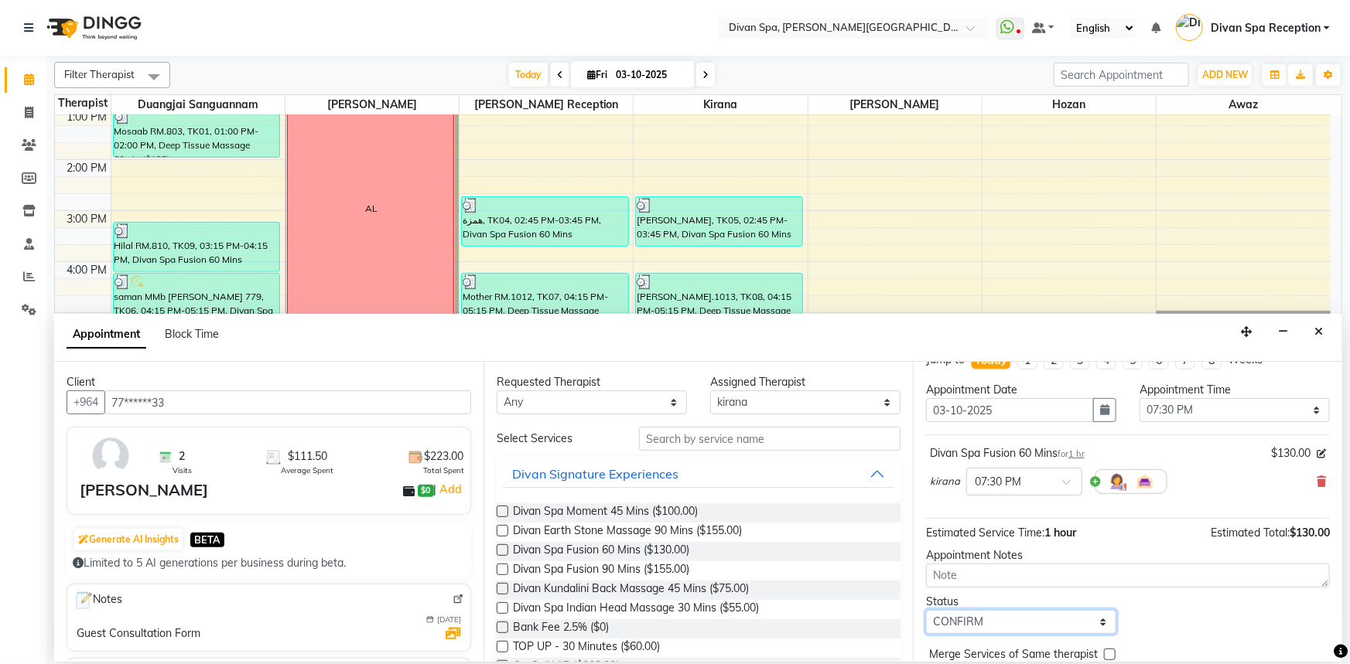
scroll to position [0, 0]
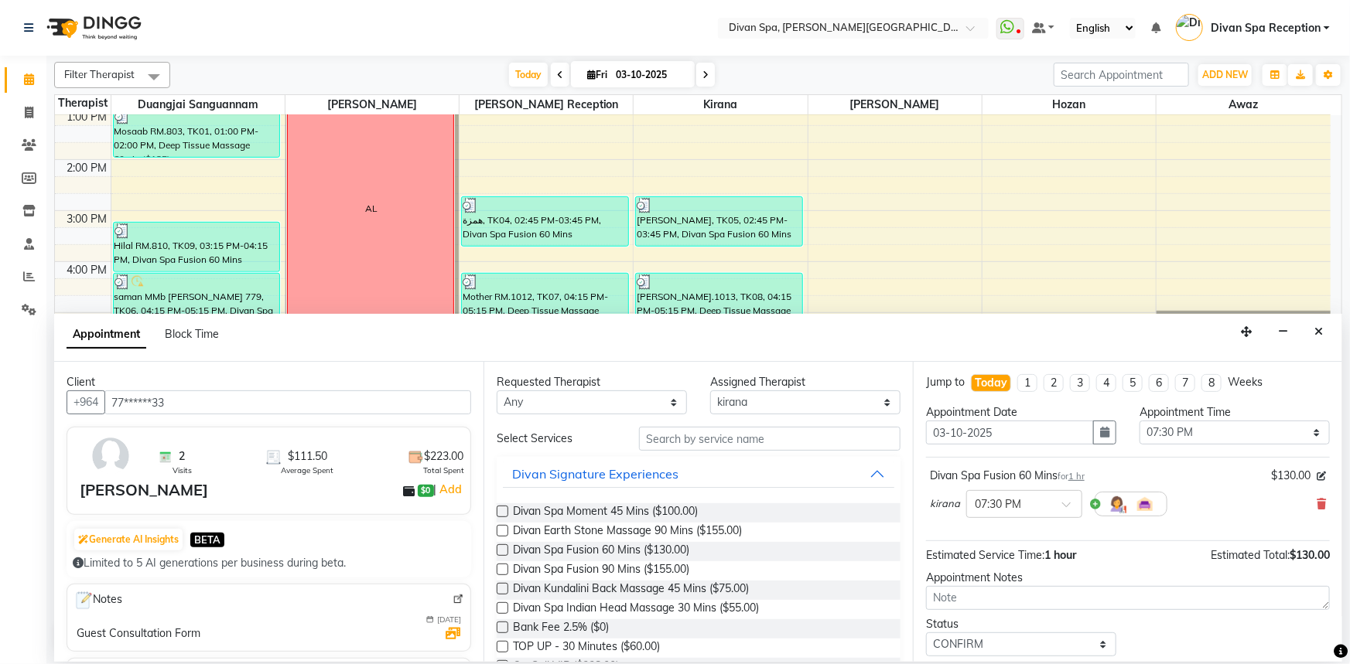
click at [1315, 499] on div "Divan Spa Fusion 60 Mins for 1 hr $130.00 kirana × 07:30 PM" at bounding box center [1128, 496] width 404 height 64
click at [1315, 505] on div "Divan Spa Fusion 60 Mins for 1 hr $130.00 kirana × 07:30 PM" at bounding box center [1128, 496] width 404 height 64
click at [1316, 509] on icon at bounding box center [1320, 504] width 9 height 11
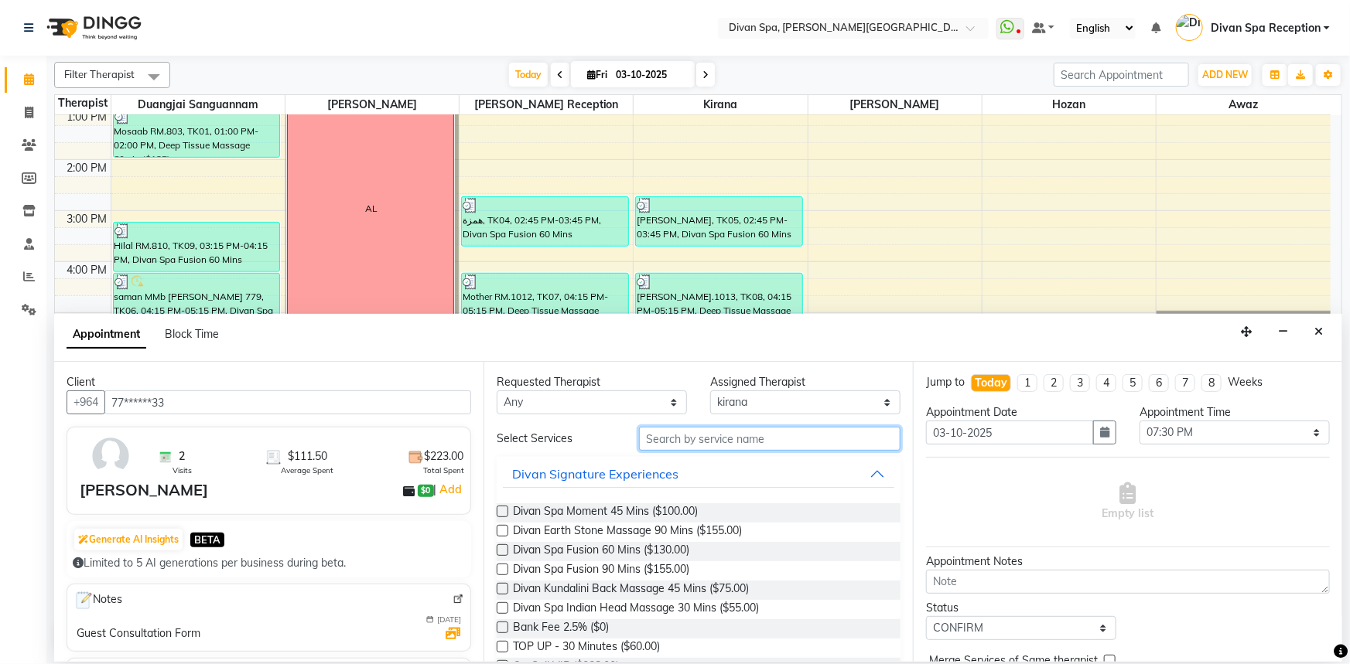
click at [707, 433] on input "text" at bounding box center [769, 439] width 261 height 24
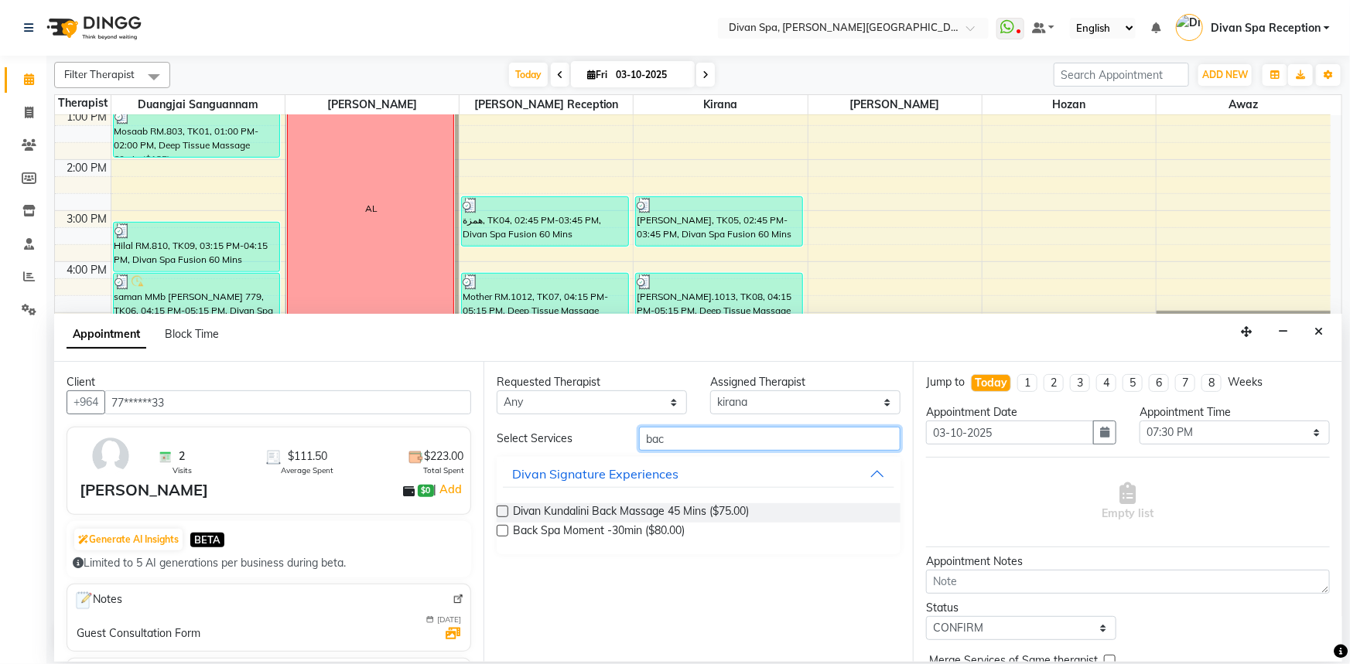
click at [810, 442] on input "bac" at bounding box center [769, 439] width 261 height 24
click at [660, 529] on span "Back Spa Moment -30min ($80.00)" at bounding box center [599, 532] width 172 height 19
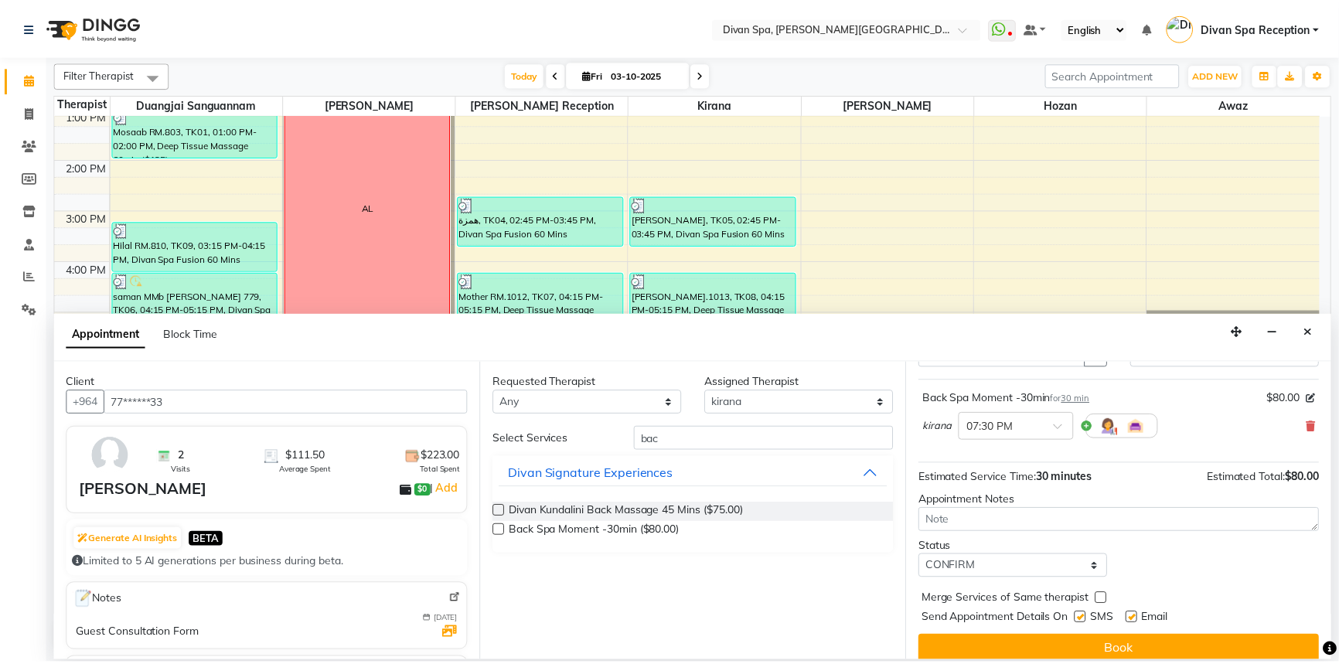
scroll to position [91, 0]
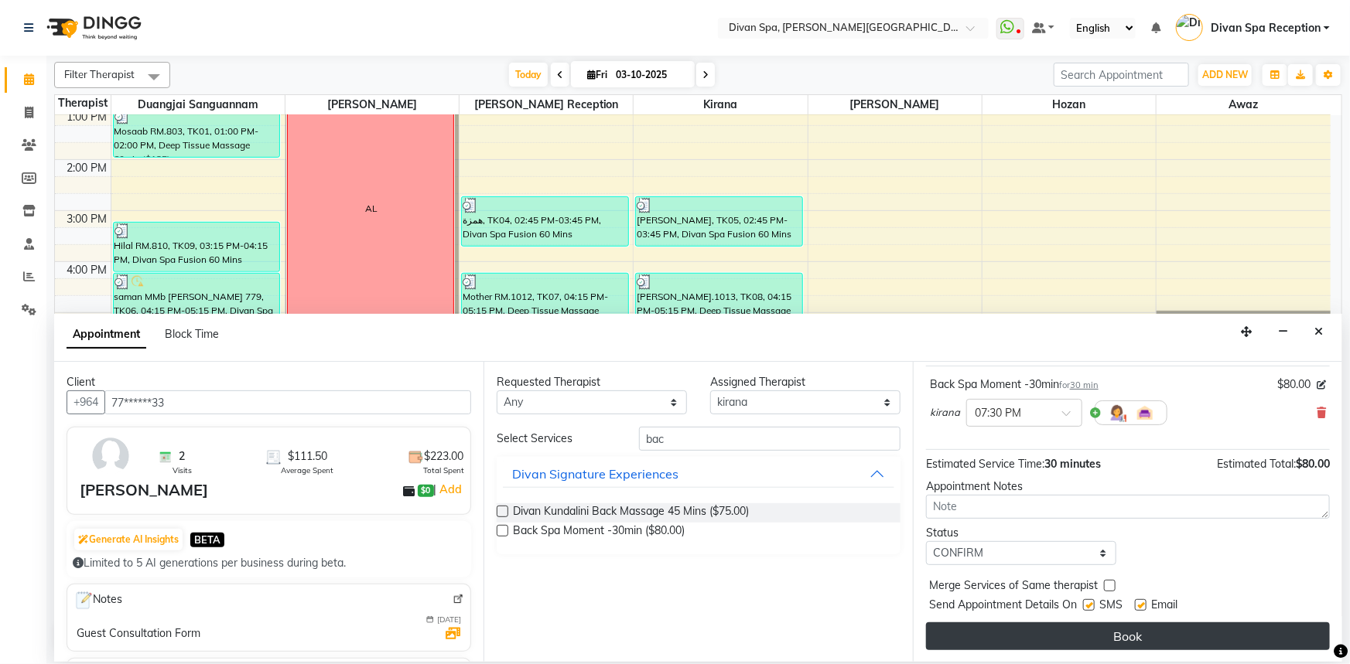
click at [1019, 642] on button "Book" at bounding box center [1128, 637] width 404 height 28
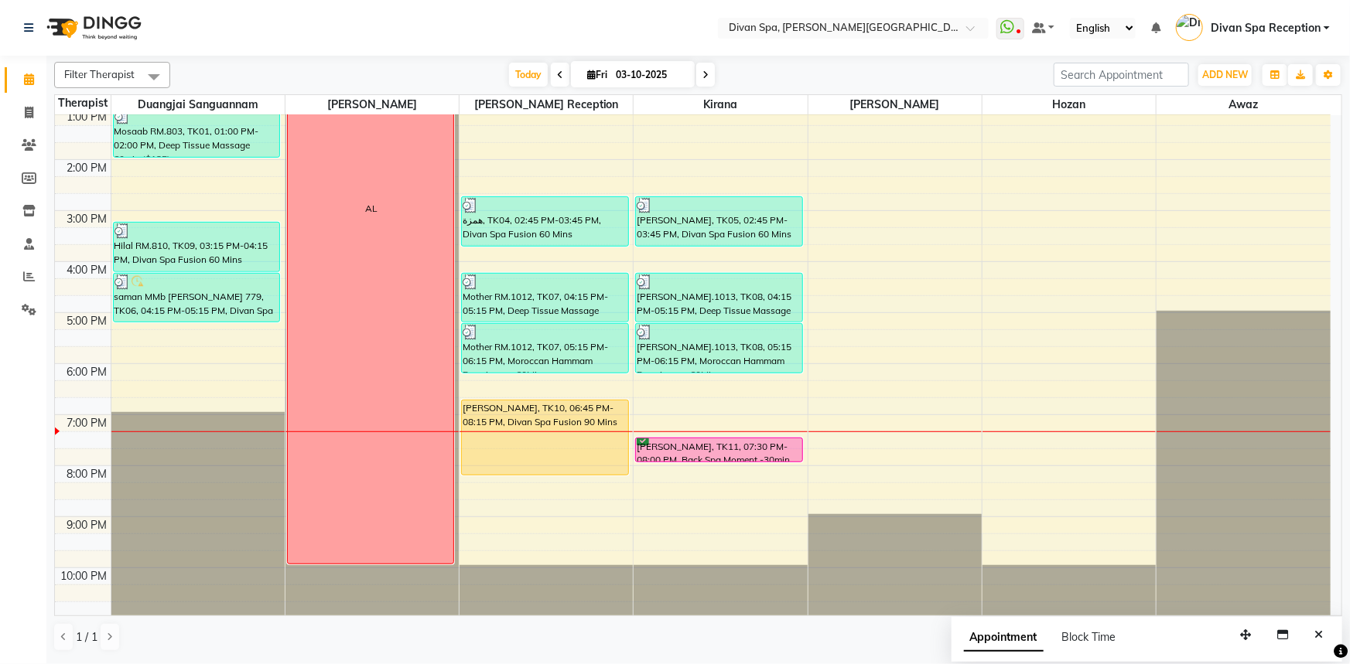
click at [731, 450] on div "[PERSON_NAME], TK11, 07:30 PM-08:00 PM, Back Spa Moment -30min" at bounding box center [719, 449] width 166 height 23
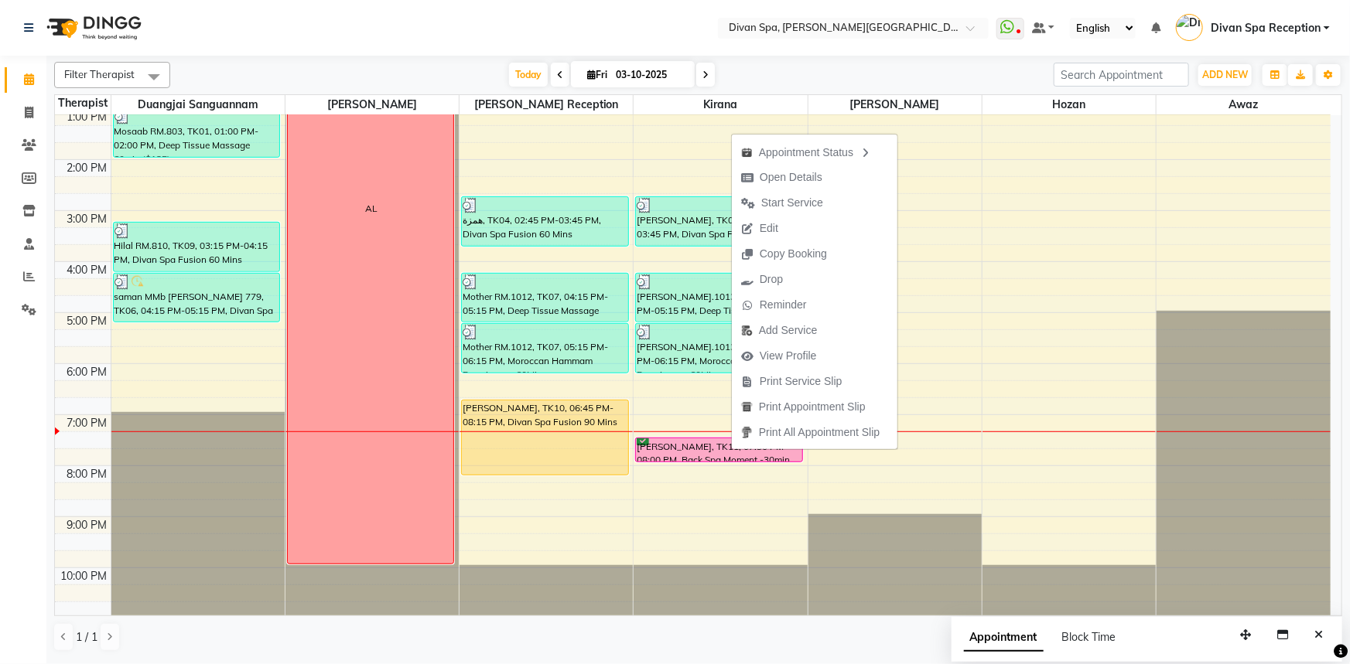
click at [562, 631] on div "1 / 1" at bounding box center [698, 637] width 1288 height 29
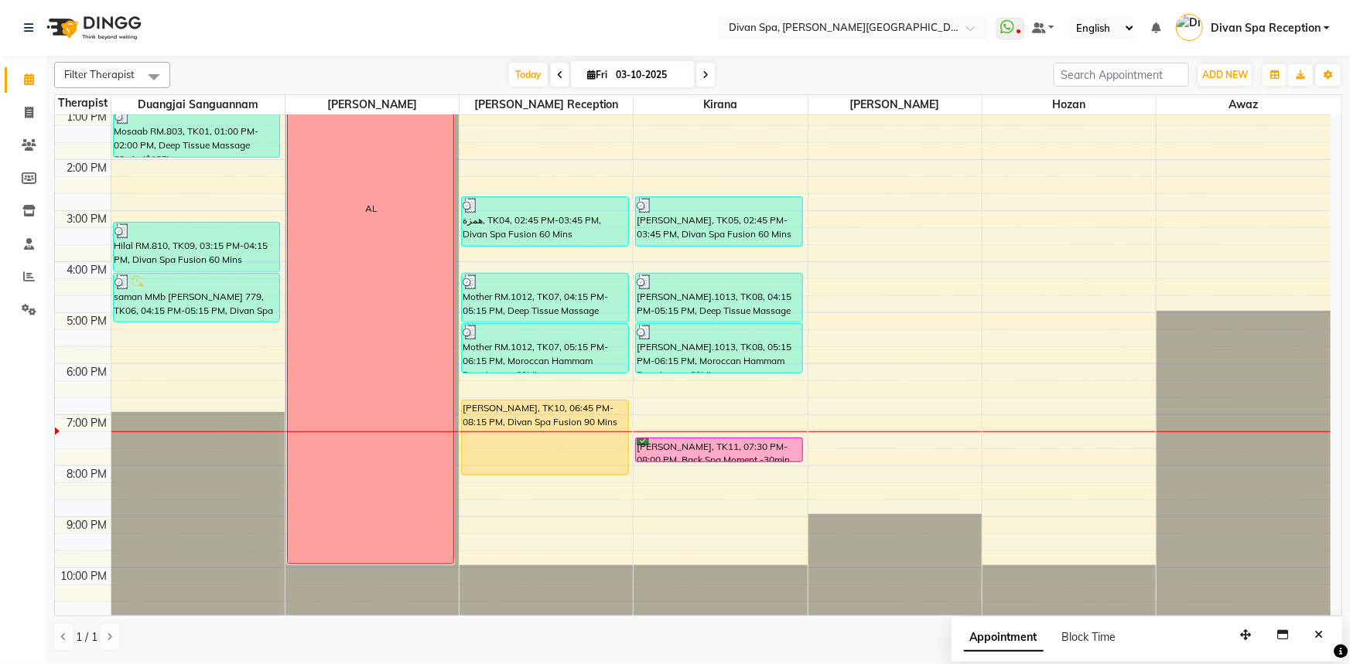
click at [529, 408] on div "[PERSON_NAME], TK10, 06:45 PM-08:15 PM, Divan Spa Fusion 90 Mins" at bounding box center [545, 438] width 166 height 74
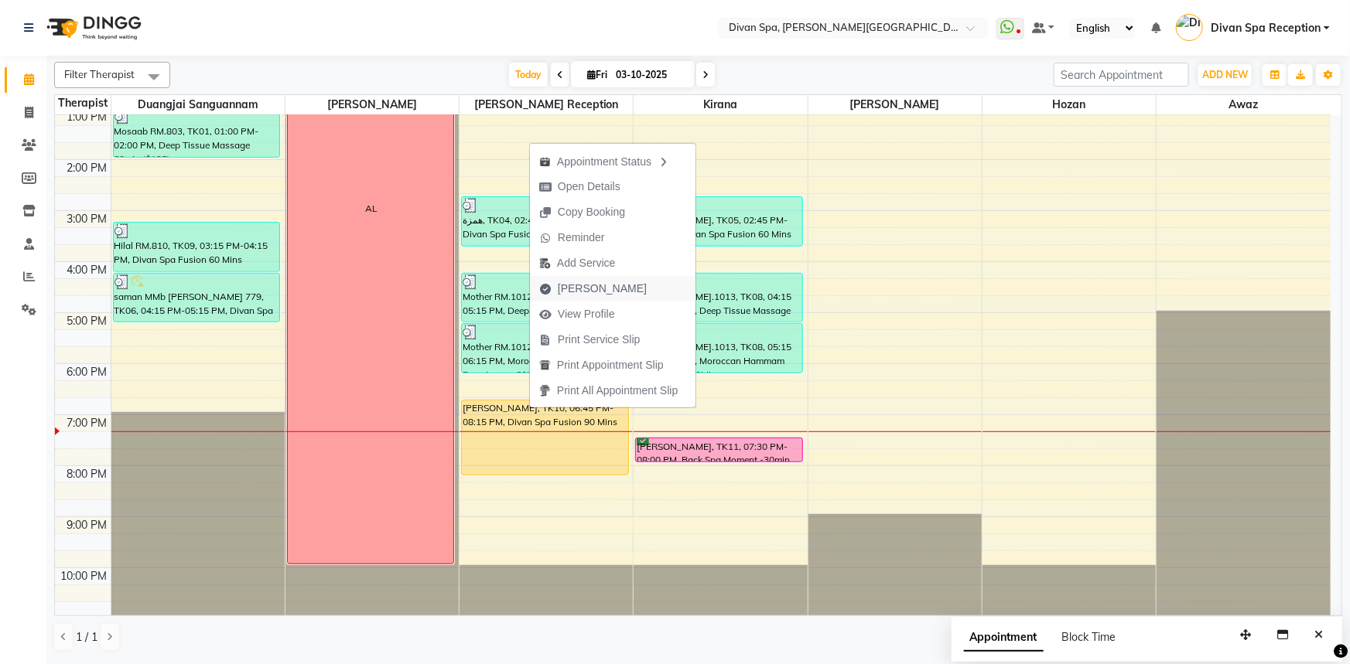
click at [576, 292] on span "[PERSON_NAME]" at bounding box center [602, 289] width 89 height 16
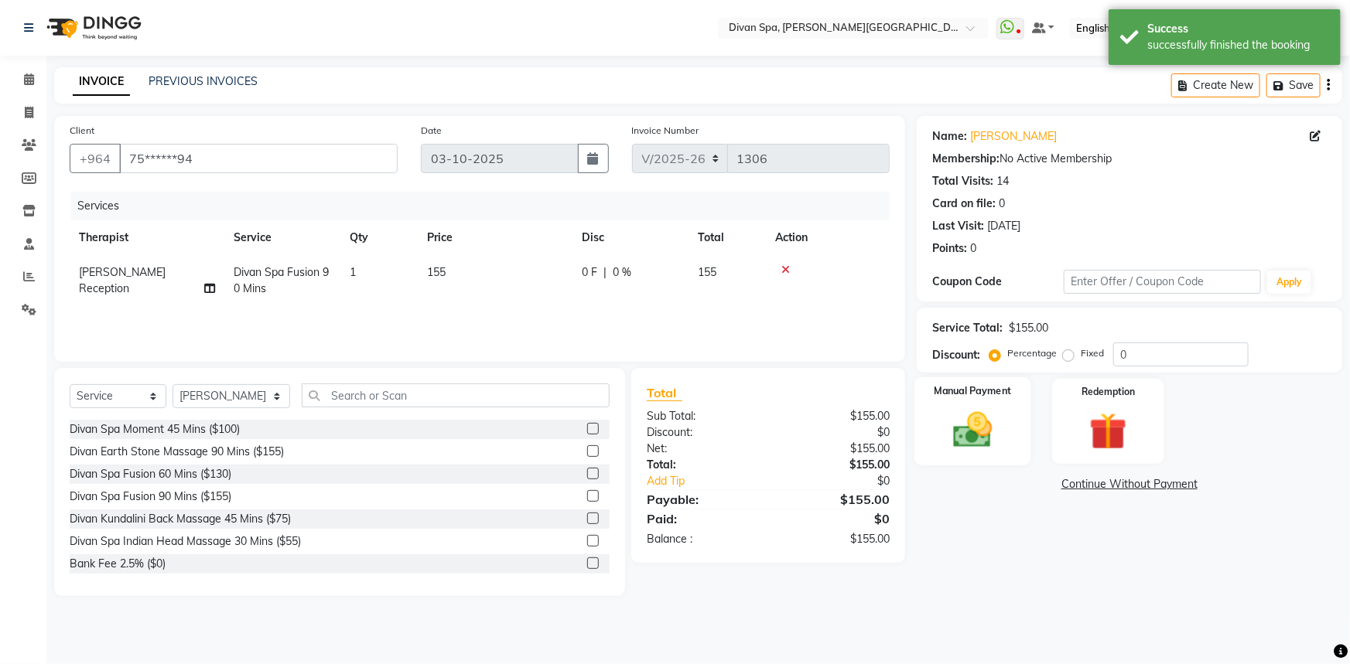
click at [958, 434] on img at bounding box center [972, 430] width 63 height 45
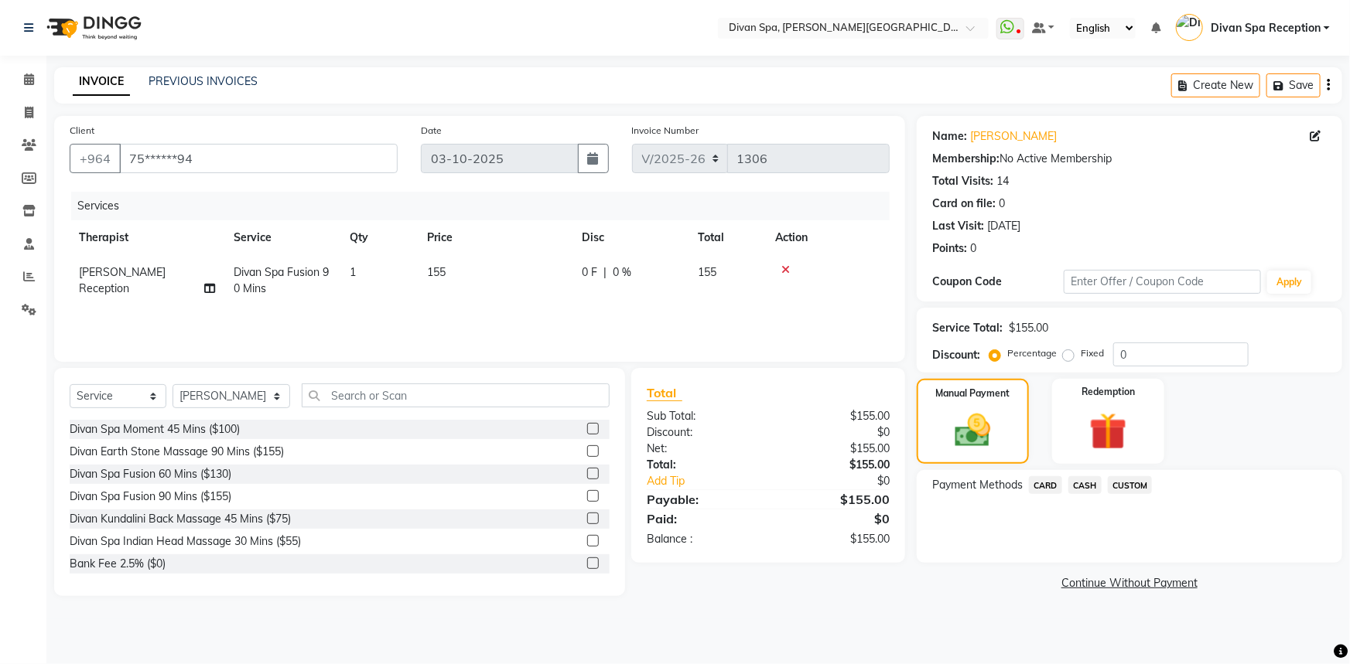
click at [1090, 490] on span "CASH" at bounding box center [1084, 485] width 33 height 18
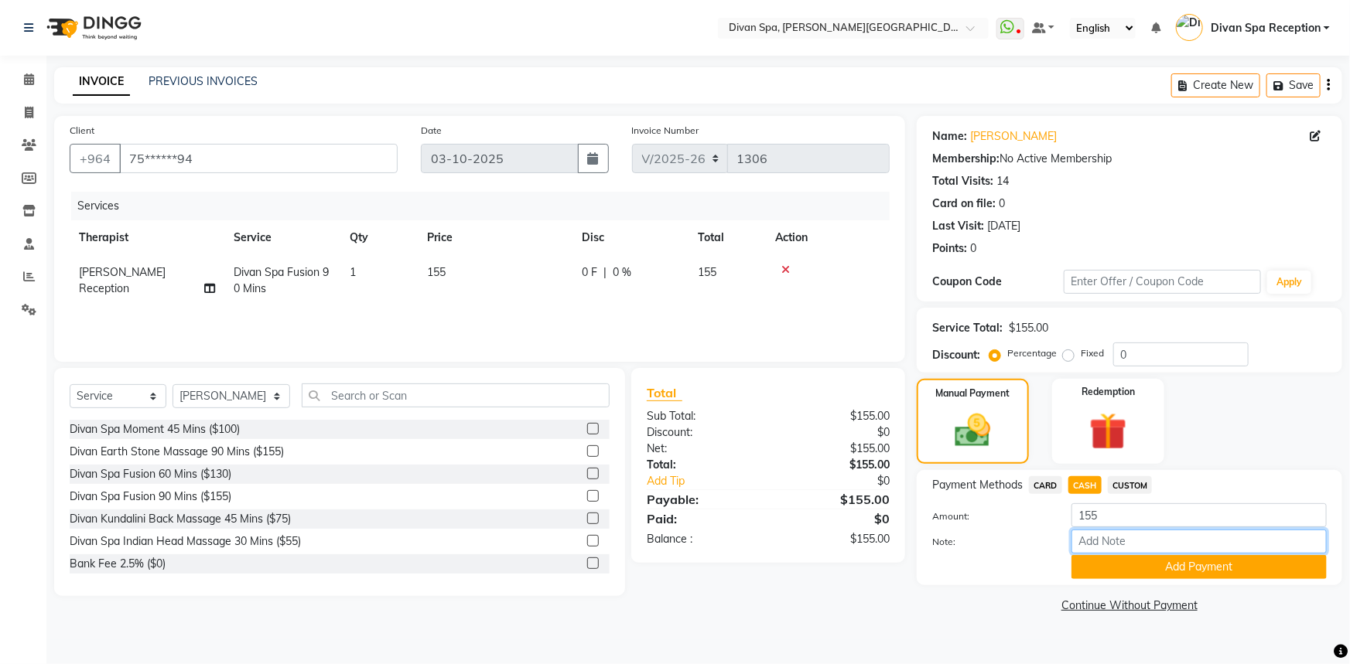
click at [1102, 541] on input "Note:" at bounding box center [1198, 542] width 255 height 24
drag, startPoint x: 1158, startPoint y: 543, endPoint x: 1071, endPoint y: 544, distance: 86.6
click at [1071, 544] on input "Master Card" at bounding box center [1198, 542] width 255 height 24
click at [1124, 575] on button "Add Payment" at bounding box center [1198, 567] width 255 height 24
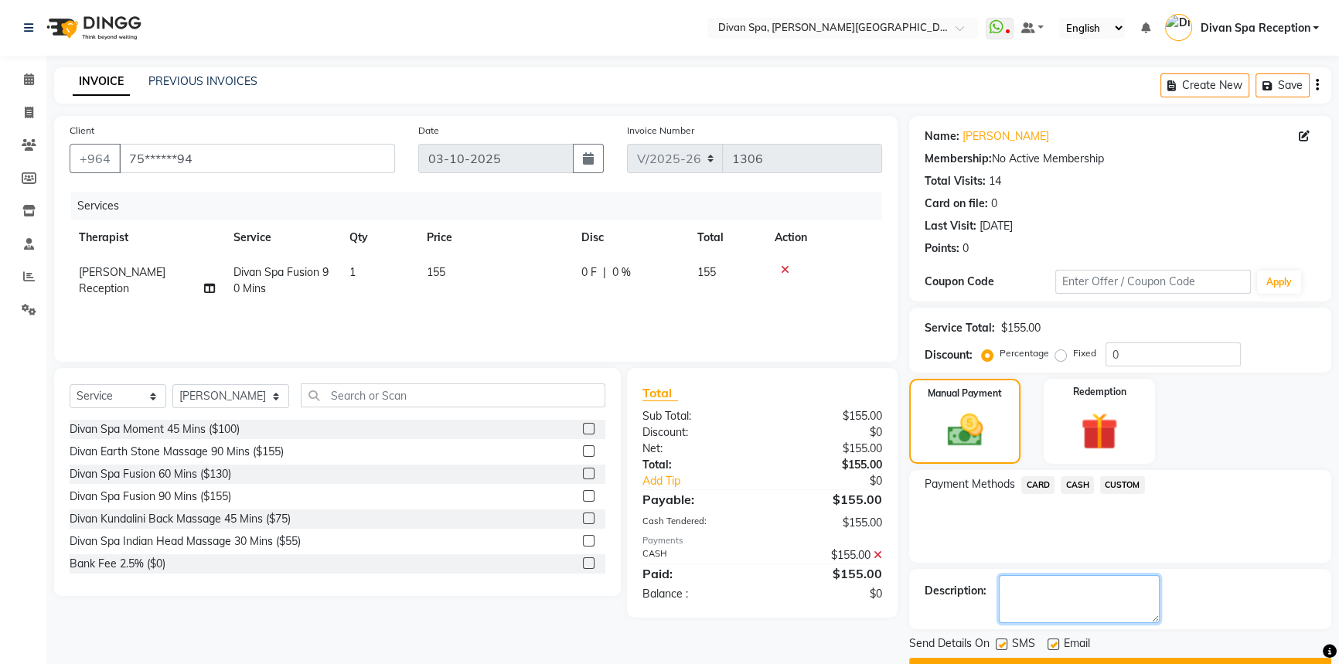
click at [1084, 595] on textarea at bounding box center [1079, 599] width 161 height 48
paste textarea "Master Card"
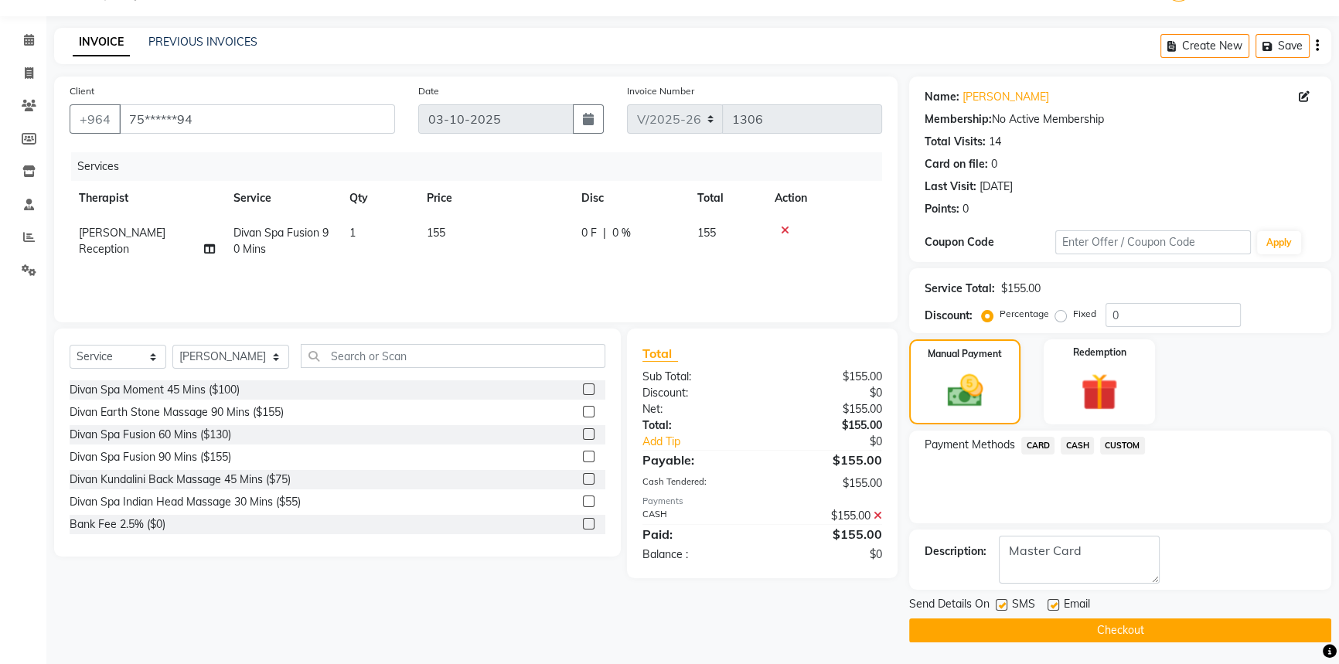
click at [1130, 621] on button "Checkout" at bounding box center [1120, 631] width 422 height 24
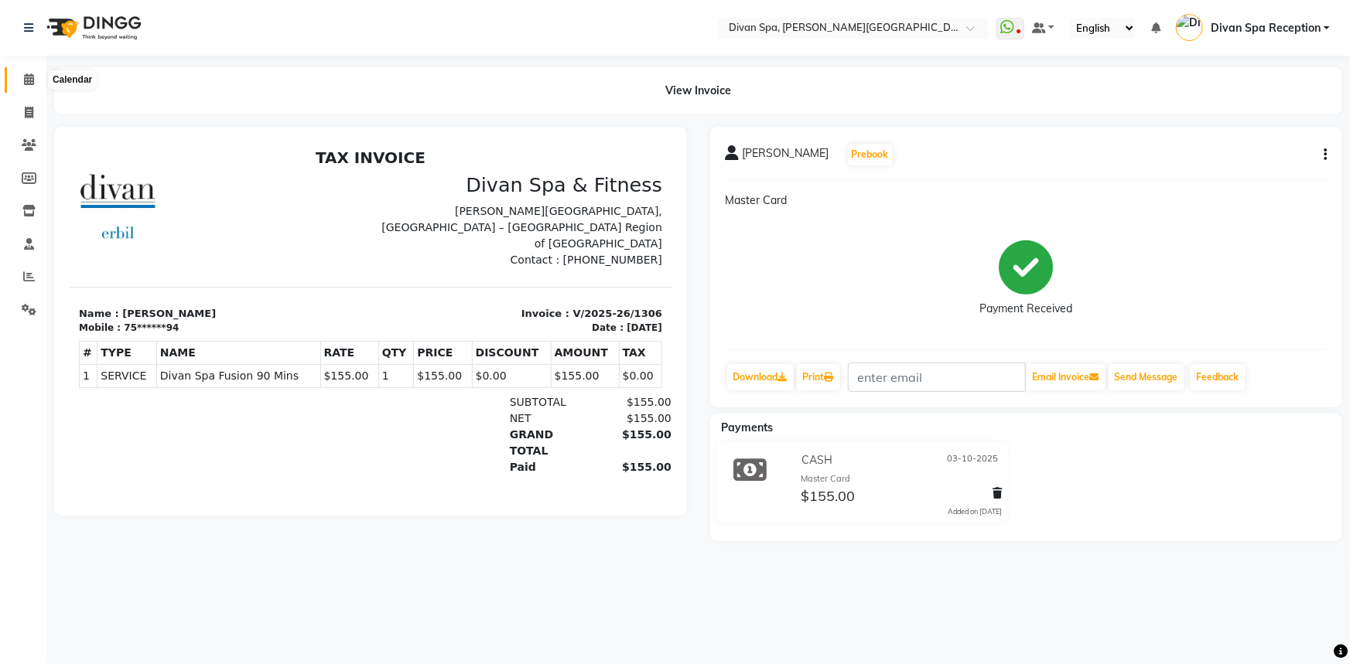
click at [24, 80] on icon at bounding box center [29, 79] width 10 height 12
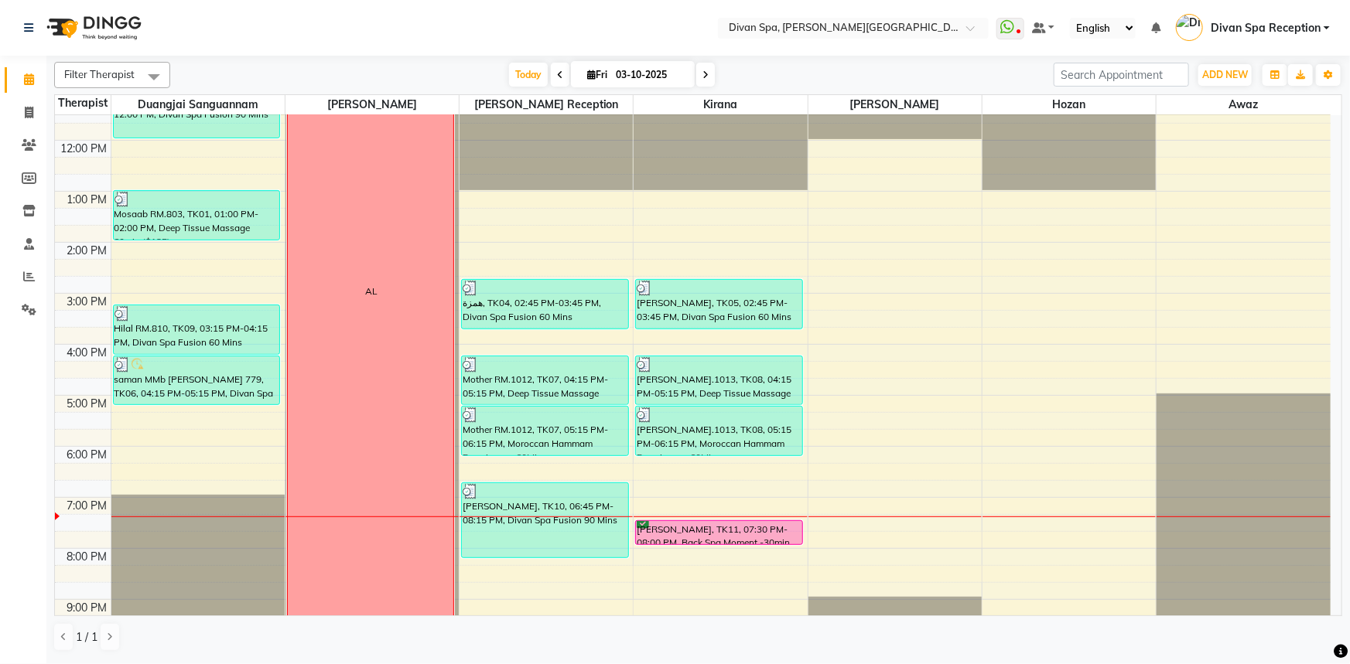
scroll to position [351, 0]
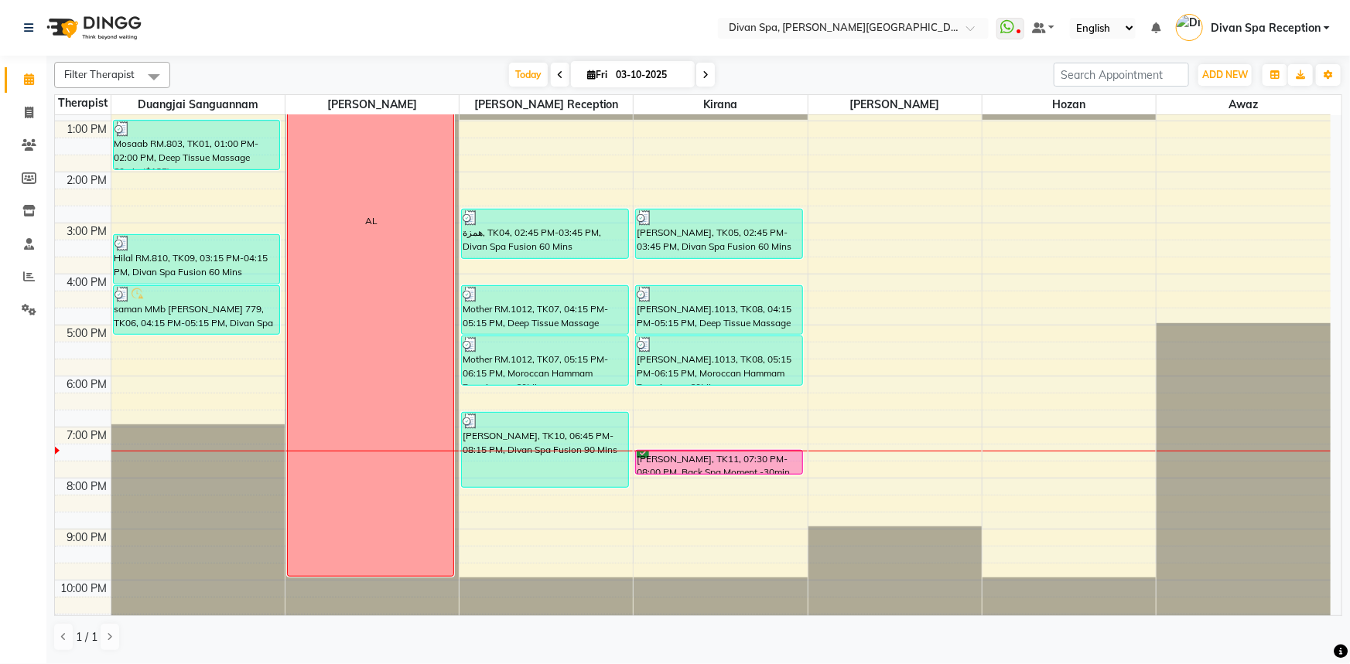
click at [701, 467] on div "[PERSON_NAME], TK11, 07:30 PM-08:00 PM, Back Spa Moment -30min" at bounding box center [719, 462] width 166 height 23
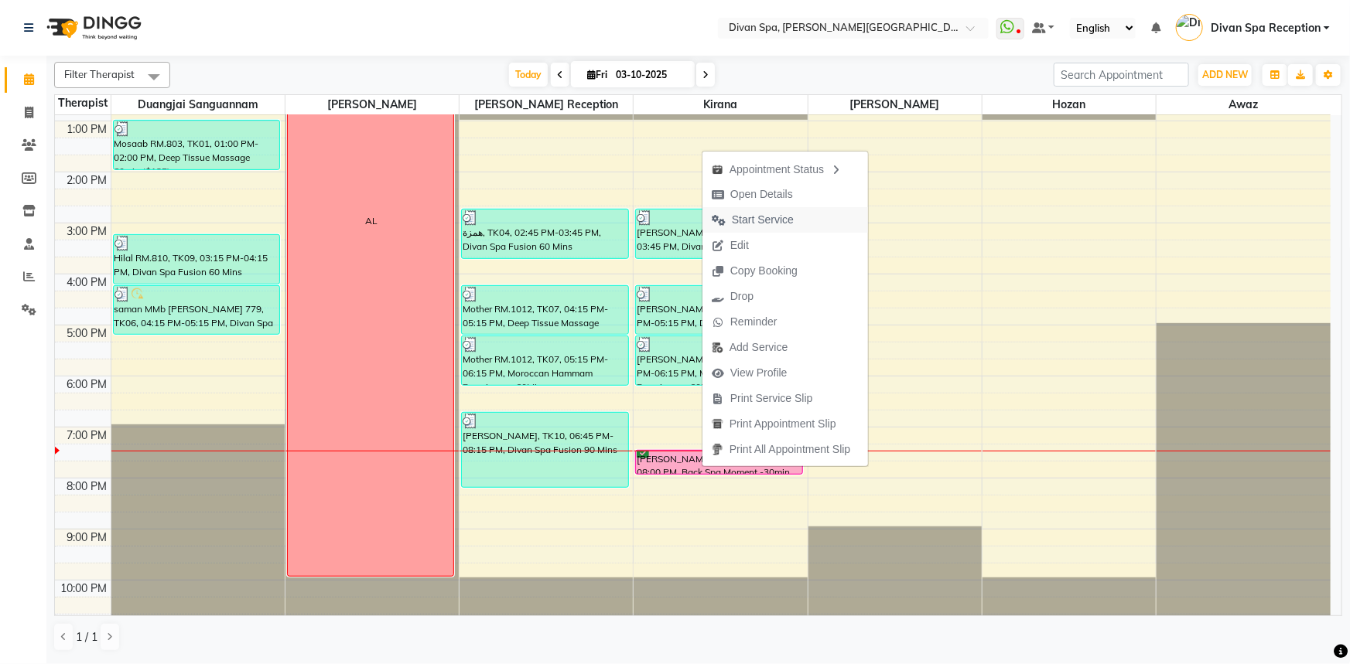
click at [740, 224] on span "Start Service" at bounding box center [763, 220] width 62 height 16
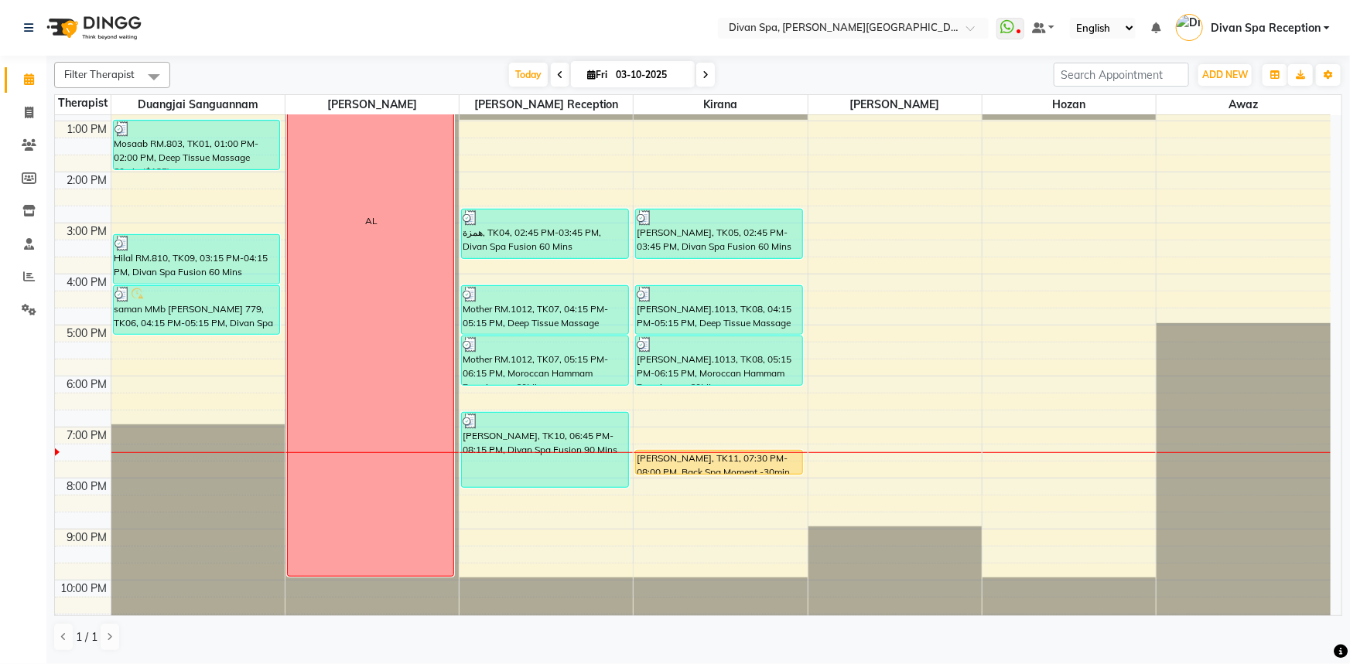
click at [742, 469] on div "[PERSON_NAME], TK11, 07:30 PM-08:00 PM, Back Spa Moment -30min" at bounding box center [719, 462] width 166 height 23
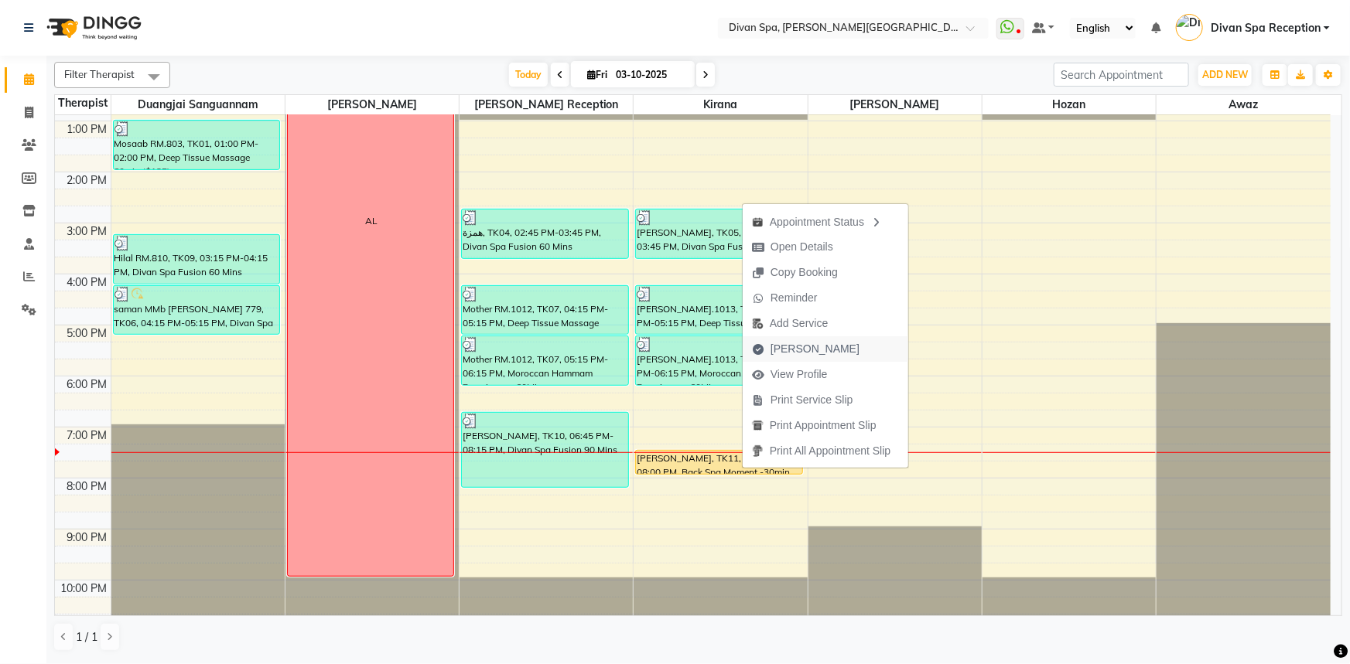
click at [803, 342] on span "[PERSON_NAME]" at bounding box center [814, 349] width 89 height 16
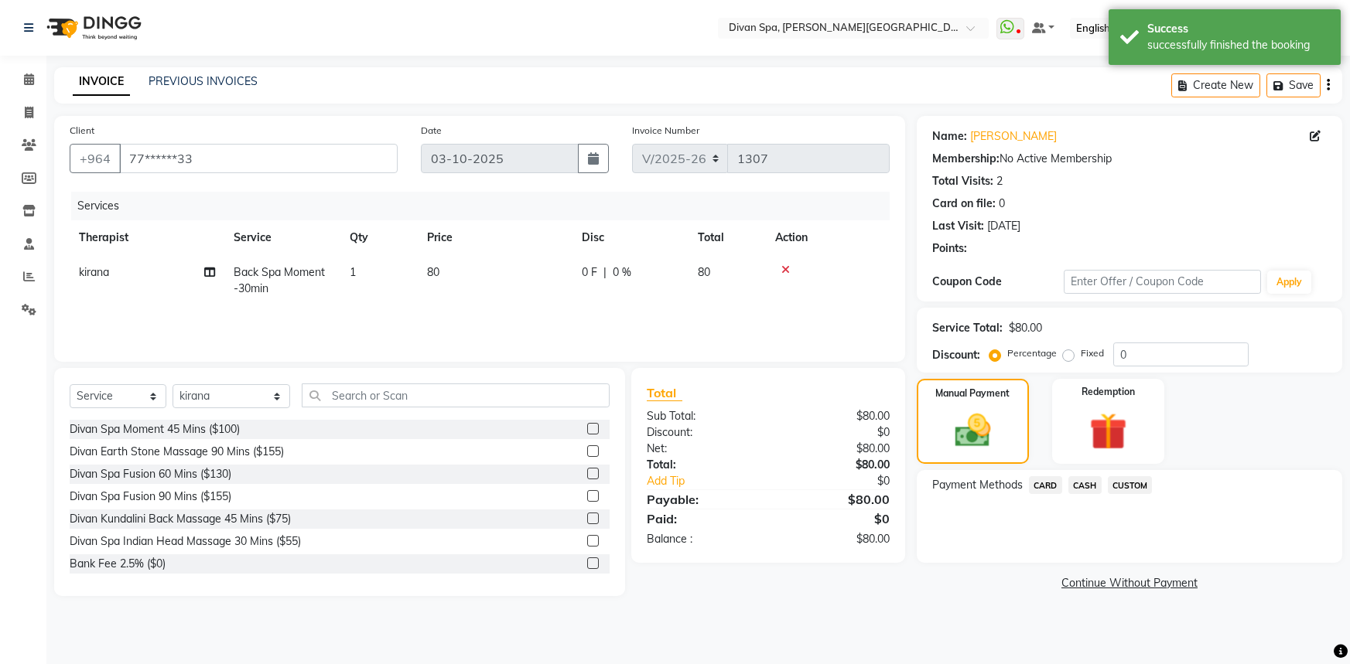
select select "3515"
select select "service"
select select "85775"
click at [1073, 487] on span "CASH" at bounding box center [1084, 485] width 33 height 18
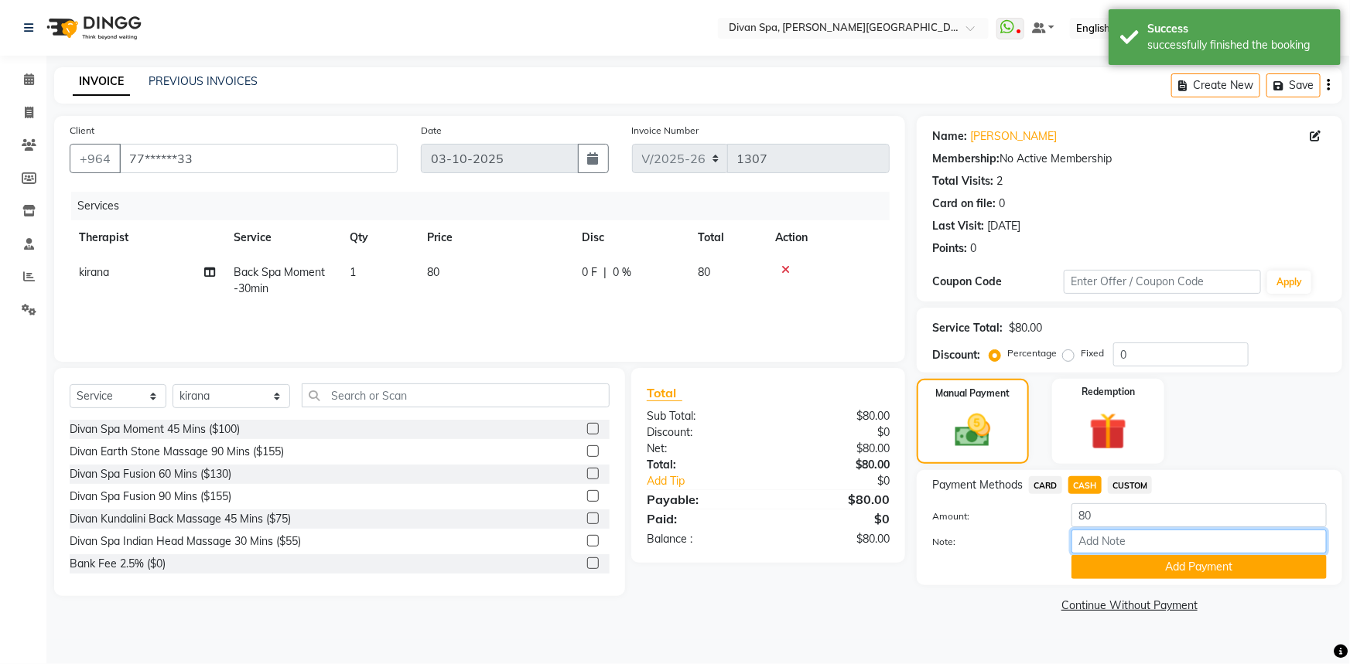
click at [1091, 538] on input "Note:" at bounding box center [1198, 542] width 255 height 24
type input "Master Card"
drag, startPoint x: 1154, startPoint y: 544, endPoint x: 1066, endPoint y: 554, distance: 88.7
click at [1066, 554] on div "Note: Master Card" at bounding box center [1129, 543] width 418 height 26
click at [1149, 567] on button "Add Payment" at bounding box center [1198, 567] width 255 height 24
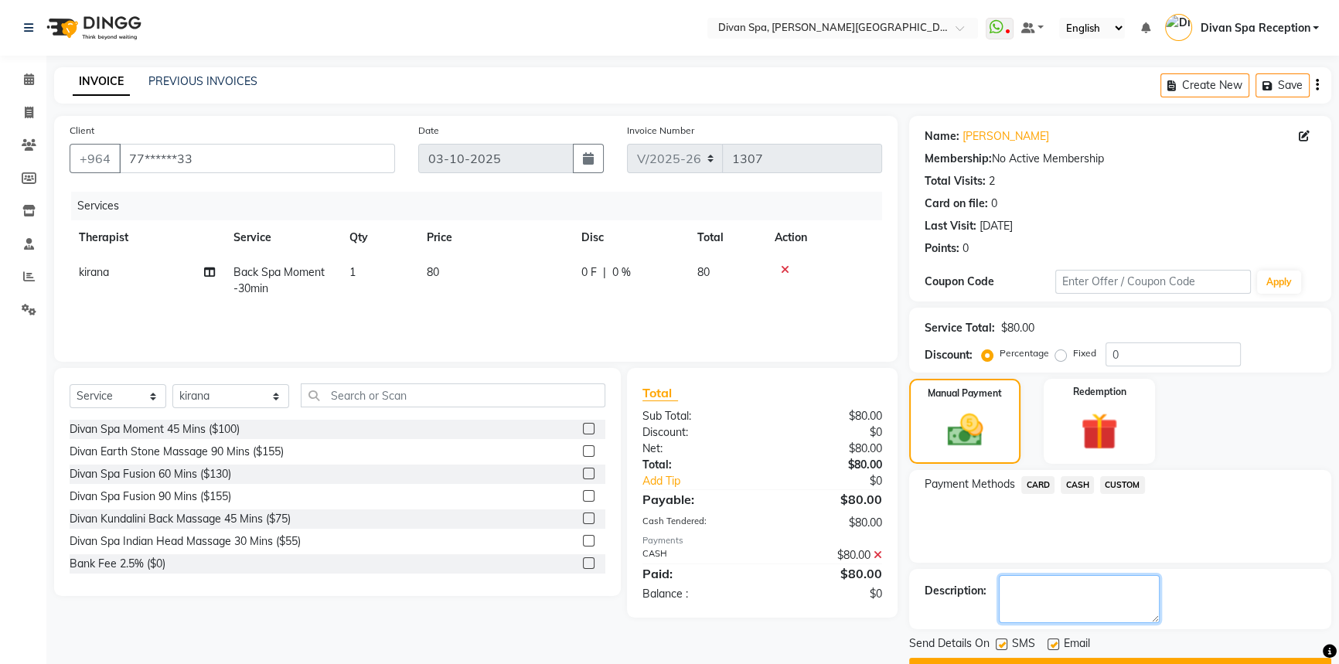
click at [1116, 590] on textarea at bounding box center [1079, 599] width 161 height 48
paste textarea "Master Card"
type textarea "Master Card"
drag, startPoint x: 1152, startPoint y: 616, endPoint x: 1159, endPoint y: 638, distance: 22.7
click at [1152, 636] on div "Send Details On SMS Email Checkout" at bounding box center [1120, 659] width 422 height 46
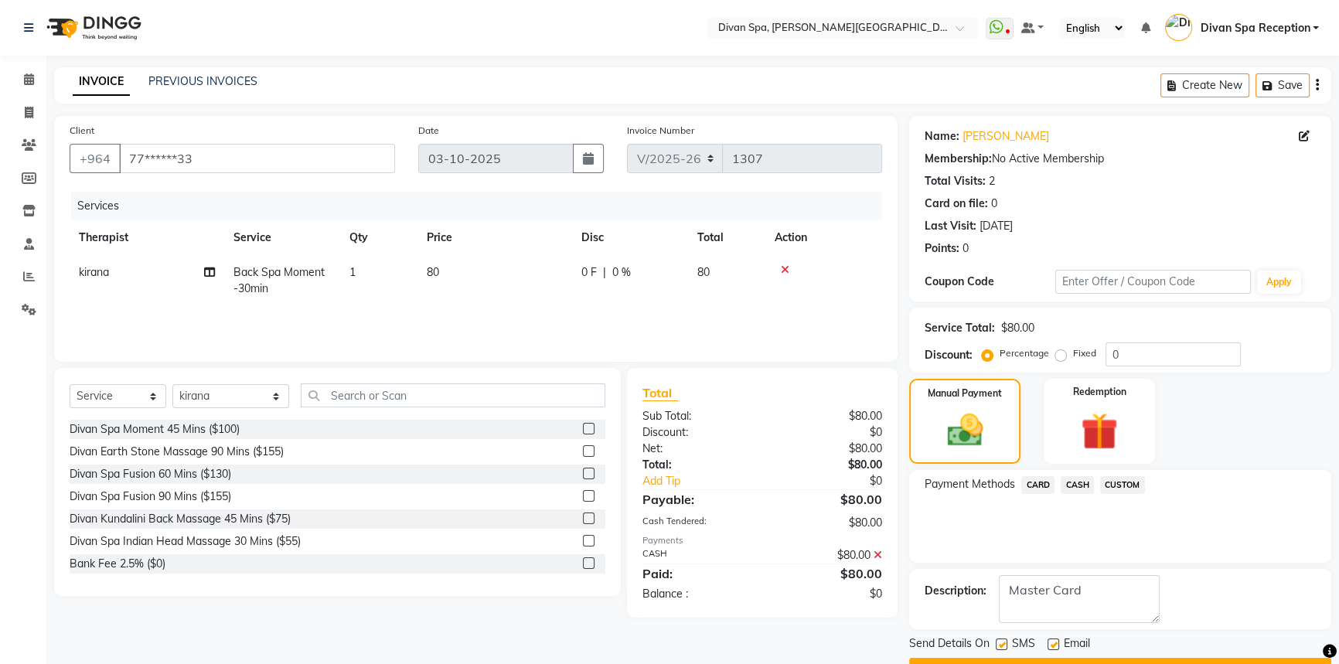
scroll to position [39, 0]
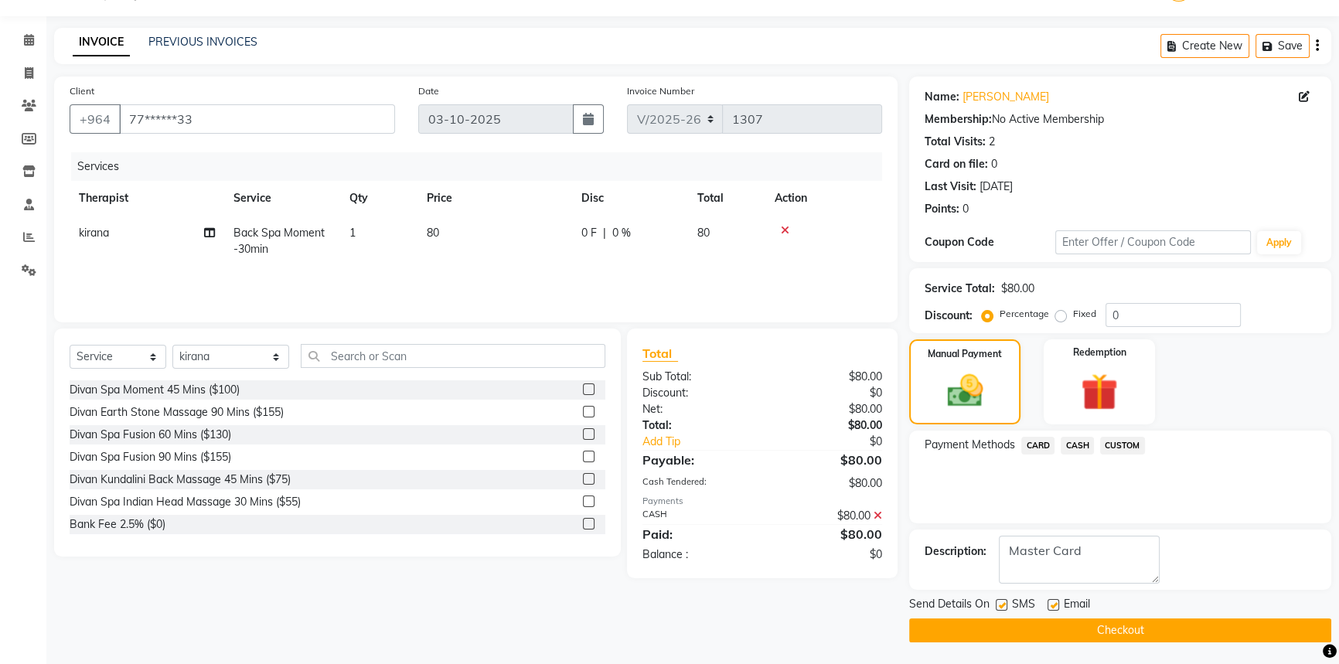
click at [1159, 638] on button "Checkout" at bounding box center [1120, 631] width 422 height 24
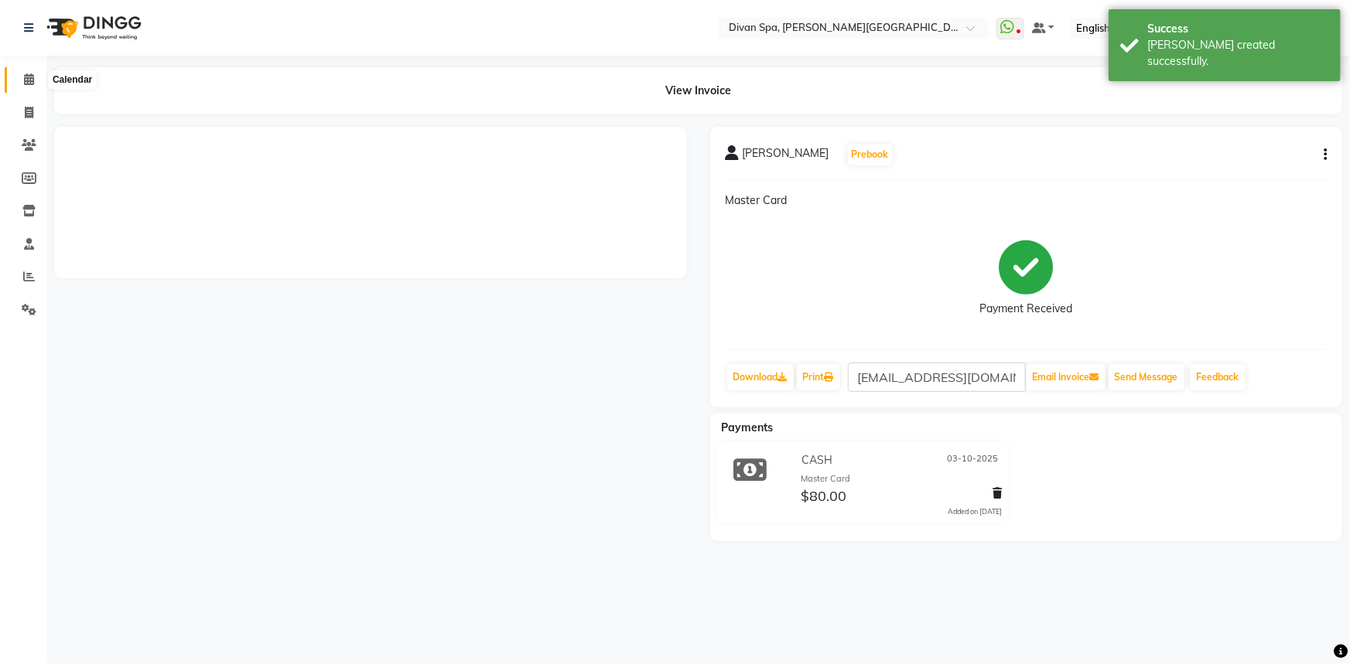
click at [26, 84] on icon at bounding box center [29, 79] width 10 height 12
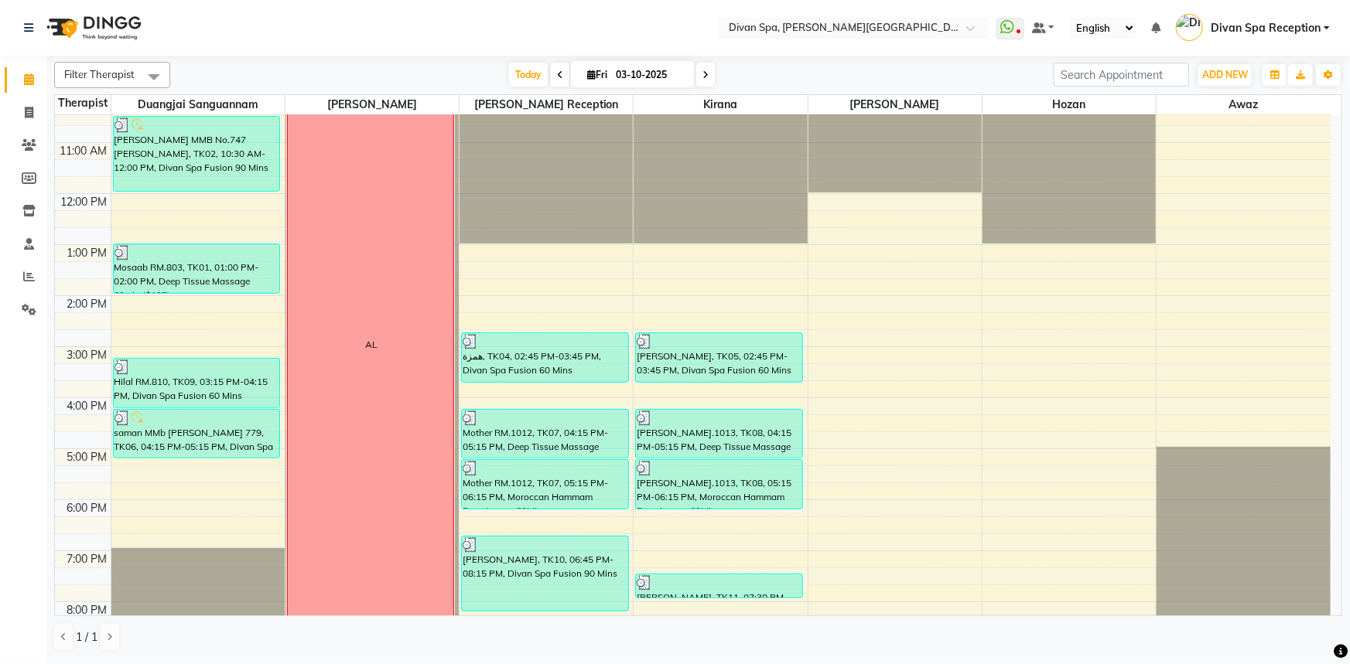
scroll to position [222, 0]
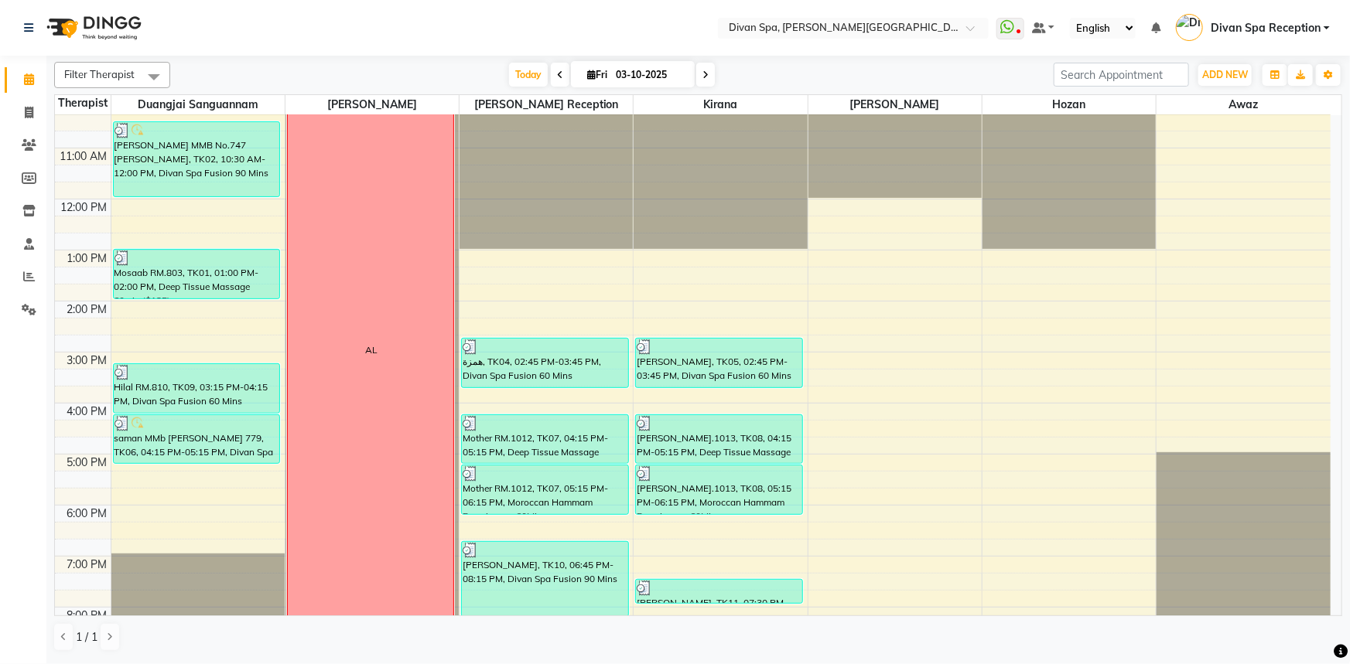
click at [700, 69] on span at bounding box center [705, 75] width 19 height 24
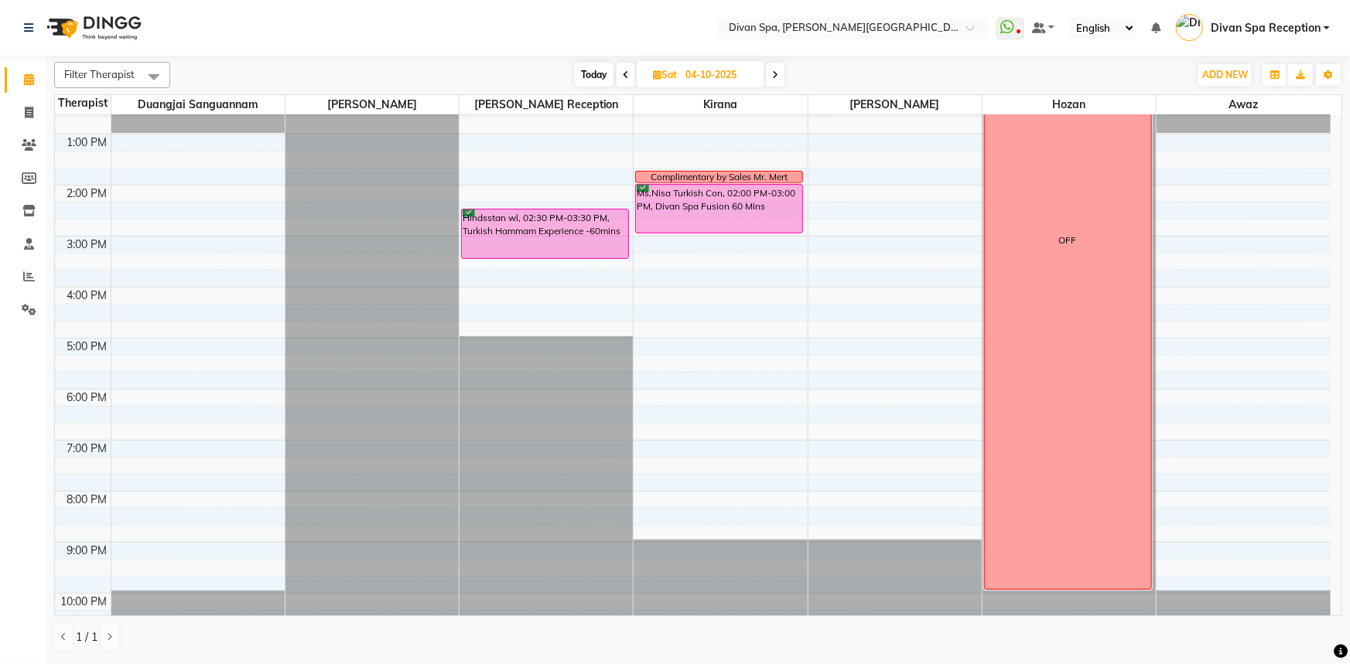
scroll to position [351, 0]
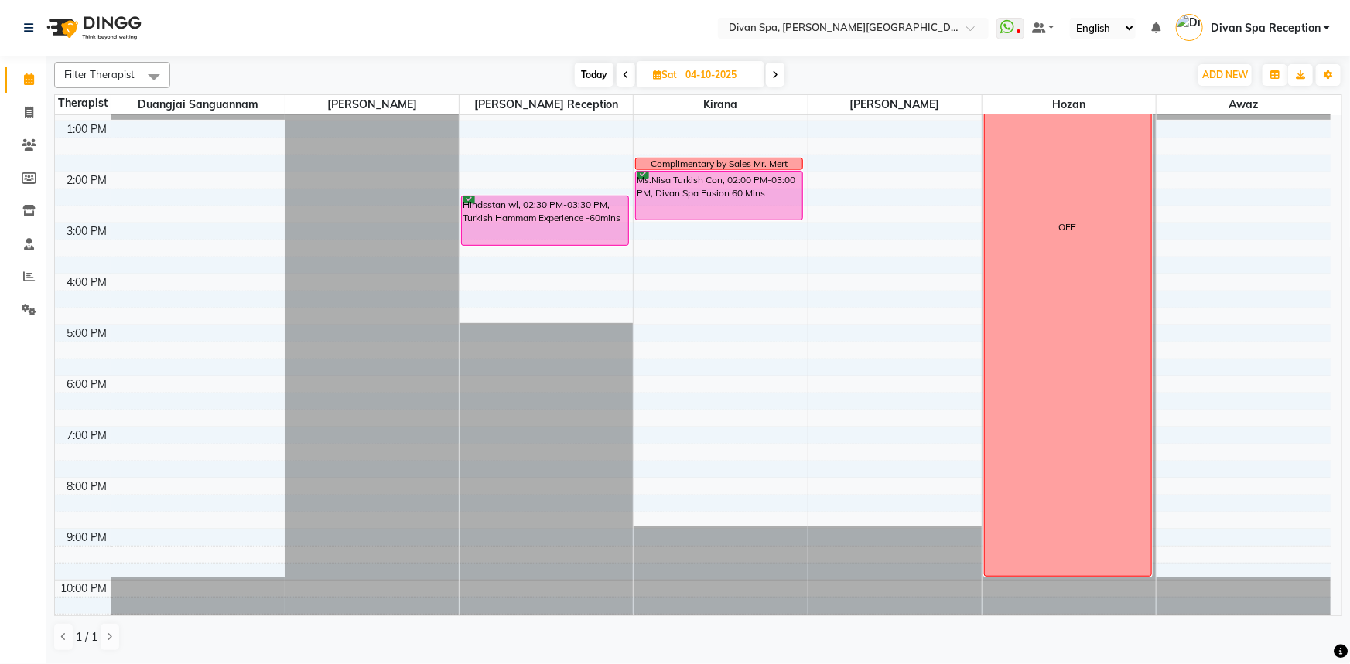
click at [589, 78] on span "Today" at bounding box center [594, 75] width 39 height 24
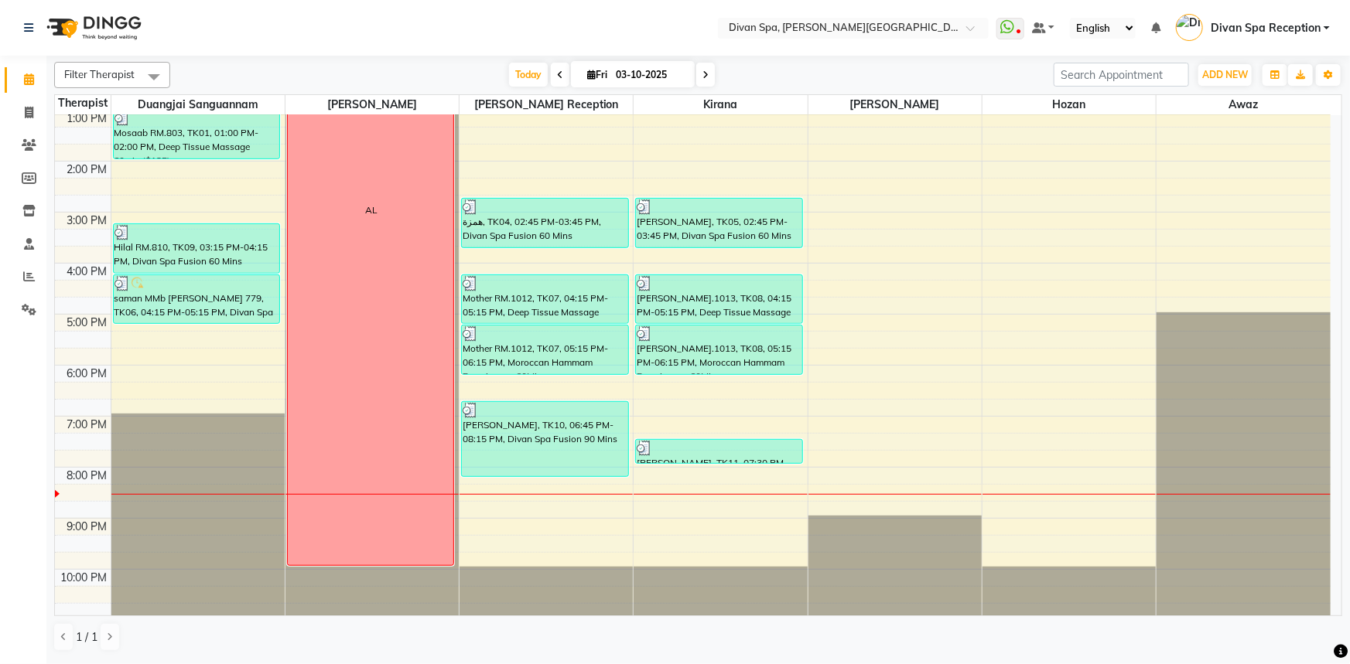
scroll to position [363, 0]
click at [709, 77] on span at bounding box center [705, 75] width 19 height 24
type input "04-10-2025"
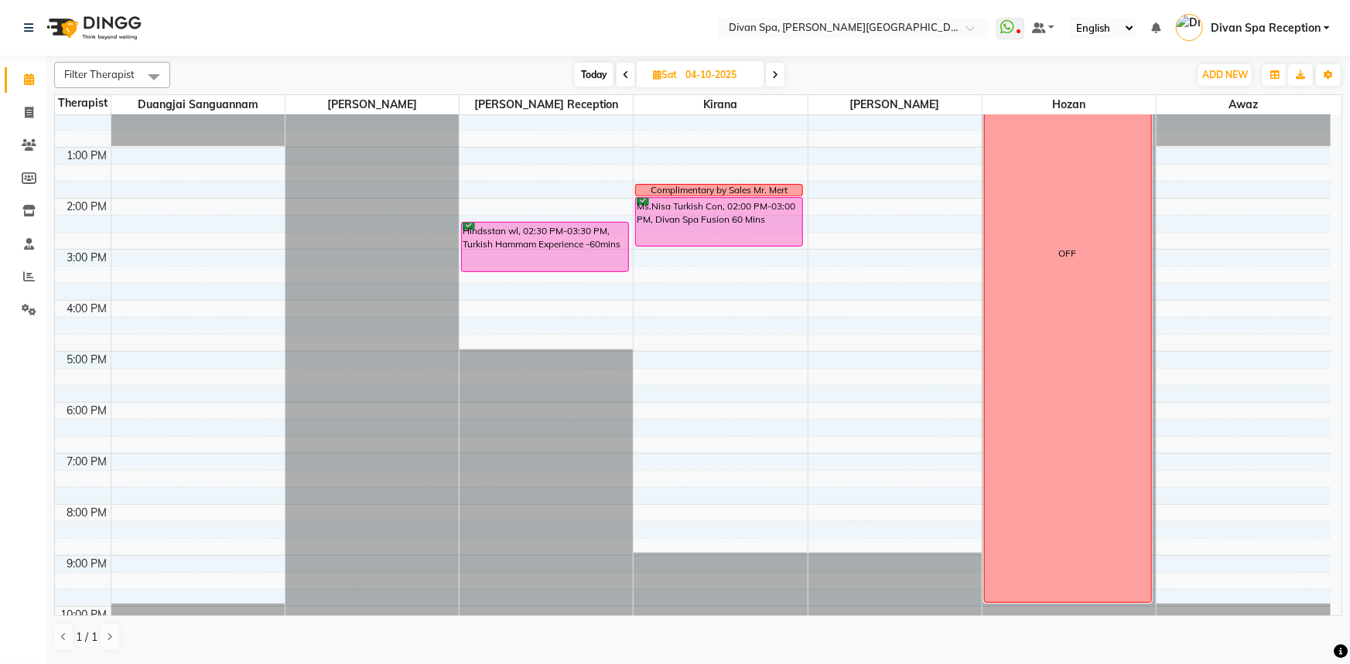
scroll to position [292, 0]
